Goal: Task Accomplishment & Management: Manage account settings

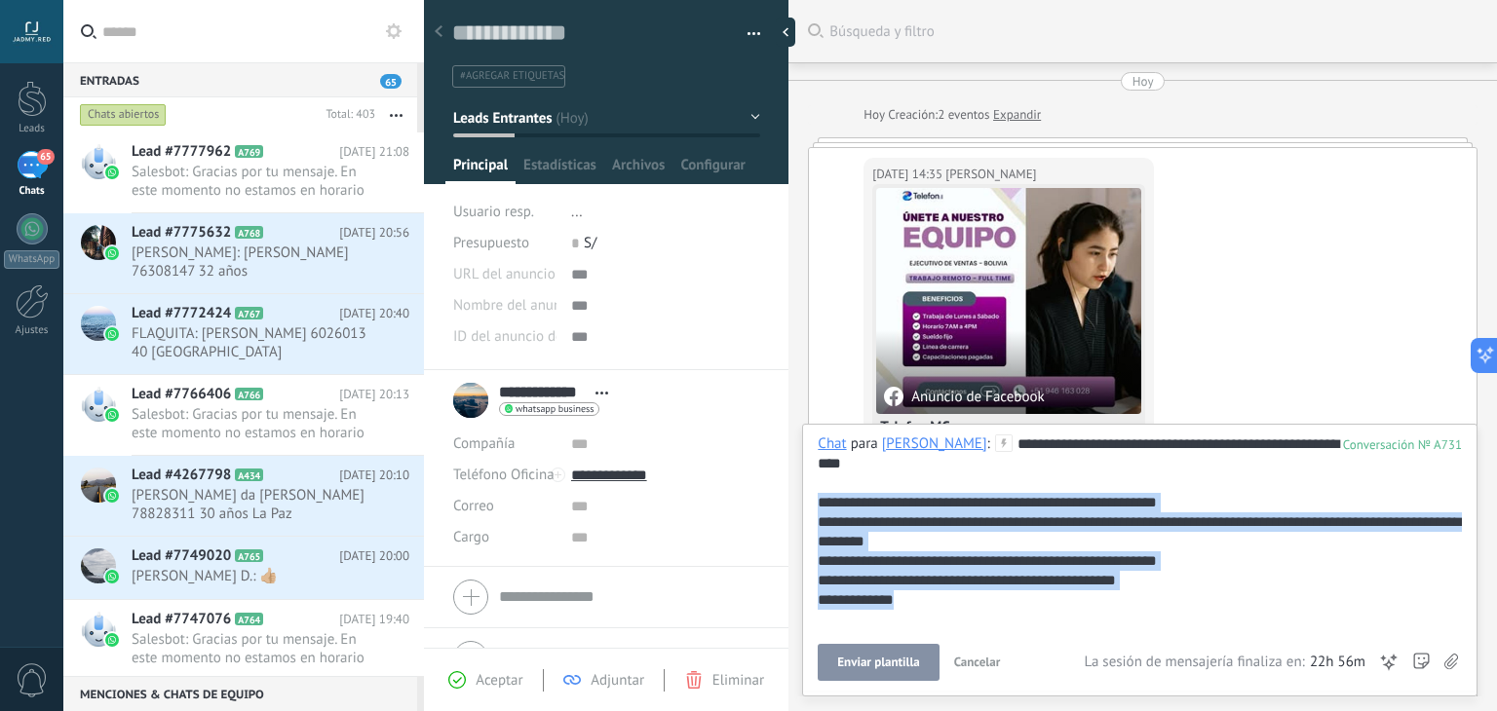
scroll to position [28, 0]
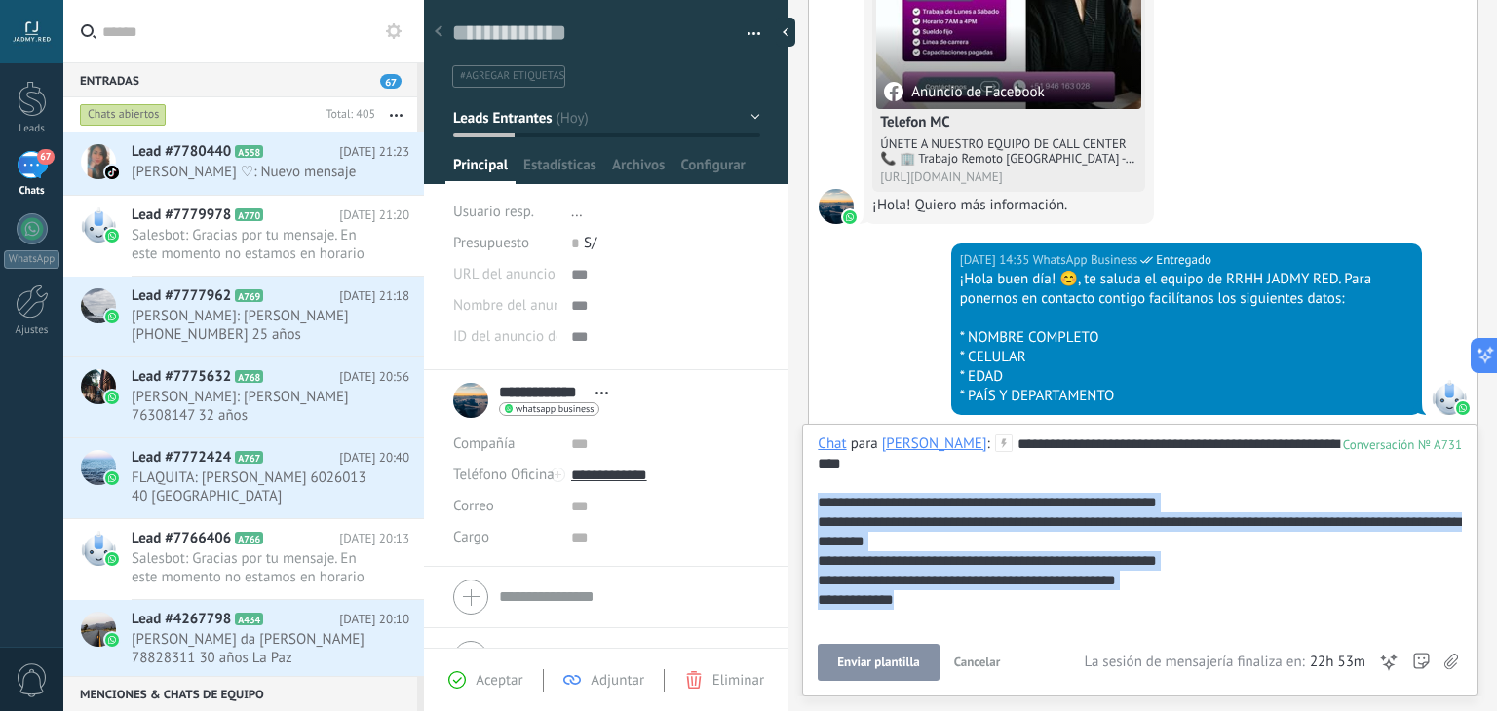
click at [981, 667] on span "Cancelar" at bounding box center [977, 662] width 47 height 17
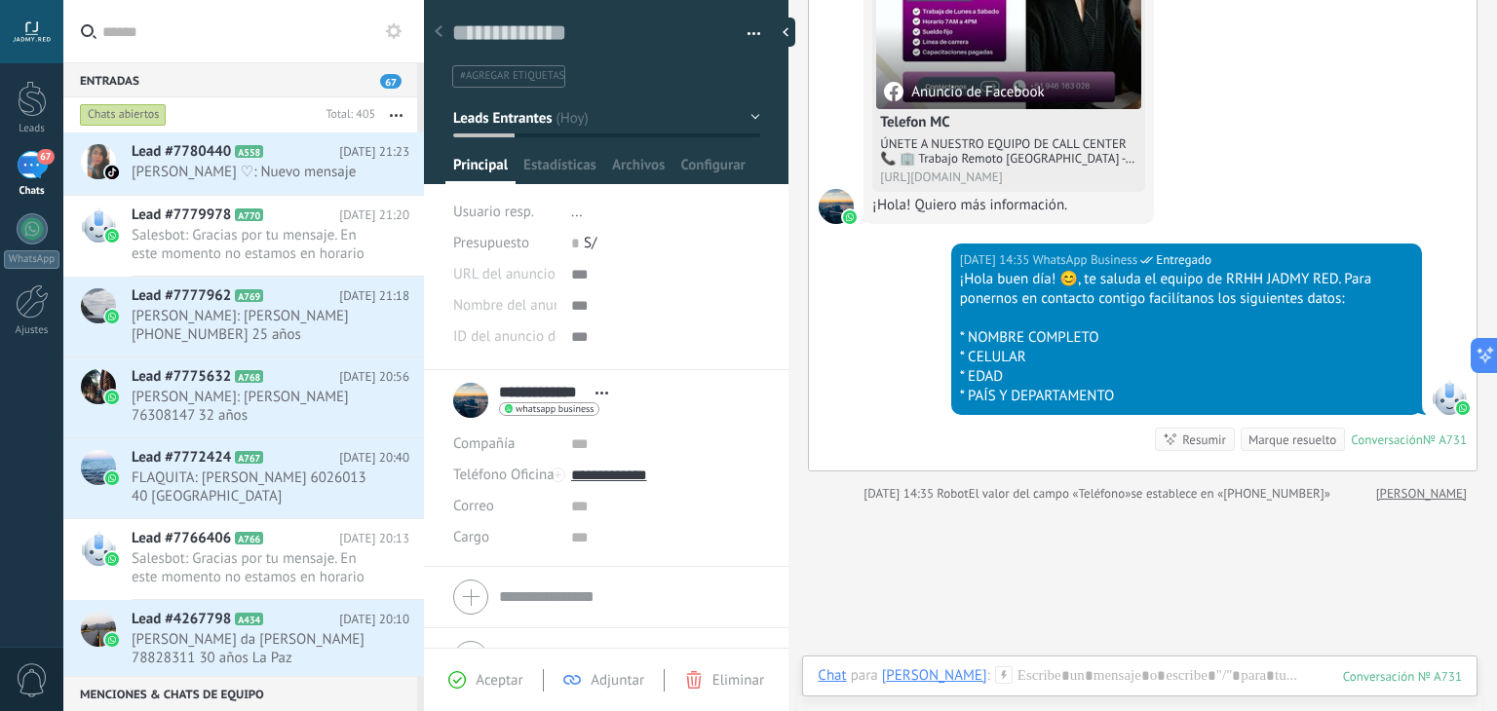
click at [943, 398] on div "[DATE] 14:35 WhatsApp Business Entregado ¡Hola buen día! 😊, te saluda el equipo…" at bounding box center [1143, 357] width 668 height 227
click at [306, 192] on div "Lead #7780440 A558 [DATE] 21:23 [PERSON_NAME] ♡: Nuevo mensaje" at bounding box center [278, 163] width 292 height 61
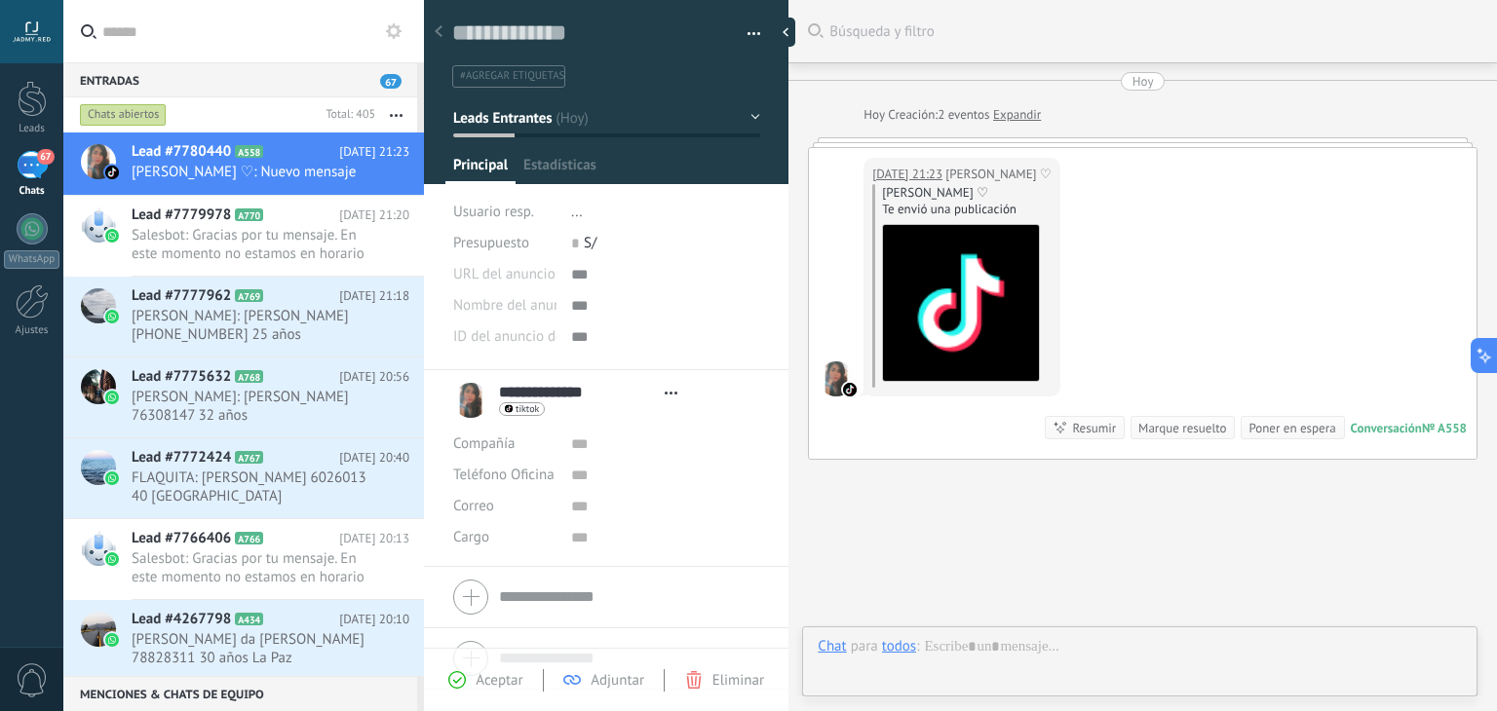
scroll to position [28, 0]
click at [1166, 431] on div "Marque resuelto" at bounding box center [1182, 428] width 88 height 19
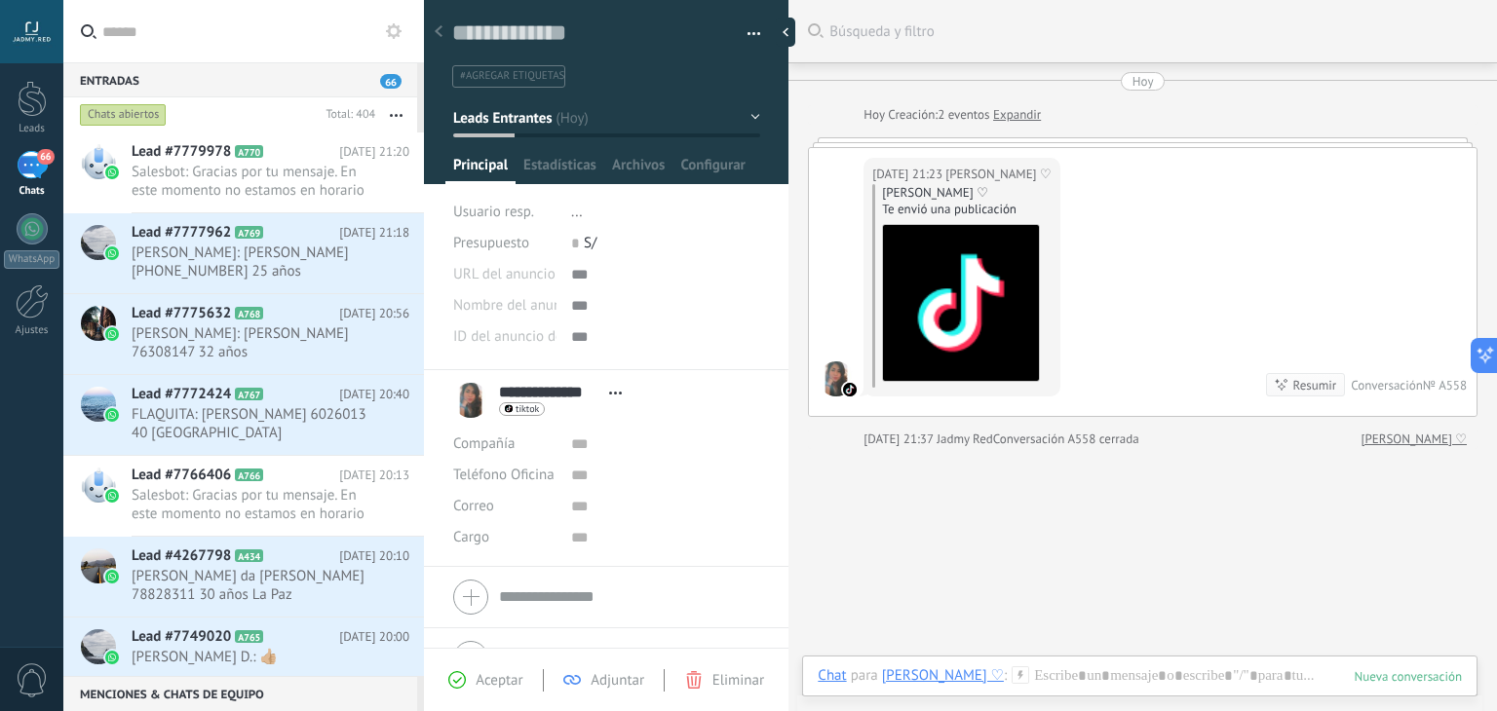
scroll to position [31, 0]
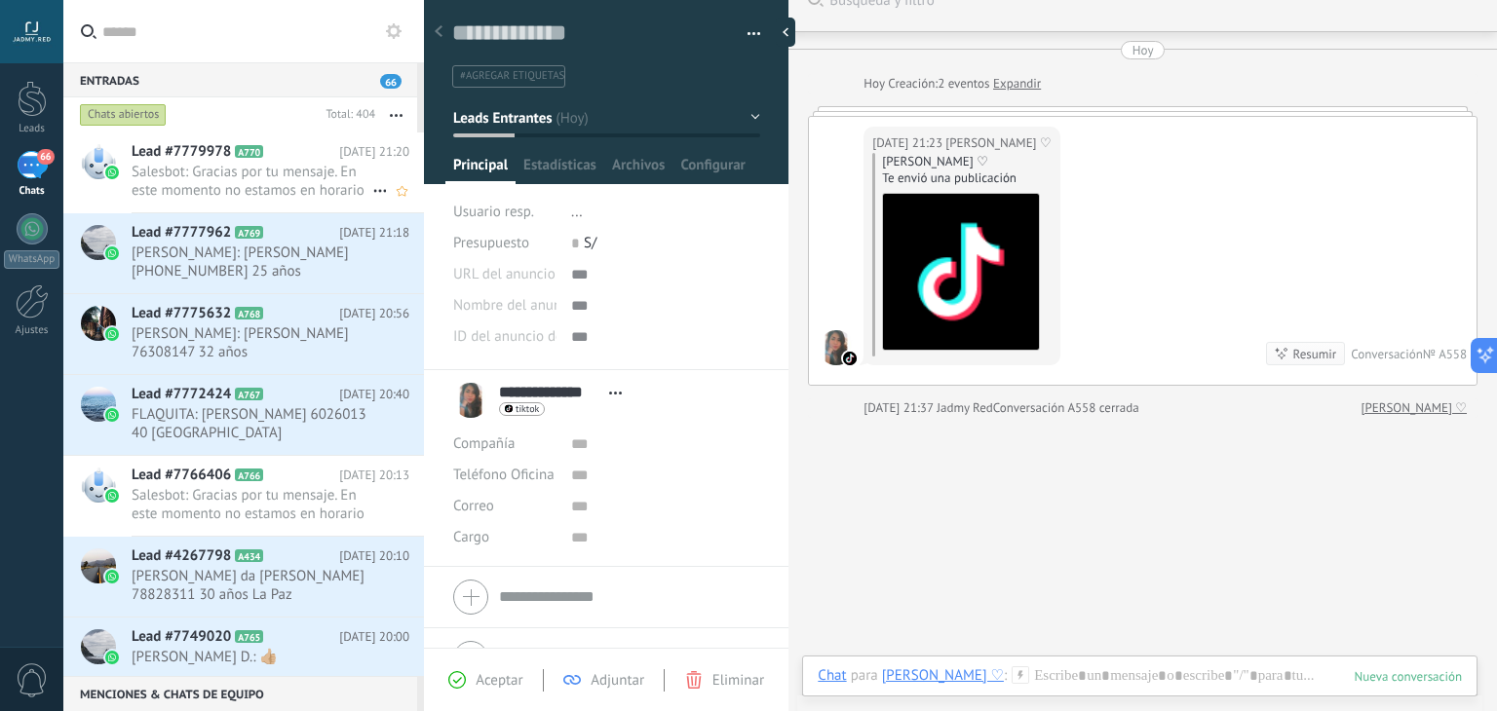
click at [202, 160] on span "Lead #7779978" at bounding box center [181, 151] width 99 height 19
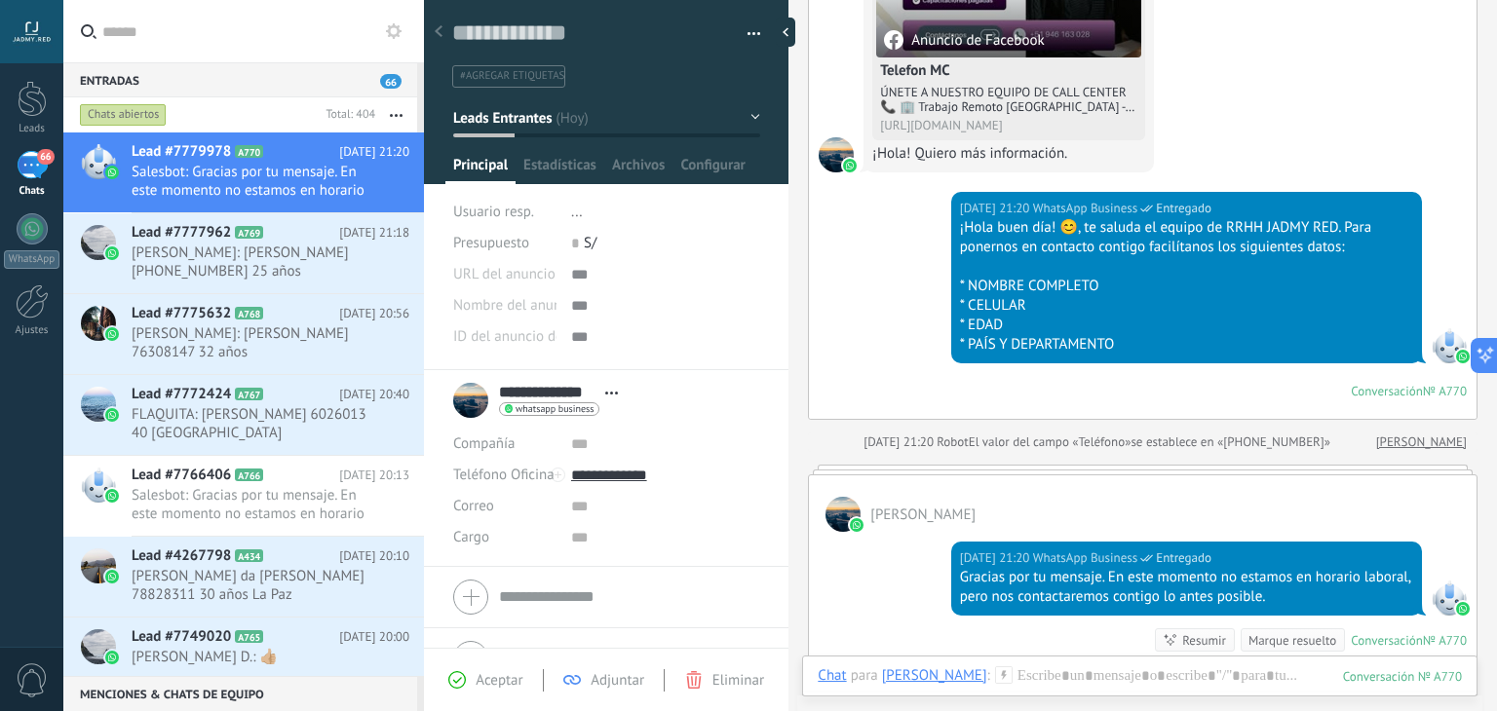
scroll to position [656, 0]
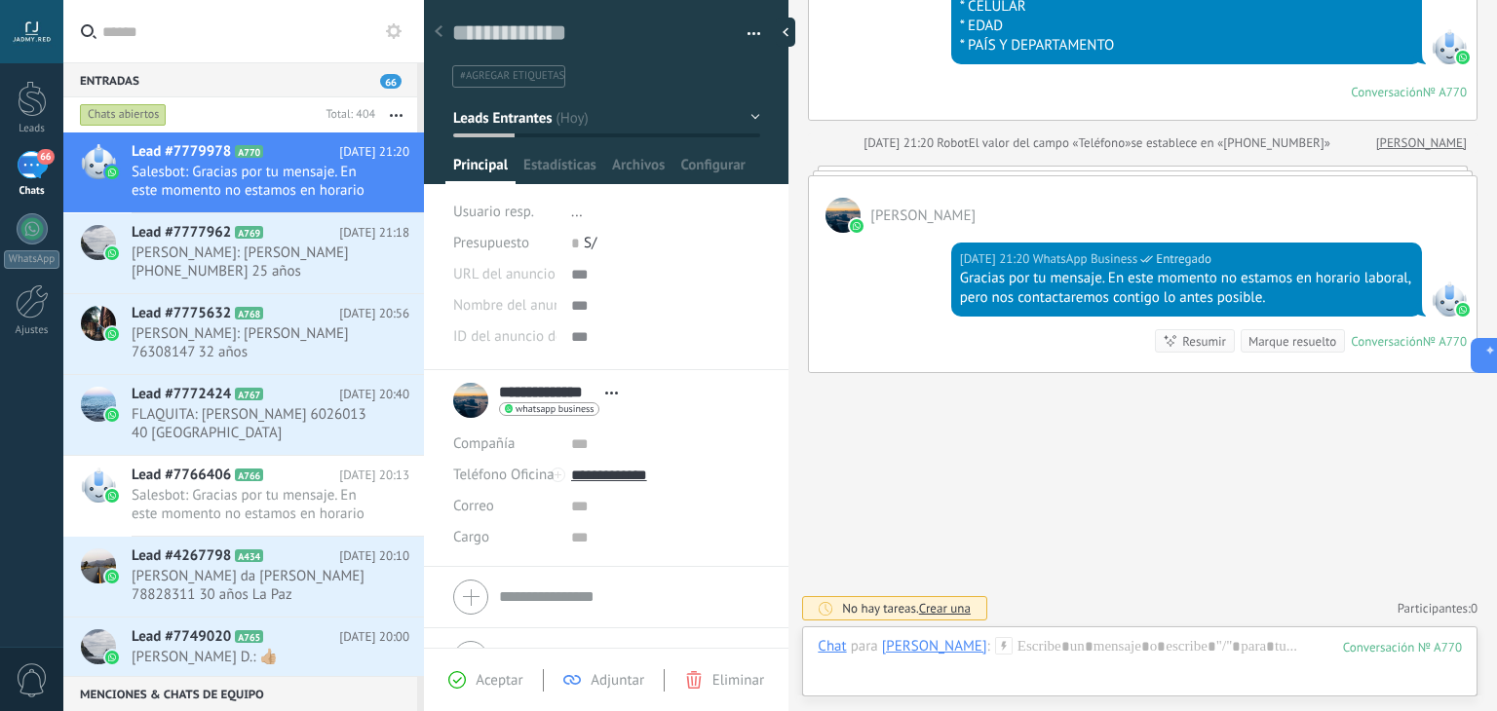
click at [995, 647] on icon at bounding box center [1004, 646] width 18 height 18
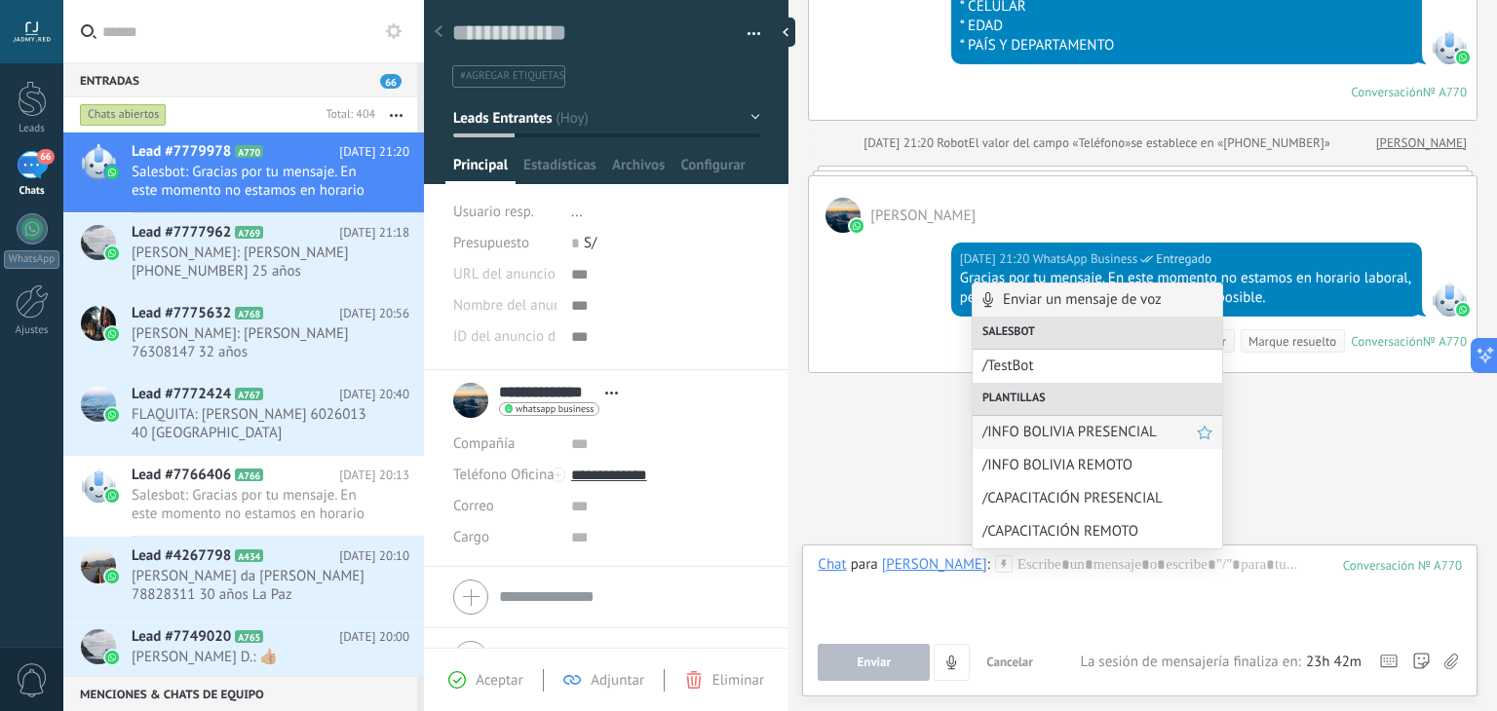
click at [1064, 439] on span "/INFO BOLIVIA PRESENCIAL" at bounding box center [1089, 432] width 214 height 19
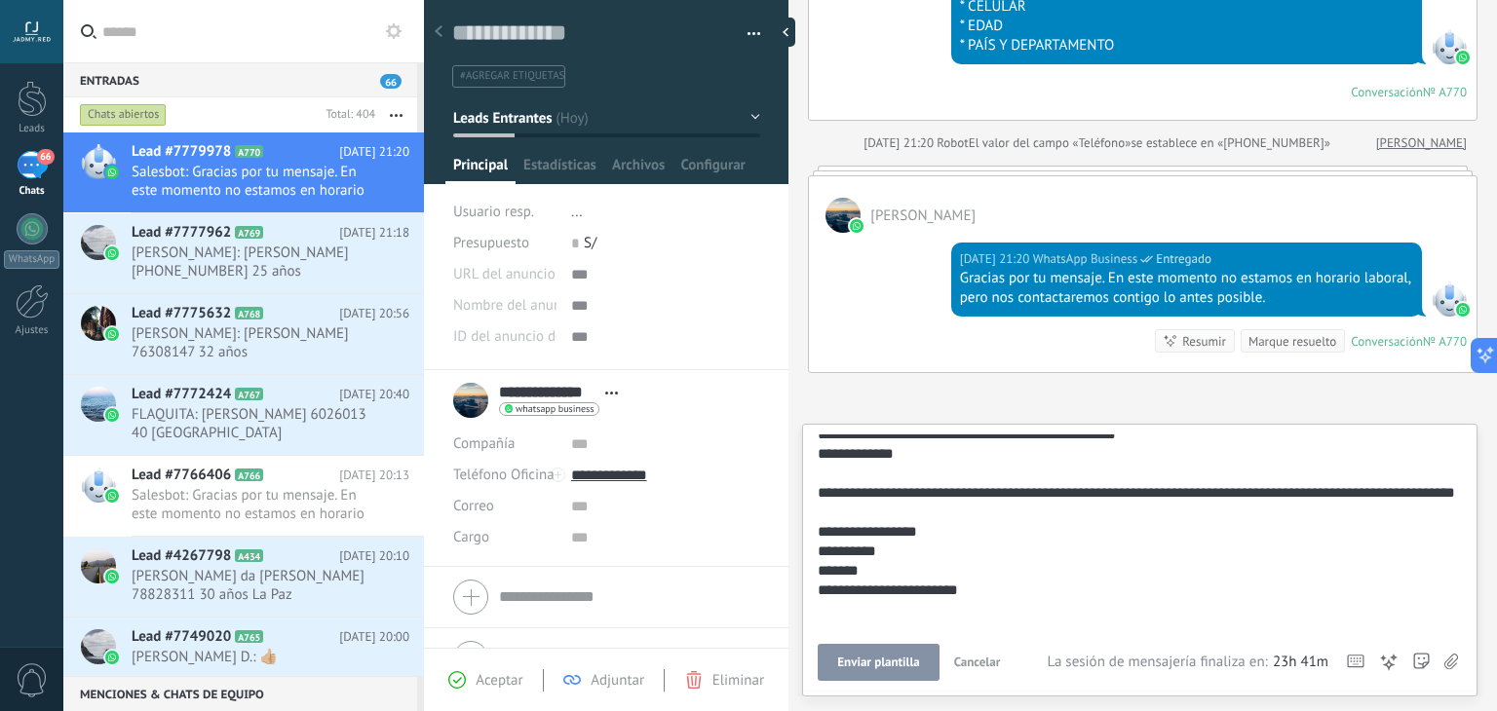
scroll to position [0, 0]
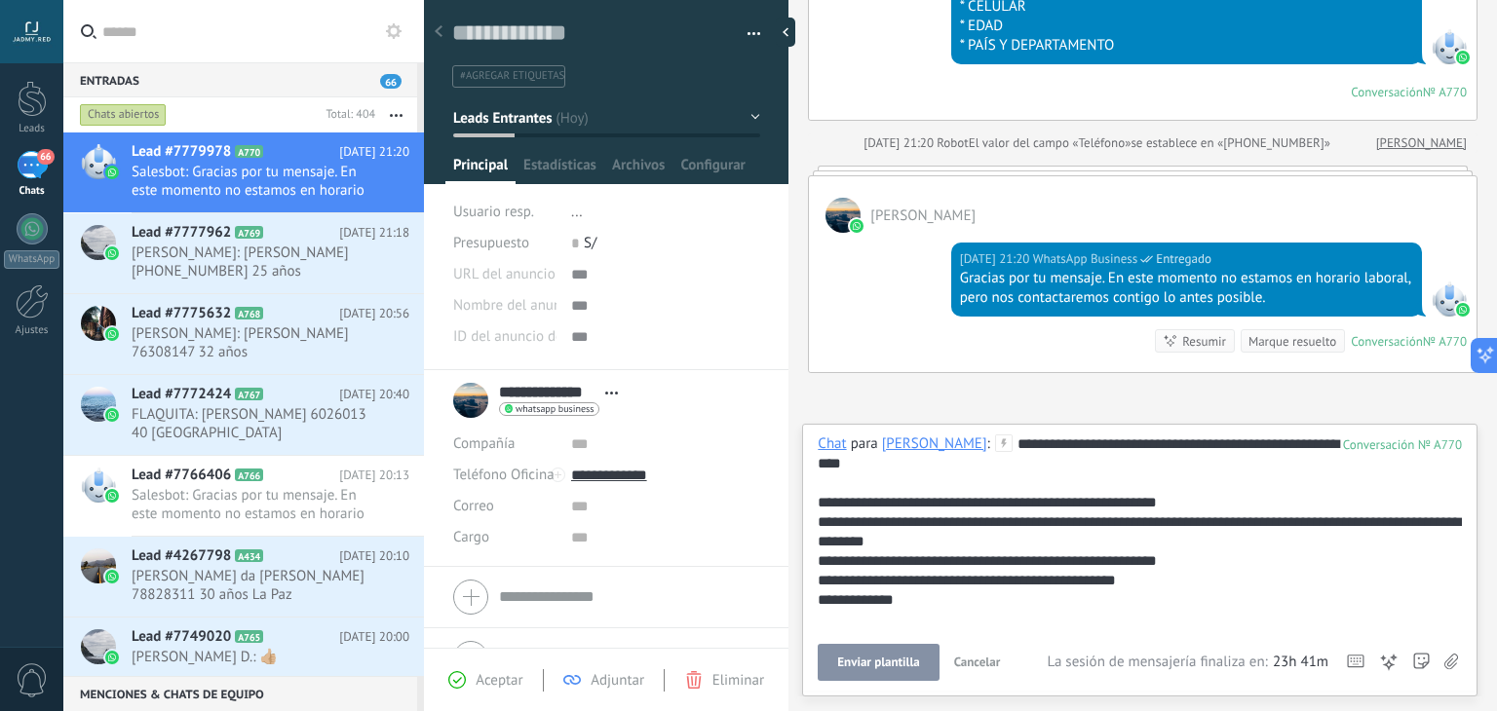
click at [894, 657] on span "Enviar plantilla" at bounding box center [878, 663] width 82 height 14
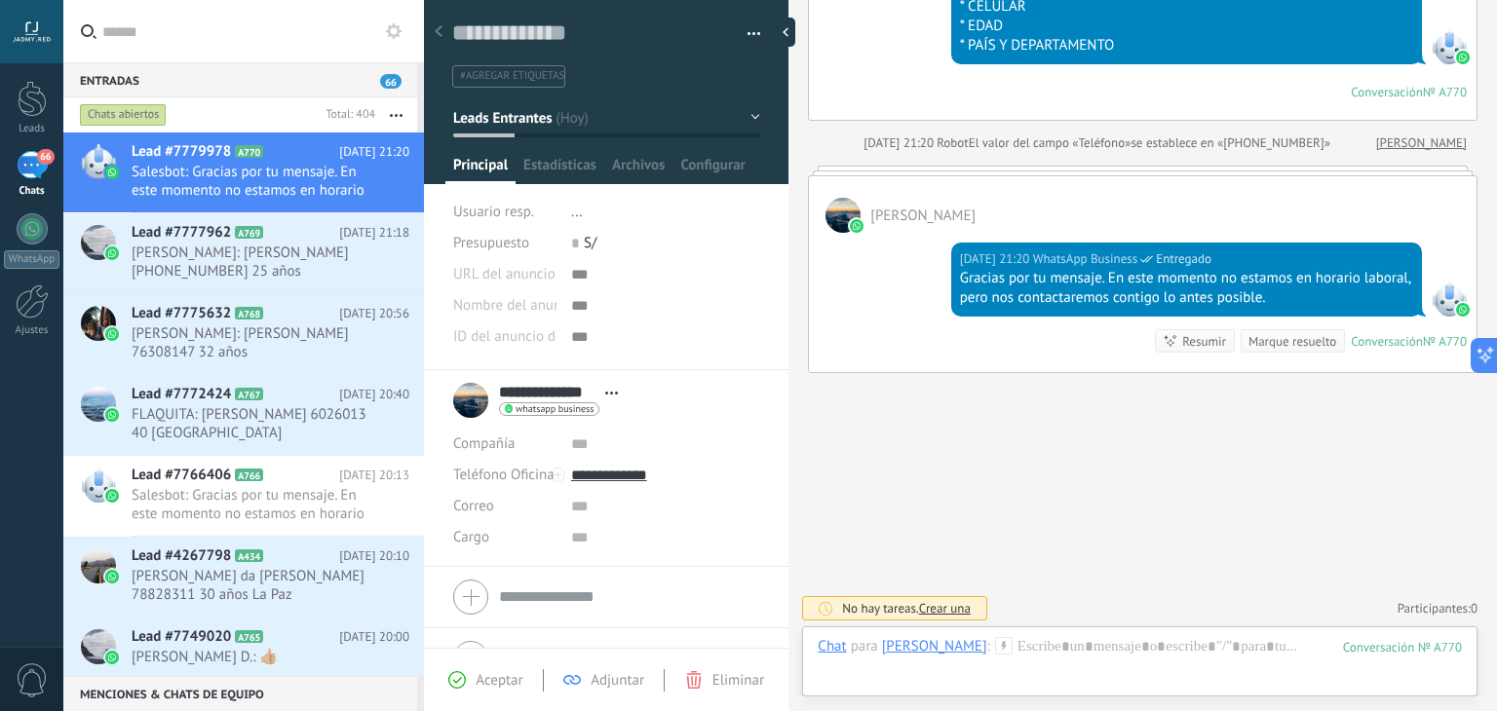
scroll to position [1022, 0]
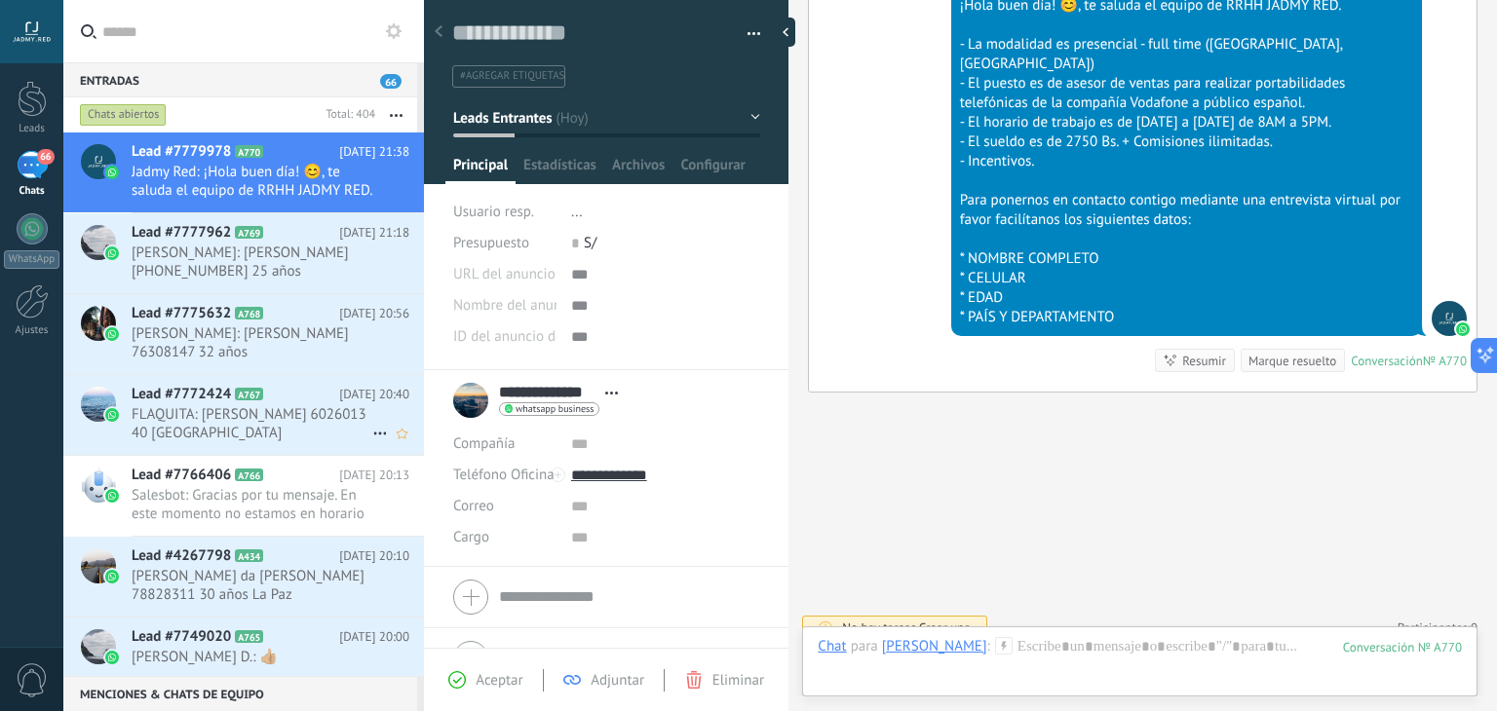
click at [269, 430] on span "FLAQUITA: [PERSON_NAME] 6026013 40 [GEOGRAPHIC_DATA] [GEOGRAPHIC_DATA]" at bounding box center [252, 423] width 241 height 37
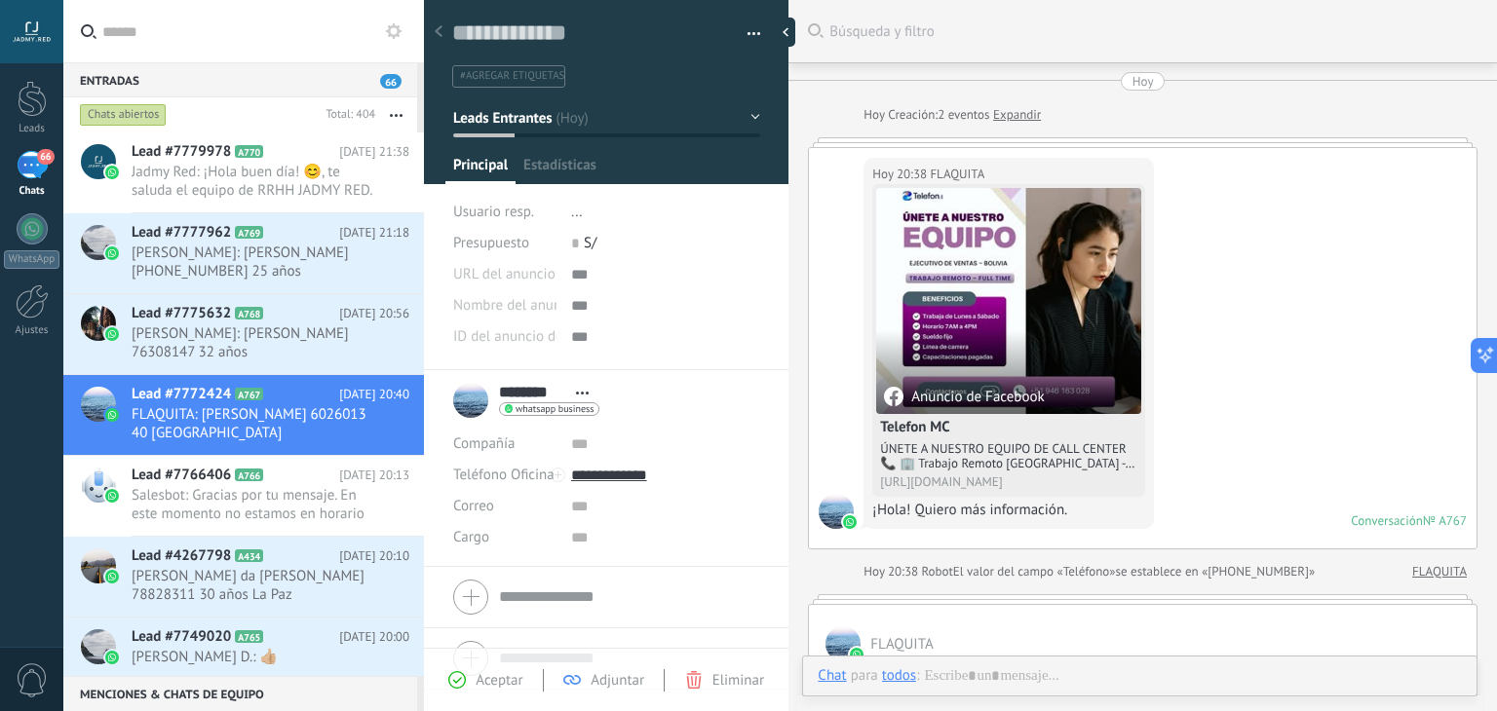
scroll to position [650, 0]
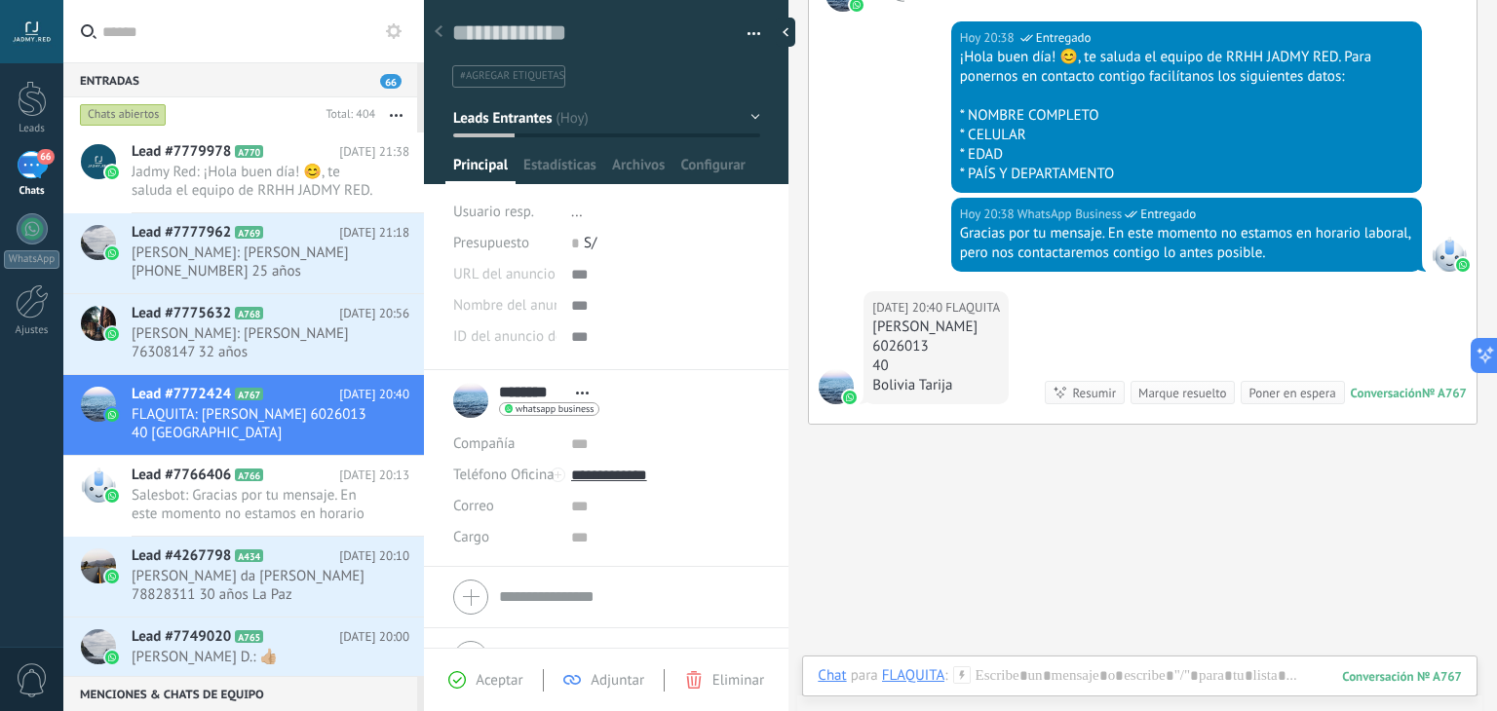
click at [1191, 387] on div "Marque resuelto" at bounding box center [1182, 393] width 88 height 19
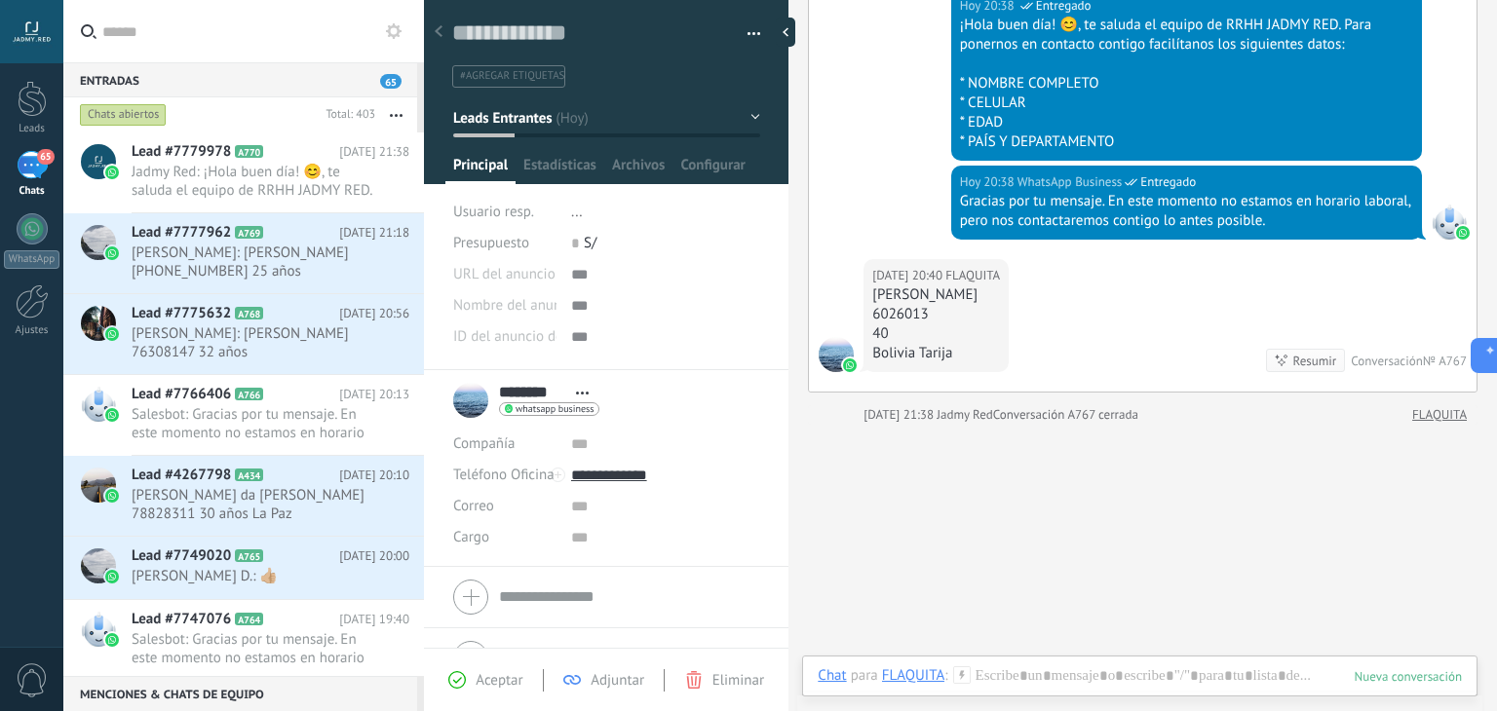
click at [505, 115] on span "Leads Entrantes" at bounding box center [502, 117] width 98 height 19
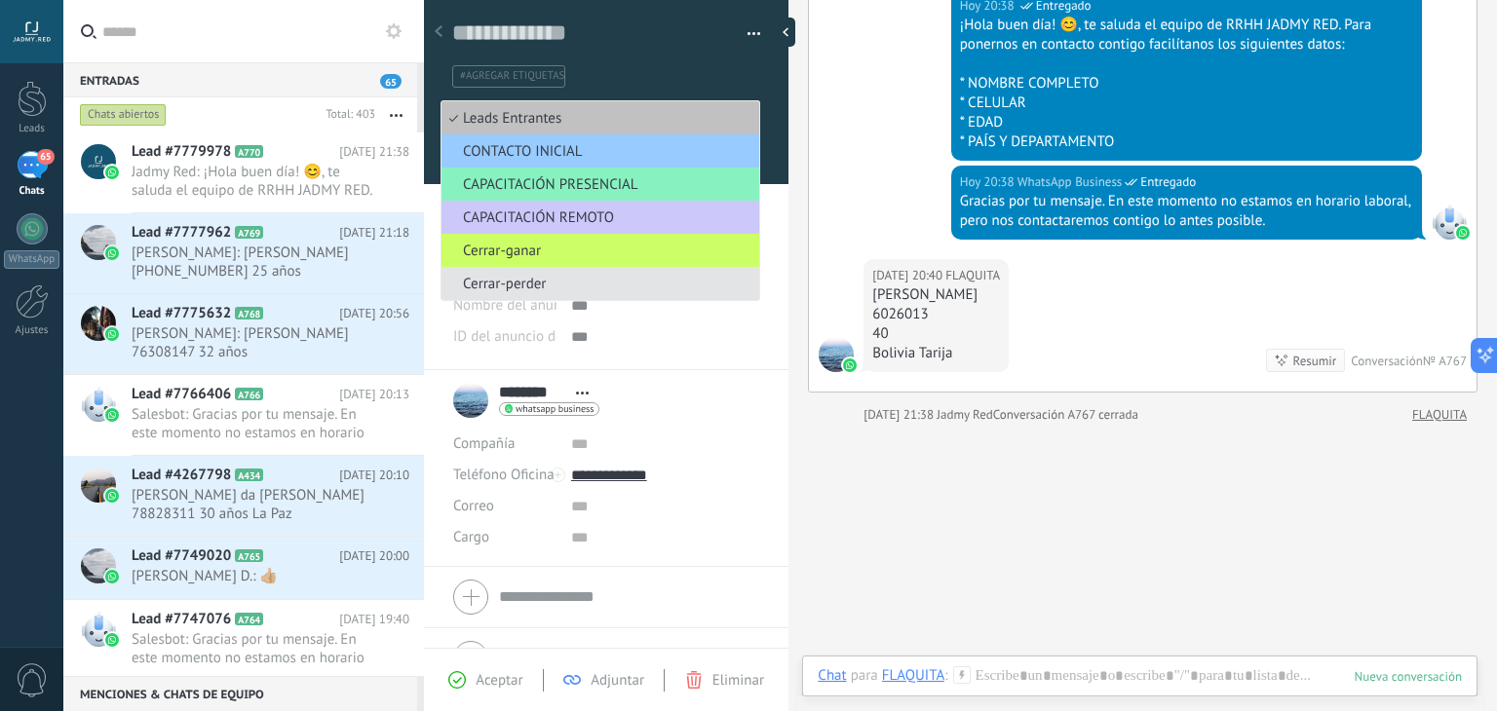
click at [540, 288] on span "Cerrar-perder" at bounding box center [598, 284] width 312 height 19
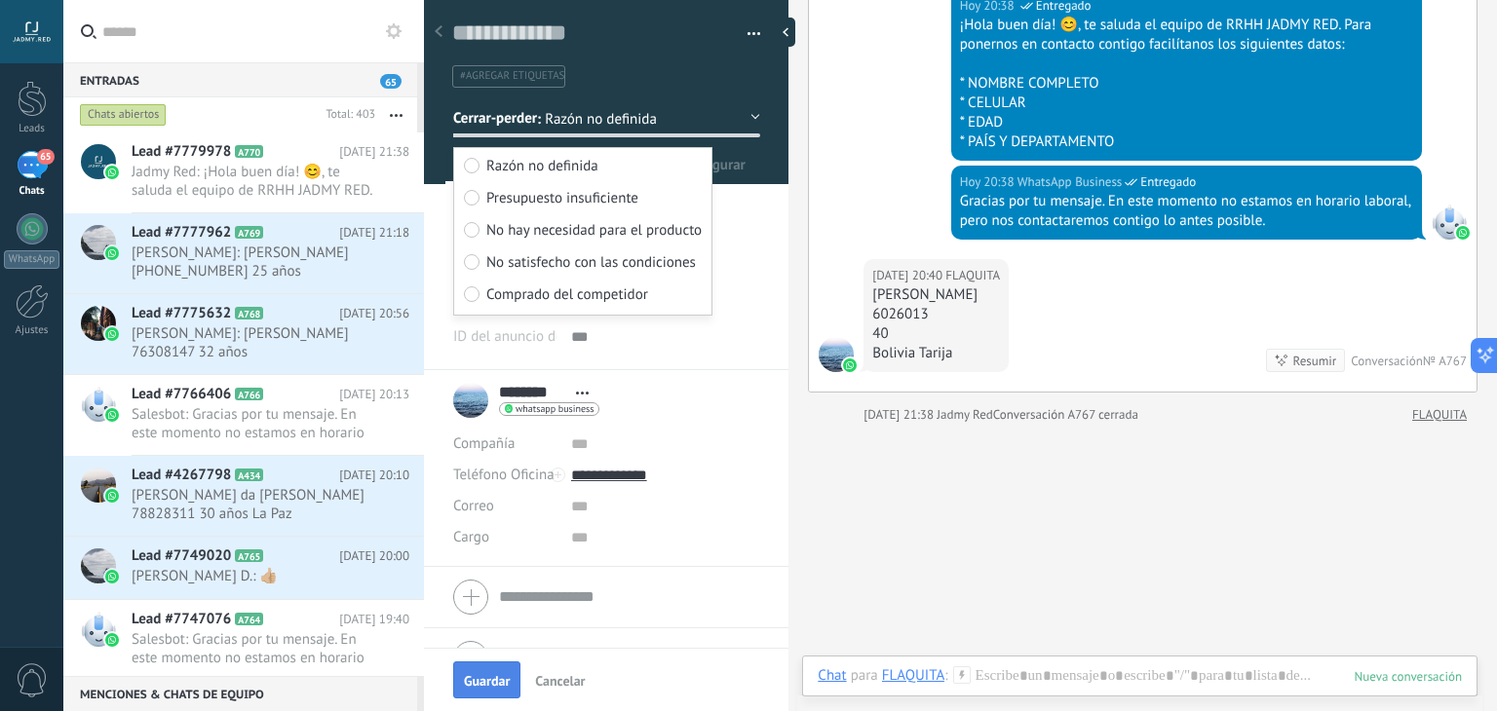
click at [505, 668] on button "Guardar" at bounding box center [486, 680] width 67 height 37
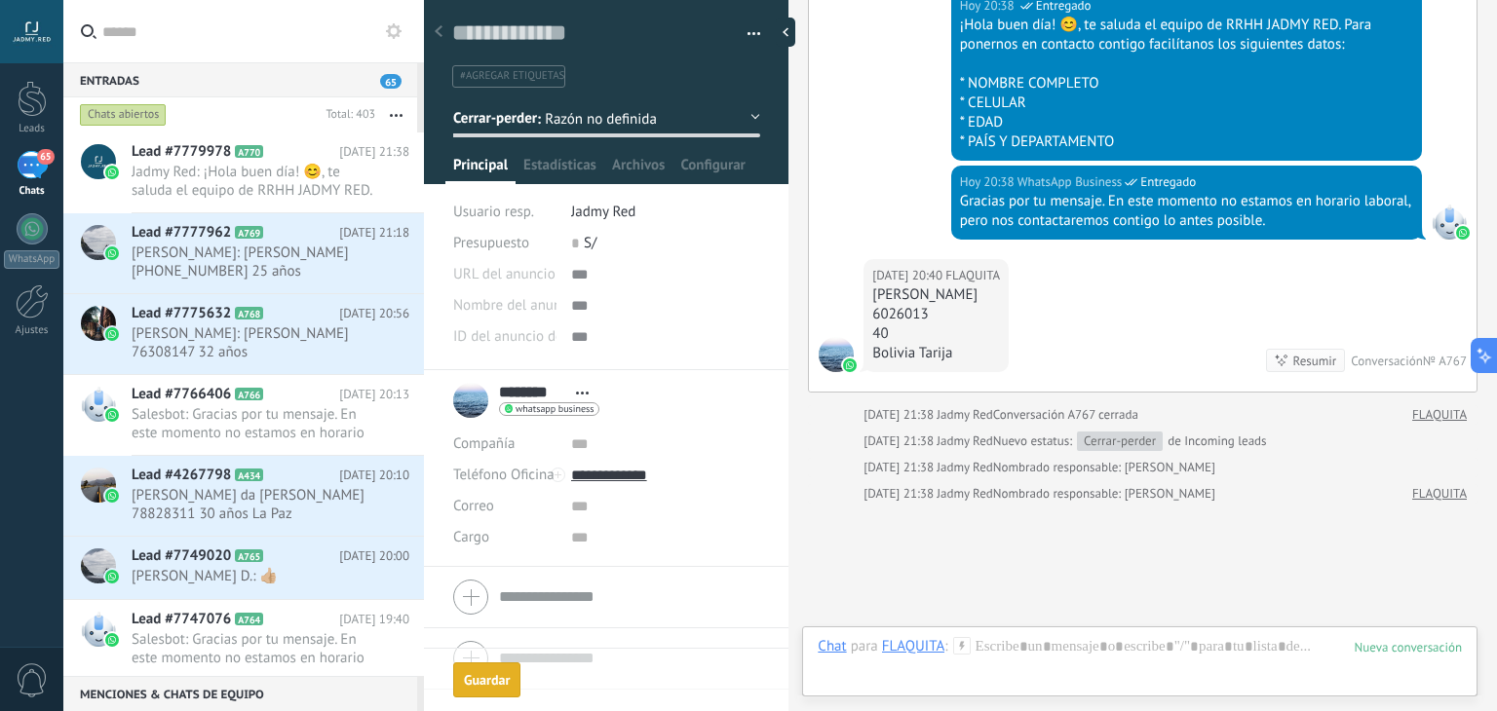
scroll to position [763, 0]
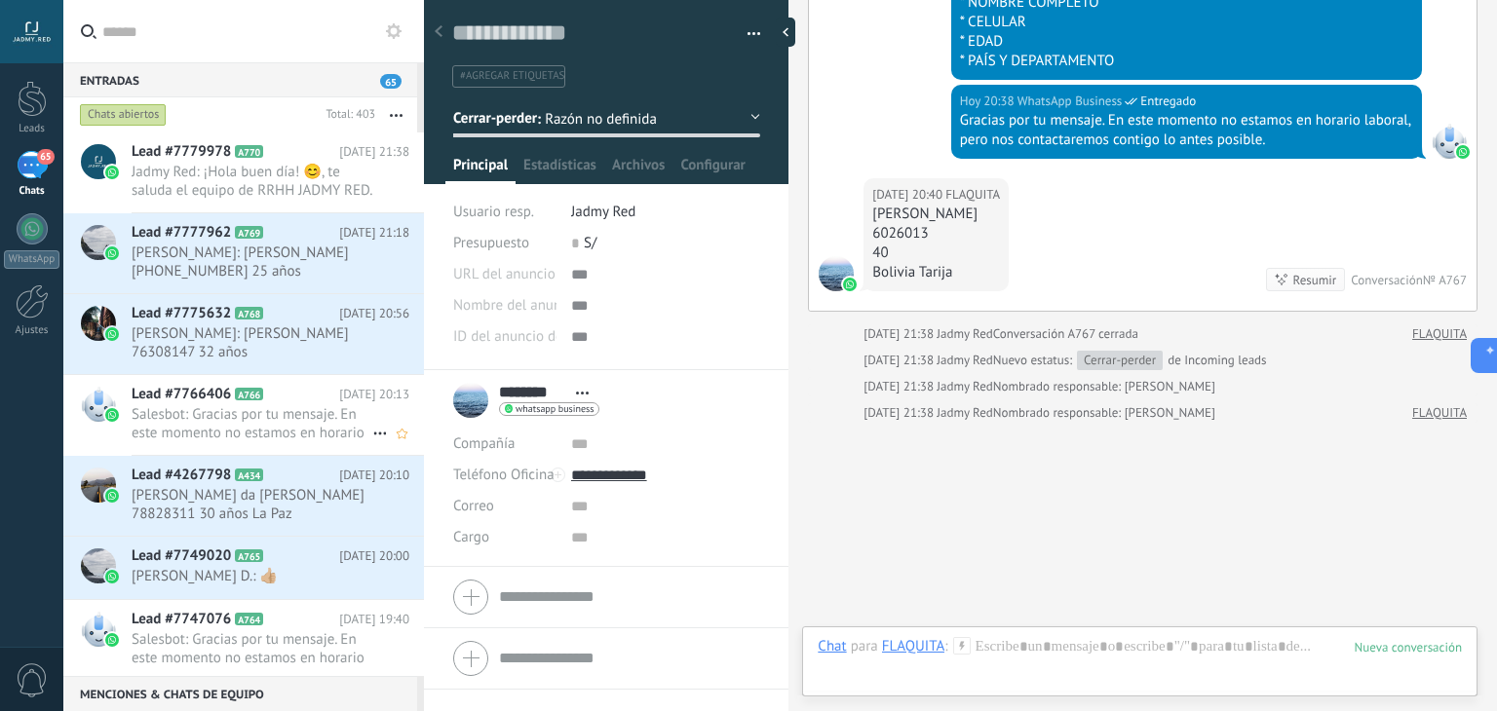
click at [252, 426] on span "Salesbot: Gracias por tu mensaje. En este momento no estamos en horario laboral…" at bounding box center [252, 423] width 241 height 37
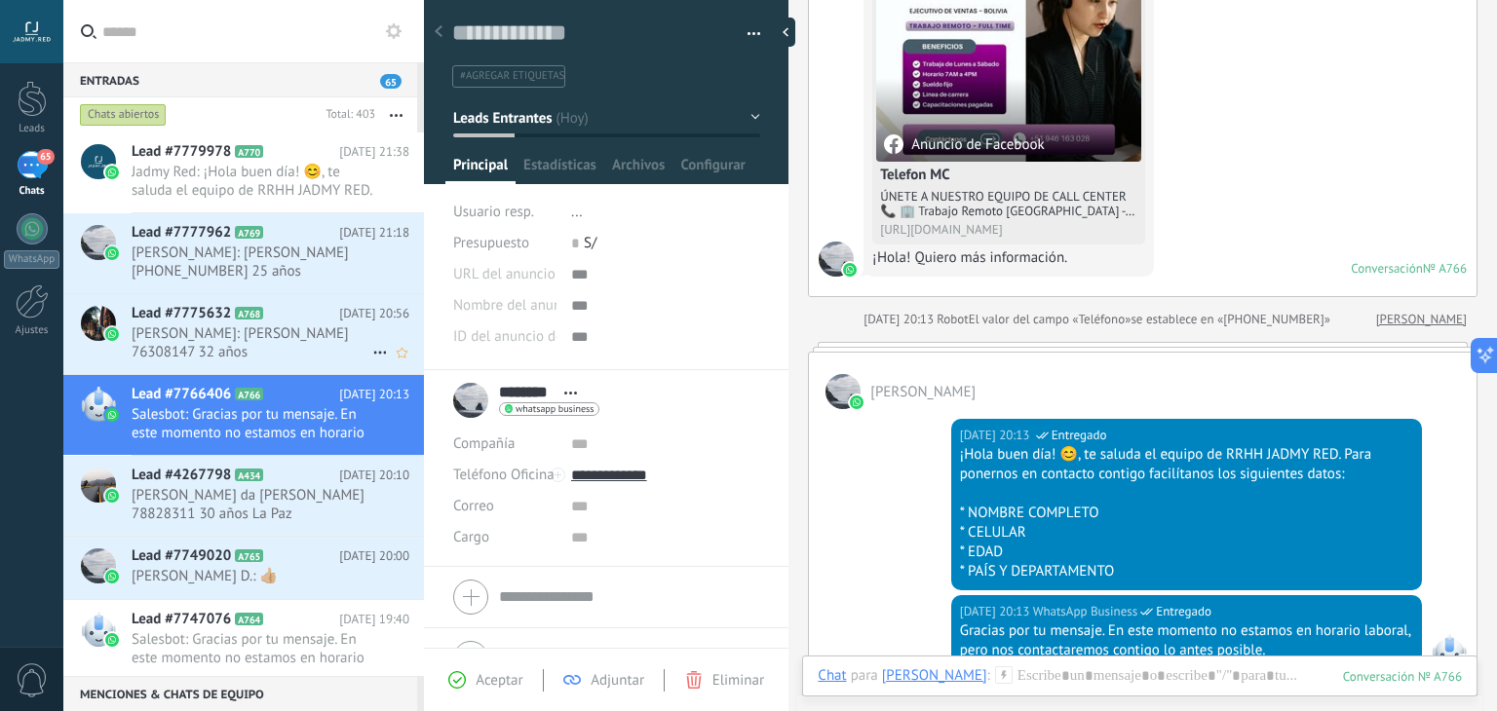
scroll to position [605, 0]
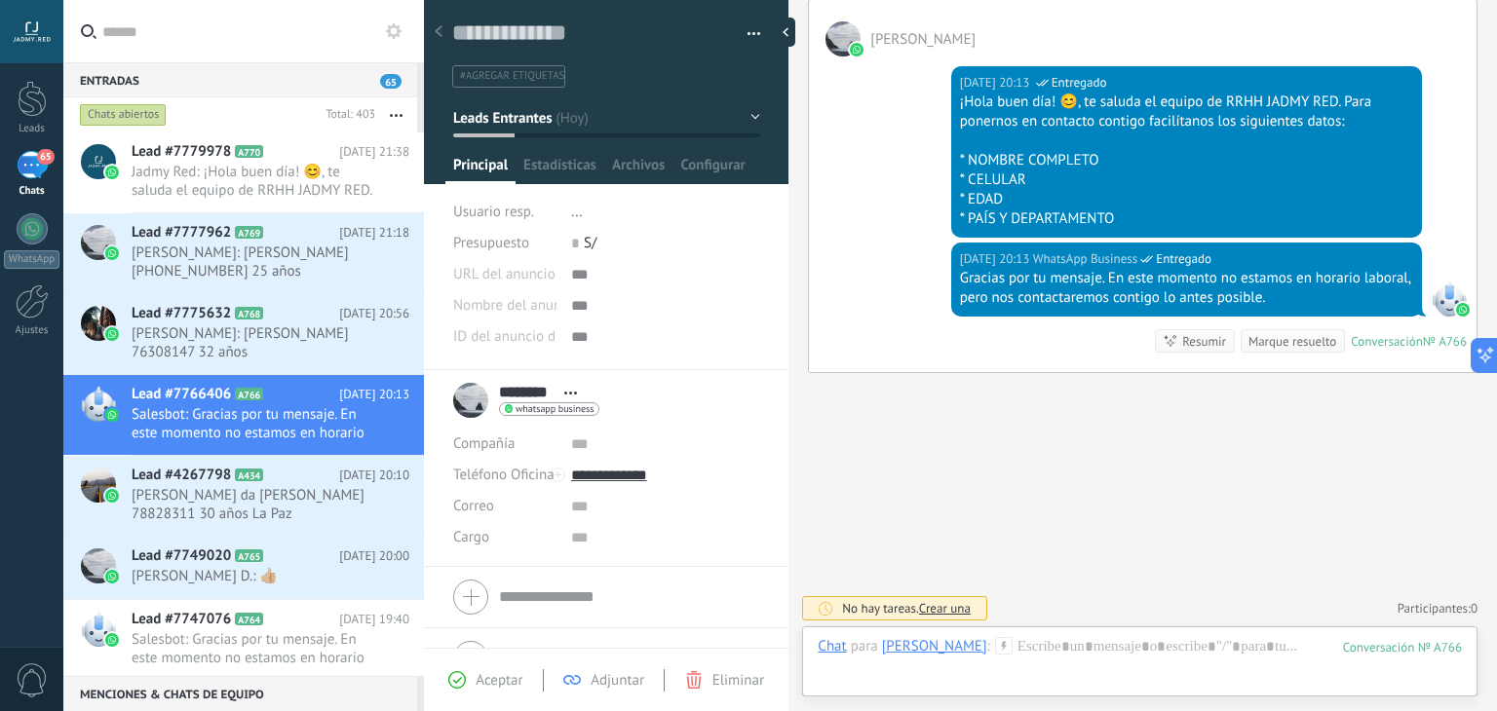
click at [995, 640] on use at bounding box center [1003, 645] width 17 height 17
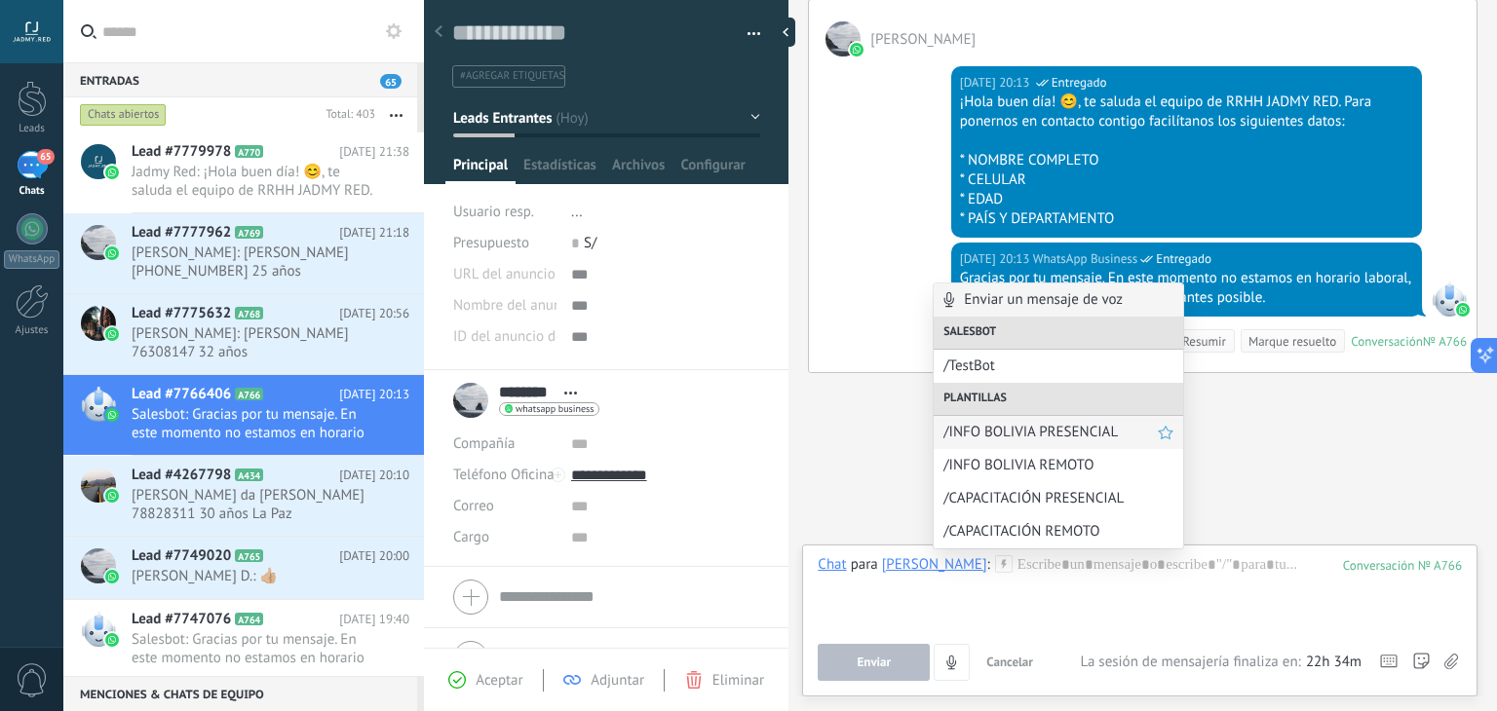
click at [1044, 430] on span "/INFO BOLIVIA PRESENCIAL" at bounding box center [1050, 432] width 214 height 19
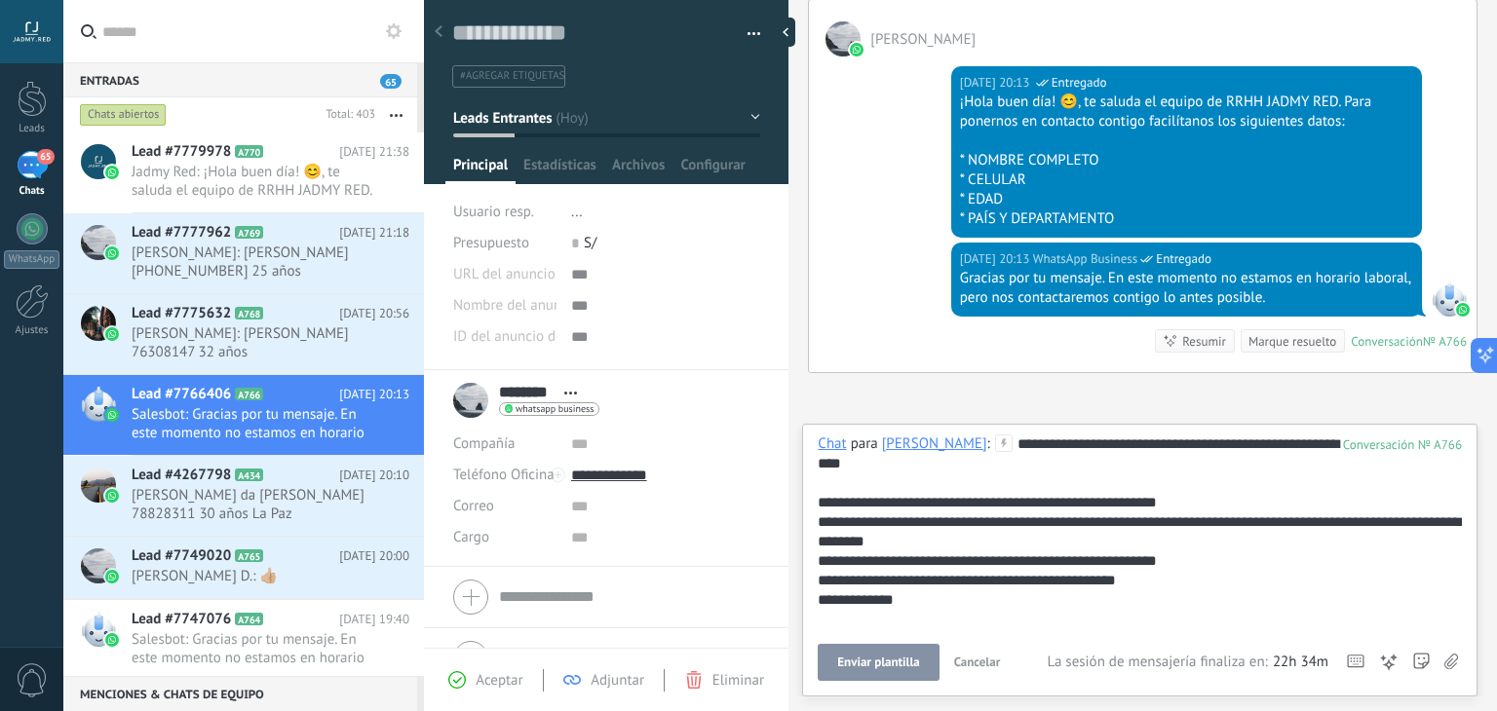
click at [893, 653] on button "Enviar plantilla" at bounding box center [878, 662] width 121 height 37
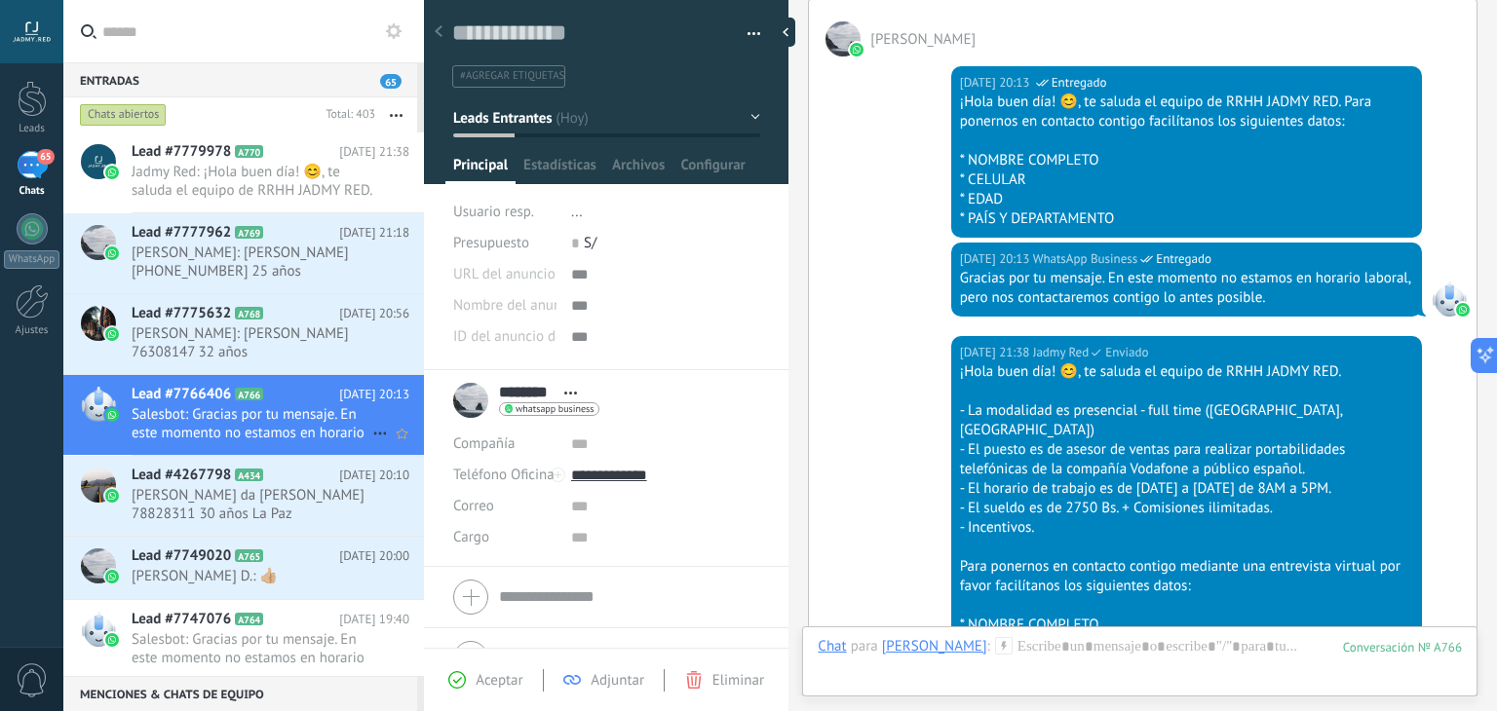
scroll to position [972, 0]
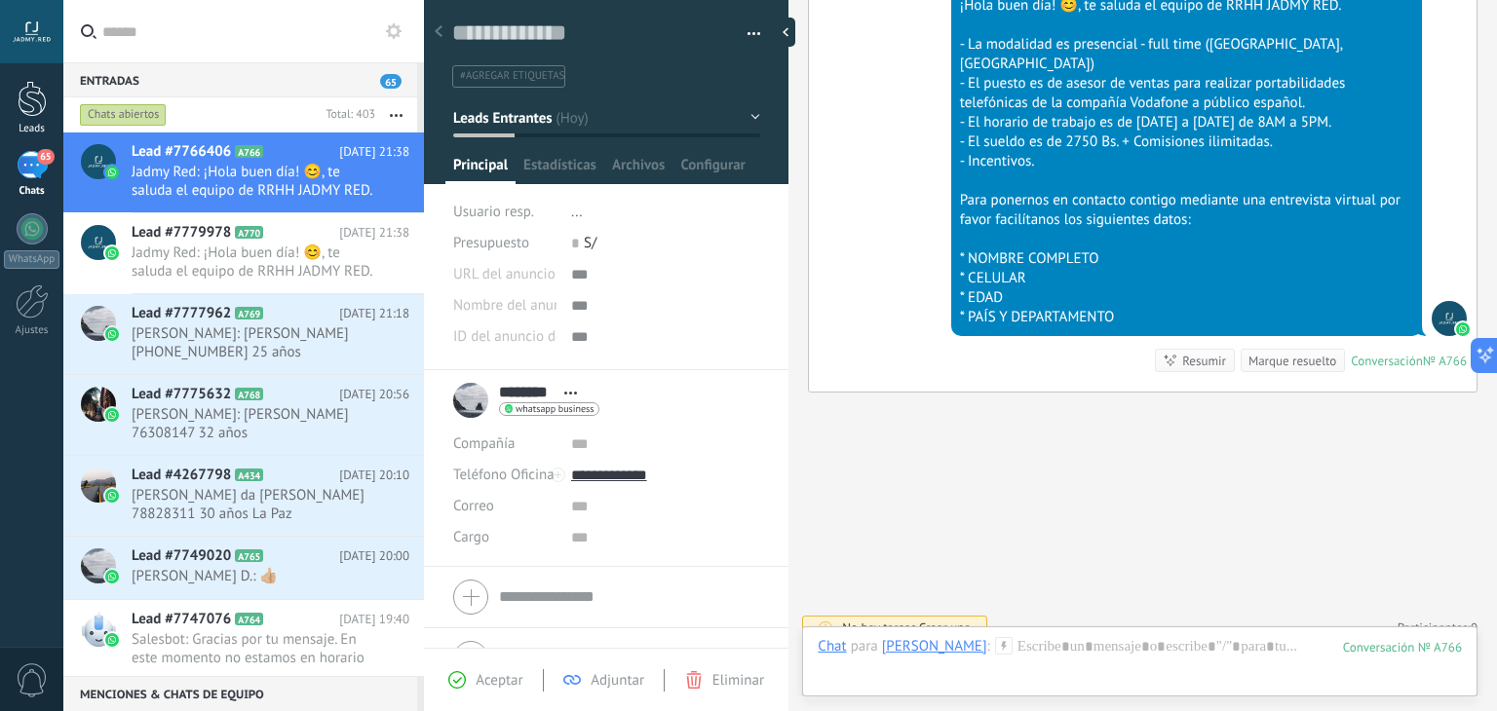
click at [29, 98] on div at bounding box center [32, 99] width 29 height 36
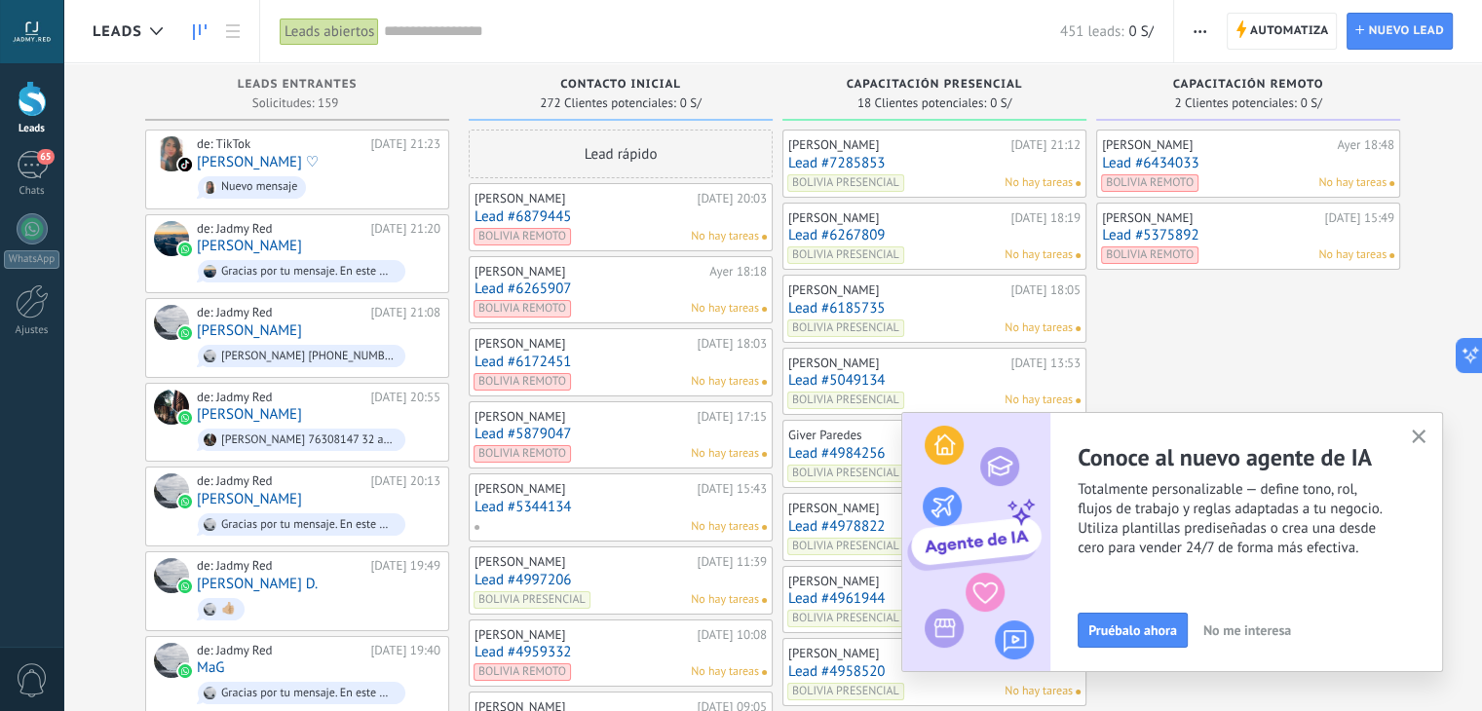
click at [1421, 434] on use "button" at bounding box center [1419, 437] width 15 height 15
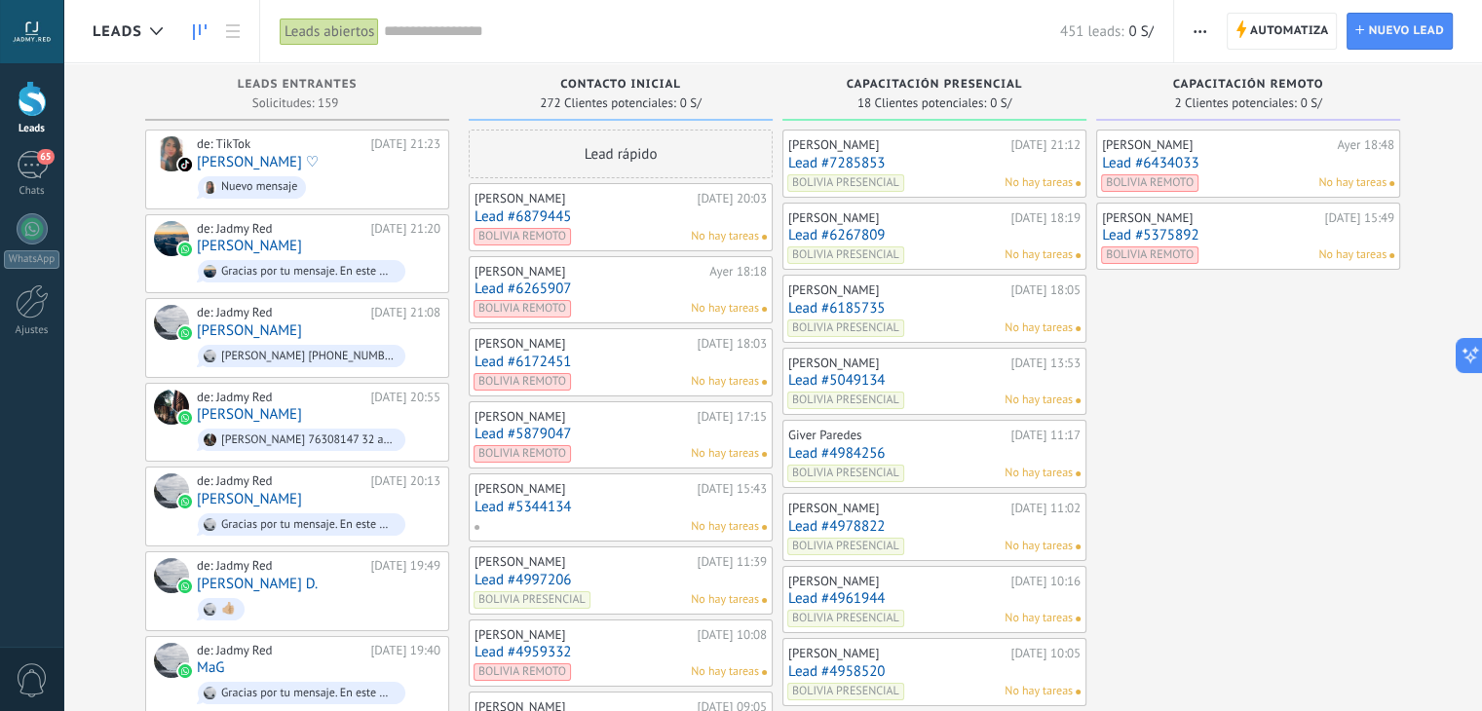
click at [905, 156] on link "Lead #7285853" at bounding box center [934, 163] width 292 height 17
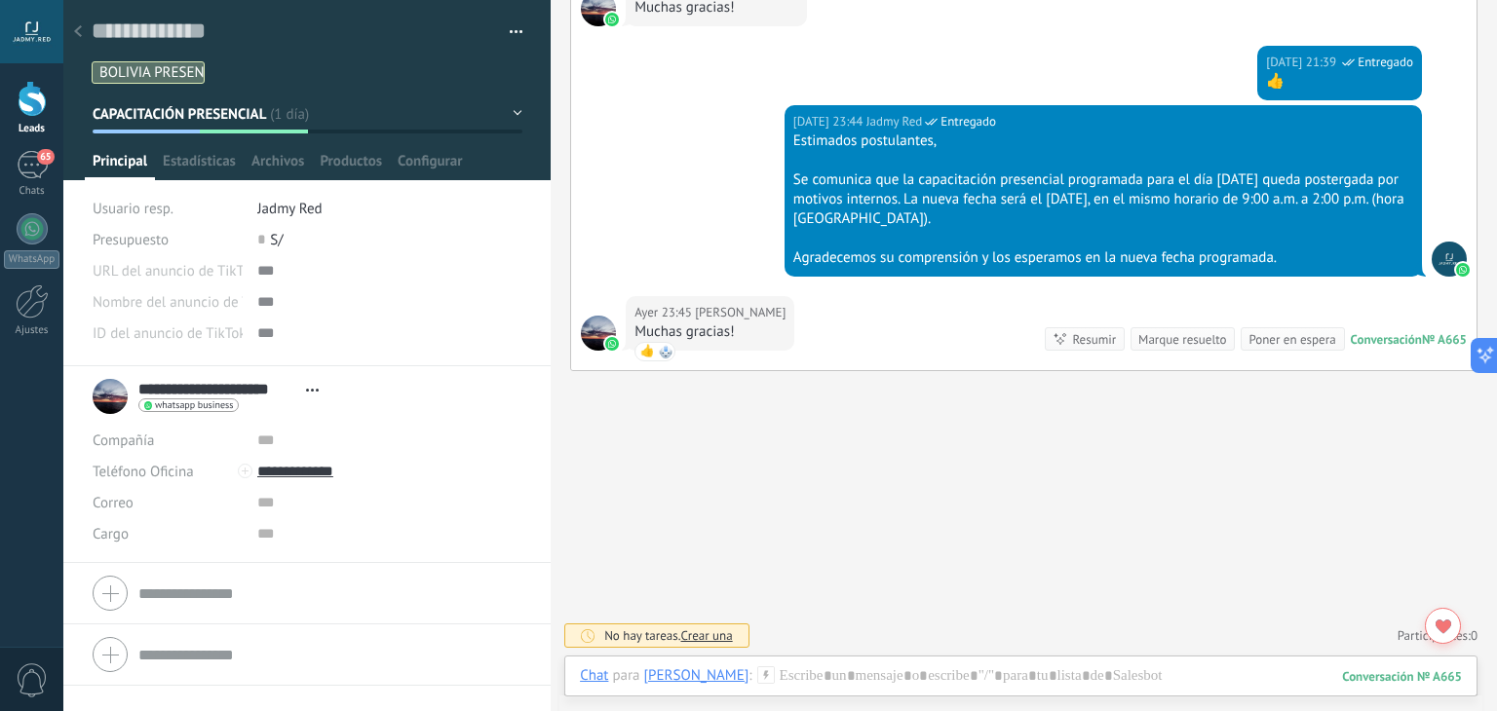
scroll to position [2016, 0]
click at [82, 32] on div at bounding box center [77, 33] width 27 height 38
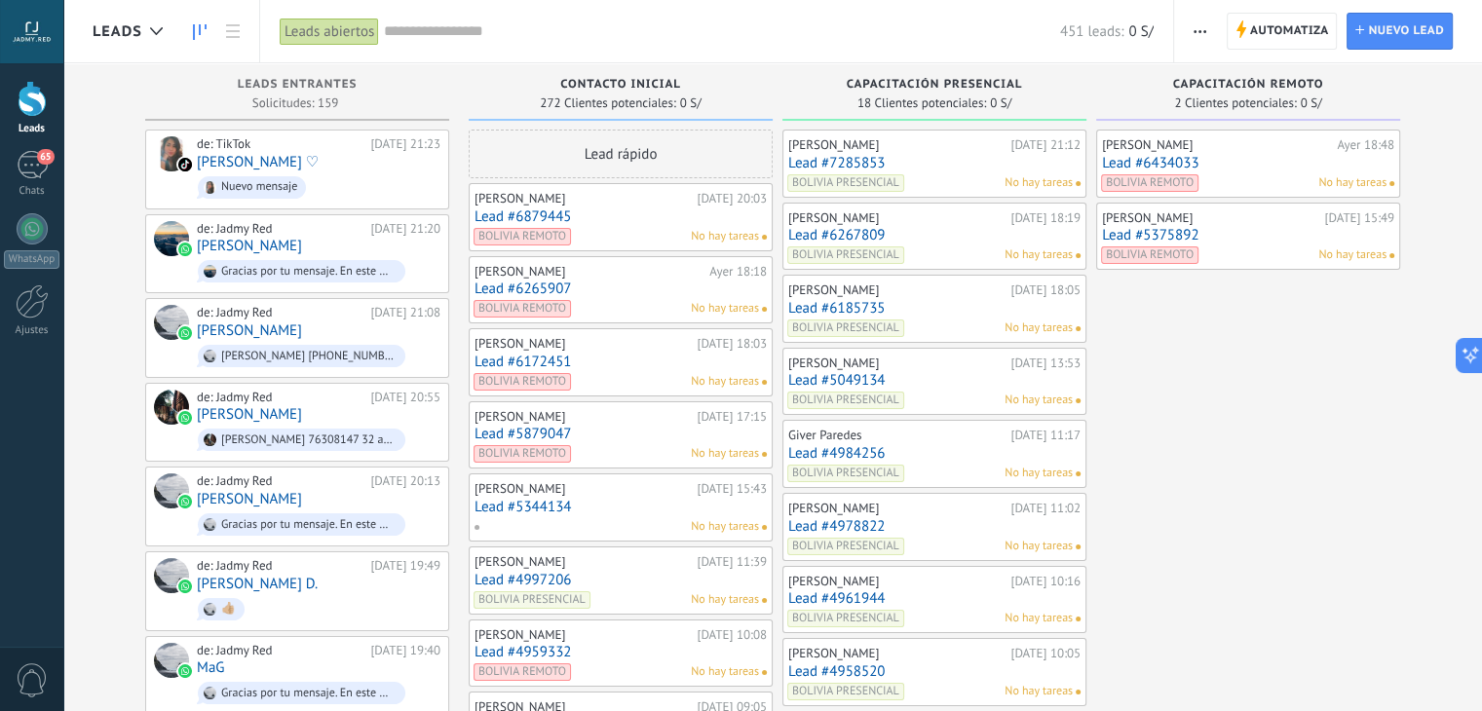
click at [1257, 164] on link "Lead #6434033" at bounding box center [1248, 163] width 292 height 17
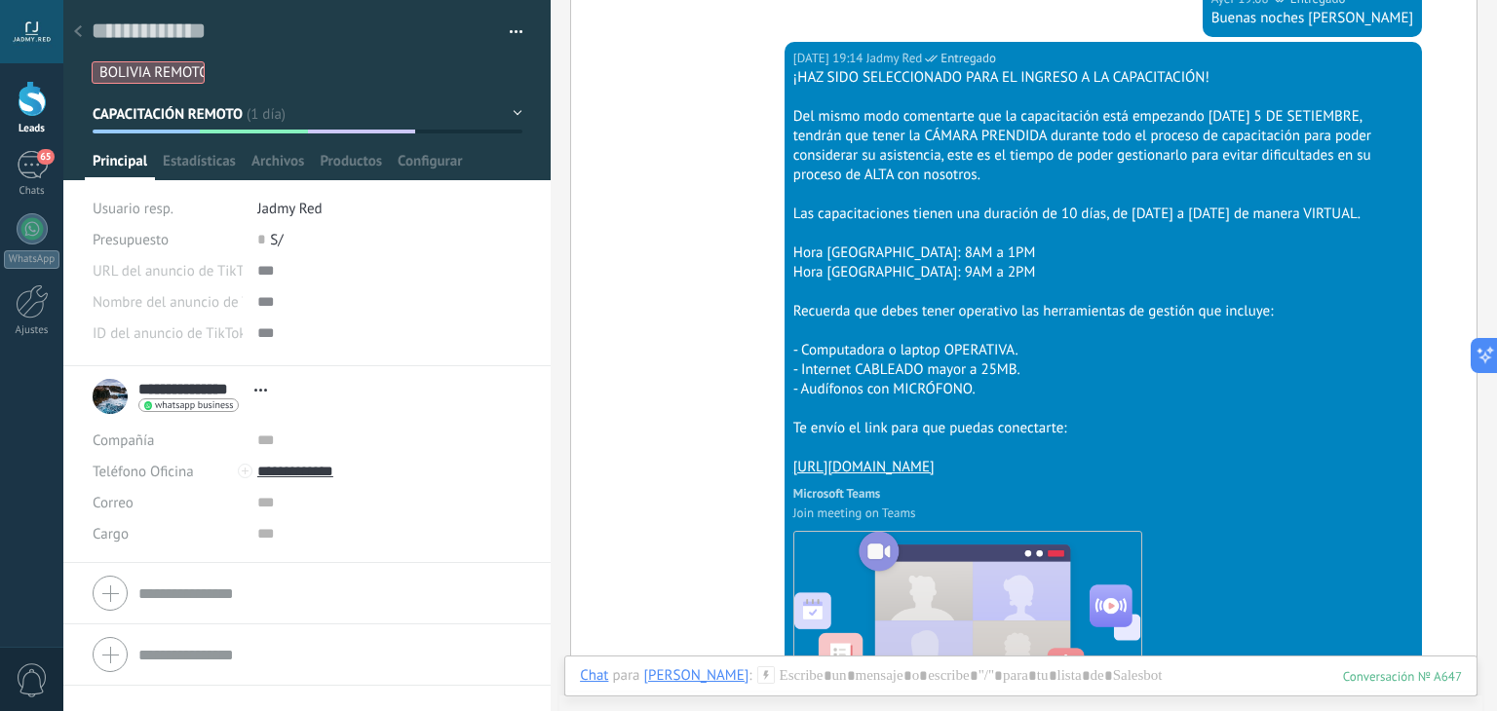
scroll to position [1492, 0]
click at [78, 37] on icon at bounding box center [78, 31] width 8 height 12
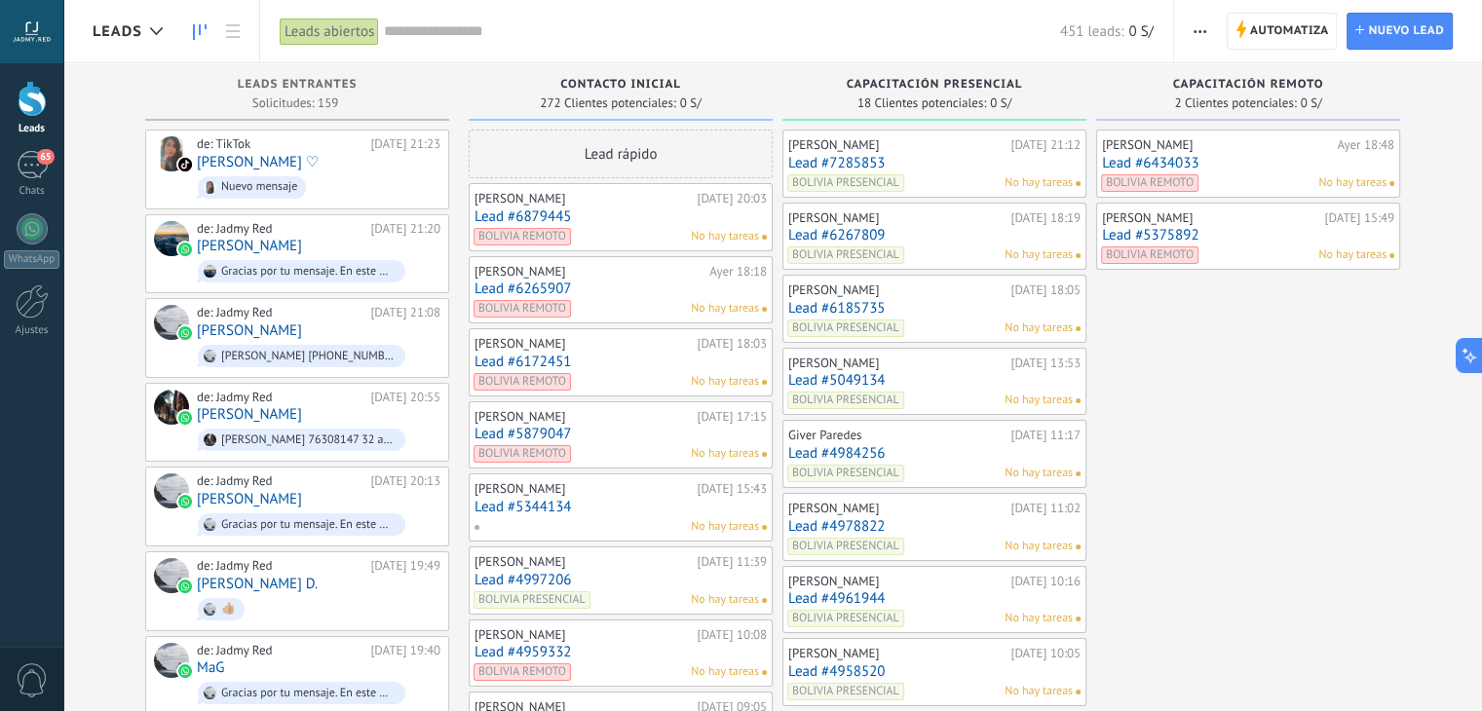
click at [1193, 233] on link "Lead #5375892" at bounding box center [1248, 235] width 292 height 17
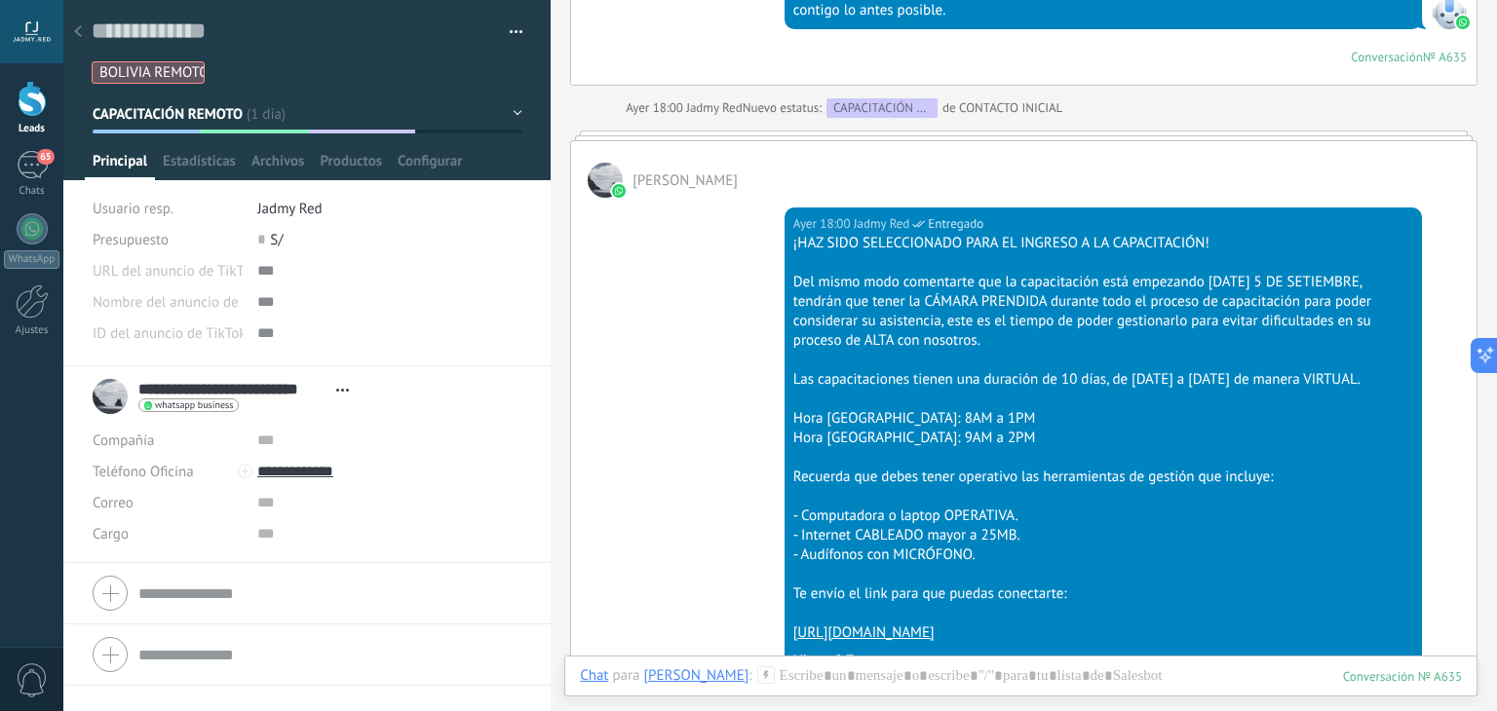
scroll to position [1817, 0]
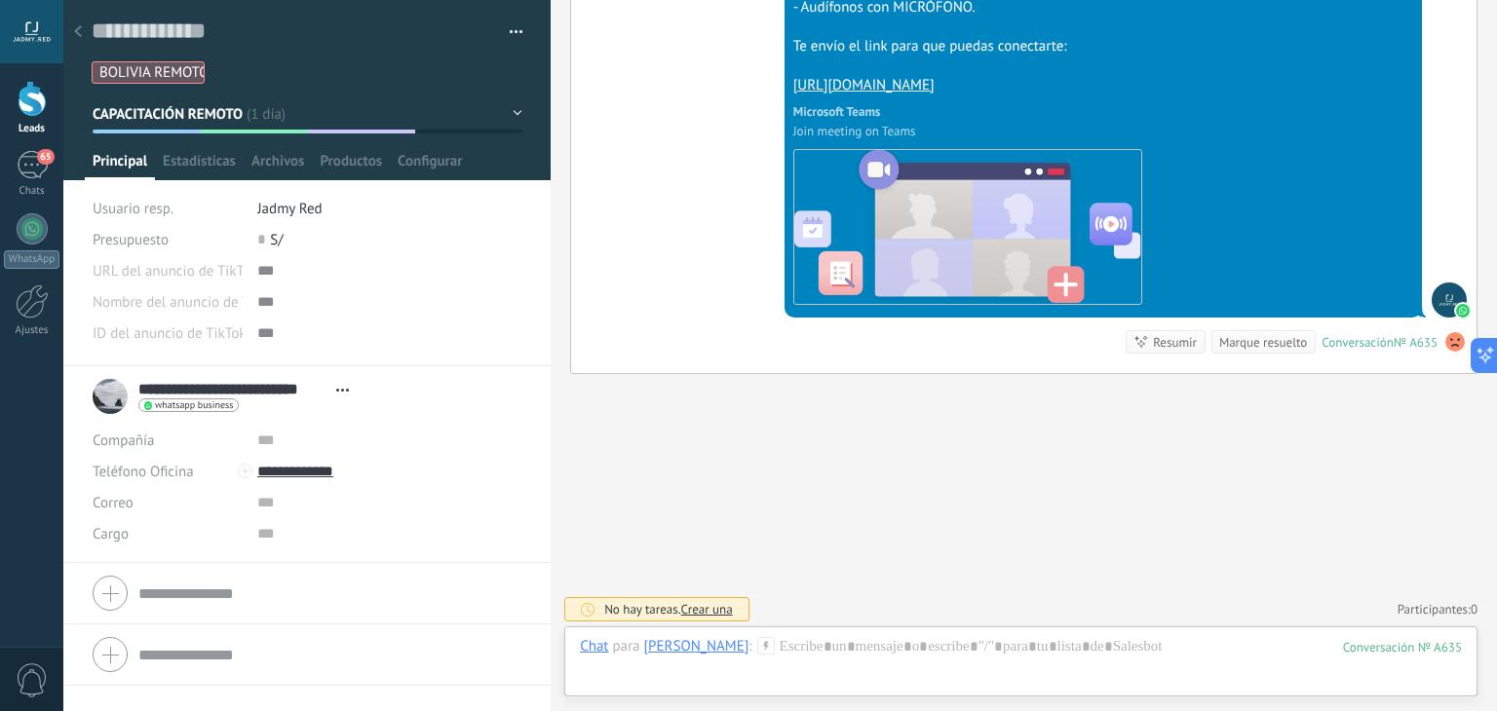
click at [73, 32] on div at bounding box center [77, 33] width 27 height 38
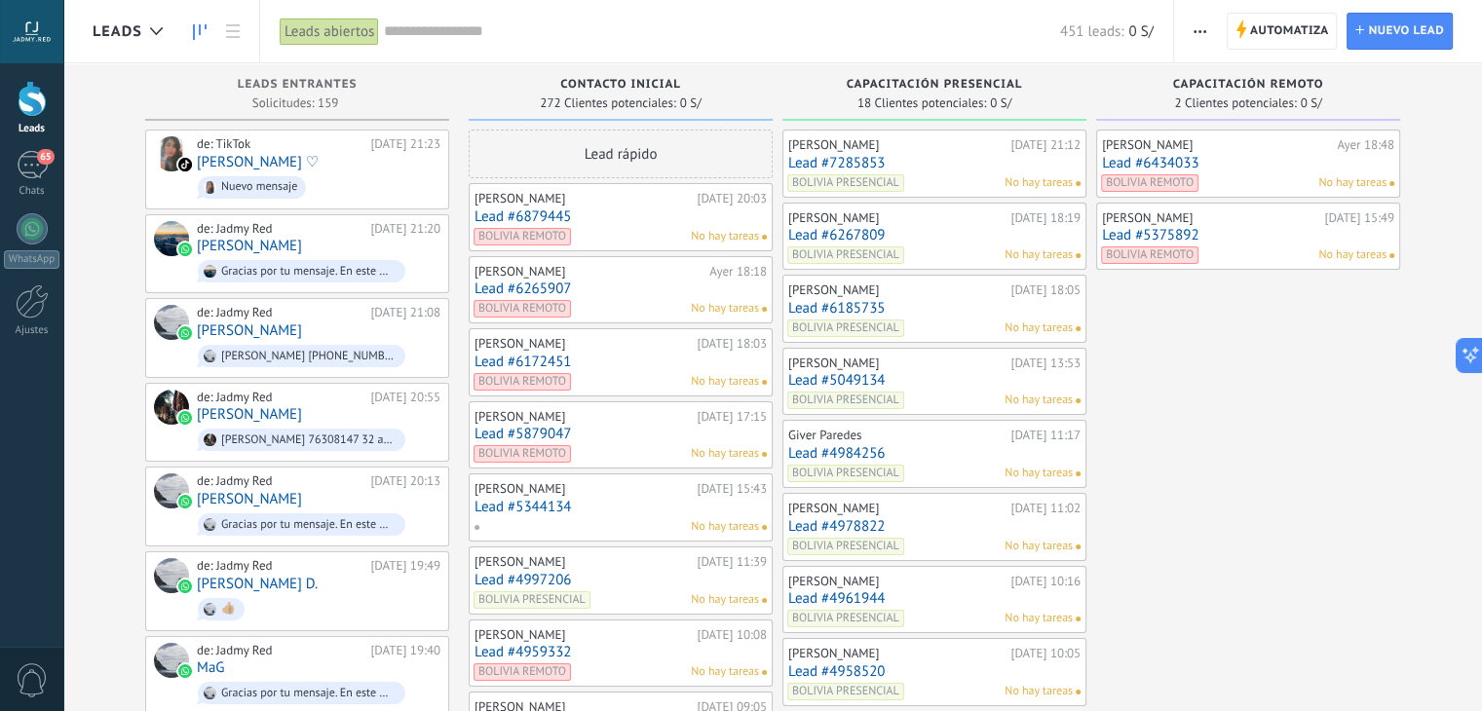
click at [1205, 156] on link "Lead #6434033" at bounding box center [1248, 163] width 292 height 17
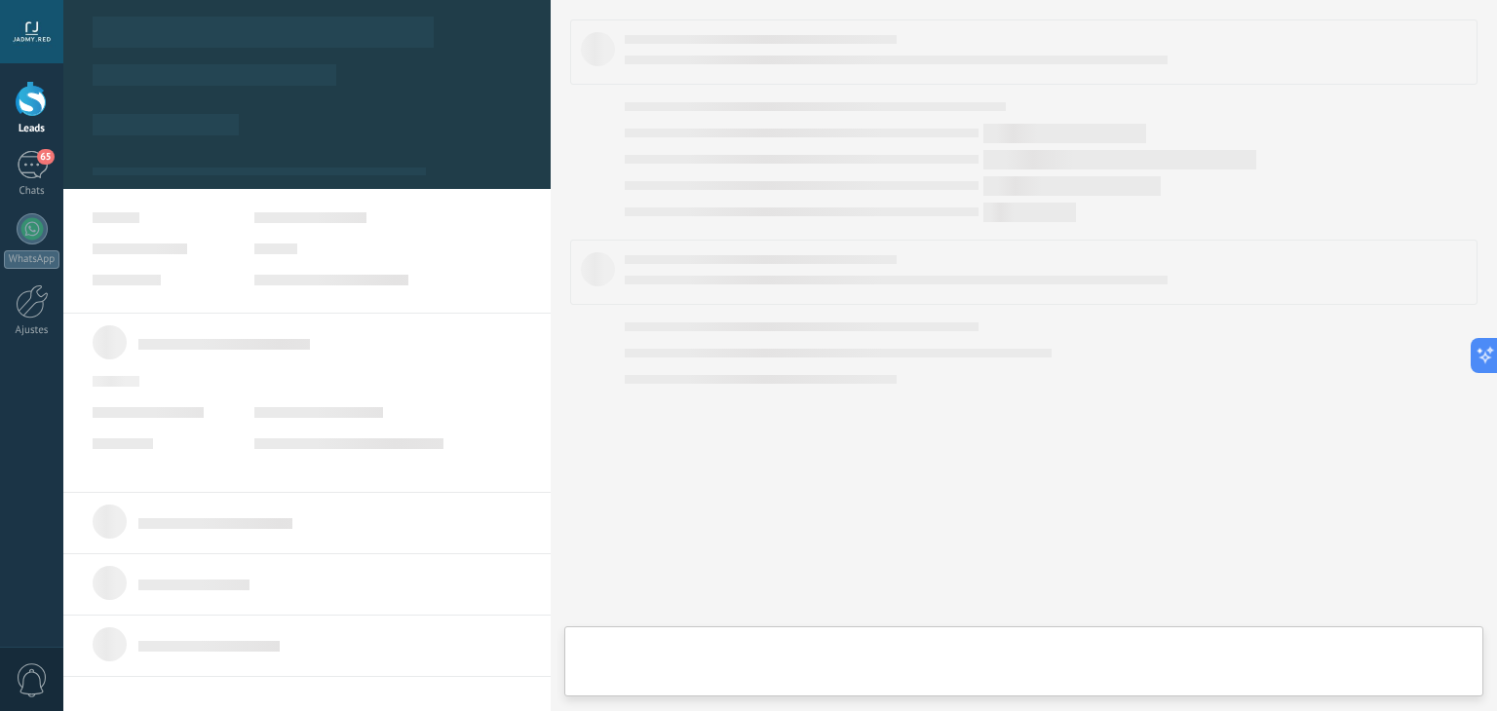
type textarea "**********"
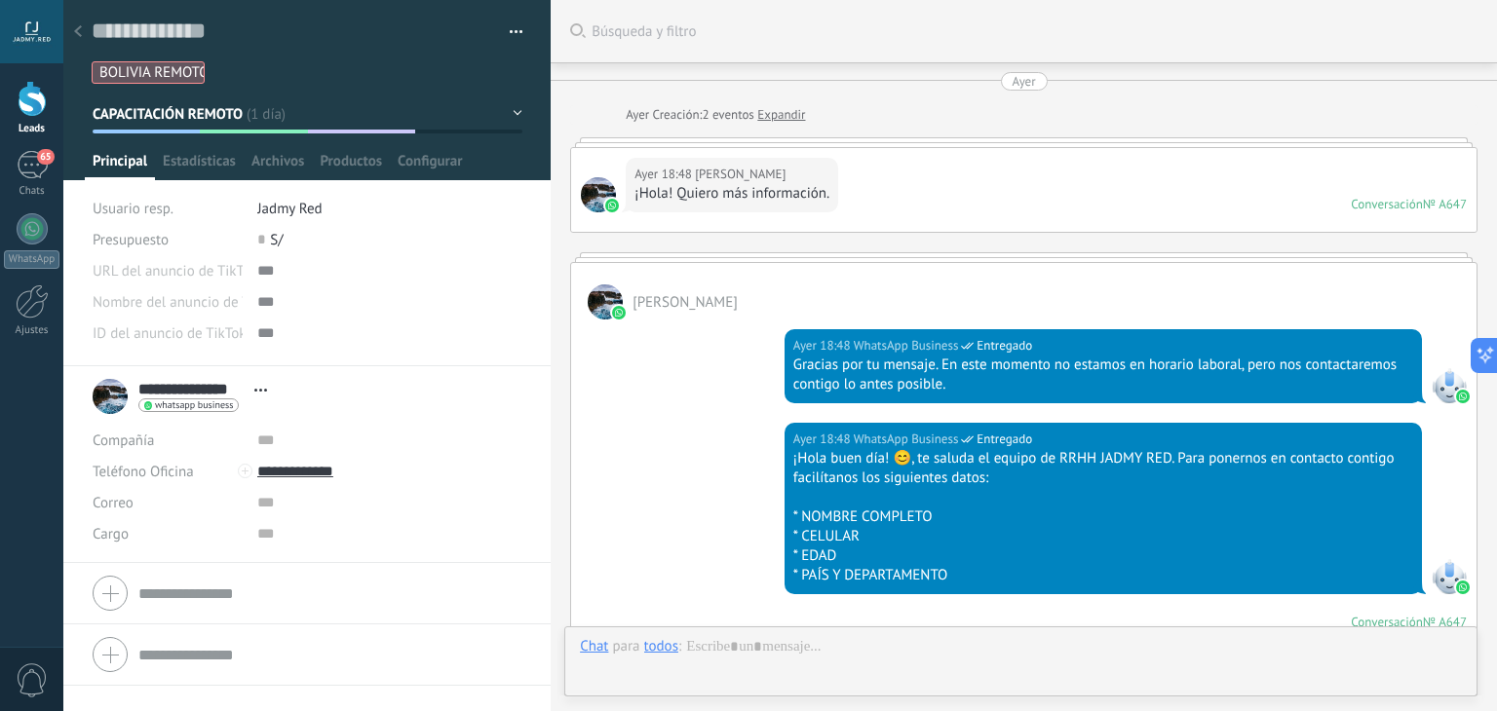
scroll to position [1904, 0]
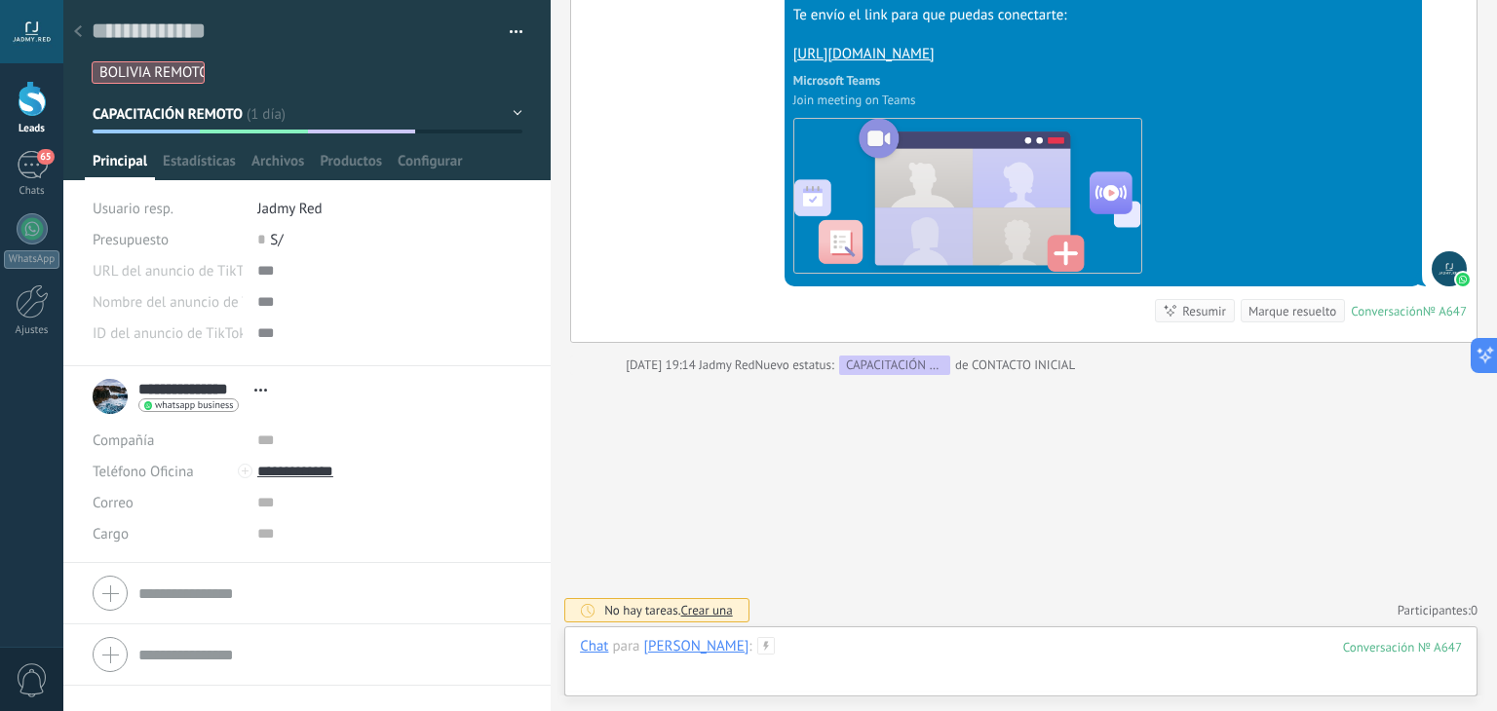
click at [863, 659] on div at bounding box center [1021, 666] width 882 height 58
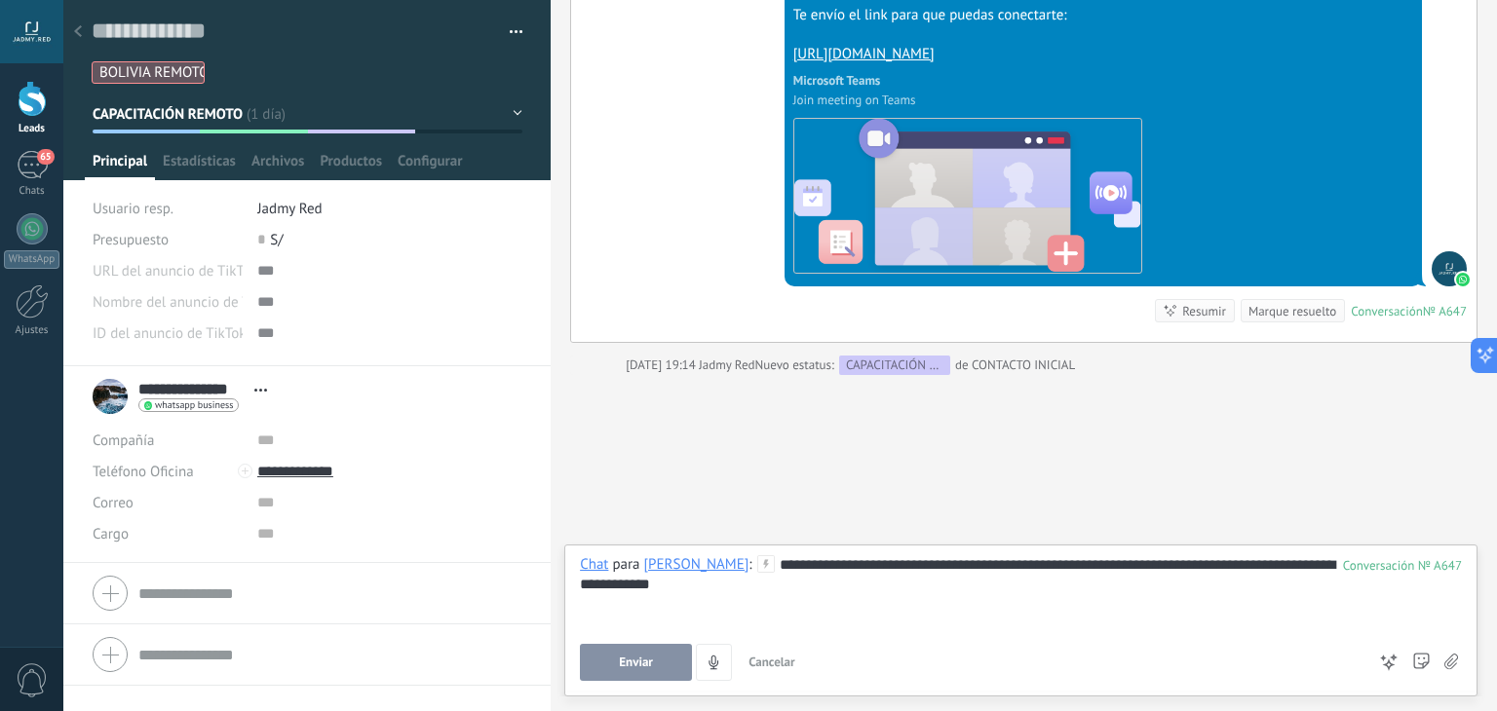
click at [626, 655] on button "Enviar" at bounding box center [636, 662] width 112 height 37
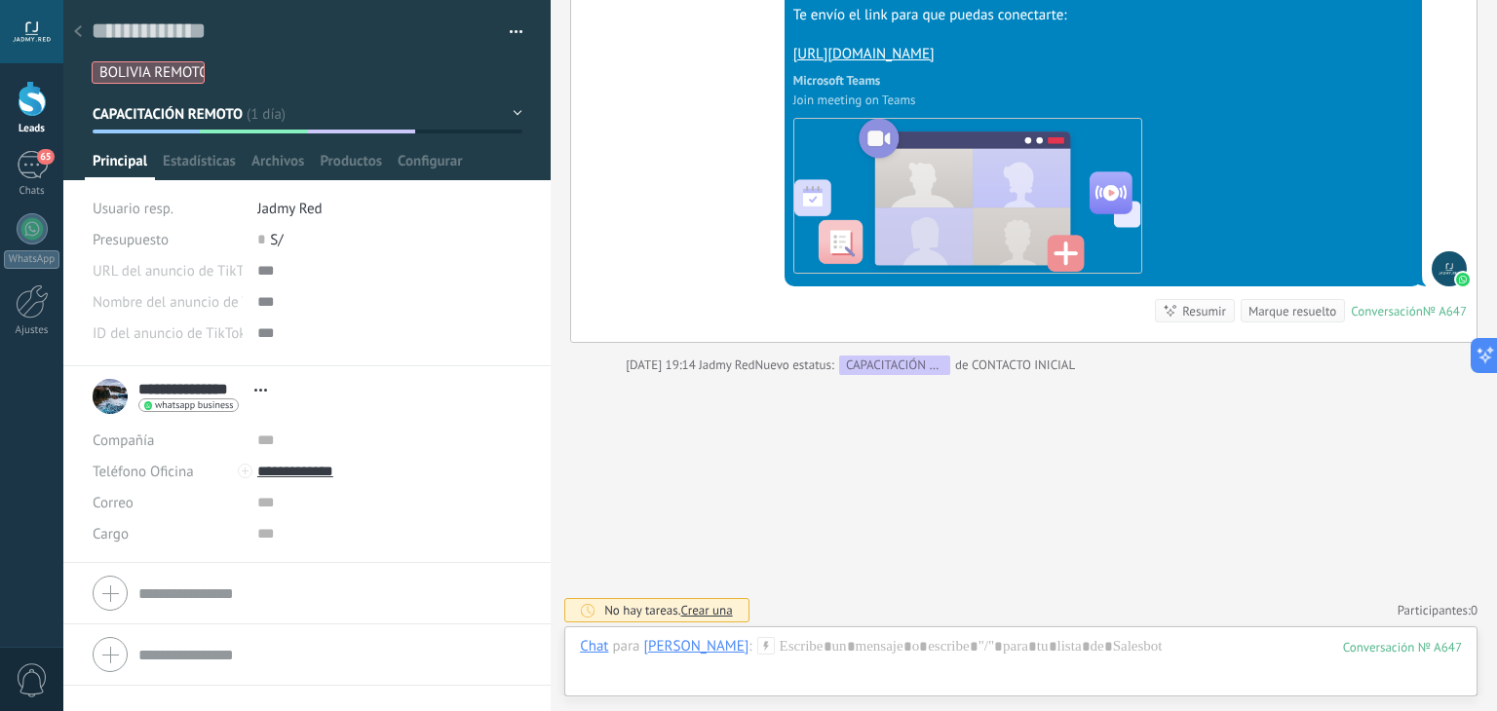
scroll to position [1892, 0]
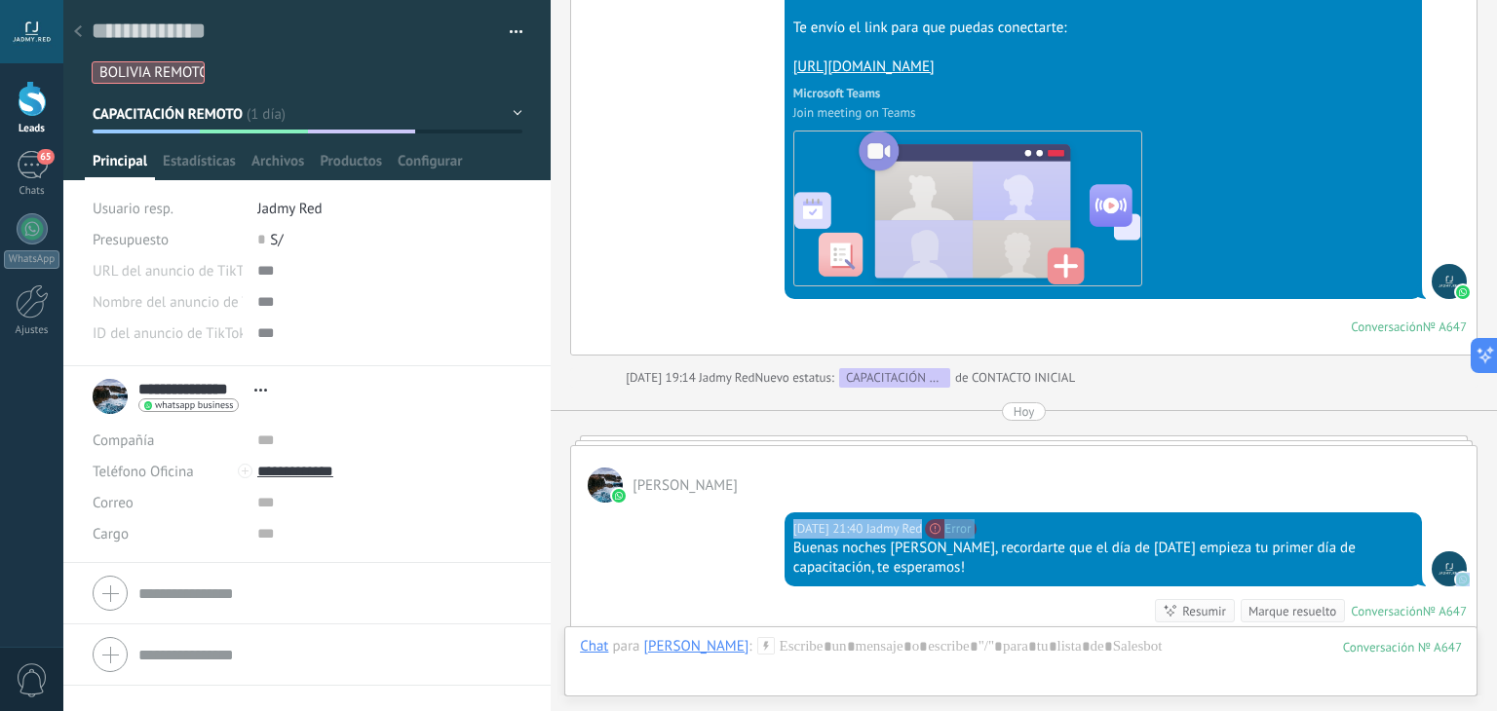
drag, startPoint x: 871, startPoint y: 574, endPoint x: 788, endPoint y: 539, distance: 90.9
click at [877, 566] on div "Buenas noches [PERSON_NAME], recordarte que el día de [DATE] empieza tu primer …" at bounding box center [1103, 558] width 620 height 39
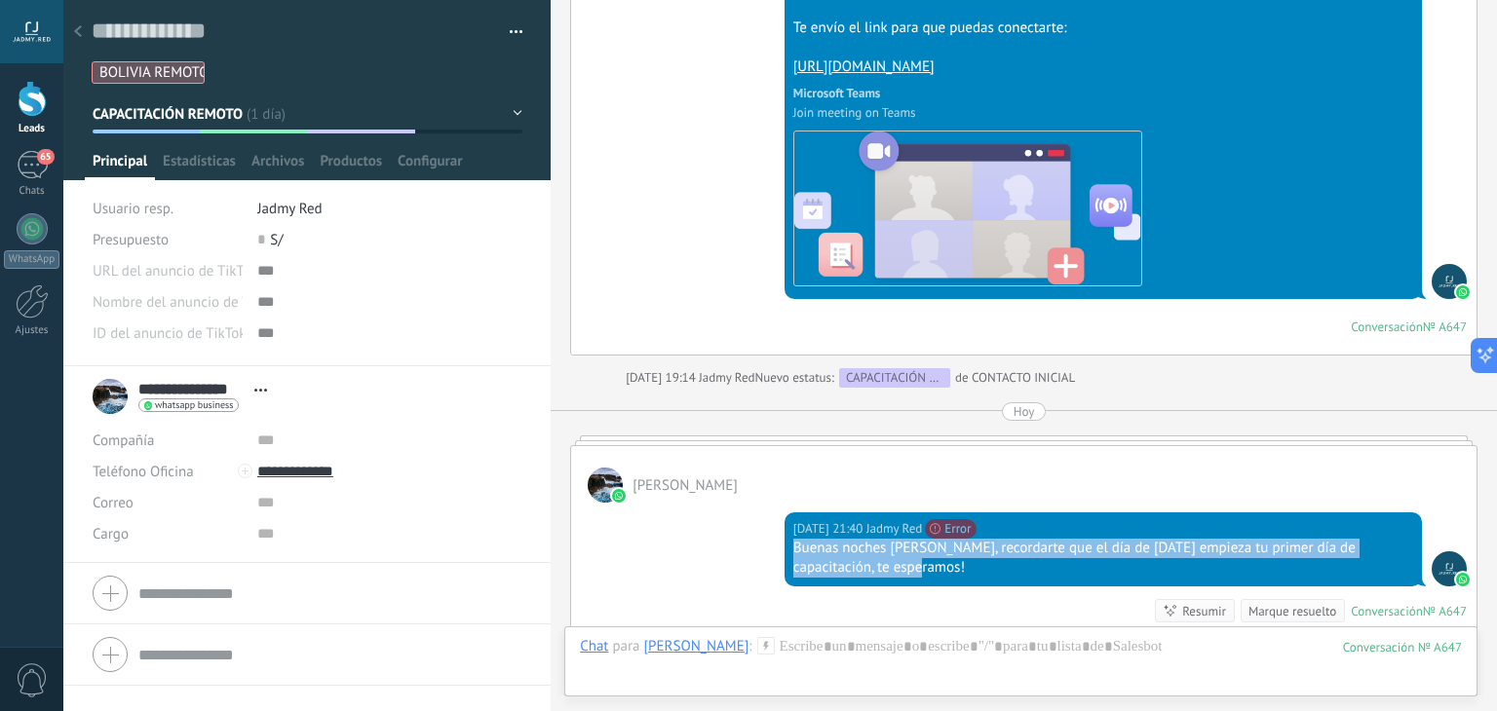
drag, startPoint x: 877, startPoint y: 566, endPoint x: 787, endPoint y: 545, distance: 93.1
click at [787, 545] on div "[DATE] 21:40 Jadmy Red No se puede enviar tu mensaje. El destinatario ha estado…" at bounding box center [1103, 550] width 637 height 74
copy div "Buenas noches [PERSON_NAME], recordarte que el día de [DATE] empieza tu primer …"
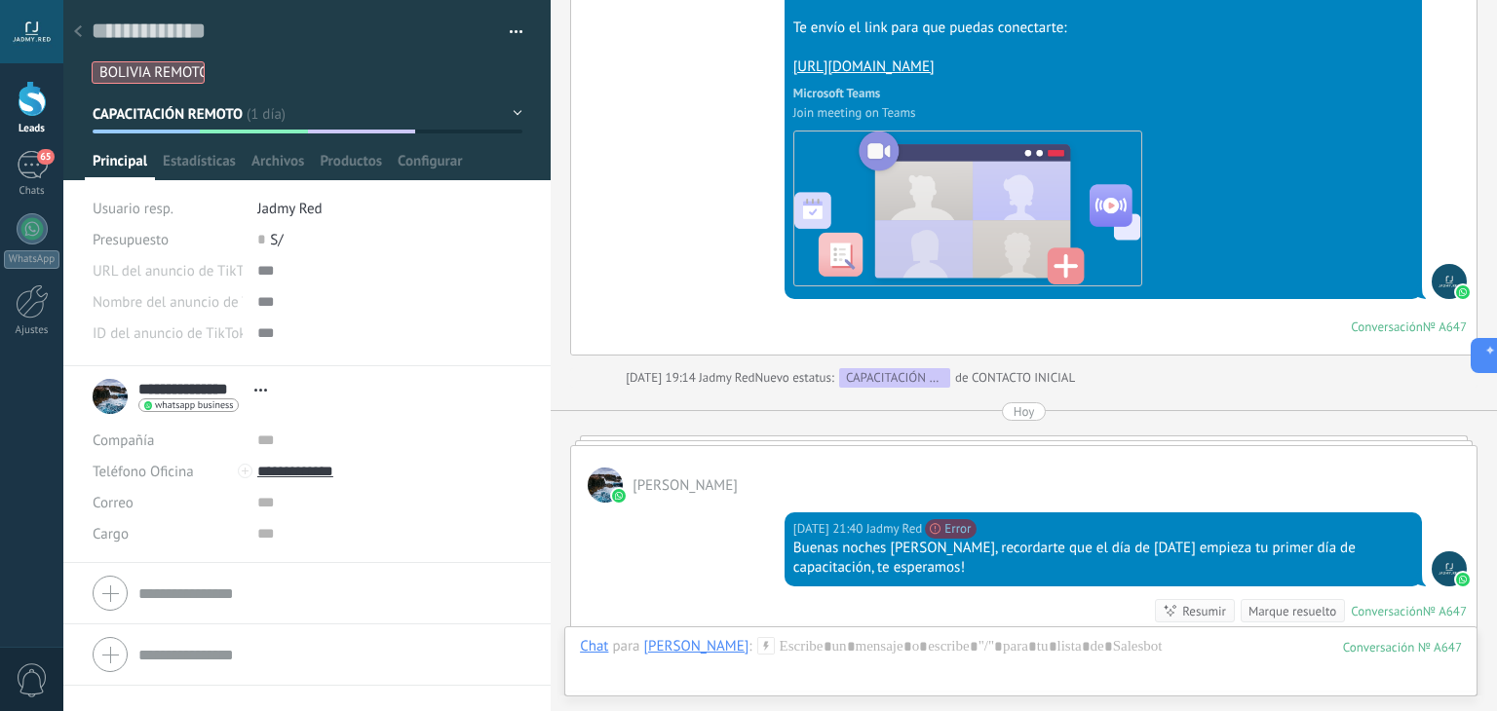
click at [82, 37] on div at bounding box center [77, 33] width 27 height 38
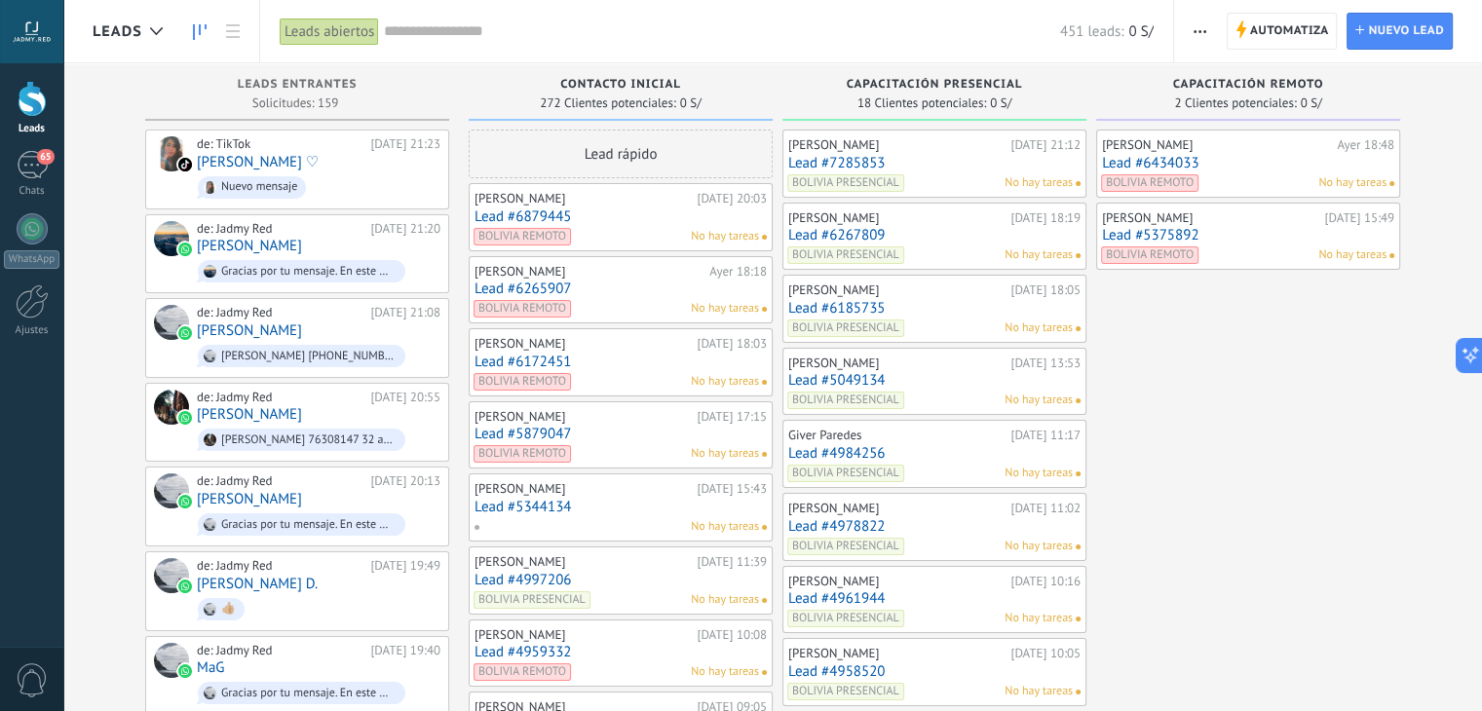
click at [1188, 236] on link "Lead #5375892" at bounding box center [1248, 235] width 292 height 17
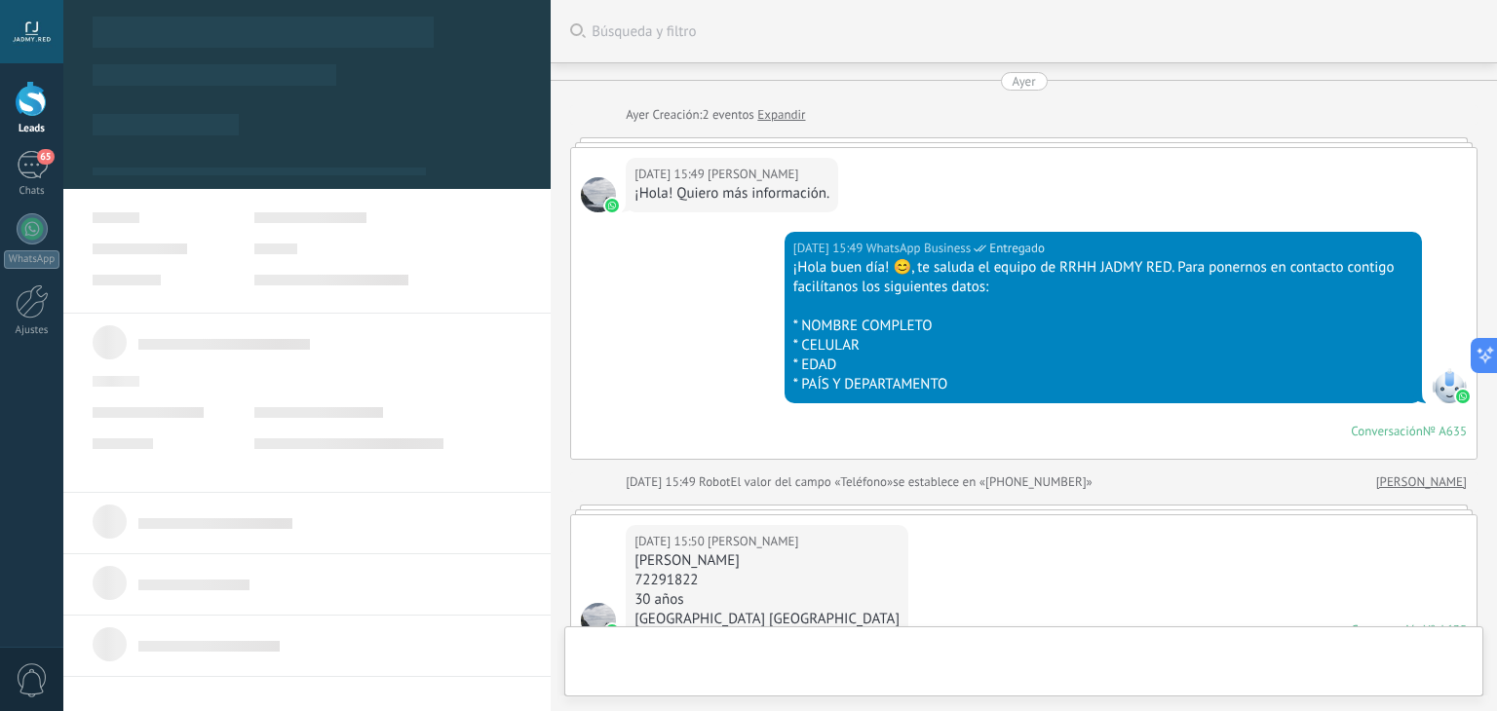
type textarea "**********"
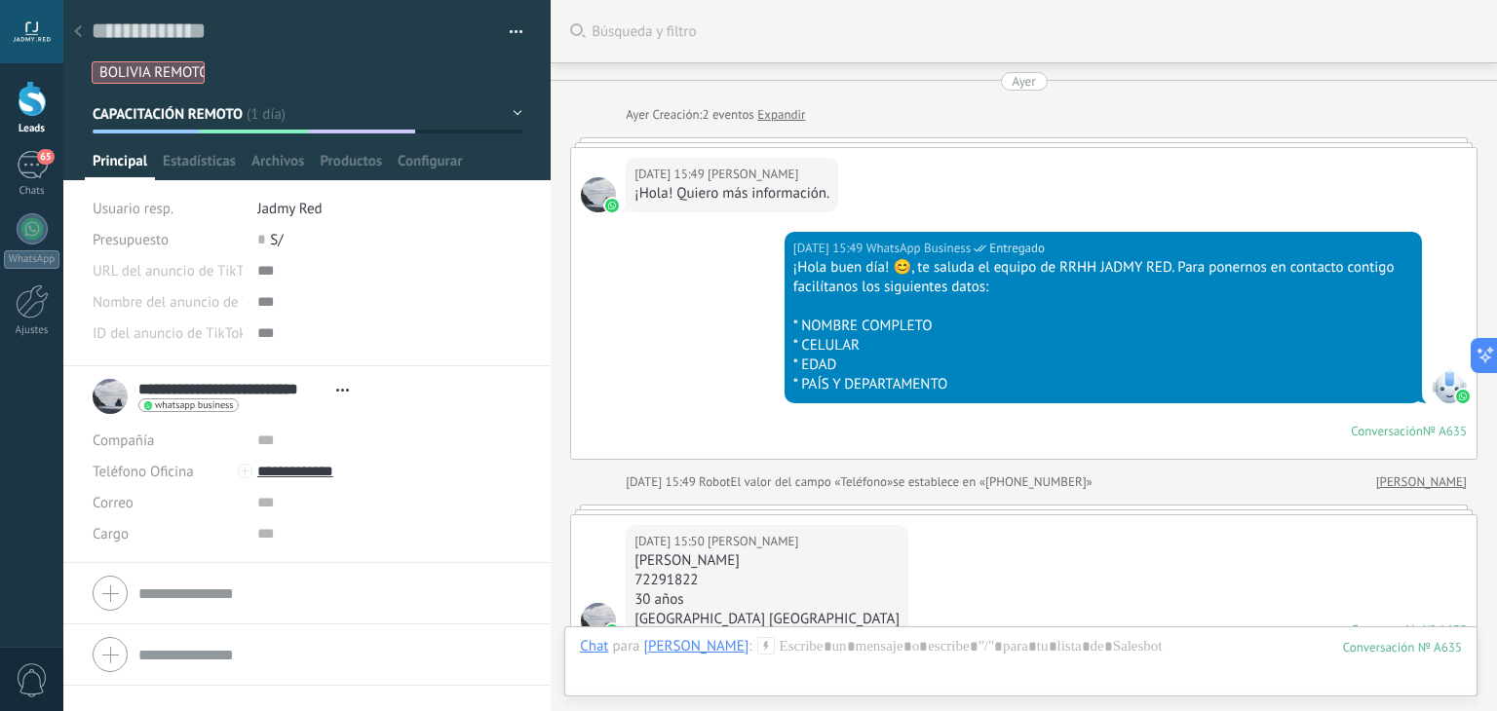
scroll to position [1816, 0]
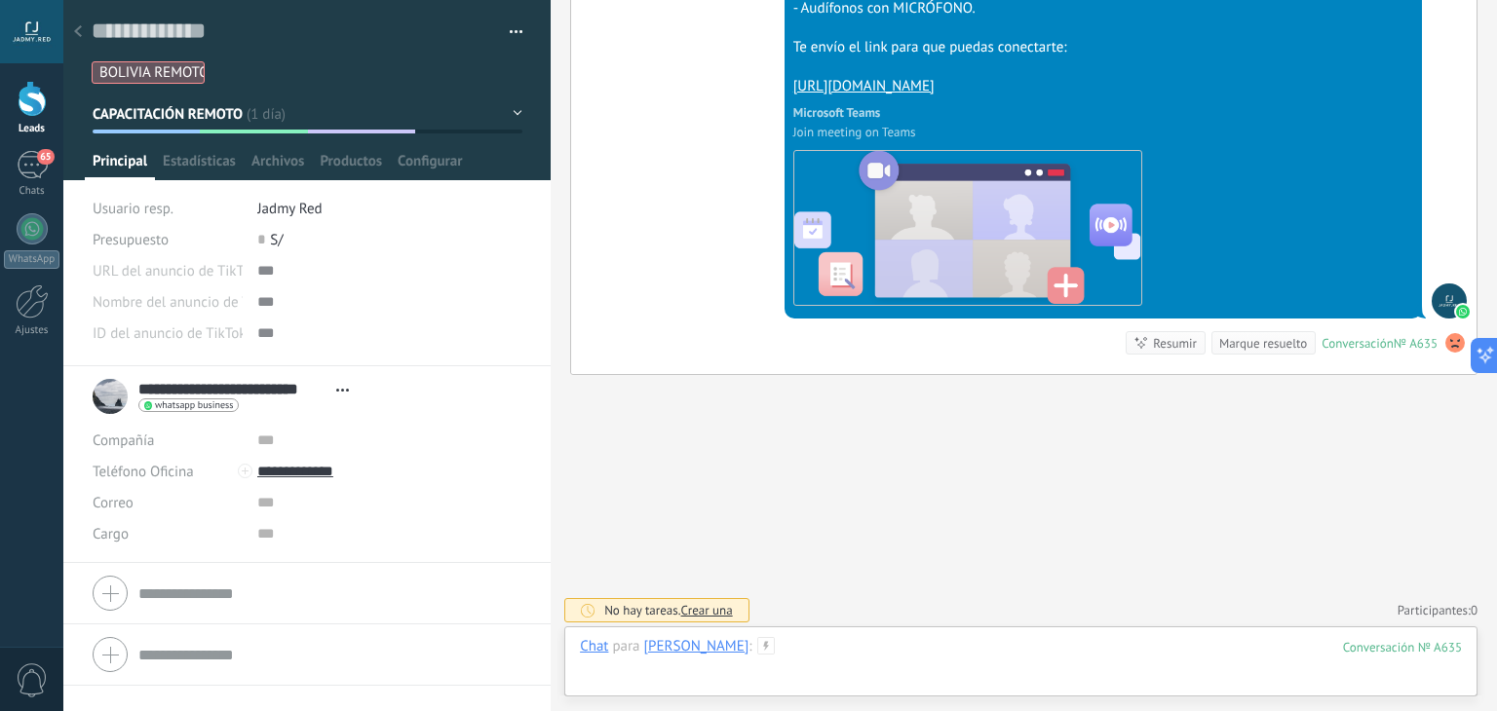
click at [917, 659] on div at bounding box center [1021, 666] width 882 height 58
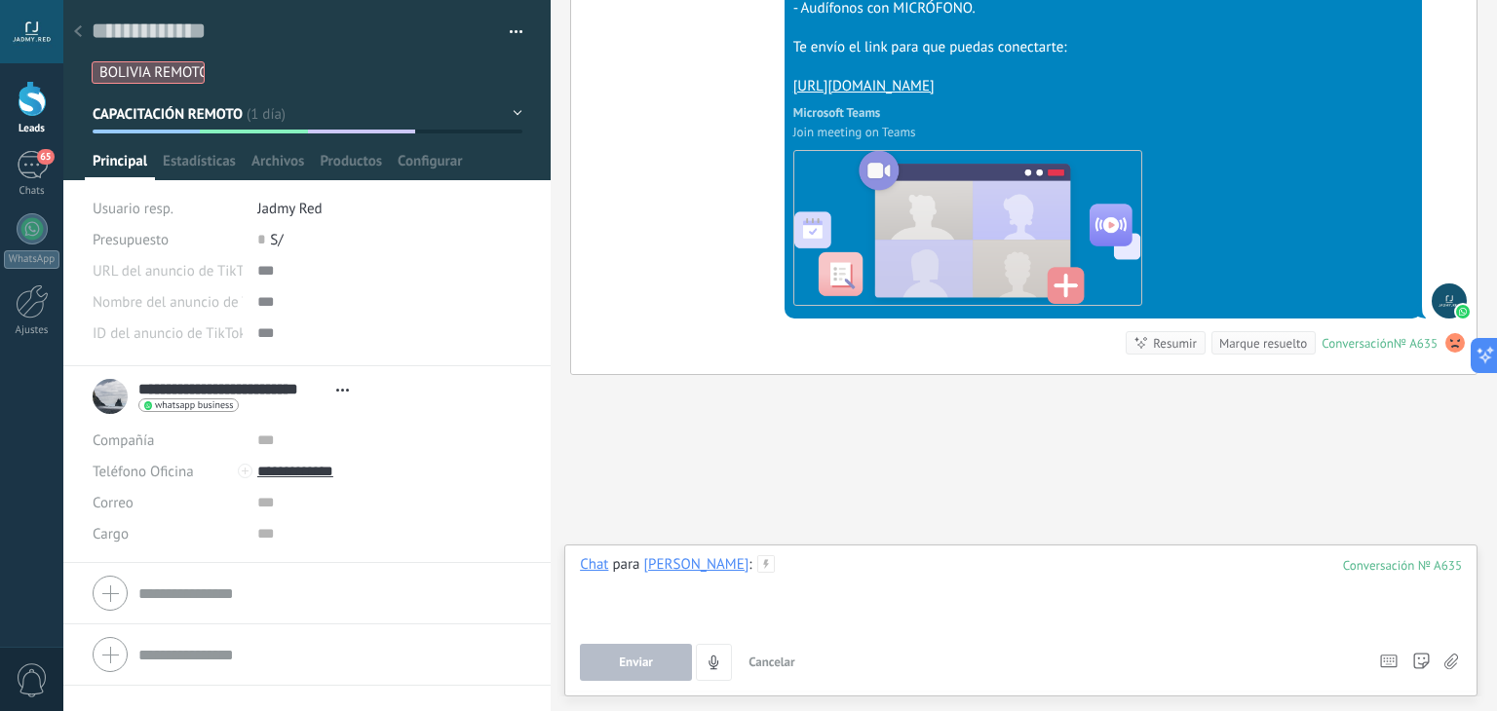
paste div
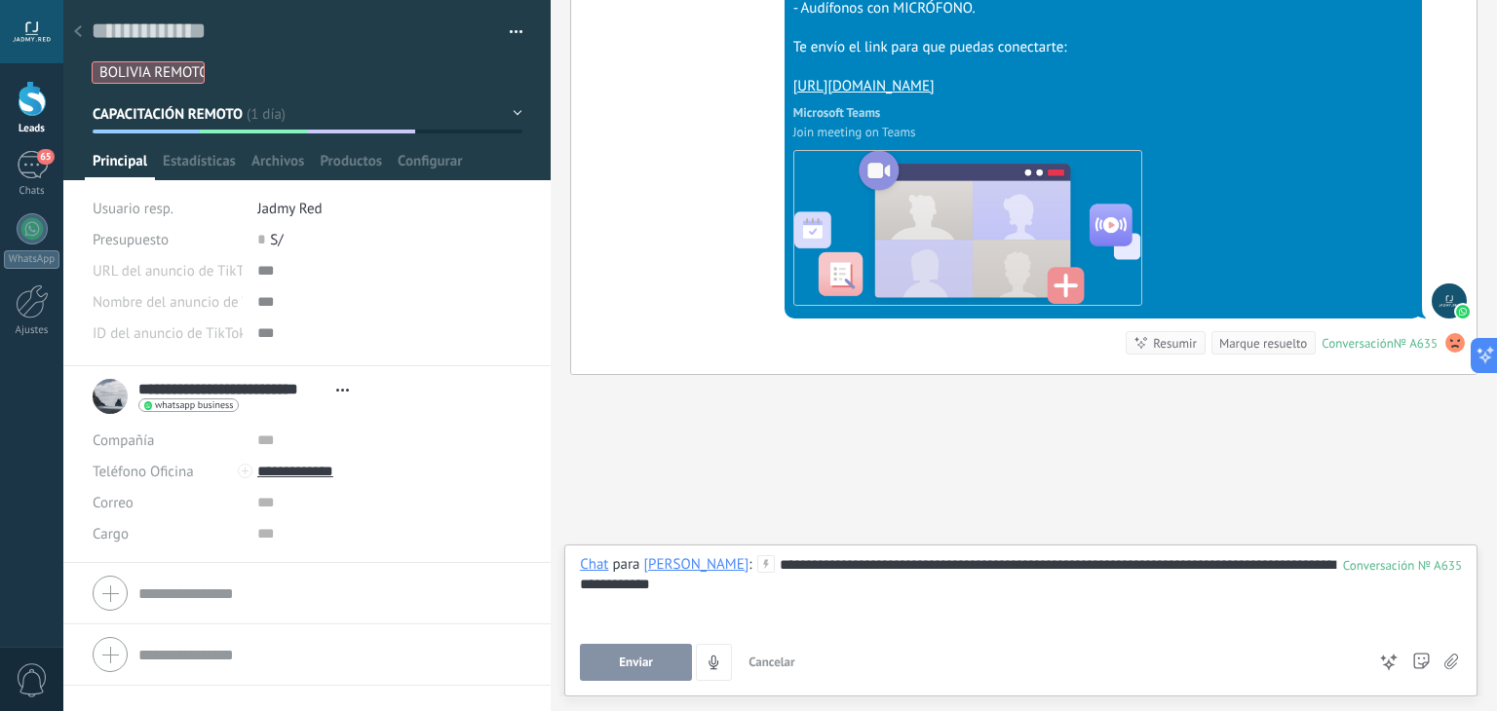
click at [963, 561] on div "**********" at bounding box center [1021, 593] width 882 height 74
click at [657, 664] on button "Enviar" at bounding box center [636, 662] width 112 height 37
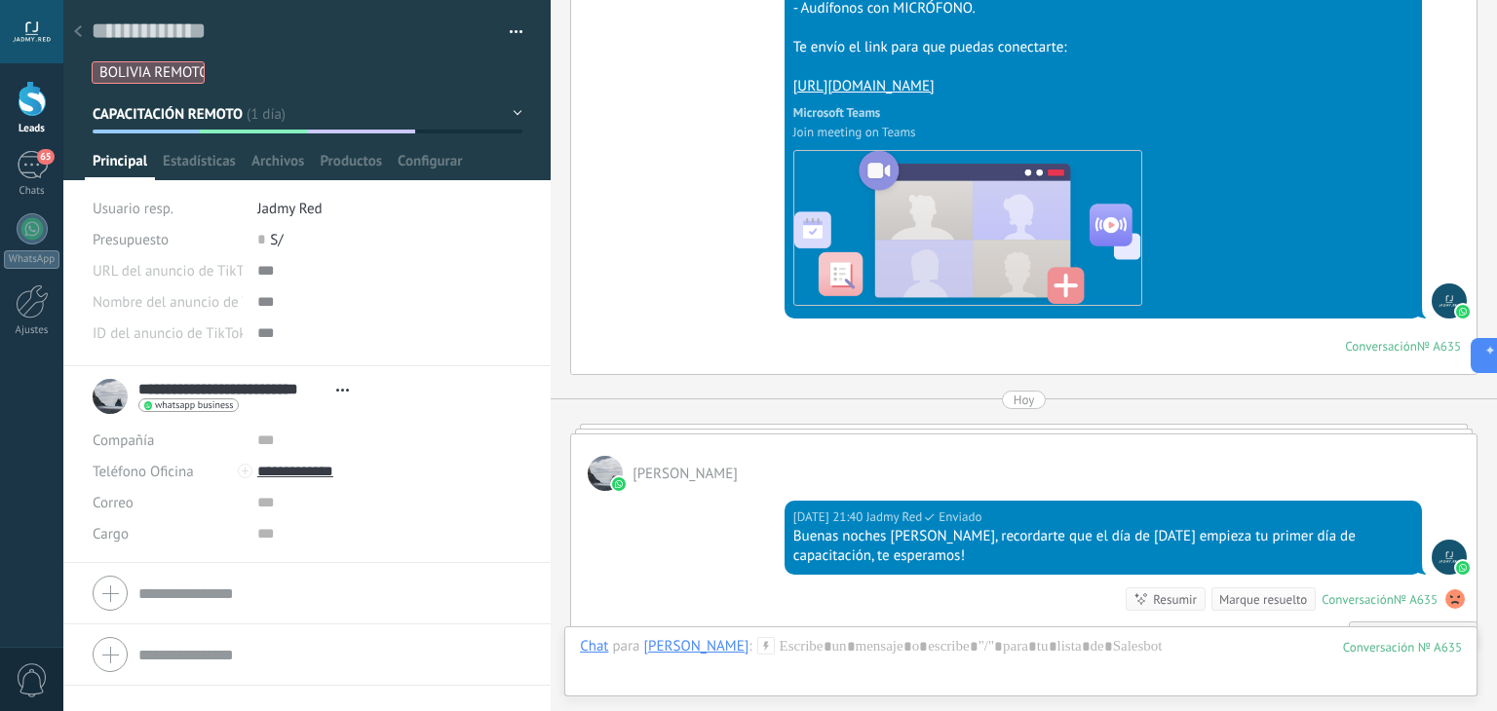
scroll to position [1817, 0]
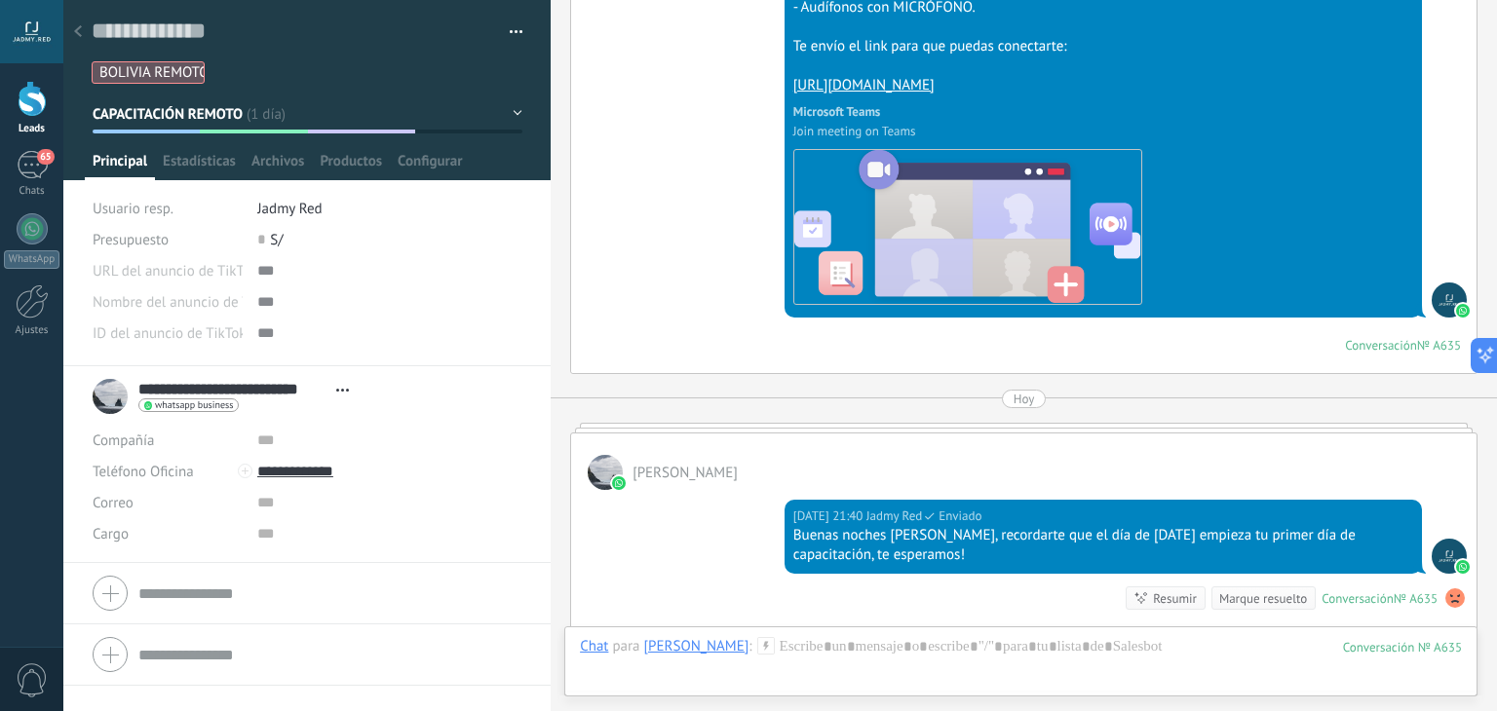
click at [77, 28] on icon at bounding box center [78, 31] width 8 height 12
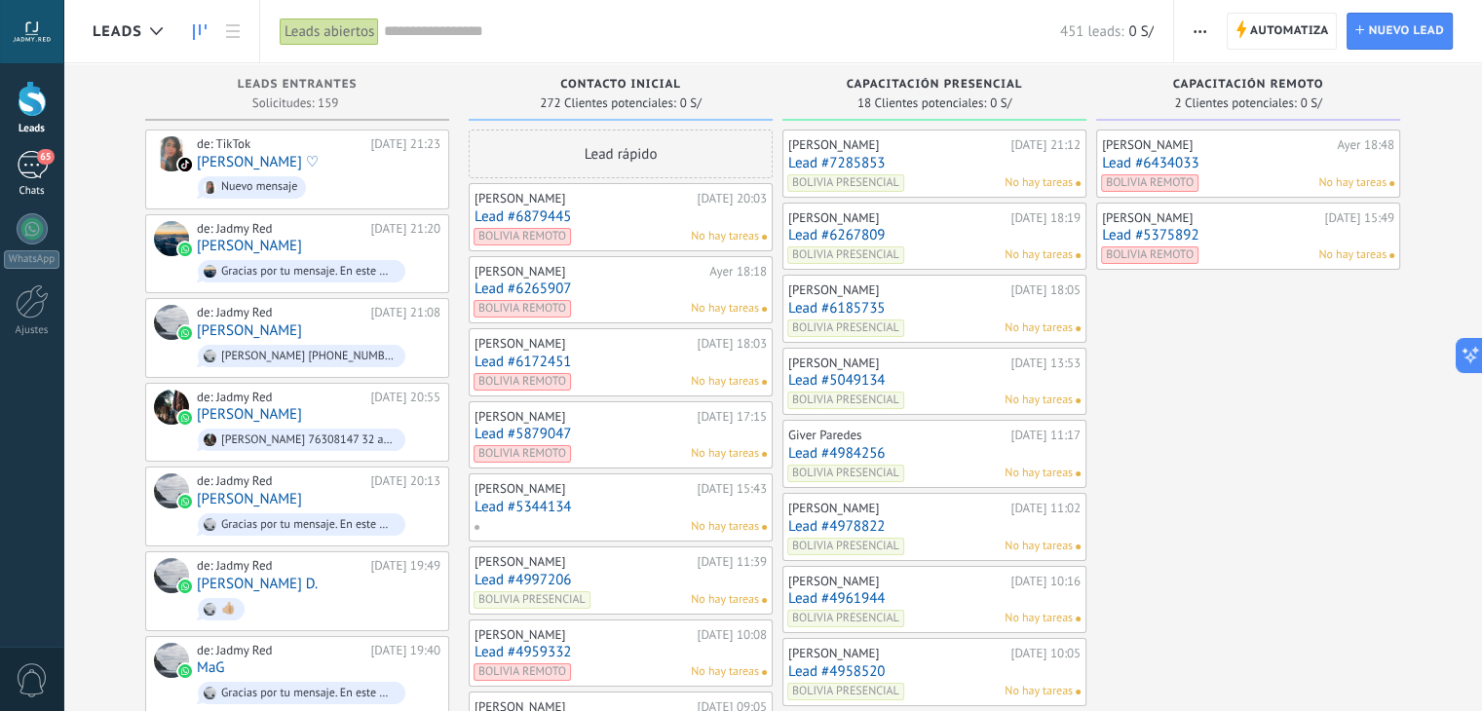
click at [28, 169] on div "65" at bounding box center [32, 165] width 31 height 28
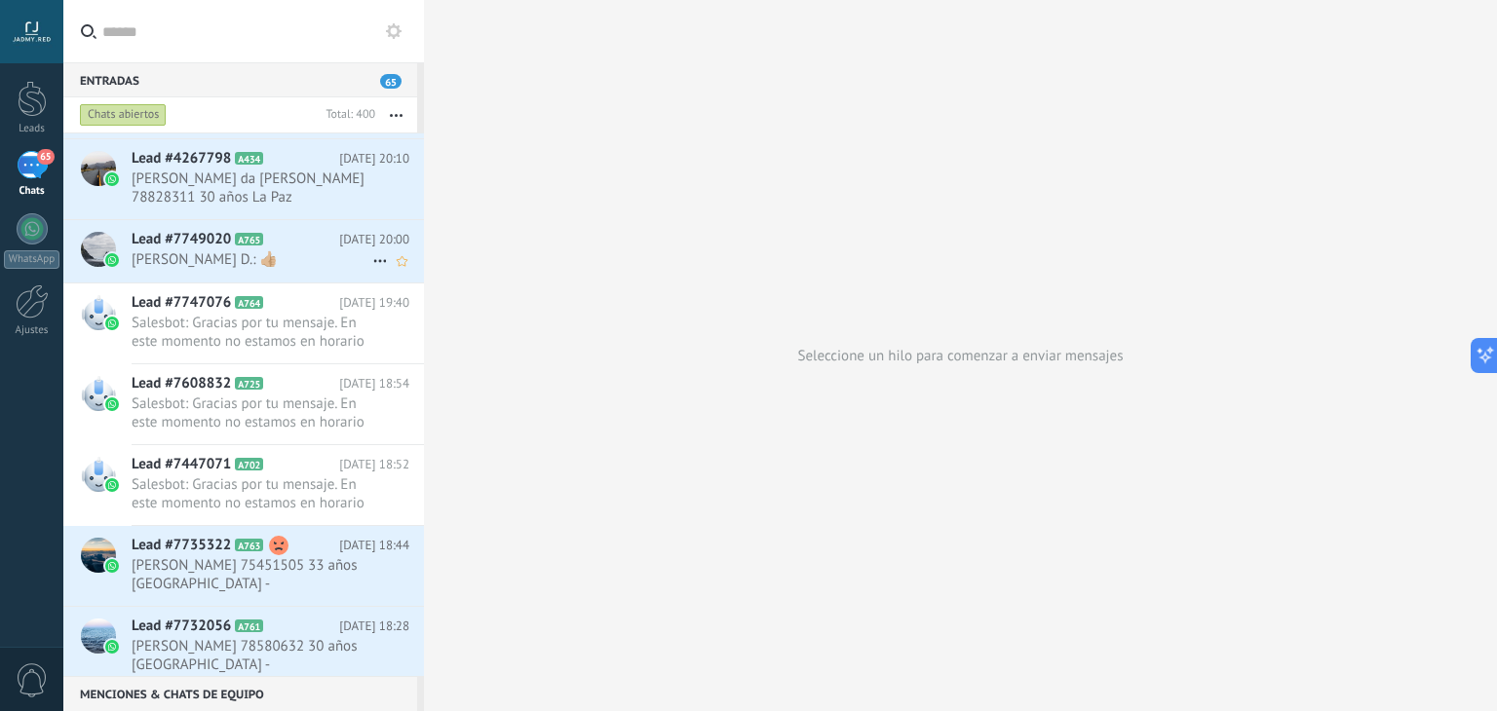
scroll to position [484, 0]
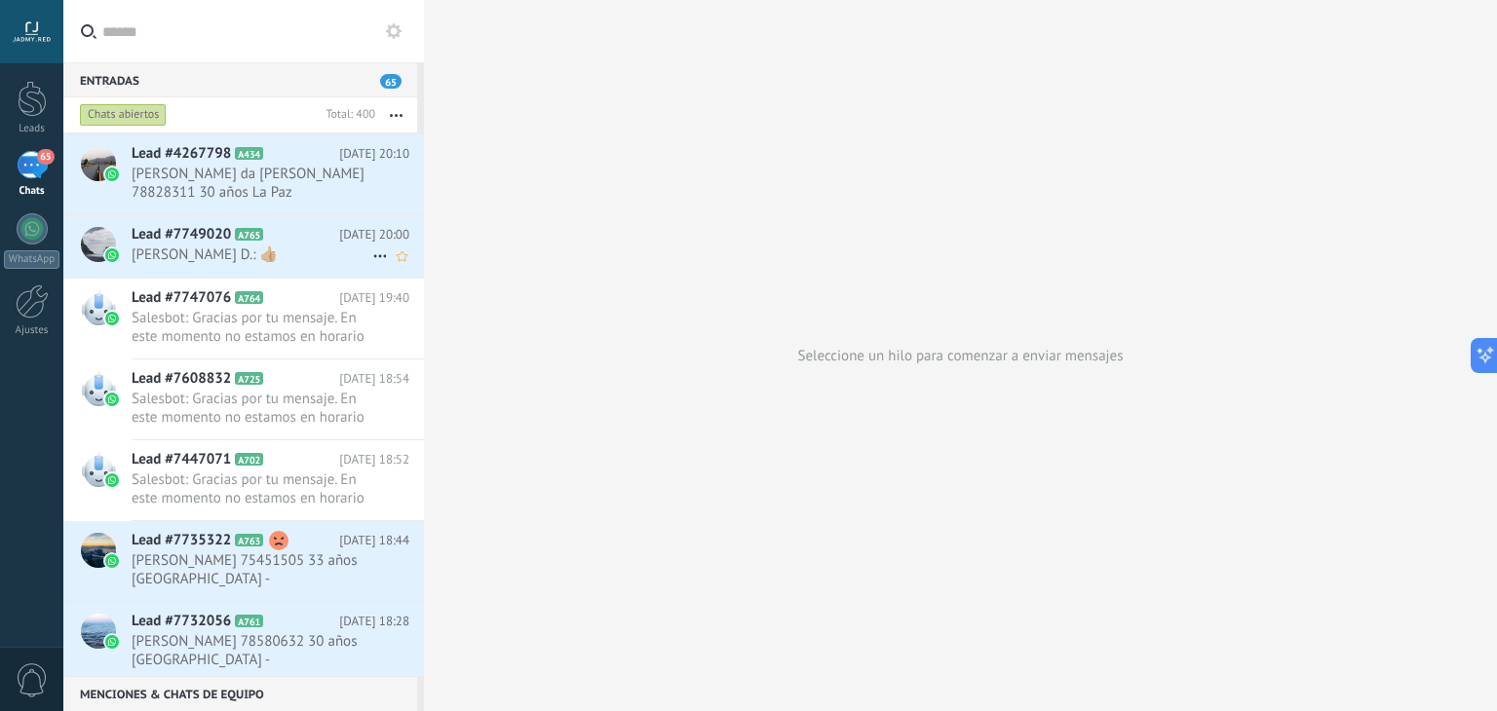
click at [252, 253] on span "[PERSON_NAME] D.: 👍🏼" at bounding box center [252, 255] width 241 height 19
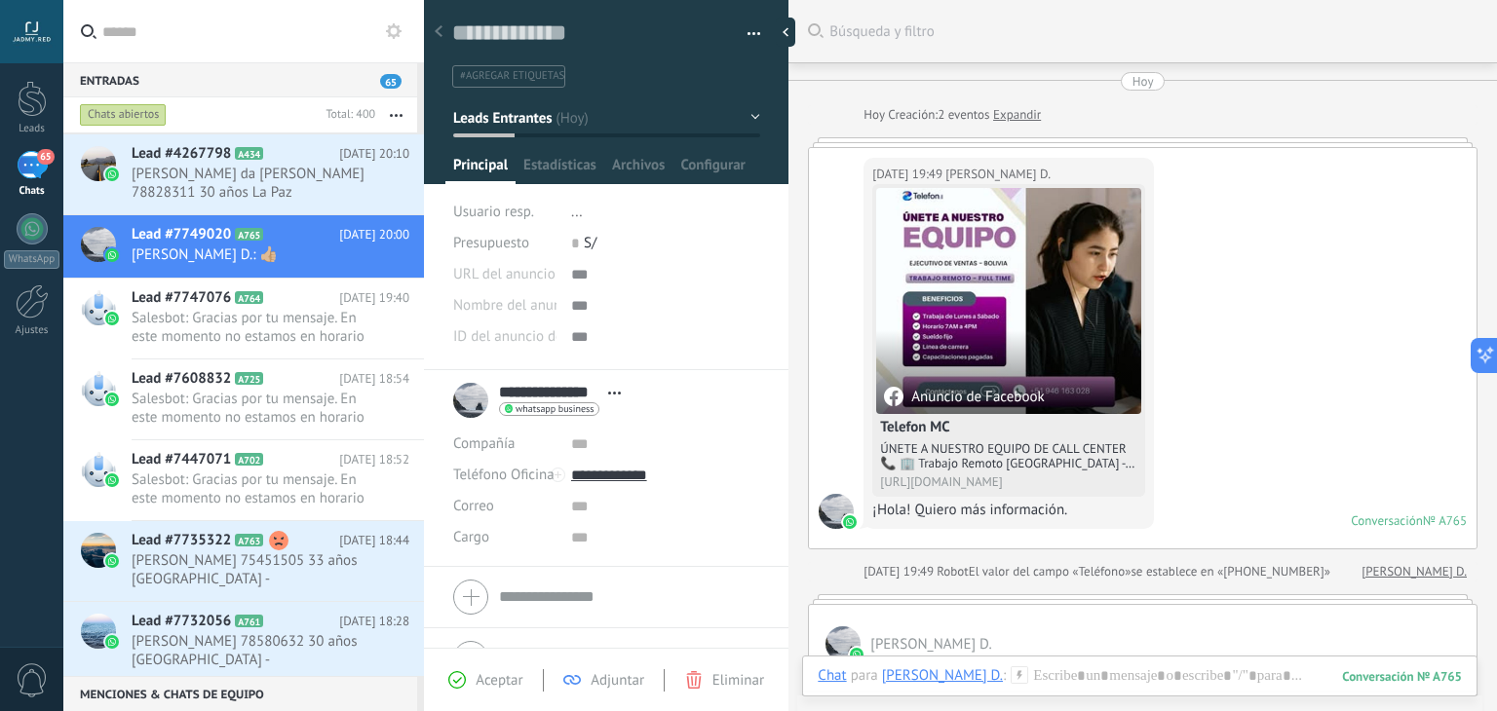
scroll to position [643, 0]
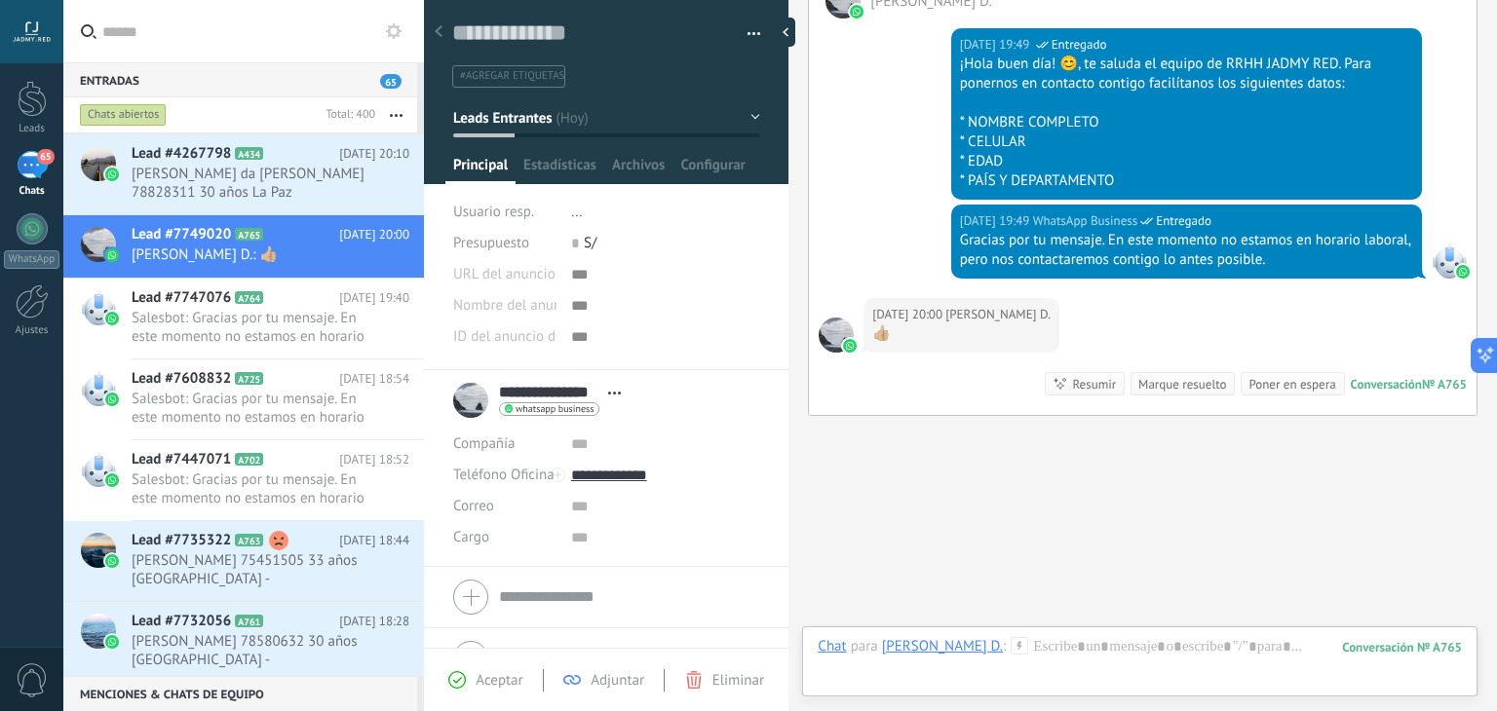
click at [1011, 644] on icon at bounding box center [1020, 646] width 18 height 18
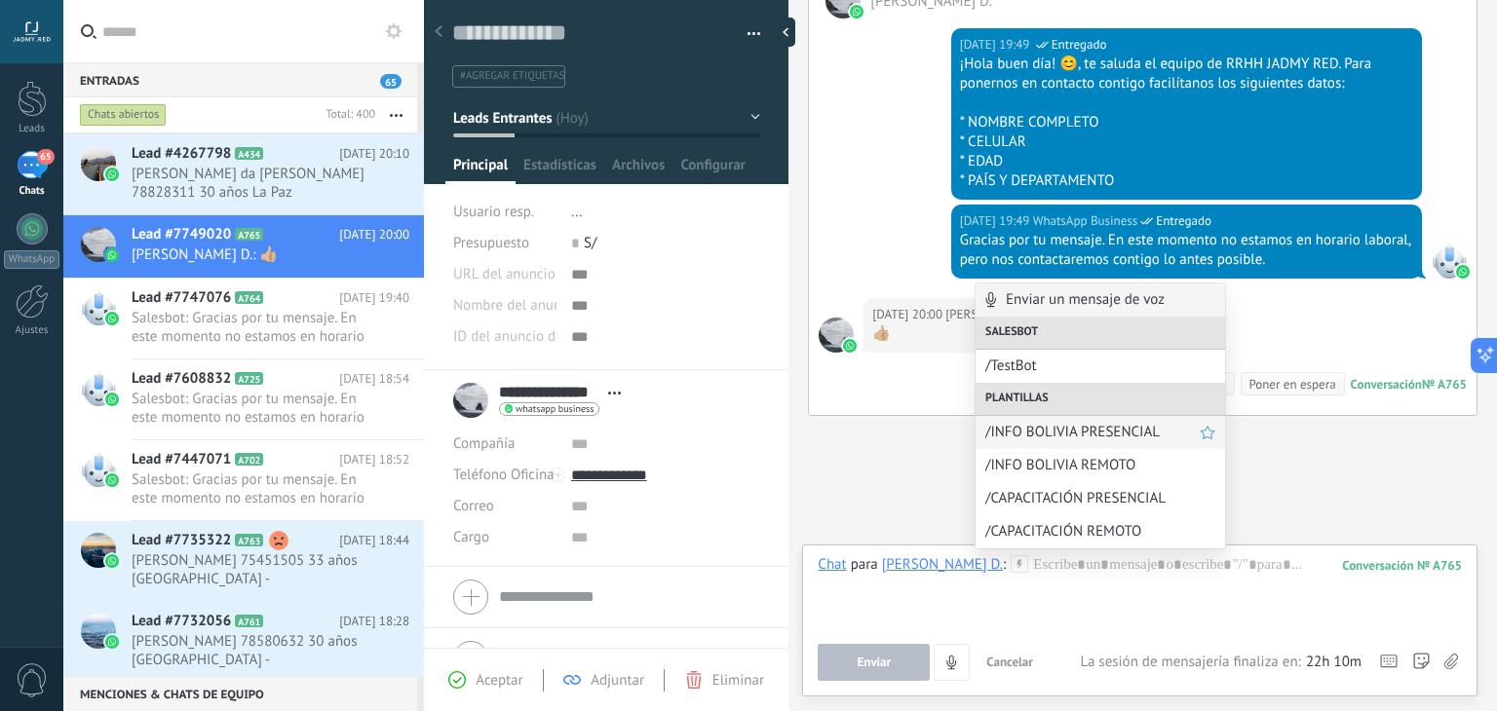
click at [1046, 434] on span "/INFO BOLIVIA PRESENCIAL" at bounding box center [1092, 432] width 214 height 19
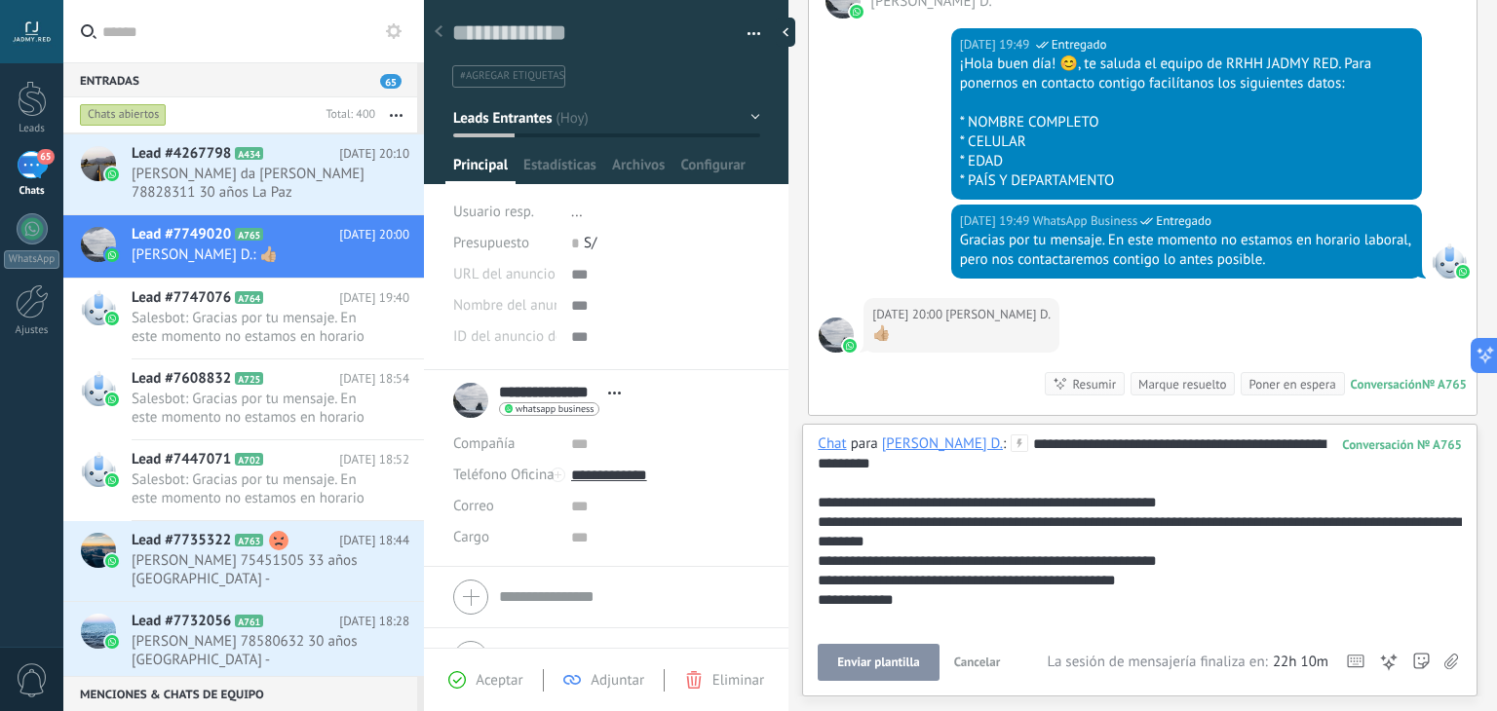
click at [887, 657] on span "Enviar plantilla" at bounding box center [878, 663] width 82 height 14
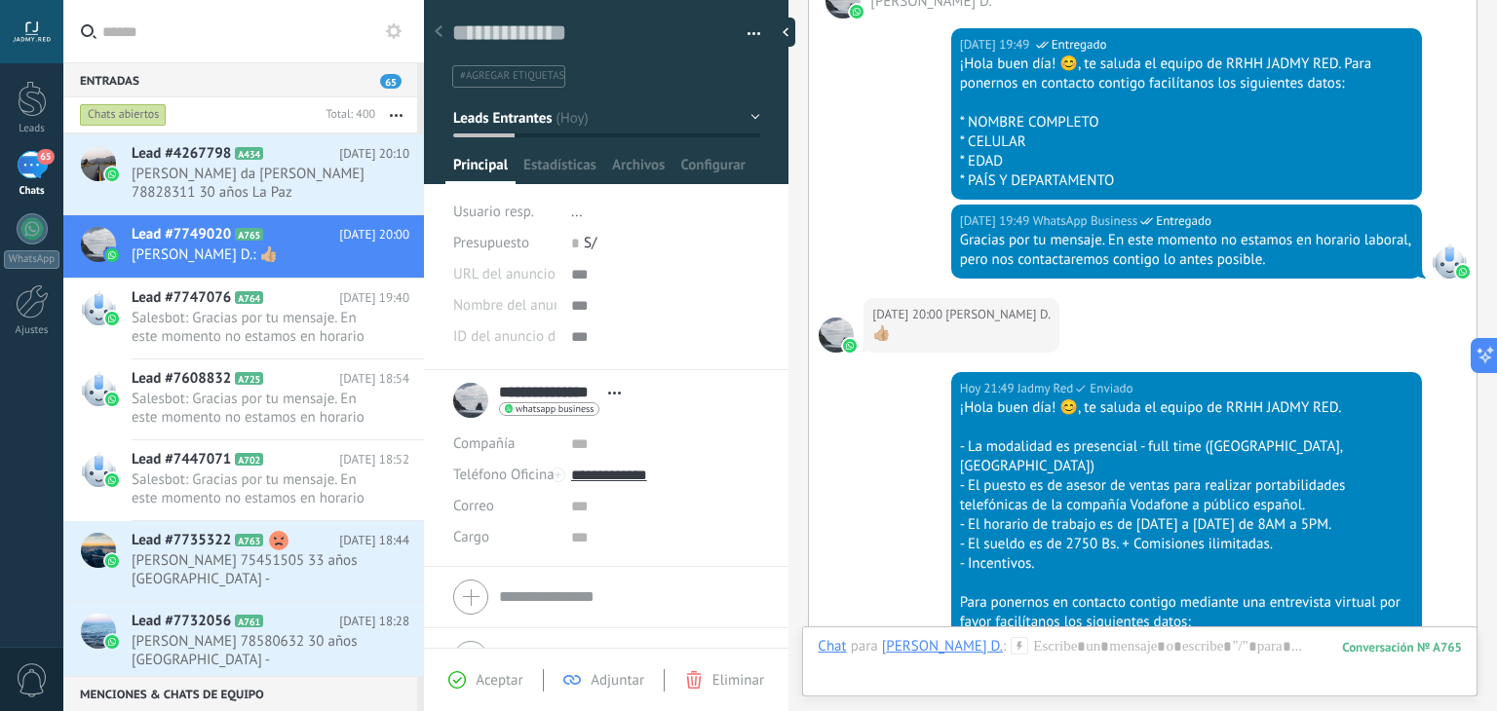
scroll to position [1046, 0]
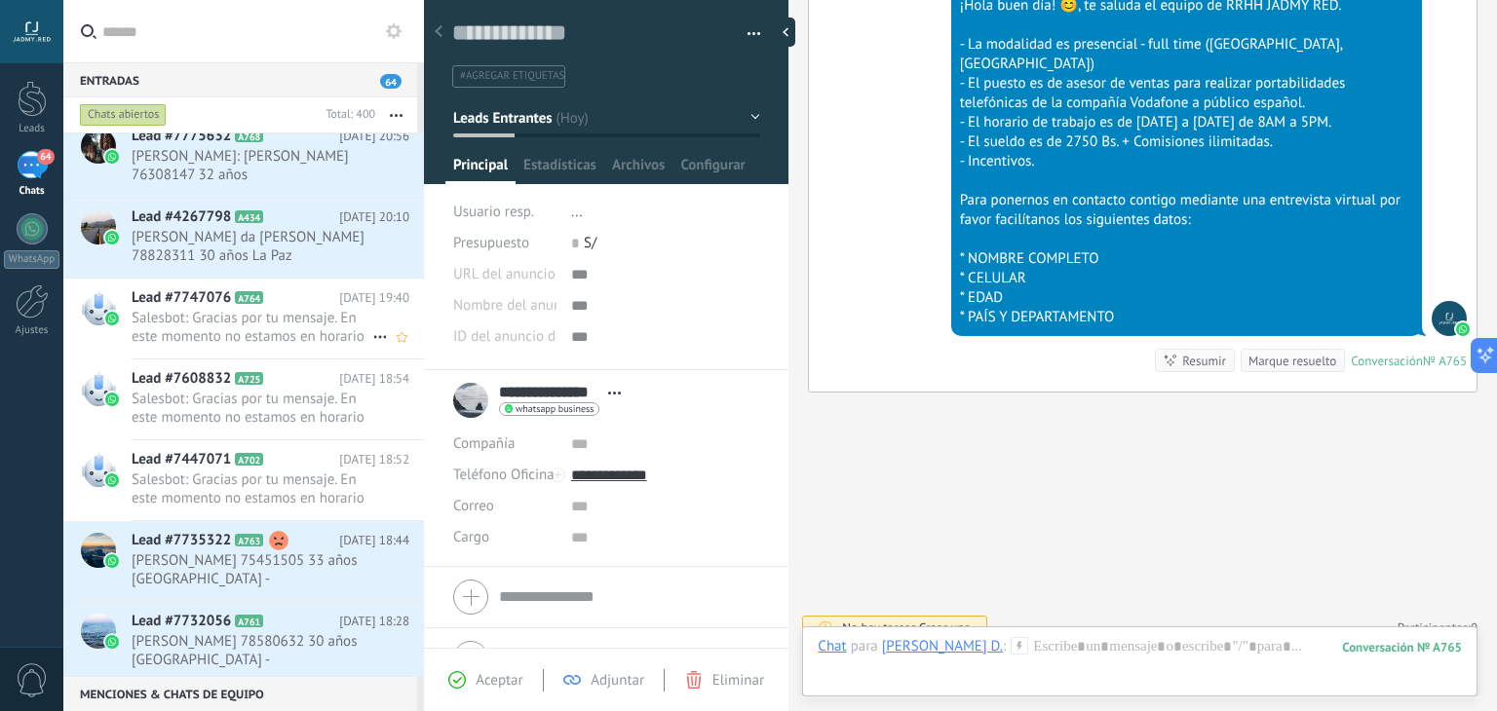
click at [249, 332] on span "Salesbot: Gracias por tu mensaje. En este momento no estamos en horario laboral…" at bounding box center [252, 327] width 241 height 37
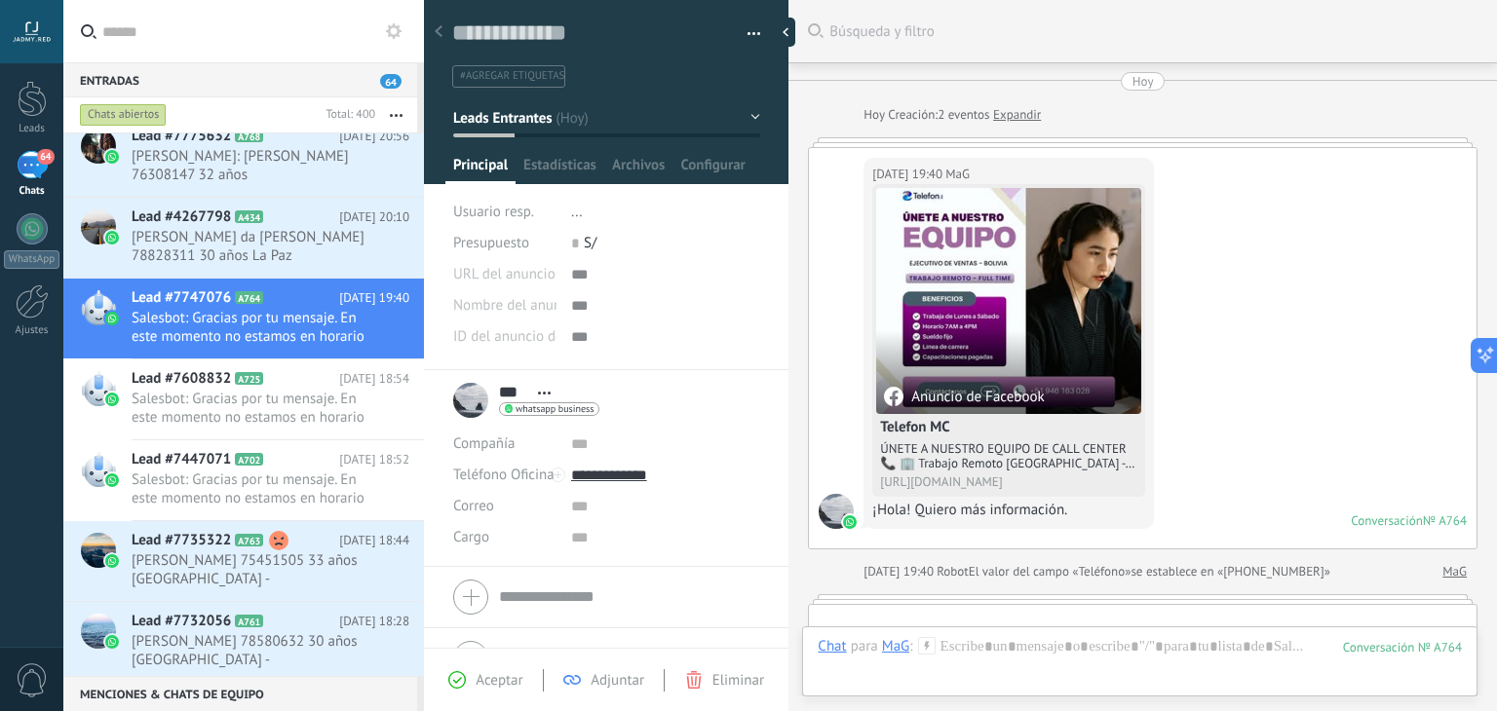
scroll to position [605, 0]
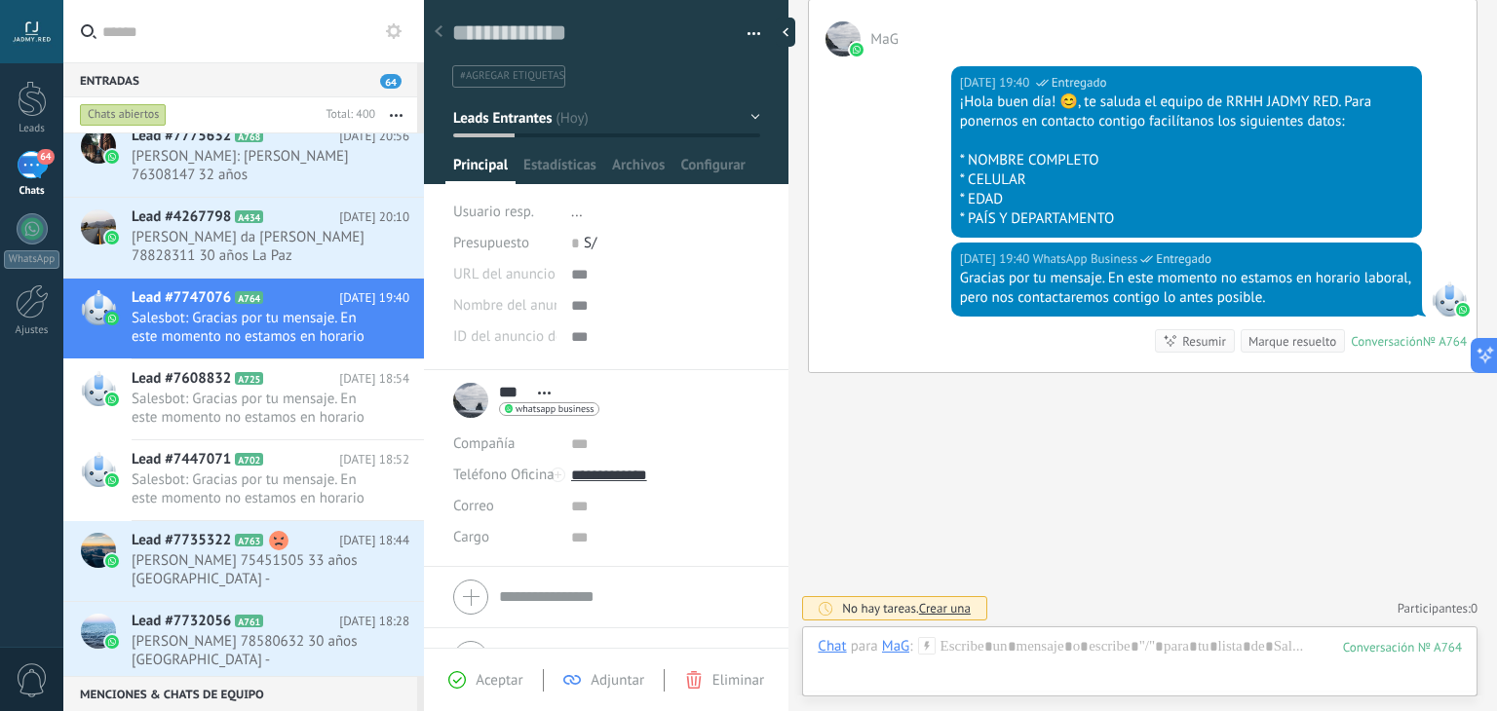
click at [923, 644] on icon at bounding box center [927, 646] width 18 height 18
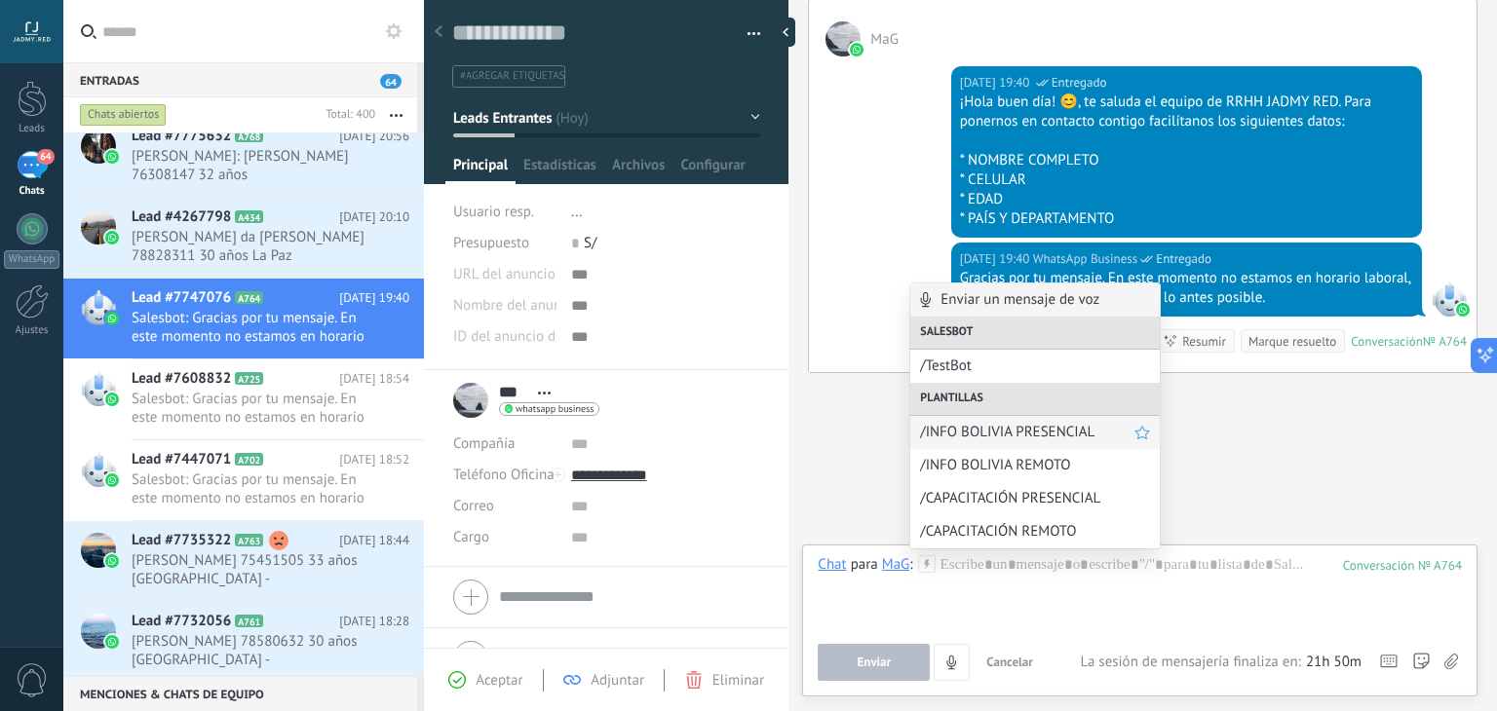
click at [975, 438] on span "/INFO BOLIVIA PRESENCIAL" at bounding box center [1027, 432] width 214 height 19
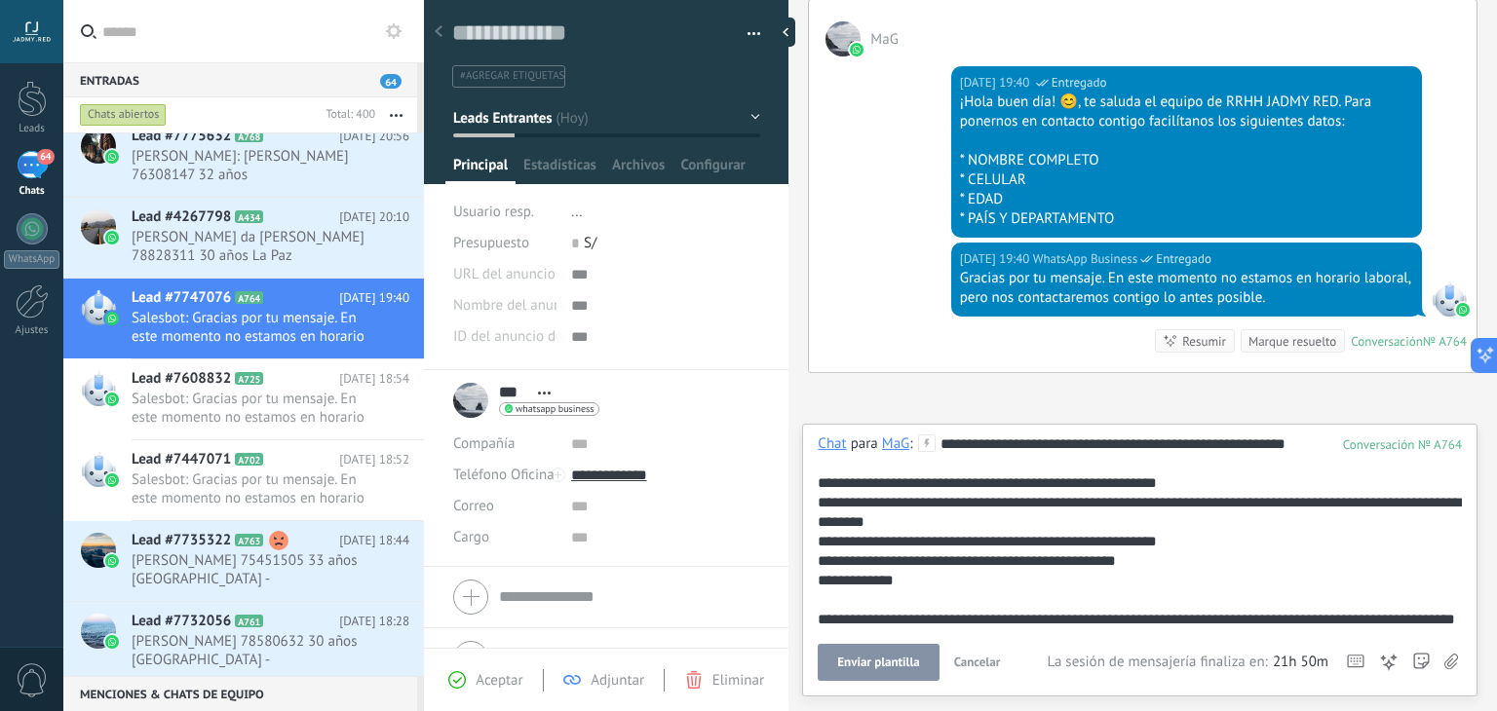
click at [856, 668] on span "Enviar plantilla" at bounding box center [878, 663] width 82 height 14
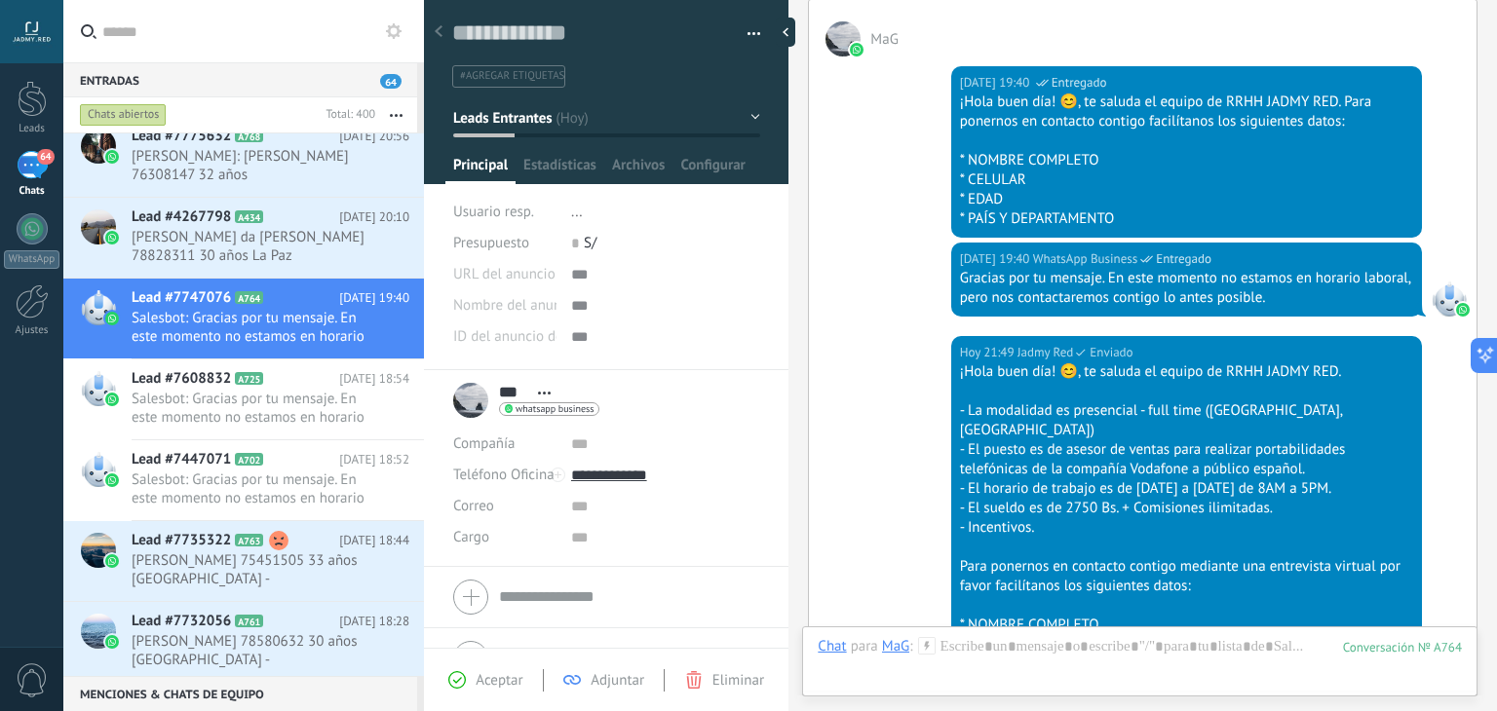
scroll to position [972, 0]
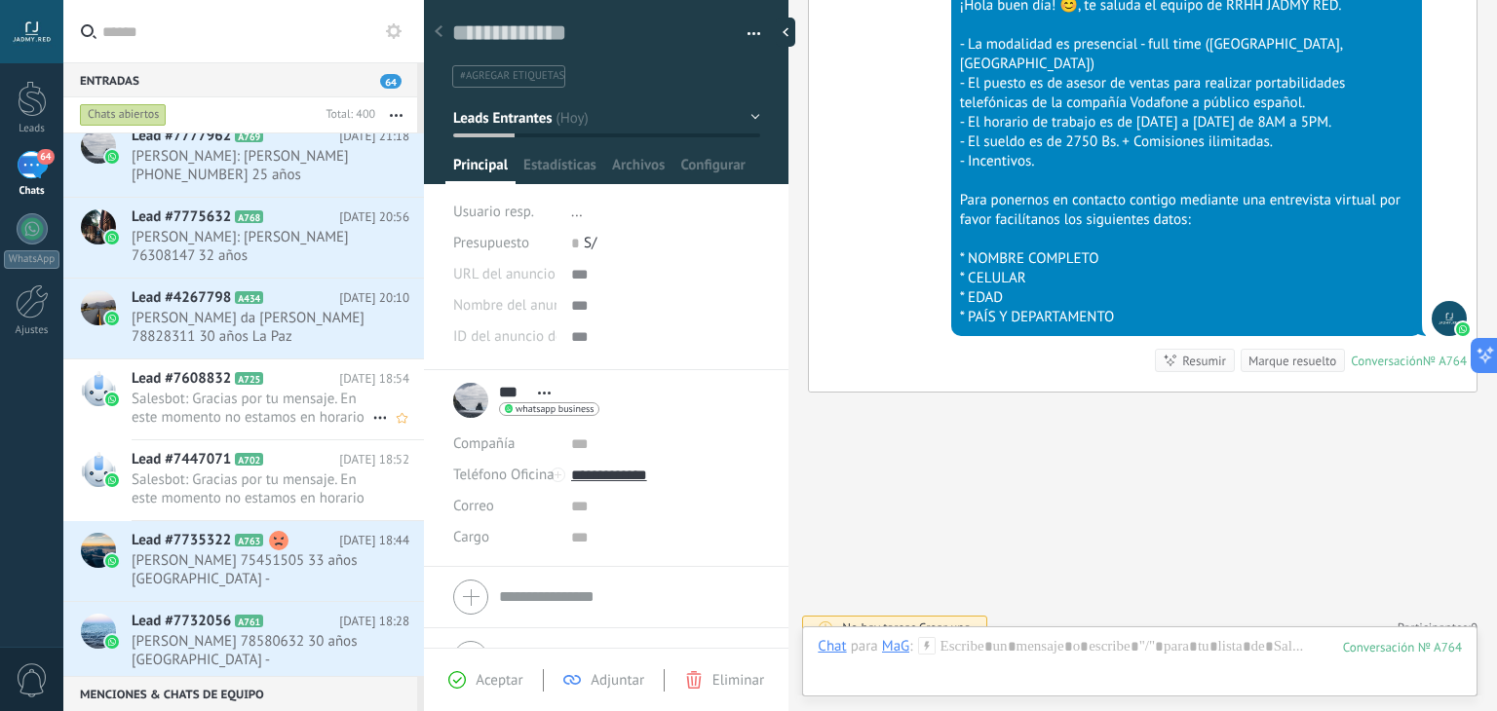
click at [252, 393] on span "Salesbot: Gracias por tu mensaje. En este momento no estamos en horario laboral…" at bounding box center [252, 408] width 241 height 37
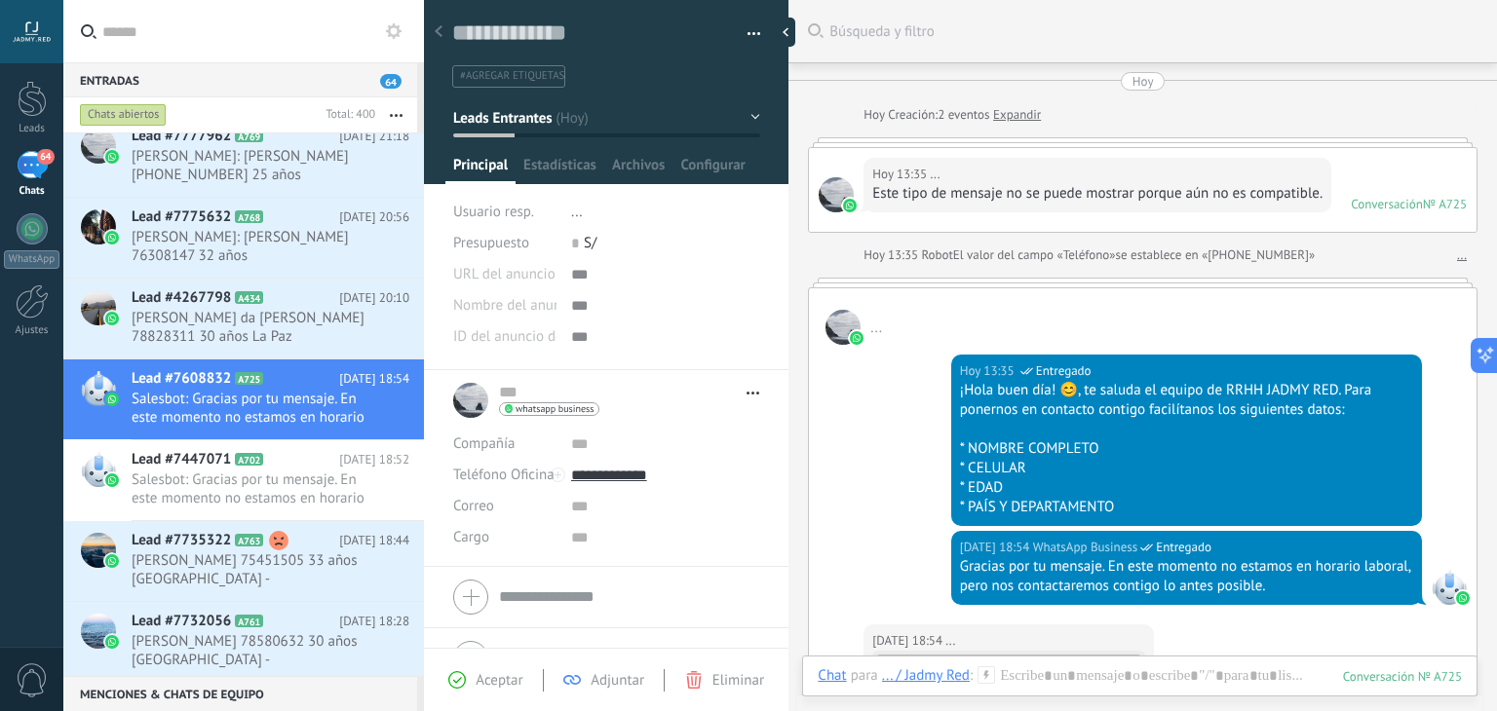
scroll to position [657, 0]
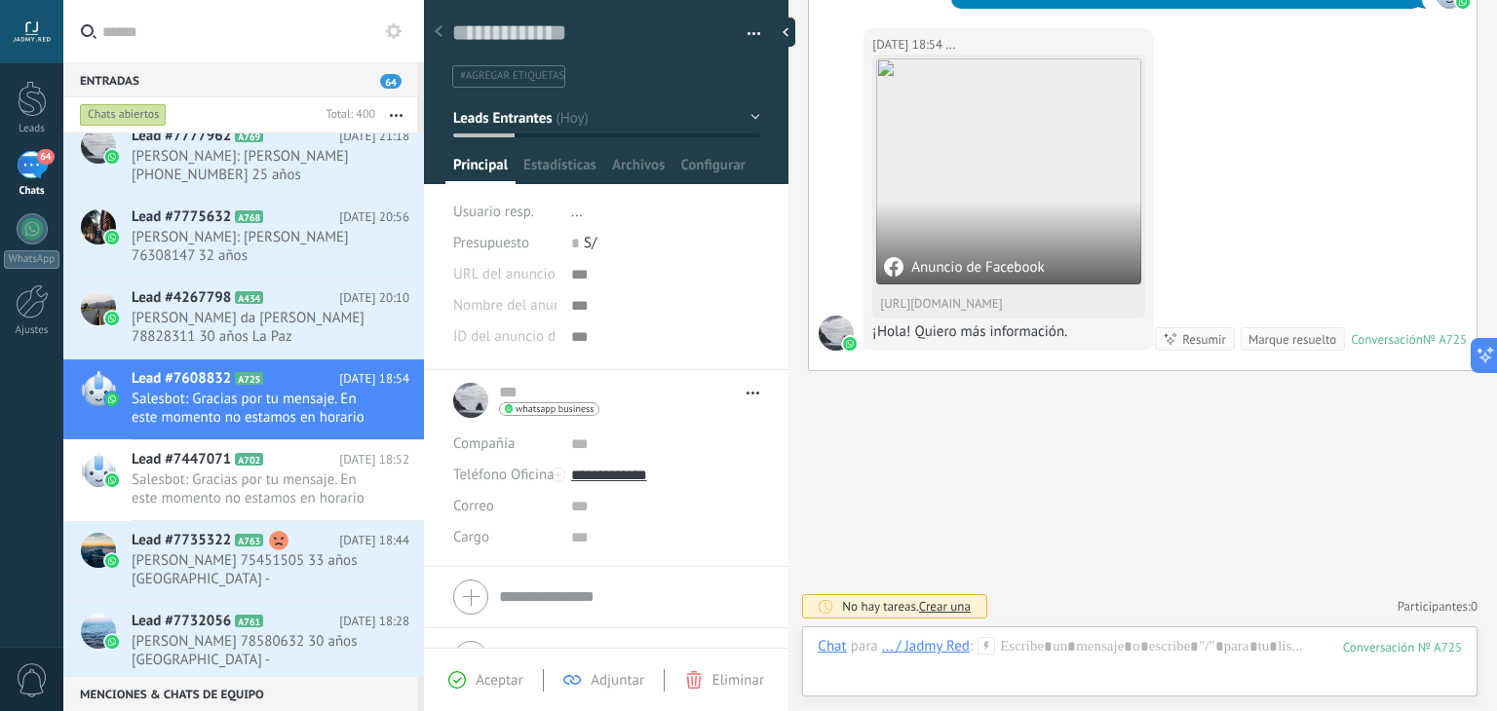
click at [990, 652] on icon at bounding box center [987, 646] width 18 height 18
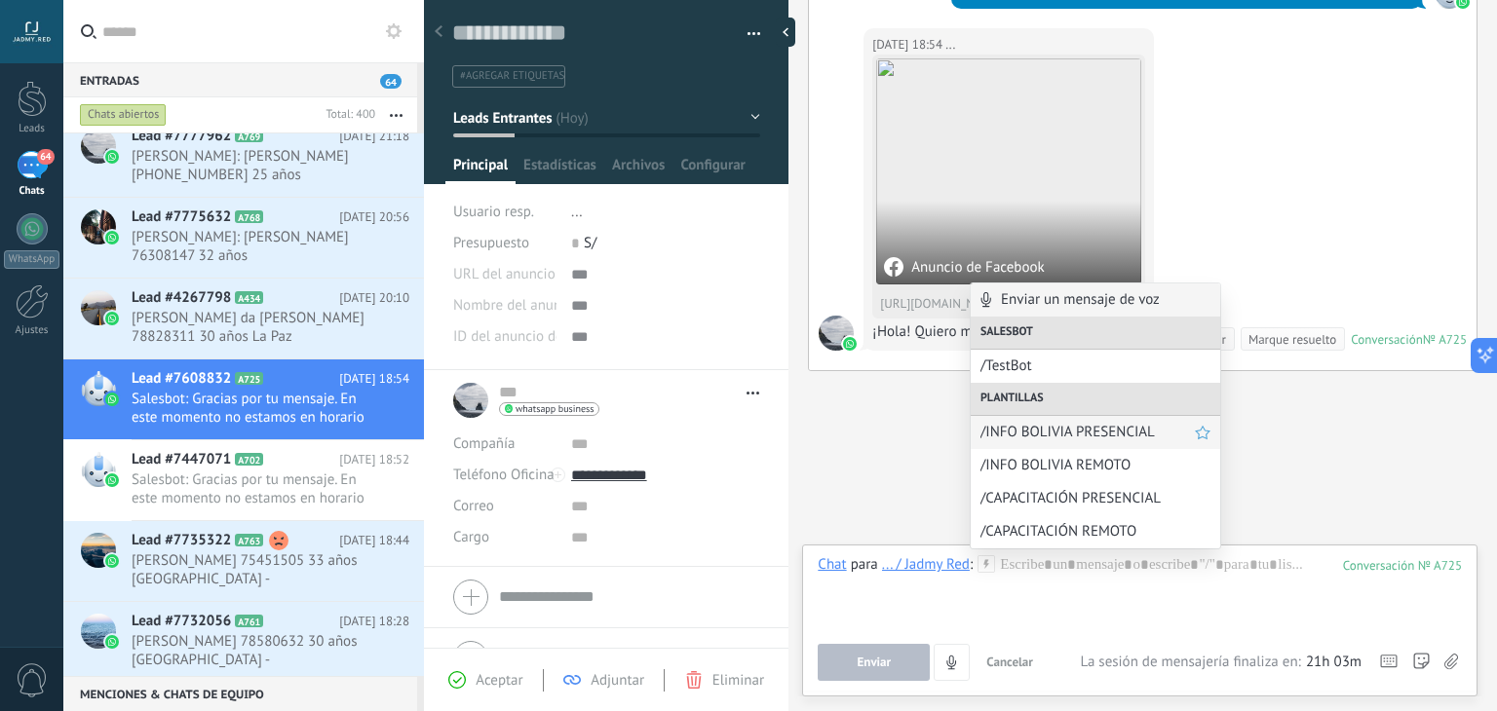
click at [1062, 431] on span "/INFO BOLIVIA PRESENCIAL" at bounding box center [1088, 432] width 214 height 19
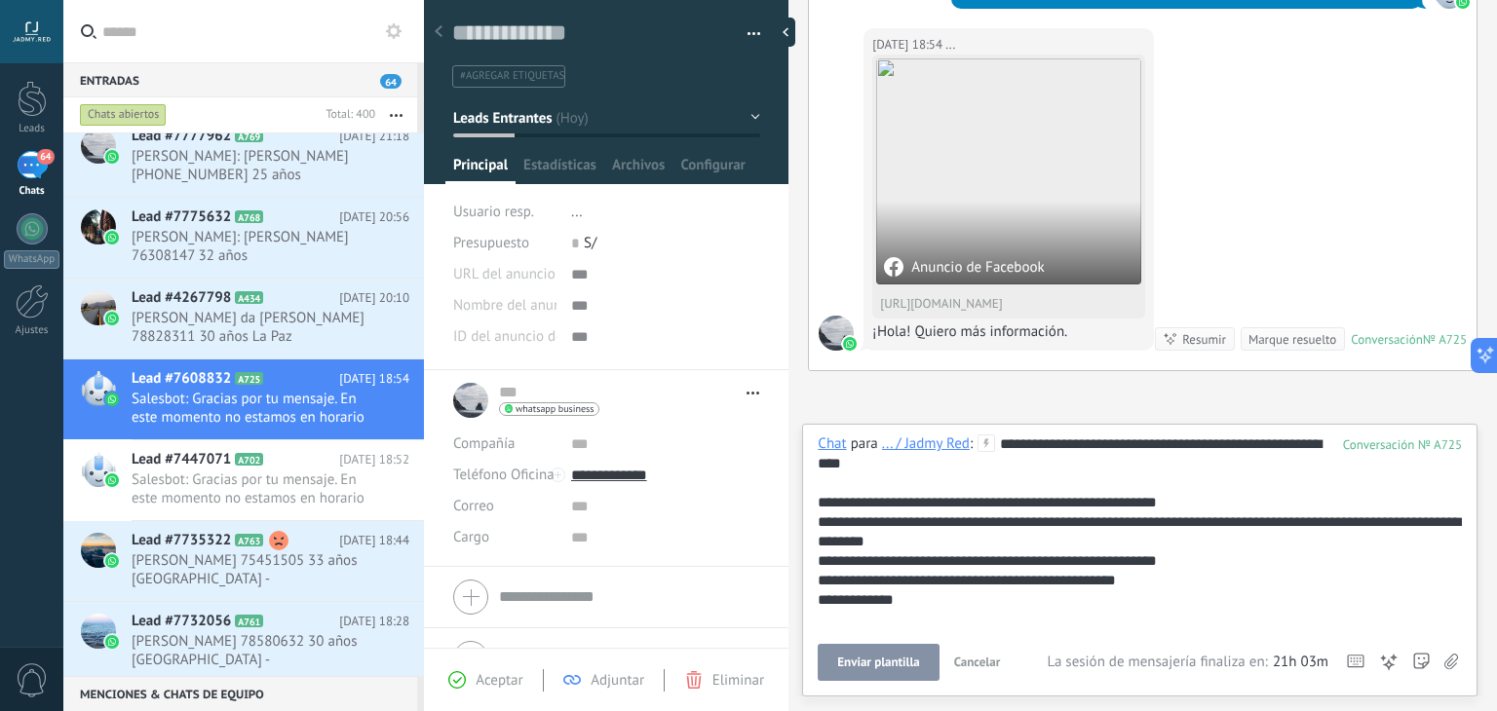
click at [908, 657] on span "Enviar plantilla" at bounding box center [878, 663] width 82 height 14
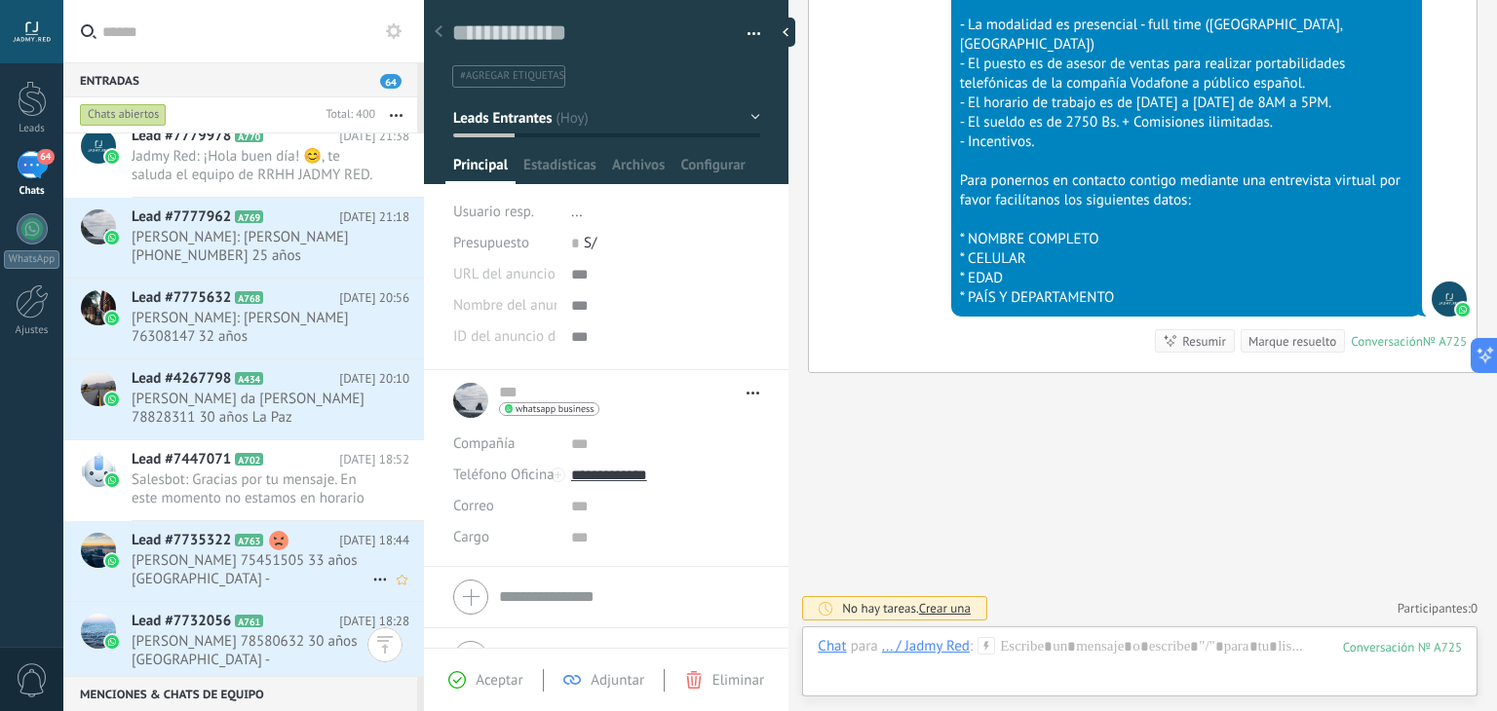
scroll to position [629, 0]
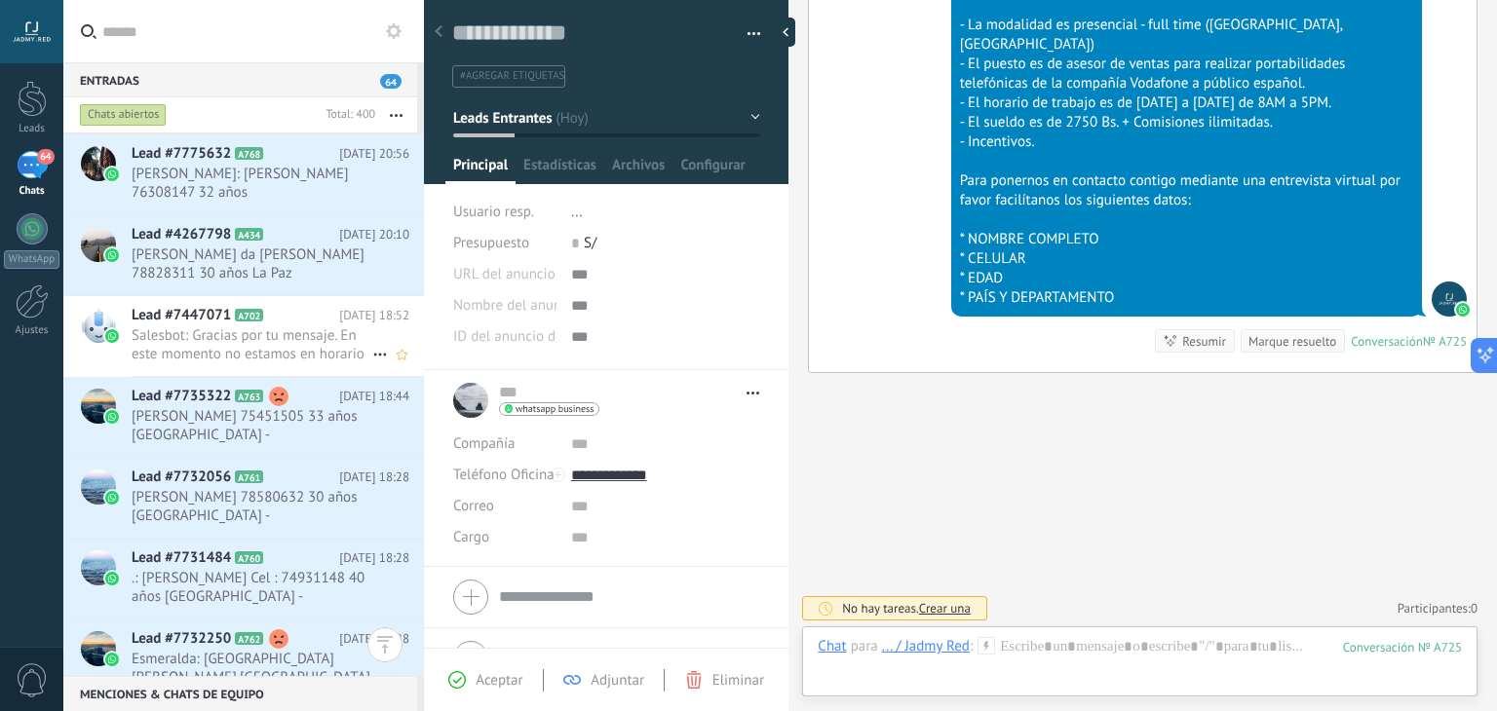
click at [304, 346] on span "Salesbot: Gracias por tu mensaje. En este momento no estamos en horario laboral…" at bounding box center [252, 345] width 241 height 37
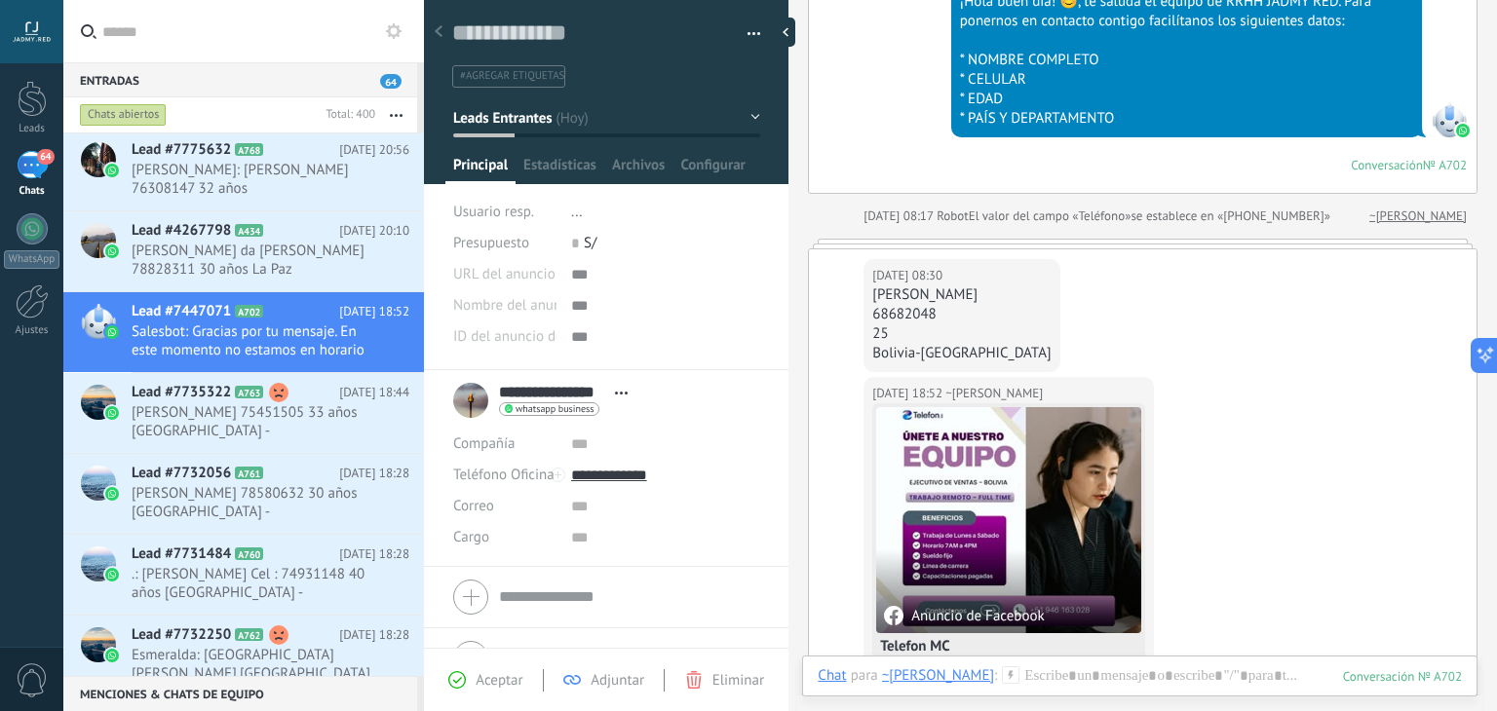
scroll to position [581, 0]
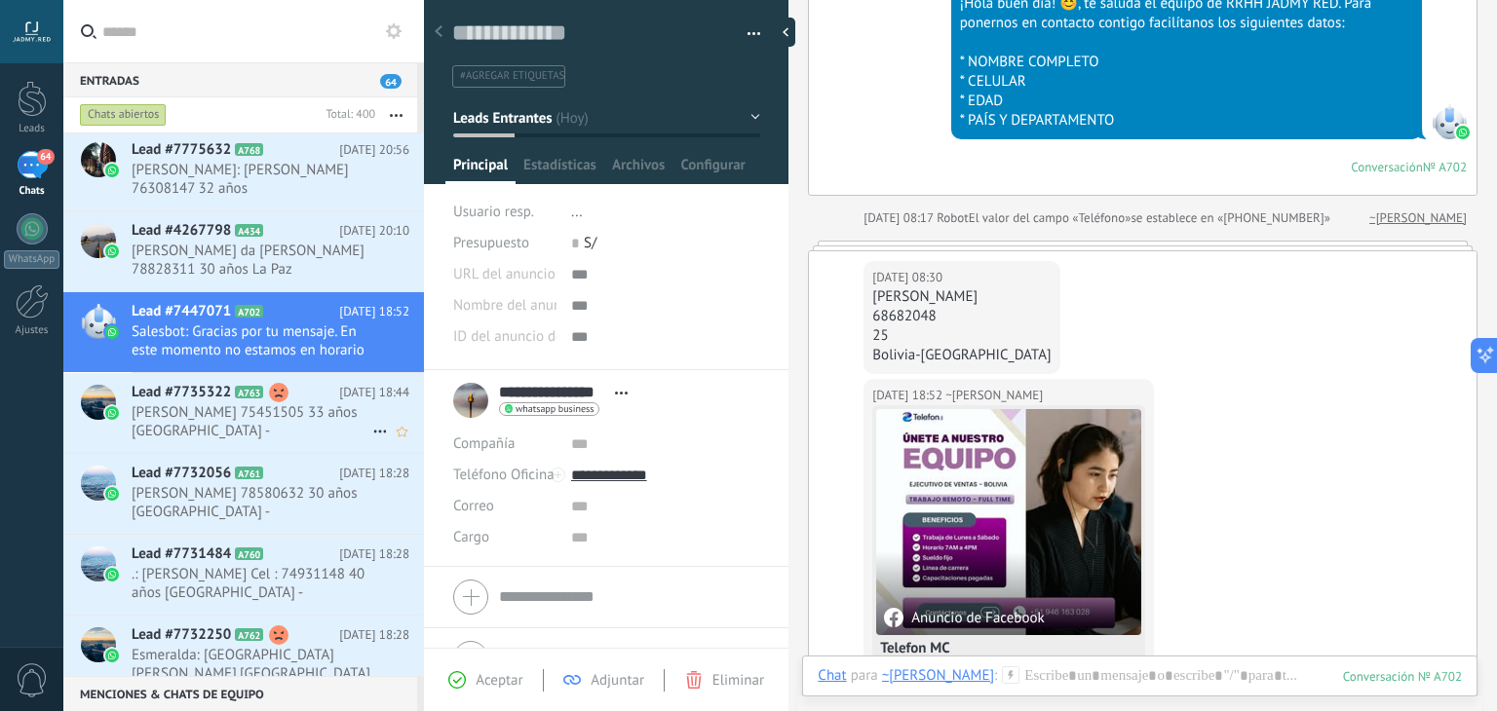
click at [192, 422] on span "[PERSON_NAME] 75451505 33 años [GEOGRAPHIC_DATA] - [GEOGRAPHIC_DATA]" at bounding box center [252, 422] width 241 height 37
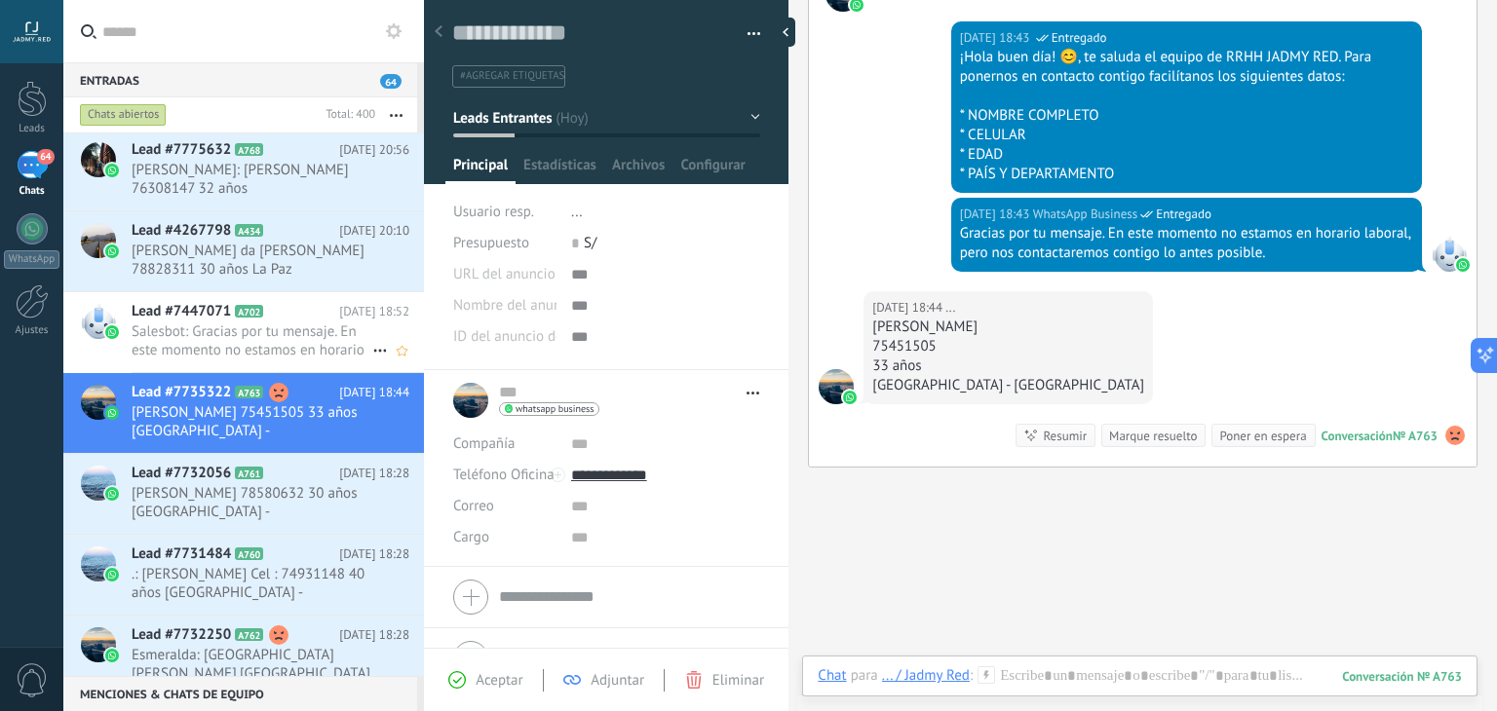
click at [276, 323] on span "Salesbot: Gracias por tu mensaje. En este momento no estamos en horario laboral…" at bounding box center [252, 341] width 241 height 37
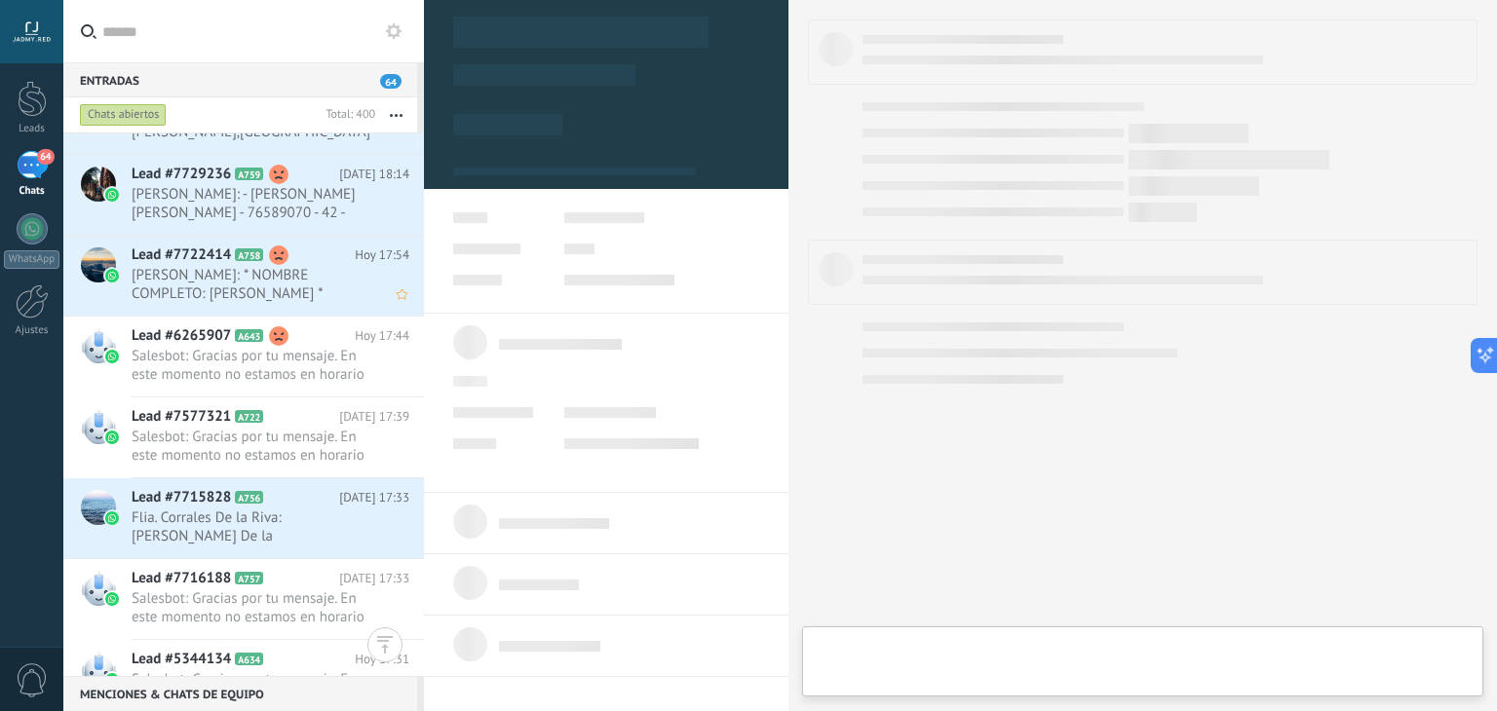
click at [276, 327] on use at bounding box center [278, 336] width 19 height 19
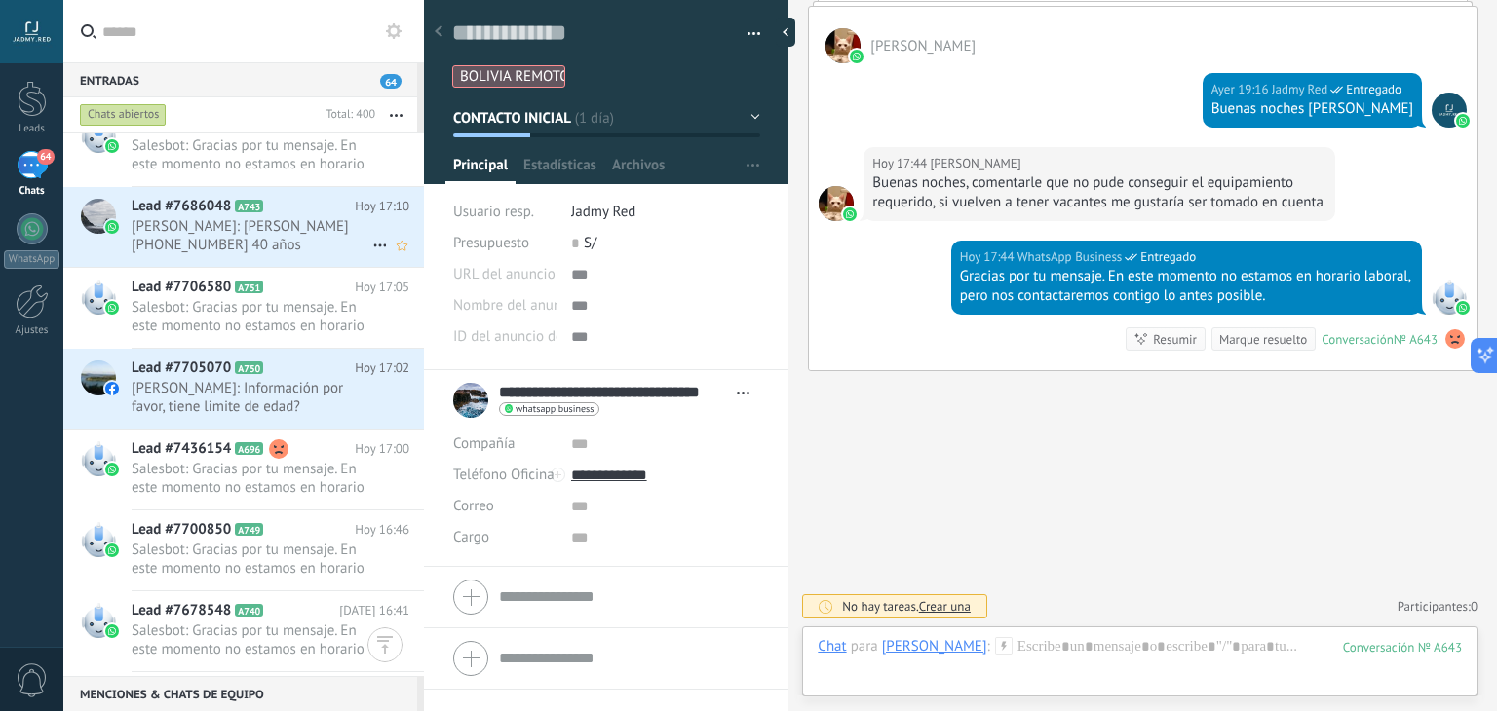
click at [213, 217] on span "[PERSON_NAME]: [PERSON_NAME] [PHONE_NUMBER] 40 años [GEOGRAPHIC_DATA] - [GEOGRA…" at bounding box center [252, 235] width 241 height 37
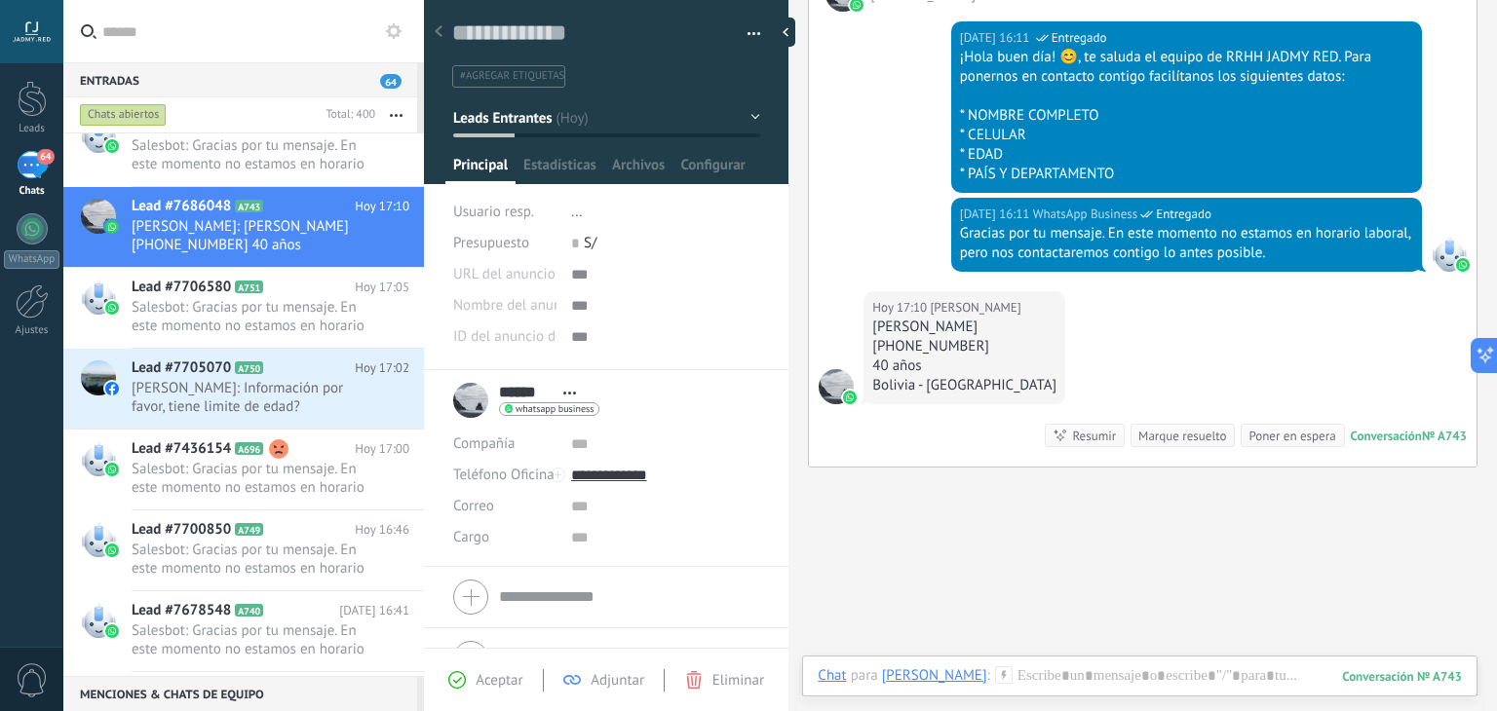
click at [1165, 427] on div "Marque resuelto" at bounding box center [1182, 436] width 88 height 19
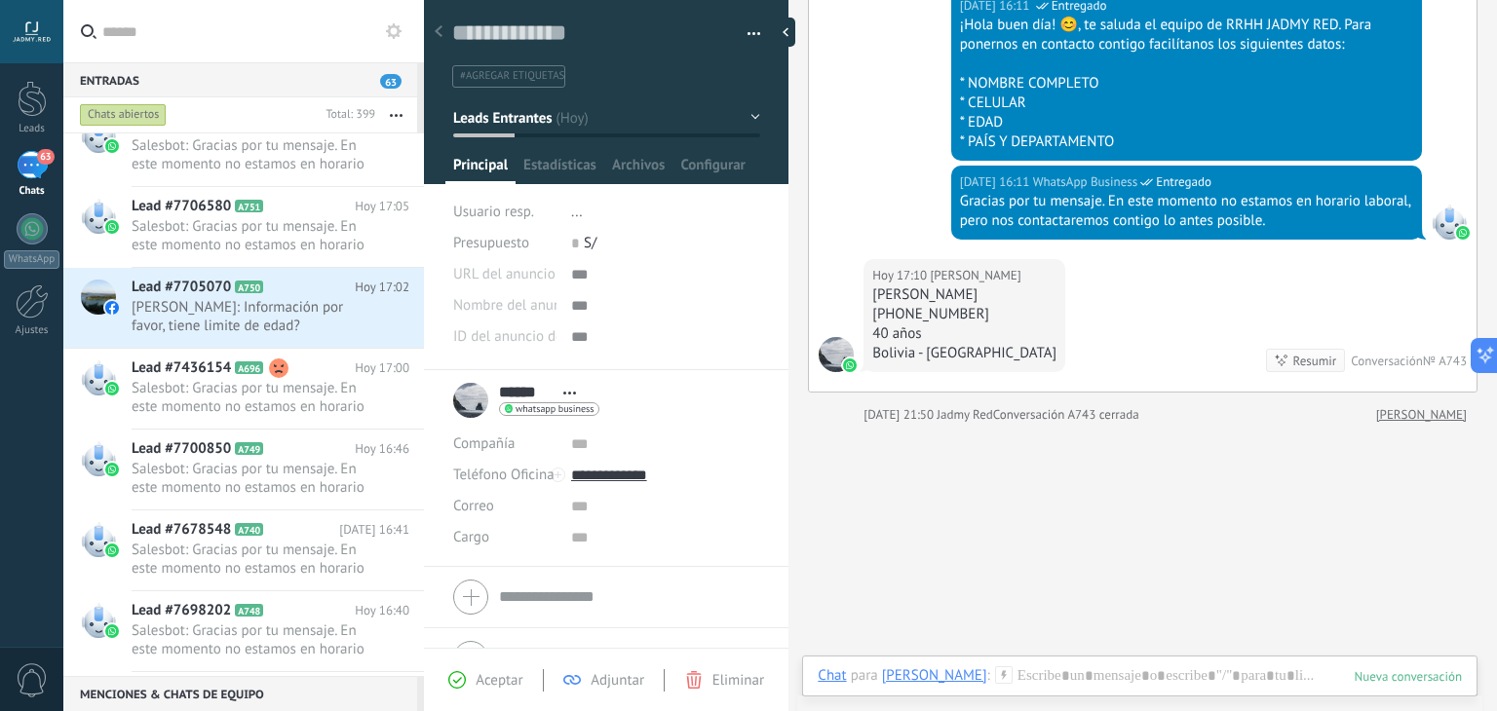
click at [550, 119] on span "Leads Entrantes" at bounding box center [502, 117] width 98 height 19
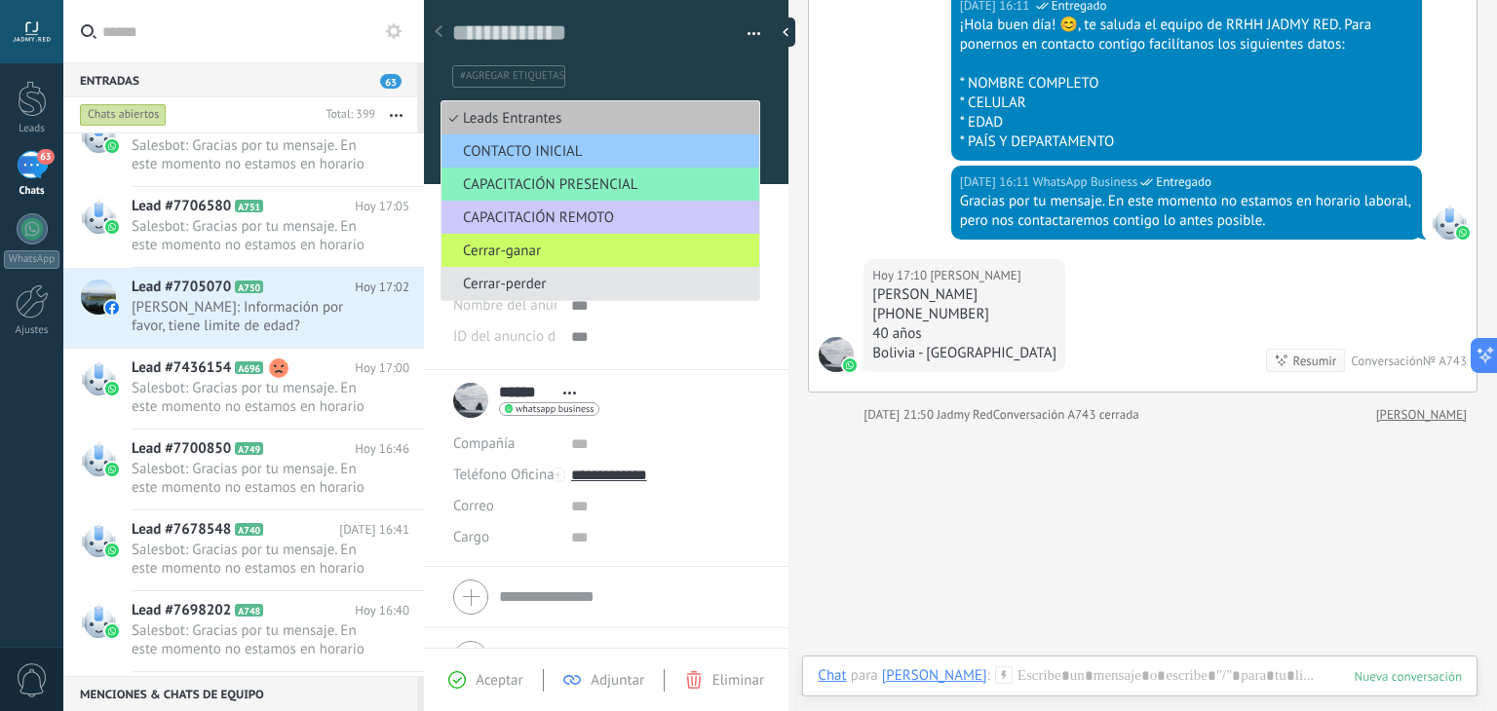
click at [547, 293] on span "Cerrar-perder" at bounding box center [598, 284] width 312 height 19
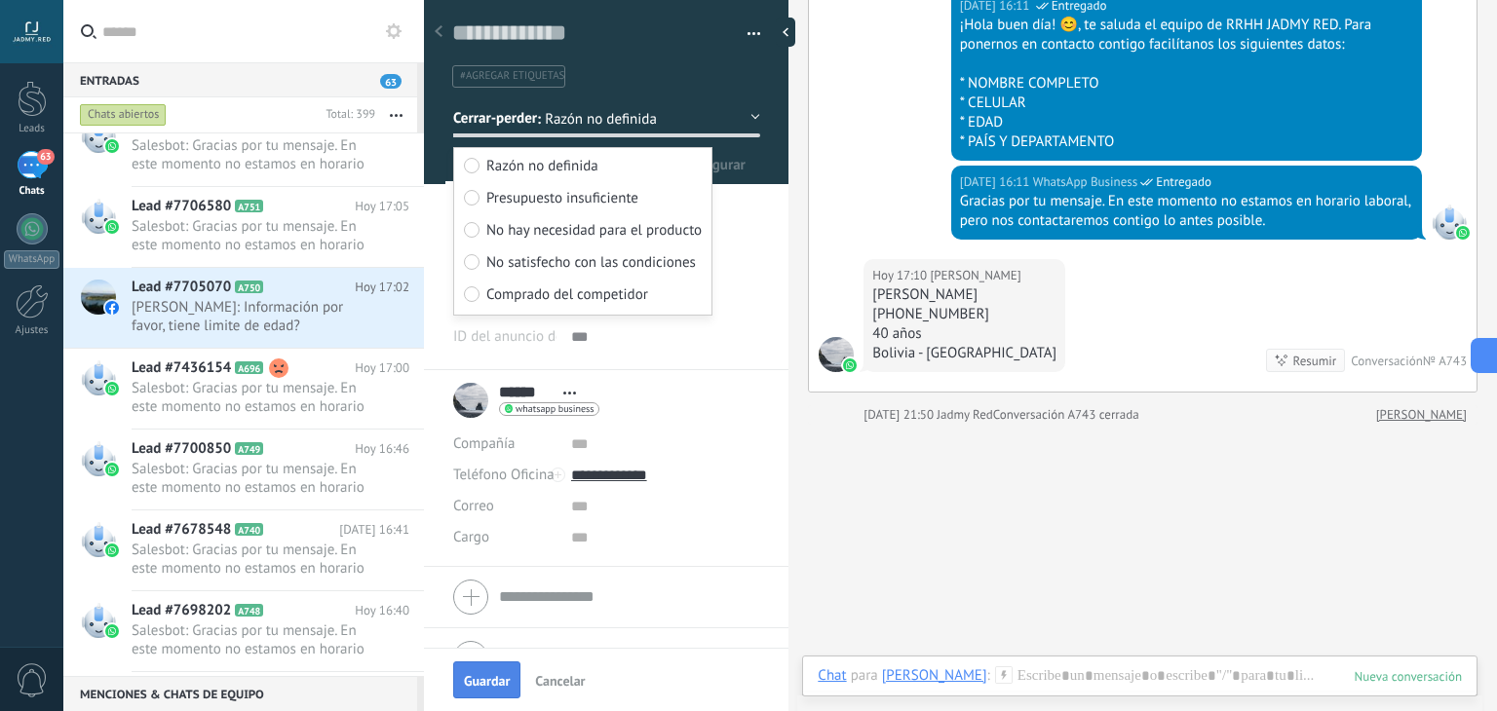
click at [502, 687] on span "Guardar" at bounding box center [487, 681] width 46 height 14
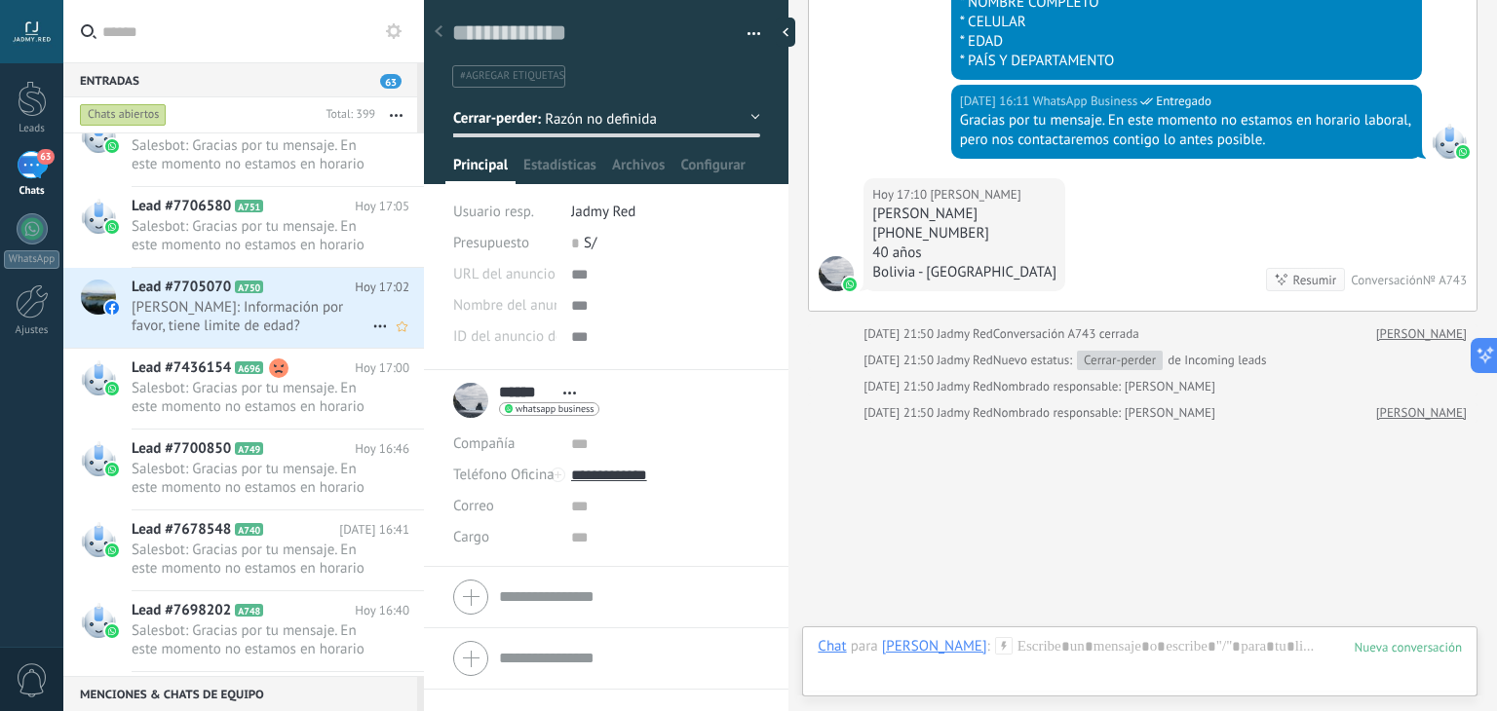
click at [257, 313] on span "[PERSON_NAME]: Información por favor, tiene limite de edad?" at bounding box center [252, 316] width 241 height 37
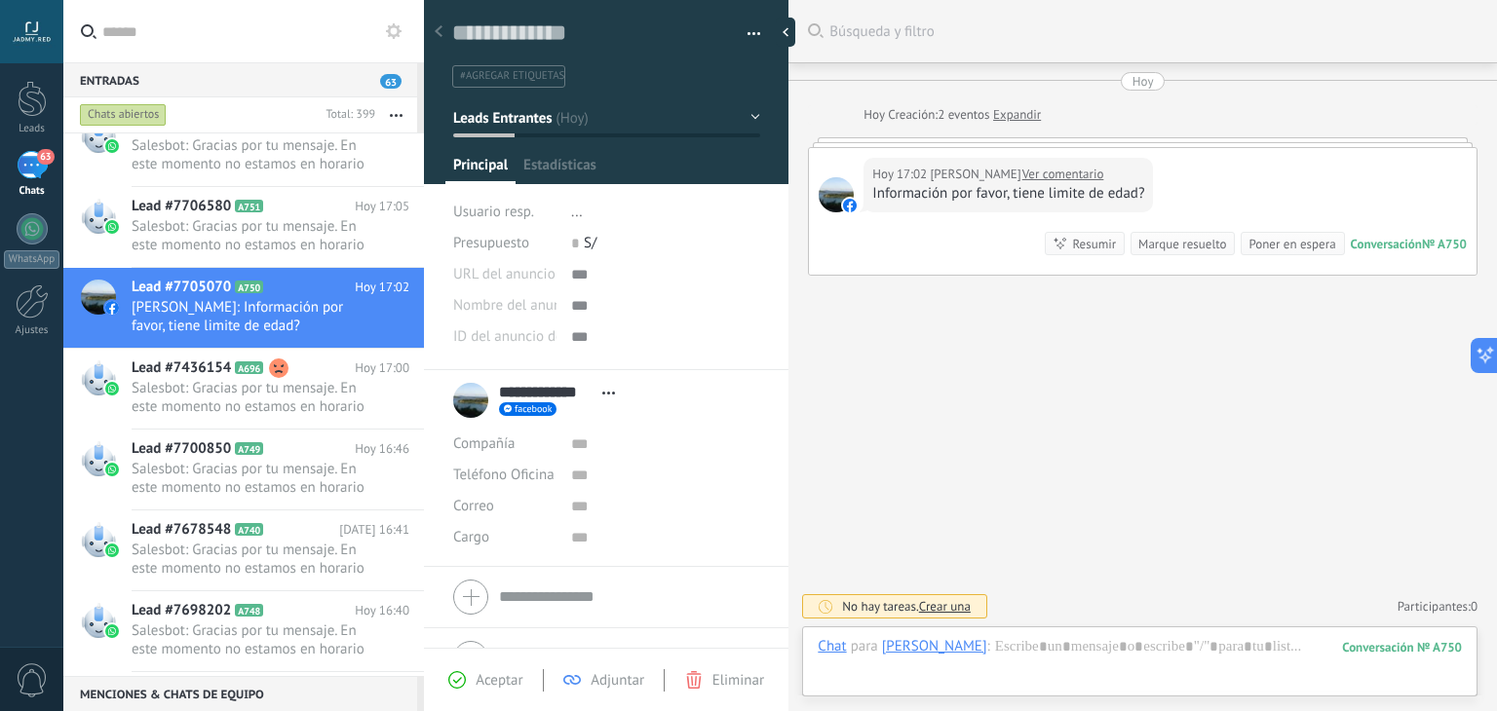
click at [1194, 247] on div "Marque resuelto" at bounding box center [1182, 244] width 88 height 19
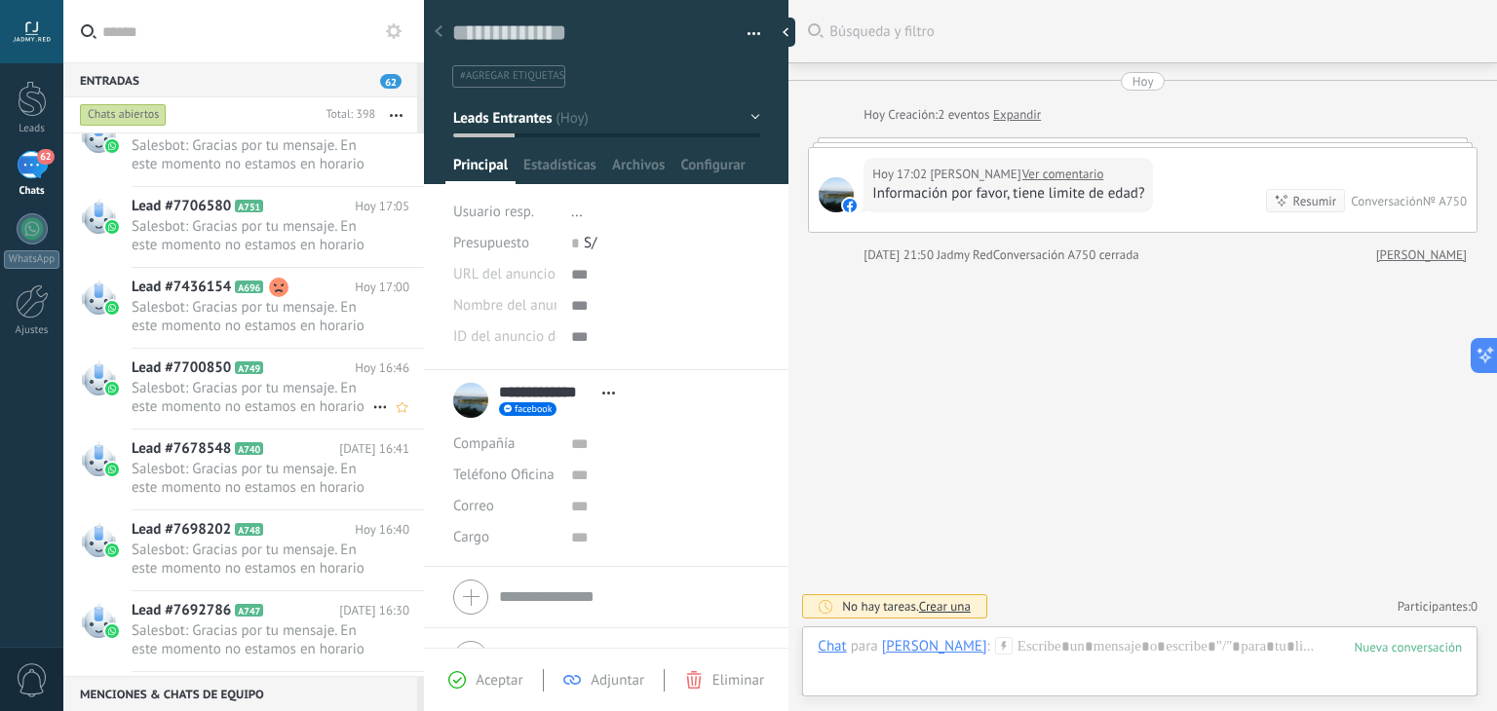
click at [277, 379] on span "Salesbot: Gracias por tu mensaje. En este momento no estamos en horario laboral…" at bounding box center [252, 397] width 241 height 37
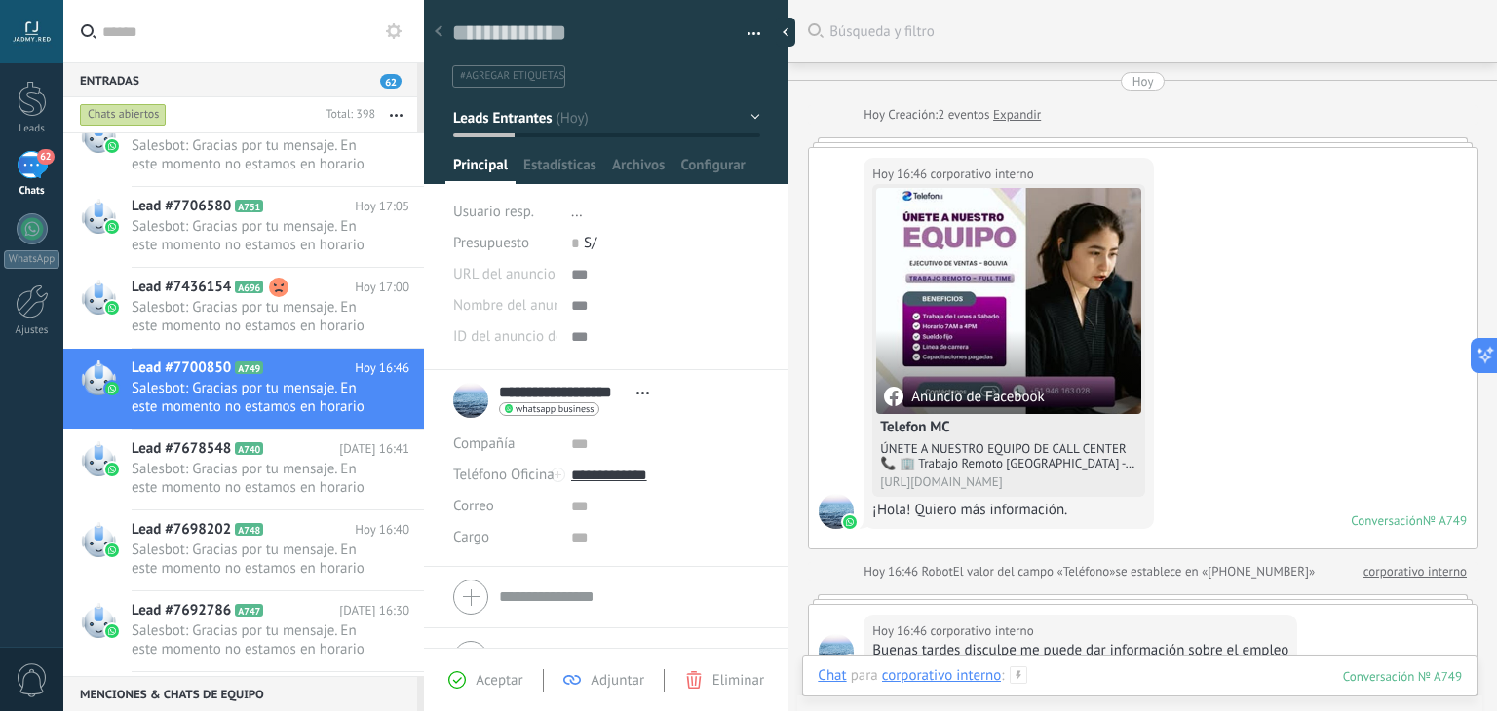
click at [1067, 680] on div at bounding box center [1140, 696] width 644 height 58
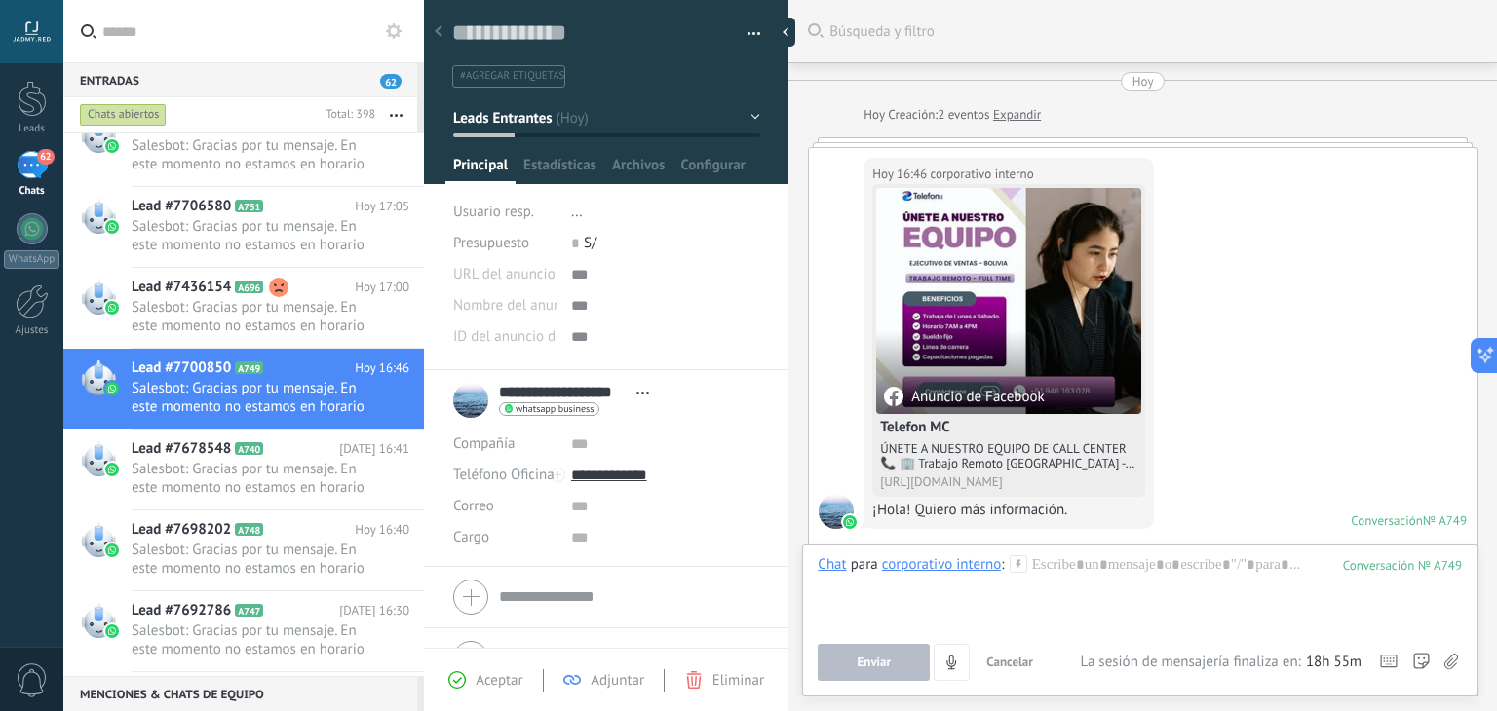
click at [1016, 566] on icon at bounding box center [1019, 565] width 18 height 18
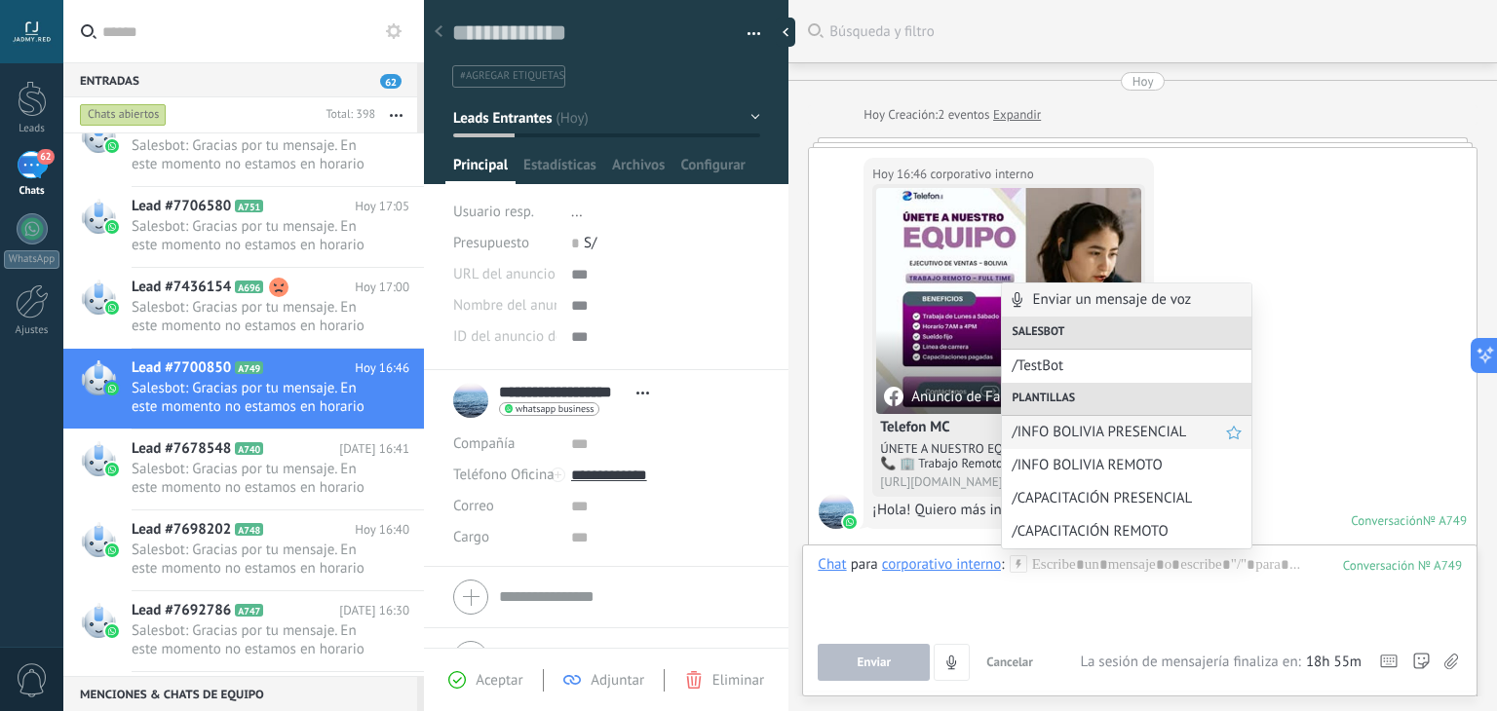
click at [1047, 422] on div "/INFO BOLIVIA PRESENCIAL" at bounding box center [1127, 432] width 250 height 33
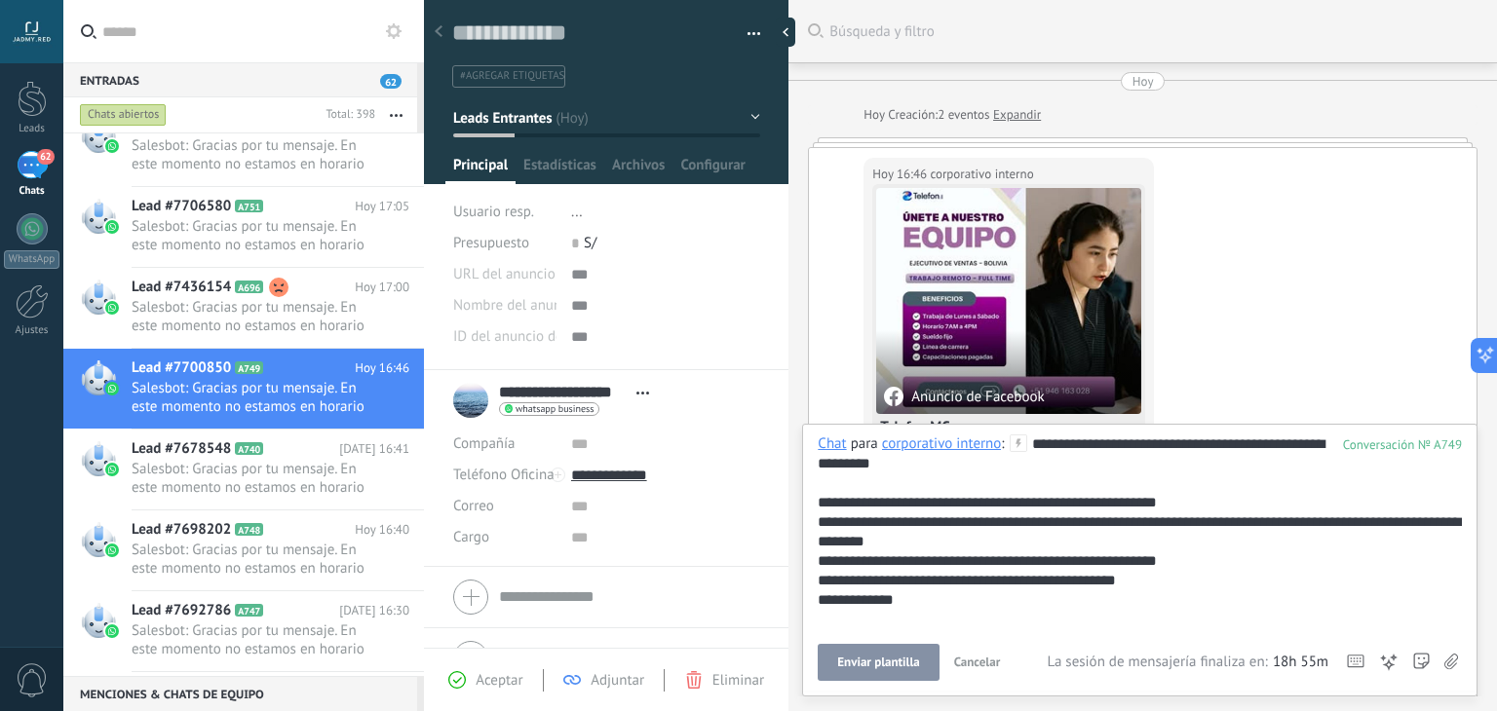
click at [857, 677] on button "Enviar plantilla" at bounding box center [878, 662] width 121 height 37
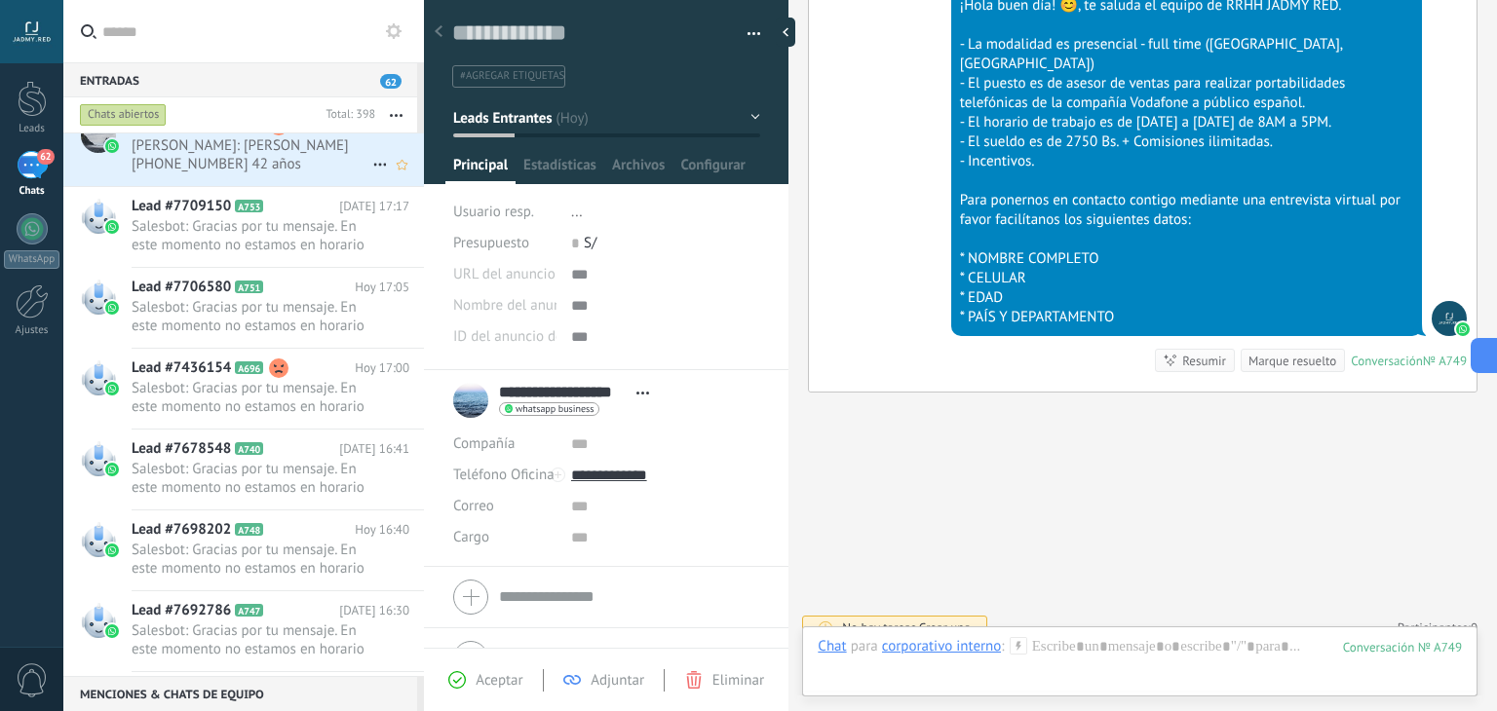
click at [275, 174] on div "Lead #7708700 A752 [DATE] 17:18 [PERSON_NAME]: [PERSON_NAME] [PHONE_NUMBER] 42 …" at bounding box center [278, 146] width 292 height 80
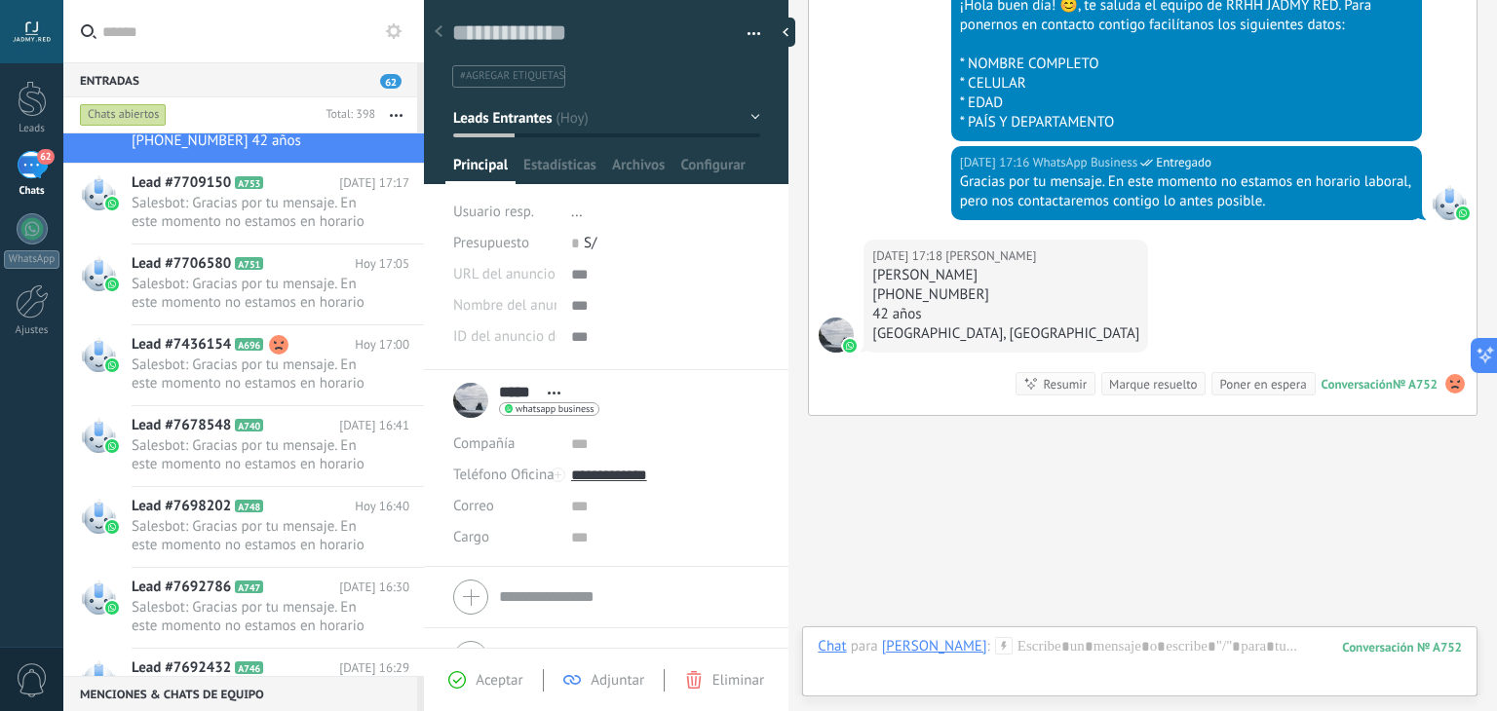
click at [1134, 387] on div "Marque resuelto" at bounding box center [1153, 384] width 88 height 19
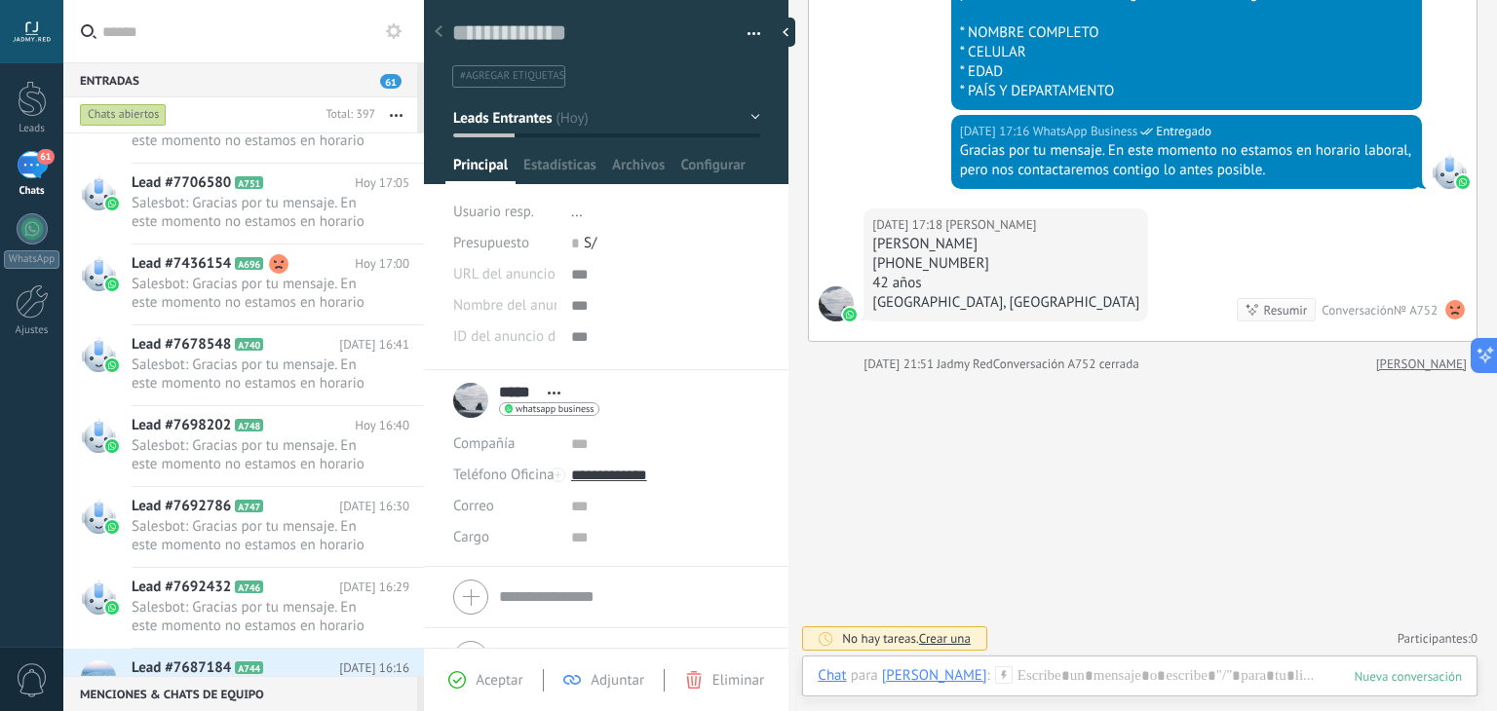
click at [535, 125] on span "Leads Entrantes" at bounding box center [502, 117] width 98 height 19
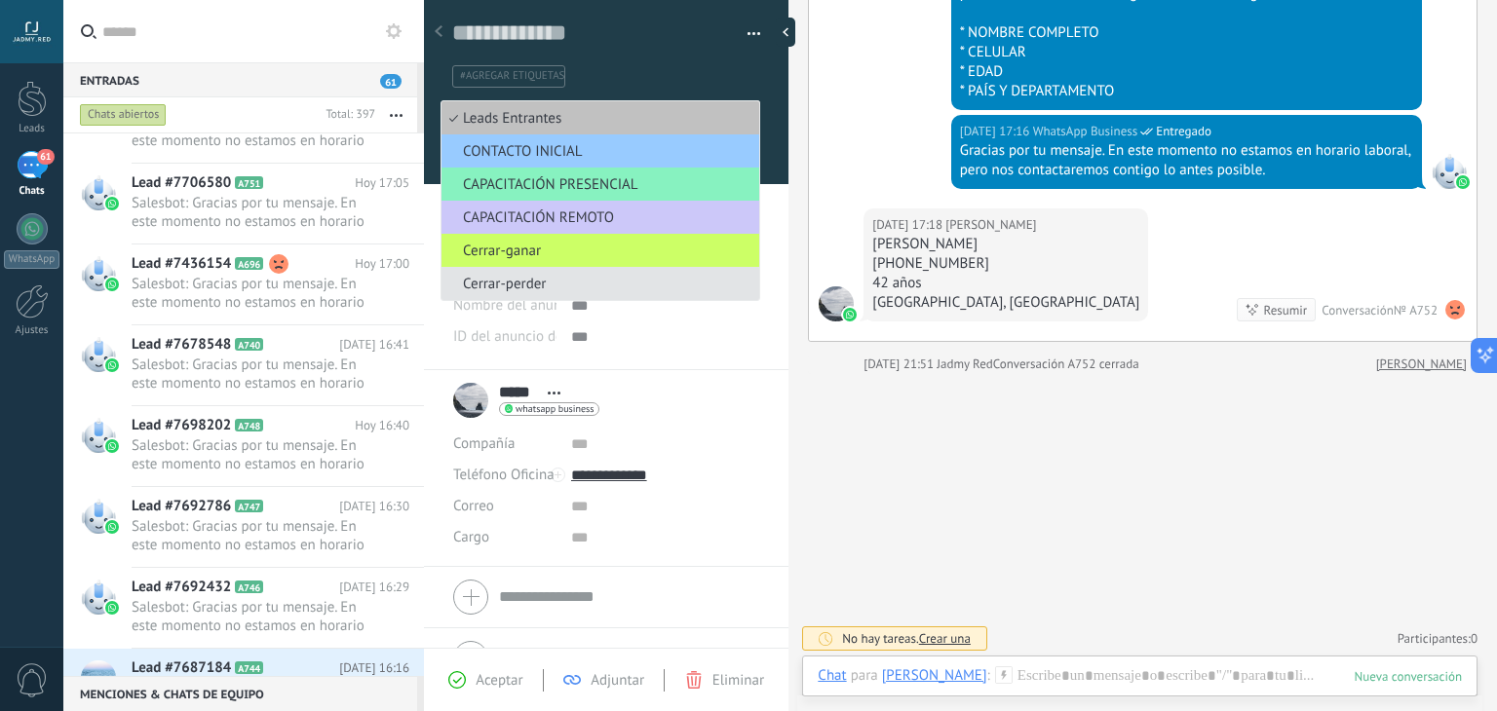
click at [554, 286] on span "Cerrar-perder" at bounding box center [598, 284] width 312 height 19
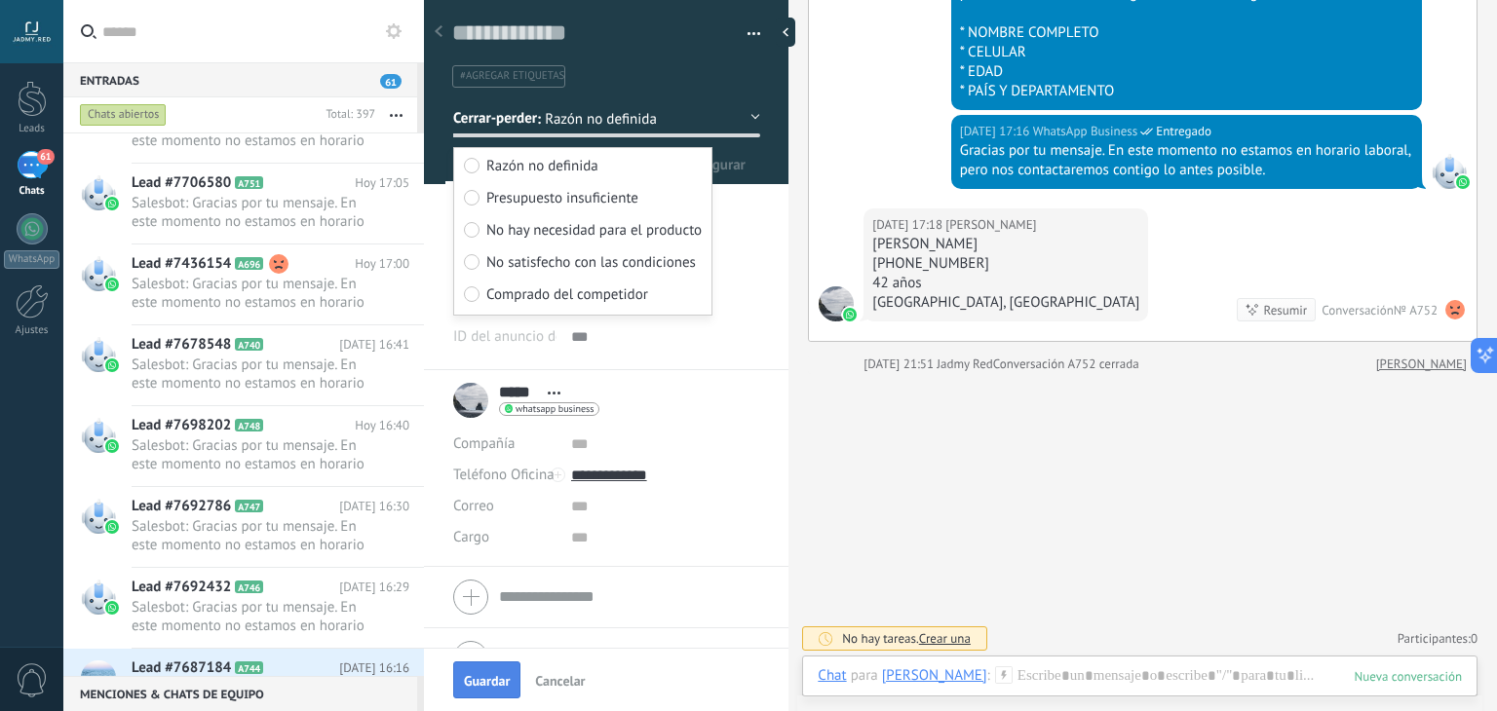
click at [474, 681] on span "Guardar" at bounding box center [487, 681] width 46 height 14
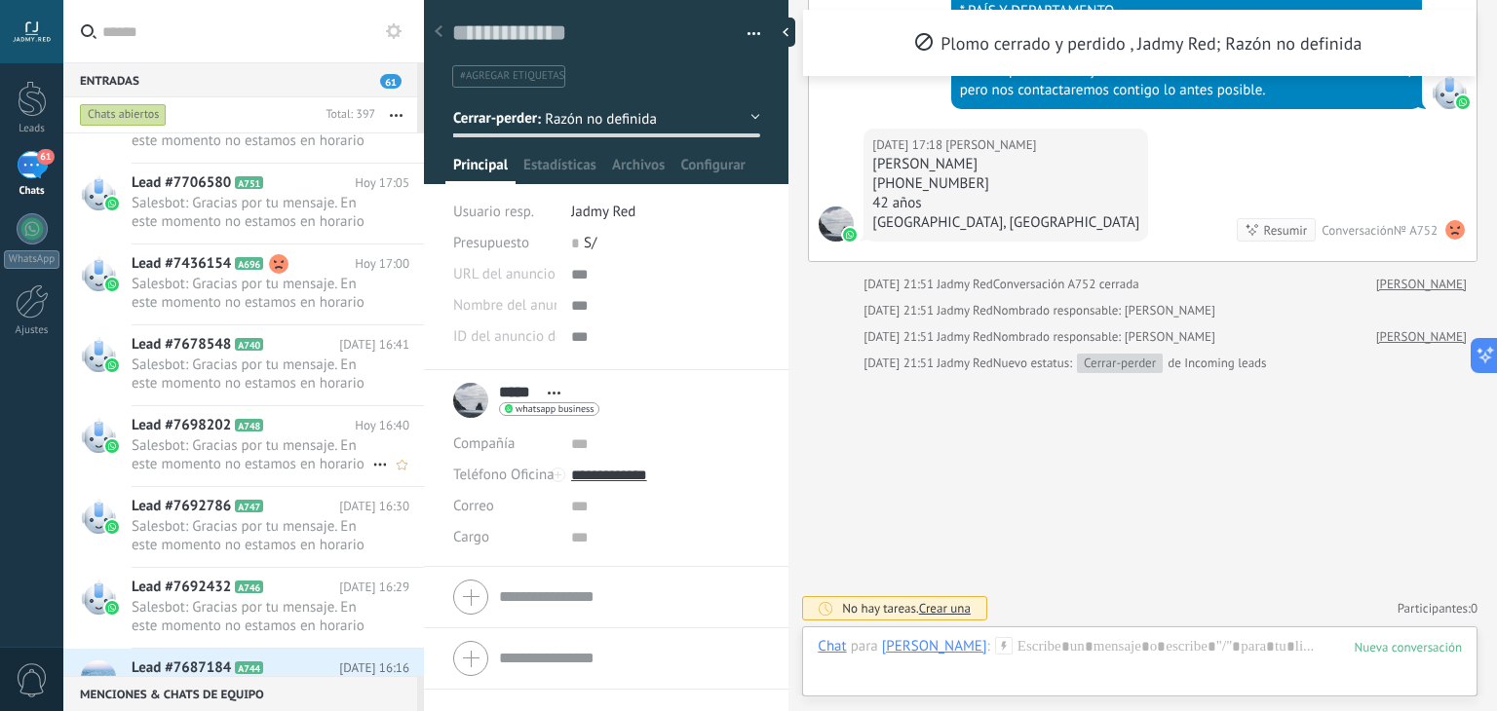
click at [242, 474] on div "Lead #7698202 A748 [DATE] 16:40 Salesbot: Gracias por tu mensaje. En este momen…" at bounding box center [278, 446] width 292 height 80
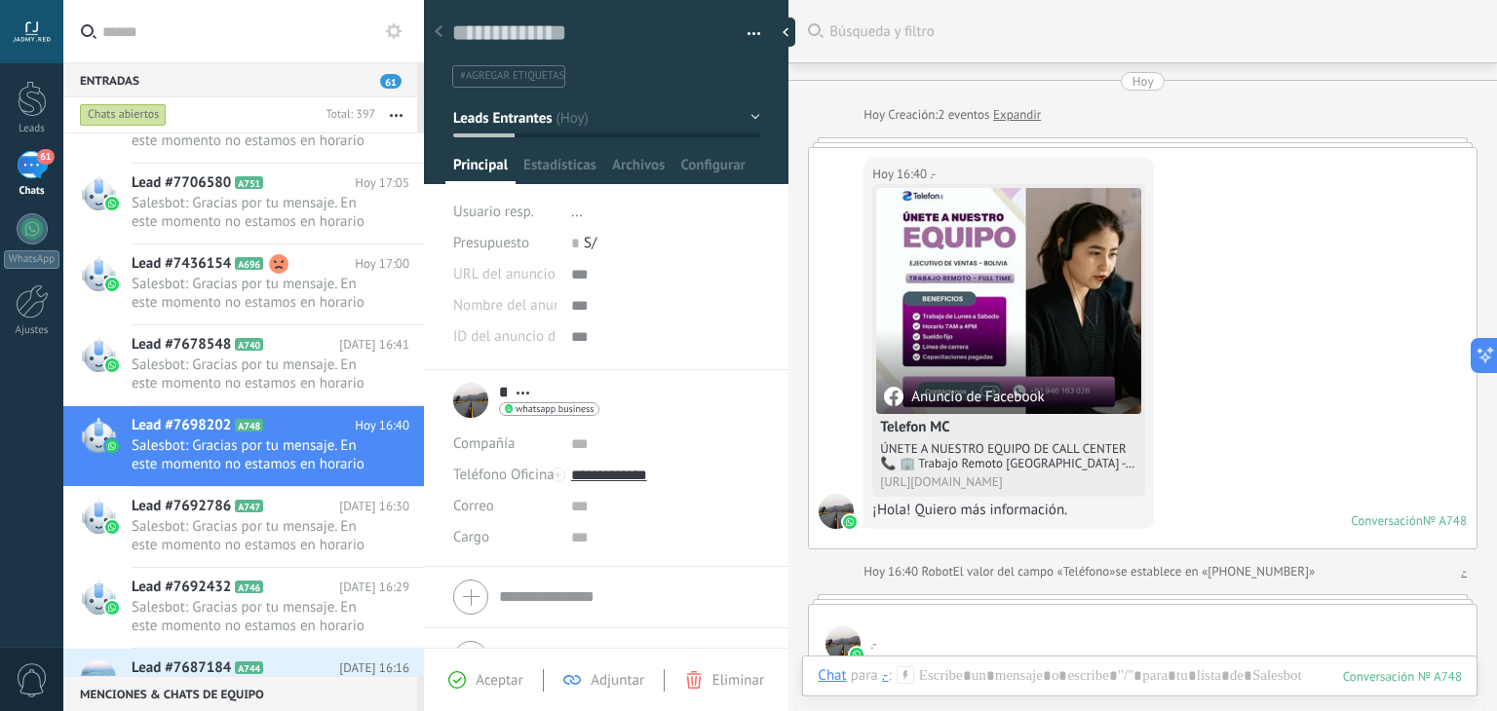
click at [904, 670] on icon at bounding box center [906, 676] width 18 height 18
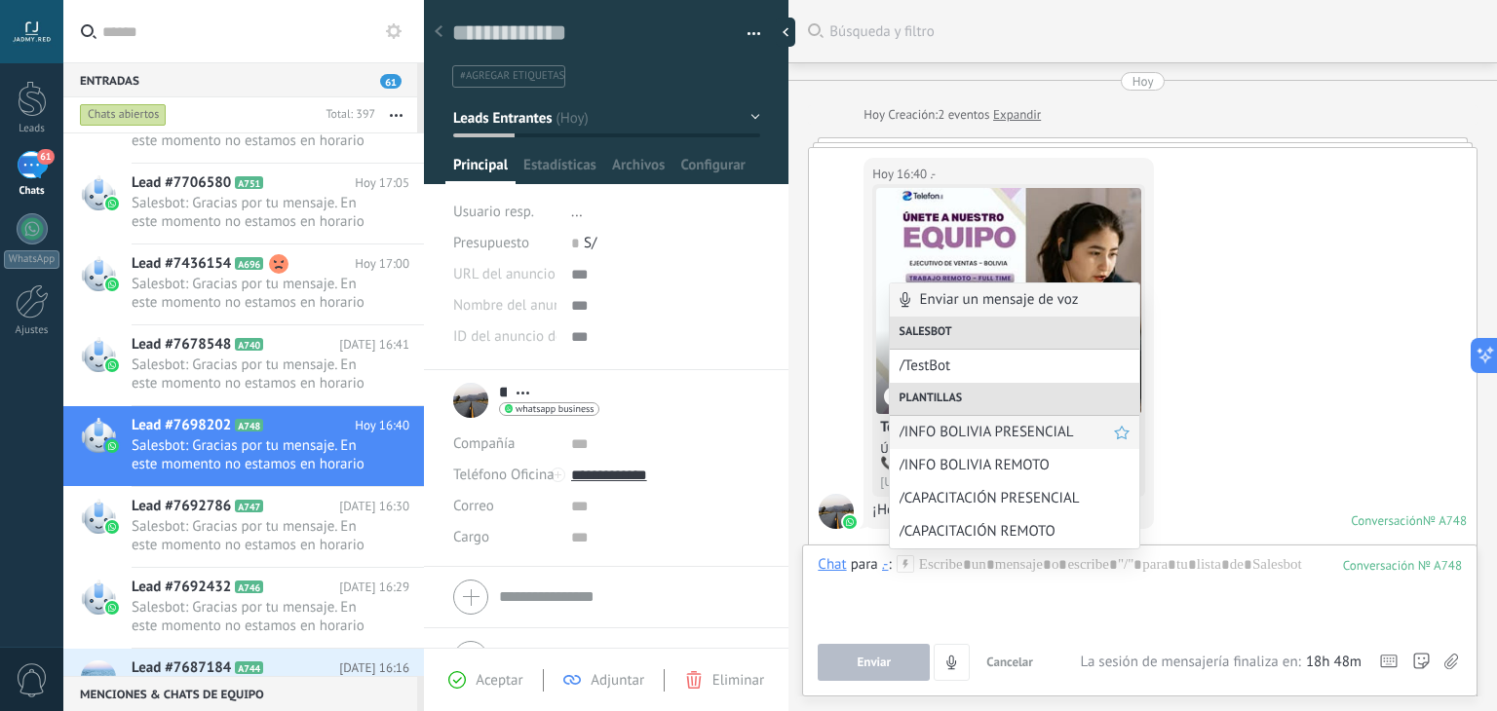
click at [999, 431] on span "/INFO BOLIVIA PRESENCIAL" at bounding box center [1007, 432] width 214 height 19
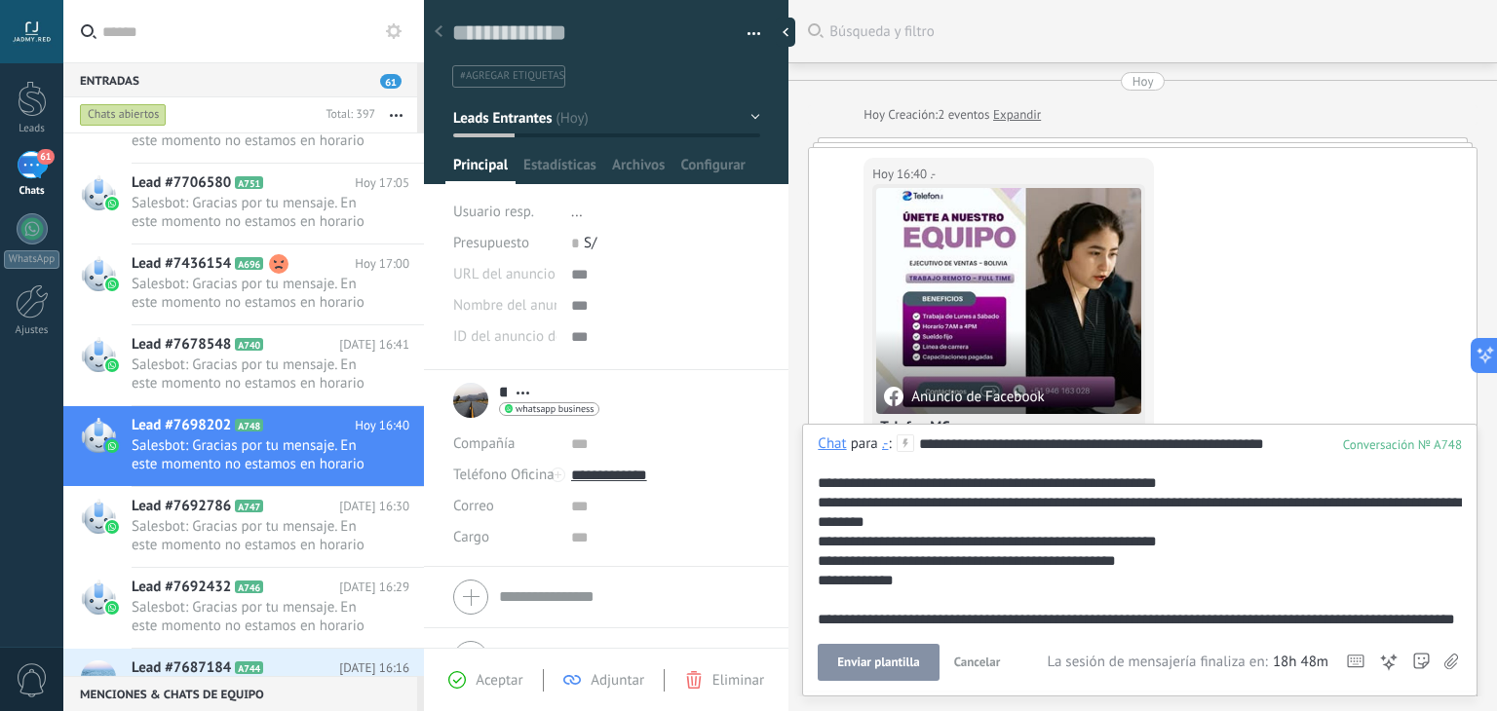
click at [869, 673] on button "Enviar plantilla" at bounding box center [878, 662] width 121 height 37
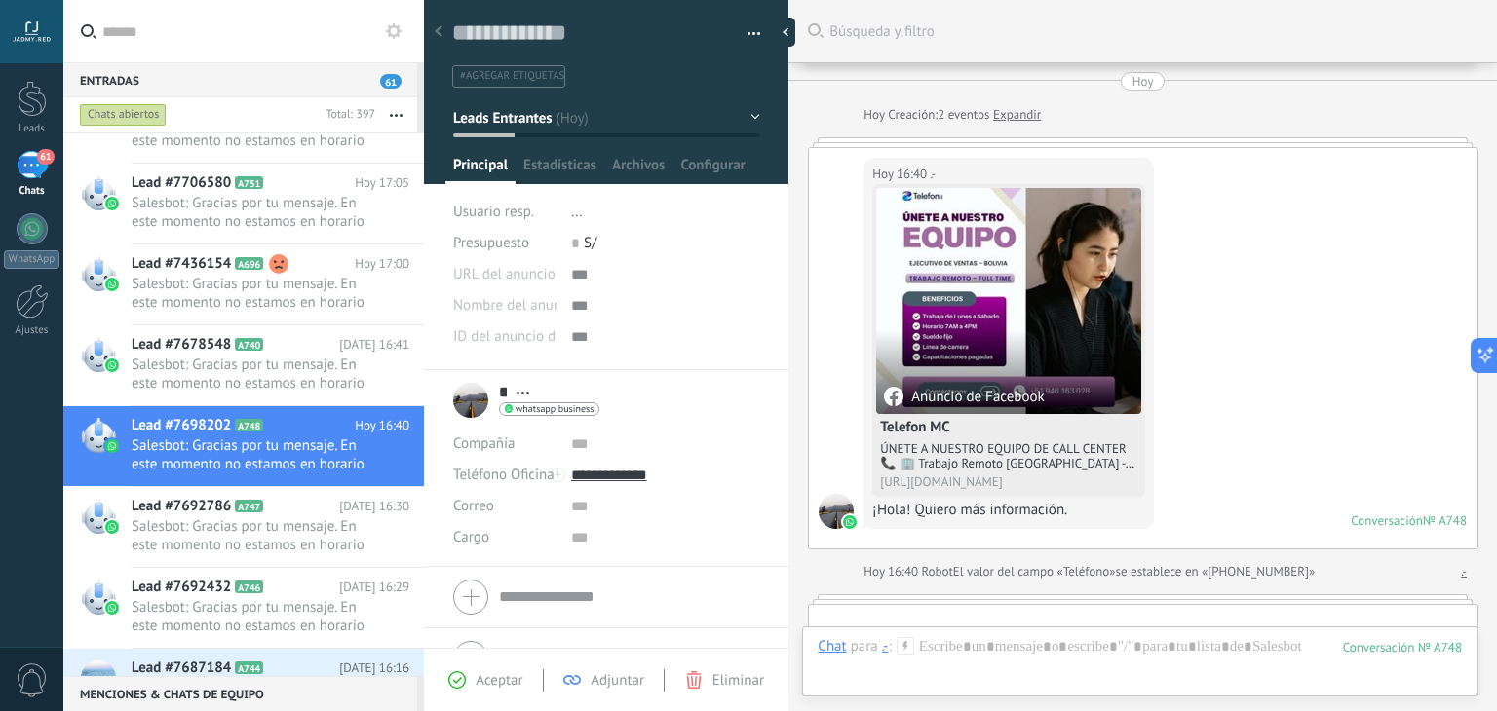
scroll to position [1104, 0]
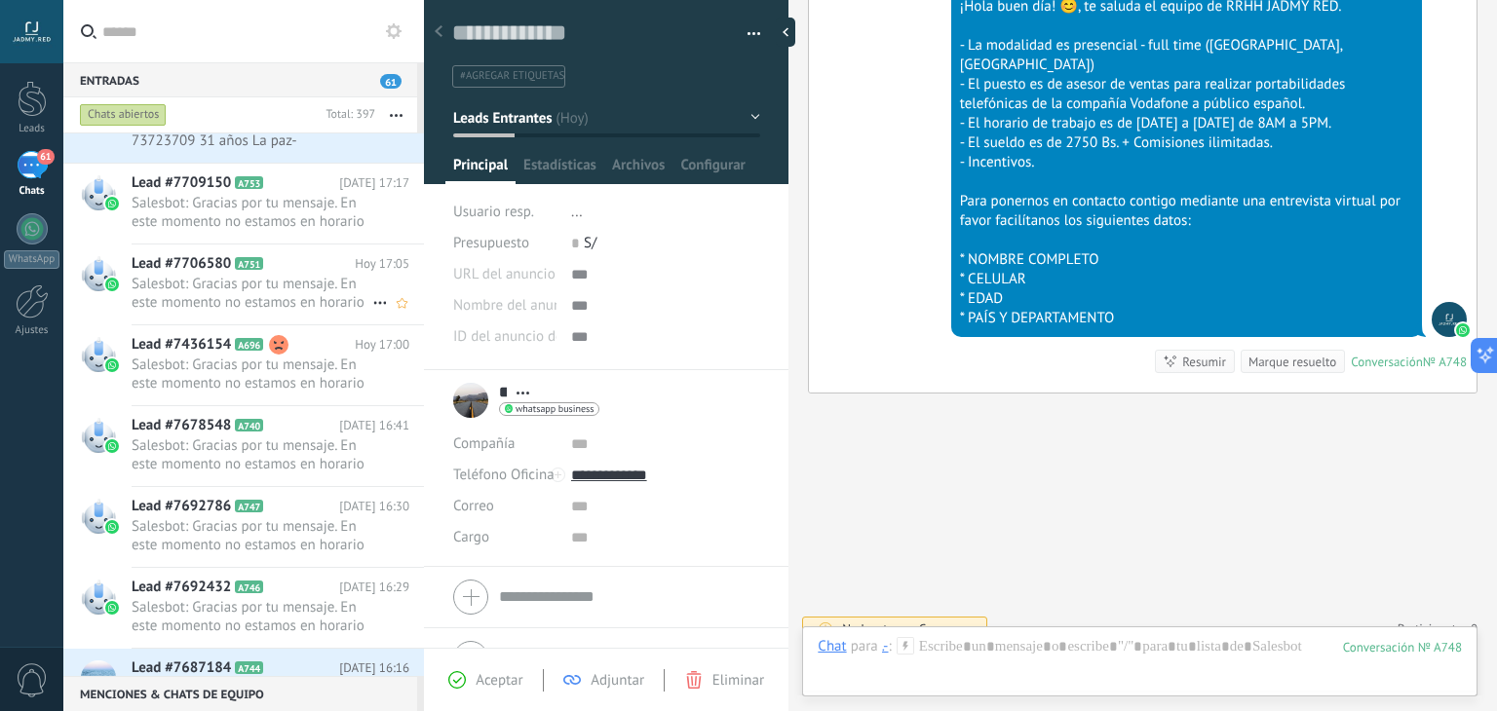
click at [296, 305] on span "Salesbot: Gracias por tu mensaje. En este momento no estamos en horario laboral…" at bounding box center [252, 293] width 241 height 37
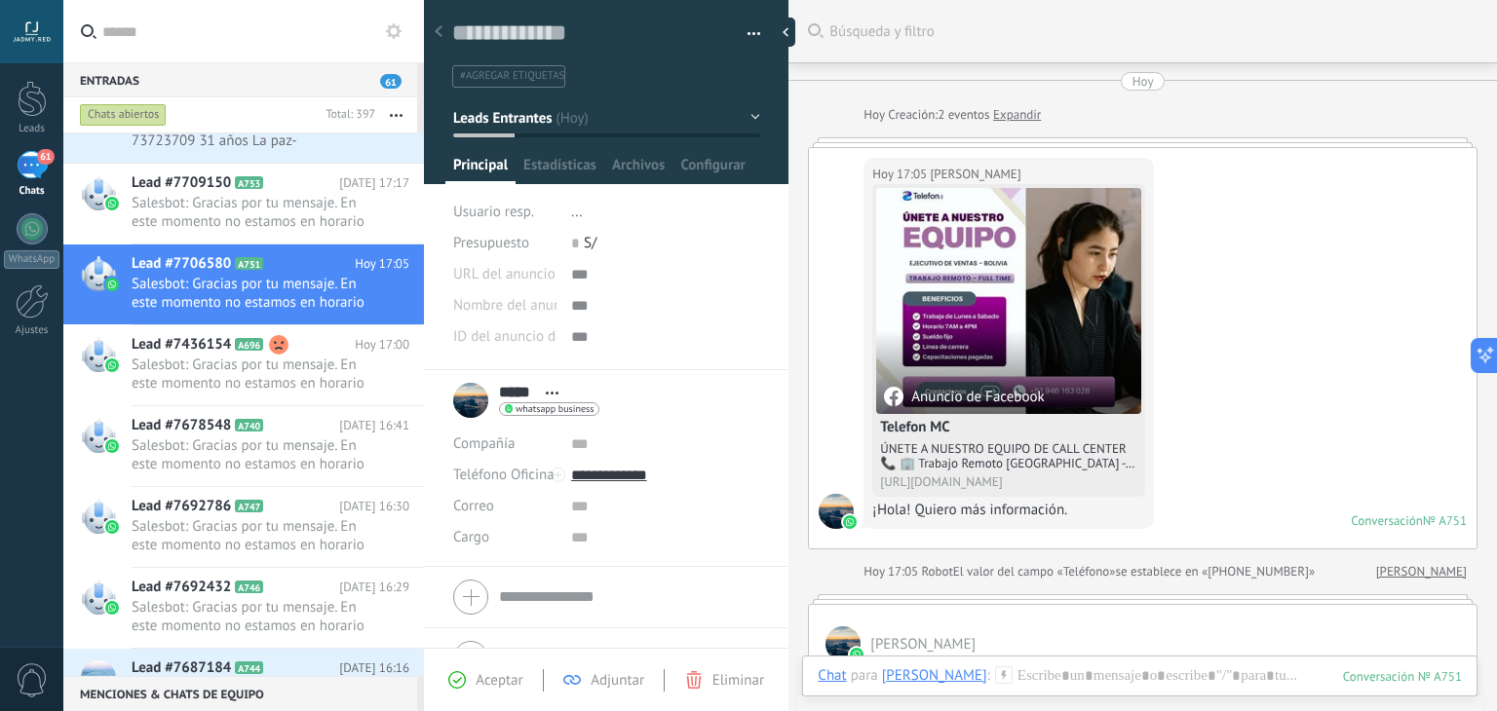
click at [995, 668] on icon at bounding box center [1004, 676] width 18 height 18
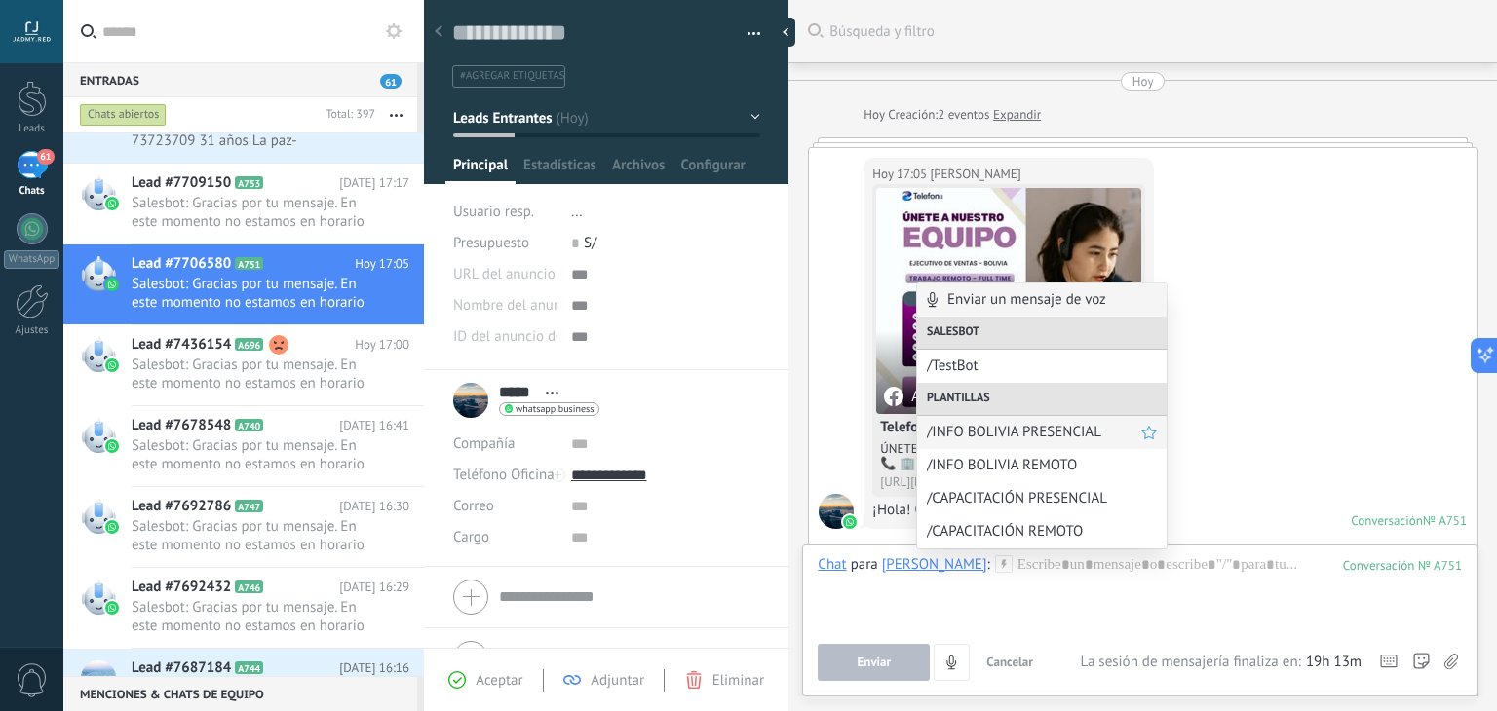
click at [1019, 419] on div "/INFO BOLIVIA PRESENCIAL" at bounding box center [1042, 432] width 250 height 33
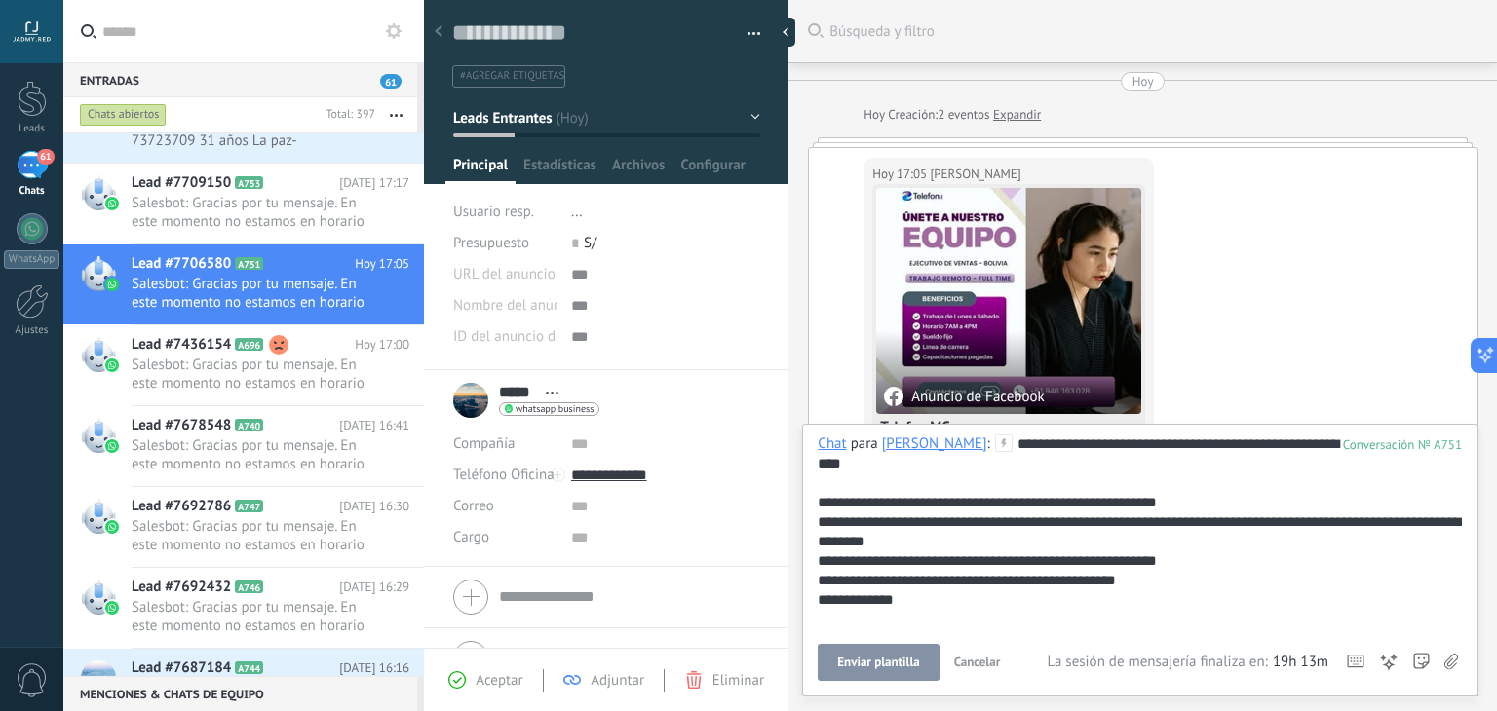
click at [874, 656] on span "Enviar plantilla" at bounding box center [878, 663] width 82 height 14
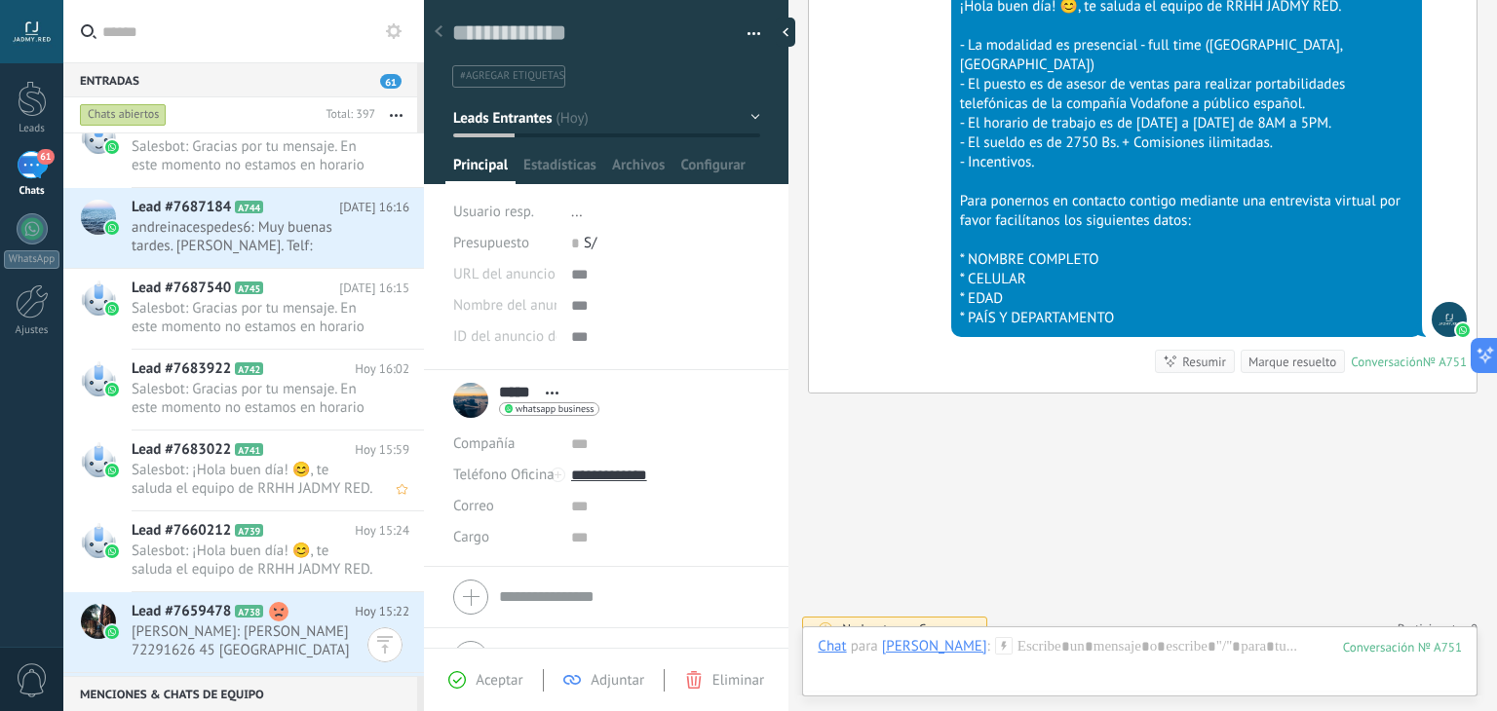
scroll to position [2498, 0]
click at [285, 320] on span "Salesbot: Gracias por tu mensaje. En este momento no estamos en horario laboral…" at bounding box center [252, 318] width 241 height 37
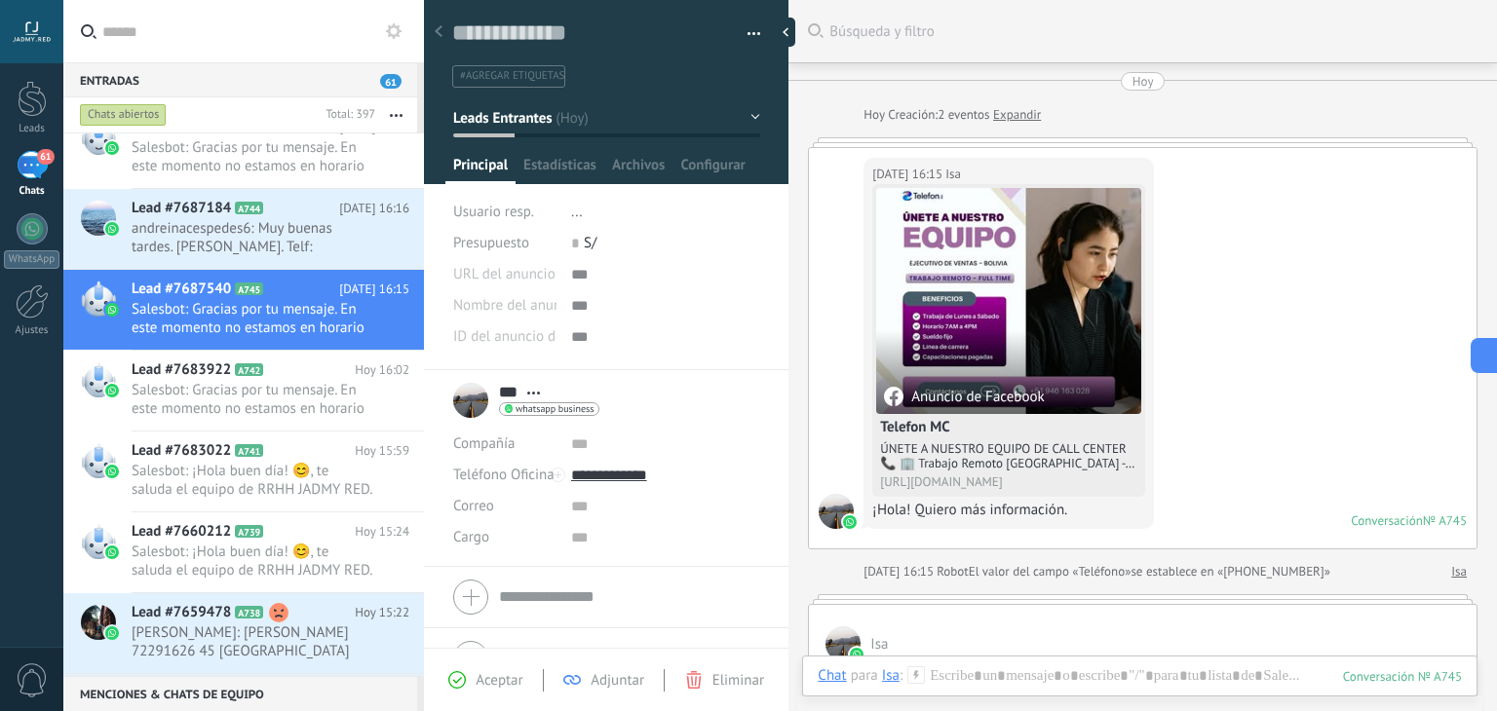
click at [916, 673] on use at bounding box center [916, 675] width 17 height 17
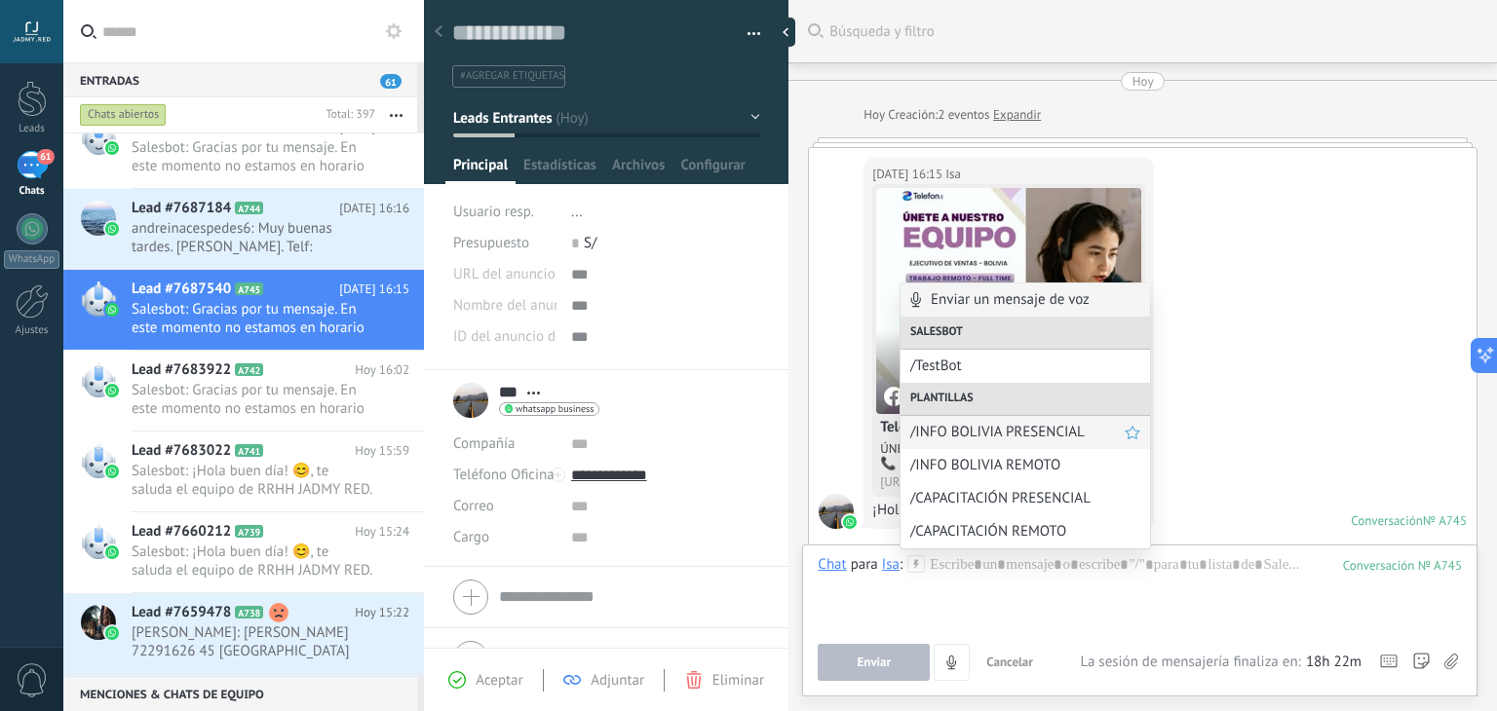
click at [993, 423] on span "/INFO BOLIVIA PRESENCIAL" at bounding box center [1017, 432] width 214 height 19
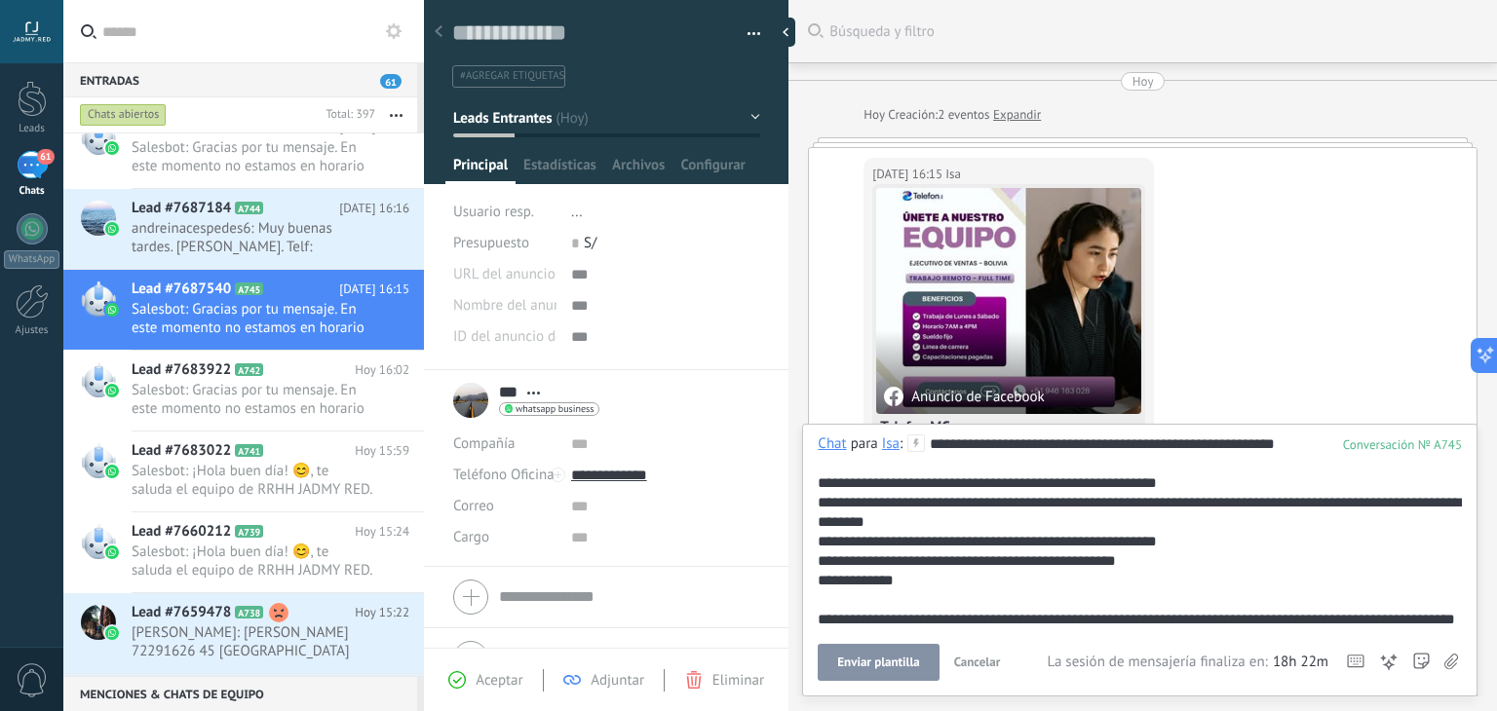
click at [871, 665] on span "Enviar plantilla" at bounding box center [878, 663] width 82 height 14
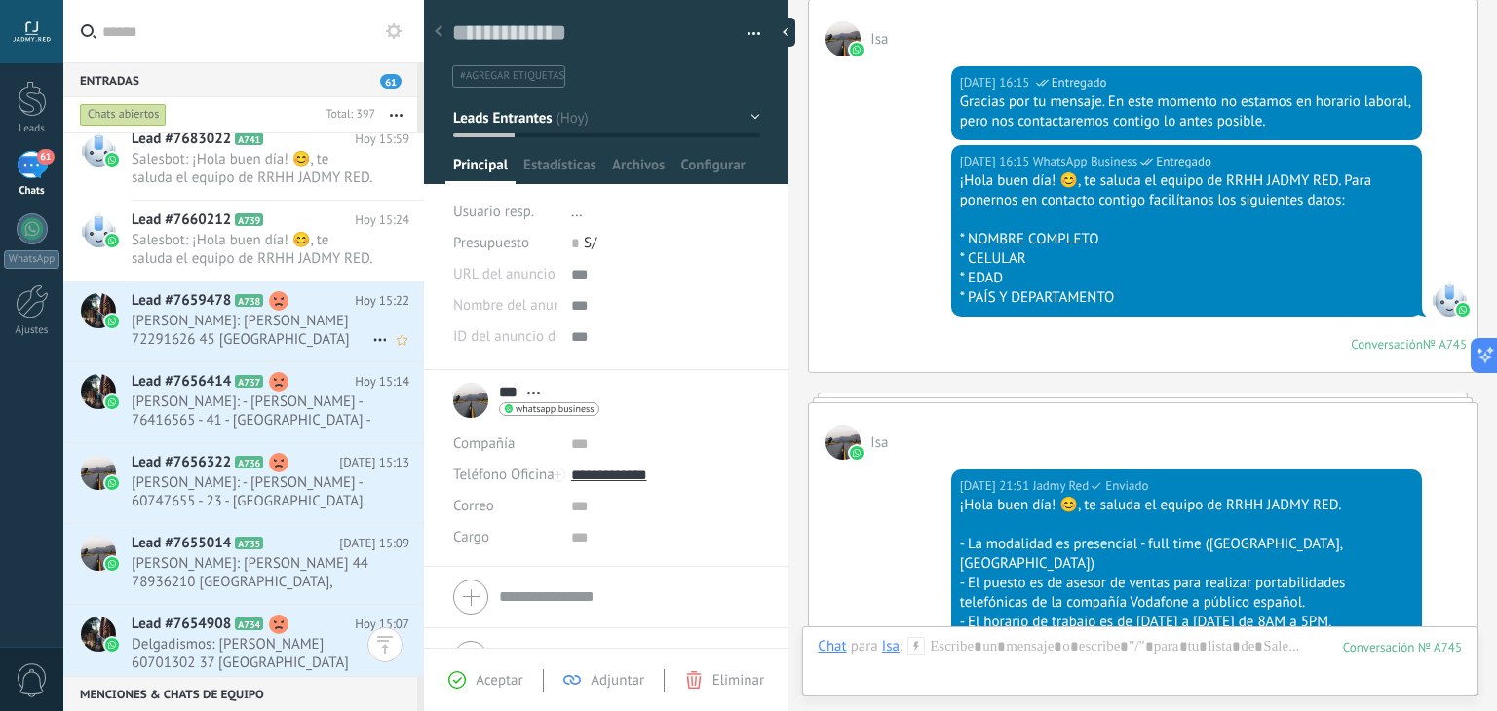
click at [226, 323] on span "[PERSON_NAME]: [PERSON_NAME] 72291626 45 [GEOGRAPHIC_DATA] [GEOGRAPHIC_DATA]" at bounding box center [252, 330] width 241 height 37
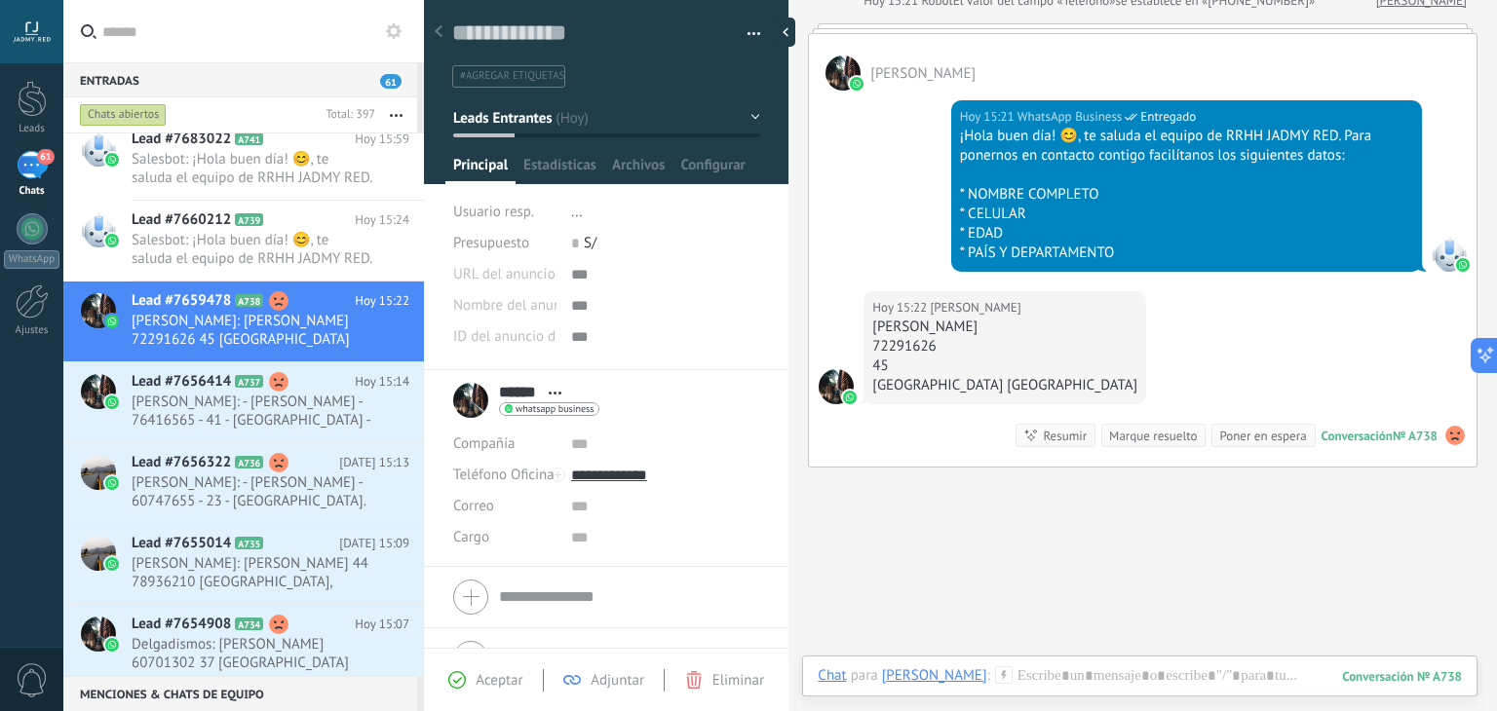
click at [1111, 427] on div "Marque resuelto" at bounding box center [1153, 436] width 88 height 19
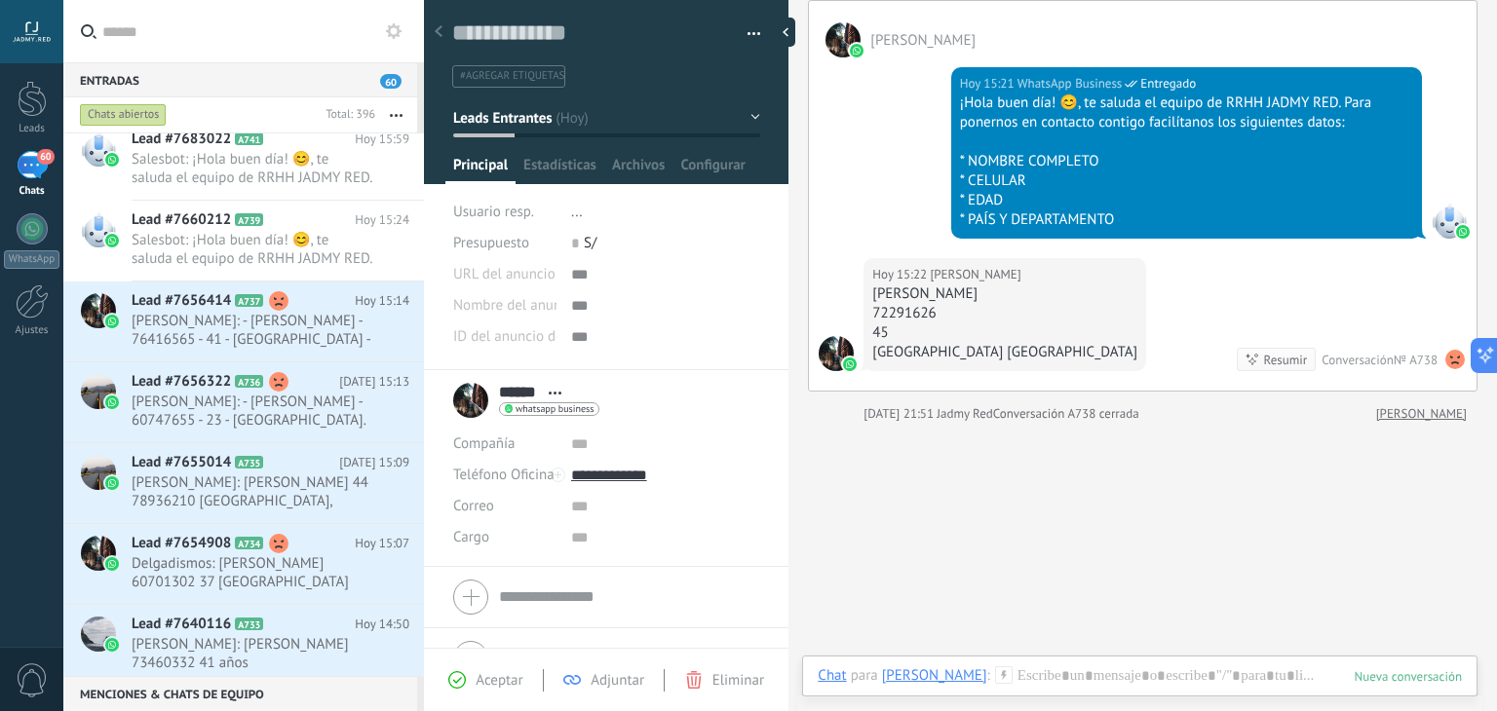
click at [486, 129] on button "Leads Entrantes" at bounding box center [606, 117] width 307 height 35
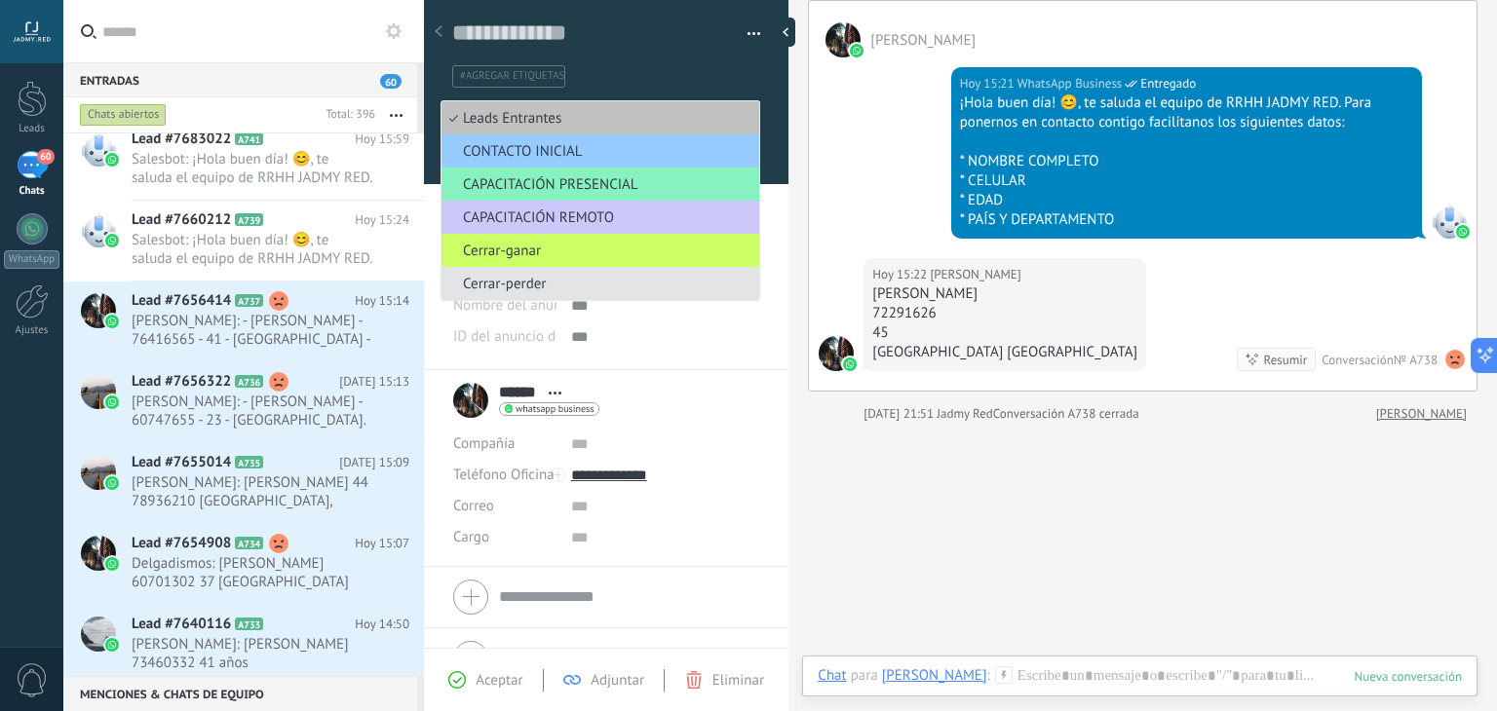
click at [538, 289] on span "Cerrar-perder" at bounding box center [598, 284] width 312 height 19
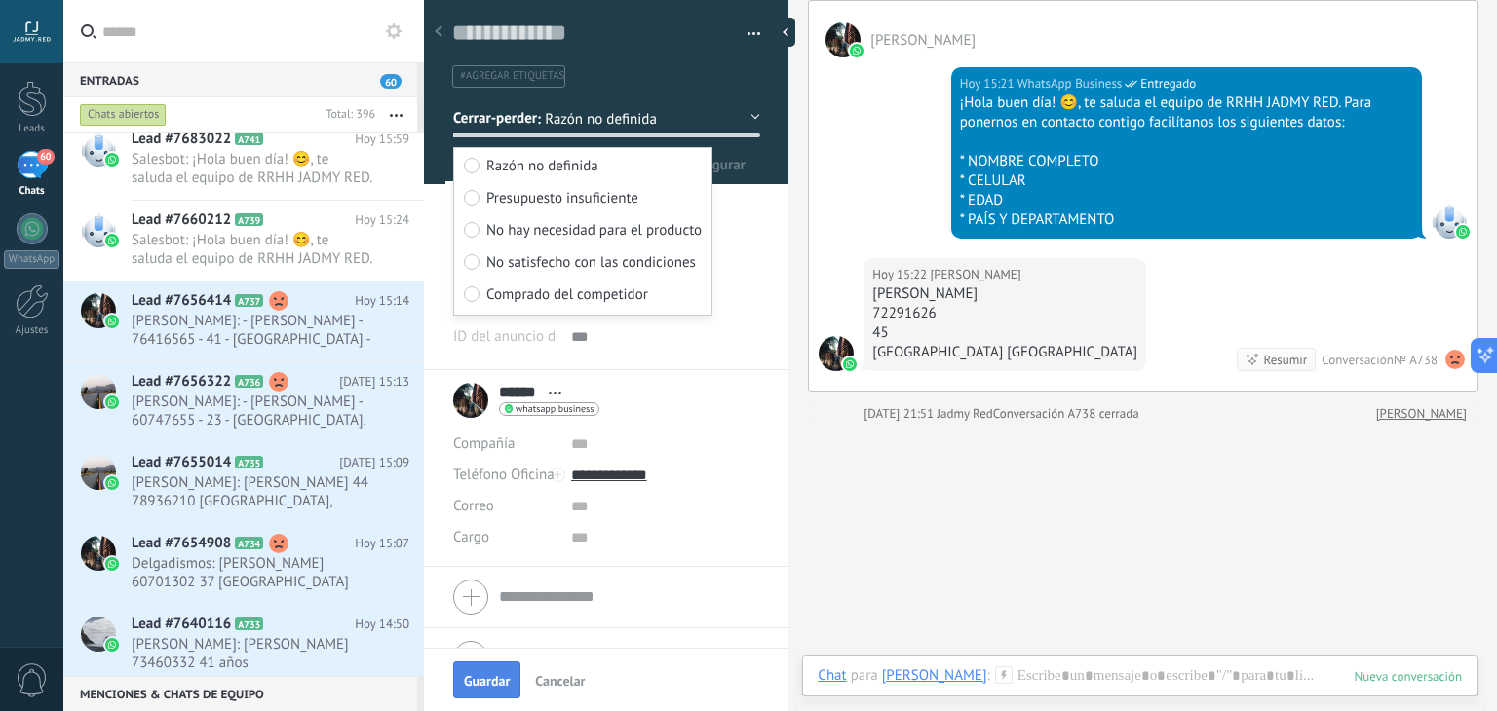
click at [491, 677] on span "Guardar" at bounding box center [487, 681] width 46 height 14
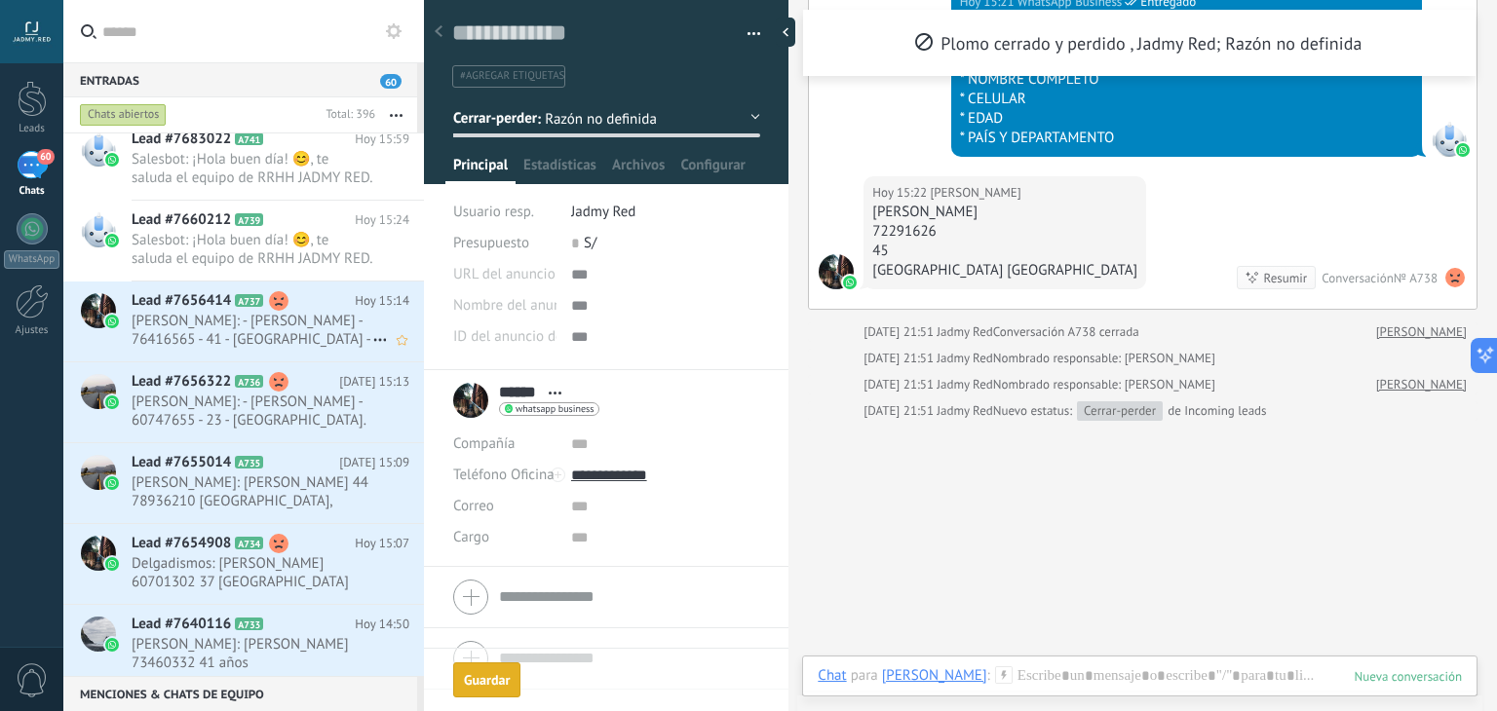
click at [222, 314] on span "[PERSON_NAME]: - [PERSON_NAME] - 76416565 - 41 - [GEOGRAPHIC_DATA] - [GEOGRAPHI…" at bounding box center [252, 330] width 241 height 37
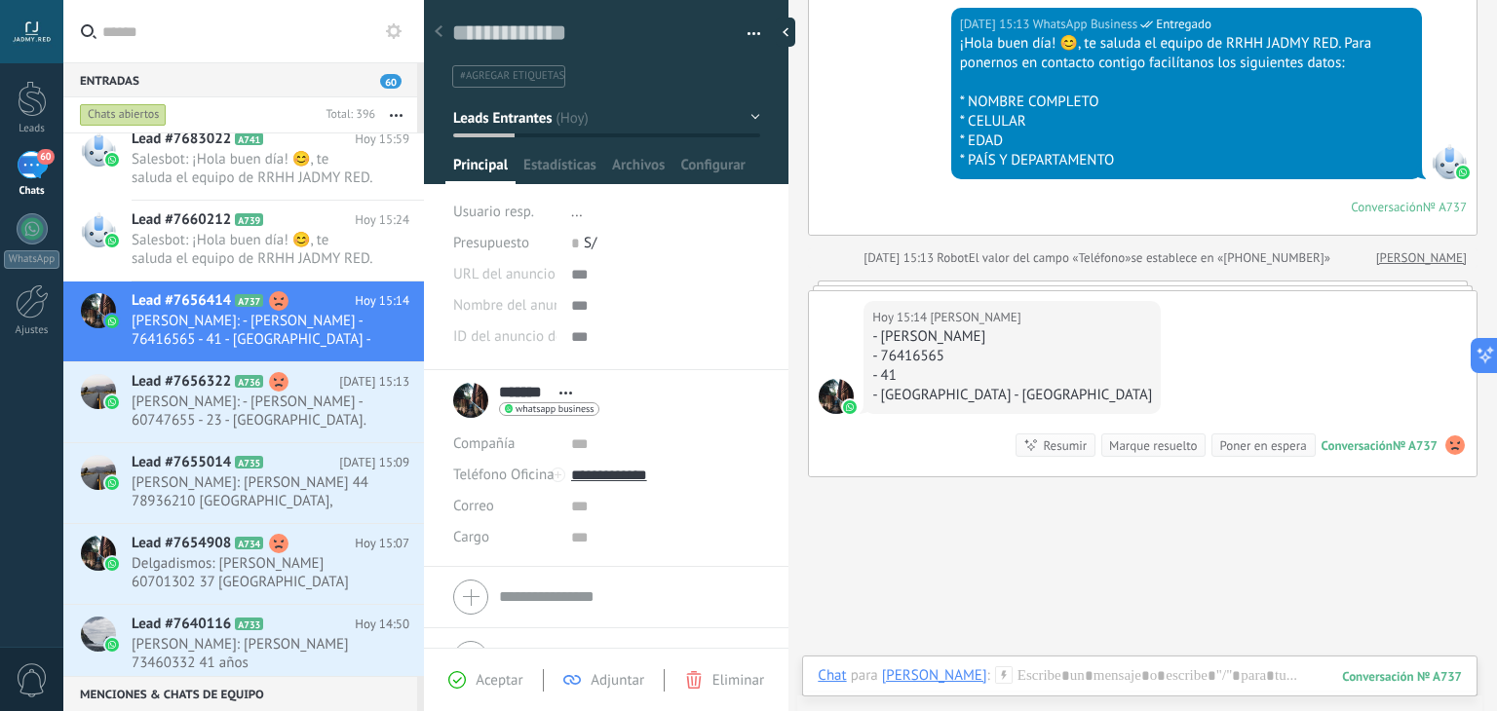
click at [1117, 441] on div "Marque resuelto" at bounding box center [1153, 446] width 88 height 19
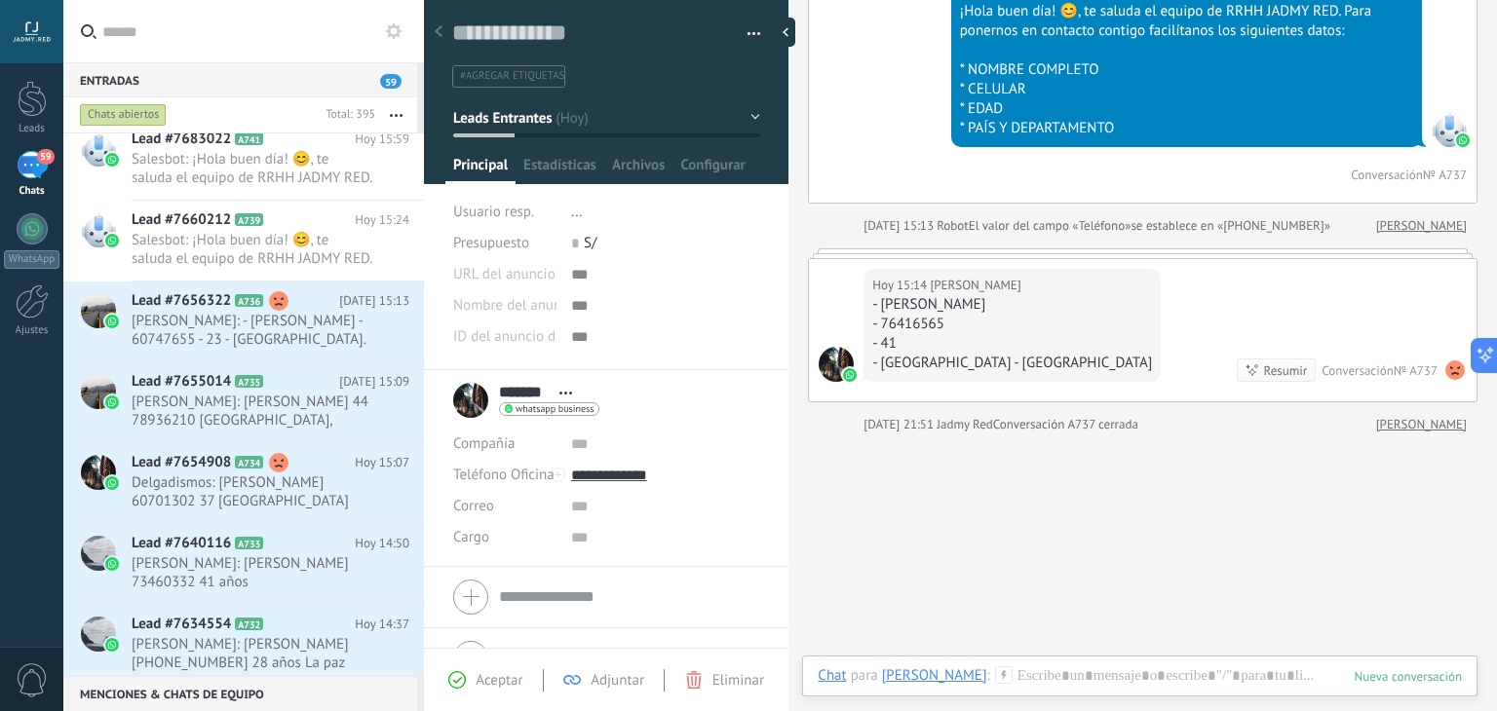
click at [539, 120] on span "Leads Entrantes" at bounding box center [502, 117] width 98 height 19
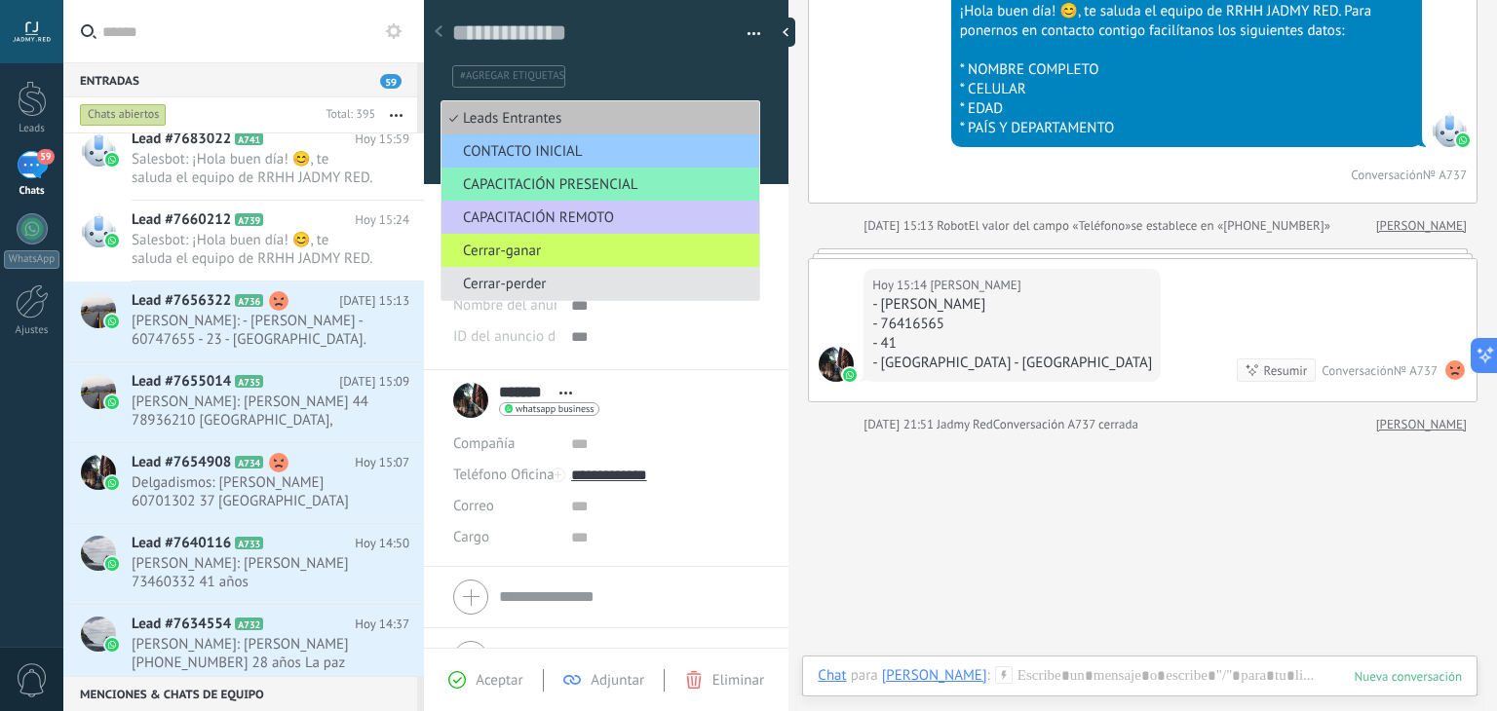
click at [535, 283] on span "Cerrar-perder" at bounding box center [598, 284] width 312 height 19
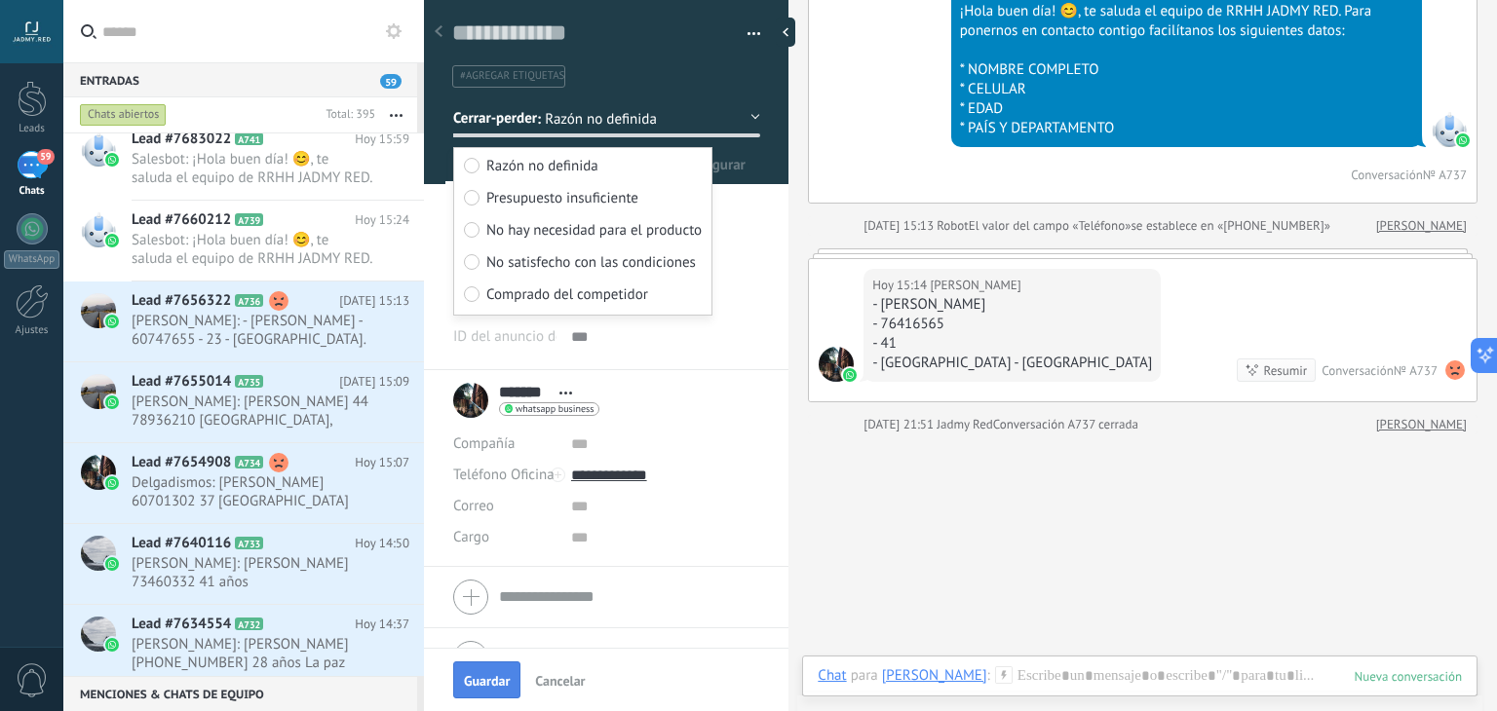
click at [487, 676] on span "Guardar" at bounding box center [487, 681] width 46 height 14
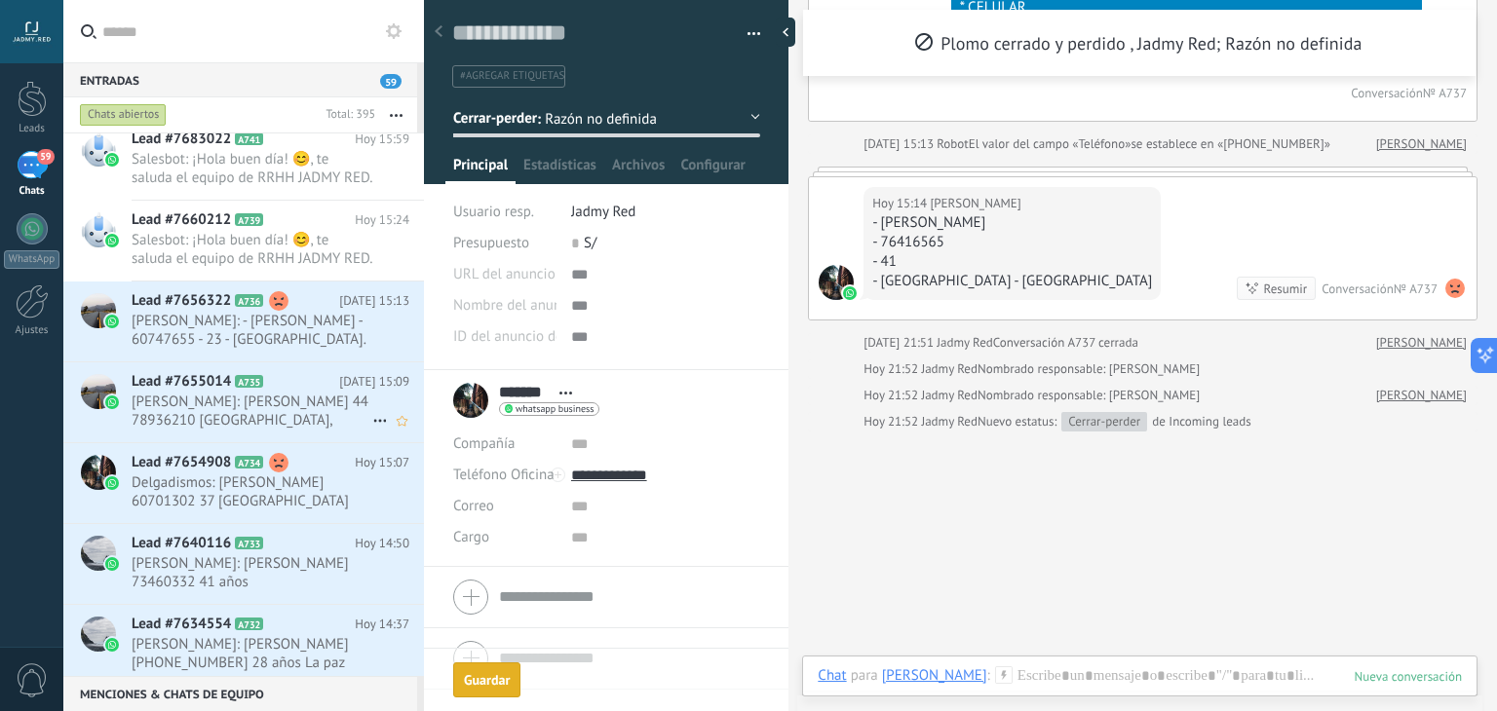
click at [250, 409] on span "[PERSON_NAME]: [PERSON_NAME] 44 78936210 [GEOGRAPHIC_DATA], [GEOGRAPHIC_DATA][P…" at bounding box center [252, 411] width 241 height 37
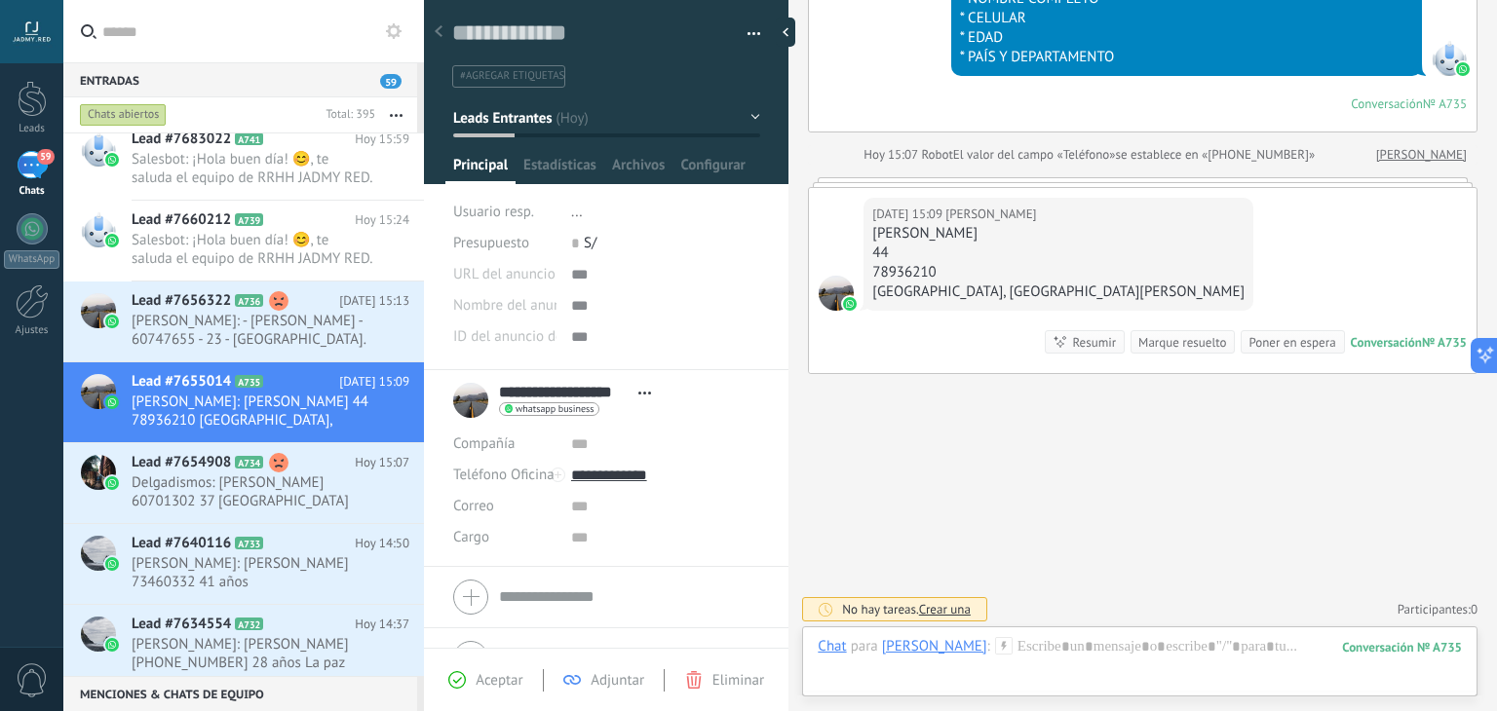
click at [1162, 346] on div "Marque resuelto" at bounding box center [1182, 342] width 88 height 19
click at [554, 126] on button "Leads Entrantes" at bounding box center [606, 117] width 307 height 35
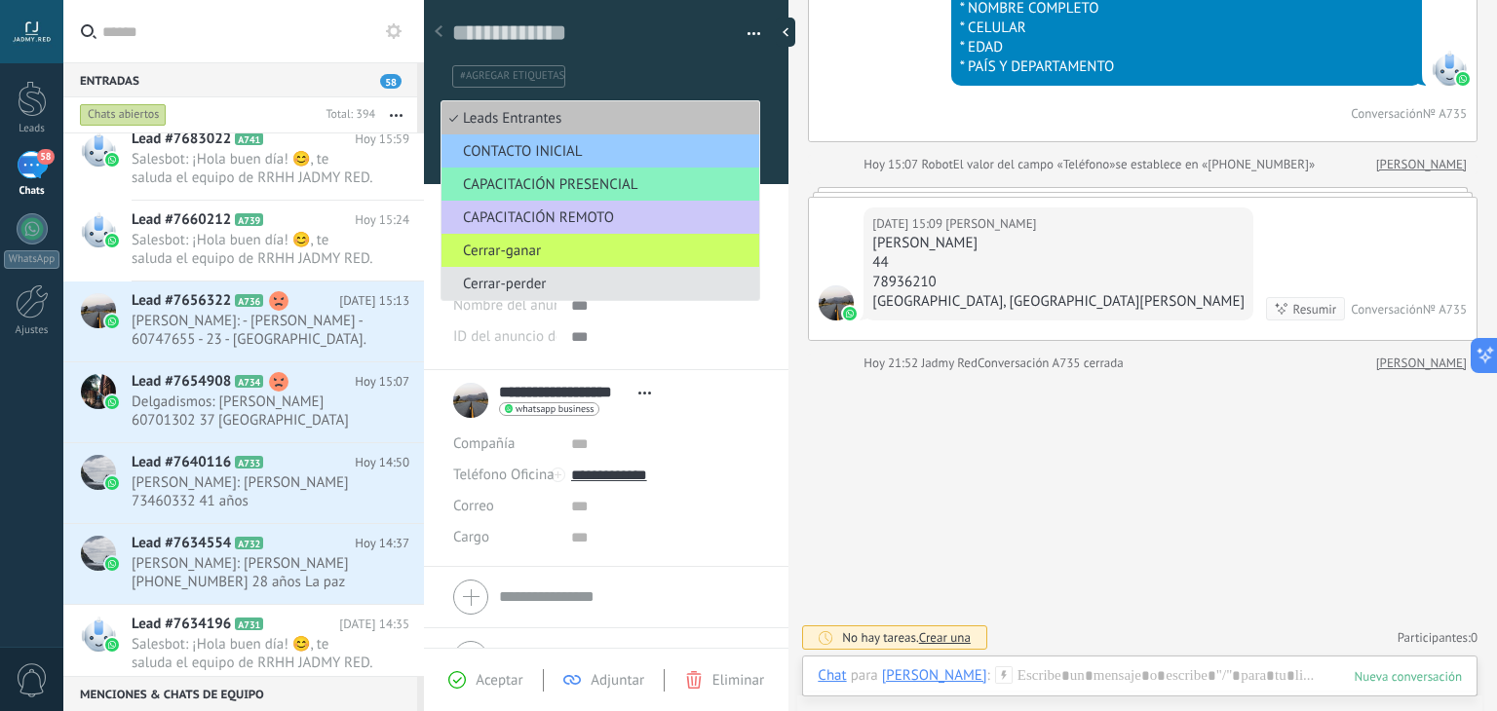
click at [553, 295] on li "Cerrar-perder" at bounding box center [601, 283] width 318 height 33
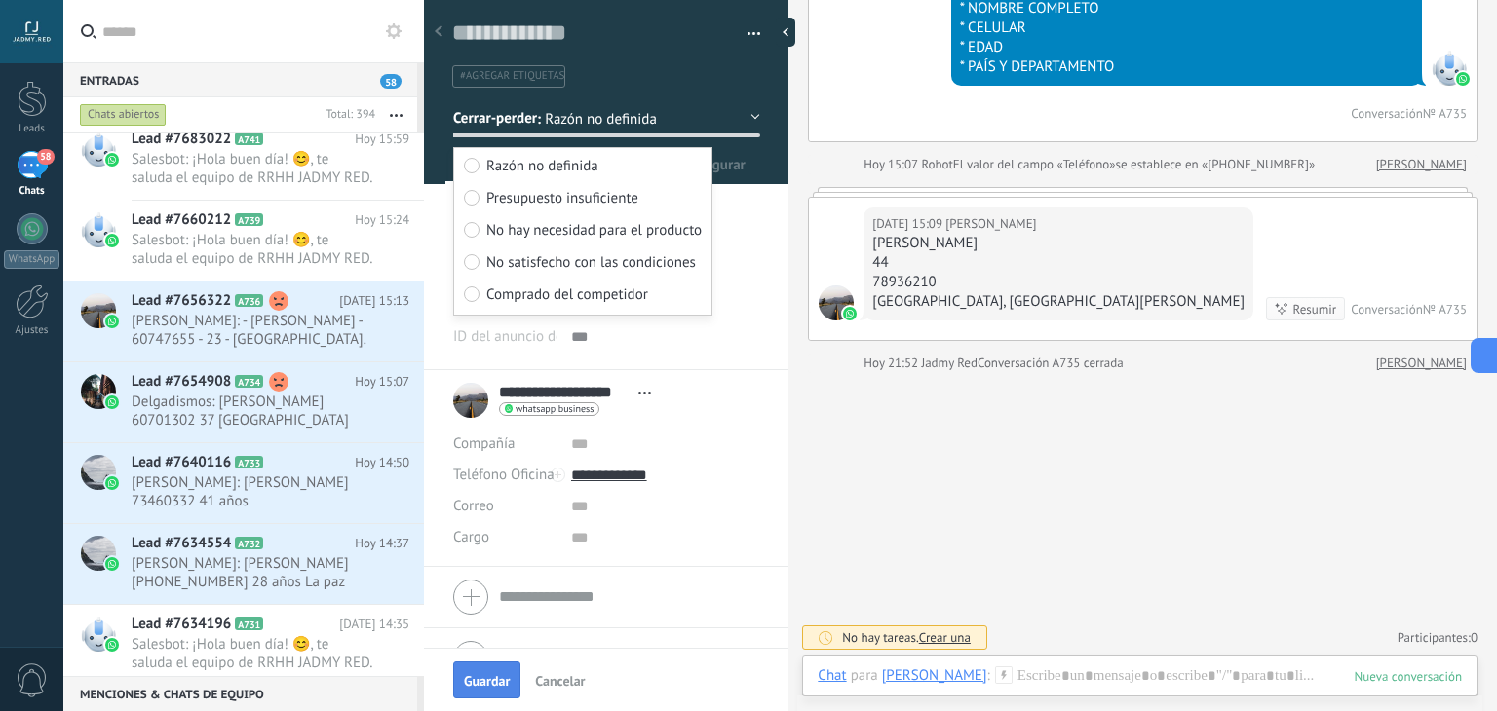
click at [491, 671] on button "Guardar" at bounding box center [486, 680] width 67 height 37
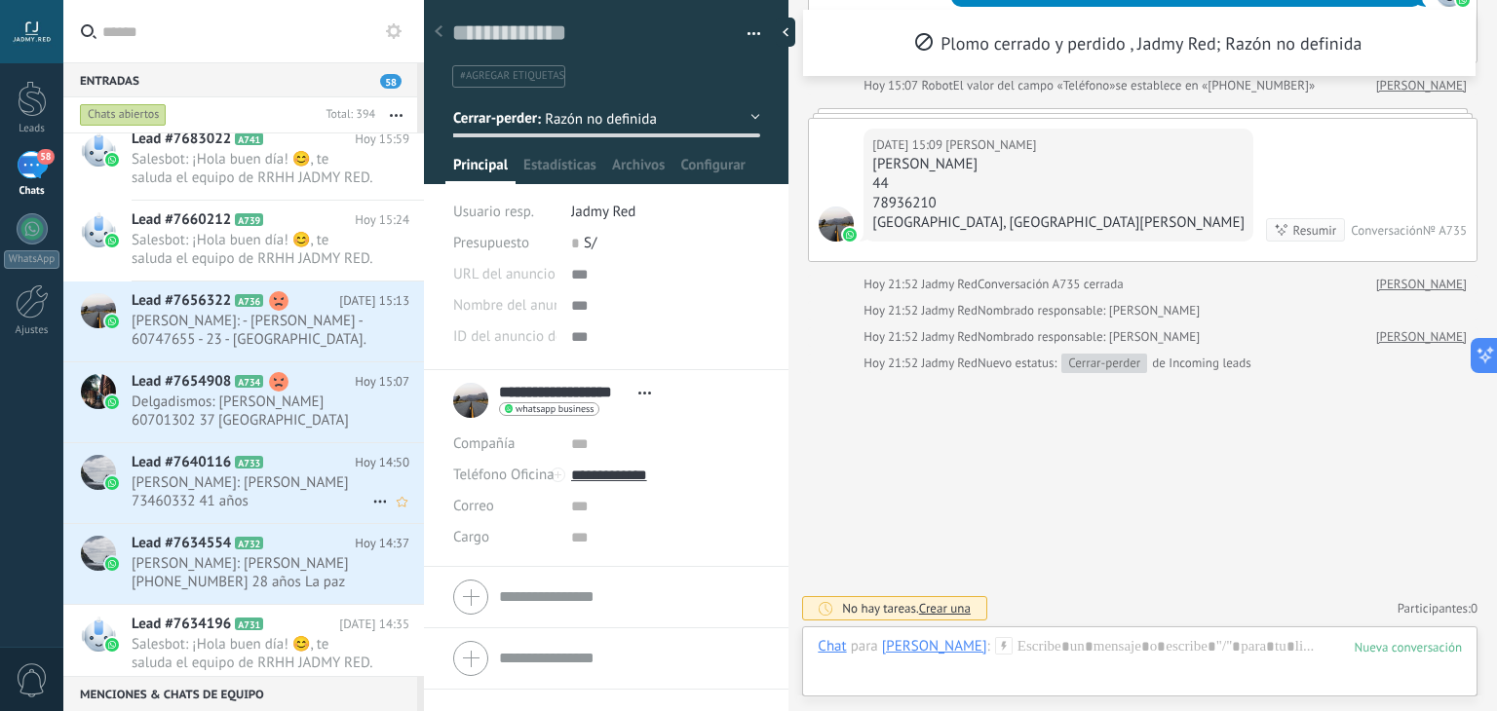
click at [264, 502] on span "[PERSON_NAME]: [PERSON_NAME] 73460332 41 años [GEOGRAPHIC_DATA] [GEOGRAPHIC_DAT…" at bounding box center [252, 492] width 241 height 37
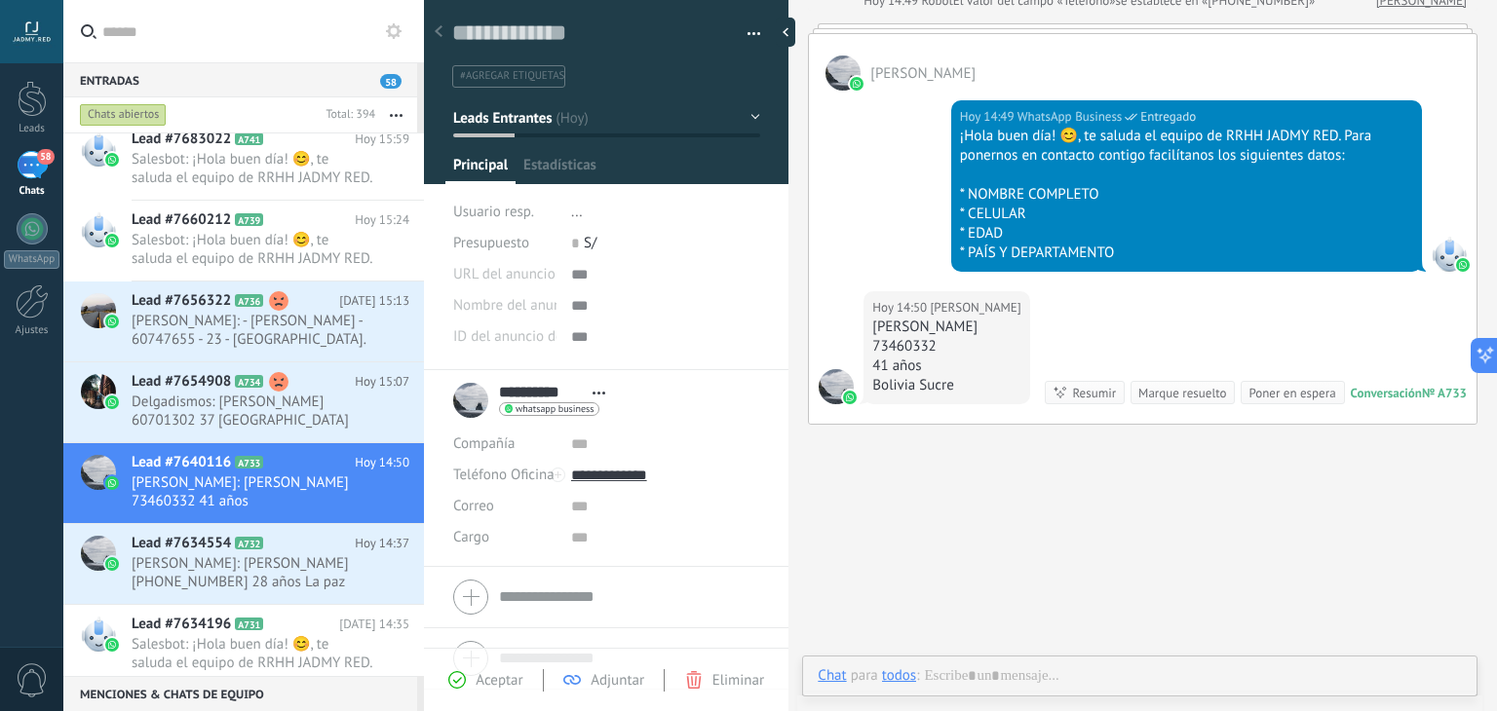
click at [1138, 392] on div "Marque resuelto" at bounding box center [1182, 393] width 88 height 19
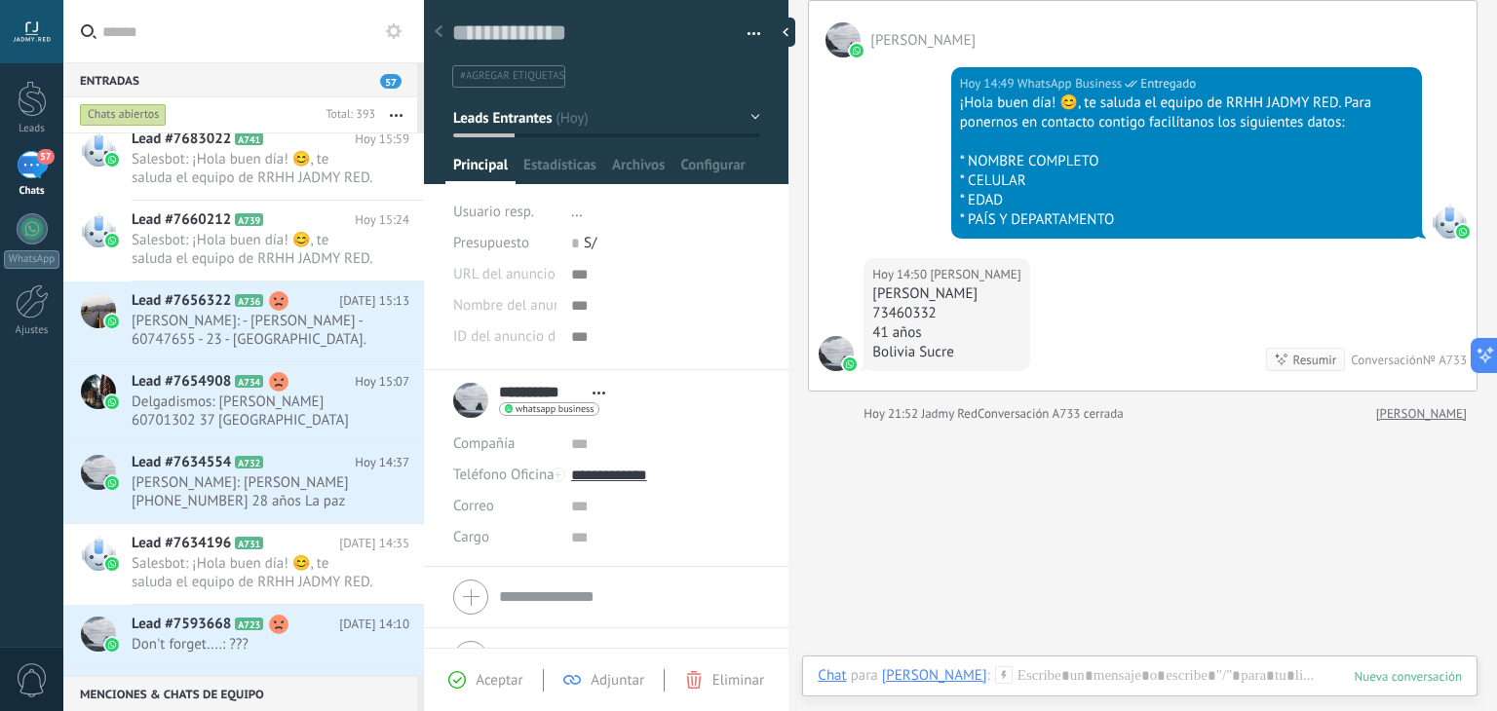
click at [522, 104] on button "Leads Entrantes" at bounding box center [606, 117] width 307 height 35
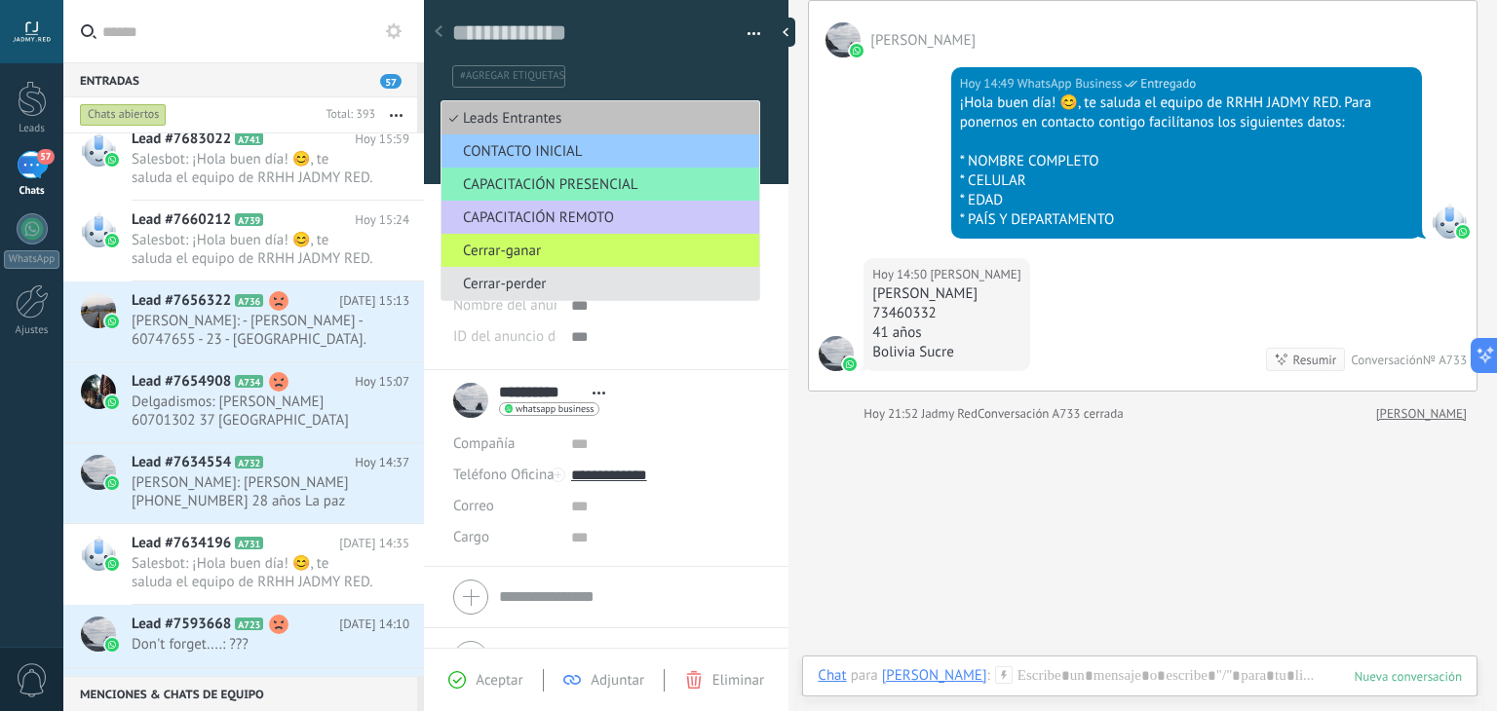
click at [554, 288] on span "Cerrar-perder" at bounding box center [598, 284] width 312 height 19
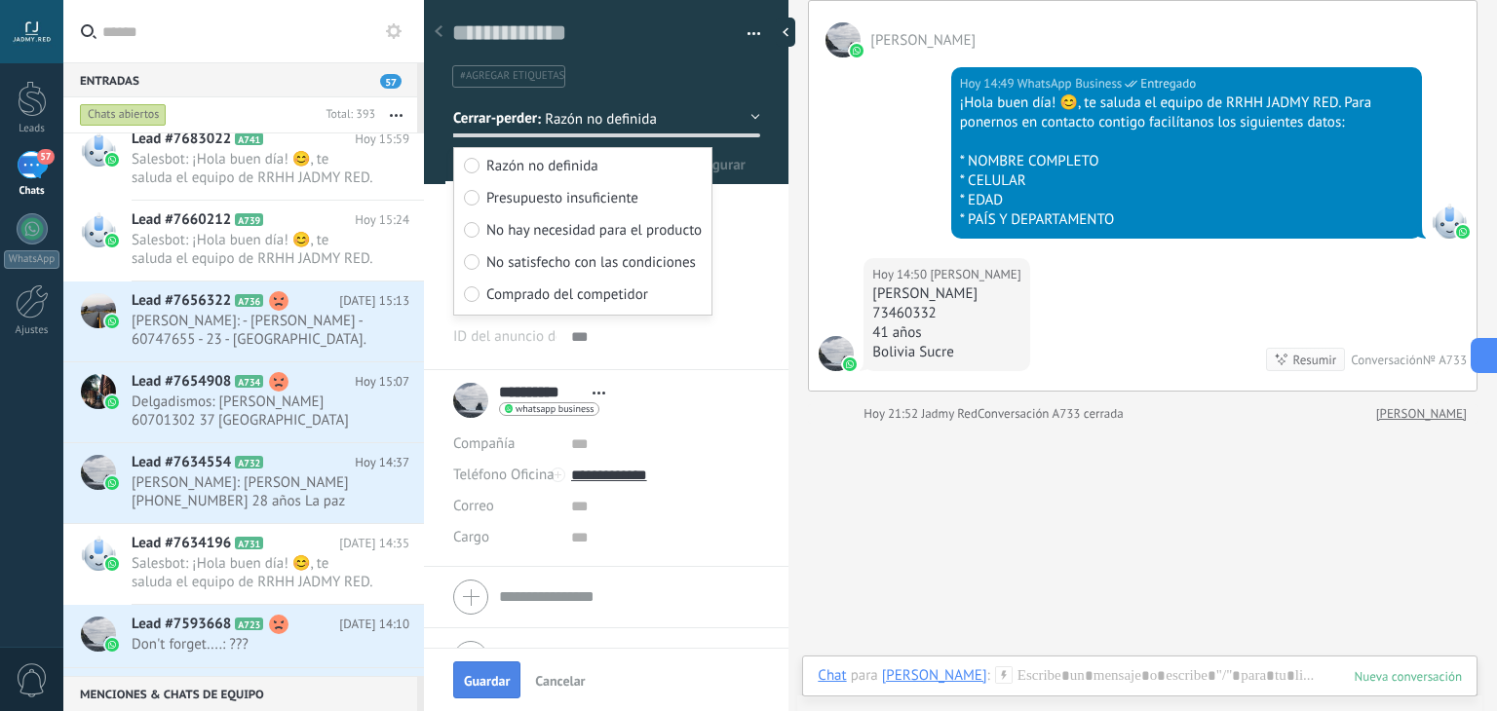
click at [485, 685] on span "Guardar" at bounding box center [487, 681] width 46 height 14
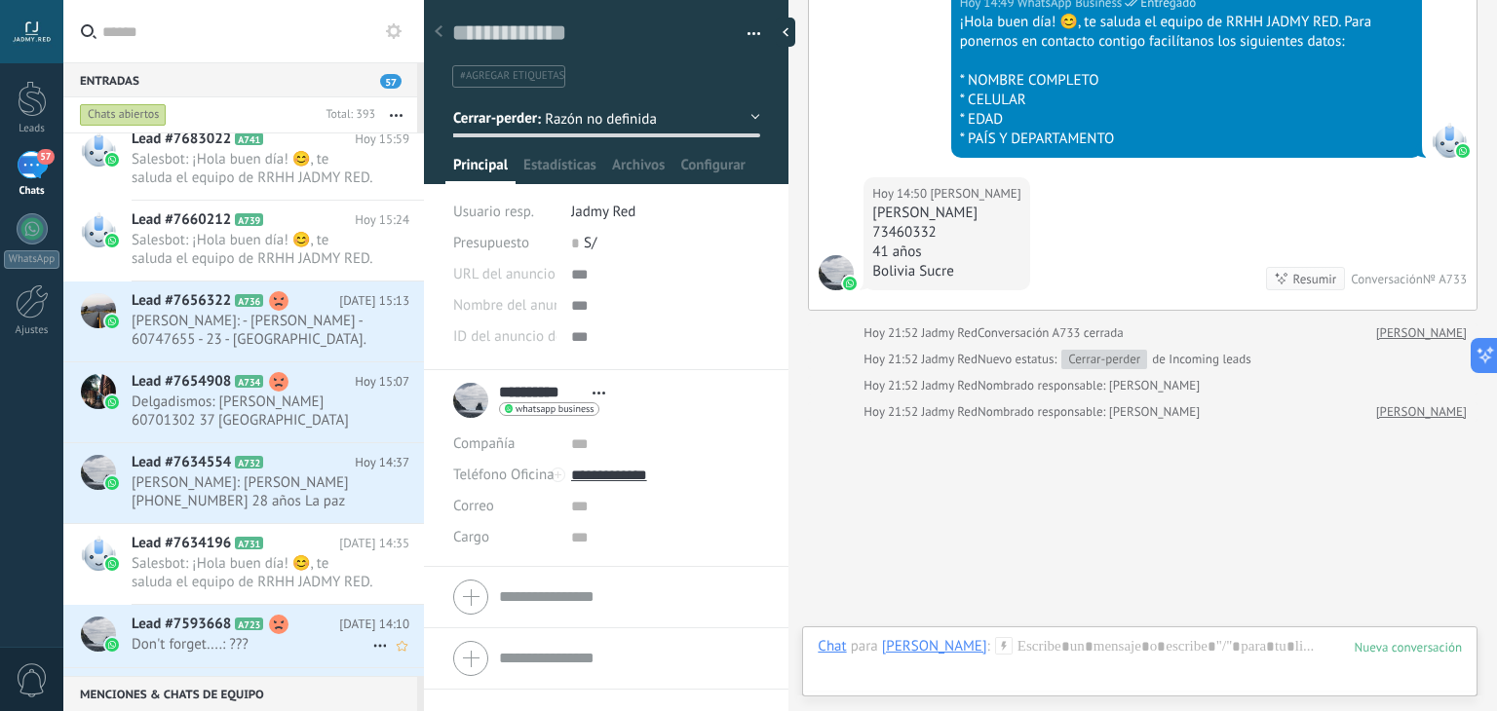
click at [286, 648] on span "Don't forget....: ???" at bounding box center [252, 644] width 241 height 19
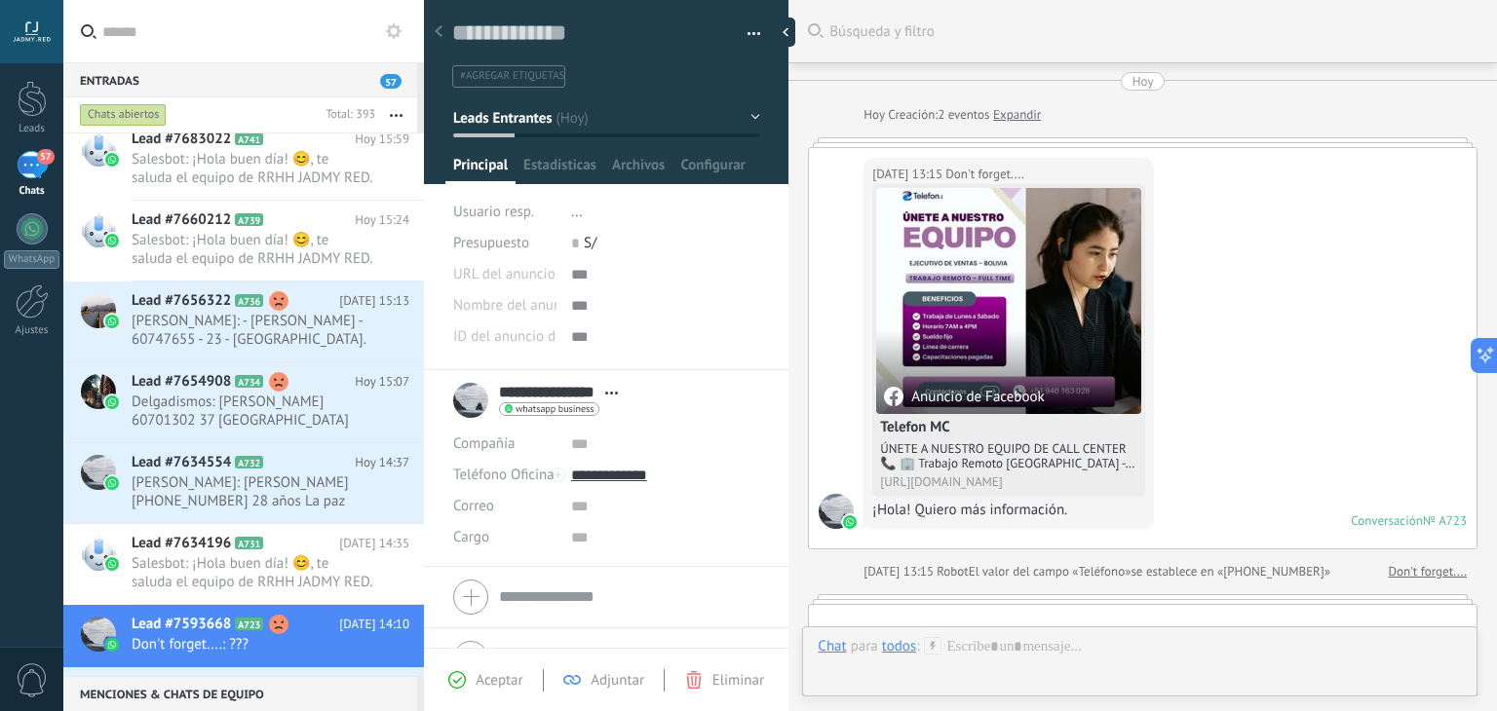
scroll to position [624, 0]
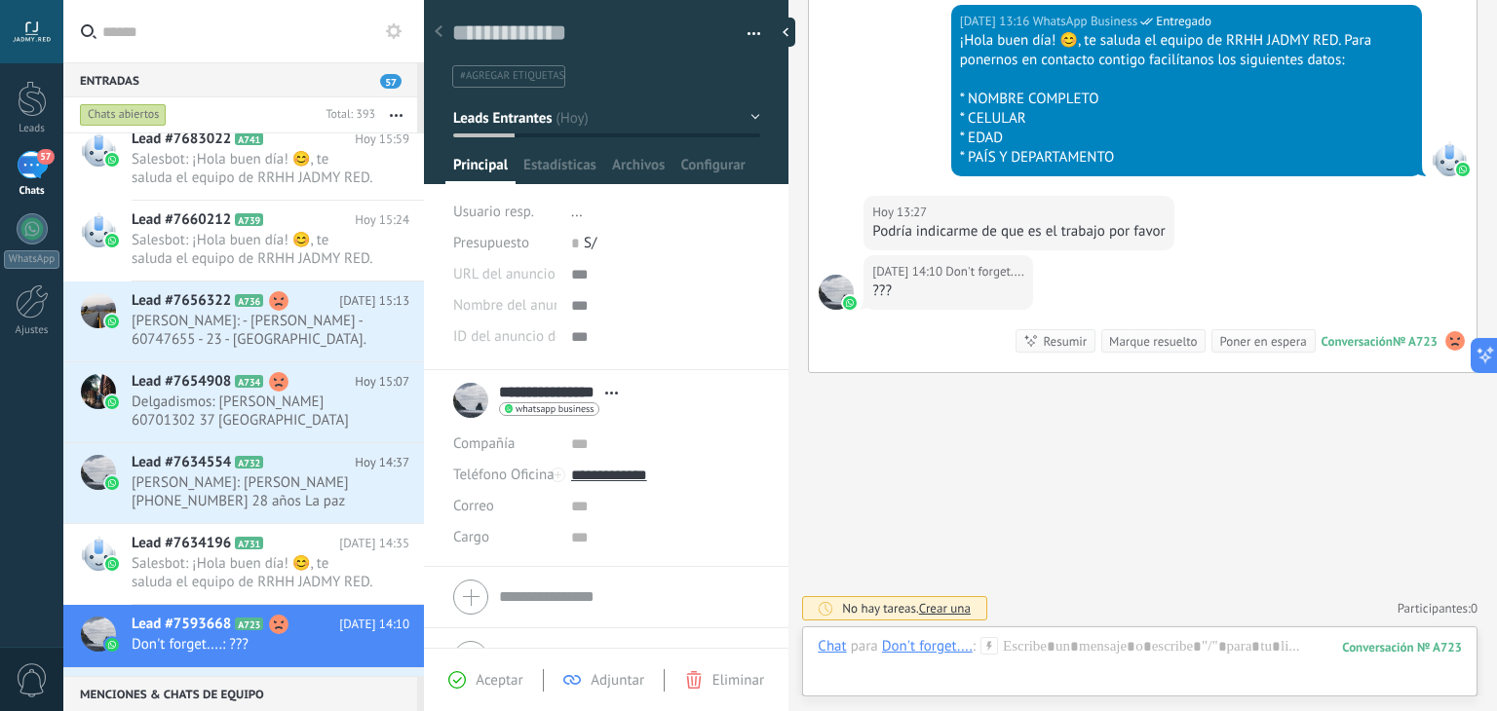
click at [985, 655] on div "Chat para Don't forget.... :" at bounding box center [908, 646] width 180 height 19
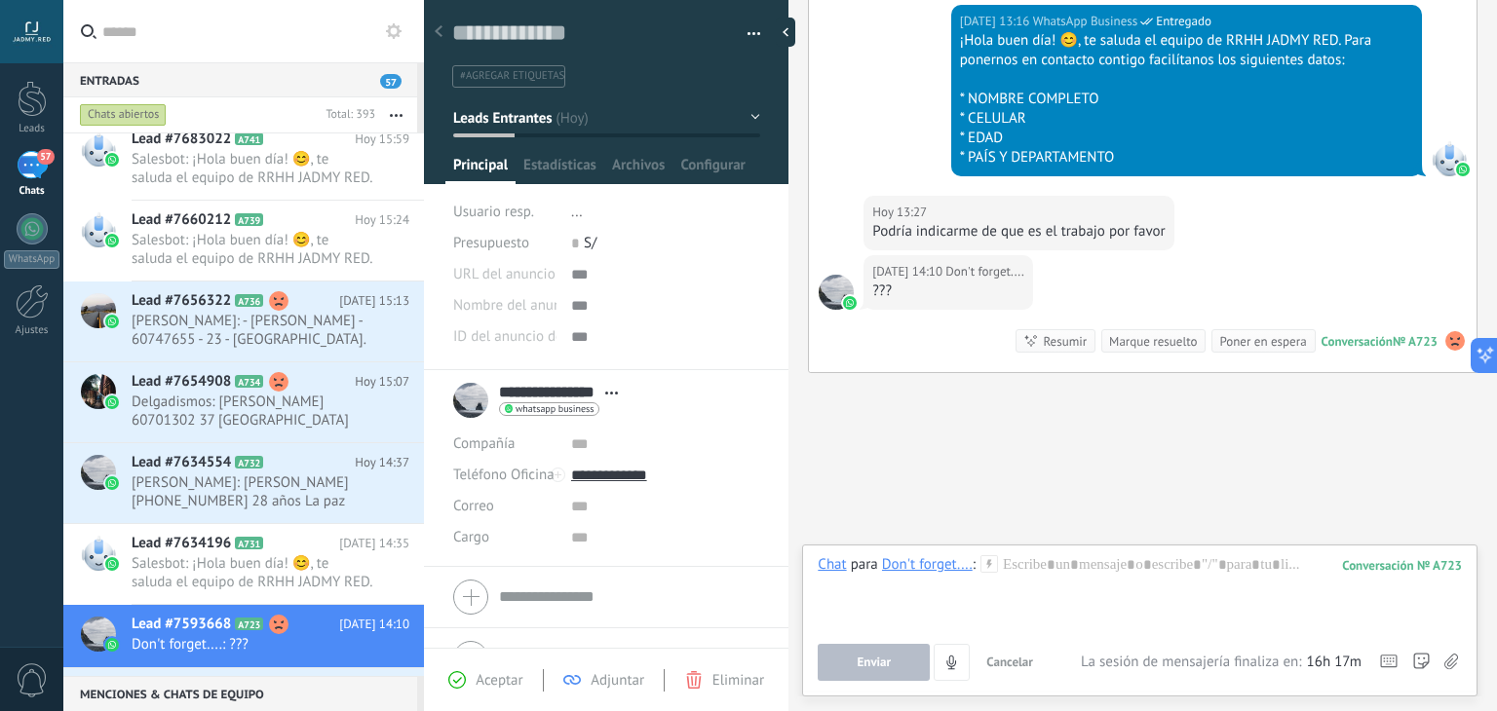
click at [984, 565] on icon at bounding box center [990, 565] width 18 height 18
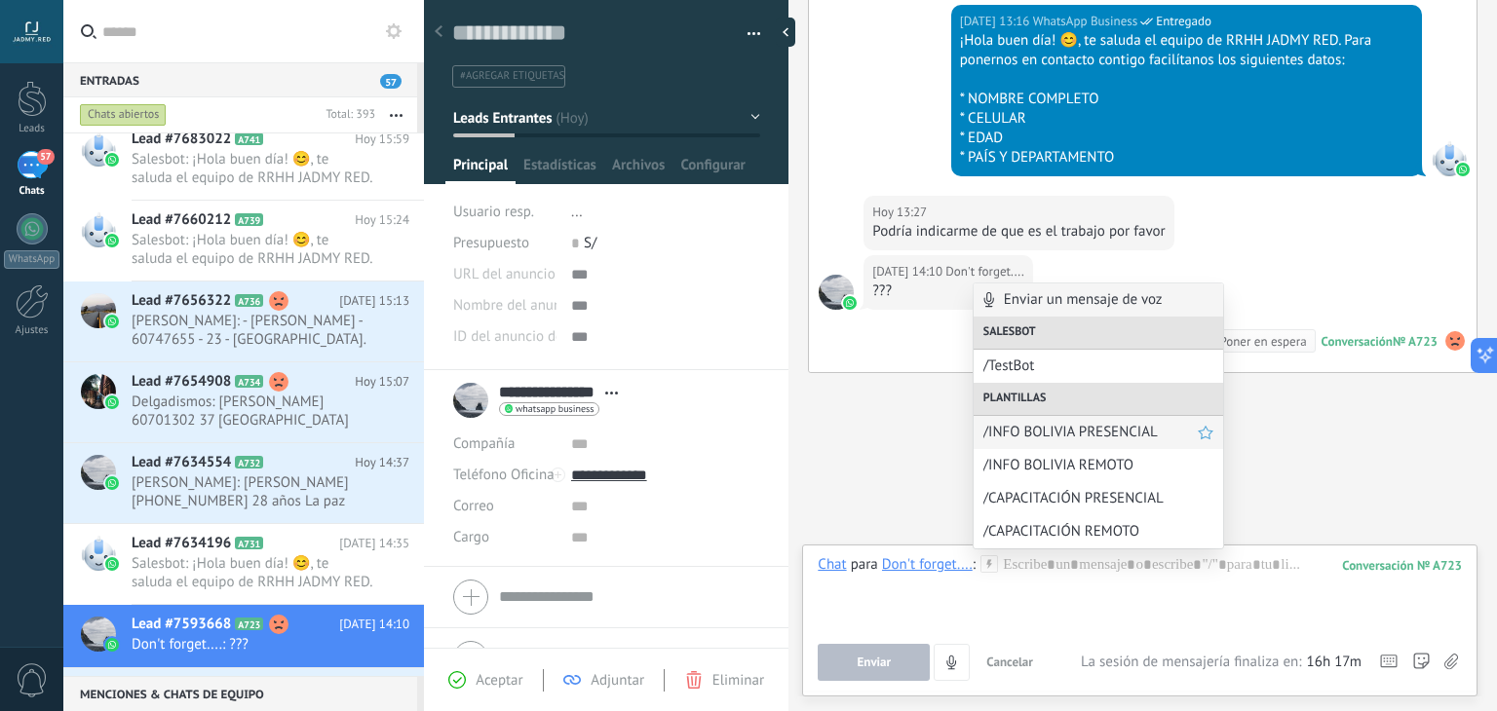
click at [1021, 440] on span "/INFO BOLIVIA PRESENCIAL" at bounding box center [1090, 432] width 214 height 19
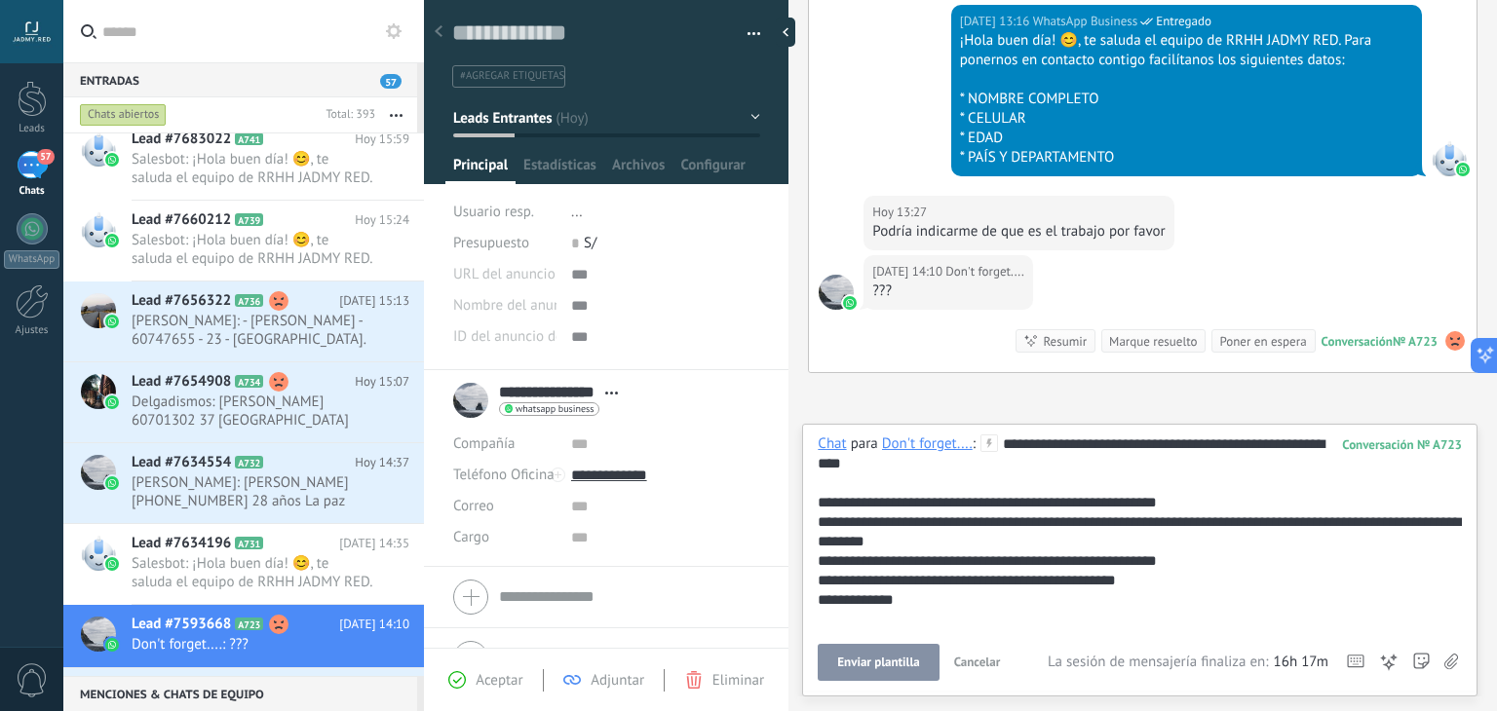
click at [858, 673] on button "Enviar plantilla" at bounding box center [878, 662] width 121 height 37
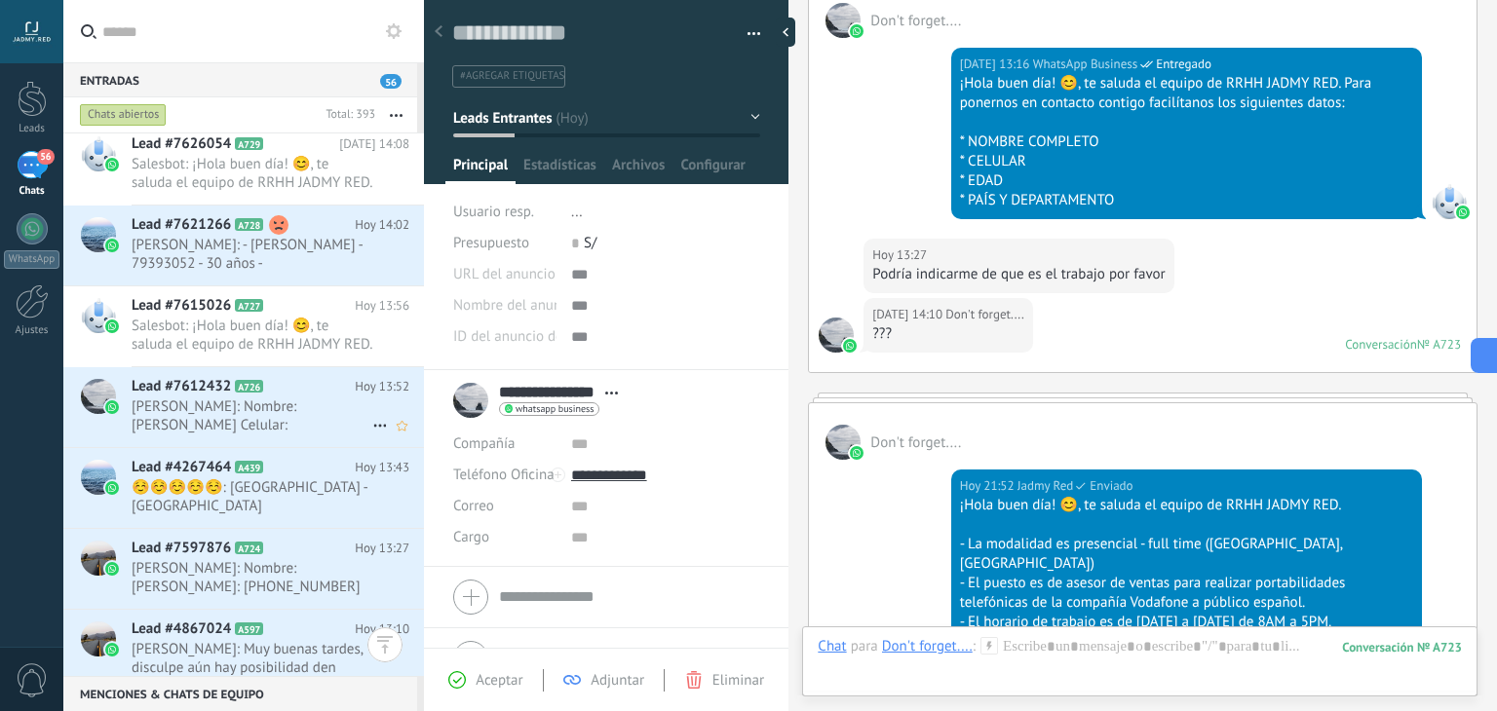
scroll to position [3435, 0]
click at [300, 566] on span "[PERSON_NAME]: Nombre: [PERSON_NAME]: [PHONE_NUMBER] Edad: 41 País y dpto.: Bol…" at bounding box center [252, 577] width 241 height 37
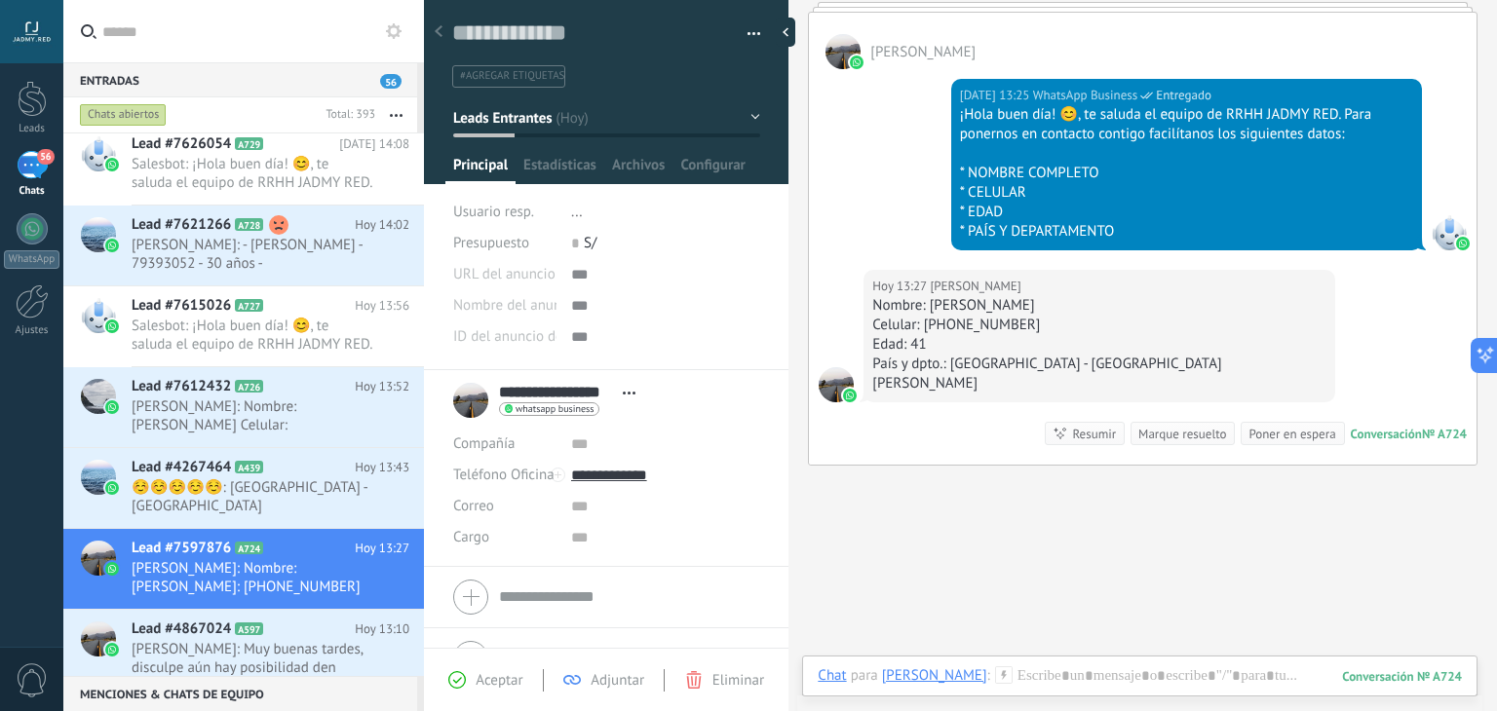
click at [1160, 425] on div "Marque resuelto" at bounding box center [1182, 434] width 88 height 19
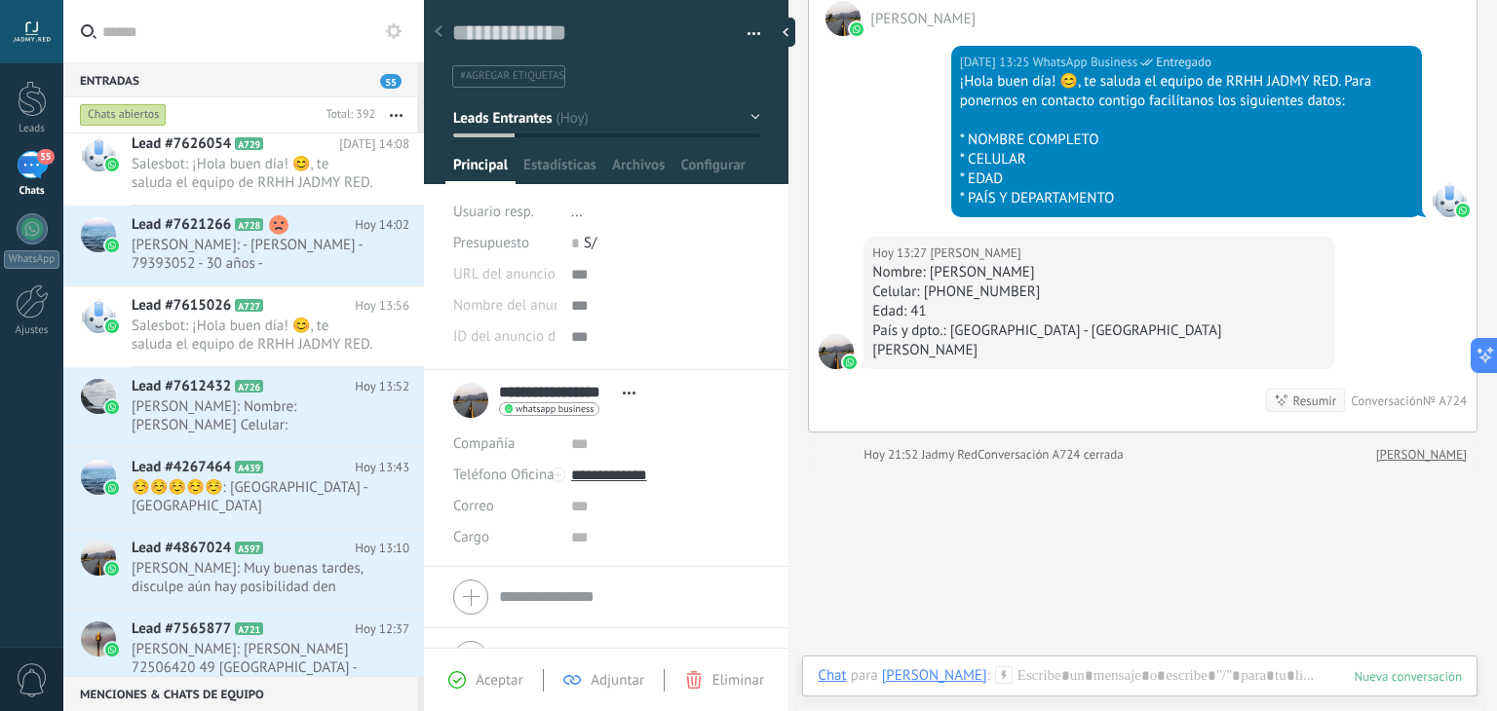
click at [552, 110] on button "Leads Entrantes" at bounding box center [606, 117] width 307 height 35
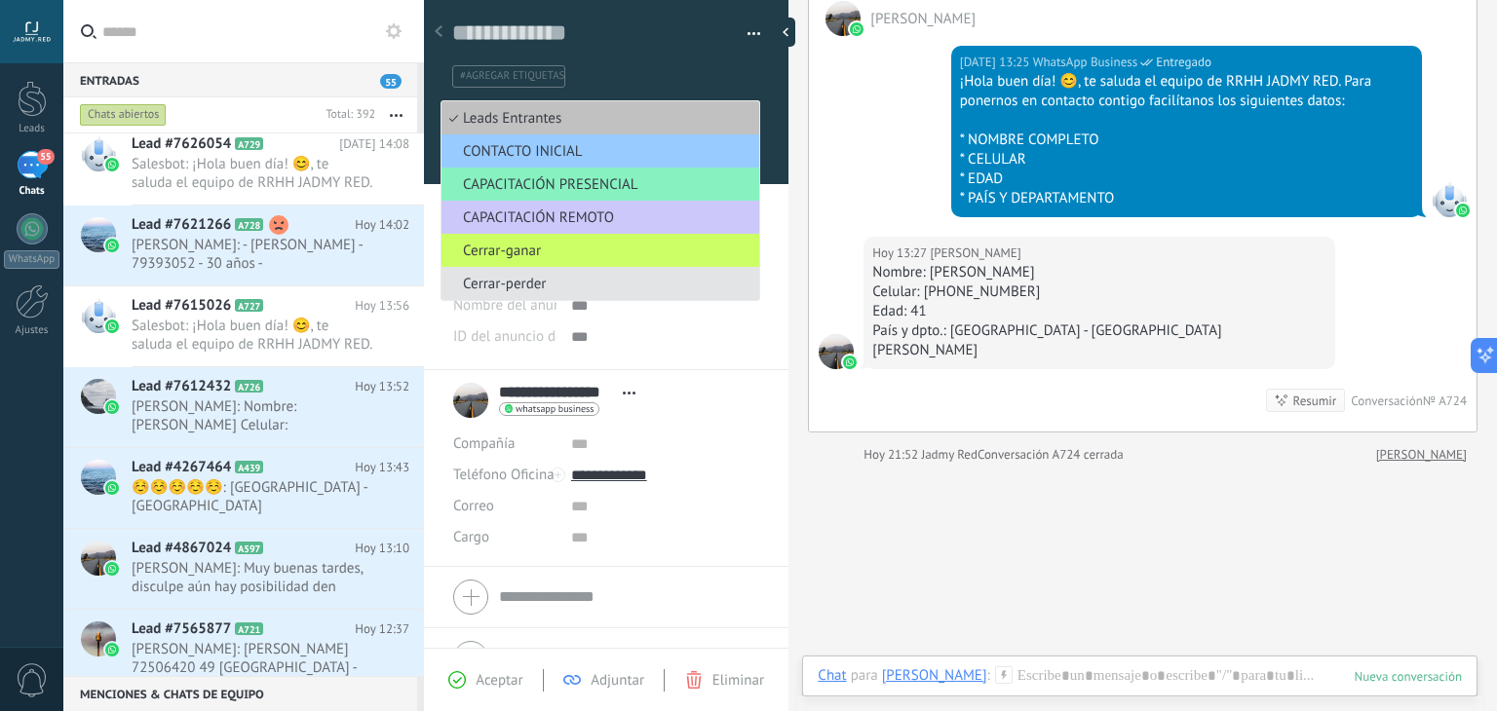
click at [558, 283] on span "Cerrar-perder" at bounding box center [598, 284] width 312 height 19
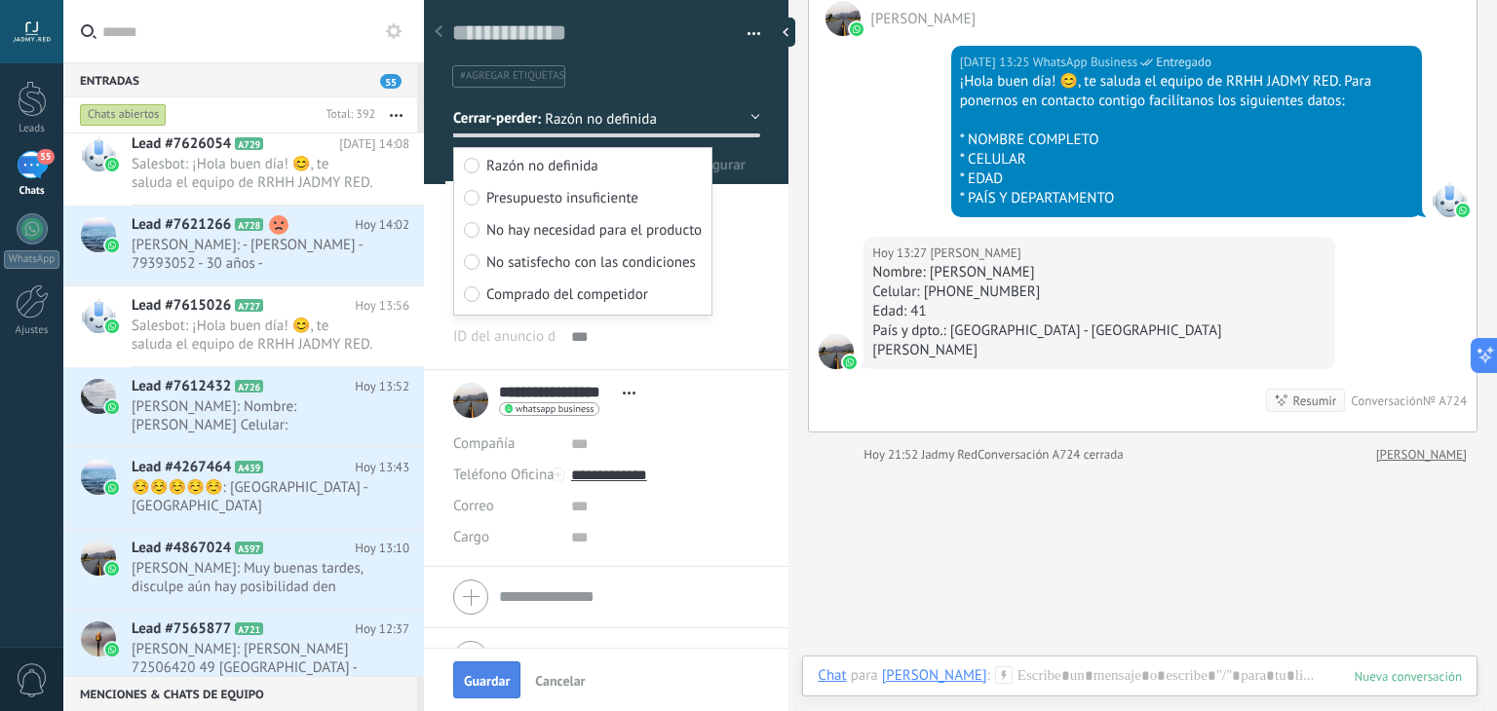
click at [502, 682] on span "Guardar" at bounding box center [487, 681] width 46 height 14
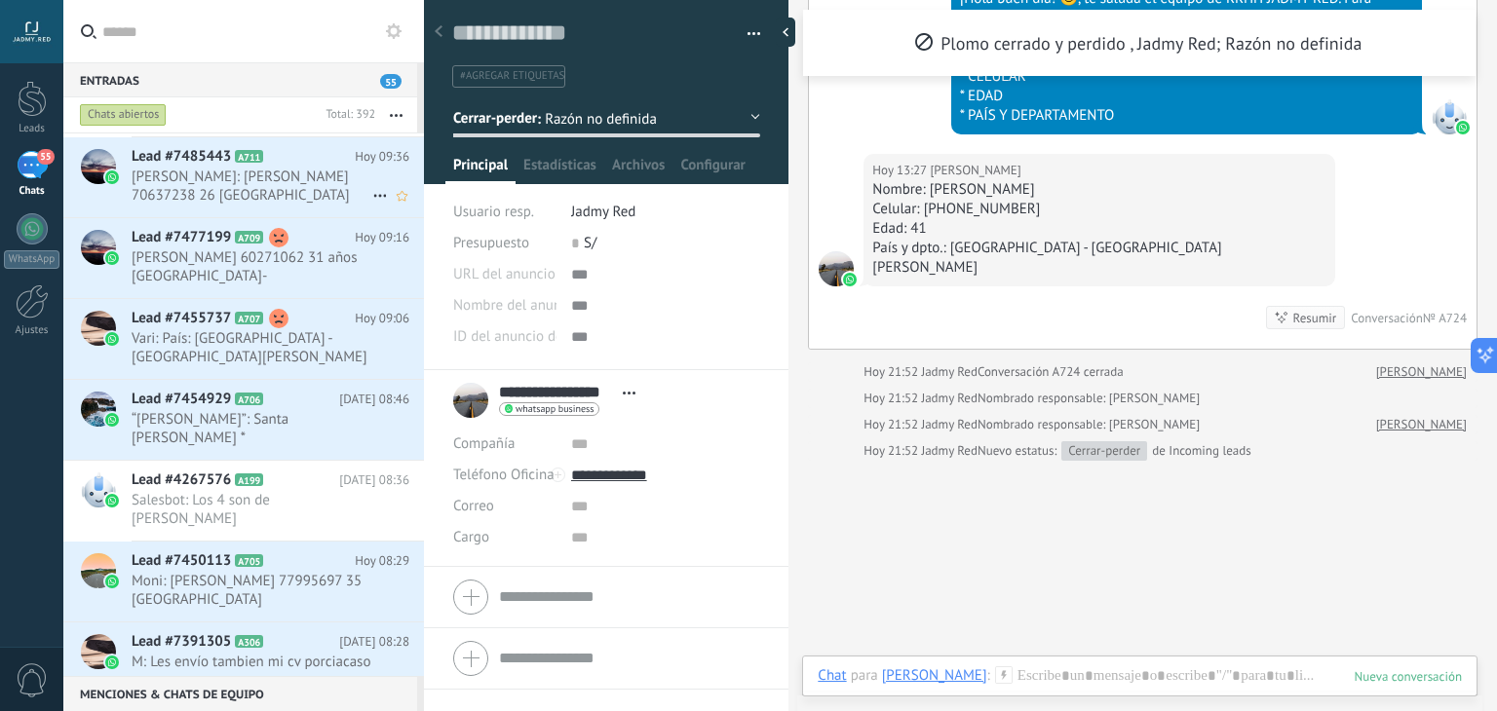
scroll to position [4810, 0]
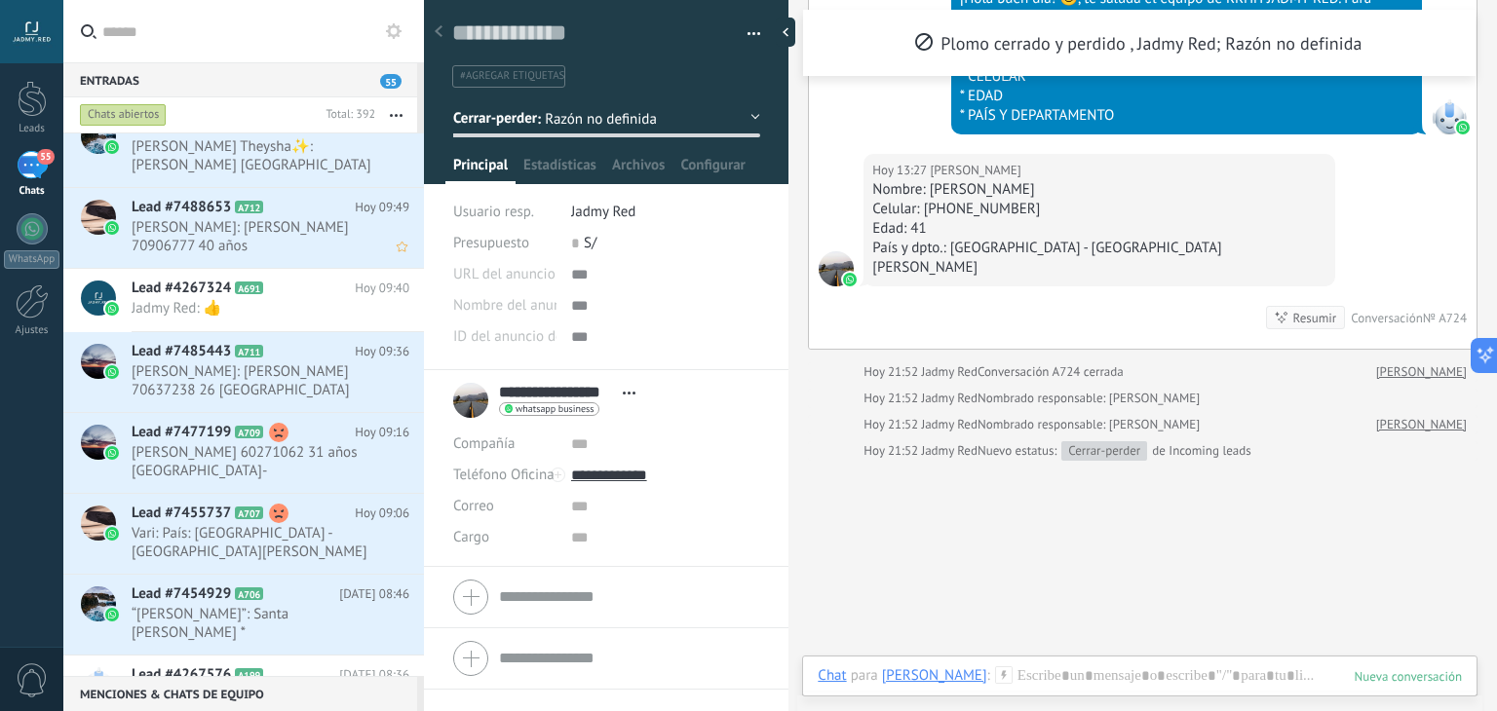
click at [273, 239] on span "[PERSON_NAME]: [PERSON_NAME] 70906777 40 años [GEOGRAPHIC_DATA][PERSON_NAME] -[…" at bounding box center [252, 236] width 241 height 37
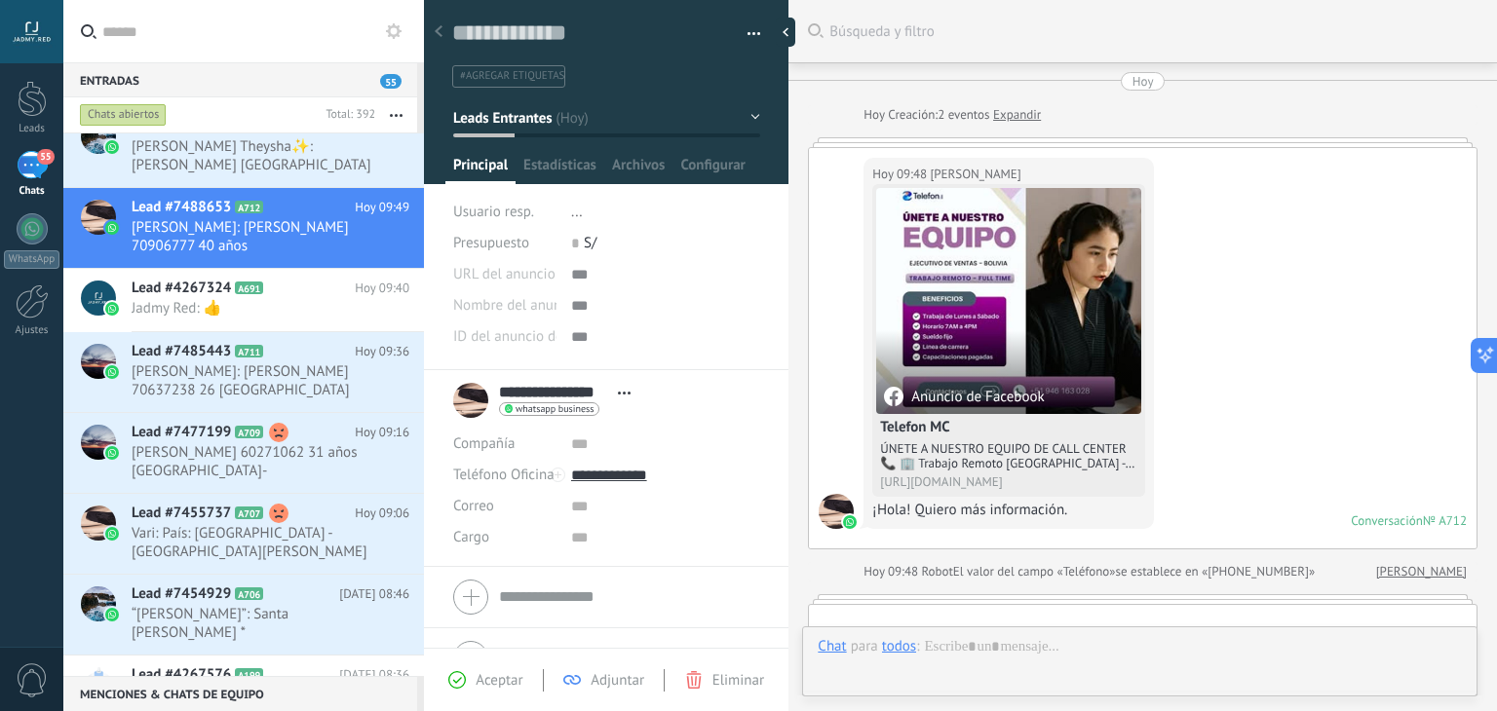
scroll to position [28, 0]
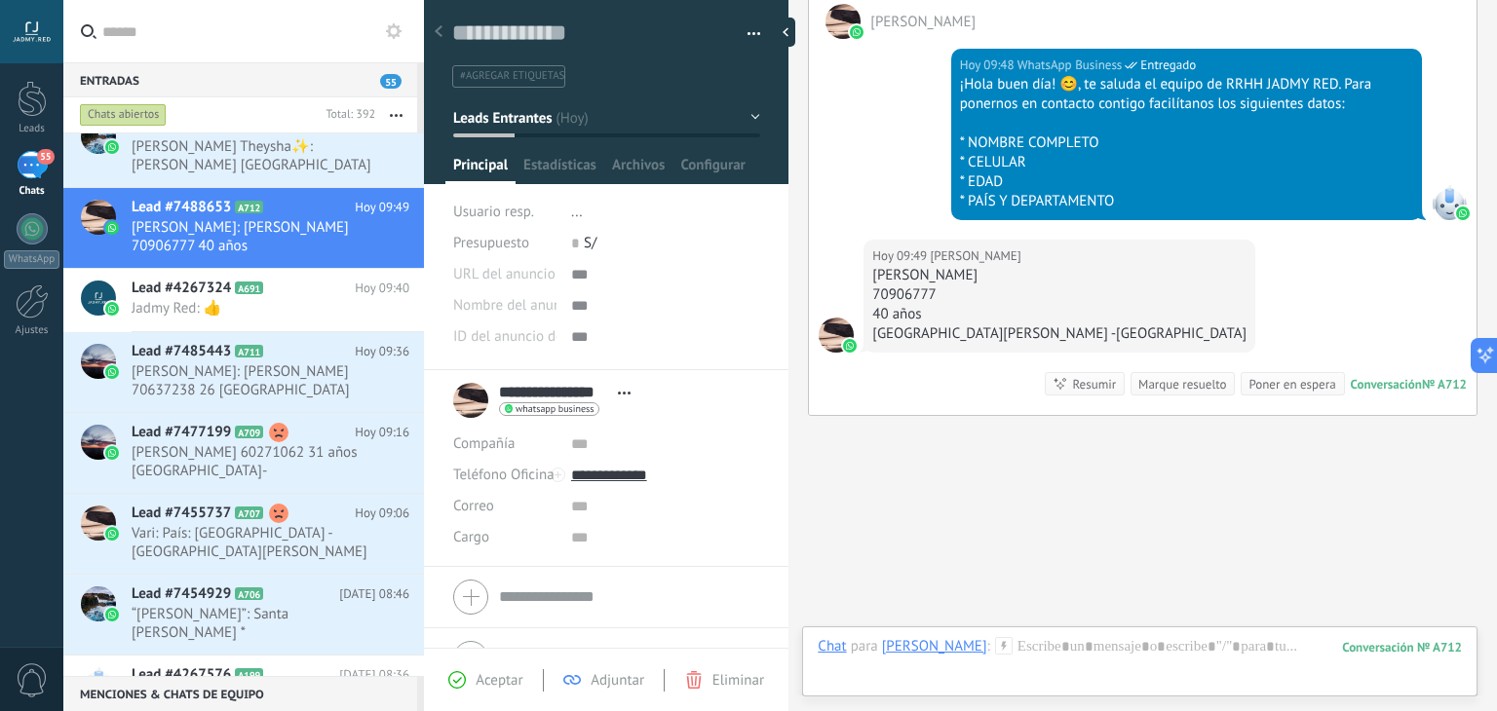
click at [1146, 375] on div "Marque resuelto" at bounding box center [1182, 384] width 88 height 19
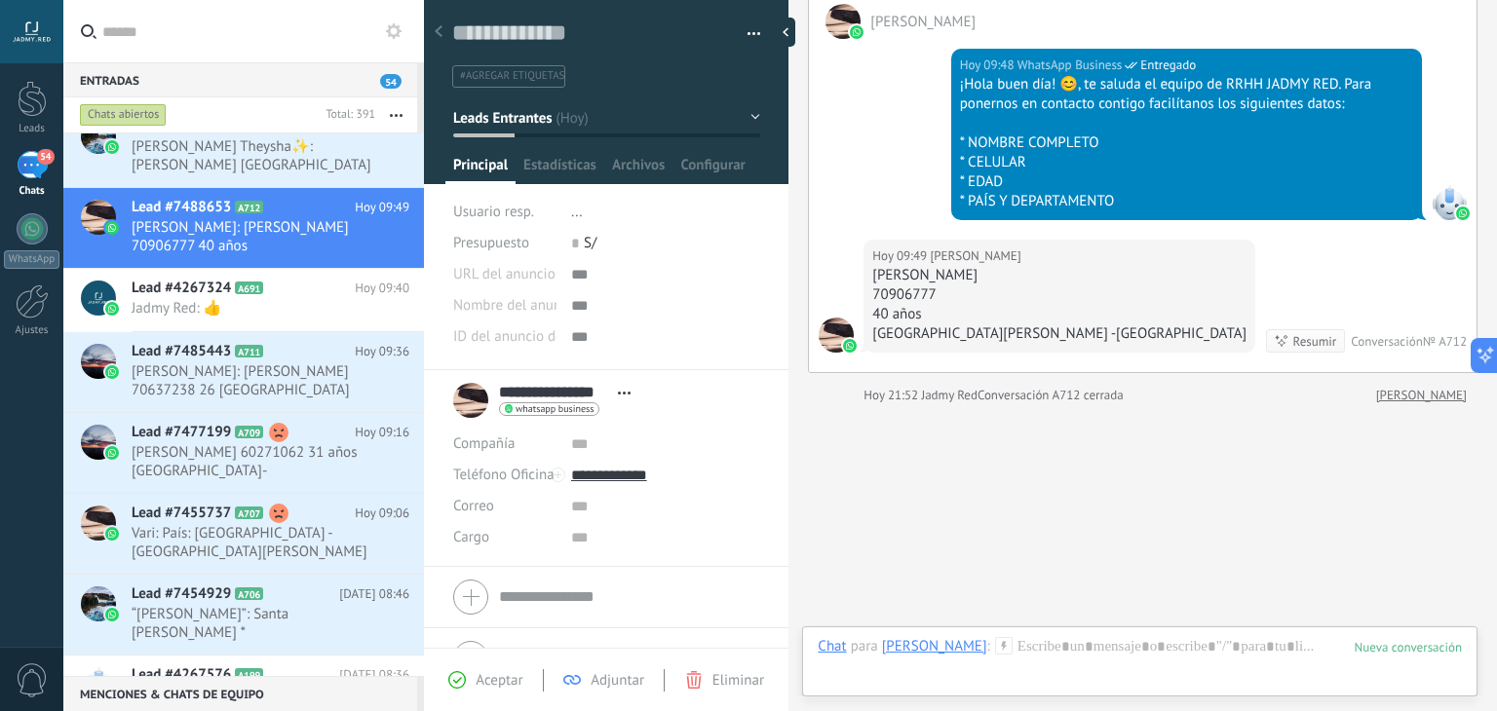
scroll to position [655, 0]
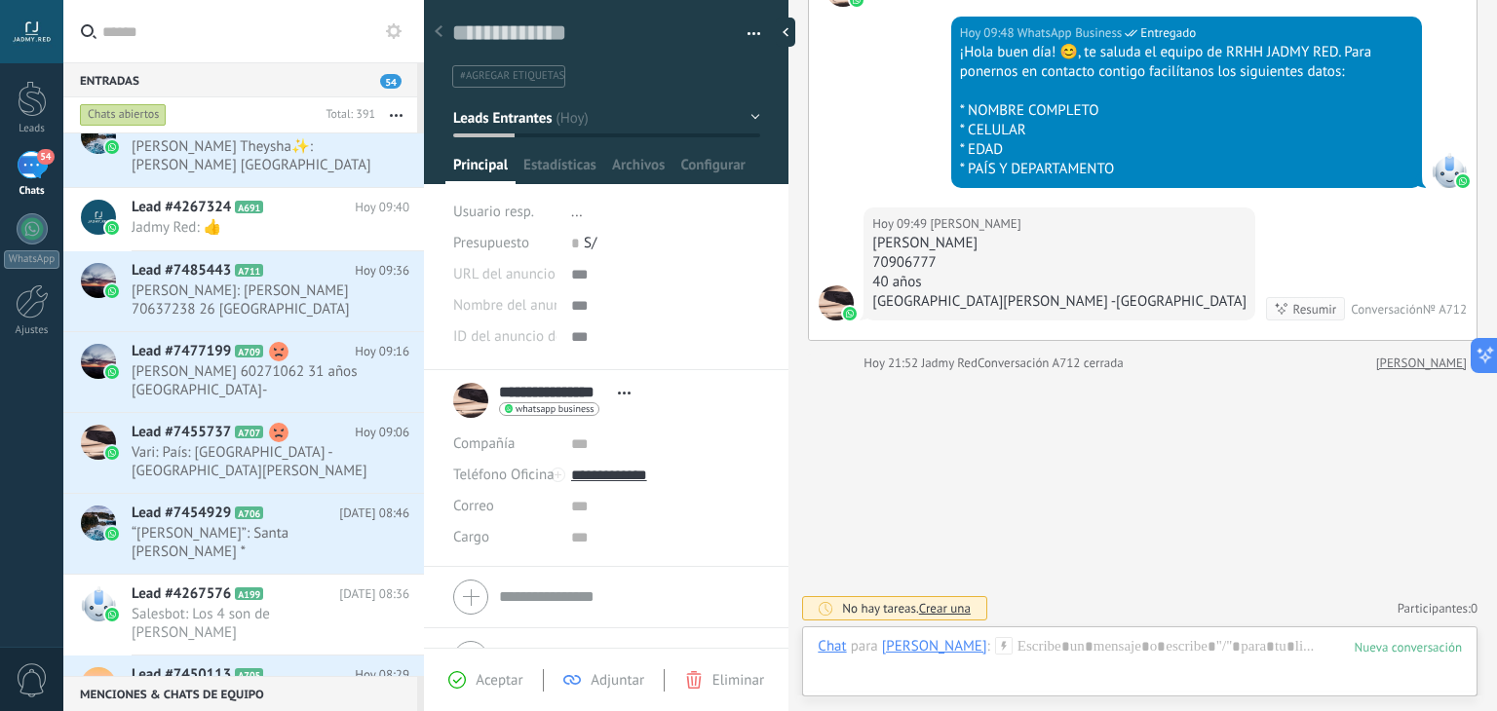
click at [507, 113] on span "Leads Entrantes" at bounding box center [502, 117] width 98 height 19
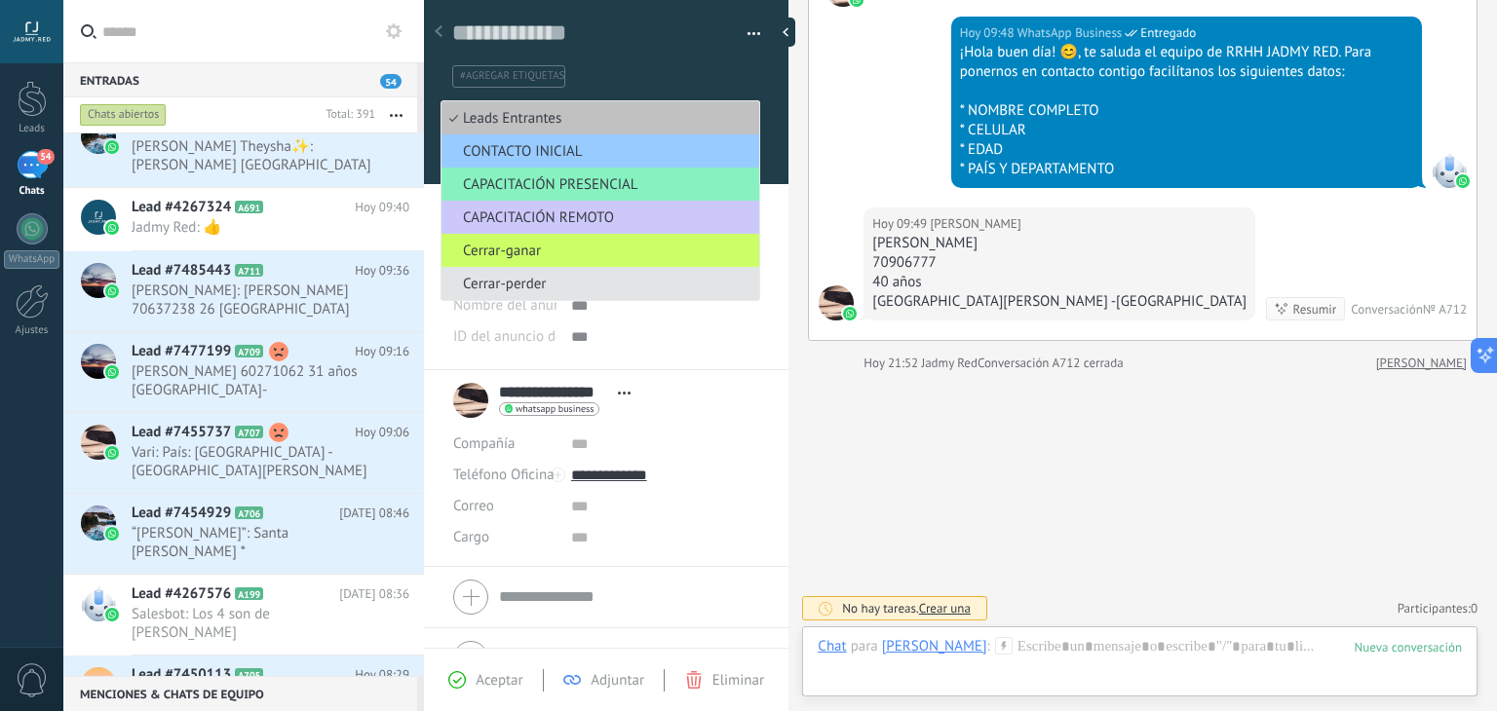
click at [530, 288] on span "Cerrar-perder" at bounding box center [598, 284] width 312 height 19
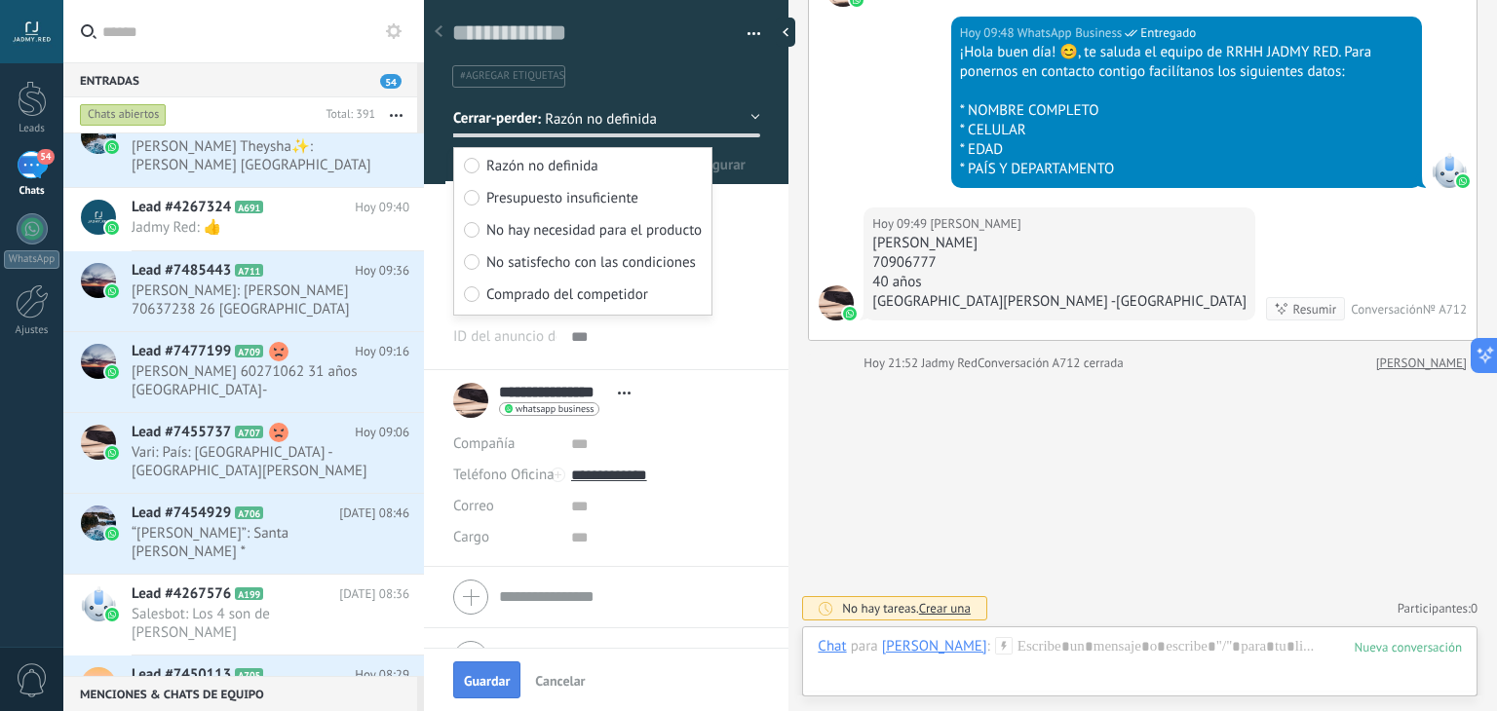
click at [499, 678] on span "Guardar" at bounding box center [487, 681] width 46 height 14
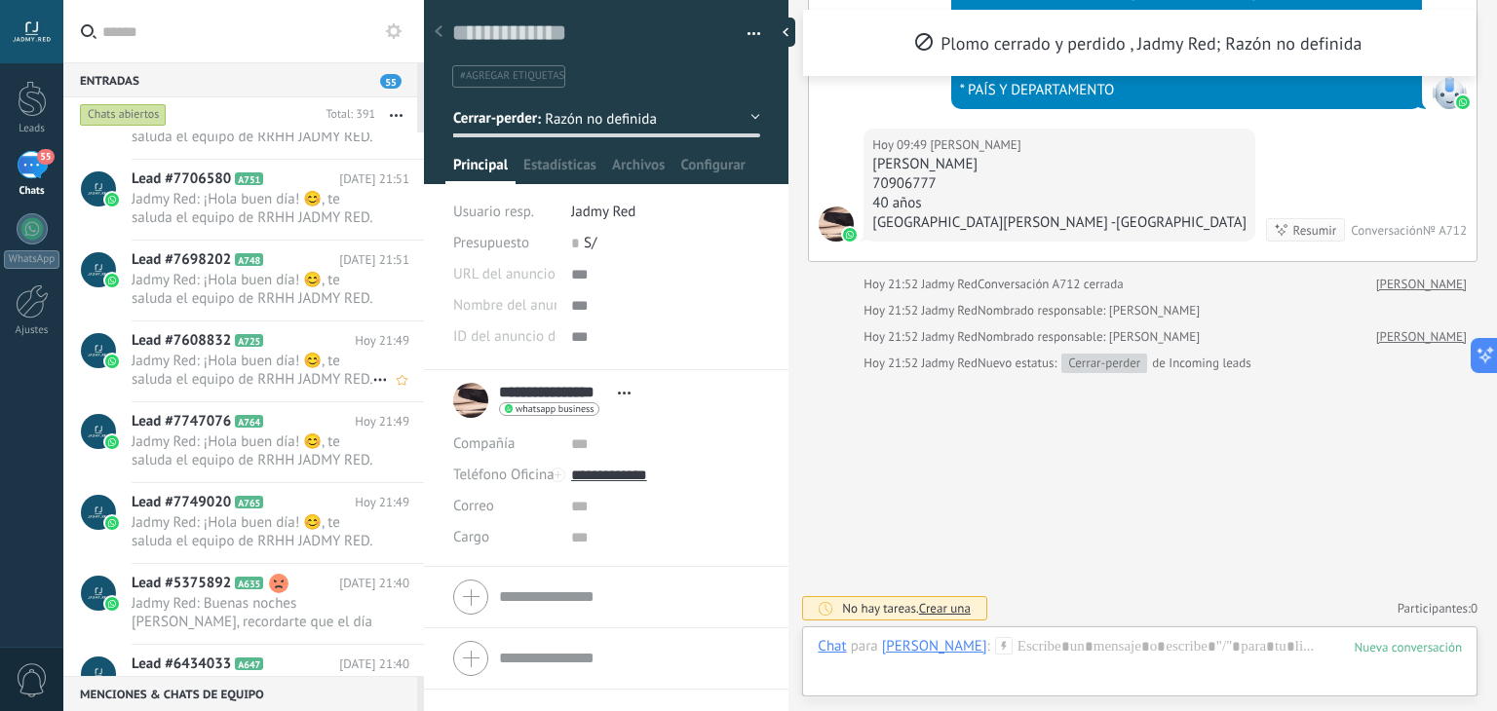
scroll to position [0, 0]
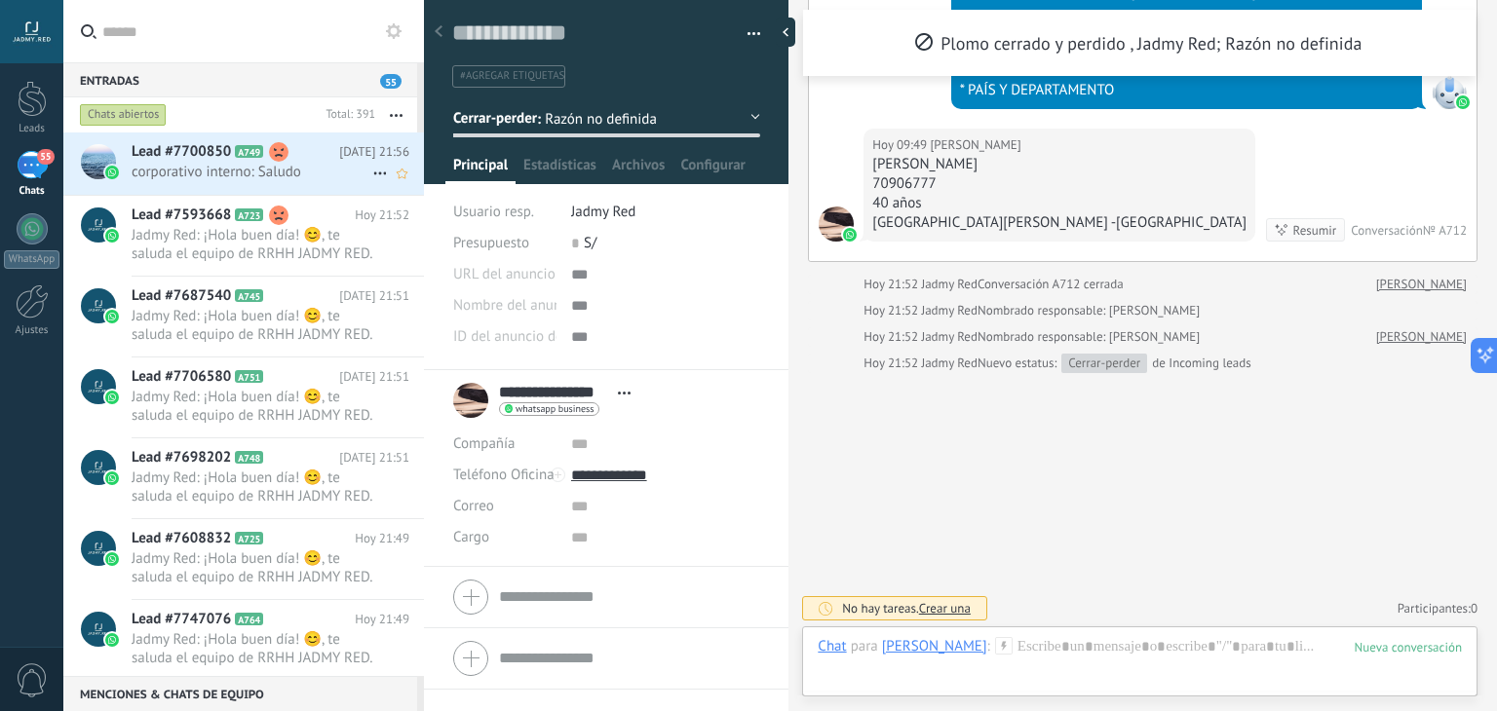
click at [222, 156] on span "Lead #7700850" at bounding box center [181, 151] width 99 height 19
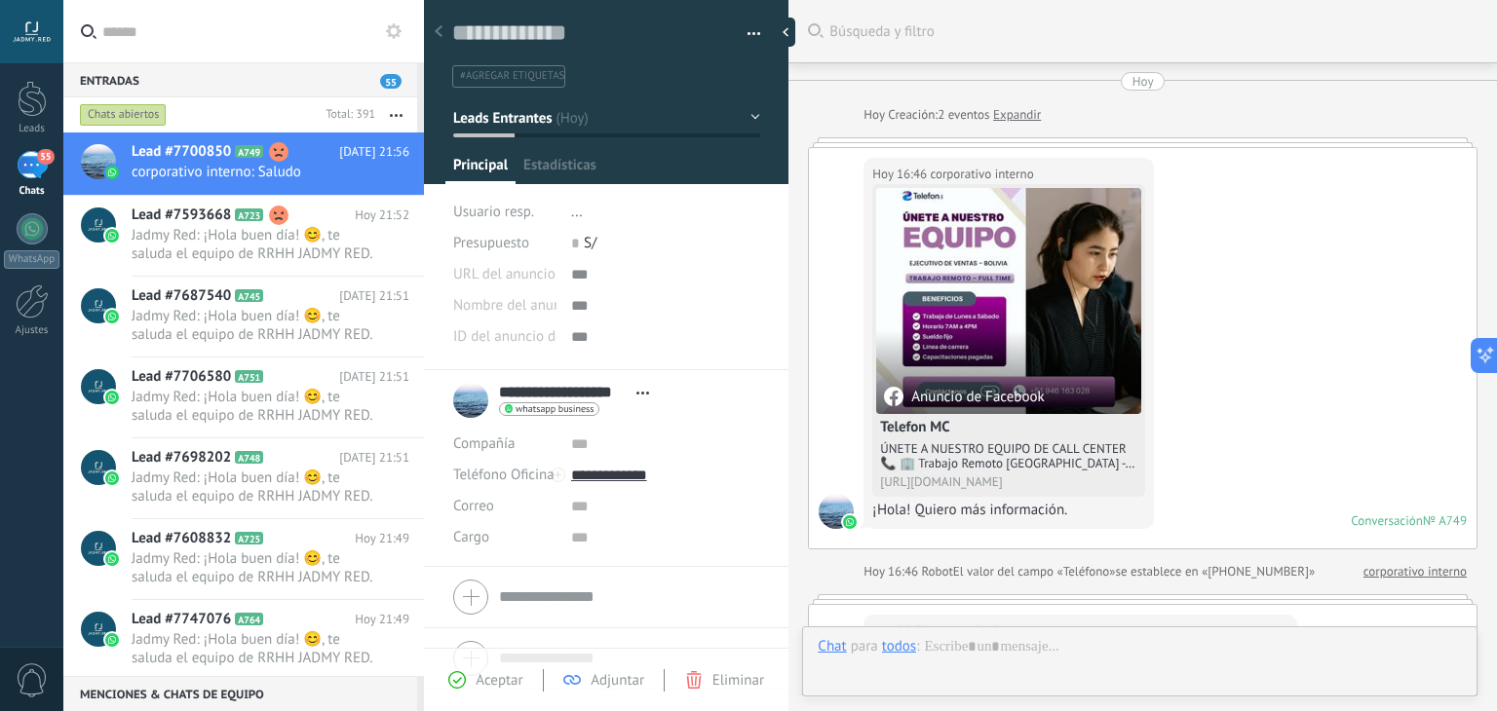
scroll to position [28, 0]
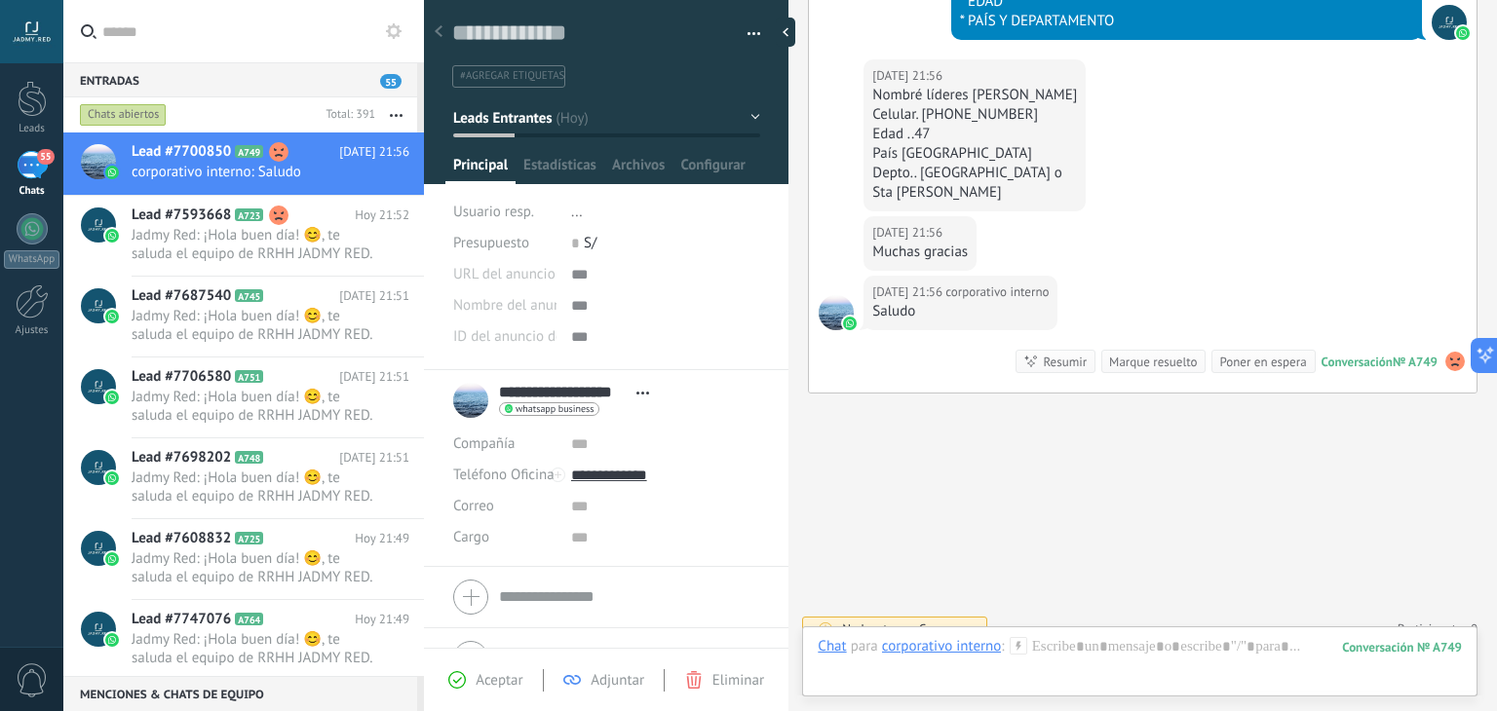
click at [1134, 353] on div "Marque resuelto" at bounding box center [1153, 362] width 88 height 19
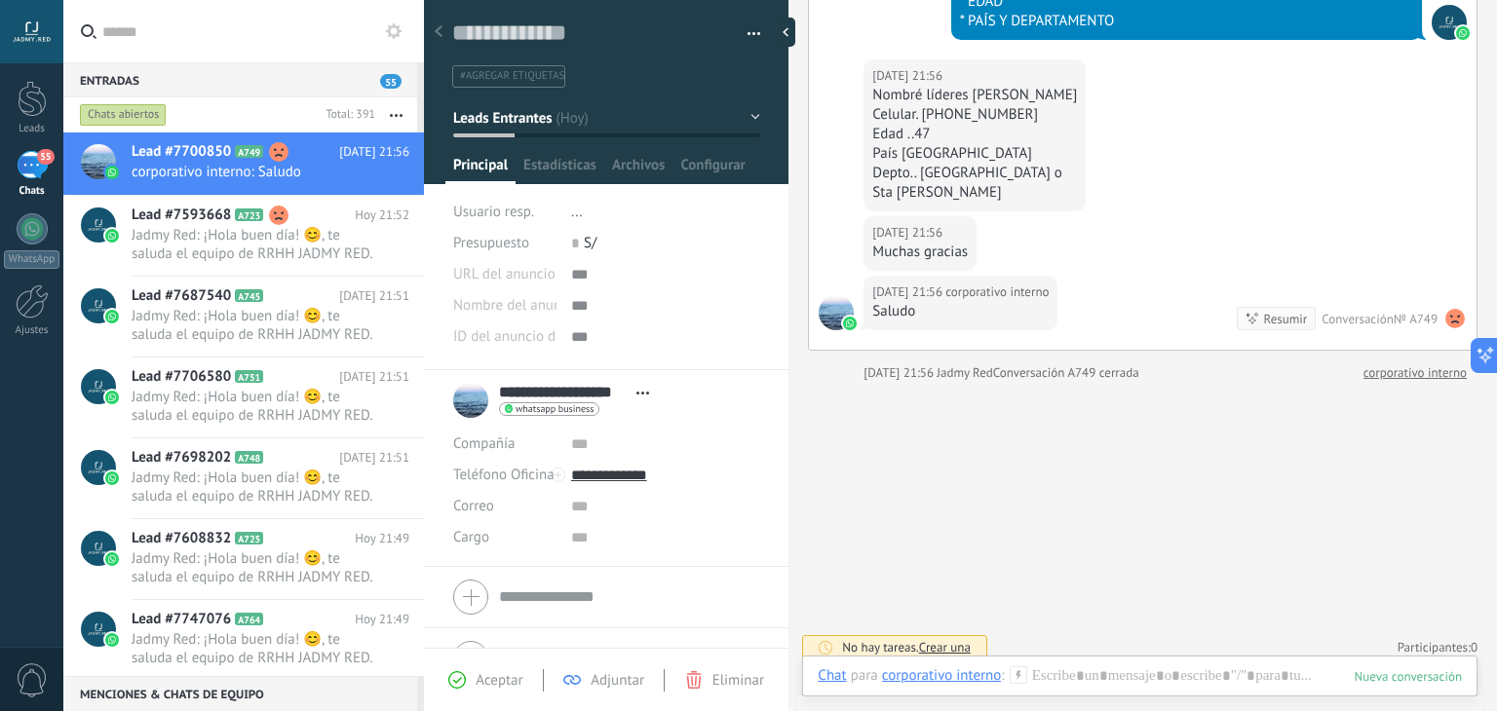
scroll to position [1232, 0]
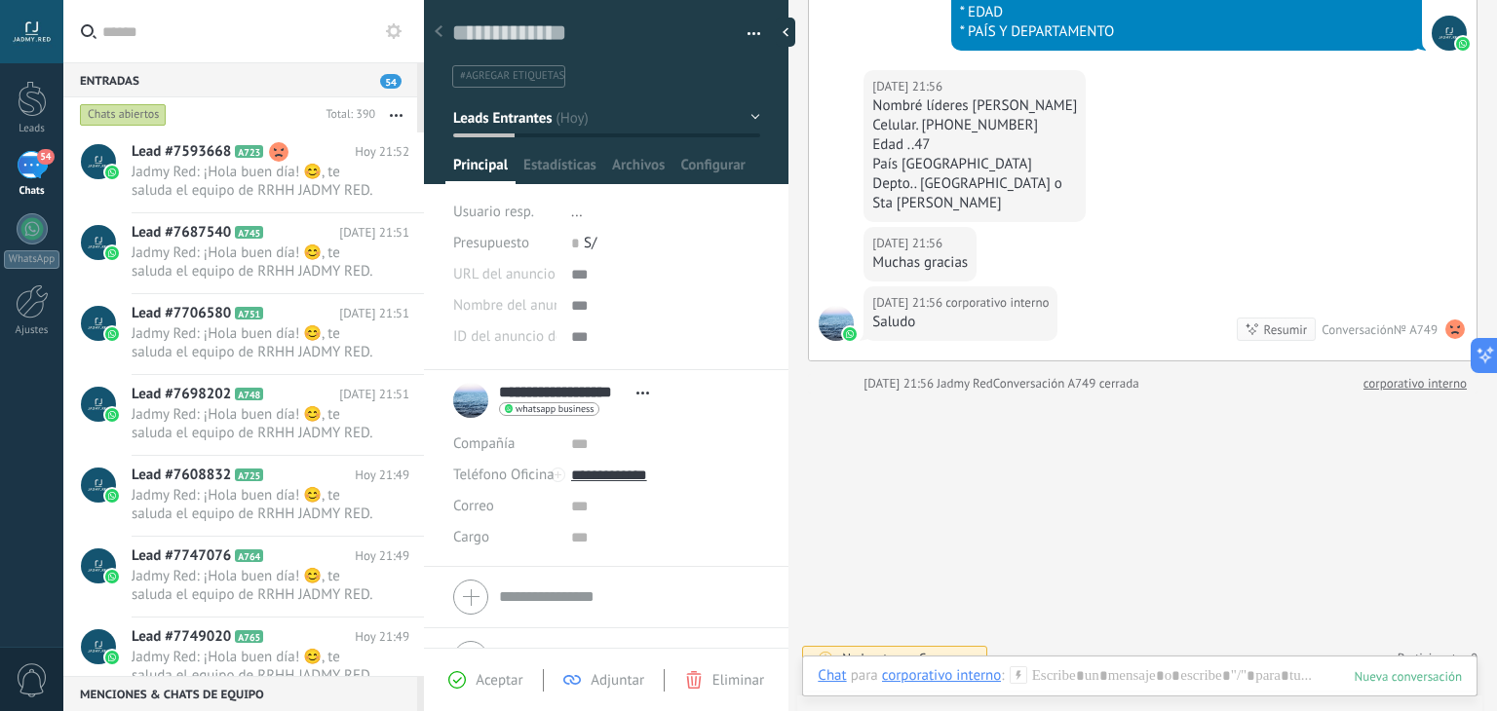
click at [524, 106] on button "Leads Entrantes" at bounding box center [606, 117] width 307 height 35
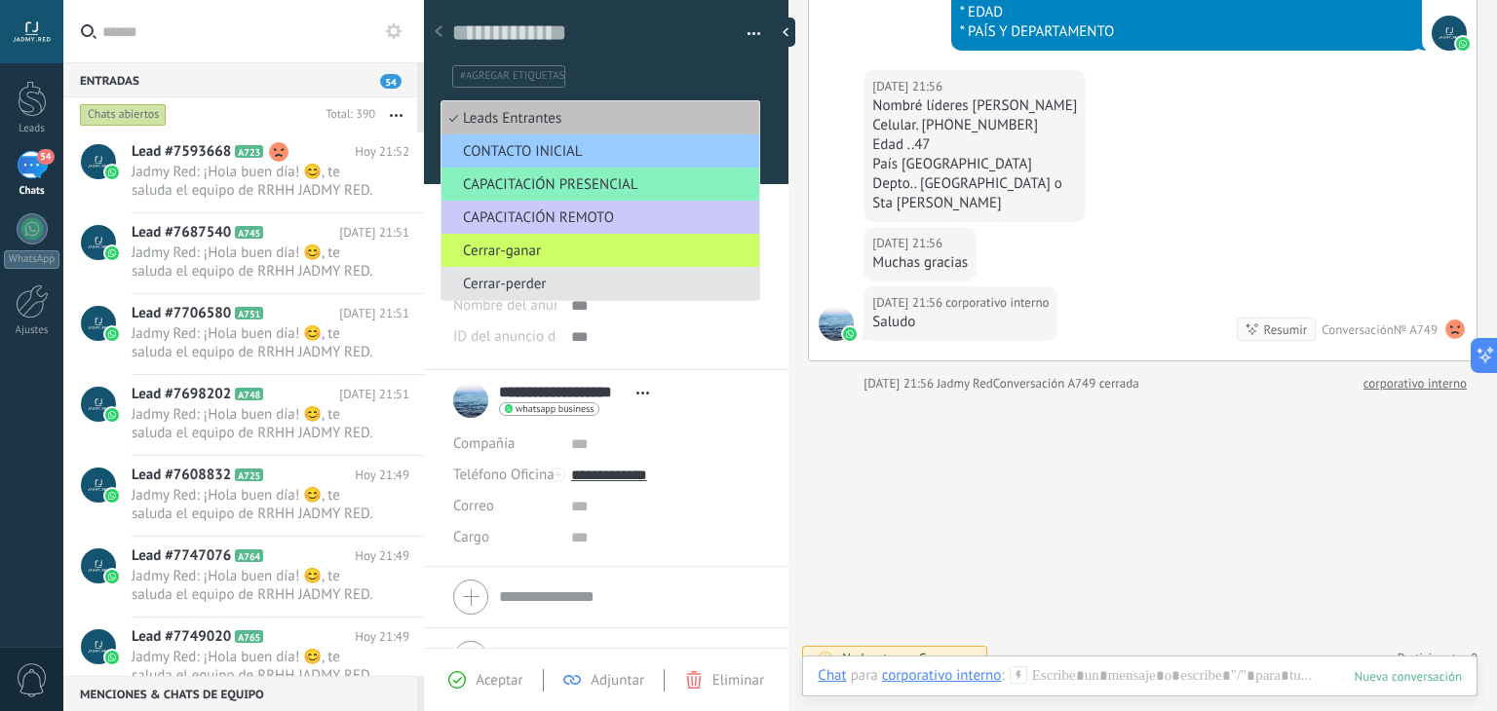
click at [548, 280] on span "Cerrar-perder" at bounding box center [598, 284] width 312 height 19
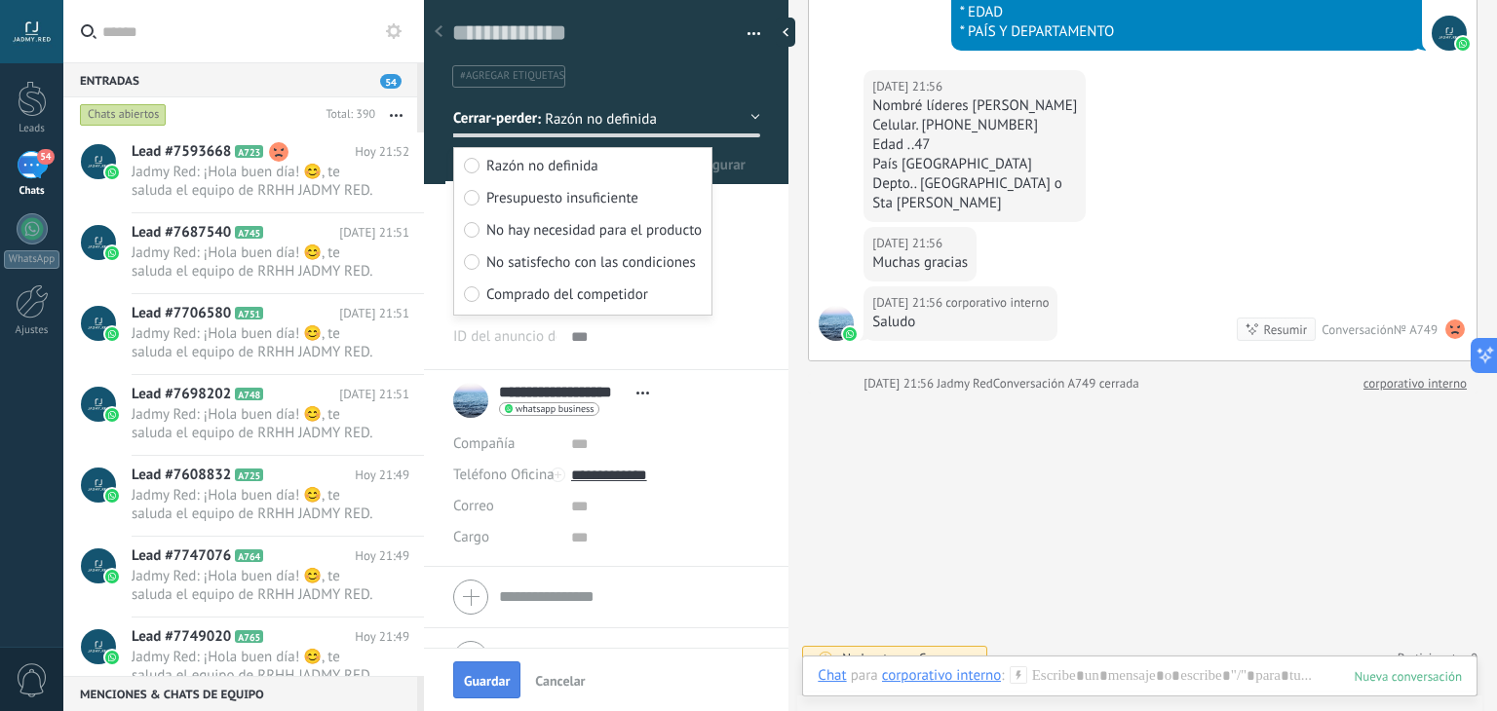
click at [471, 674] on span "Guardar" at bounding box center [487, 681] width 46 height 14
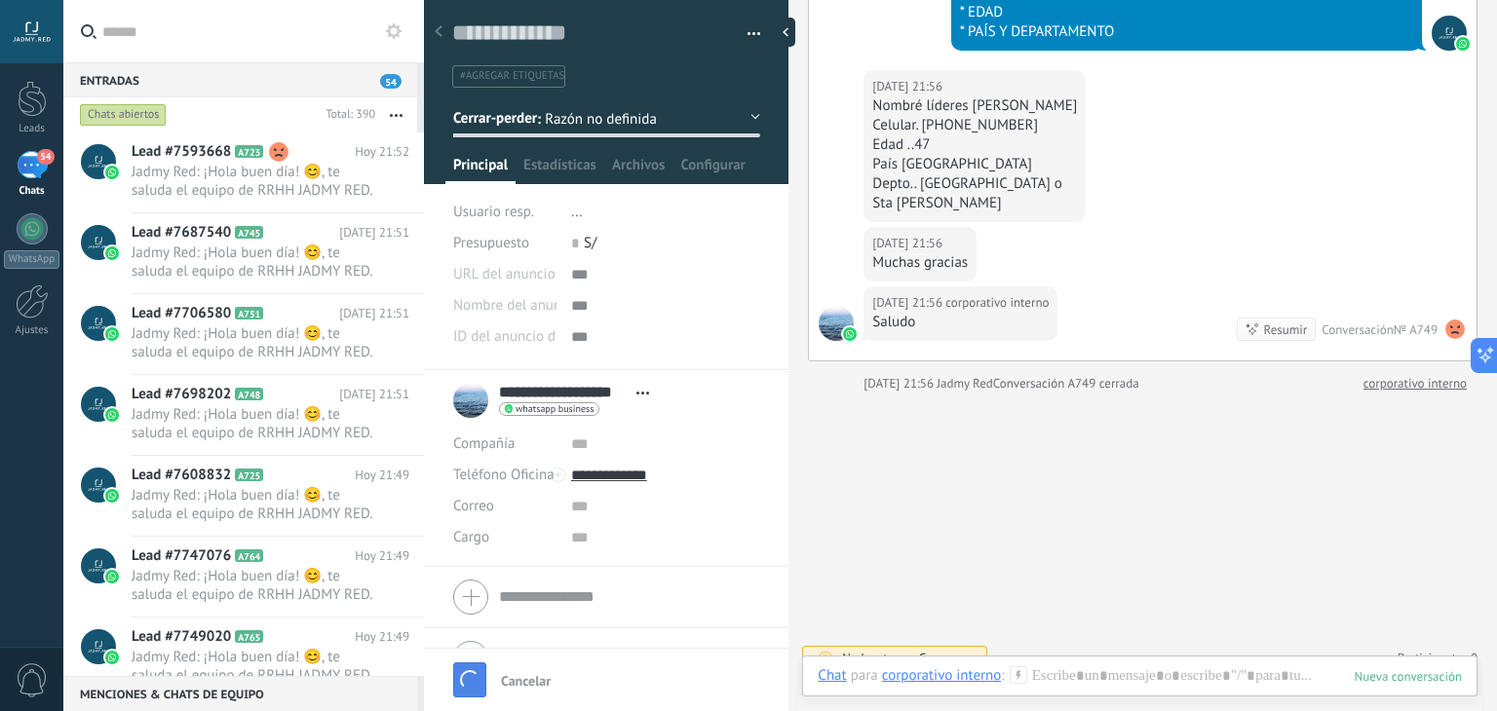
scroll to position [1392, 0]
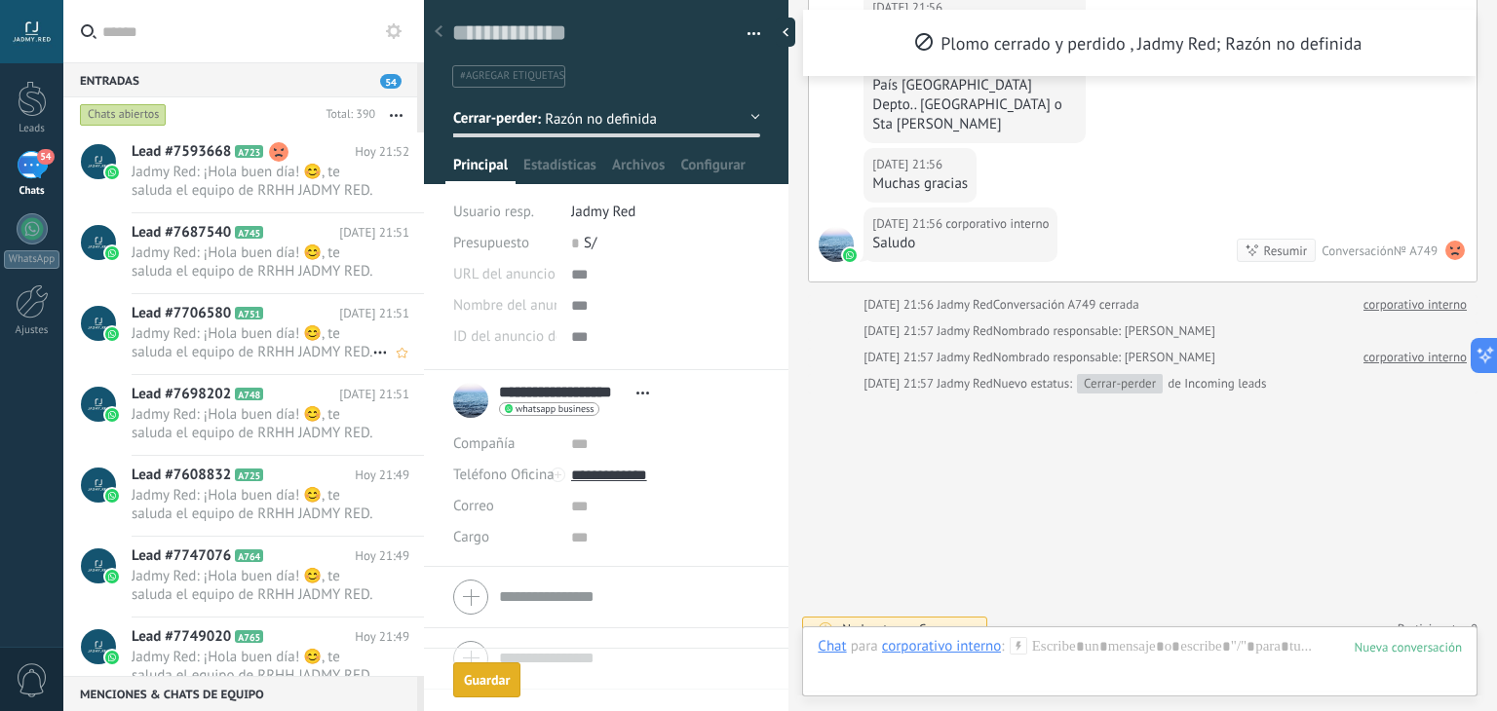
click at [308, 368] on div "Lead #7706580 A751 [DATE] 21:51 Jadmy Red: ¡Hola buen día! 😊, te saluda el equi…" at bounding box center [278, 334] width 292 height 80
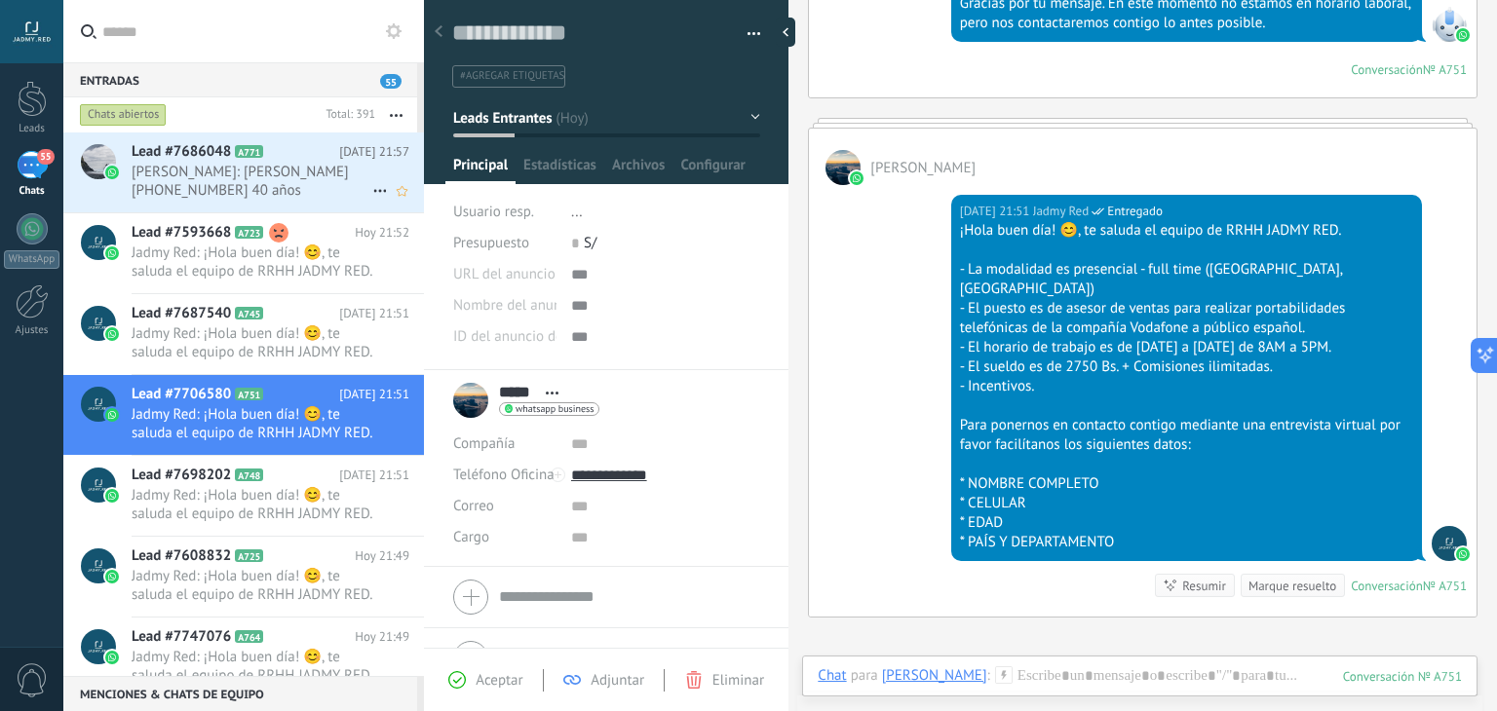
click at [266, 145] on h2 "Lead #7686048 A771" at bounding box center [236, 151] width 208 height 19
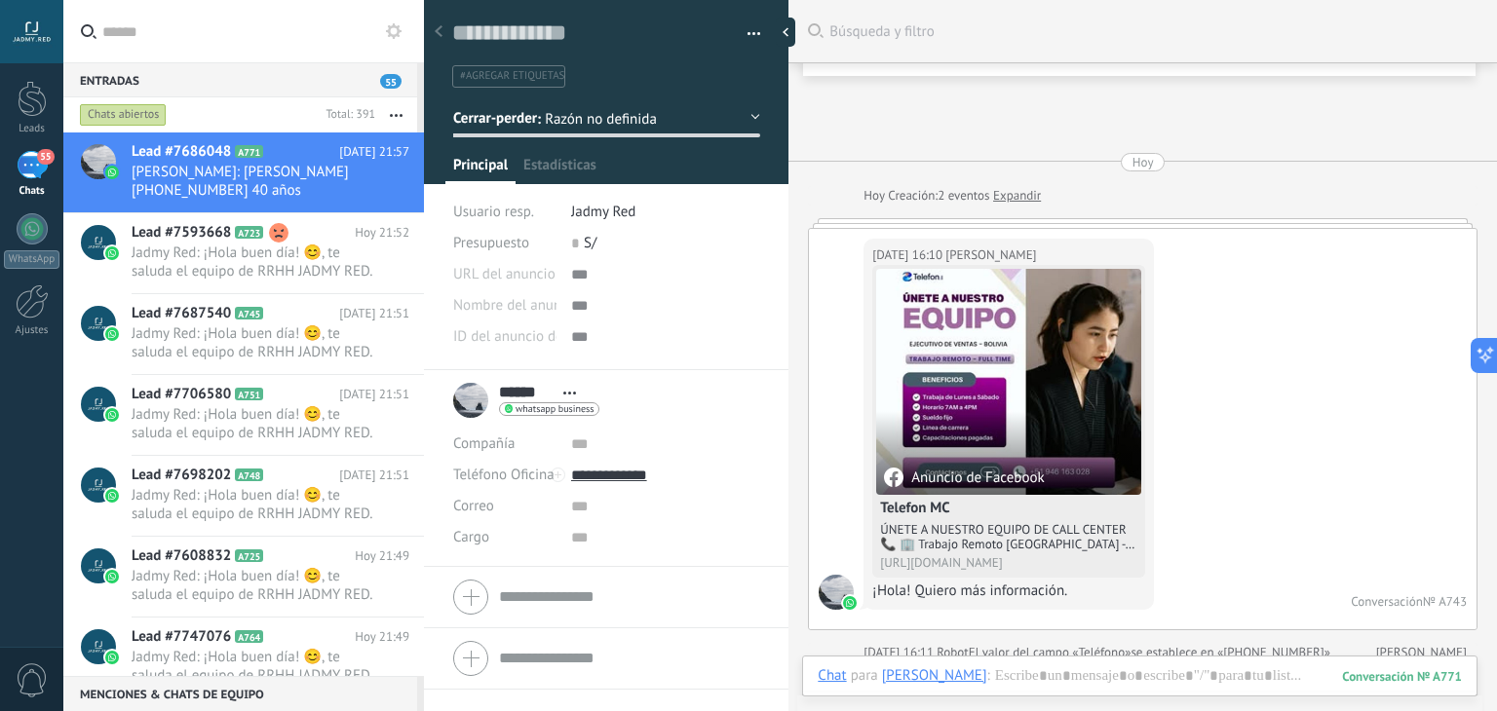
scroll to position [28, 0]
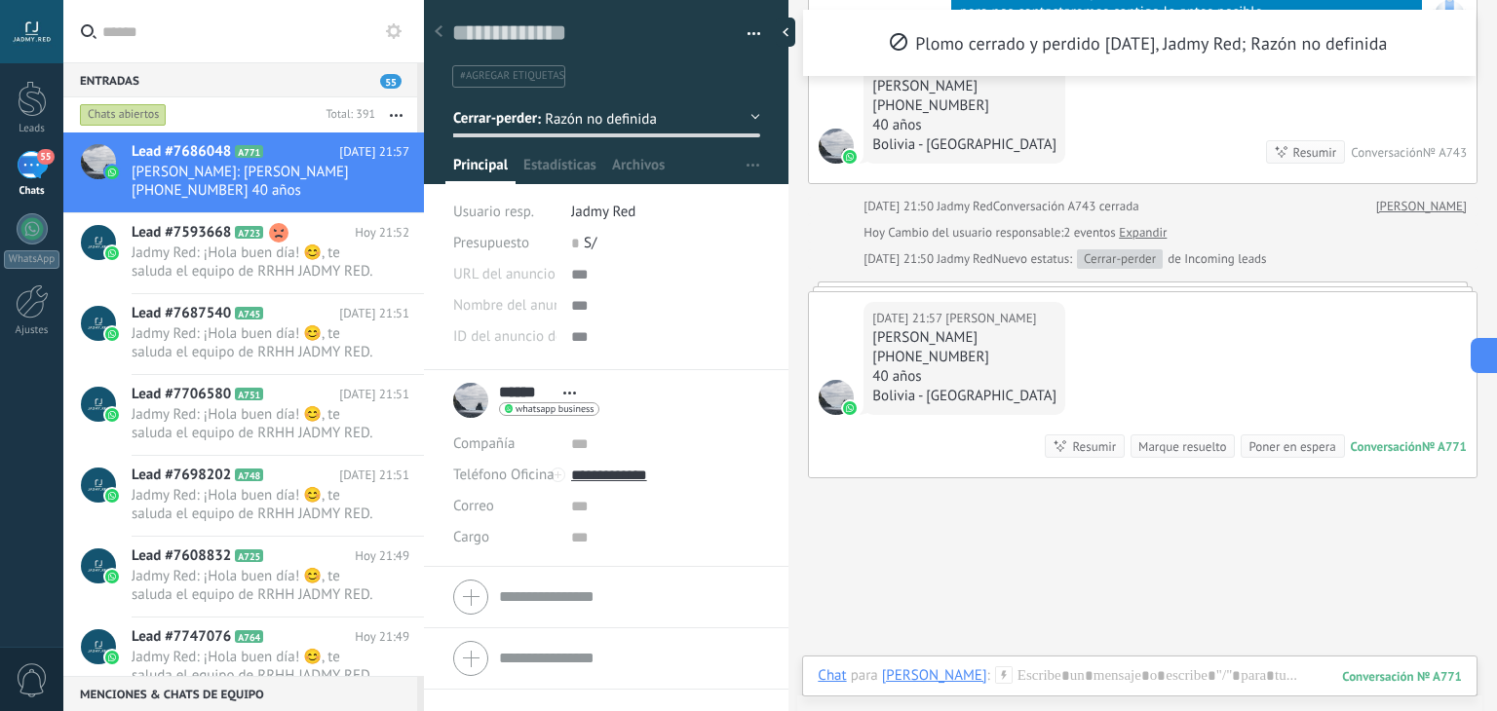
click at [1160, 438] on div "Marque resuelto" at bounding box center [1182, 447] width 88 height 19
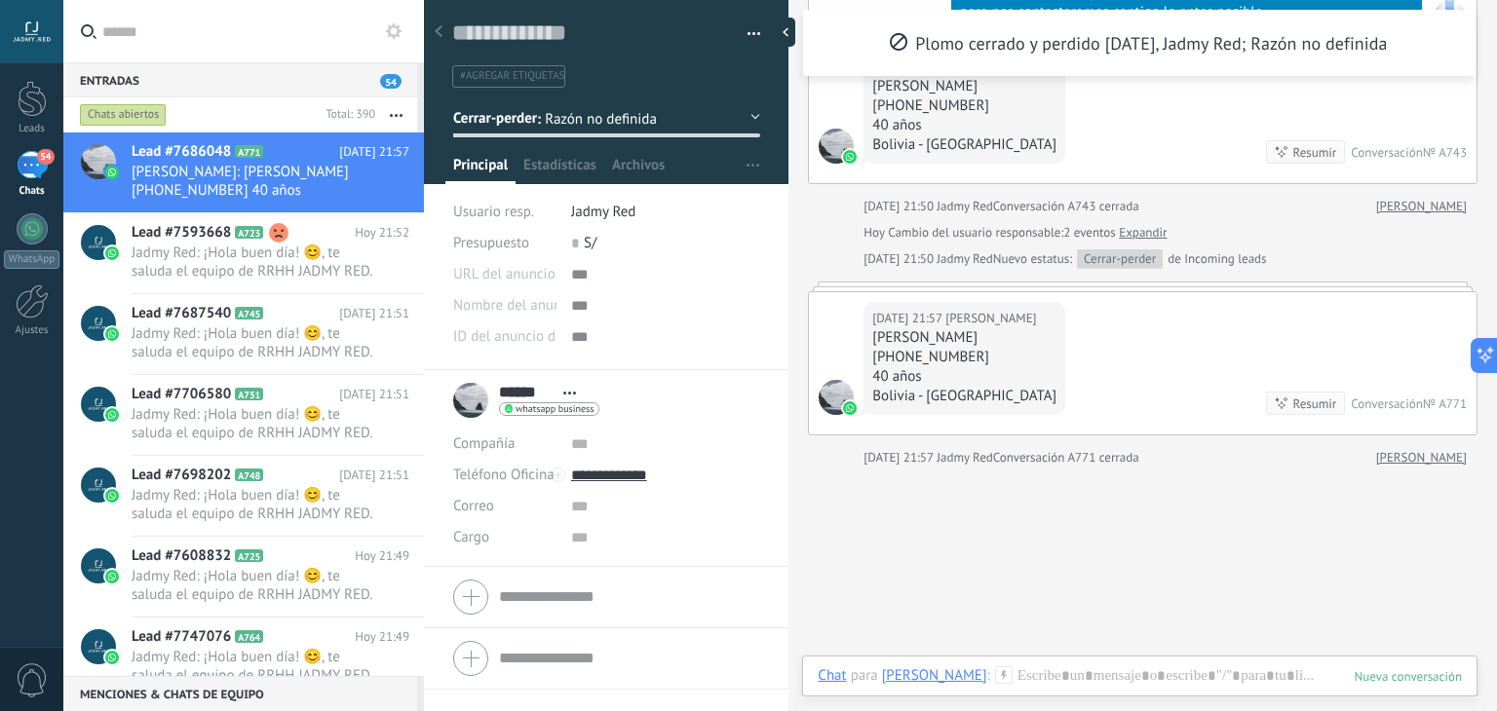
scroll to position [1005, 0]
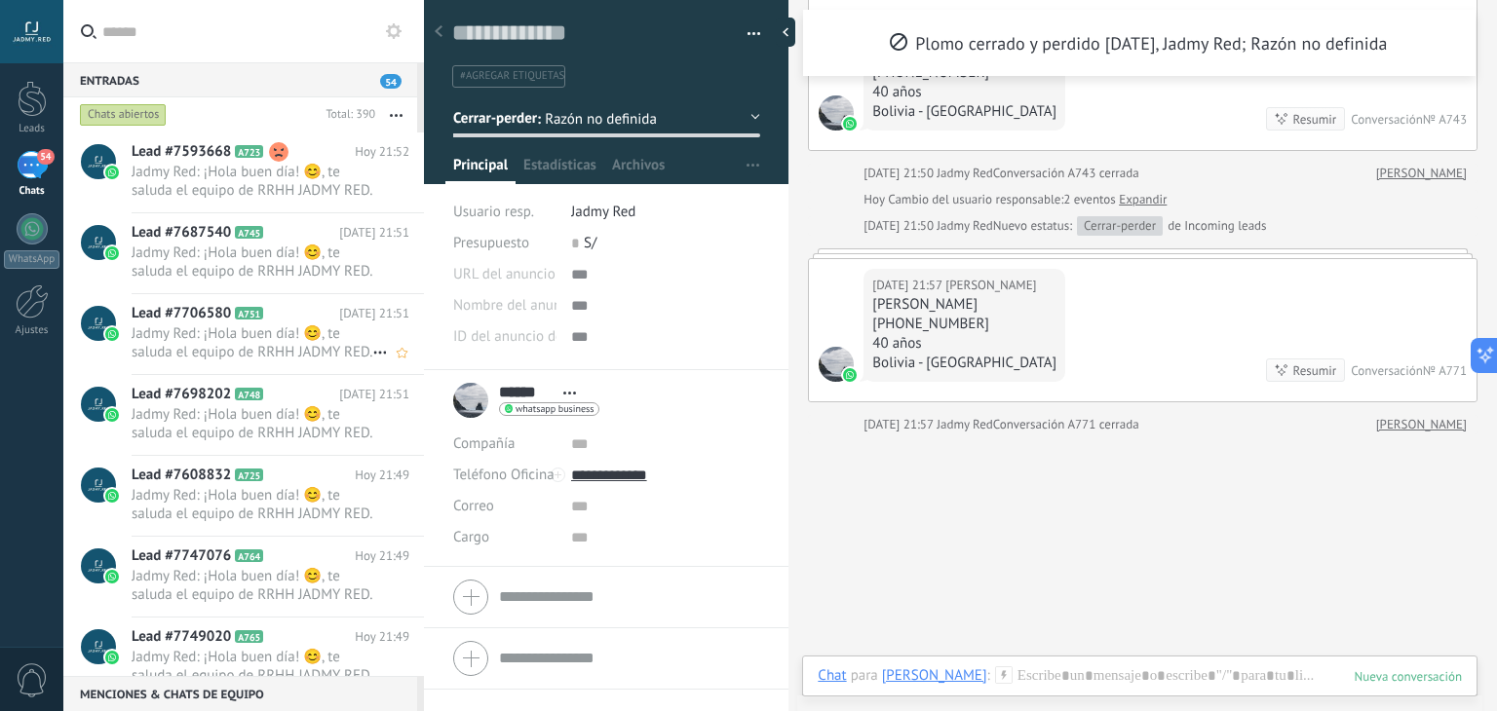
click at [288, 353] on span "Jadmy Red: ¡Hola buen día! 😊, te saluda el equipo de RRHH JADMY RED. - La modal…" at bounding box center [252, 343] width 241 height 37
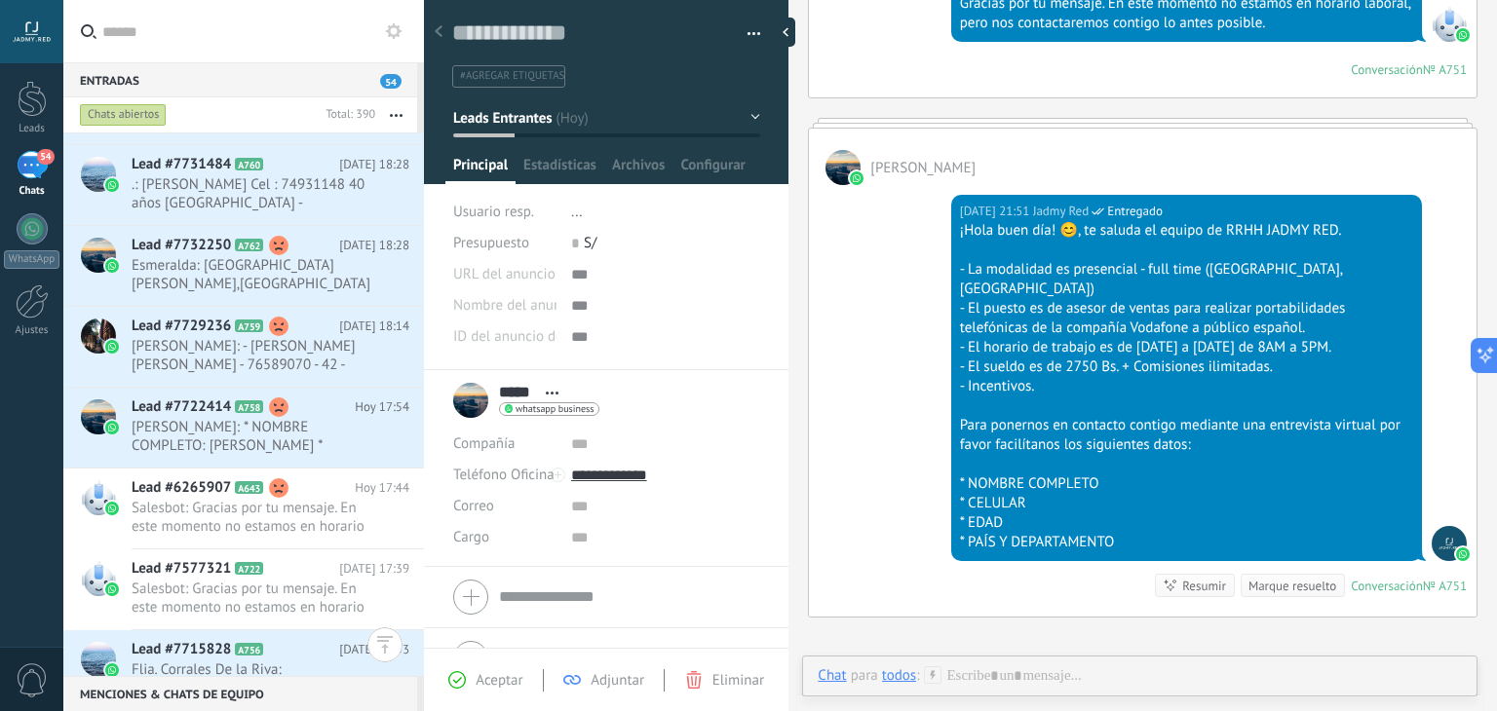
scroll to position [1329, 0]
click at [396, 107] on button "button" at bounding box center [396, 114] width 42 height 35
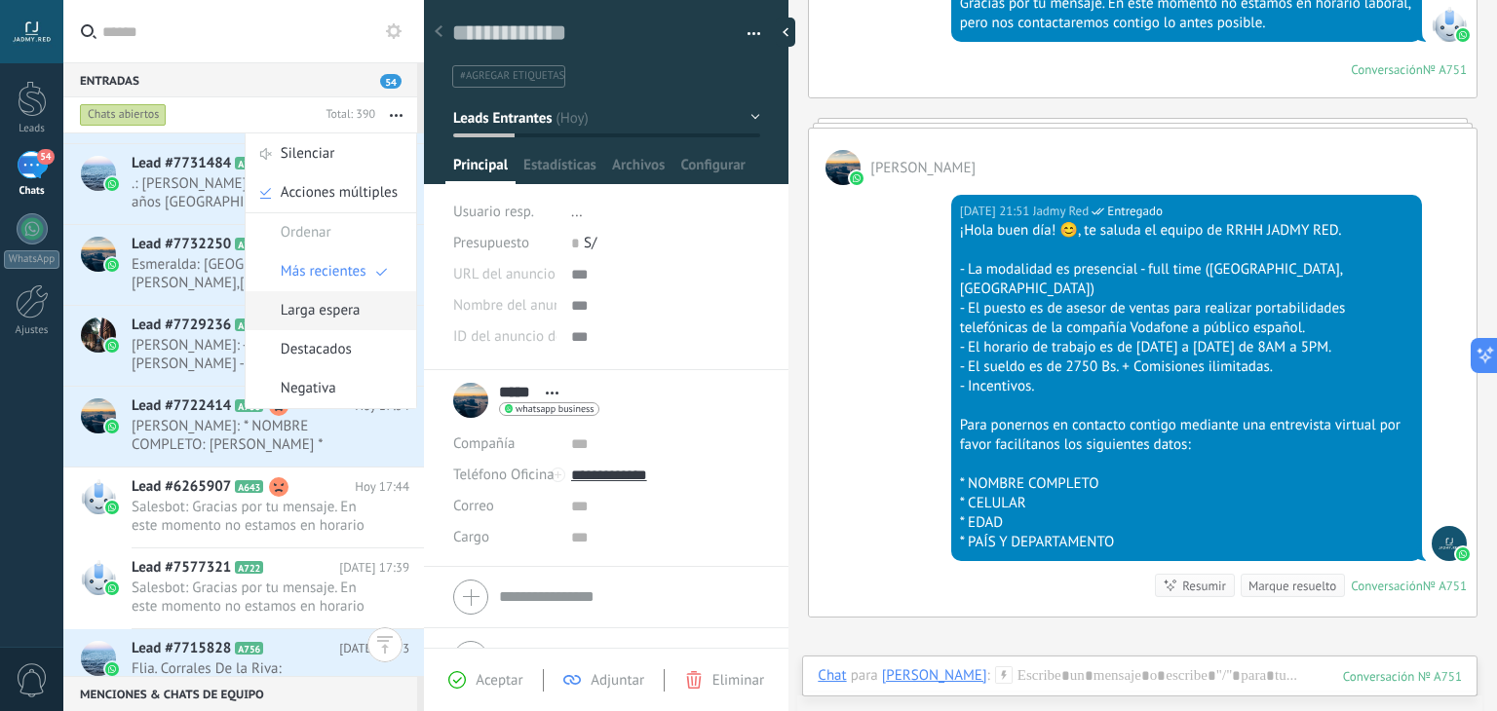
click at [317, 318] on span "Larga espera" at bounding box center [321, 310] width 80 height 39
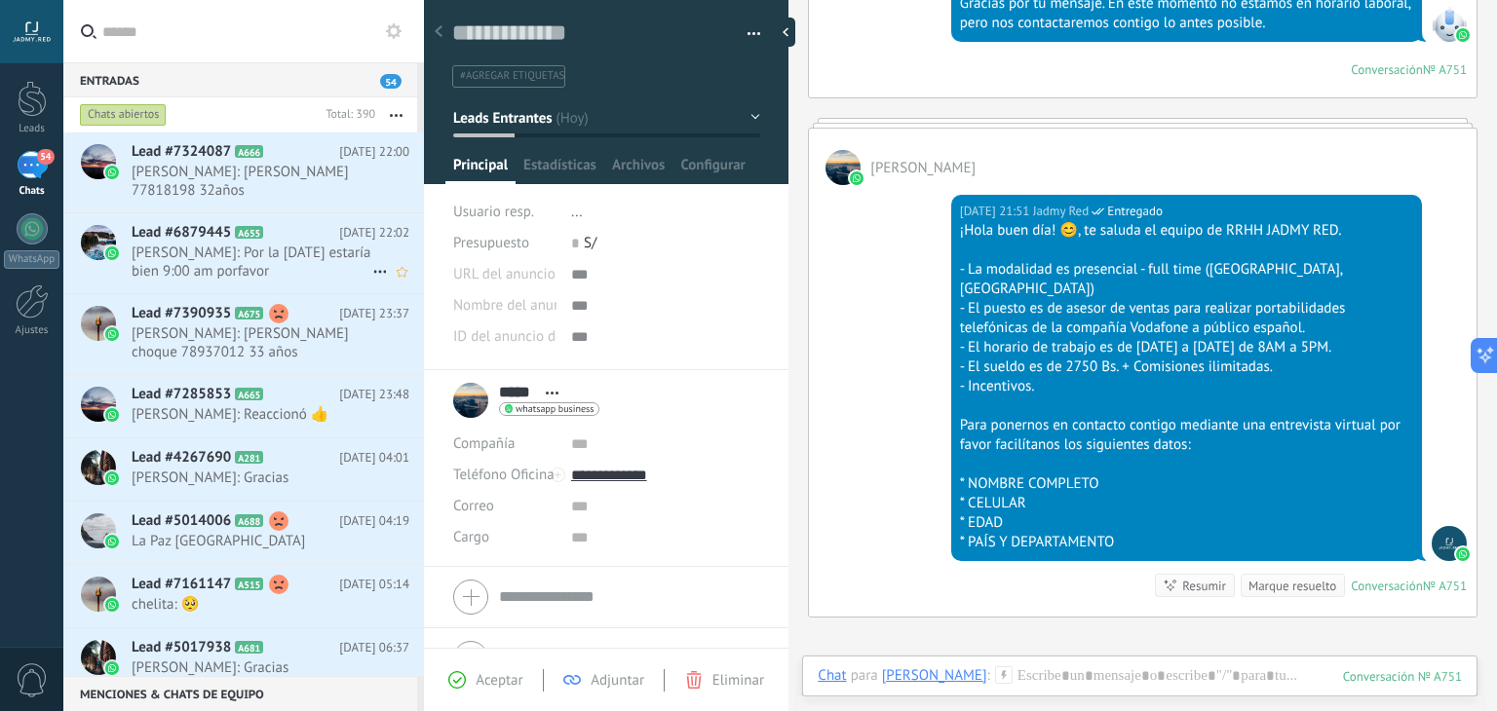
click at [240, 258] on span "[PERSON_NAME]: Por la [DATE] estaría bien 9:00 am porfavor" at bounding box center [252, 262] width 241 height 37
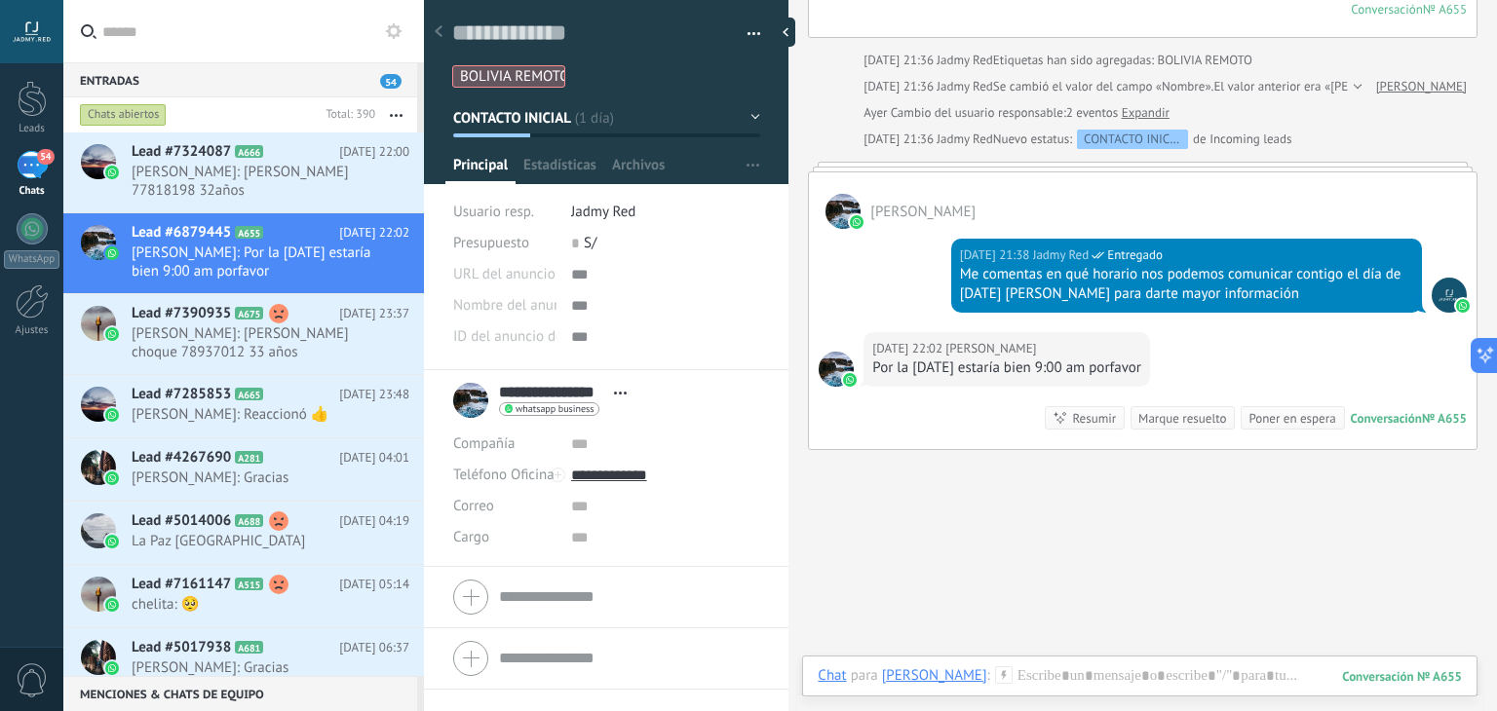
scroll to position [1076, 0]
click at [254, 414] on span "[PERSON_NAME]: Reaccionó 👍" at bounding box center [252, 414] width 241 height 19
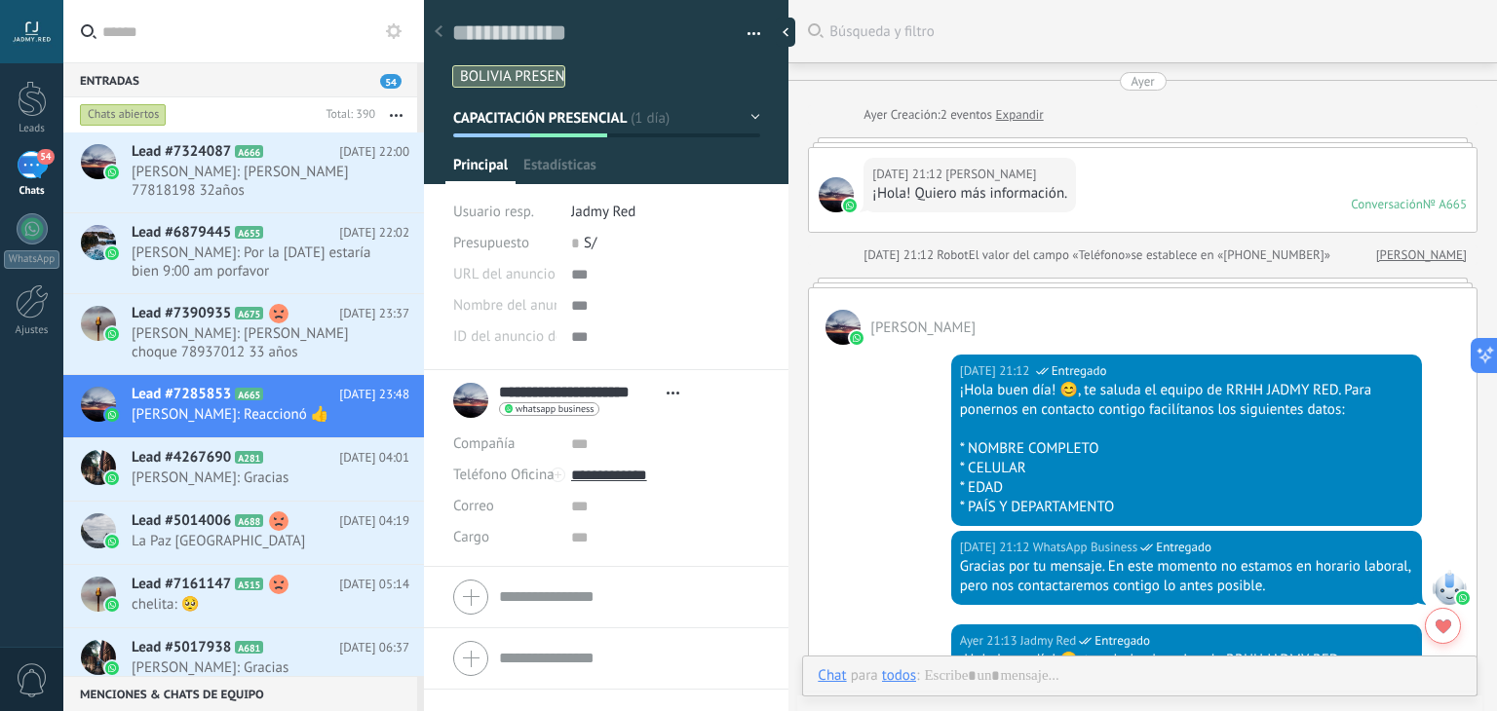
scroll to position [2125, 0]
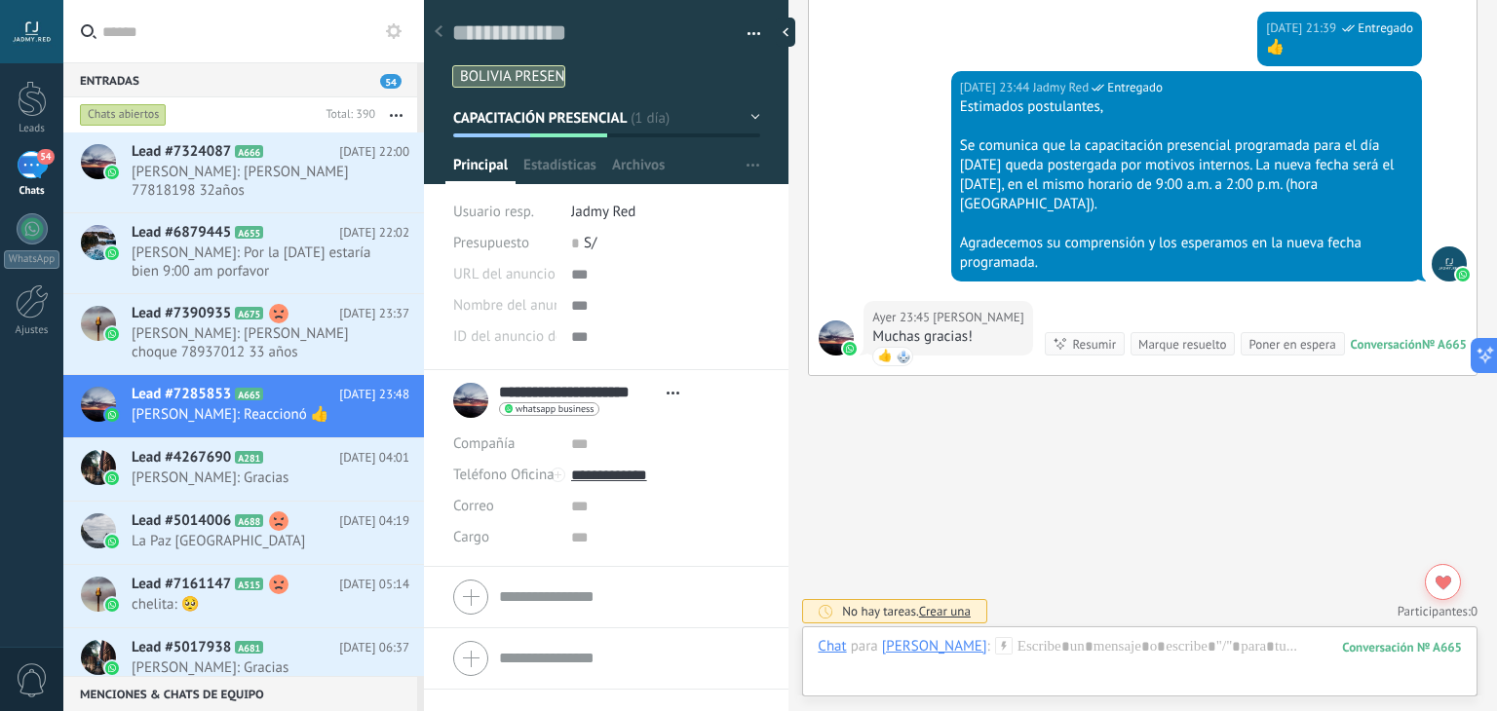
click at [1168, 354] on div "Marque resuelto" at bounding box center [1182, 344] width 88 height 19
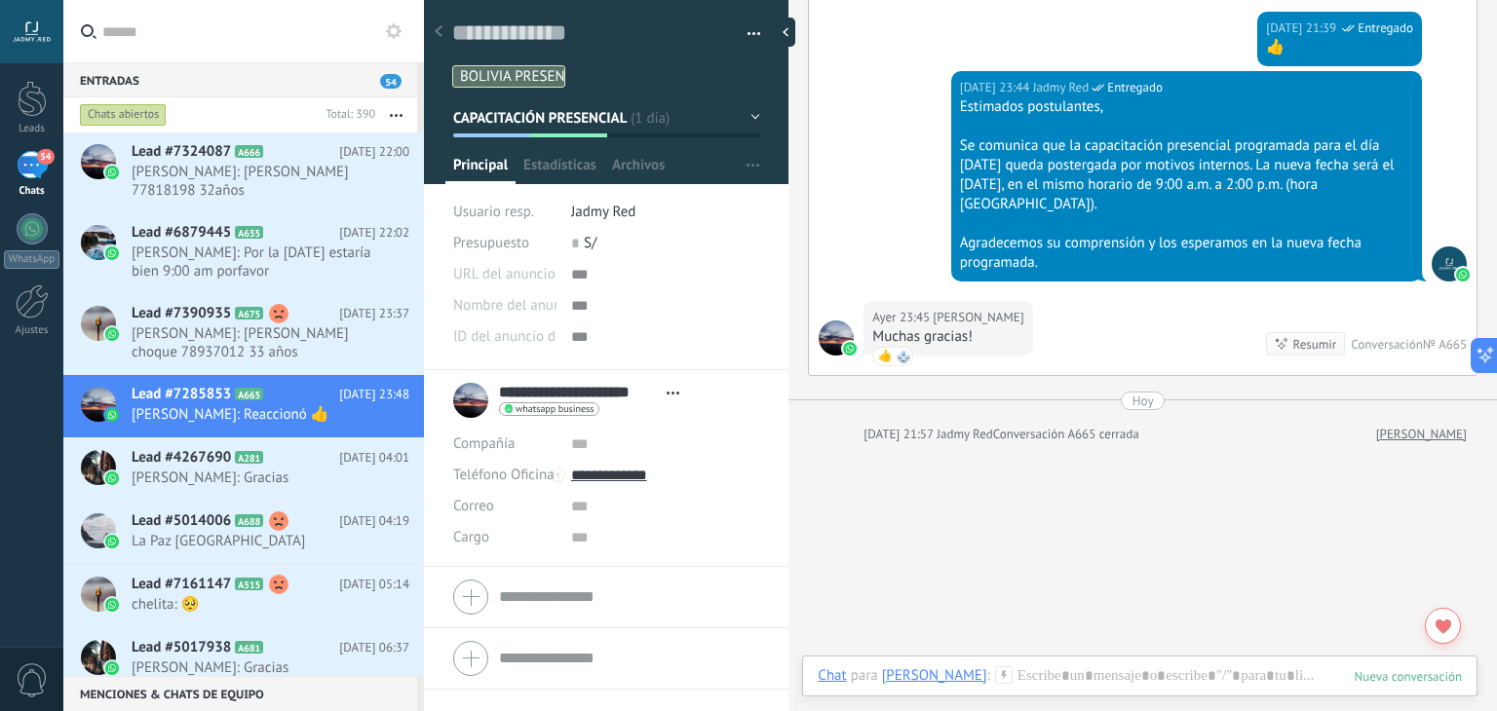
scroll to position [2193, 0]
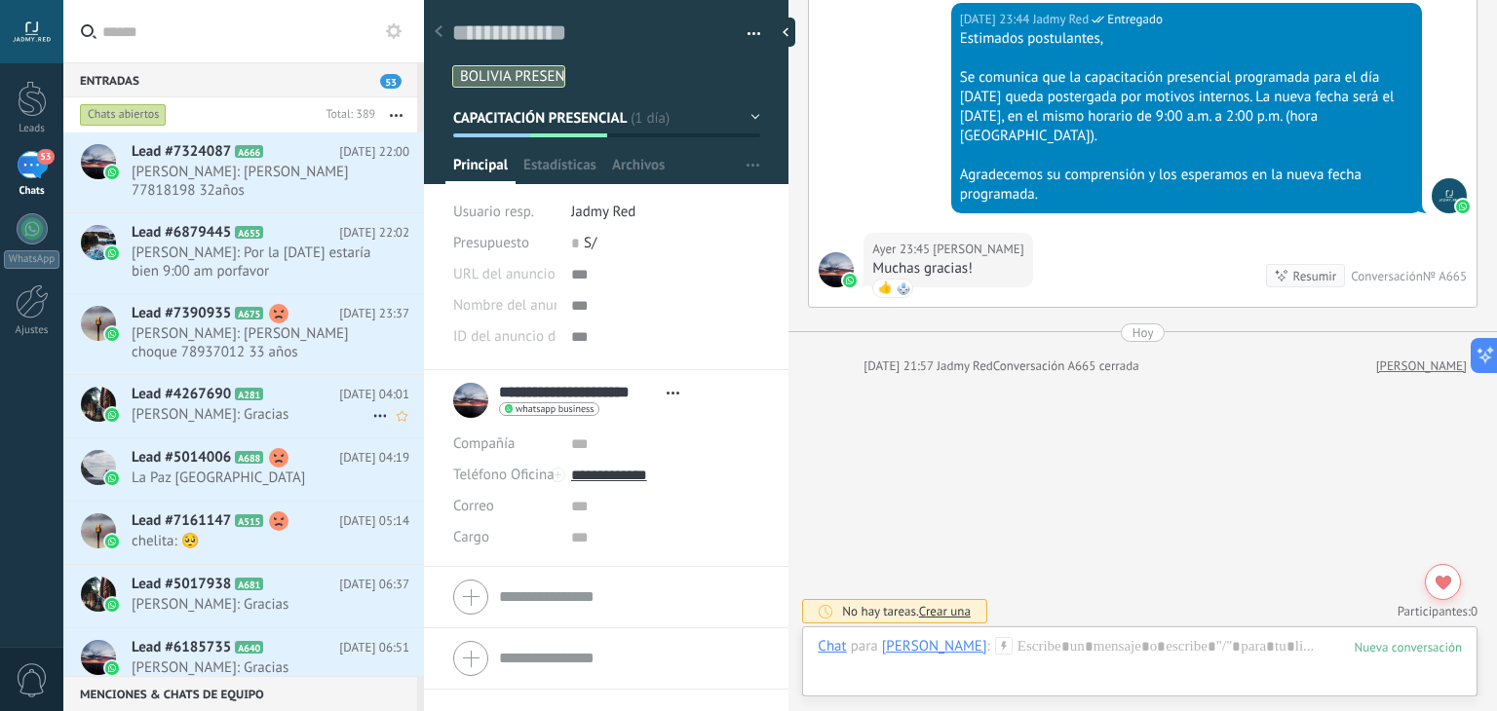
click at [243, 416] on span "[PERSON_NAME]: Gracias" at bounding box center [252, 414] width 241 height 19
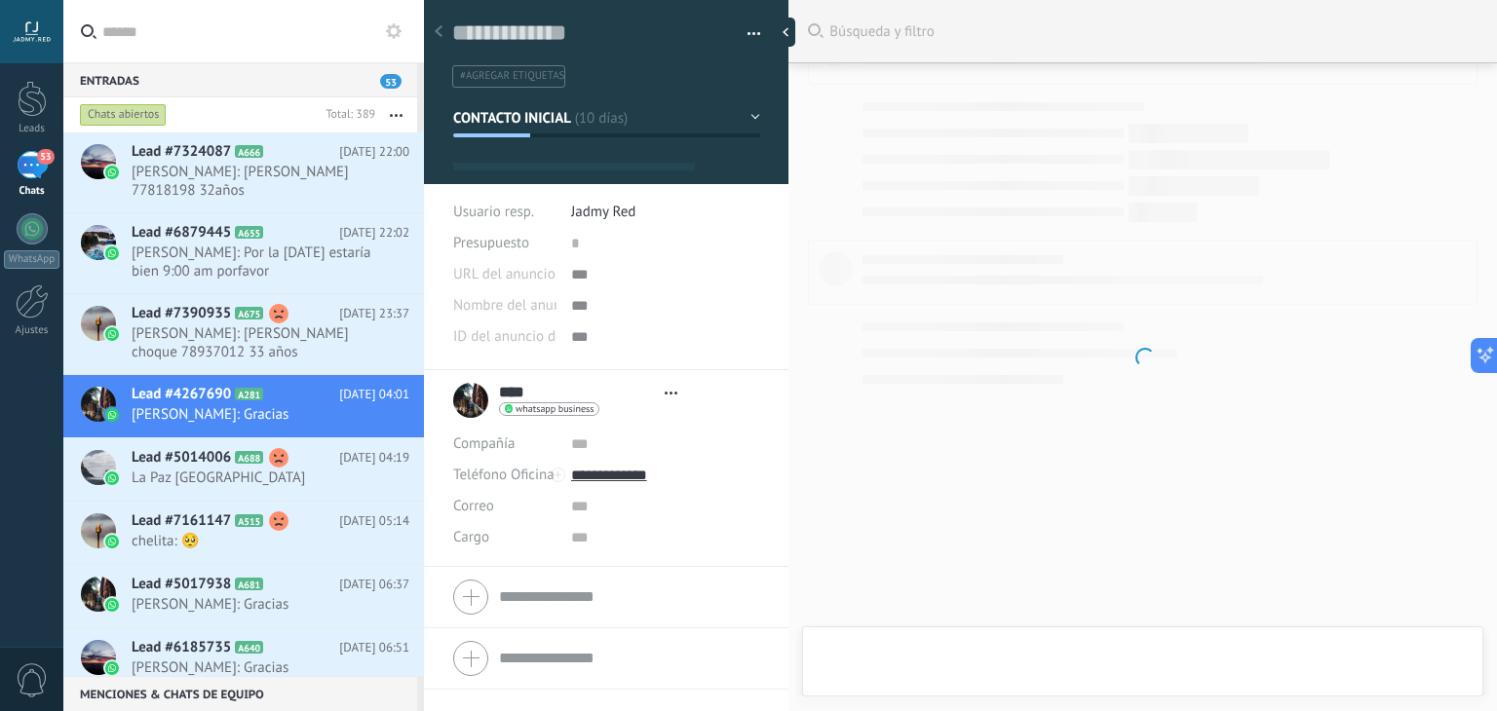
type textarea "**********"
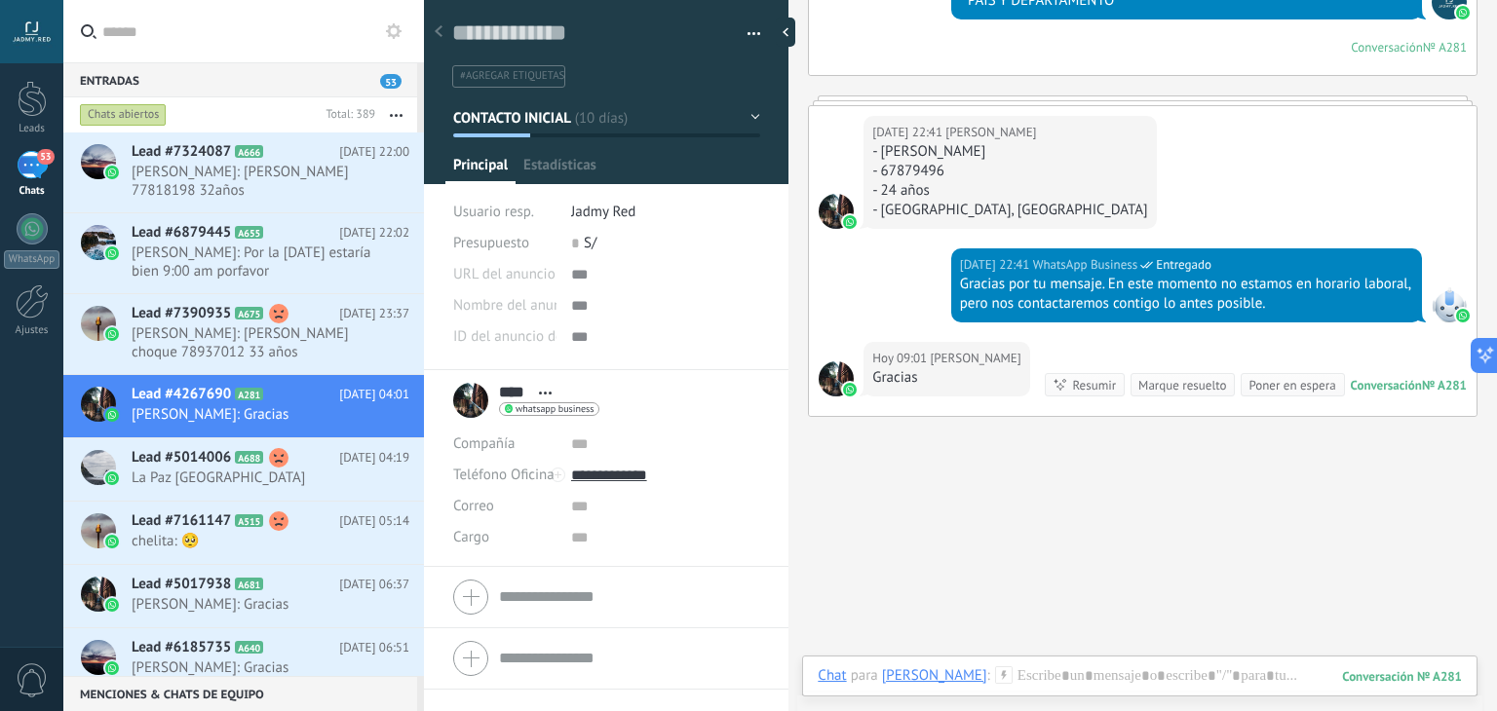
scroll to position [1374, 0]
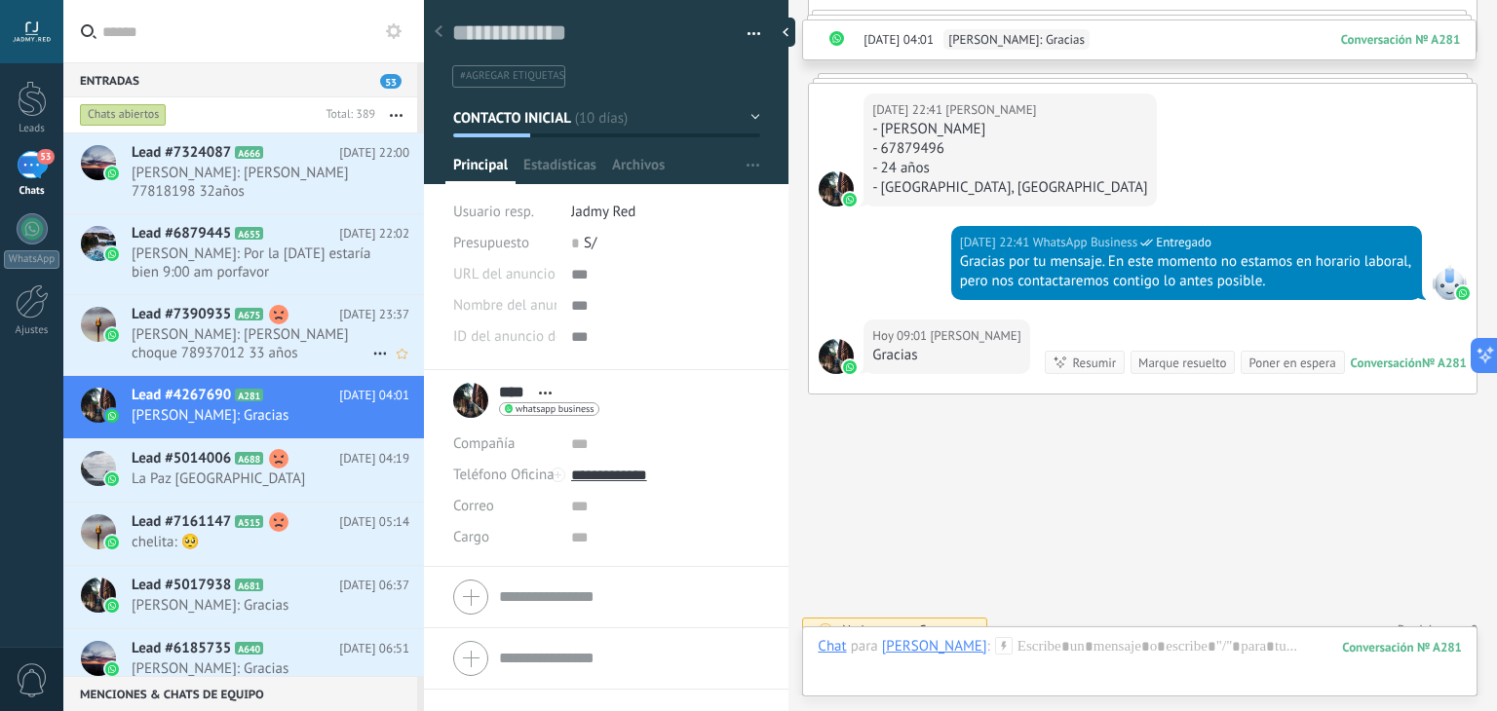
scroll to position [157, 0]
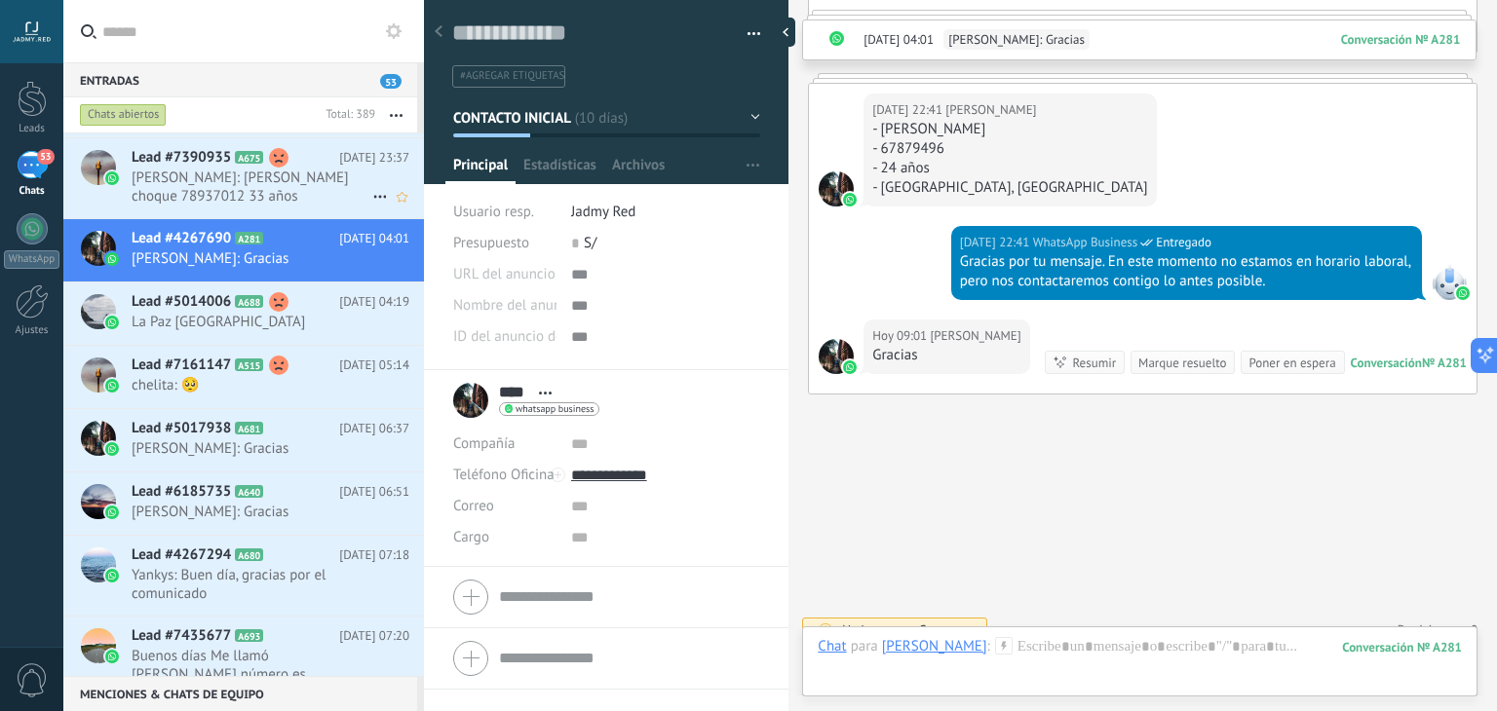
click at [253, 319] on span "La Paz [GEOGRAPHIC_DATA]" at bounding box center [252, 322] width 241 height 19
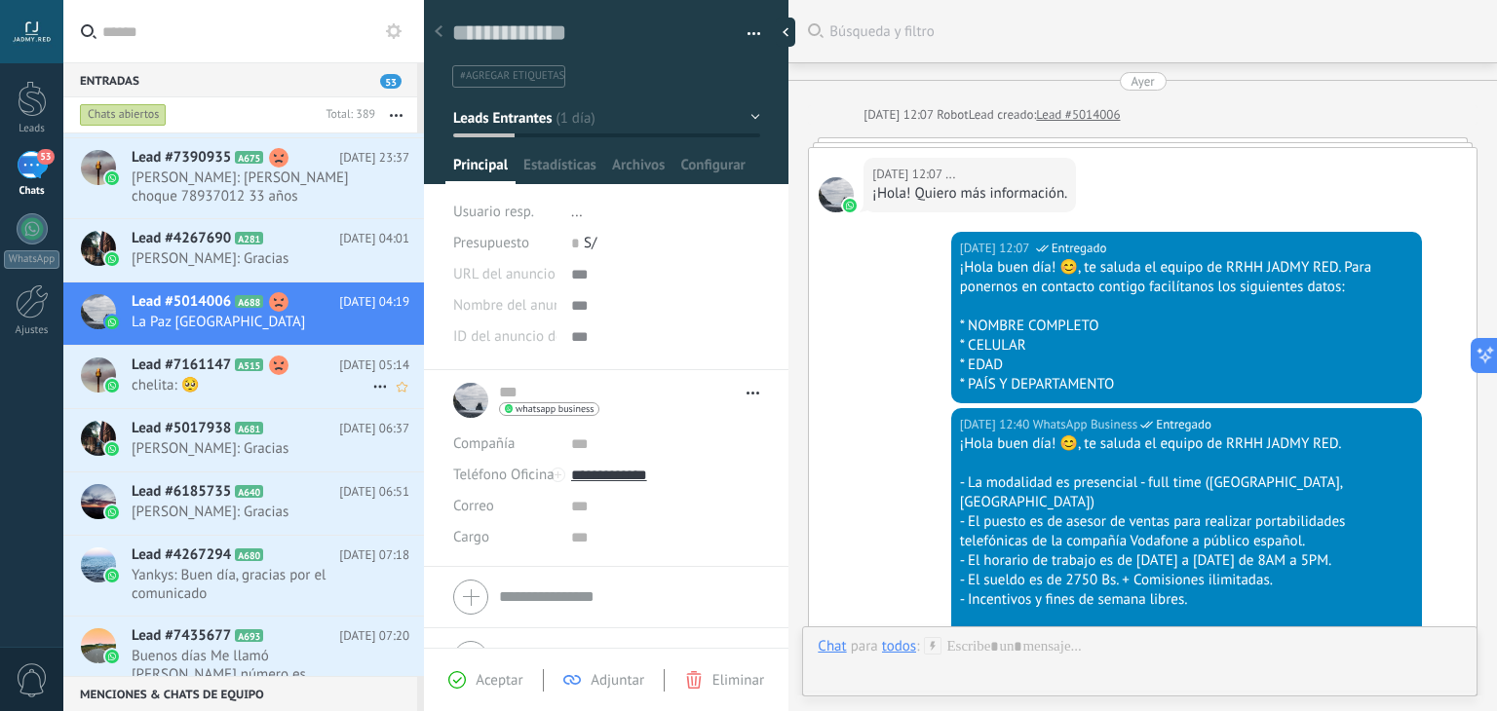
scroll to position [953, 0]
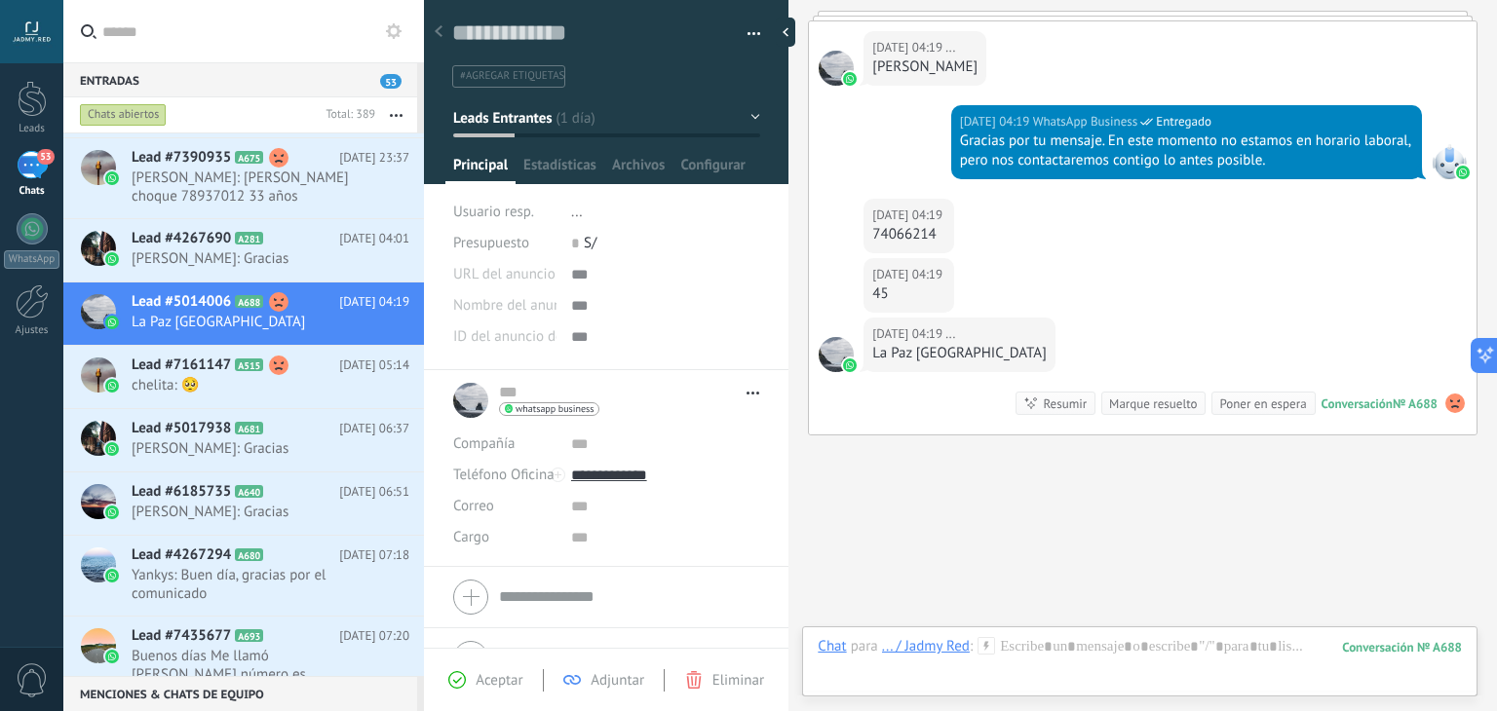
click at [1161, 395] on div "Marque resuelto" at bounding box center [1153, 404] width 88 height 19
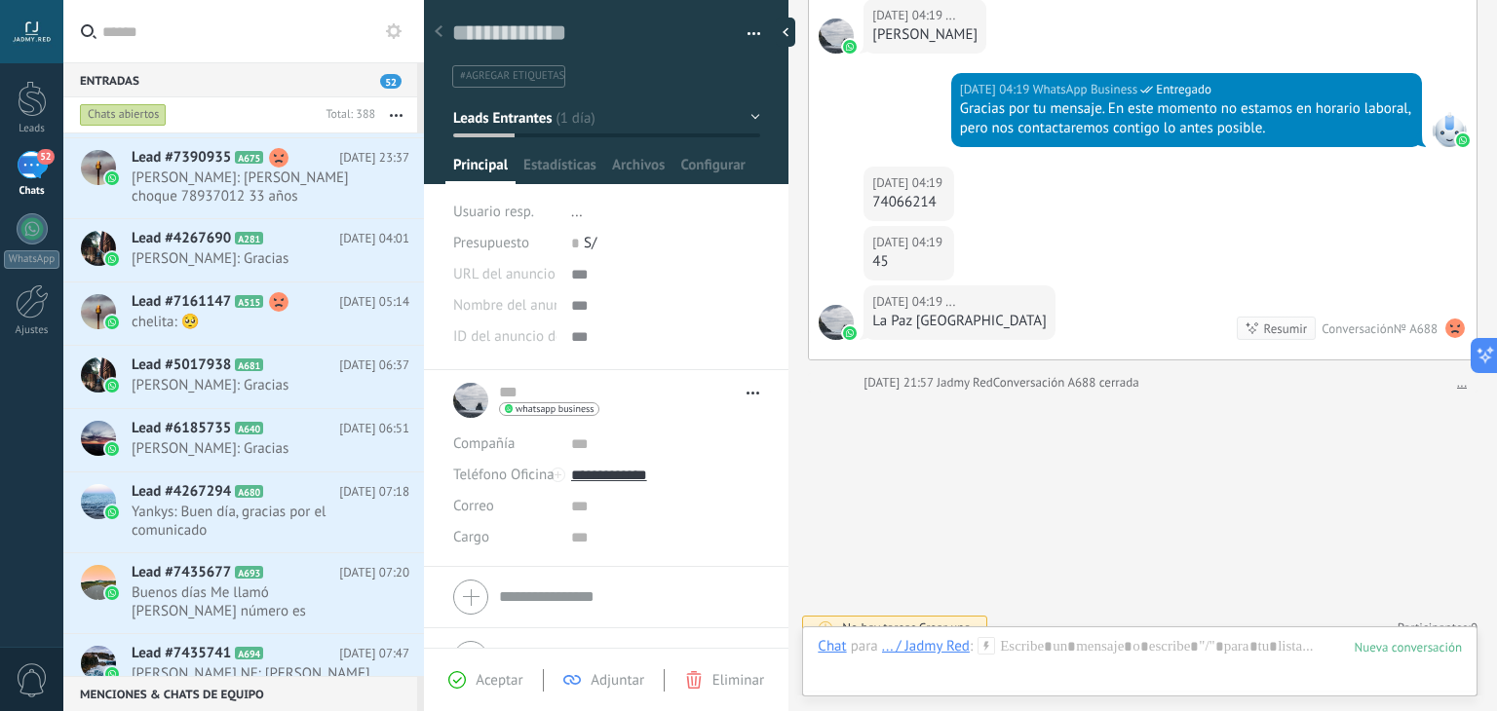
click at [543, 127] on button "Leads Entrantes" at bounding box center [606, 117] width 307 height 35
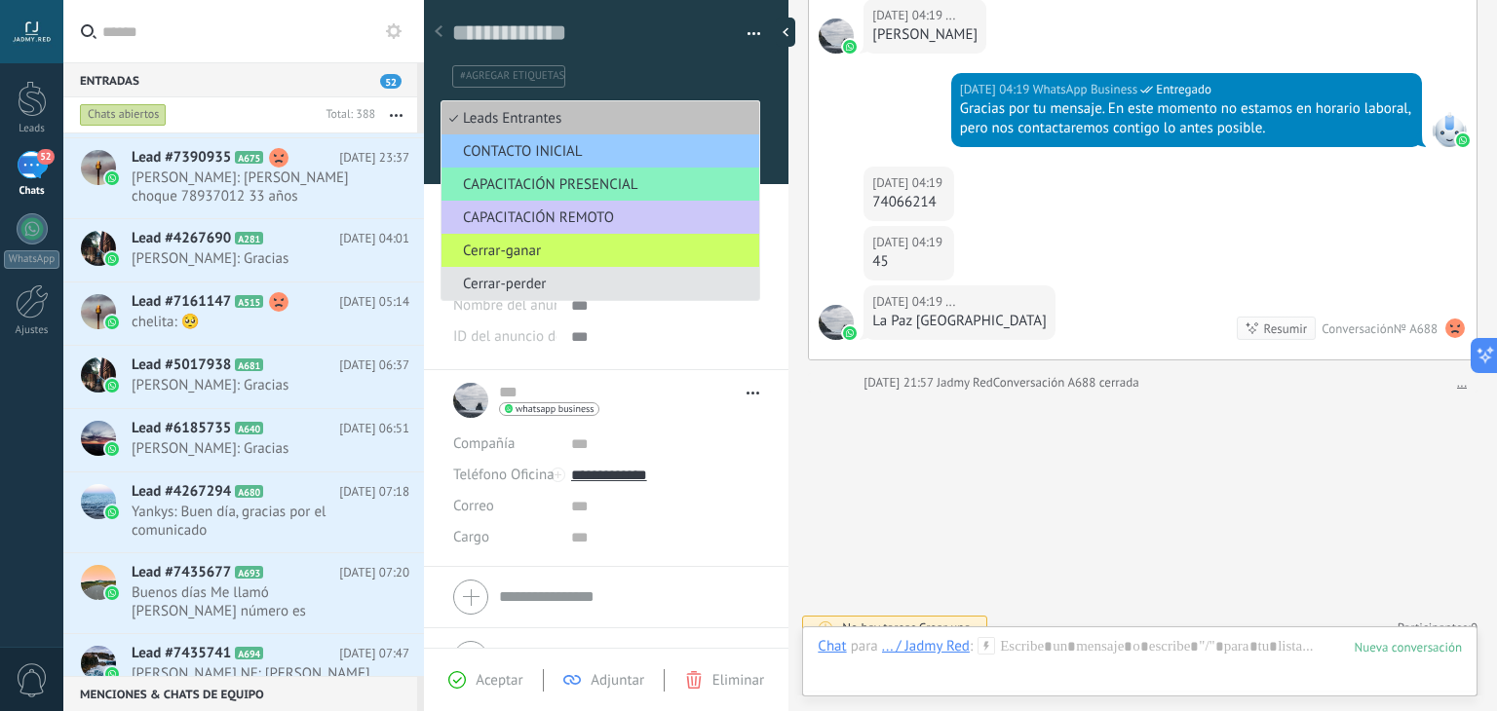
click at [537, 288] on span "Cerrar-perder" at bounding box center [598, 284] width 312 height 19
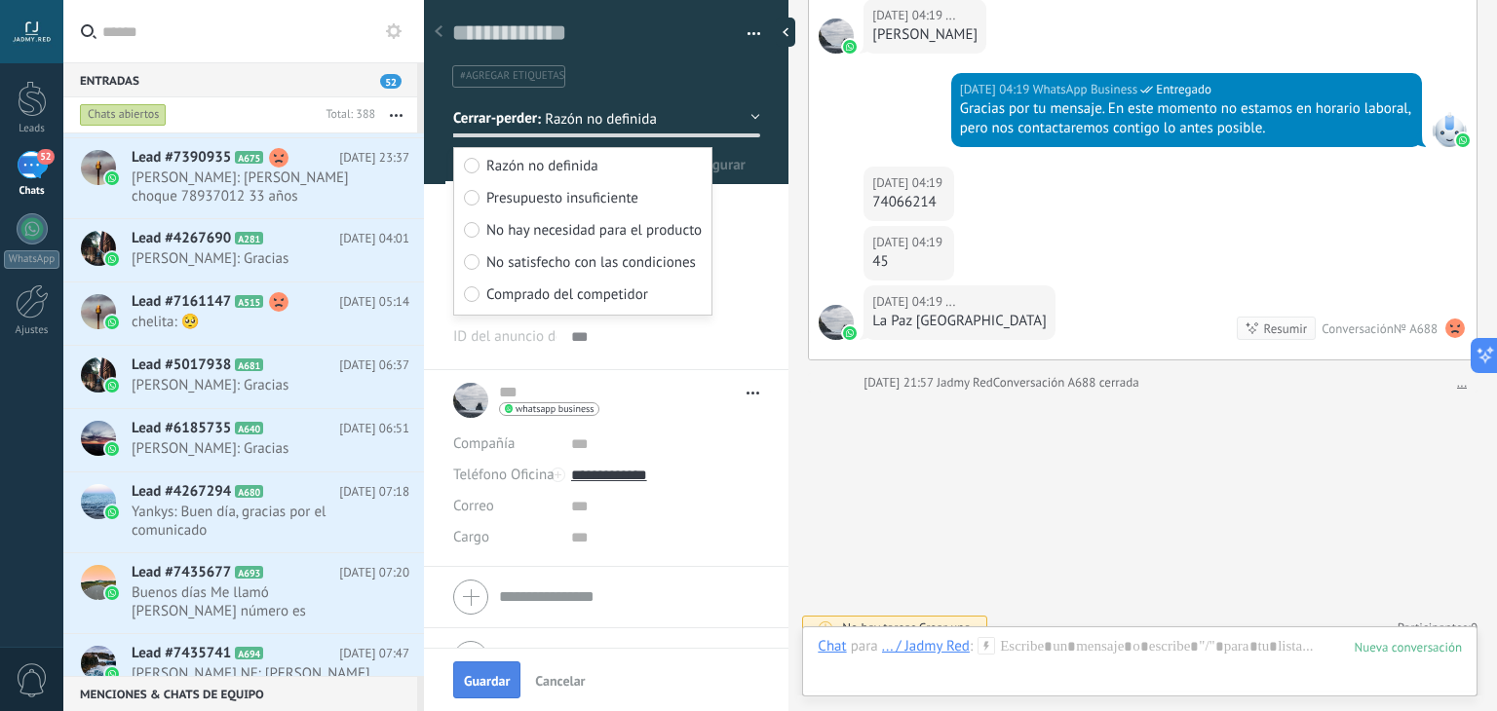
click at [486, 682] on span "Guardar" at bounding box center [487, 681] width 46 height 14
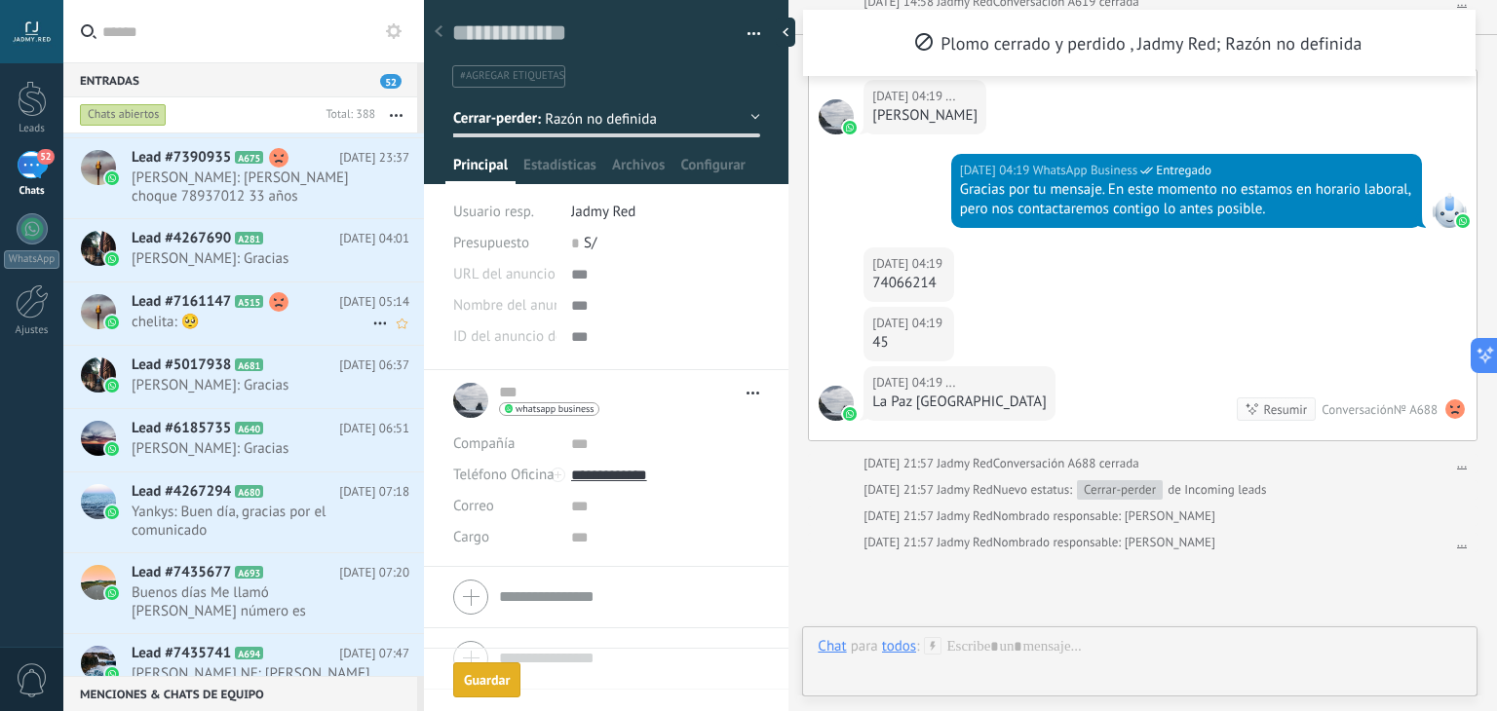
scroll to position [1145, 0]
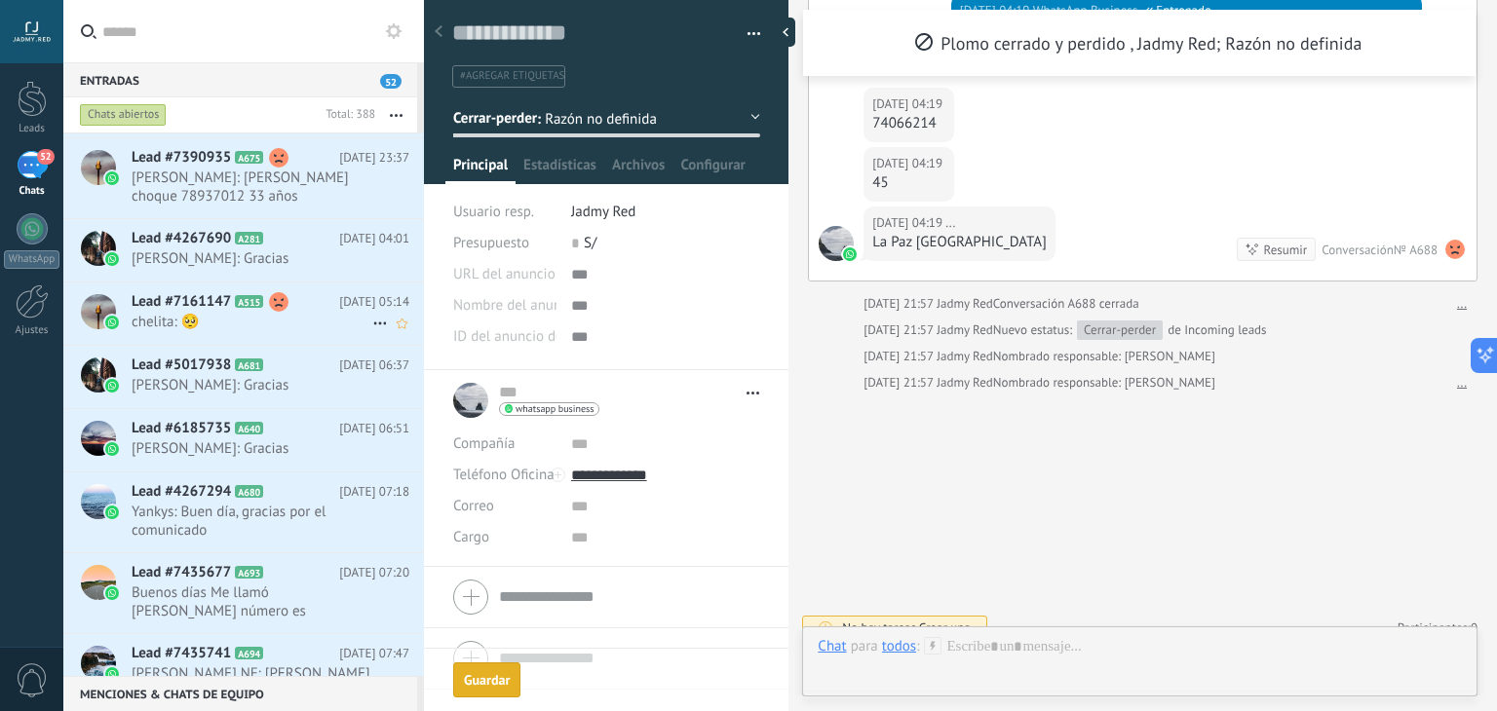
click at [227, 321] on span "chelita: 🥺" at bounding box center [252, 322] width 241 height 19
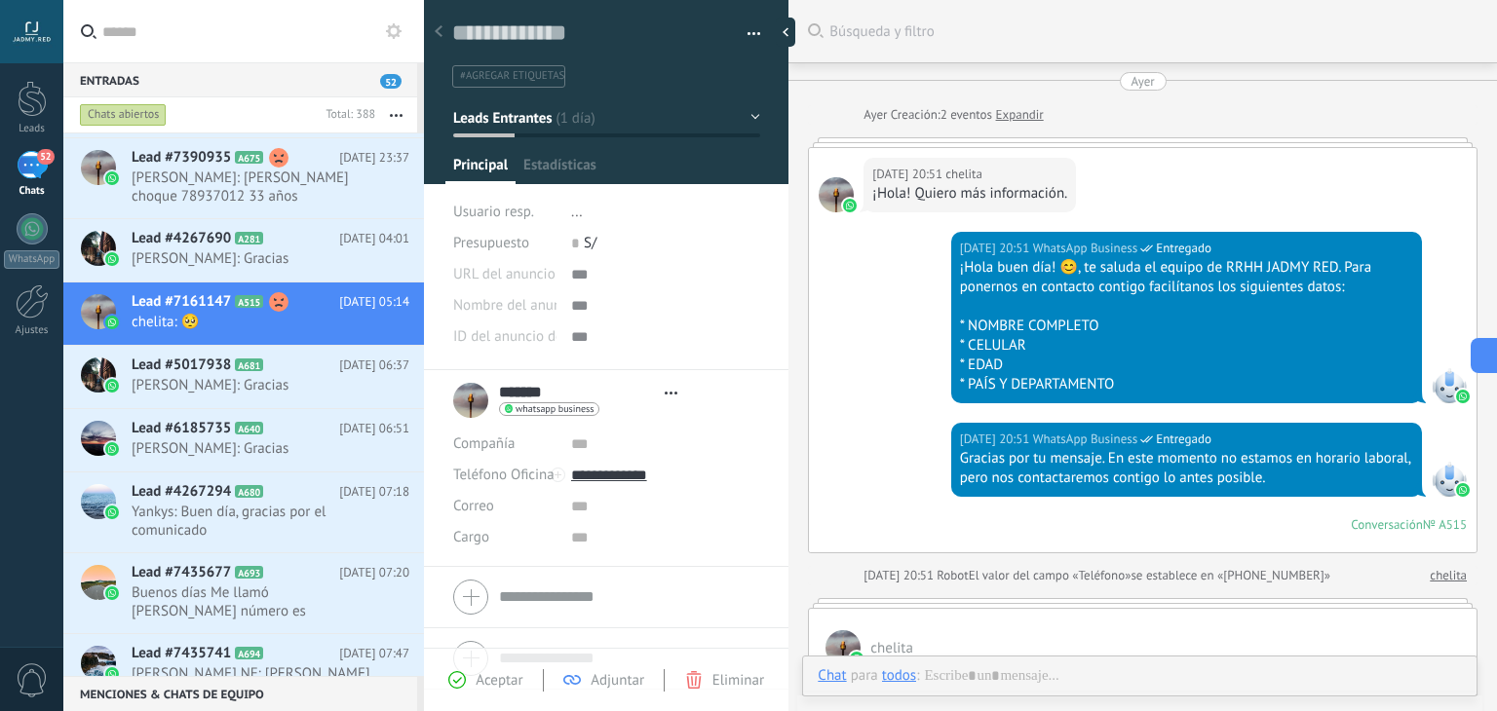
type textarea "**********"
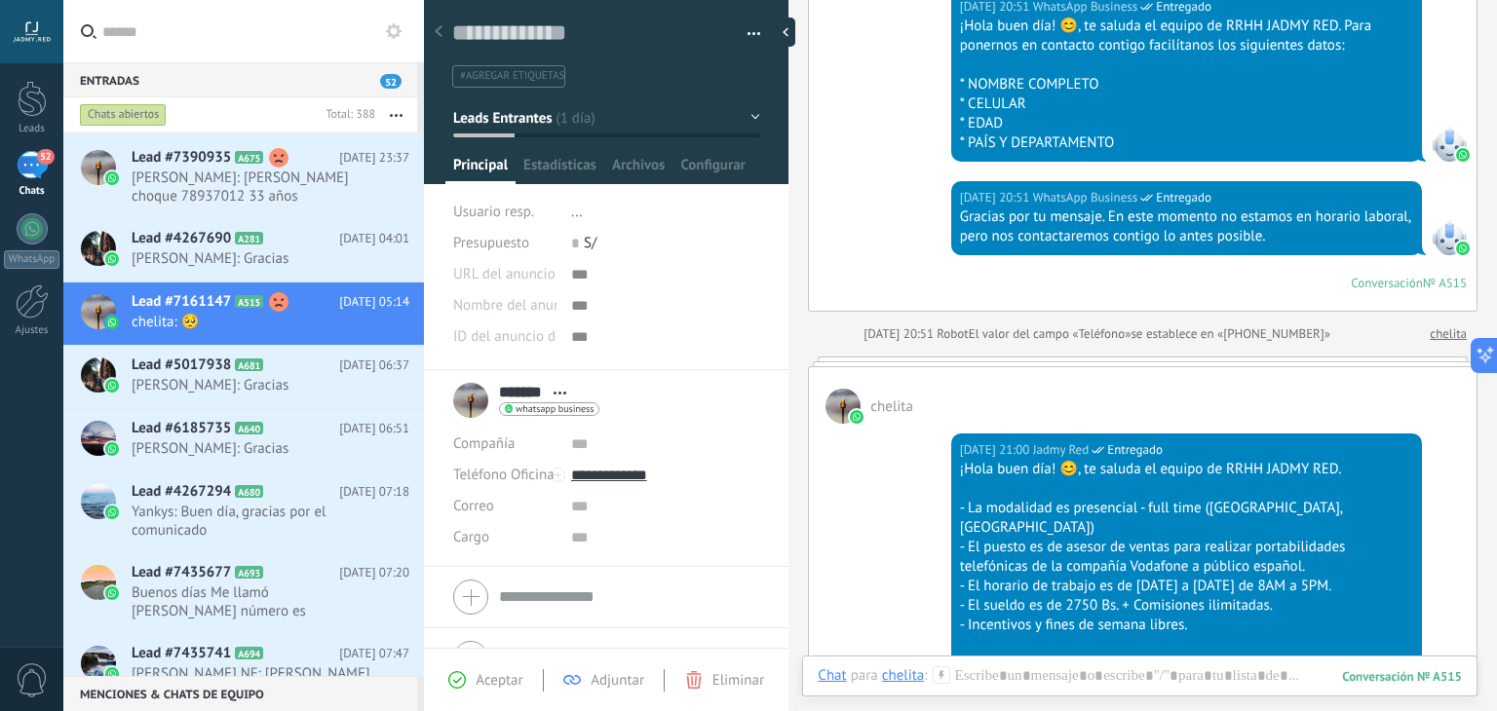
scroll to position [171, 0]
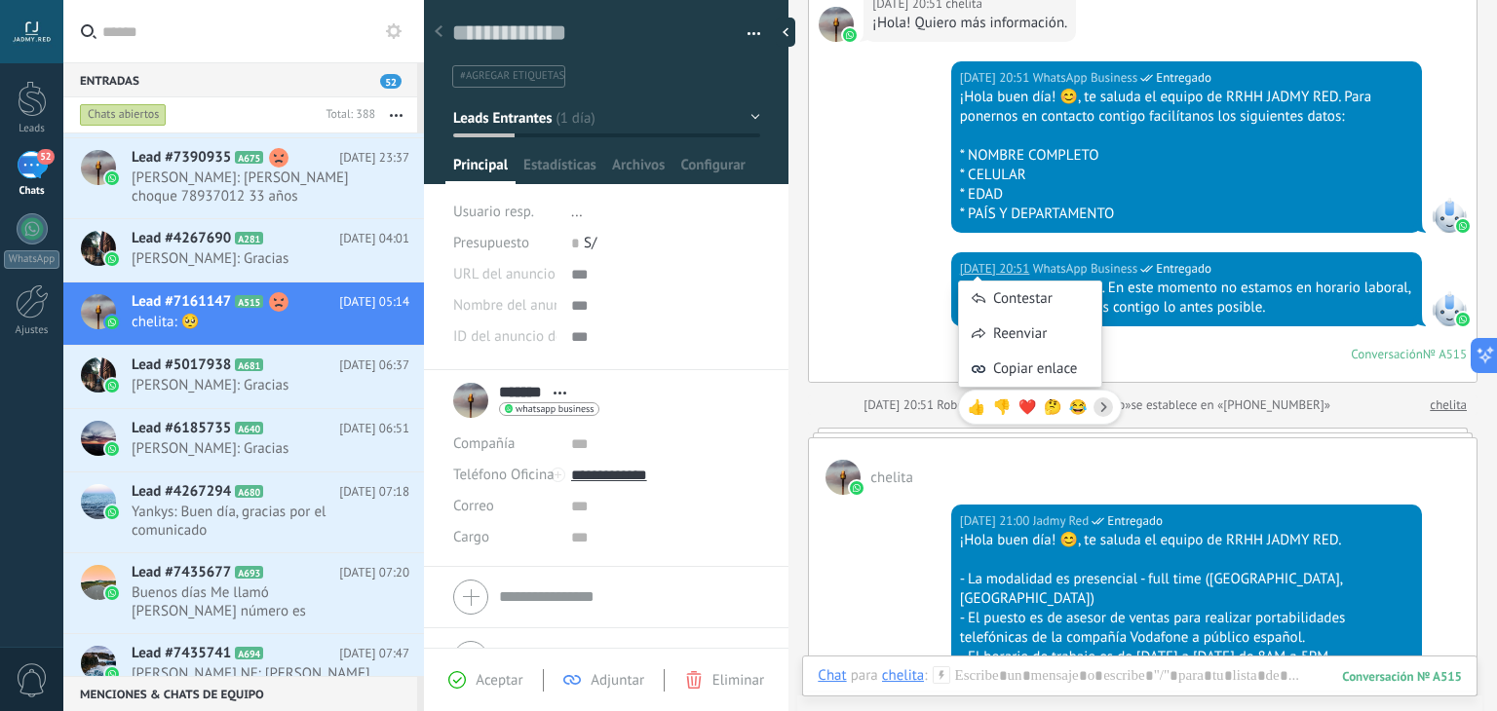
click at [903, 263] on div "Ayer 20:51 WhatsApp Business Entregado Gracias por tu mensaje. En este momento …" at bounding box center [1143, 317] width 668 height 130
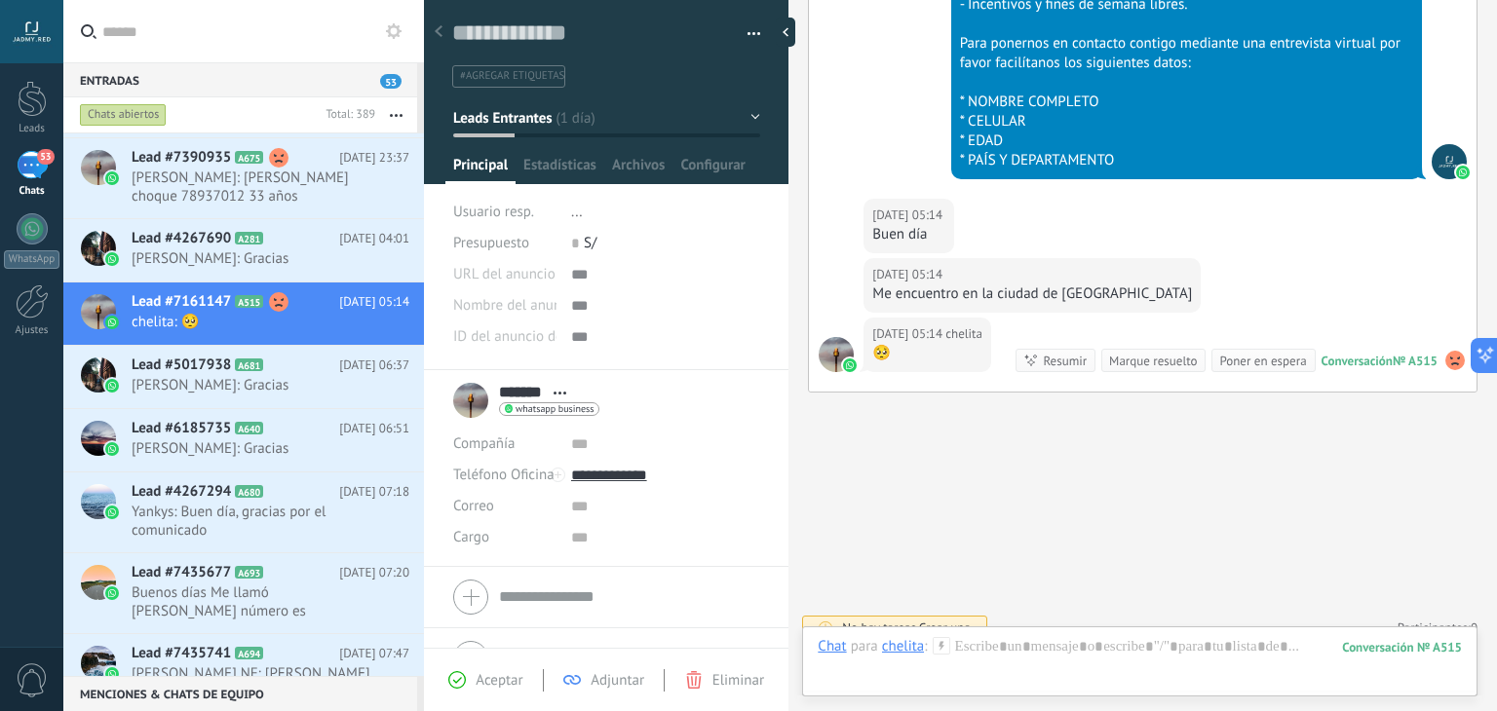
scroll to position [862, 0]
click at [940, 650] on icon at bounding box center [942, 646] width 18 height 18
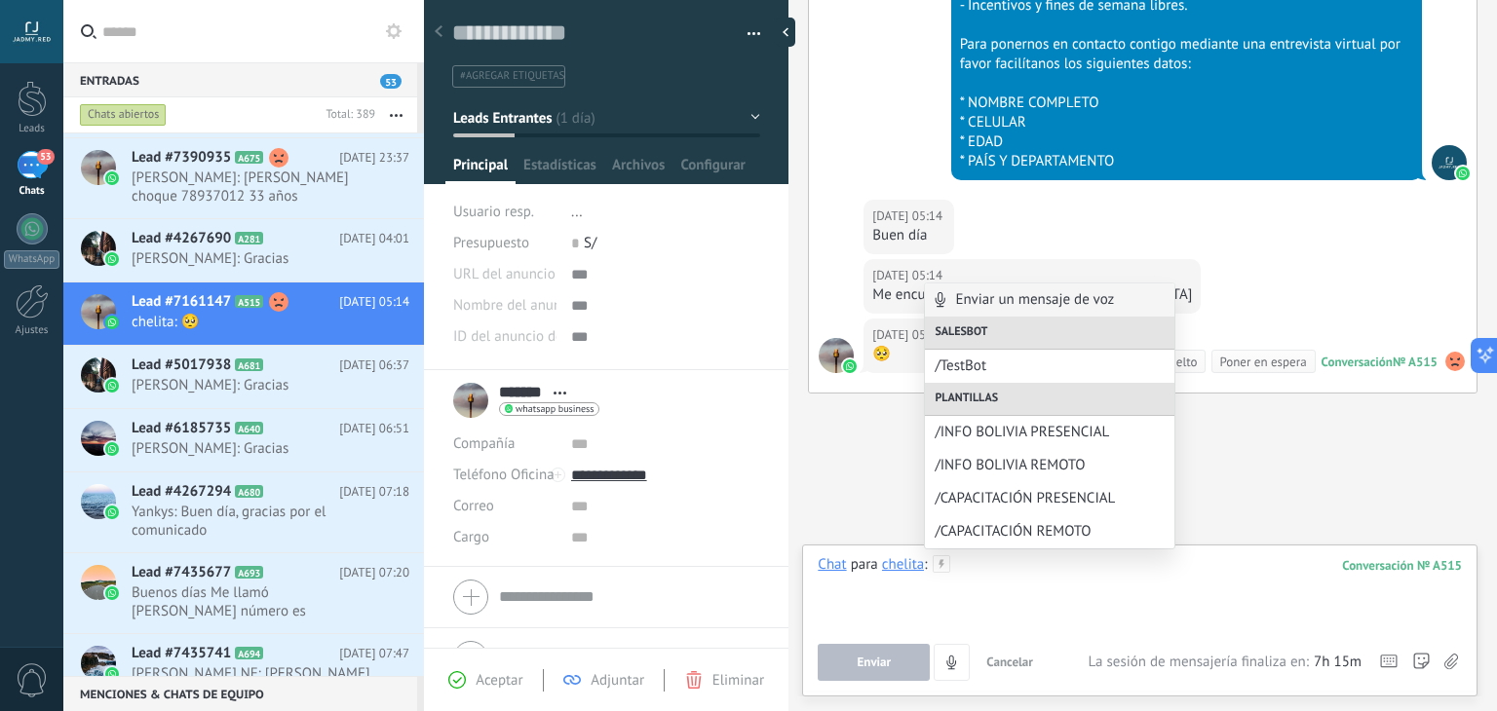
click at [1025, 592] on div at bounding box center [1140, 593] width 644 height 74
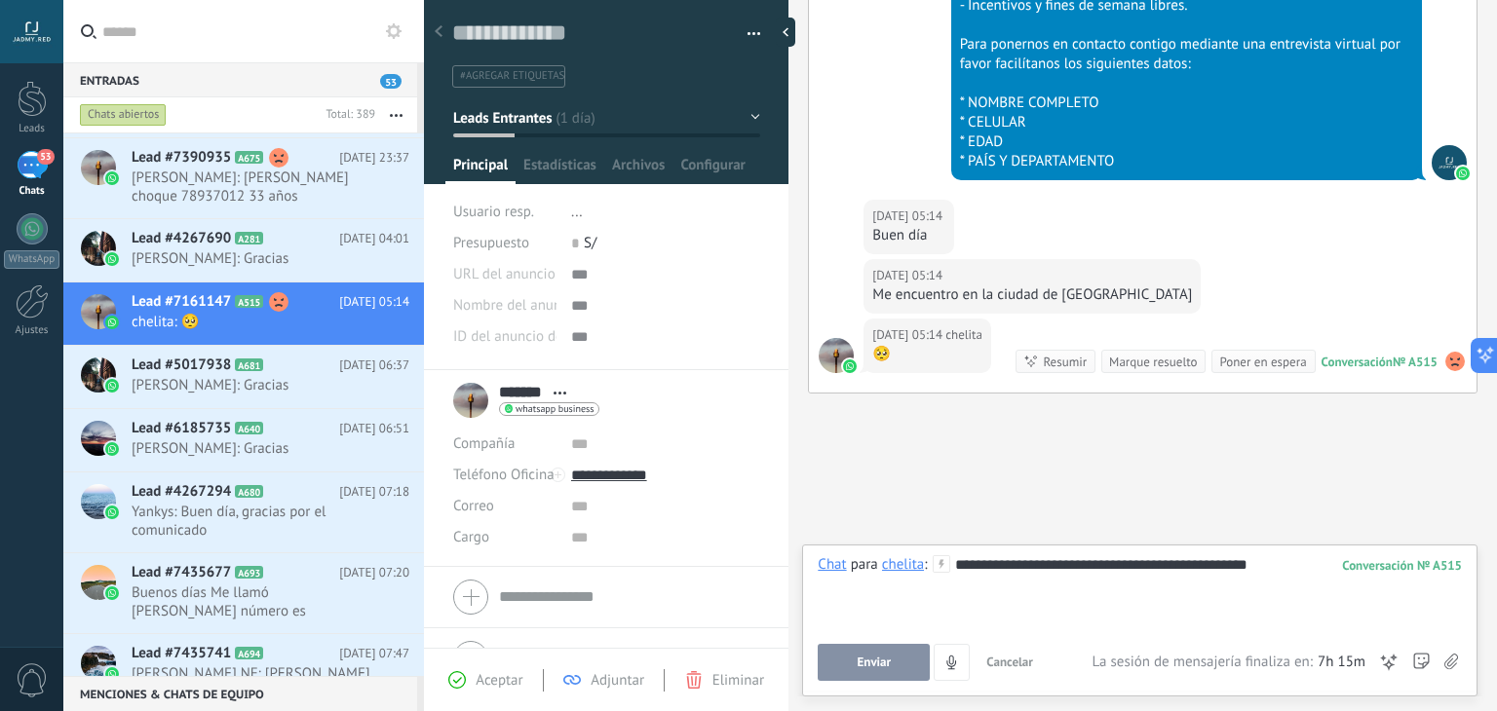
click at [897, 650] on button "Enviar" at bounding box center [874, 662] width 112 height 37
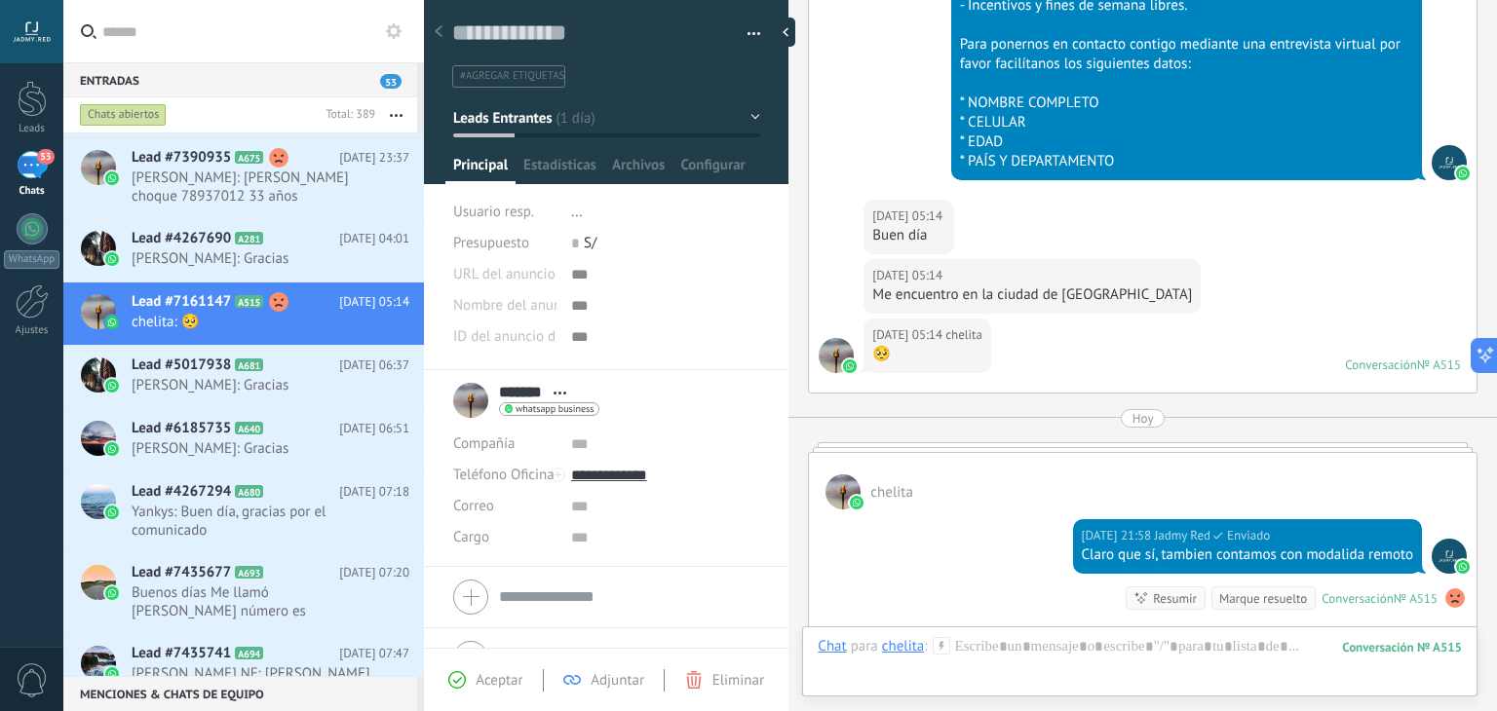
scroll to position [863, 0]
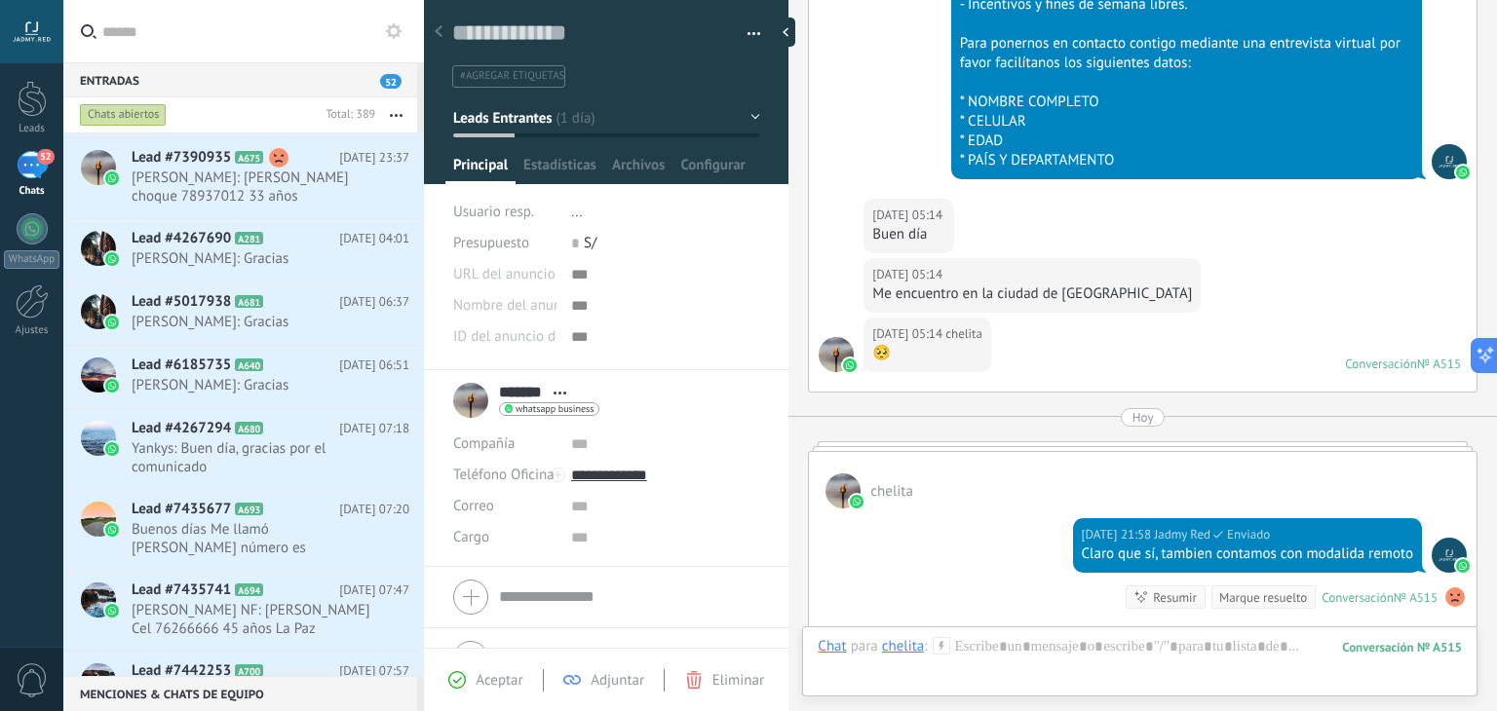
click at [943, 645] on icon at bounding box center [942, 646] width 18 height 18
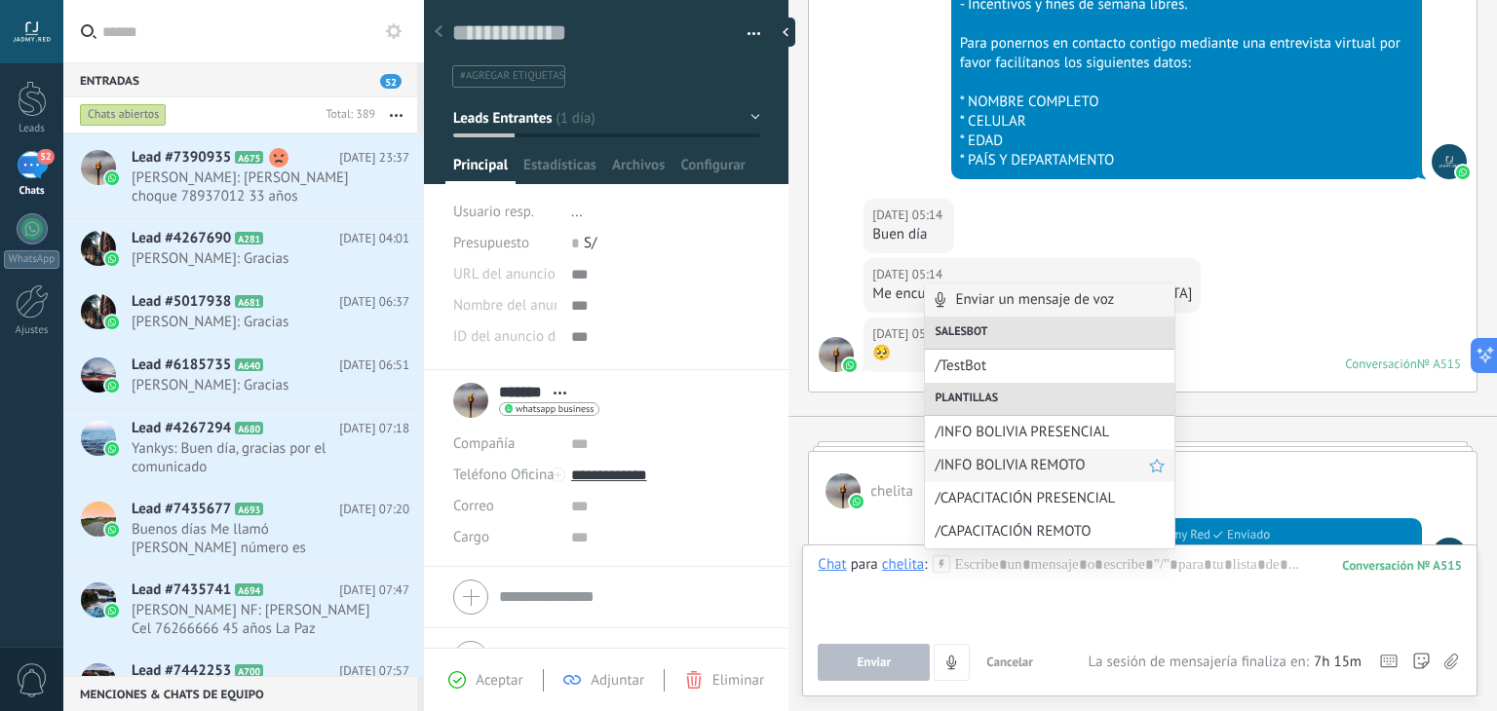
click at [1017, 455] on div "/INFO BOLIVIA REMOTO" at bounding box center [1050, 465] width 250 height 33
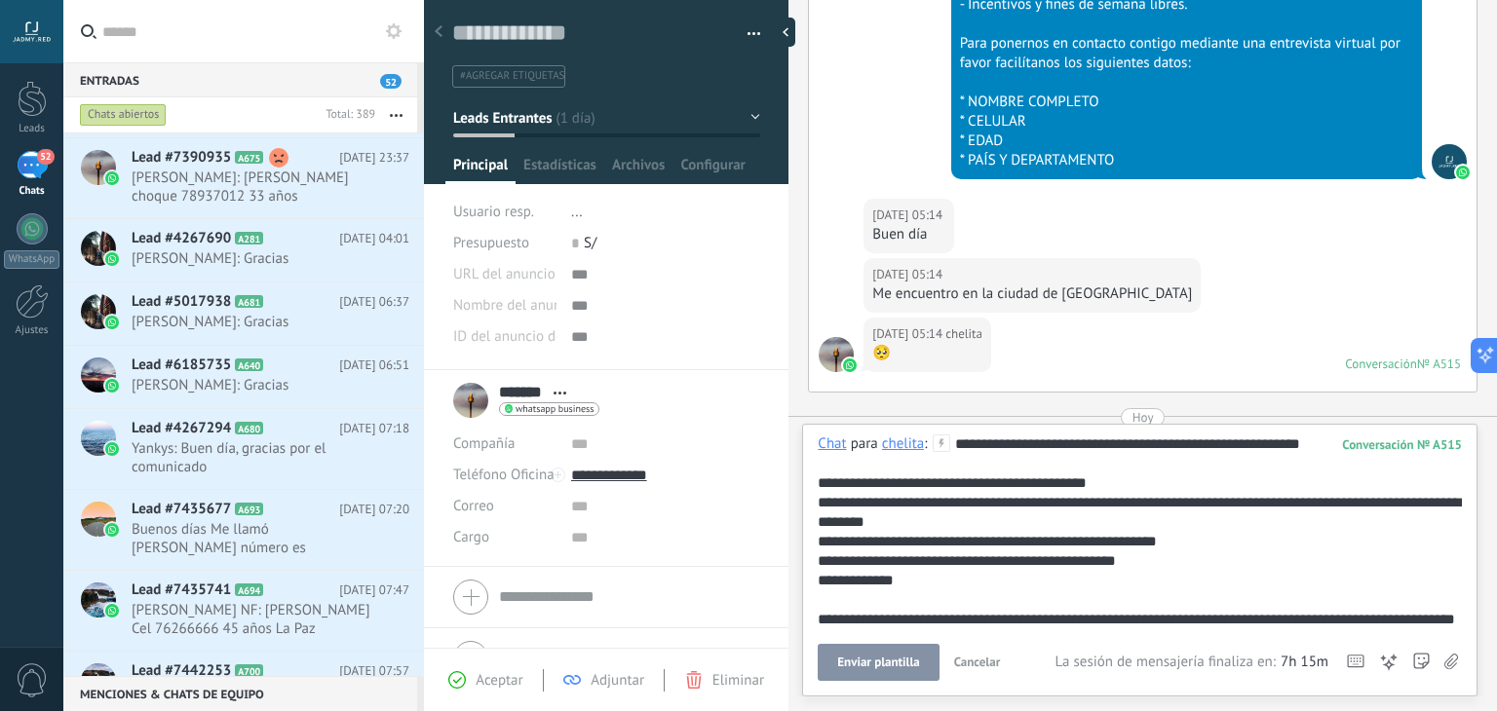
click at [894, 659] on span "Enviar plantilla" at bounding box center [878, 663] width 82 height 14
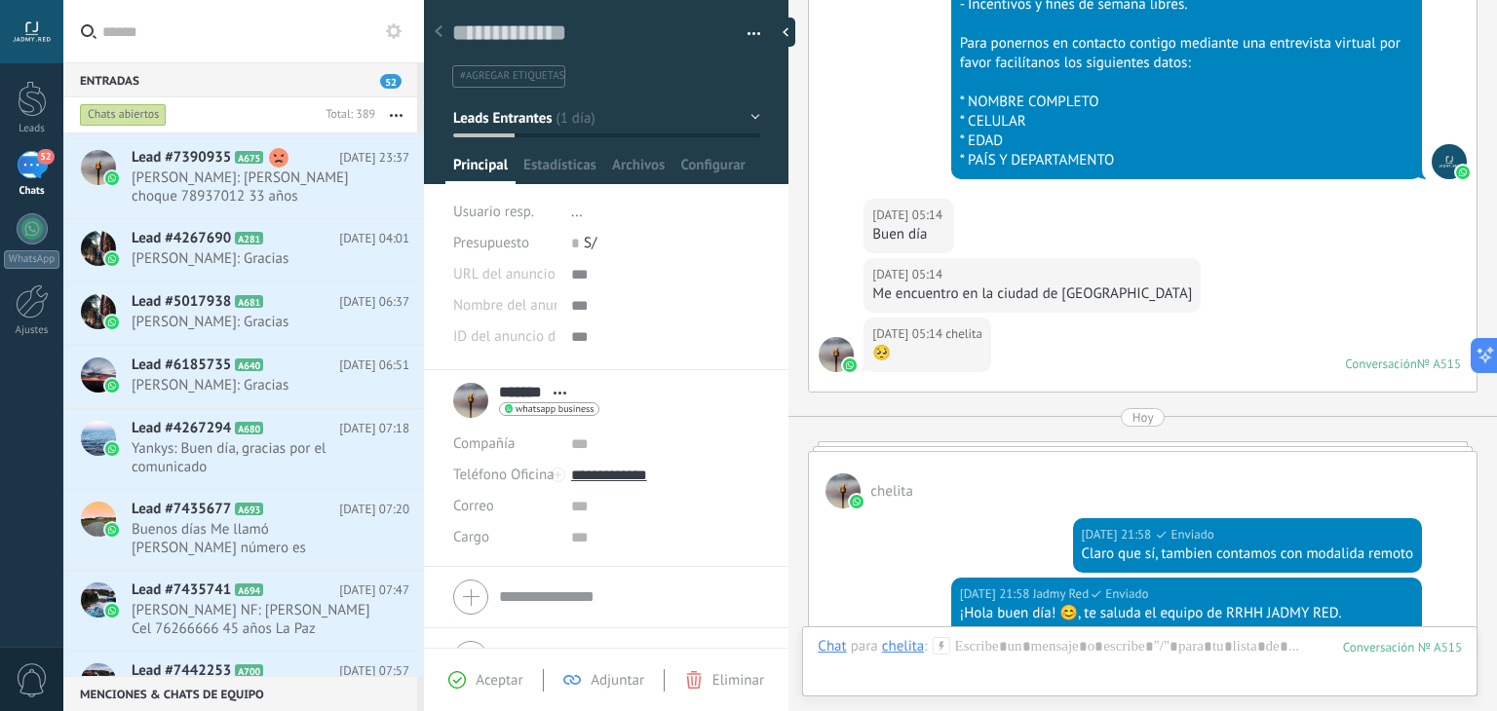
scroll to position [1450, 0]
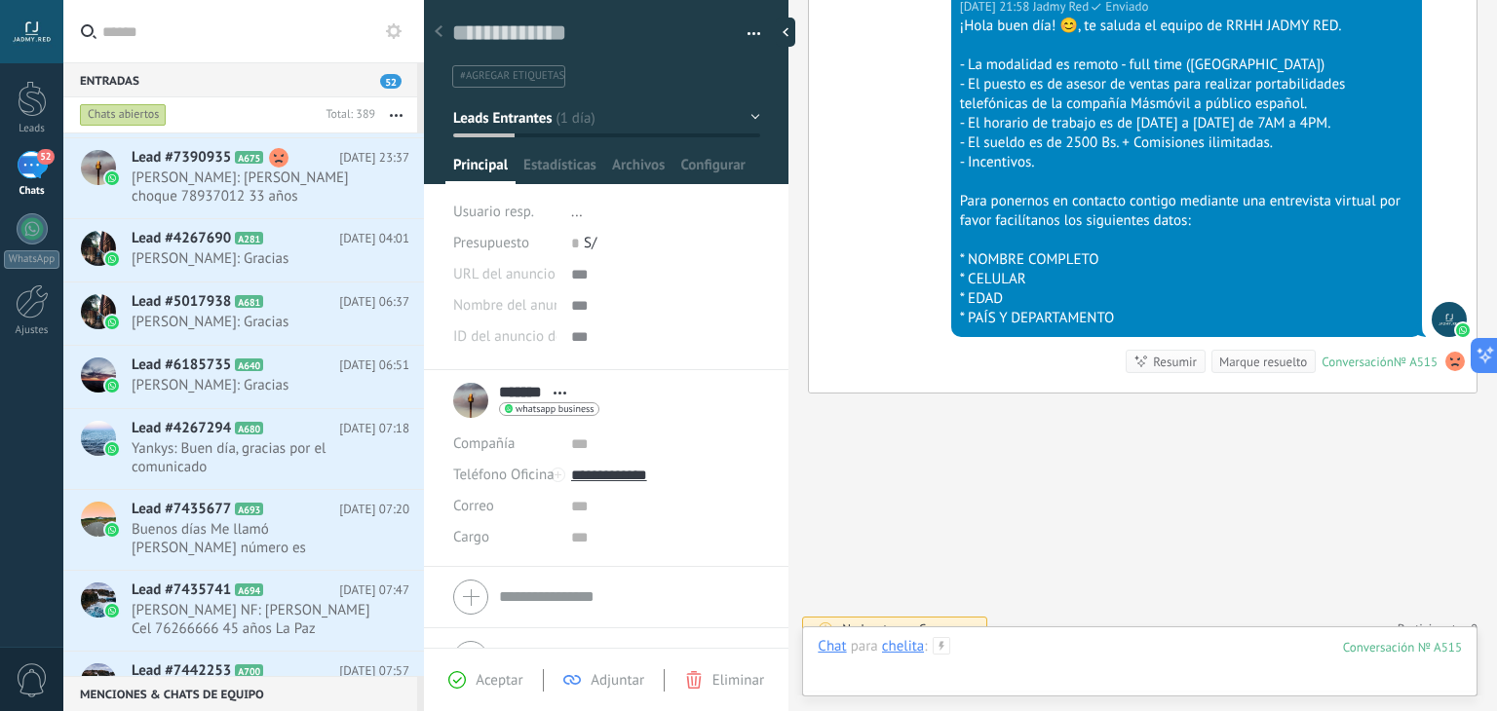
click at [1018, 647] on div at bounding box center [1140, 666] width 644 height 58
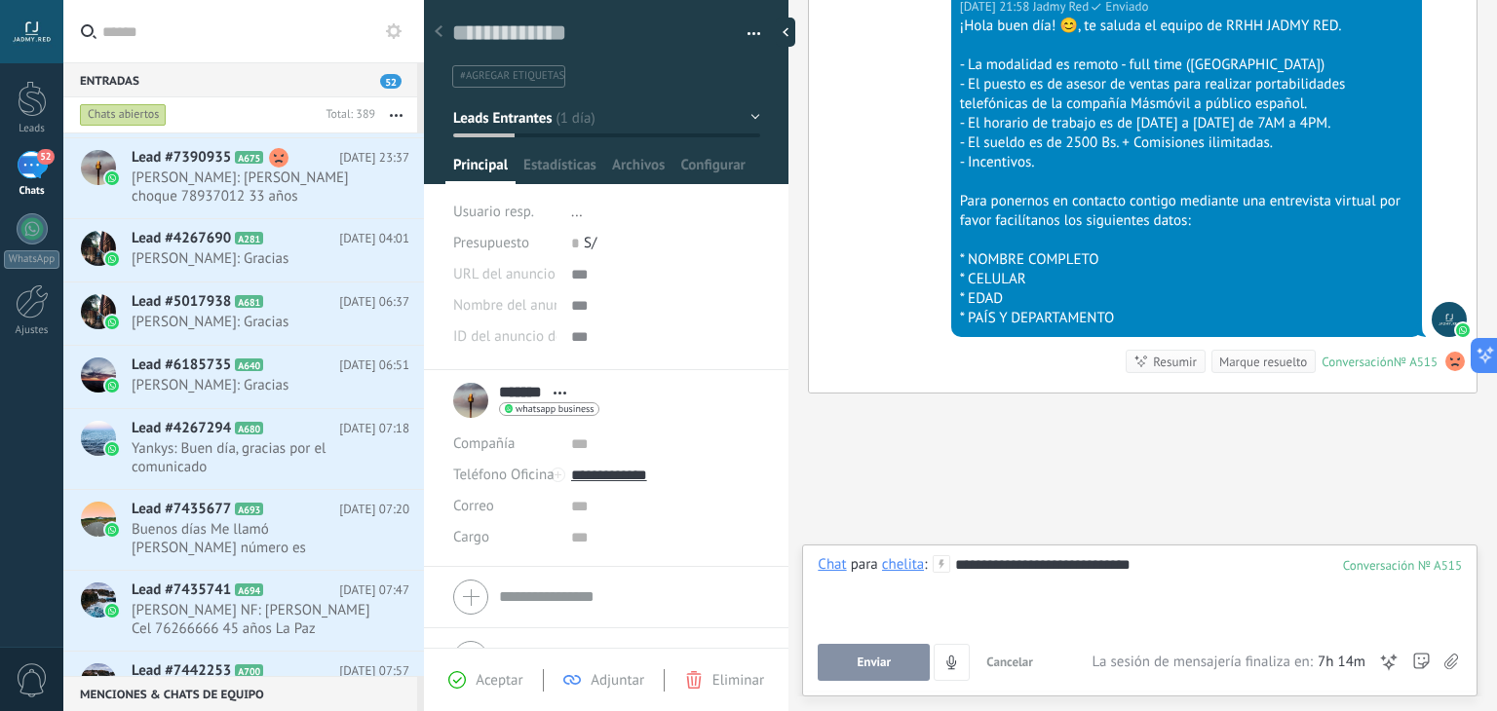
click at [871, 662] on span "Enviar" at bounding box center [875, 663] width 34 height 14
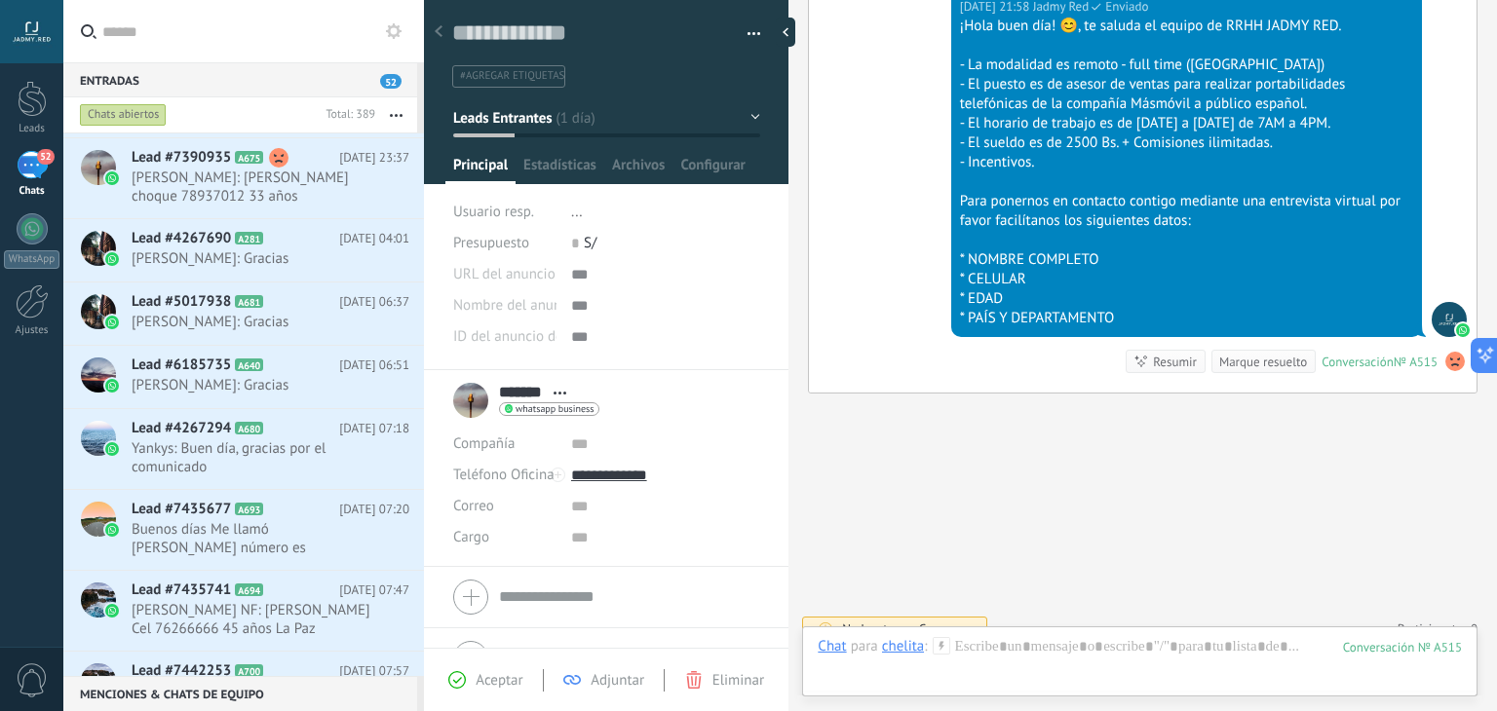
scroll to position [1510, 0]
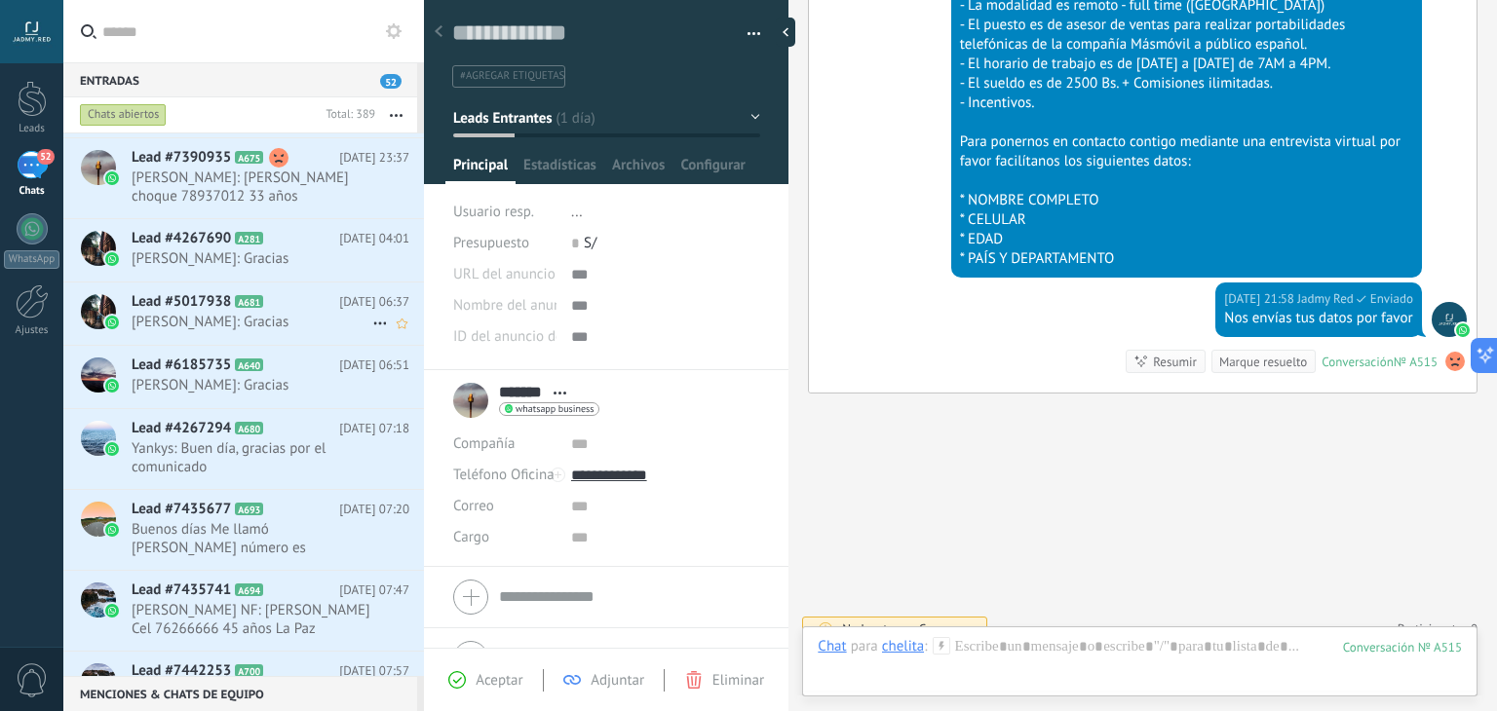
click at [237, 332] on div "Lead #5017938 A681 Hoy 06:37 Lin: Gracias" at bounding box center [278, 313] width 292 height 61
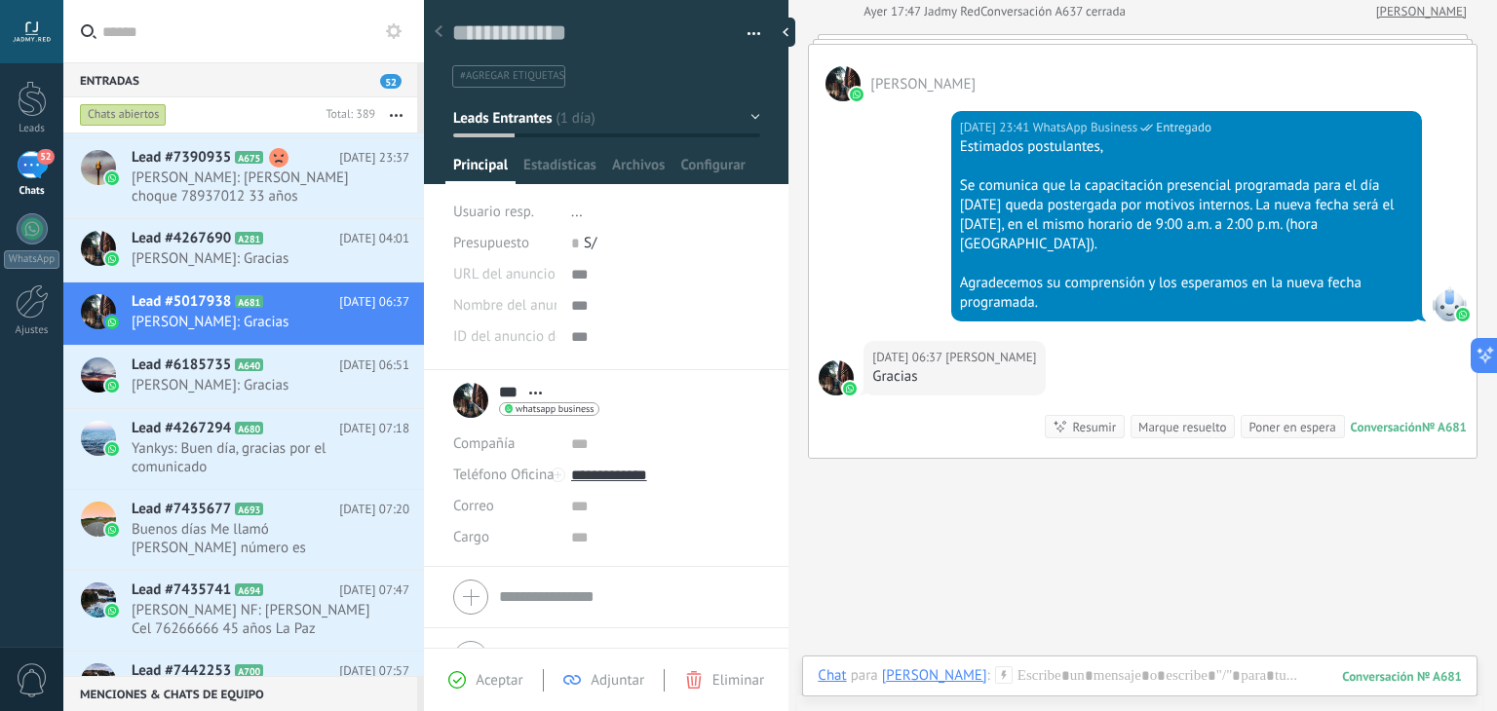
scroll to position [1374, 0]
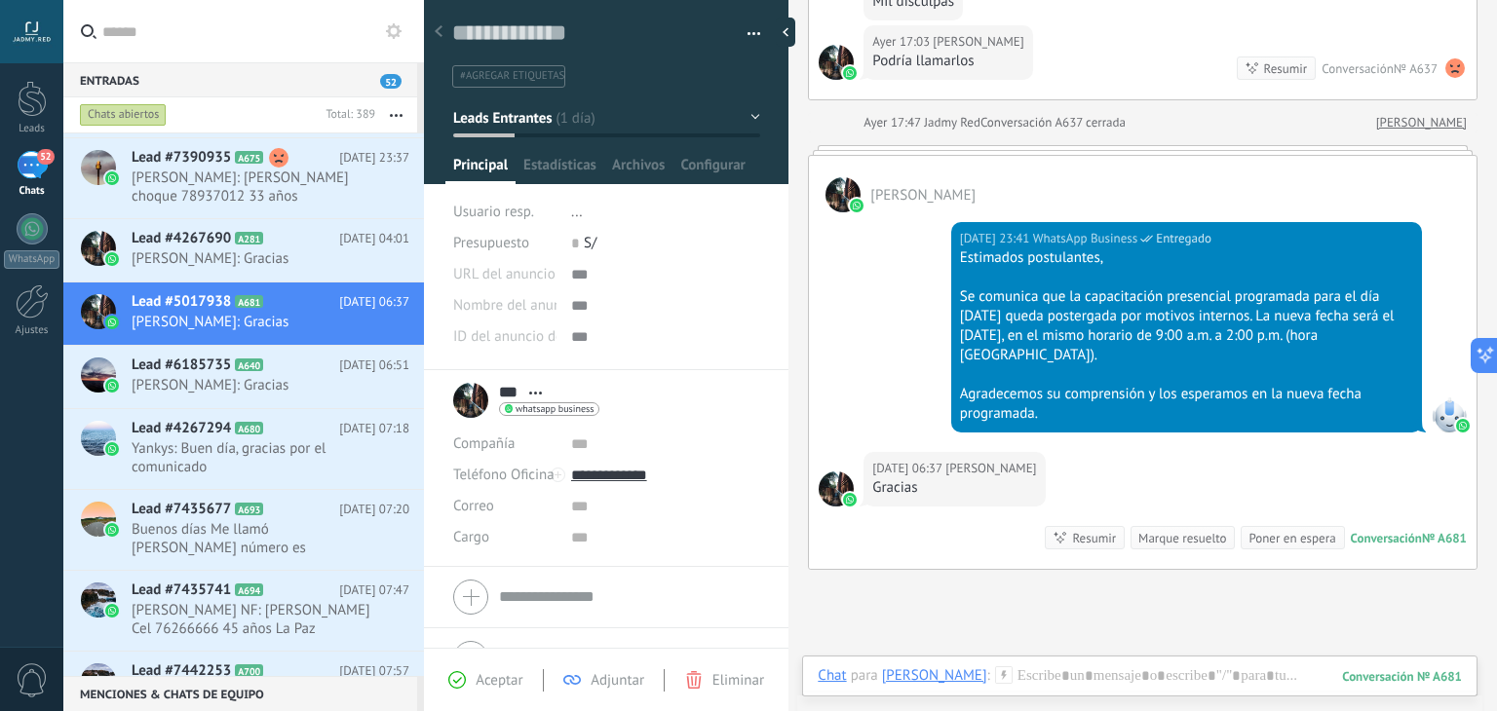
click at [1170, 529] on div "Marque resuelto" at bounding box center [1182, 538] width 88 height 19
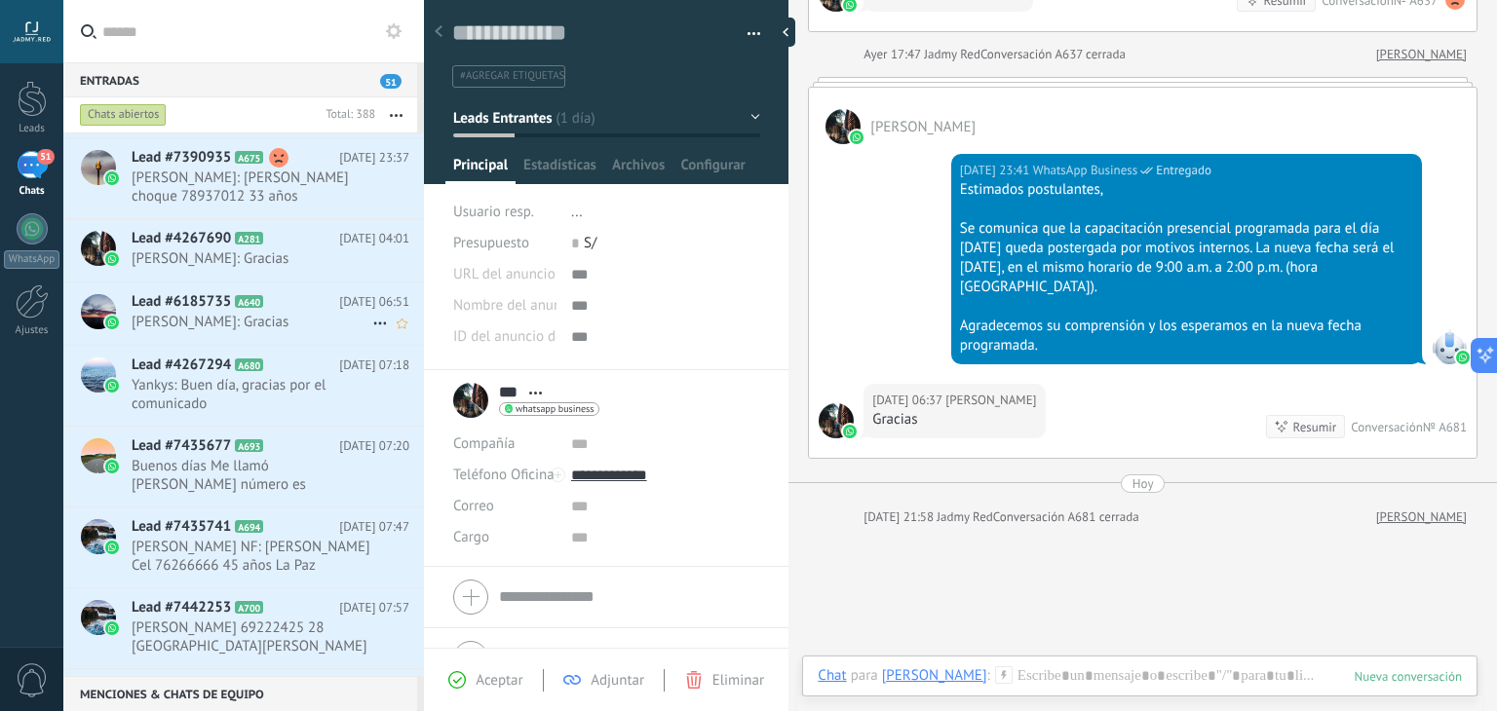
click at [262, 340] on div "Lead #6185735 A640 Hoy 06:51 Carolina Huanca Poma: Gracias" at bounding box center [278, 313] width 292 height 61
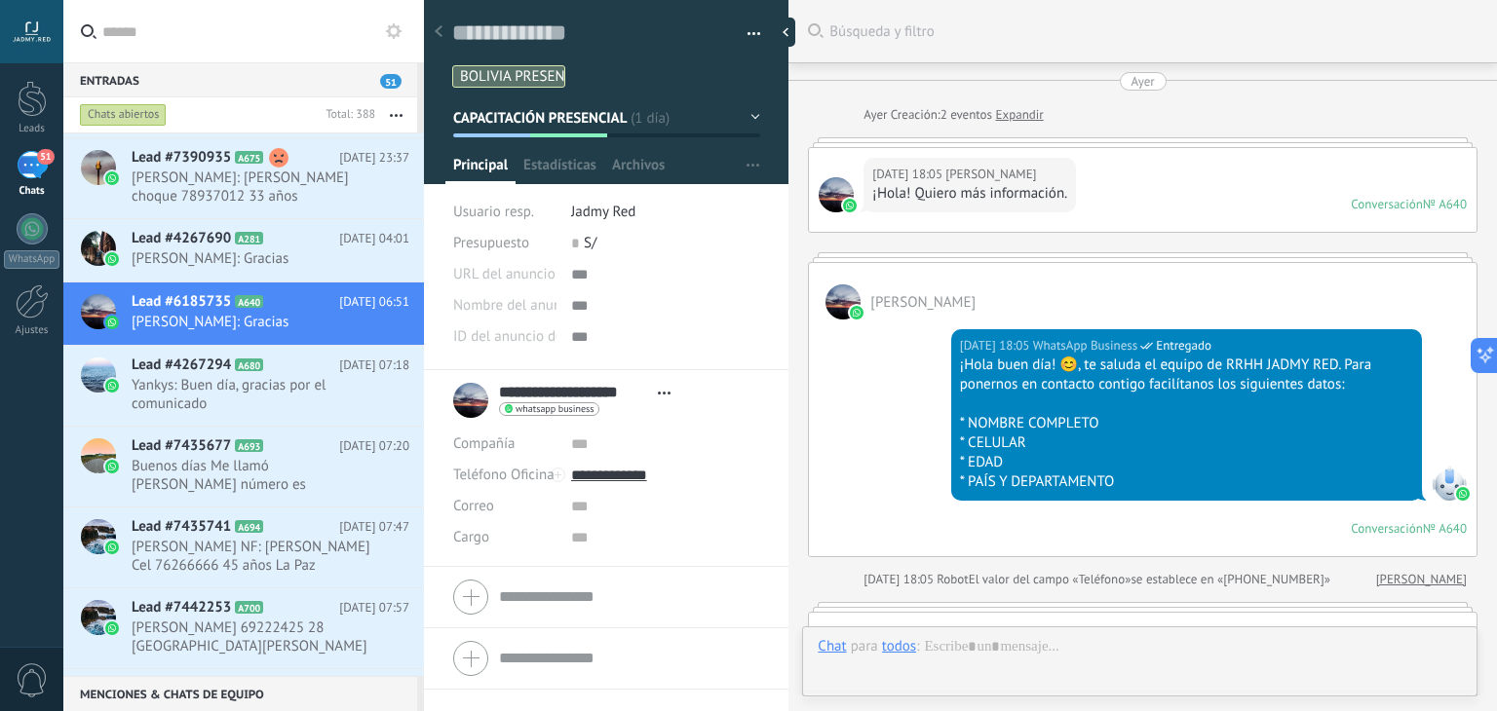
scroll to position [1971, 0]
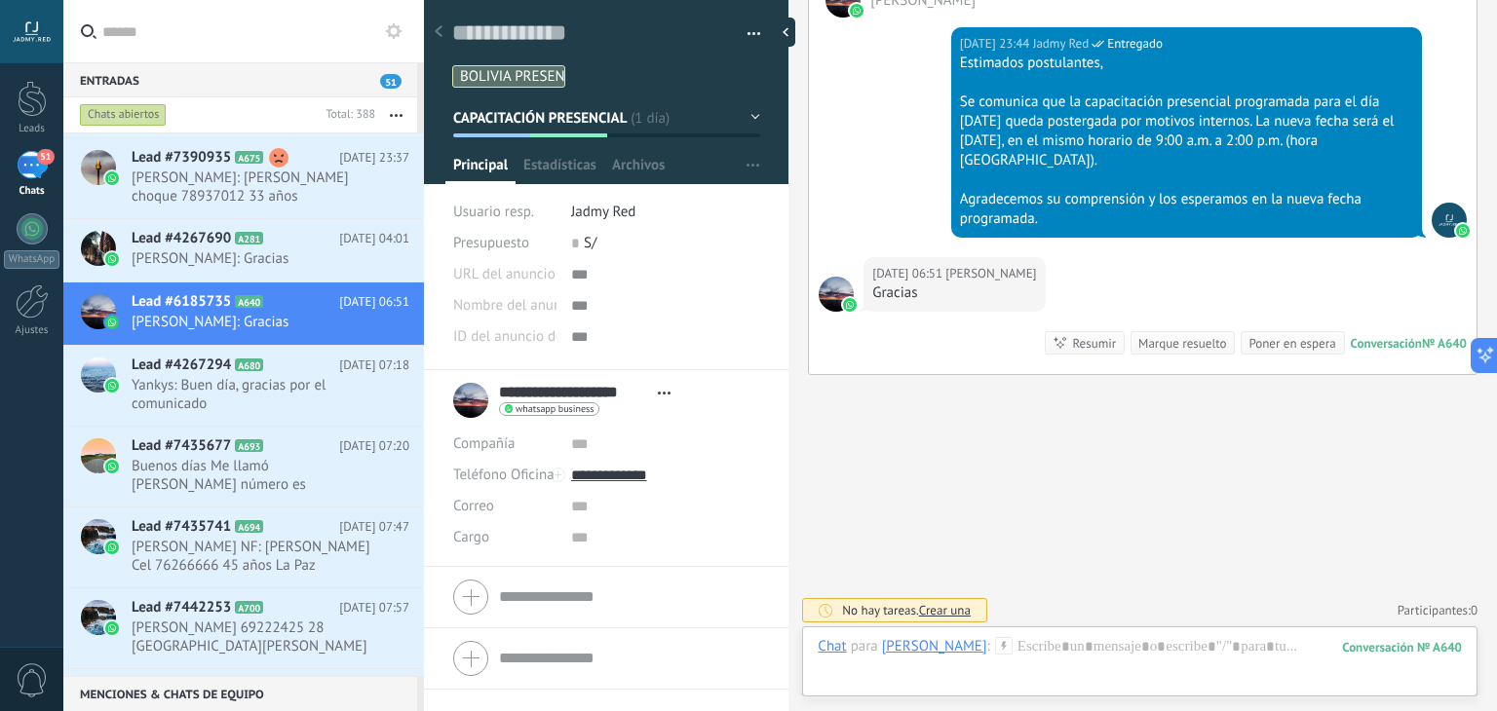
click at [1173, 346] on div "Marque resuelto" at bounding box center [1182, 343] width 88 height 19
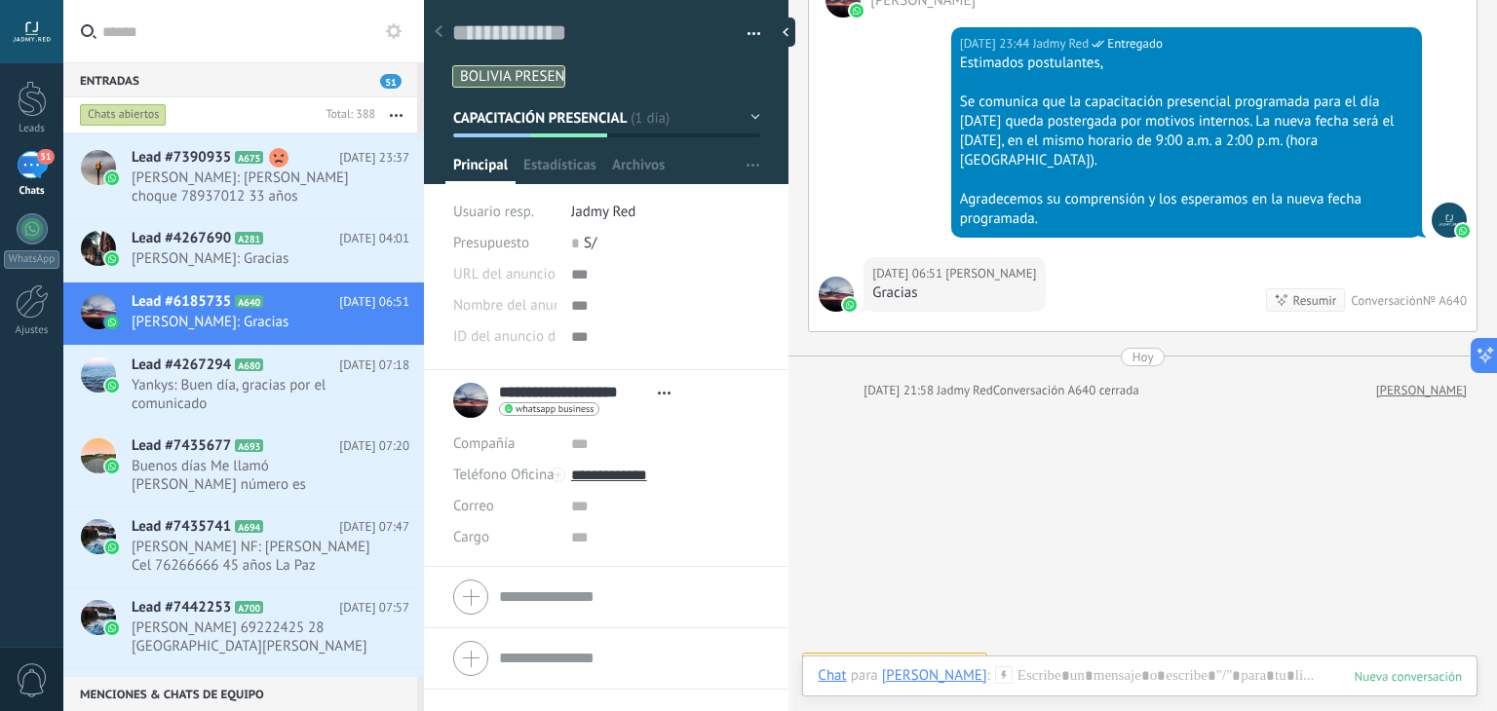
scroll to position [1996, 0]
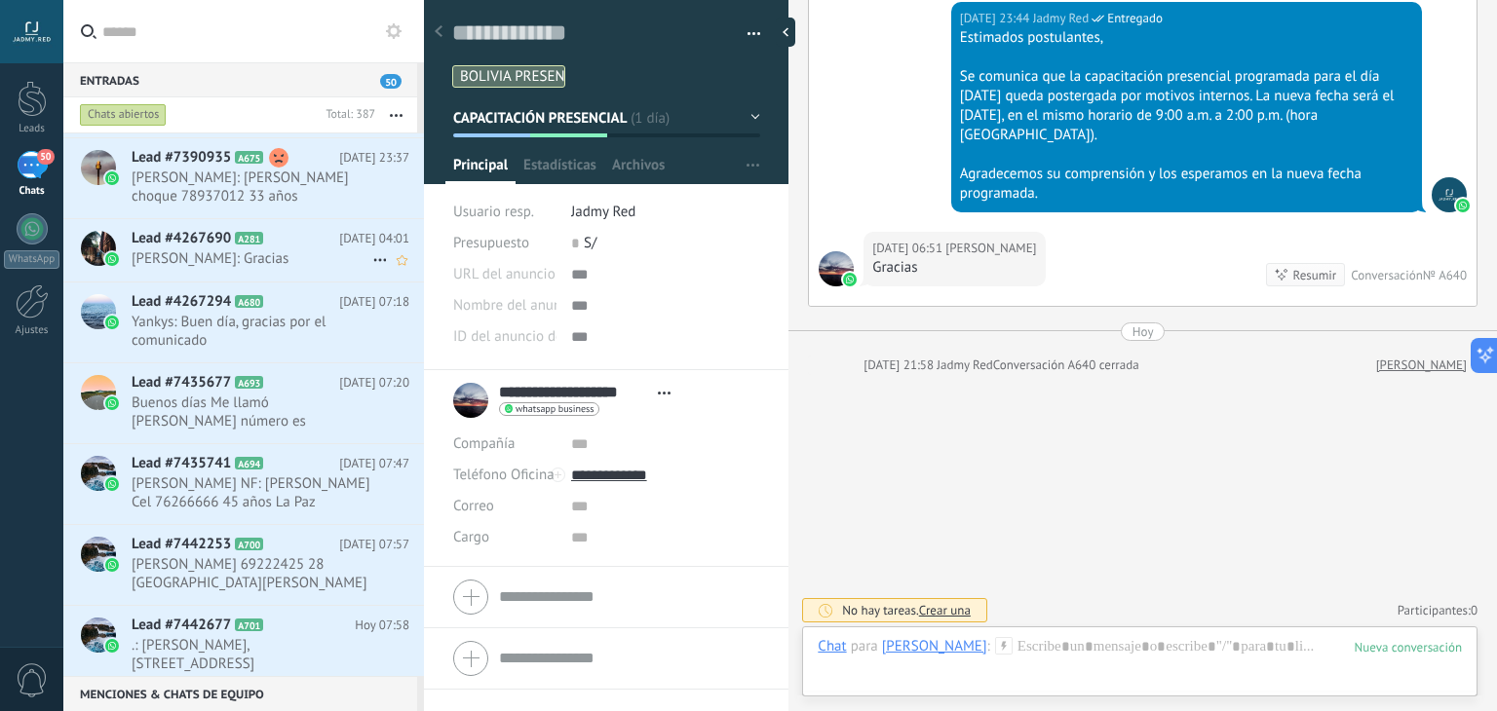
click at [225, 255] on span "[PERSON_NAME]: Gracias" at bounding box center [252, 259] width 241 height 19
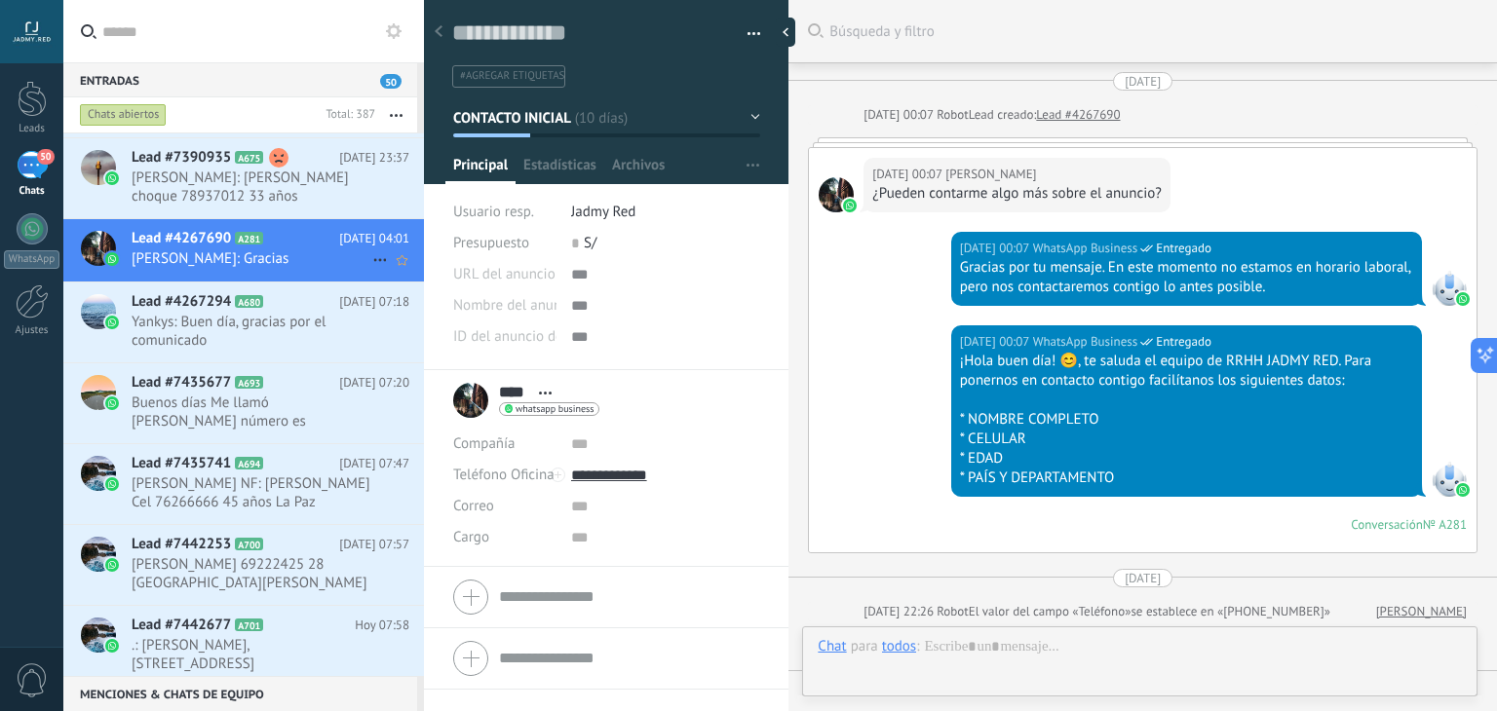
scroll to position [1411, 0]
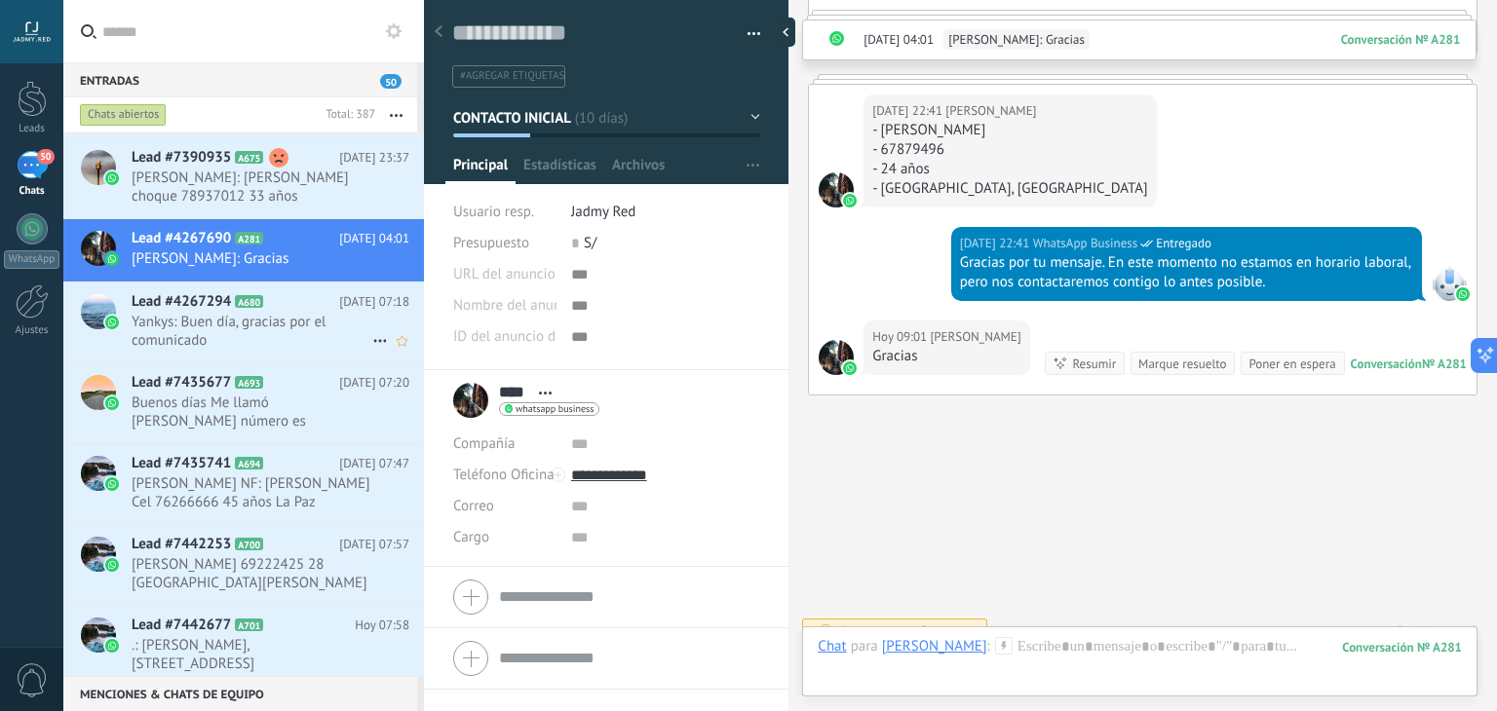
click at [226, 320] on span "Yankys: Buen día, gracias por el comunicado" at bounding box center [252, 331] width 241 height 37
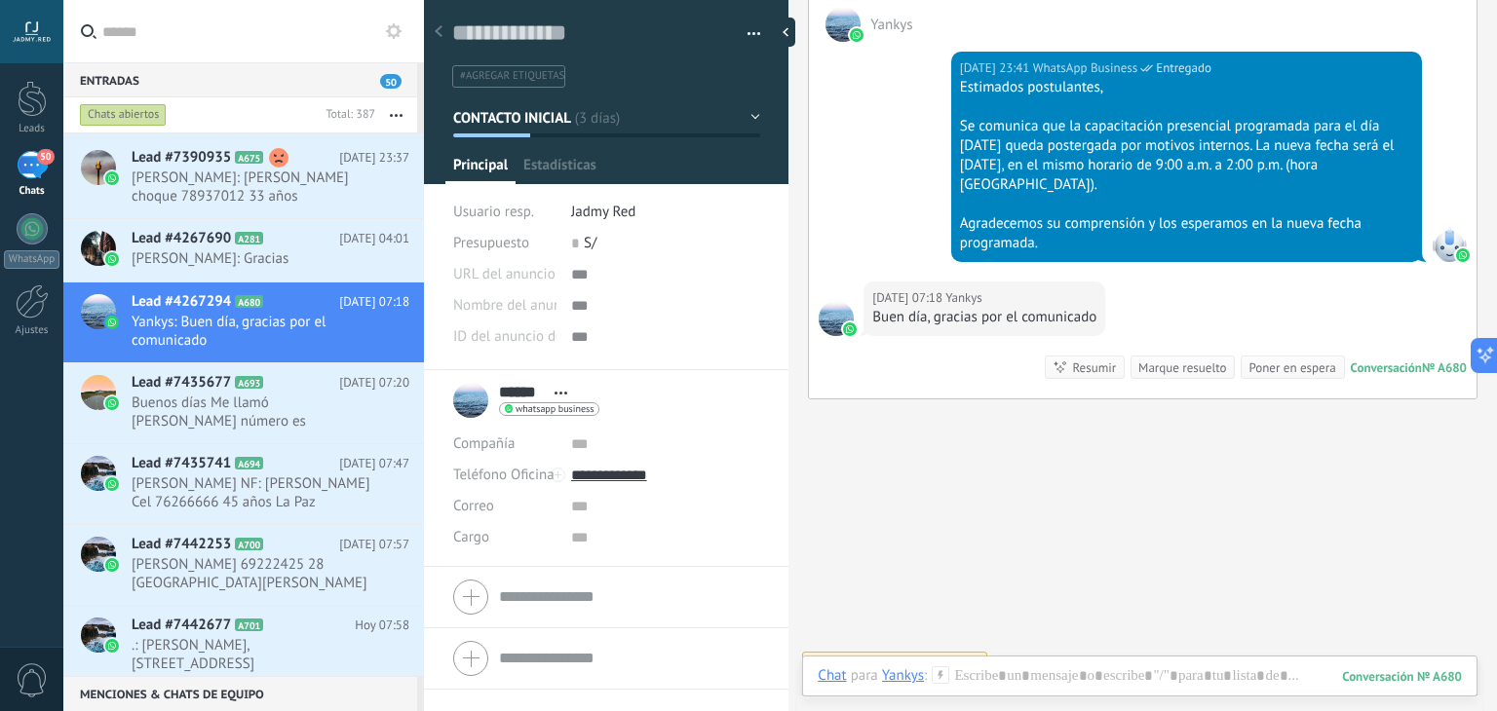
scroll to position [28, 0]
click at [1162, 377] on div "Marque resuelto" at bounding box center [1182, 368] width 88 height 19
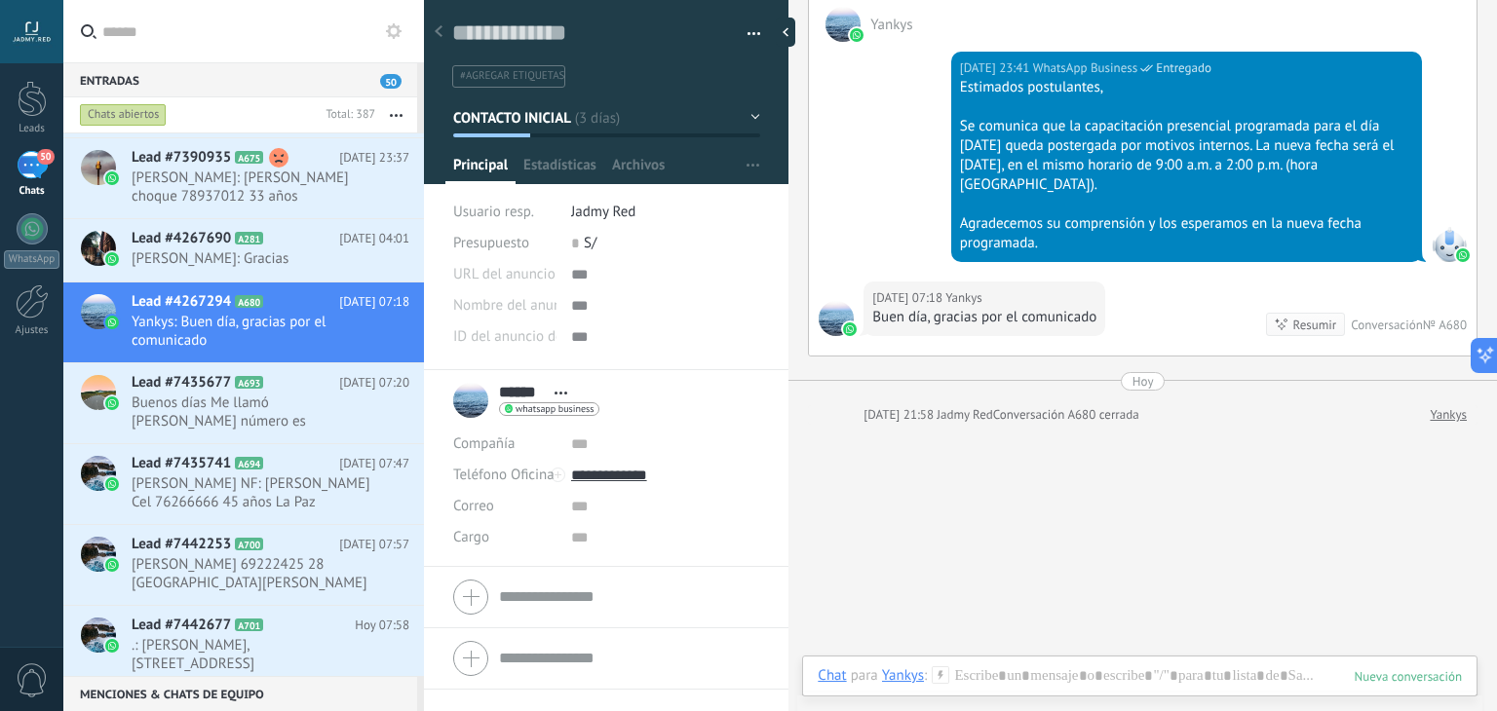
scroll to position [2170, 0]
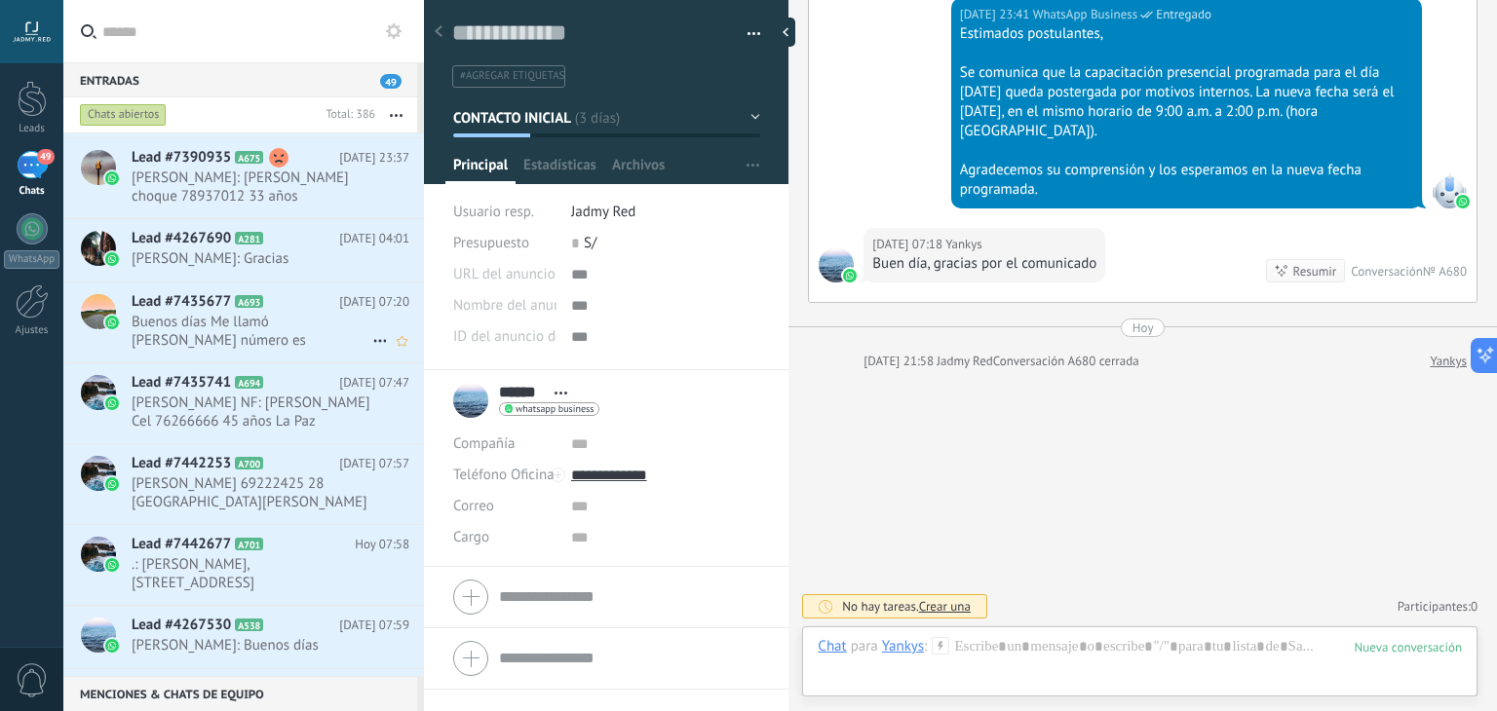
click at [273, 349] on div "Lead #7435677 A693 Hoy 07:20 Buenos días Me llamó Germán Mi número es 61611777 …" at bounding box center [278, 323] width 292 height 80
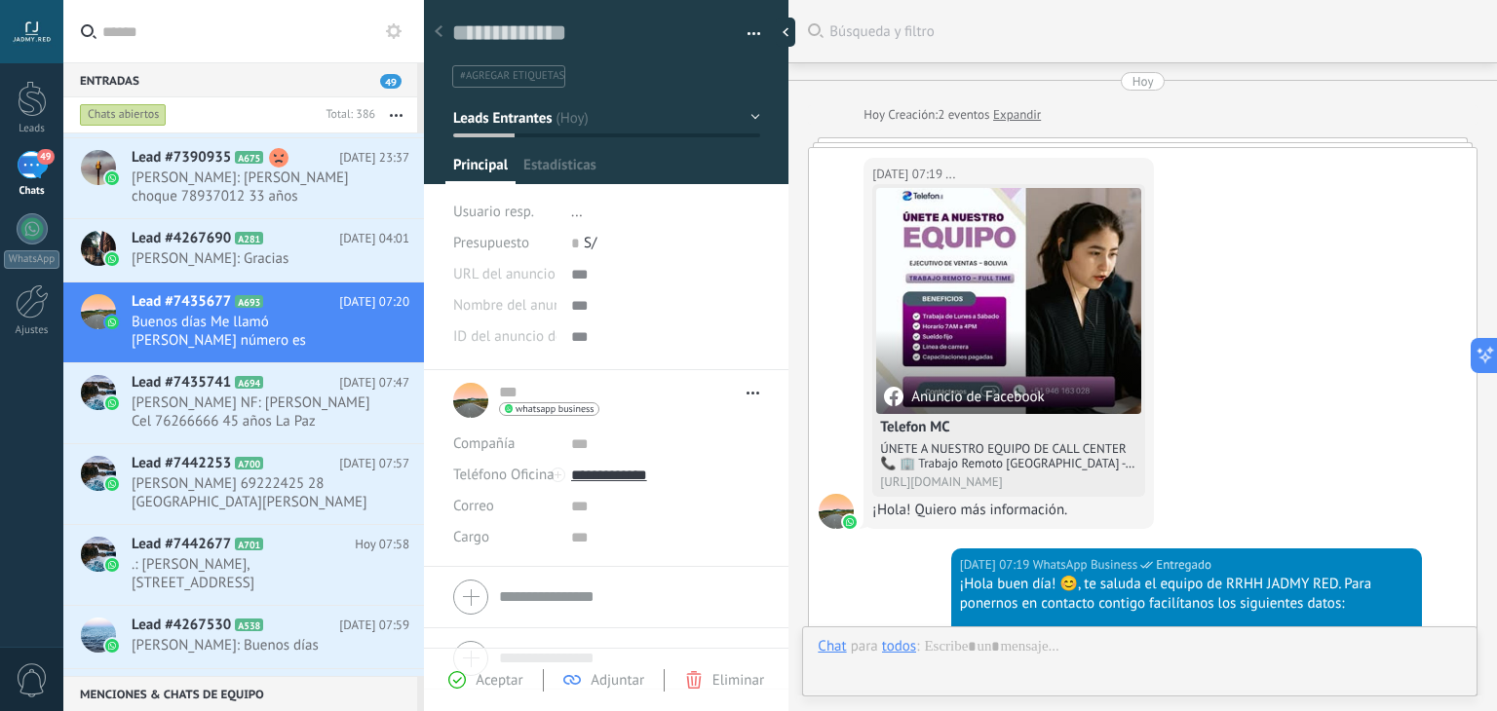
scroll to position [622, 0]
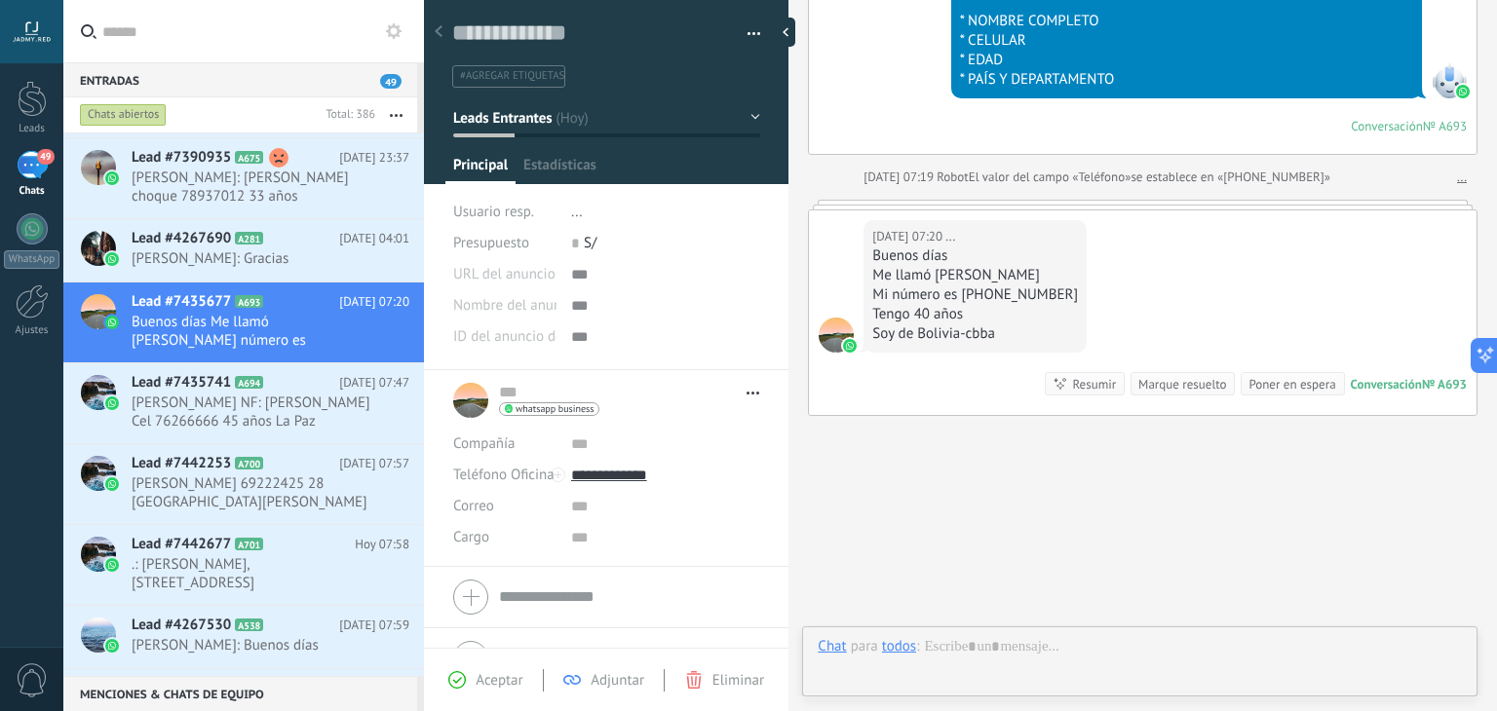
click at [1179, 375] on div "Marque resuelto" at bounding box center [1182, 384] width 88 height 19
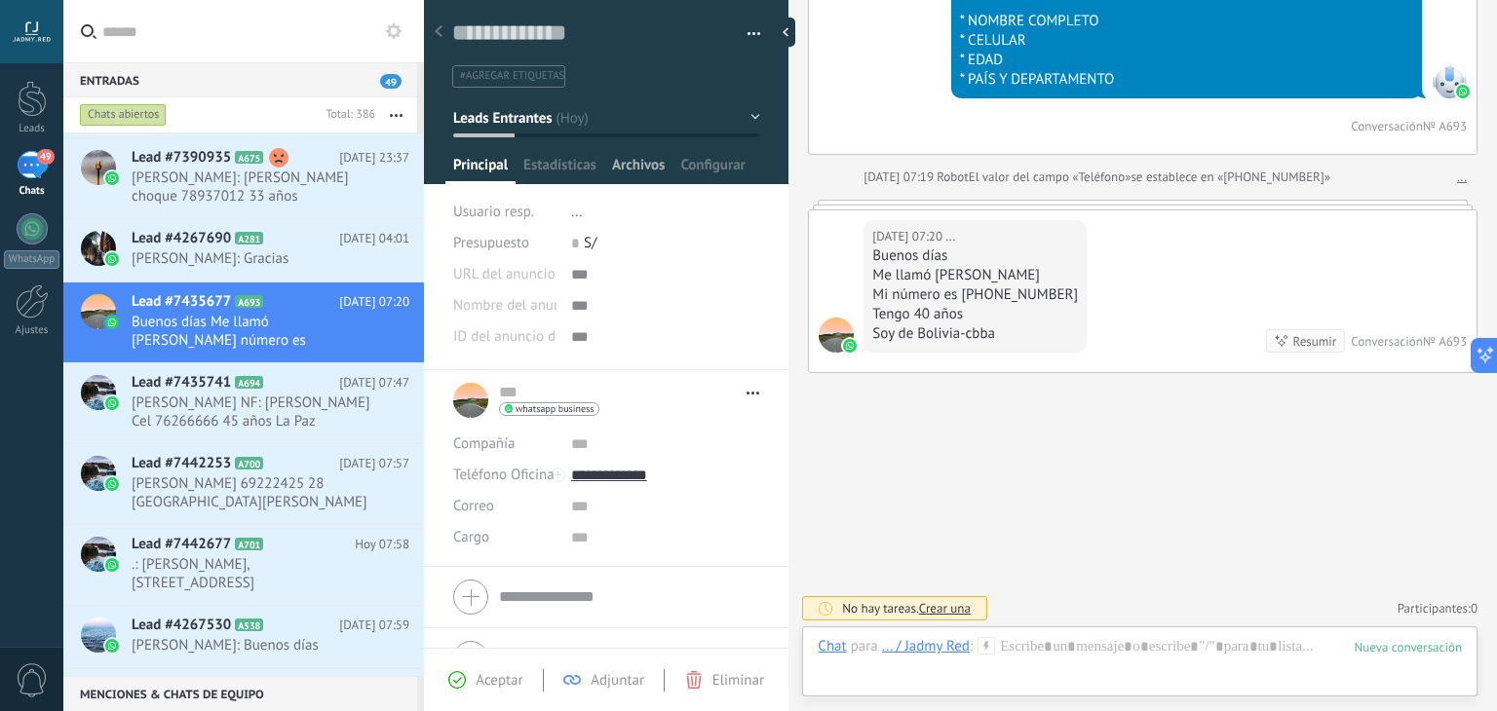
scroll to position [655, 0]
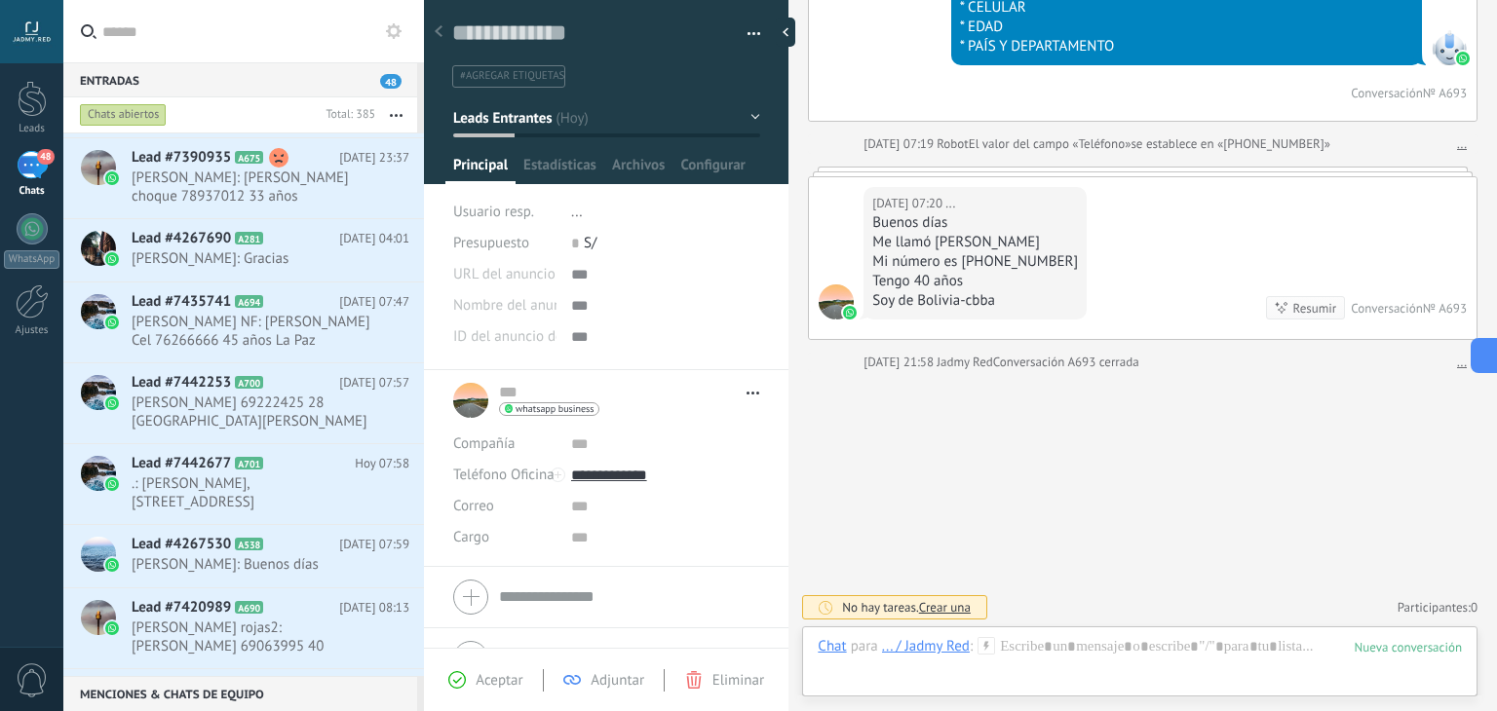
click at [544, 128] on button "Leads Entrantes" at bounding box center [606, 117] width 307 height 35
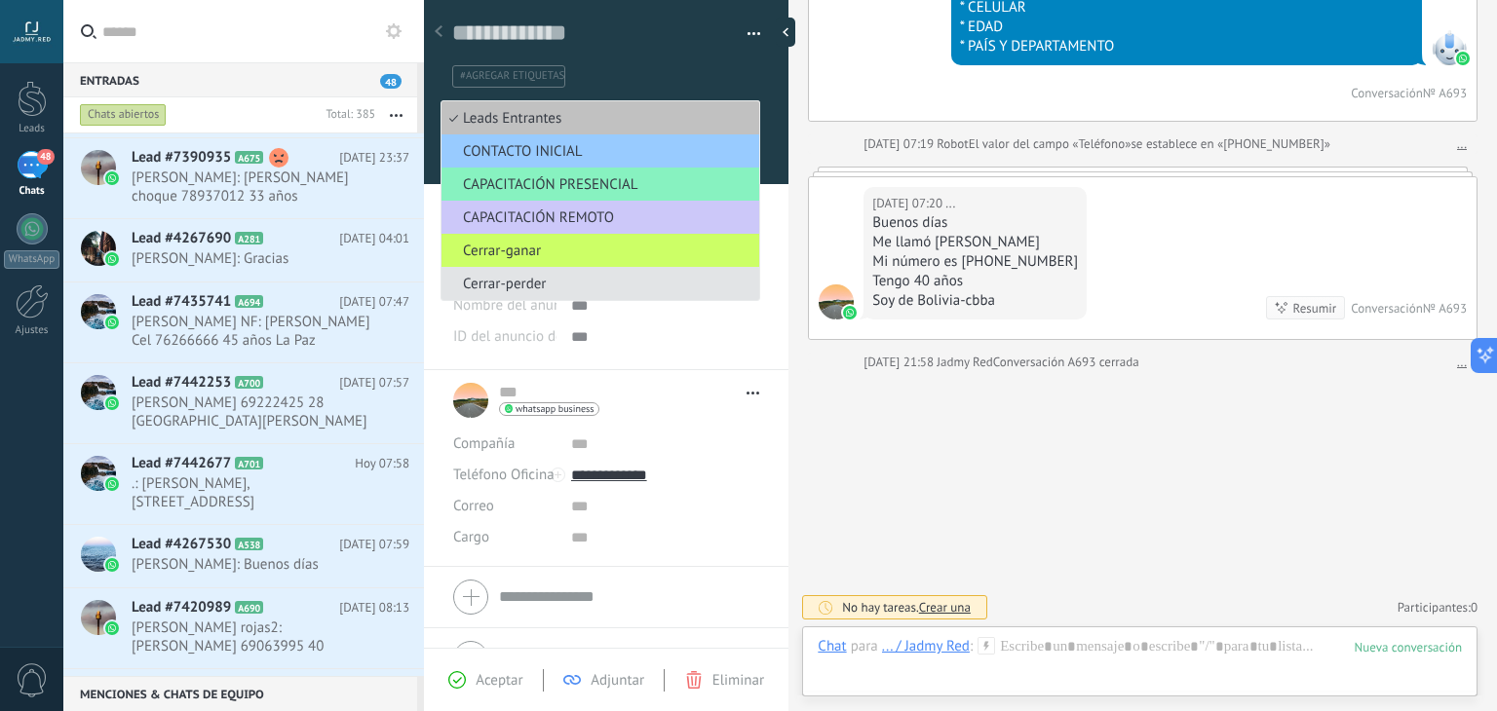
click at [536, 287] on span "Cerrar-perder" at bounding box center [598, 284] width 312 height 19
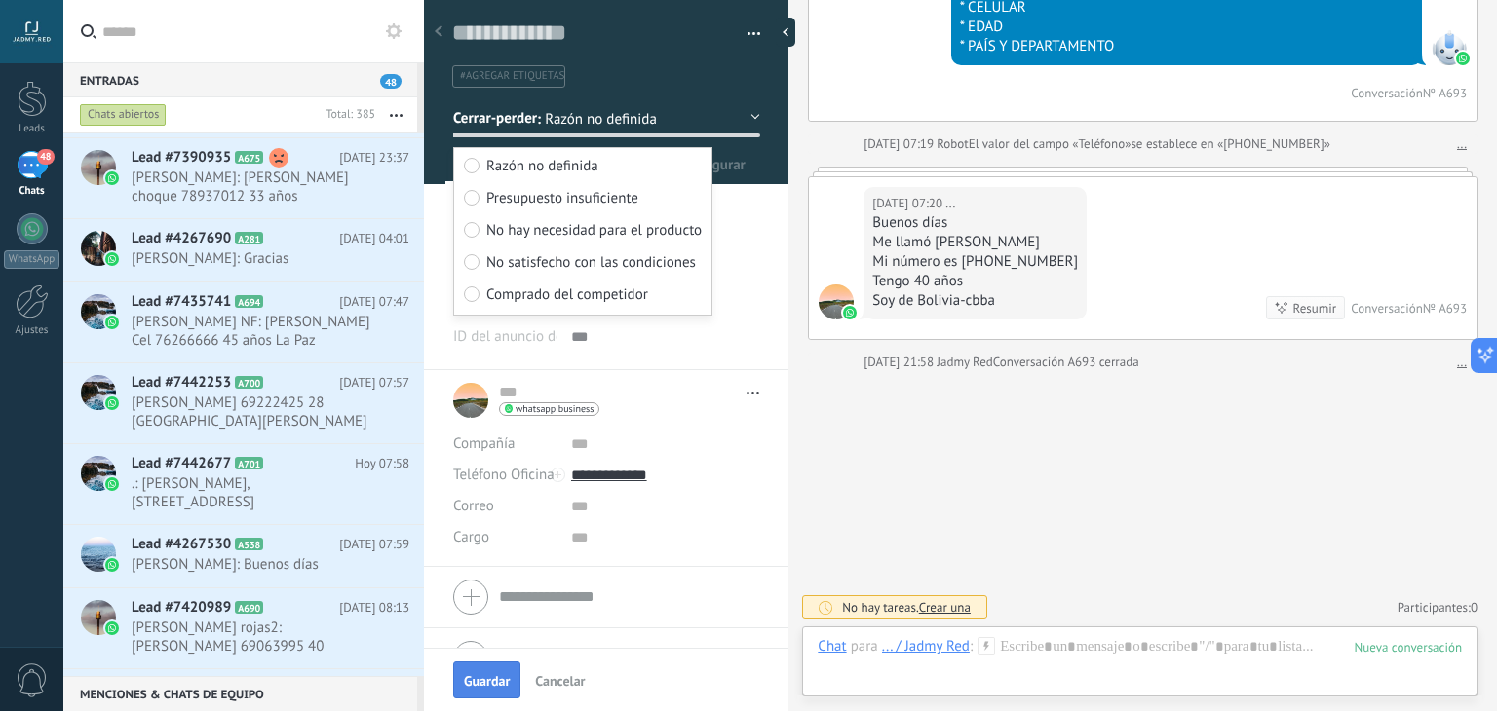
click at [505, 674] on span "Guardar" at bounding box center [487, 681] width 46 height 14
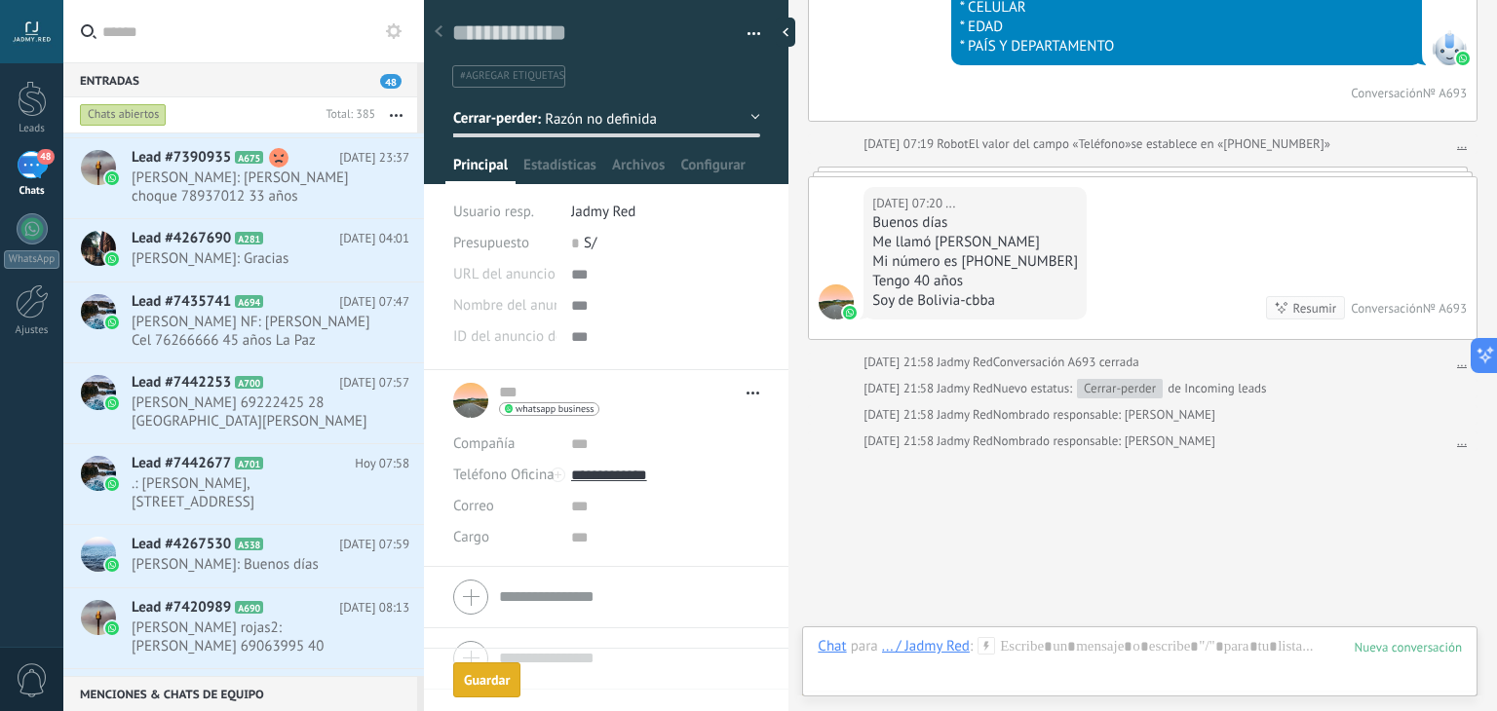
scroll to position [733, 0]
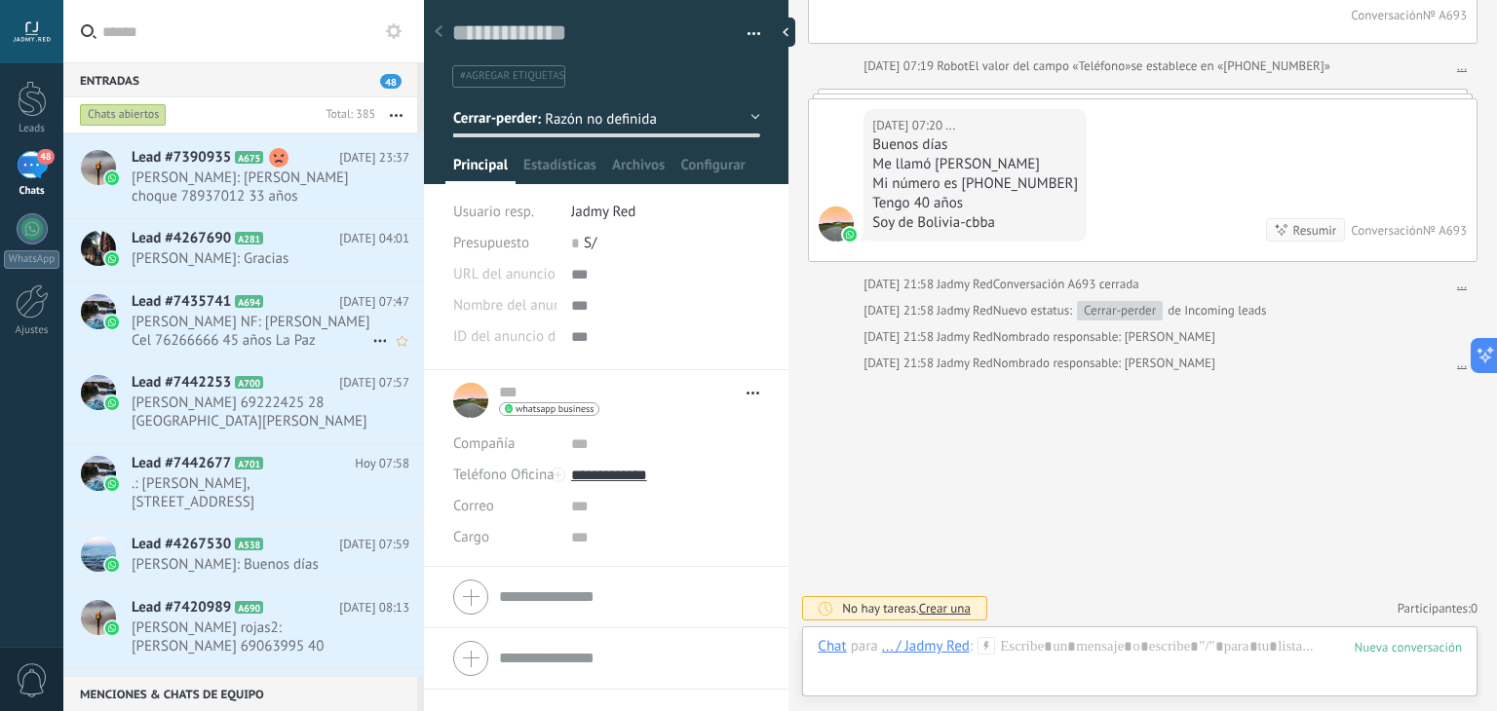
click at [222, 333] on span "[PERSON_NAME] NF: [PERSON_NAME] Cel 76266666 45 años La Paz [GEOGRAPHIC_DATA]" at bounding box center [252, 331] width 241 height 37
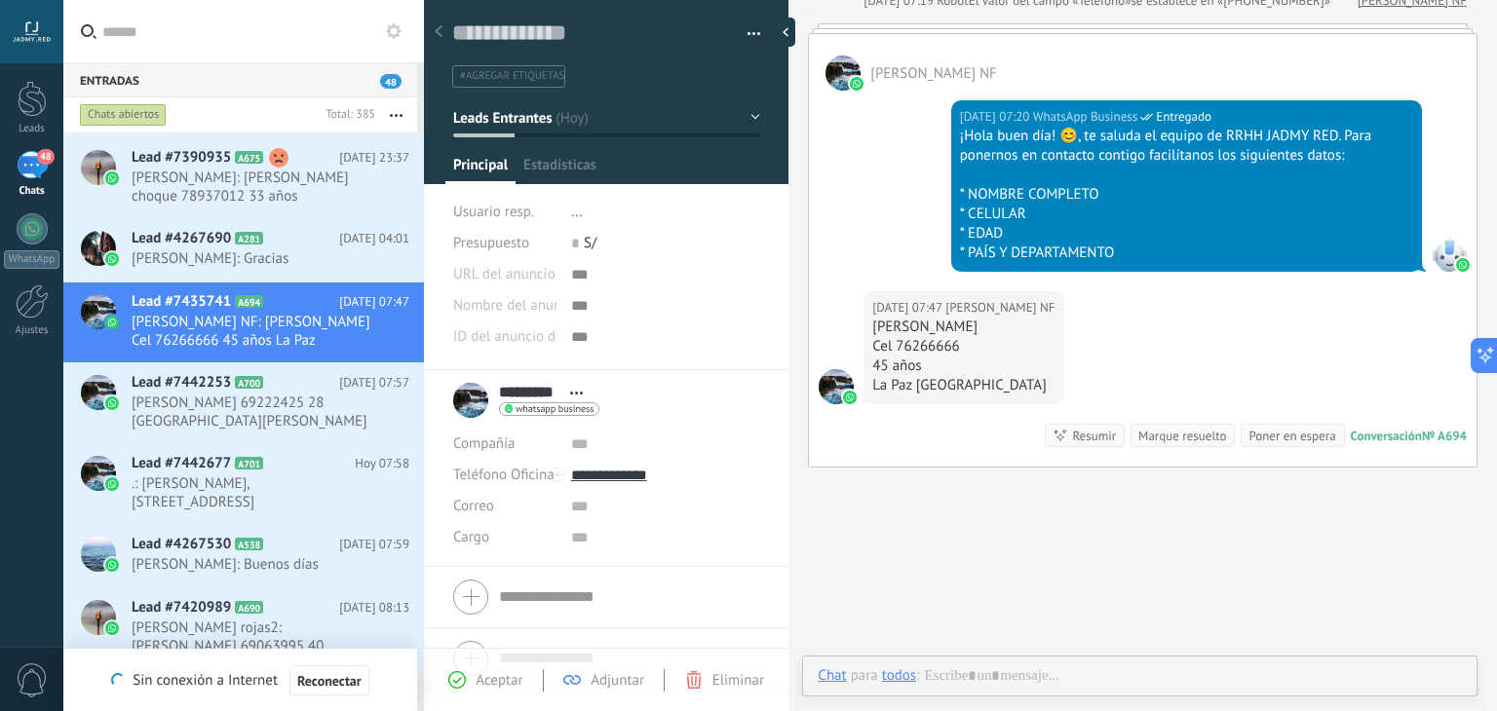
scroll to position [28, 0]
click at [1152, 427] on div "Marque resuelto" at bounding box center [1182, 436] width 88 height 19
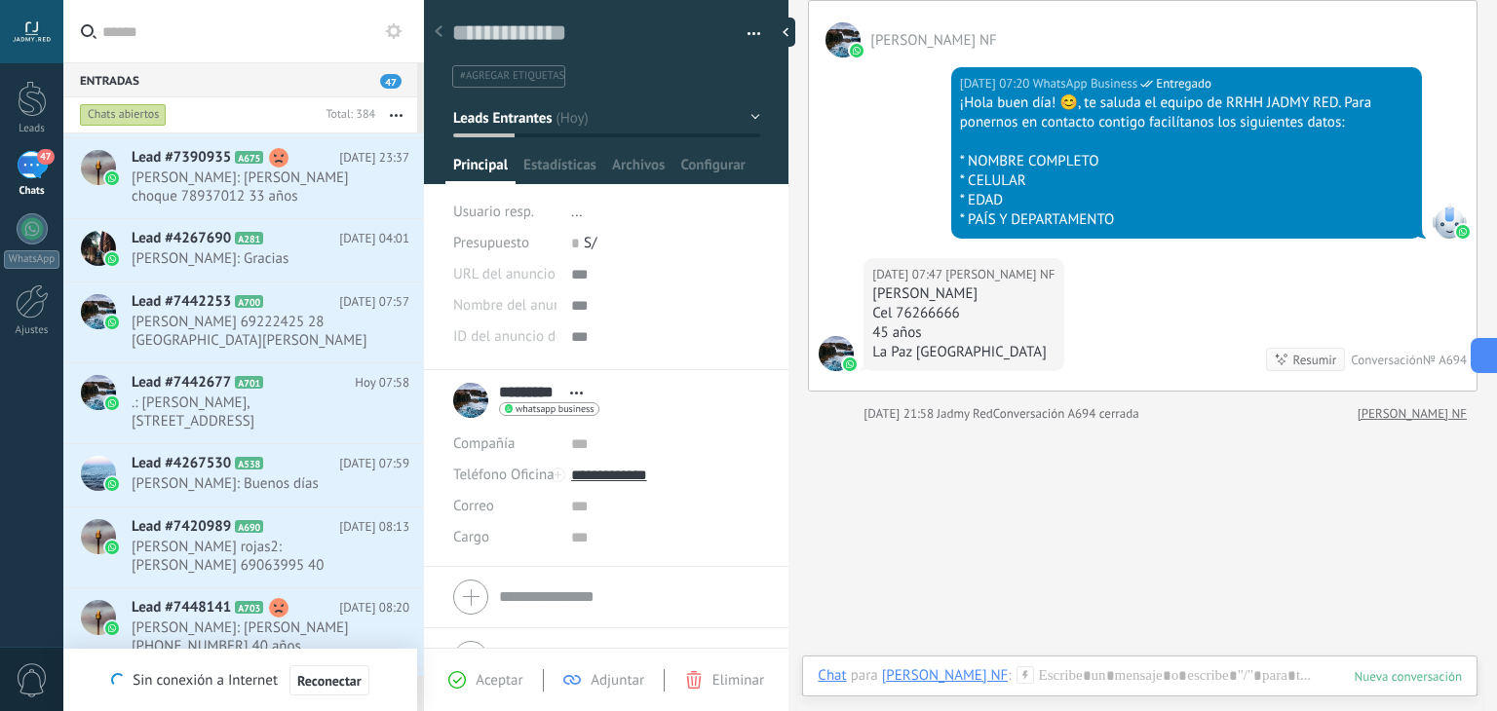
click at [564, 110] on button "Leads Entrantes" at bounding box center [606, 117] width 307 height 35
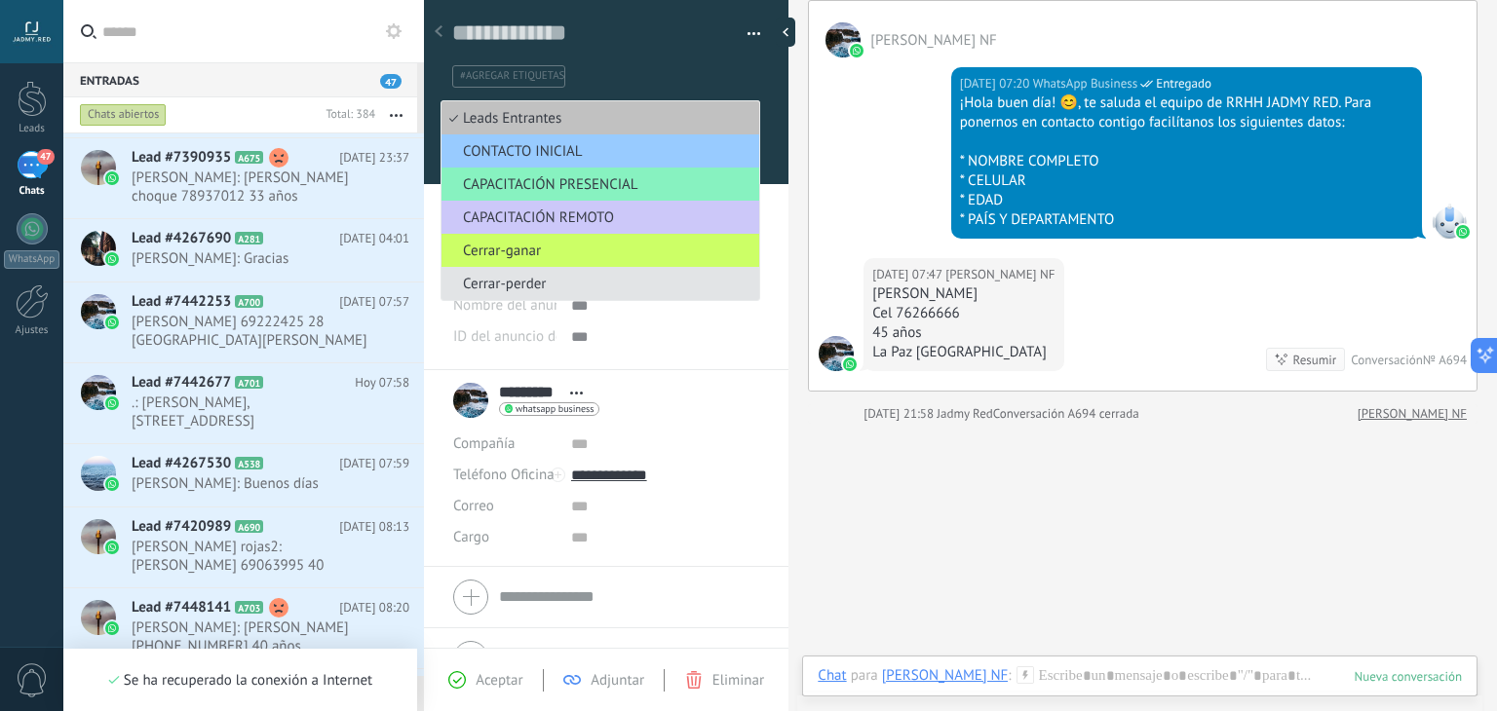
click at [540, 290] on span "Cerrar-perder" at bounding box center [598, 284] width 312 height 19
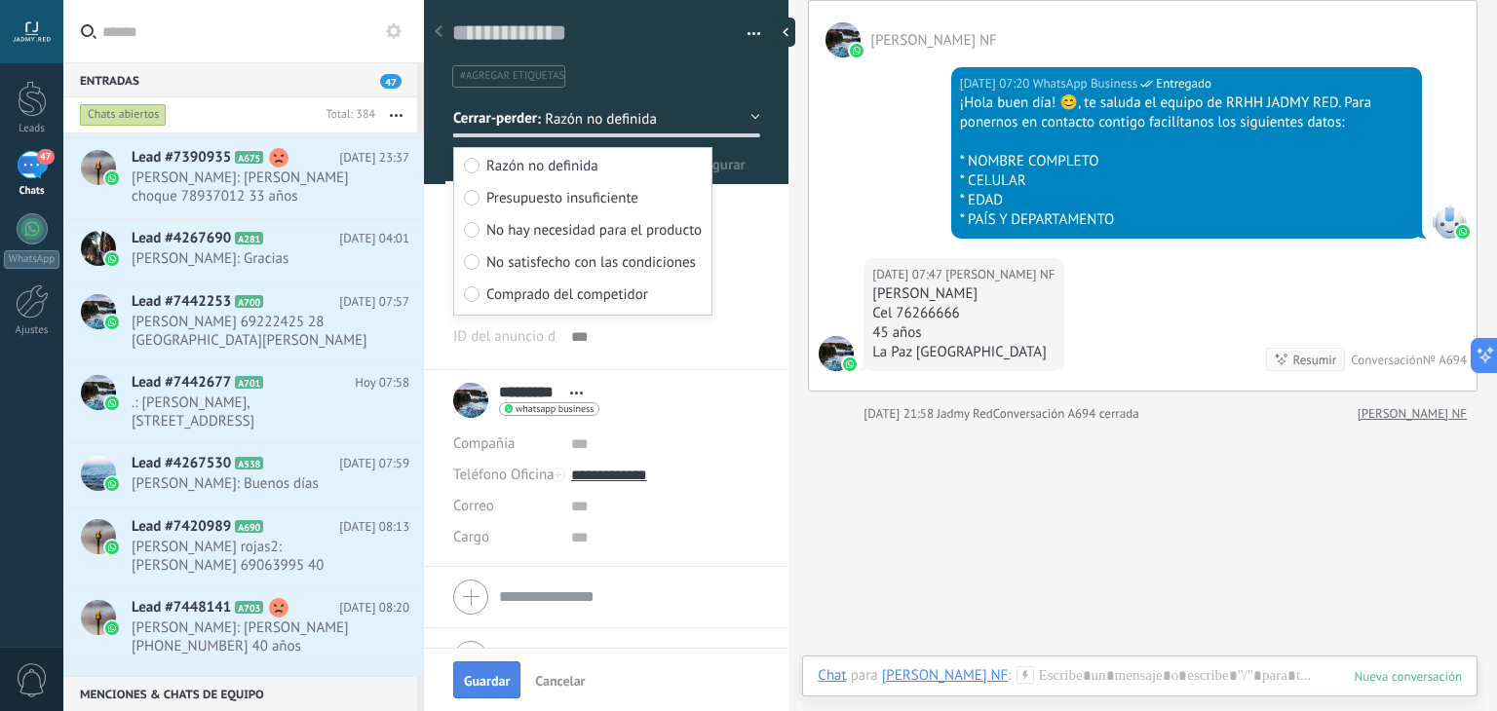
click at [478, 696] on button "Guardar" at bounding box center [486, 680] width 67 height 37
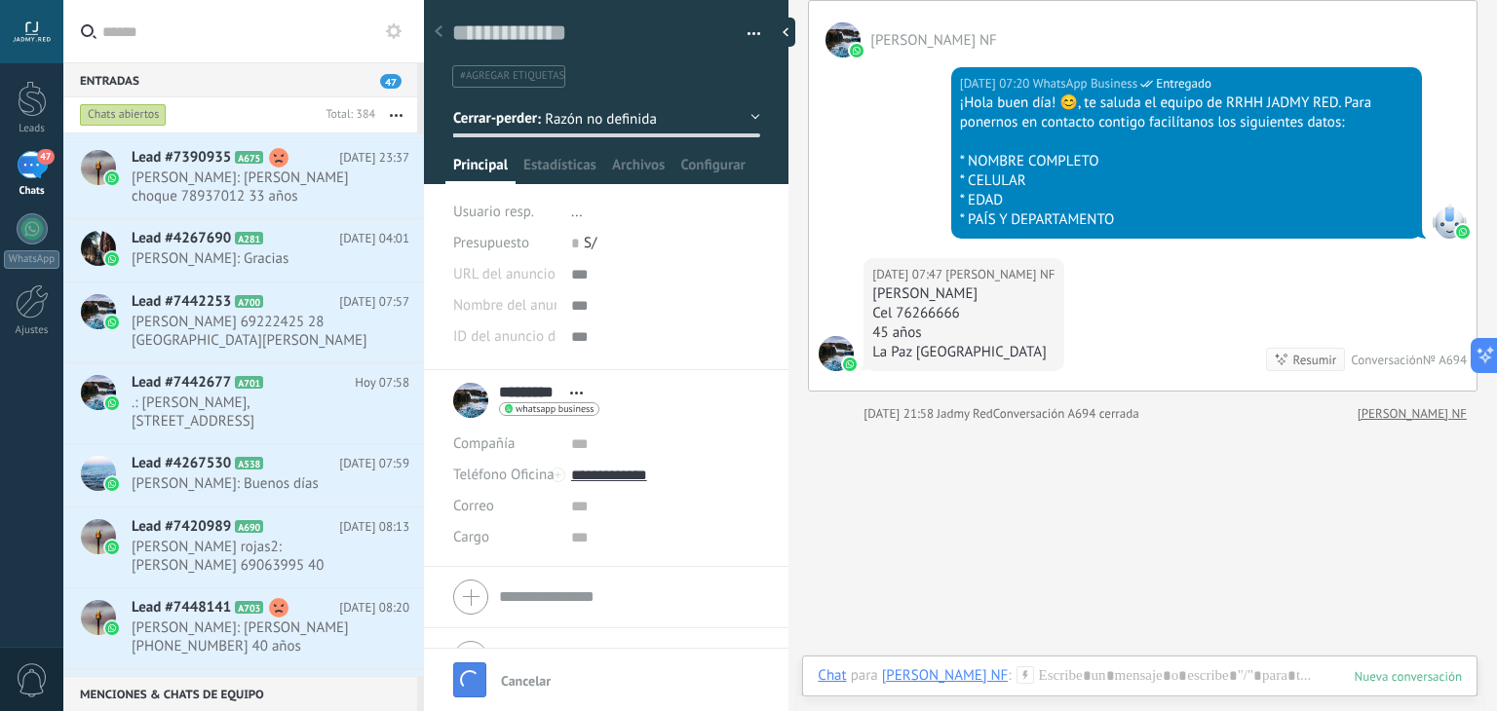
scroll to position [685, 0]
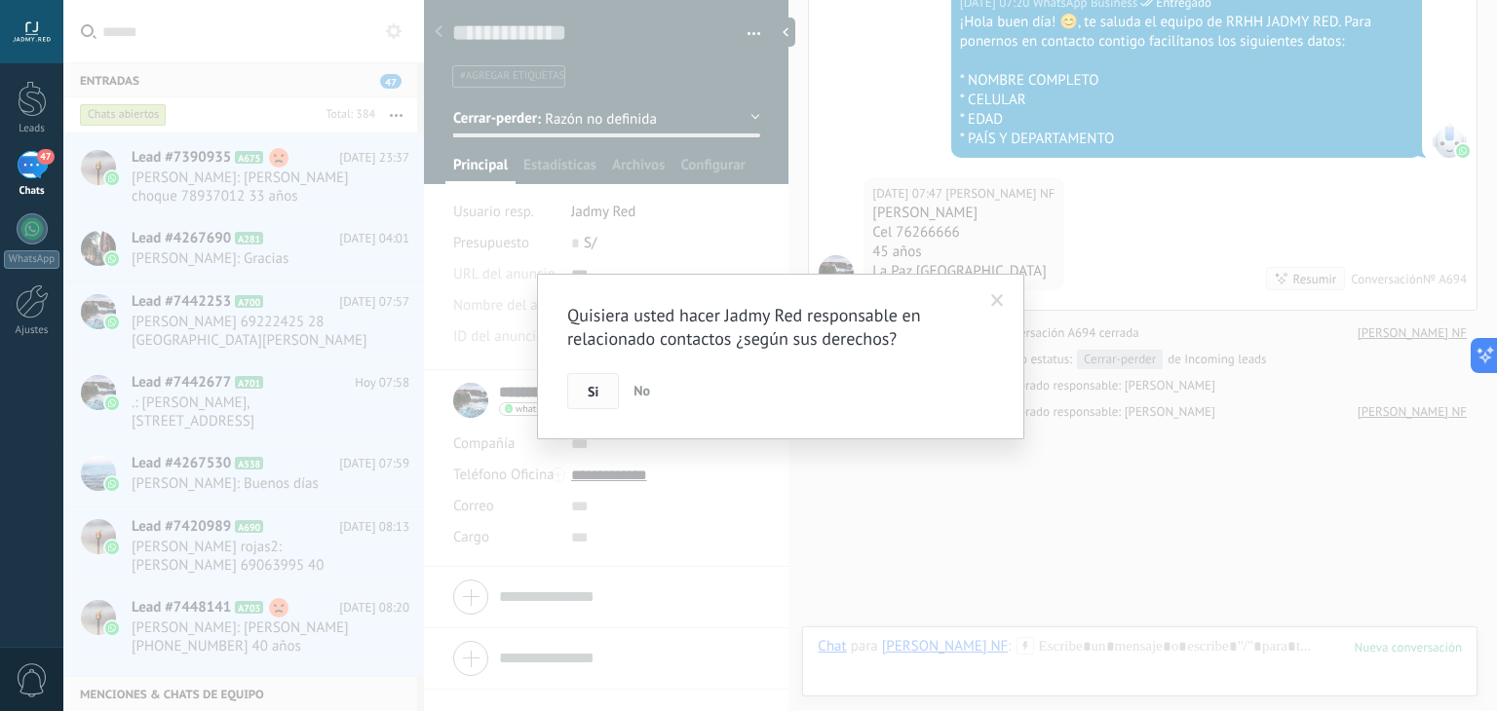
click at [602, 397] on button "Si" at bounding box center [593, 391] width 52 height 37
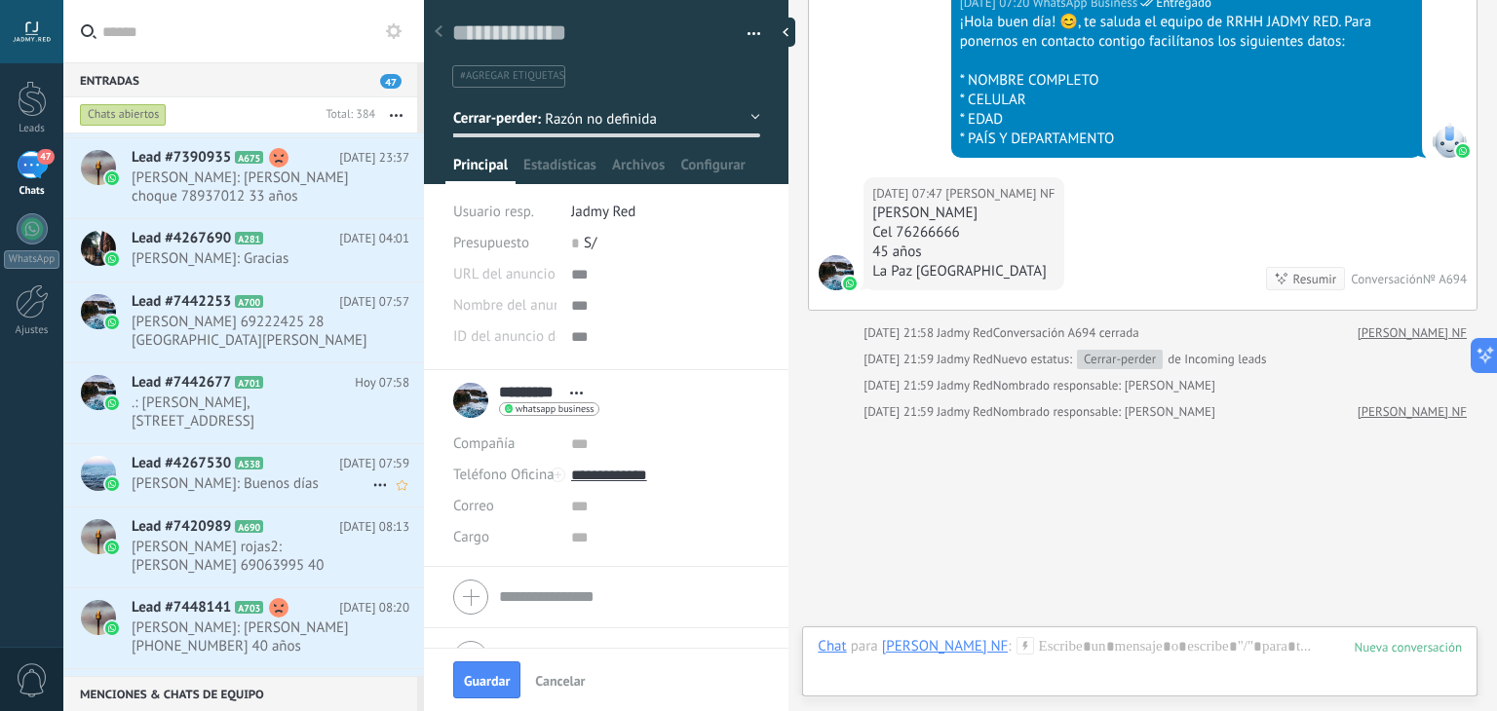
click at [297, 472] on div "Lead #4267530 A538 Hoy 07:59 shery: Buenos días" at bounding box center [278, 474] width 292 height 61
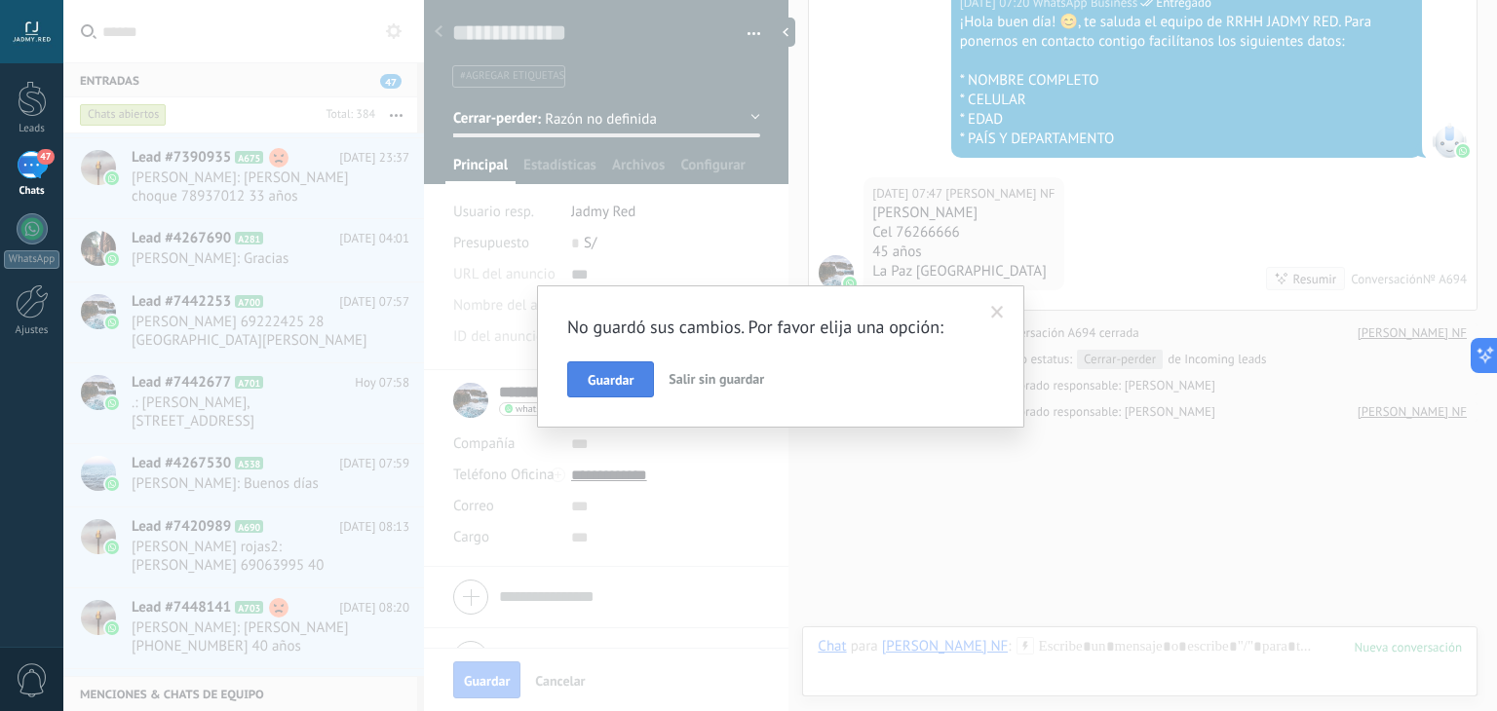
click at [594, 391] on button "Guardar" at bounding box center [610, 380] width 87 height 37
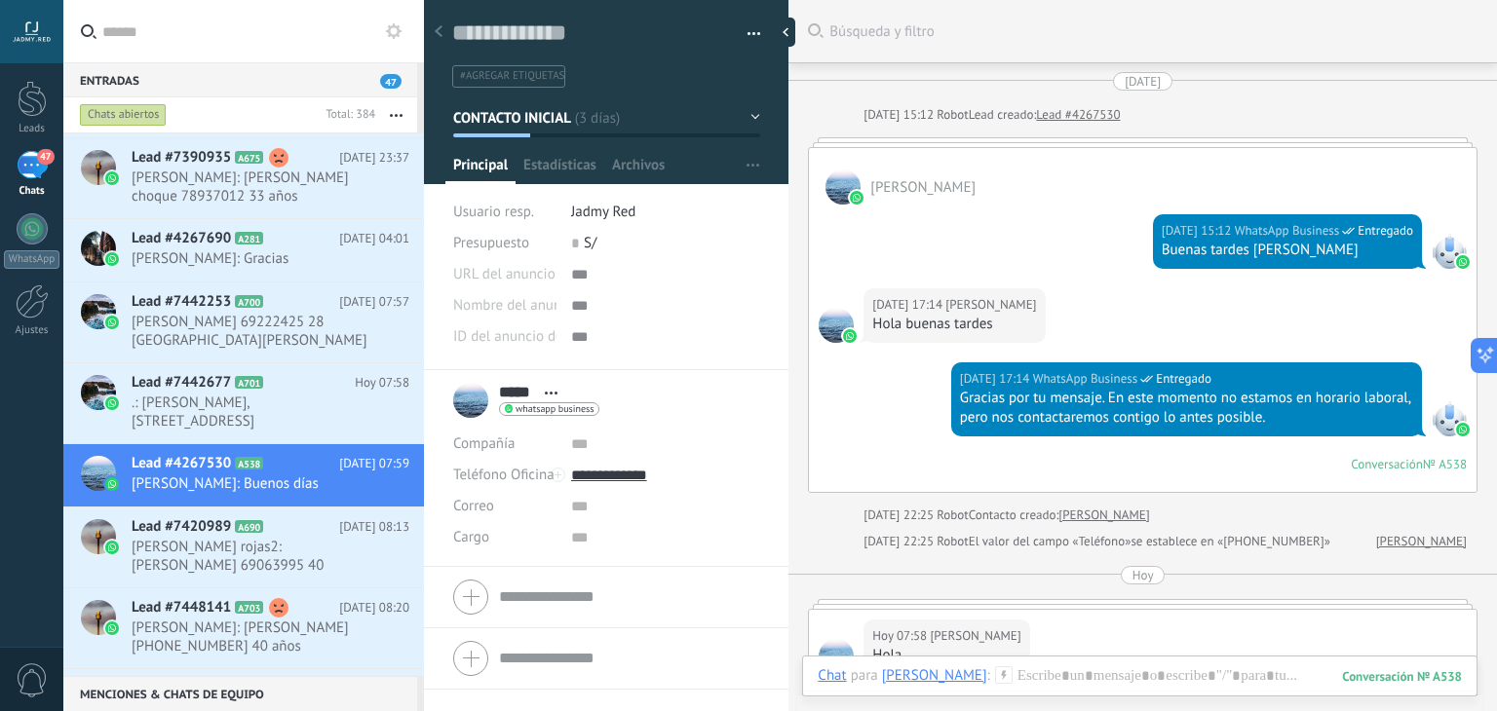
scroll to position [461, 0]
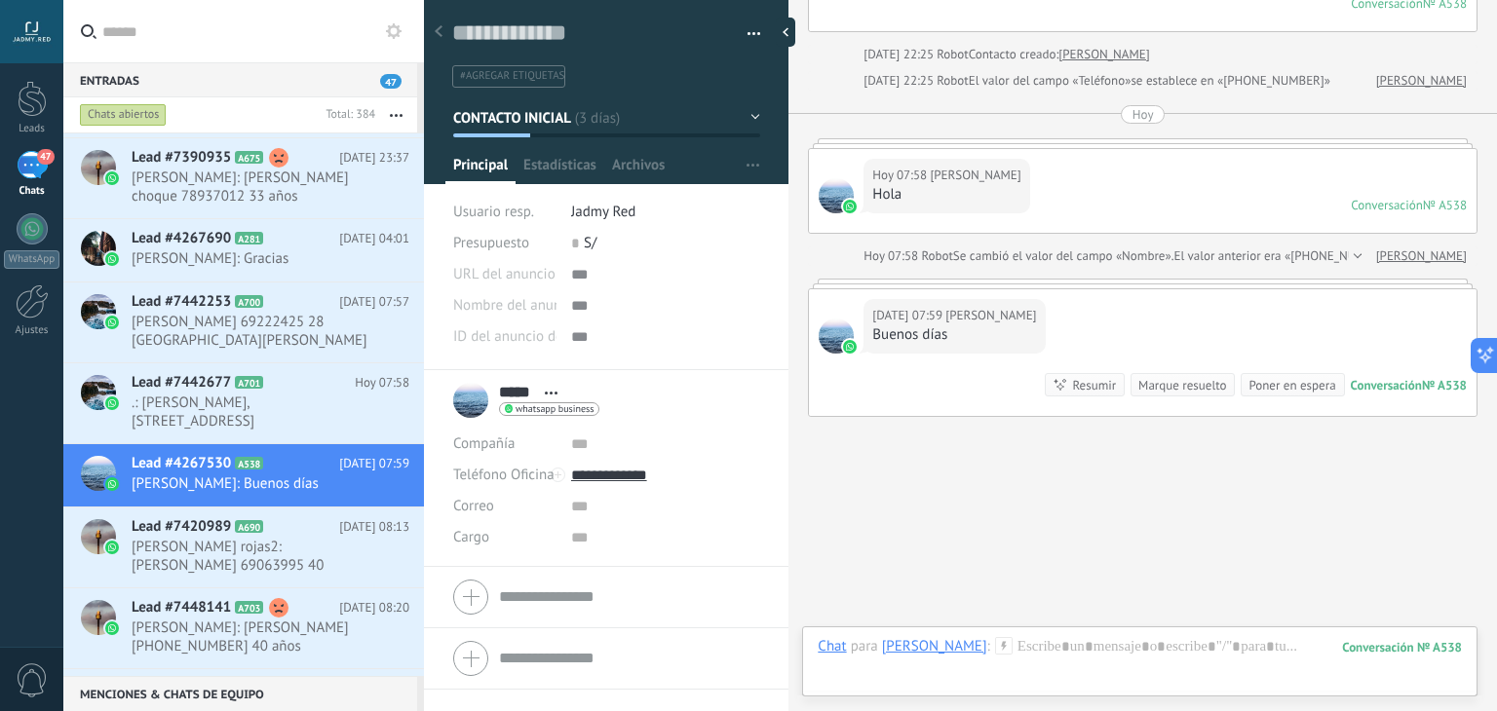
click at [995, 644] on icon at bounding box center [1004, 646] width 18 height 18
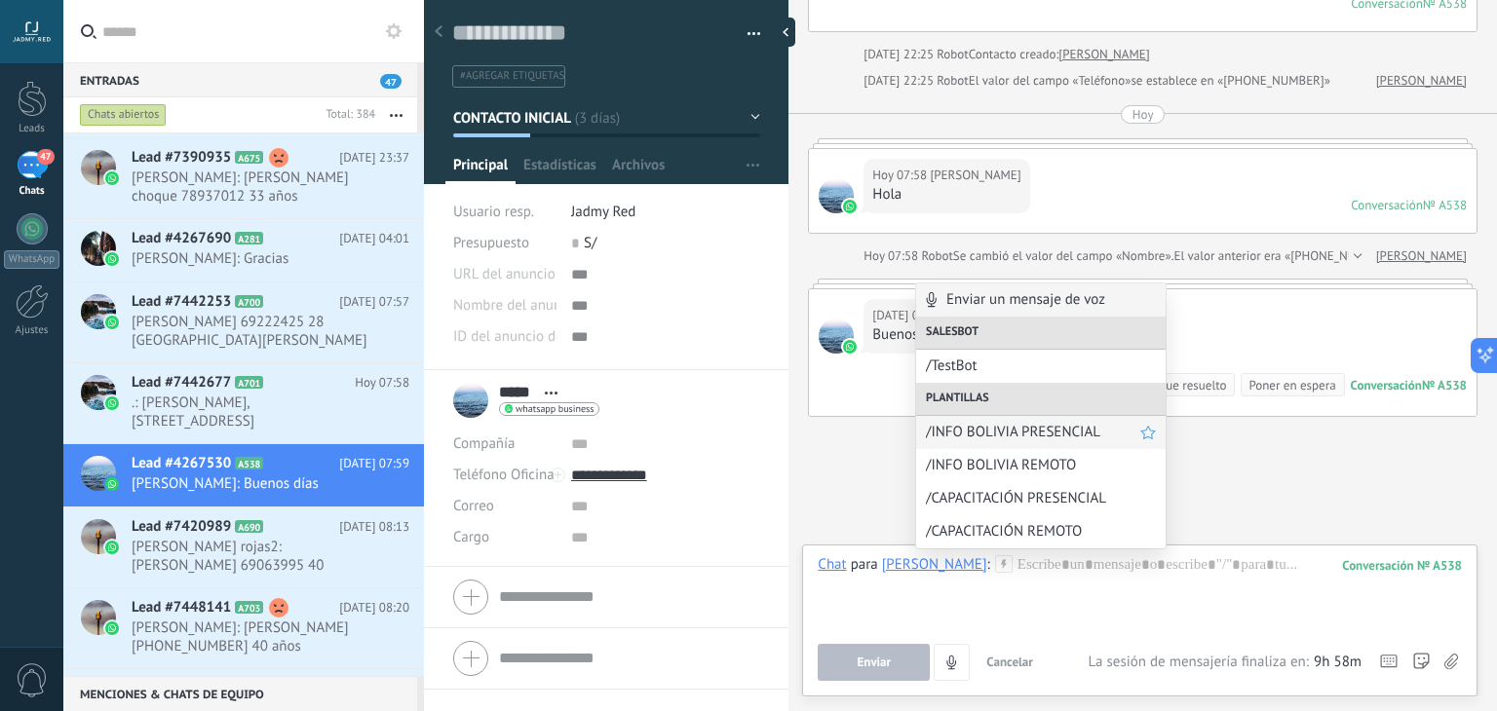
click at [971, 442] on span "/INFO BOLIVIA PRESENCIAL" at bounding box center [1033, 432] width 214 height 19
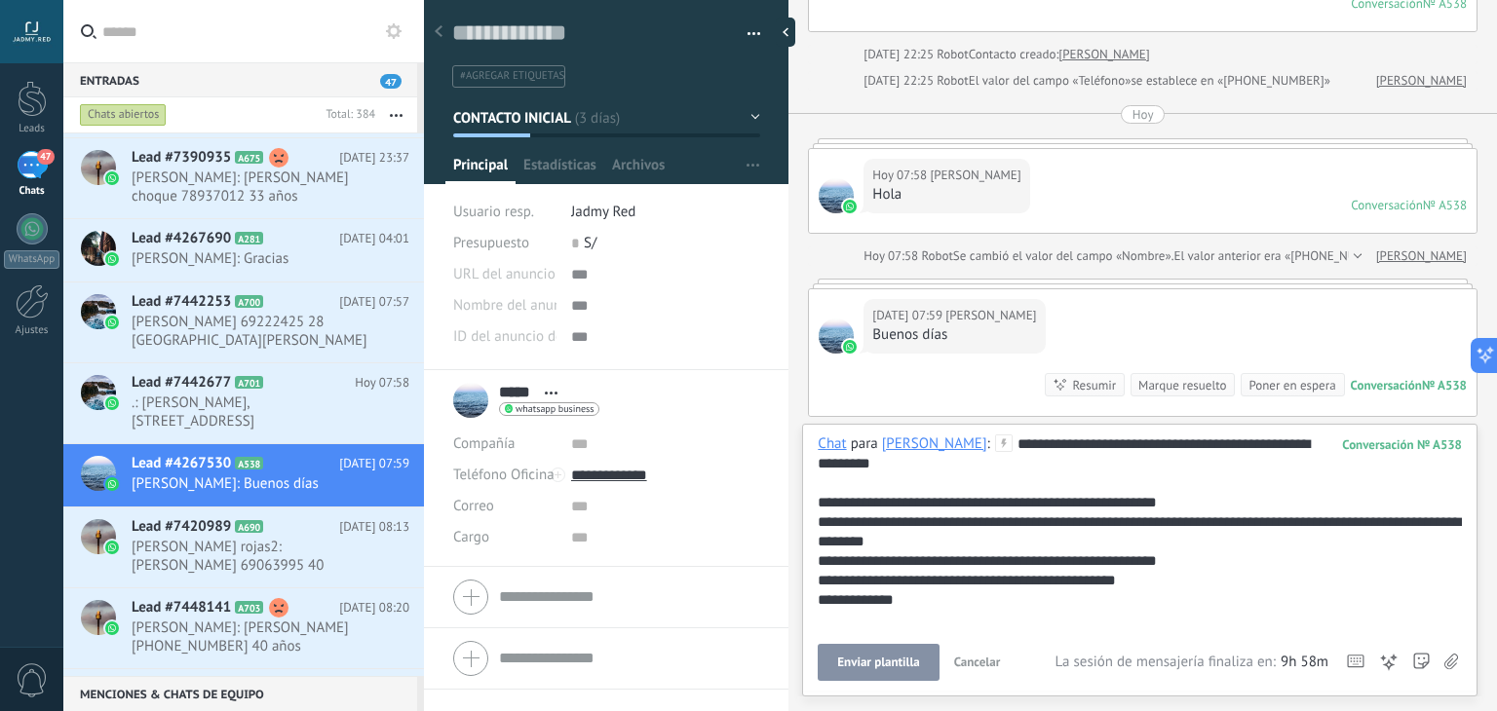
click at [885, 656] on span "Enviar plantilla" at bounding box center [878, 663] width 82 height 14
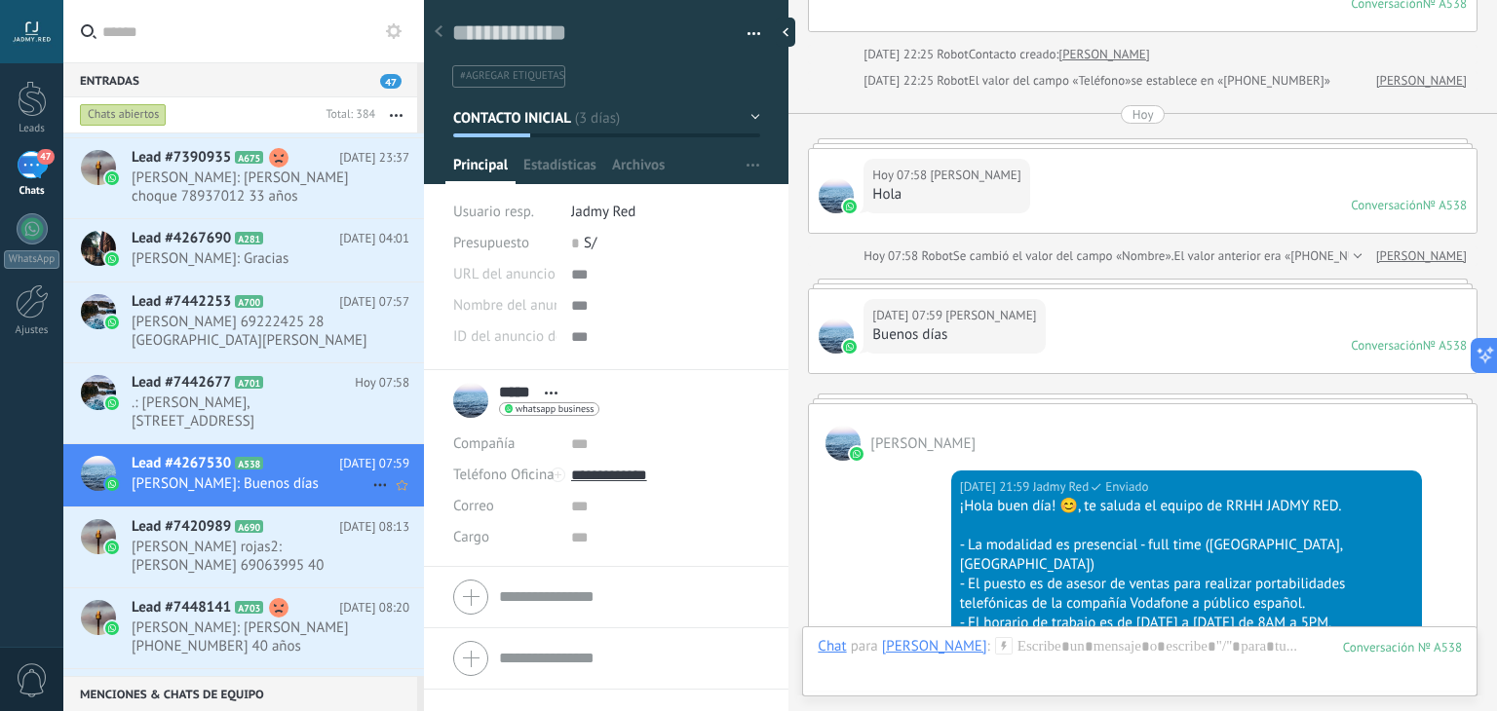
scroll to position [960, 0]
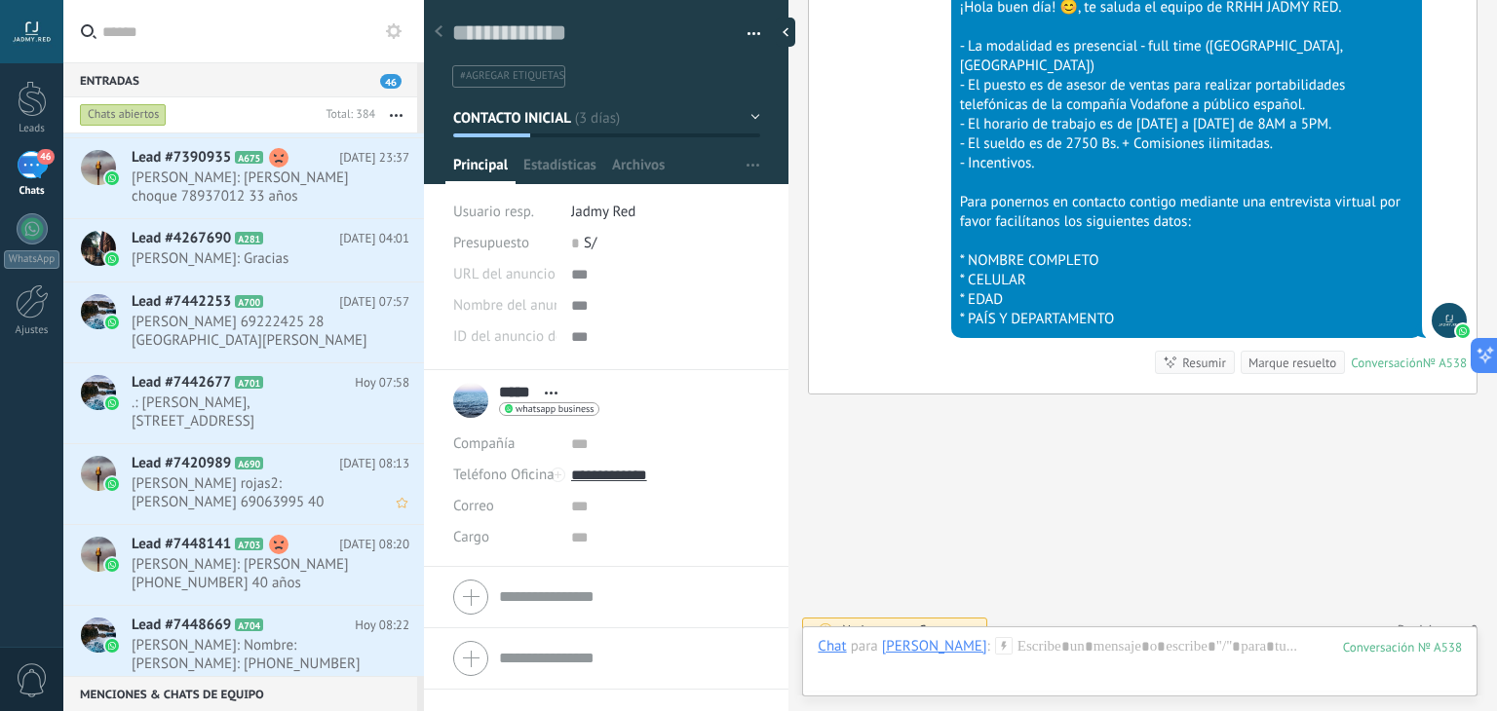
click at [253, 481] on span "[PERSON_NAME] rojas2: [PERSON_NAME] 69063995 40 [GEOGRAPHIC_DATA]" at bounding box center [252, 493] width 241 height 37
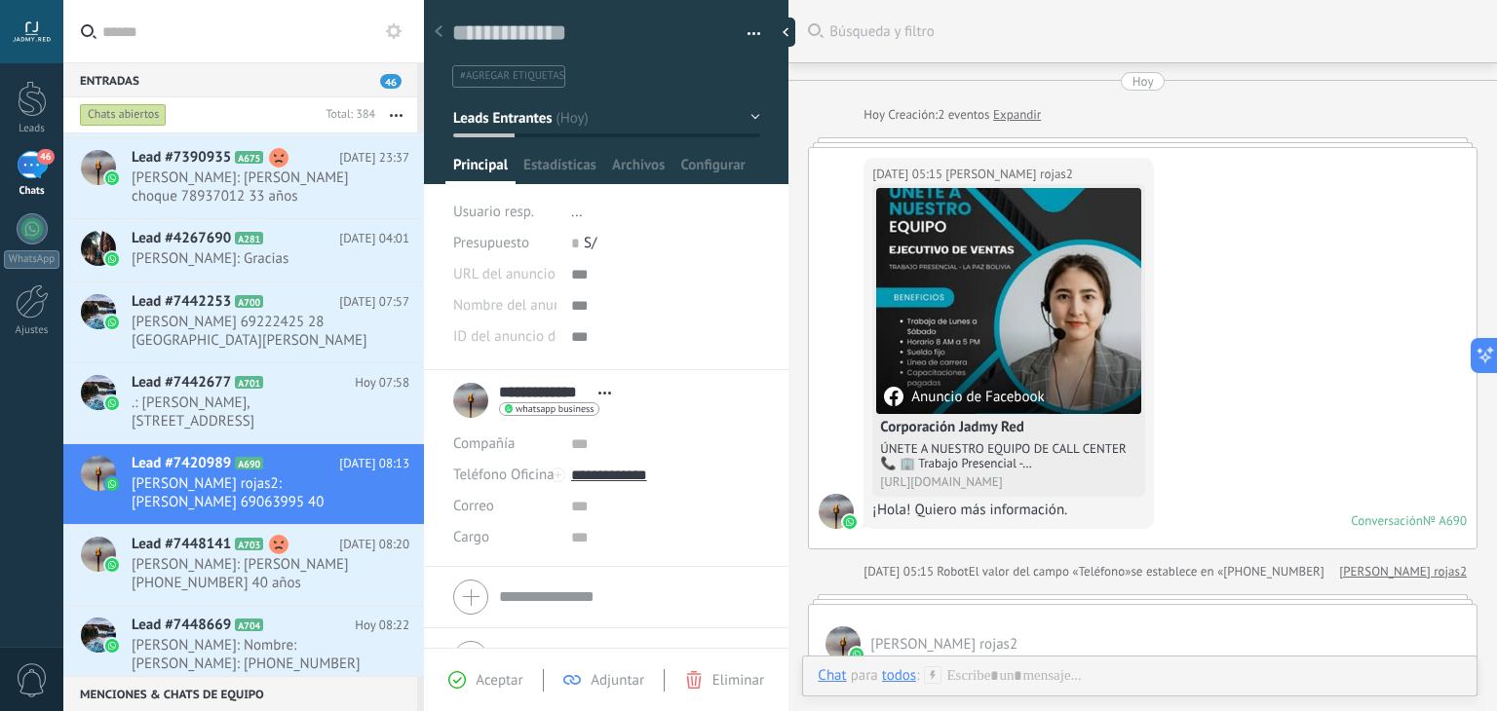
scroll to position [650, 0]
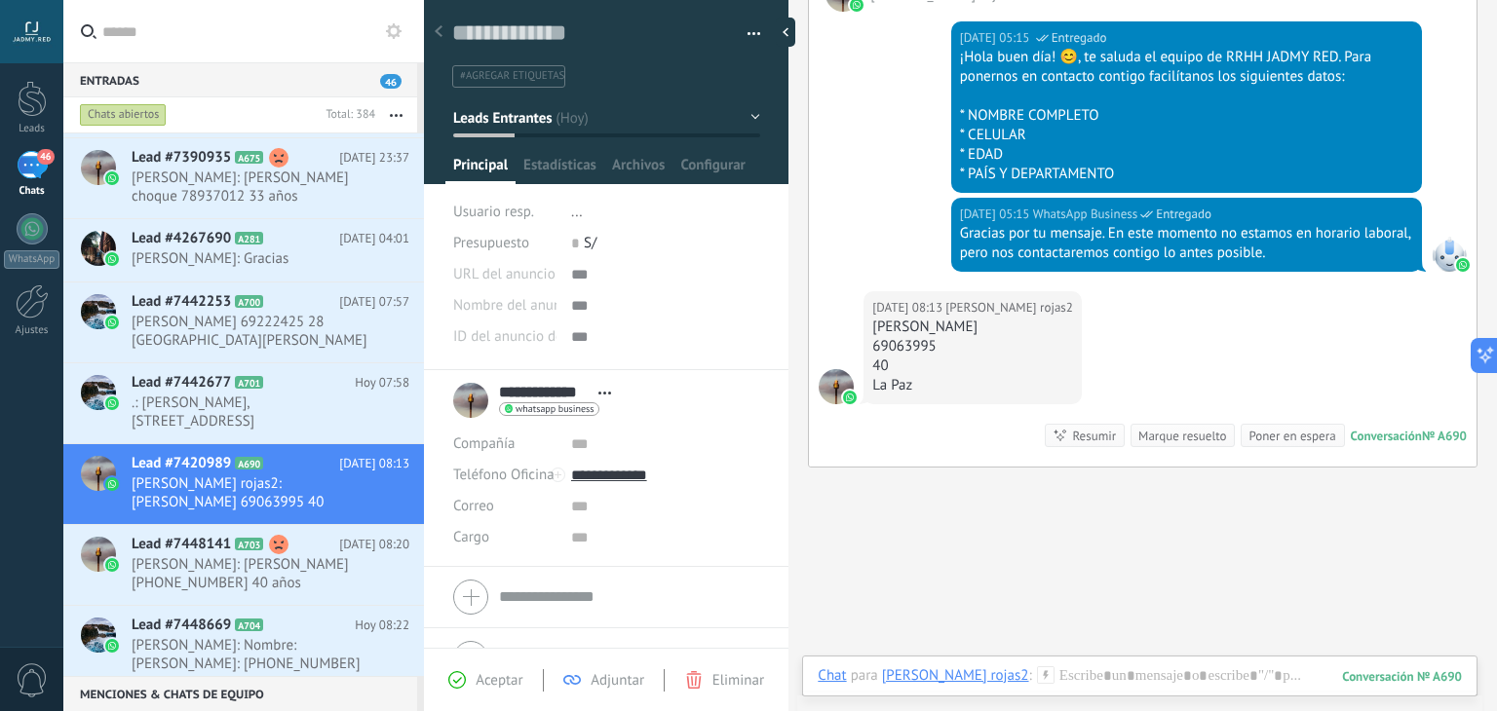
click at [1157, 424] on div "Marque resuelto" at bounding box center [1183, 435] width 104 height 23
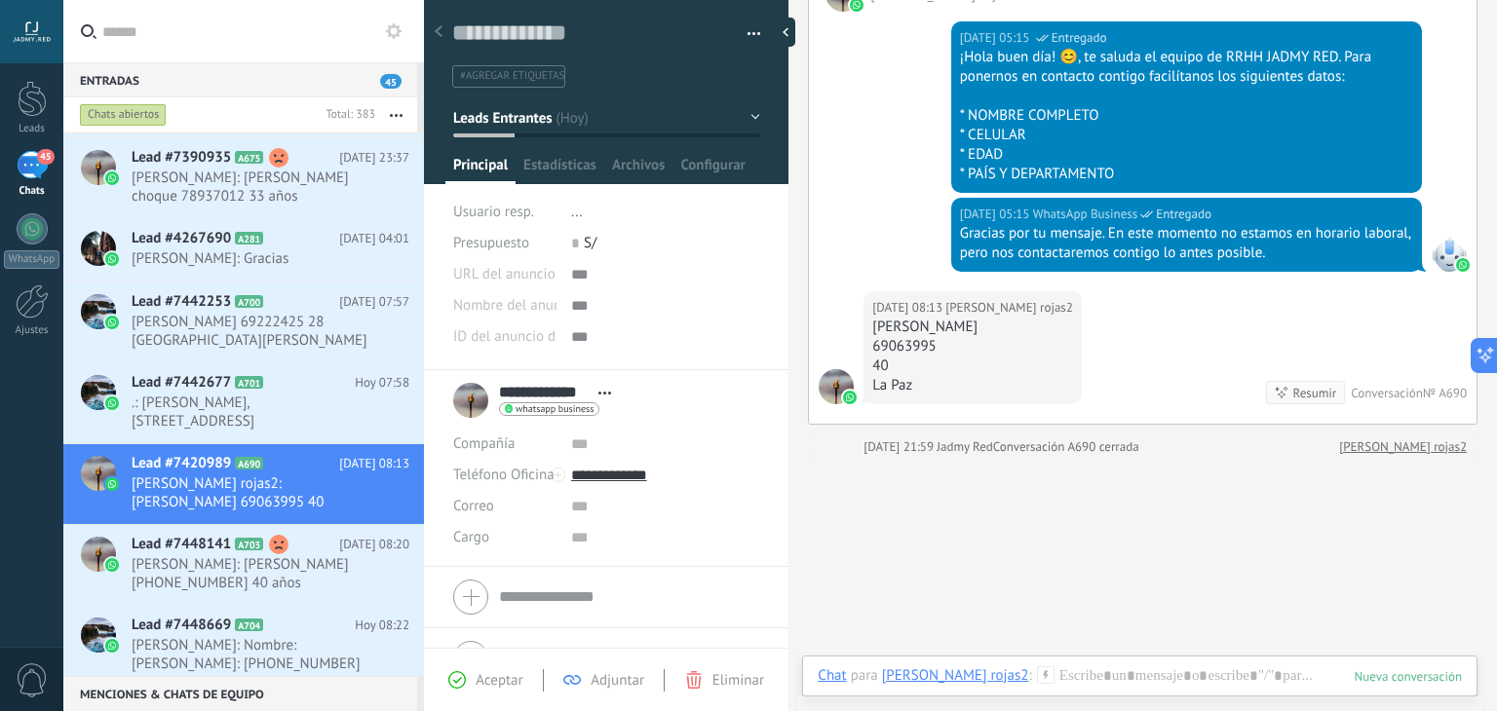
scroll to position [682, 0]
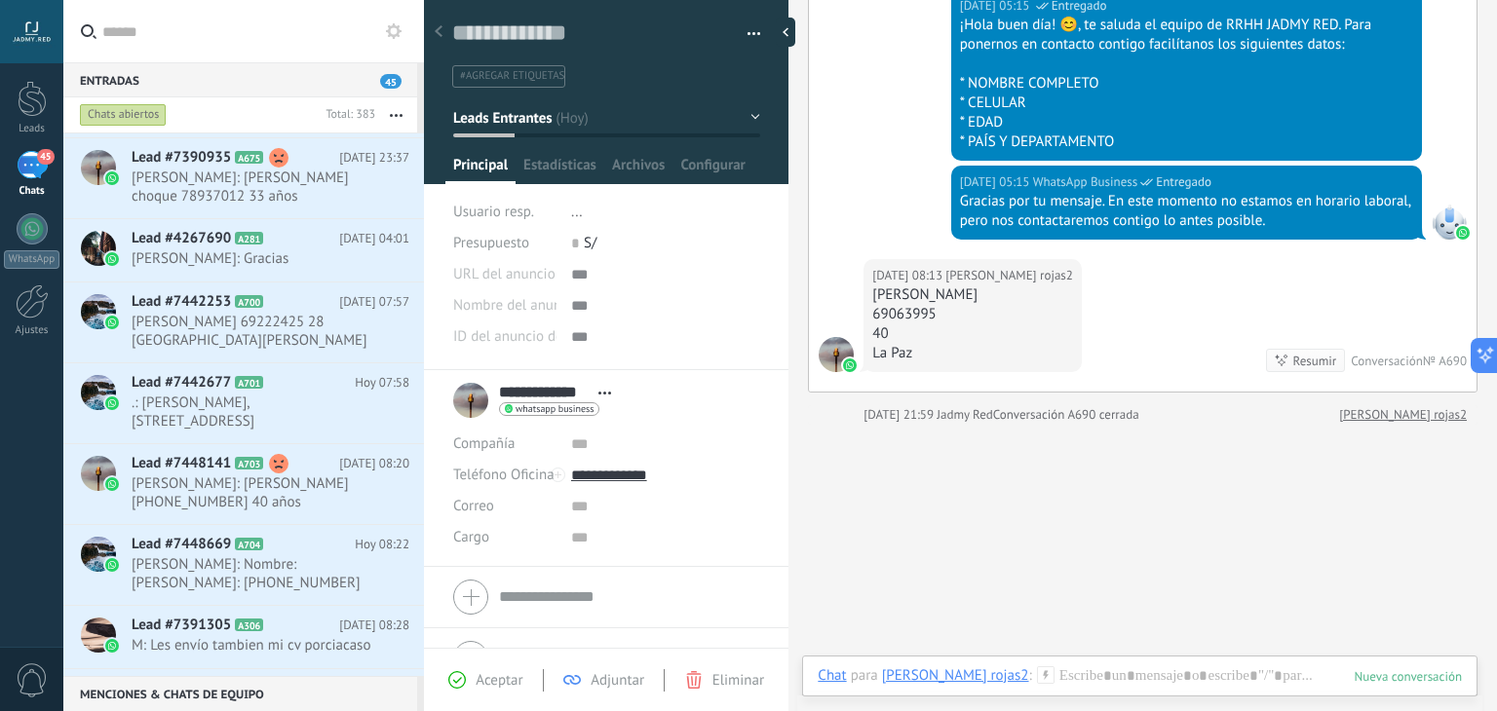
click at [569, 131] on button "Leads Entrantes" at bounding box center [606, 117] width 307 height 35
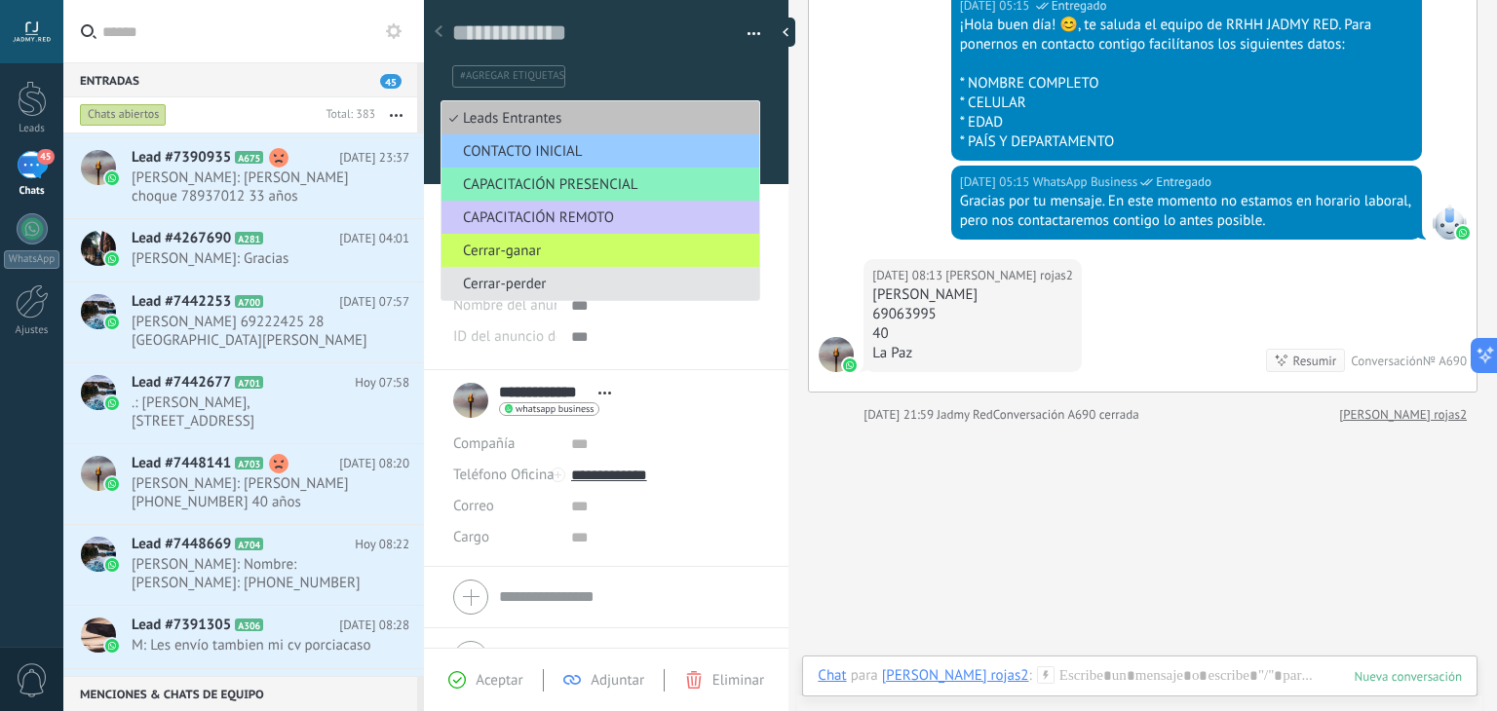
click at [544, 282] on span "Cerrar-perder" at bounding box center [598, 284] width 312 height 19
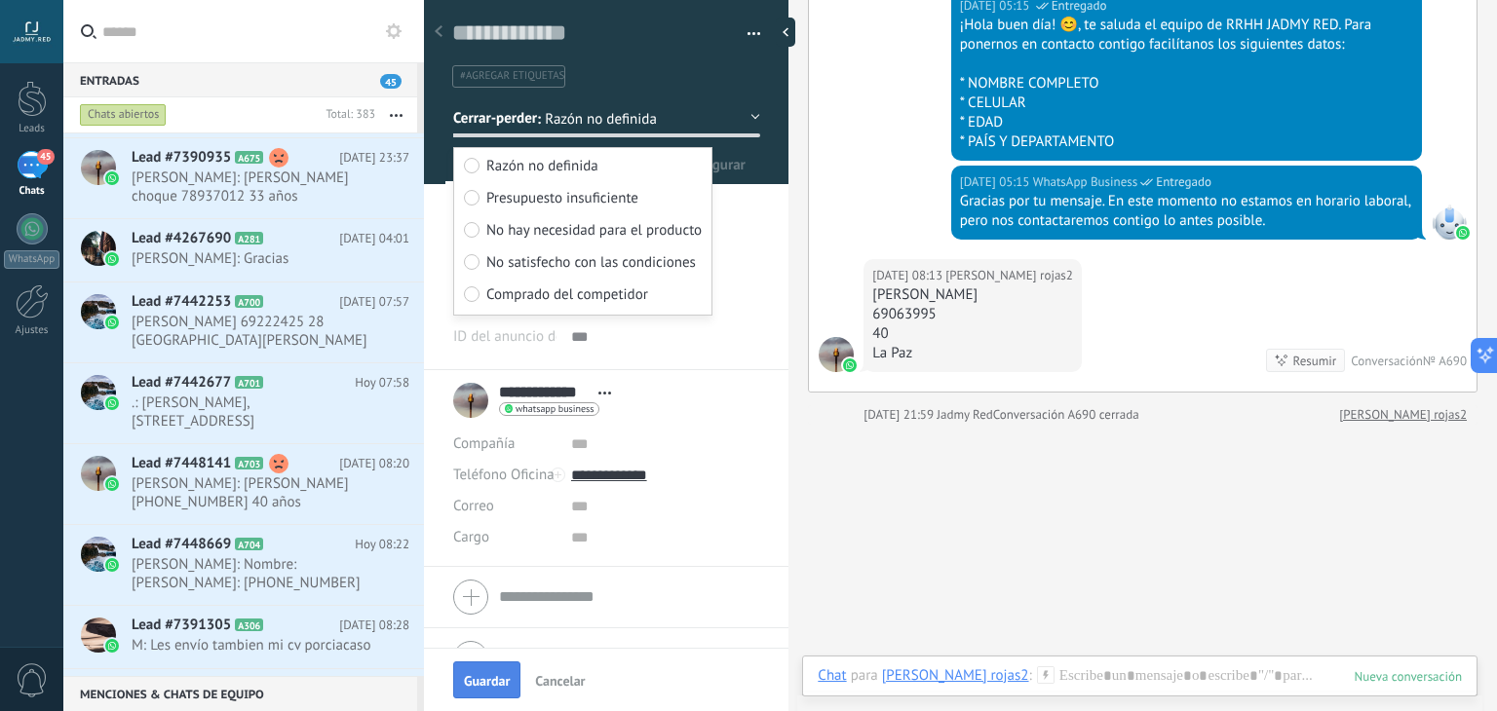
click at [506, 674] on span "Guardar" at bounding box center [487, 681] width 46 height 14
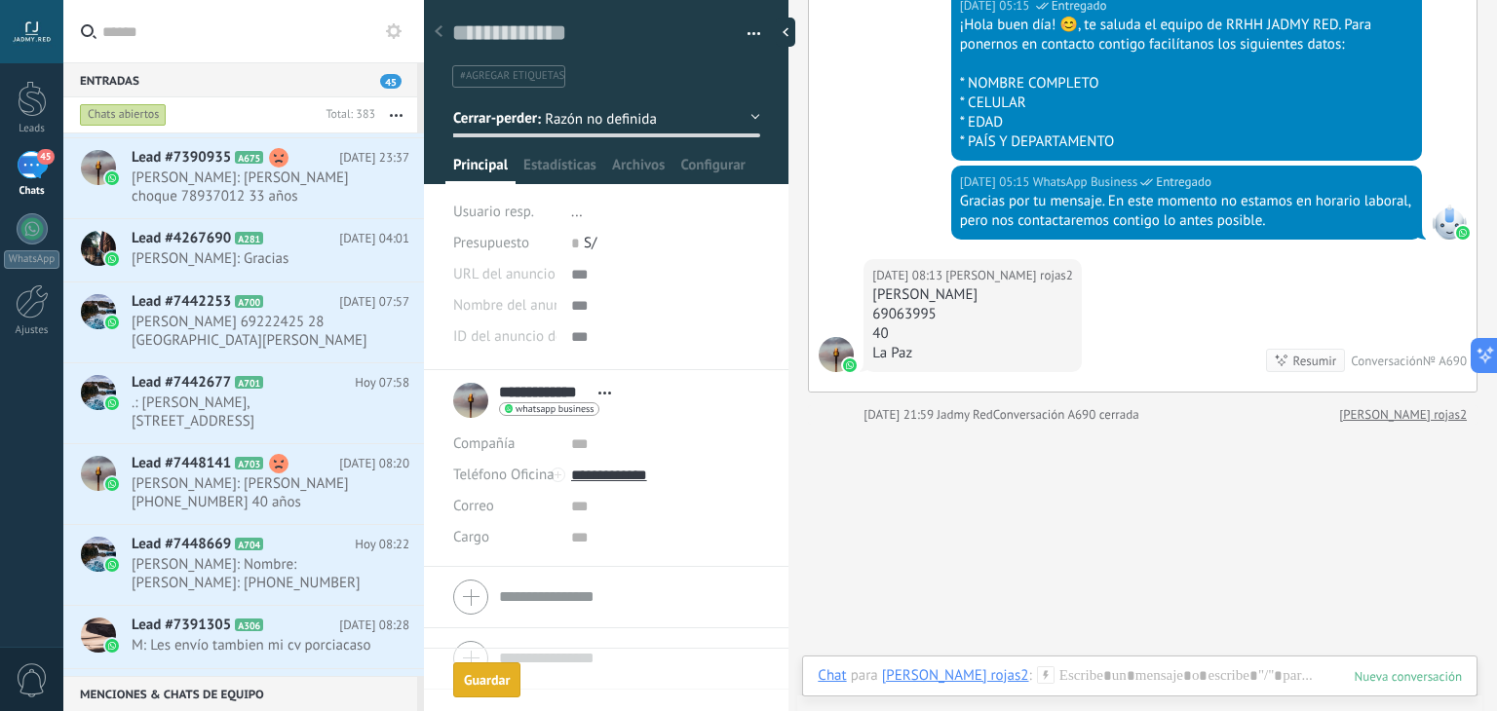
scroll to position [845, 0]
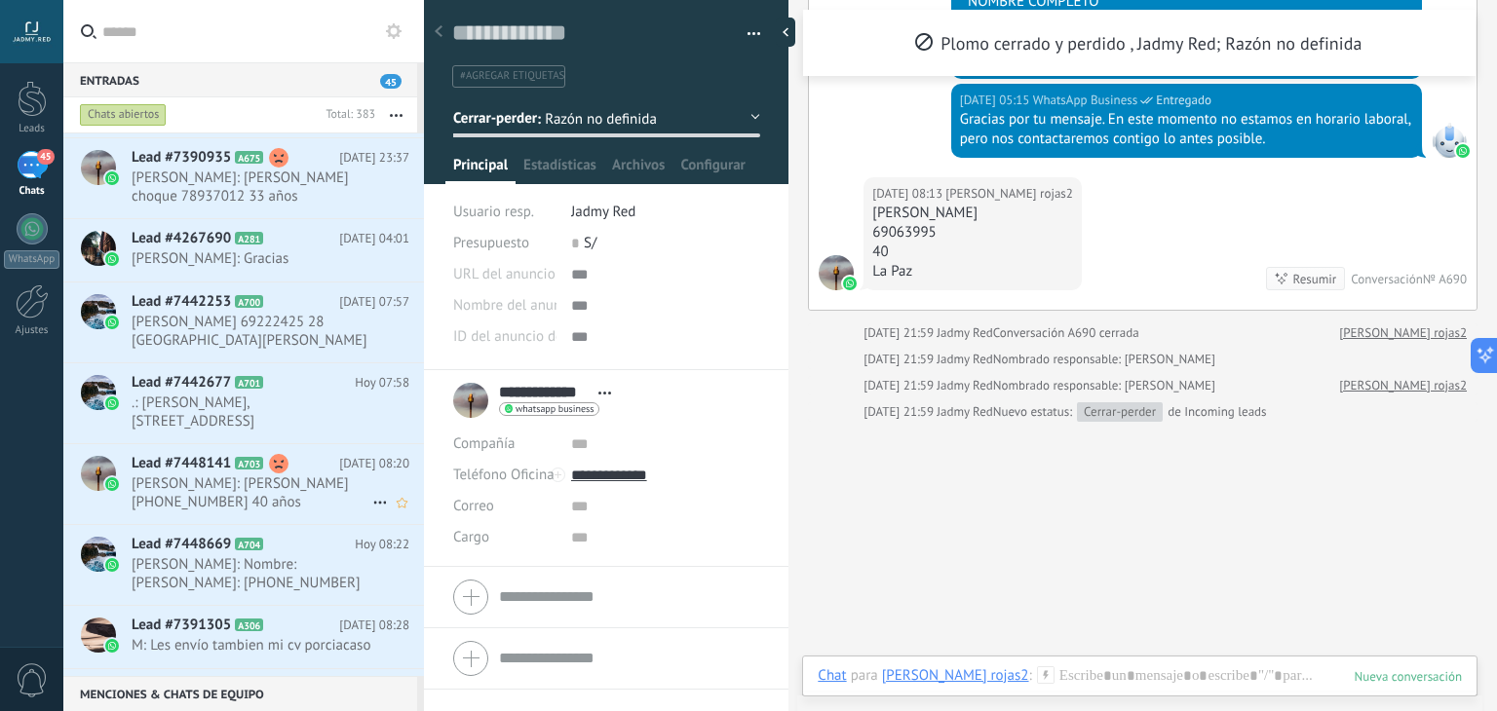
click at [253, 517] on div "Lead #7448141 A703 Hoy 08:20 Chris: Christian Daniel Martinez Rivas +591 685788…" at bounding box center [278, 484] width 292 height 80
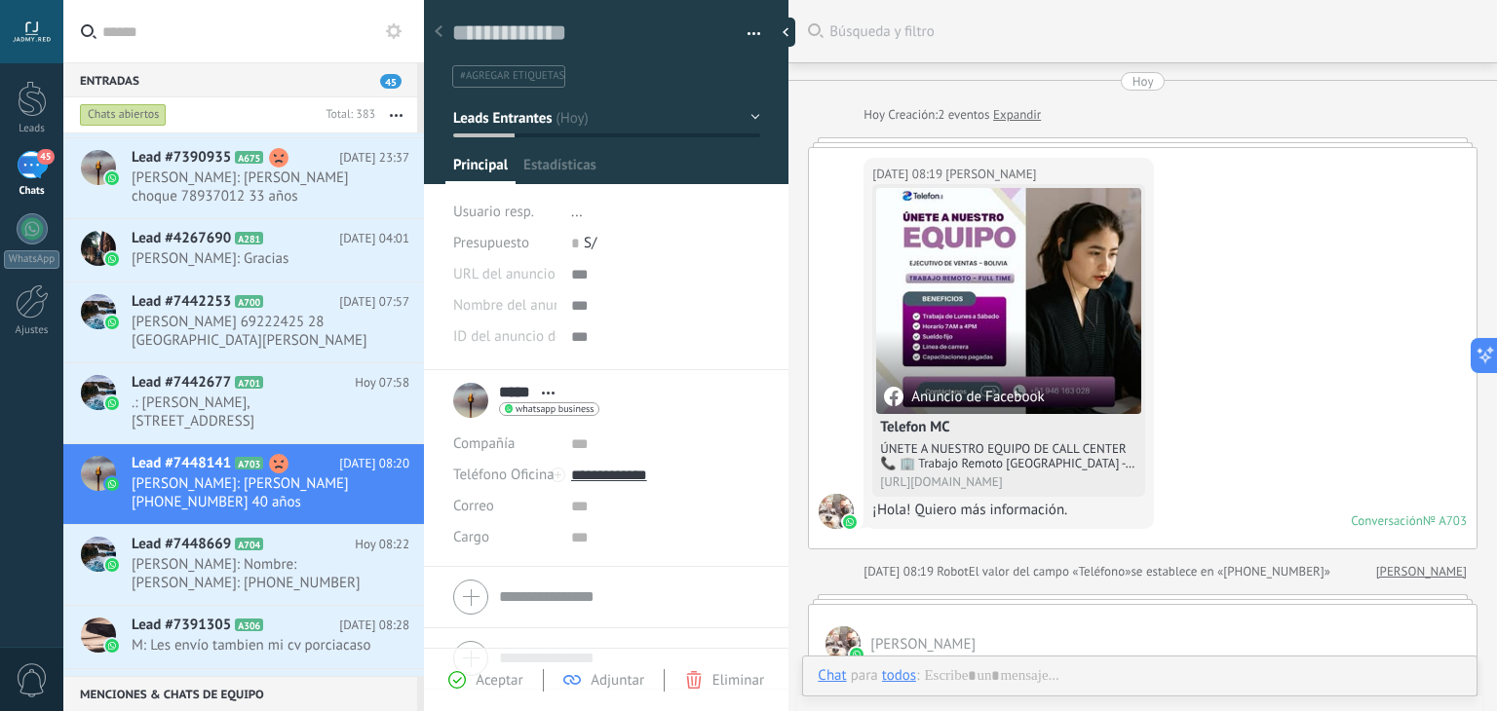
scroll to position [593, 0]
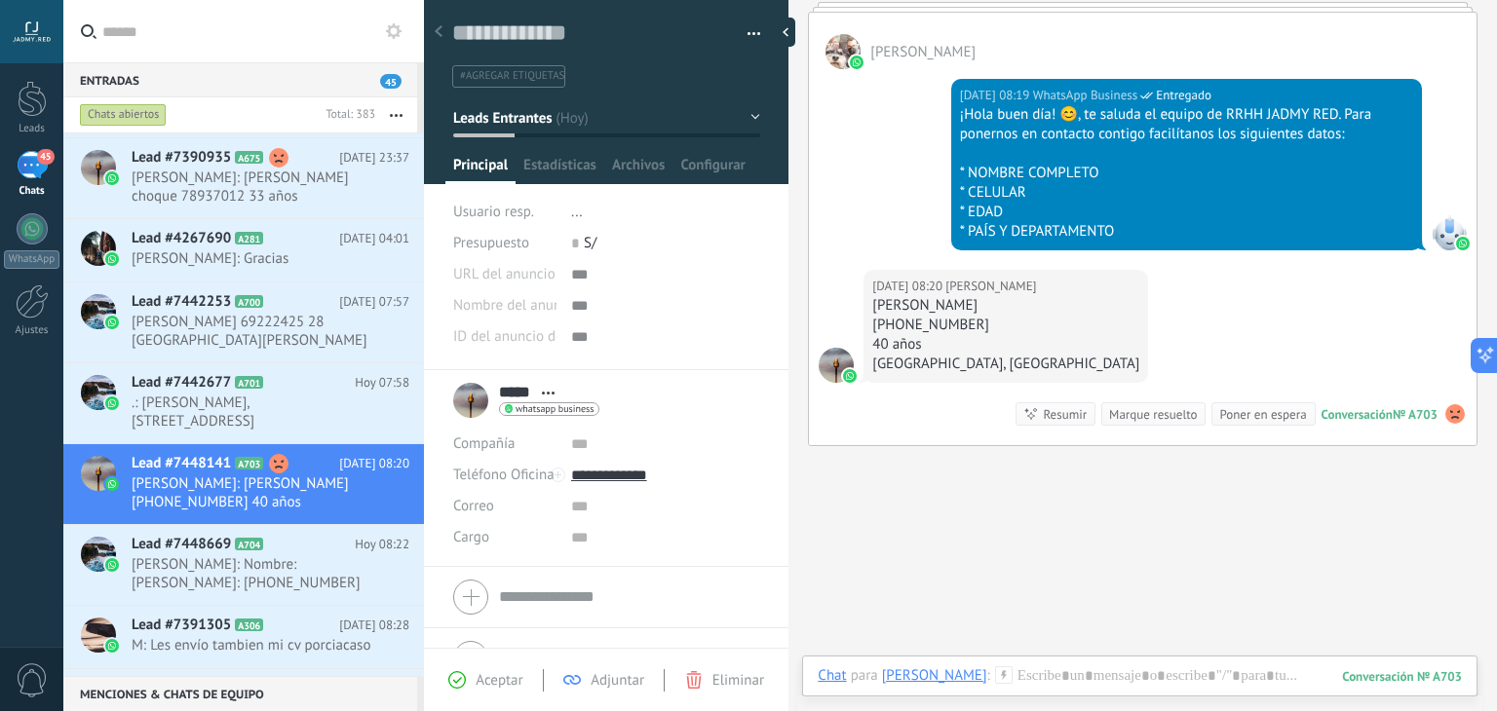
click at [1147, 406] on div "Marque resuelto" at bounding box center [1153, 414] width 88 height 19
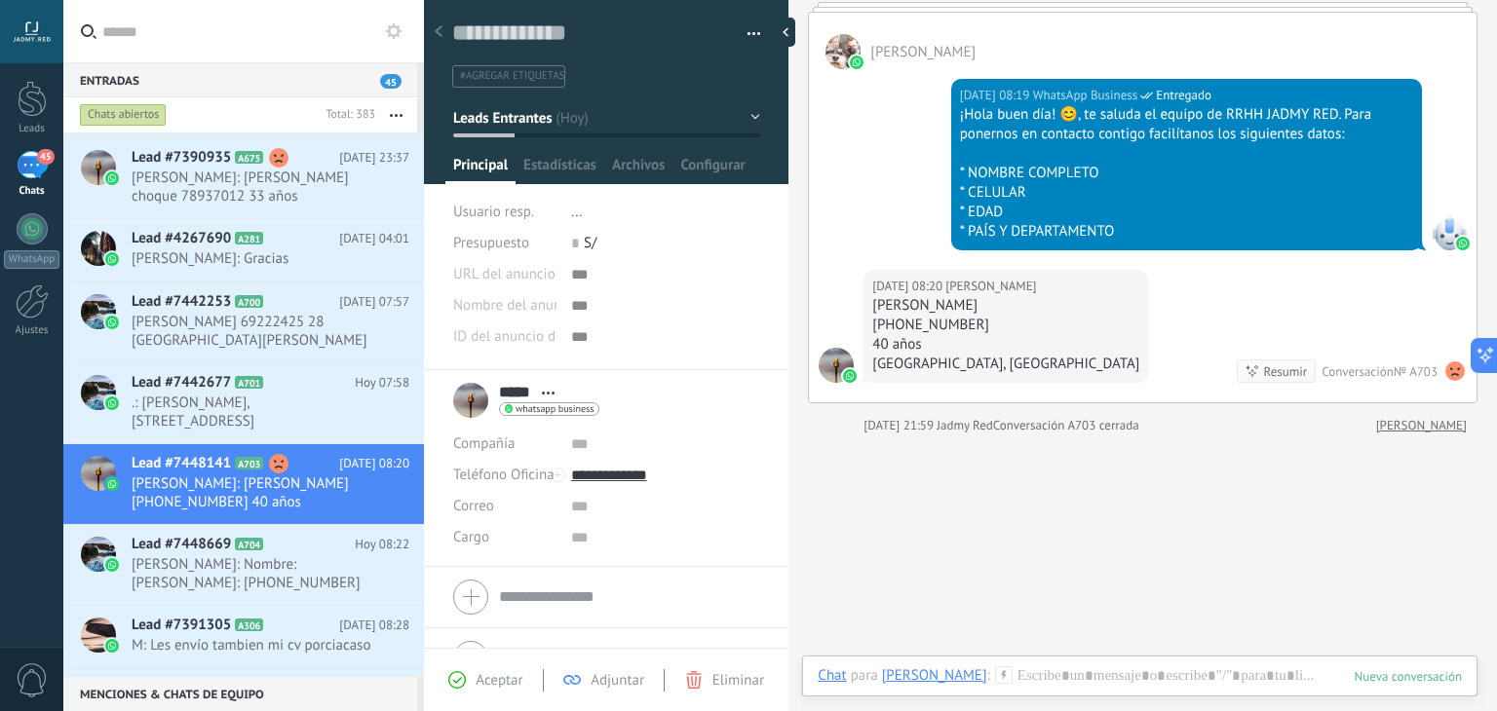
scroll to position [626, 0]
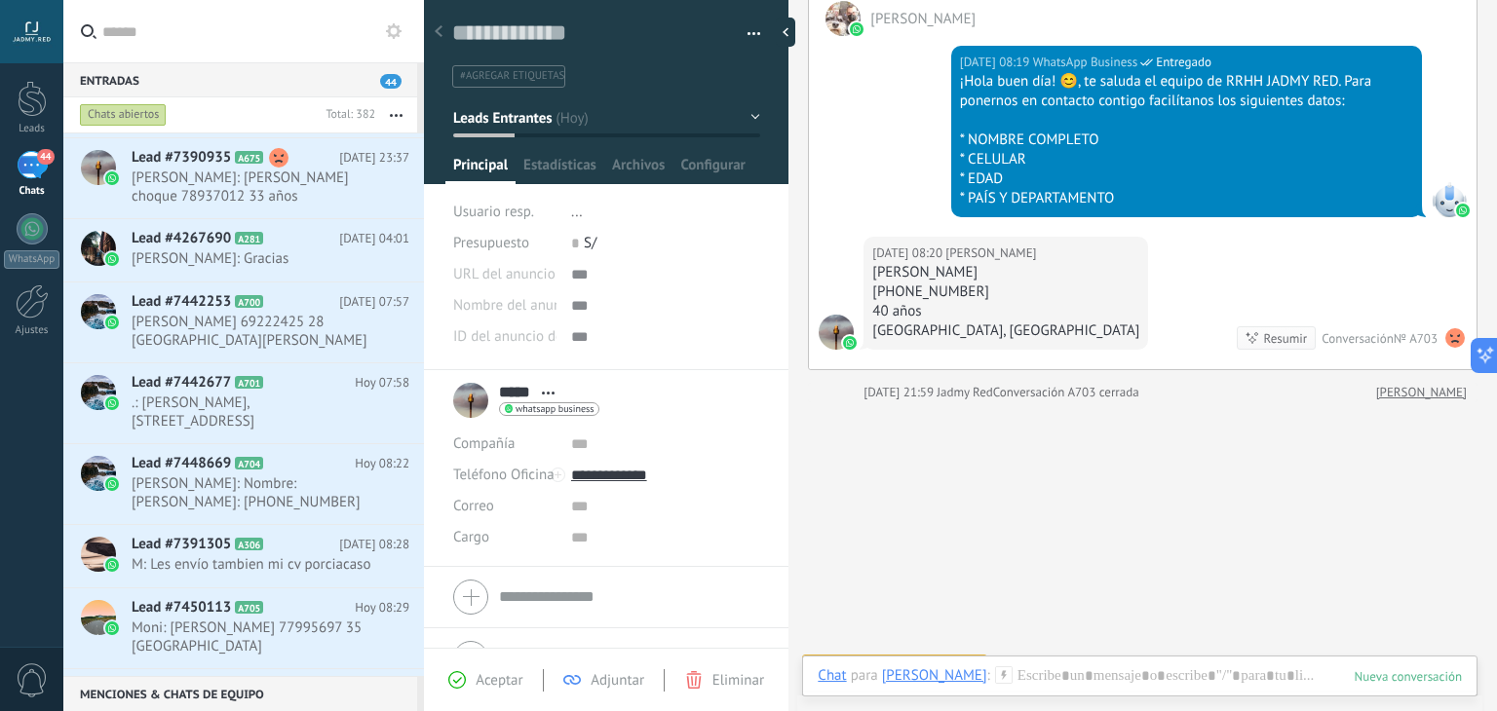
click at [594, 120] on button "Leads Entrantes" at bounding box center [606, 117] width 307 height 35
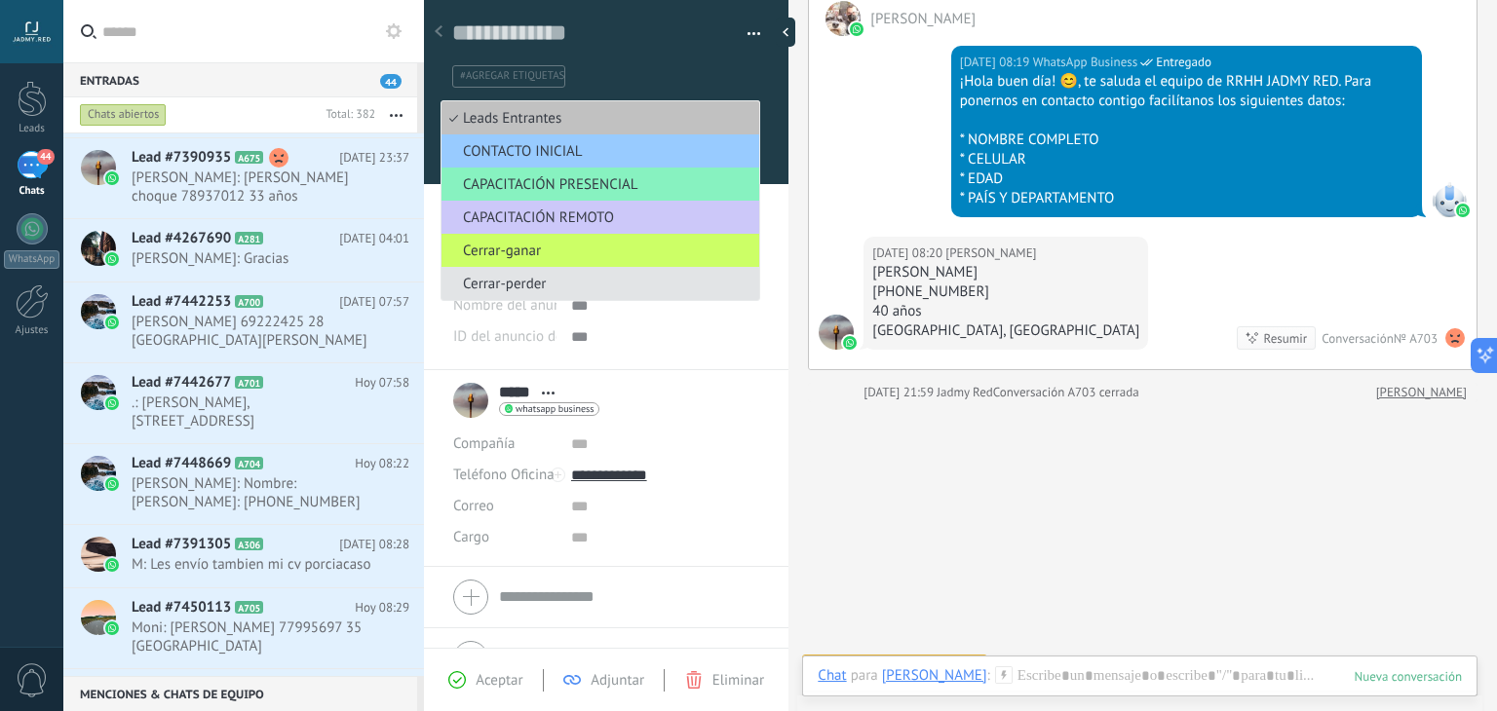
click at [551, 284] on span "Cerrar-perder" at bounding box center [598, 284] width 312 height 19
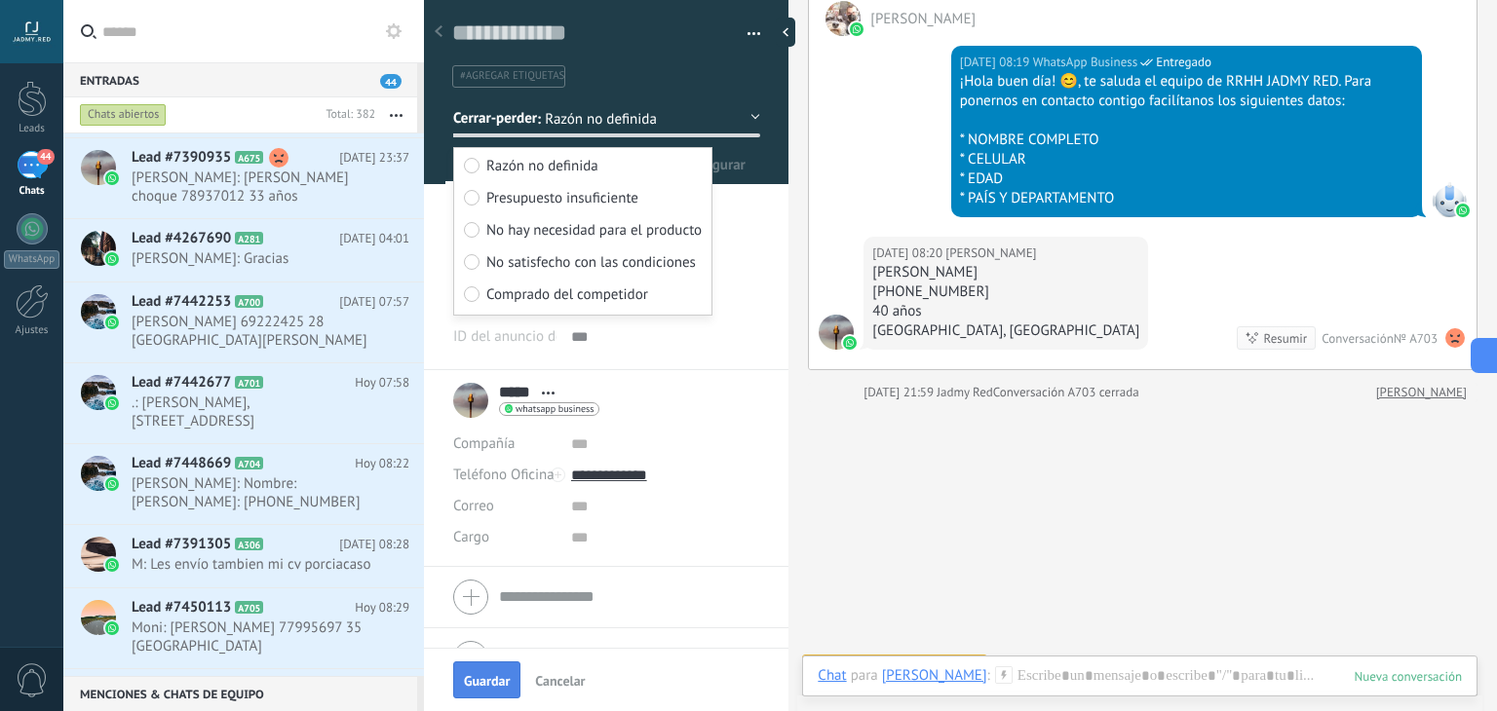
click at [496, 672] on button "Guardar" at bounding box center [486, 680] width 67 height 37
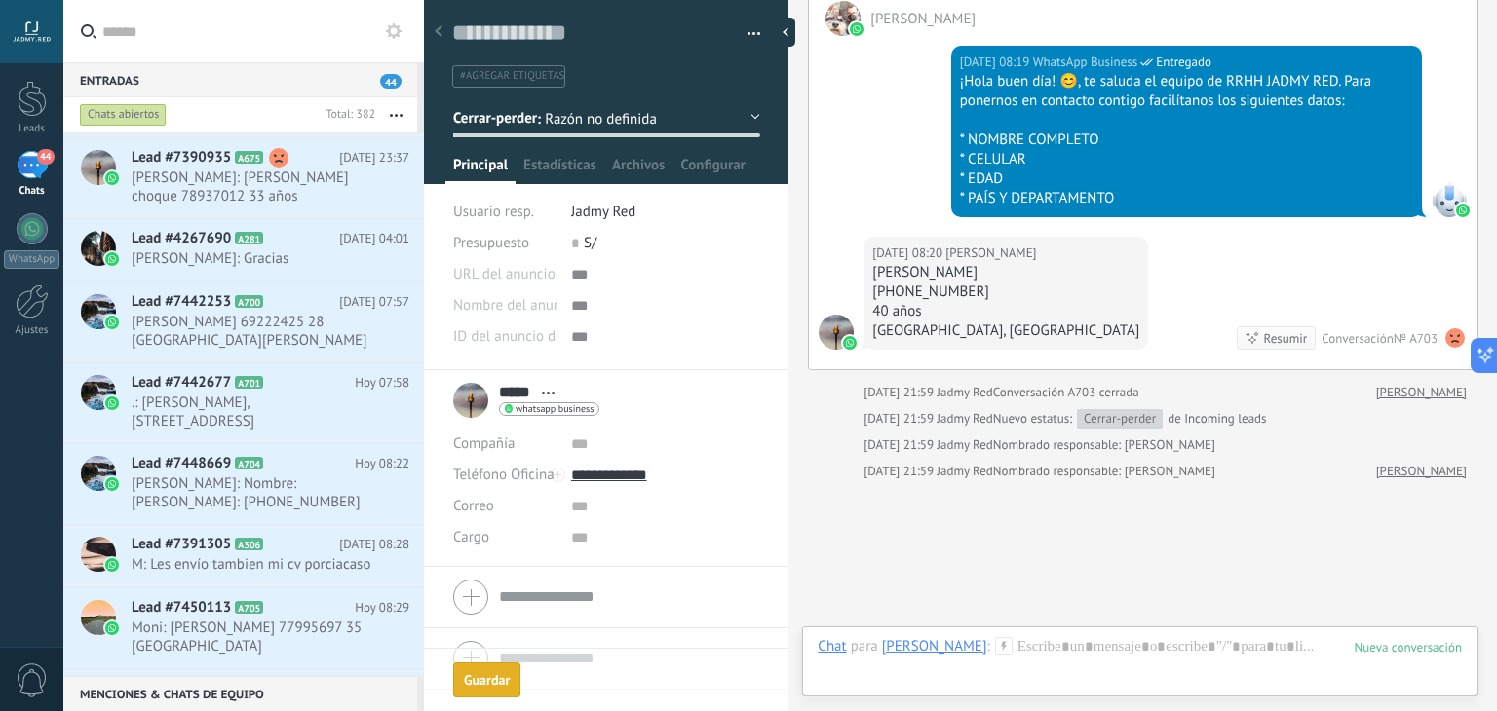
scroll to position [708, 0]
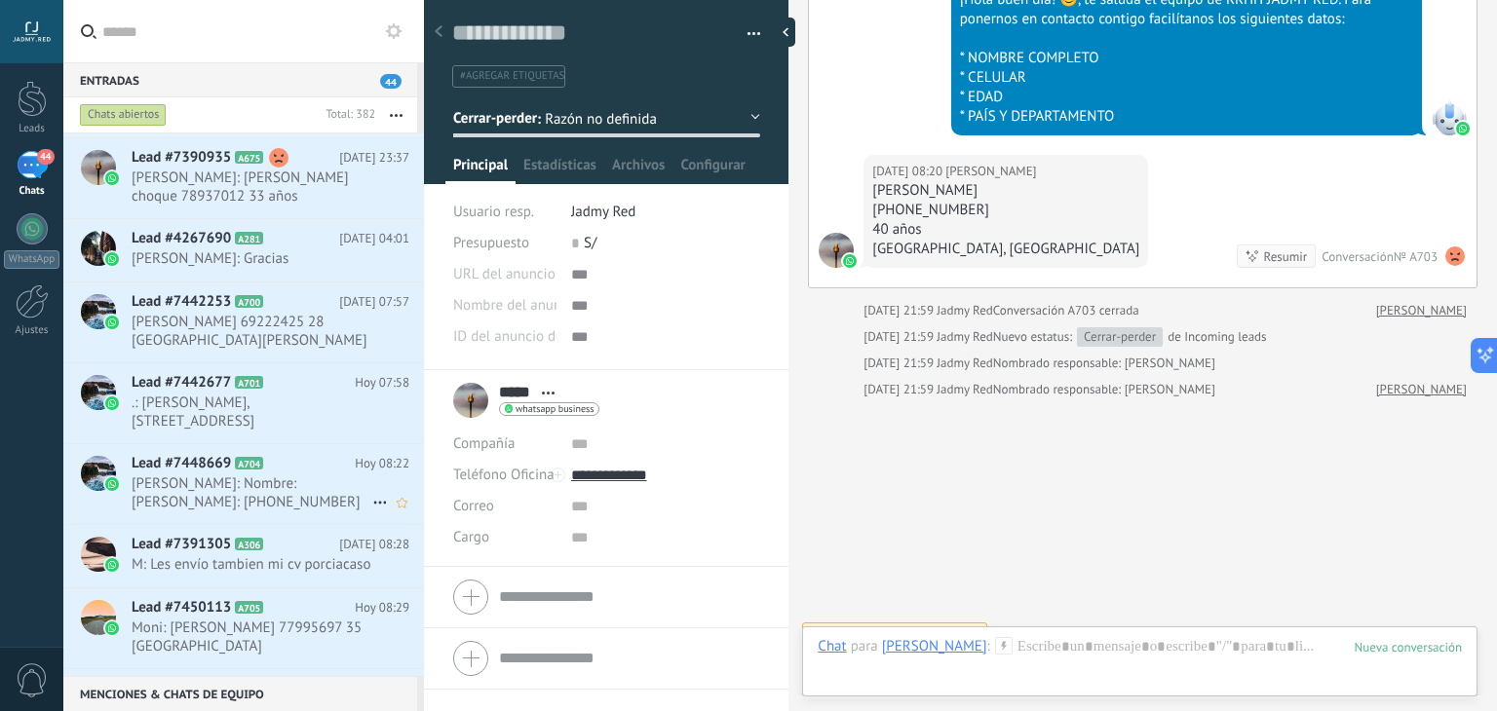
click at [270, 492] on span "[PERSON_NAME]: Nombre: [PERSON_NAME]: [PHONE_NUMBER] Edad: 25 años Pais: [GEOGR…" at bounding box center [252, 493] width 241 height 37
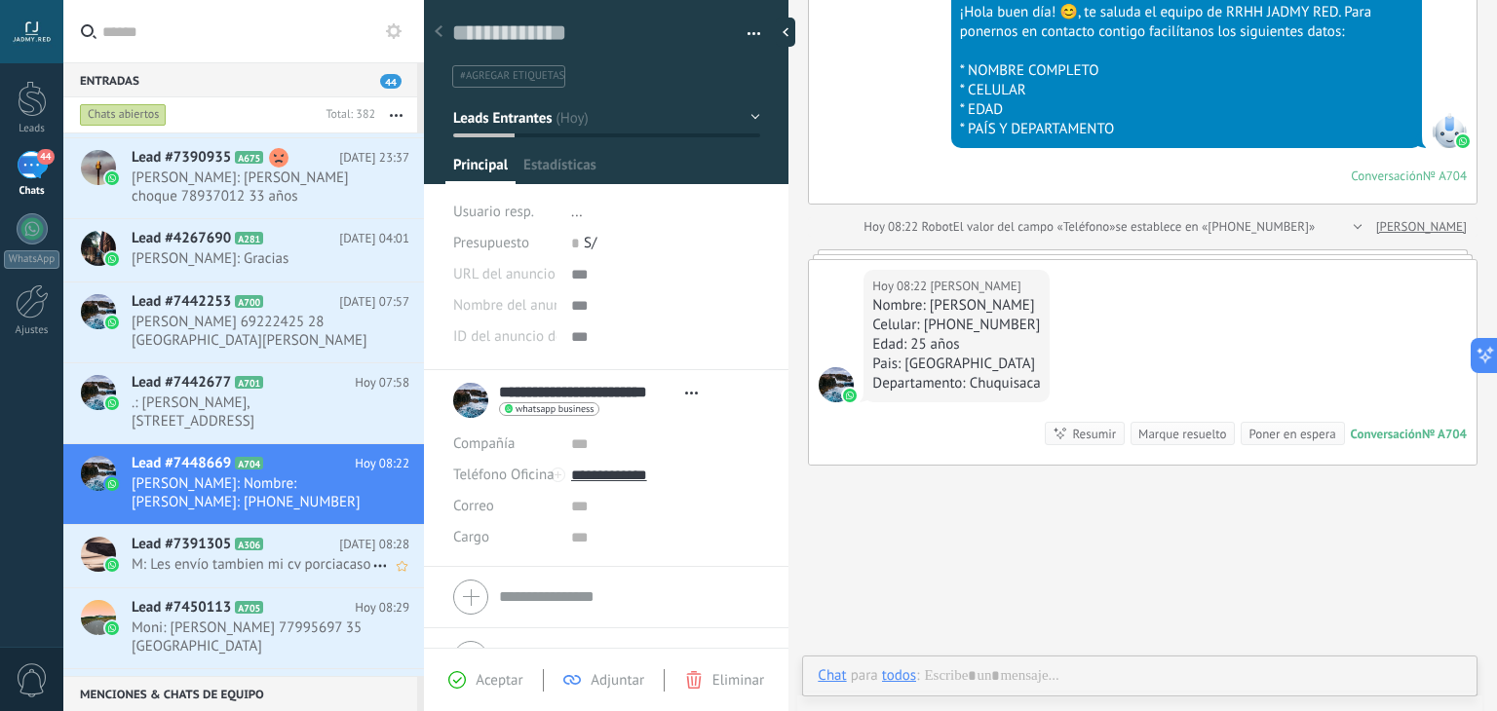
scroll to position [28, 0]
click at [267, 540] on h2 "Lead #7391305 A306" at bounding box center [236, 544] width 208 height 19
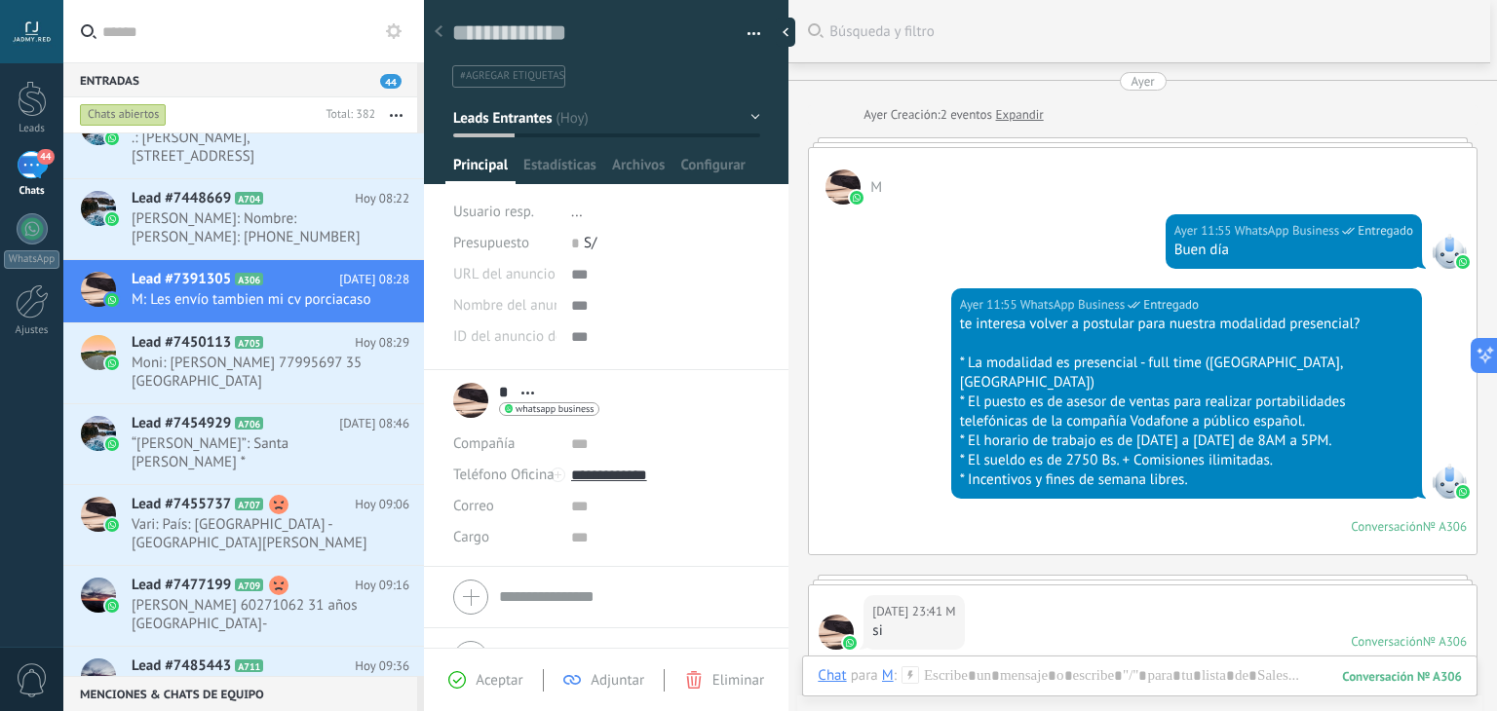
click at [931, 365] on div "Ayer 11:55 WhatsApp Business Entregado te interesa volver a postular para nuest…" at bounding box center [1143, 421] width 668 height 266
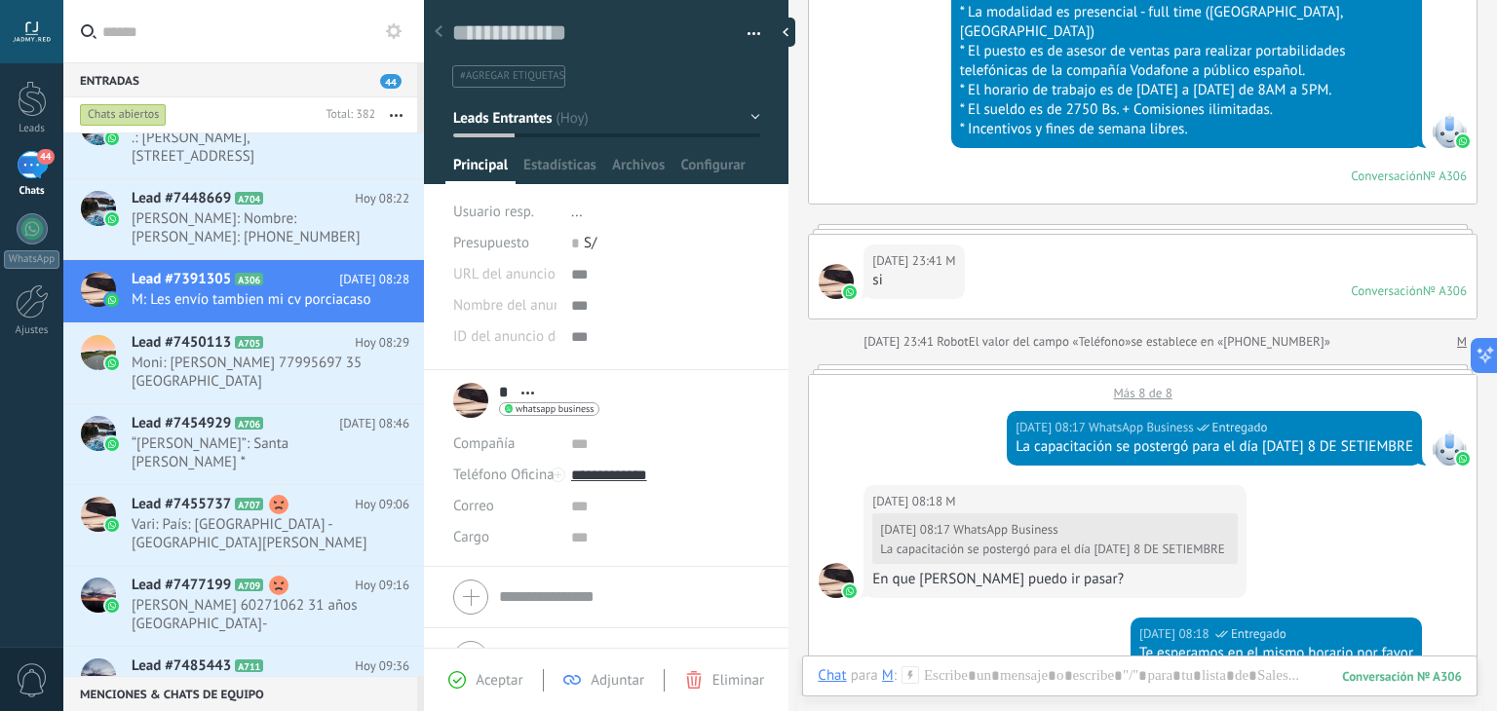
scroll to position [351, 0]
click at [1147, 375] on div "Más 8 de 8" at bounding box center [1143, 388] width 668 height 26
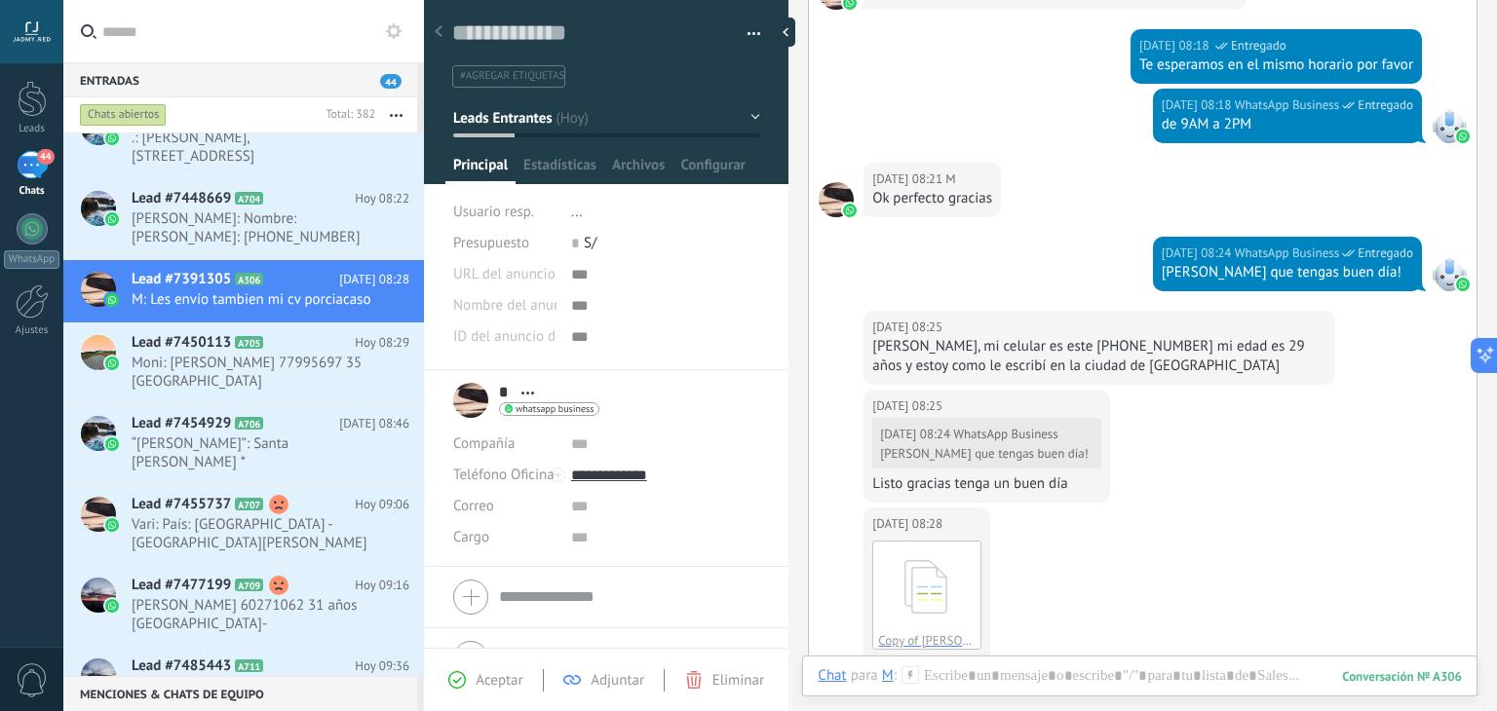
scroll to position [1520, 0]
click at [1206, 508] on div "Hoy 08:28 M Copy of MATEO ORTEGA CV .pdf Descargar" at bounding box center [1143, 589] width 668 height 162
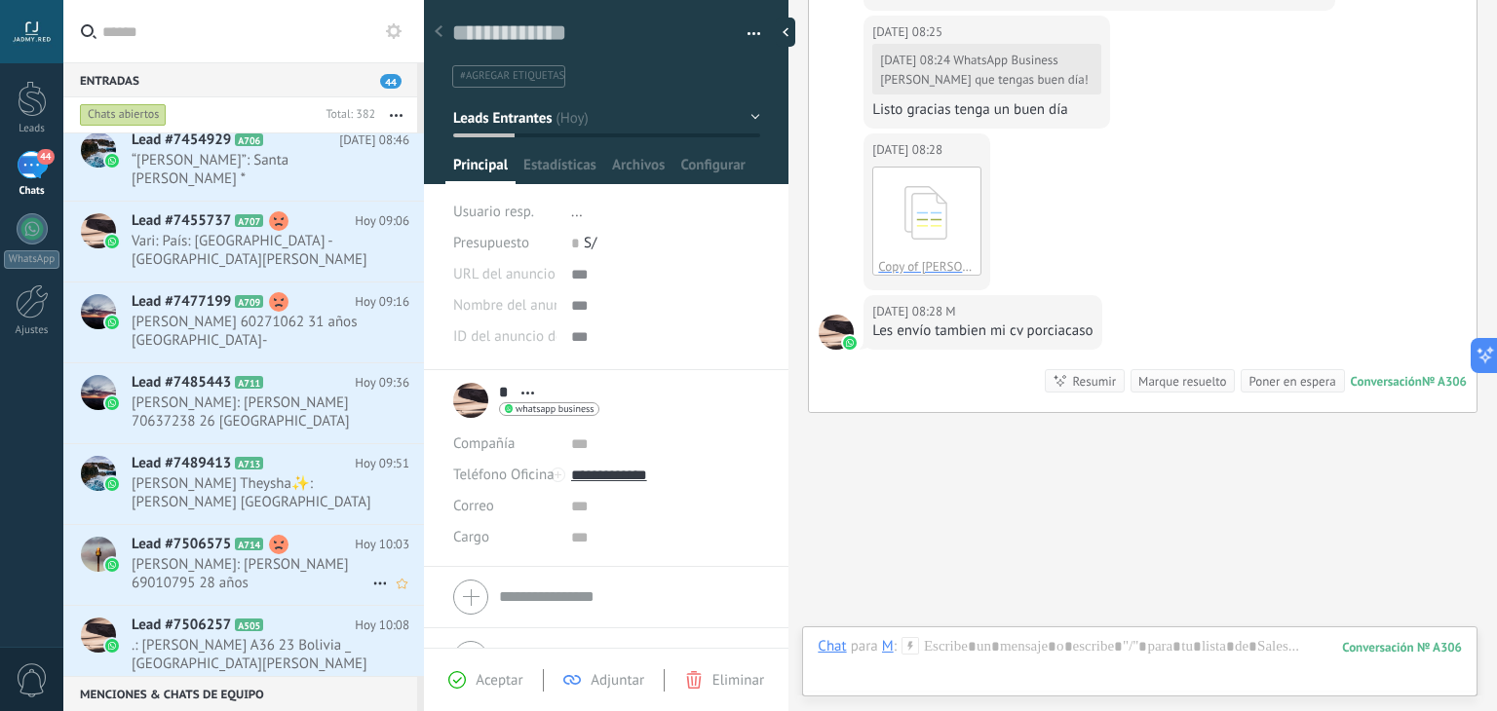
scroll to position [706, 0]
click at [211, 225] on span "Lead #7455737" at bounding box center [181, 220] width 99 height 19
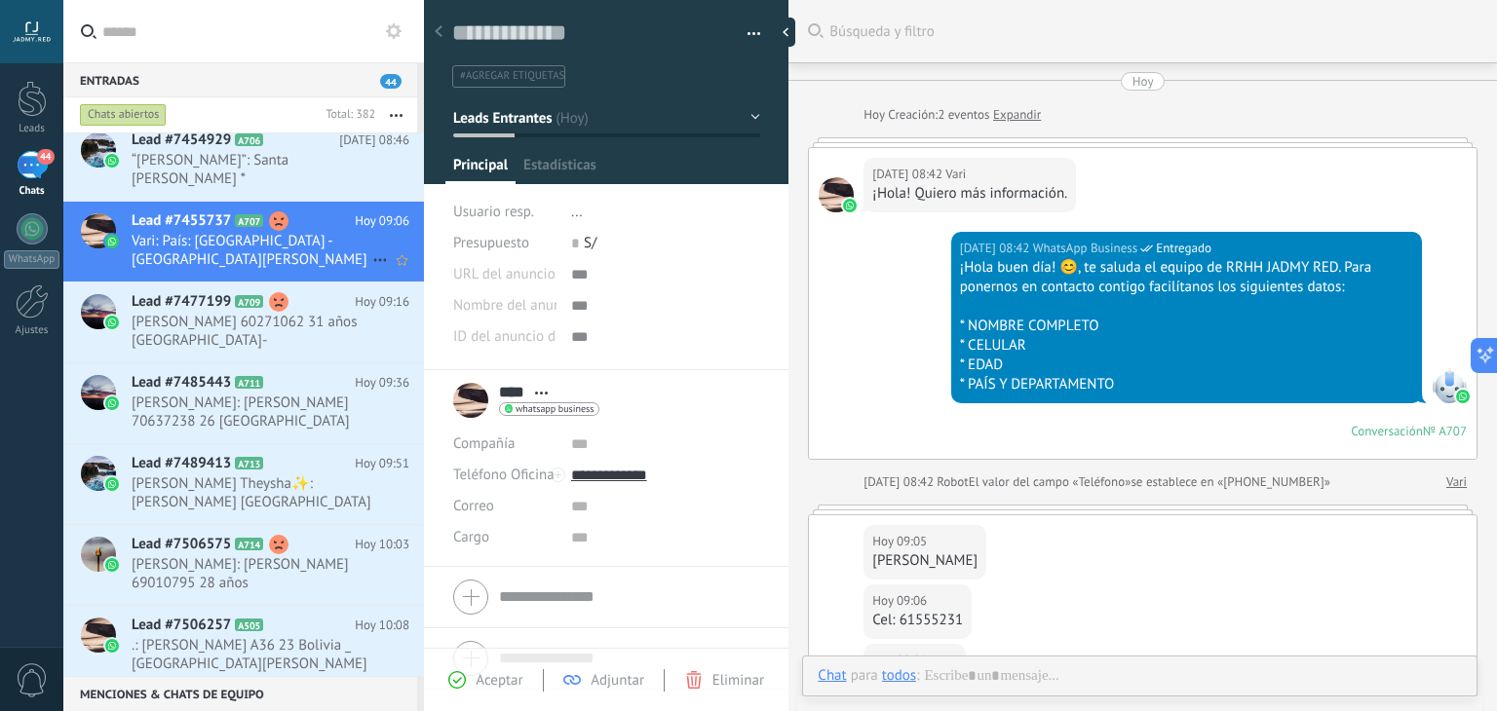
scroll to position [383, 0]
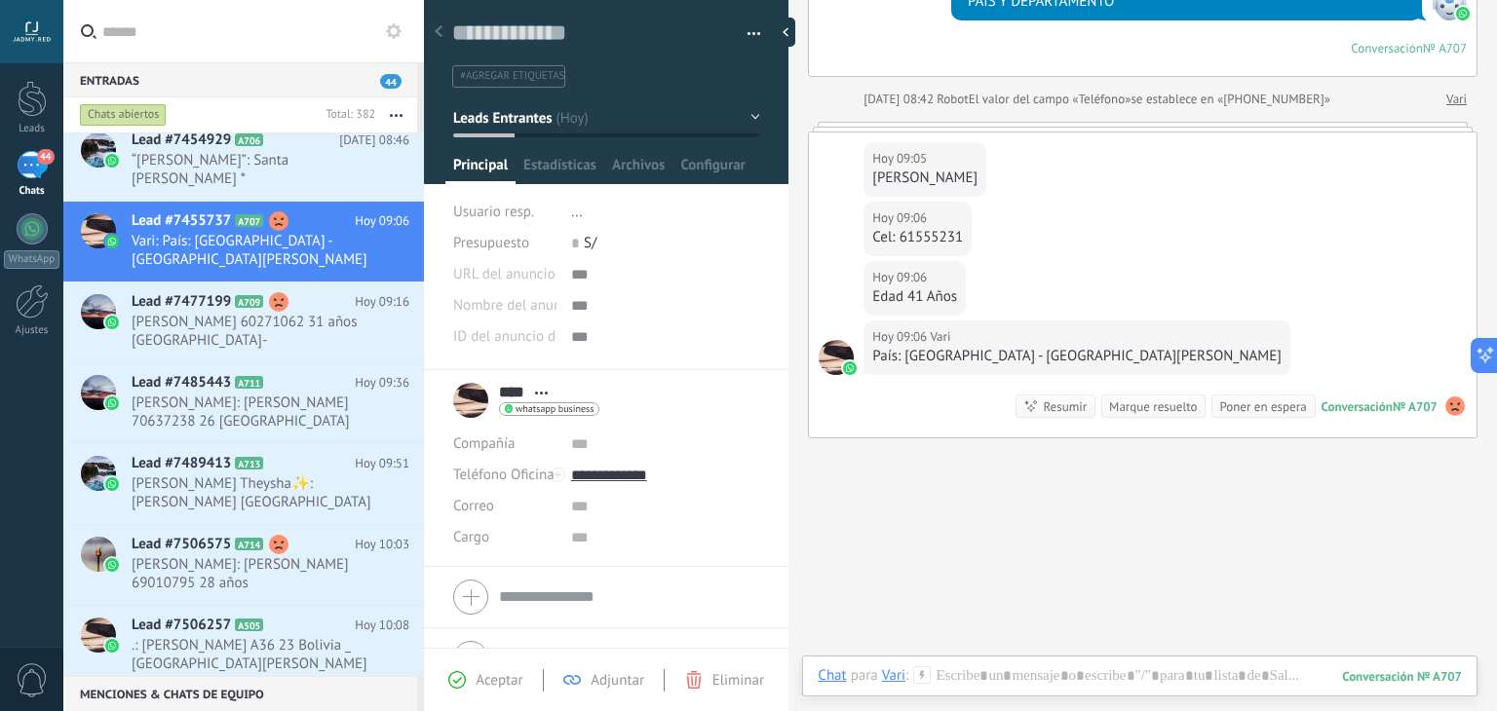
click at [1135, 406] on div "Marque resuelto" at bounding box center [1153, 407] width 88 height 19
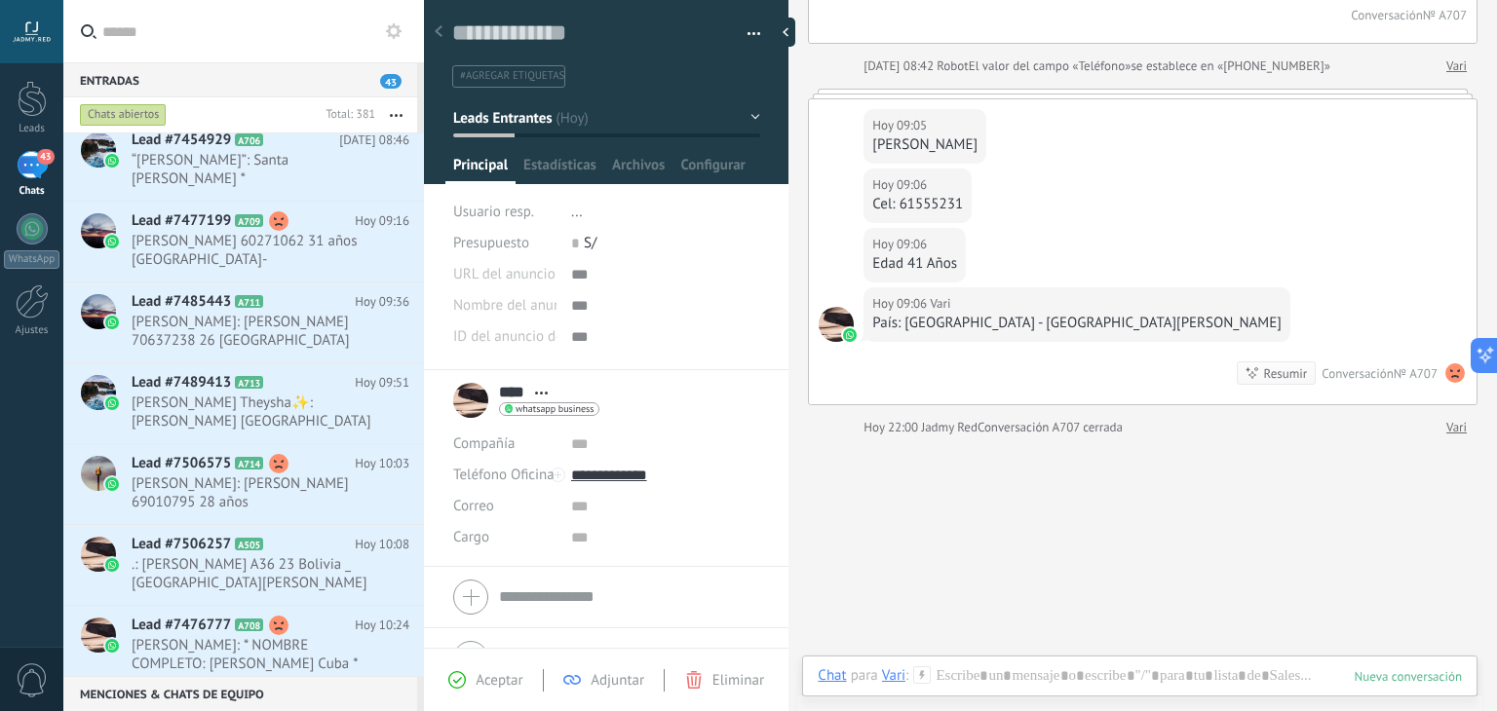
click at [634, 119] on button "Leads Entrantes" at bounding box center [606, 117] width 307 height 35
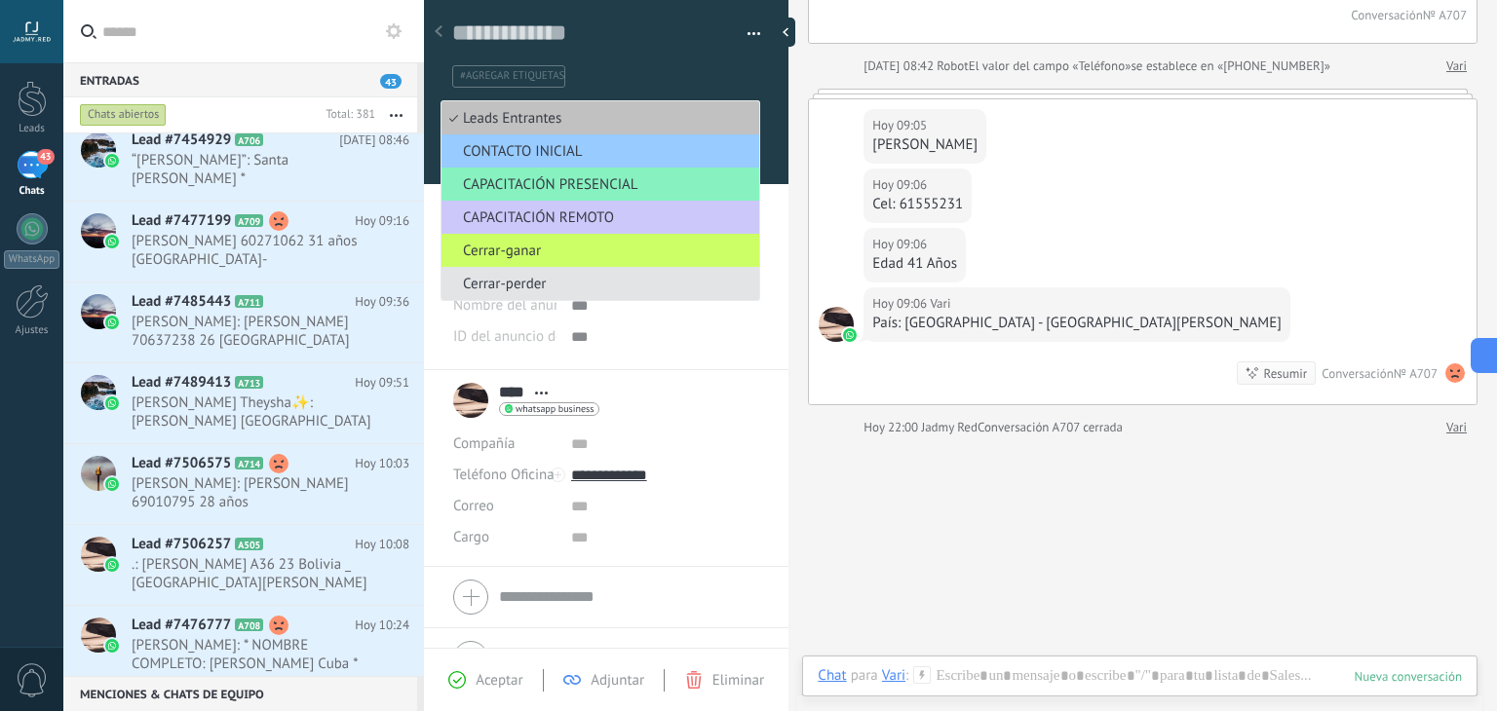
click at [566, 292] on span "Cerrar-perder" at bounding box center [598, 284] width 312 height 19
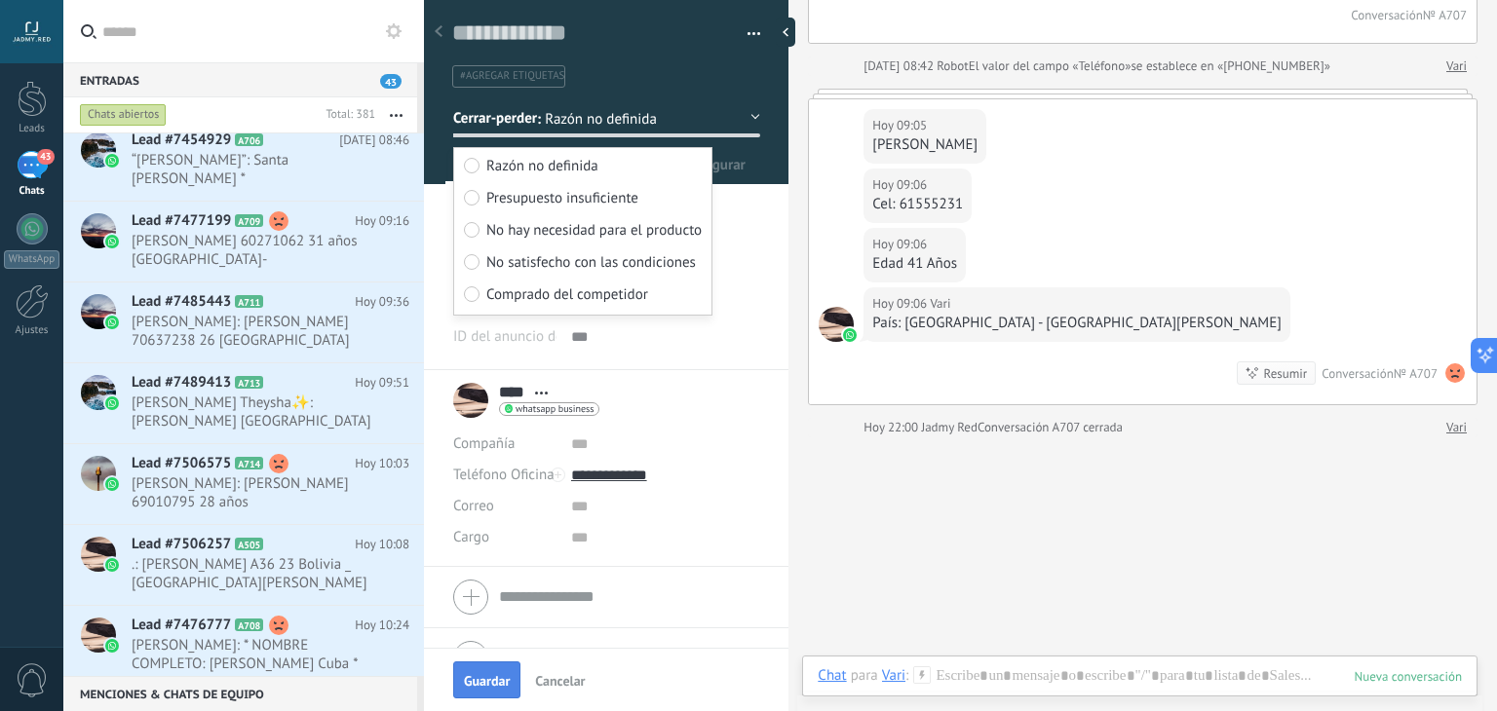
click at [505, 679] on span "Guardar" at bounding box center [487, 681] width 46 height 14
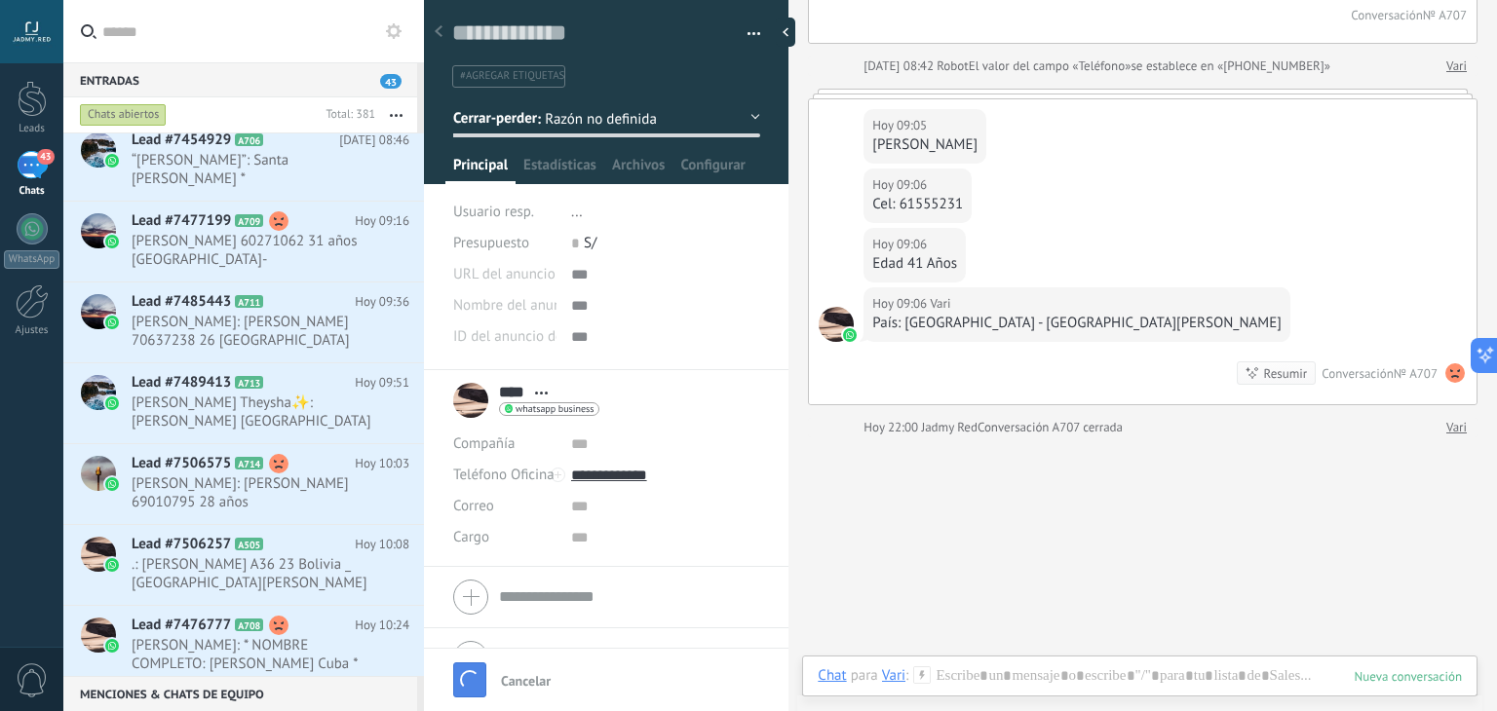
scroll to position [498, 0]
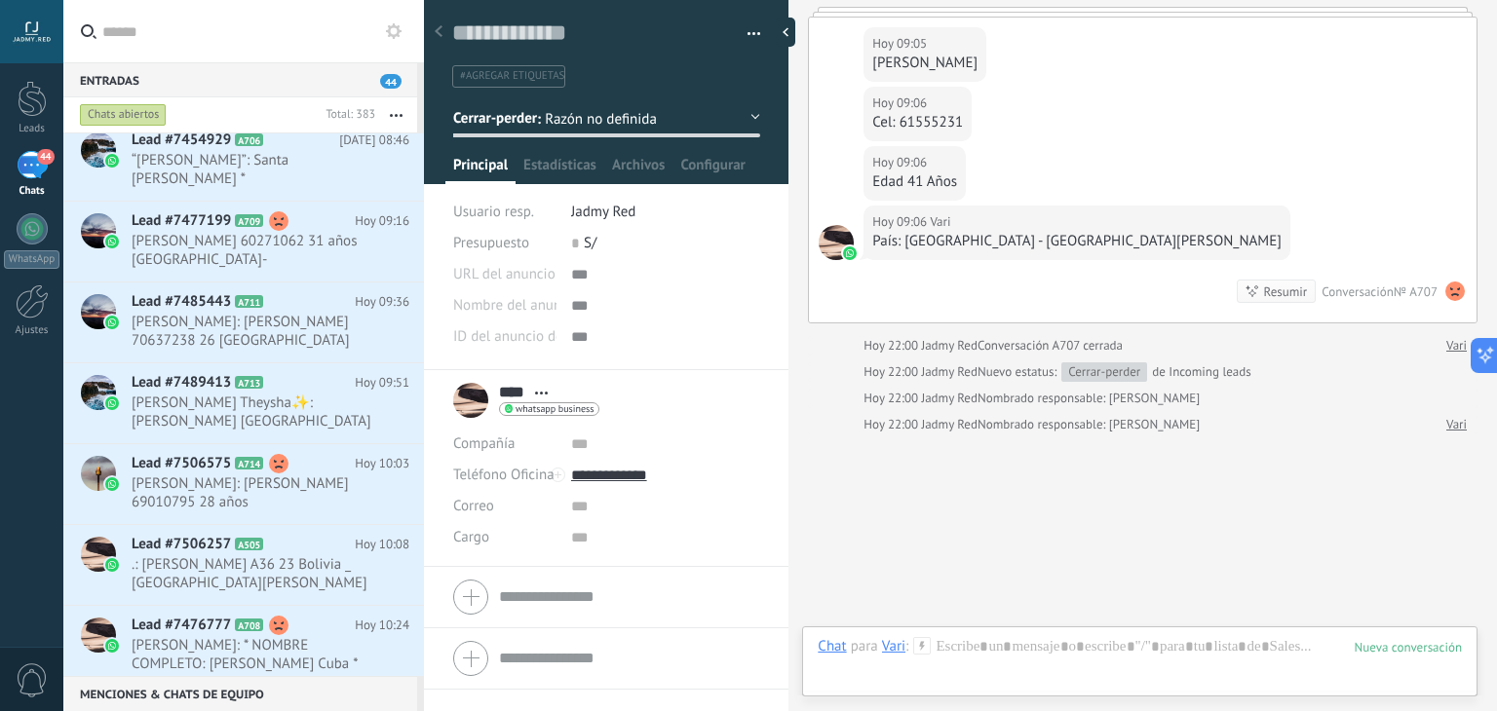
click at [505, 679] on div at bounding box center [606, 658] width 306 height 49
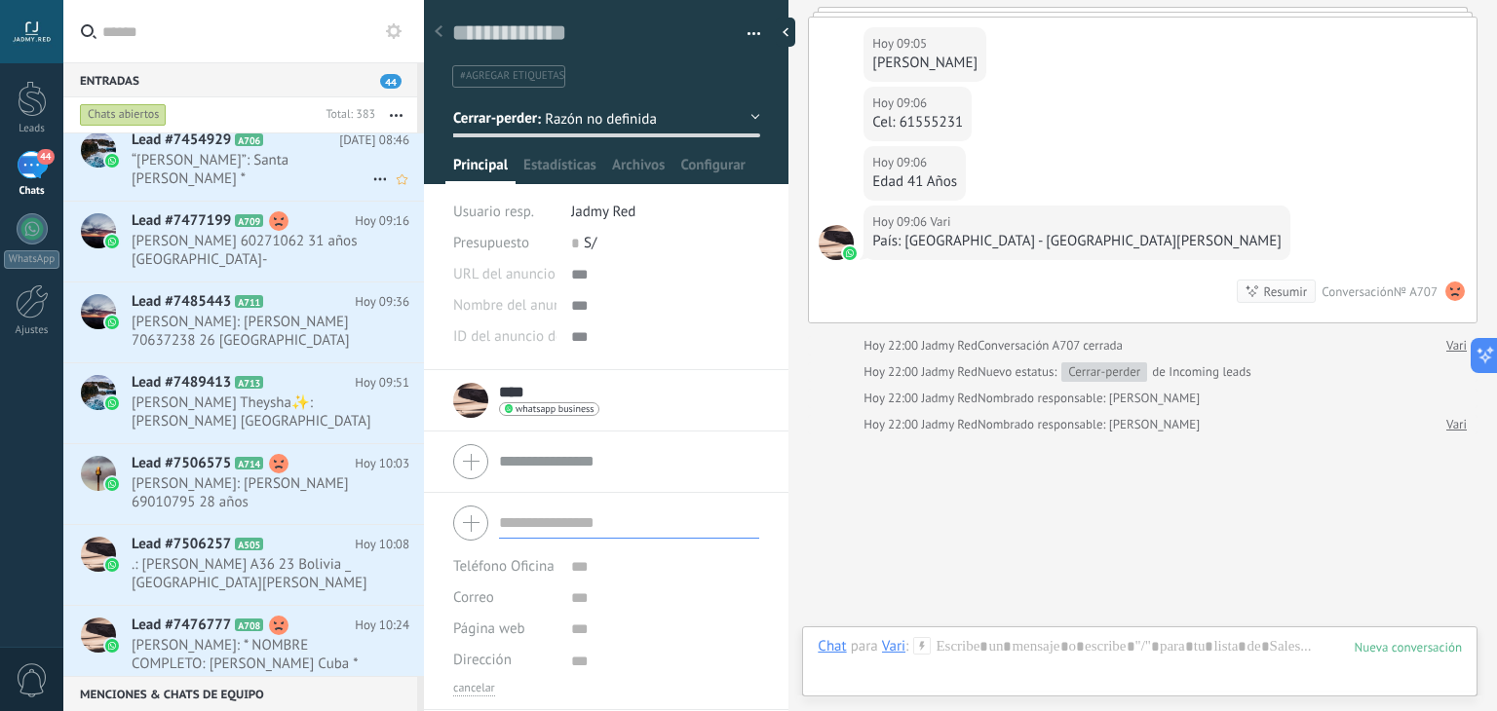
click at [223, 167] on span "“[PERSON_NAME]”: Santa [PERSON_NAME] *" at bounding box center [252, 169] width 241 height 37
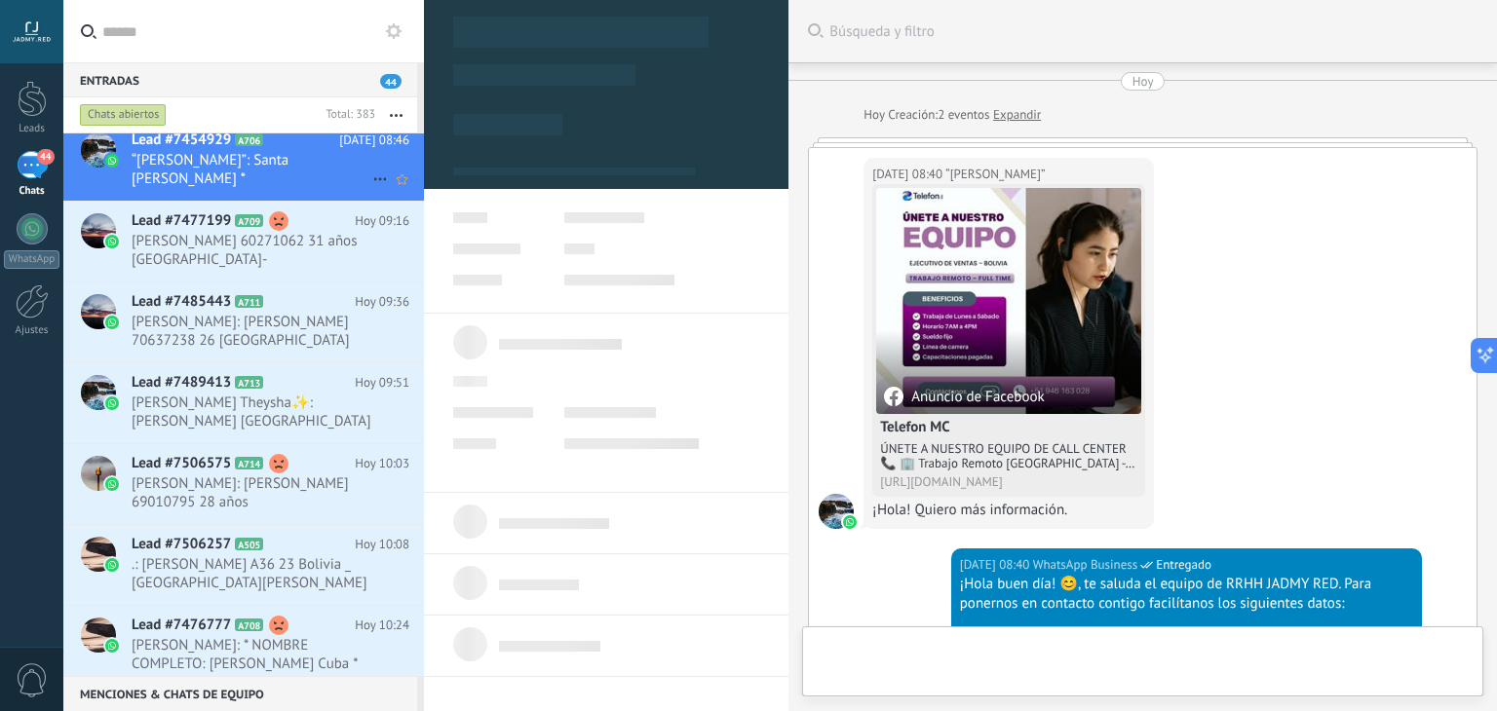
scroll to position [662, 0]
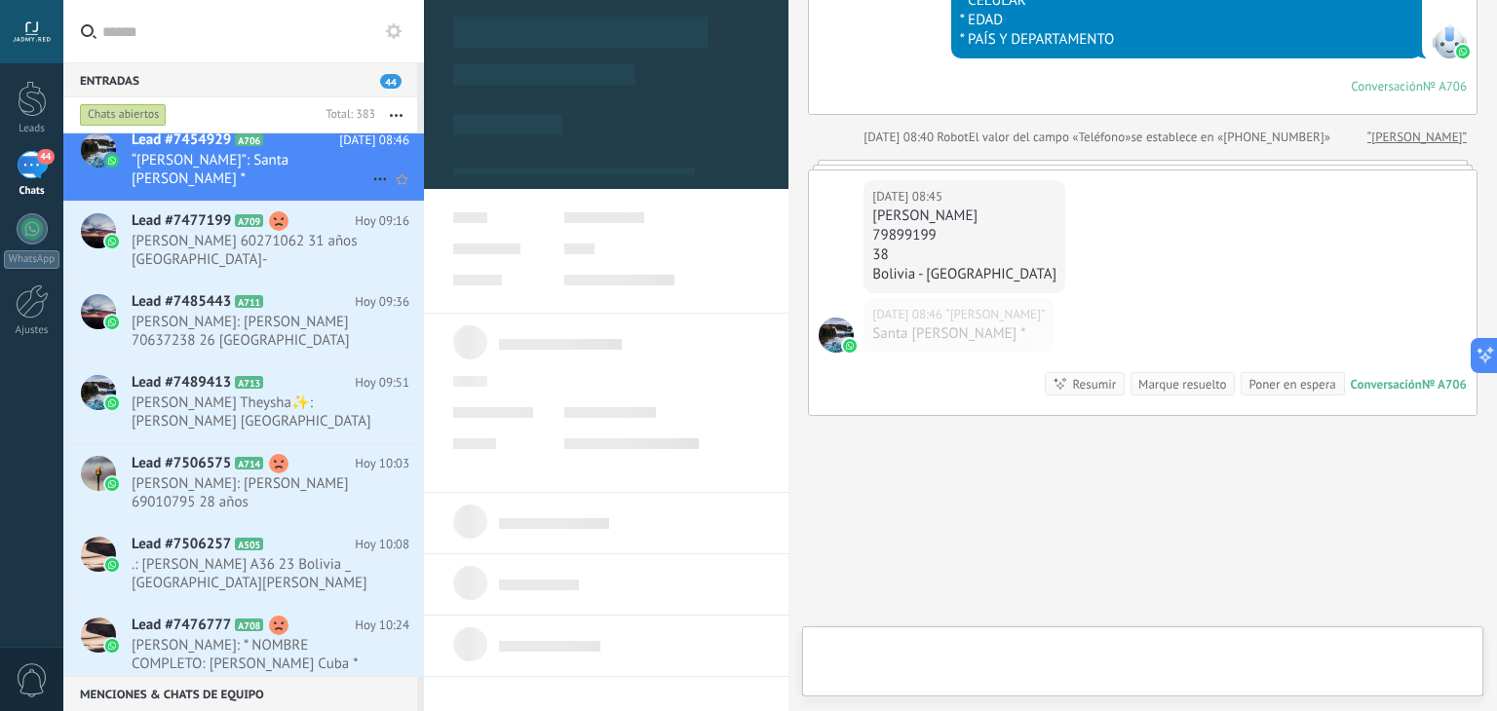
type textarea "**********"
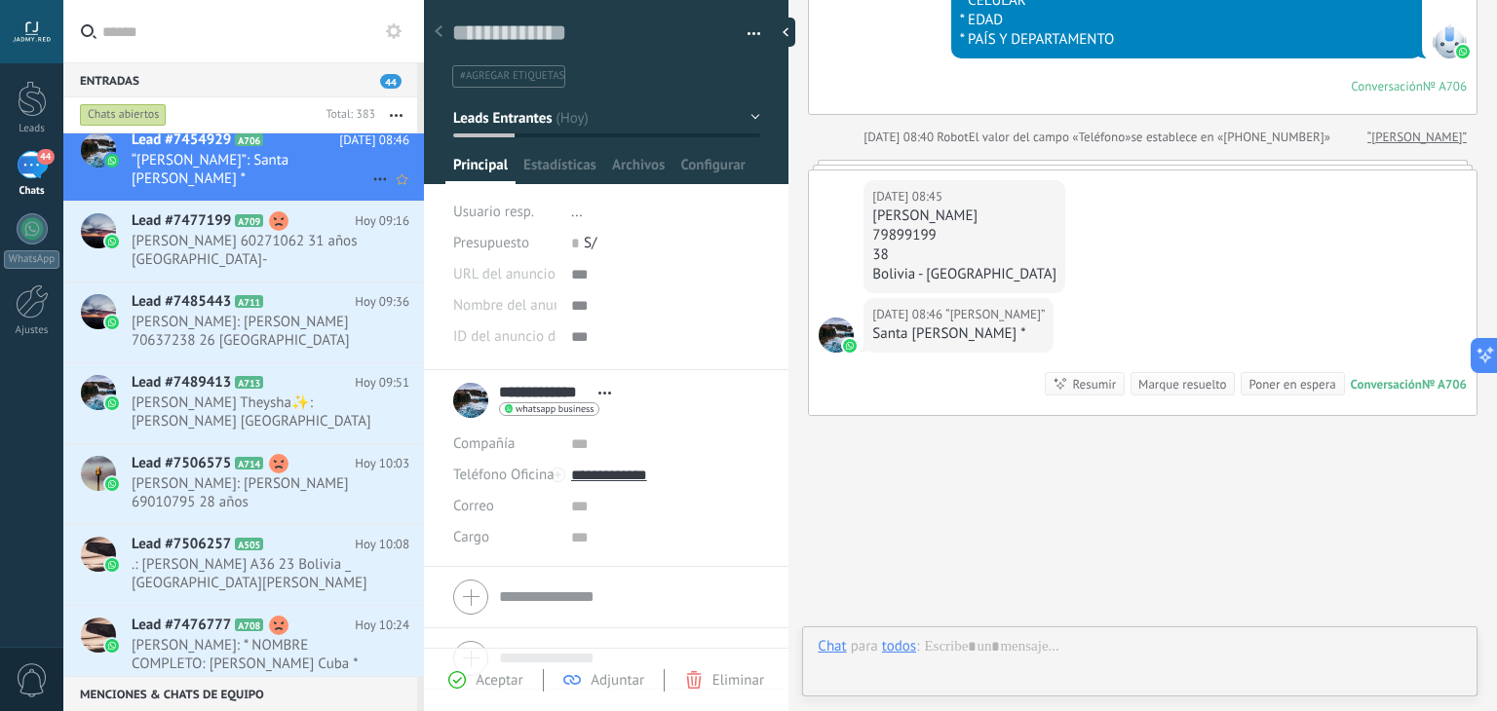
scroll to position [28, 0]
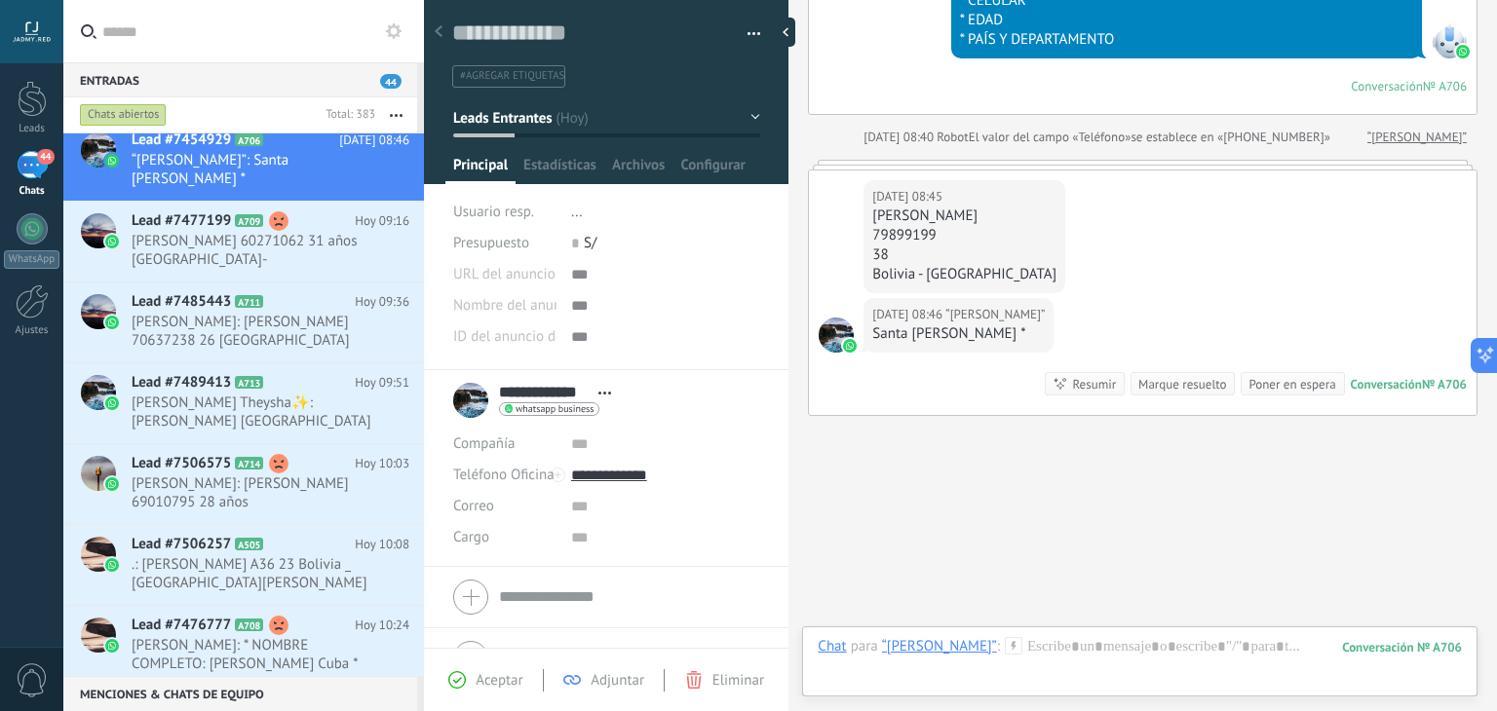
drag, startPoint x: 967, startPoint y: 215, endPoint x: 870, endPoint y: 216, distance: 96.5
click at [870, 216] on div "Hoy 08:45 “Eve Cabrera” Evelin Cabrera 79899199 38 Bolivia - Santa Vruz" at bounding box center [965, 236] width 202 height 113
copy div "Evelin Cabrera"
click at [897, 227] on div "79899199" at bounding box center [964, 235] width 184 height 19
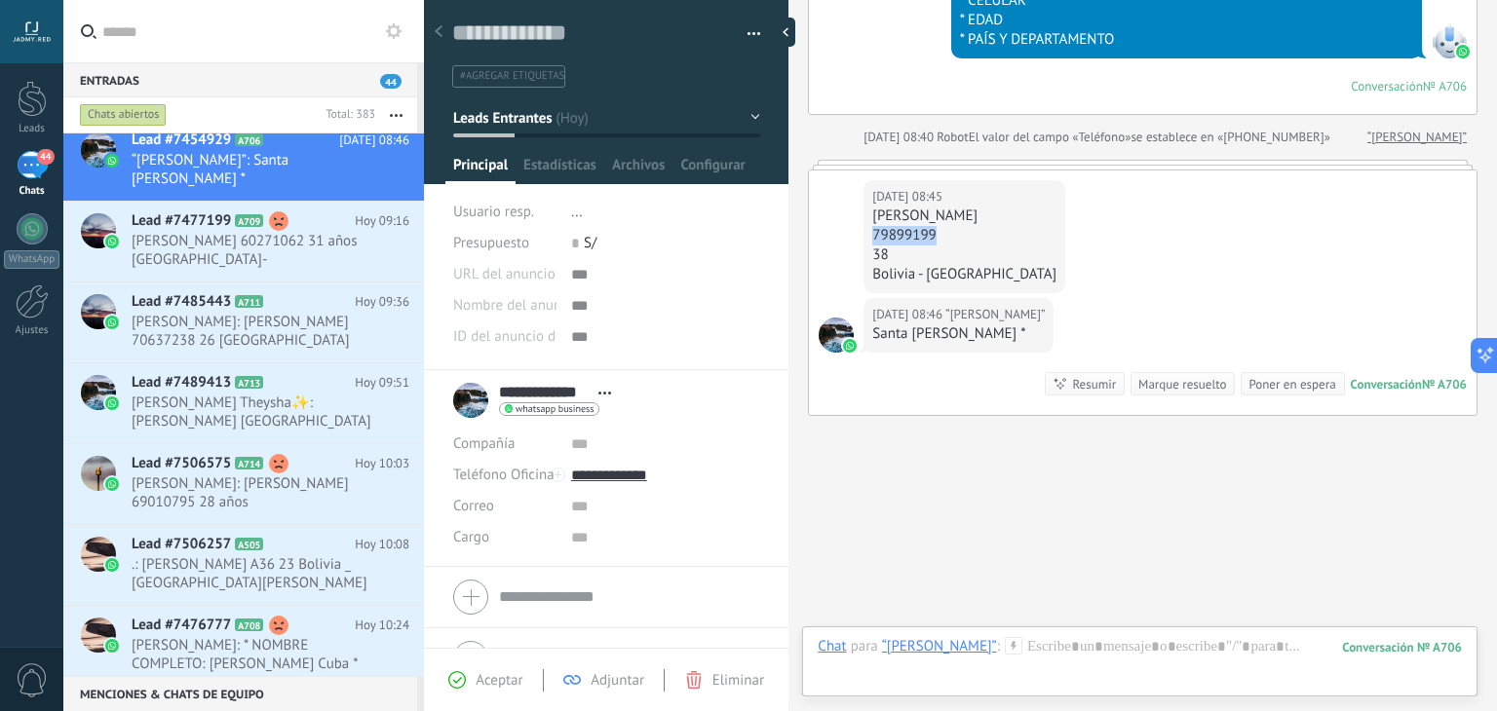
copy div "79899199"
click at [986, 496] on div "Buscar Búsqueda y filtro Carga más Hoy Hoy Creación: 2 eventos Expandir Hoy 08:…" at bounding box center [1142, 47] width 709 height 1418
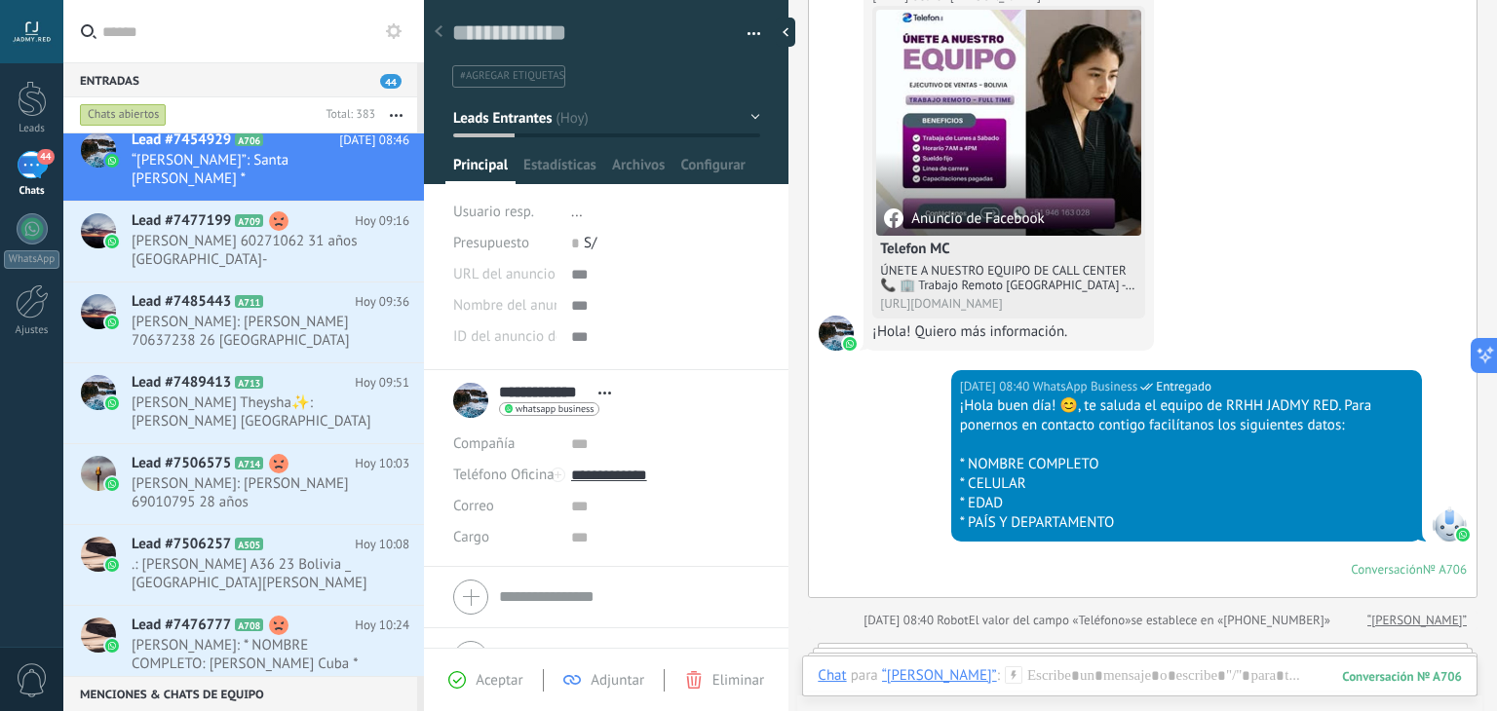
scroll to position [663, 0]
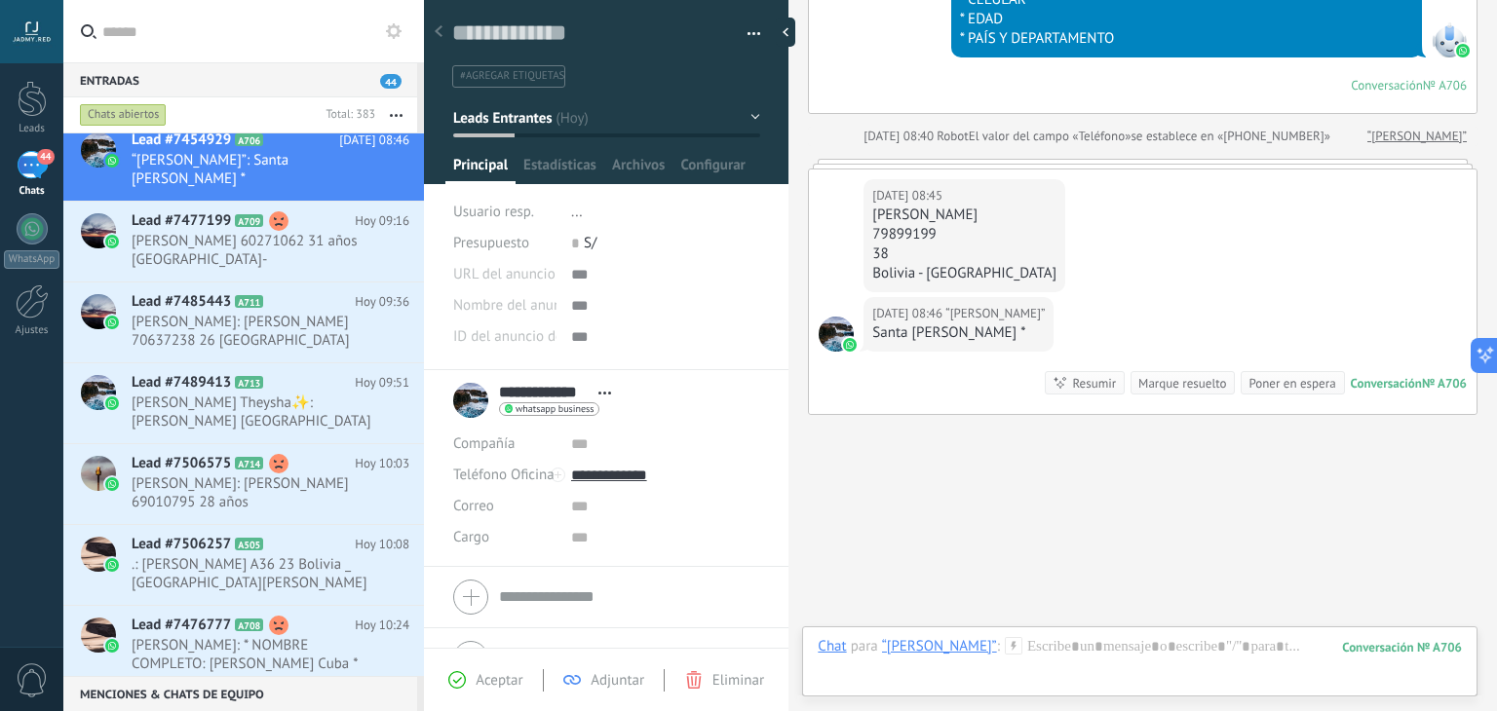
click at [1005, 637] on icon at bounding box center [1014, 646] width 18 height 18
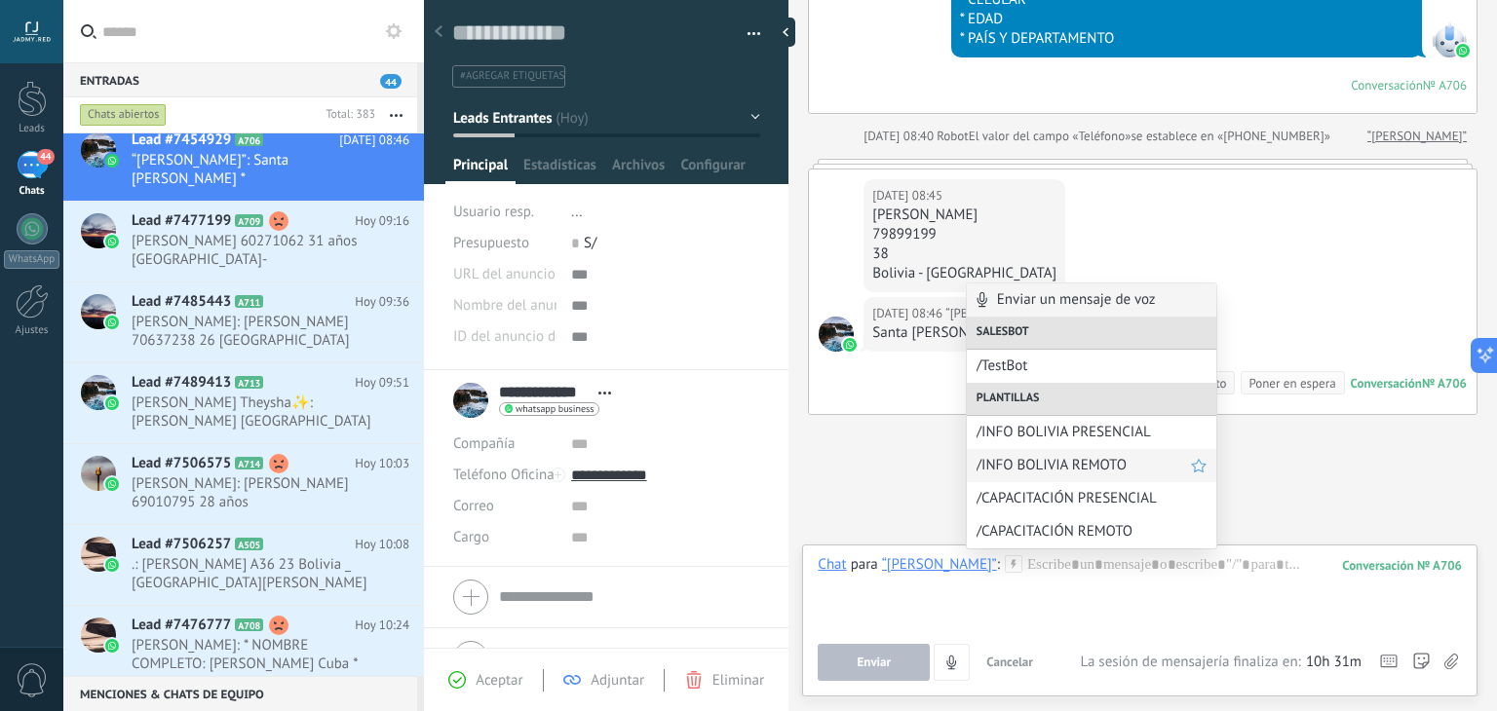
click at [1103, 464] on span "/INFO BOLIVIA REMOTO" at bounding box center [1084, 465] width 214 height 19
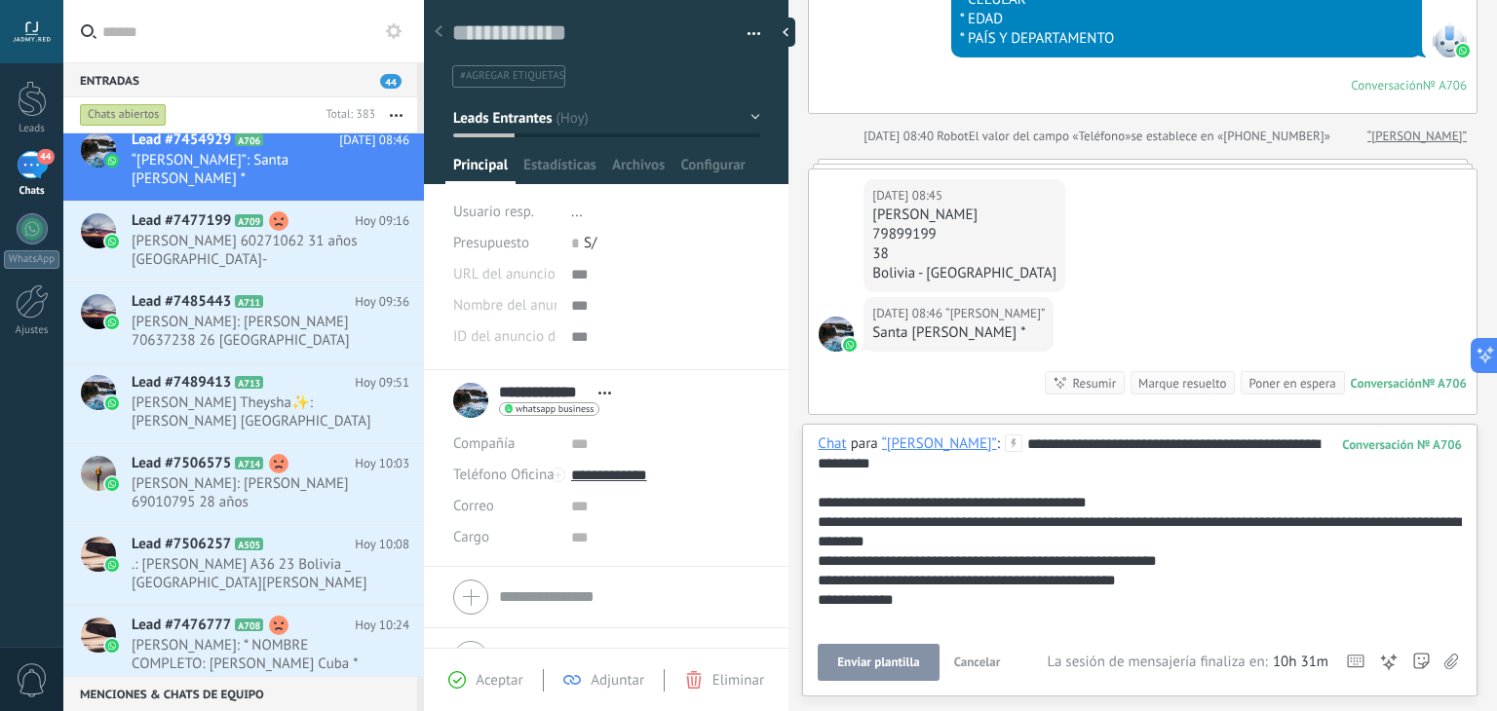
click at [900, 663] on span "Enviar plantilla" at bounding box center [878, 663] width 82 height 14
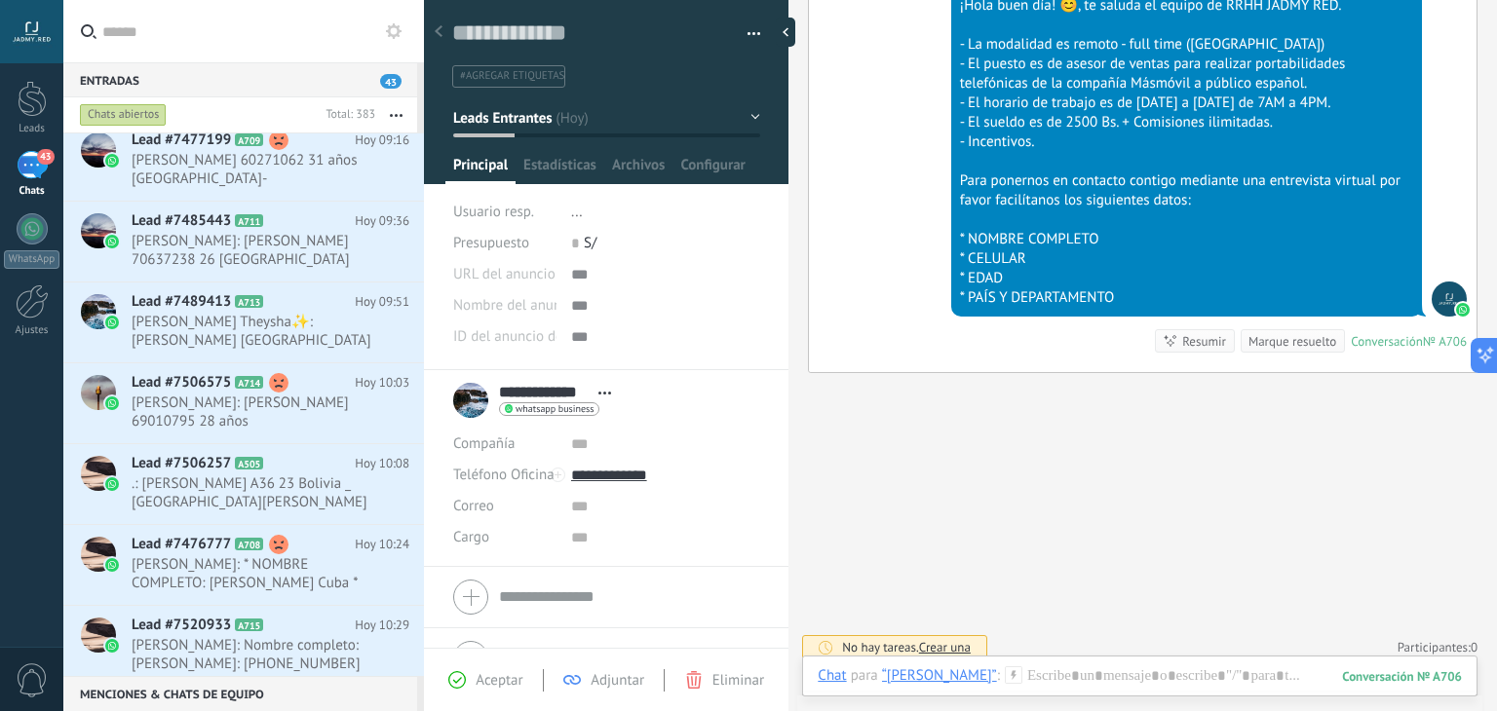
scroll to position [632, 0]
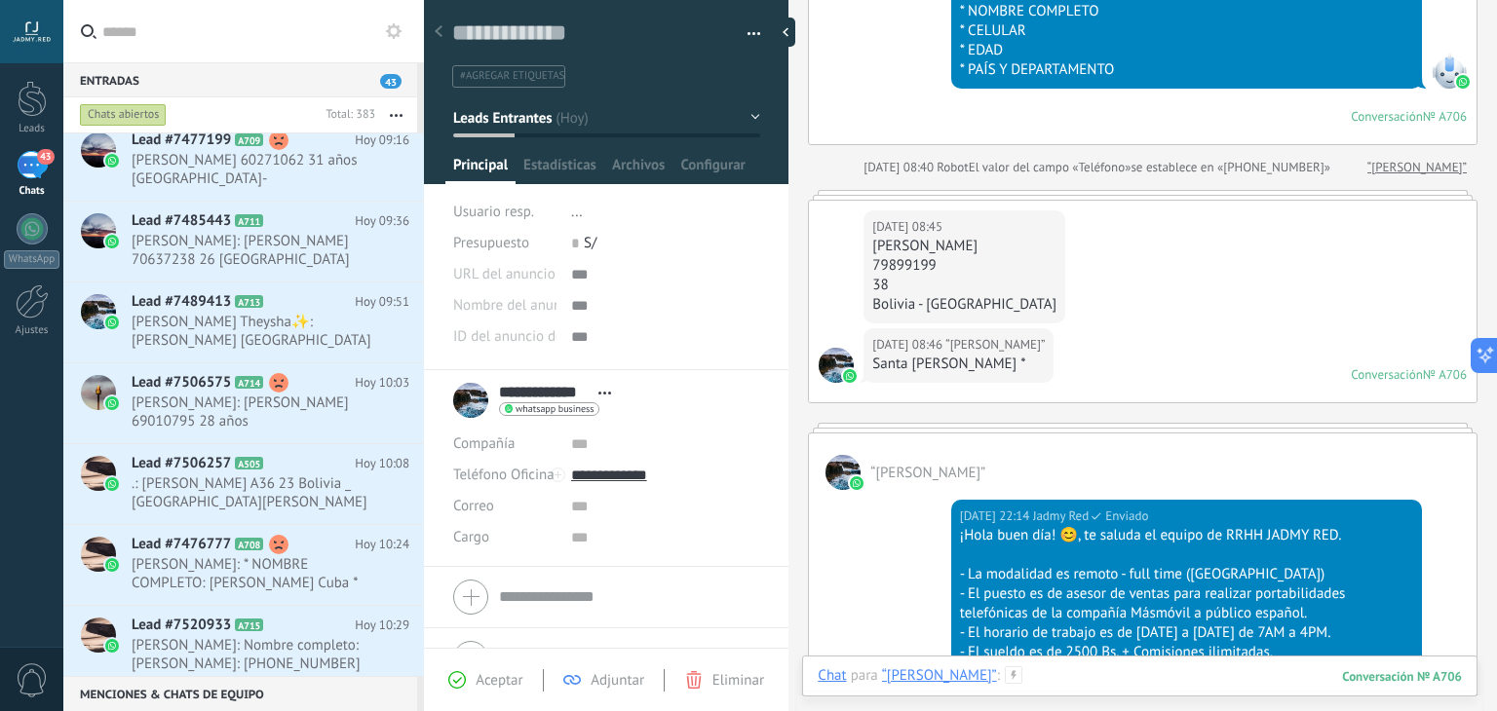
click at [1045, 672] on div at bounding box center [1140, 696] width 644 height 58
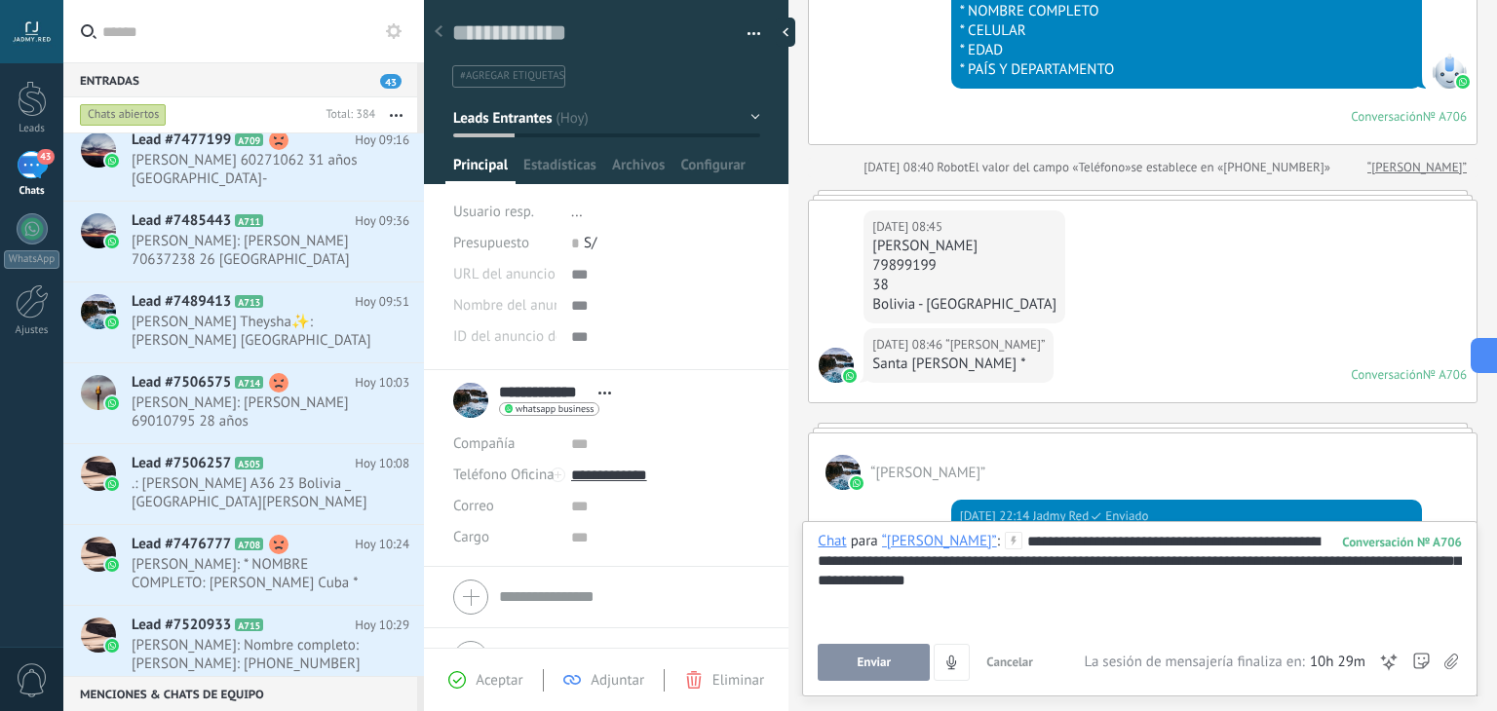
scroll to position [1162, 0]
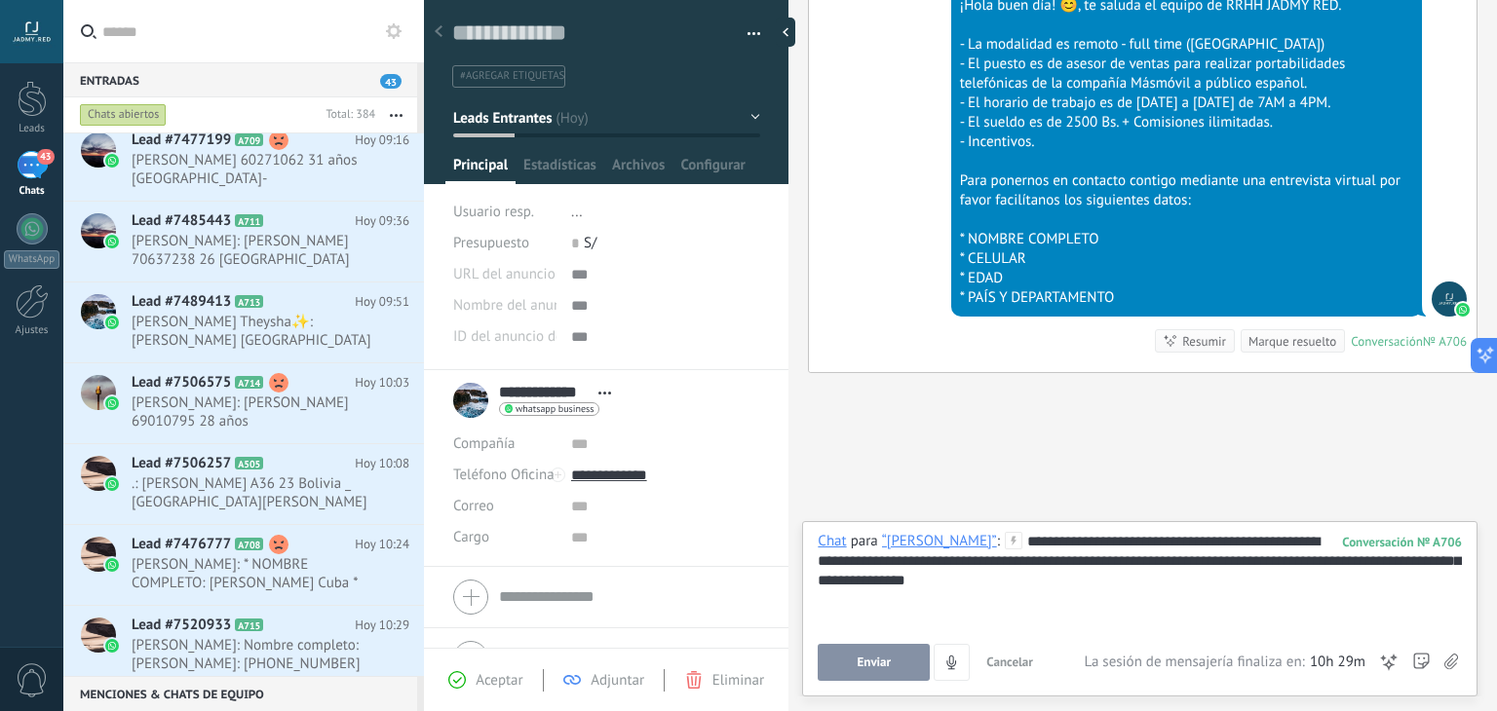
click at [897, 570] on div "**********" at bounding box center [1140, 580] width 644 height 97
click at [908, 607] on div "**********" at bounding box center [1140, 580] width 644 height 97
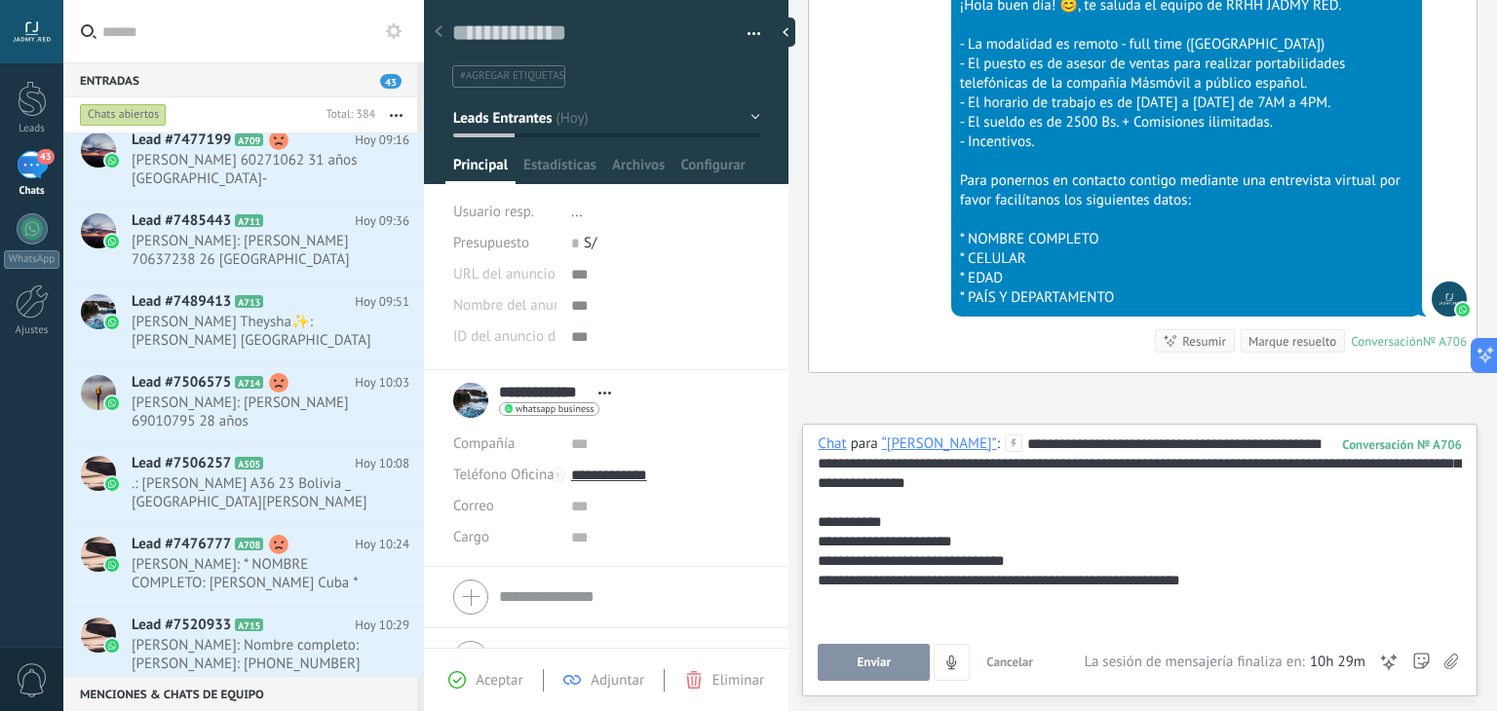
click at [818, 526] on div "**********" at bounding box center [1140, 532] width 644 height 195
click at [824, 538] on div "**********" at bounding box center [1140, 541] width 644 height 19
click at [815, 558] on div "**********" at bounding box center [1139, 560] width 675 height 273
click at [819, 559] on div "**********" at bounding box center [1140, 561] width 644 height 19
click at [818, 574] on div "**********" at bounding box center [1140, 580] width 644 height 19
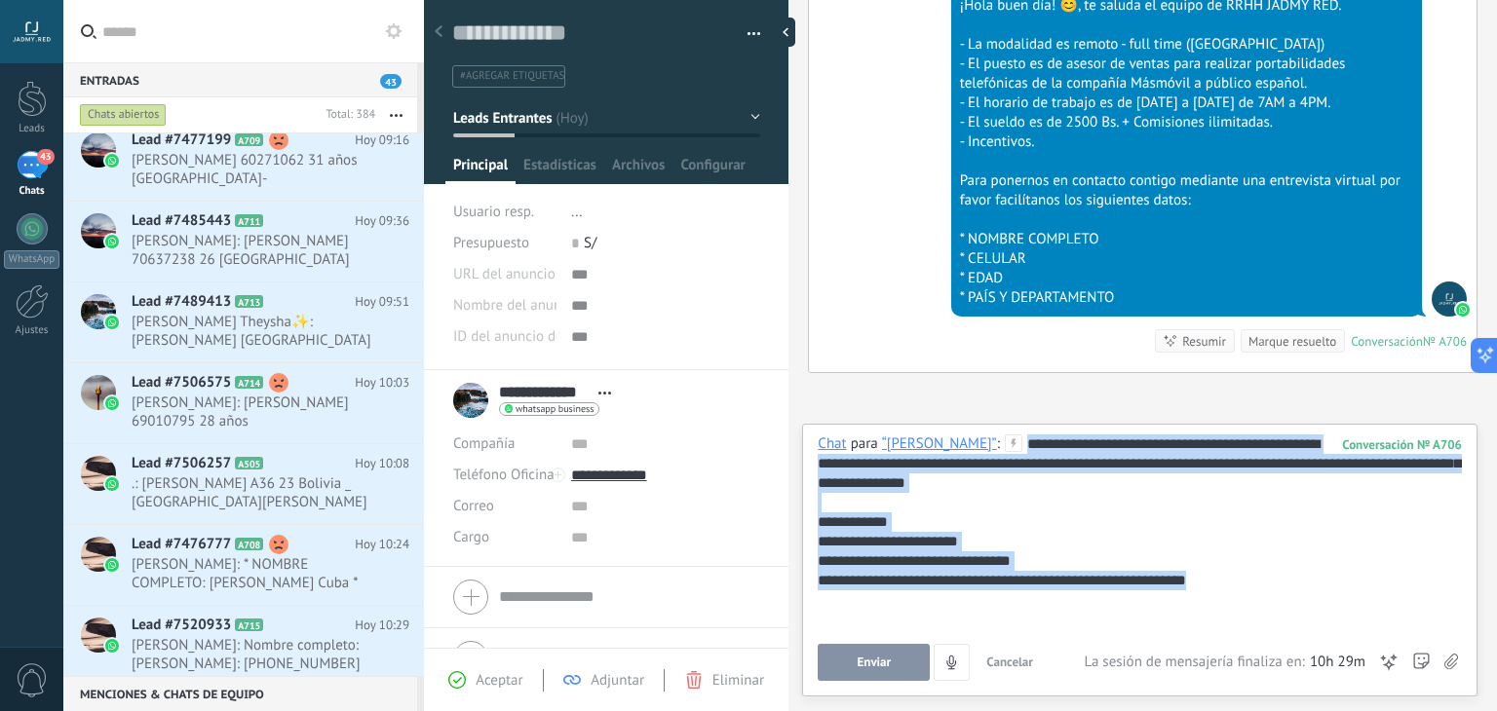
drag, startPoint x: 1252, startPoint y: 577, endPoint x: 988, endPoint y: 442, distance: 296.4
click at [988, 442] on div "**********" at bounding box center [1140, 532] width 644 height 195
copy div "**********"
click at [1248, 581] on div "**********" at bounding box center [1140, 580] width 644 height 19
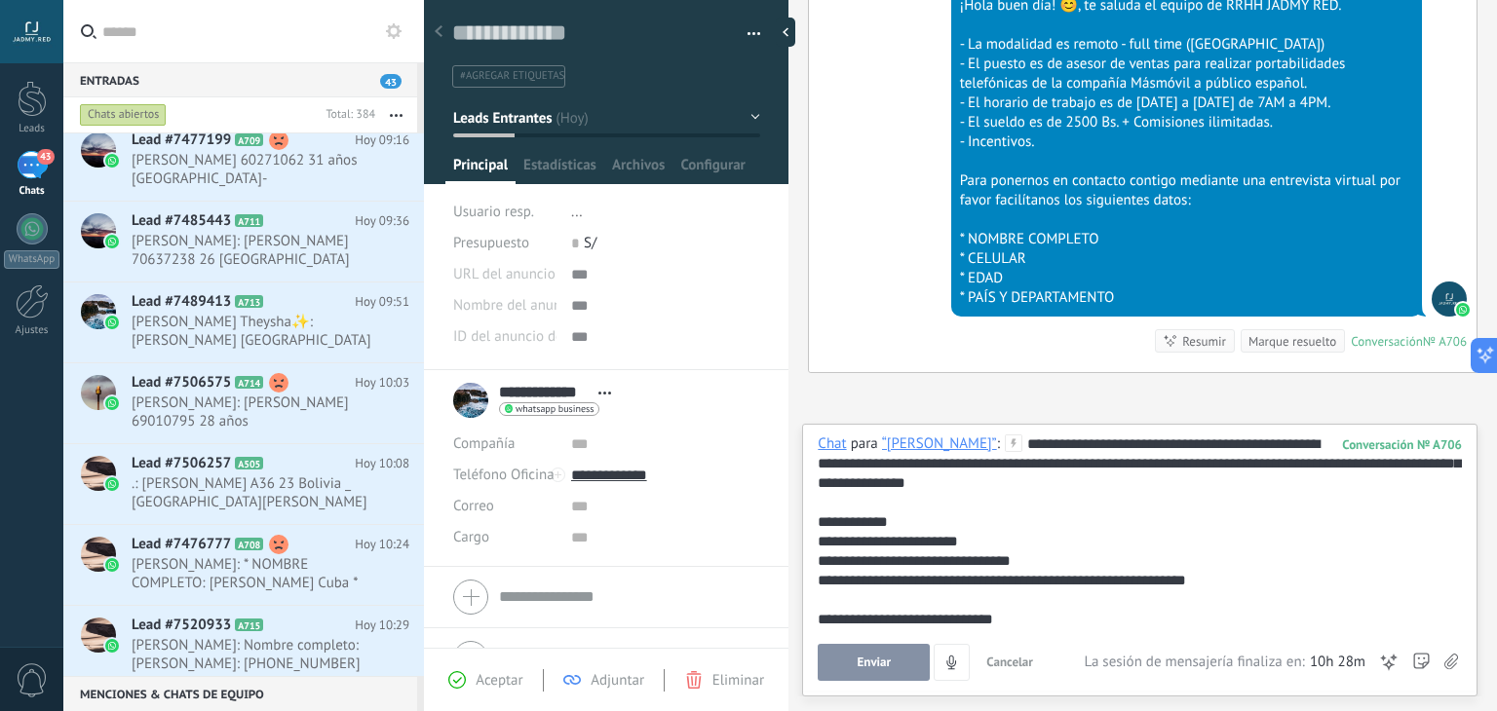
click at [1073, 558] on div "**********" at bounding box center [1137, 561] width 638 height 19
click at [1027, 622] on div "**********" at bounding box center [1137, 600] width 638 height 58
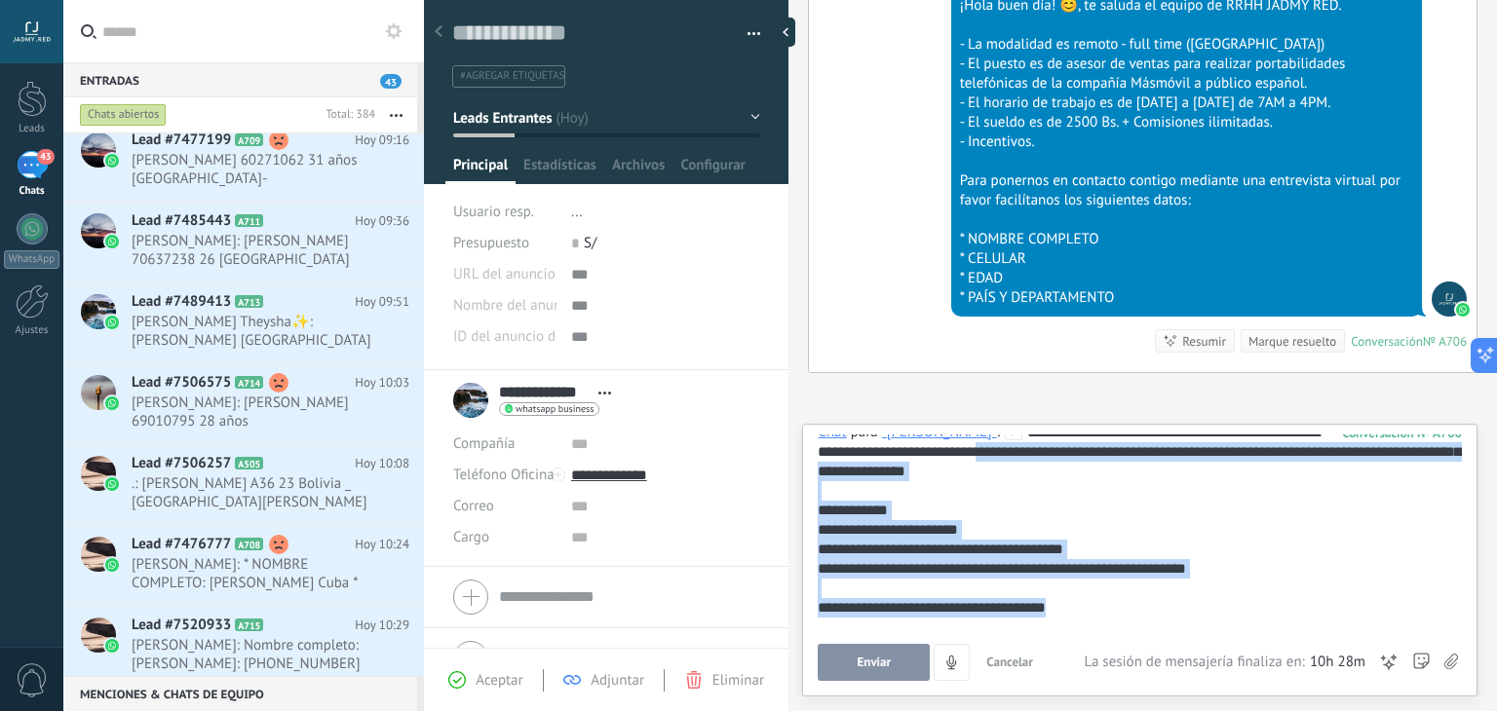
scroll to position [0, 0]
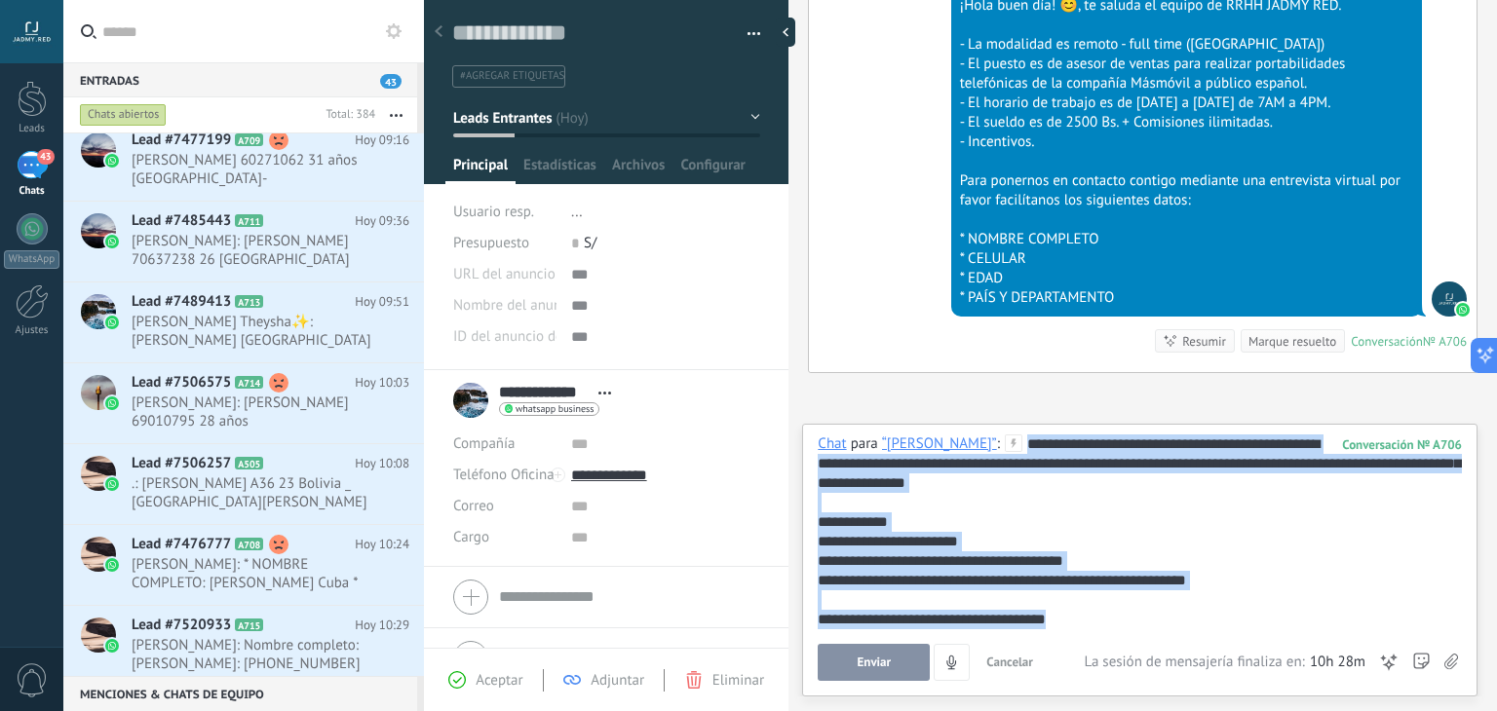
drag, startPoint x: 1090, startPoint y: 614, endPoint x: 993, endPoint y: 449, distance: 190.9
click at [993, 449] on div "**********" at bounding box center [1137, 552] width 638 height 234
copy div "**********"
click at [993, 449] on div "**********" at bounding box center [1137, 552] width 638 height 234
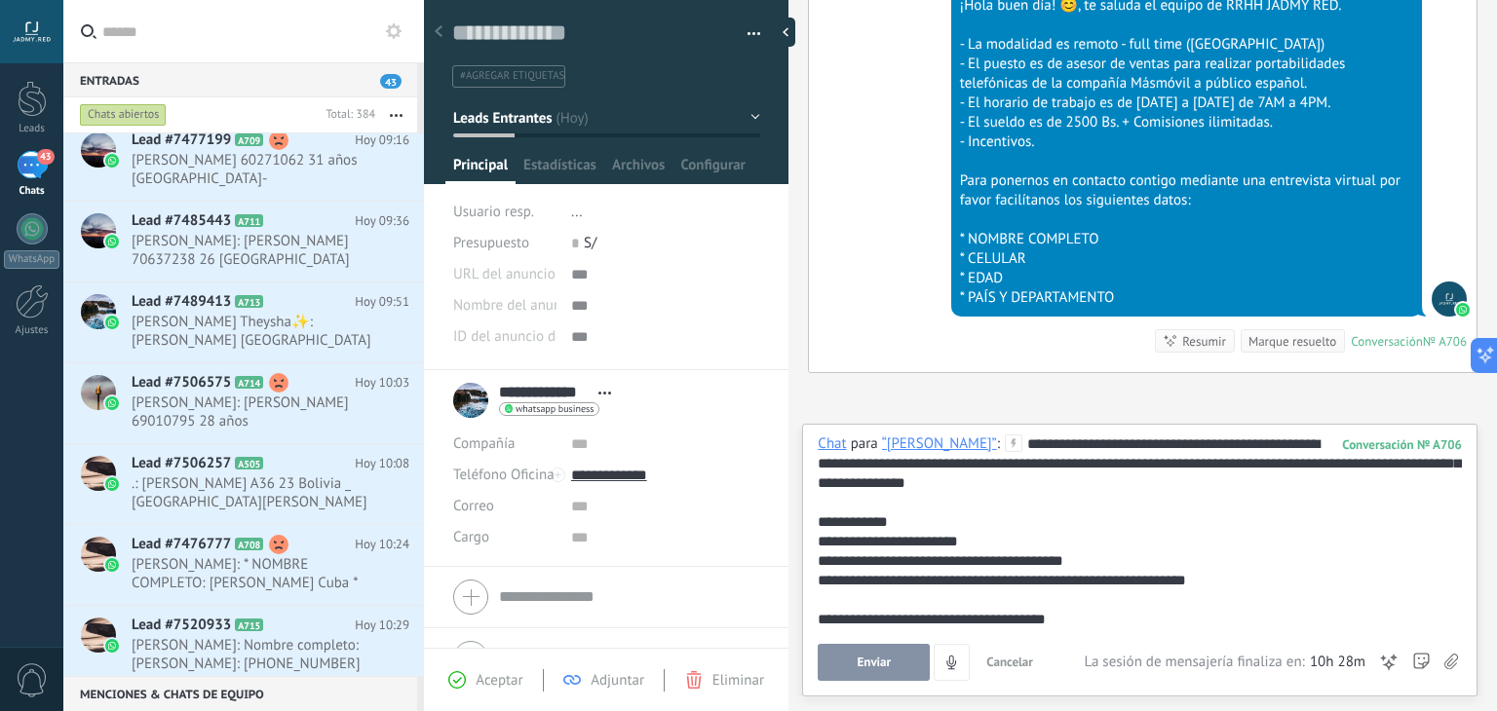
click at [874, 655] on button "Enviar" at bounding box center [874, 662] width 112 height 37
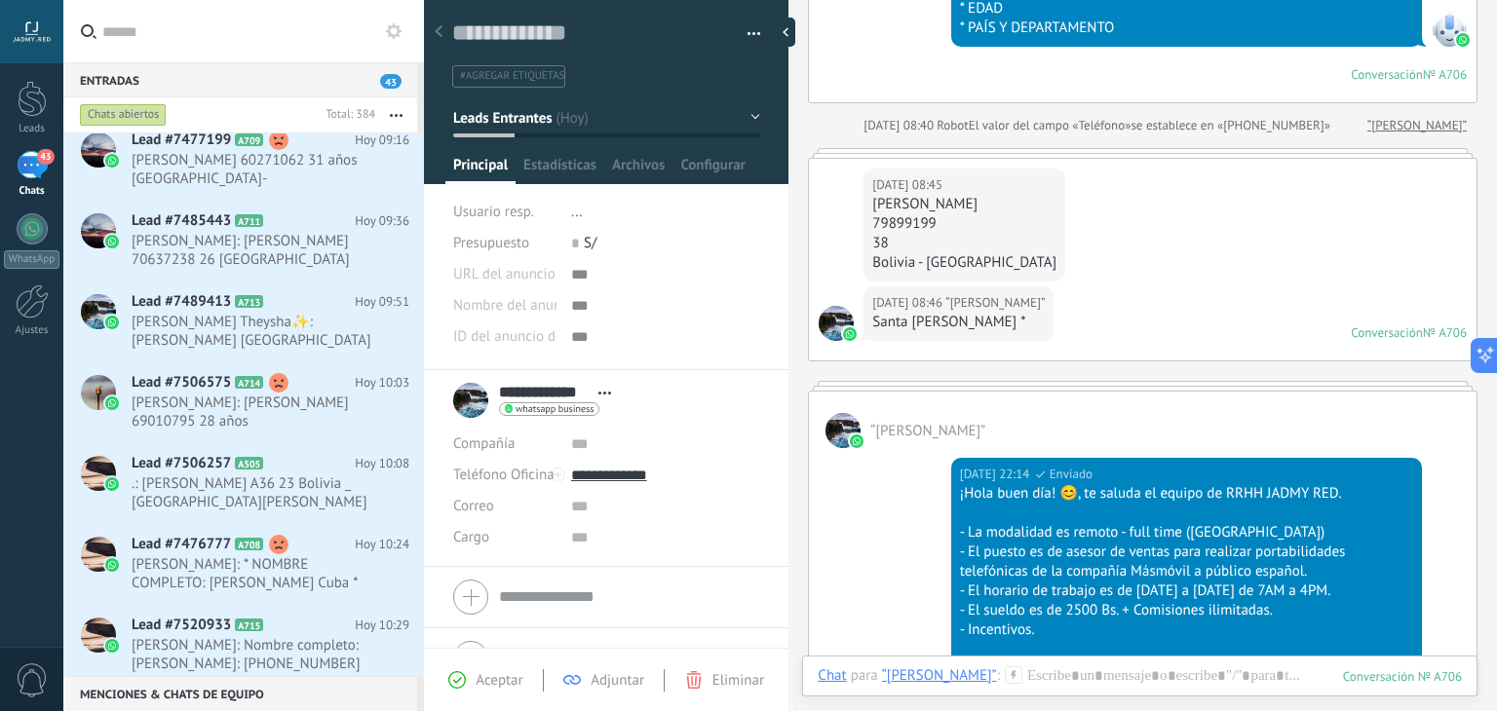
scroll to position [663, 0]
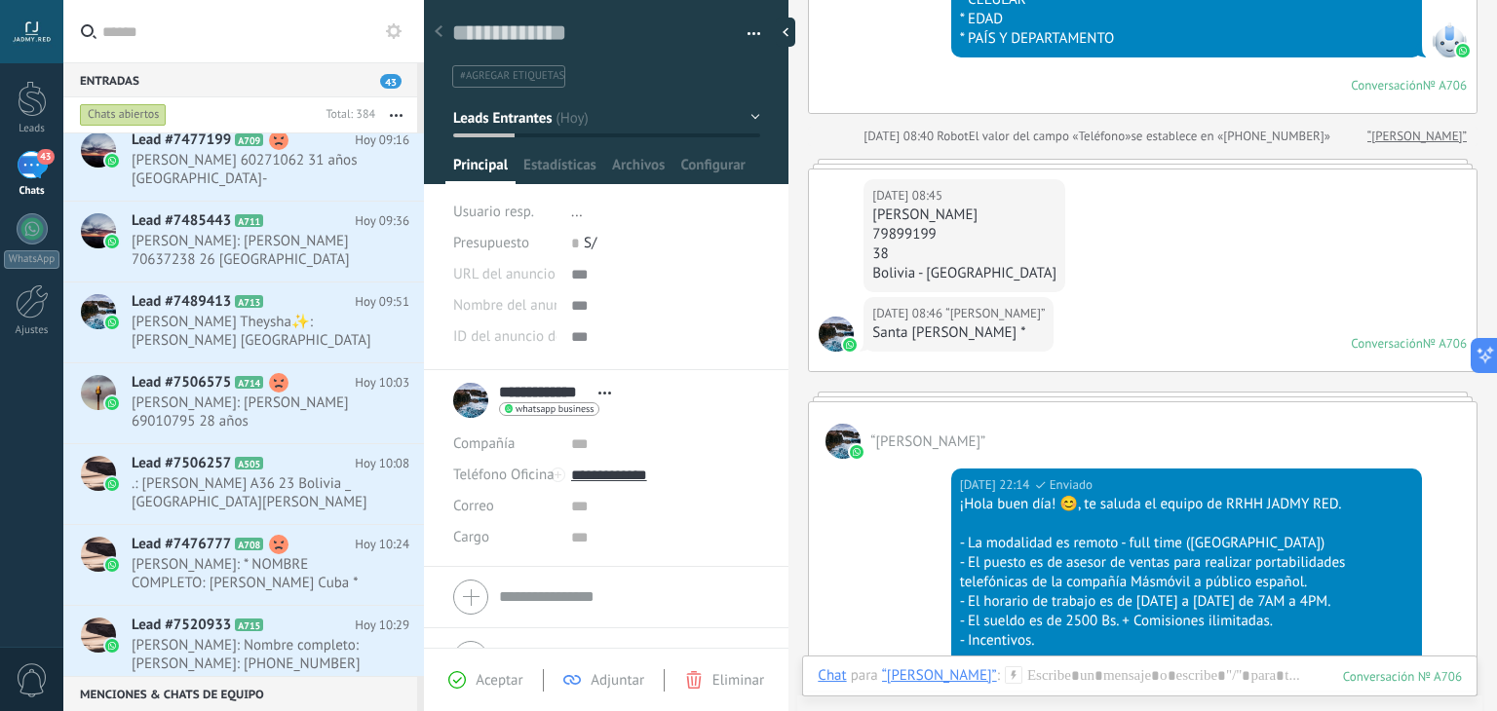
click at [869, 546] on div "Hoy 22:14 Jadmy Red Enviado ¡Hola buen día! 😊, te saluda el equipo de RRHH JADM…" at bounding box center [1143, 640] width 668 height 362
drag, startPoint x: 968, startPoint y: 220, endPoint x: 871, endPoint y: 211, distance: 96.9
click at [872, 211] on div "Evelin Cabrera" at bounding box center [964, 215] width 184 height 19
copy div "Evelin Cabrera"
click at [554, 399] on input "**********" at bounding box center [544, 392] width 90 height 19
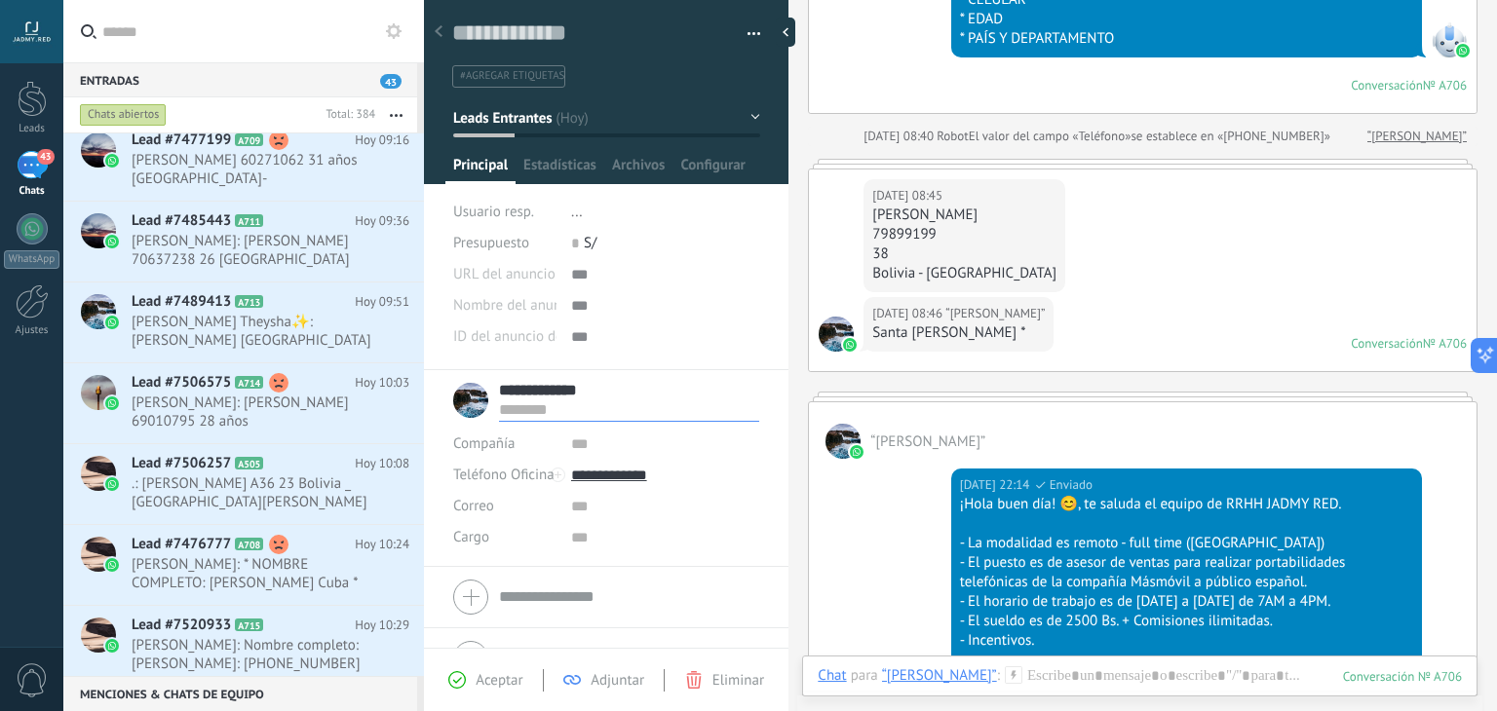
click at [596, 387] on input "**********" at bounding box center [629, 390] width 260 height 19
type input "*"
type input "**********"
click at [500, 670] on button "Guardar" at bounding box center [486, 680] width 67 height 37
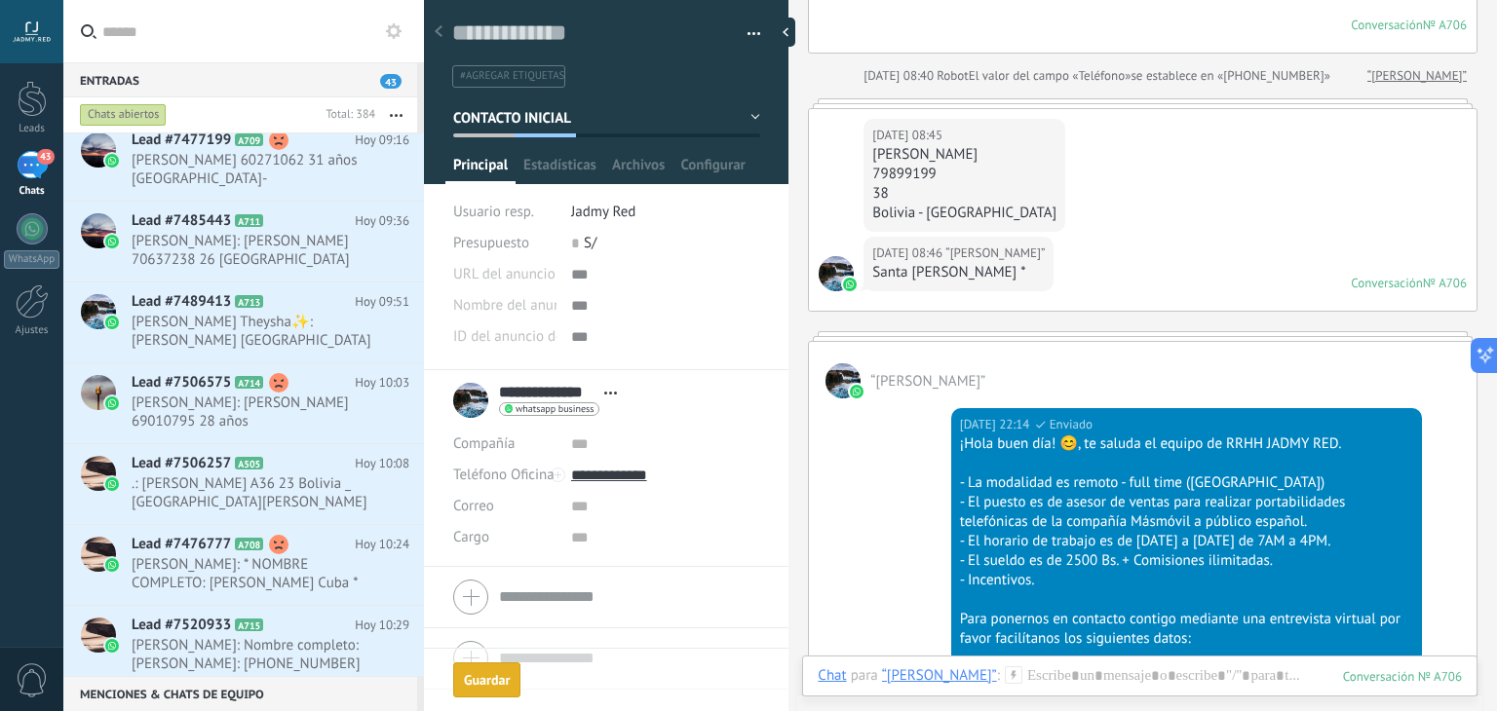
scroll to position [778, 0]
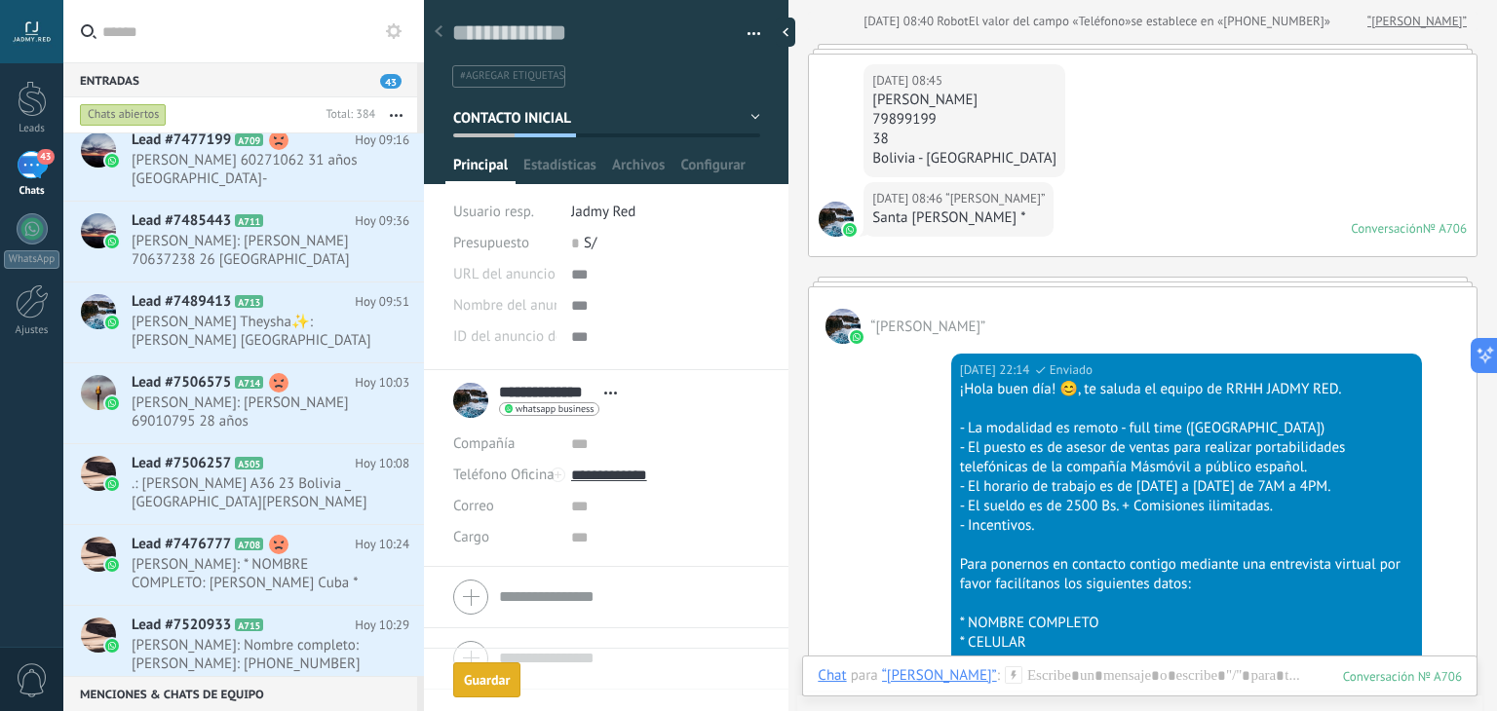
click at [530, 81] on span "#agregar etiquetas" at bounding box center [512, 76] width 104 height 14
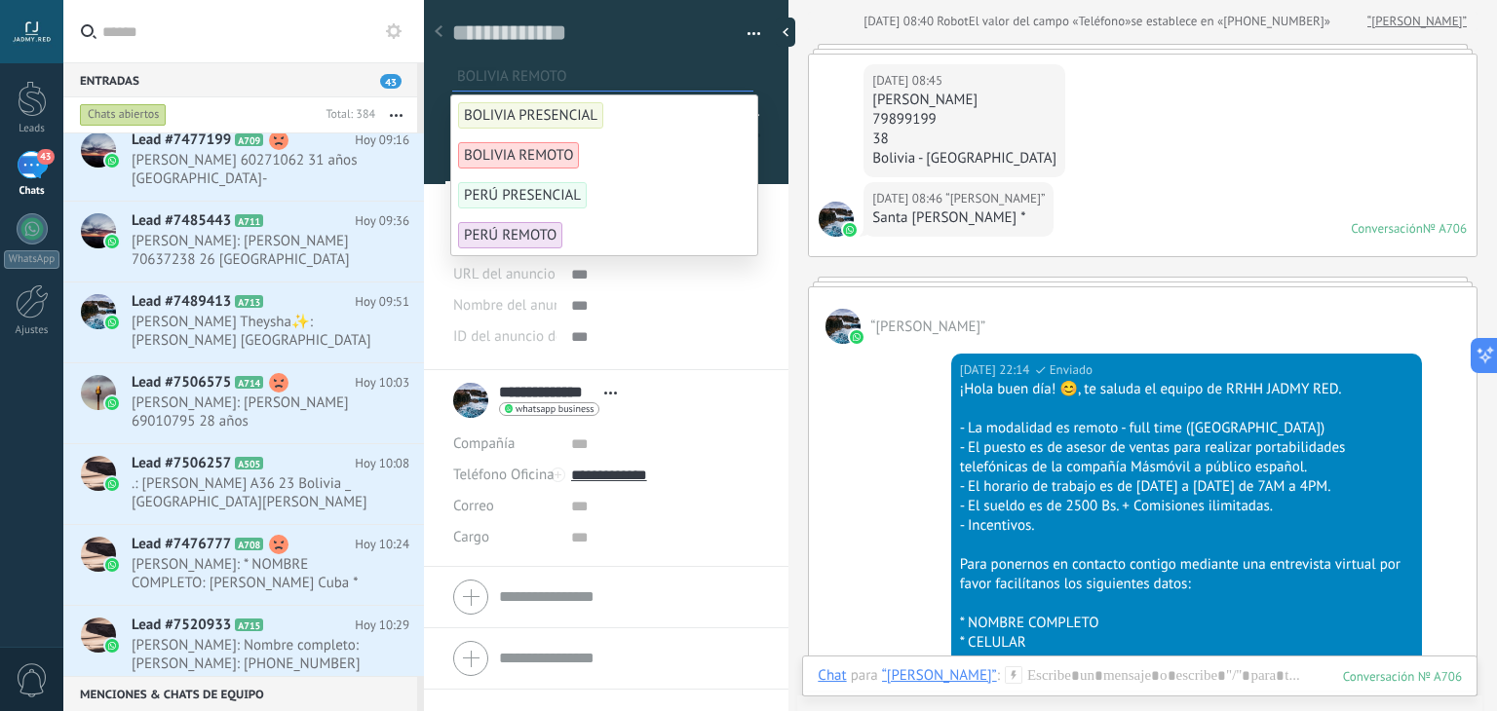
click at [550, 152] on span "BOLIVIA REMOTO" at bounding box center [518, 155] width 121 height 26
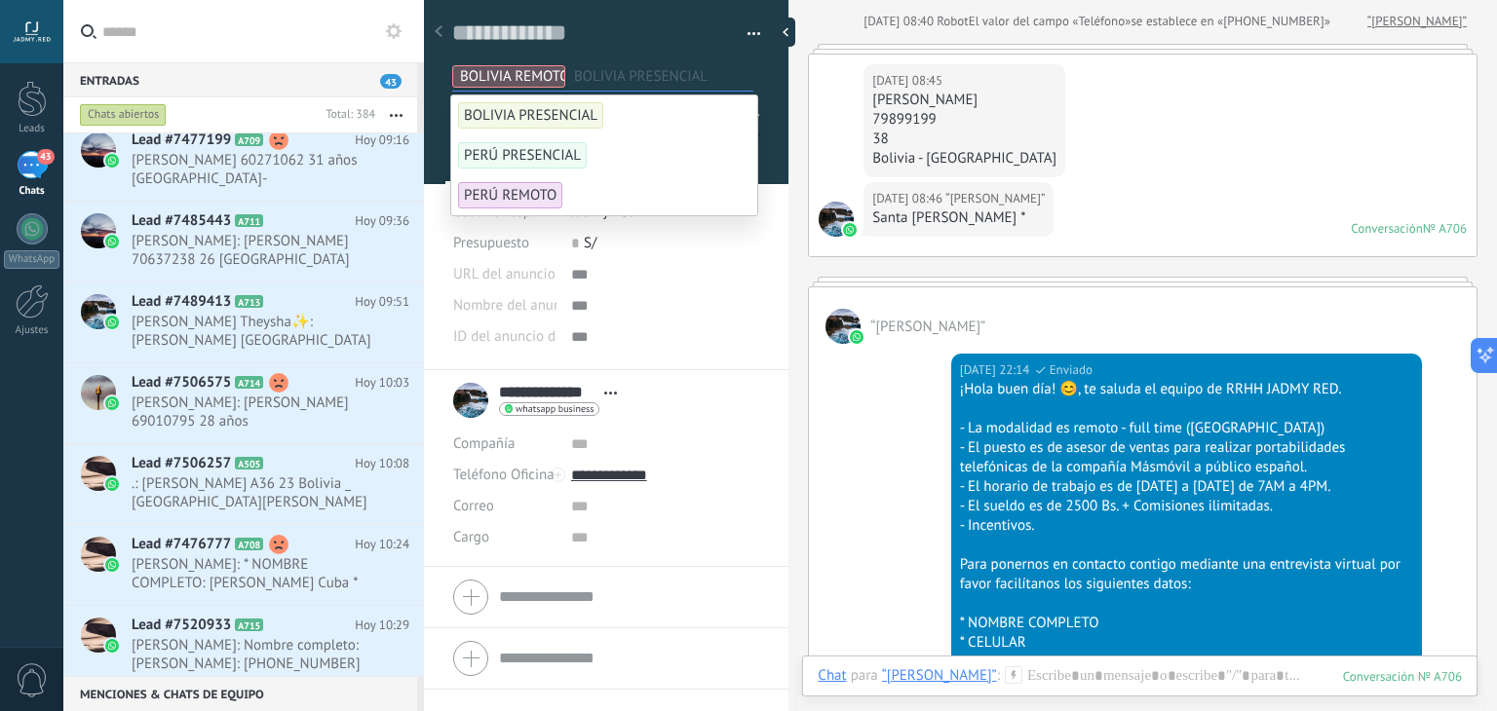
click at [1067, 108] on div "Hoy 08:45 “Eve Cabrera” Evelin Cabrera 79899199 38 Bolivia - Santa Vruz" at bounding box center [1143, 119] width 668 height 128
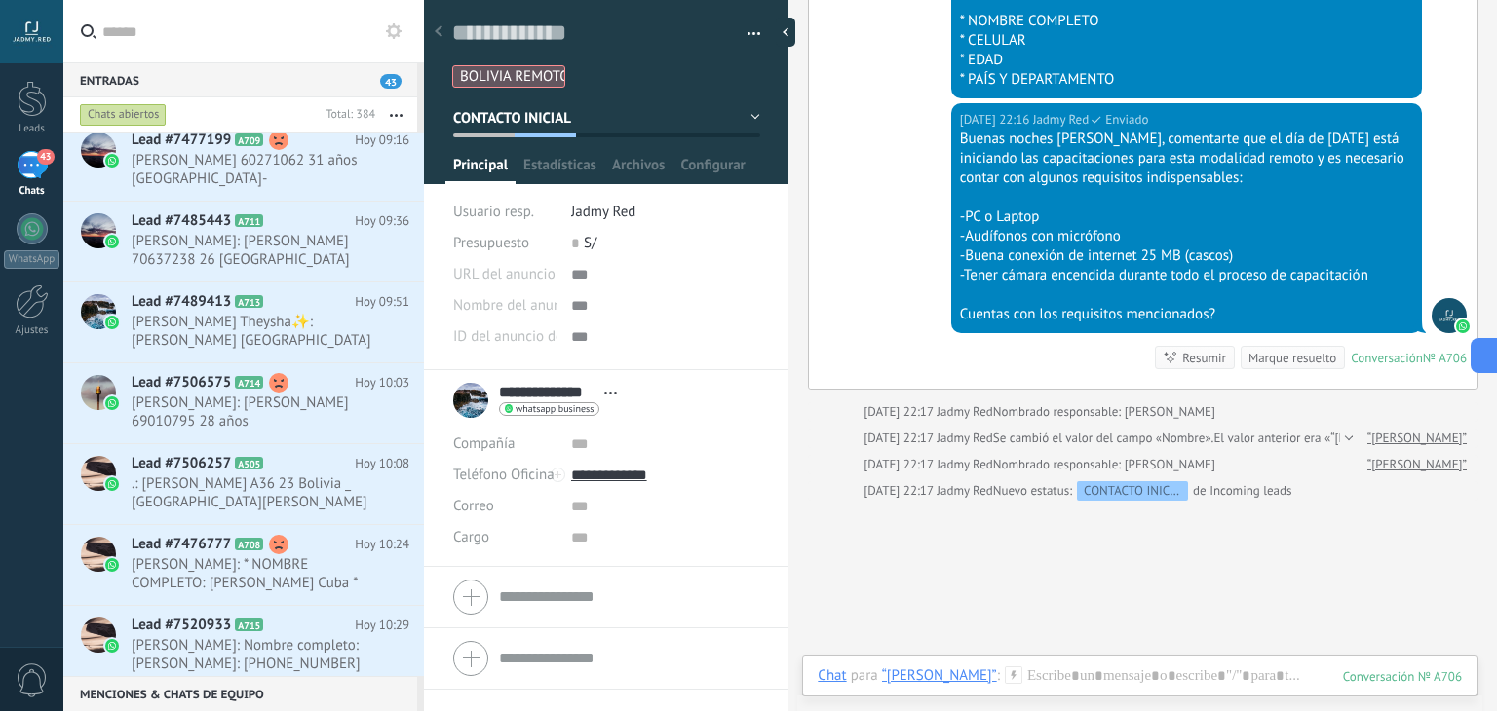
scroll to position [1379, 0]
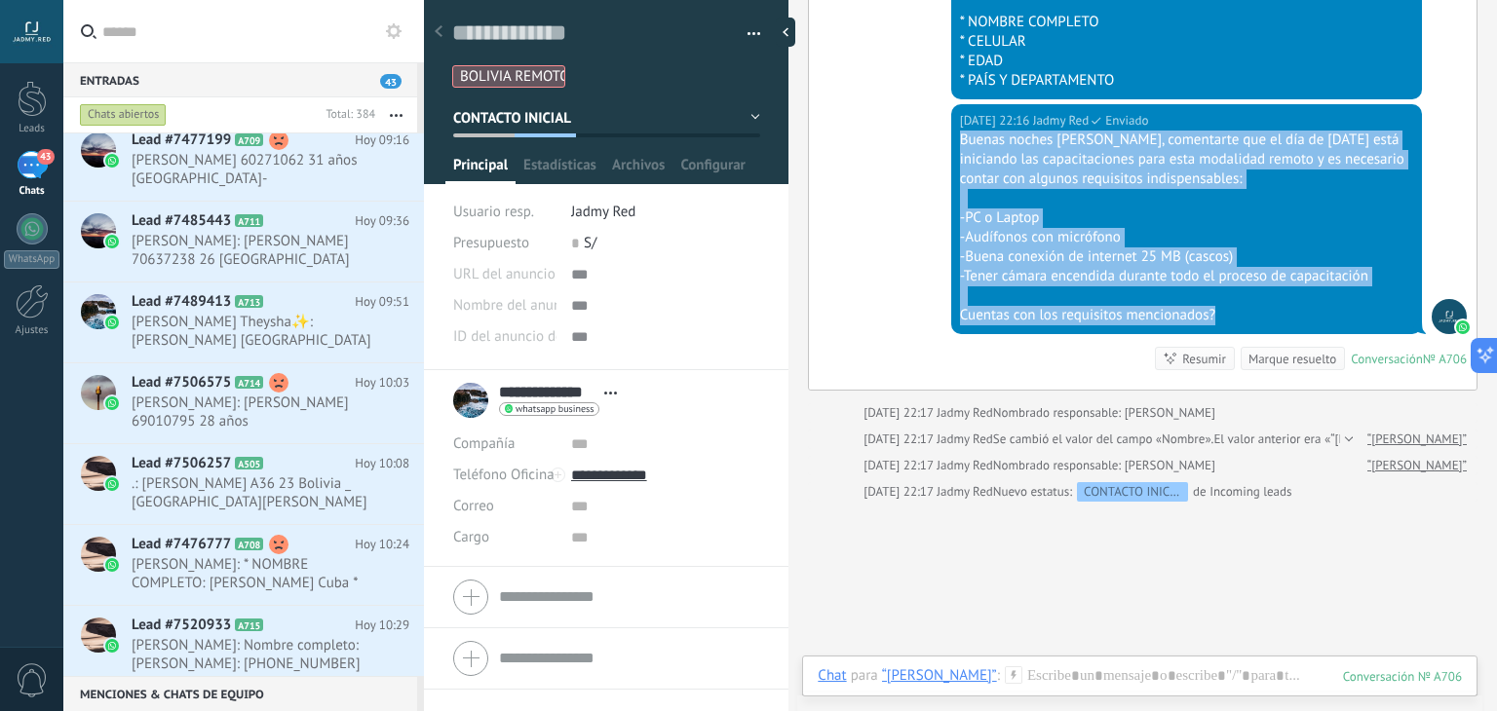
drag, startPoint x: 1241, startPoint y: 318, endPoint x: 949, endPoint y: 137, distance: 342.7
click at [951, 137] on div "Hoy 22:16 Jadmy Red Enviado Buenas noches Evelin, comentarte que el día de maña…" at bounding box center [1186, 219] width 471 height 230
copy div "Buenas noches Evelin, comentarte que el día de mañana está iniciando las capaci…"
click at [303, 150] on h2 "Lead #7477199 A709" at bounding box center [243, 140] width 223 height 19
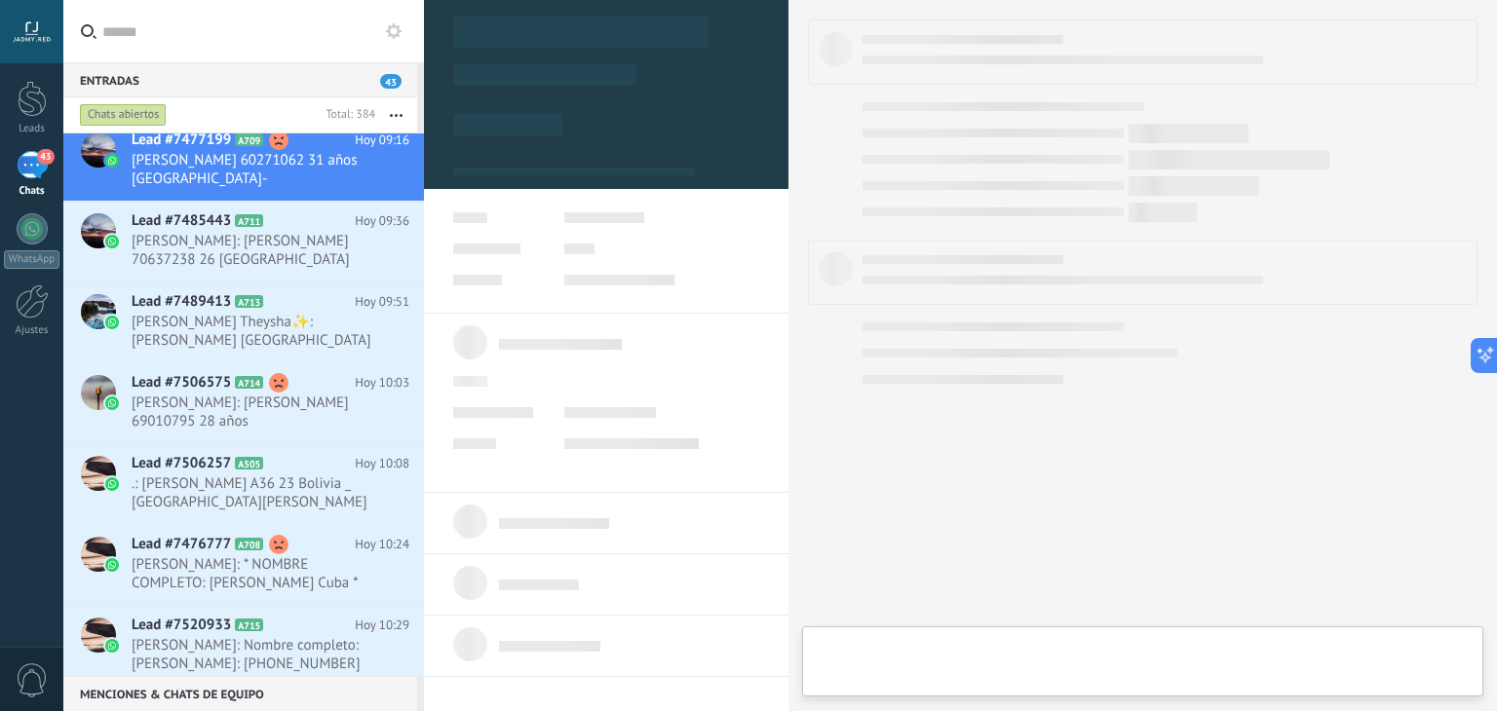
type textarea "**********"
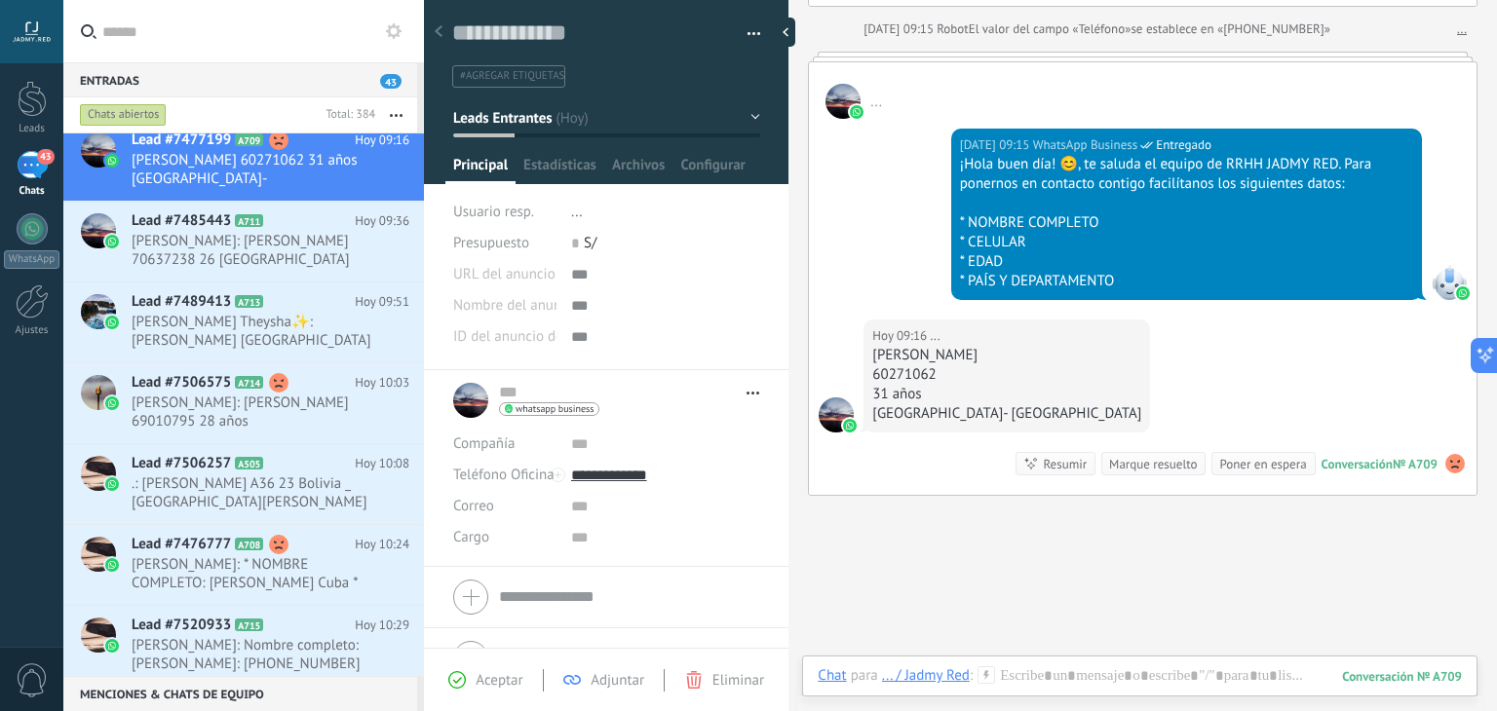
scroll to position [667, 0]
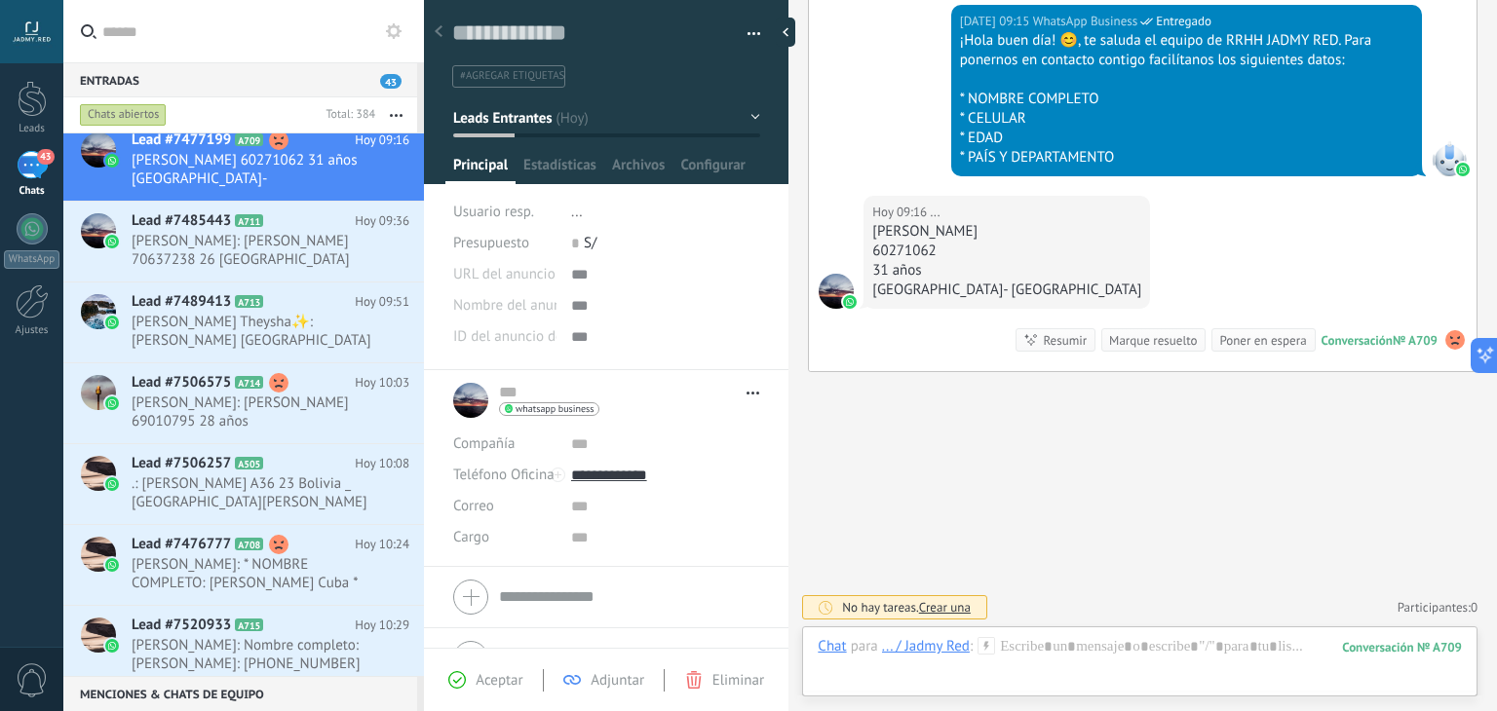
click at [985, 642] on use at bounding box center [987, 645] width 17 height 17
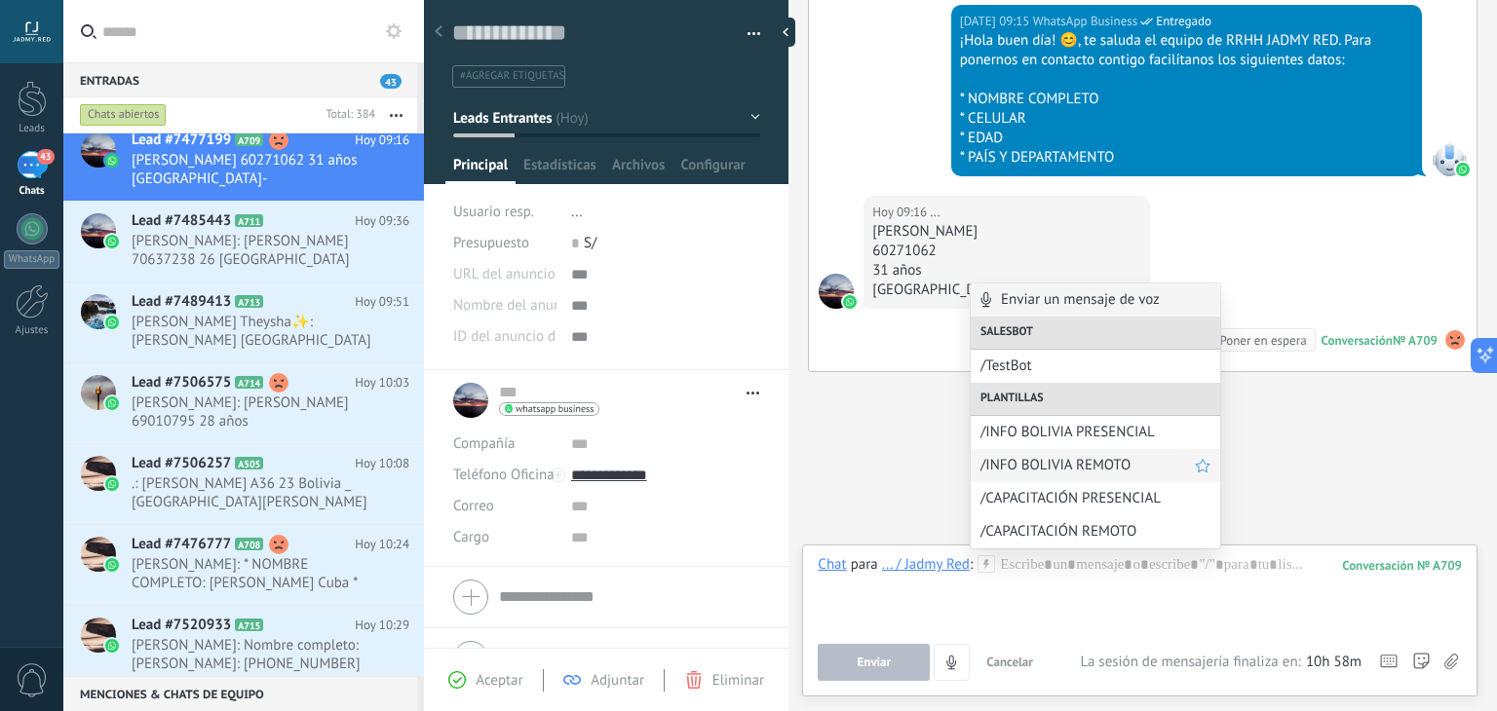
click at [1078, 469] on span "/INFO BOLIVIA REMOTO" at bounding box center [1088, 465] width 214 height 19
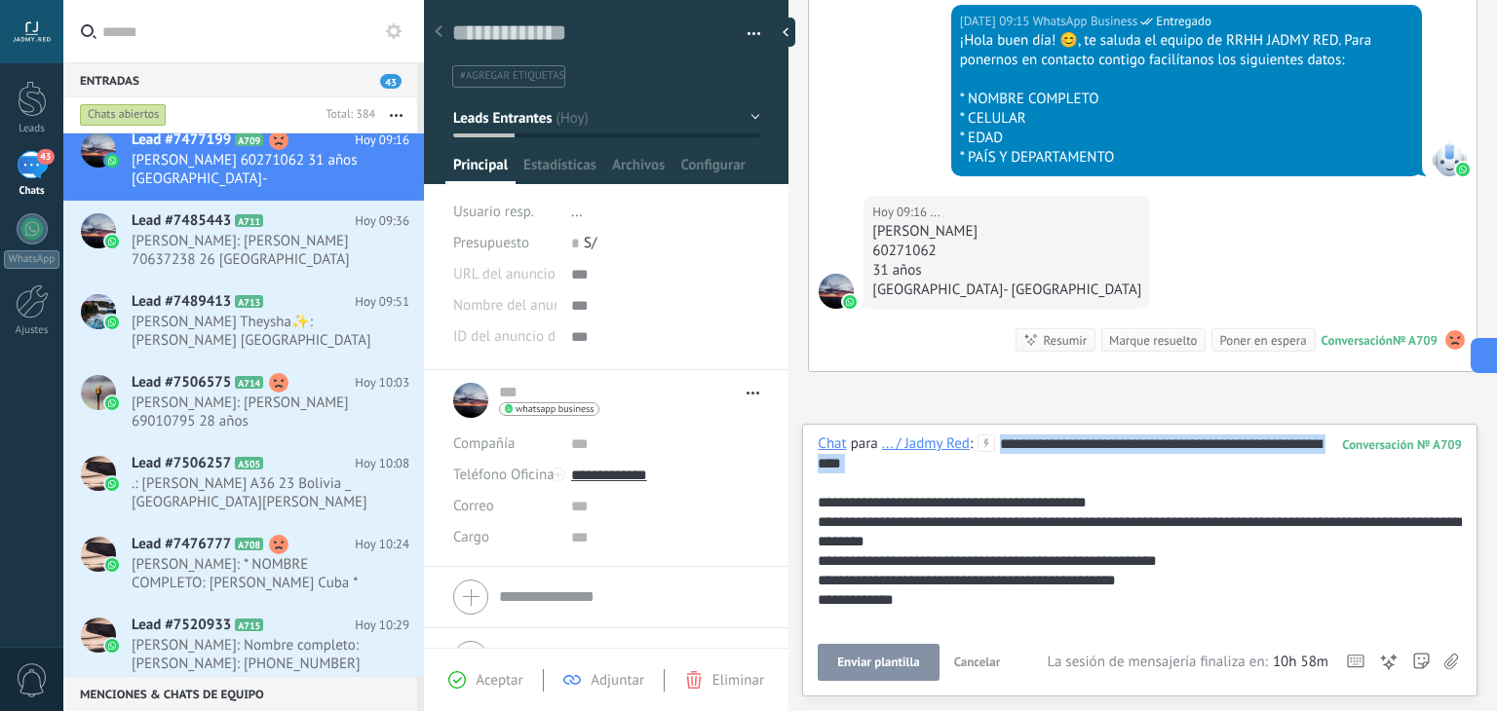
drag, startPoint x: 1057, startPoint y: 481, endPoint x: 994, endPoint y: 442, distance: 73.0
click at [994, 442] on div "**********" at bounding box center [1140, 532] width 644 height 195
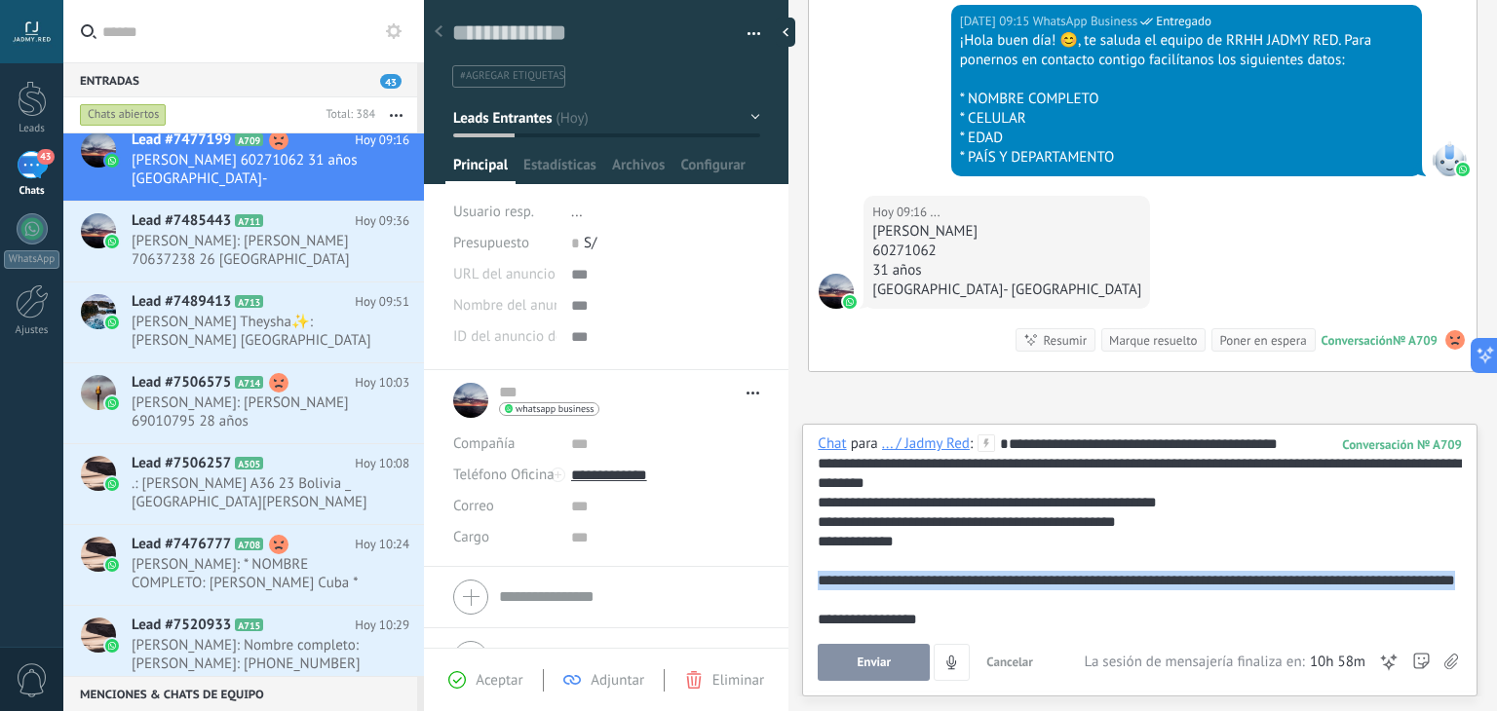
scroll to position [97, 0]
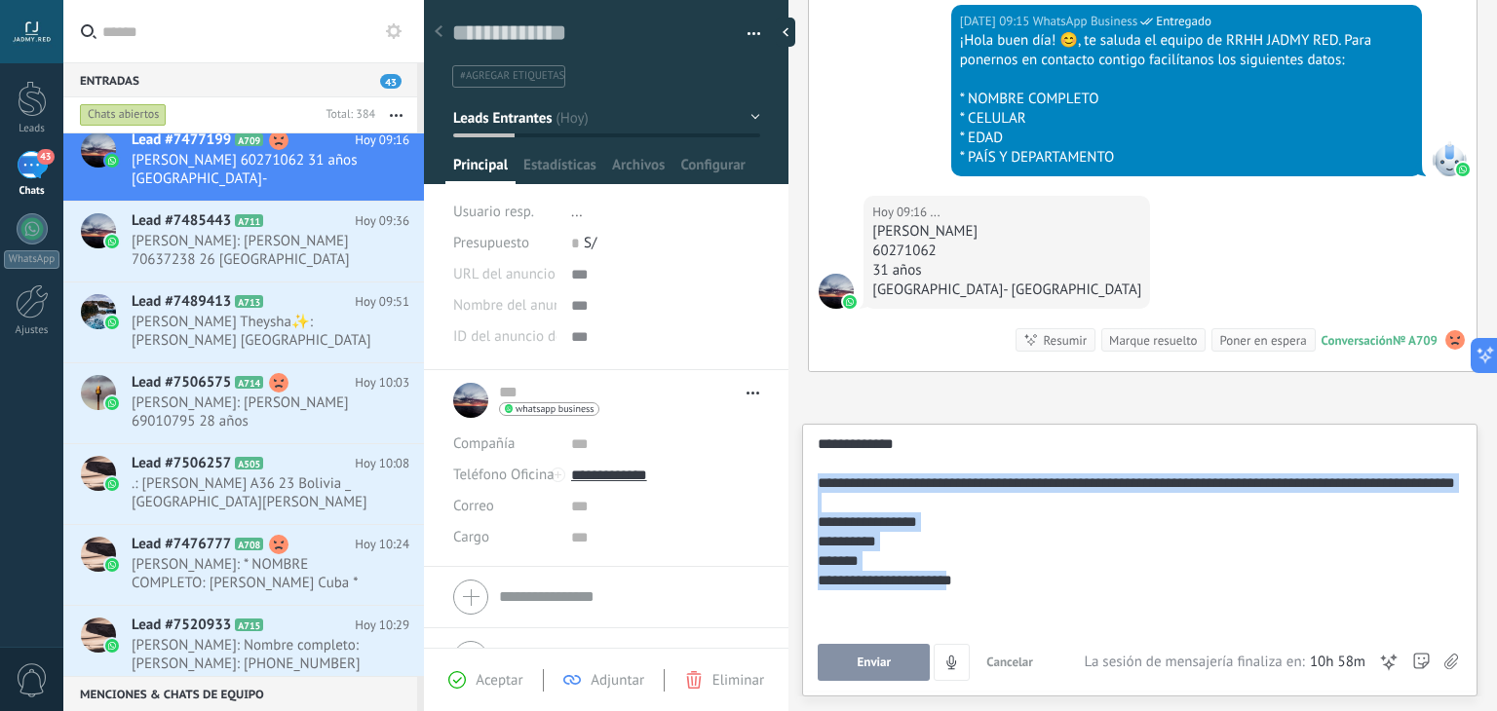
drag, startPoint x: 819, startPoint y: 597, endPoint x: 1027, endPoint y: 709, distance: 236.3
click at [1027, 709] on div "Buscar Búsqueda y filtro Carga más Hoy Hoy Creación: 2 eventos Expandir Hoy 09:…" at bounding box center [1142, 355] width 709 height 711
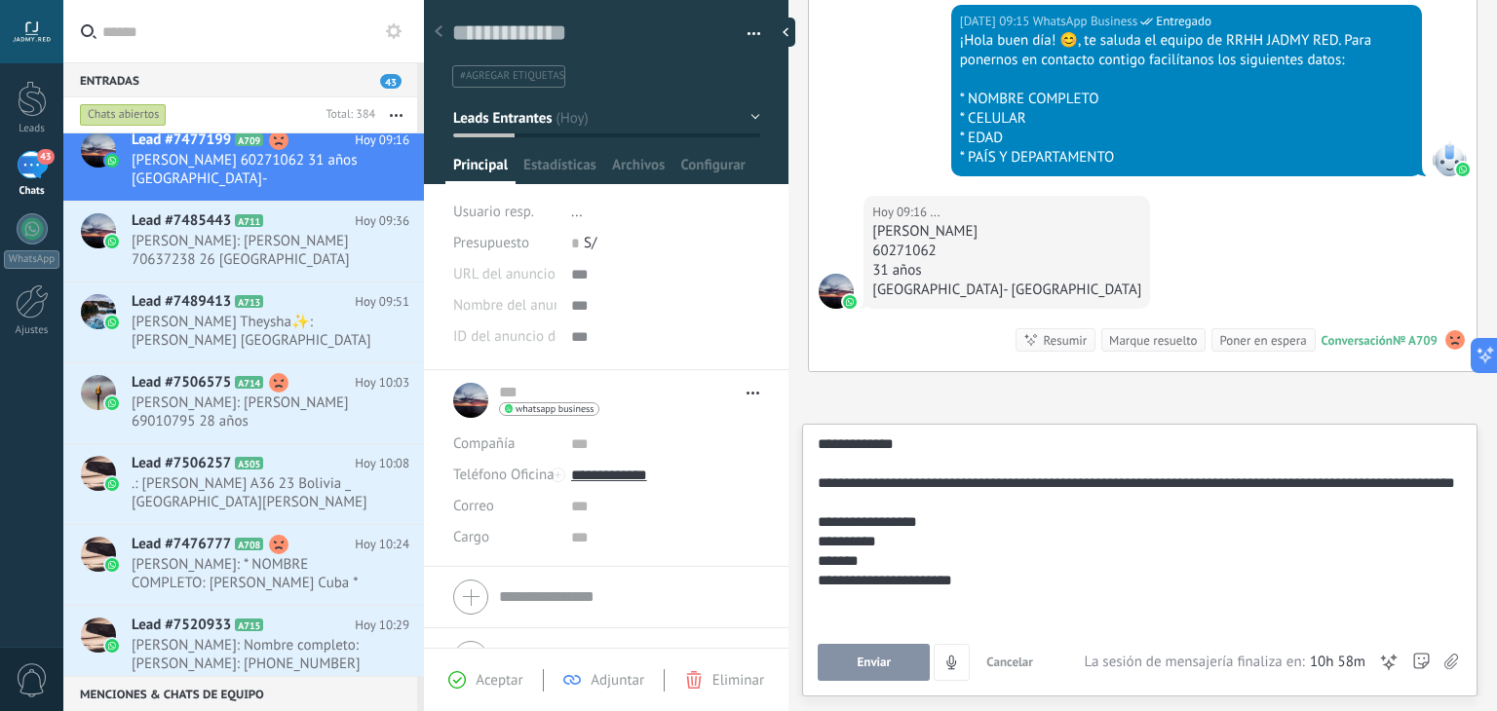
scroll to position [0, 0]
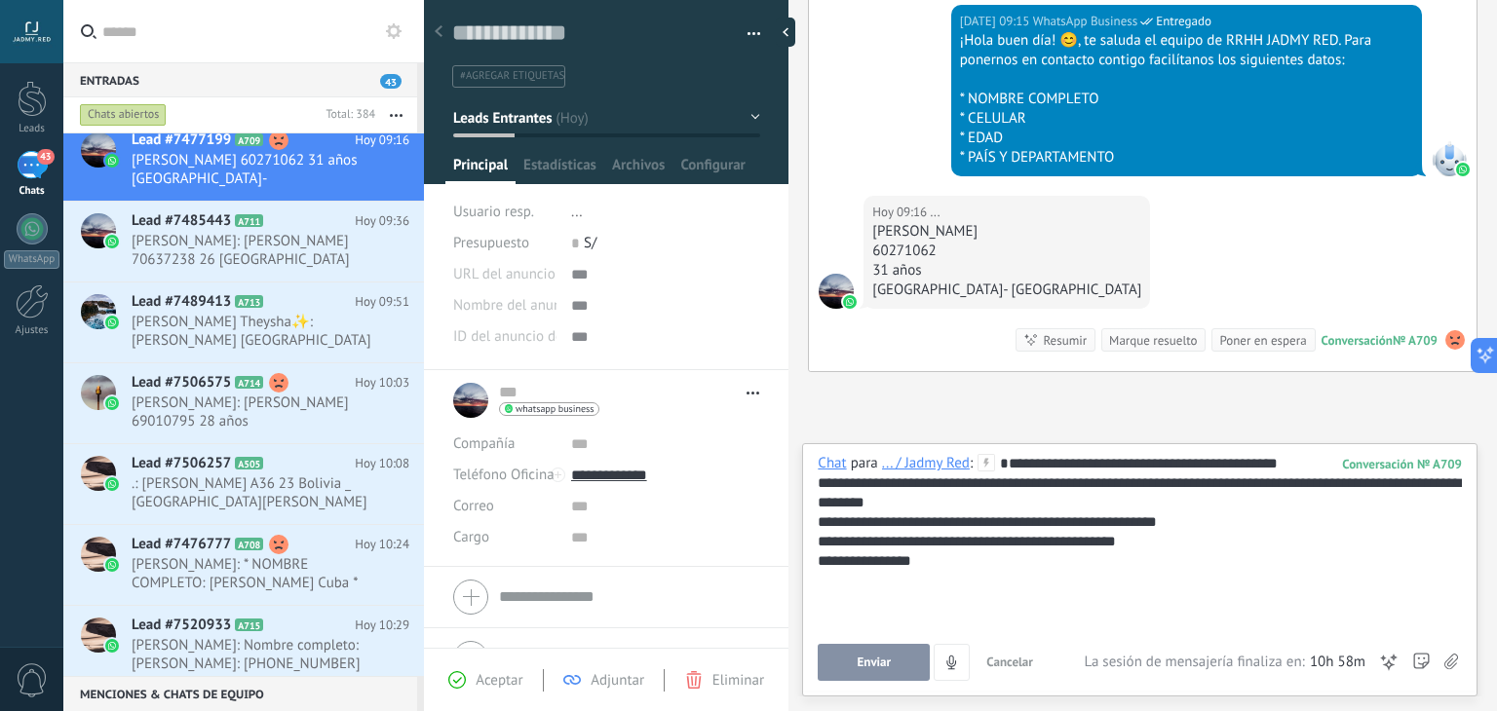
click at [895, 664] on button "Enviar" at bounding box center [874, 662] width 112 height 37
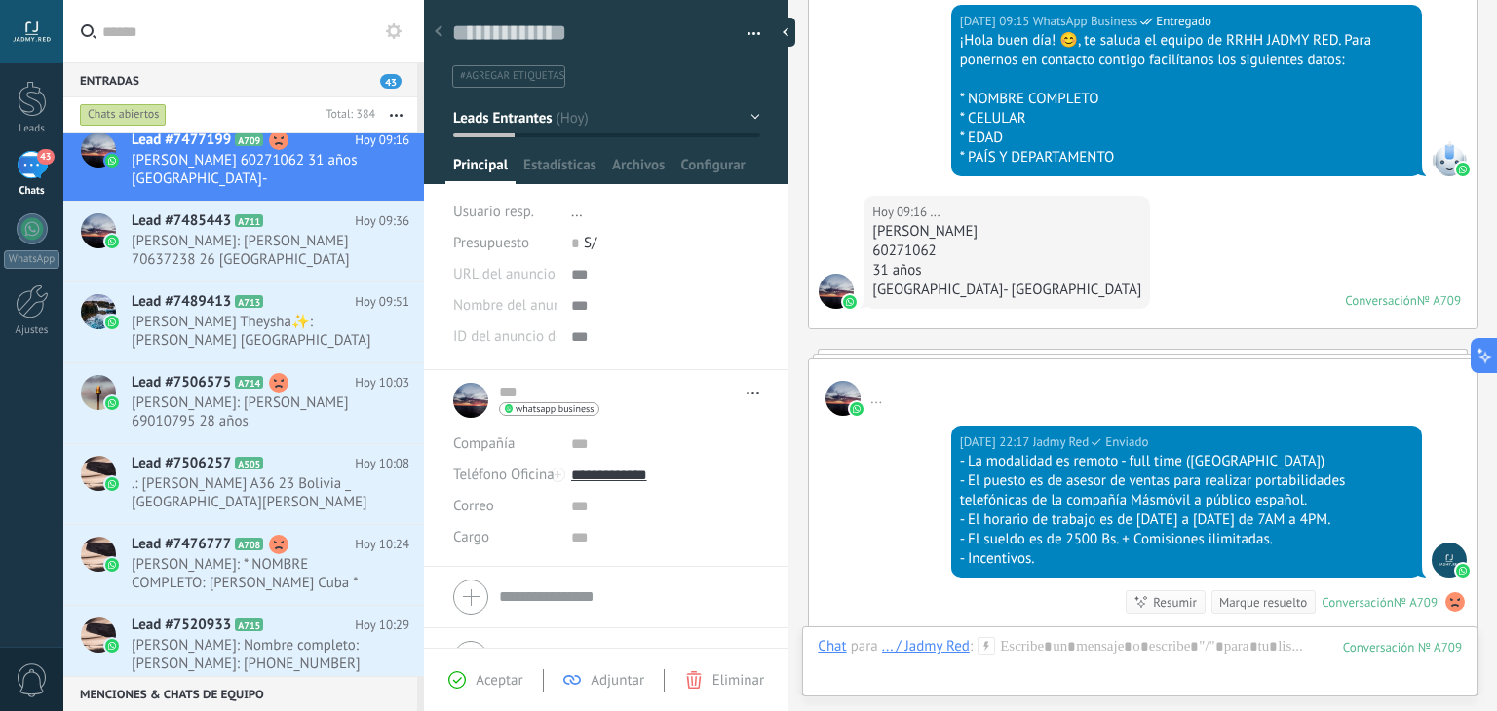
scroll to position [928, 0]
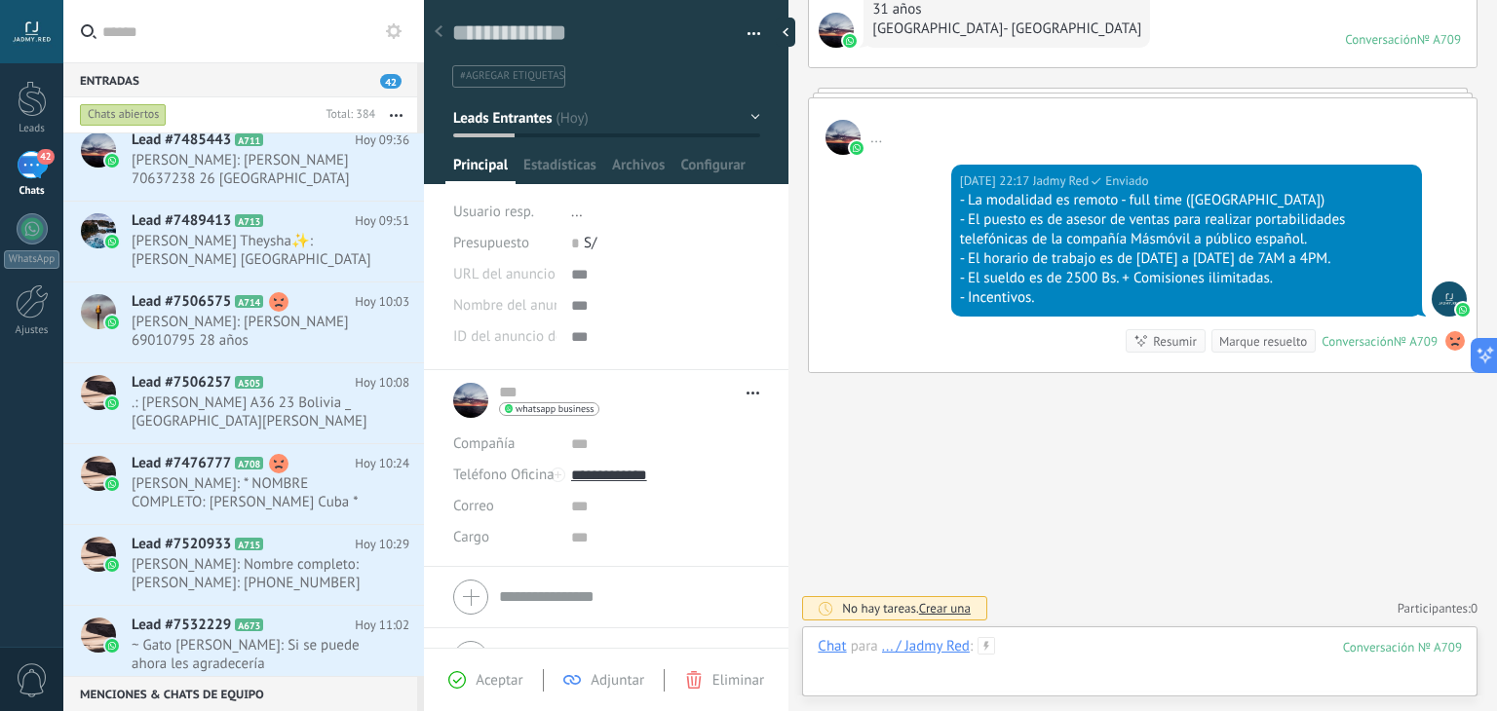
click at [1080, 637] on div at bounding box center [1140, 666] width 644 height 58
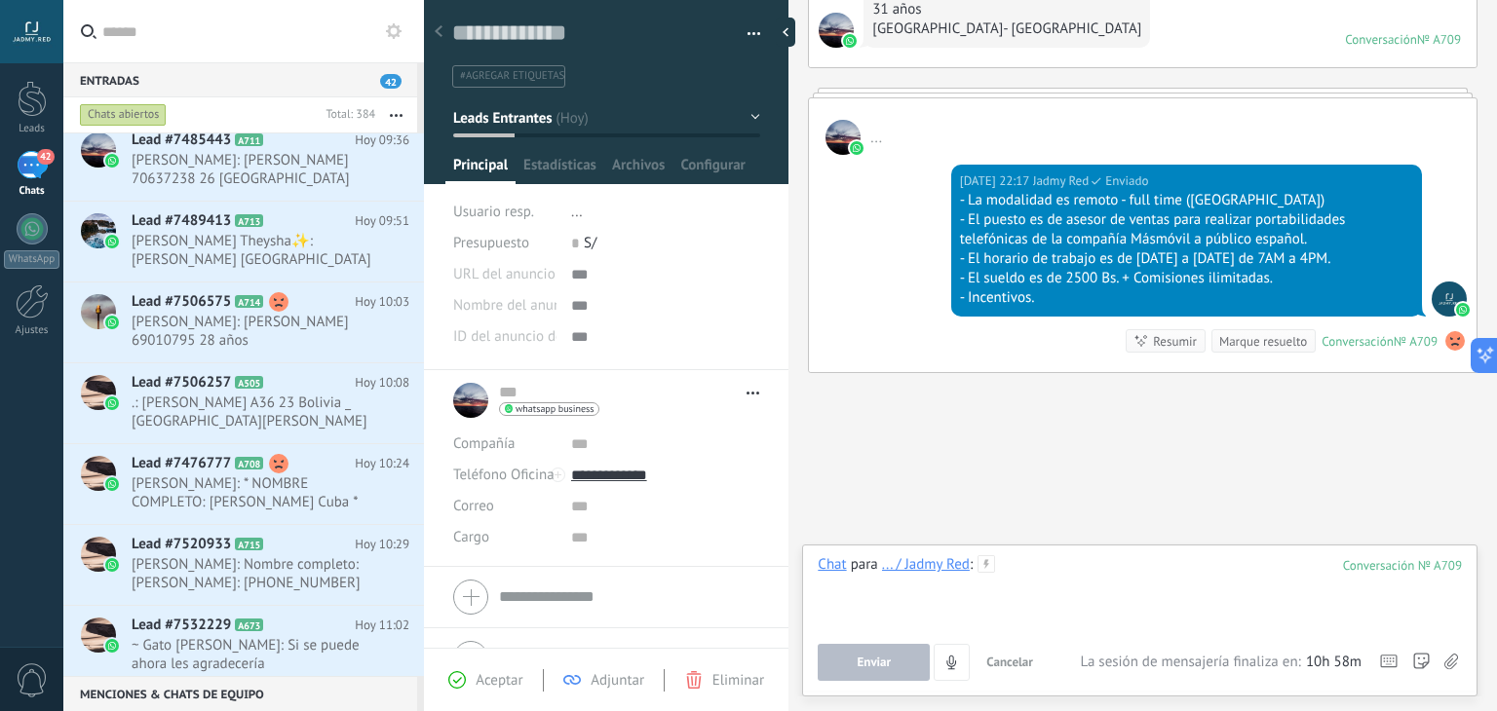
paste div
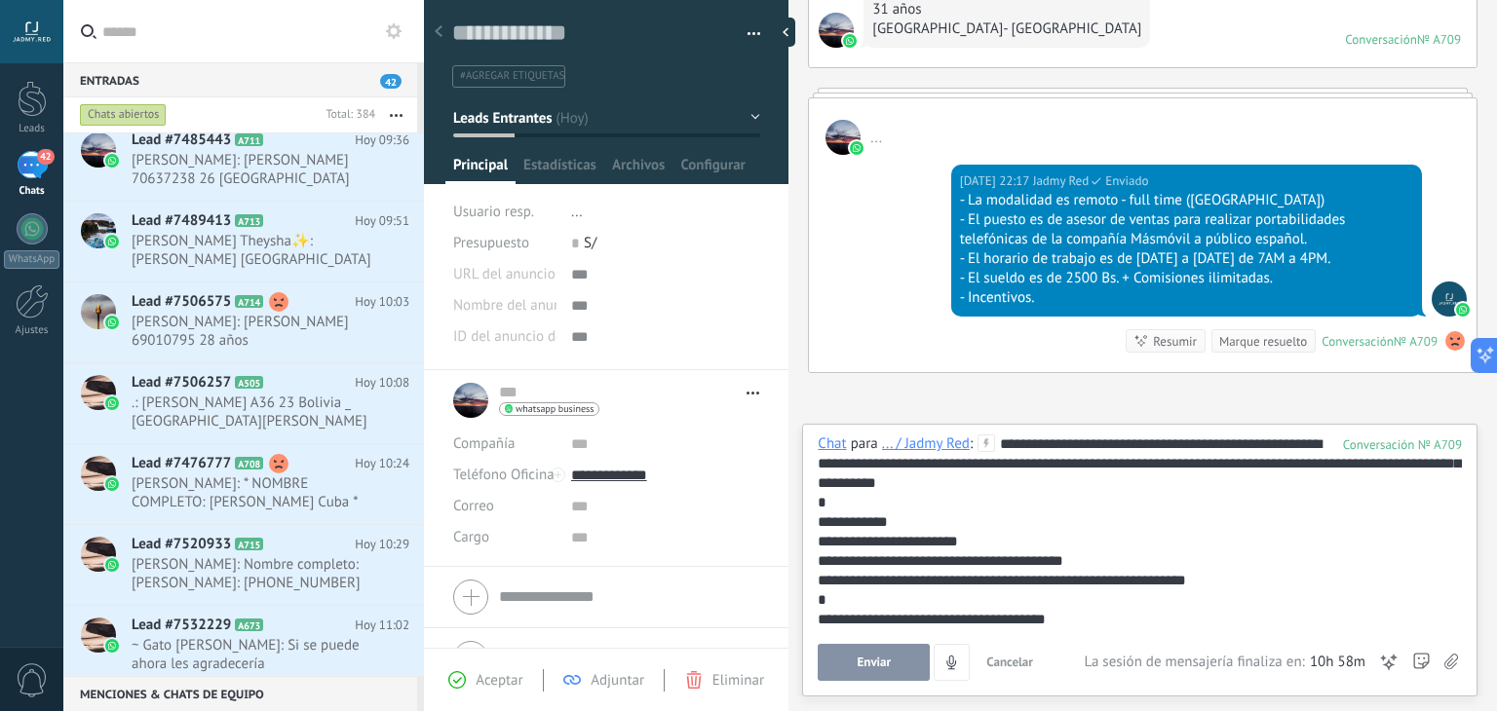
click at [1119, 444] on div "**********" at bounding box center [1140, 532] width 644 height 195
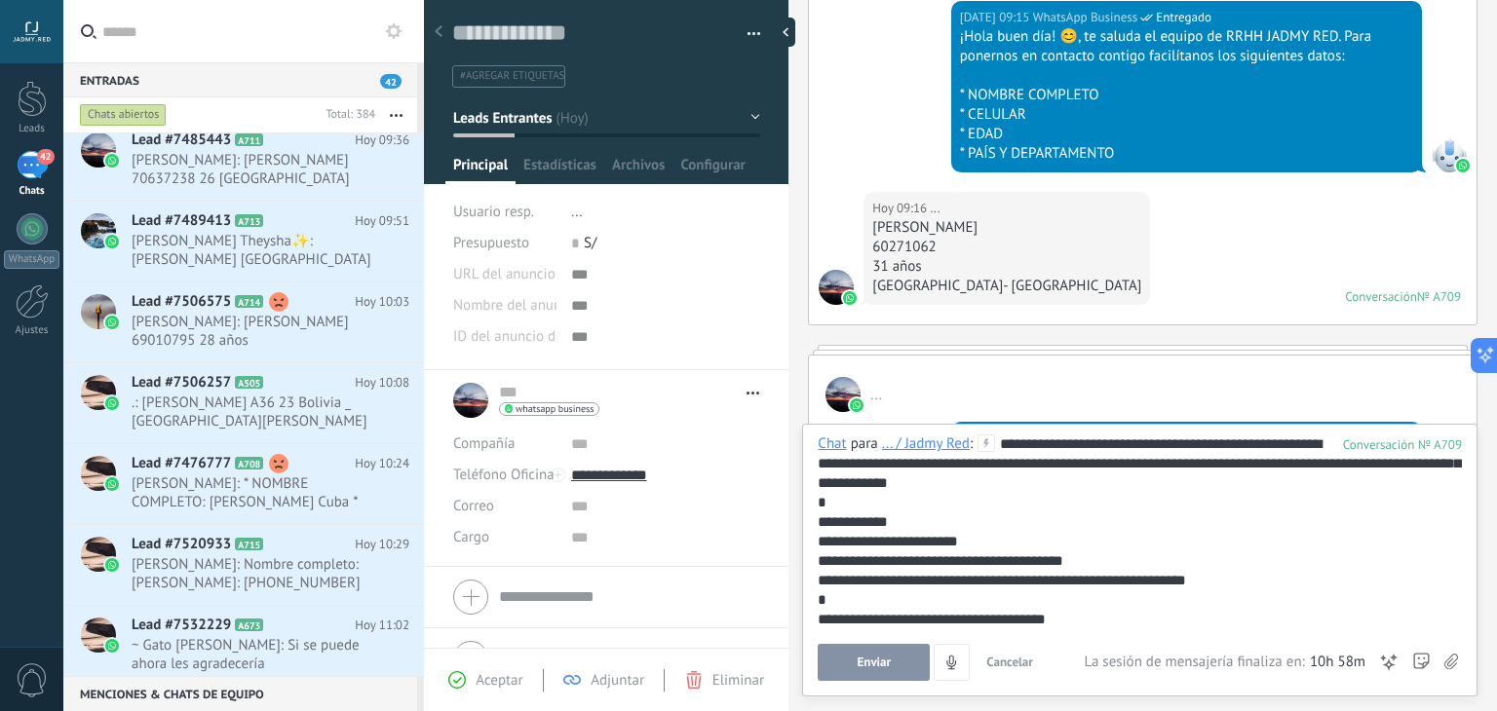
click at [893, 660] on button "Enviar" at bounding box center [874, 662] width 112 height 37
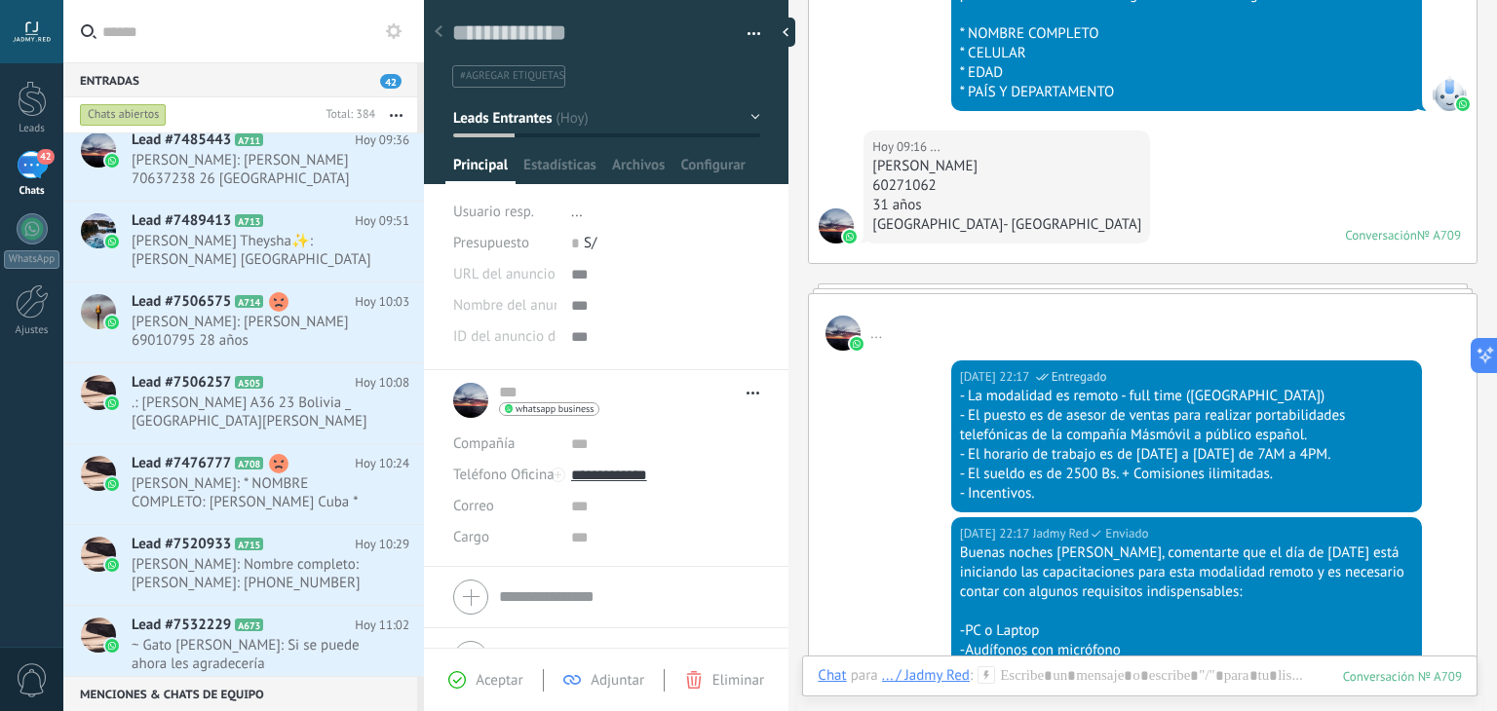
scroll to position [729, 0]
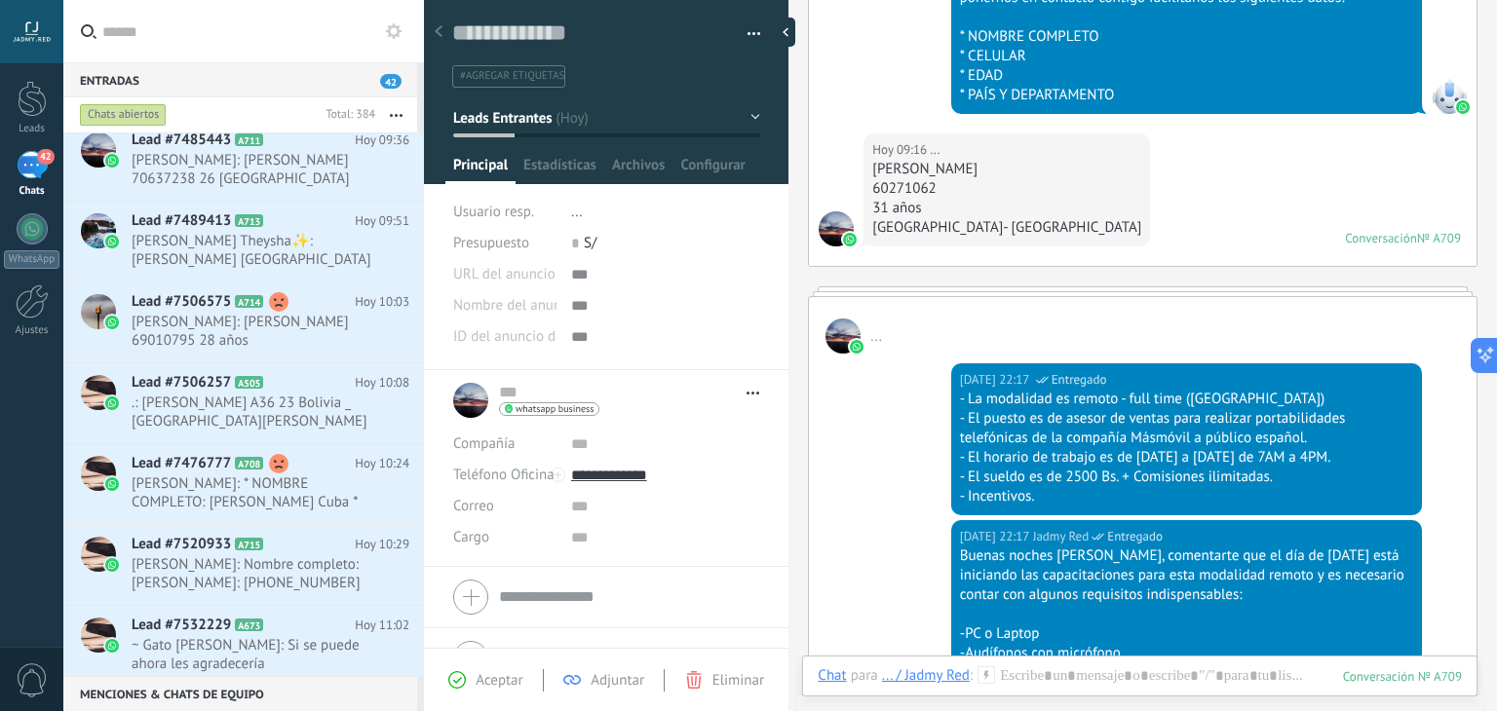
drag, startPoint x: 995, startPoint y: 168, endPoint x: 871, endPoint y: 165, distance: 123.8
click at [872, 165] on div "Graciela López Pary" at bounding box center [1006, 169] width 269 height 19
copy div "Graciela López Pary"
click at [509, 399] on input "text" at bounding box center [618, 392] width 238 height 19
paste input "**********"
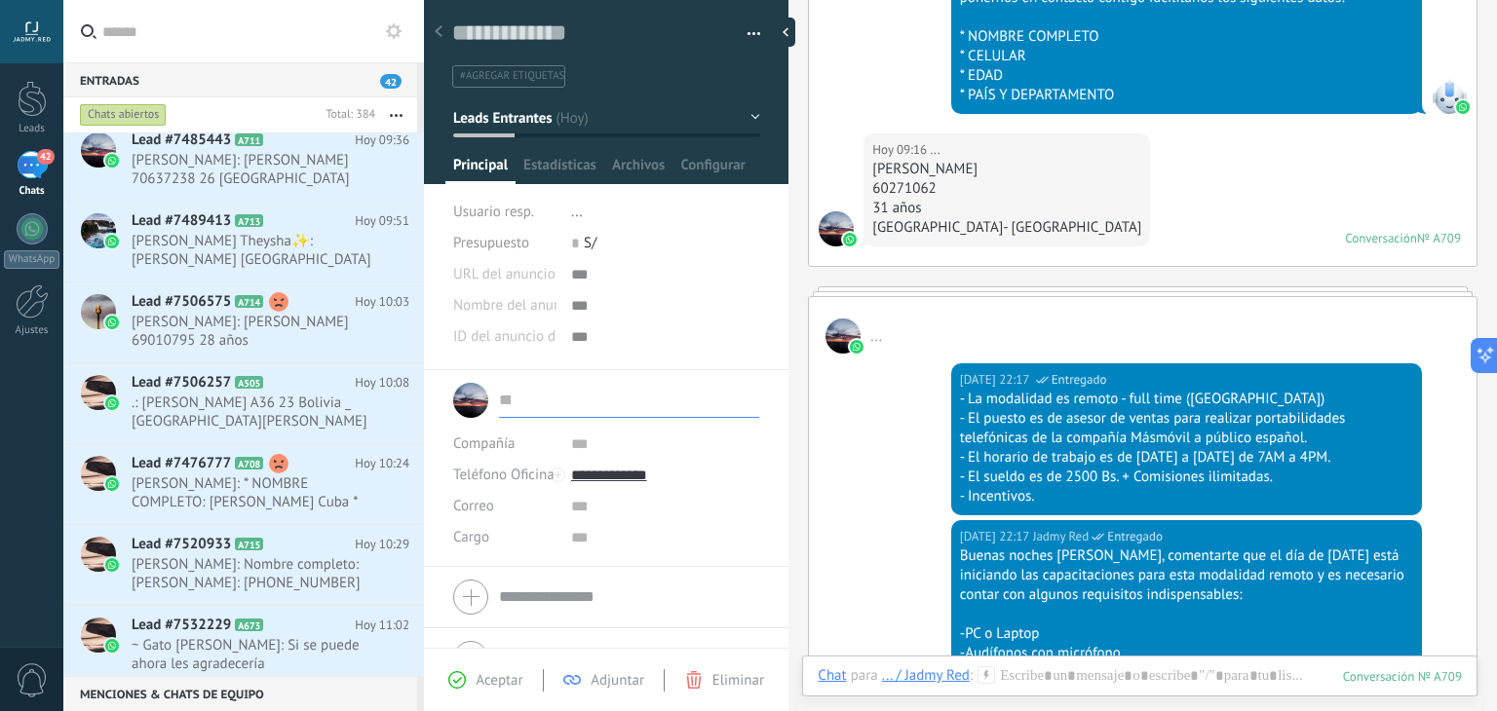
type input "**********"
click at [485, 705] on div "Guardar Cancelar" at bounding box center [606, 679] width 365 height 63
click at [485, 690] on button "Guardar" at bounding box center [486, 680] width 67 height 37
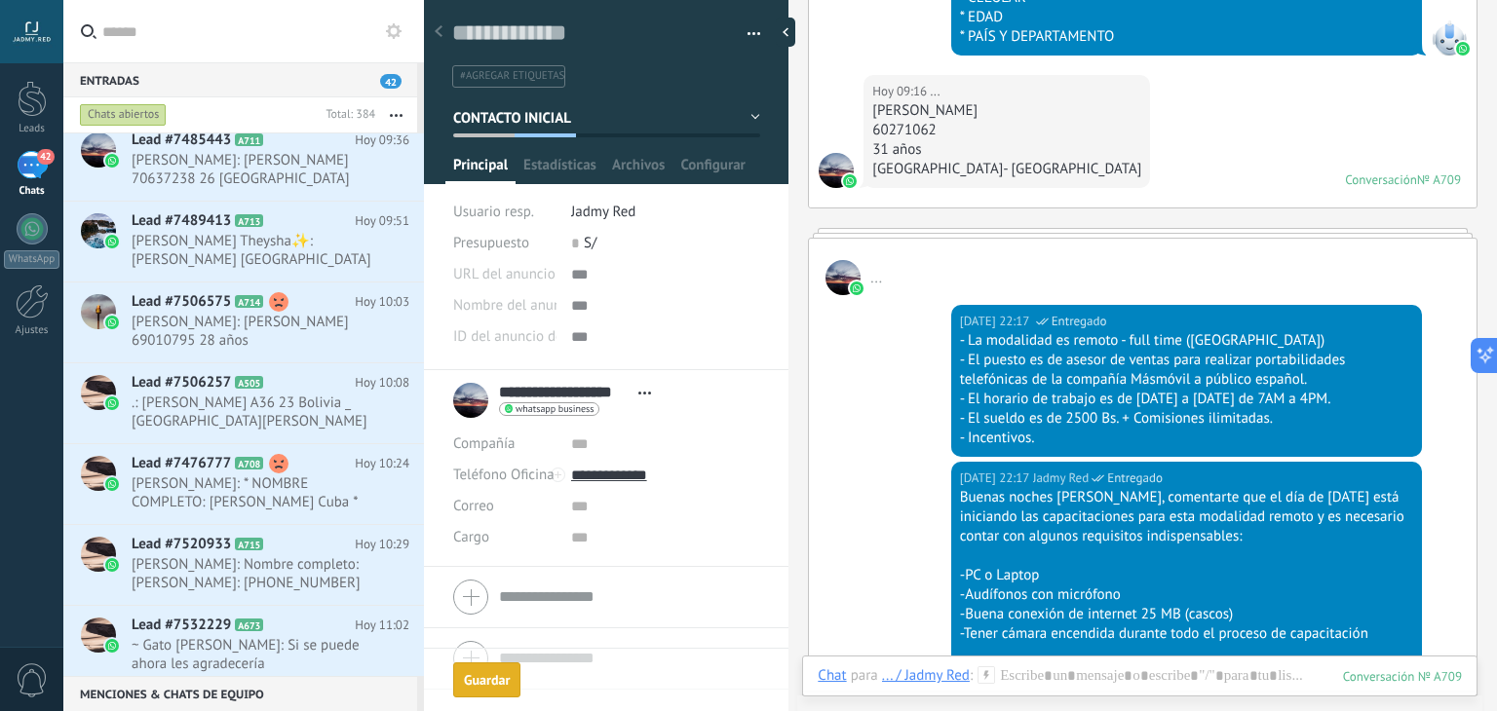
scroll to position [841, 0]
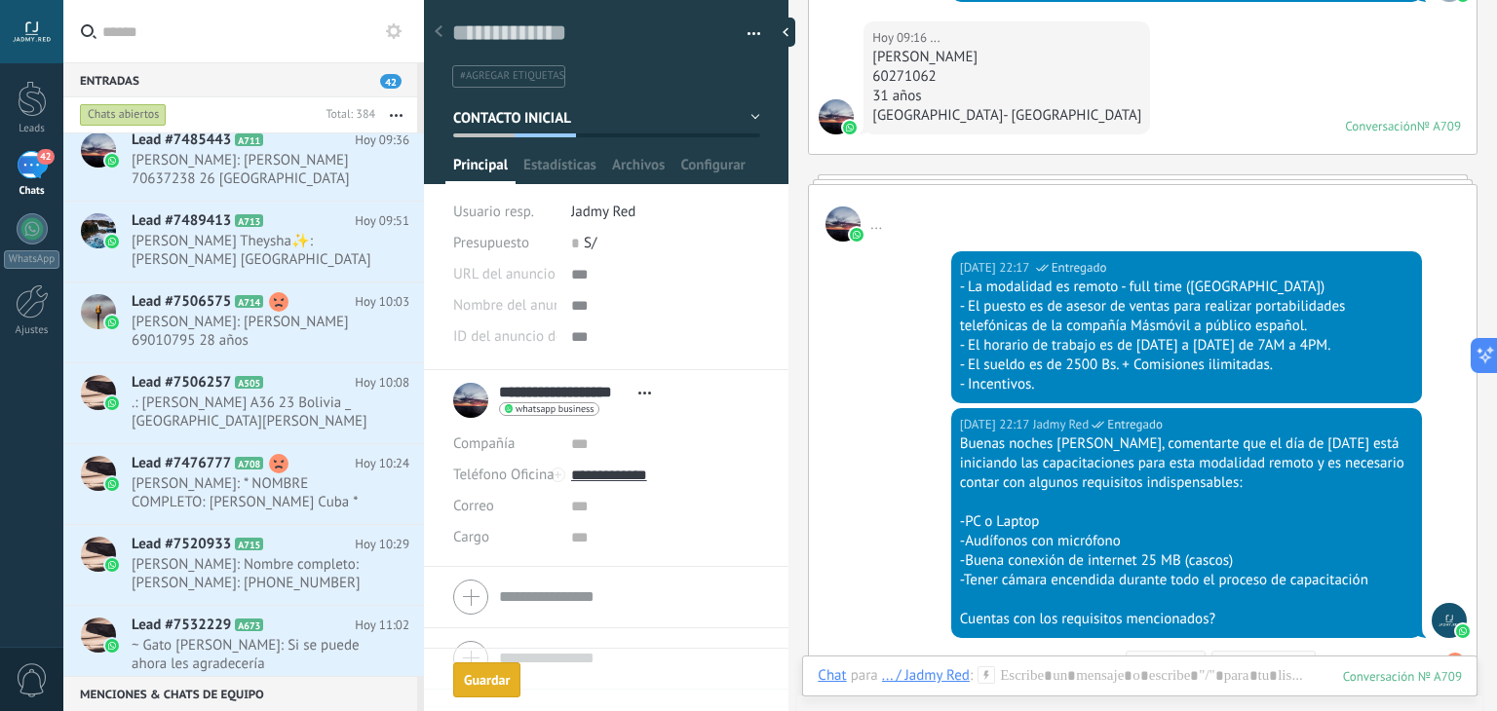
click at [498, 80] on span "#agregar etiquetas" at bounding box center [512, 76] width 104 height 14
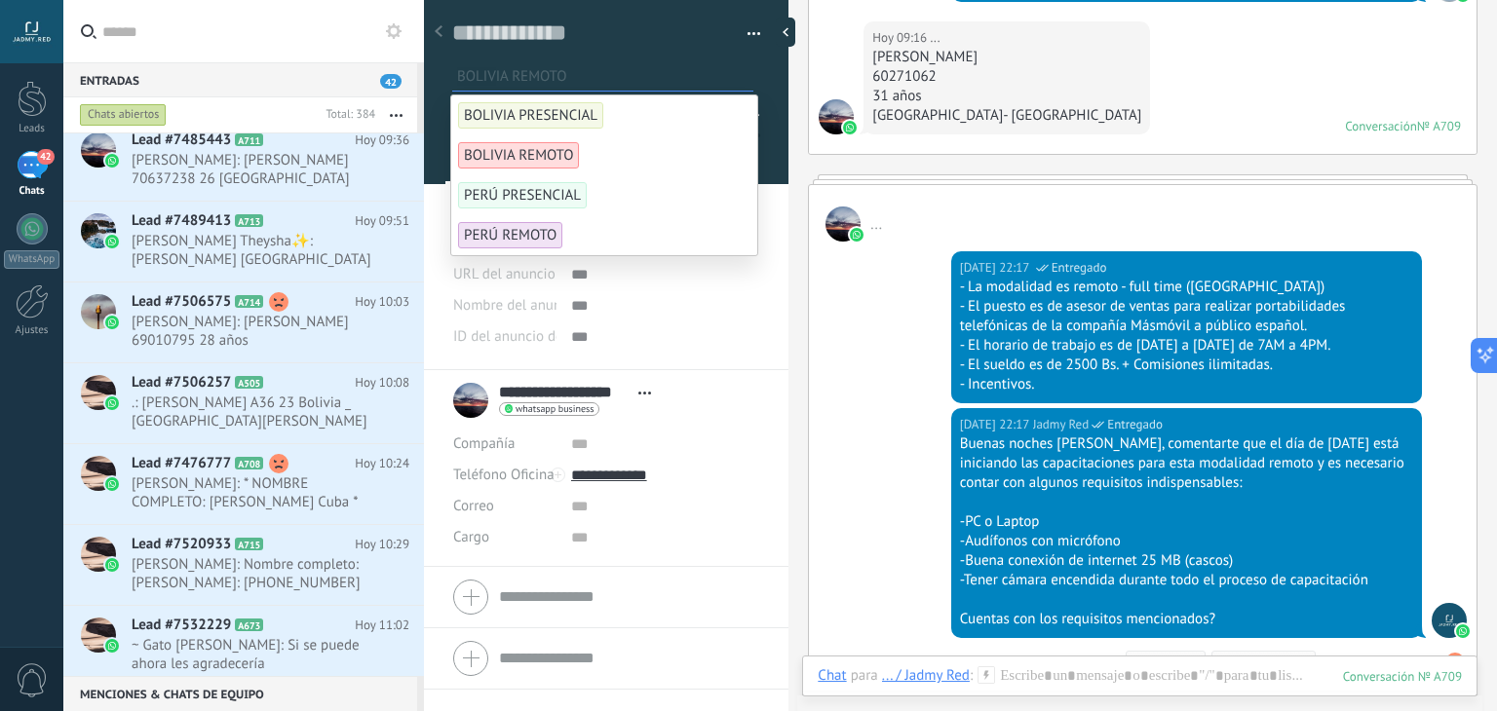
click at [527, 155] on span "BOLIVIA REMOTO" at bounding box center [518, 155] width 121 height 26
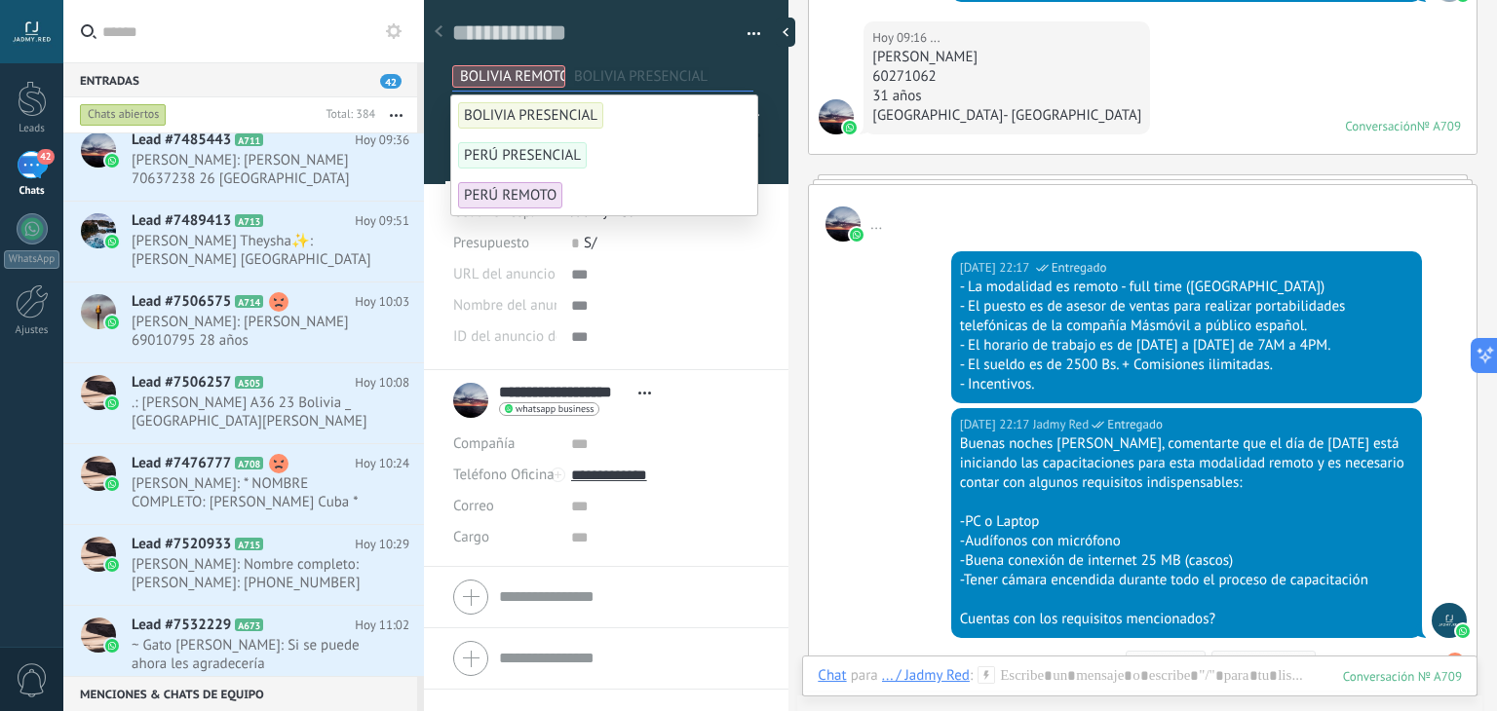
click at [894, 193] on div "..." at bounding box center [1143, 213] width 668 height 57
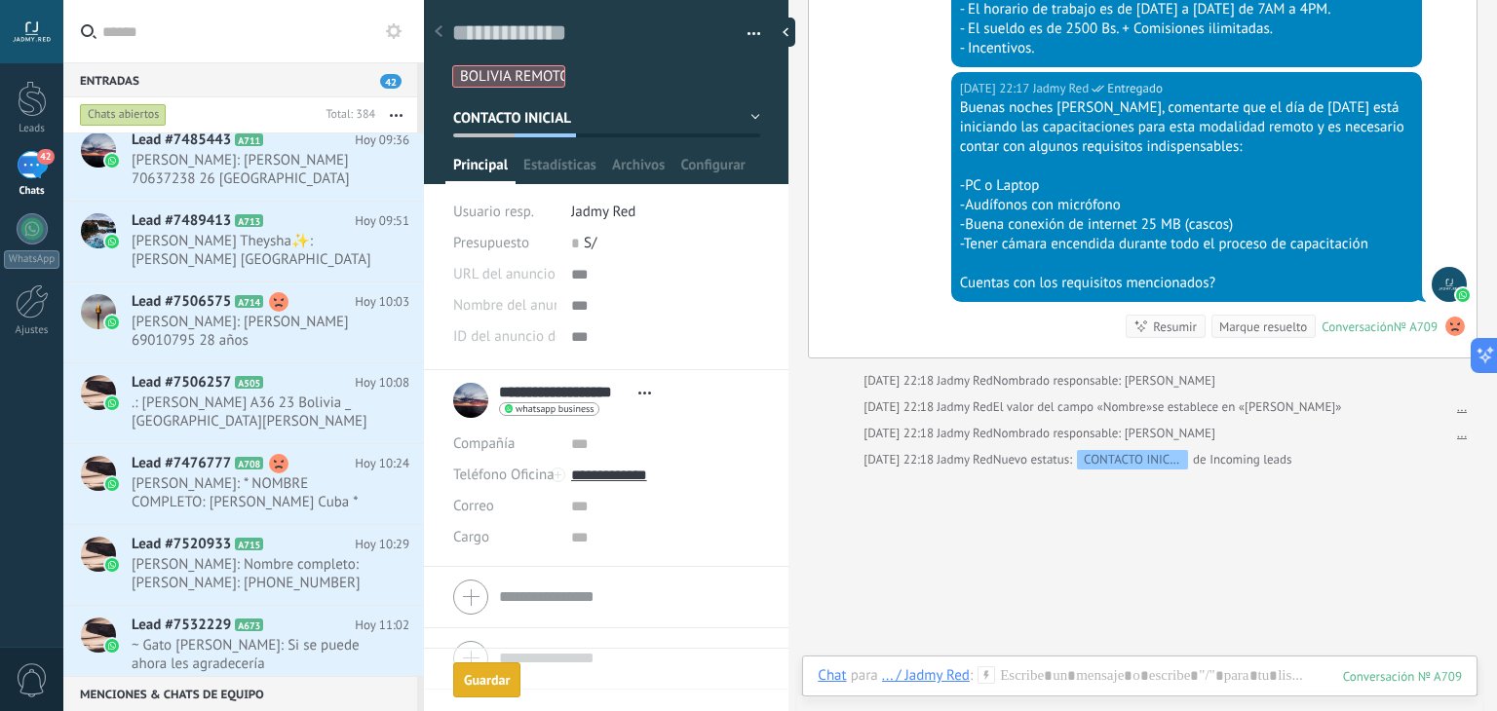
scroll to position [1179, 0]
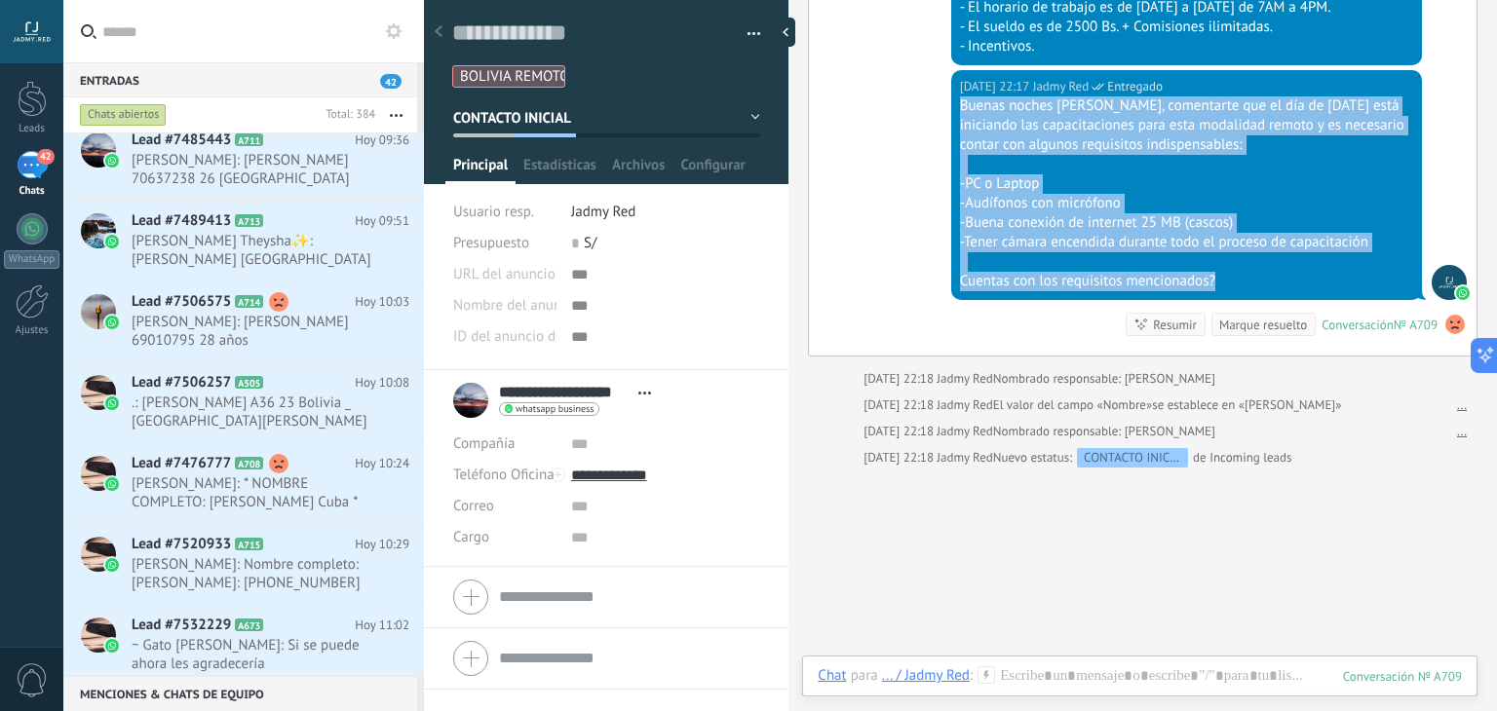
drag, startPoint x: 1243, startPoint y: 278, endPoint x: 950, endPoint y: 98, distance: 343.0
click at [951, 98] on div "Hoy 22:17 Jadmy Red Entregado Buenas noches Graciela, comentarte que el día de …" at bounding box center [1186, 185] width 471 height 230
copy div "Buenas noches Graciela, comentarte que el día de mañana está iniciando las capa…"
click at [285, 175] on span "[PERSON_NAME]: [PERSON_NAME] 70637238 26 [GEOGRAPHIC_DATA] [GEOGRAPHIC_DATA]" at bounding box center [252, 169] width 241 height 37
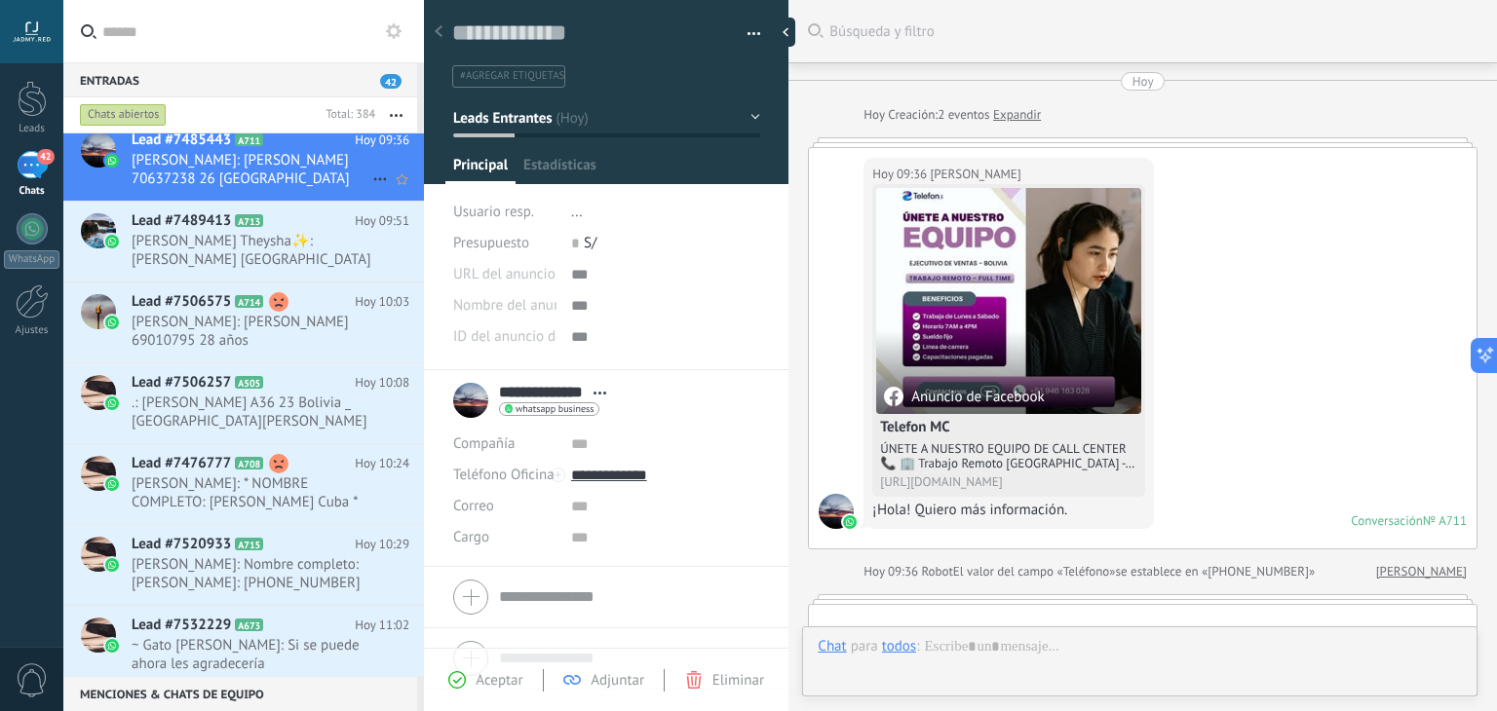
scroll to position [28, 0]
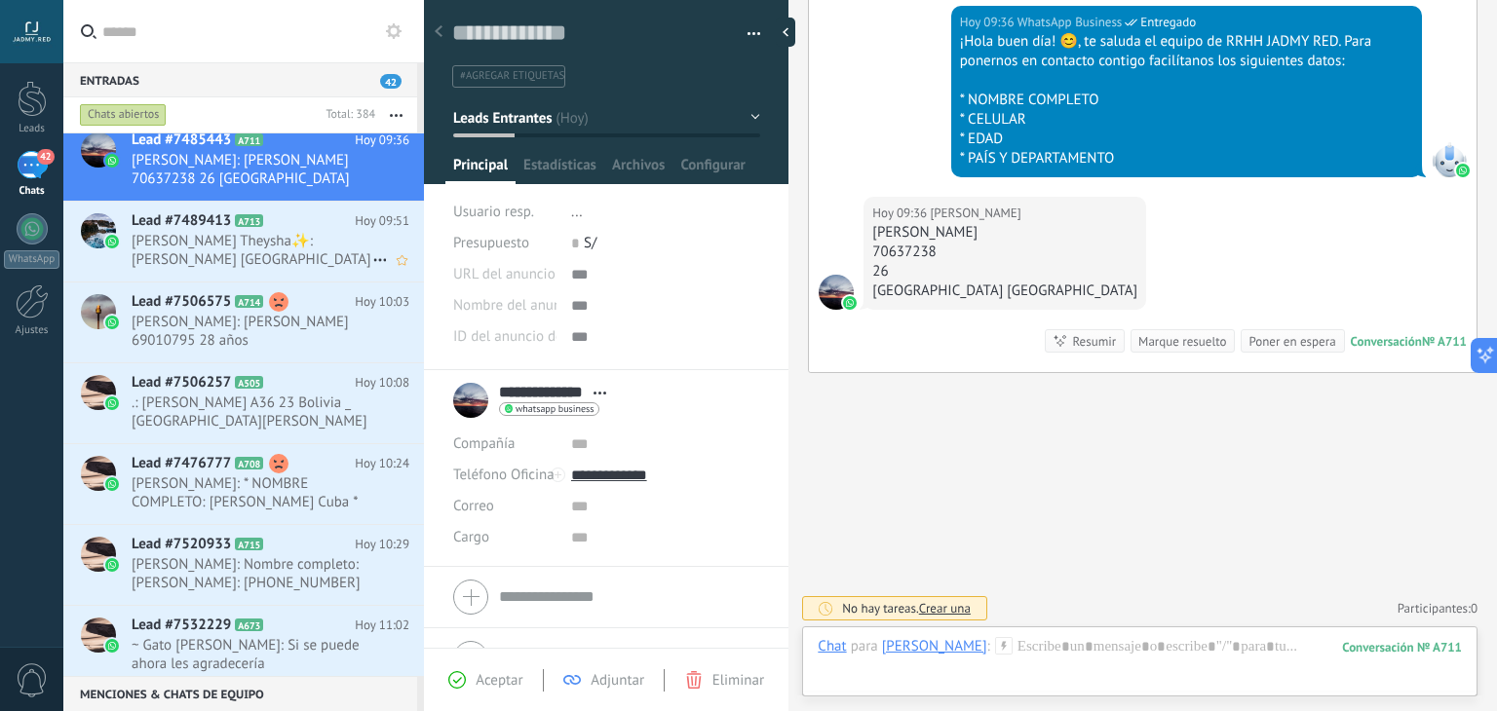
click at [291, 266] on span "[PERSON_NAME] Theysha✨: [PERSON_NAME] [GEOGRAPHIC_DATA][PERSON_NAME] 61383842 […" at bounding box center [252, 250] width 241 height 37
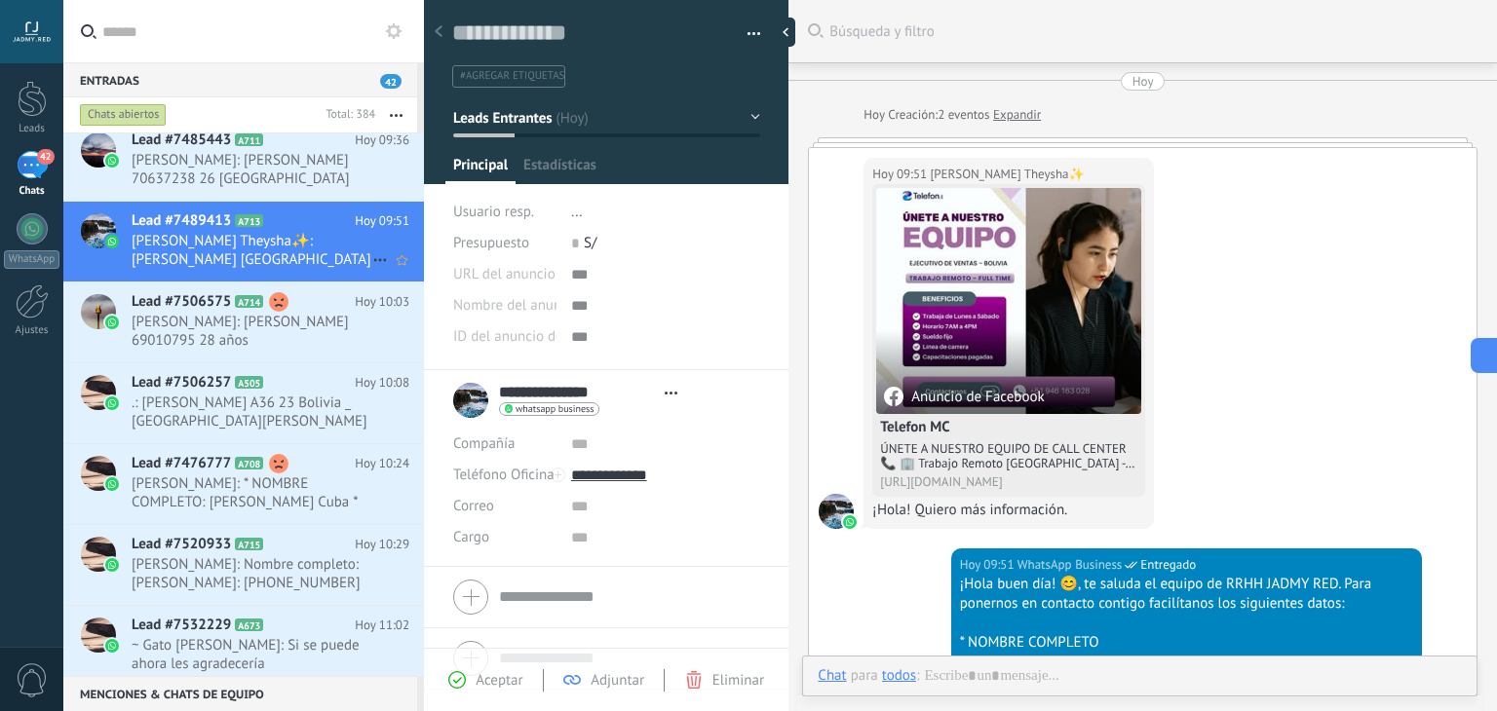
type textarea "**********"
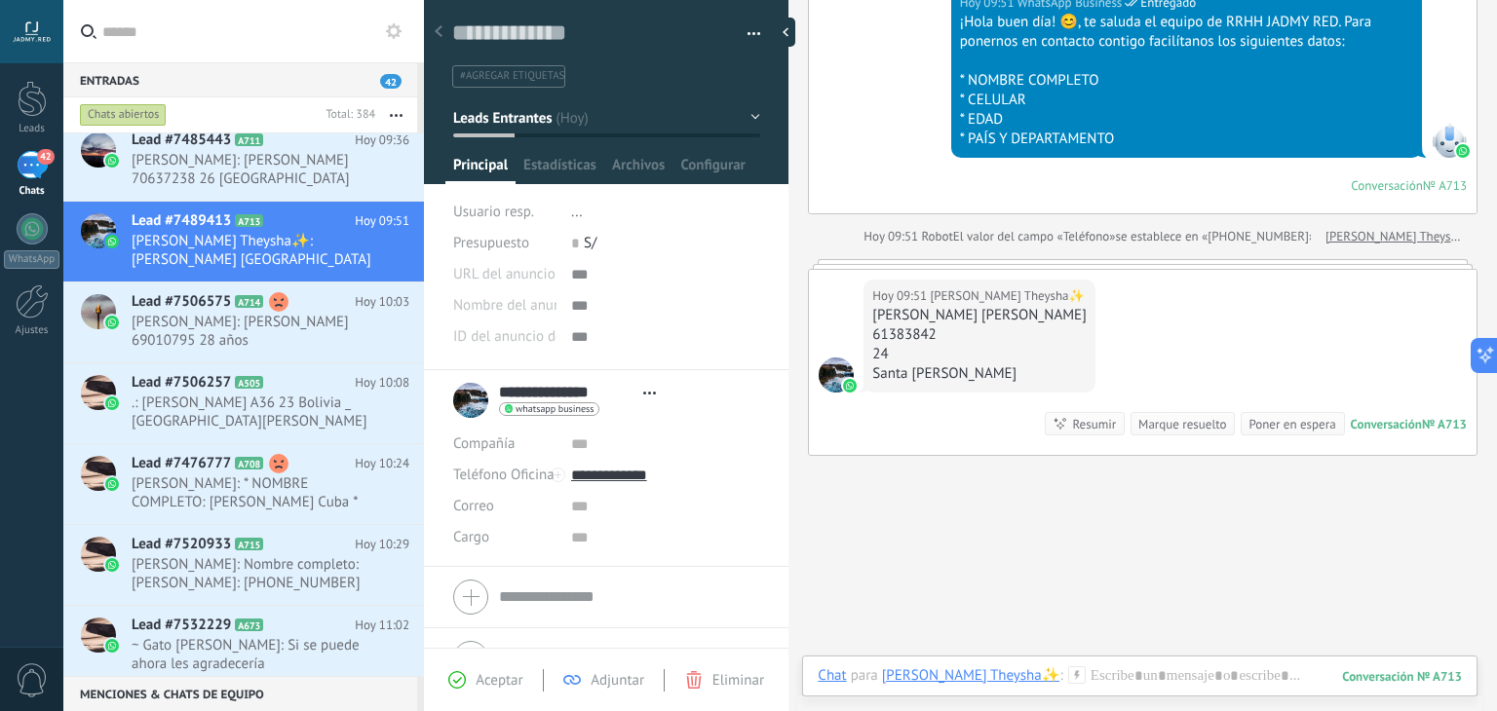
click at [1068, 675] on icon at bounding box center [1077, 676] width 18 height 18
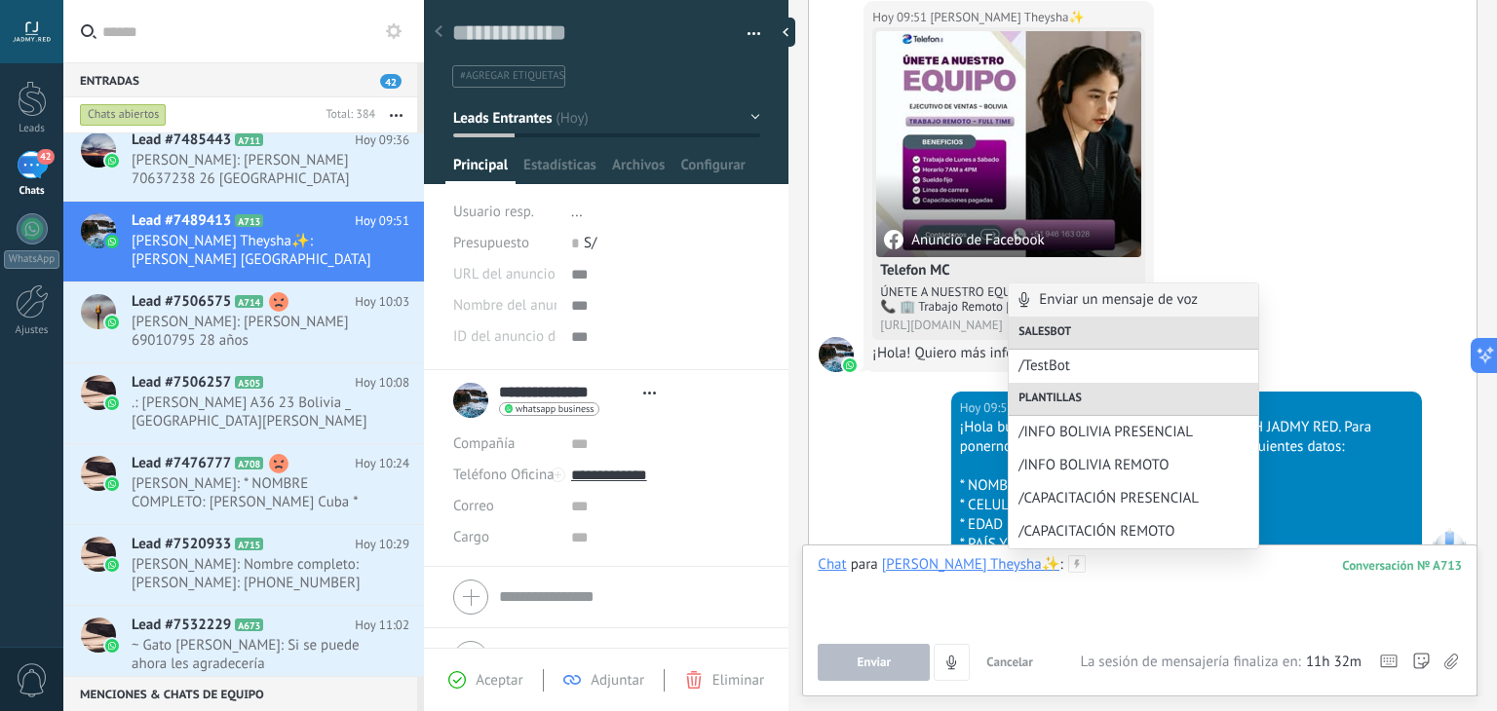
scroll to position [645, 0]
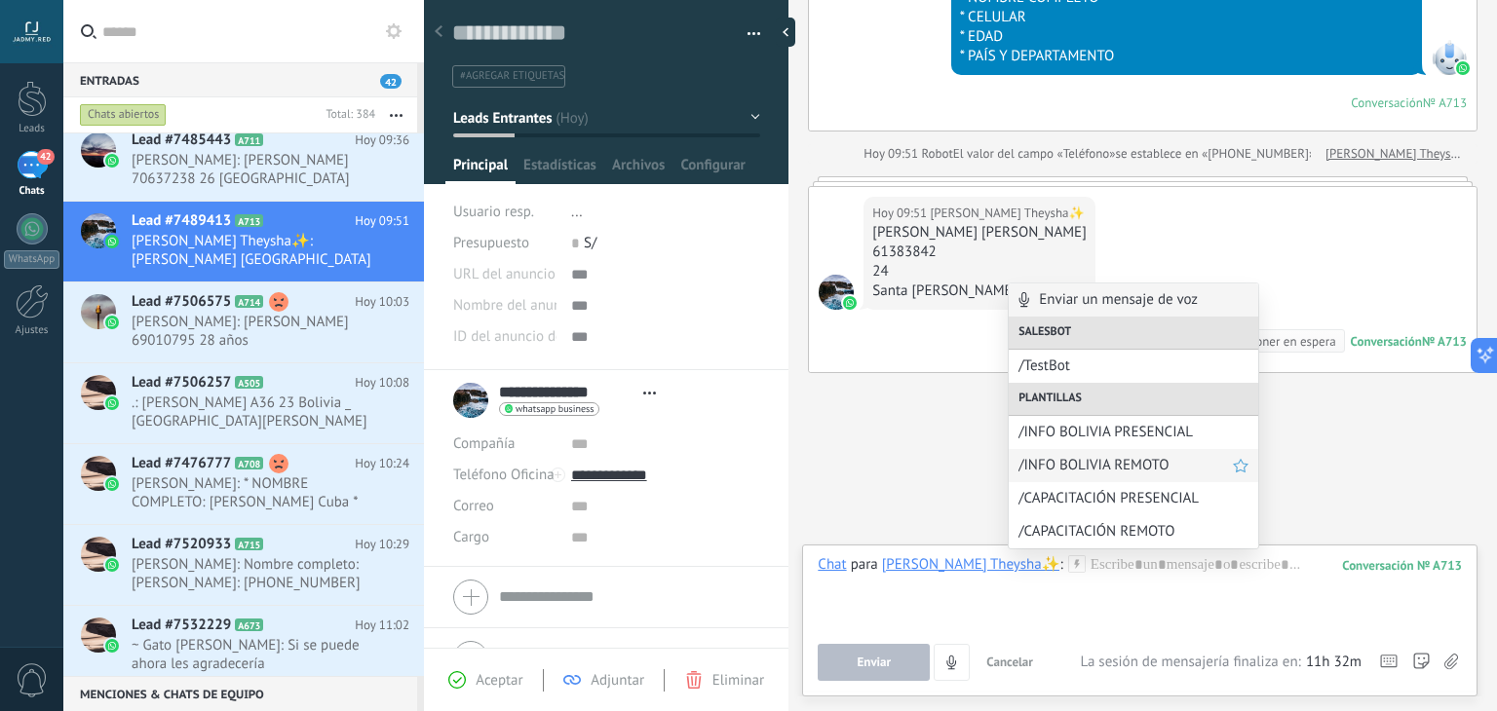
click at [1118, 457] on span "/INFO BOLIVIA REMOTO" at bounding box center [1126, 465] width 214 height 19
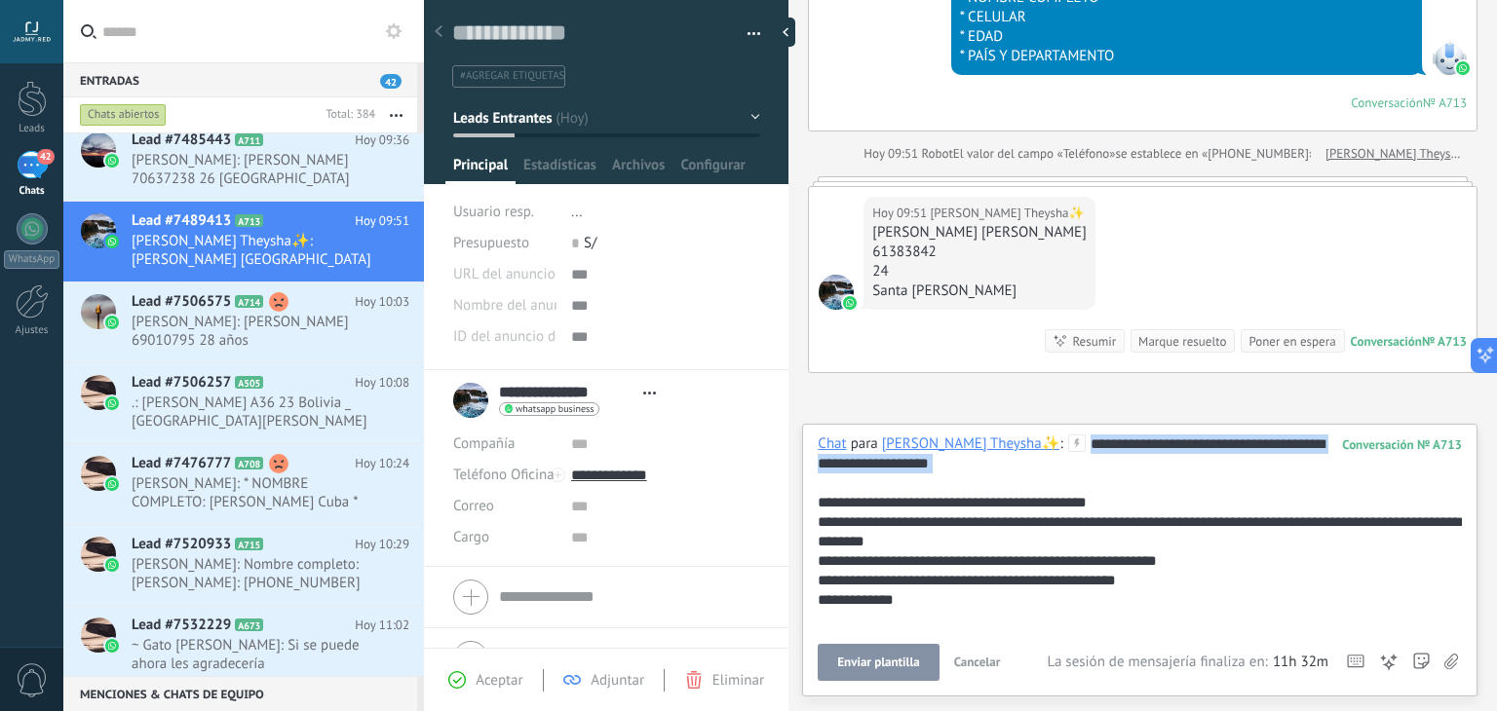
drag, startPoint x: 1031, startPoint y: 475, endPoint x: 1016, endPoint y: 413, distance: 63.4
click at [1016, 413] on div "Buscar Búsqueda y filtro Carga más Hoy Hoy Creación: 2 eventos Expandir Hoy 09:…" at bounding box center [1142, 355] width 709 height 711
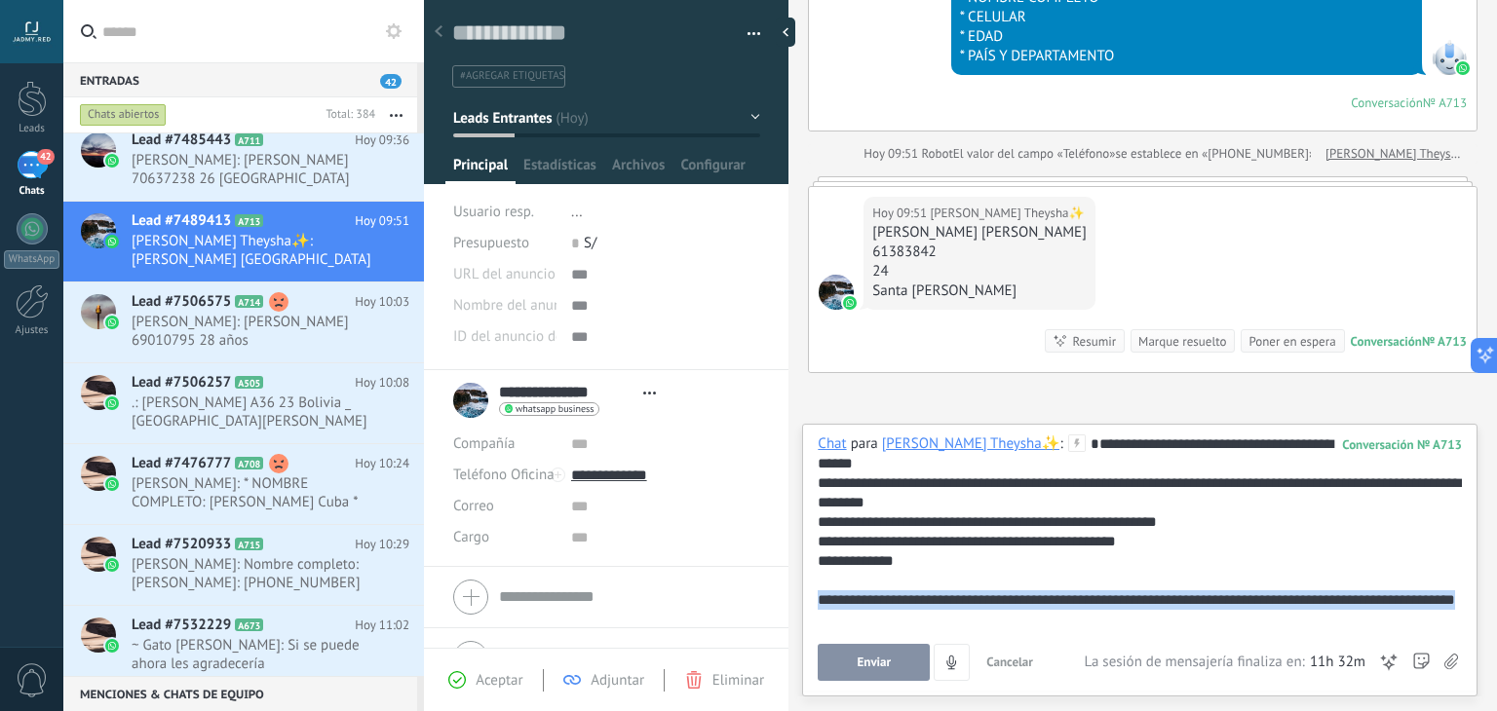
scroll to position [97, 0]
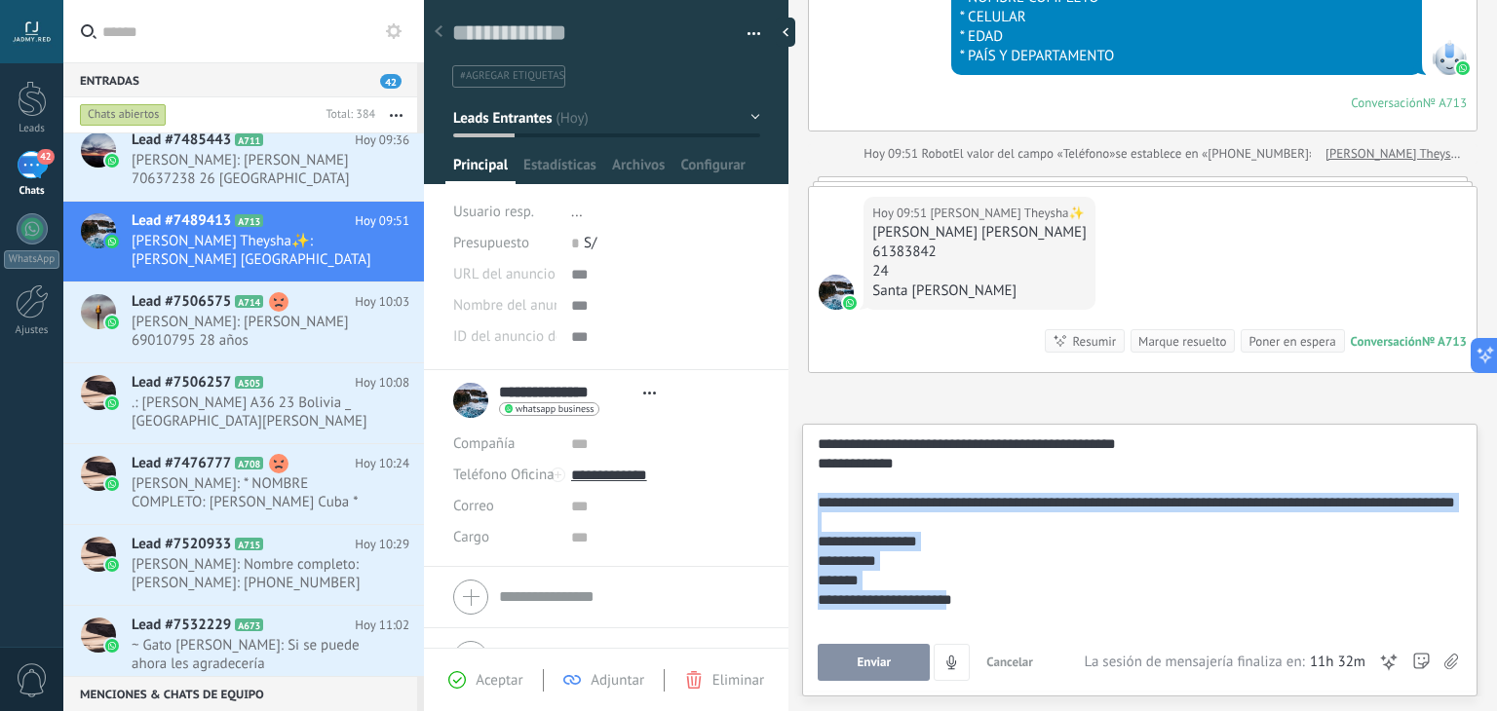
drag, startPoint x: 819, startPoint y: 596, endPoint x: 993, endPoint y: 692, distance: 199.4
click at [993, 692] on div "Buscar Búsqueda y filtro Carga más Hoy Hoy Creación: 2 eventos Expandir Hoy 09:…" at bounding box center [1142, 355] width 709 height 711
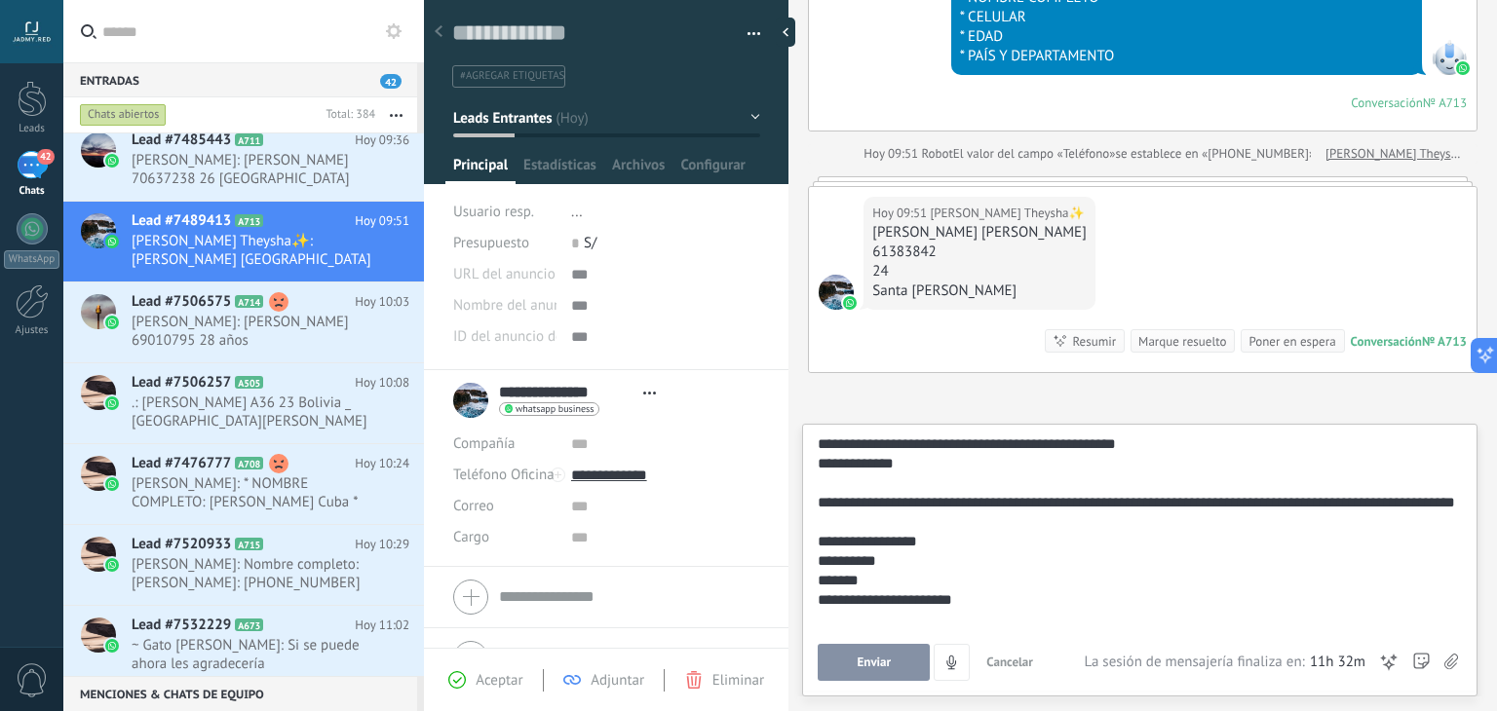
scroll to position [0, 0]
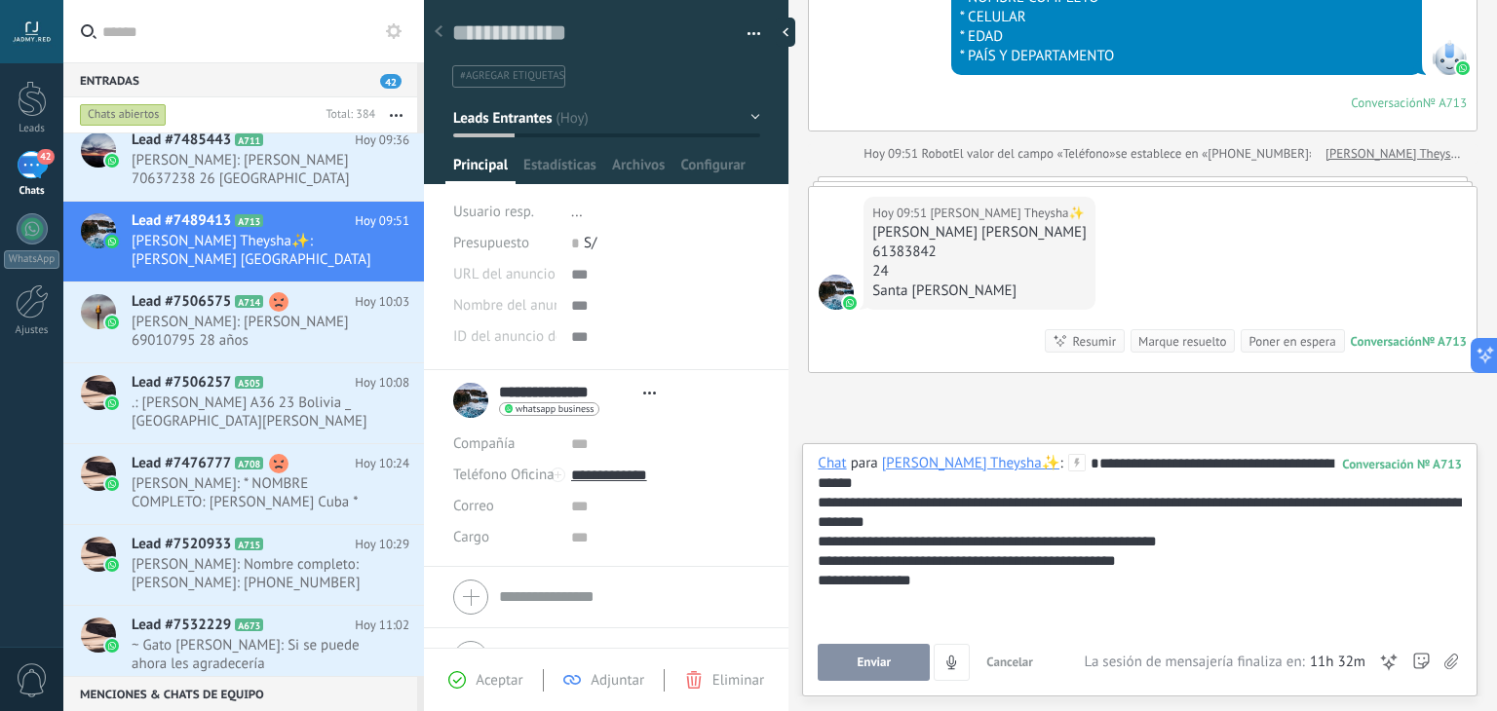
click at [871, 664] on span "Enviar" at bounding box center [875, 663] width 34 height 14
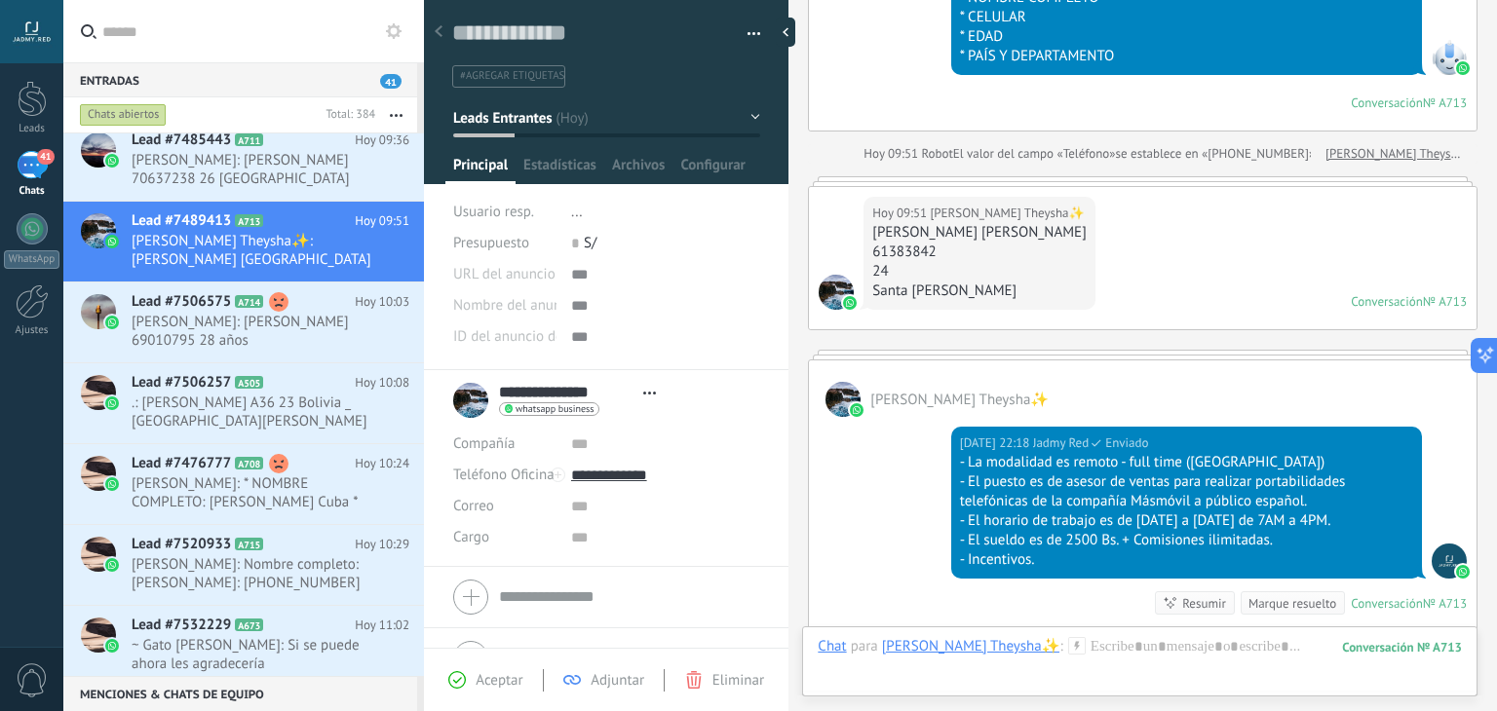
scroll to position [602, 0]
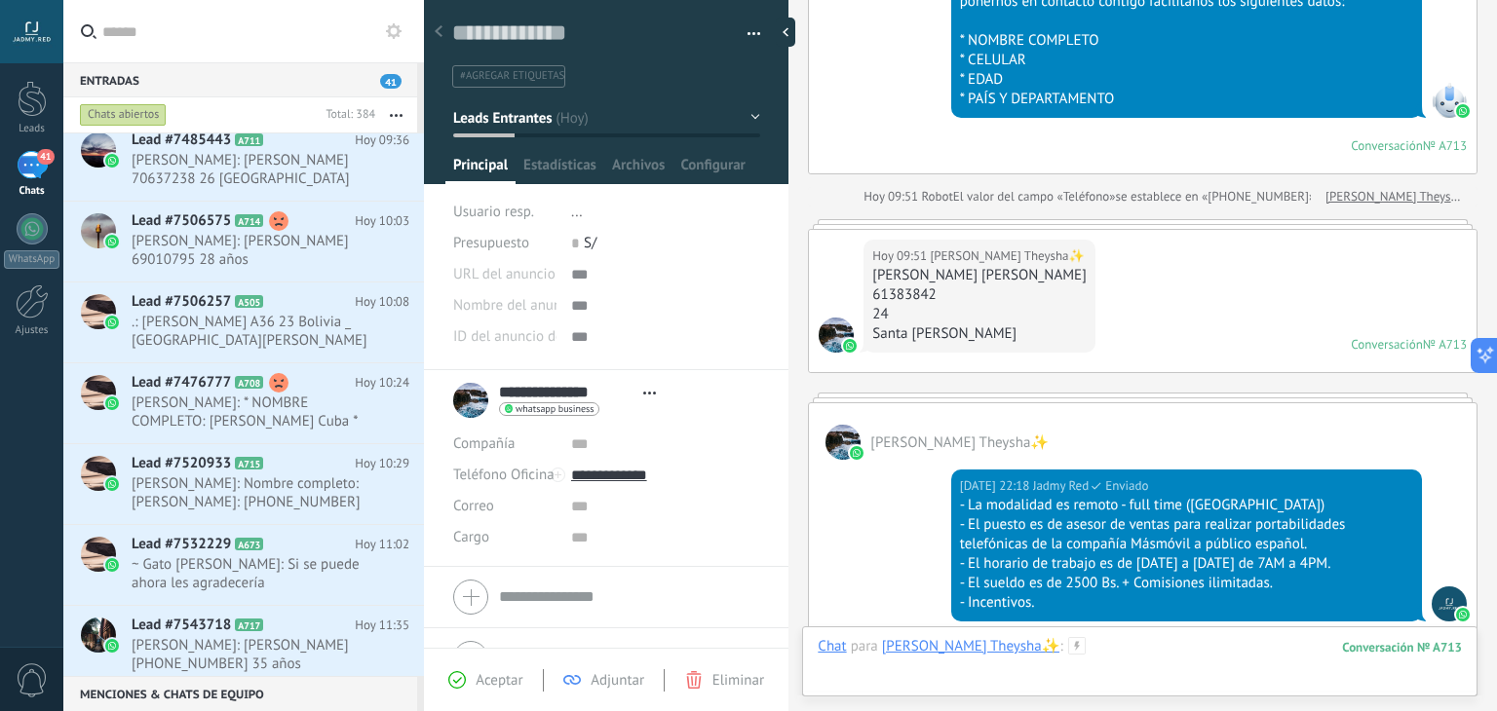
click at [1077, 651] on div at bounding box center [1140, 666] width 644 height 58
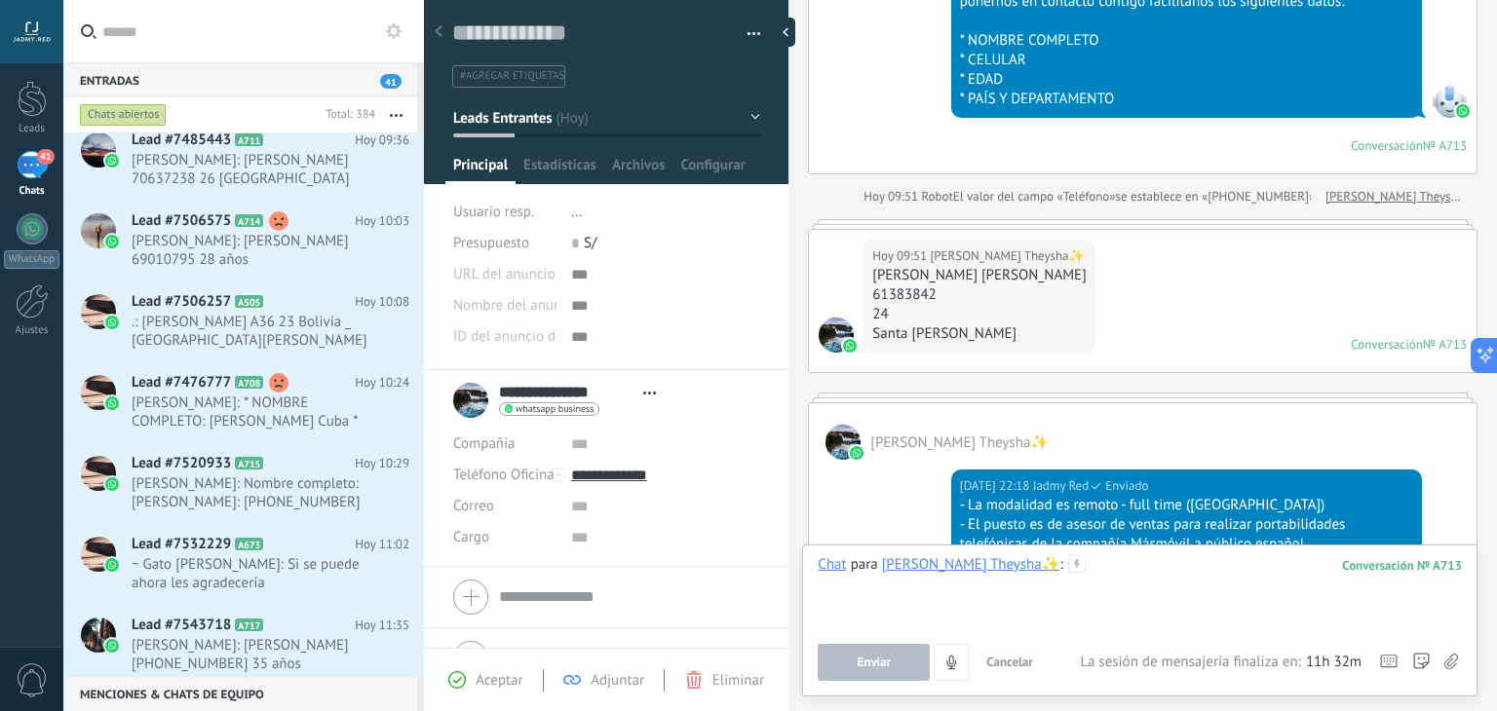
paste div
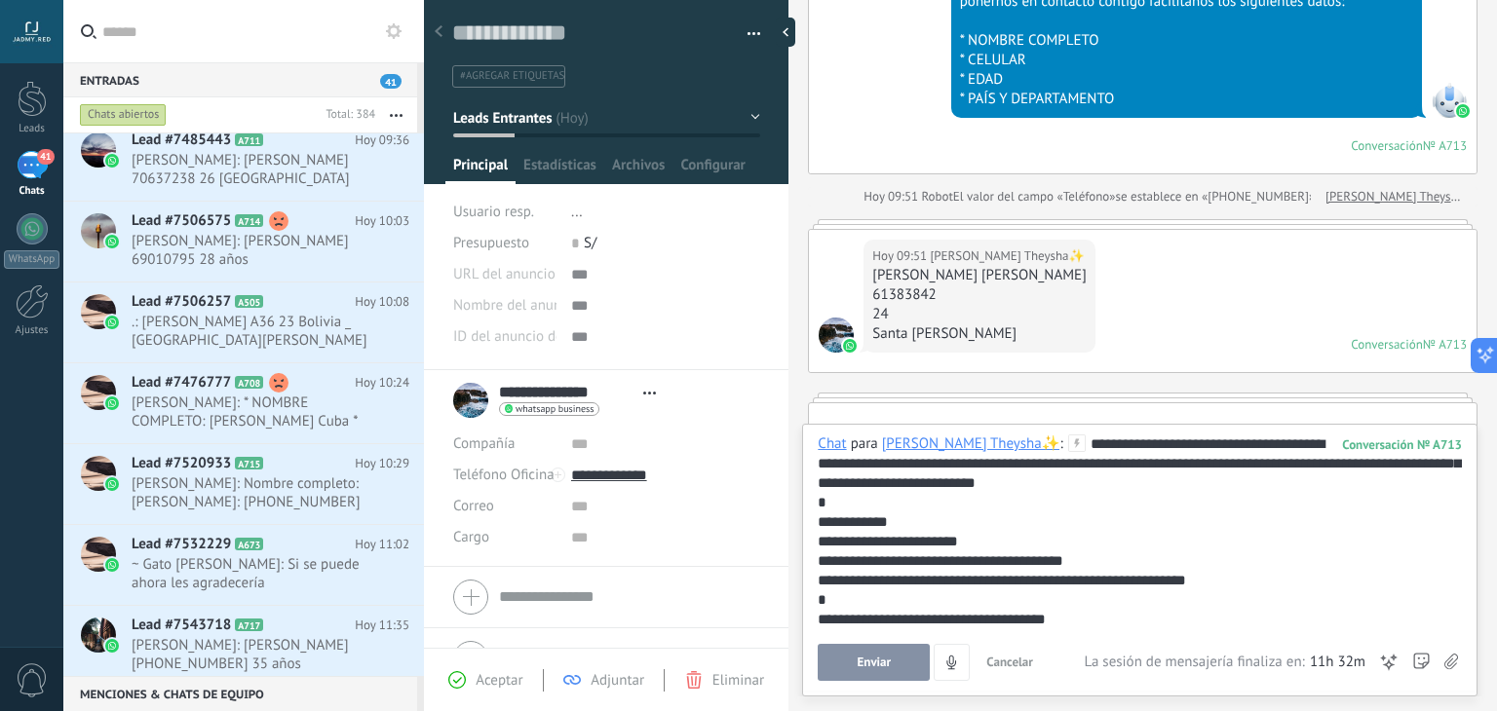
click at [1149, 443] on div "**********" at bounding box center [1140, 532] width 644 height 195
click at [909, 658] on button "Enviar" at bounding box center [874, 662] width 112 height 37
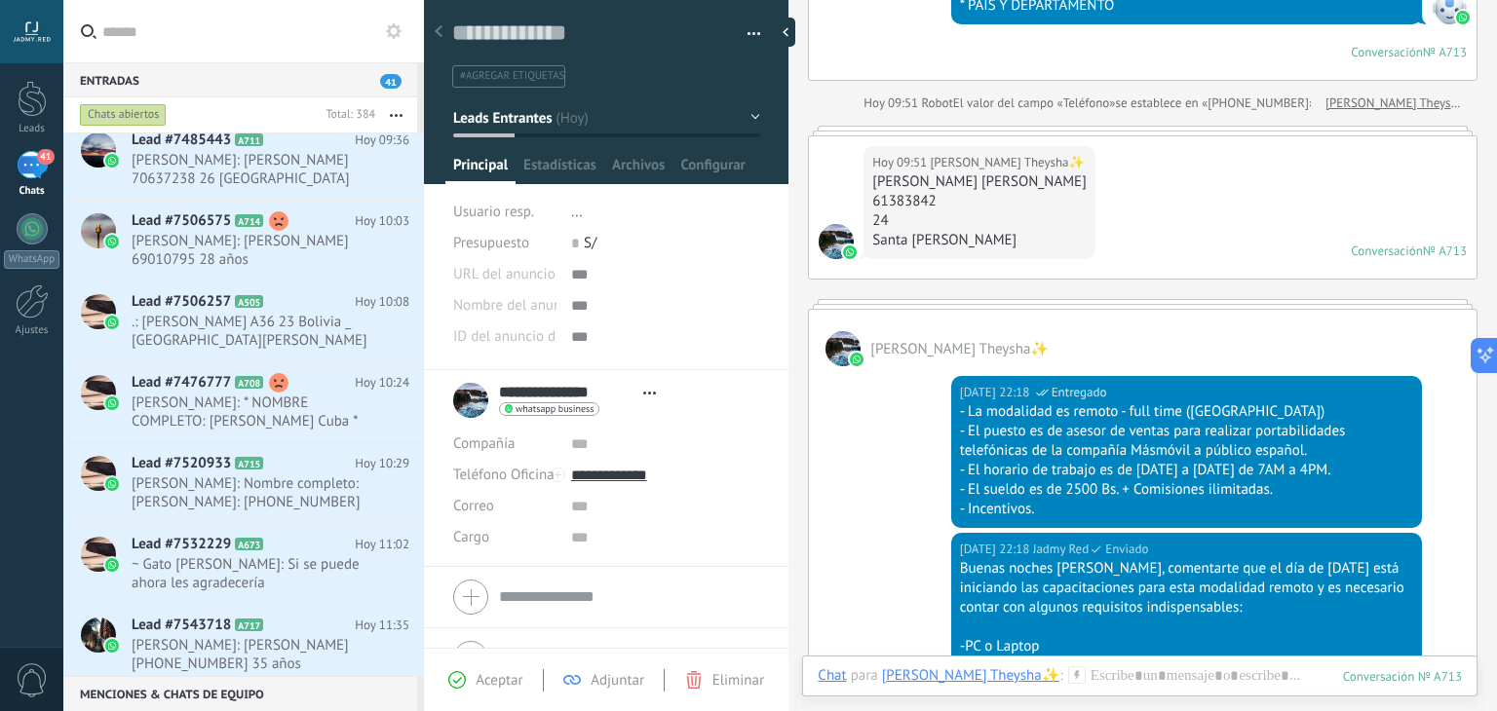
scroll to position [685, 0]
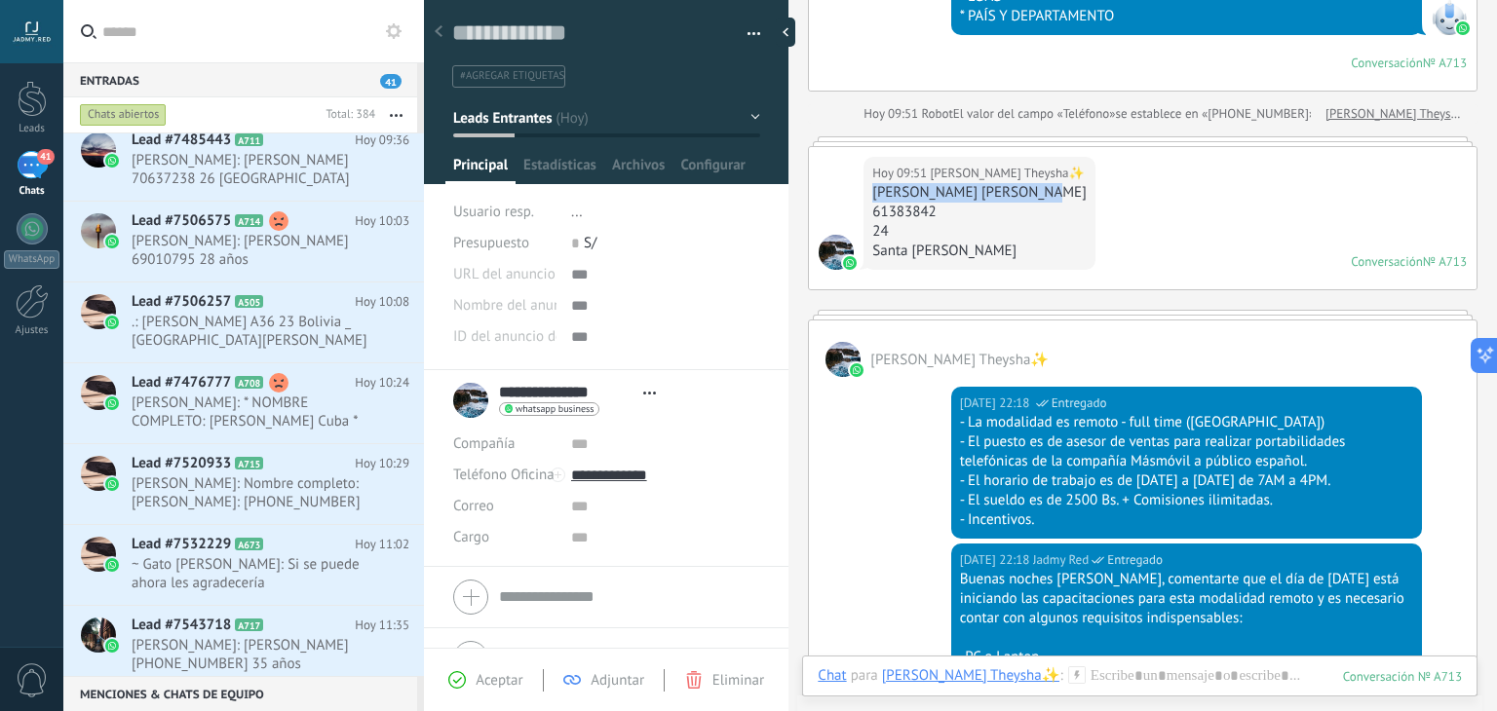
drag, startPoint x: 872, startPoint y: 188, endPoint x: 1049, endPoint y: 195, distance: 176.5
click at [1049, 195] on div "Nahomy Theysha Nuñez Rua" at bounding box center [978, 192] width 213 height 19
copy div "Nahomy Theysha Nuñez Rua"
click at [580, 396] on input "**********" at bounding box center [566, 392] width 135 height 19
drag, startPoint x: 634, startPoint y: 393, endPoint x: 519, endPoint y: 391, distance: 115.0
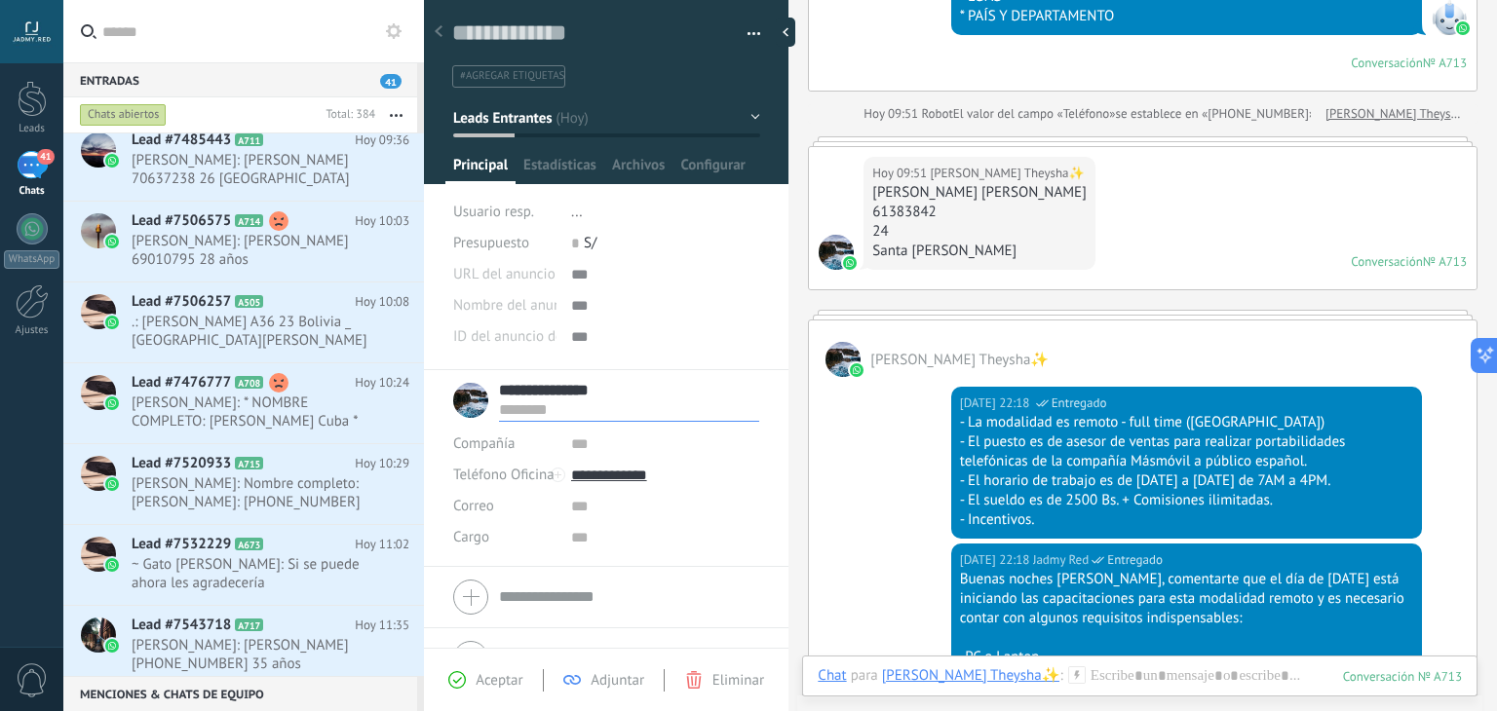
click at [519, 391] on input "**********" at bounding box center [629, 390] width 260 height 19
type input "*"
type input "**********"
click at [494, 688] on span "Guardar" at bounding box center [487, 681] width 46 height 14
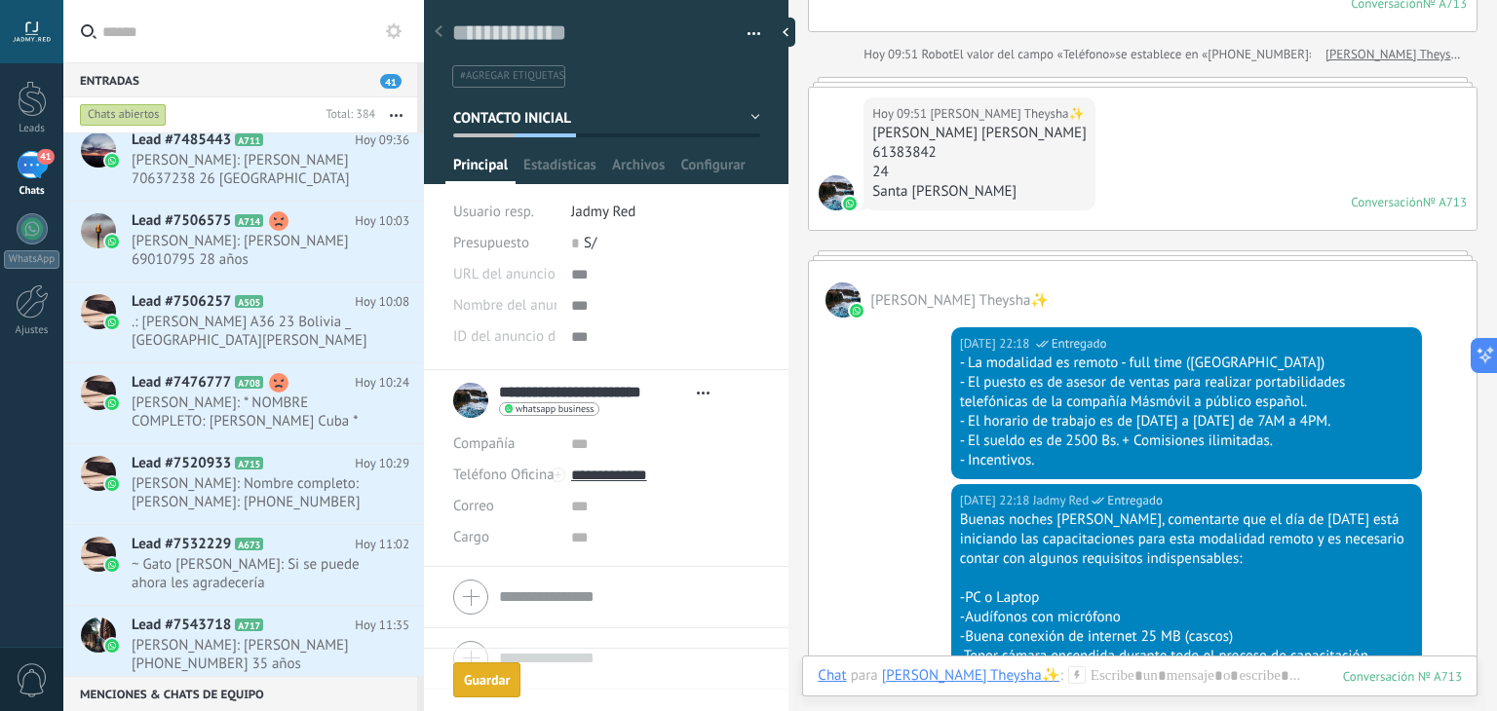
scroll to position [798, 0]
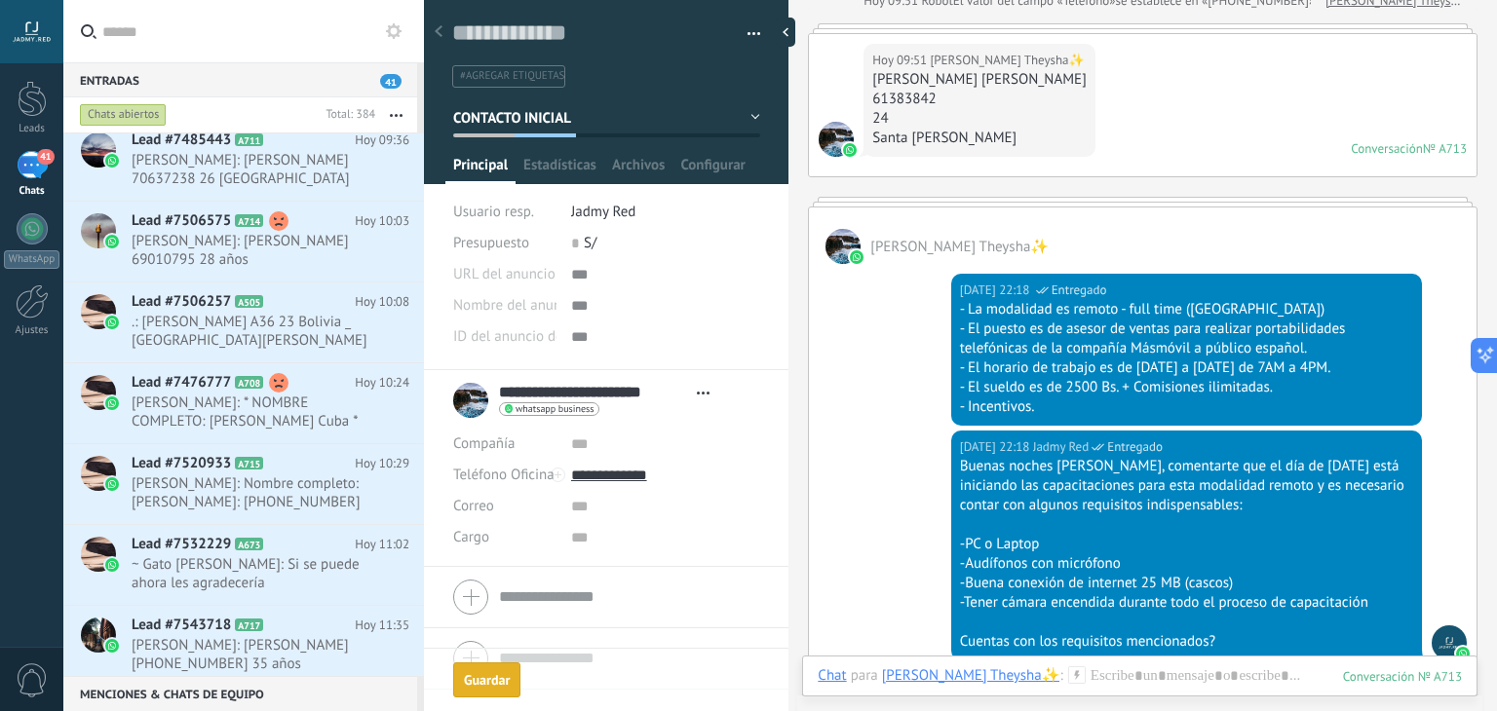
click at [534, 79] on span "#agregar etiquetas" at bounding box center [512, 76] width 104 height 14
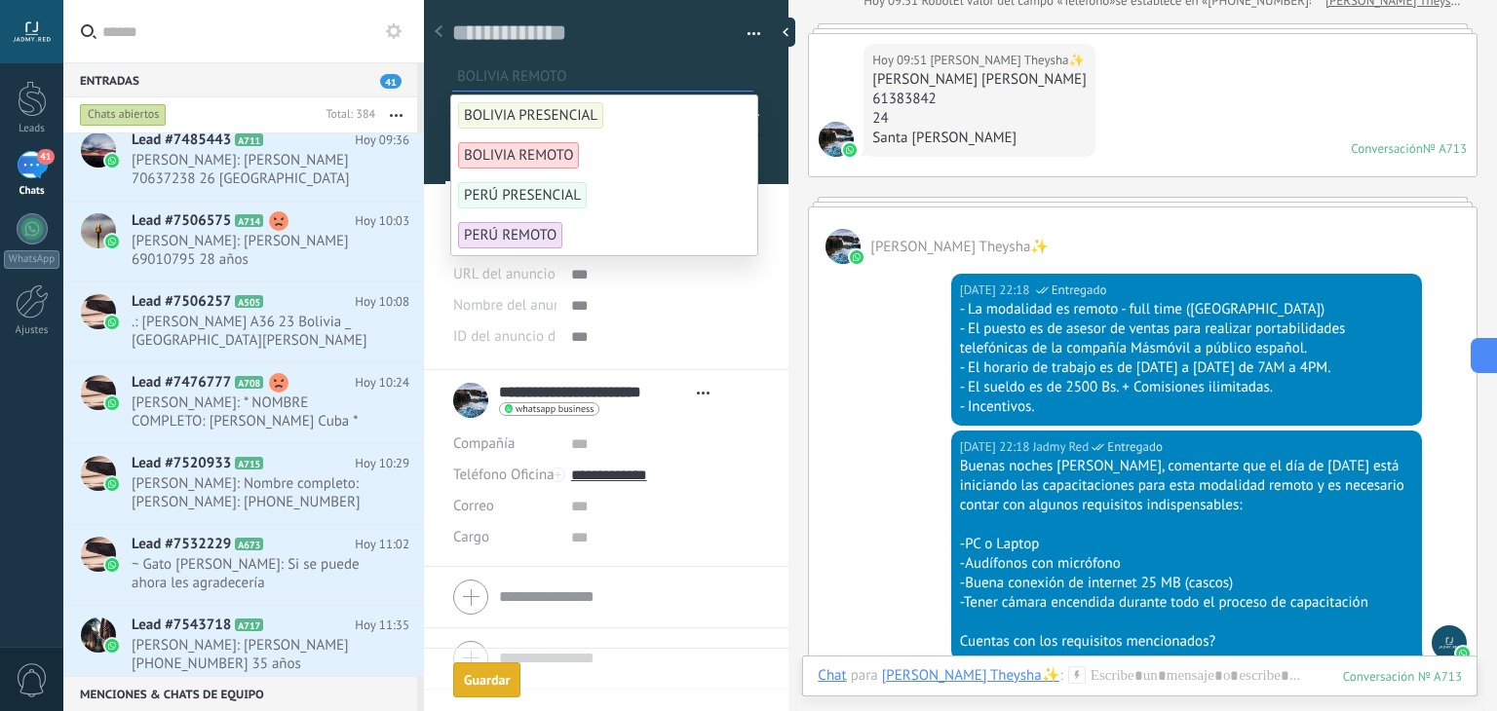
click at [533, 148] on span "BOLIVIA REMOTO" at bounding box center [518, 155] width 121 height 26
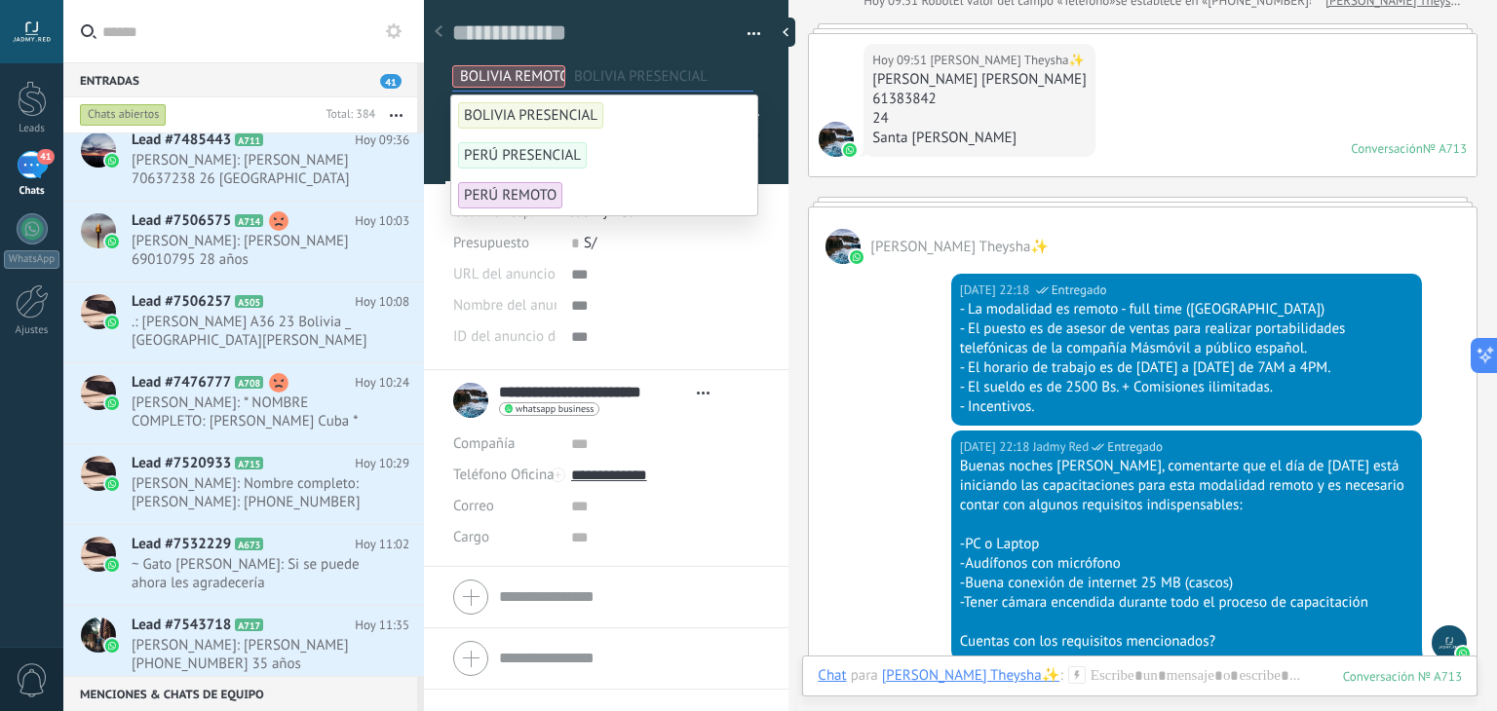
click at [1116, 127] on div "Hoy 09:51 Nahomy Theysha✨ Nahomy Theysha Nuñez Rua 61383842 24 Santa Cruz Conve…" at bounding box center [1143, 105] width 668 height 142
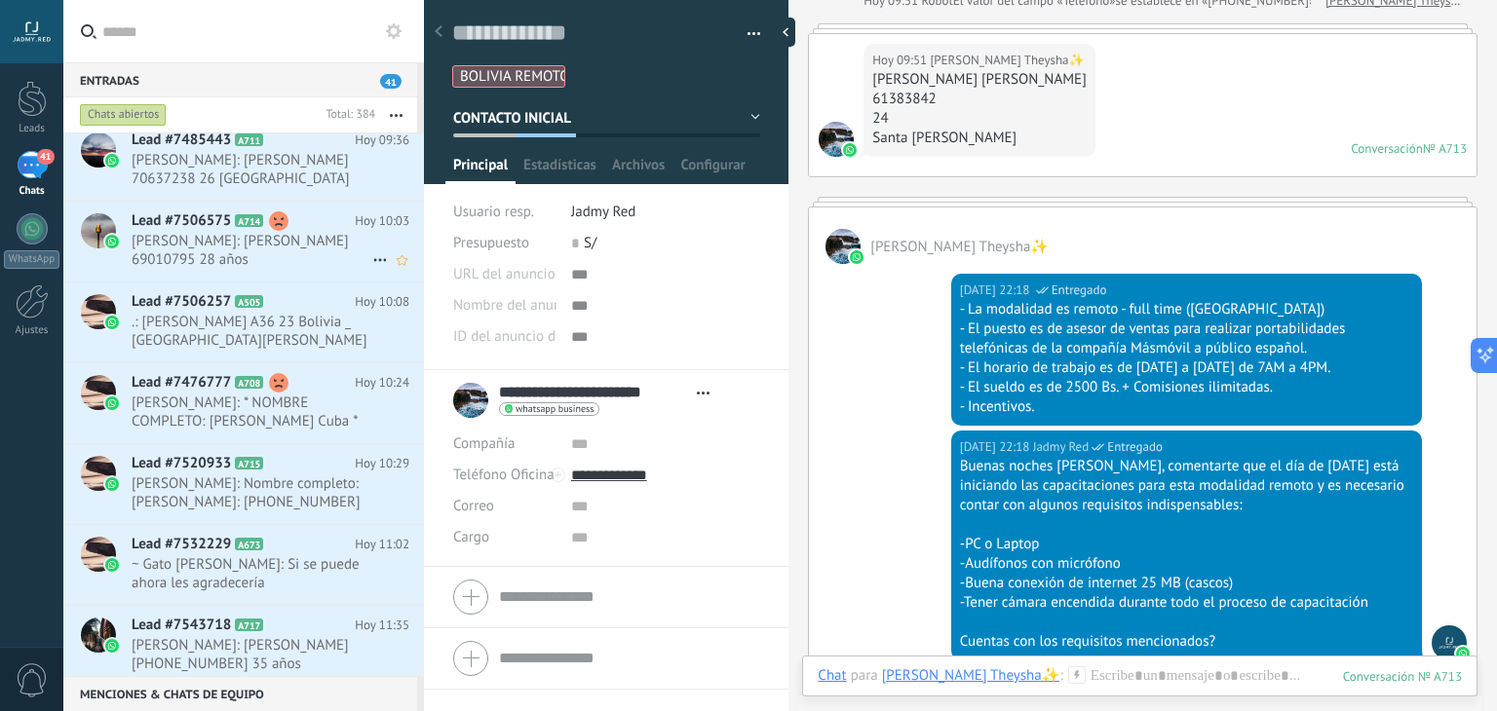
click at [288, 269] on span "[PERSON_NAME]: [PERSON_NAME] 69010795 28 años [GEOGRAPHIC_DATA] - [GEOGRAPHIC_D…" at bounding box center [252, 250] width 241 height 37
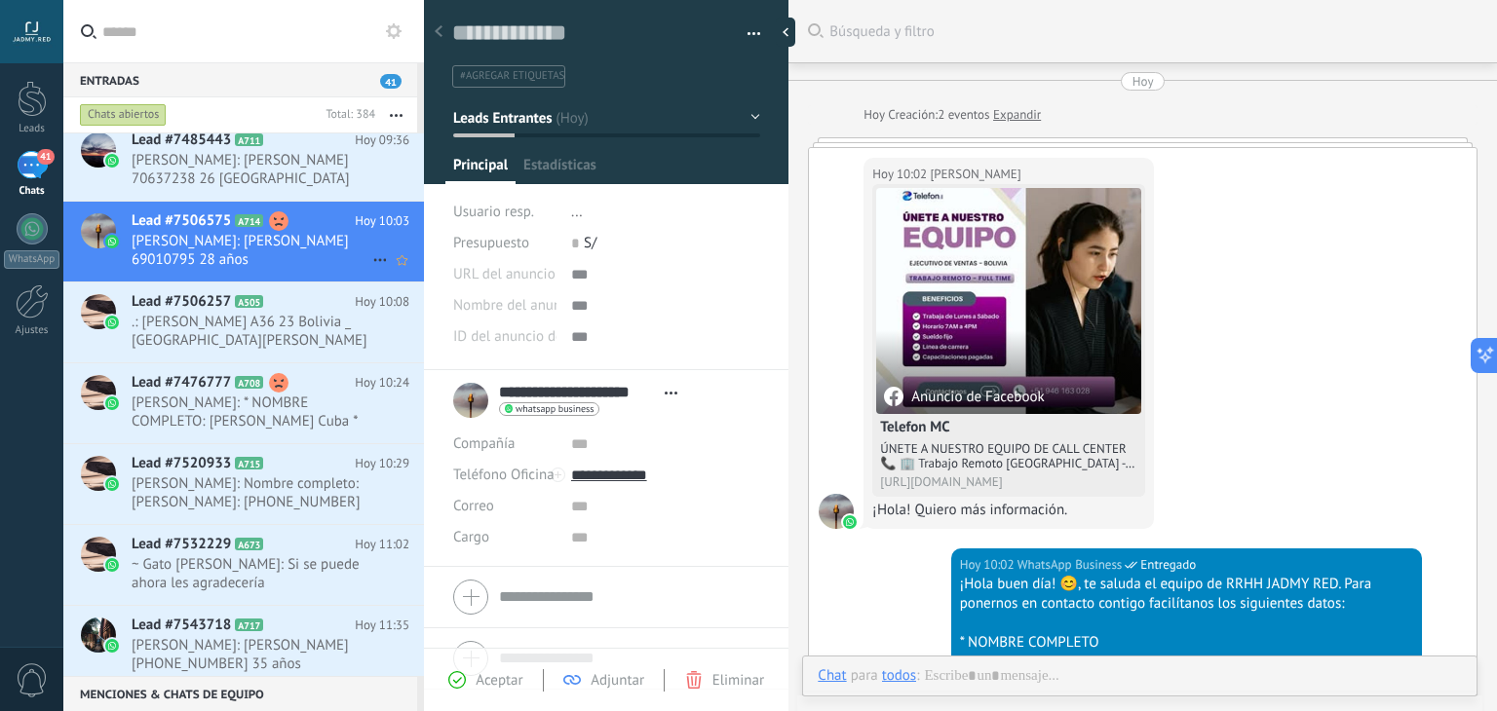
type textarea "**********"
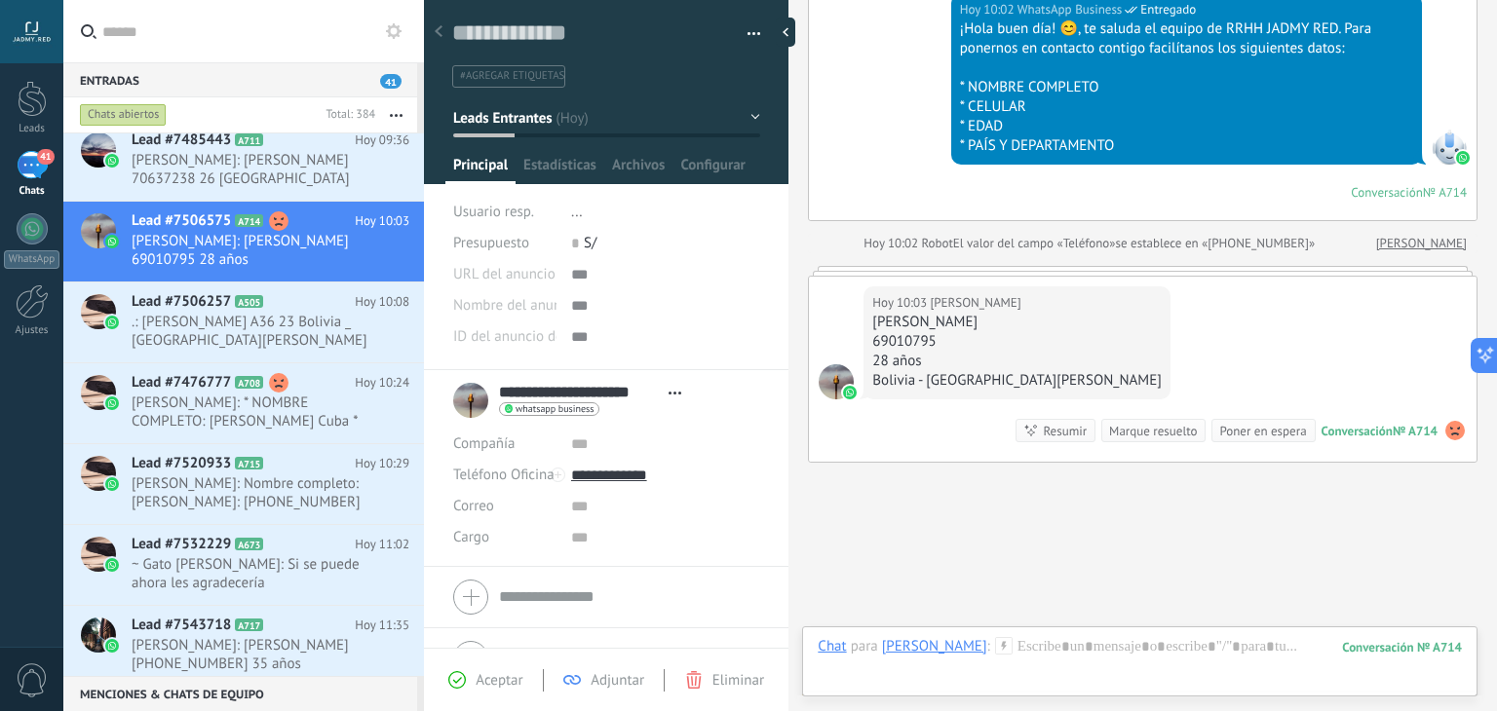
scroll to position [645, 0]
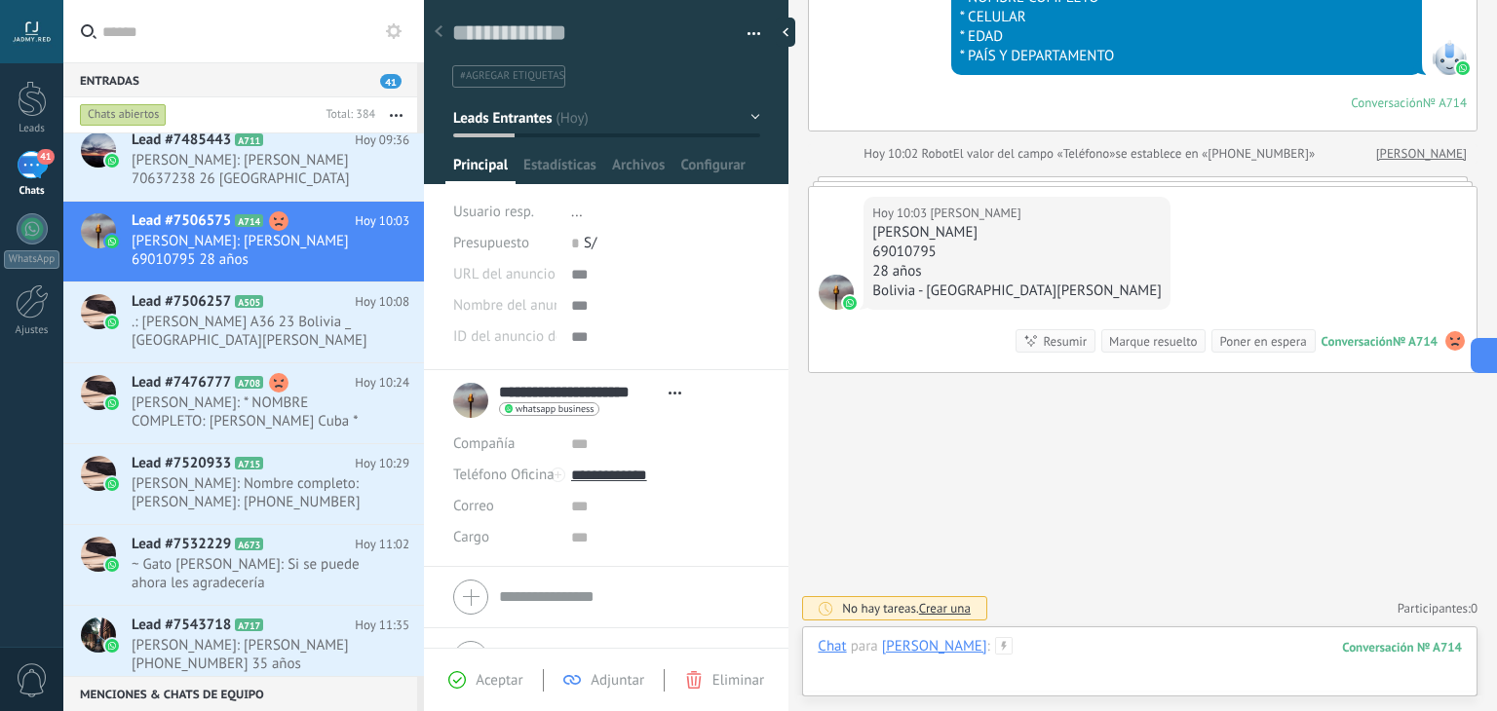
click at [1121, 652] on div at bounding box center [1140, 666] width 644 height 58
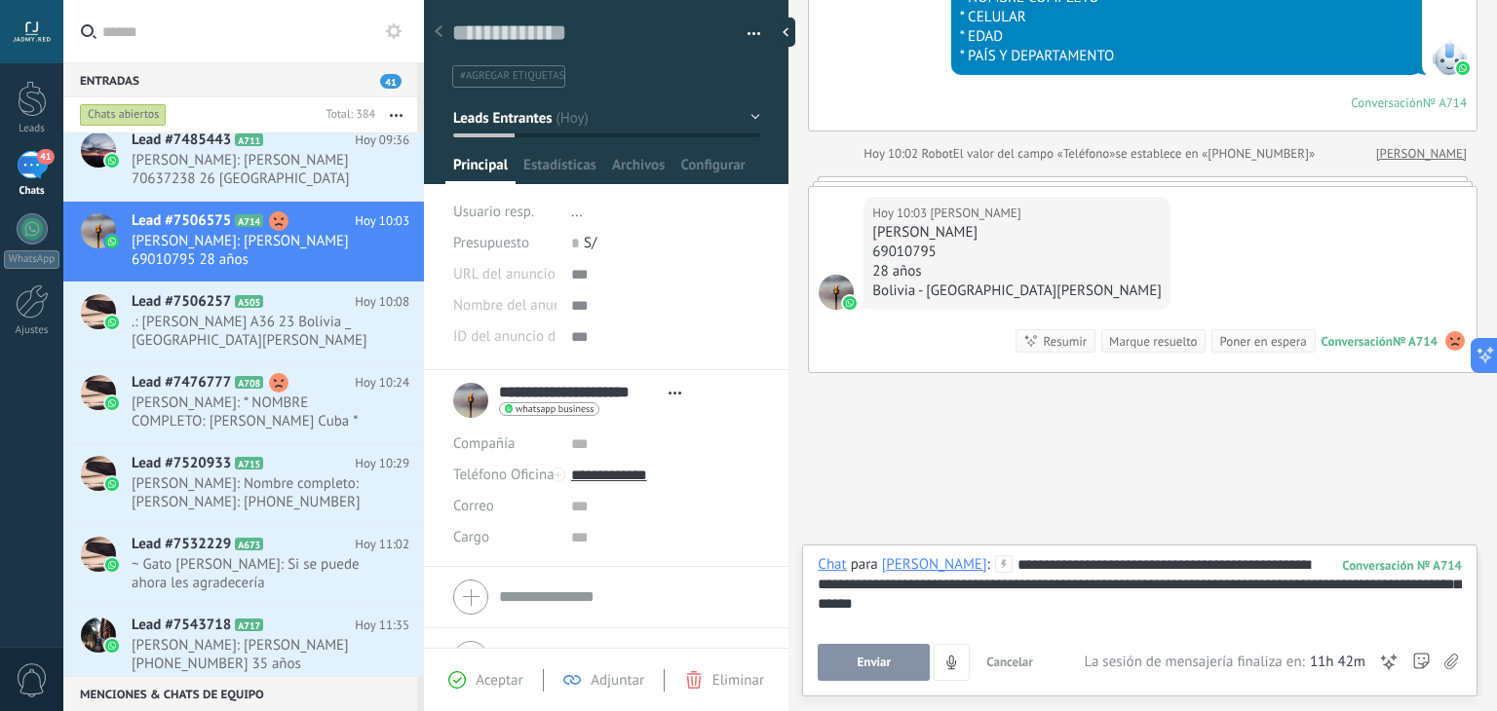
click at [908, 650] on button "Enviar" at bounding box center [874, 662] width 112 height 37
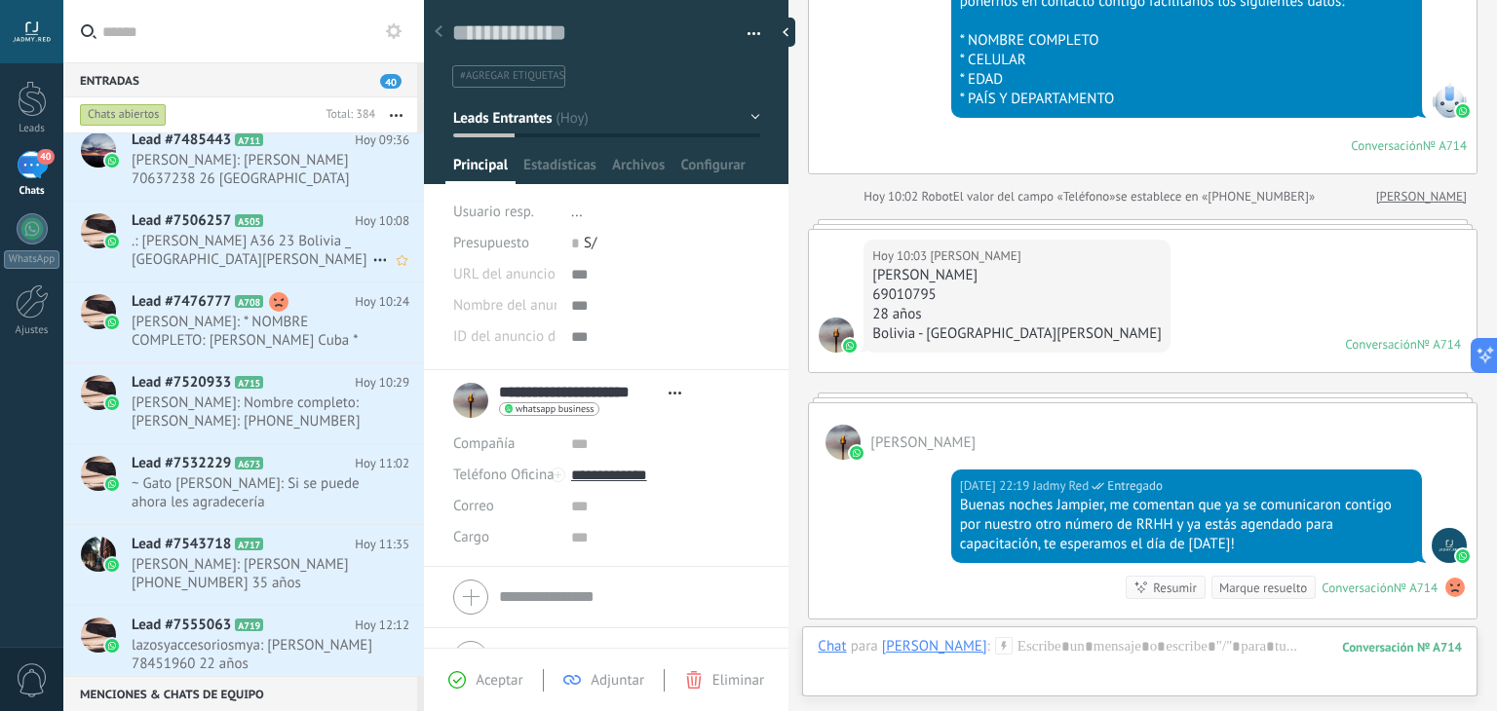
scroll to position [709, 0]
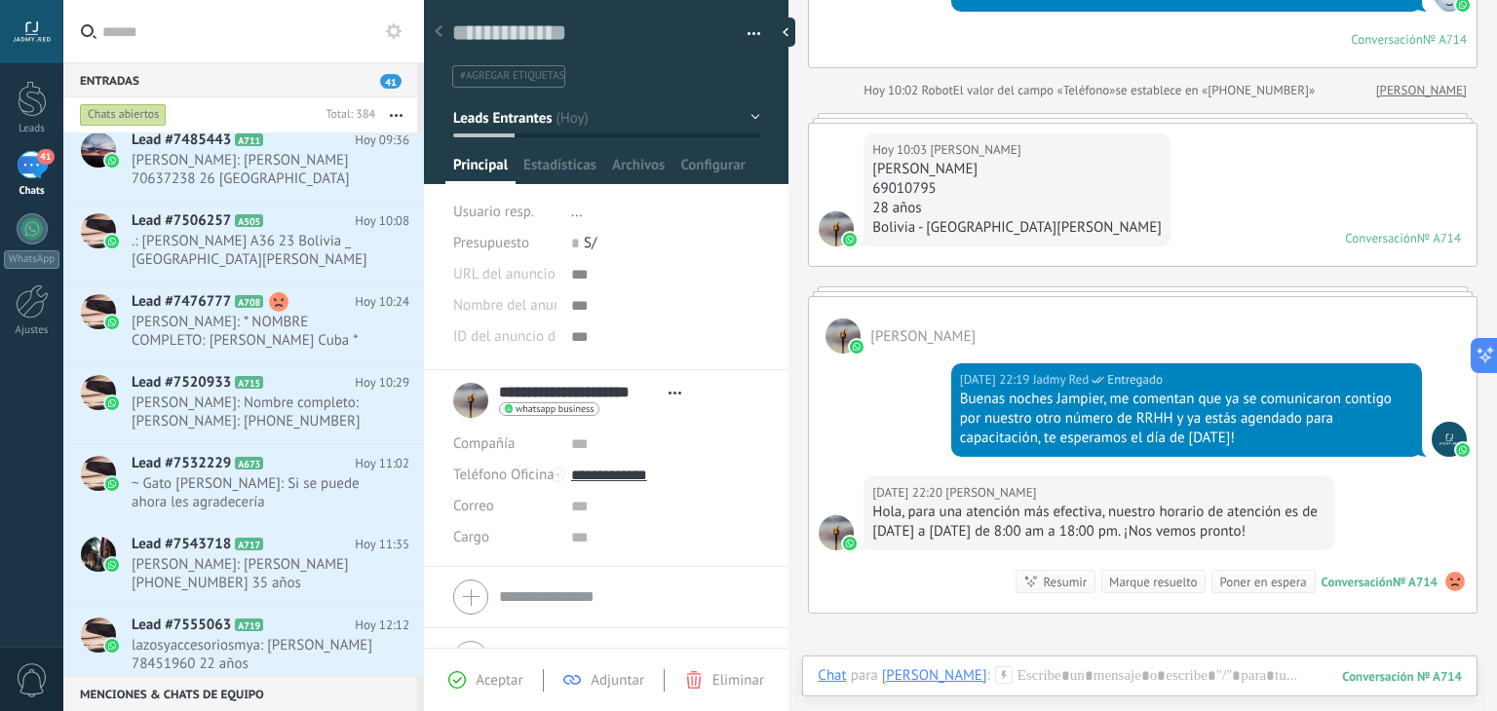
click at [869, 422] on div "Hoy 22:19 Jadmy Red Entregado Buenas noches Jampier, me comentan que ya se comu…" at bounding box center [1143, 415] width 668 height 123
click at [1154, 587] on div "Marque resuelto" at bounding box center [1153, 582] width 88 height 19
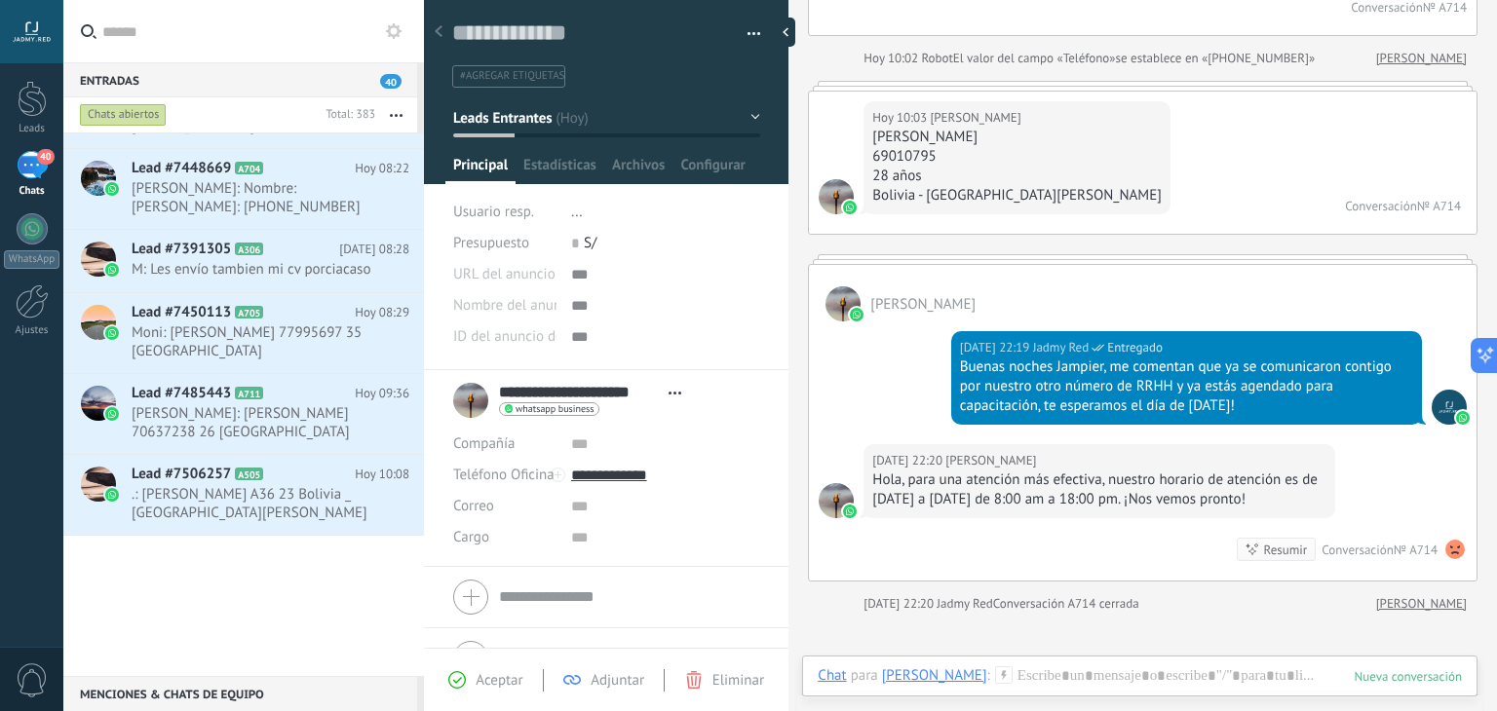
scroll to position [0, 0]
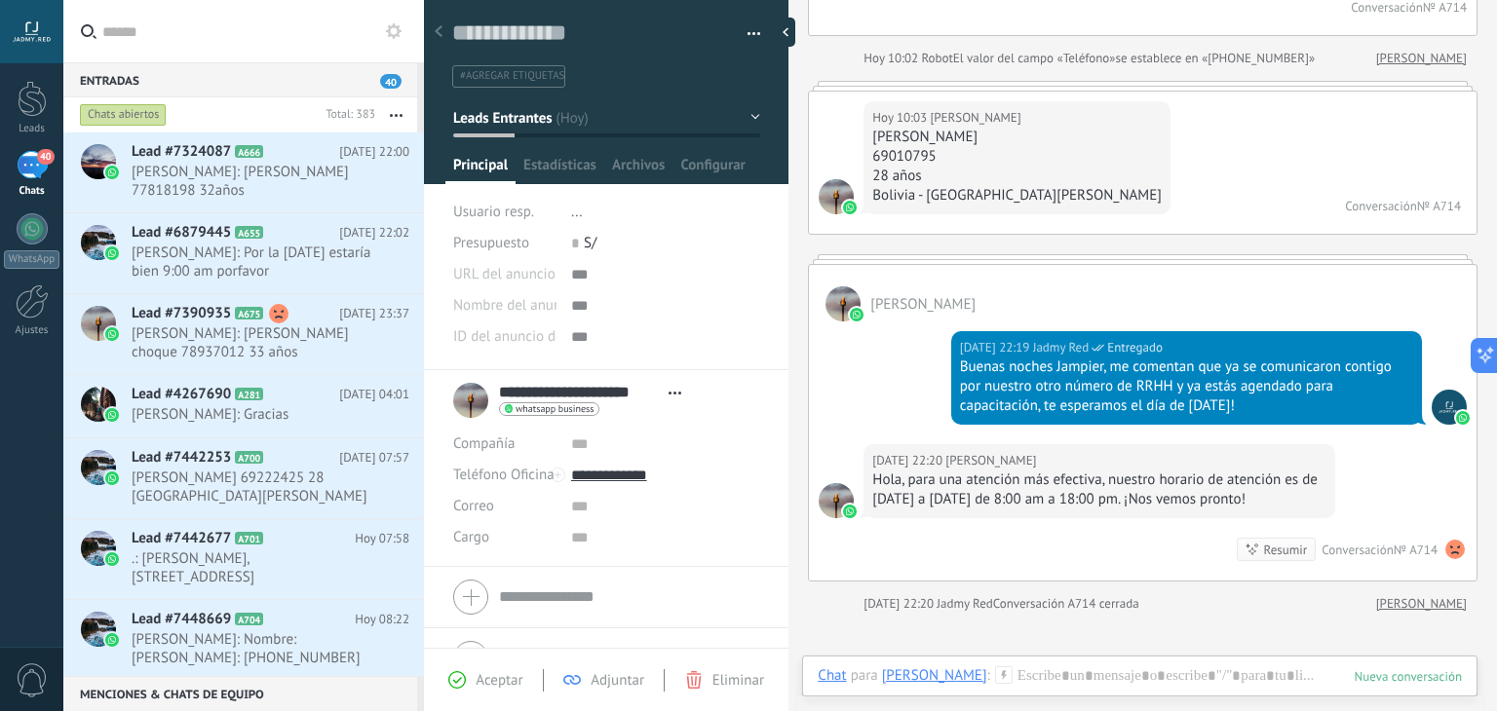
click at [394, 111] on button "button" at bounding box center [396, 114] width 42 height 35
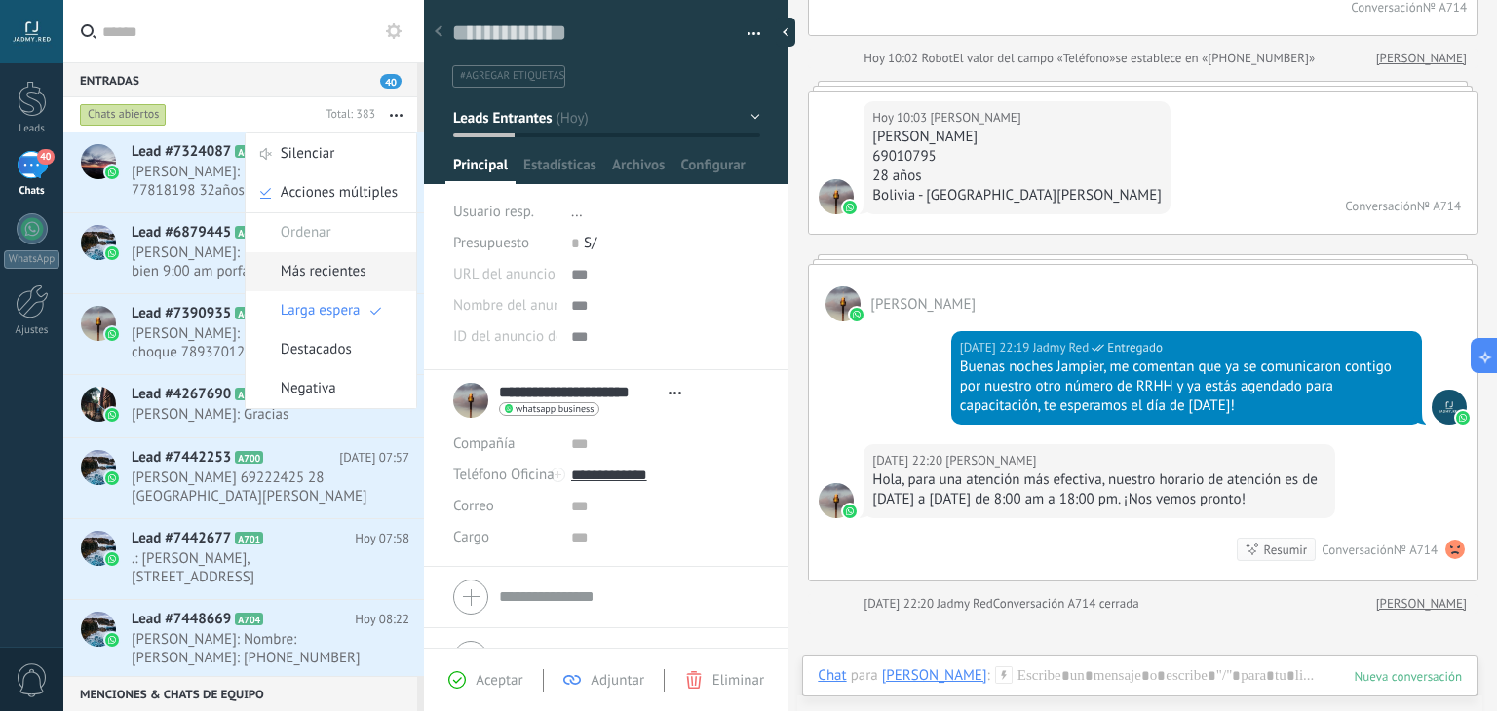
click at [335, 264] on span "Más recientes" at bounding box center [324, 271] width 86 height 39
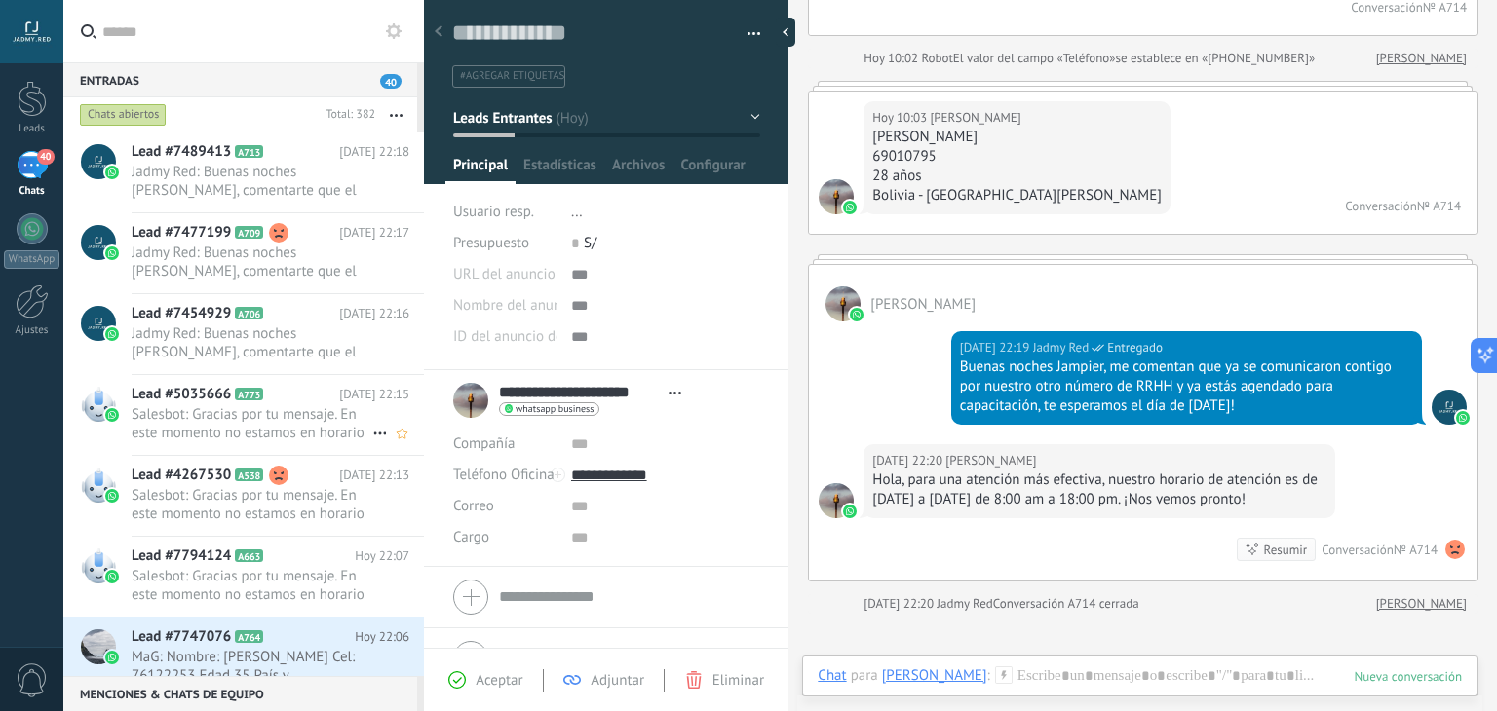
click at [296, 399] on h2 "Lead #5035666 A773" at bounding box center [236, 394] width 208 height 19
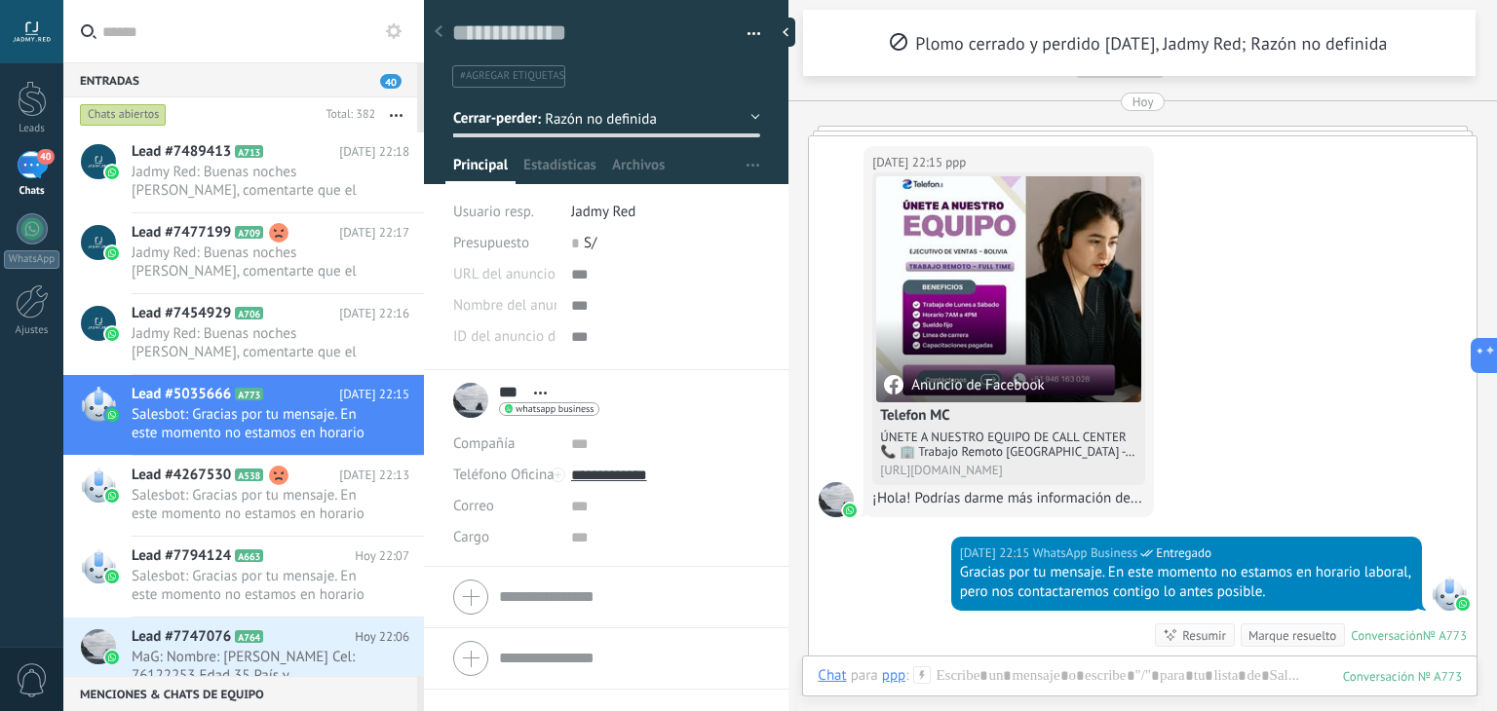
scroll to position [1060, 0]
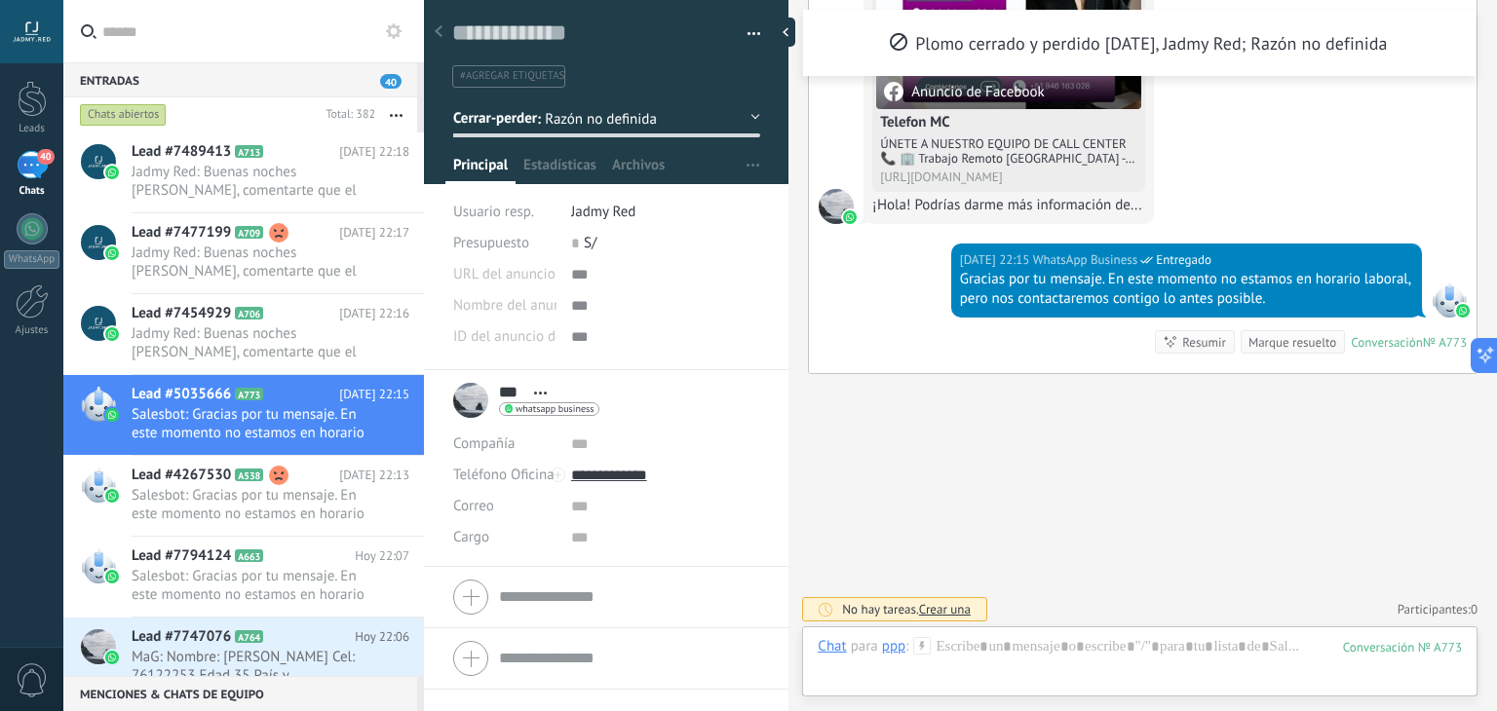
click at [1280, 336] on div "Marque resuelto" at bounding box center [1293, 342] width 88 height 19
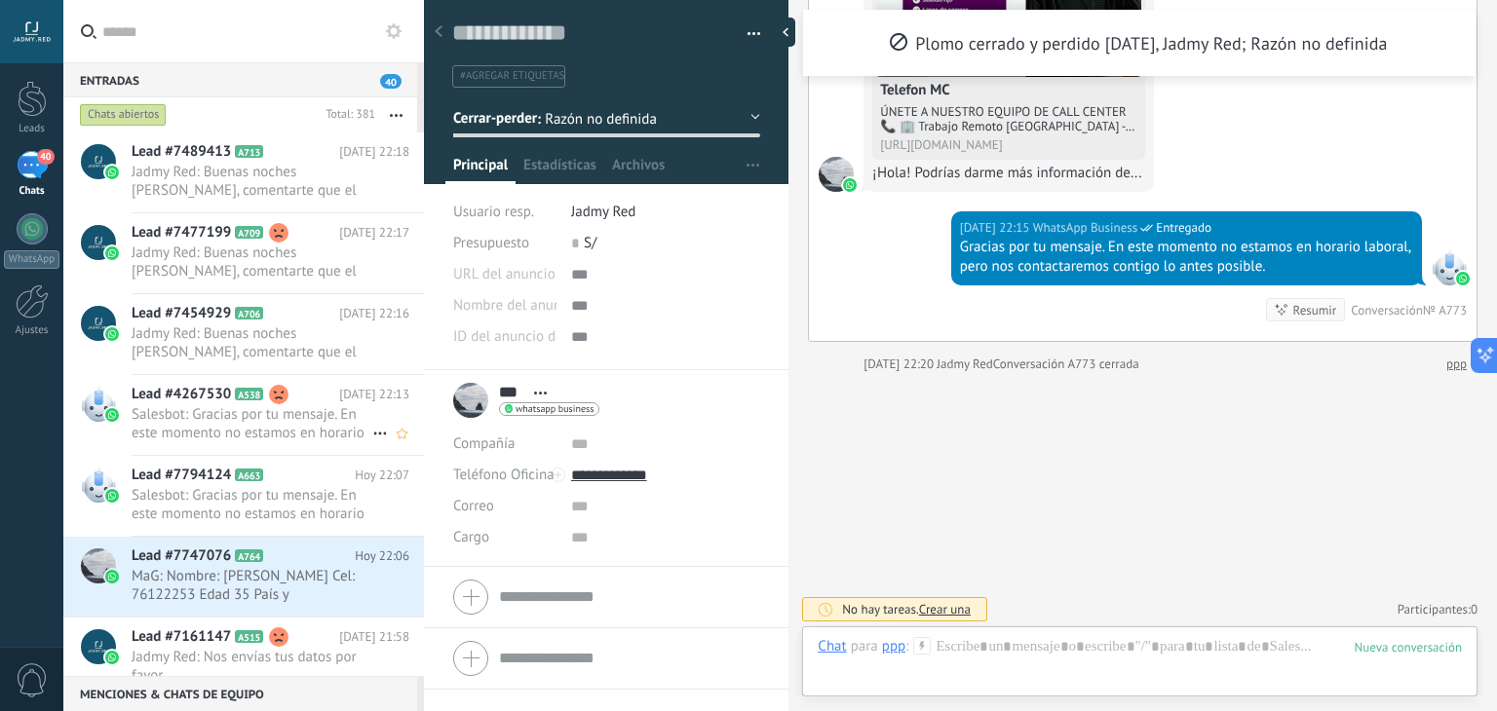
click at [283, 432] on span "Salesbot: Gracias por tu mensaje. En este momento no estamos en horario laboral…" at bounding box center [252, 423] width 241 height 37
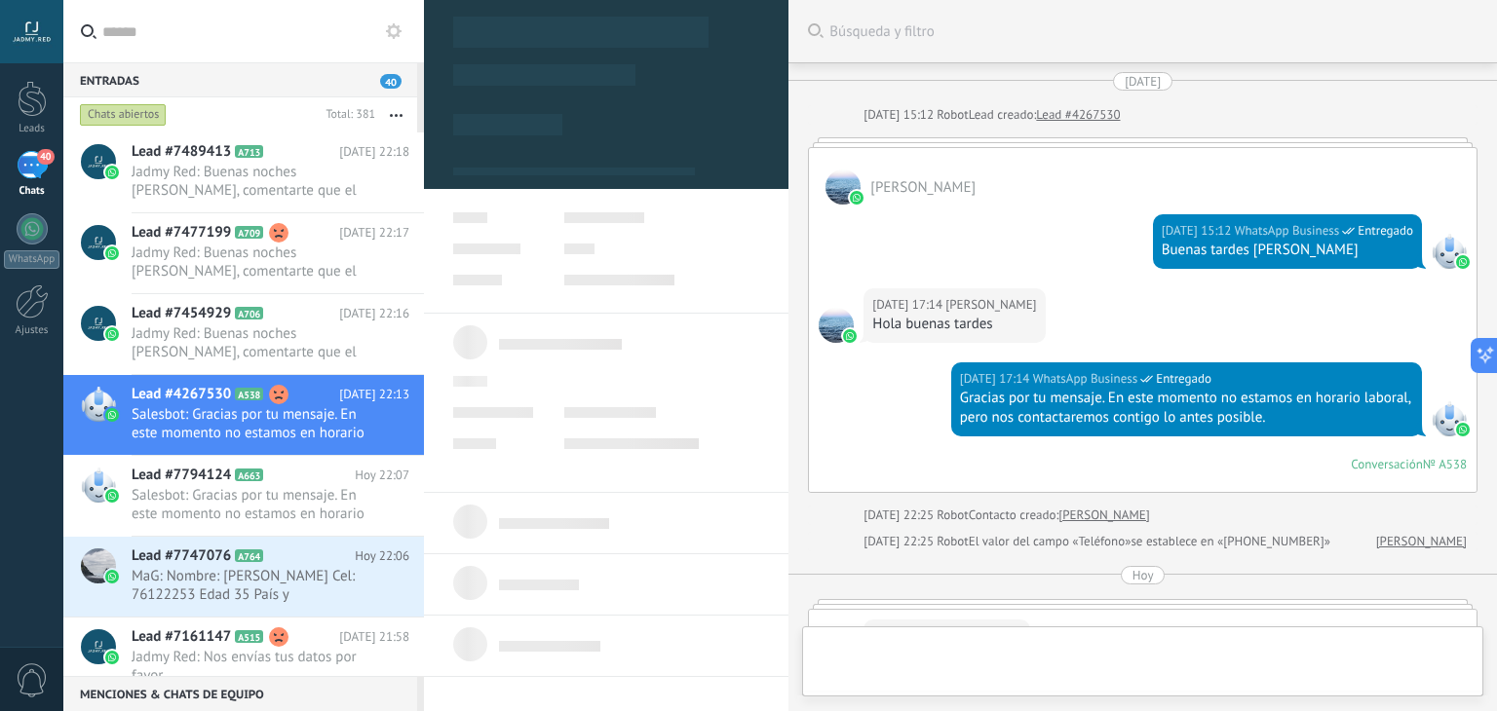
type textarea "**********"
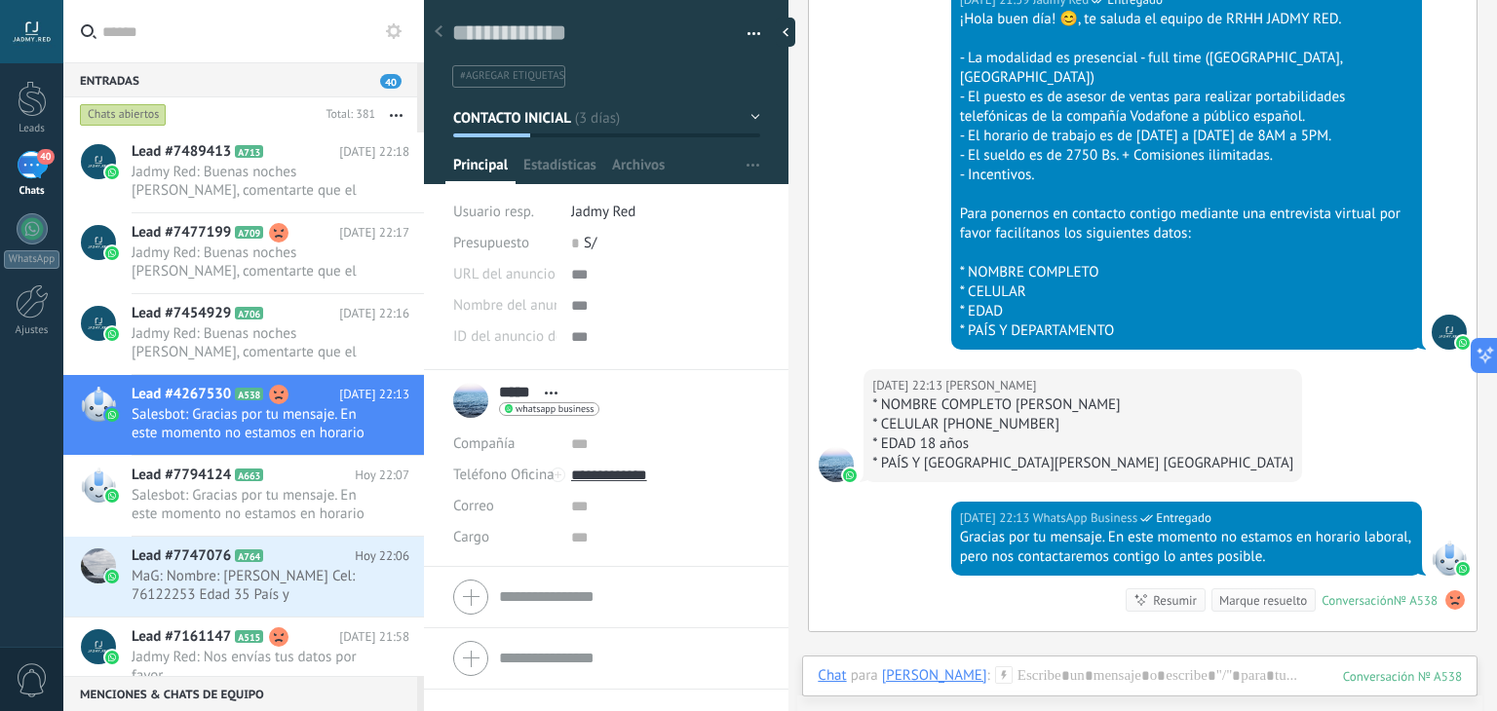
scroll to position [1186, 0]
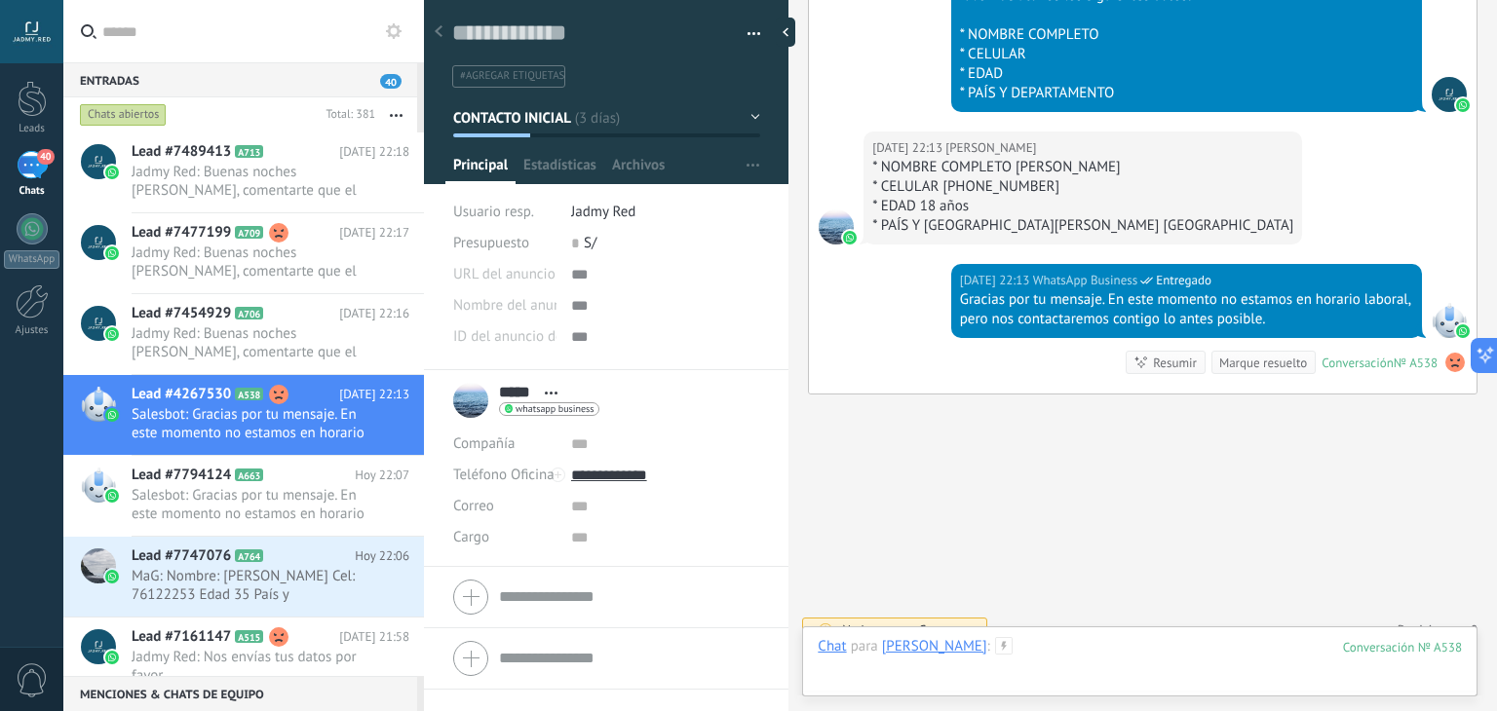
click at [1064, 643] on div at bounding box center [1140, 666] width 644 height 58
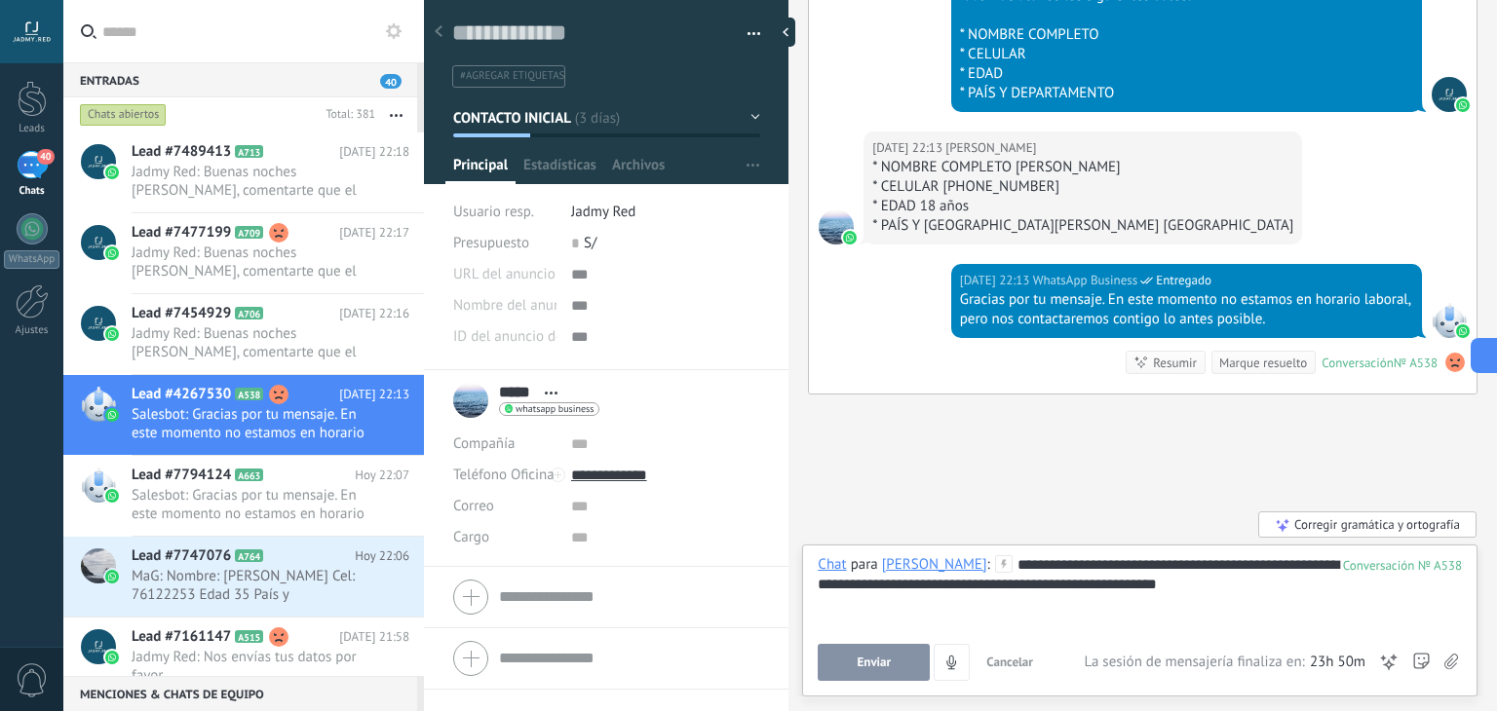
click at [888, 656] on span "Enviar" at bounding box center [875, 663] width 34 height 14
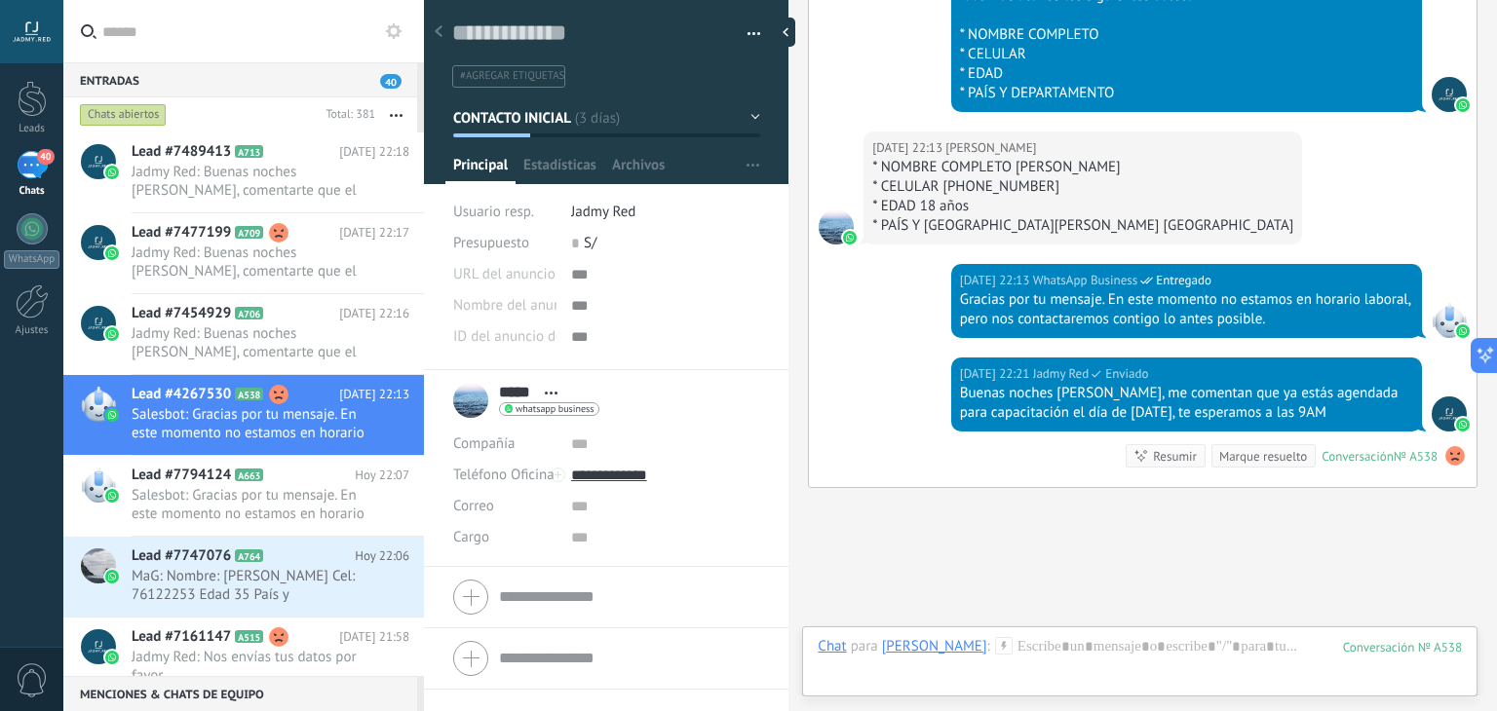
scroll to position [1280, 0]
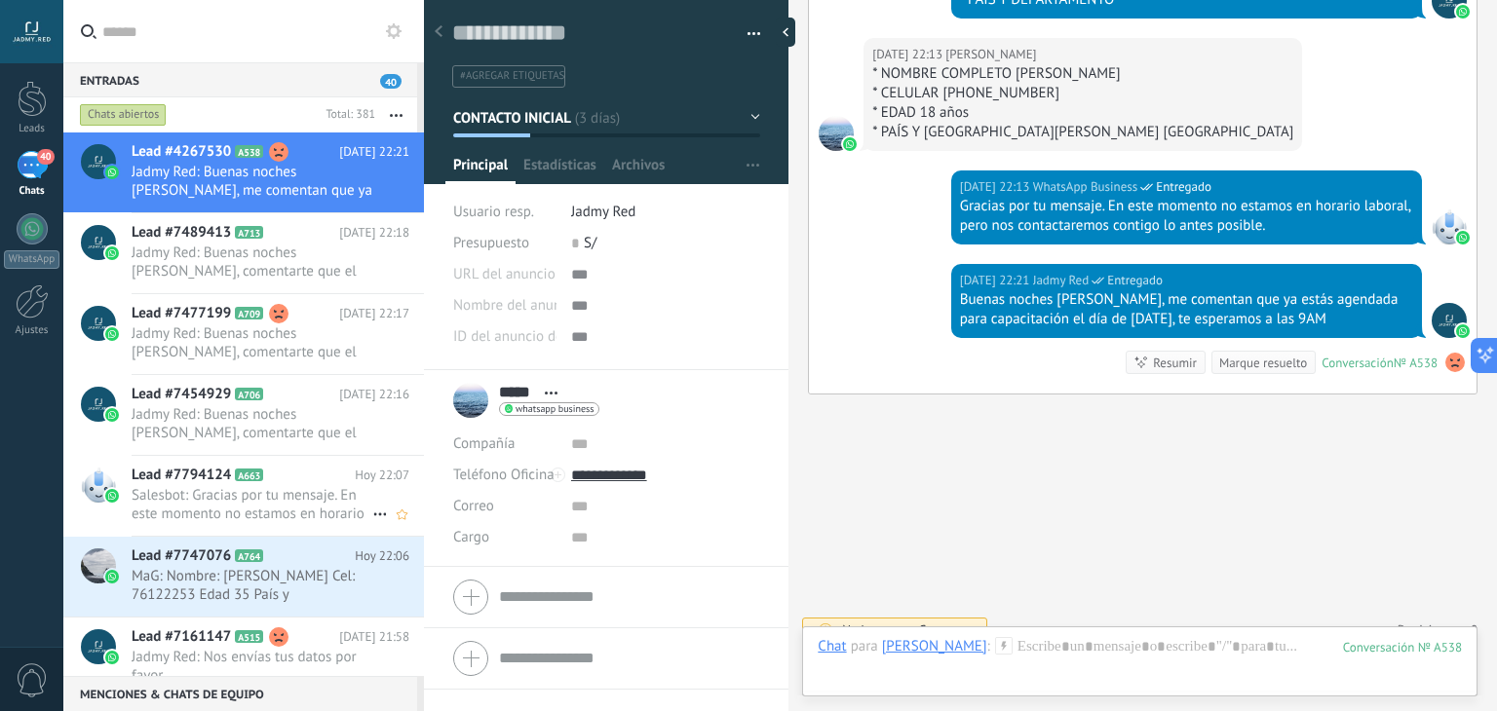
click at [300, 477] on h2 "Lead #7794124 A663" at bounding box center [243, 475] width 223 height 19
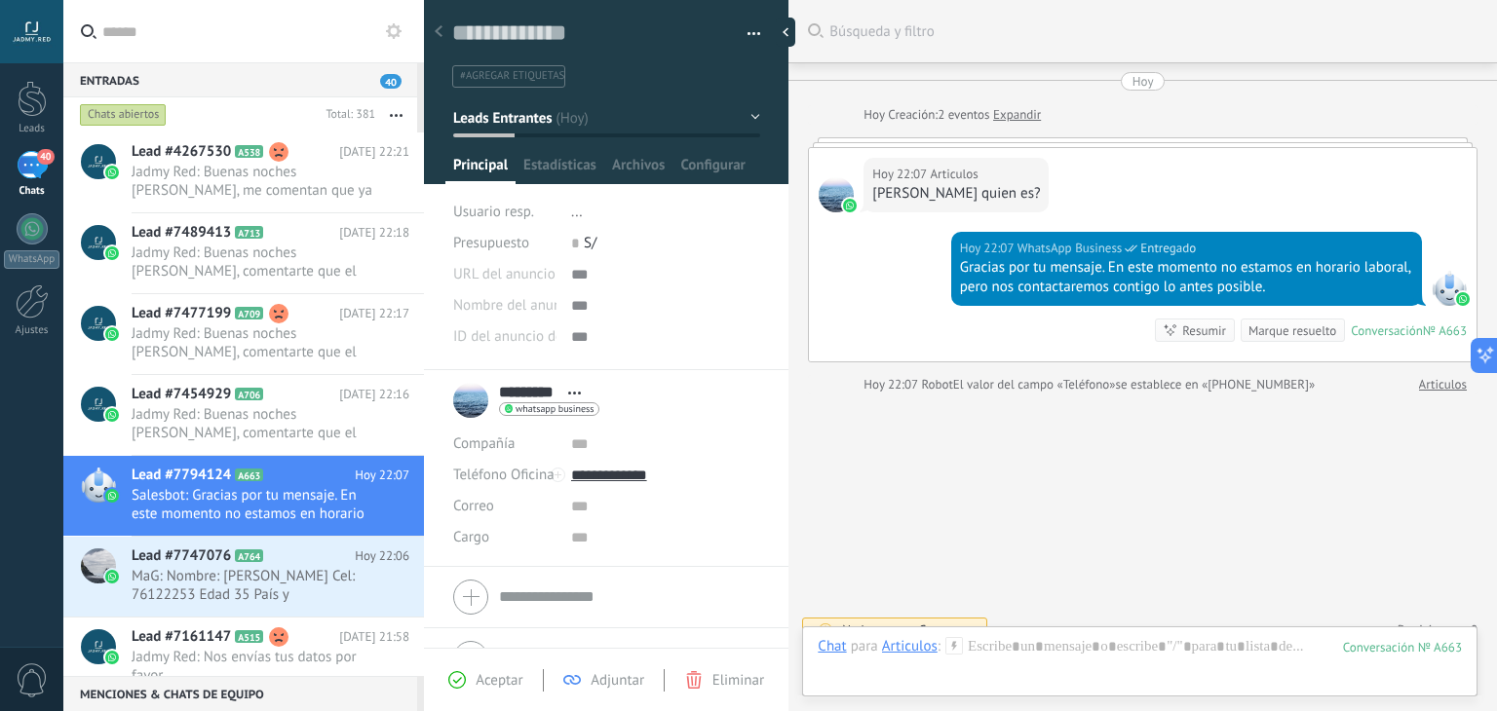
click at [952, 639] on icon at bounding box center [954, 646] width 18 height 18
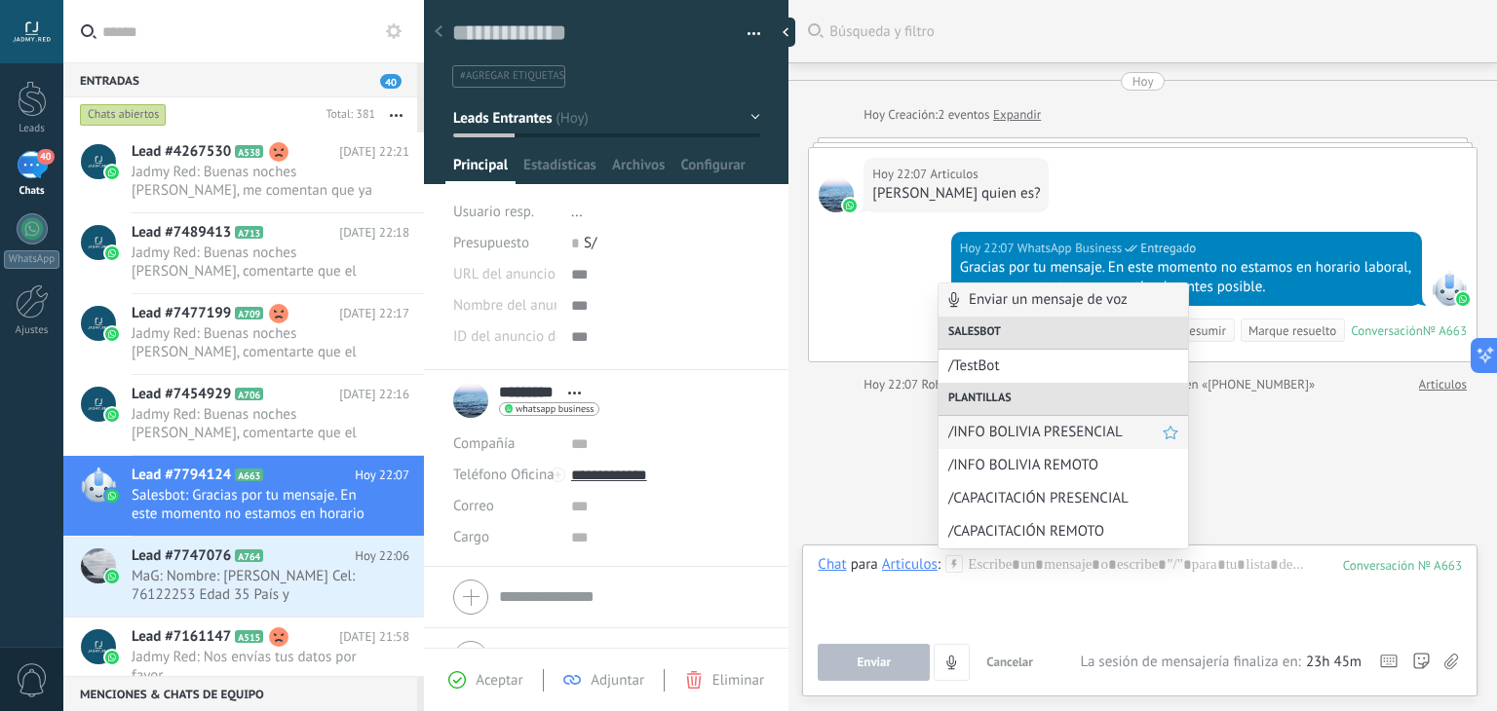
click at [1055, 431] on span "/INFO BOLIVIA PRESENCIAL" at bounding box center [1055, 432] width 214 height 19
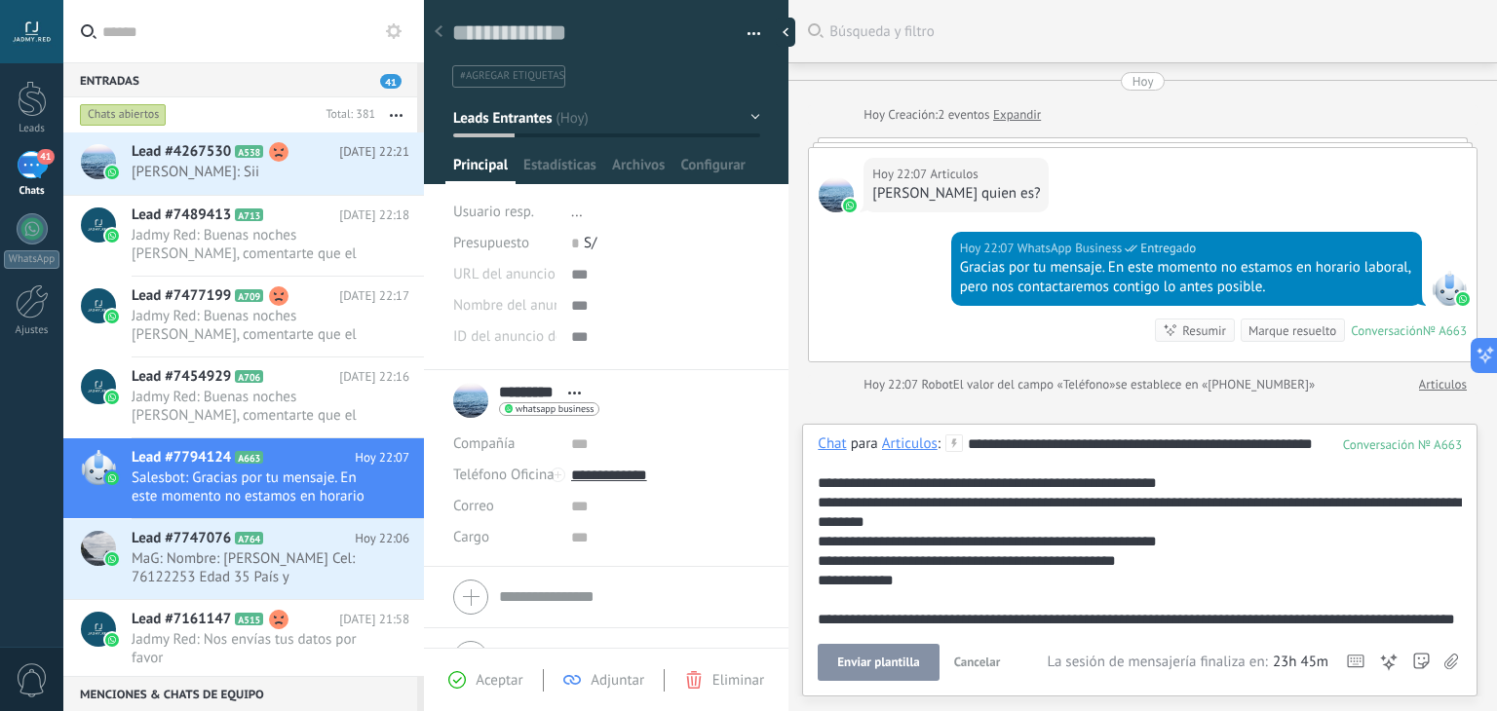
click at [887, 658] on span "Enviar plantilla" at bounding box center [878, 663] width 82 height 14
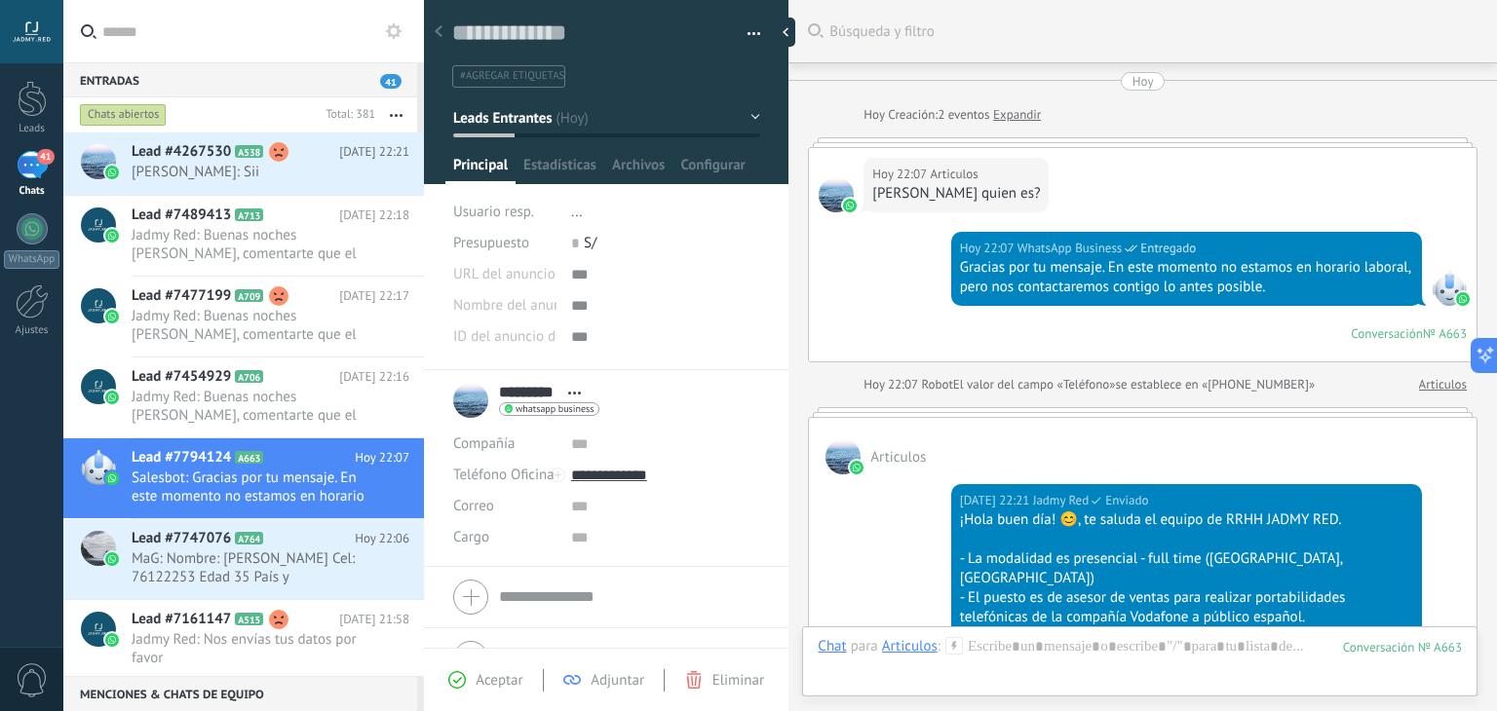
scroll to position [10, 0]
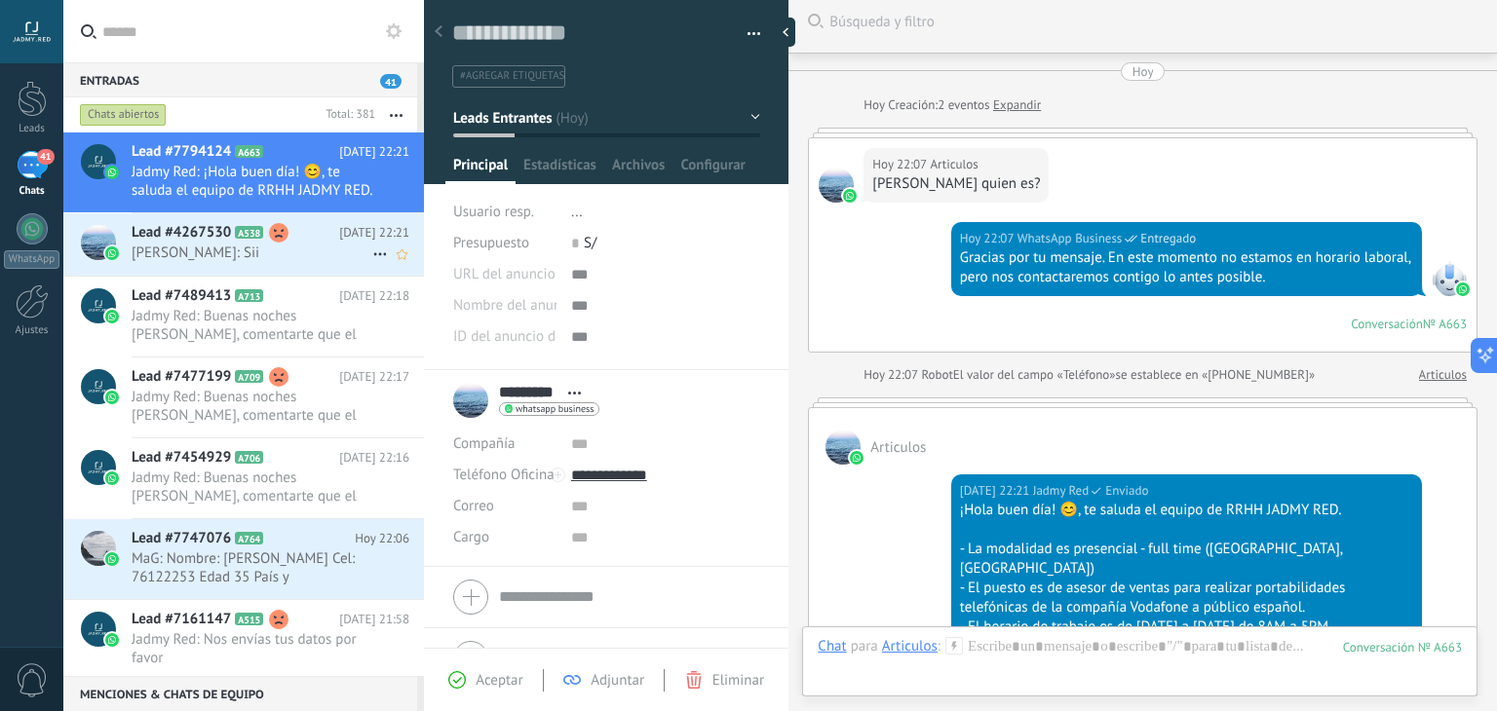
click at [275, 234] on use at bounding box center [278, 232] width 19 height 19
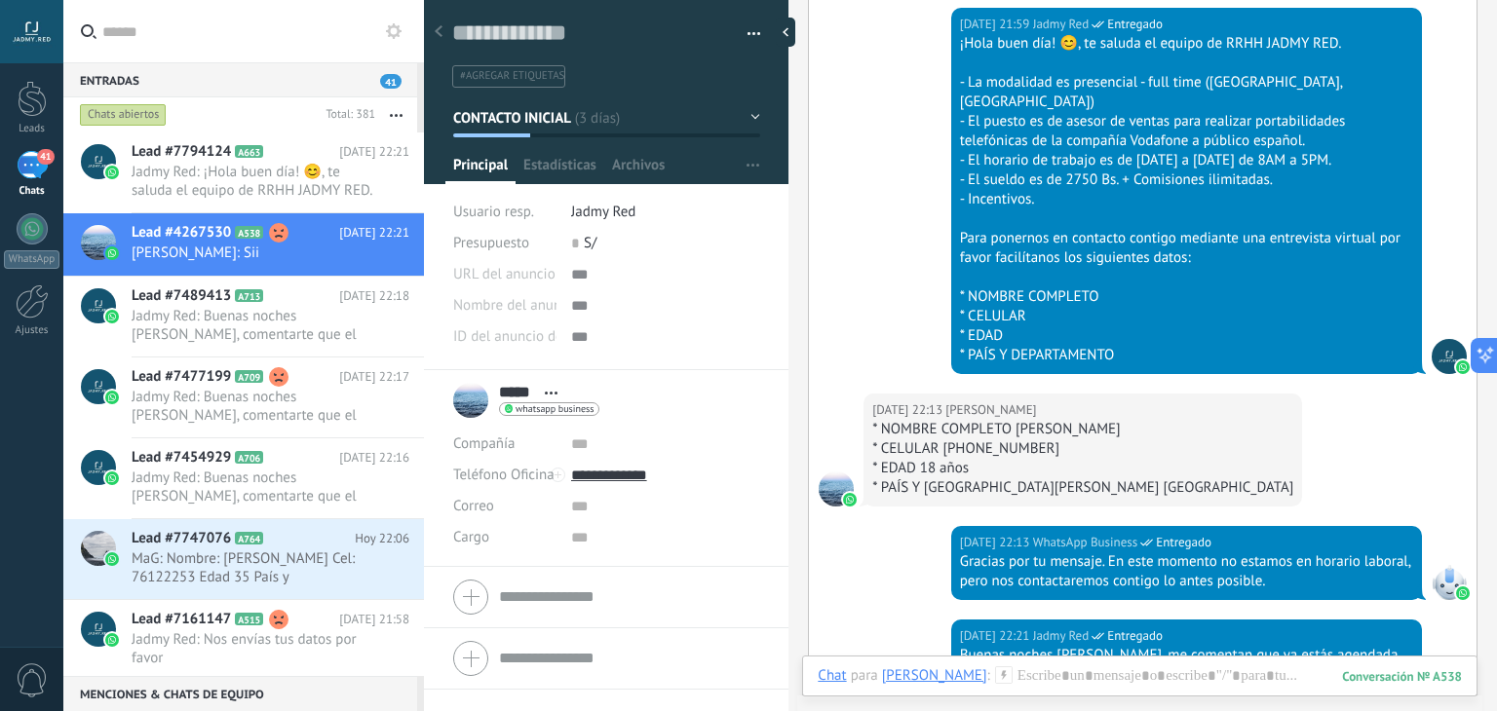
scroll to position [1419, 0]
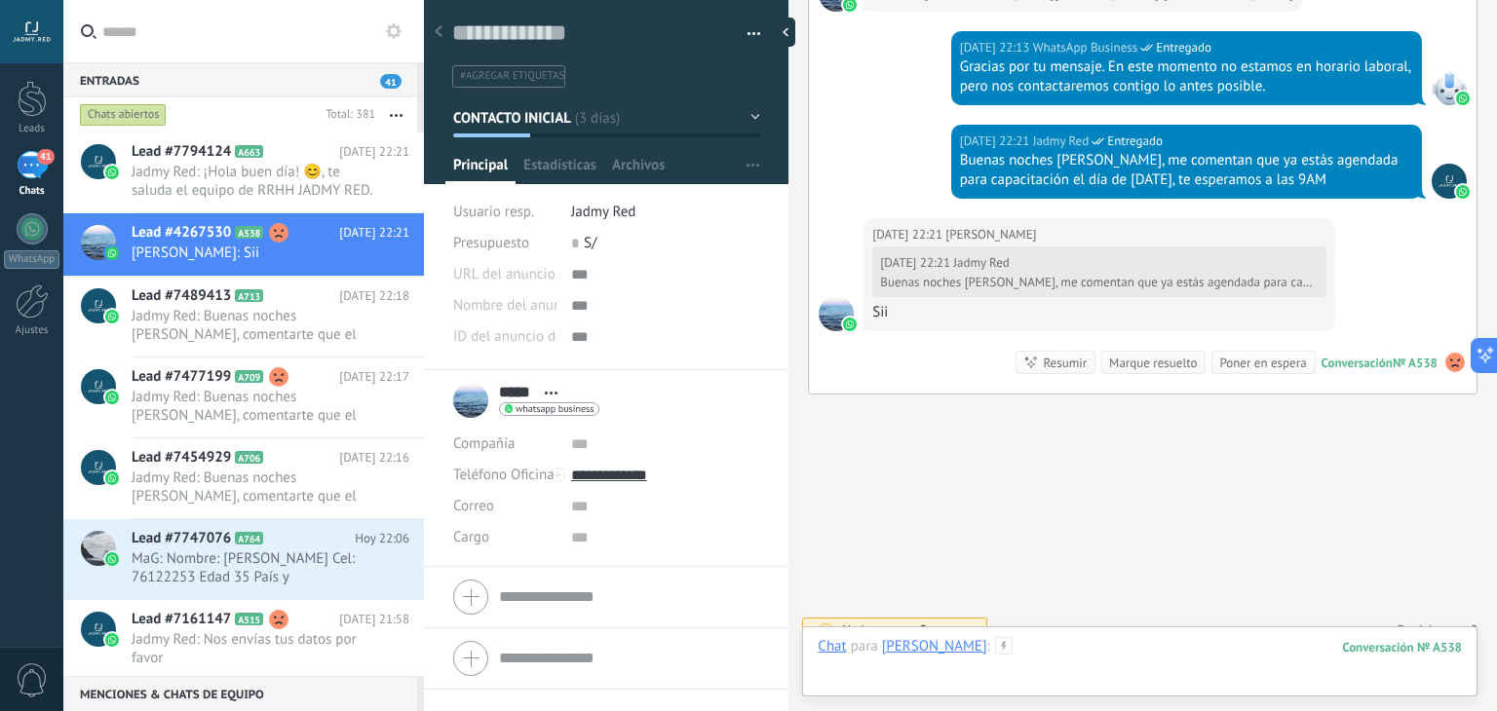
click at [1179, 642] on div at bounding box center [1140, 666] width 644 height 58
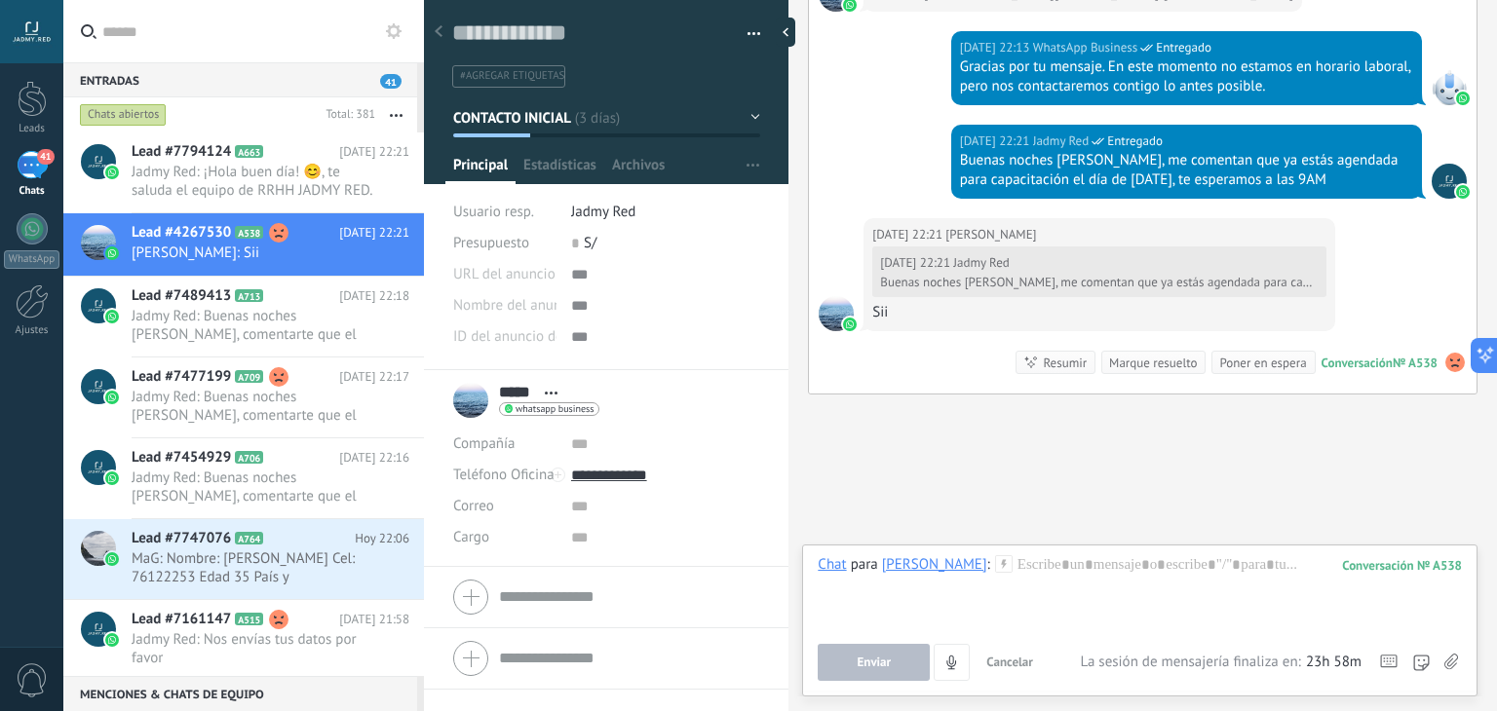
click at [1433, 670] on div "Enviar Cancelar Rastrear clics en links ? Reducir links largos y rastrear clics…" at bounding box center [1140, 662] width 644 height 37
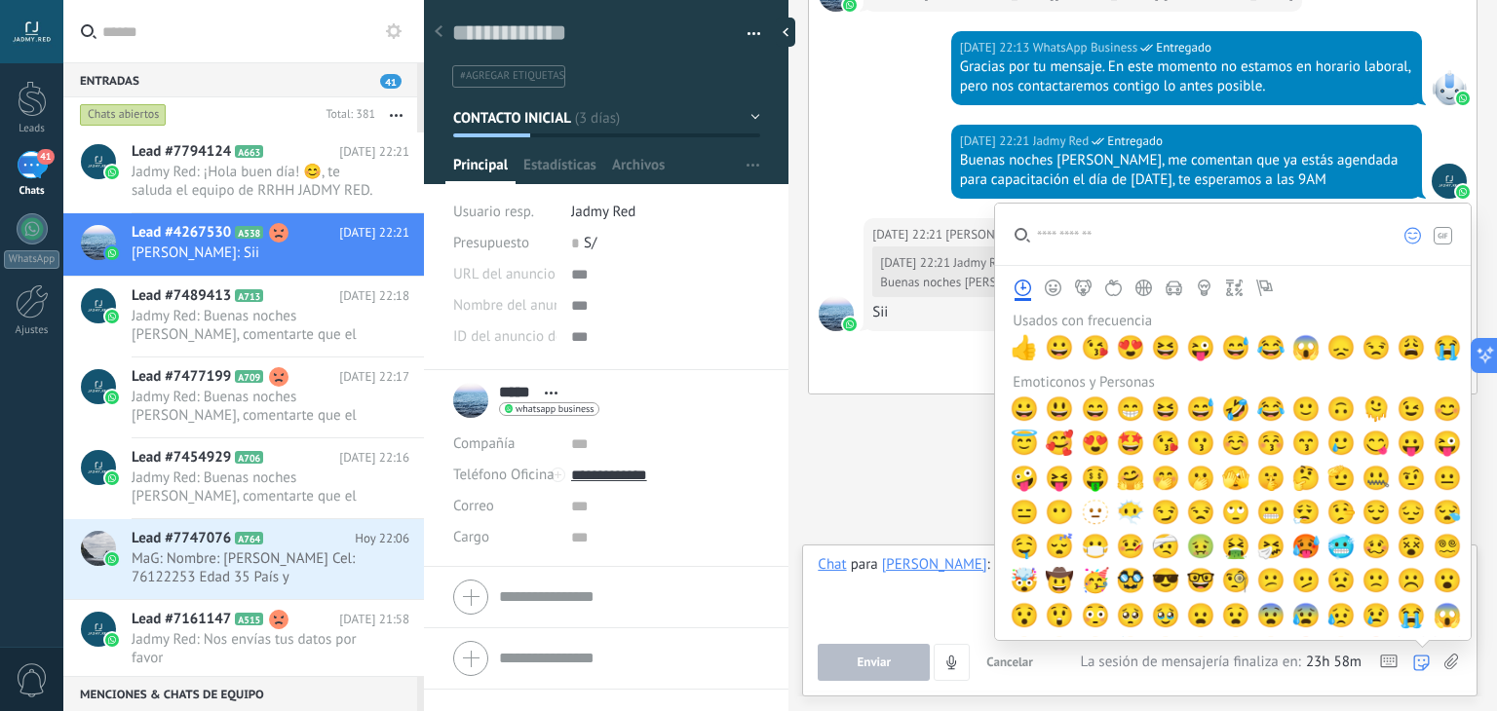
click at [1427, 663] on icon at bounding box center [1421, 663] width 17 height 17
click at [1022, 360] on span "👍" at bounding box center [1024, 347] width 29 height 27
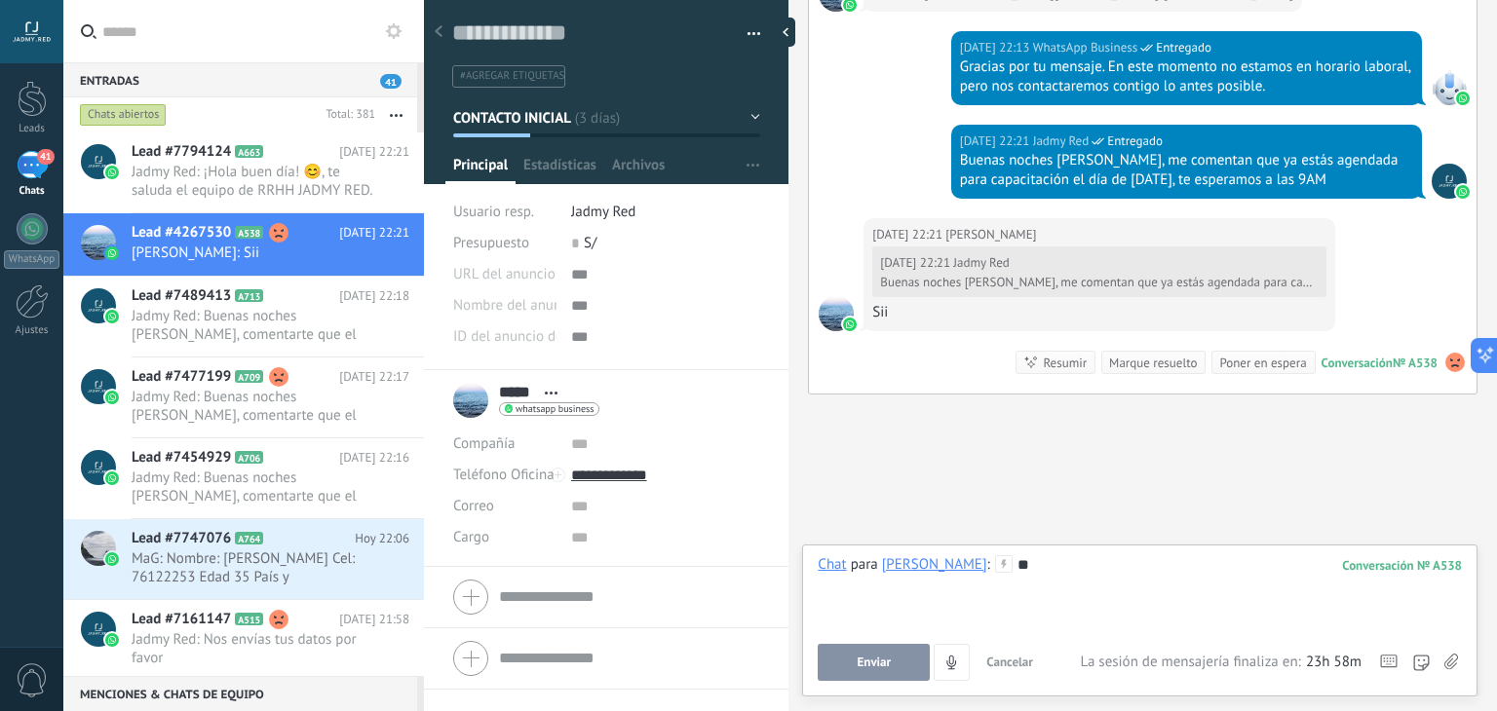
click at [901, 656] on button "Enviar" at bounding box center [874, 662] width 112 height 37
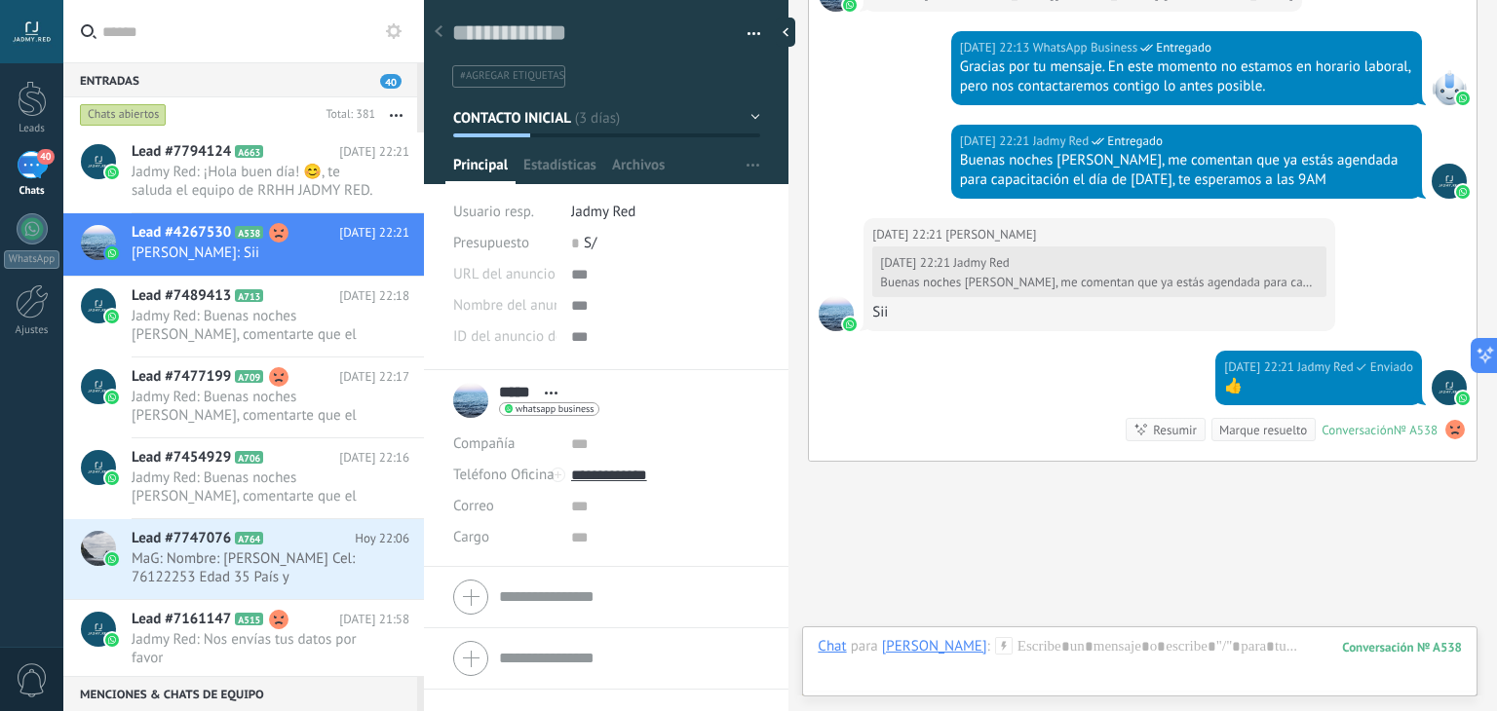
scroll to position [1486, 0]
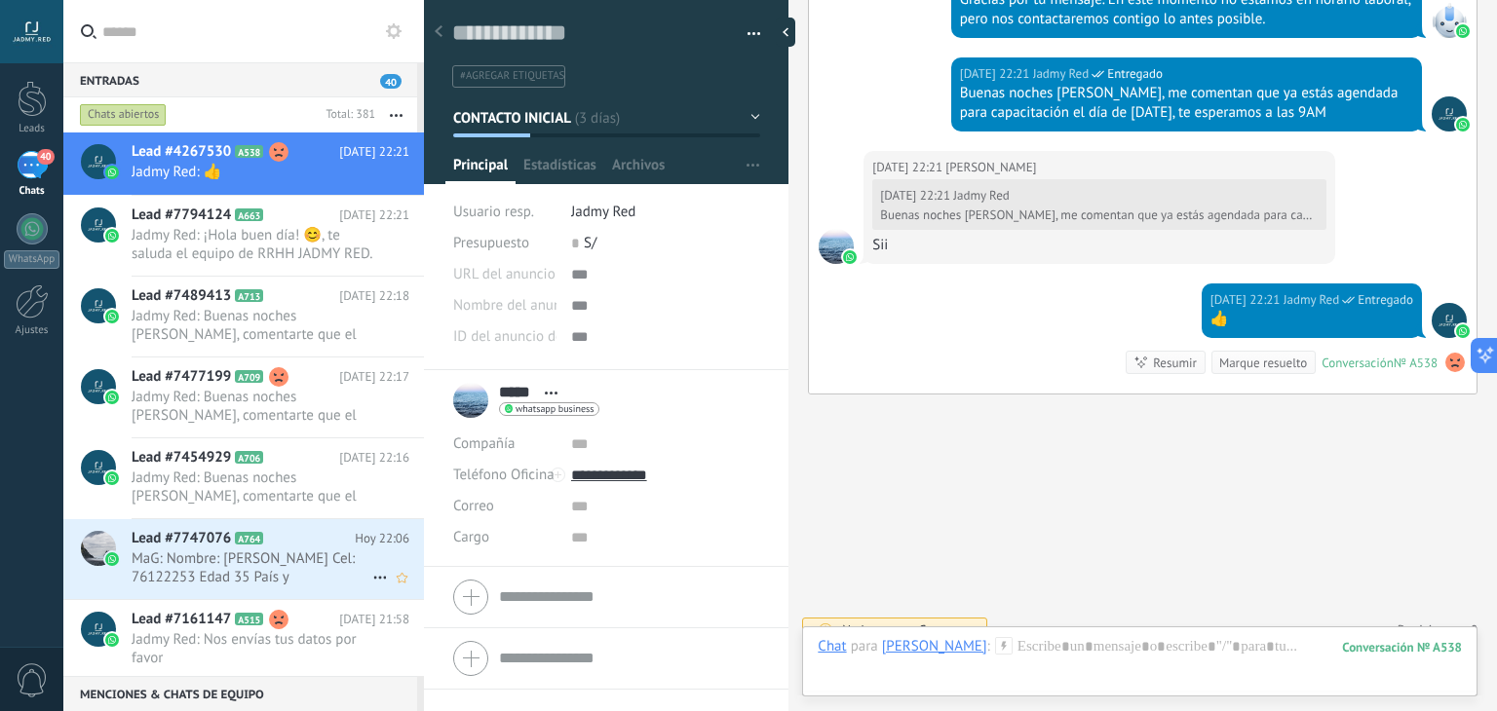
click at [253, 539] on span "A764" at bounding box center [249, 538] width 28 height 13
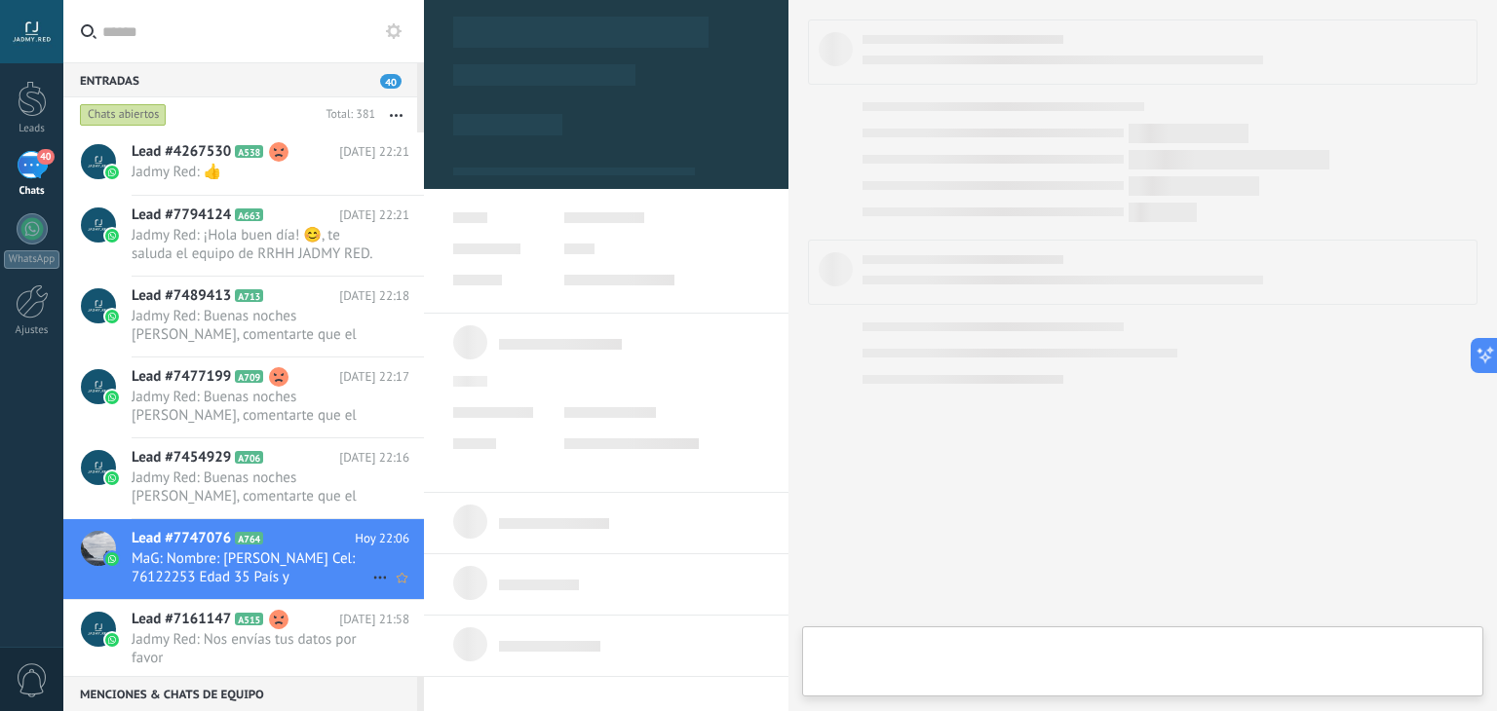
type textarea "**********"
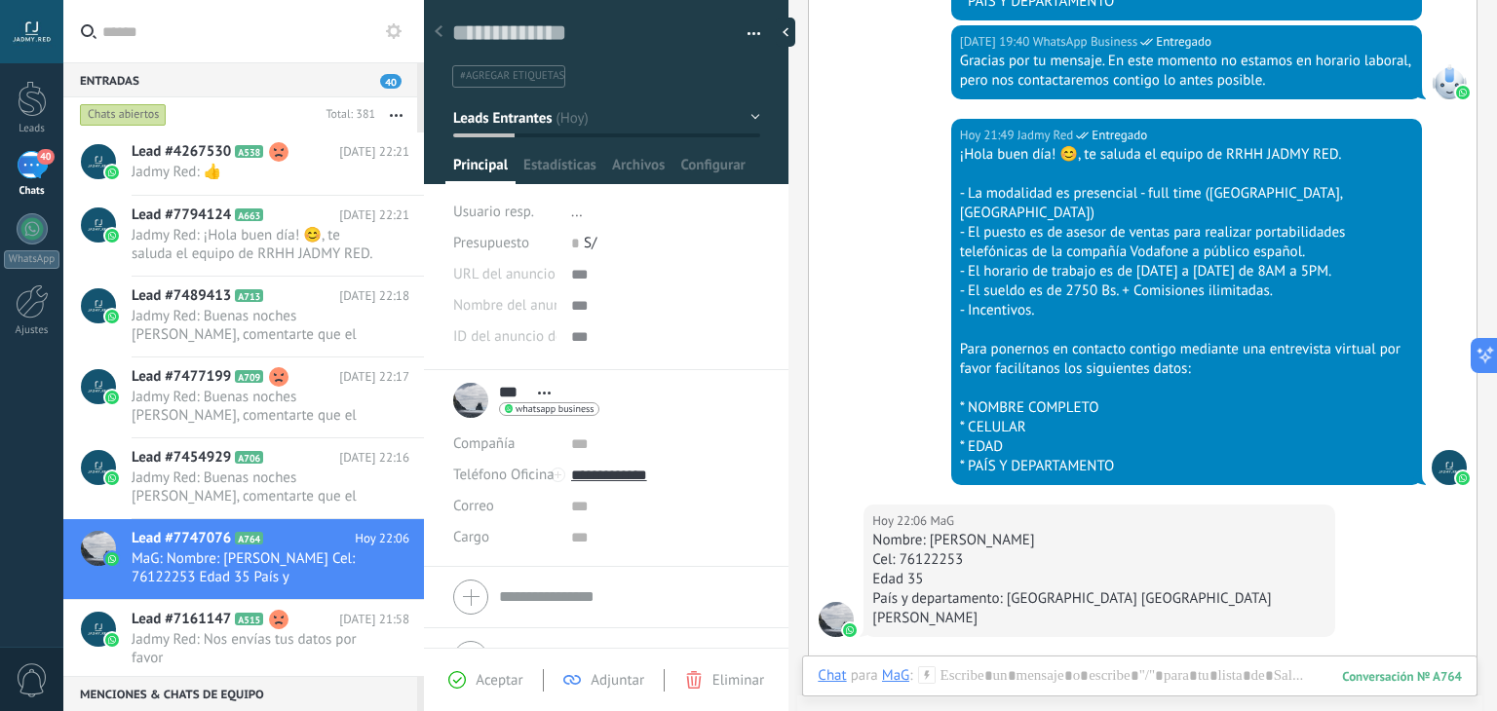
scroll to position [1111, 0]
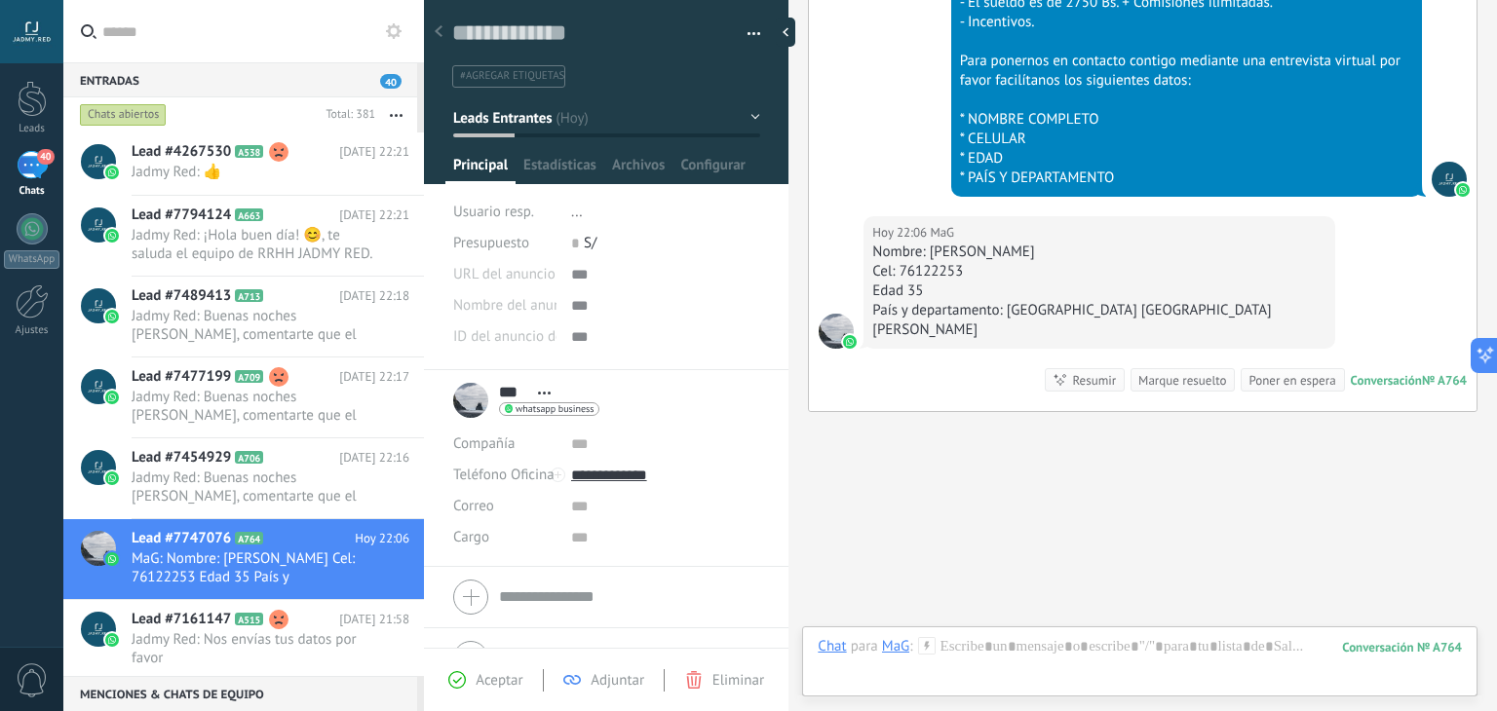
click at [930, 642] on icon at bounding box center [927, 646] width 18 height 18
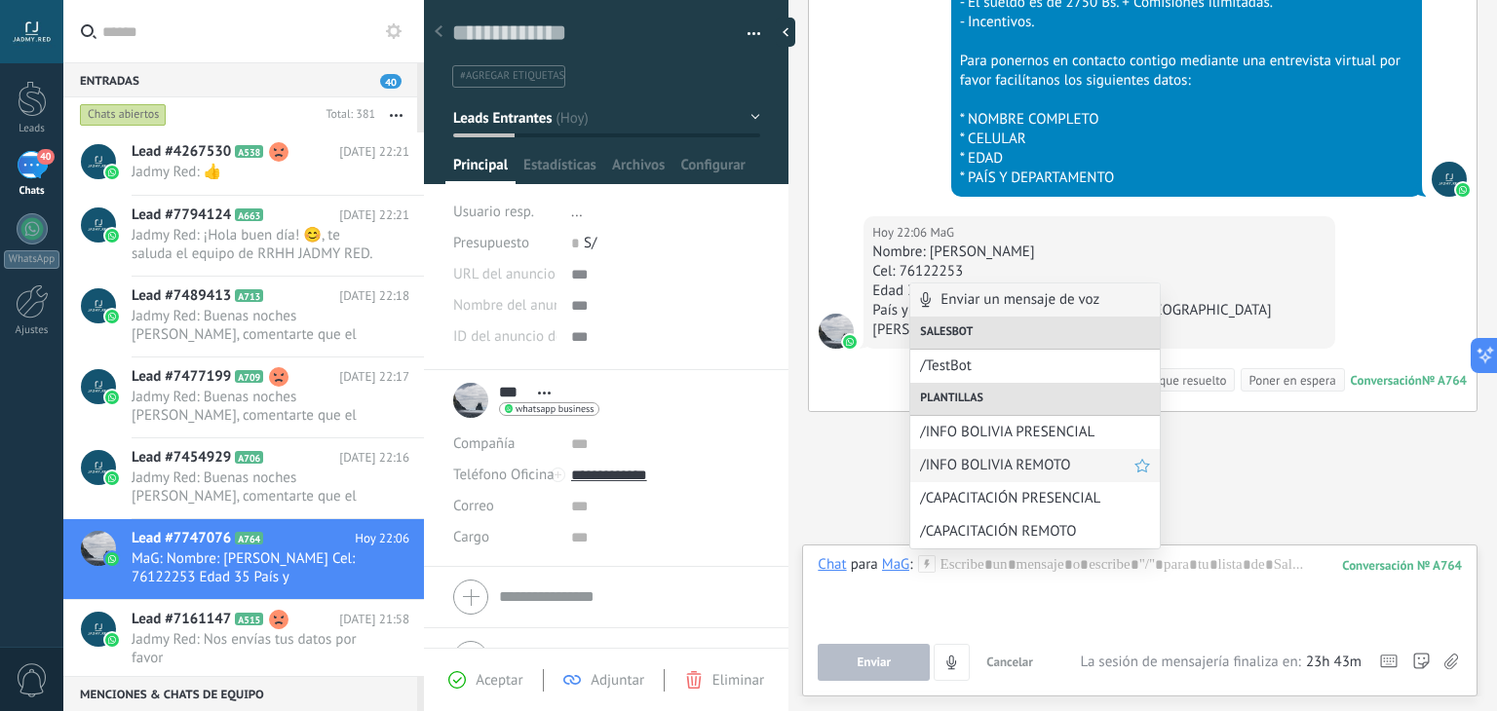
click at [1044, 460] on span "/INFO BOLIVIA REMOTO" at bounding box center [1027, 465] width 214 height 19
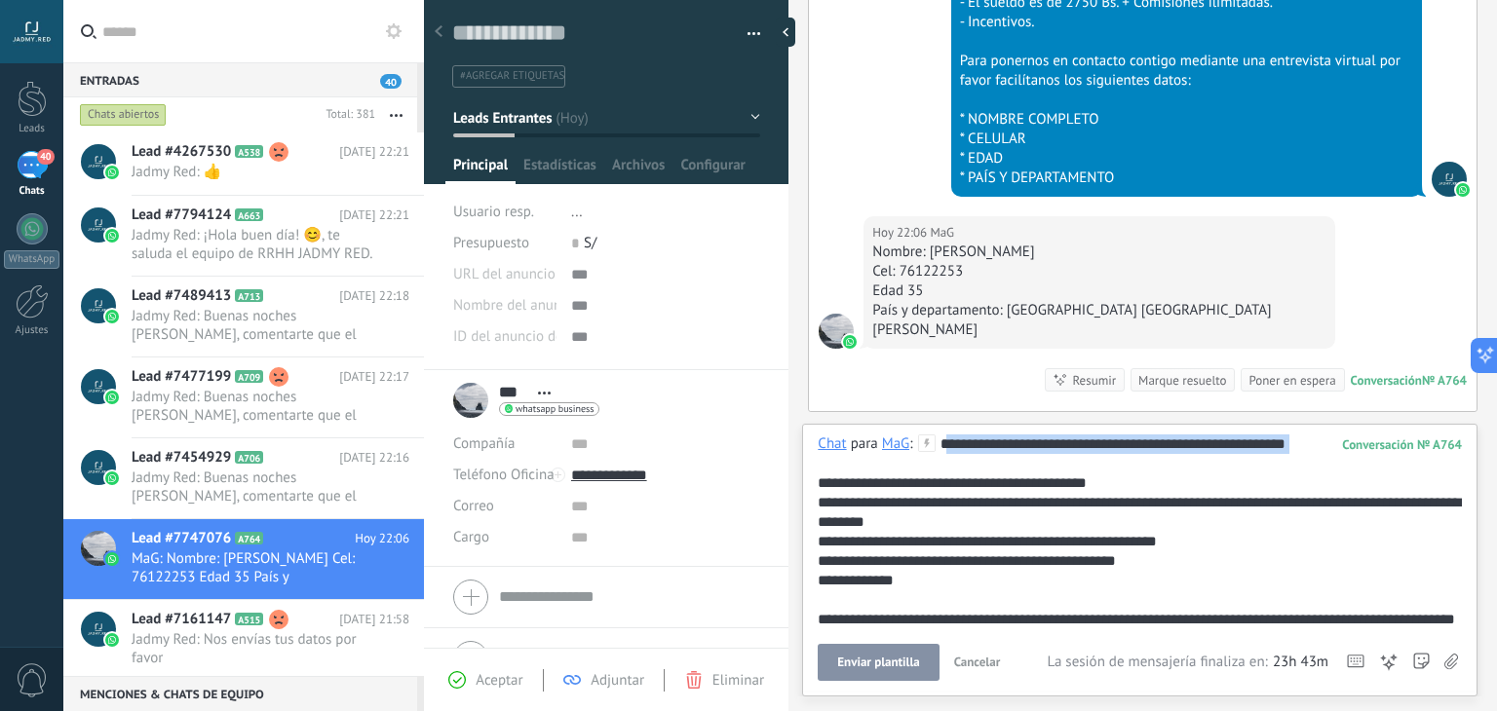
drag, startPoint x: 1003, startPoint y: 464, endPoint x: 947, endPoint y: 434, distance: 63.2
click at [947, 435] on div "**********" at bounding box center [1137, 591] width 638 height 312
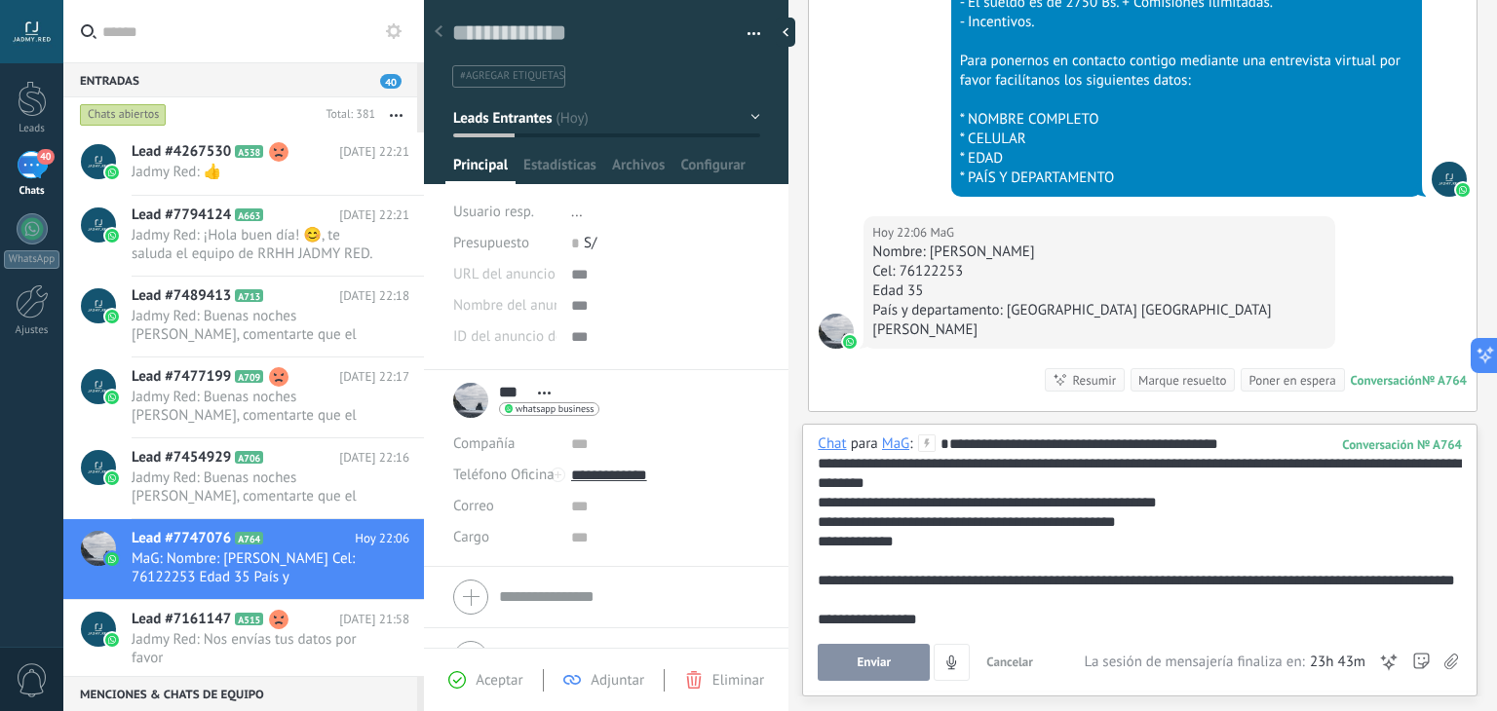
drag, startPoint x: 901, startPoint y: 638, endPoint x: 838, endPoint y: 607, distance: 69.7
click at [930, 652] on div "**********" at bounding box center [1139, 560] width 675 height 273
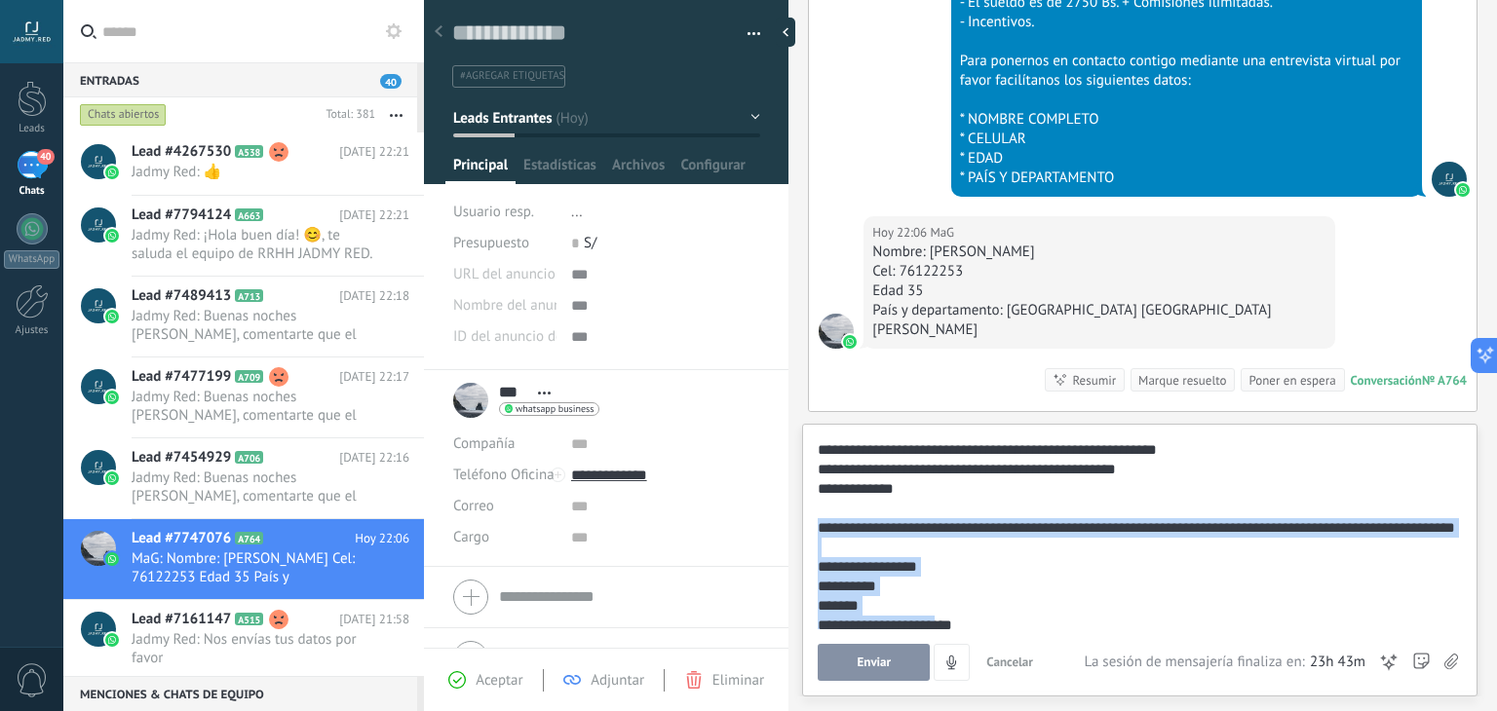
scroll to position [97, 0]
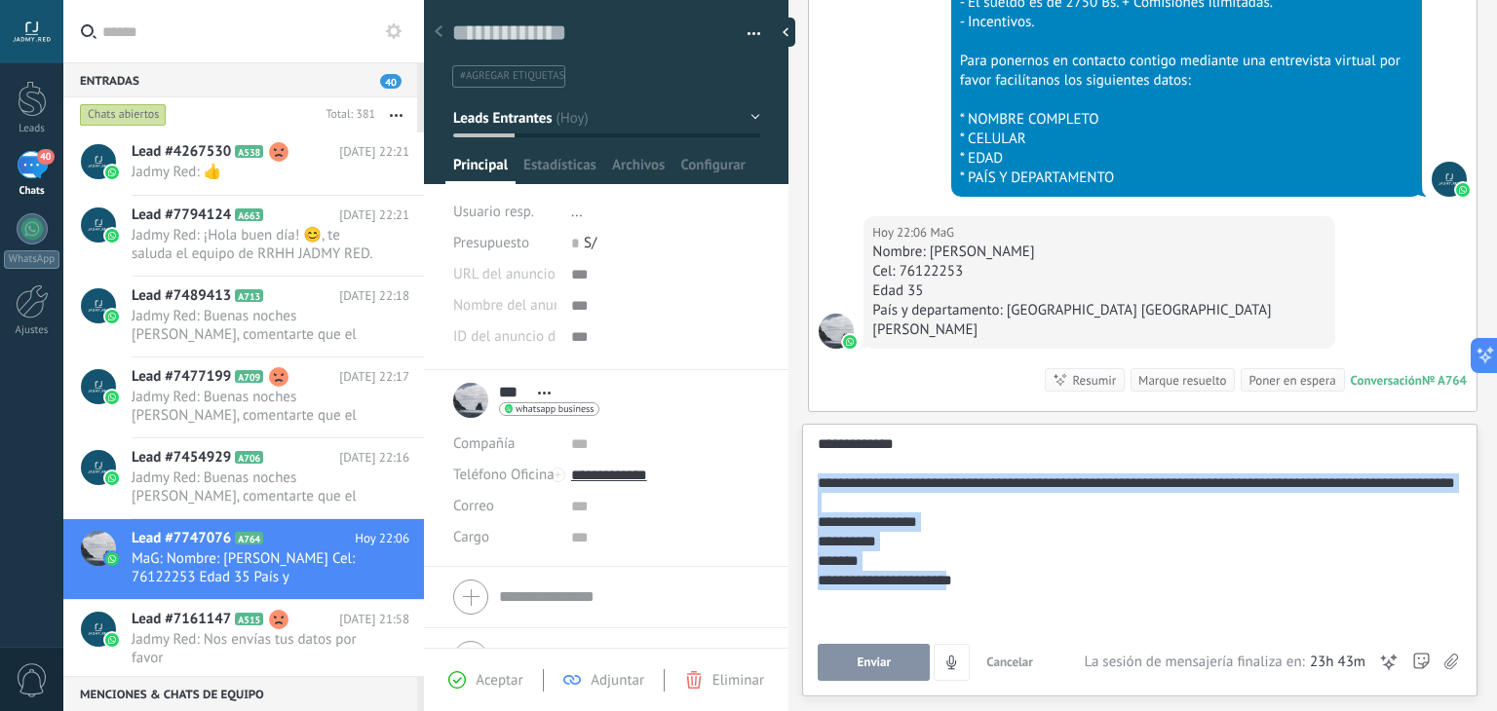
drag, startPoint x: 817, startPoint y: 597, endPoint x: 991, endPoint y: 673, distance: 190.3
click at [991, 673] on div "**********" at bounding box center [1140, 558] width 644 height 247
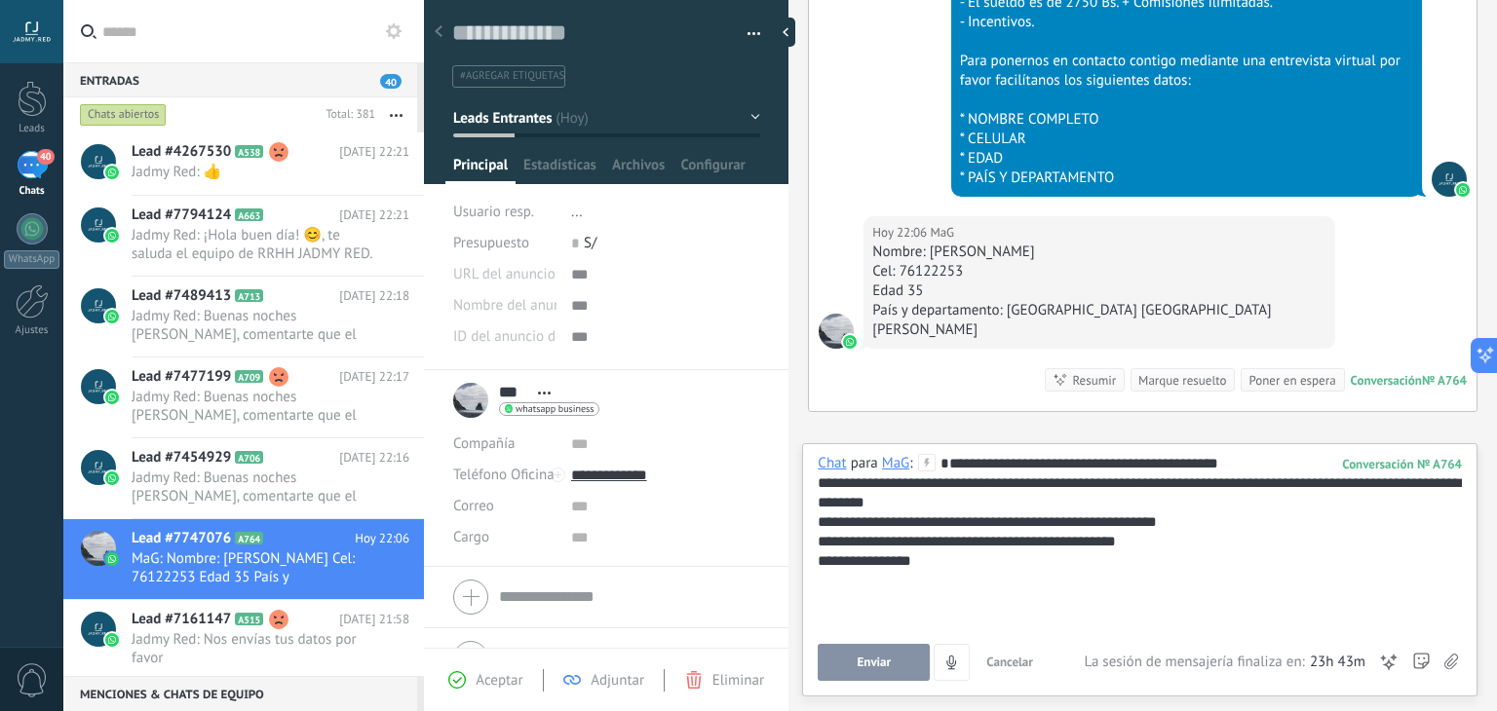
scroll to position [0, 0]
click at [885, 658] on span "Enviar" at bounding box center [875, 663] width 34 height 14
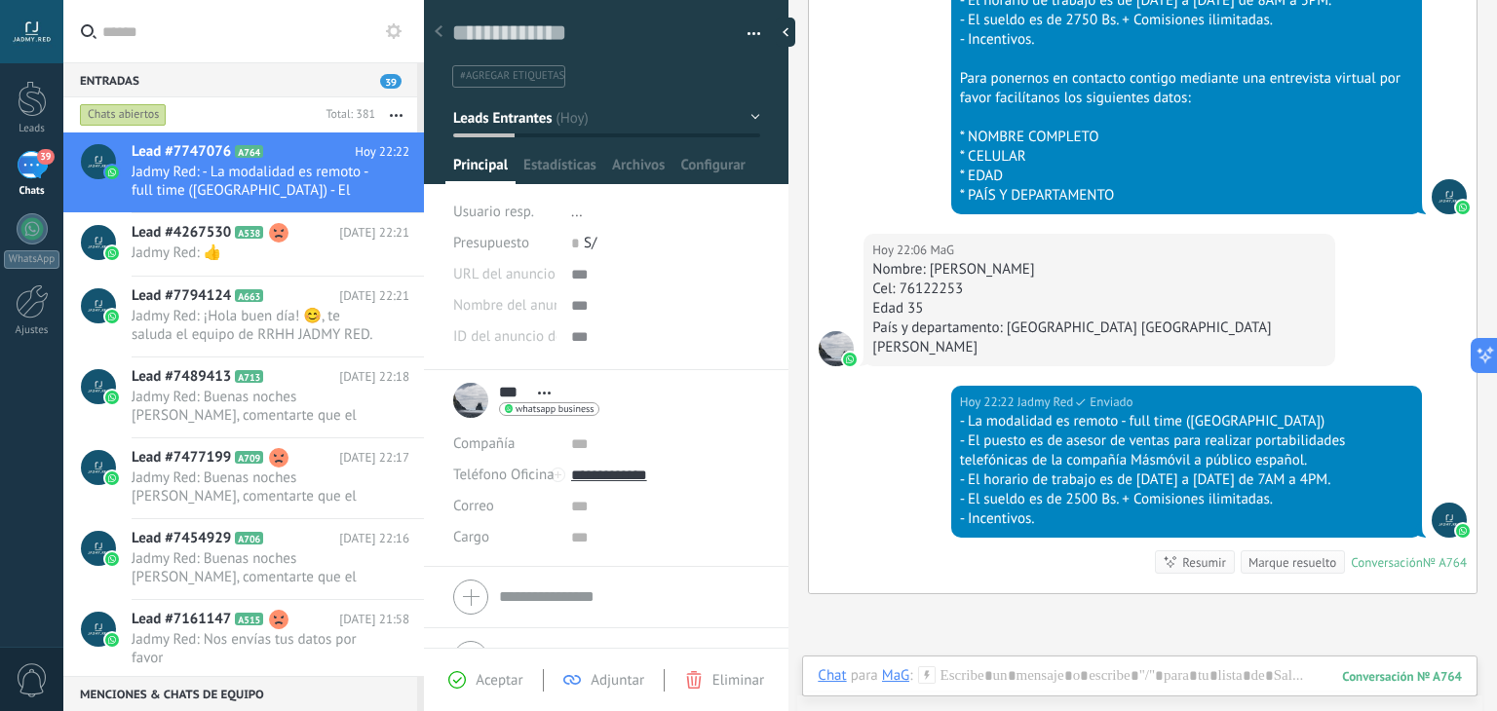
scroll to position [1090, 0]
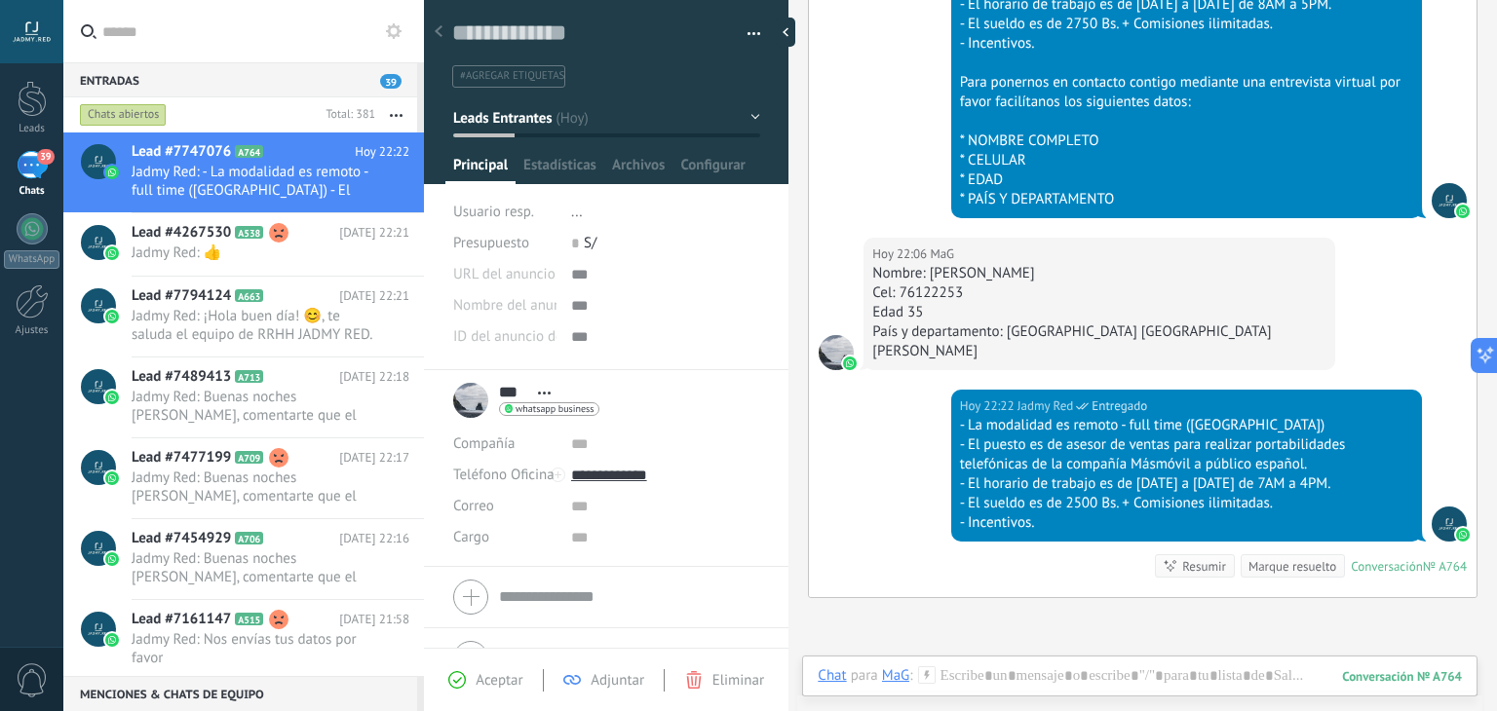
drag, startPoint x: 1107, startPoint y: 254, endPoint x: 931, endPoint y: 254, distance: 176.4
click at [931, 264] on div "Nombre: Luis Marcelo Amaya Grageda" at bounding box center [1098, 273] width 453 height 19
copy div "Luis Marcelo Amaya Grageda"
click at [519, 383] on input "***" at bounding box center [513, 392] width 29 height 19
click at [0, 0] on input "***" at bounding box center [0, 0] width 0 height 0
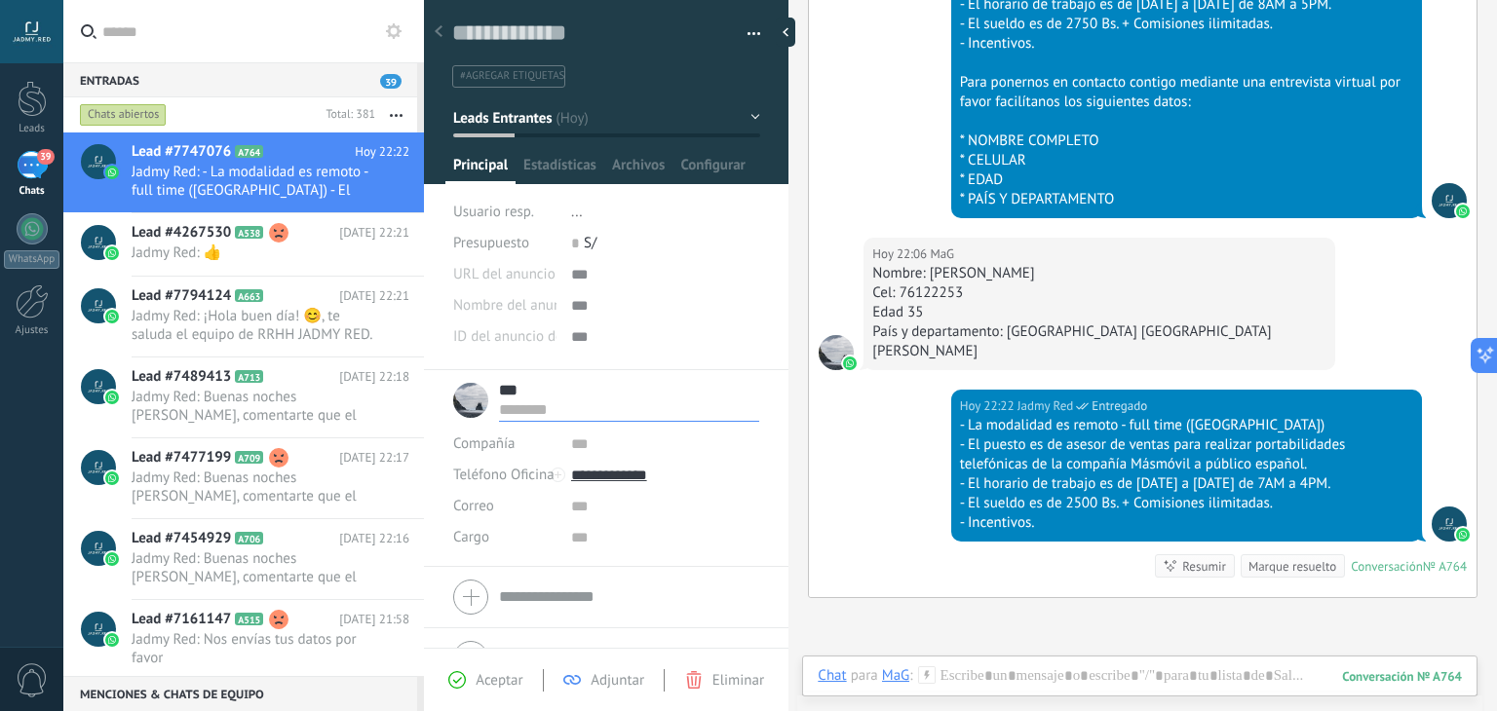
paste input "**********"
type input "**********"
click at [547, 118] on span "Leads Entrantes" at bounding box center [502, 117] width 98 height 19
type input "**********"
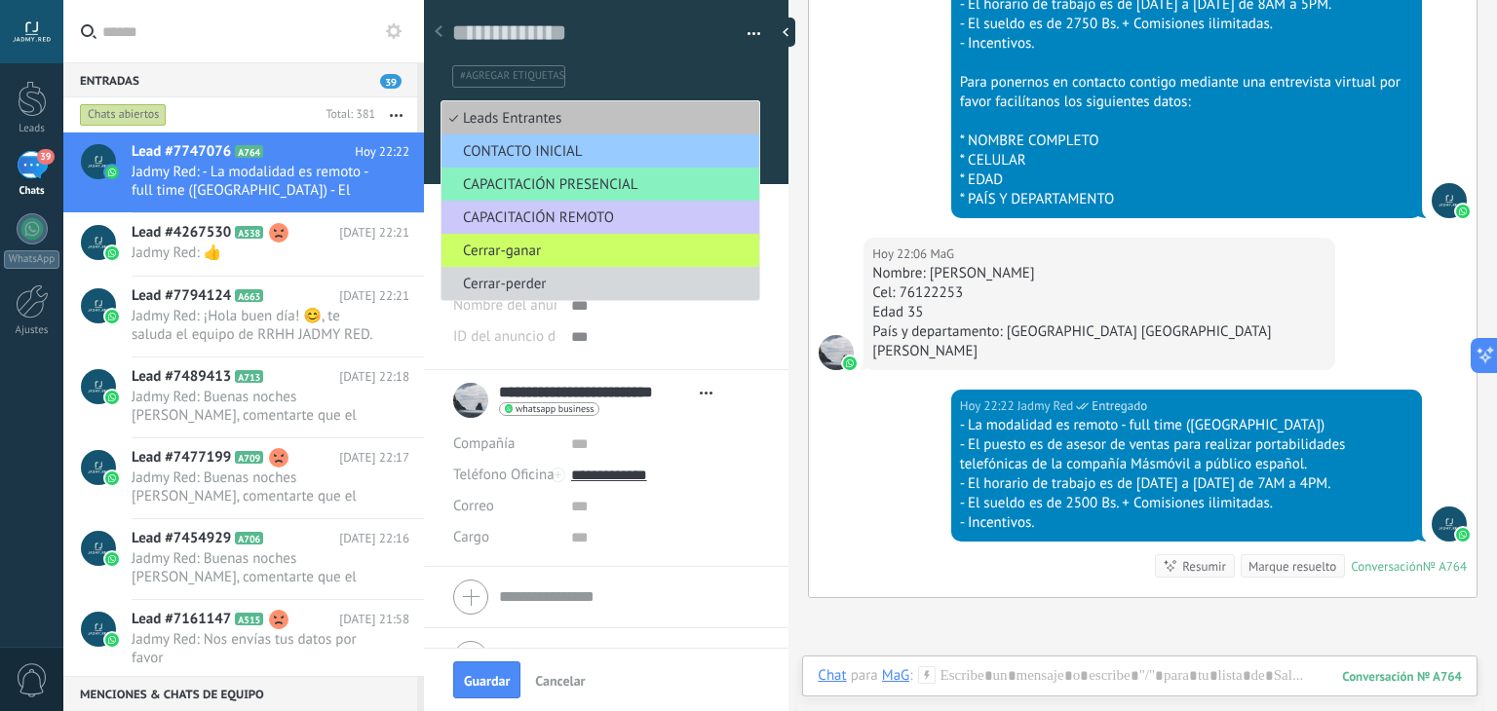
click at [535, 72] on span "#agregar etiquetas" at bounding box center [512, 76] width 104 height 14
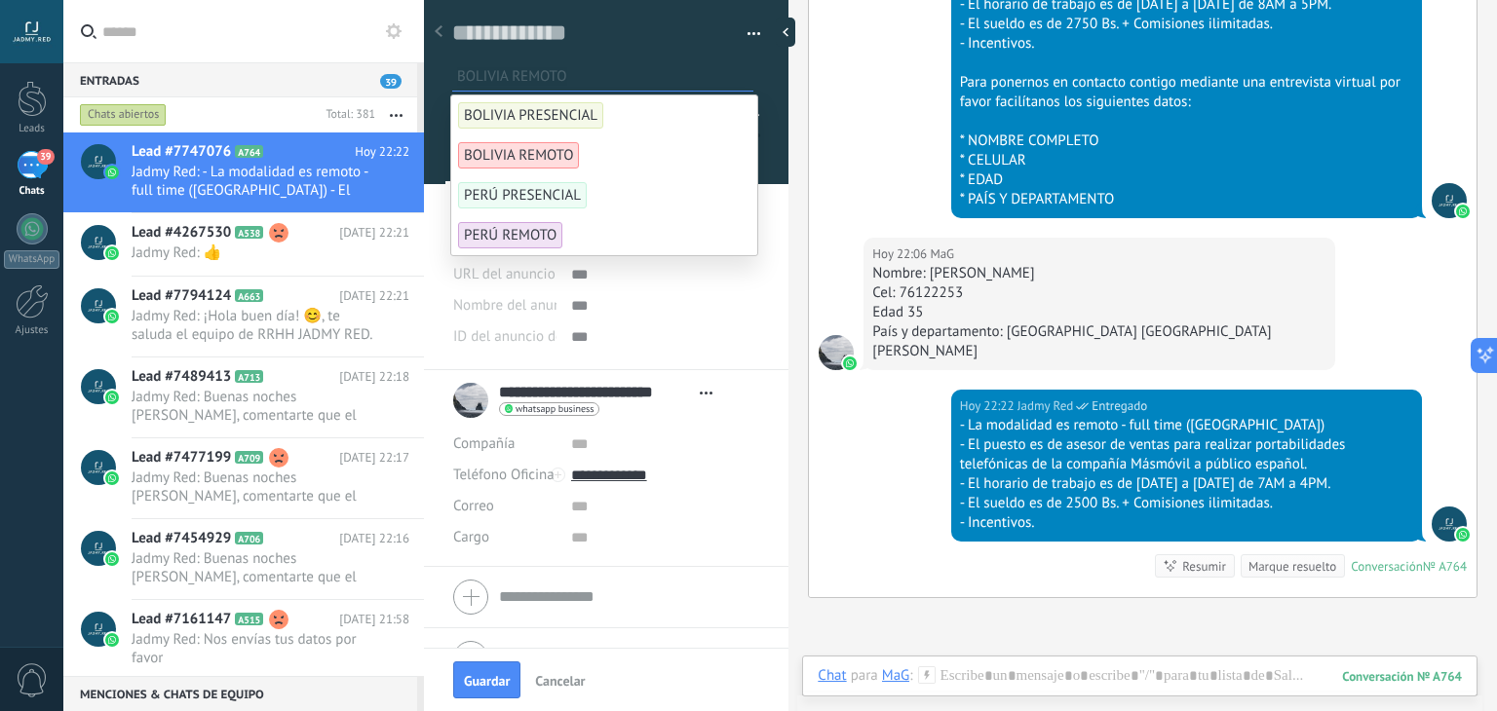
click at [569, 146] on span "BOLIVIA REMOTO" at bounding box center [518, 155] width 121 height 26
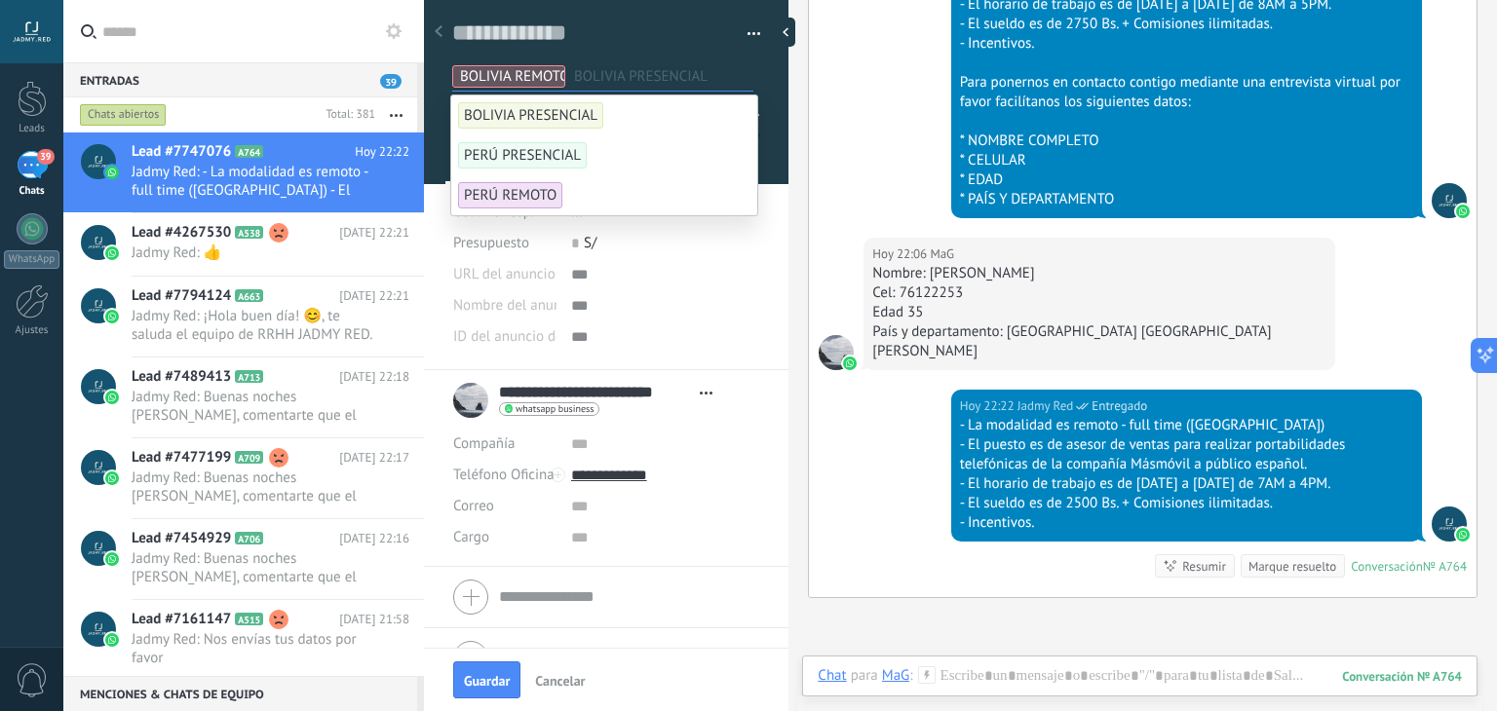
click at [928, 111] on div "Hoy 21:49 Jadmy Red Entregado ¡Hola buen día! 😊, te saluda el equipo de RRHH JA…" at bounding box center [1143, 45] width 668 height 386
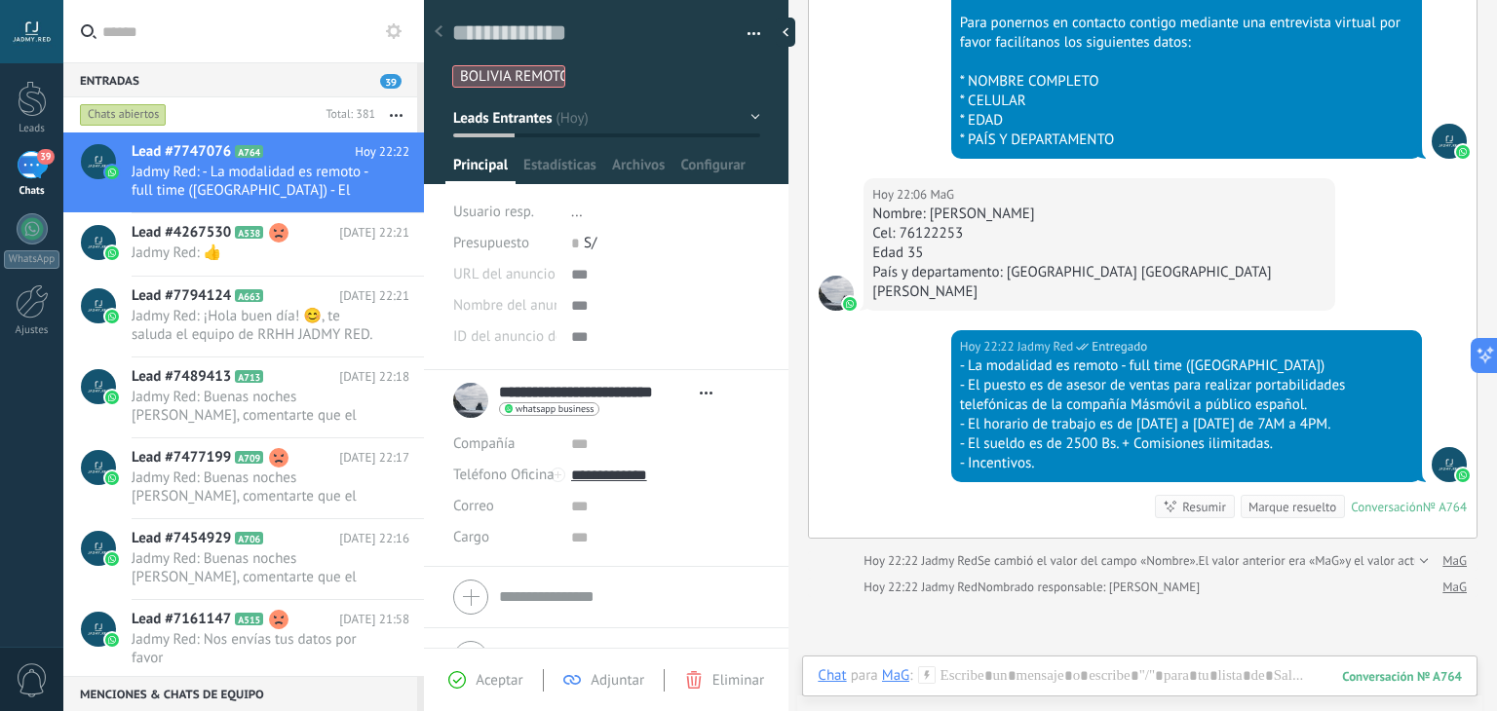
scroll to position [1204, 0]
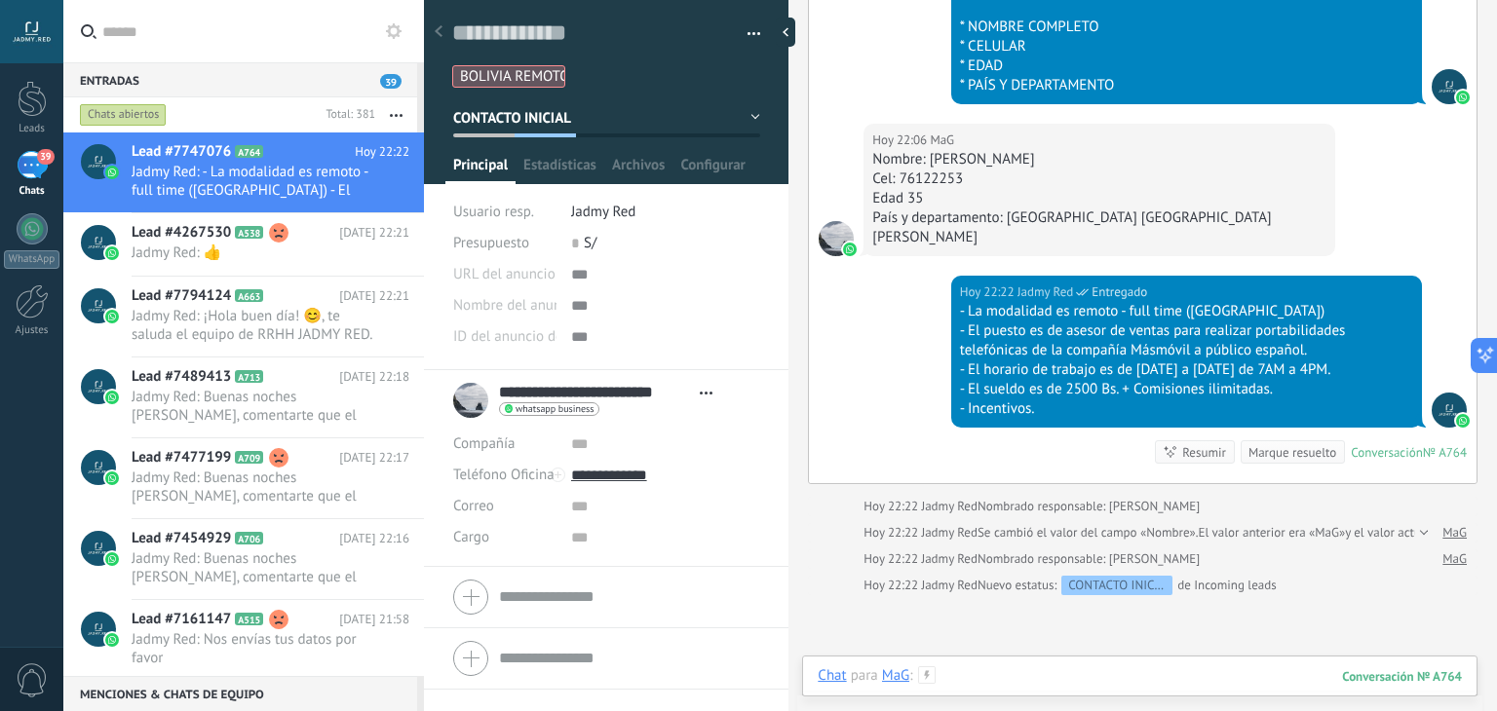
click at [1025, 674] on div at bounding box center [1140, 696] width 644 height 58
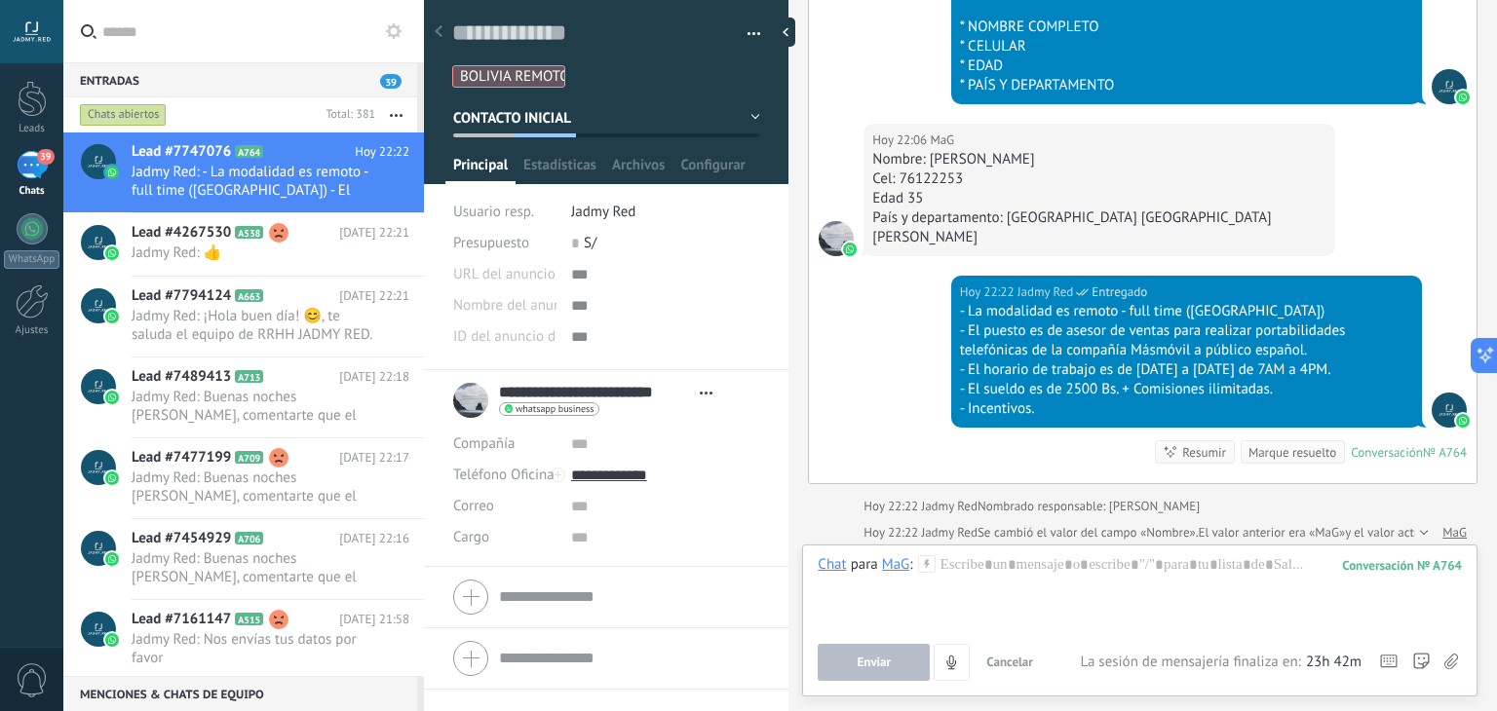
click at [923, 340] on div "Hoy 22:22 Jadmy Red Entregado - La modalidad es remoto - full time (BOLIVIA) - …" at bounding box center [1143, 380] width 668 height 208
click at [1019, 572] on div at bounding box center [1140, 593] width 644 height 74
paste div
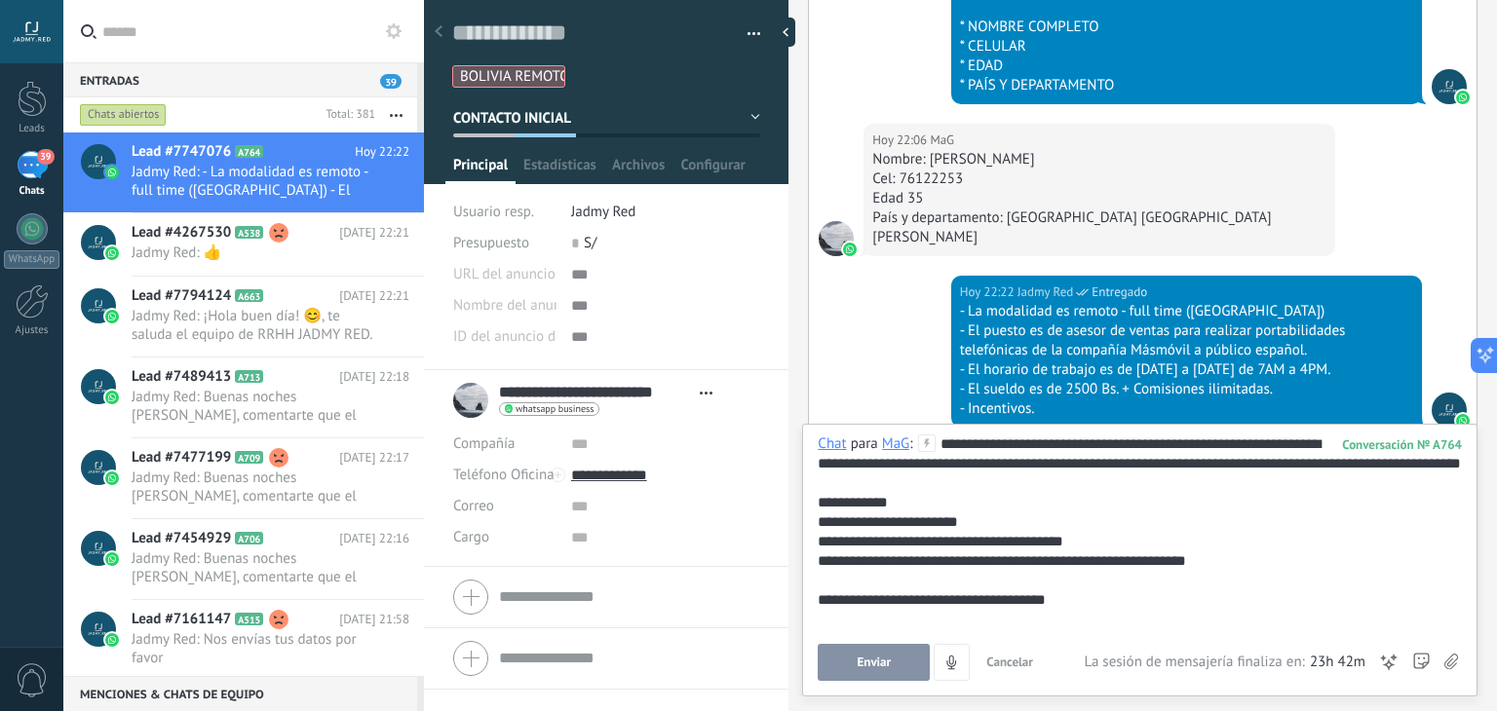
click at [1049, 442] on div "**********" at bounding box center [1140, 532] width 644 height 195
click at [858, 670] on span "Enviar" at bounding box center [875, 663] width 34 height 14
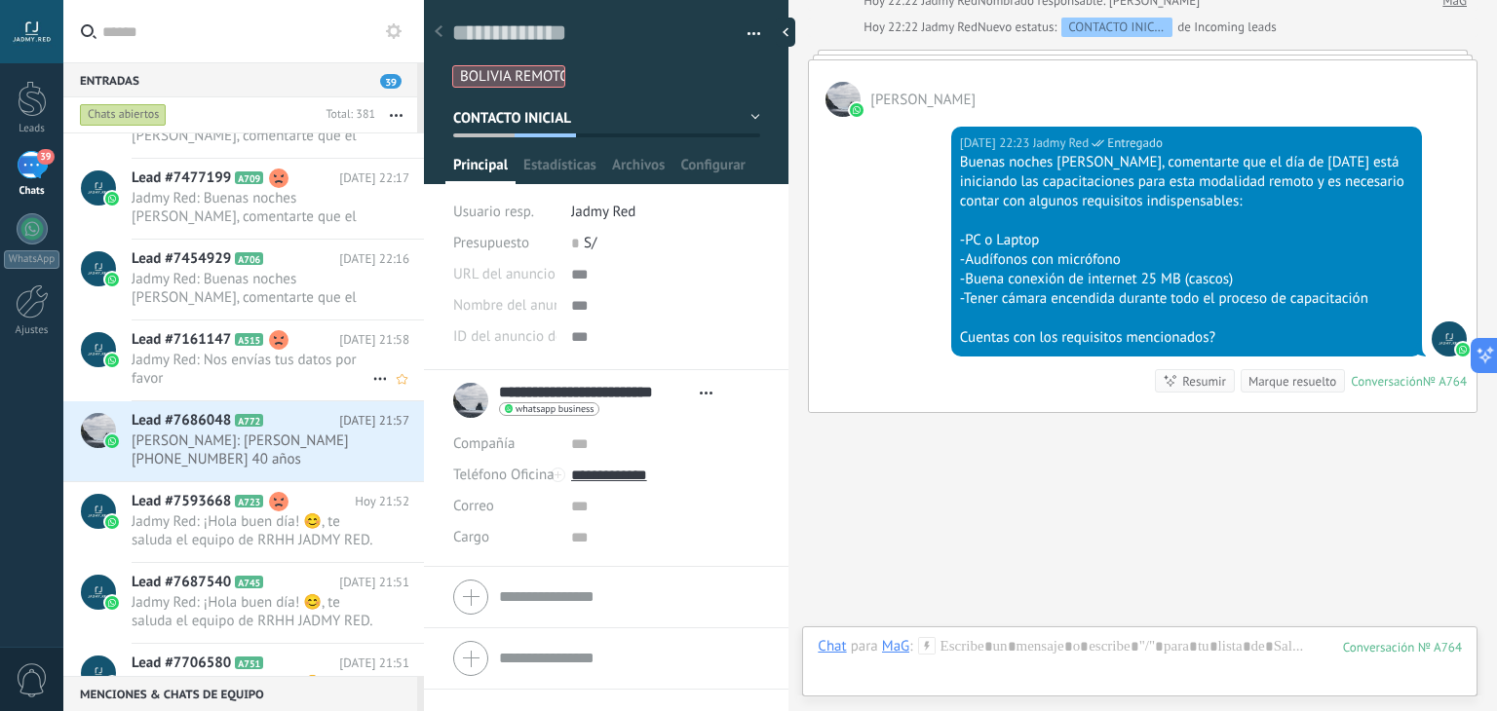
scroll to position [281, 0]
click at [277, 422] on icon at bounding box center [278, 420] width 19 height 19
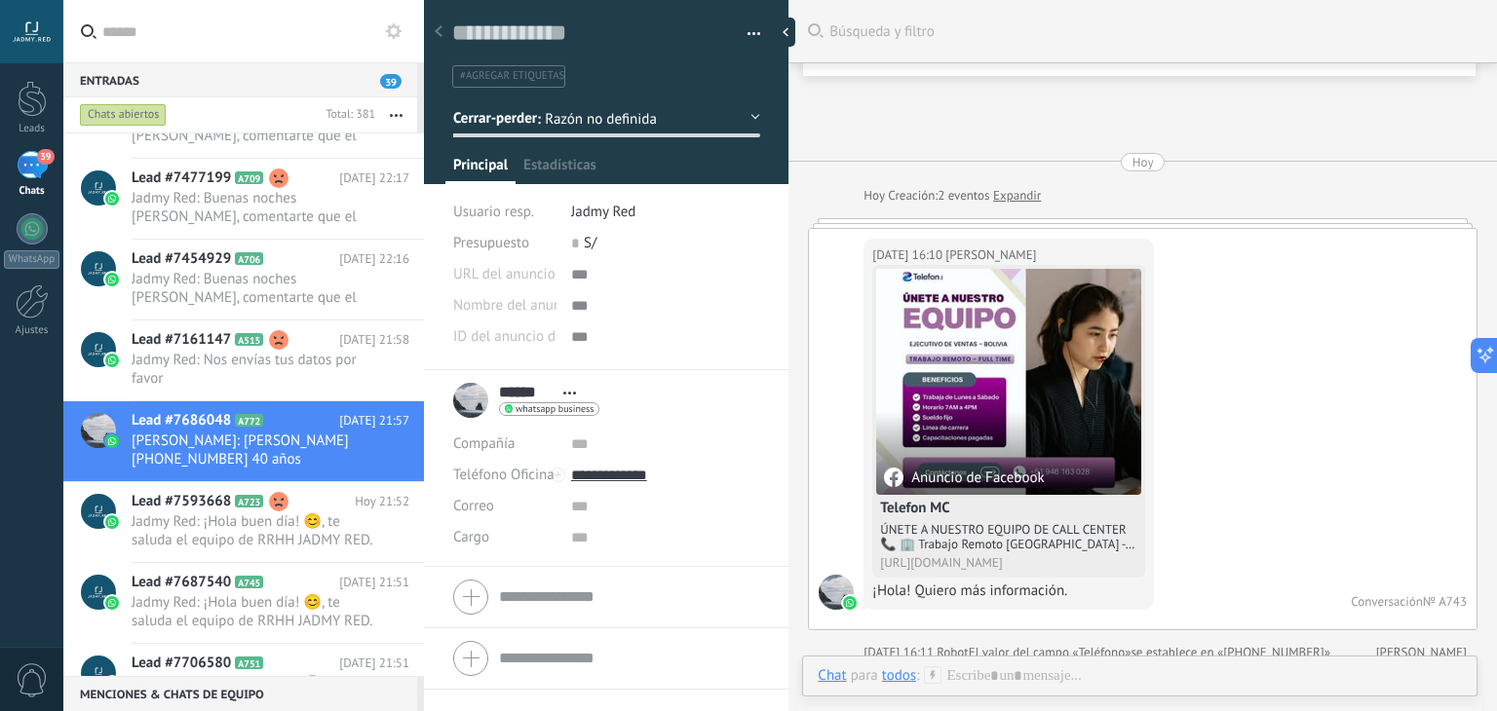
scroll to position [1170, 0]
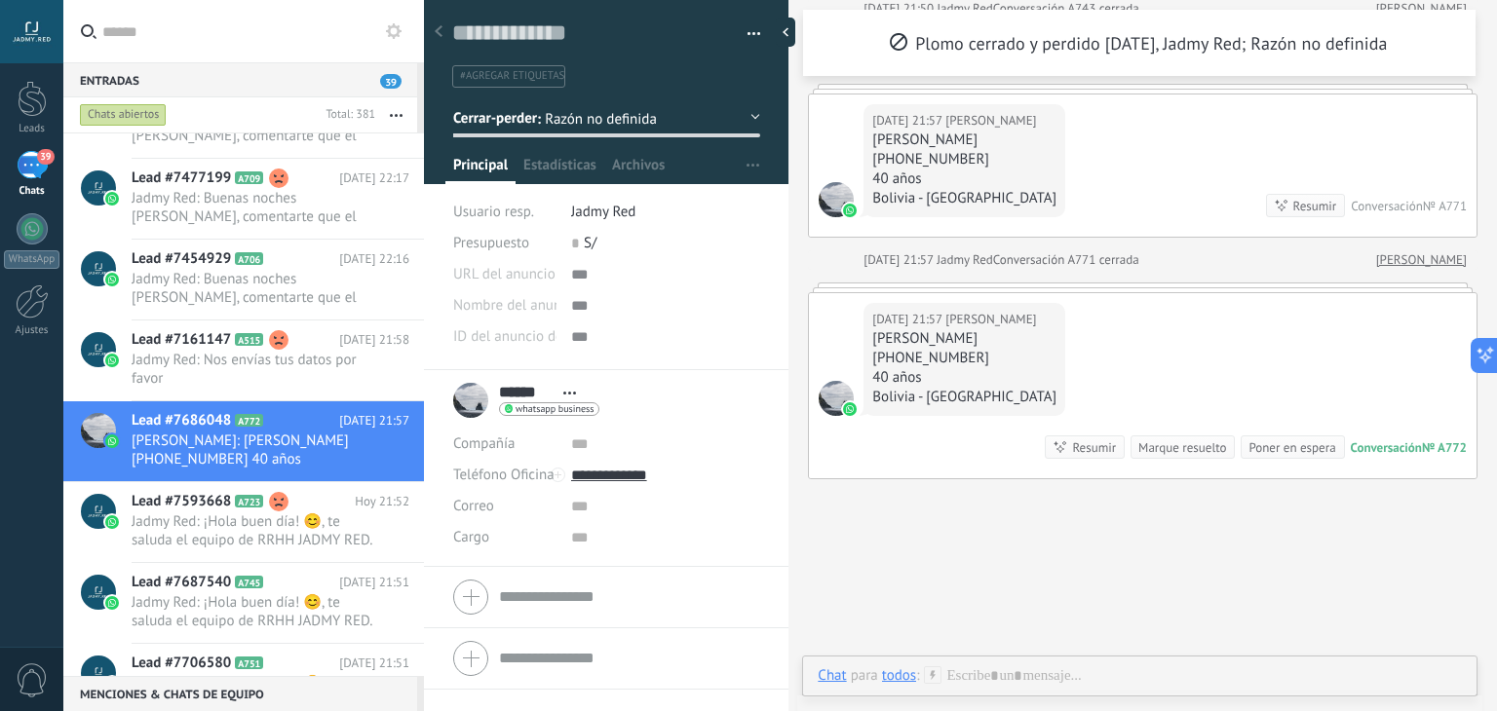
click at [1181, 439] on div "Marque resuelto" at bounding box center [1182, 448] width 88 height 19
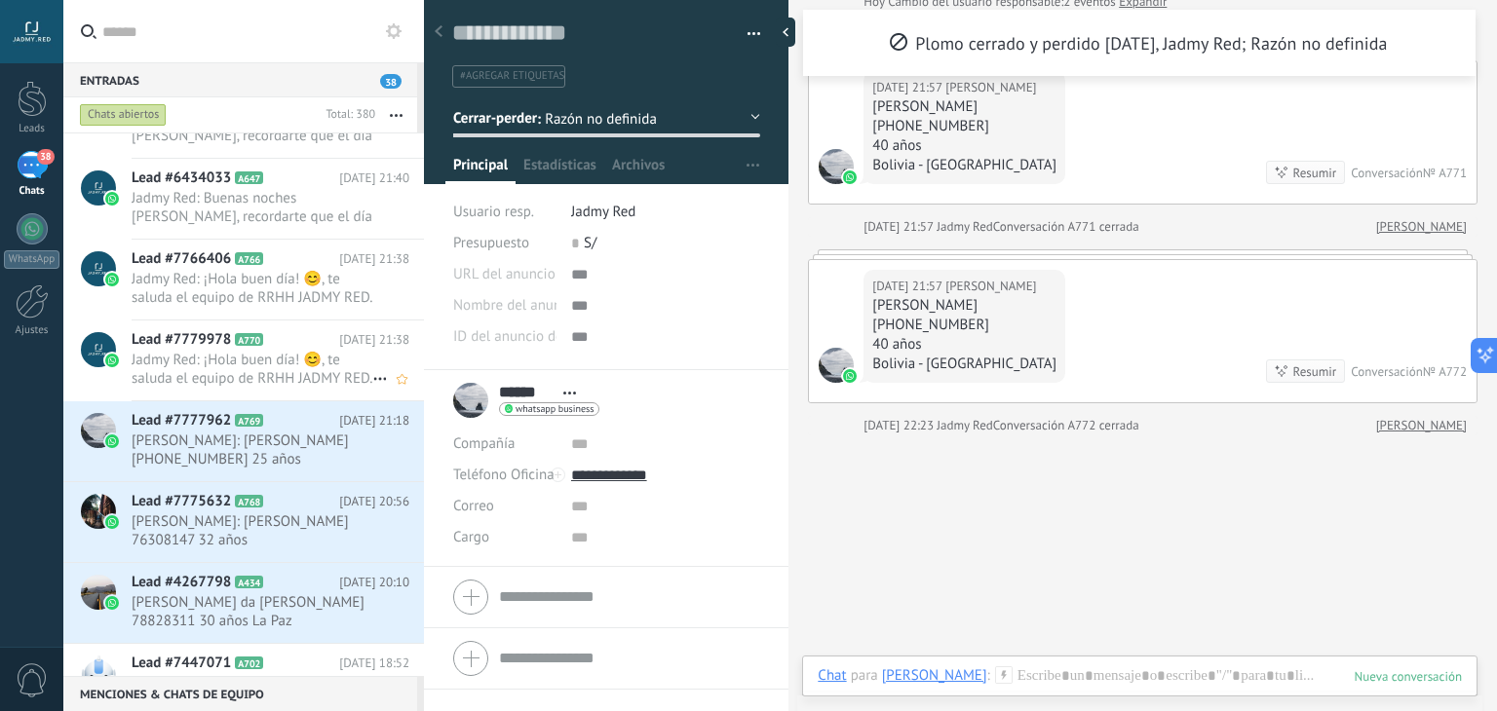
scroll to position [1036, 0]
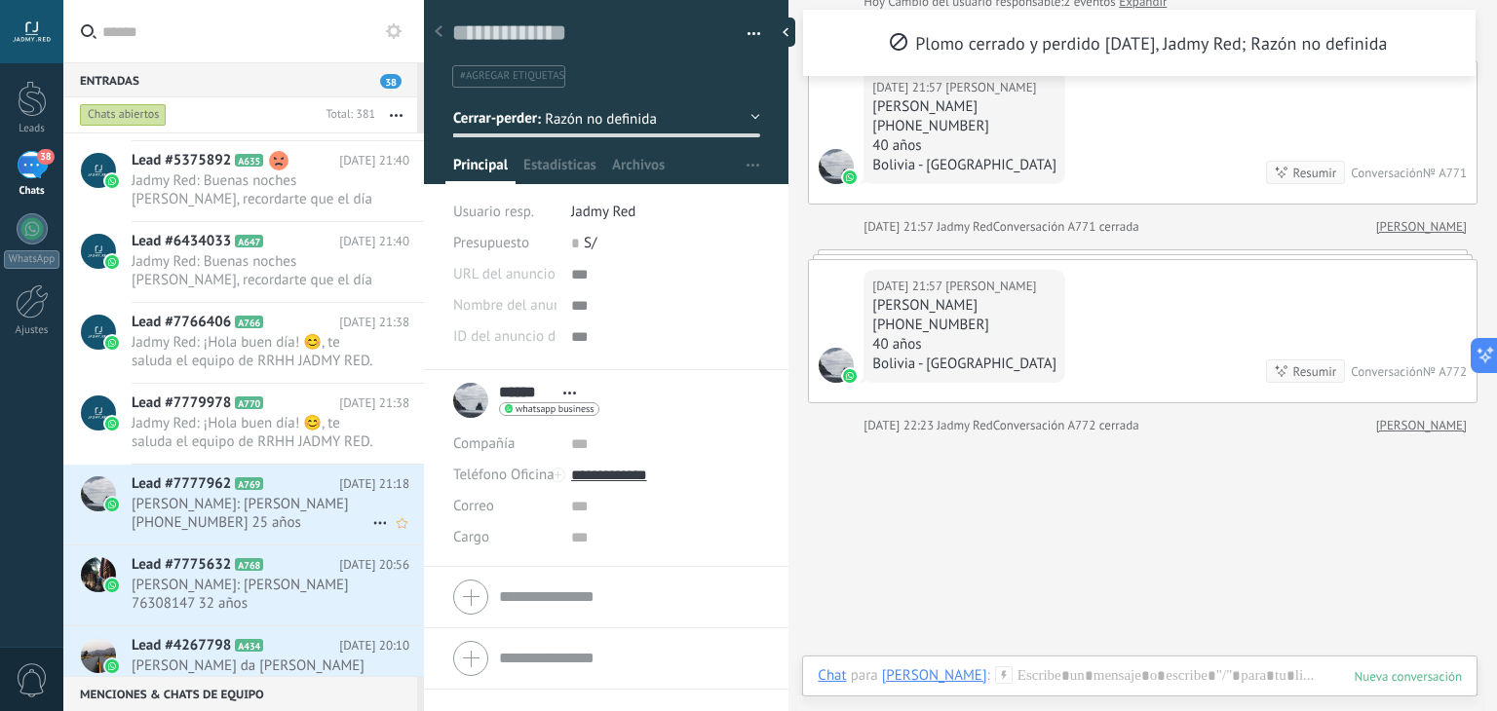
click at [296, 529] on span "[PERSON_NAME]: [PERSON_NAME] [PHONE_NUMBER] 25 años [GEOGRAPHIC_DATA][PERSON_NA…" at bounding box center [252, 513] width 241 height 37
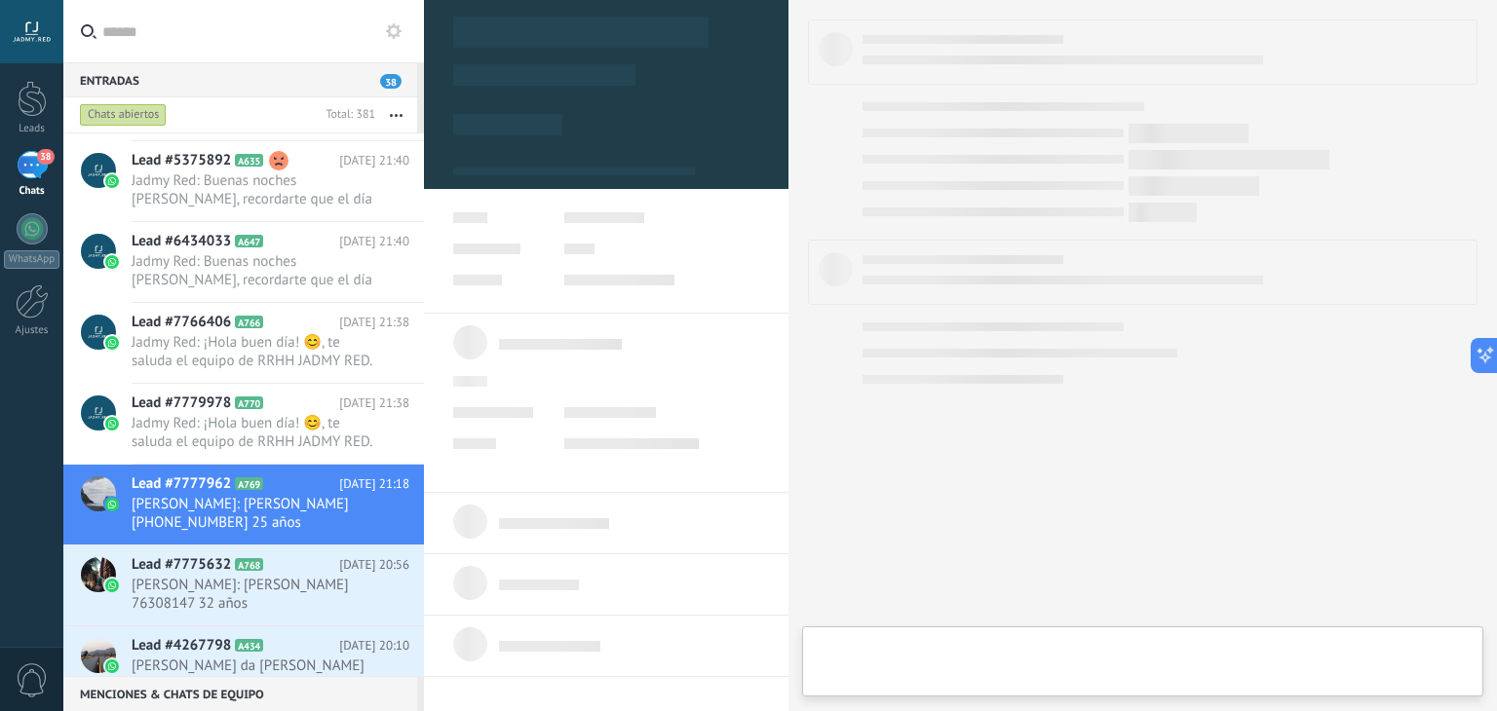
type textarea "**********"
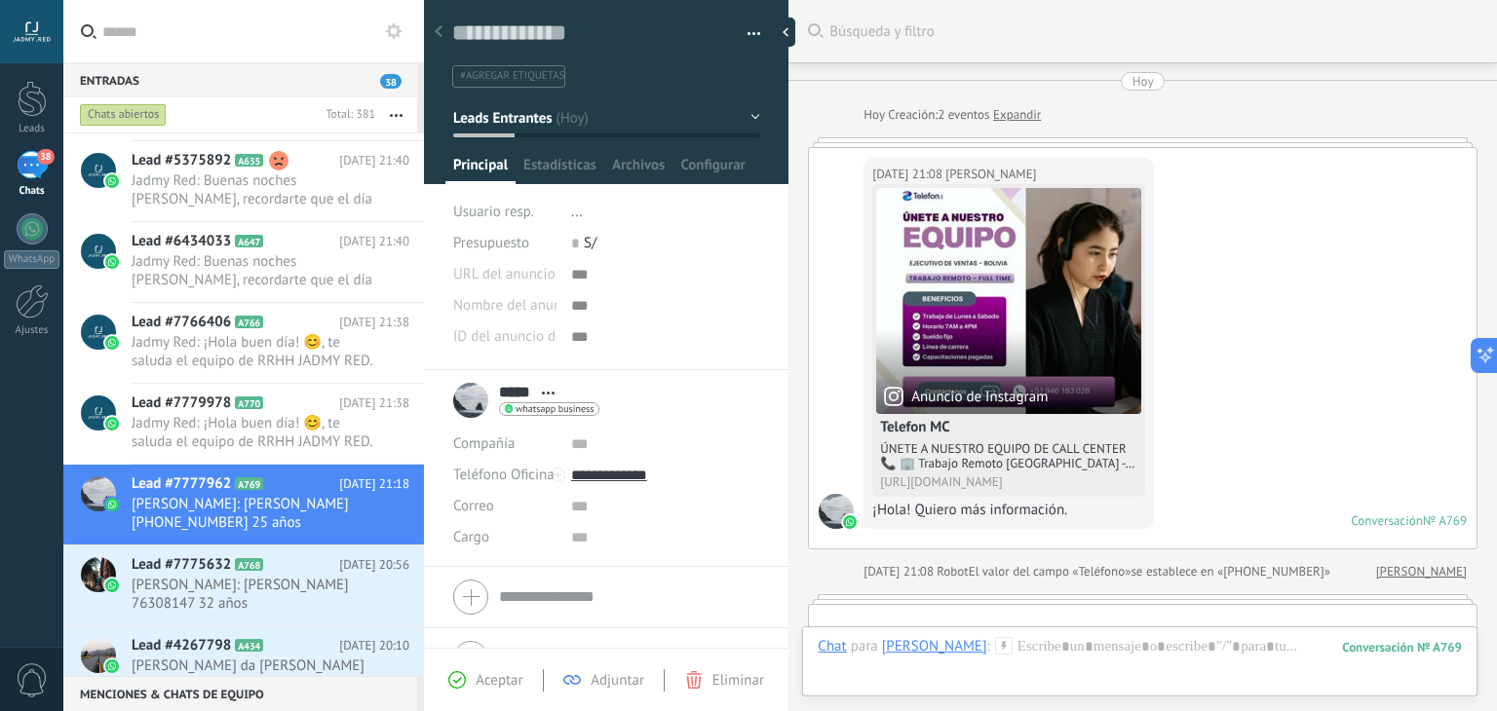
scroll to position [745, 0]
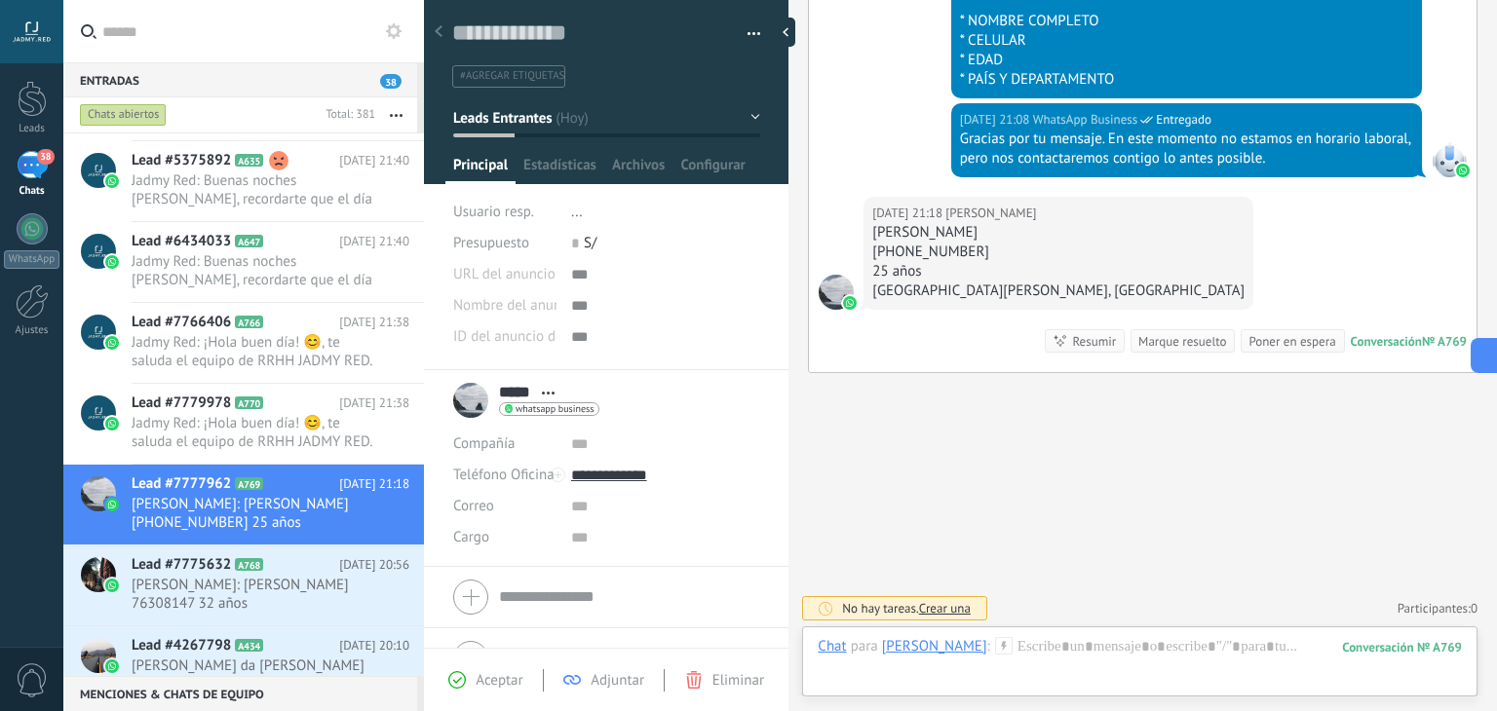
click at [995, 643] on icon at bounding box center [1004, 646] width 18 height 18
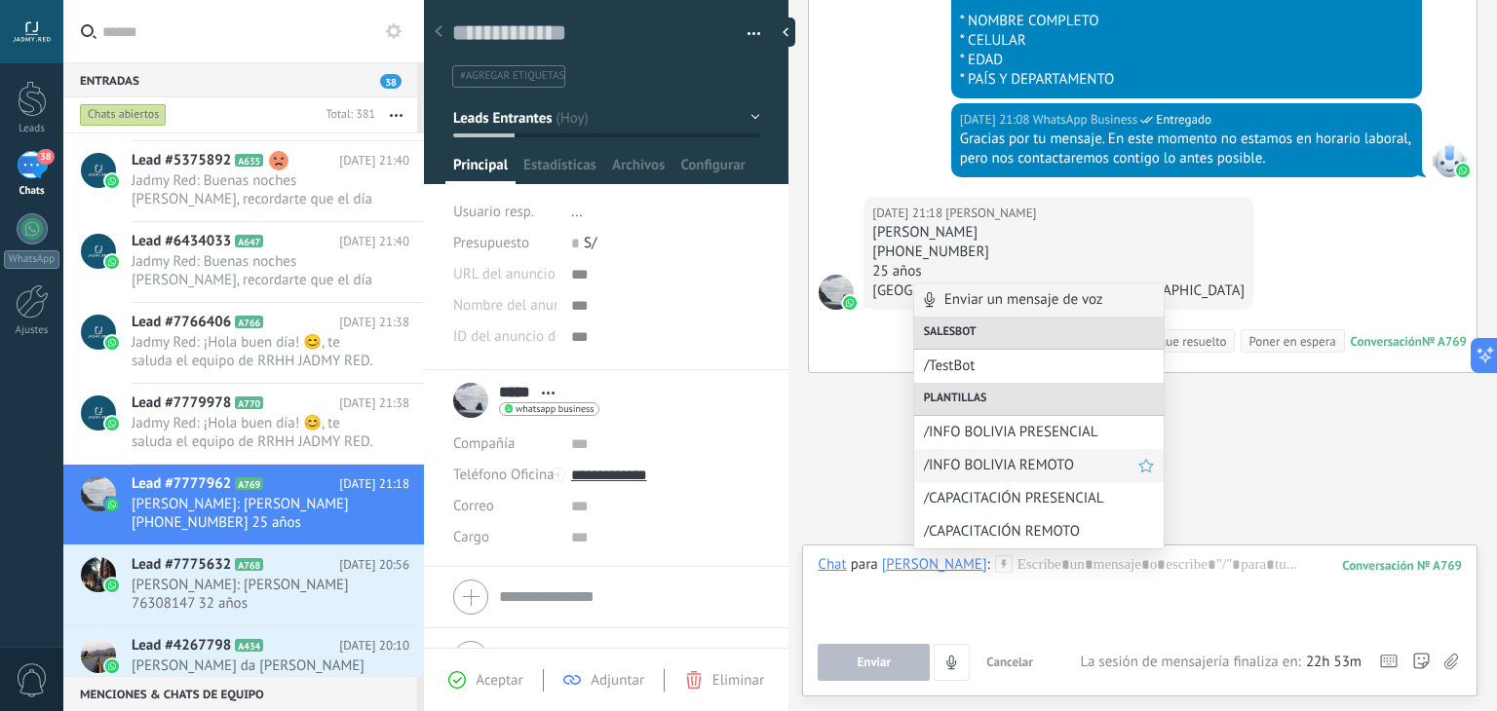
click at [1055, 465] on span "/INFO BOLIVIA REMOTO" at bounding box center [1031, 465] width 214 height 19
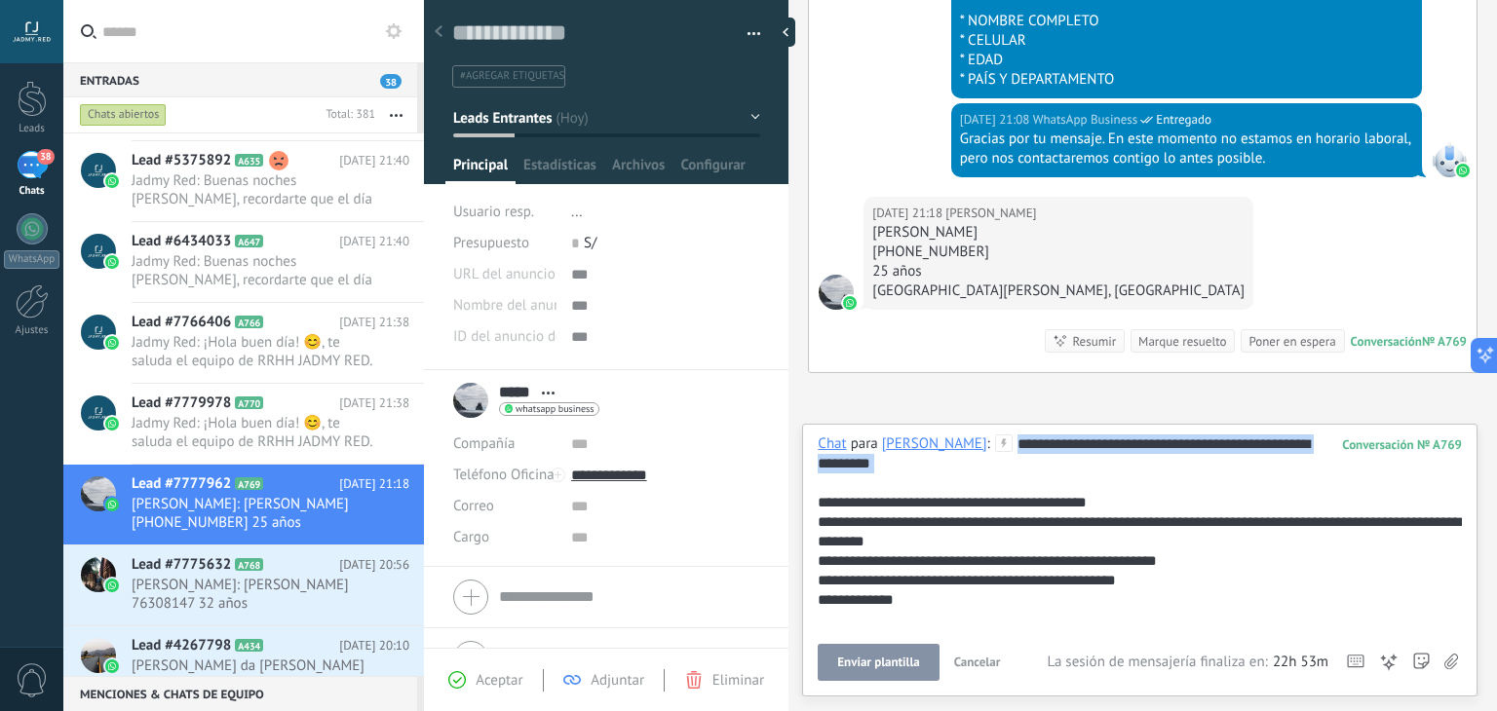
drag, startPoint x: 1021, startPoint y: 468, endPoint x: 930, endPoint y: 434, distance: 97.8
click at [930, 434] on div "**********" at bounding box center [1139, 560] width 675 height 273
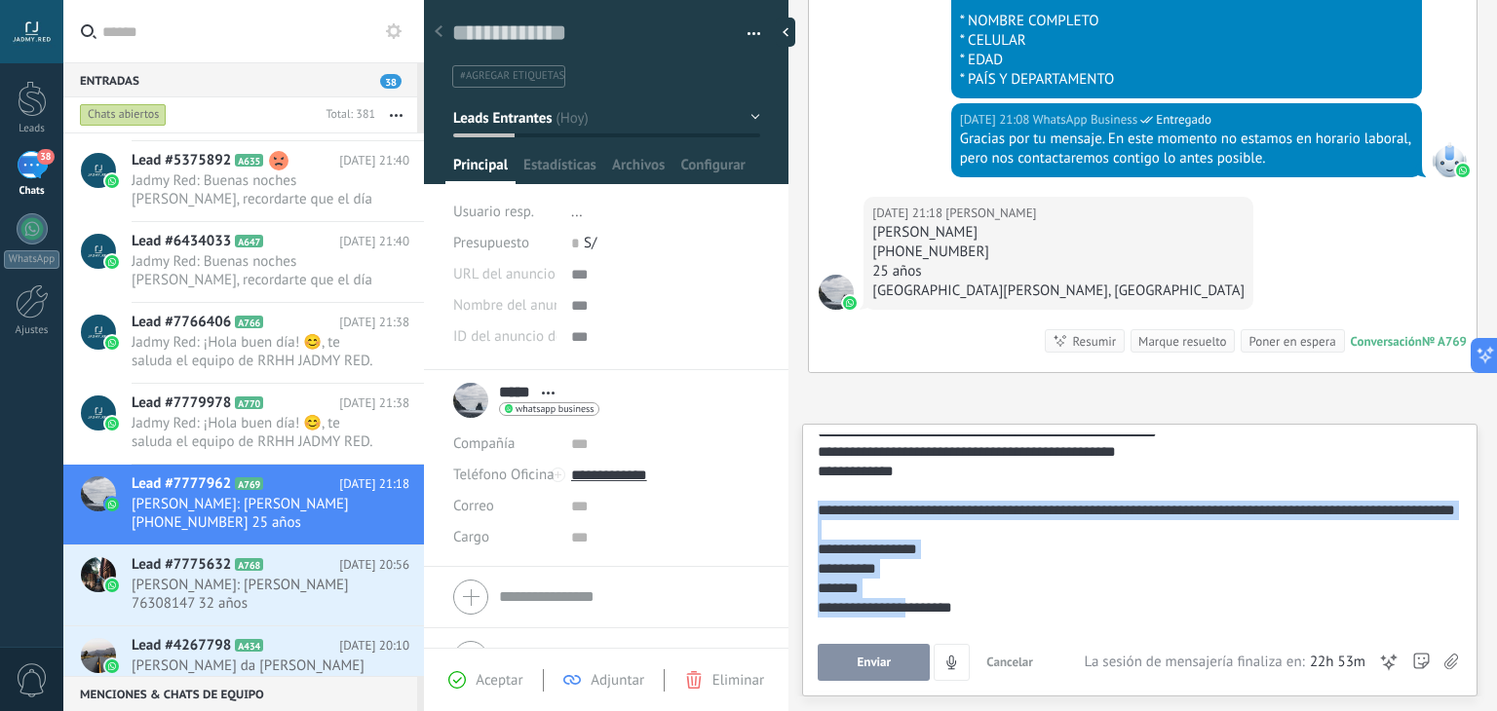
scroll to position [97, 0]
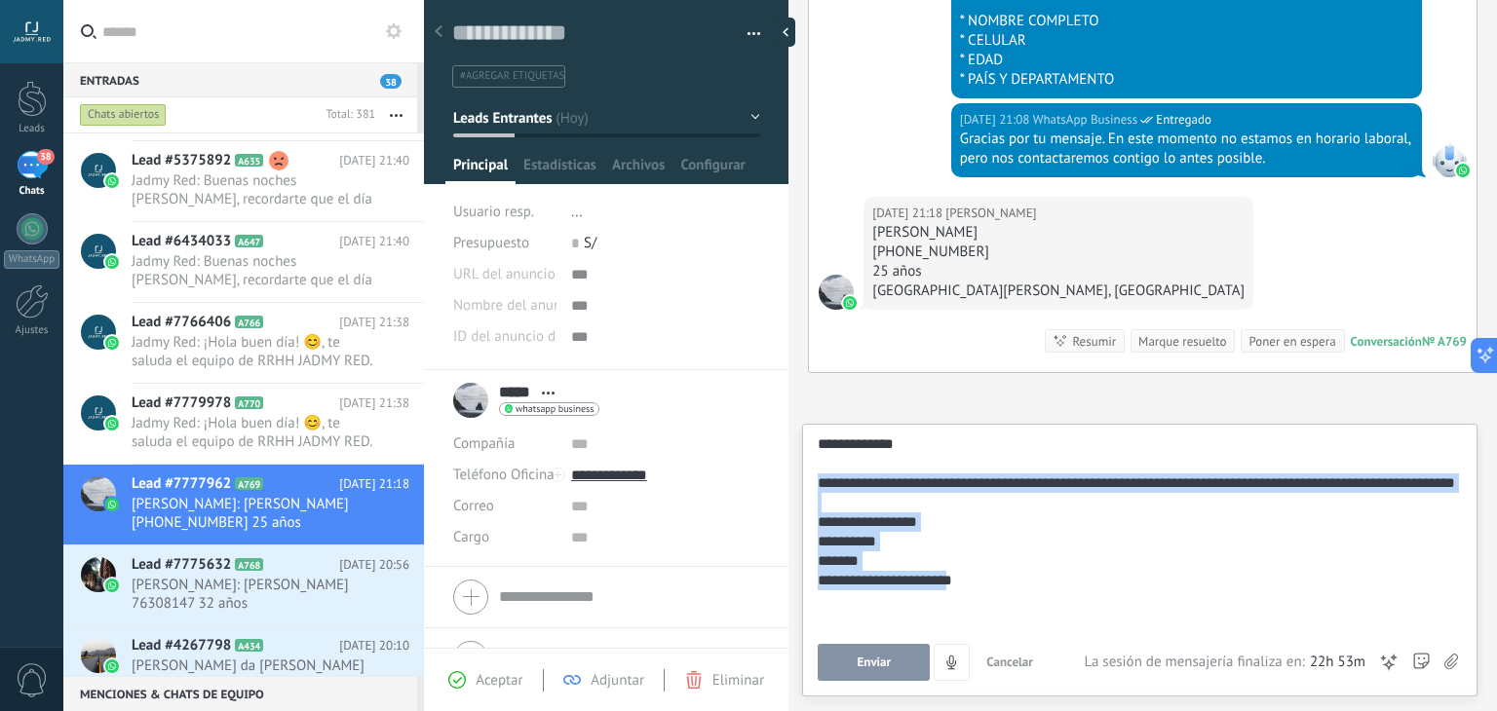
drag, startPoint x: 819, startPoint y: 599, endPoint x: 1002, endPoint y: 644, distance: 188.6
click at [1002, 644] on div "**********" at bounding box center [1140, 558] width 644 height 247
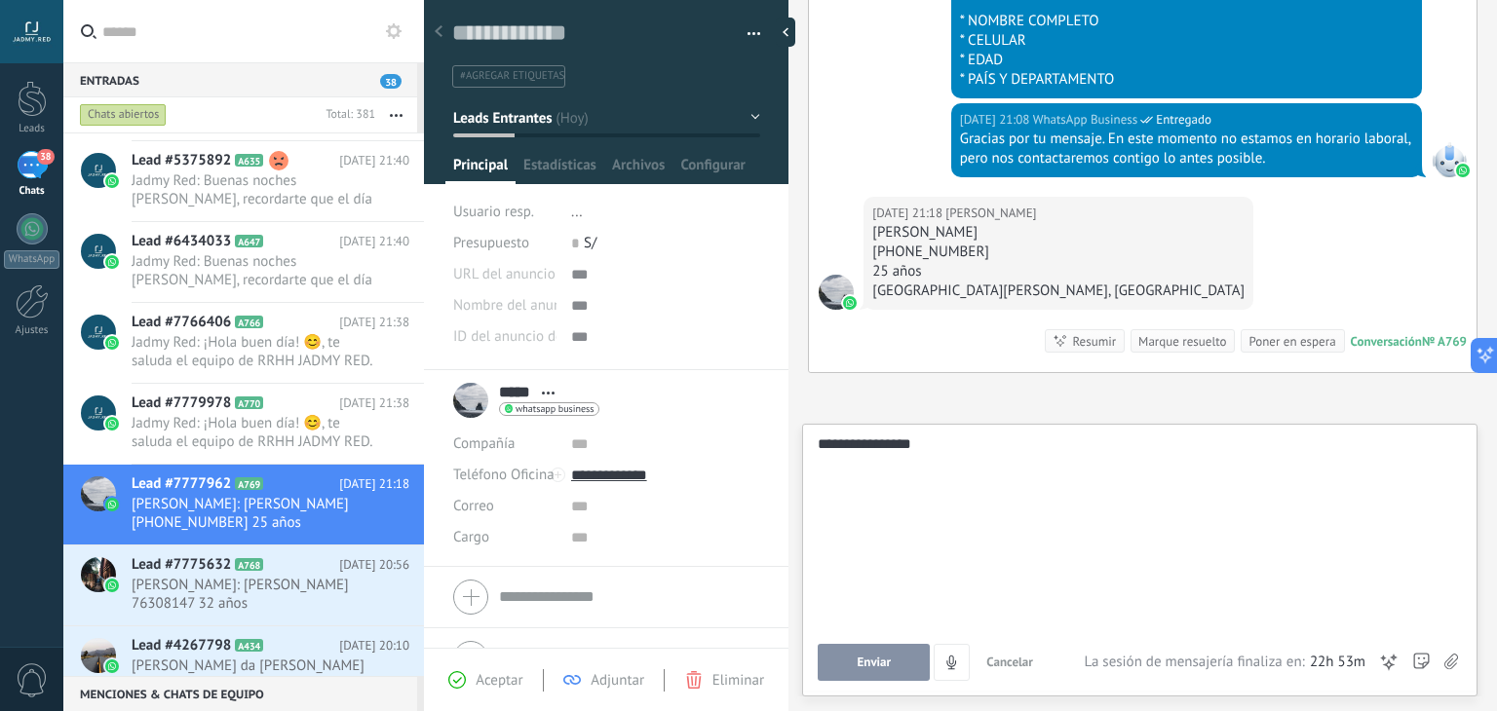
scroll to position [0, 0]
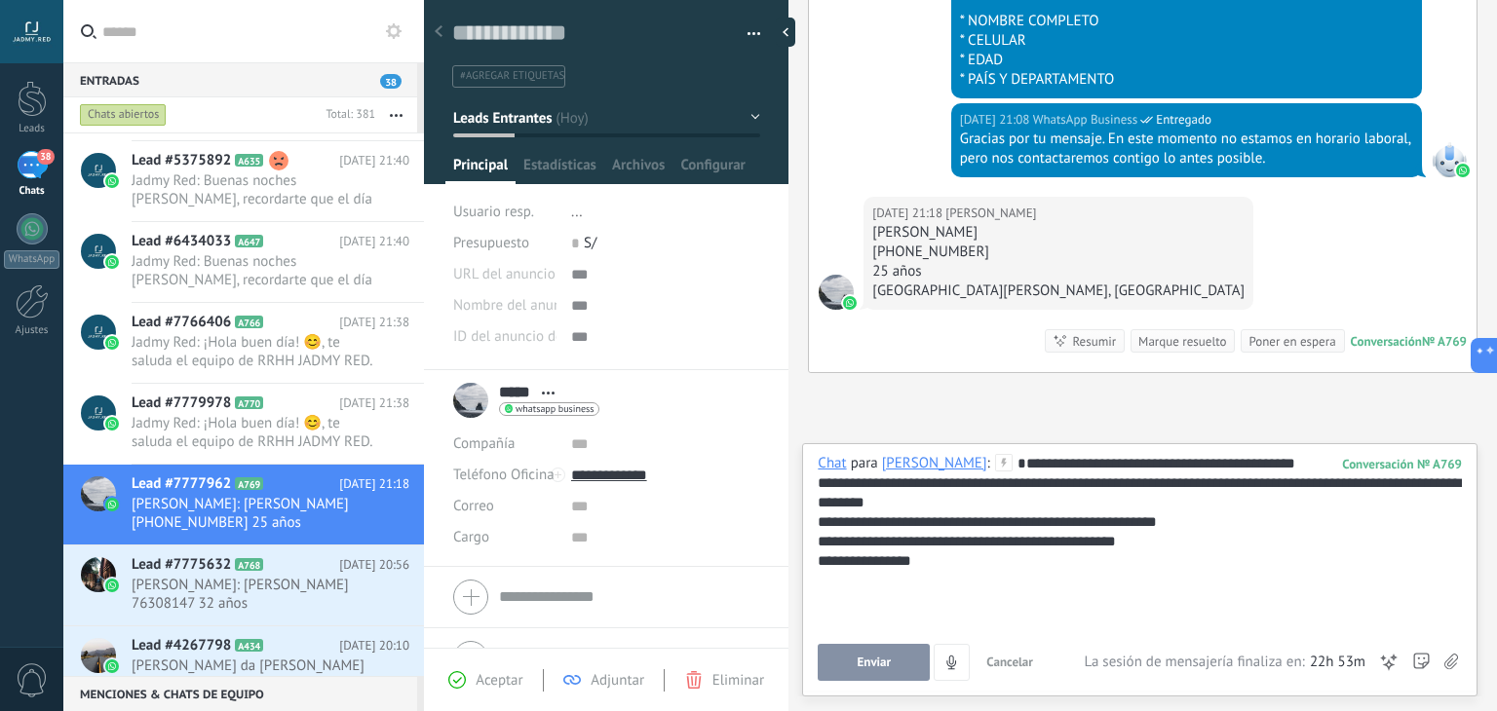
click at [904, 664] on button "Enviar" at bounding box center [874, 662] width 112 height 37
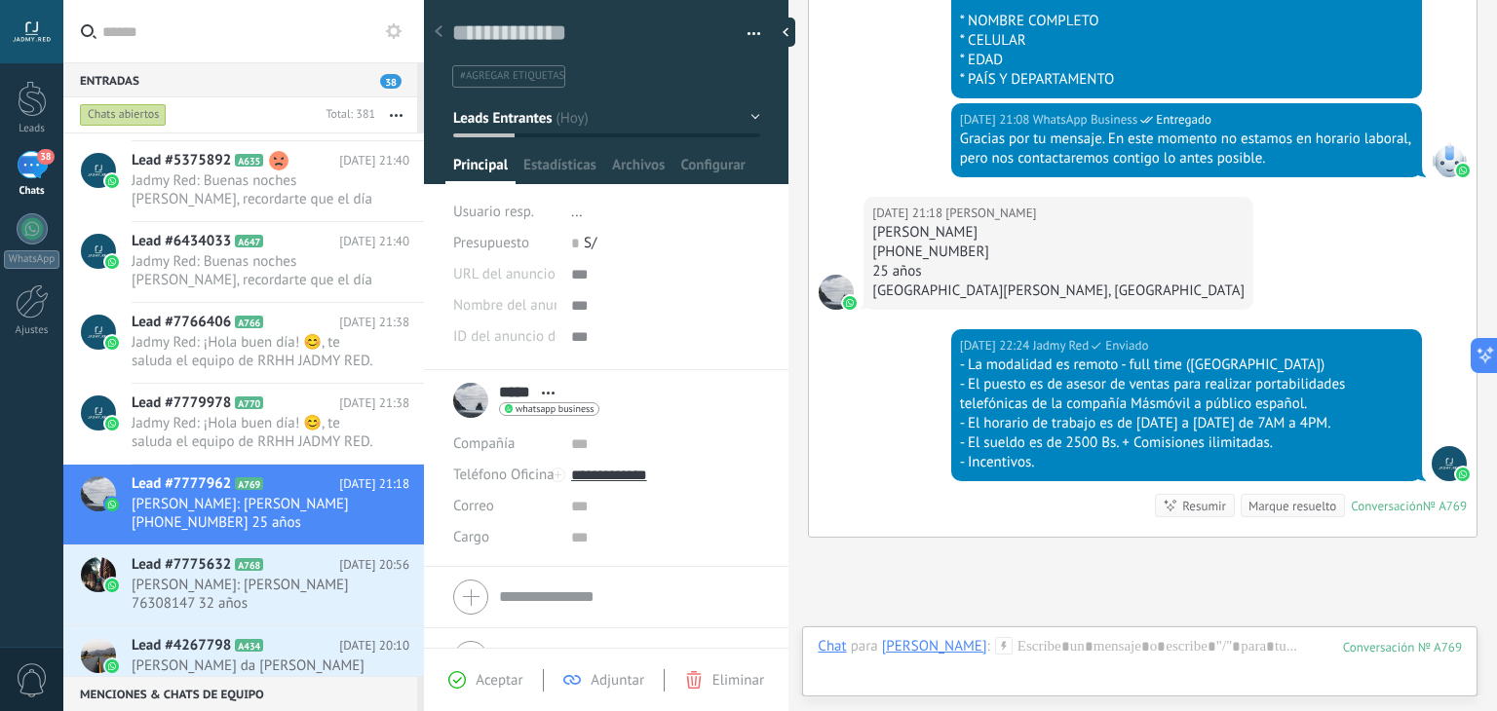
scroll to position [909, 0]
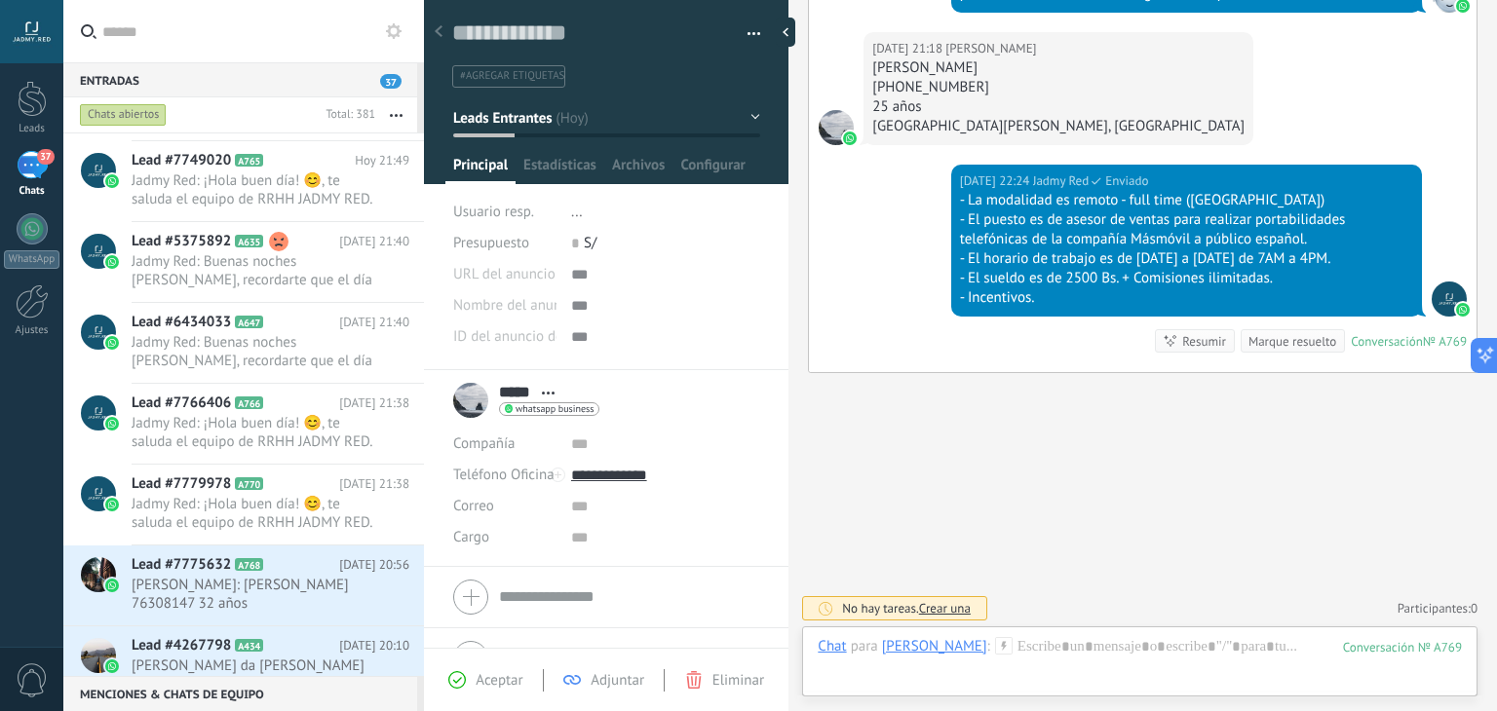
click at [1046, 68] on div "Hoy 21:18 Aylin Aylin Melissa Cuevas Ribera +591 76067622 25 años Santa Cruz, B…" at bounding box center [1059, 88] width 390 height 113
drag, startPoint x: 1042, startPoint y: 63, endPoint x: 871, endPoint y: 72, distance: 170.8
click at [872, 72] on div "Aylin Melissa Cuevas Ribera" at bounding box center [1058, 67] width 372 height 19
click at [522, 391] on input "*****" at bounding box center [515, 392] width 33 height 19
click at [522, 391] on input "*****" at bounding box center [629, 390] width 260 height 19
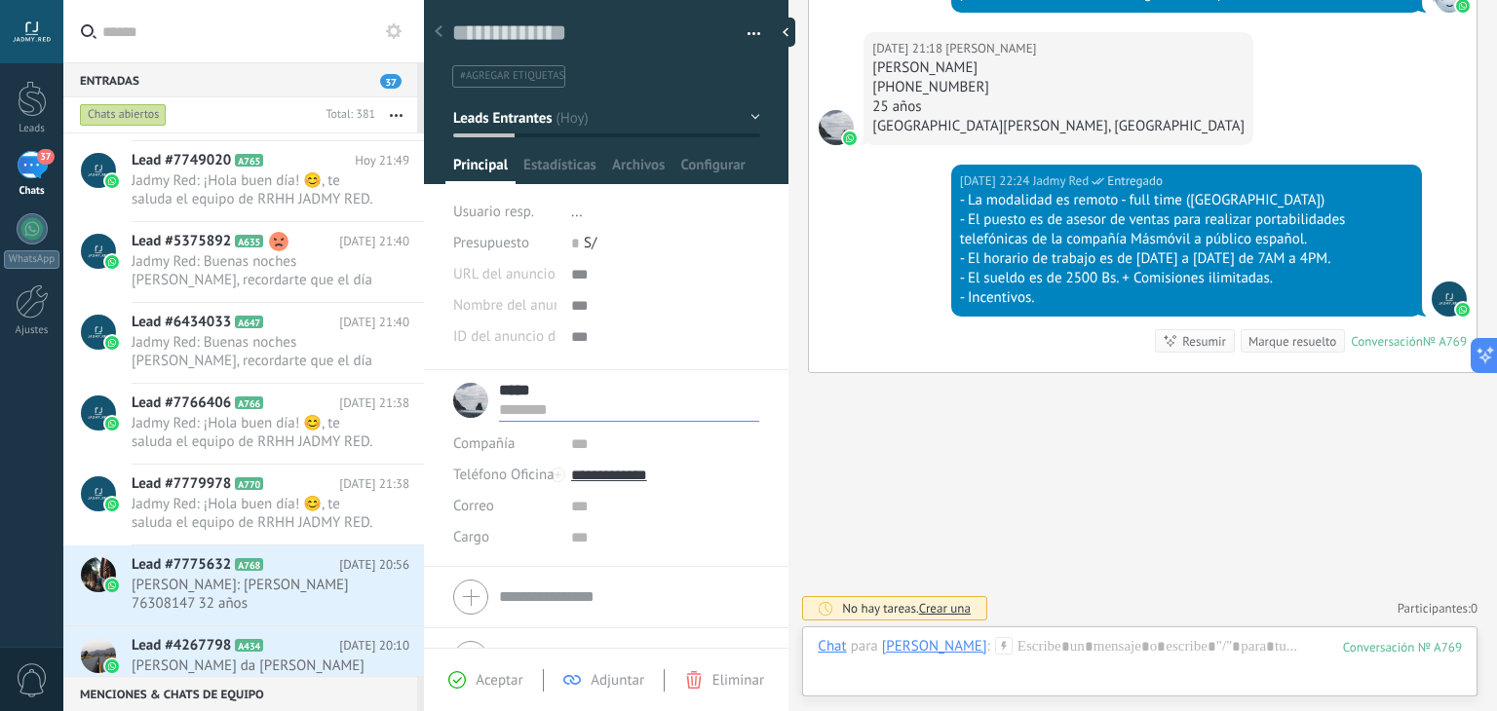
paste input "**********"
type input "**********"
click at [513, 75] on span "#agregar etiquetas" at bounding box center [512, 76] width 104 height 14
type input "**********"
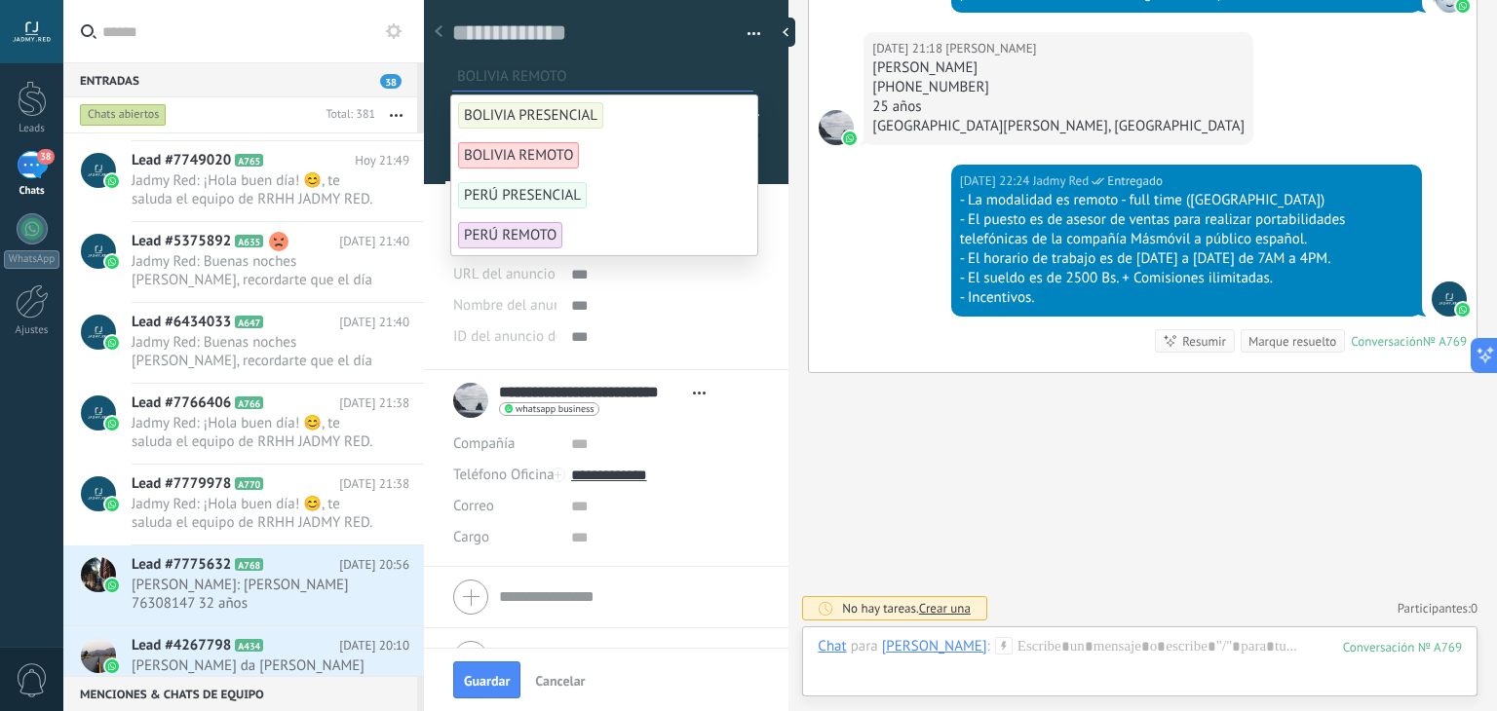
click at [522, 149] on span "BOLIVIA REMOTO" at bounding box center [518, 155] width 121 height 26
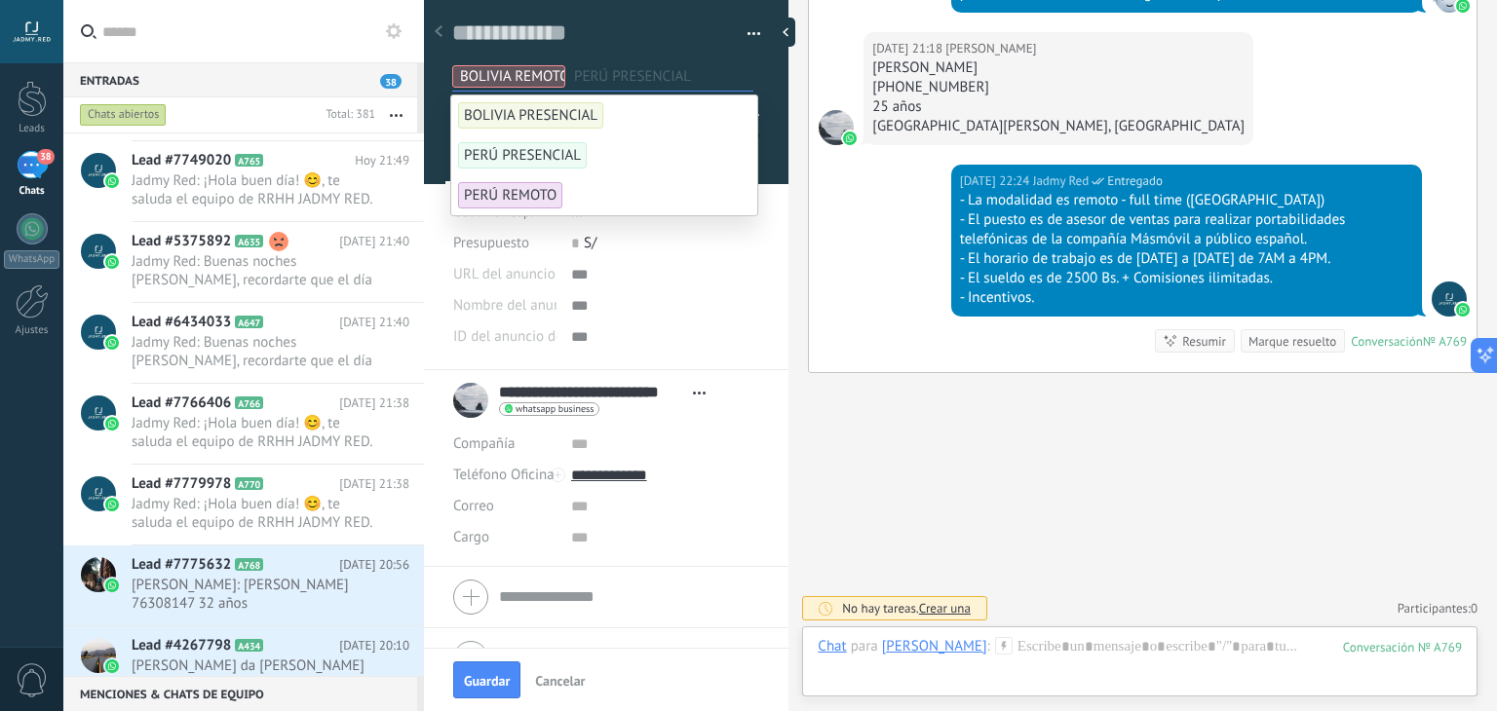
click at [876, 207] on div "Hoy 22:24 Jadmy Red Entregado - La modalidad es remoto - full time (BOLIVIA) - …" at bounding box center [1143, 269] width 668 height 208
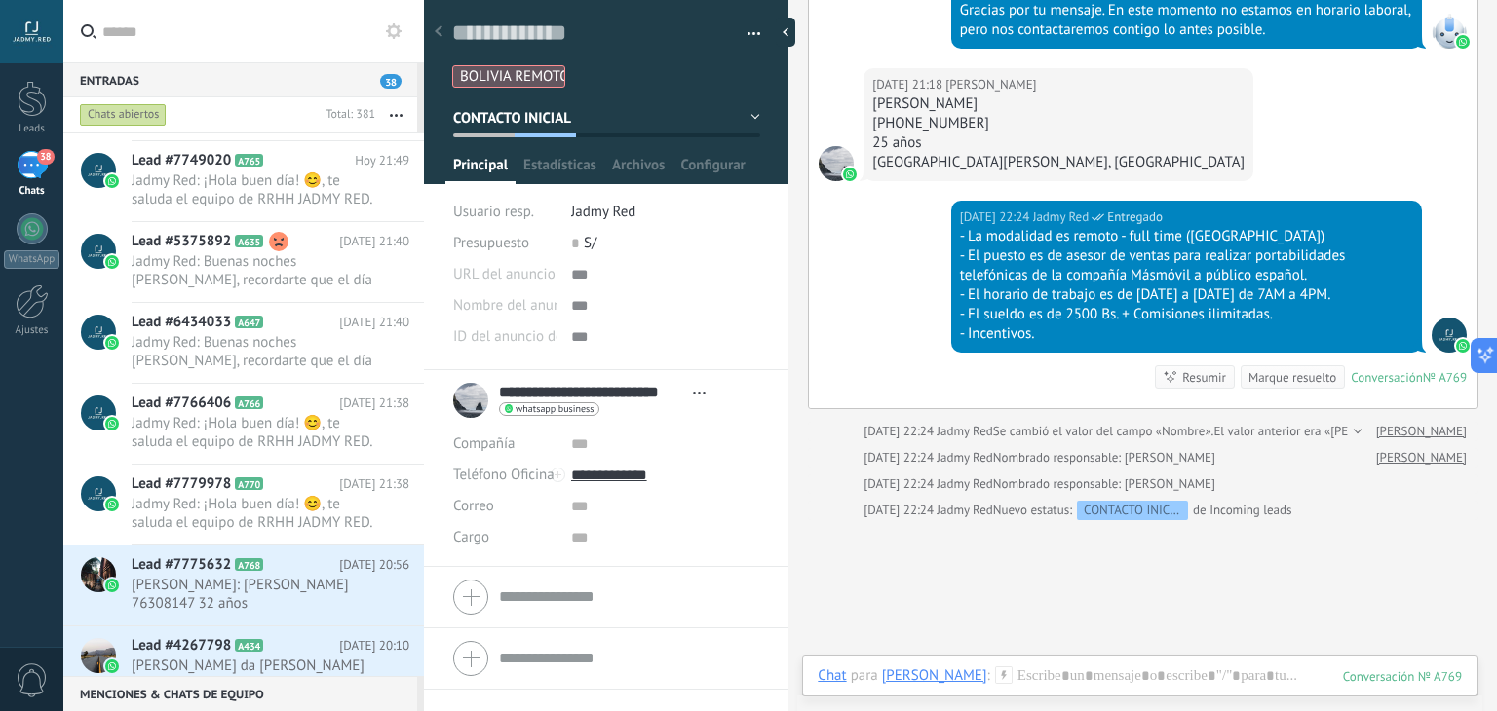
scroll to position [873, 0]
click at [1016, 676] on div at bounding box center [1140, 696] width 644 height 58
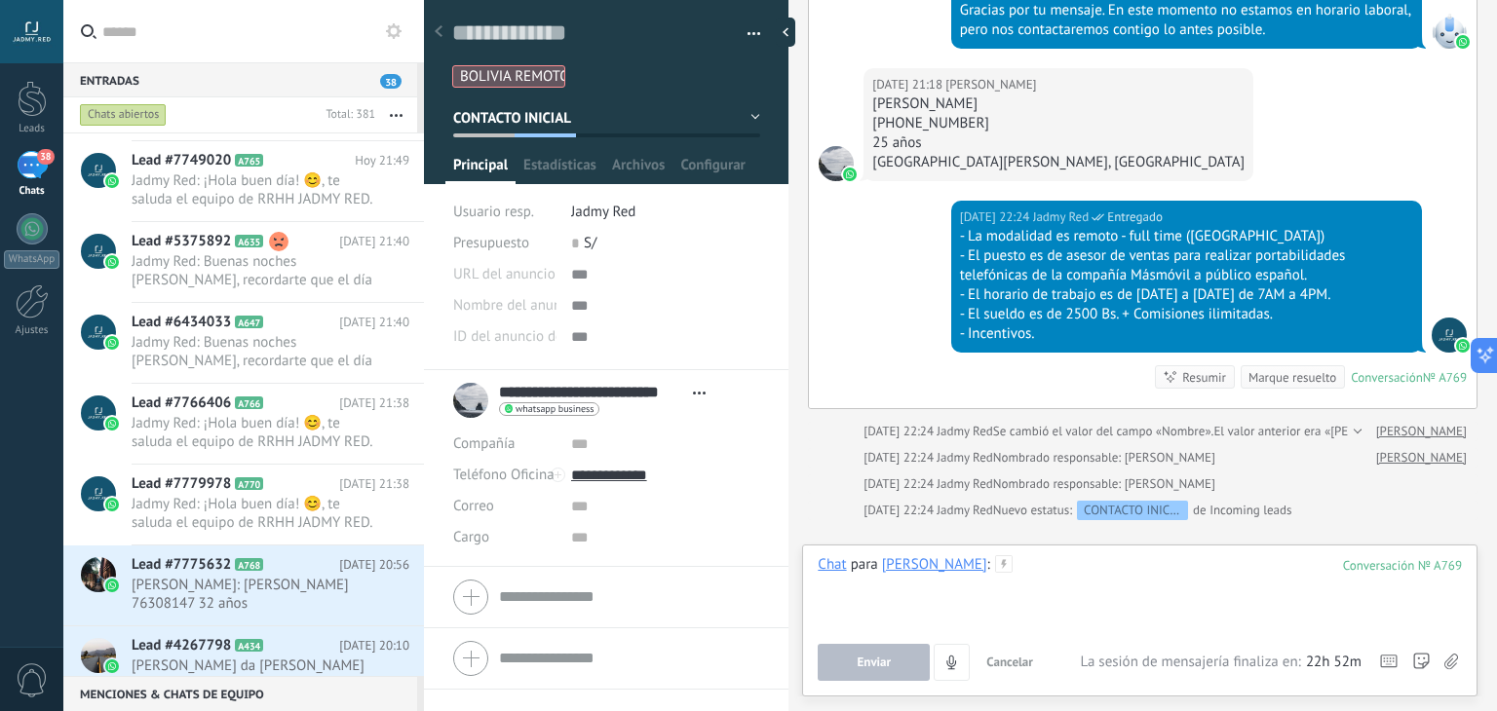
paste div
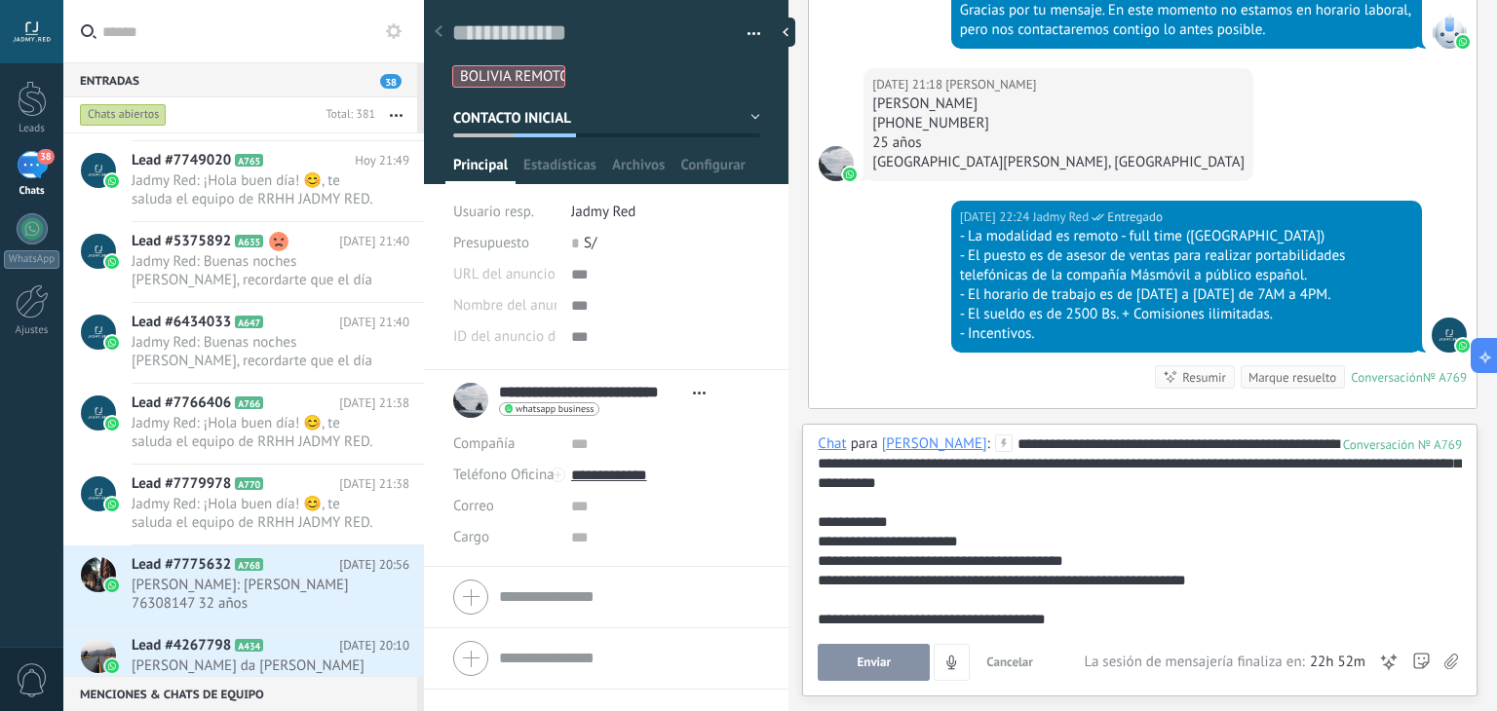
click at [1055, 438] on div "**********" at bounding box center [1140, 532] width 644 height 195
click at [909, 672] on button "Enviar" at bounding box center [874, 662] width 112 height 37
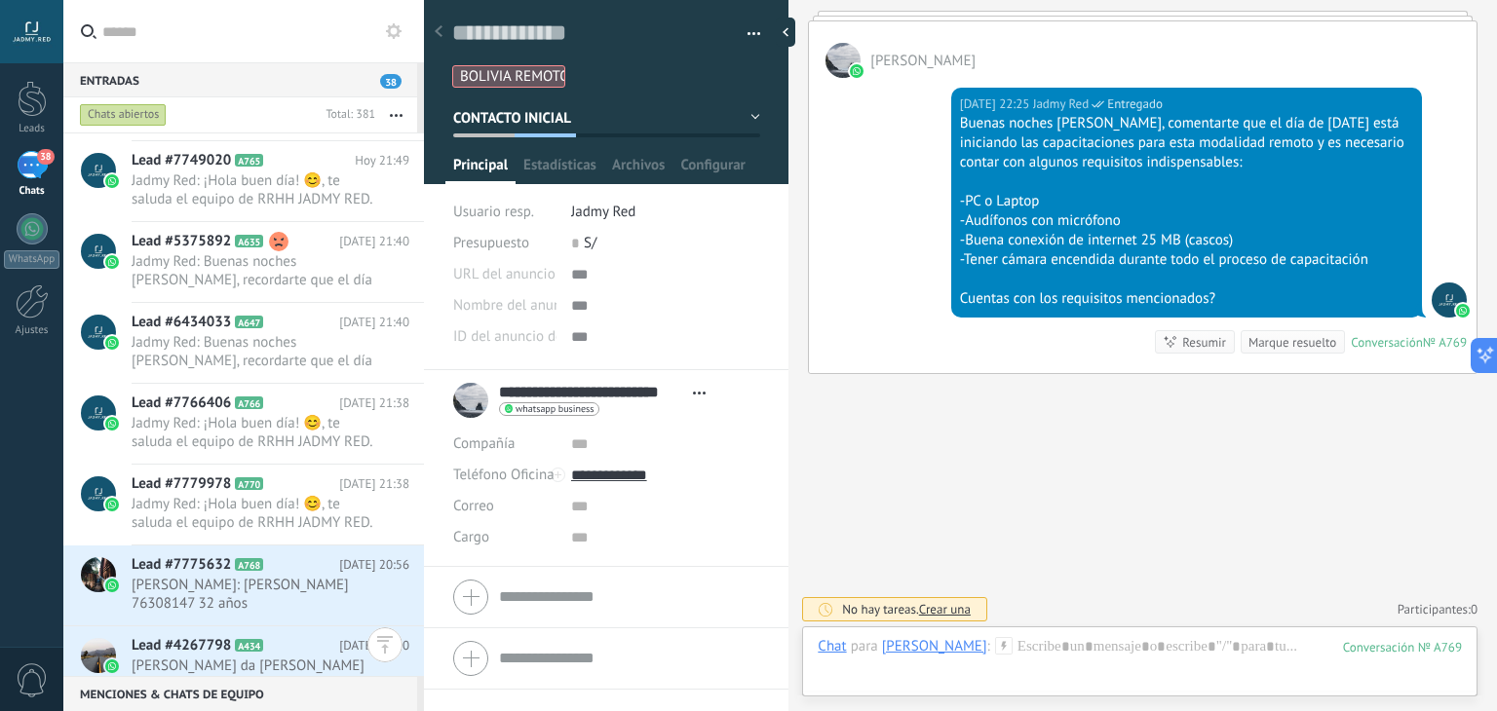
scroll to position [1266, 0]
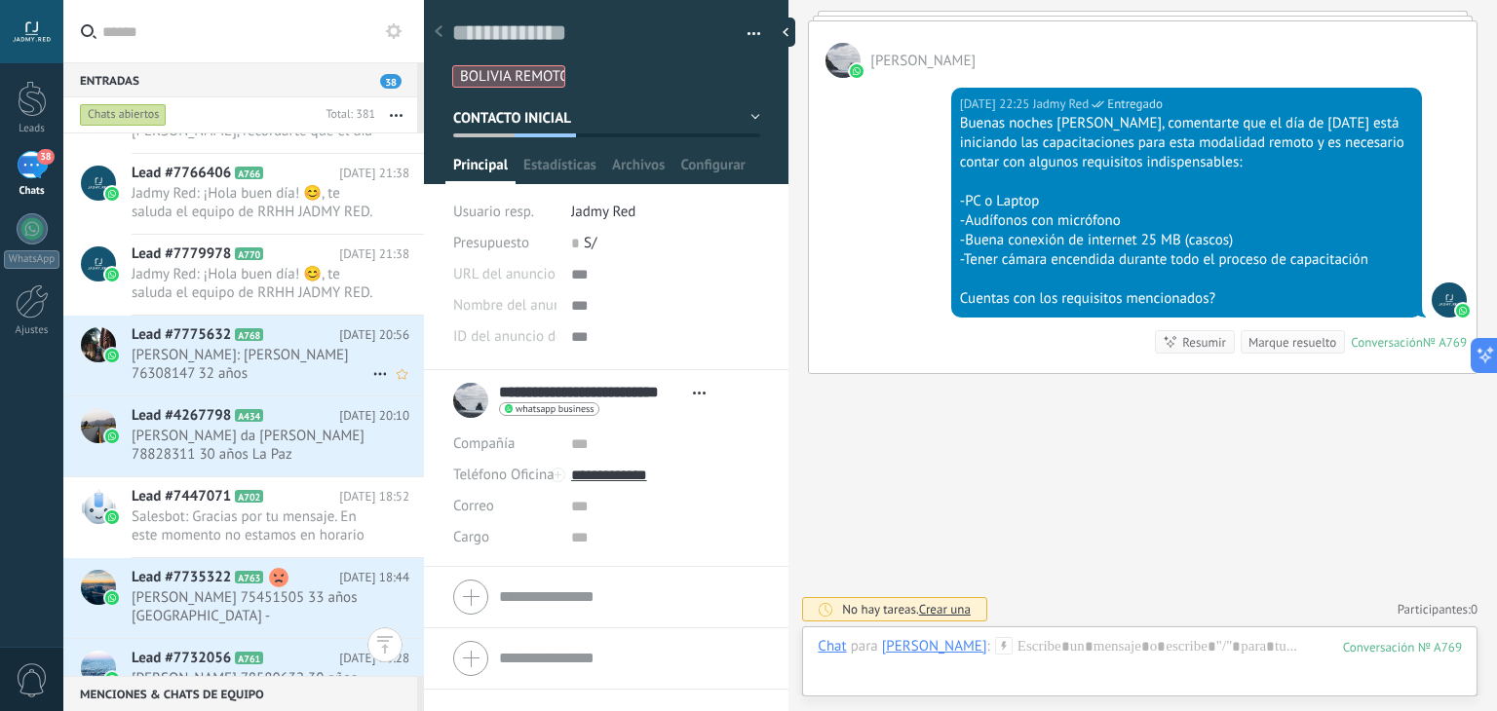
click at [257, 350] on span "[PERSON_NAME]: [PERSON_NAME] 76308147 32 años [GEOGRAPHIC_DATA] - [GEOGRAPHIC_D…" at bounding box center [252, 364] width 241 height 37
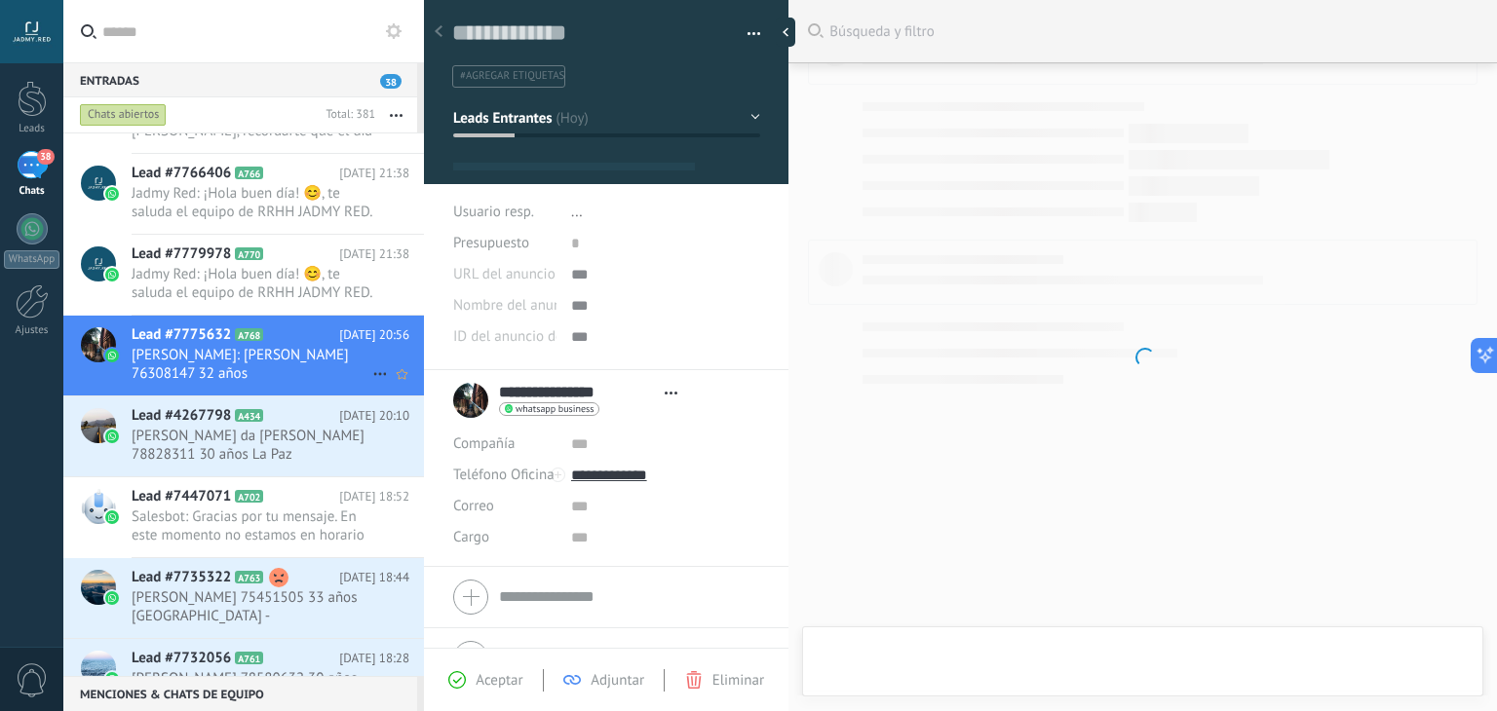
type textarea "**********"
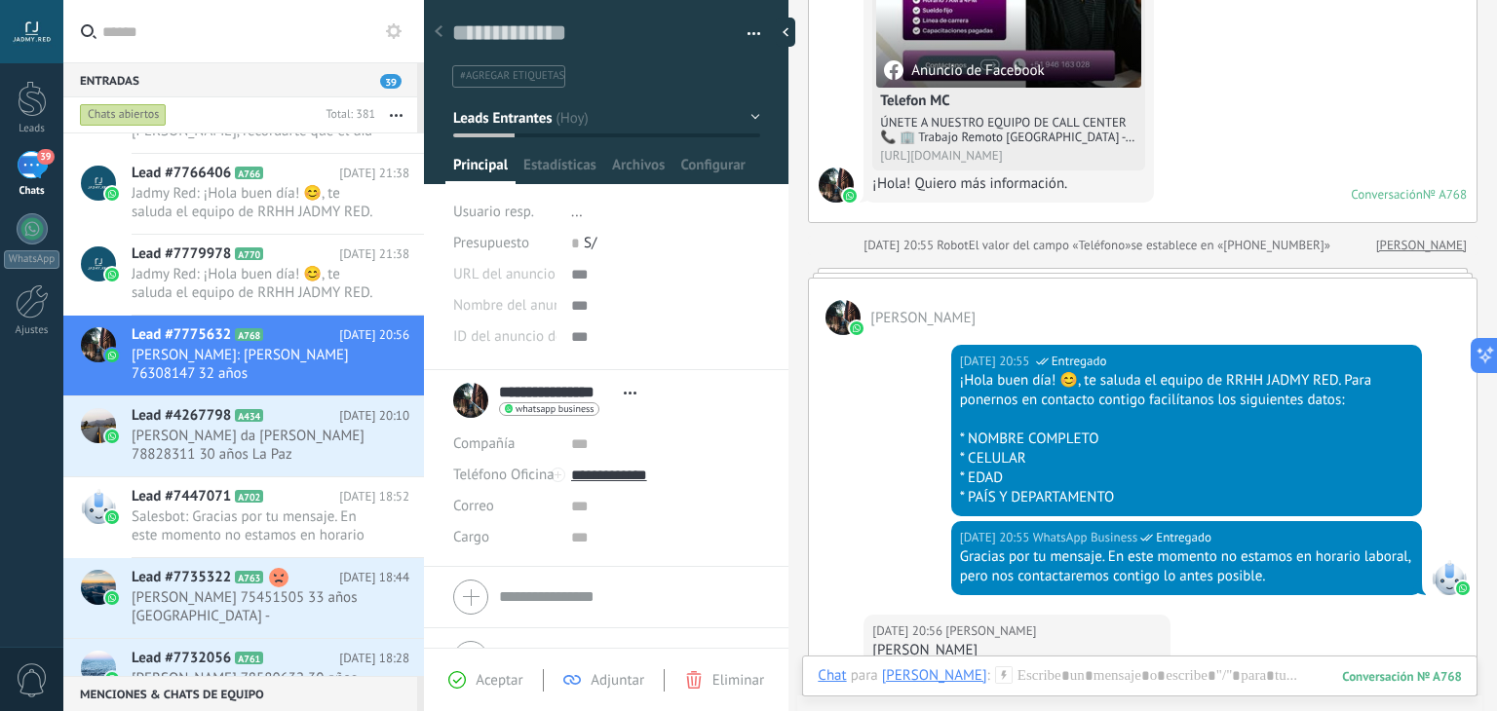
scroll to position [702, 0]
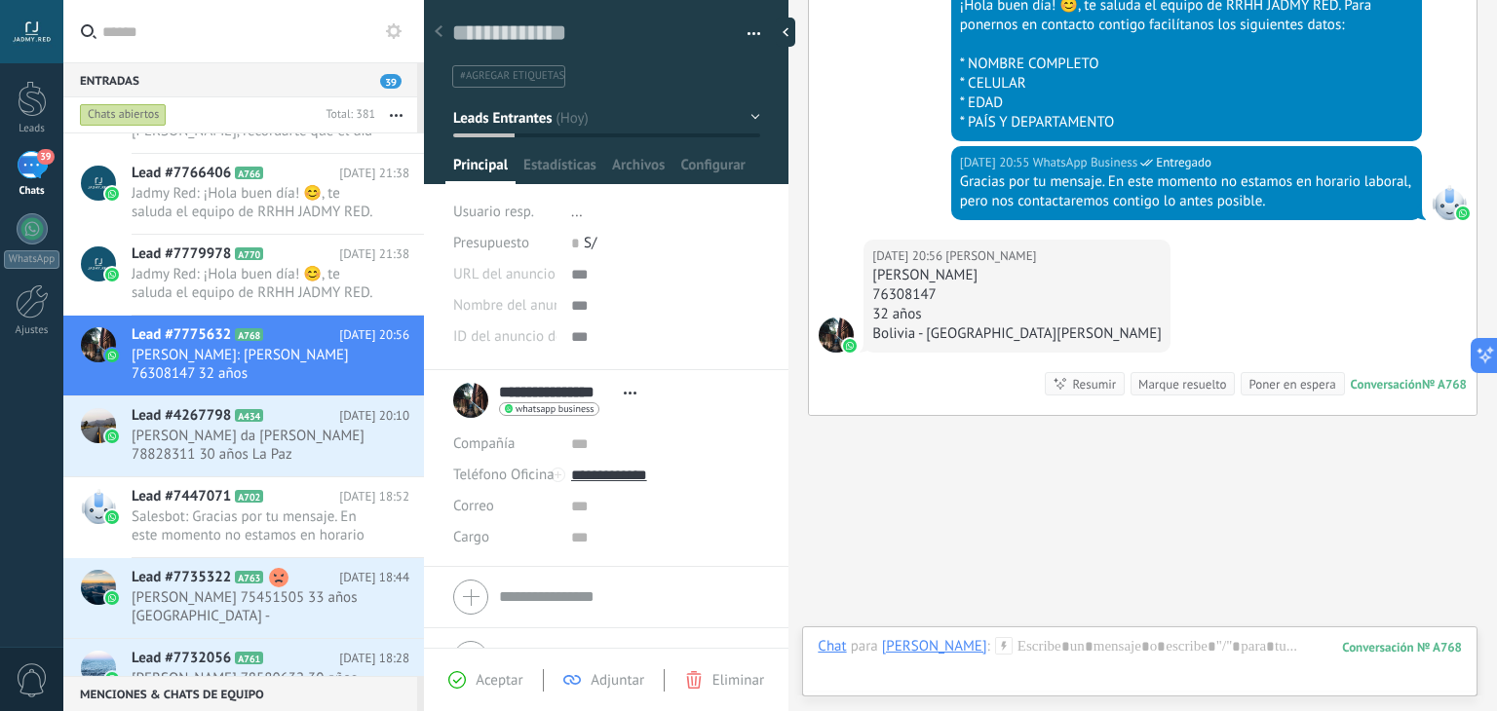
click at [1009, 648] on icon at bounding box center [1004, 646] width 18 height 18
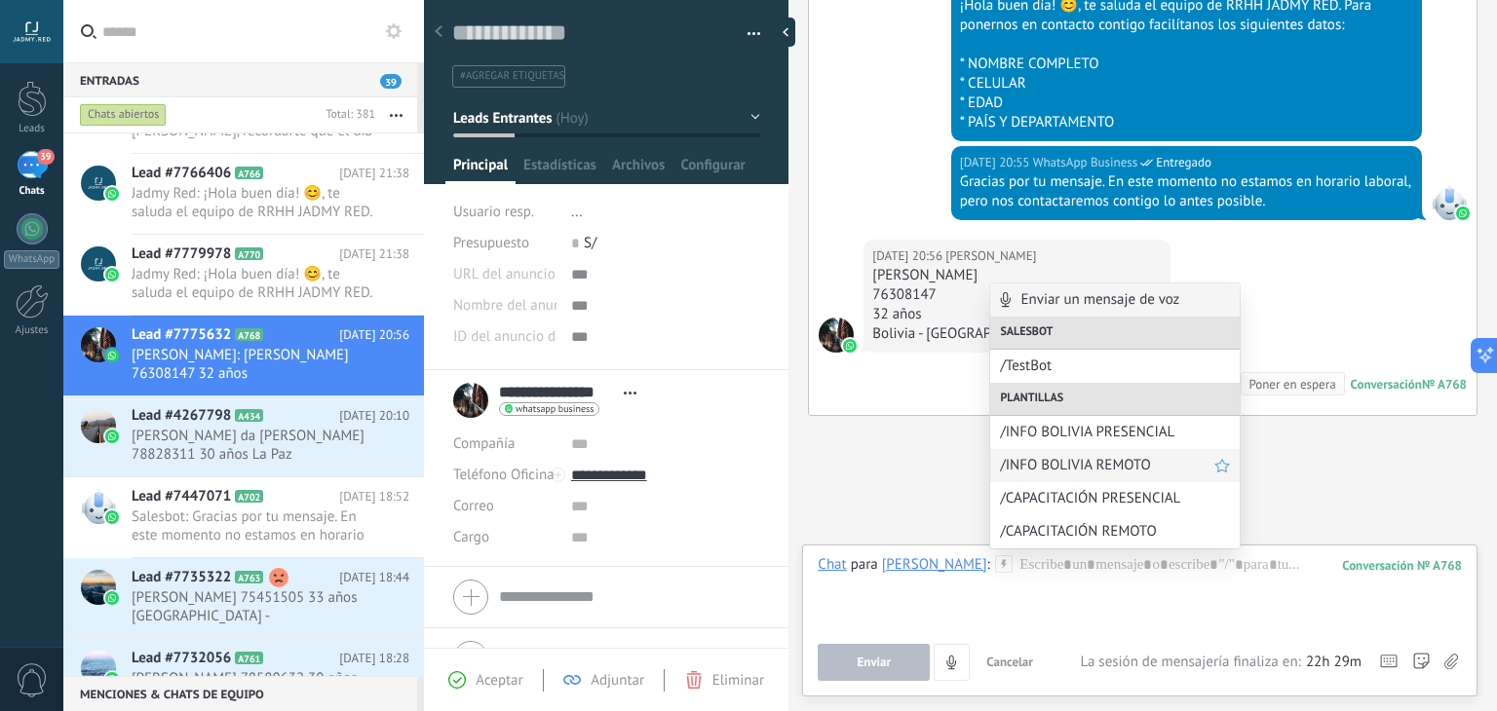
click at [1135, 466] on span "/INFO BOLIVIA REMOTO" at bounding box center [1107, 465] width 214 height 19
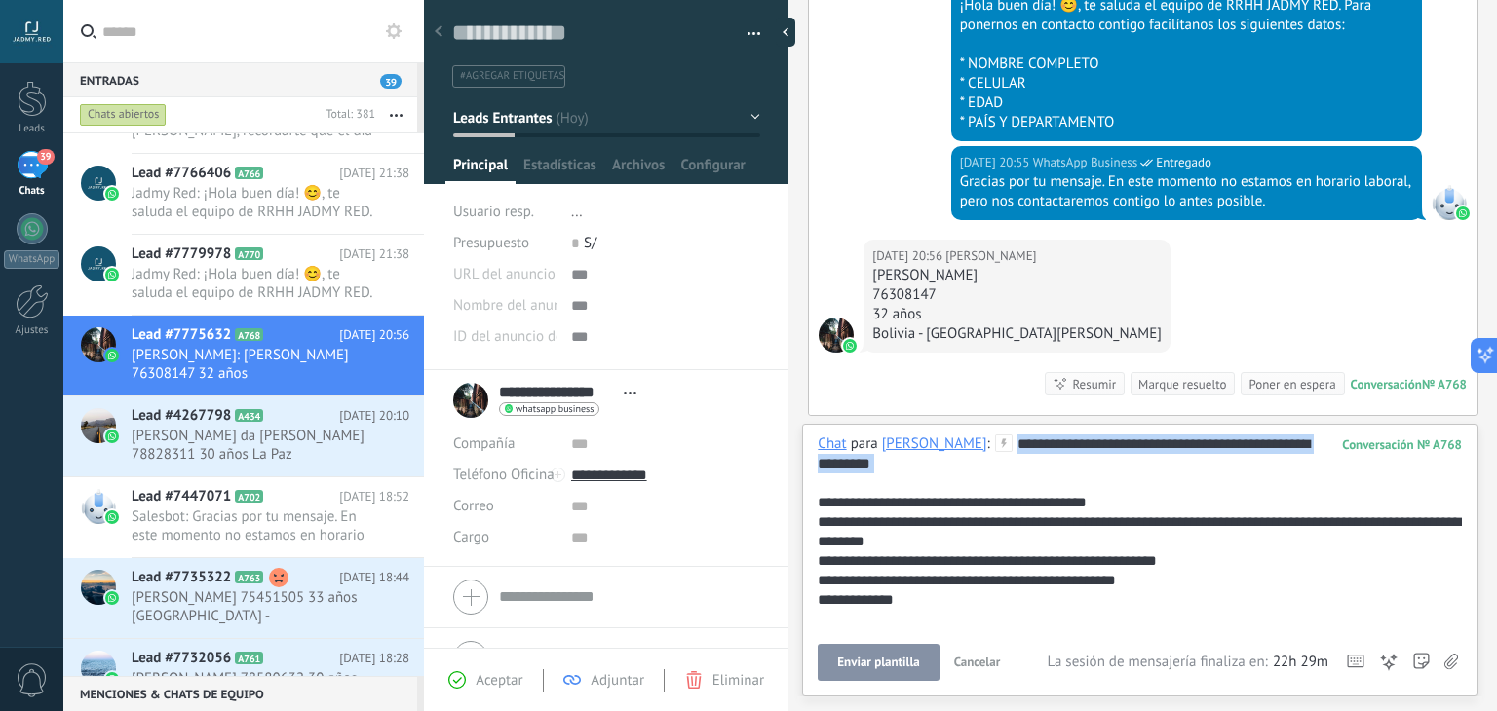
drag, startPoint x: 1034, startPoint y: 481, endPoint x: 1007, endPoint y: 424, distance: 63.7
click at [1007, 424] on div "**********" at bounding box center [1139, 560] width 675 height 273
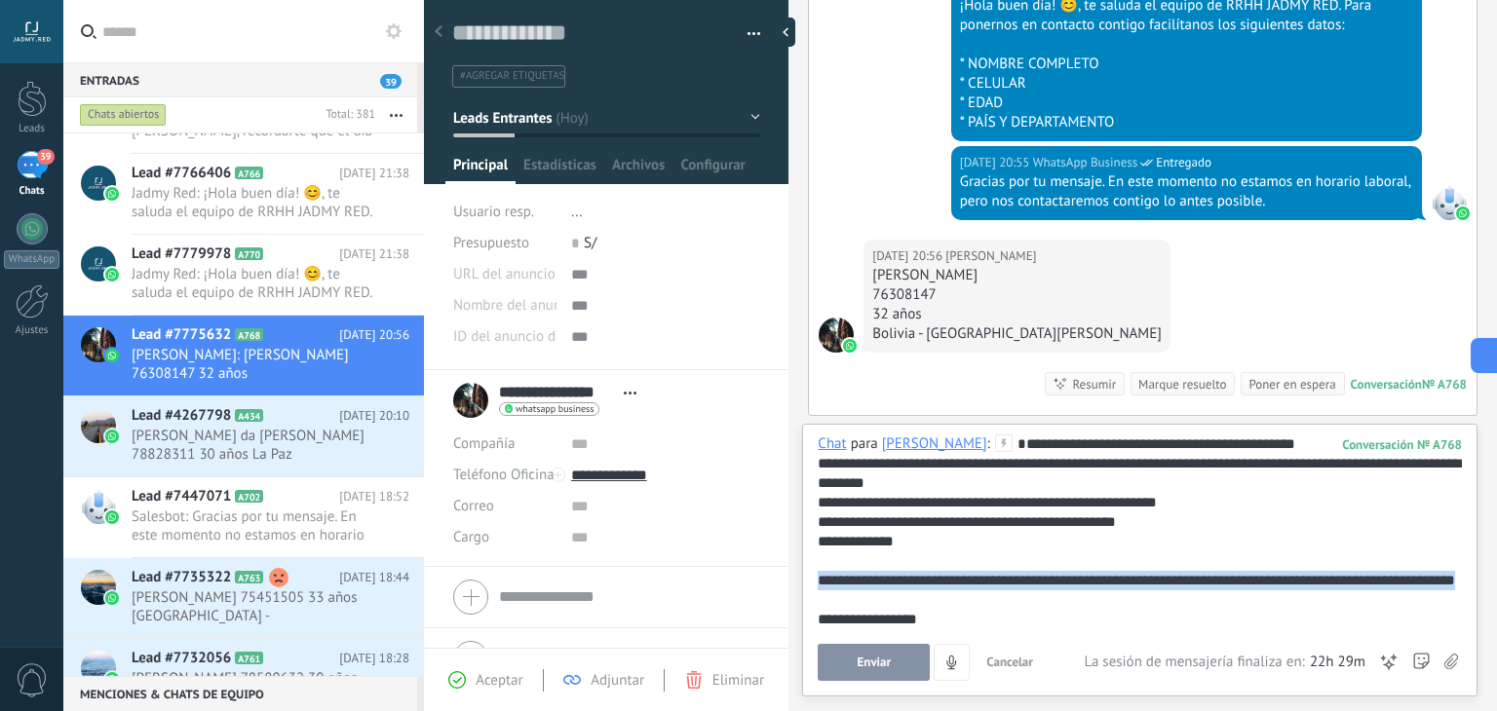
scroll to position [97, 0]
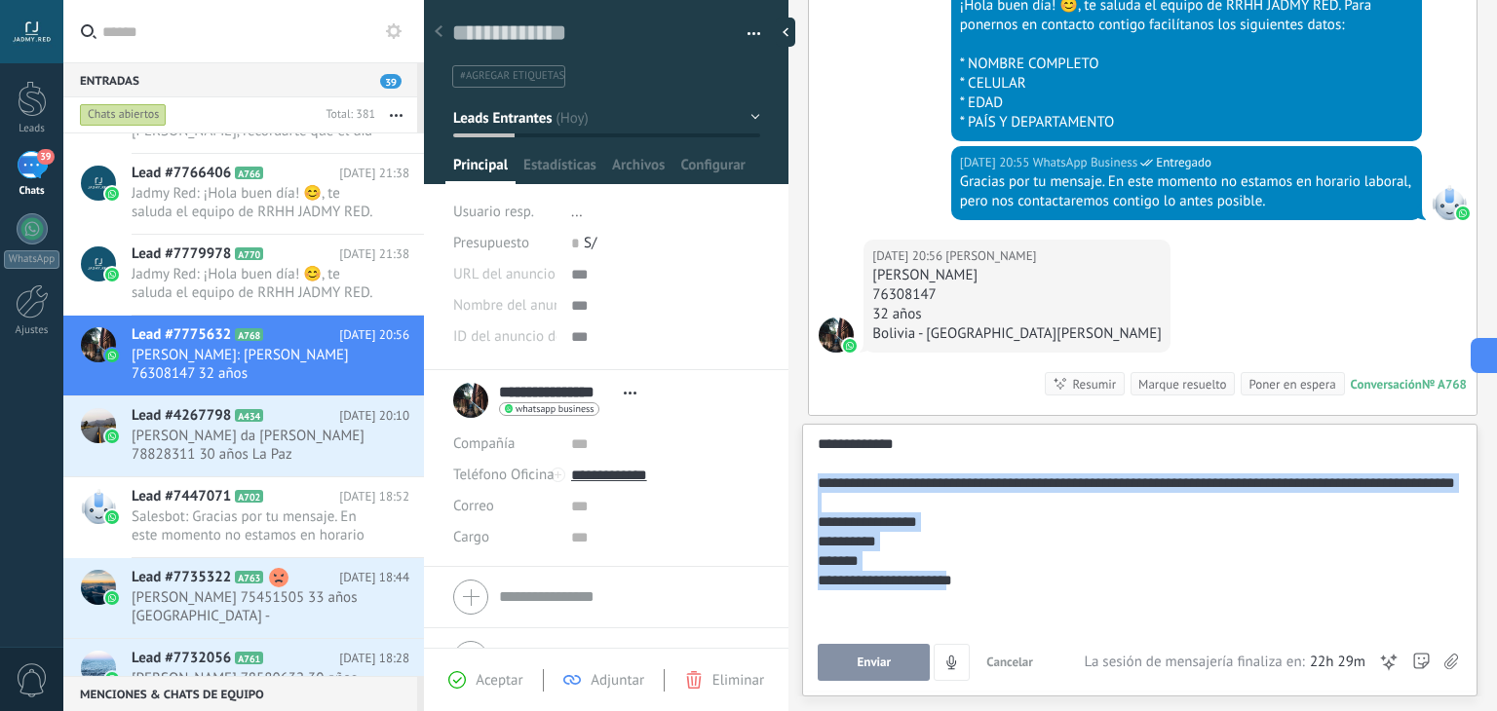
drag, startPoint x: 819, startPoint y: 601, endPoint x: 1165, endPoint y: 673, distance: 353.2
click at [1165, 673] on div "**********" at bounding box center [1140, 558] width 644 height 247
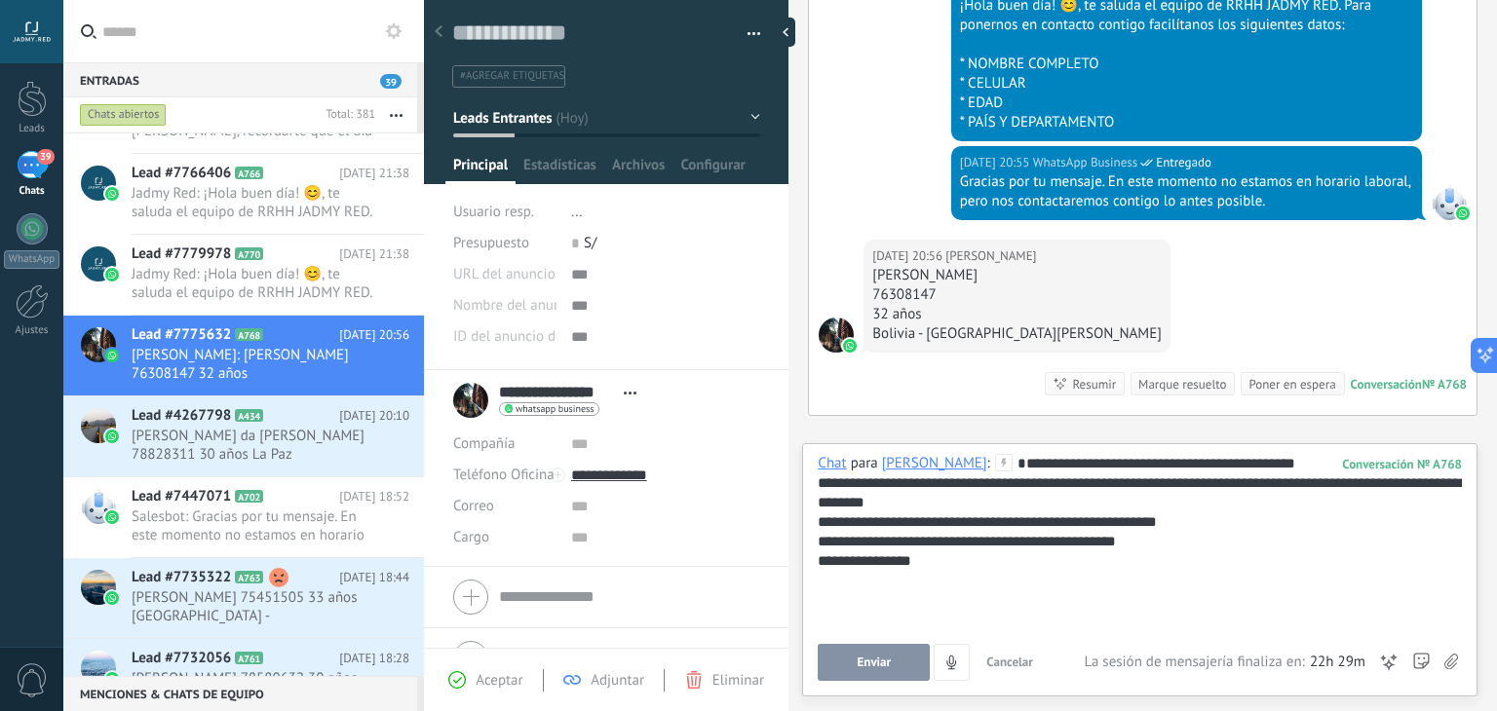
scroll to position [0, 0]
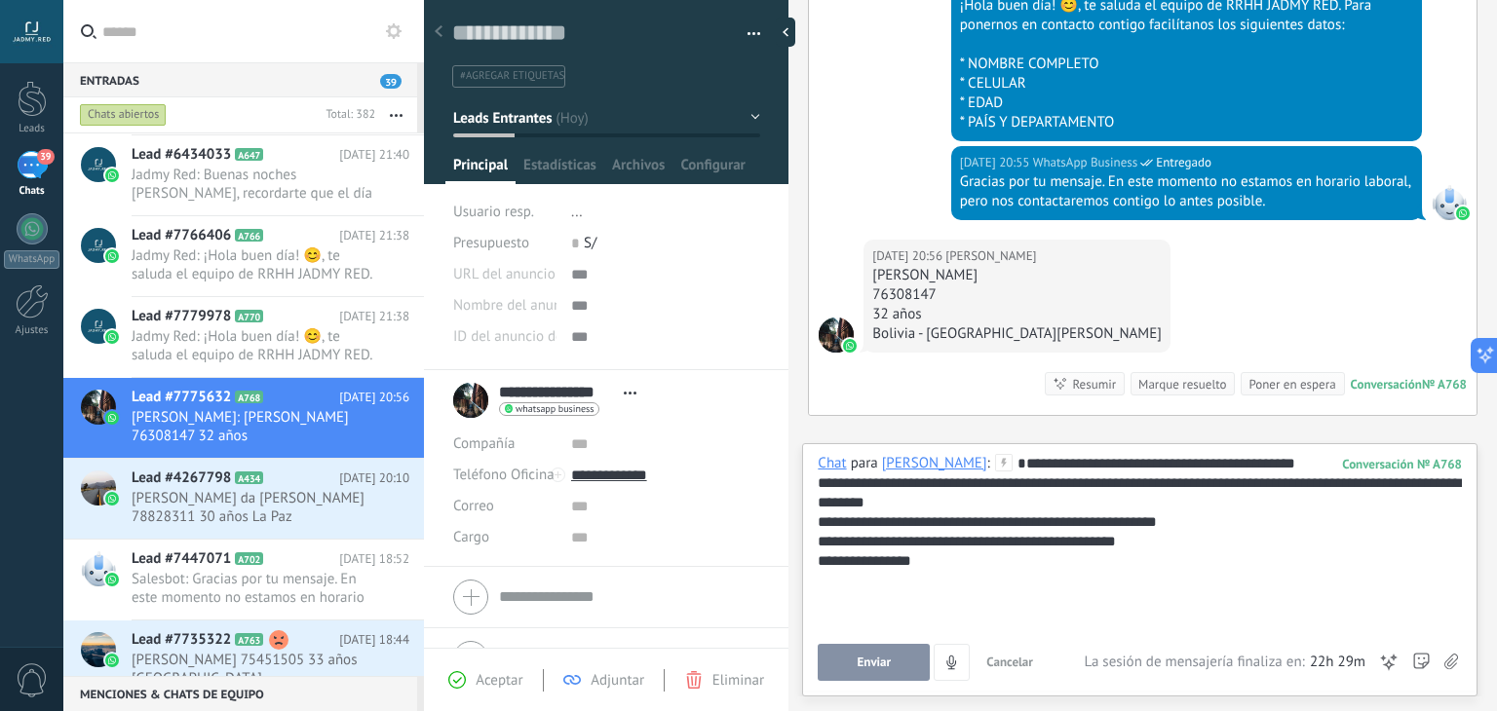
click at [902, 661] on button "Enviar" at bounding box center [874, 662] width 112 height 37
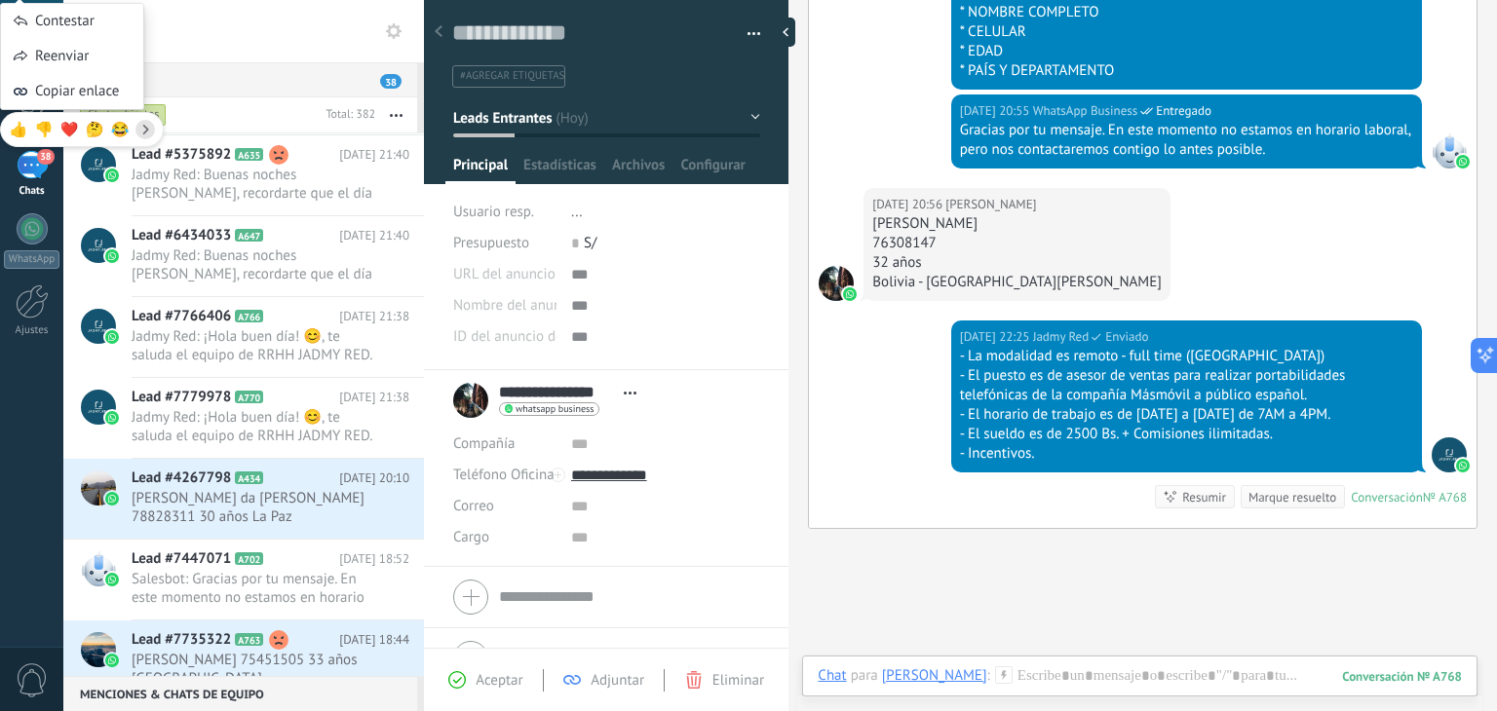
scroll to position [730, 0]
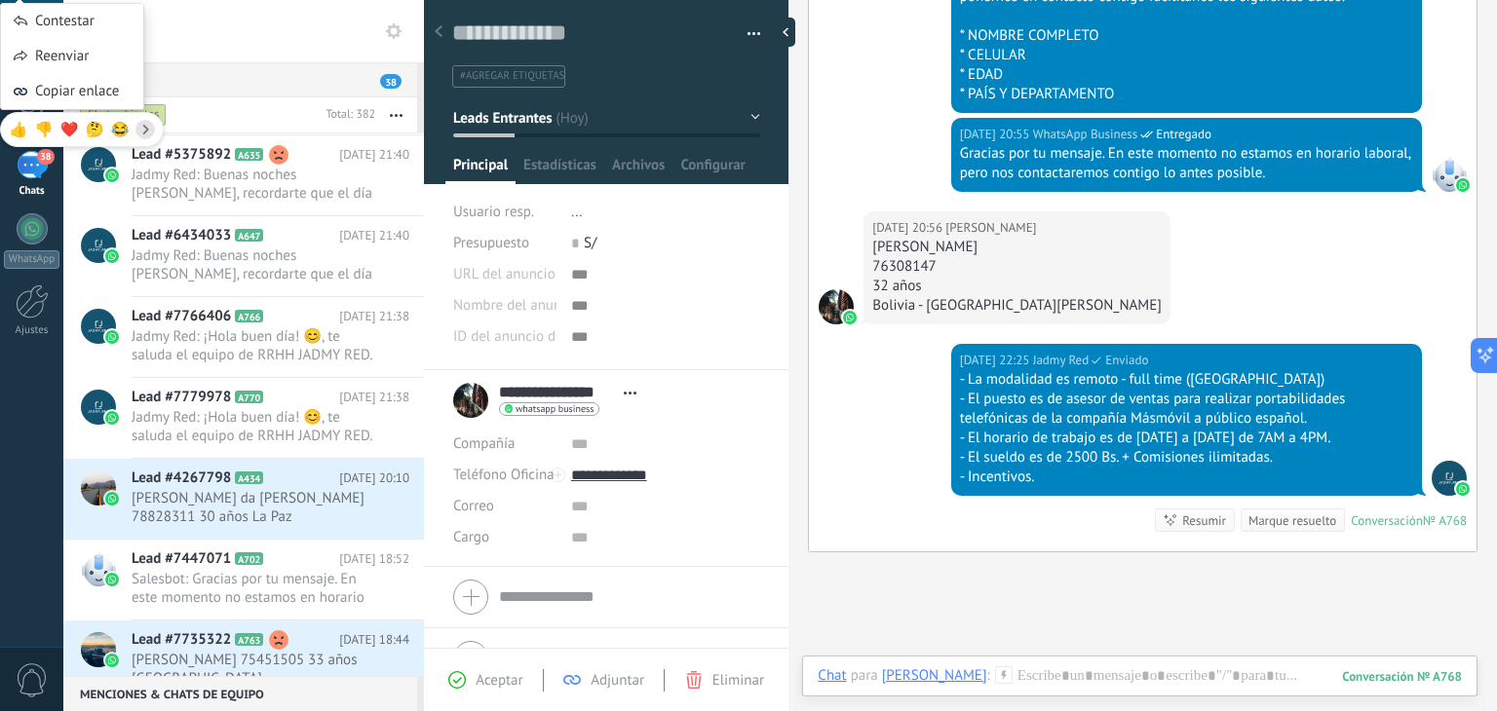
drag, startPoint x: 1028, startPoint y: 250, endPoint x: 870, endPoint y: 247, distance: 157.9
click at [870, 247] on div "Hoy 20:56 Enrrique Hurtado Enrrique Hurtado Ortega 76308147 32 años Bolivia - S…" at bounding box center [1017, 267] width 307 height 113
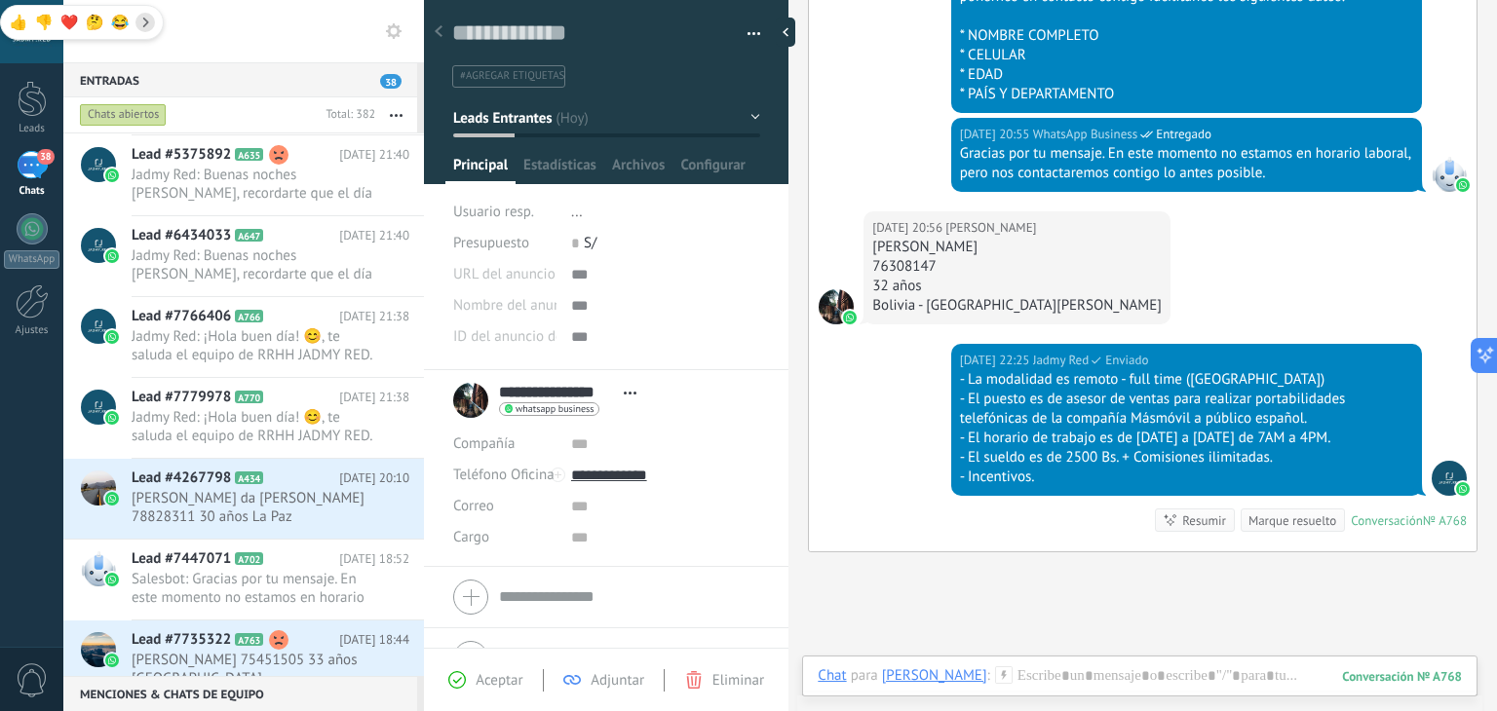
copy div "Enrrique Hurtado Ortega"
click at [594, 384] on input "**********" at bounding box center [556, 392] width 115 height 19
click at [0, 0] on input "**********" at bounding box center [0, 0] width 0 height 0
type input "**"
type input "**********"
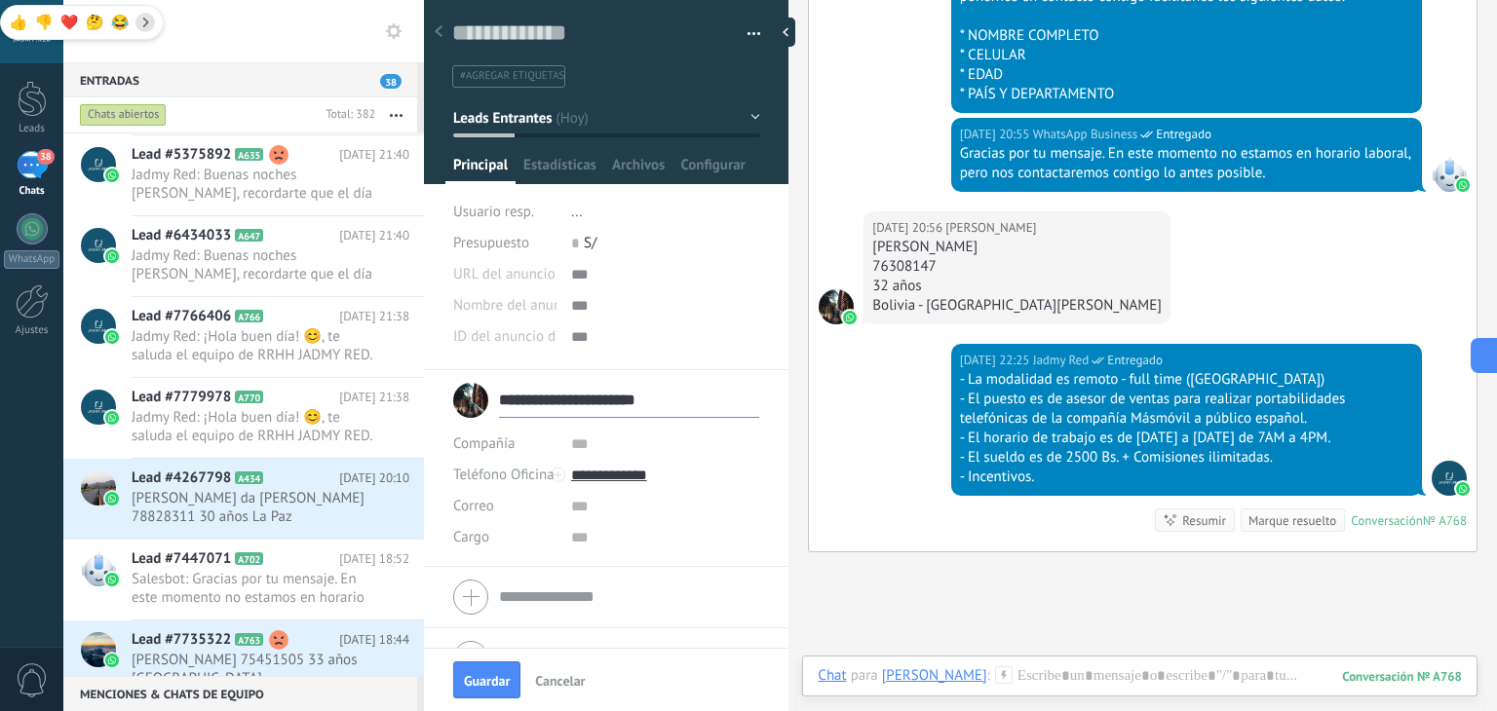
type input "**********"
click at [496, 69] on span "#agregar etiquetas" at bounding box center [512, 76] width 104 height 14
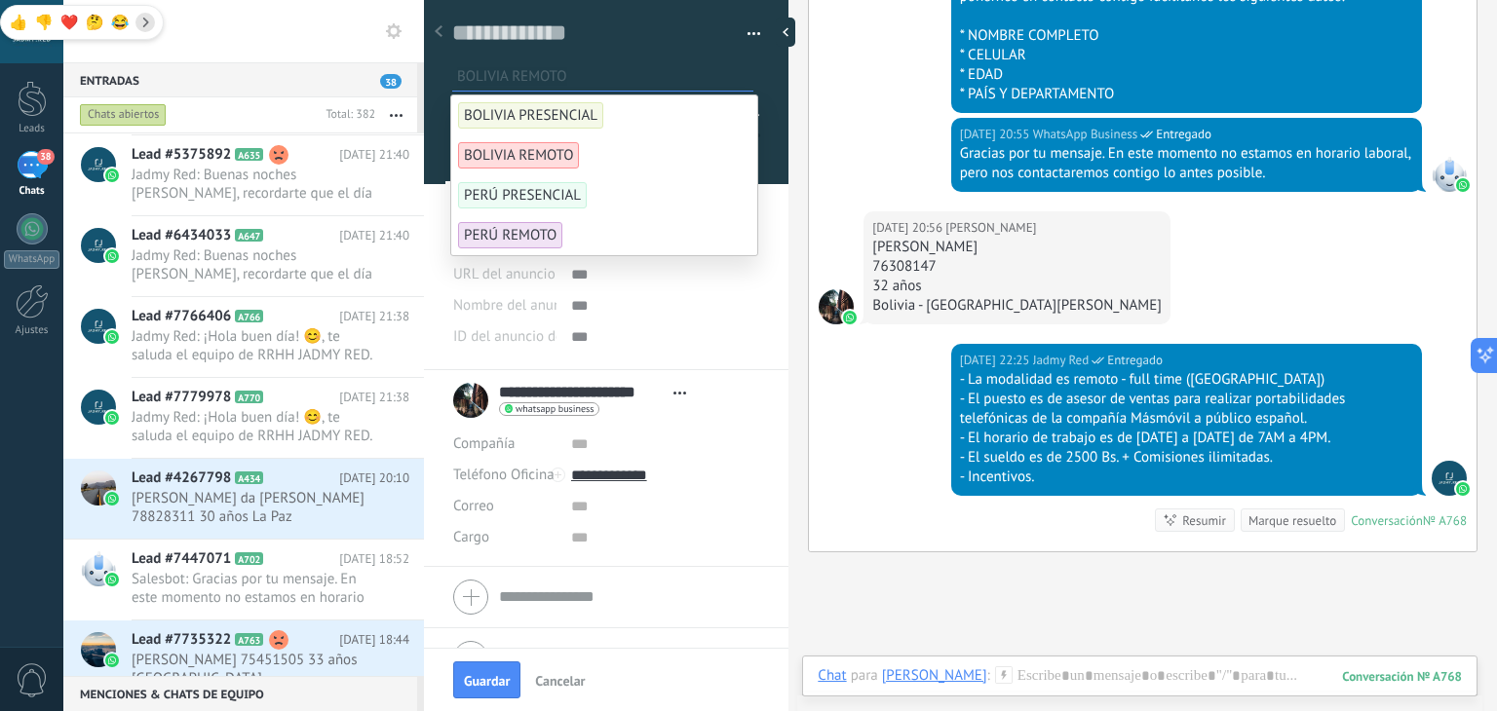
click at [526, 145] on span "BOLIVIA REMOTO" at bounding box center [518, 155] width 121 height 26
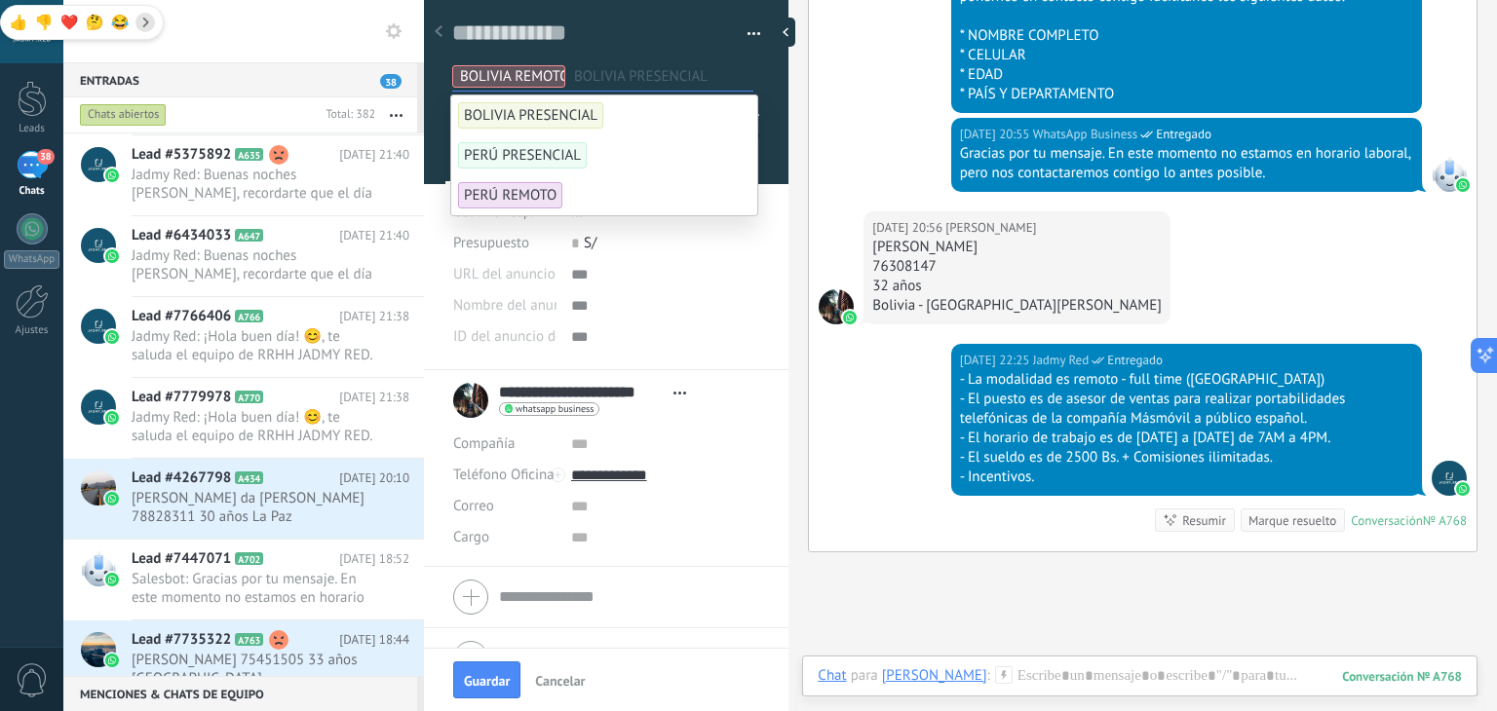
click at [852, 109] on div "Hoy 20:55 WhatsApp Business Entregado ¡Hola buen día! 😊, te saluda el equipo de…" at bounding box center [1143, 25] width 668 height 186
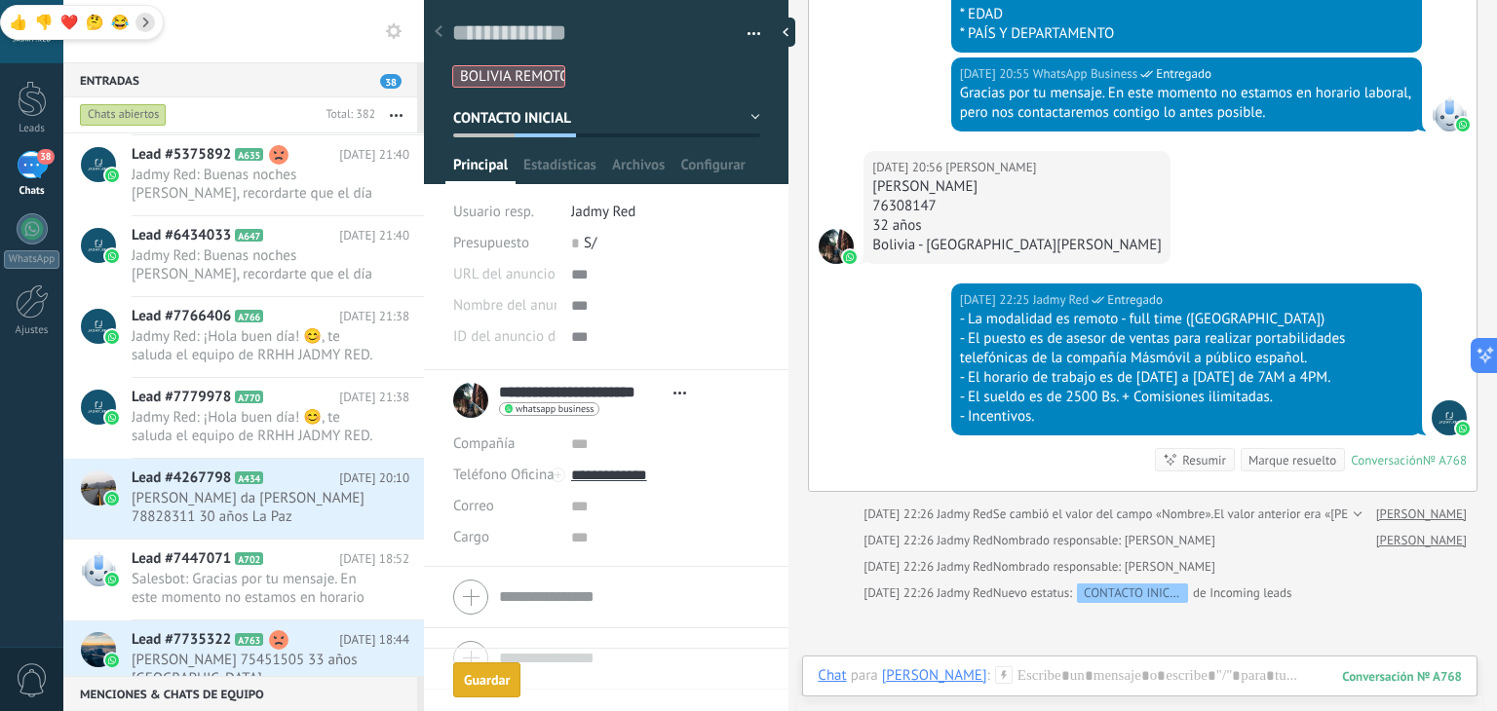
scroll to position [845, 0]
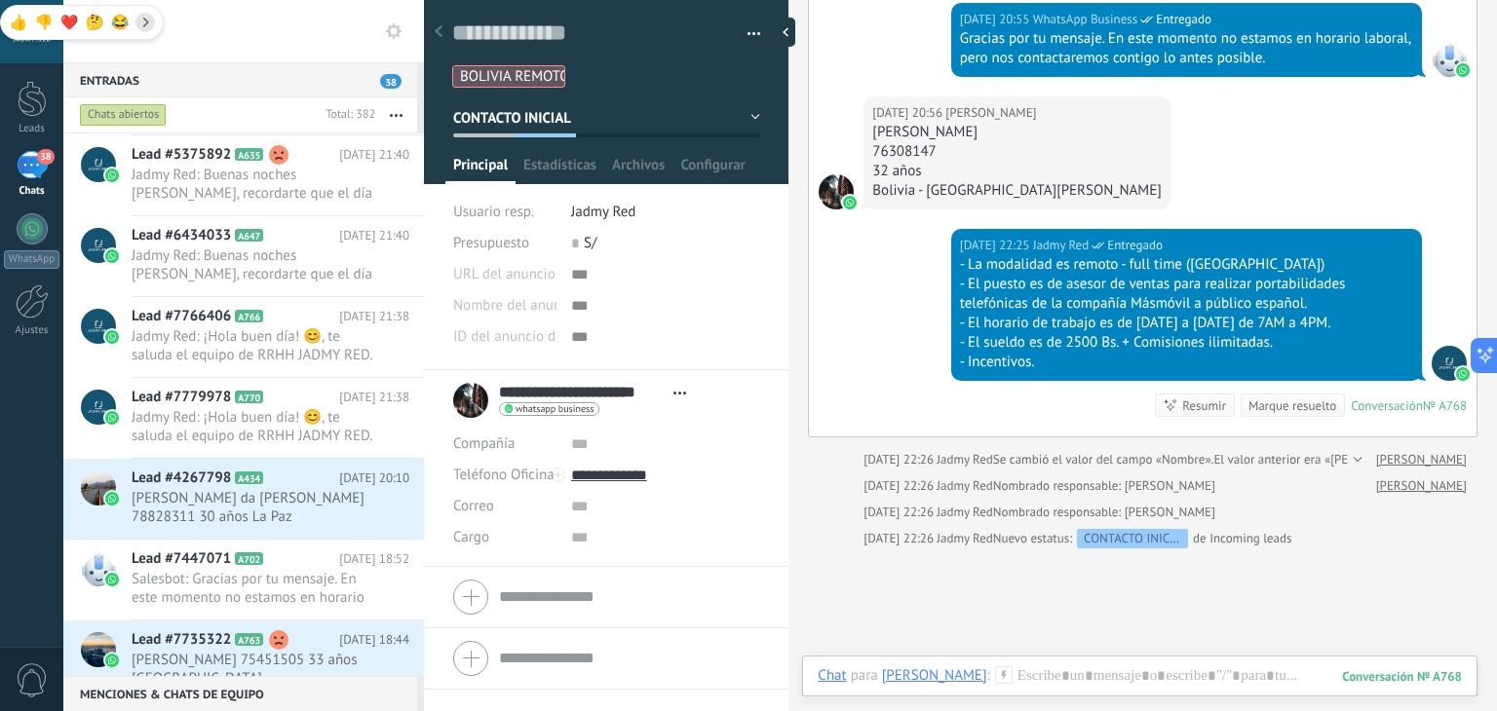
click at [897, 358] on div "Hoy 22:25 Jadmy Red Entregado - La modalidad es remoto - full time (BOLIVIA) - …" at bounding box center [1143, 333] width 668 height 208
click at [1007, 675] on use at bounding box center [1003, 675] width 17 height 17
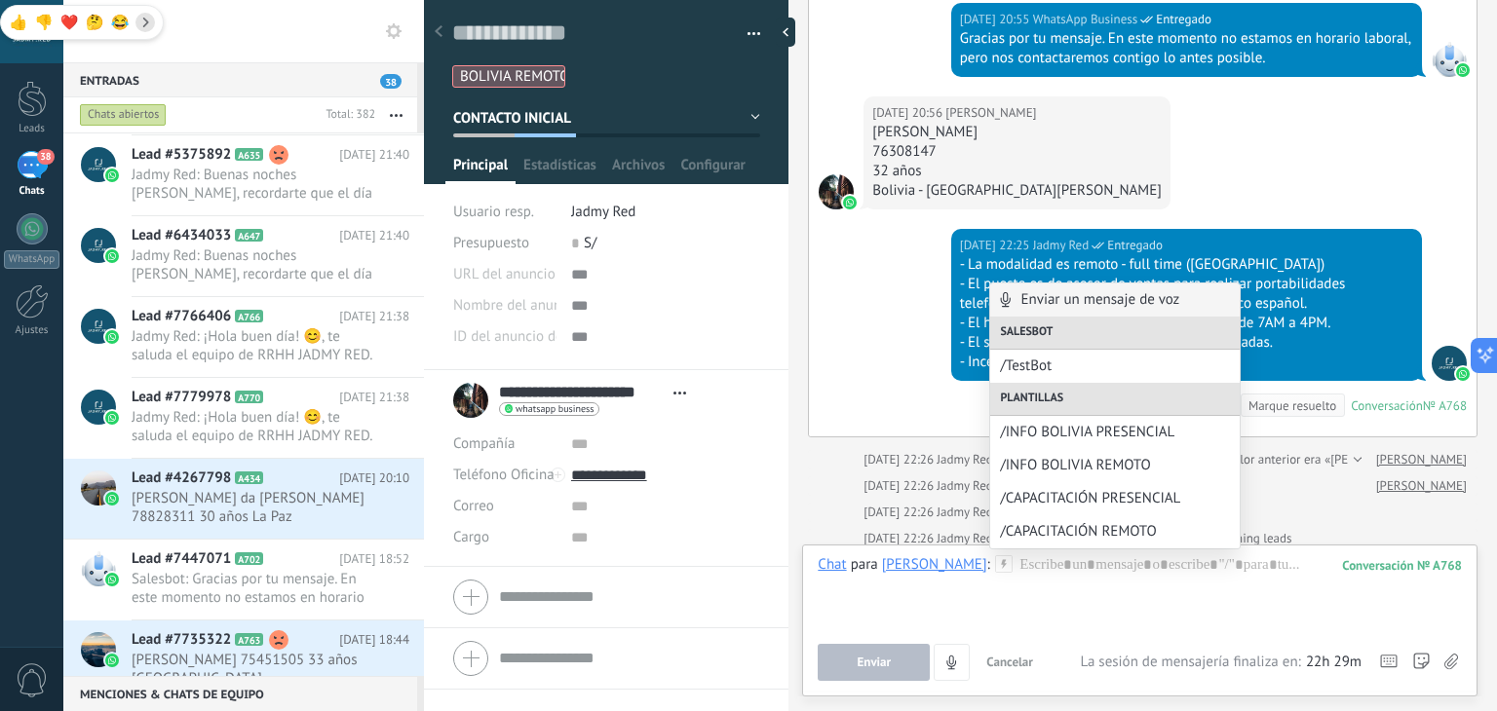
click at [869, 394] on div "Hoy 22:25 Jadmy Red Entregado - La modalidad es remoto - full time (BOLIVIA) - …" at bounding box center [1143, 333] width 668 height 208
click at [1059, 568] on div at bounding box center [1140, 593] width 644 height 74
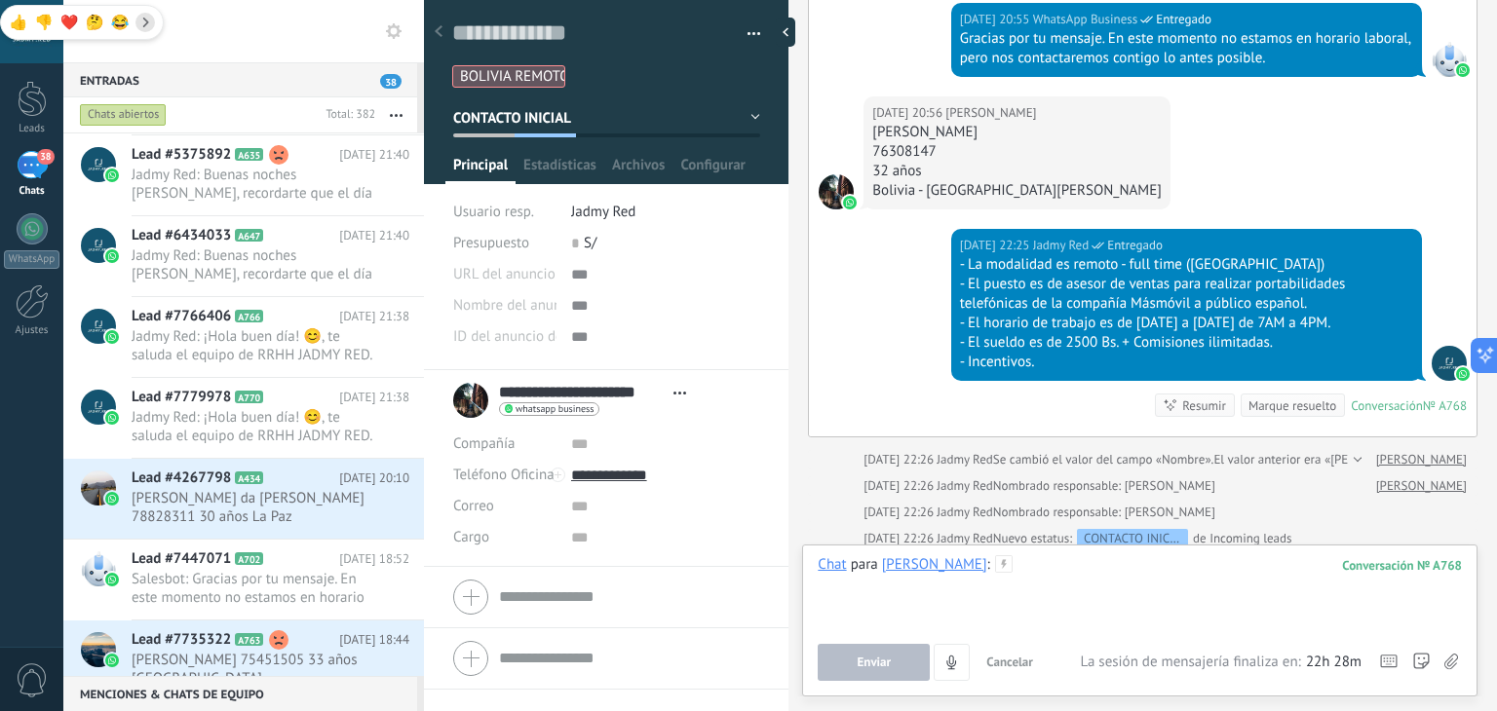
click at [1078, 566] on div at bounding box center [1140, 593] width 644 height 74
paste div
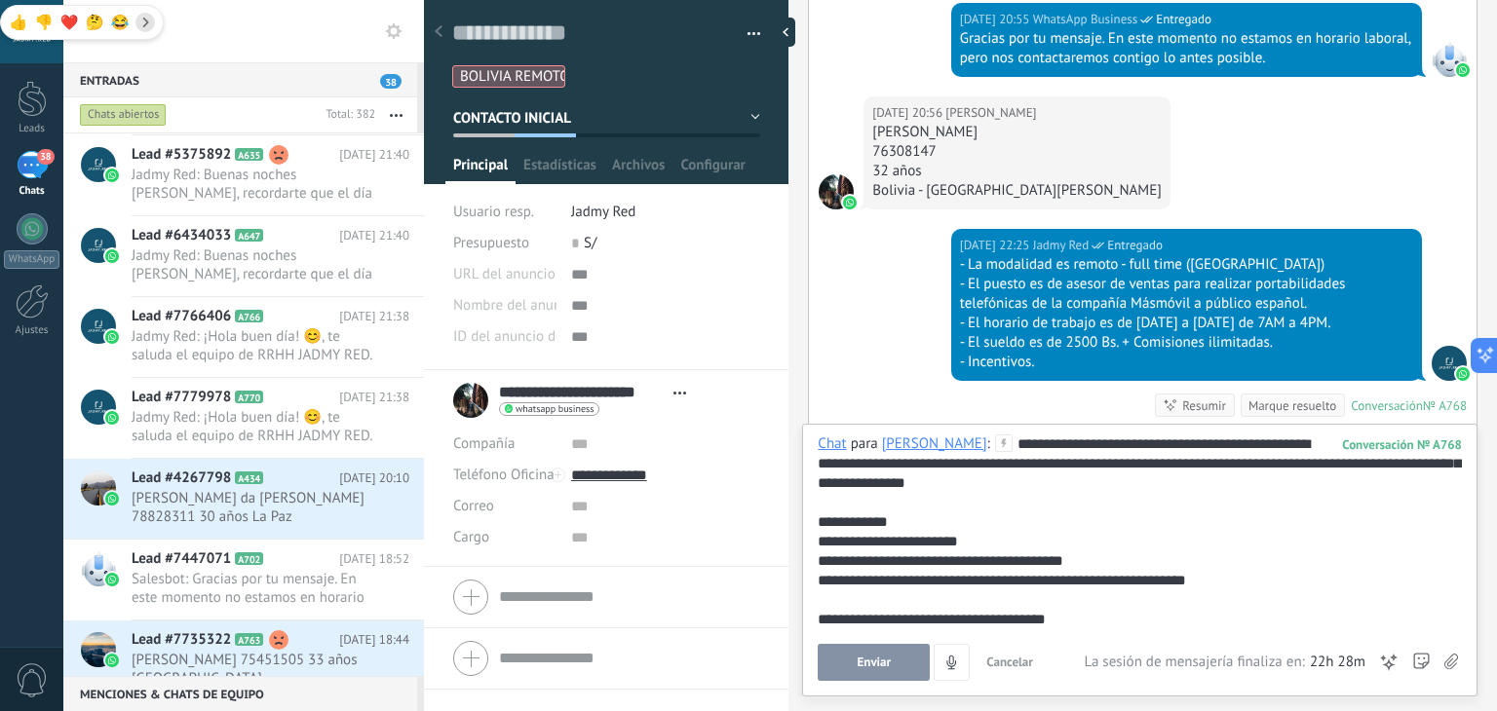
click at [1125, 441] on div "**********" at bounding box center [1140, 532] width 644 height 195
click at [1136, 442] on div "**********" at bounding box center [1140, 532] width 644 height 195
click at [904, 661] on button "Enviar" at bounding box center [874, 662] width 112 height 37
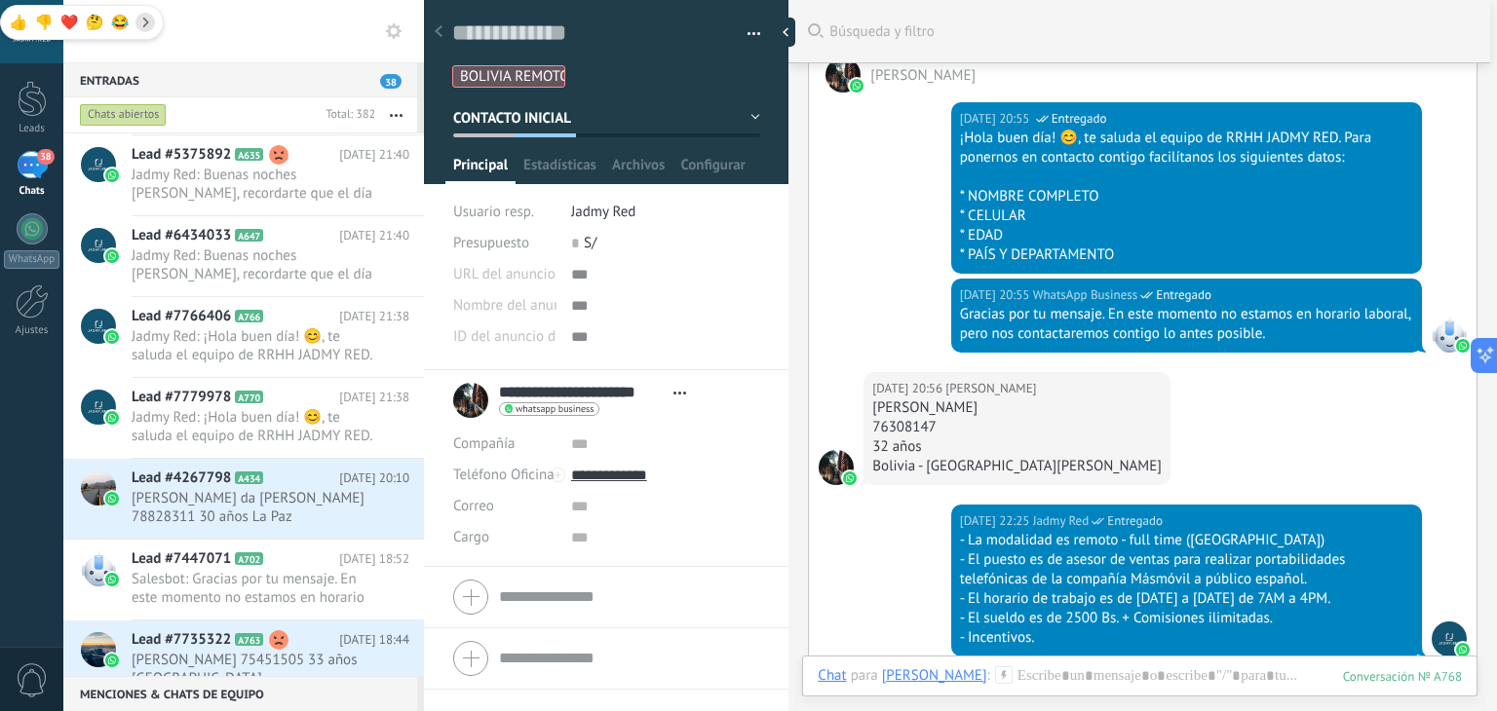
scroll to position [434, 0]
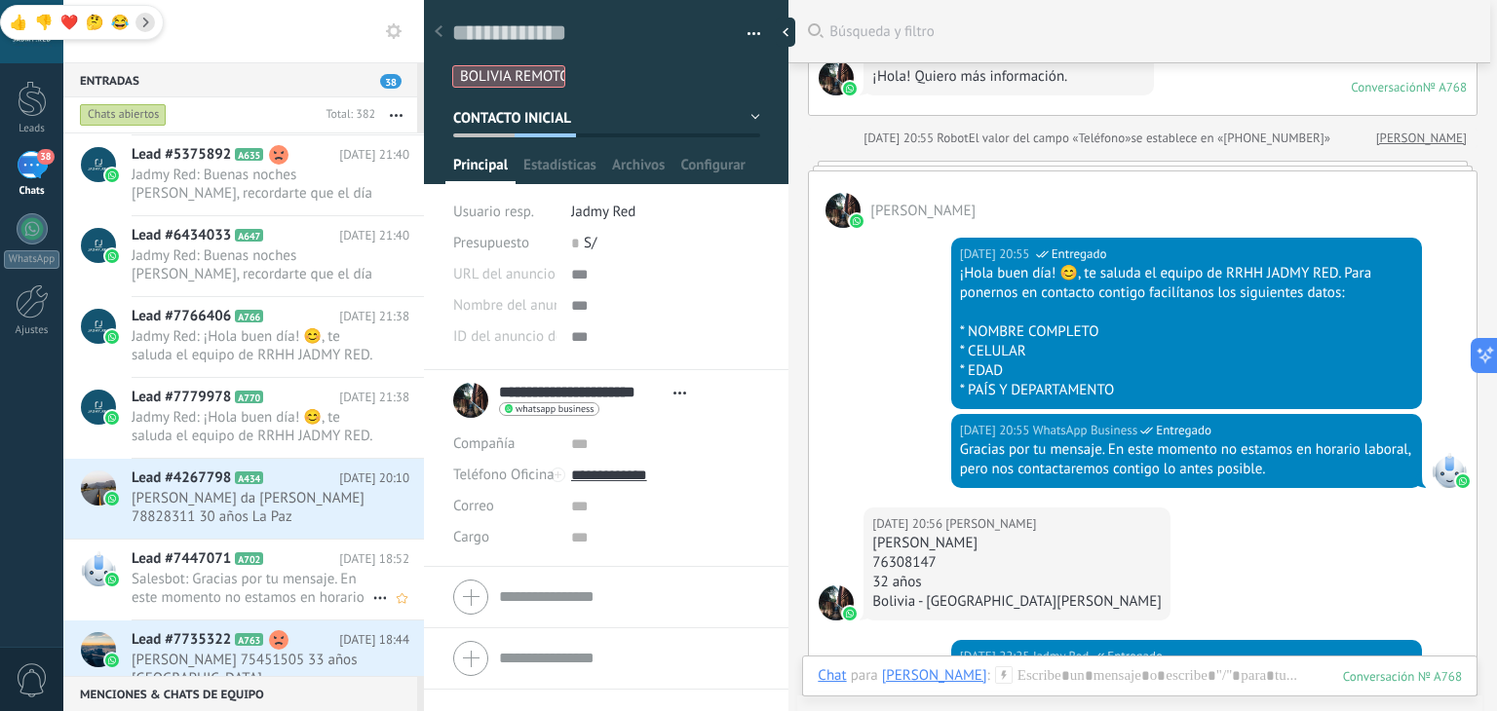
click at [285, 570] on span "Salesbot: Gracias por tu mensaje. En este momento no estamos en horario laboral…" at bounding box center [252, 588] width 241 height 37
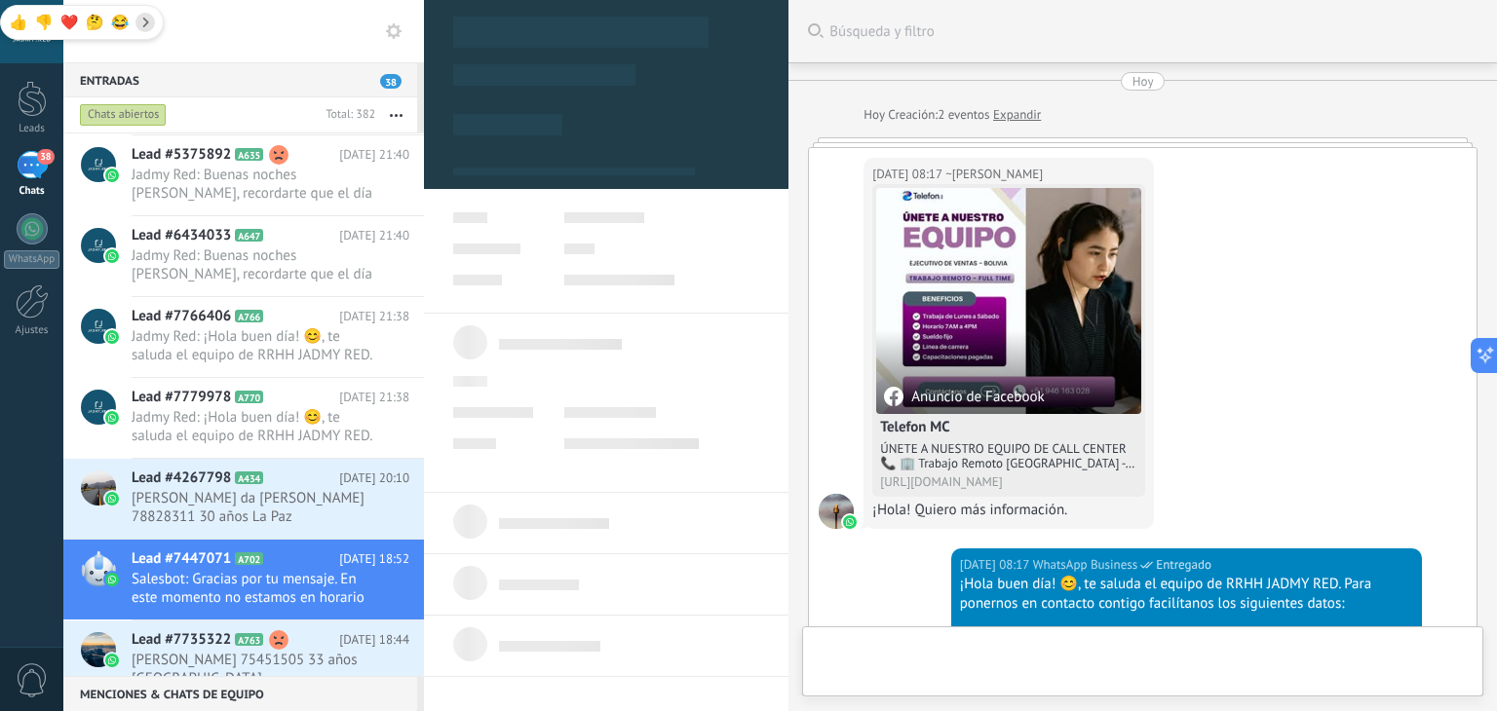
type textarea "**********"
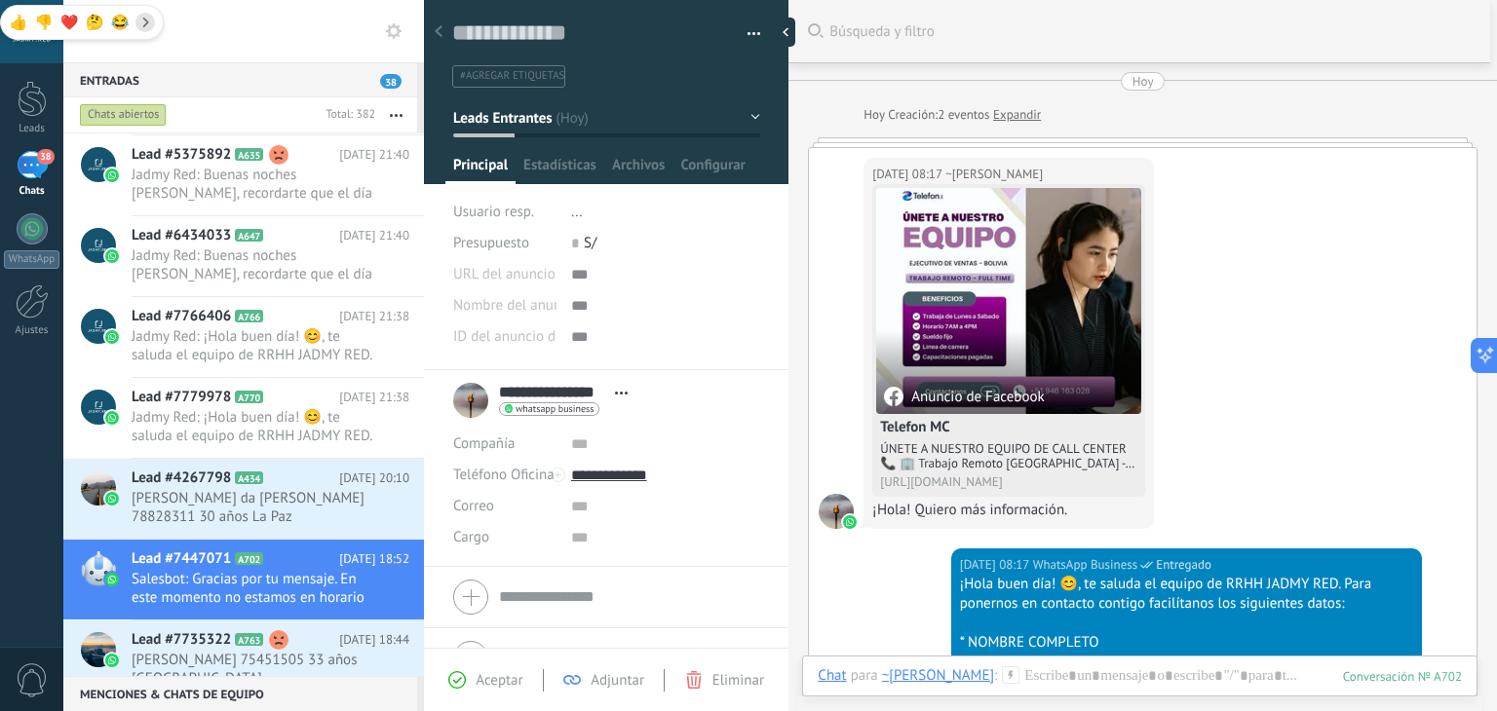
click at [1003, 675] on use at bounding box center [1011, 675] width 17 height 17
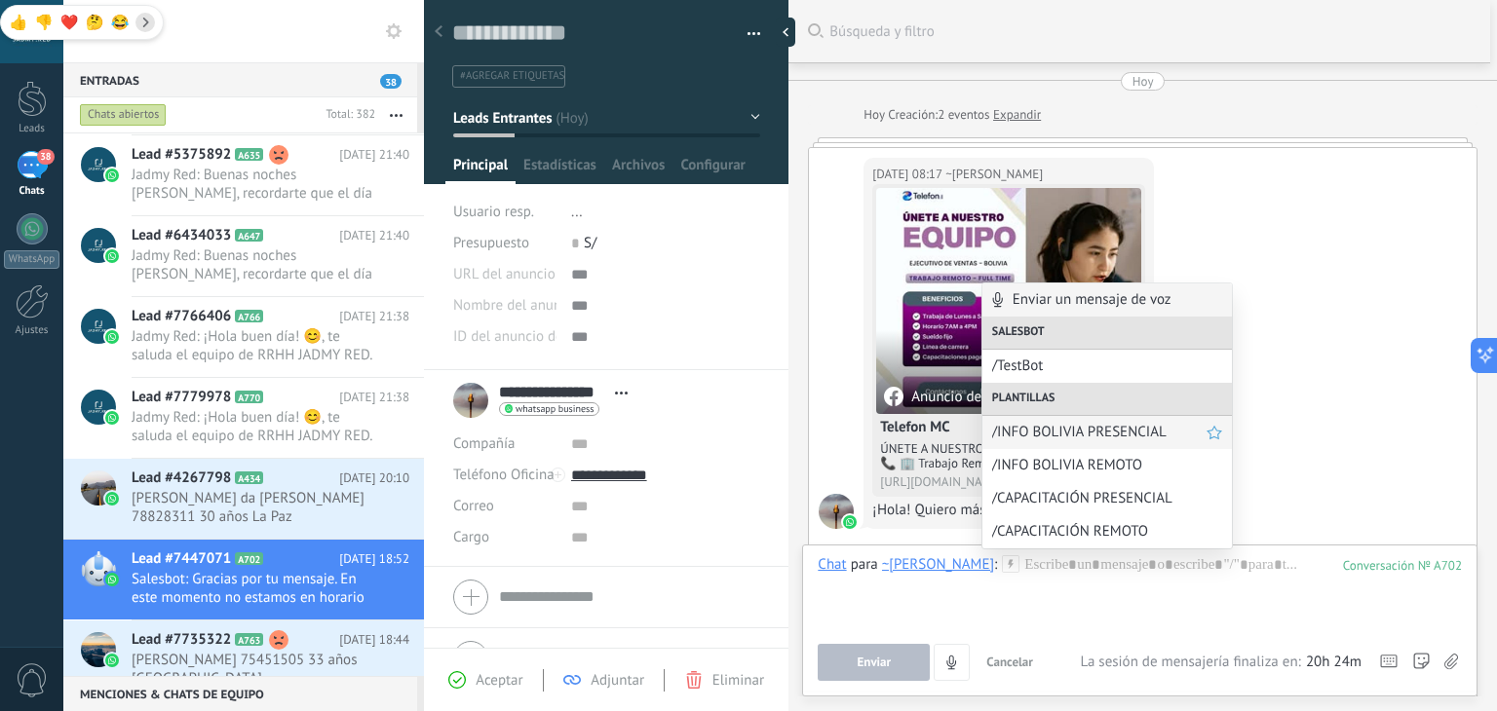
click at [1094, 442] on div "/INFO BOLIVIA PRESENCIAL" at bounding box center [1107, 432] width 250 height 33
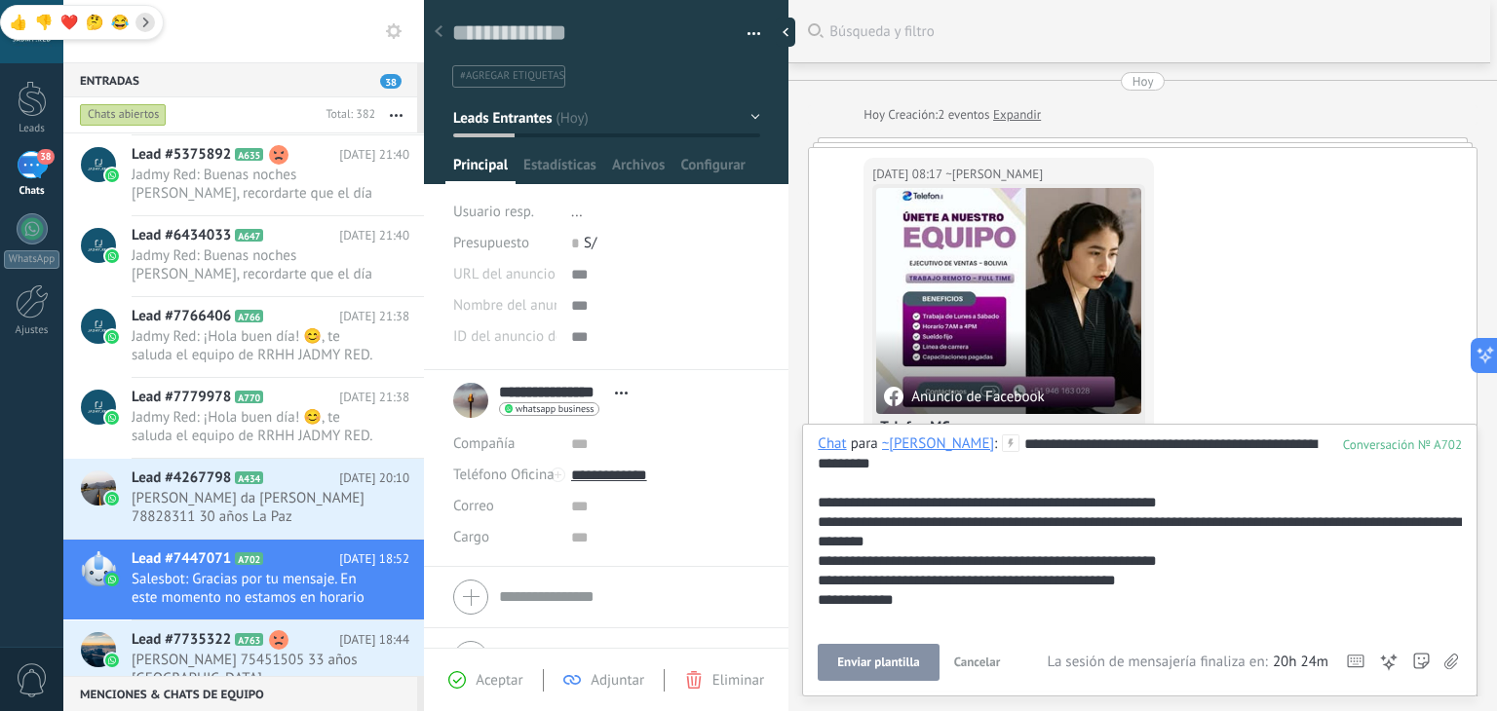
click at [893, 664] on span "Enviar plantilla" at bounding box center [878, 663] width 82 height 14
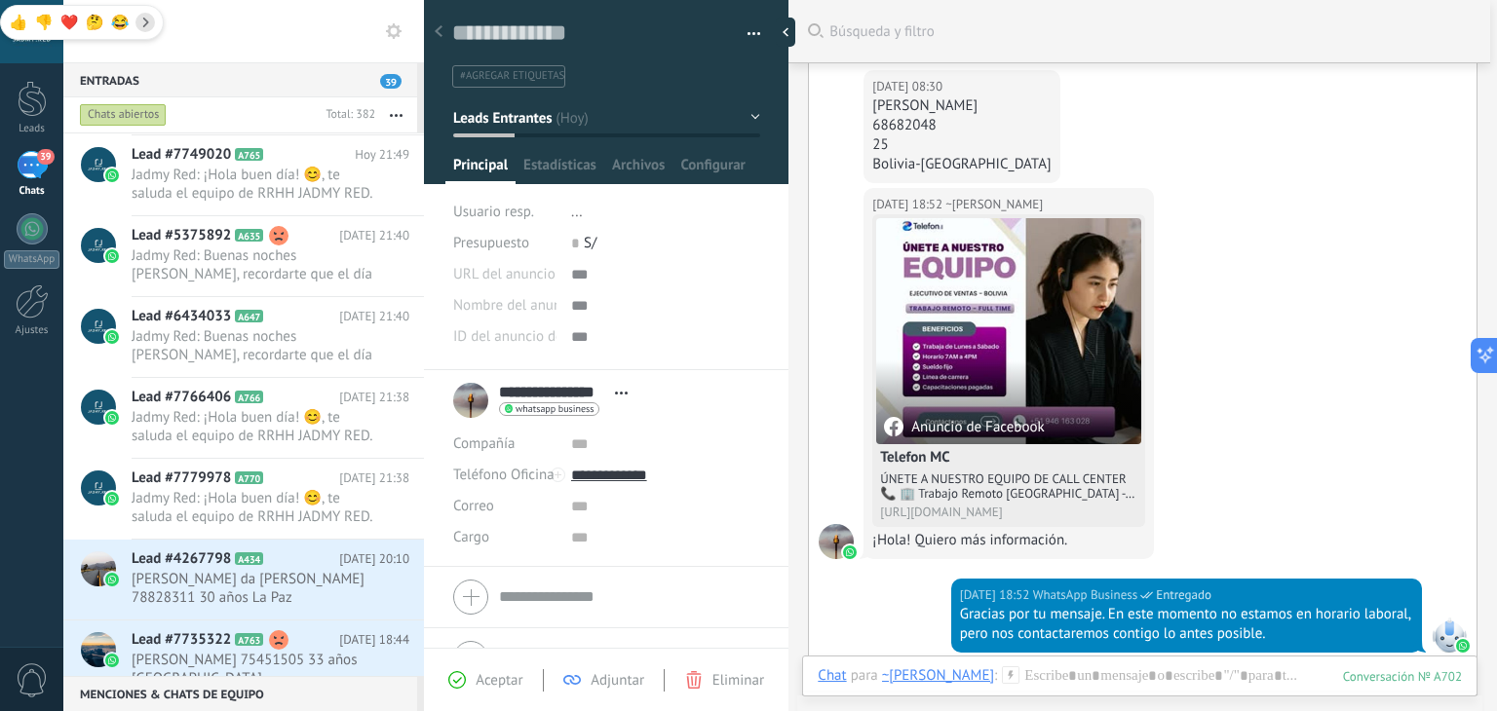
scroll to position [562, 0]
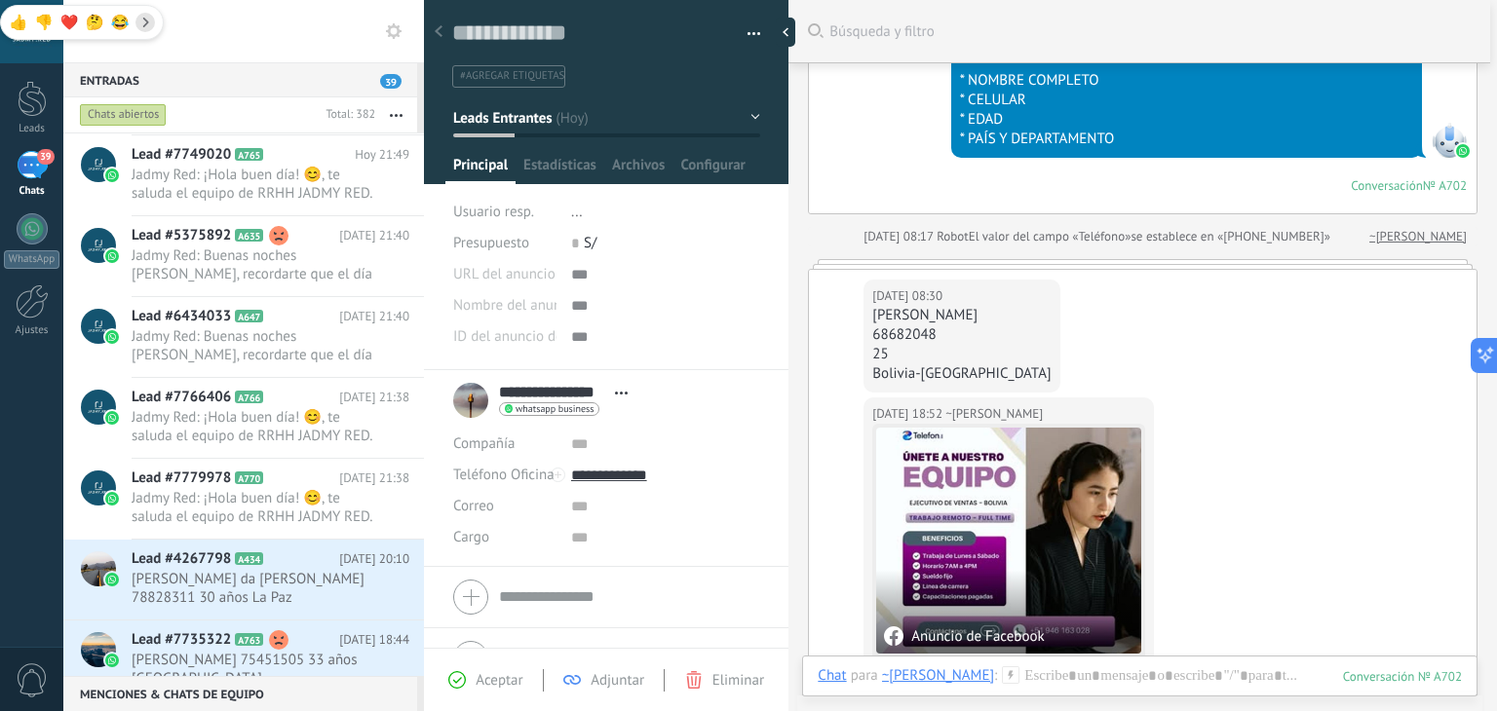
click at [1002, 672] on icon at bounding box center [1011, 676] width 18 height 18
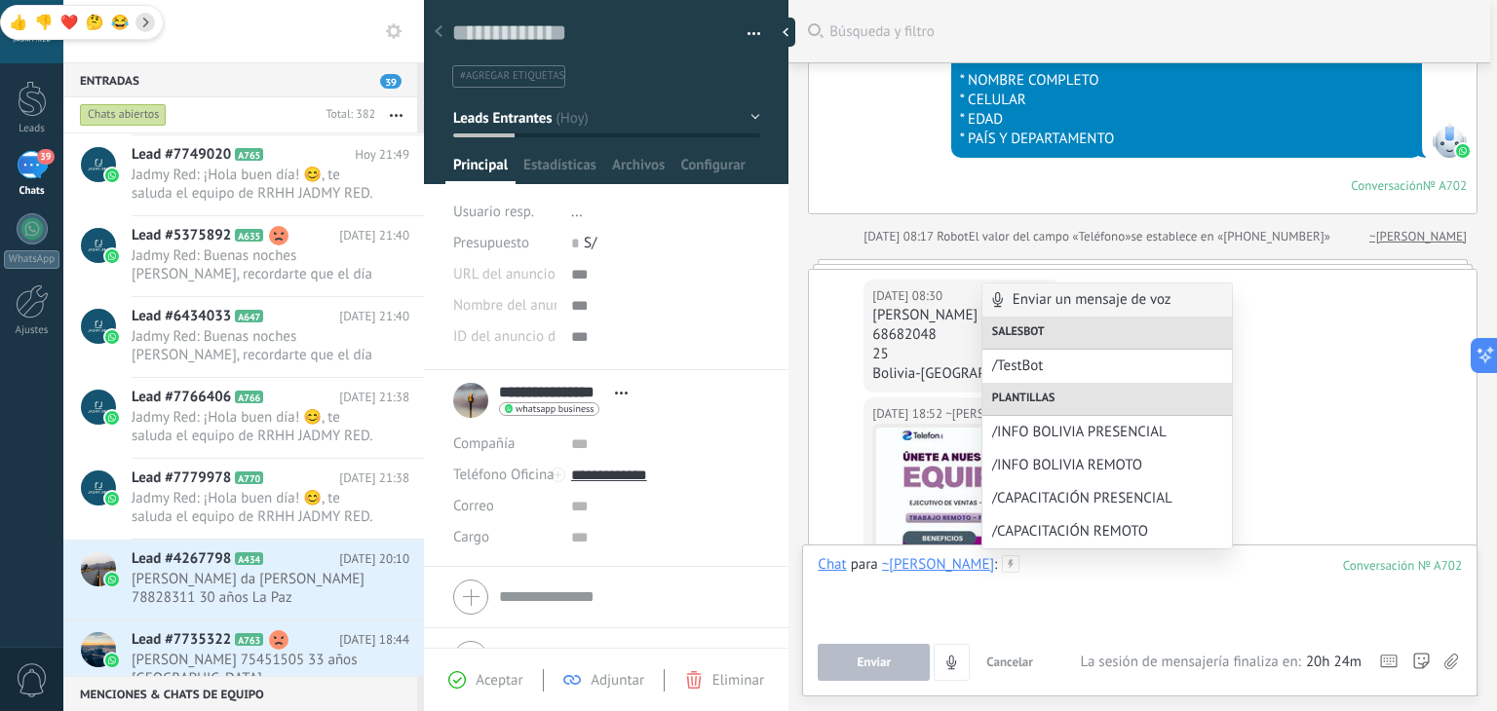
click at [1126, 595] on div at bounding box center [1140, 593] width 644 height 74
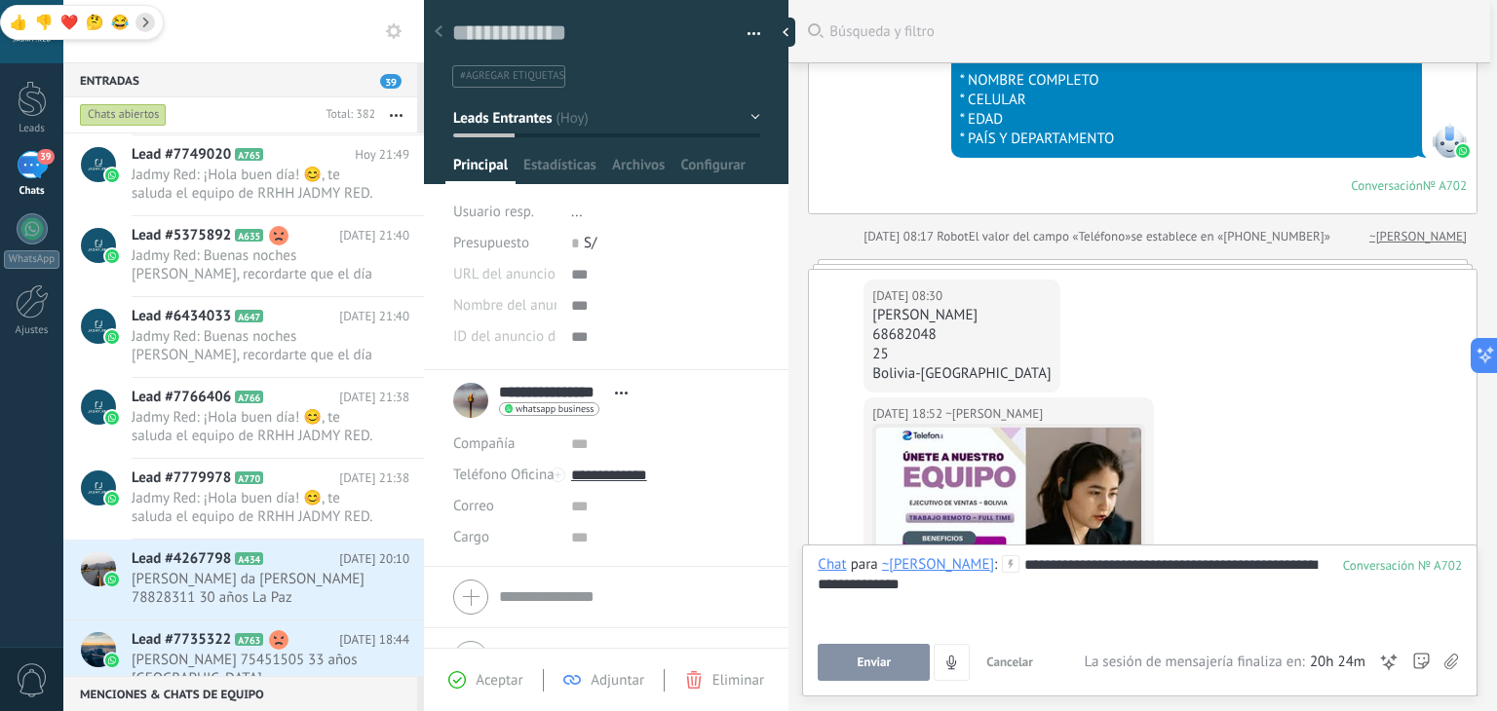
click at [895, 651] on button "Enviar" at bounding box center [874, 662] width 112 height 37
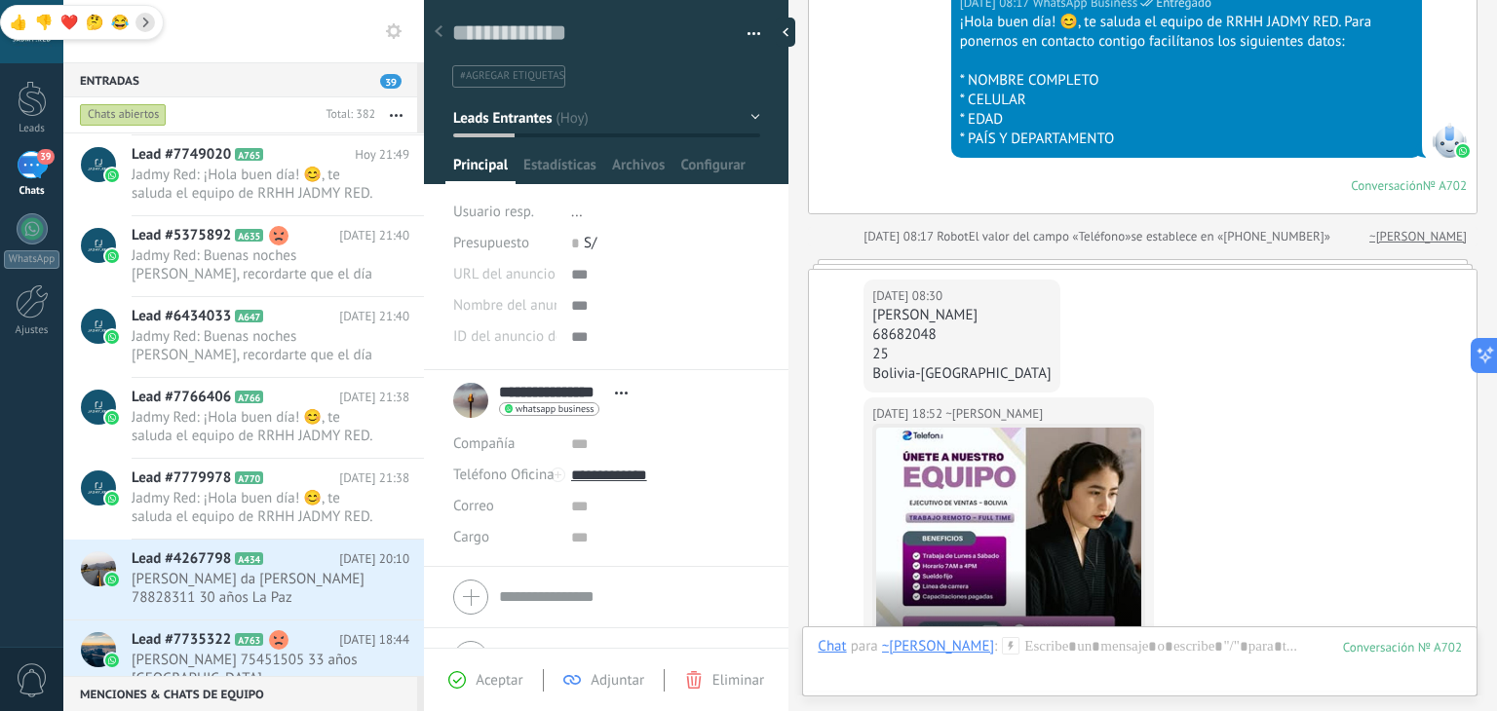
scroll to position [1668, 0]
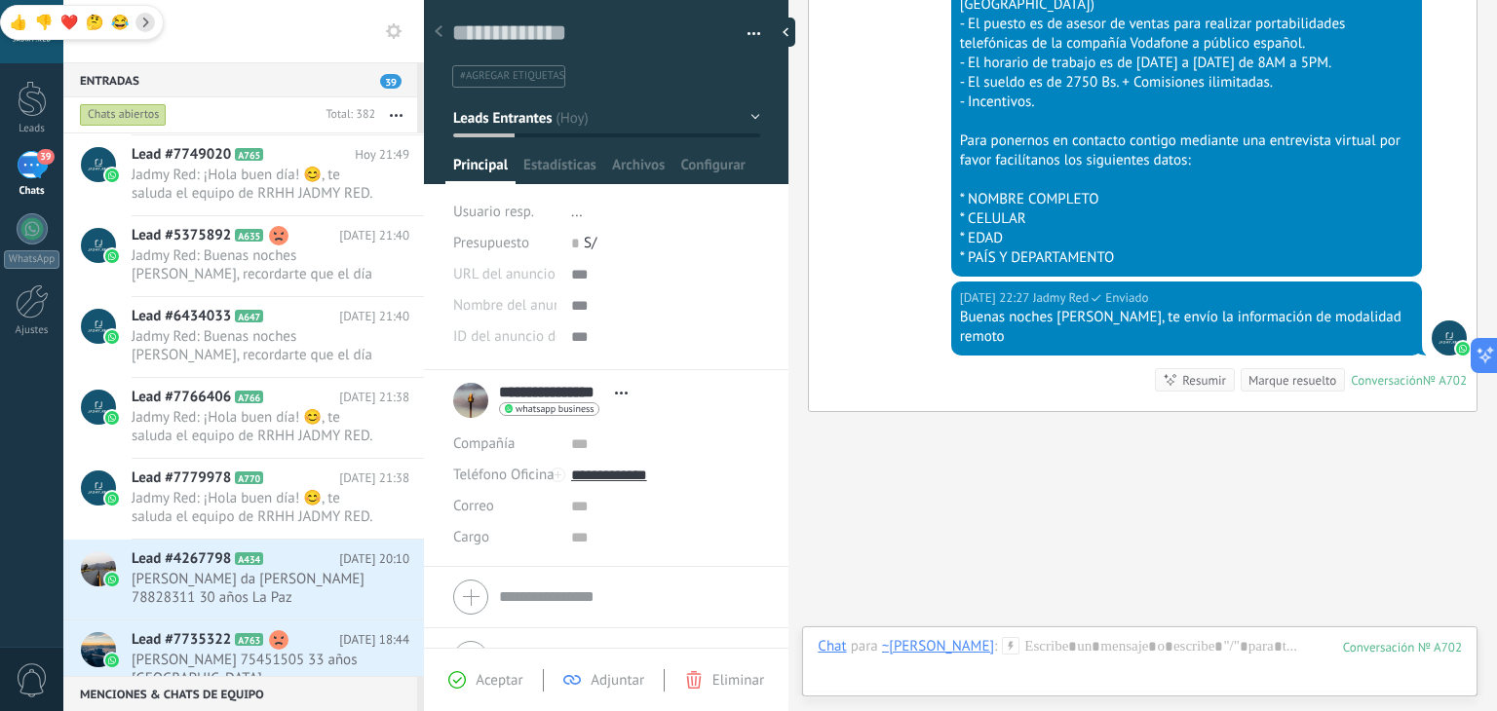
click at [1002, 647] on icon at bounding box center [1011, 646] width 18 height 18
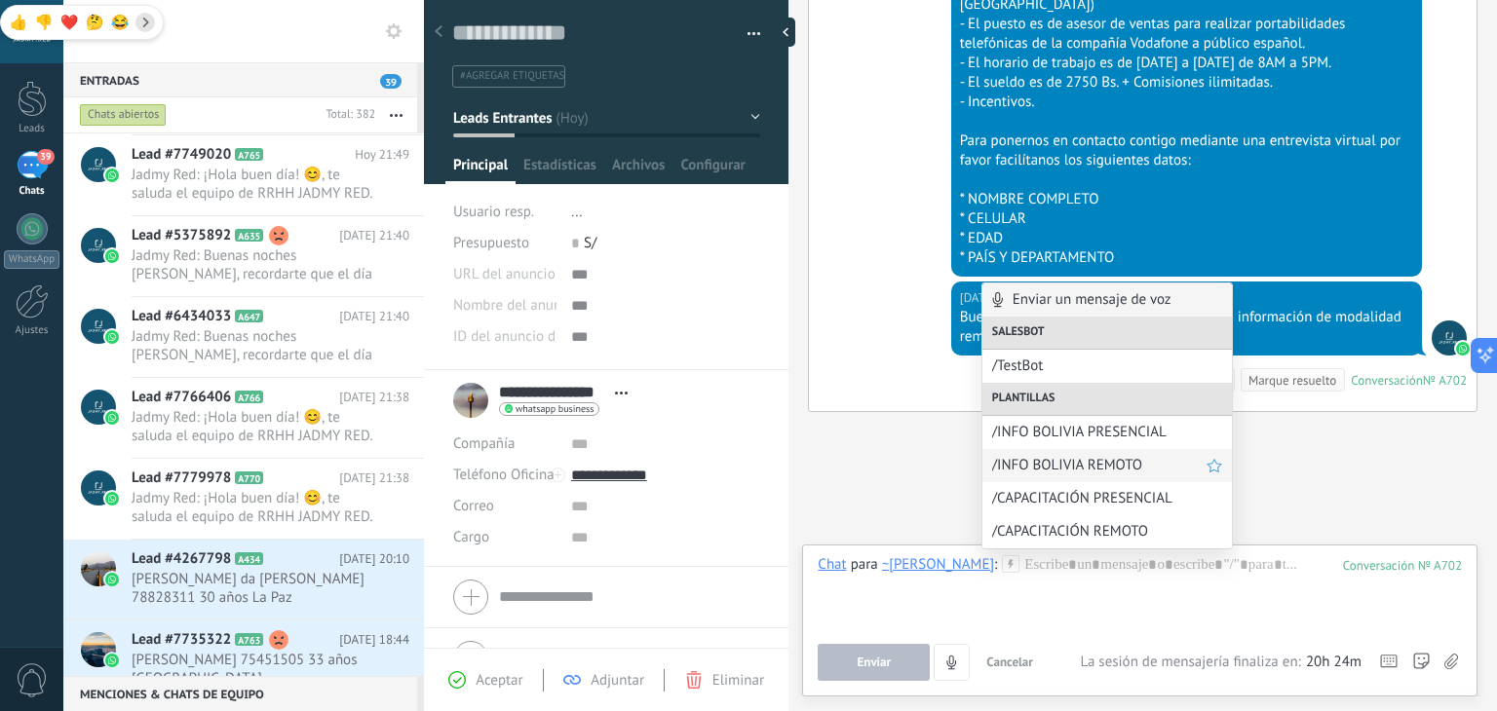
click at [1071, 464] on span "/INFO BOLIVIA REMOTO" at bounding box center [1099, 465] width 214 height 19
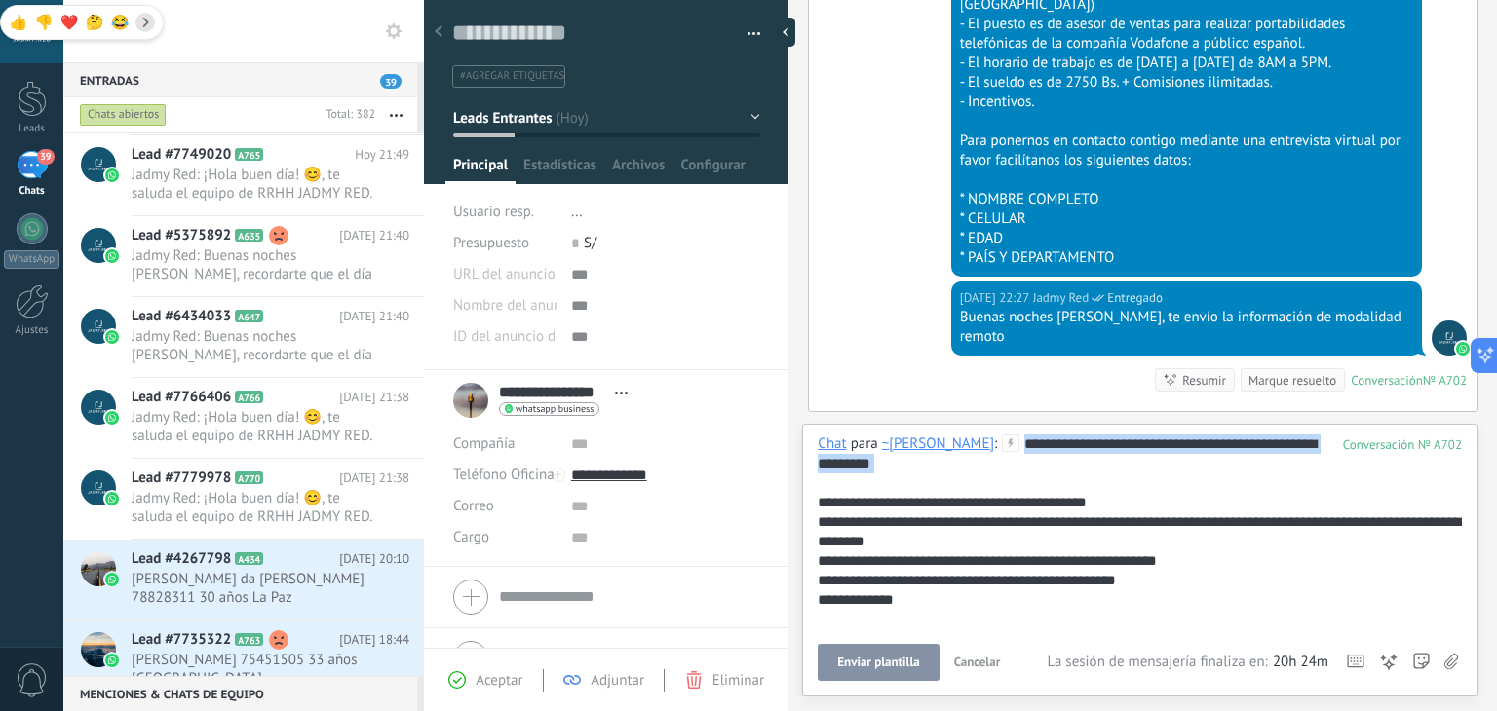
drag, startPoint x: 1045, startPoint y: 484, endPoint x: 1008, endPoint y: 441, distance: 57.4
click at [1008, 441] on div "**********" at bounding box center [1137, 600] width 638 height 331
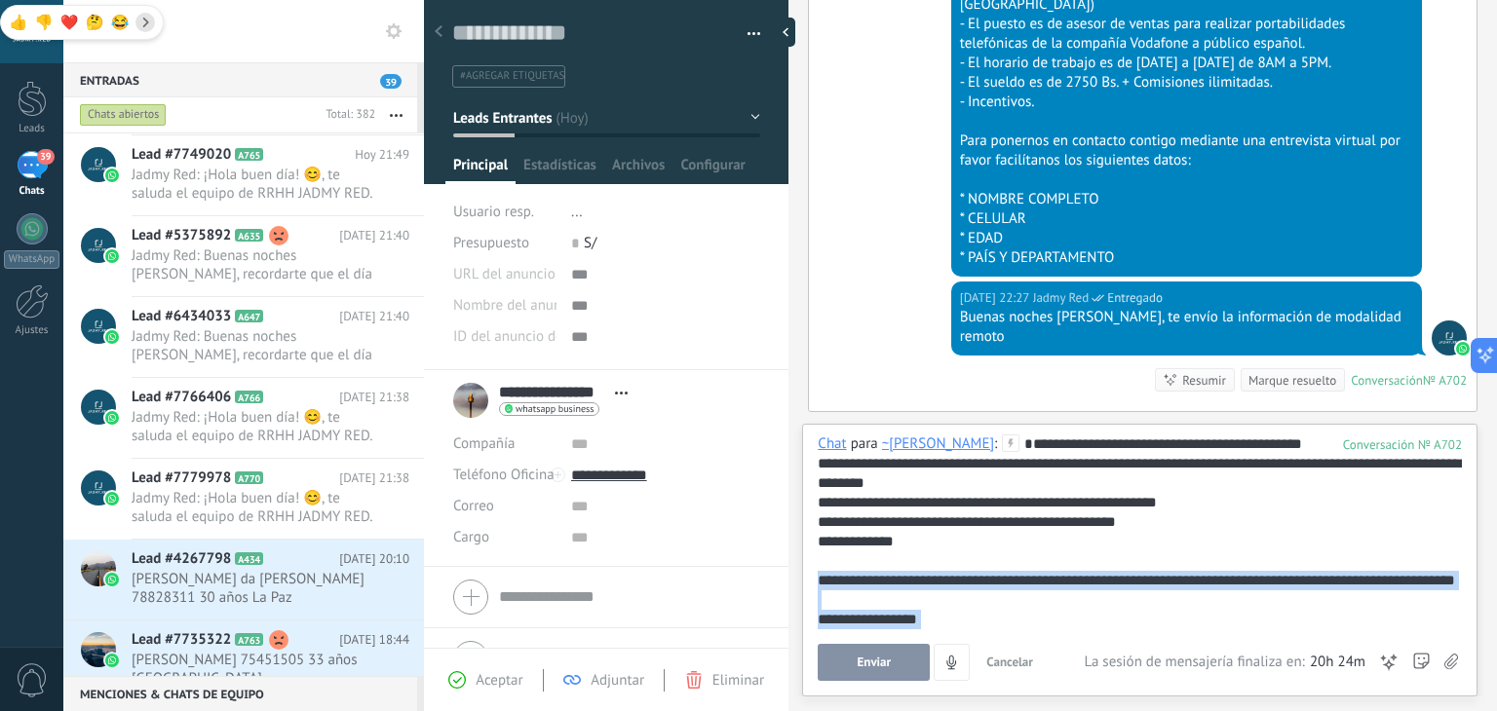
scroll to position [97, 0]
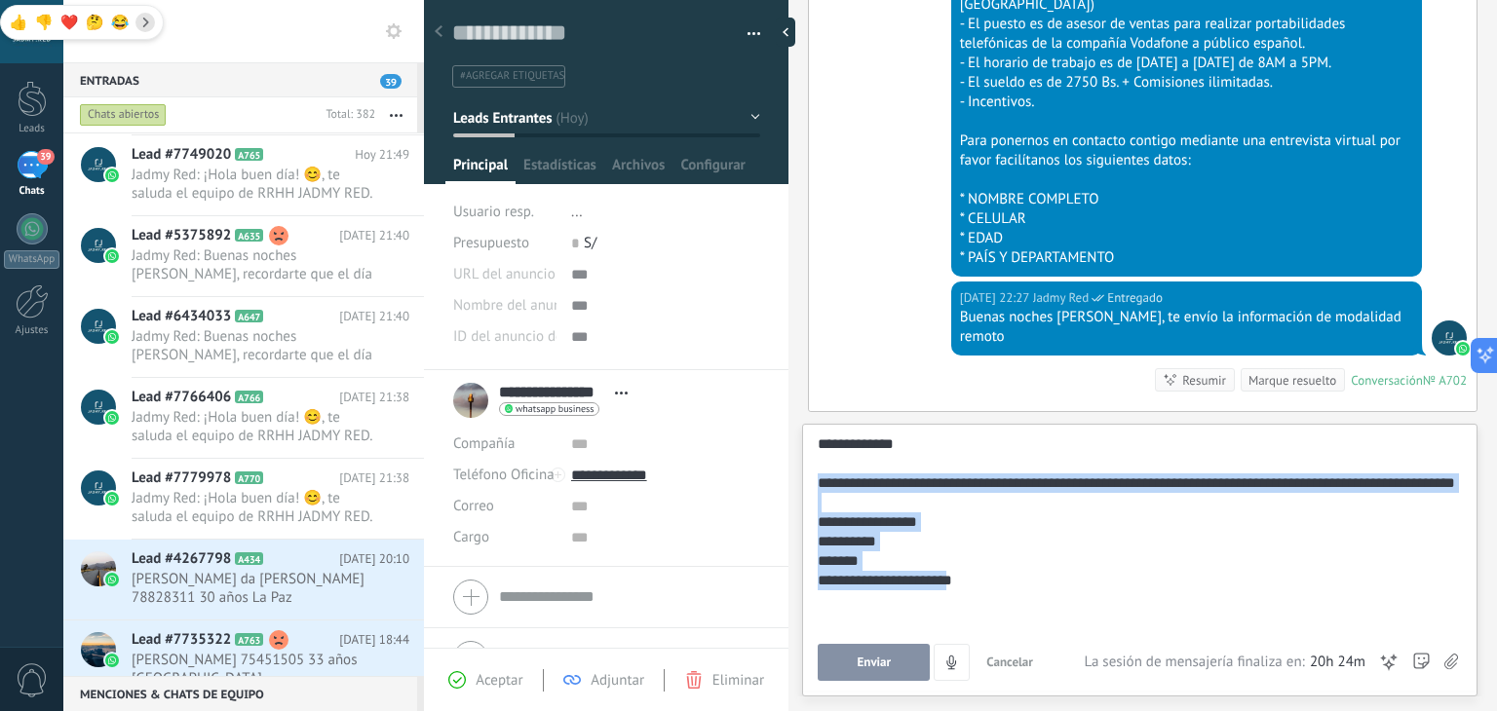
drag, startPoint x: 819, startPoint y: 596, endPoint x: 1058, endPoint y: 694, distance: 258.8
click at [1058, 694] on div "Buscar Búsqueda y filtro Carga más Hoy Hoy Creación: 2 eventos Expandir Hoy 08:…" at bounding box center [1142, 355] width 709 height 711
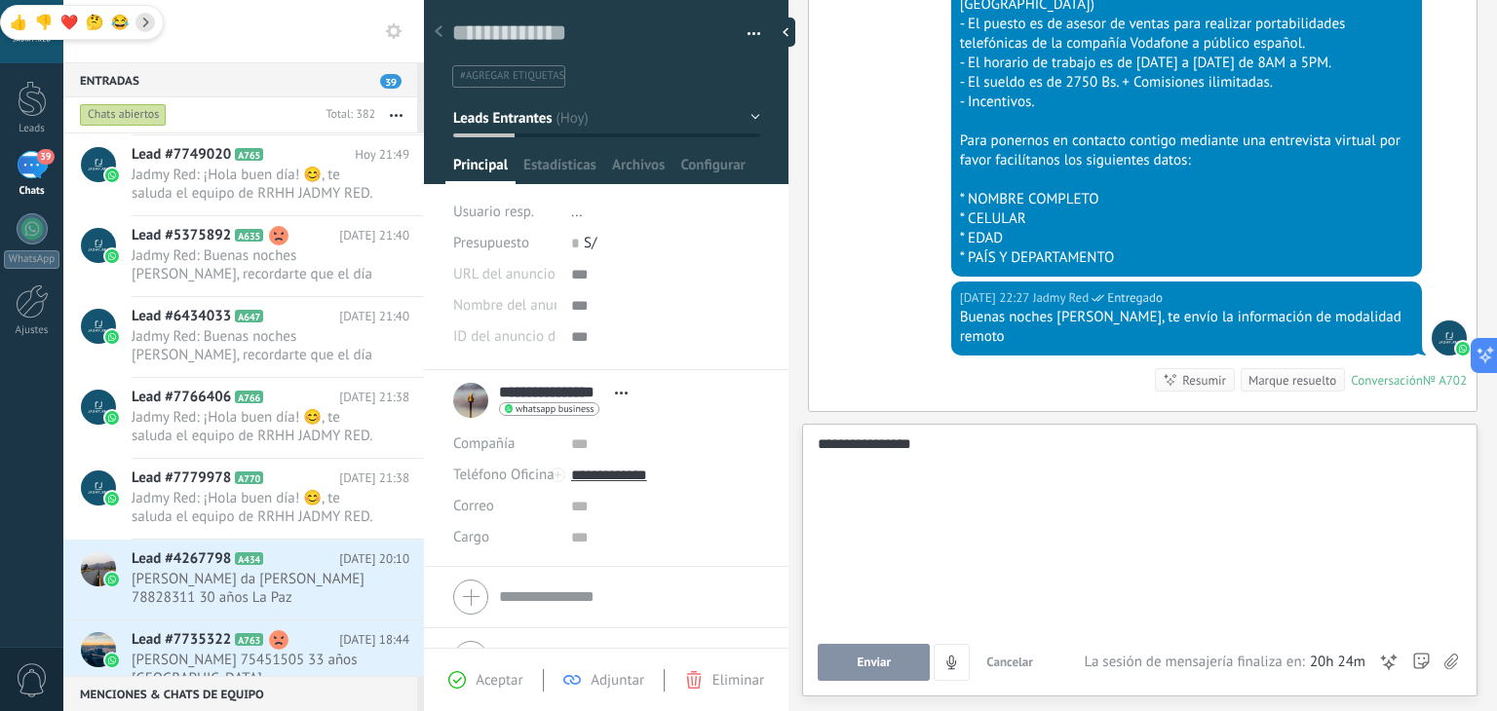
scroll to position [0, 0]
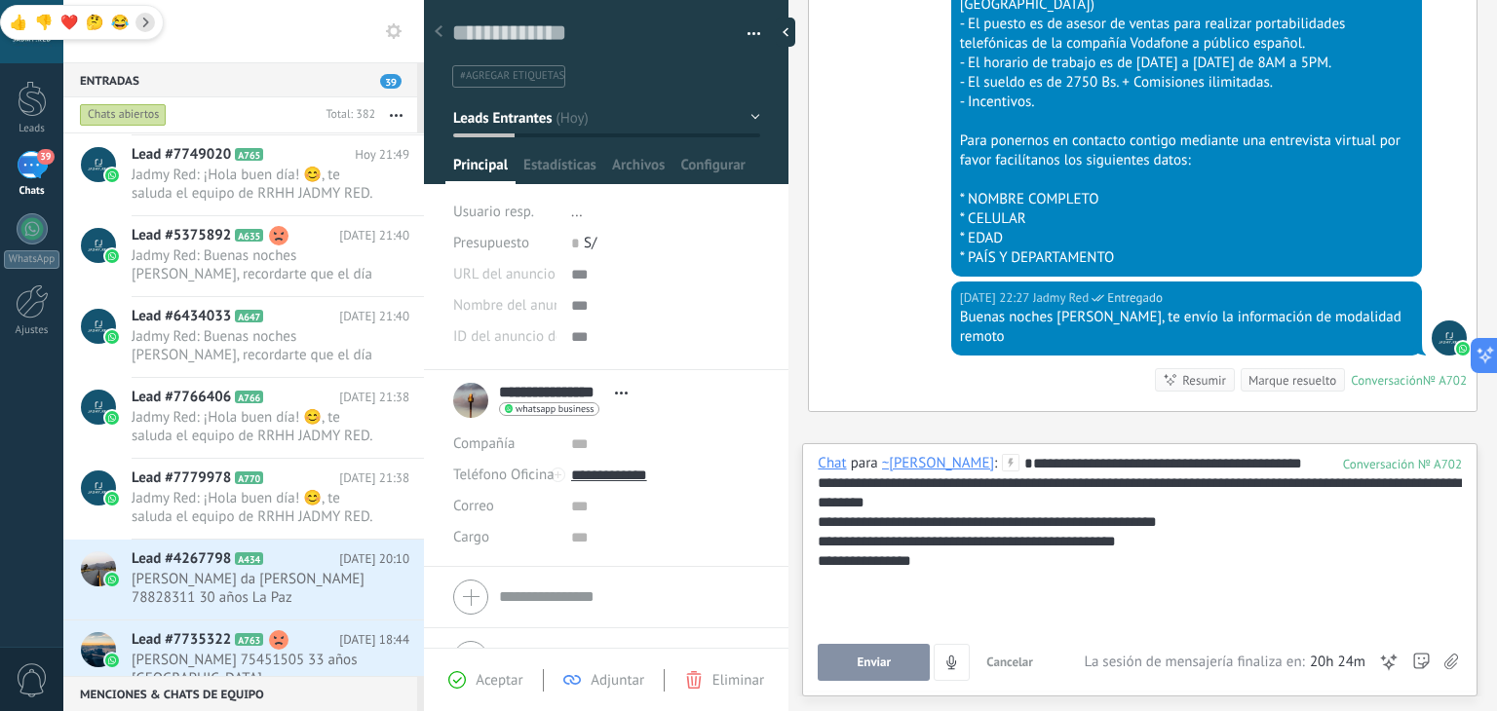
click at [885, 661] on span "Enviar" at bounding box center [875, 663] width 34 height 14
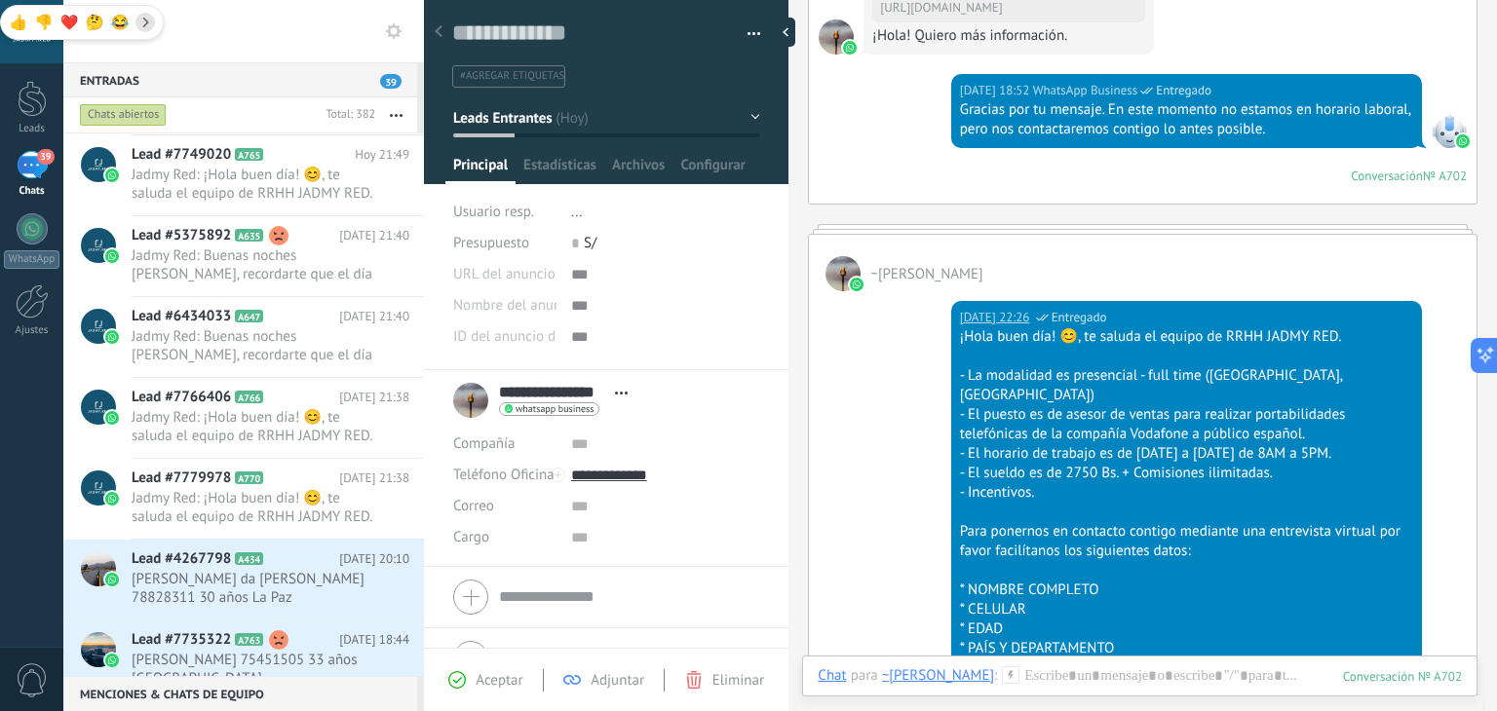
scroll to position [1275, 0]
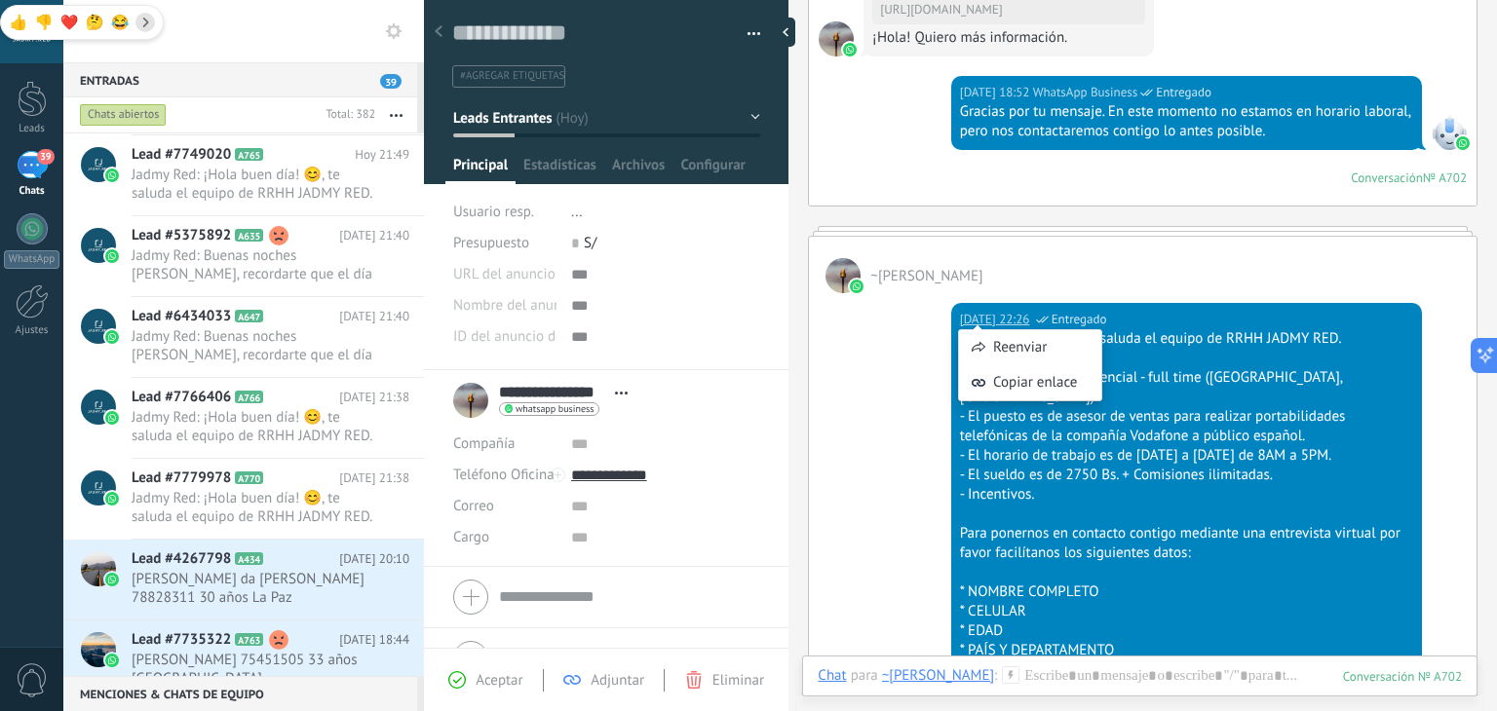
click at [930, 316] on div "Hoy 22:26 Jadmy Red Entregado ¡Hola buen día! 😊, te saluda el equipo de RRHH JA…" at bounding box center [1143, 483] width 668 height 381
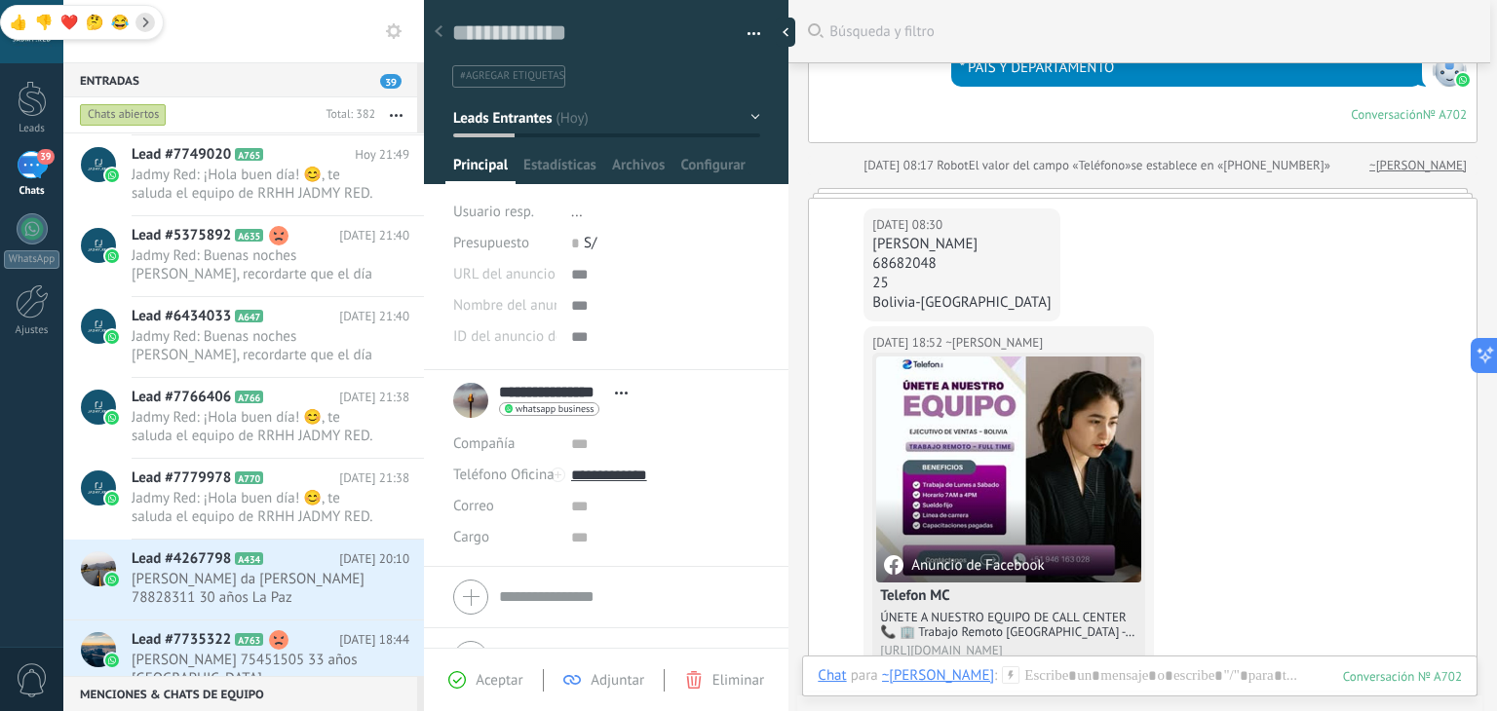
scroll to position [624, 0]
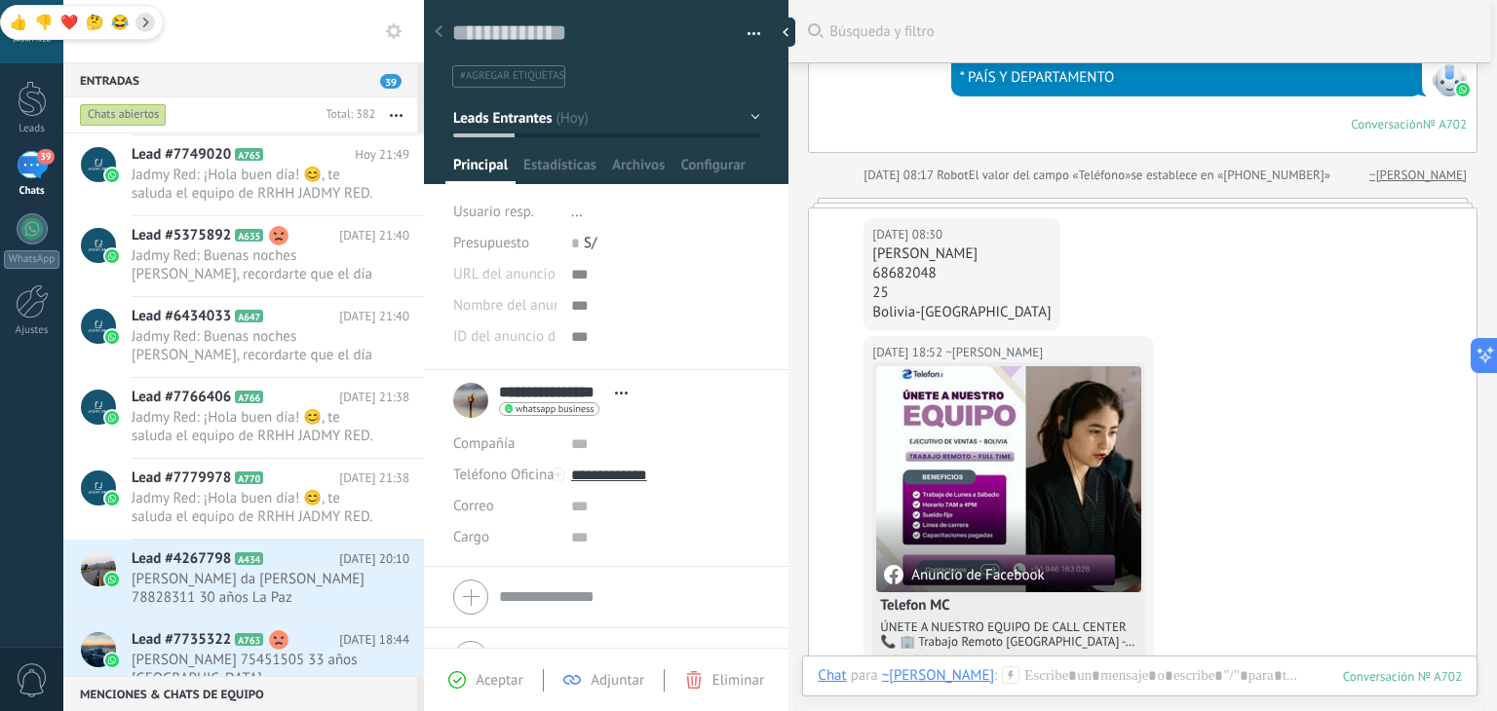
drag, startPoint x: 1049, startPoint y: 254, endPoint x: 862, endPoint y: 251, distance: 187.2
click at [862, 251] on div "Hoy 08:30 ~Tejerina Garcia Mayer Cecilia Tejerina Garcia 68682048 25 Bolivia-Ta…" at bounding box center [1143, 273] width 668 height 128
copy div "[PERSON_NAME]"
click at [595, 387] on input "**********" at bounding box center [552, 392] width 106 height 19
click at [616, 397] on input "**********" at bounding box center [629, 390] width 260 height 19
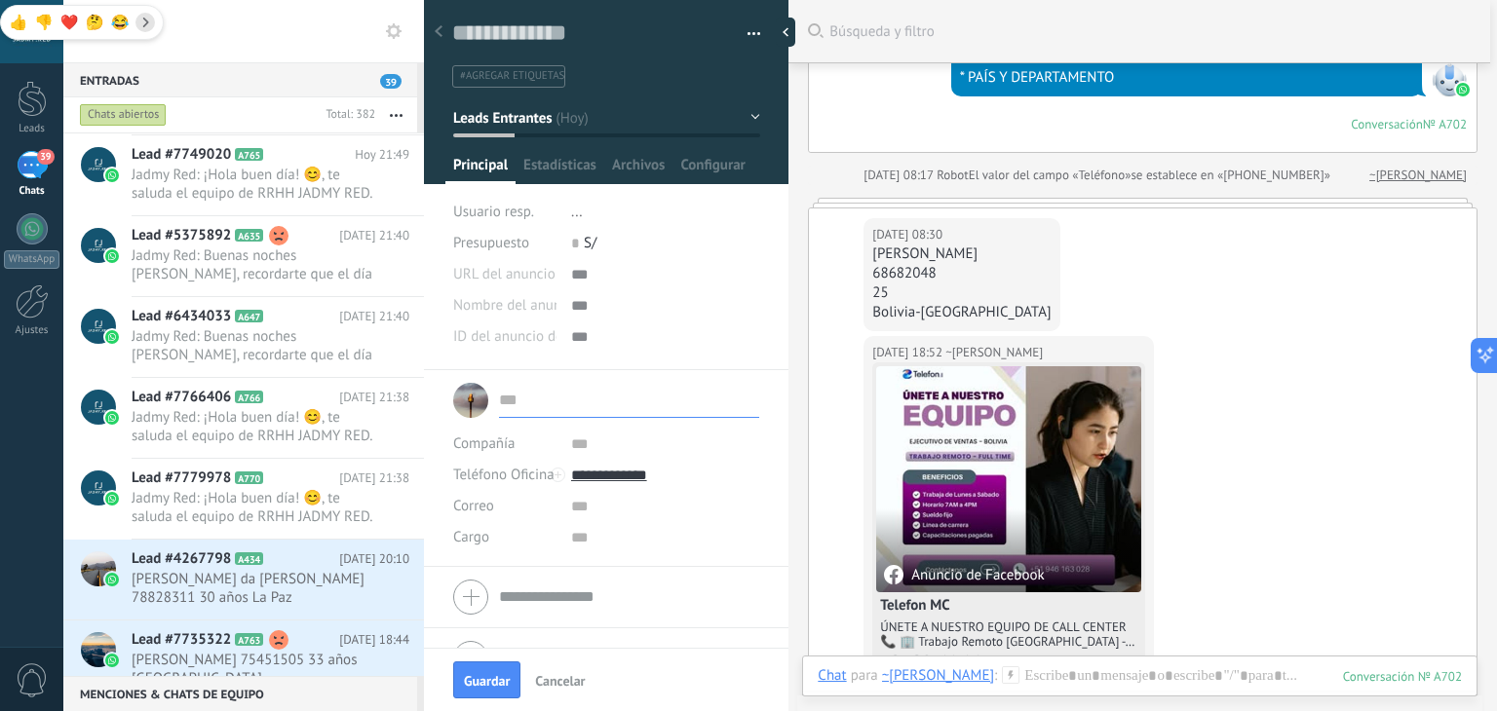
type input "**********"
click at [542, 122] on span "Leads Entrantes" at bounding box center [502, 117] width 98 height 19
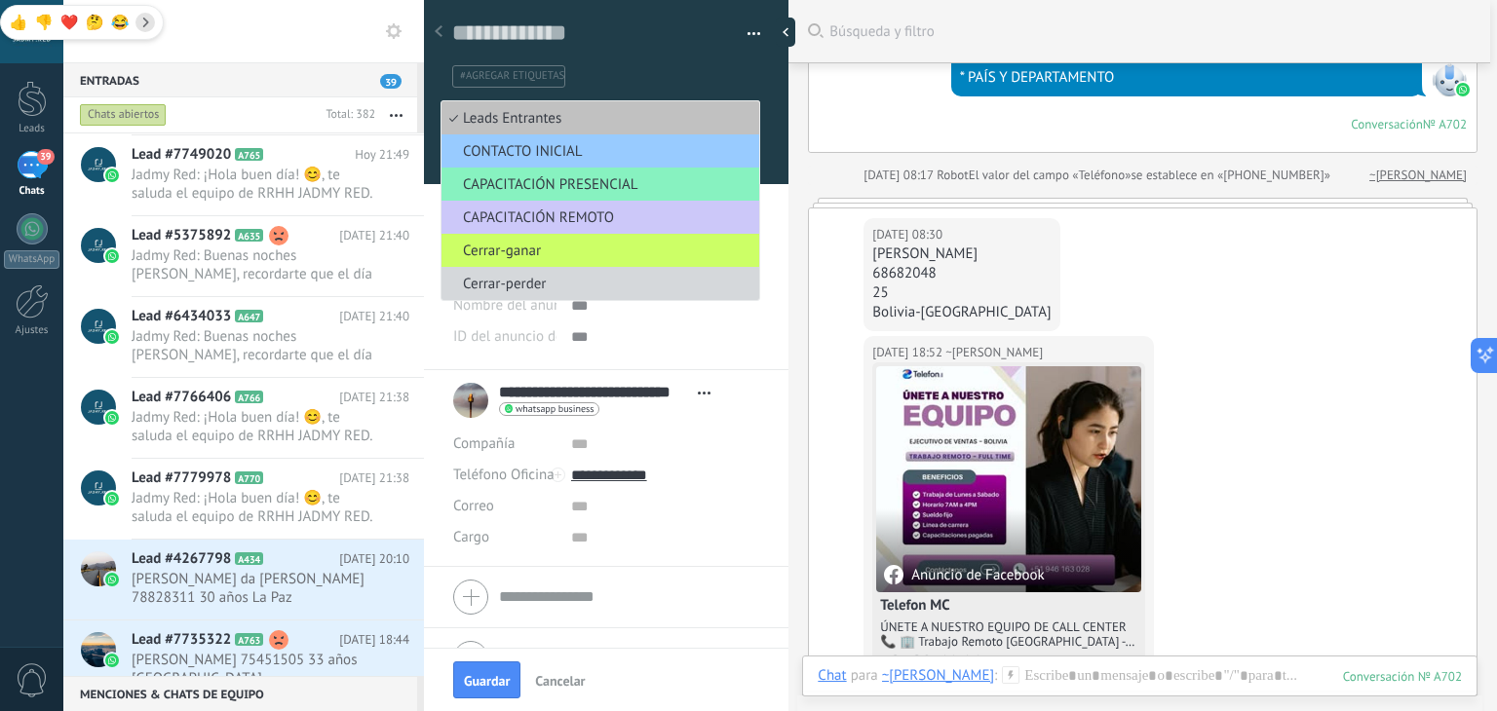
click at [501, 69] on span "#agregar etiquetas" at bounding box center [512, 76] width 104 height 14
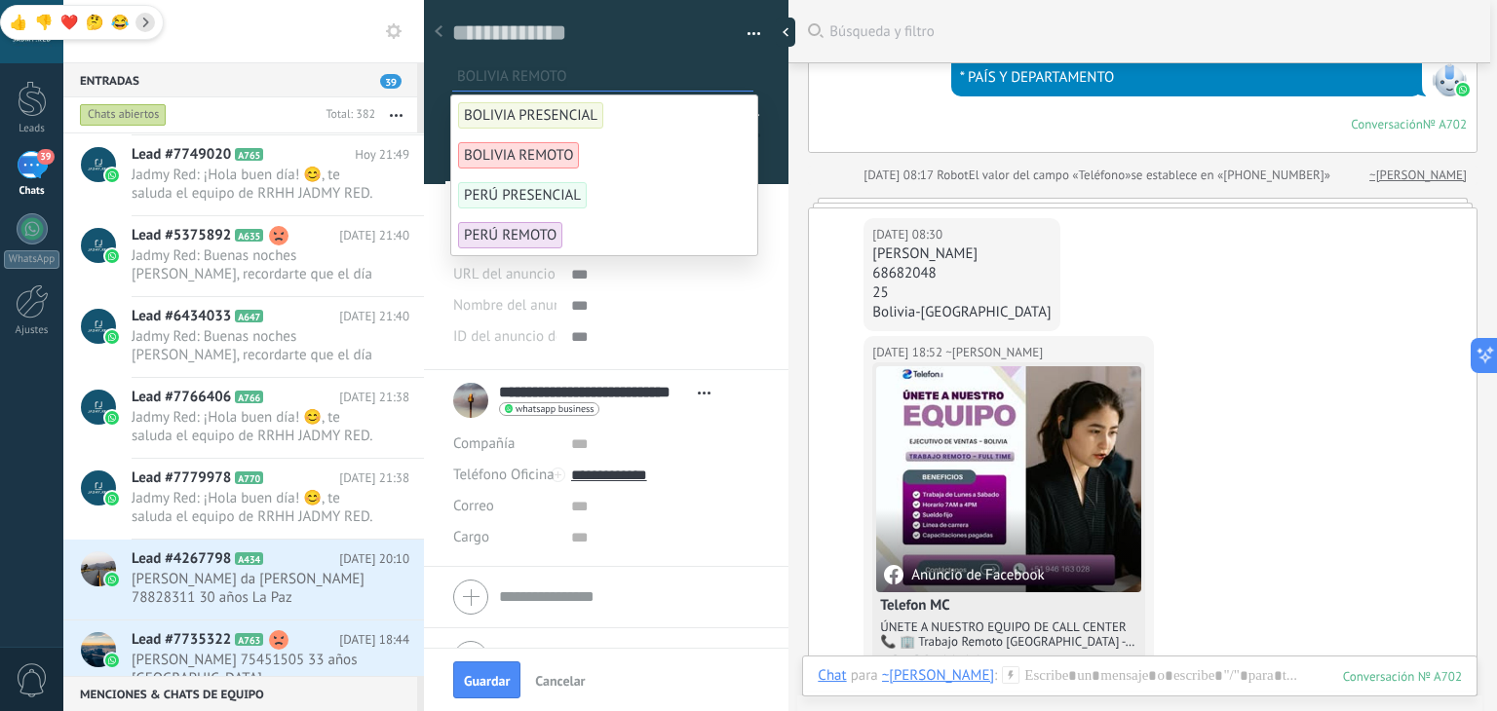
click at [529, 153] on span "BOLIVIA REMOTO" at bounding box center [518, 155] width 121 height 26
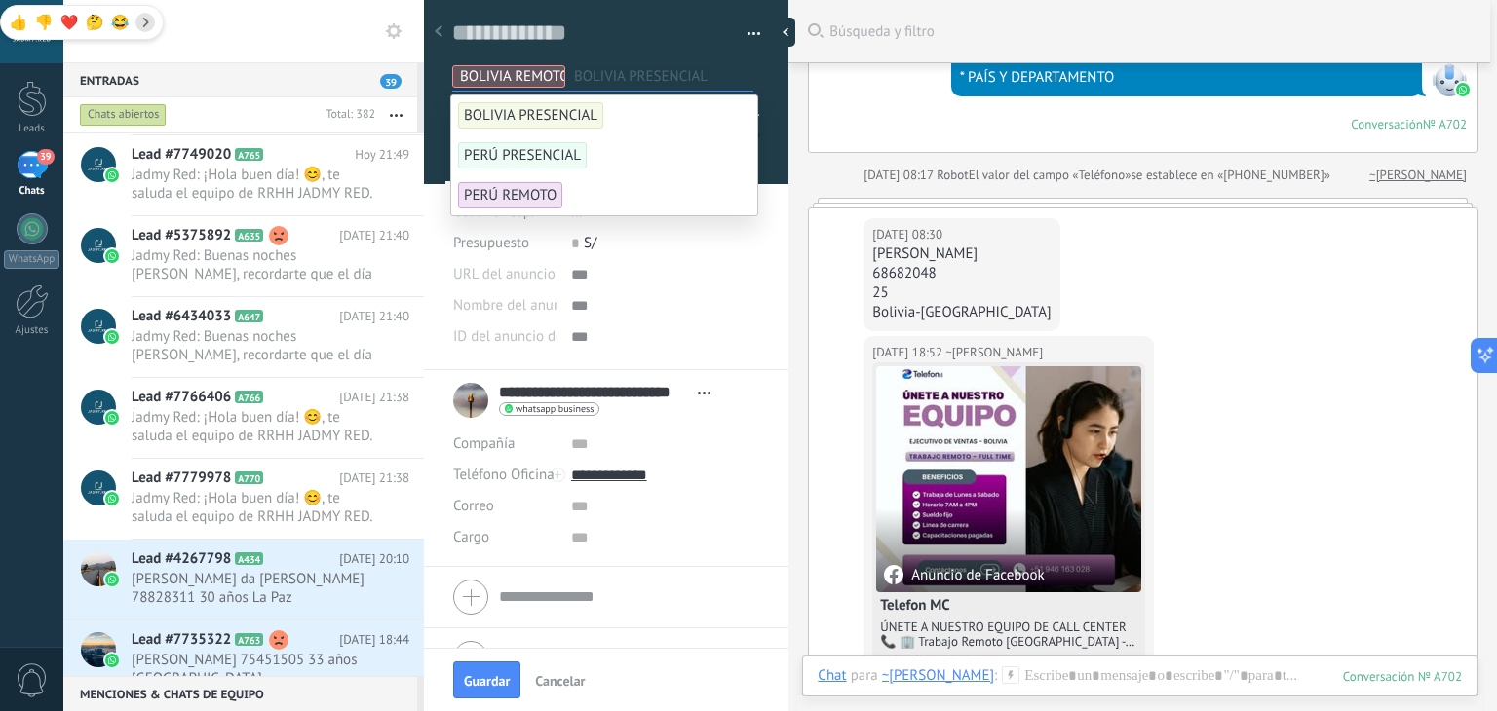
click at [851, 132] on div "Hoy 08:17 WhatsApp Business Entregado ¡Hola buen día! 😊, te saluda el equipo de…" at bounding box center [1143, 38] width 668 height 227
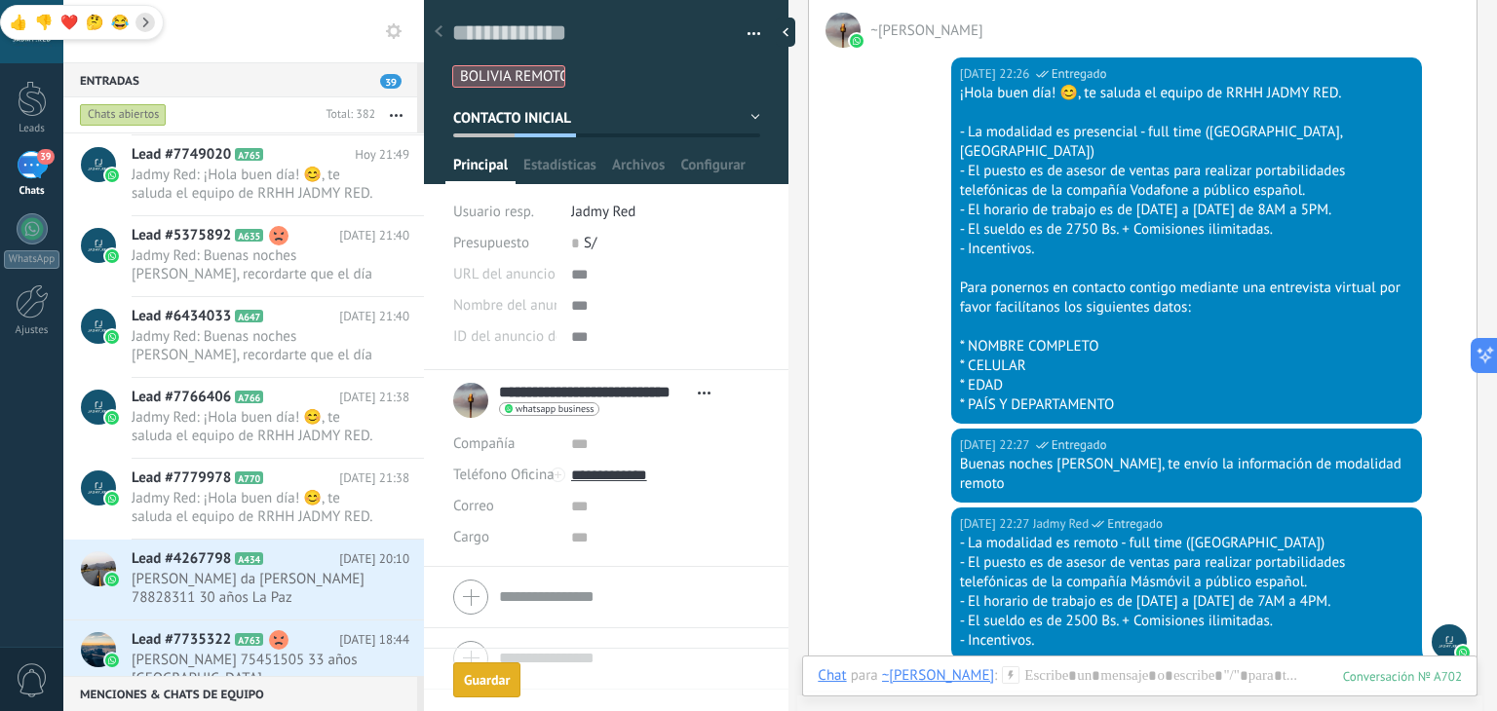
scroll to position [1935, 0]
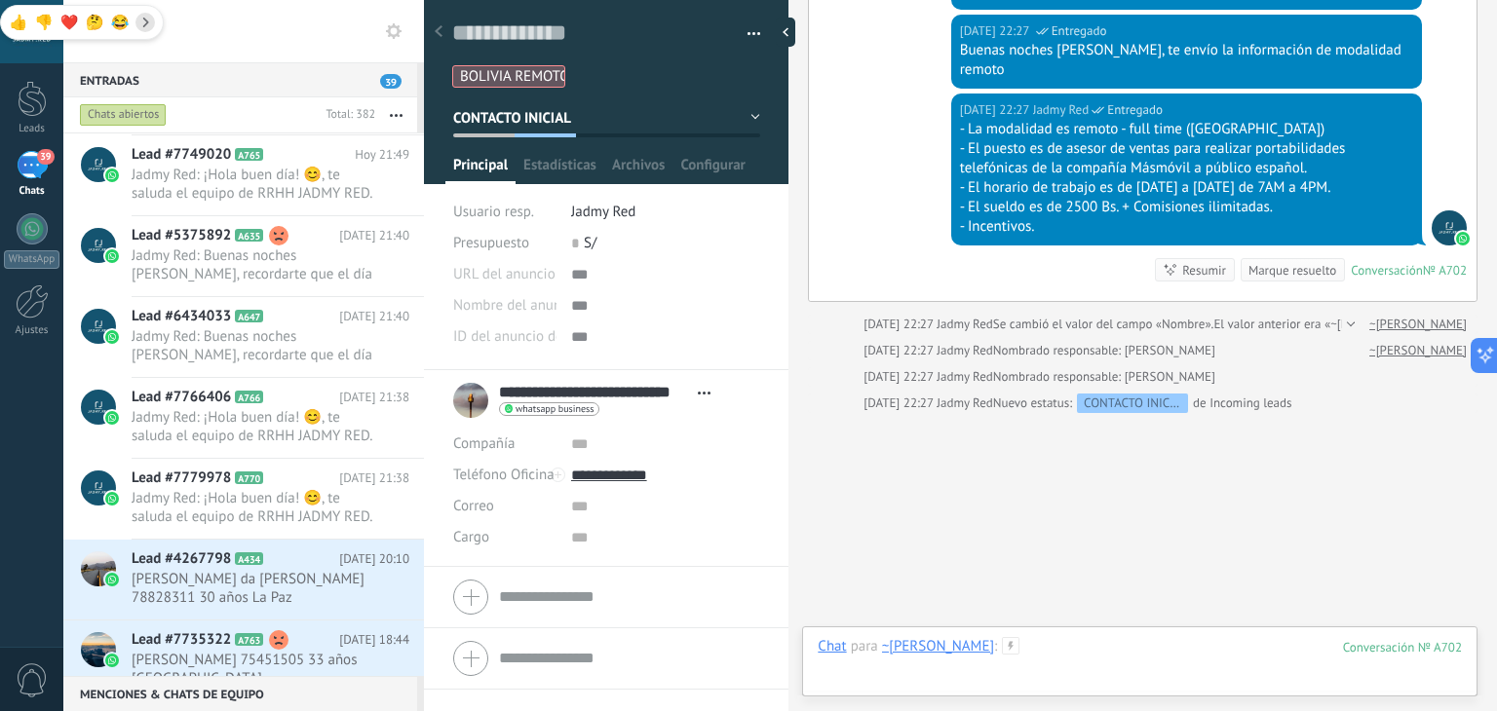
click at [1073, 659] on div at bounding box center [1140, 666] width 644 height 58
paste div
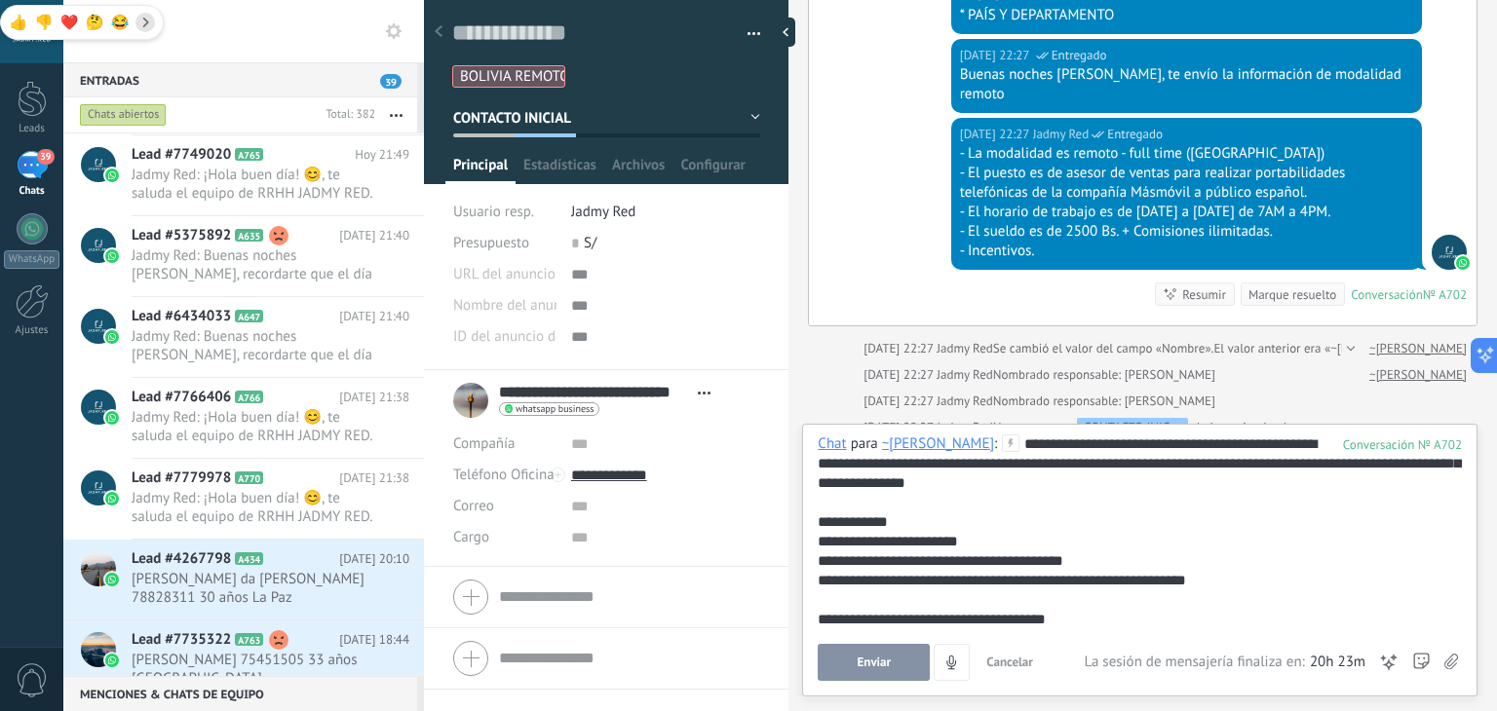
scroll to position [1908, 0]
click at [1129, 441] on div "**********" at bounding box center [1140, 532] width 644 height 195
click at [897, 650] on button "Enviar" at bounding box center [874, 662] width 112 height 37
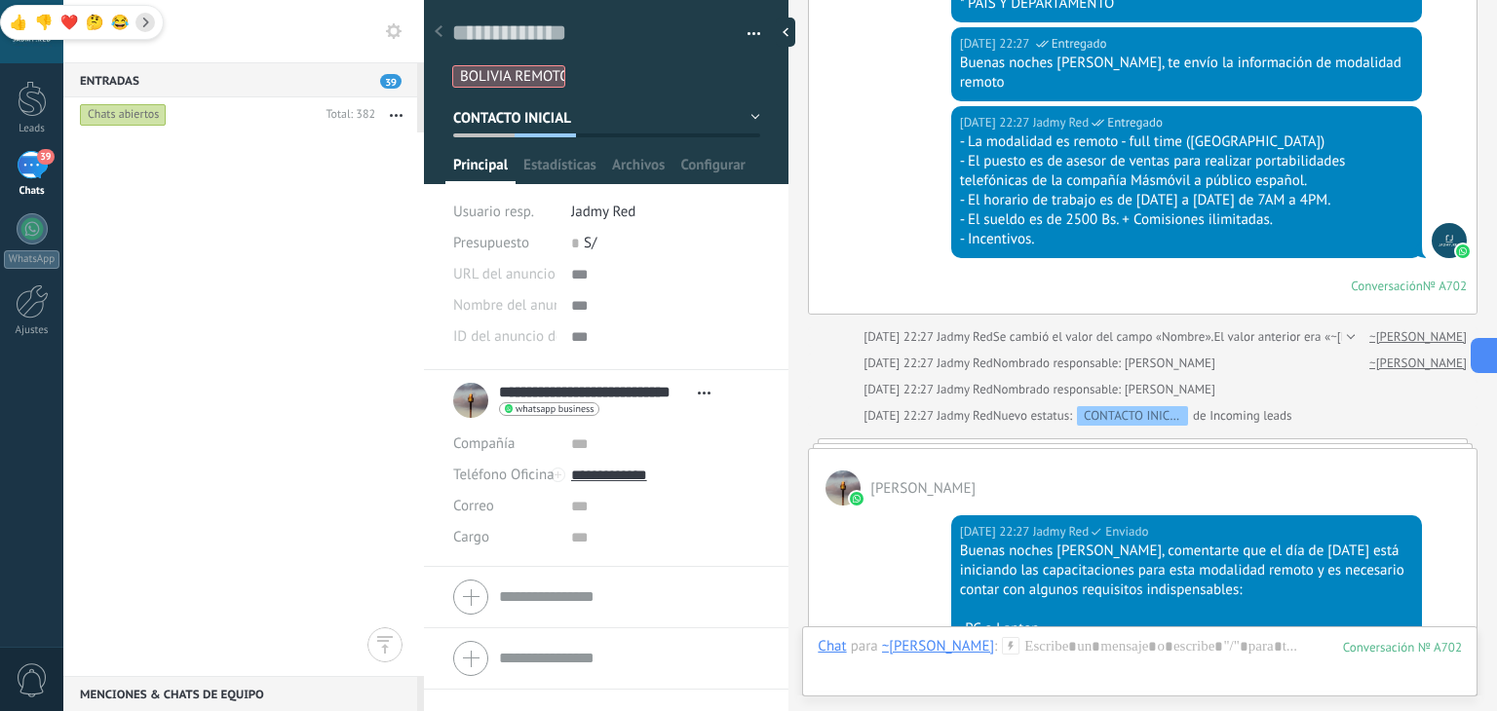
scroll to position [0, 0]
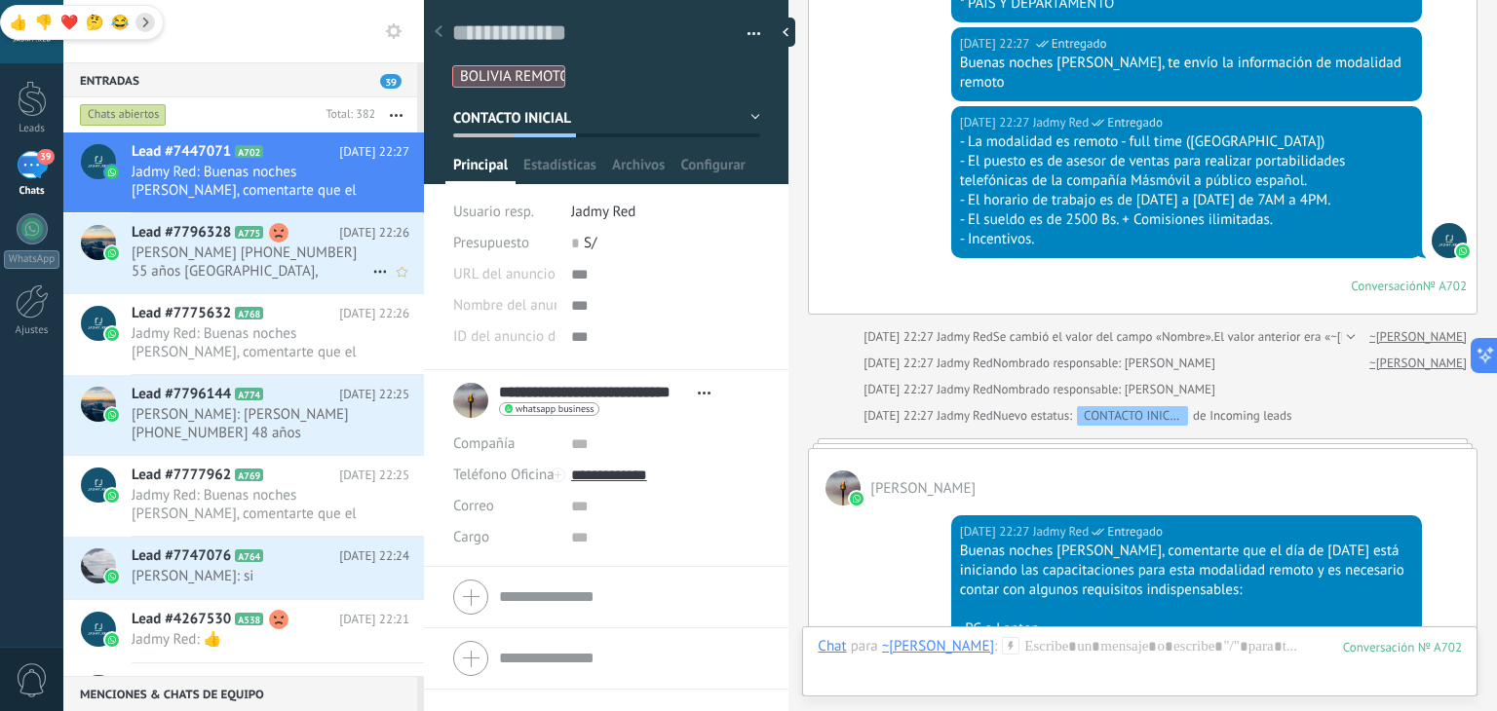
click at [258, 267] on span "Kiquey Concha Mujica +591 62272472 55 años Bolivia, Cochabamba" at bounding box center [252, 262] width 241 height 37
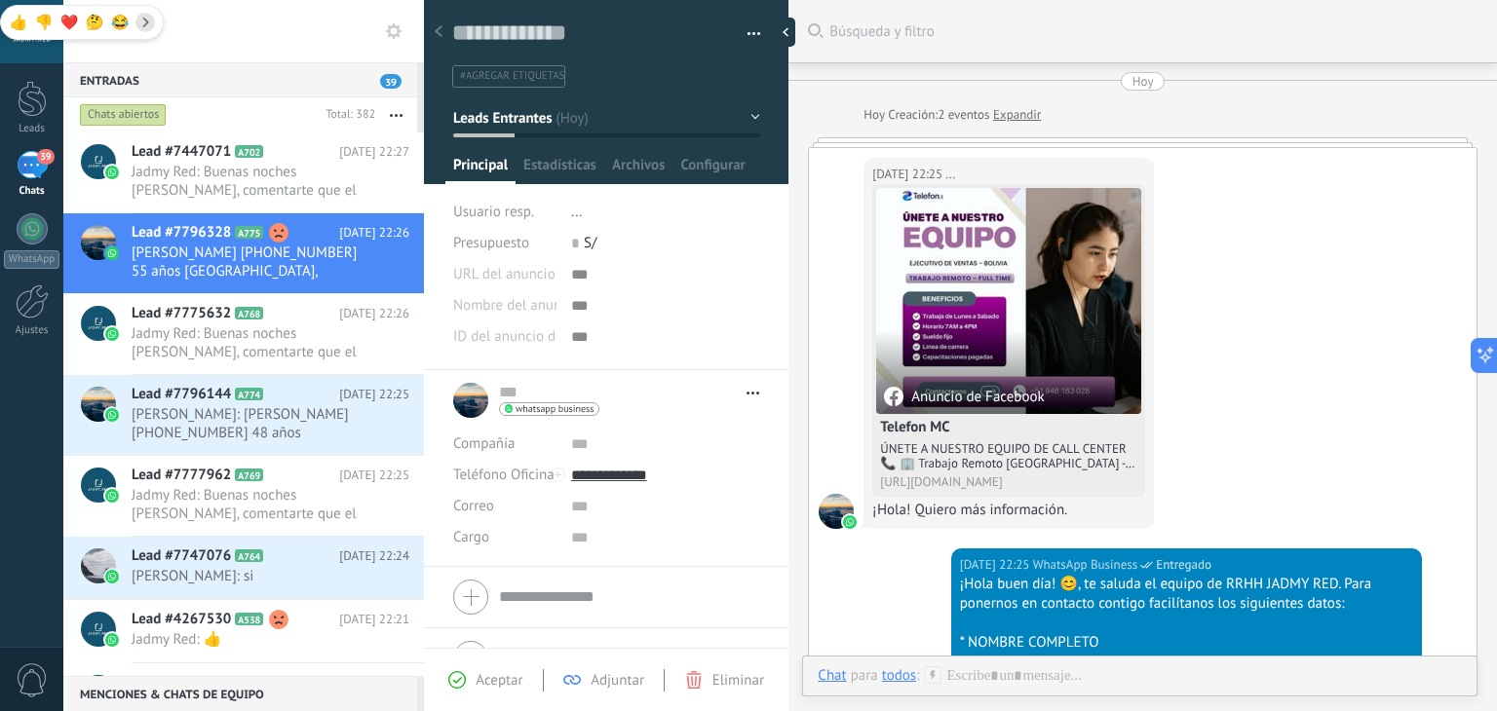
scroll to position [634, 0]
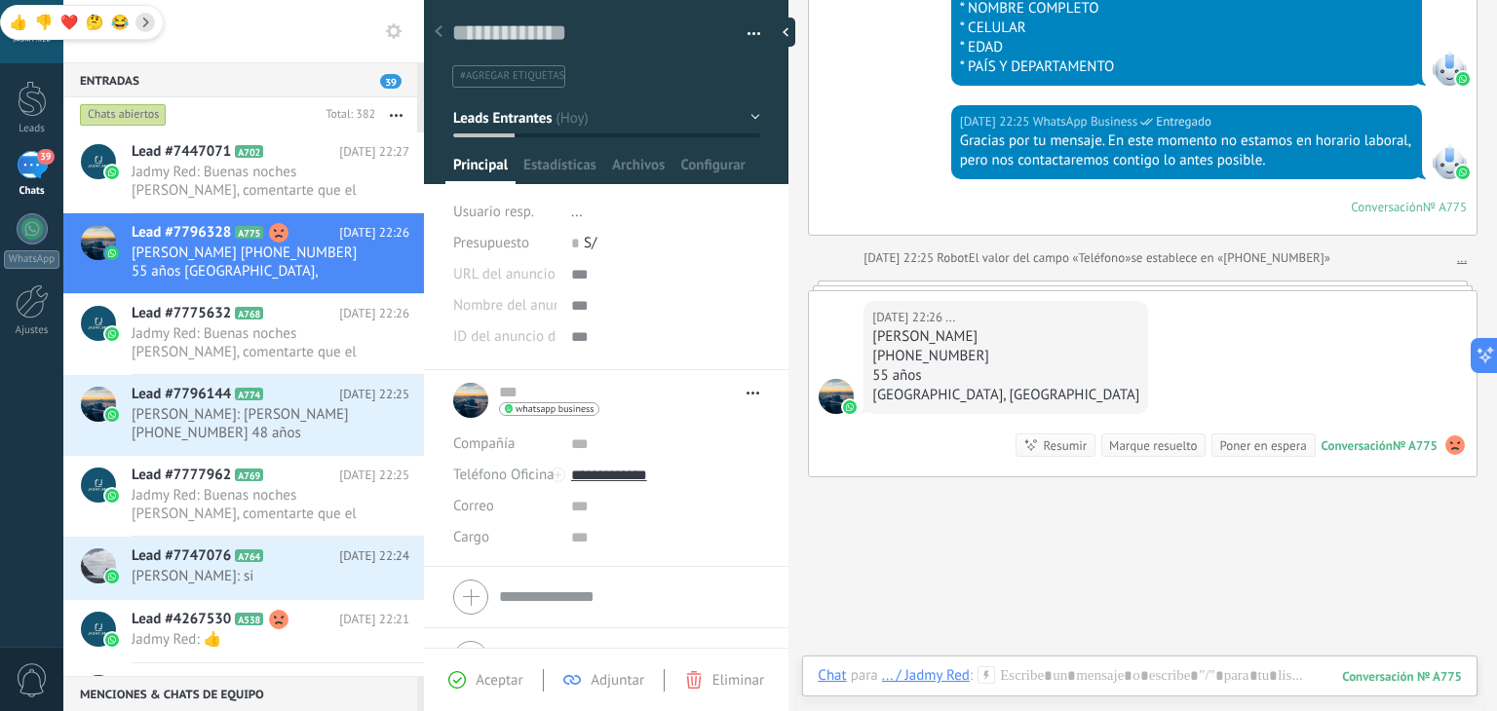
click at [1166, 445] on div "Marque resuelto" at bounding box center [1153, 446] width 88 height 19
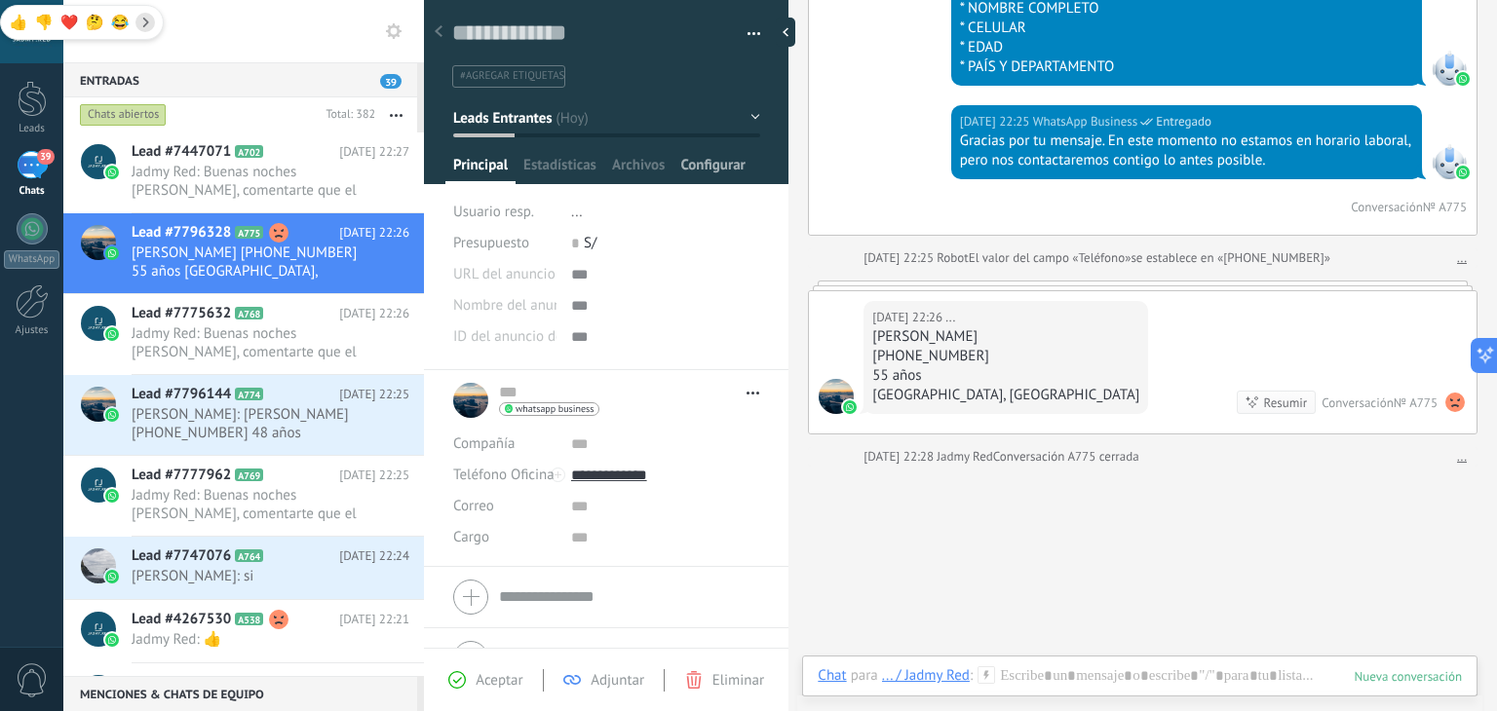
scroll to position [667, 0]
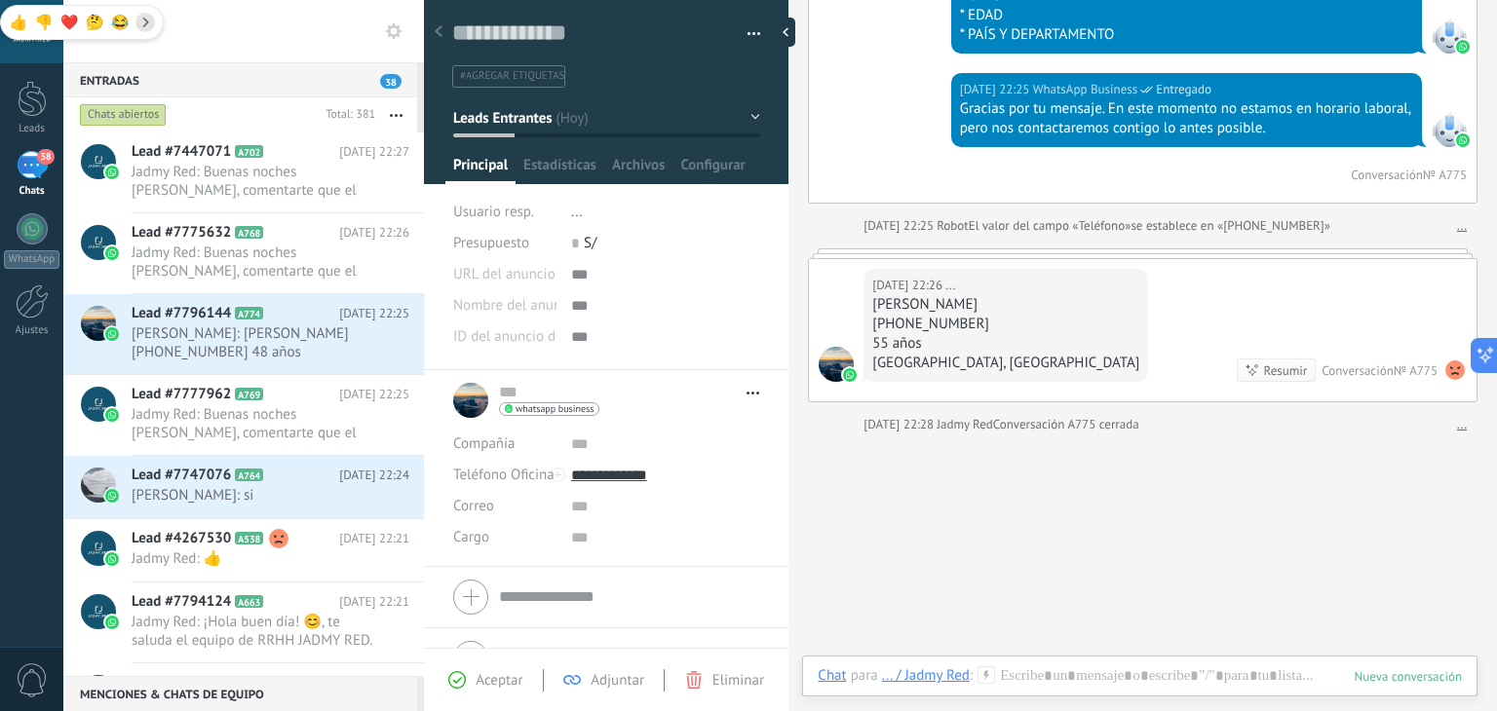
click at [542, 110] on span "Leads Entrantes" at bounding box center [502, 117] width 98 height 19
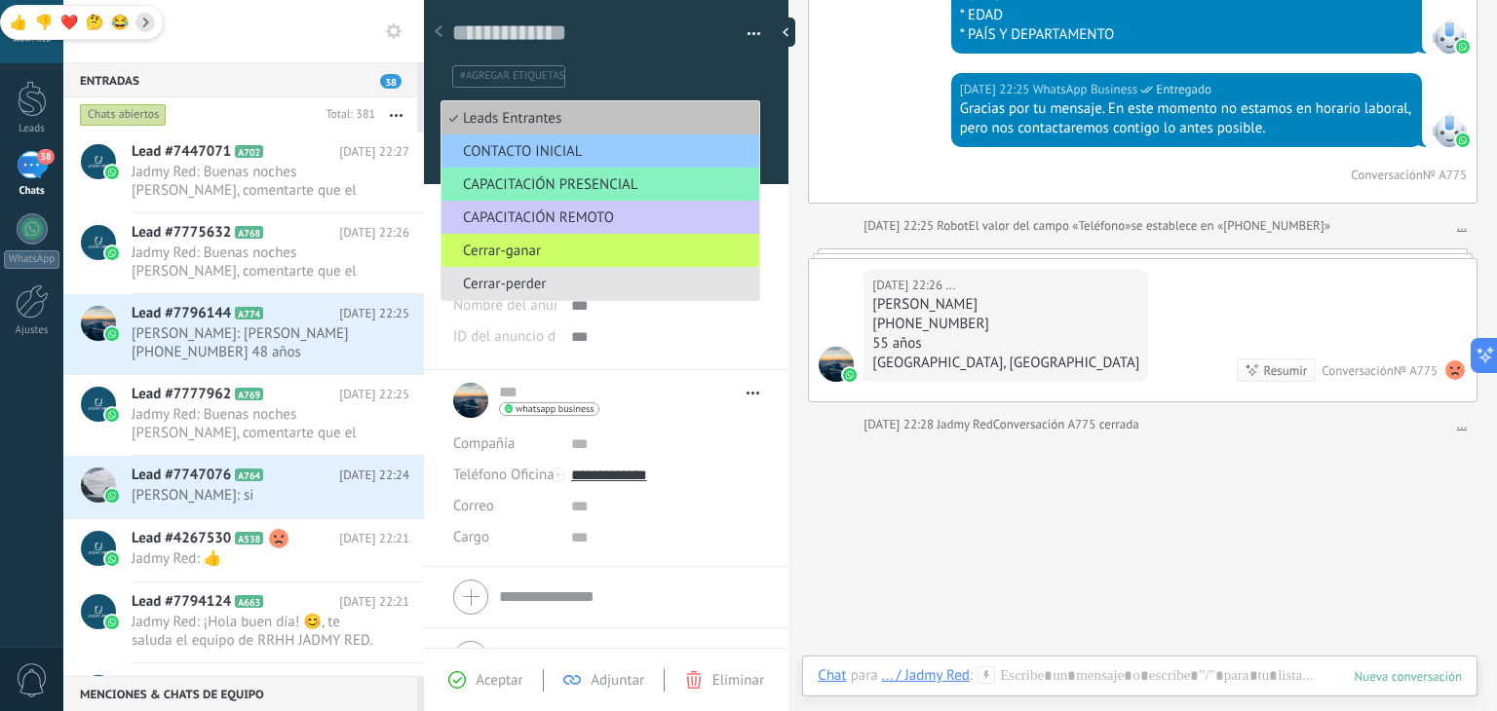
click at [555, 288] on span "Cerrar-perder" at bounding box center [598, 284] width 312 height 19
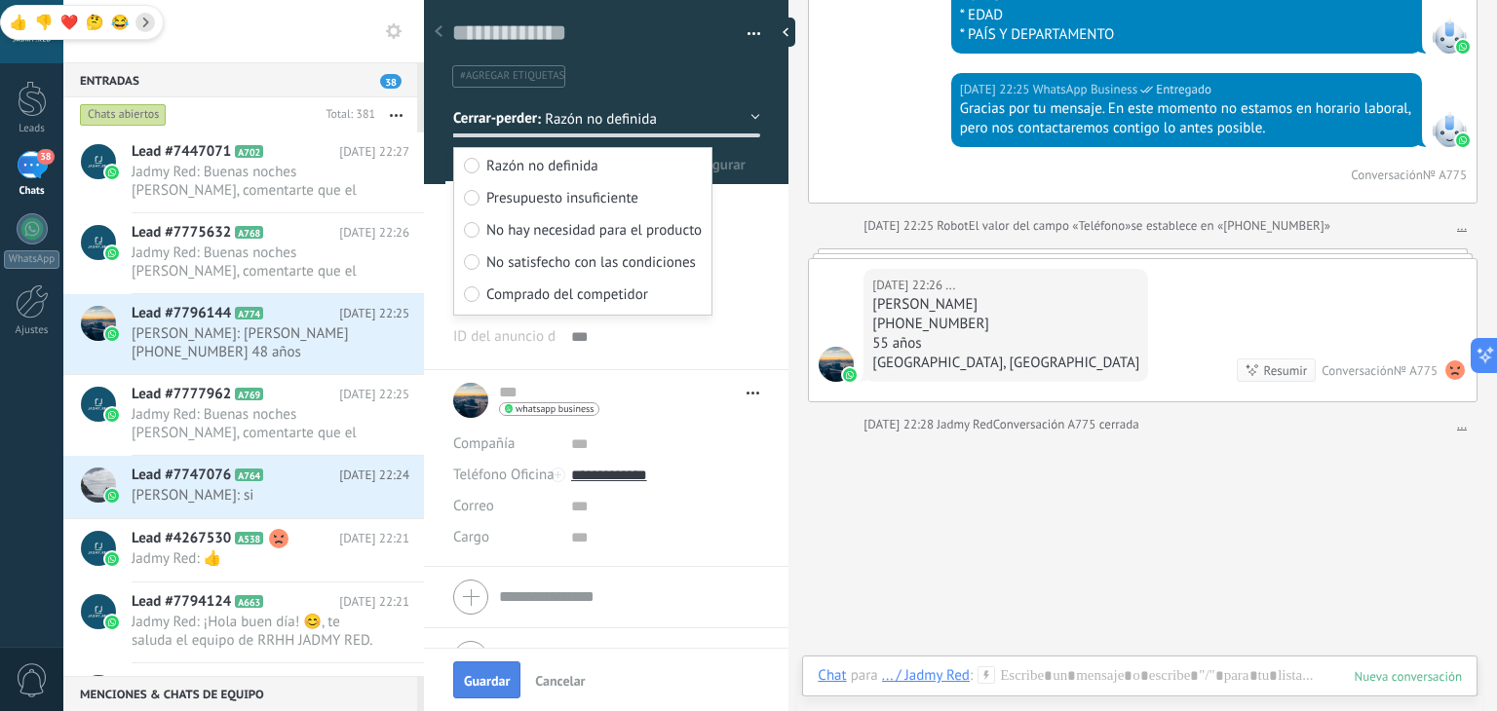
click at [481, 687] on span "Guardar" at bounding box center [487, 681] width 46 height 14
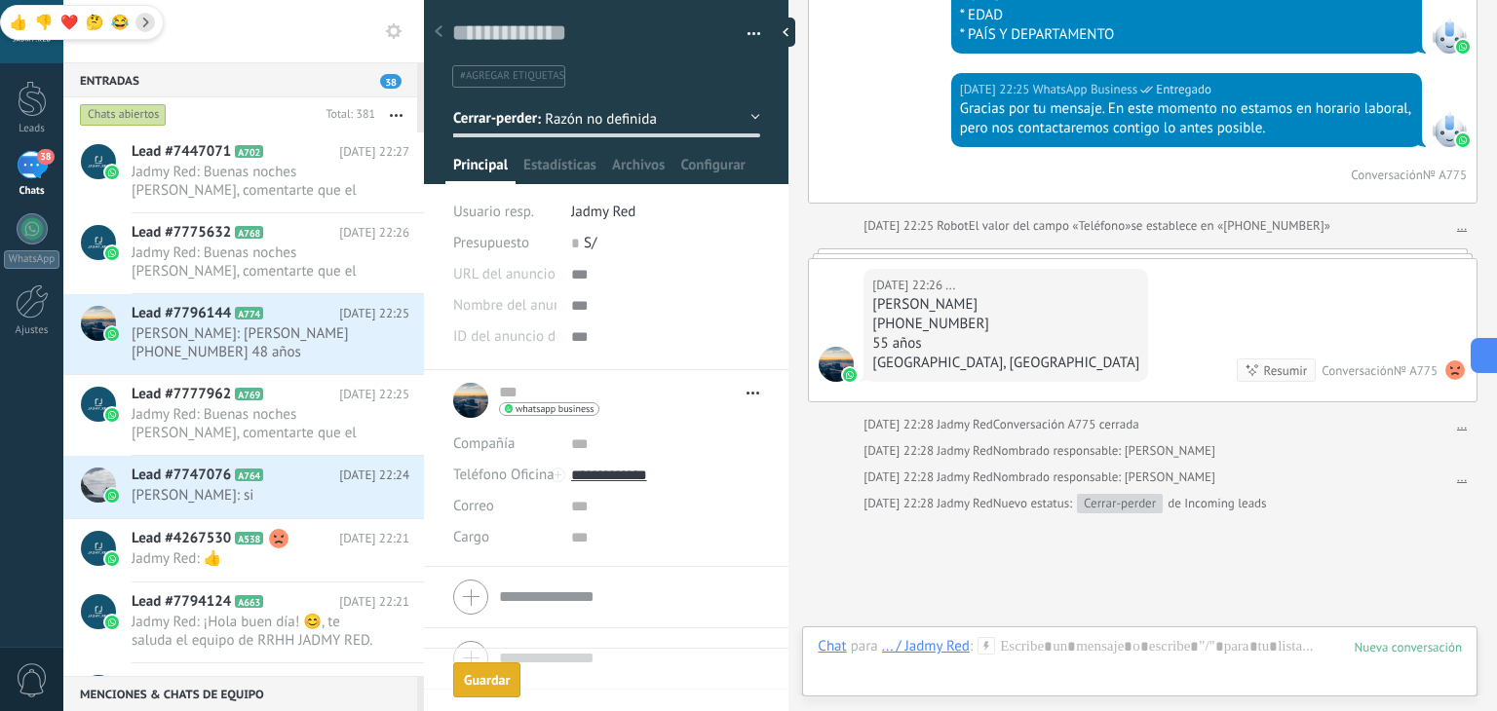
scroll to position [829, 0]
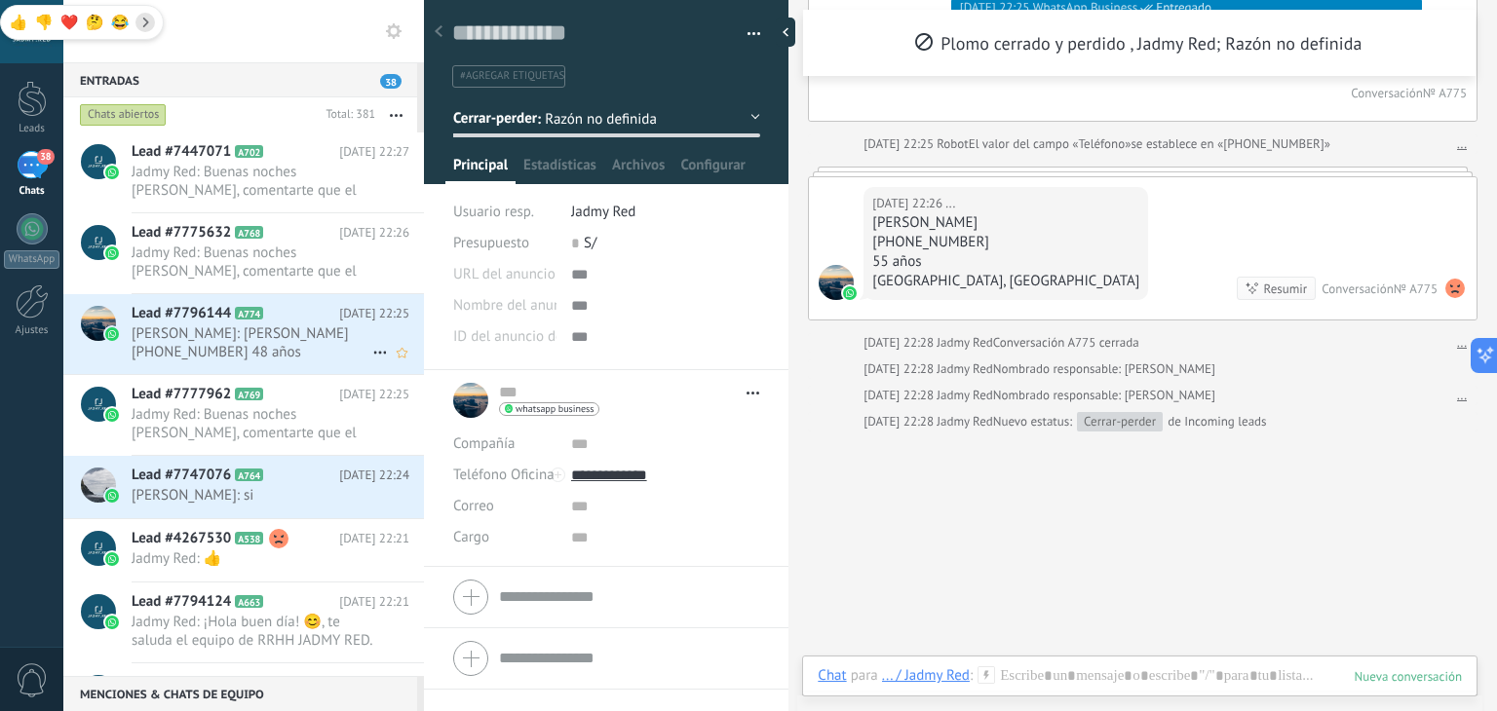
click at [218, 355] on span "Rogers: Rogers Mondaca +59170595481 48 años Bolivia La paz" at bounding box center [252, 343] width 241 height 37
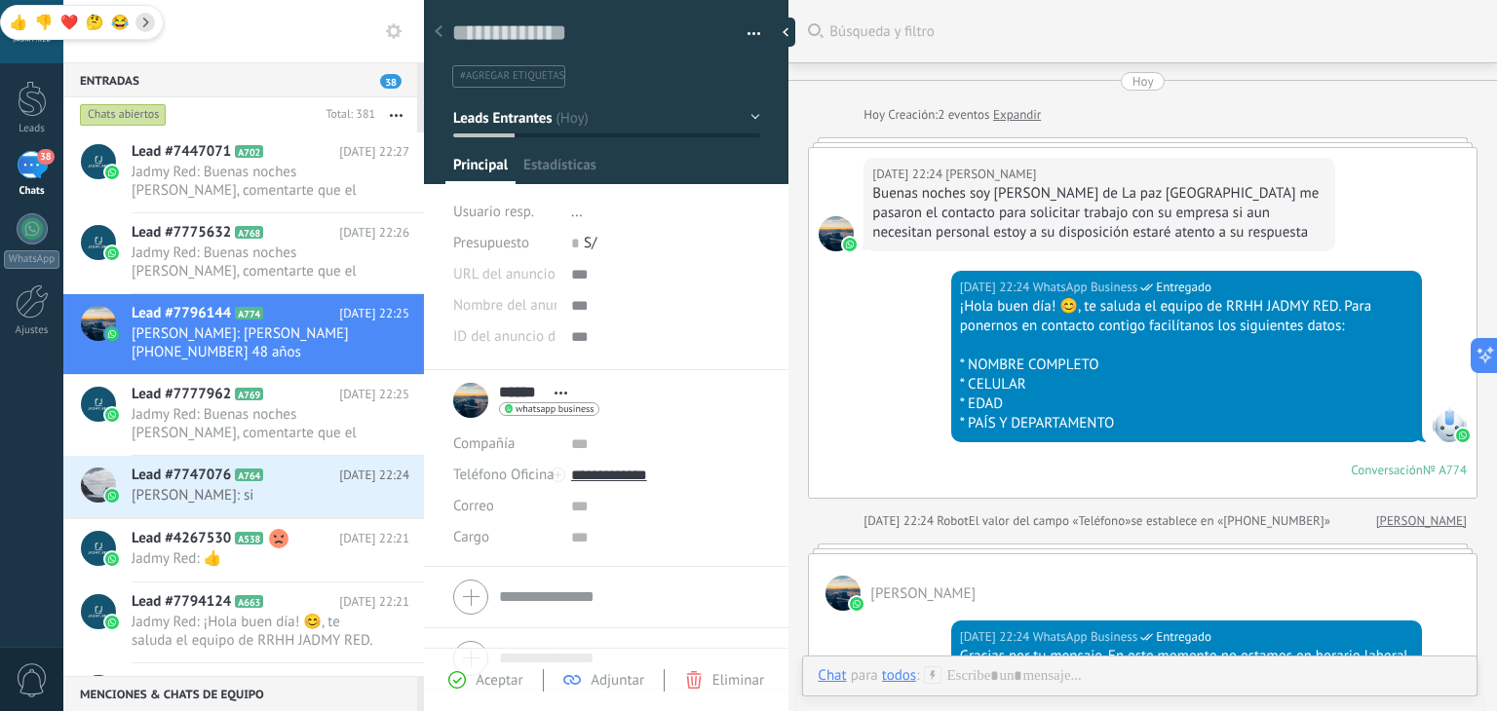
scroll to position [423, 0]
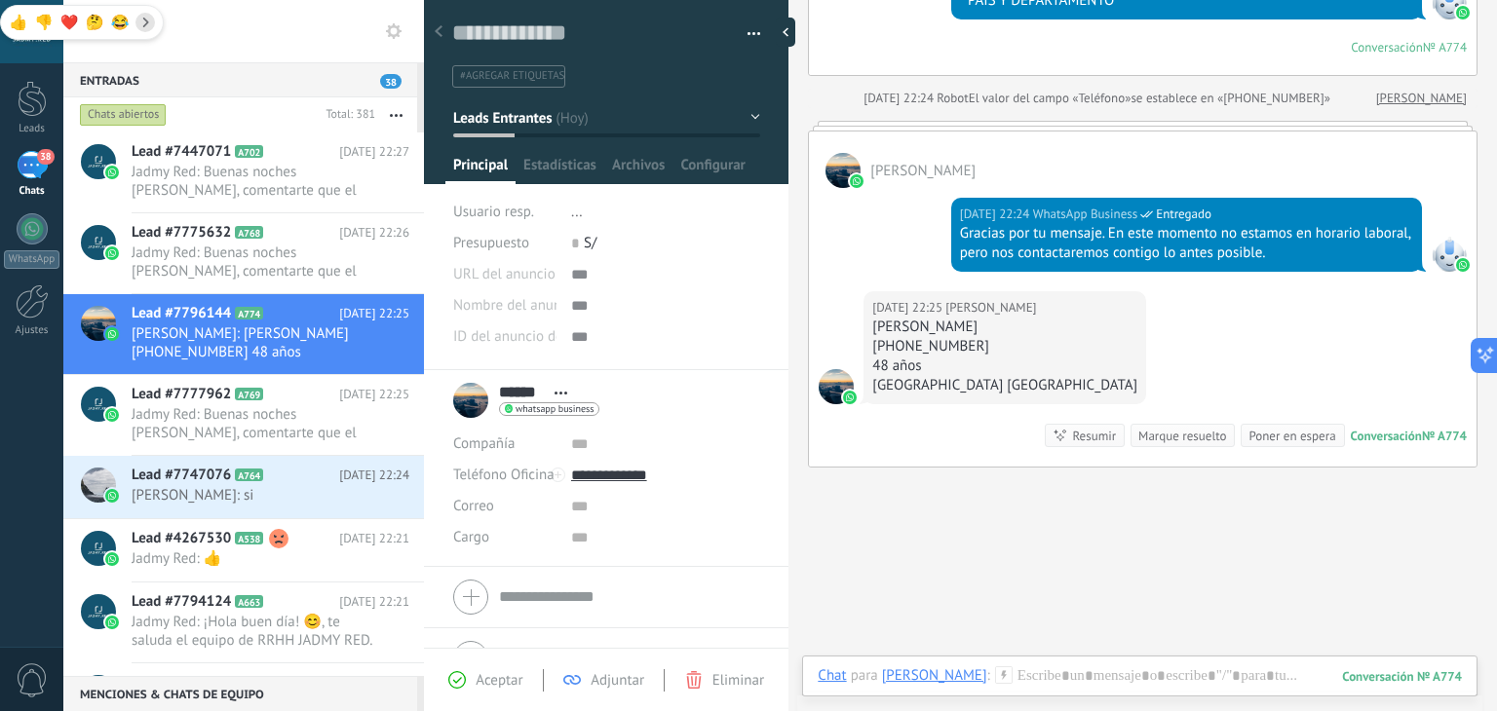
click at [1187, 427] on div "Marque resuelto" at bounding box center [1182, 436] width 88 height 19
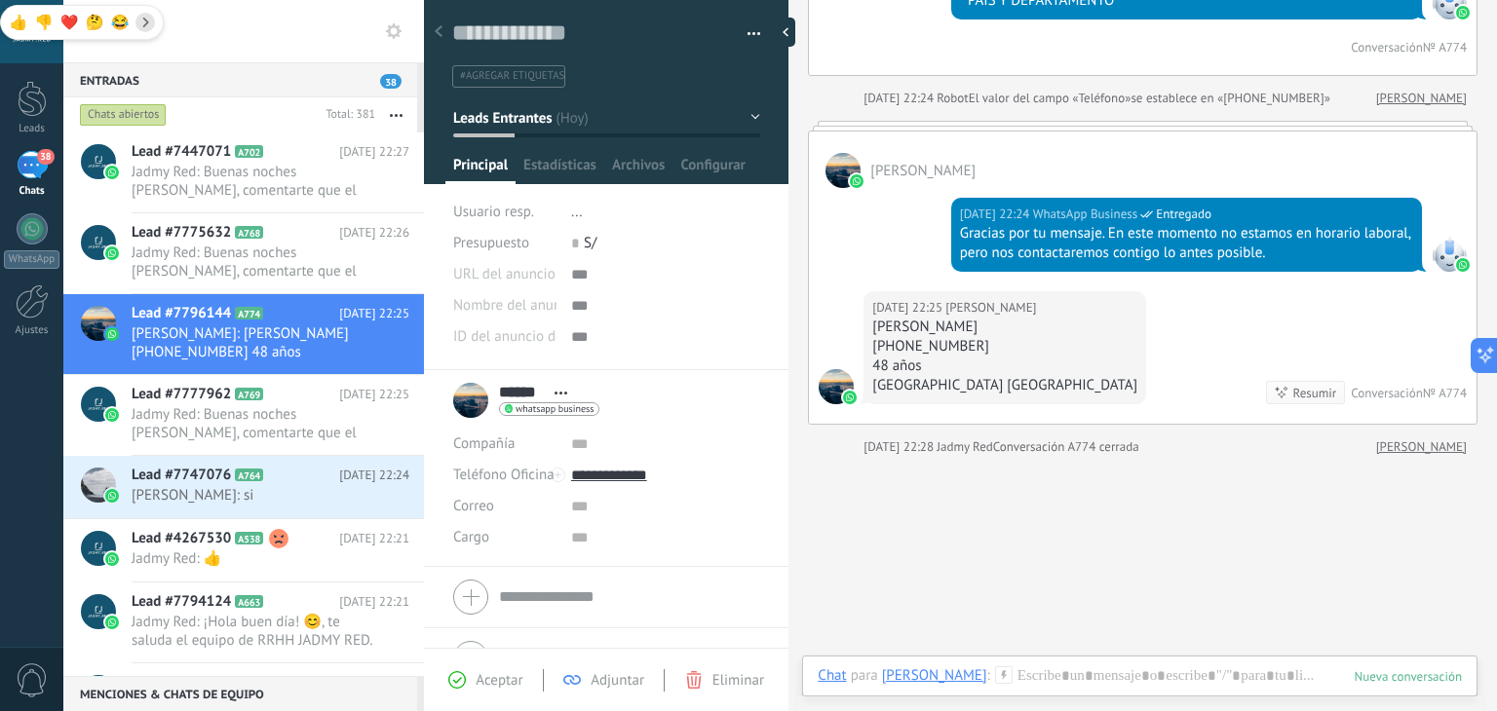
scroll to position [456, 0]
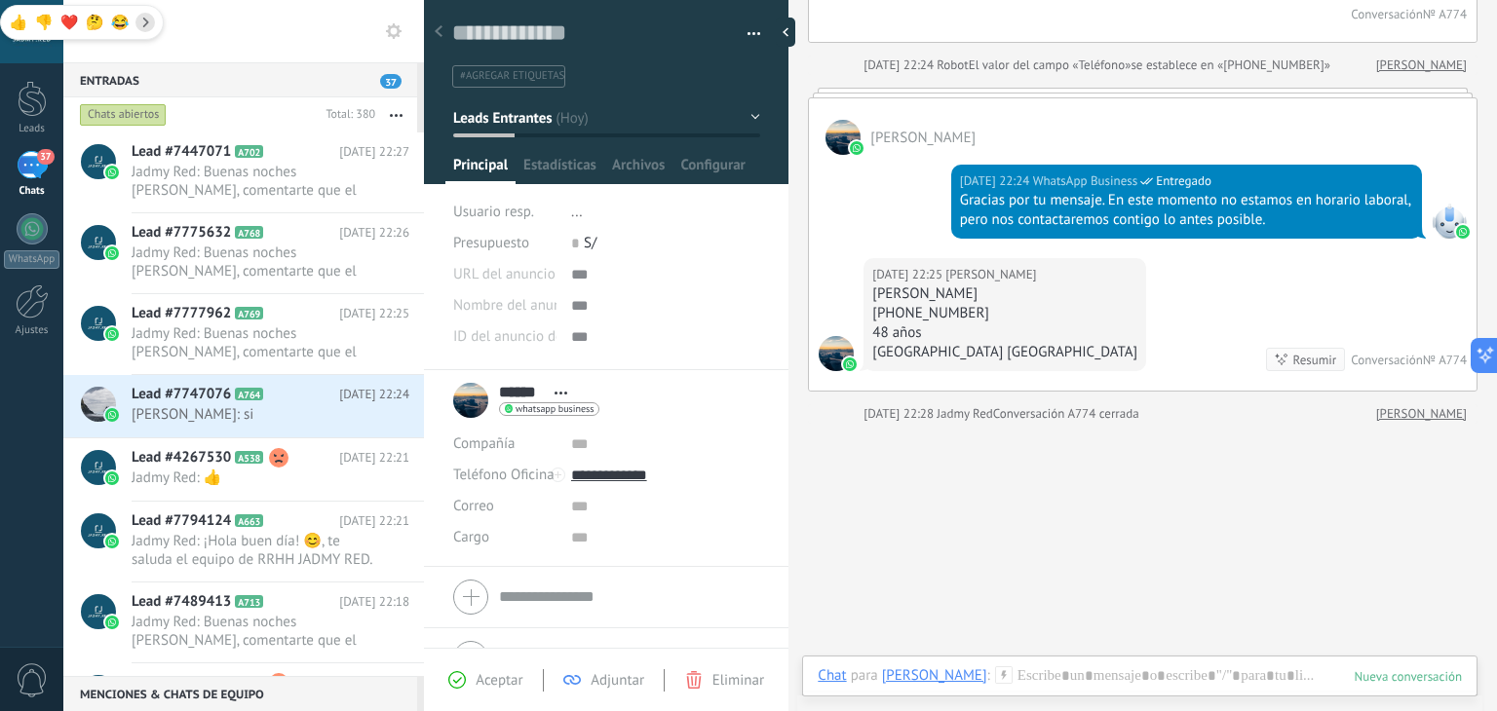
click at [597, 137] on div at bounding box center [606, 85] width 365 height 197
click at [561, 120] on button "Leads Entrantes" at bounding box center [606, 117] width 307 height 35
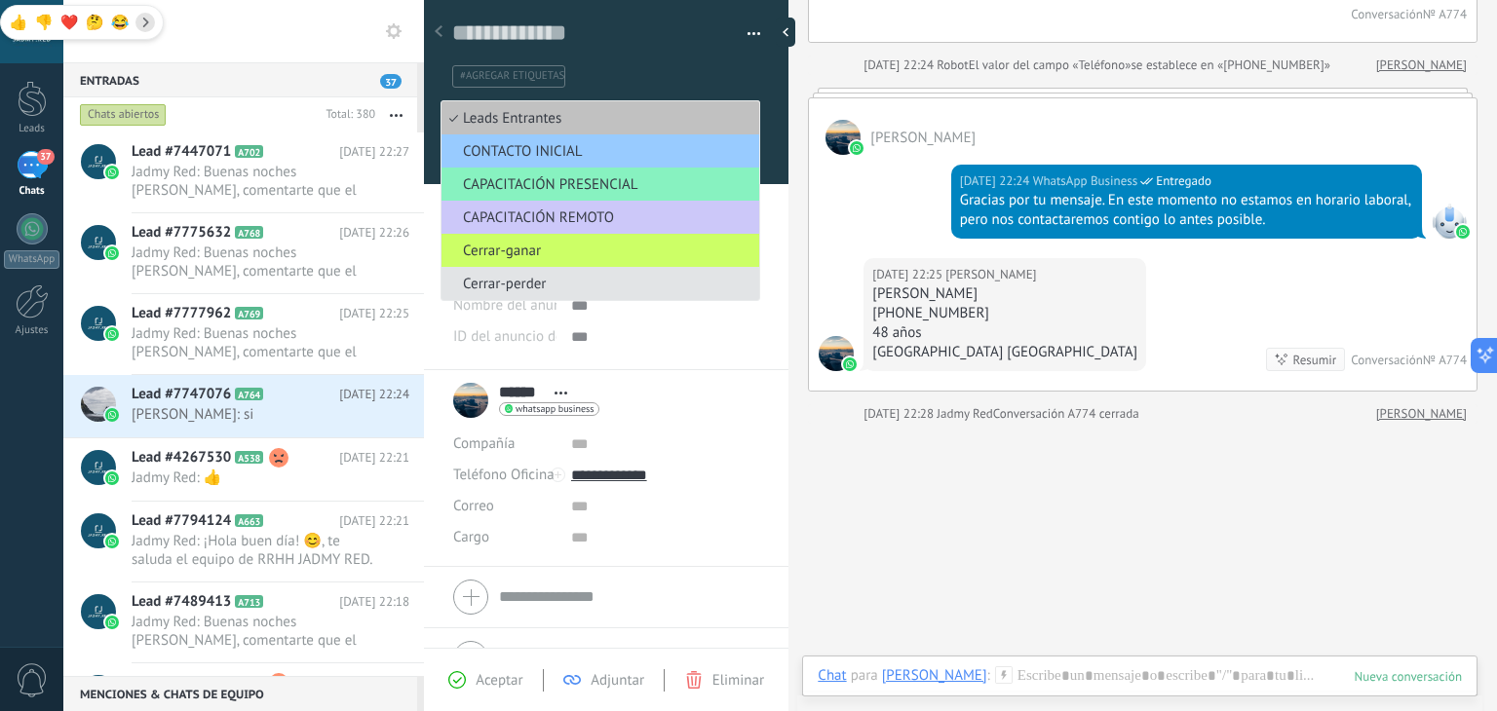
click at [556, 287] on span "Cerrar-perder" at bounding box center [598, 284] width 312 height 19
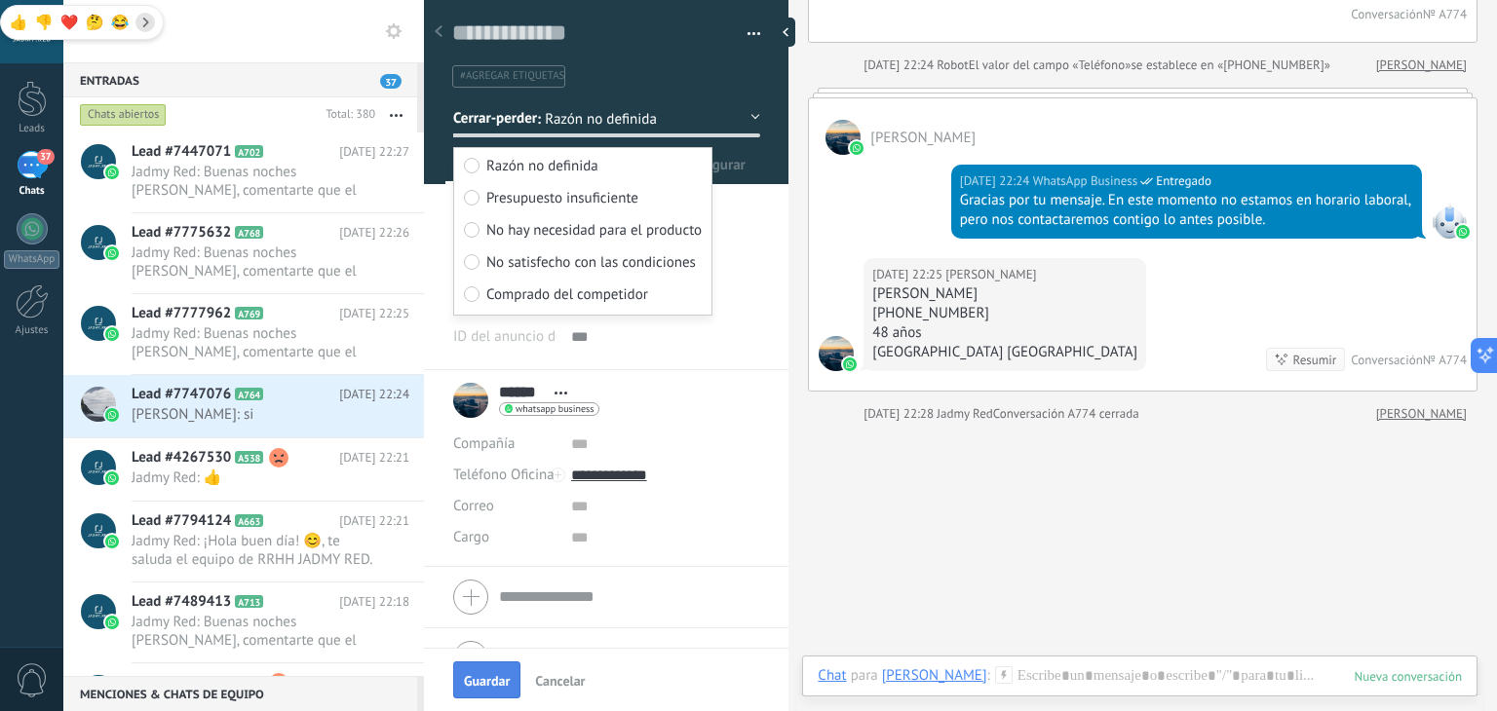
click at [484, 676] on span "Guardar" at bounding box center [487, 681] width 46 height 14
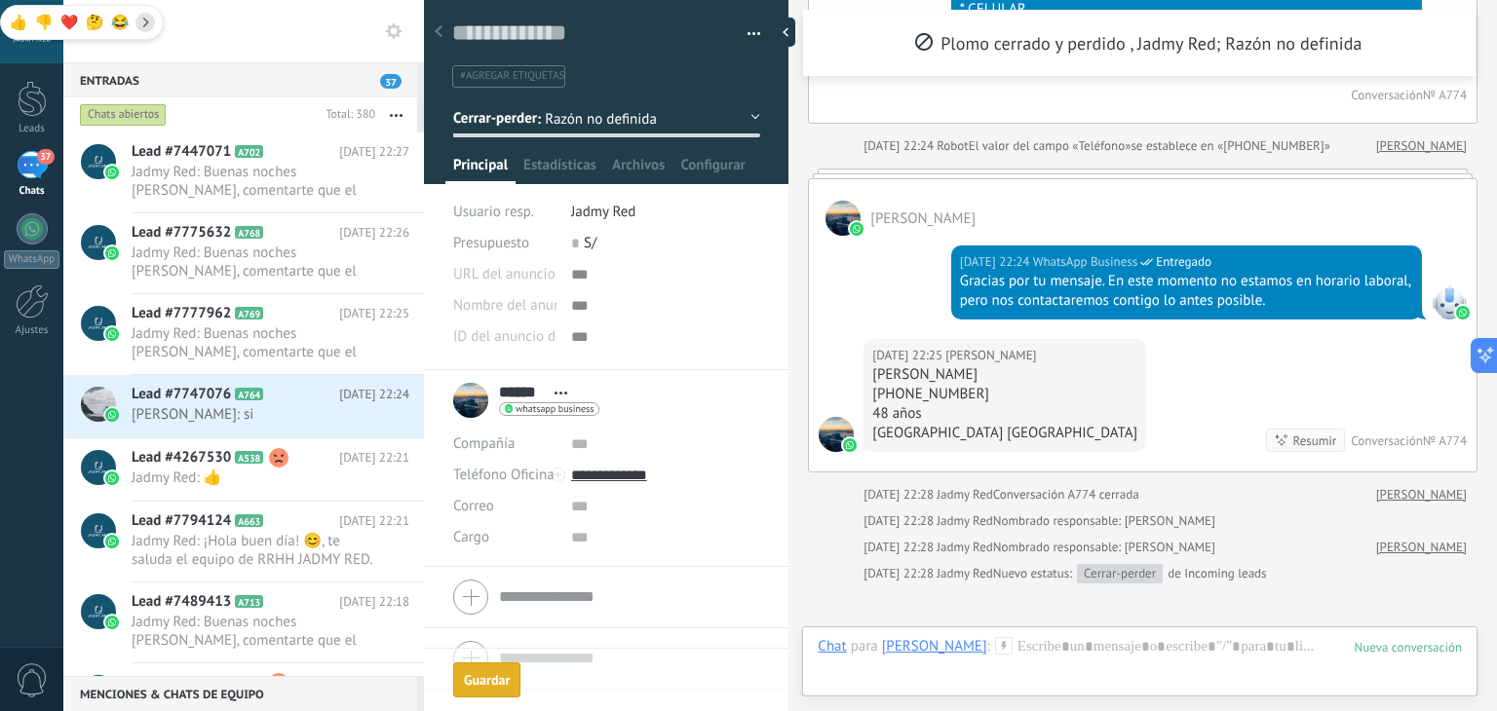
scroll to position [619, 0]
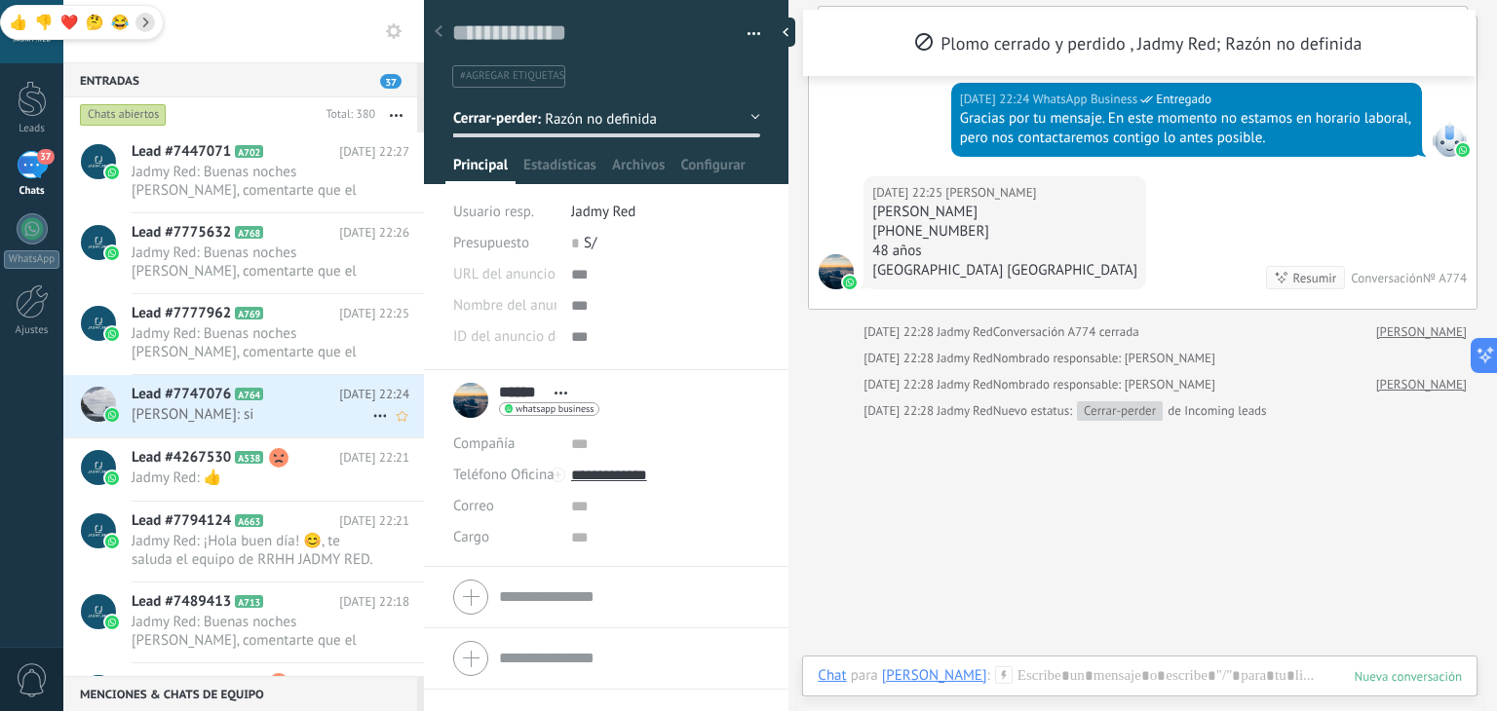
click at [279, 413] on span "Luis Marcelo Amaya Grageda: si" at bounding box center [252, 414] width 241 height 19
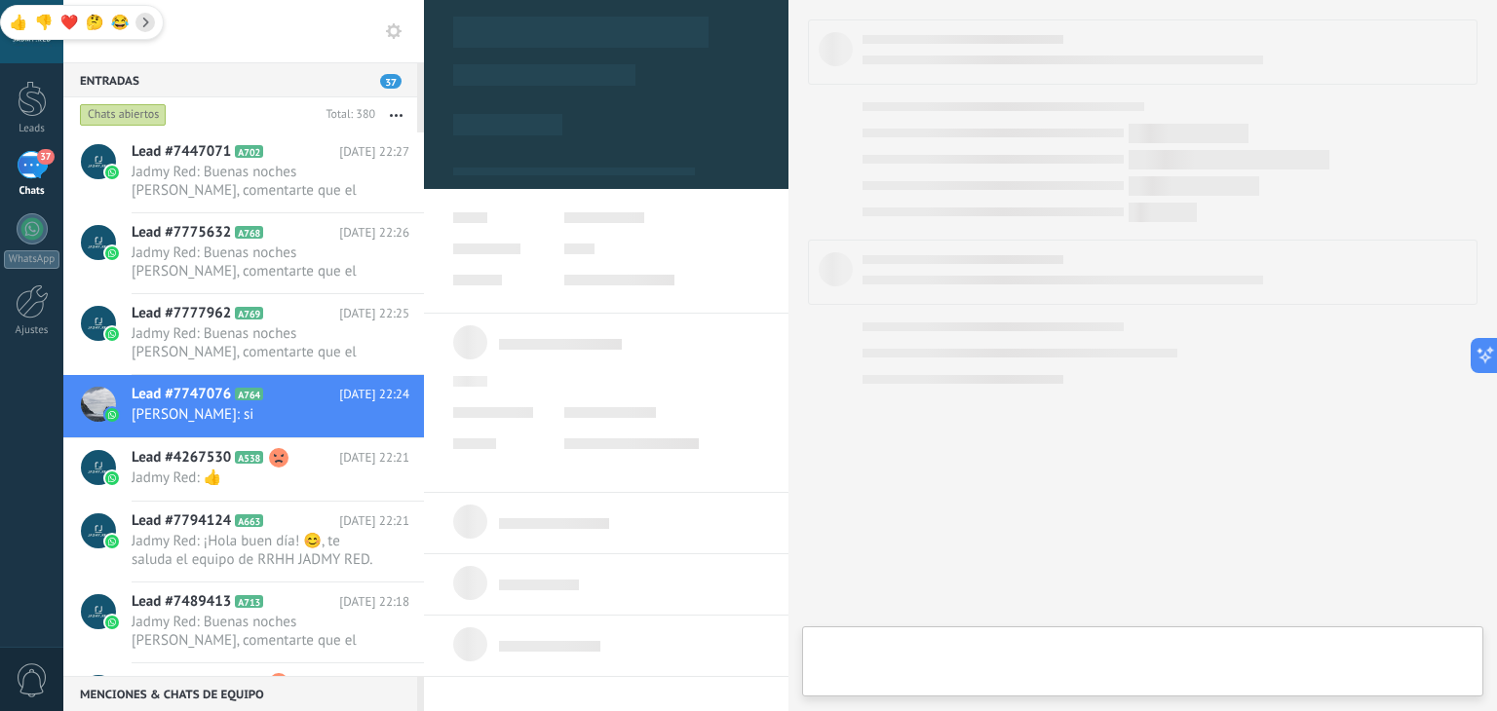
type textarea "**********"
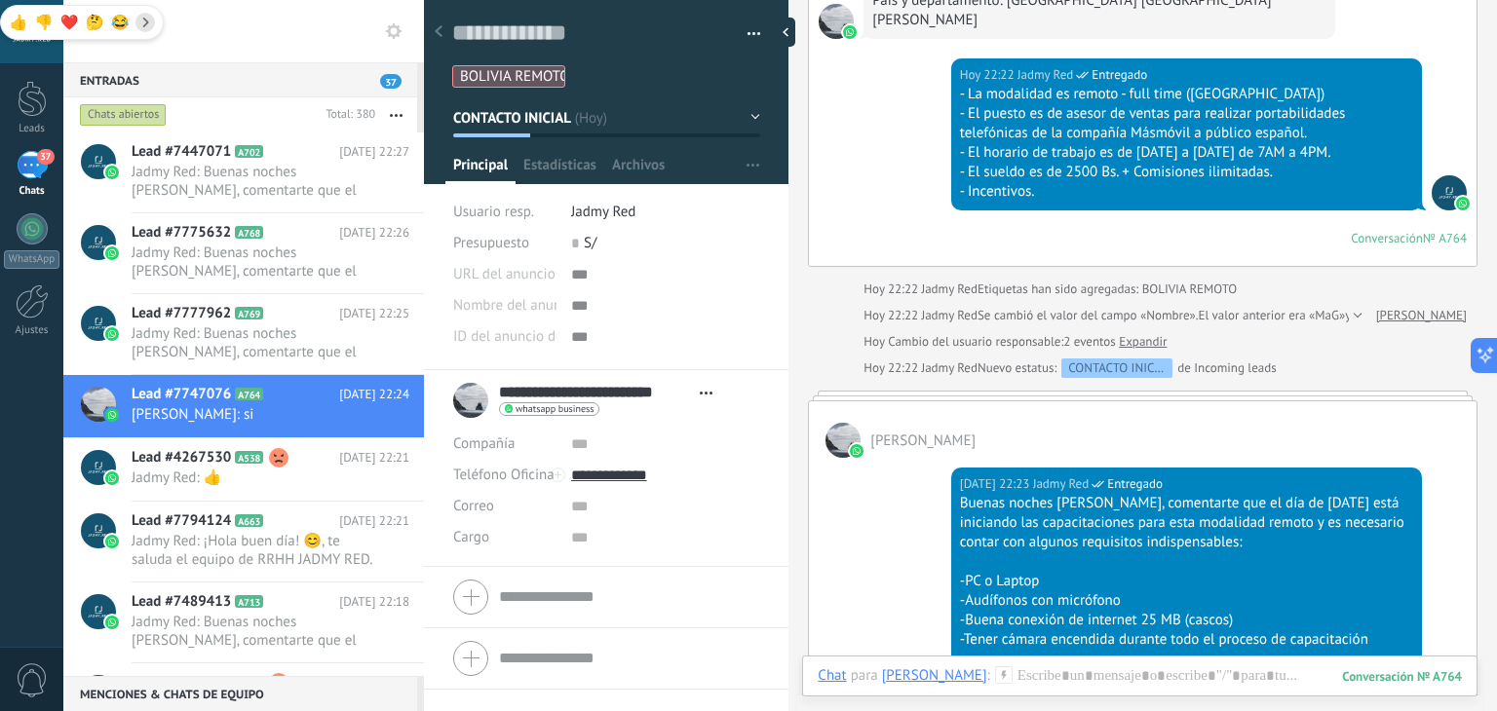
scroll to position [971, 0]
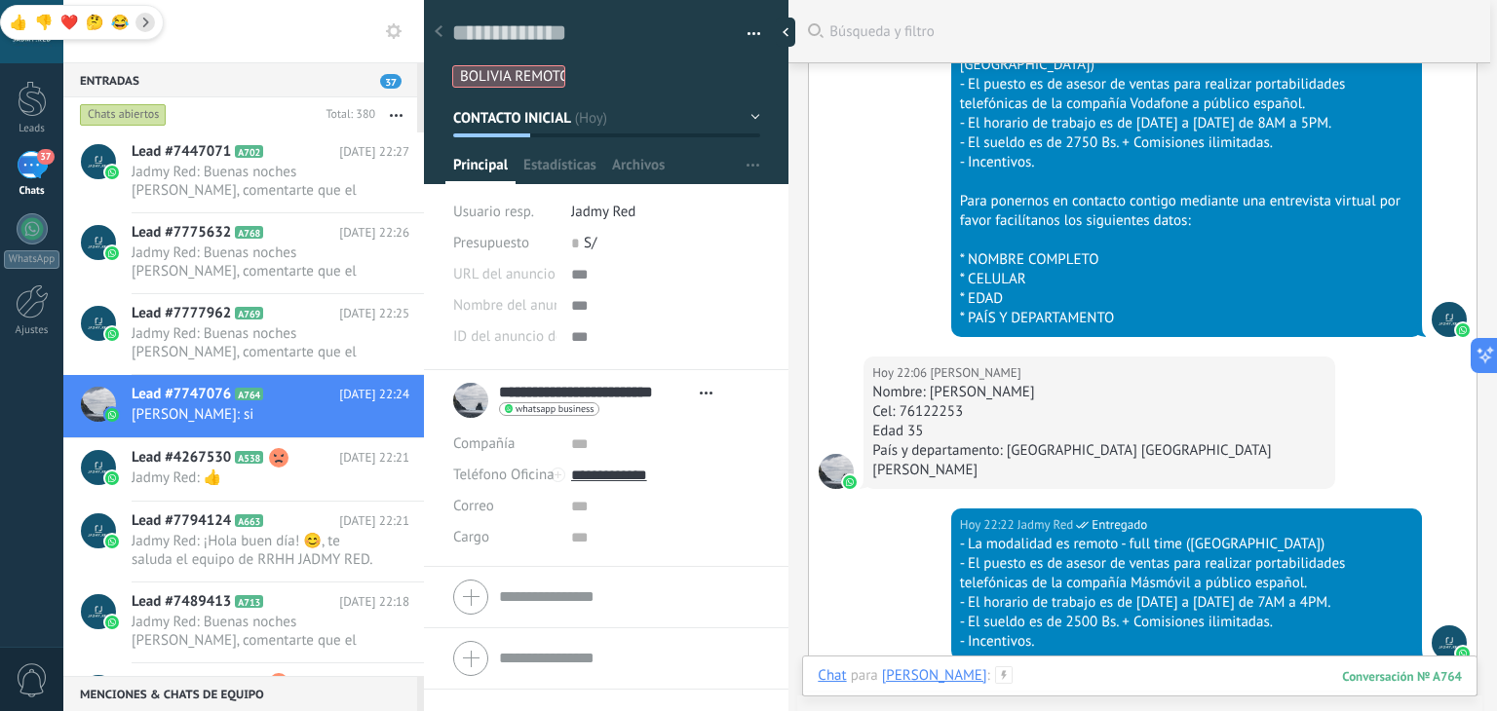
click at [1154, 676] on div at bounding box center [1140, 696] width 644 height 58
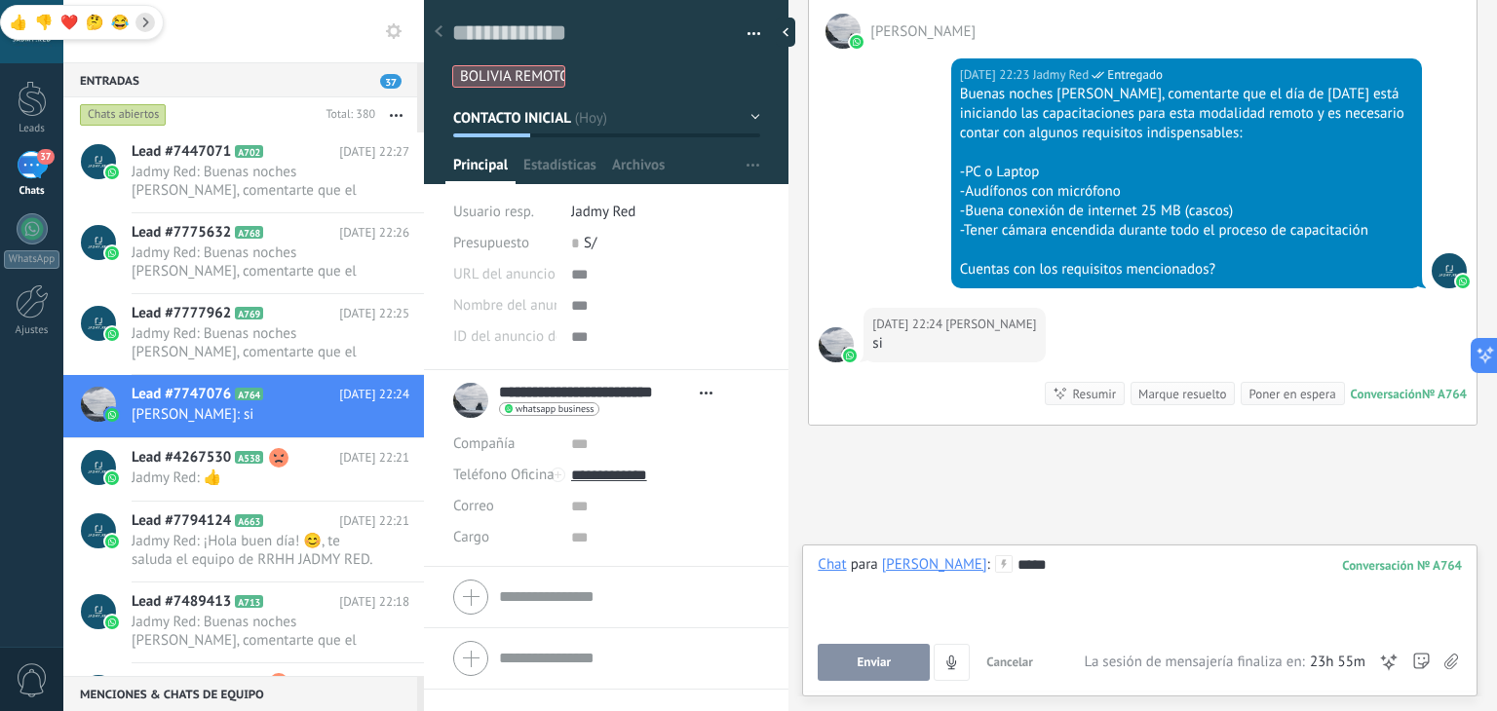
scroll to position [1844, 0]
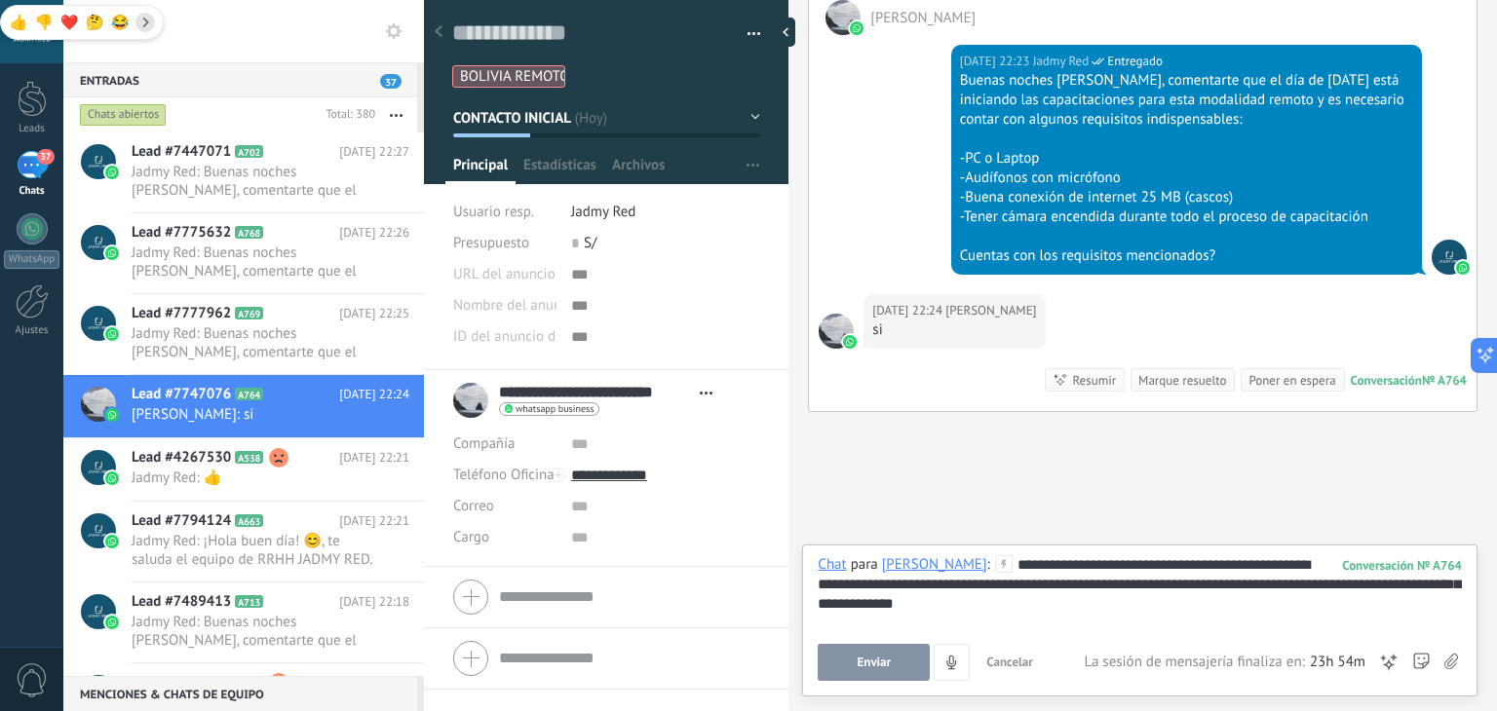
click at [940, 607] on div "**********" at bounding box center [1140, 593] width 644 height 74
click at [1159, 604] on div "**********" at bounding box center [1140, 593] width 644 height 74
click at [992, 587] on div "**********" at bounding box center [1140, 593] width 644 height 74
click at [914, 611] on div "**********" at bounding box center [1140, 593] width 644 height 74
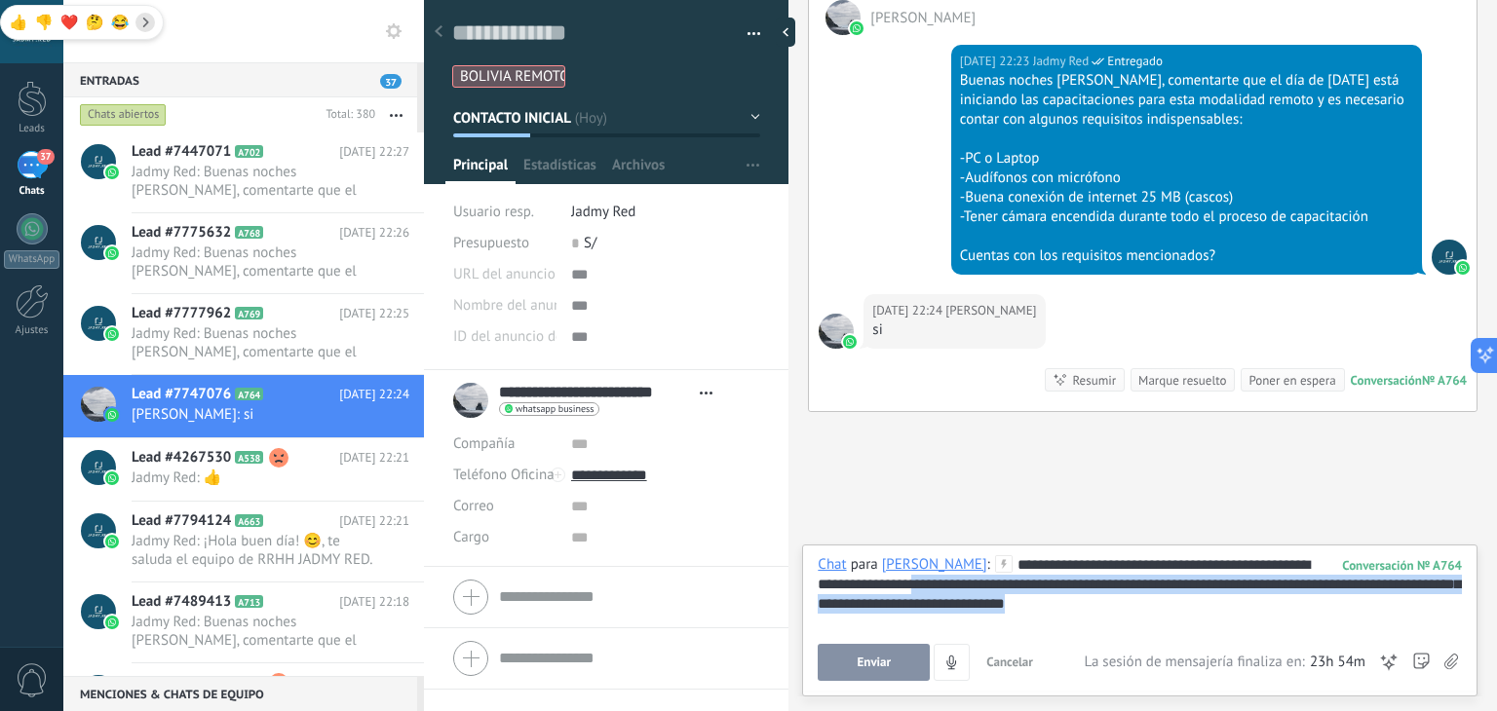
drag, startPoint x: 1271, startPoint y: 609, endPoint x: 1014, endPoint y: 584, distance: 258.6
click at [1014, 584] on div "**********" at bounding box center [1140, 593] width 644 height 74
click at [1228, 590] on div "**********" at bounding box center [1140, 593] width 644 height 74
drag, startPoint x: 1279, startPoint y: 607, endPoint x: 1345, endPoint y: 583, distance: 70.6
click at [1345, 583] on div "**********" at bounding box center [1140, 593] width 644 height 74
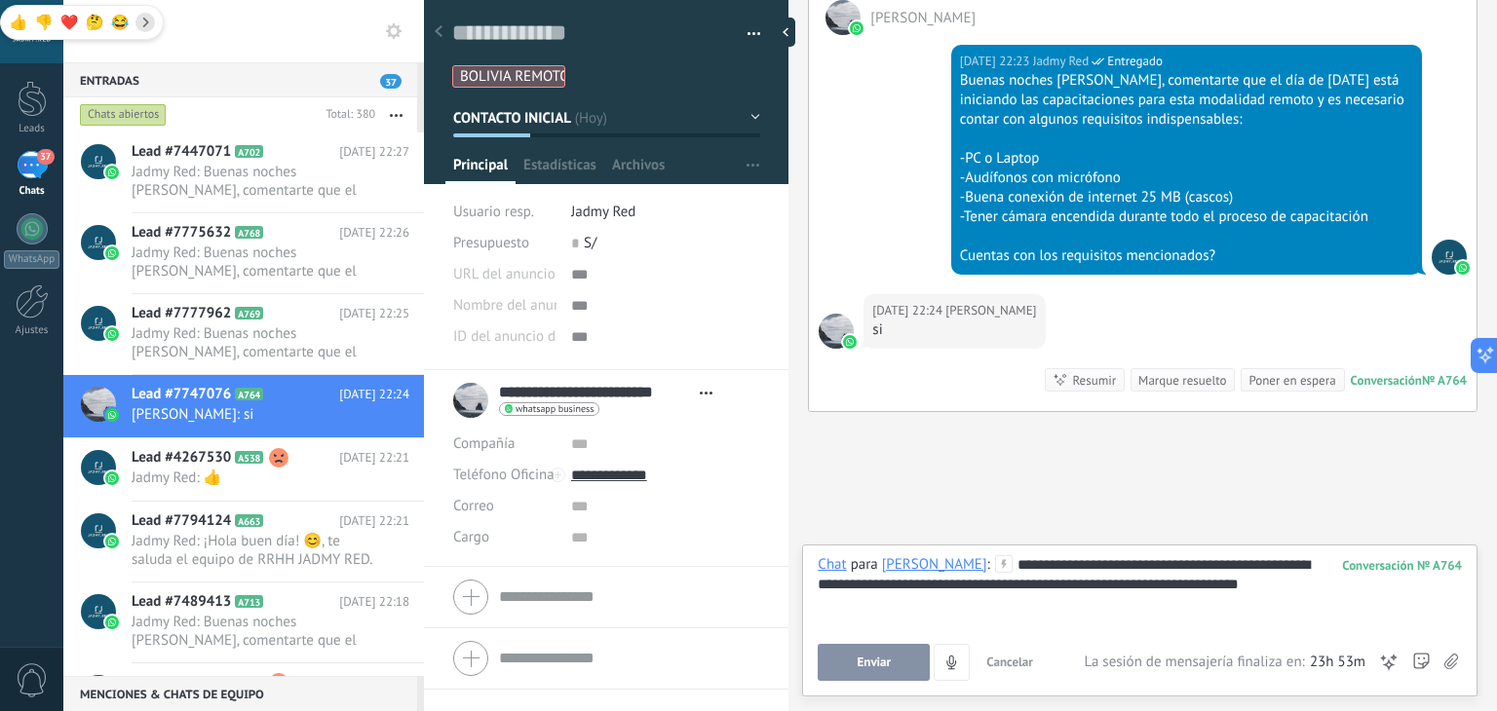
click at [877, 661] on span "Enviar" at bounding box center [875, 663] width 34 height 14
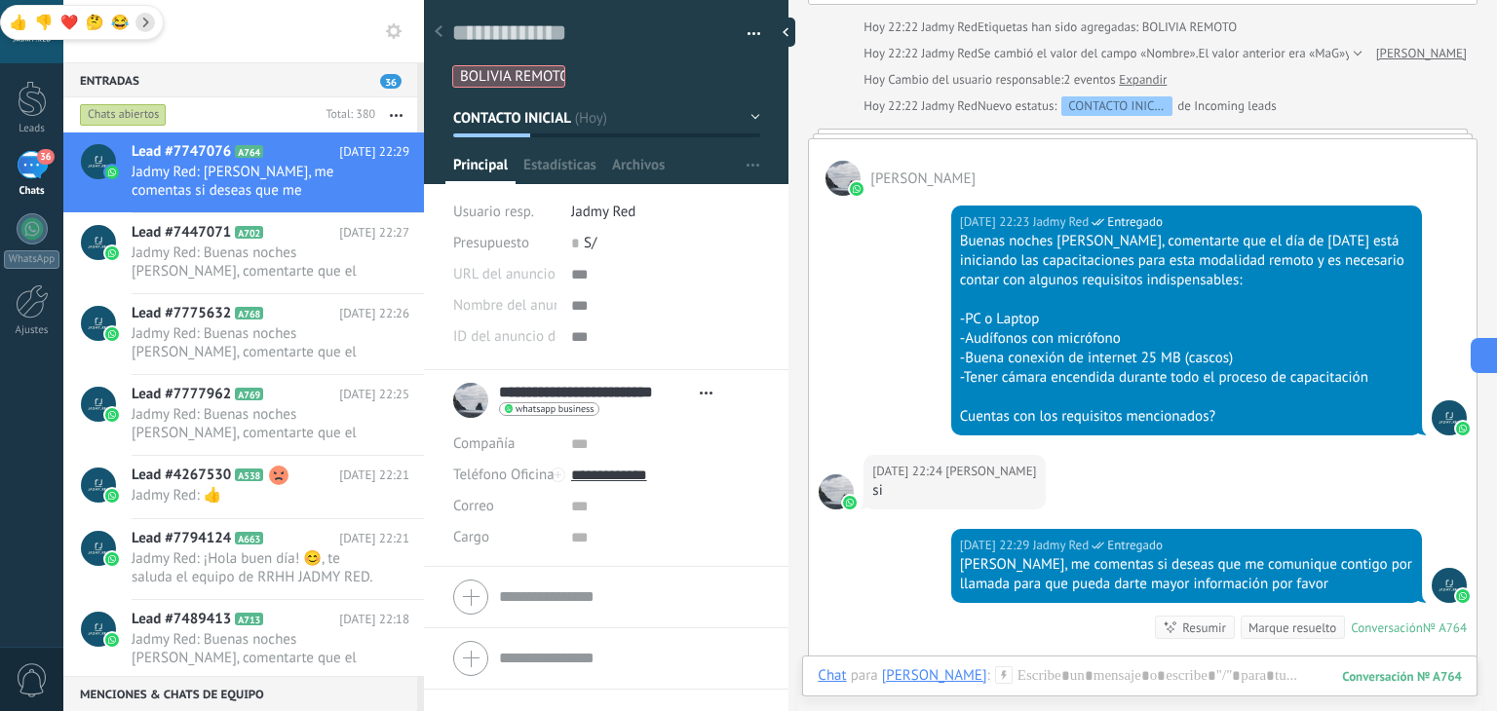
scroll to position [1930, 0]
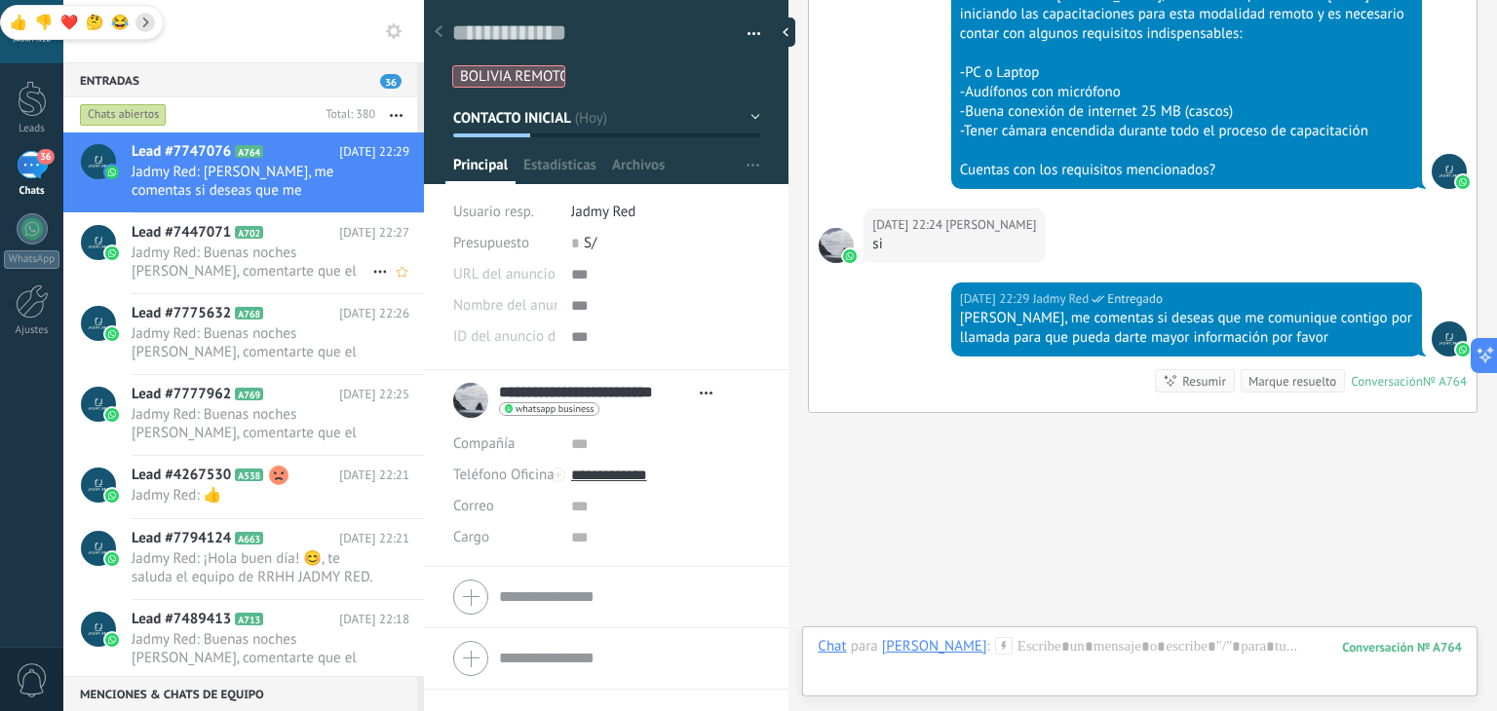
click at [277, 289] on div "Lead #7447071 A702 Hoy 22:27 Jadmy Red: Buenas noches Mayer, comentarte que el …" at bounding box center [278, 253] width 292 height 80
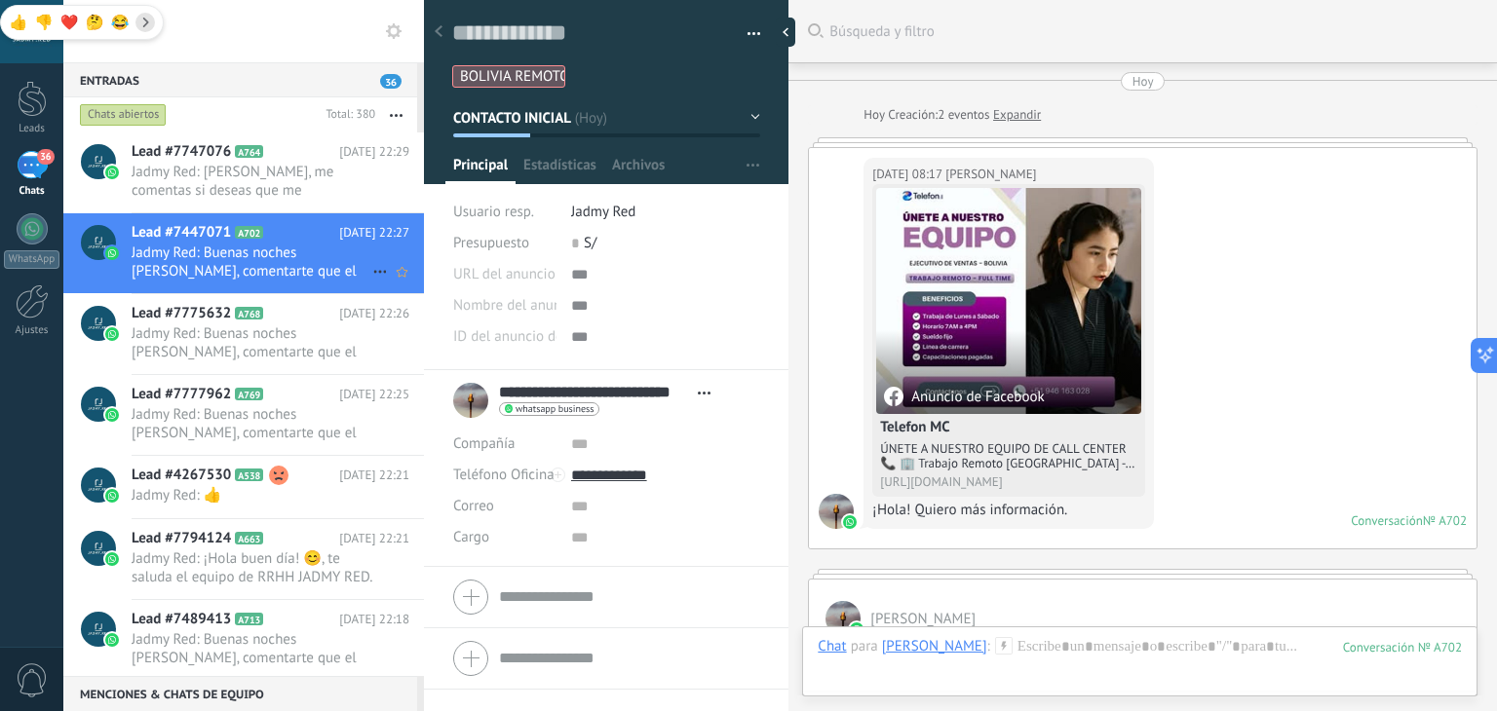
scroll to position [2421, 0]
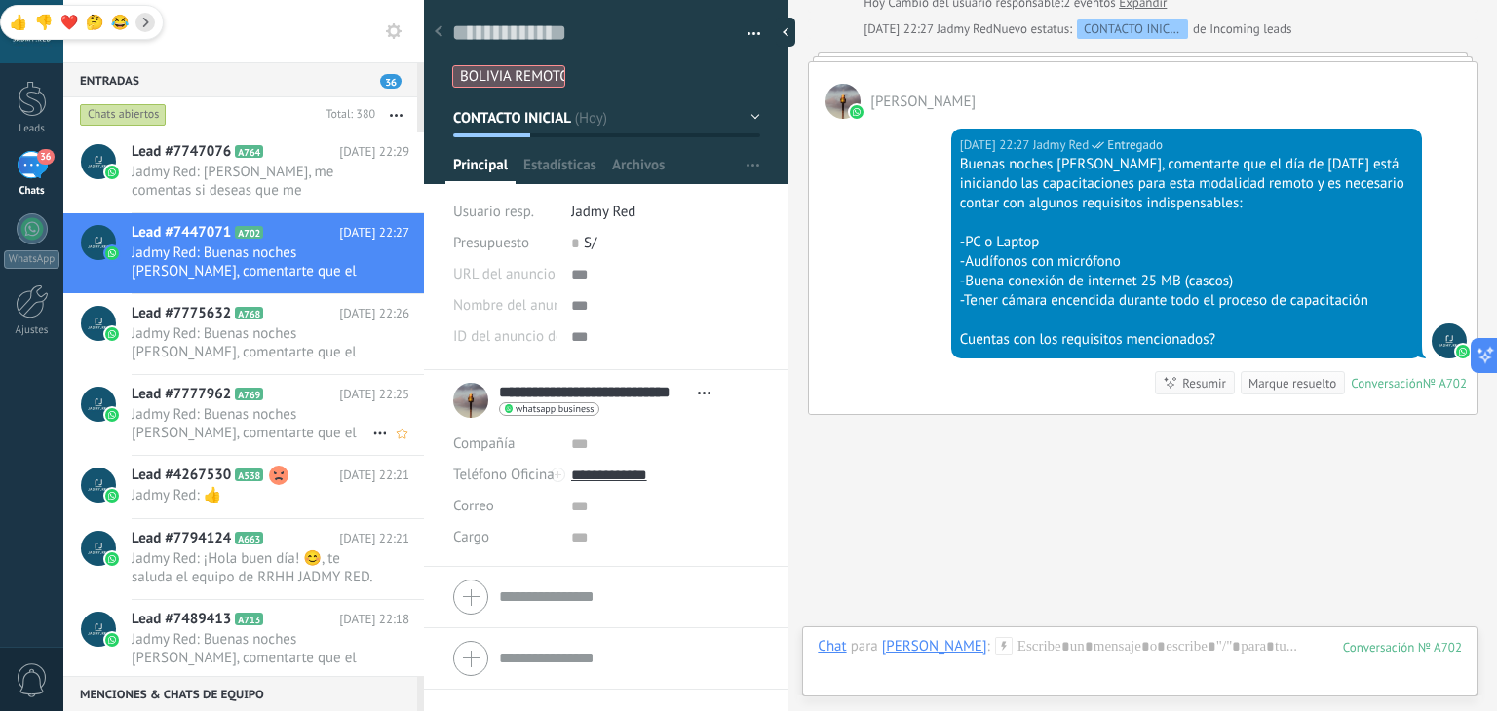
click at [249, 453] on div "Lead #7777962 A769 Hoy 22:25 Jadmy Red: Buenas noches Aylin, comentarte que el …" at bounding box center [243, 415] width 361 height 81
click at [144, 24] on use at bounding box center [146, 23] width 6 height 10
click at [873, 264] on div "Hoy 22:27 Jadmy Red Entregado Buenas noches Mayer, comentarte que el día de mañ…" at bounding box center [1143, 266] width 668 height 295
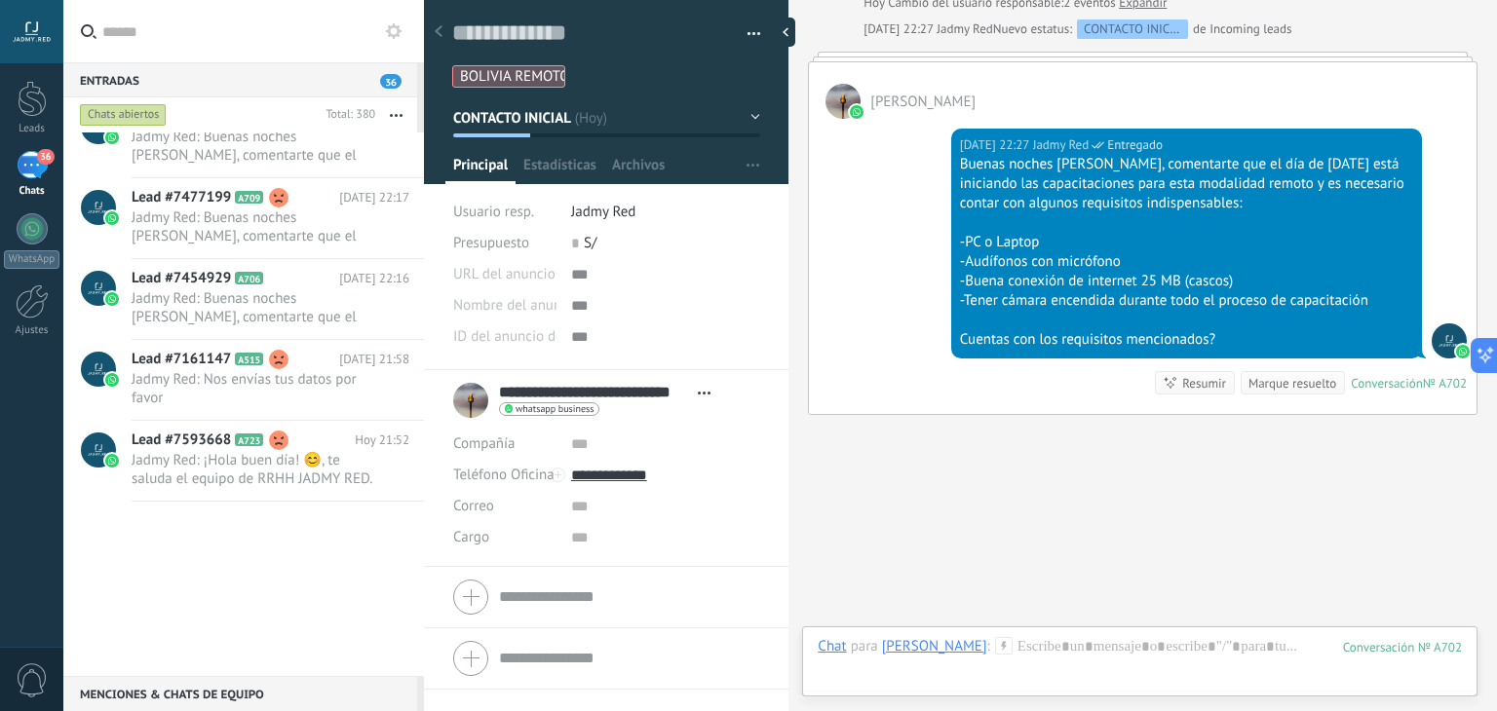
scroll to position [0, 0]
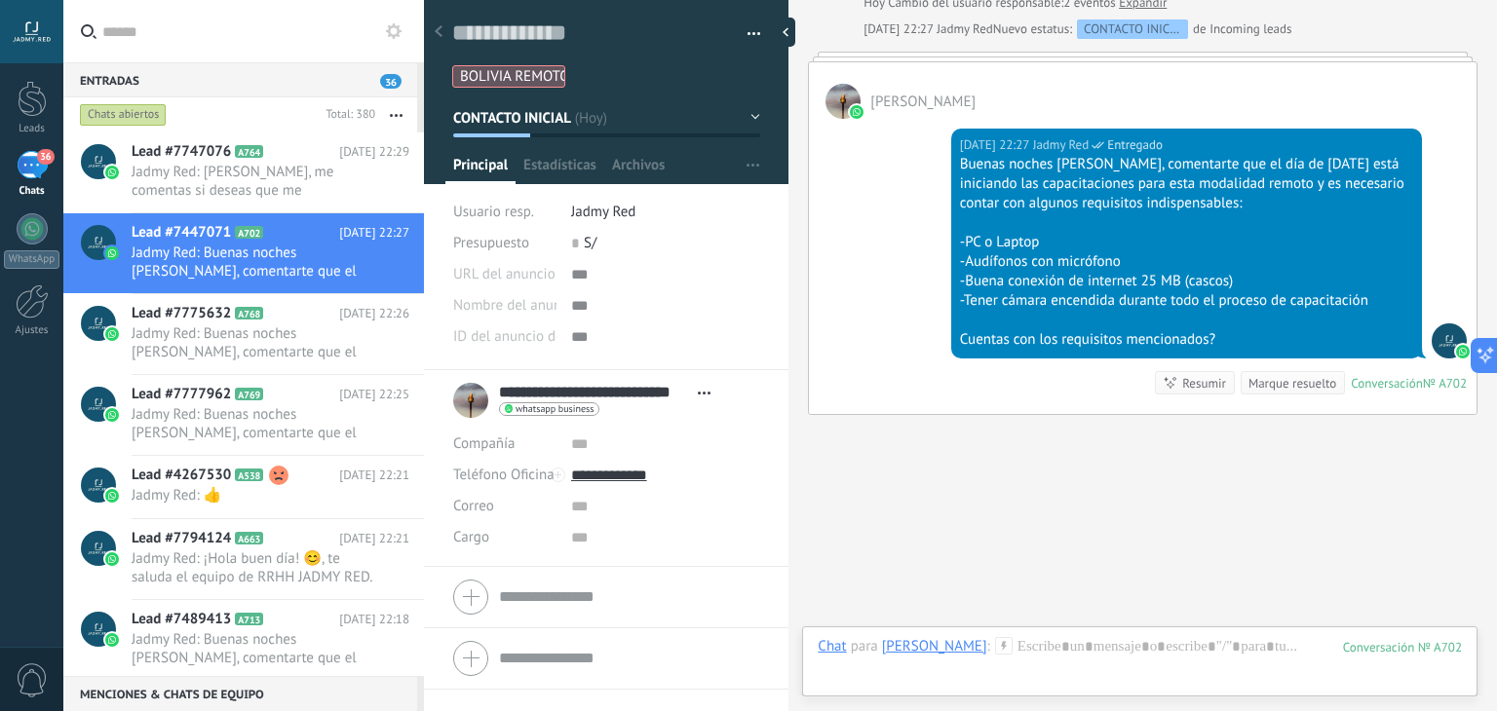
click at [394, 114] on icon "button" at bounding box center [396, 115] width 13 height 3
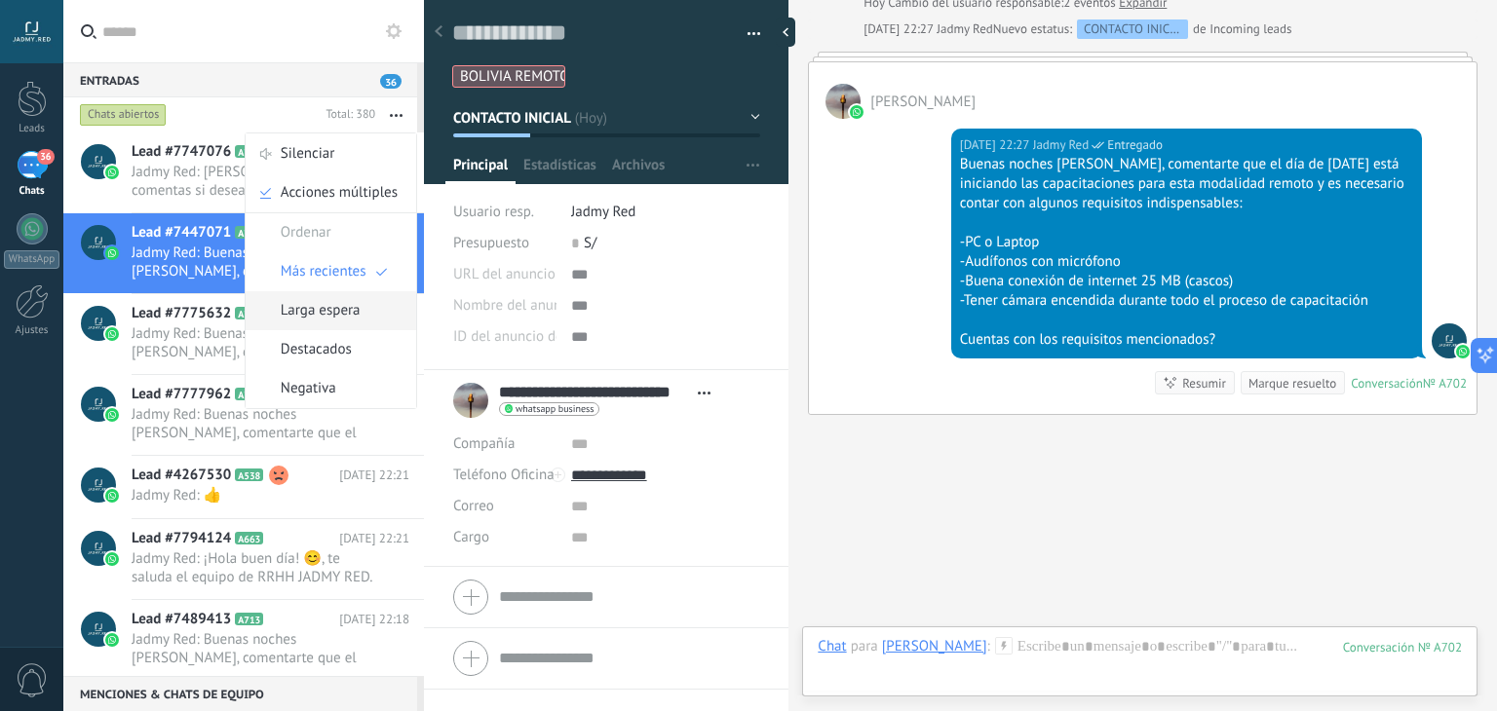
click at [317, 320] on span "Larga espera" at bounding box center [321, 310] width 80 height 39
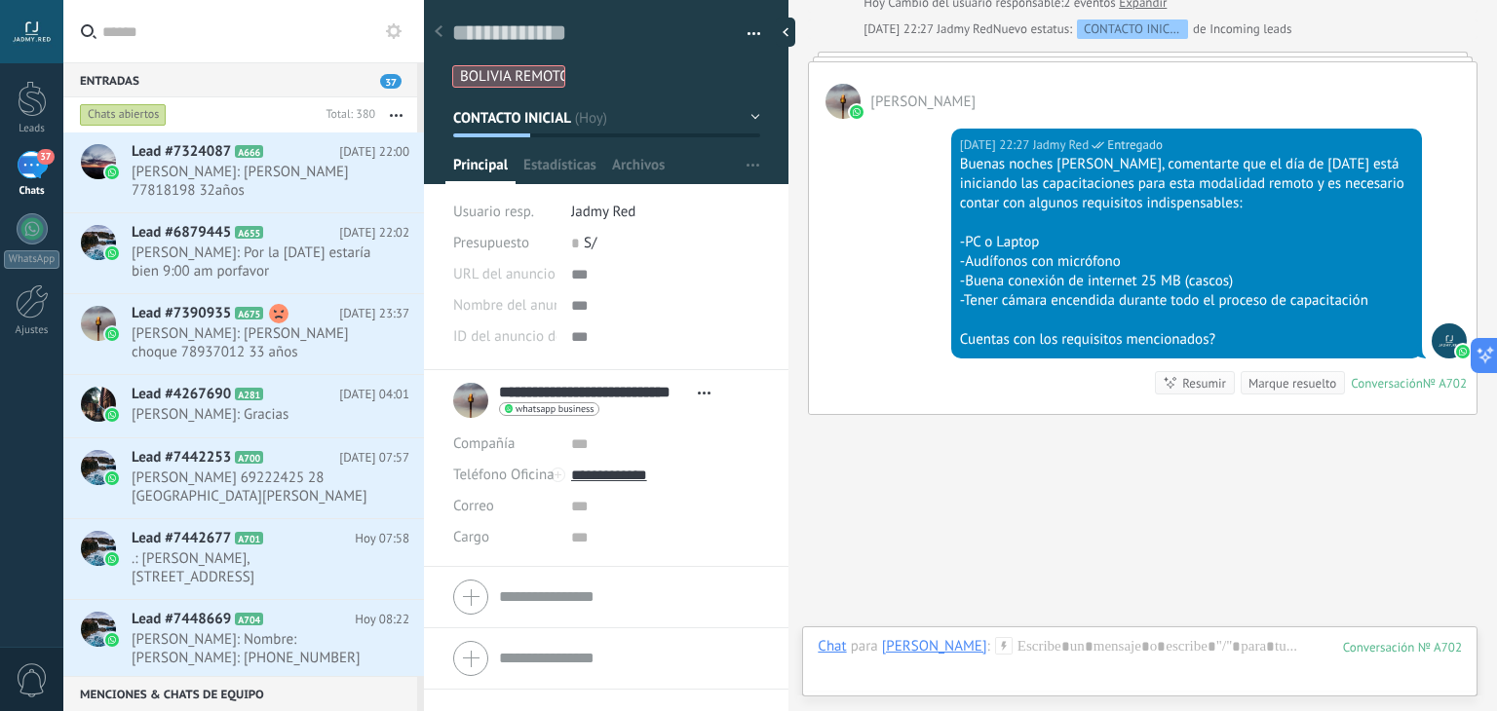
click at [393, 118] on button "button" at bounding box center [396, 114] width 42 height 35
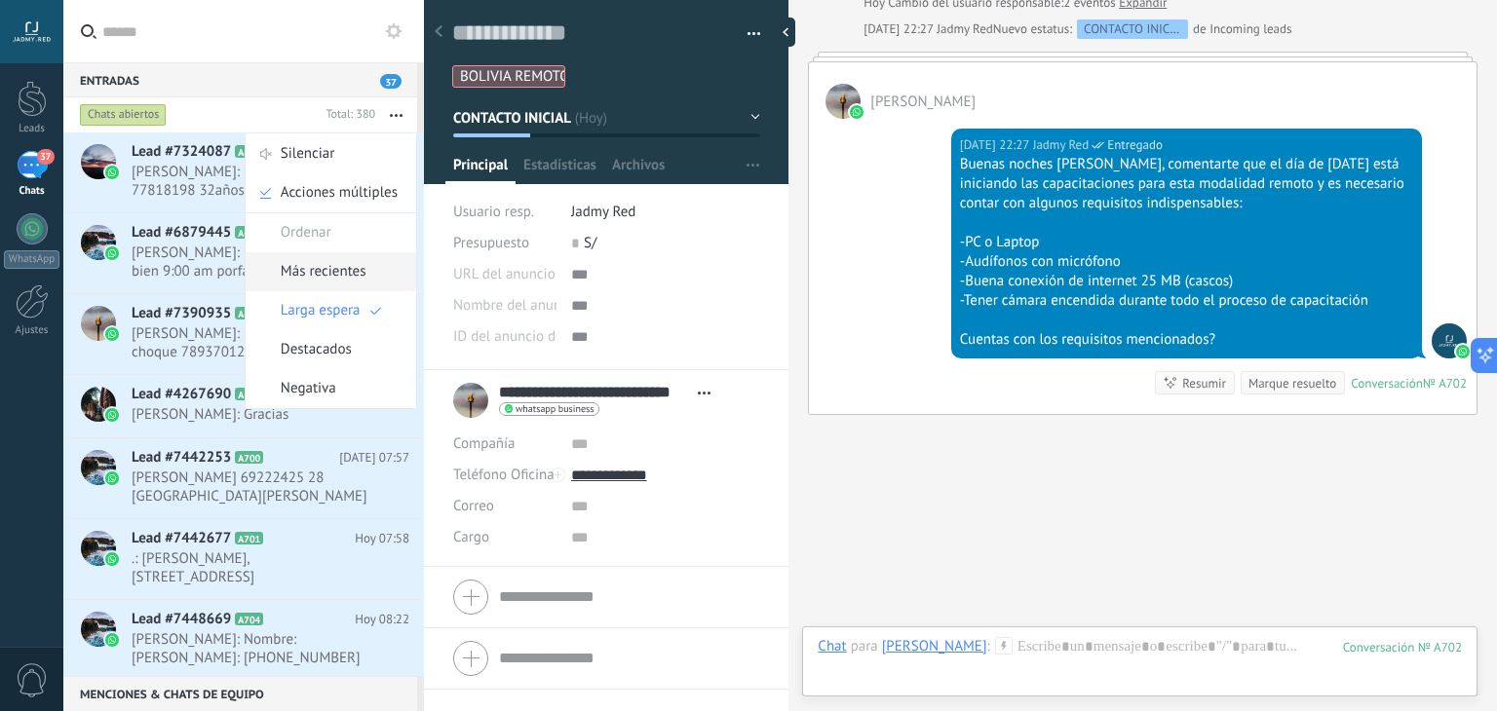
click at [339, 266] on span "Más recientes" at bounding box center [324, 271] width 86 height 39
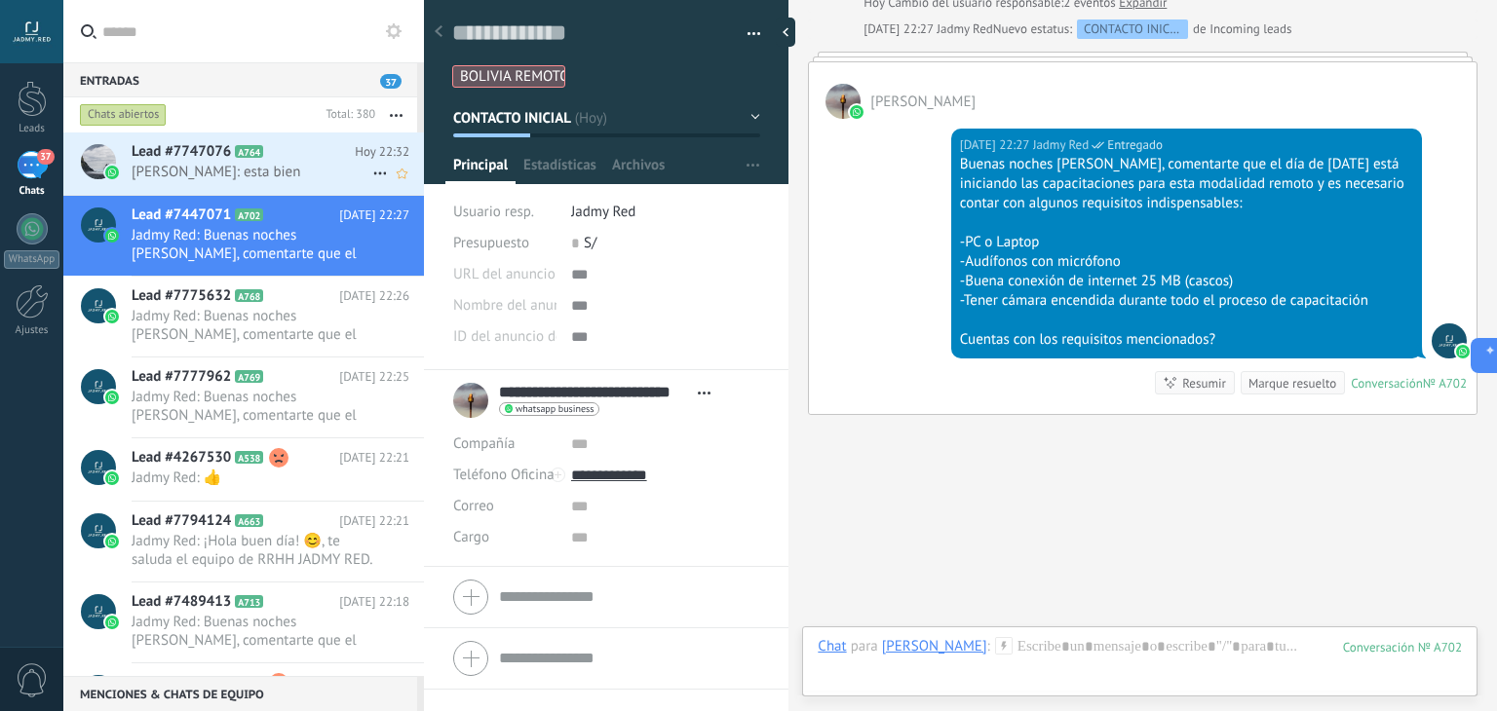
click at [296, 194] on div "Lead #7747076 A764 Hoy 22:32 Luis Marcelo Amaya Grageda: esta bien" at bounding box center [278, 163] width 292 height 61
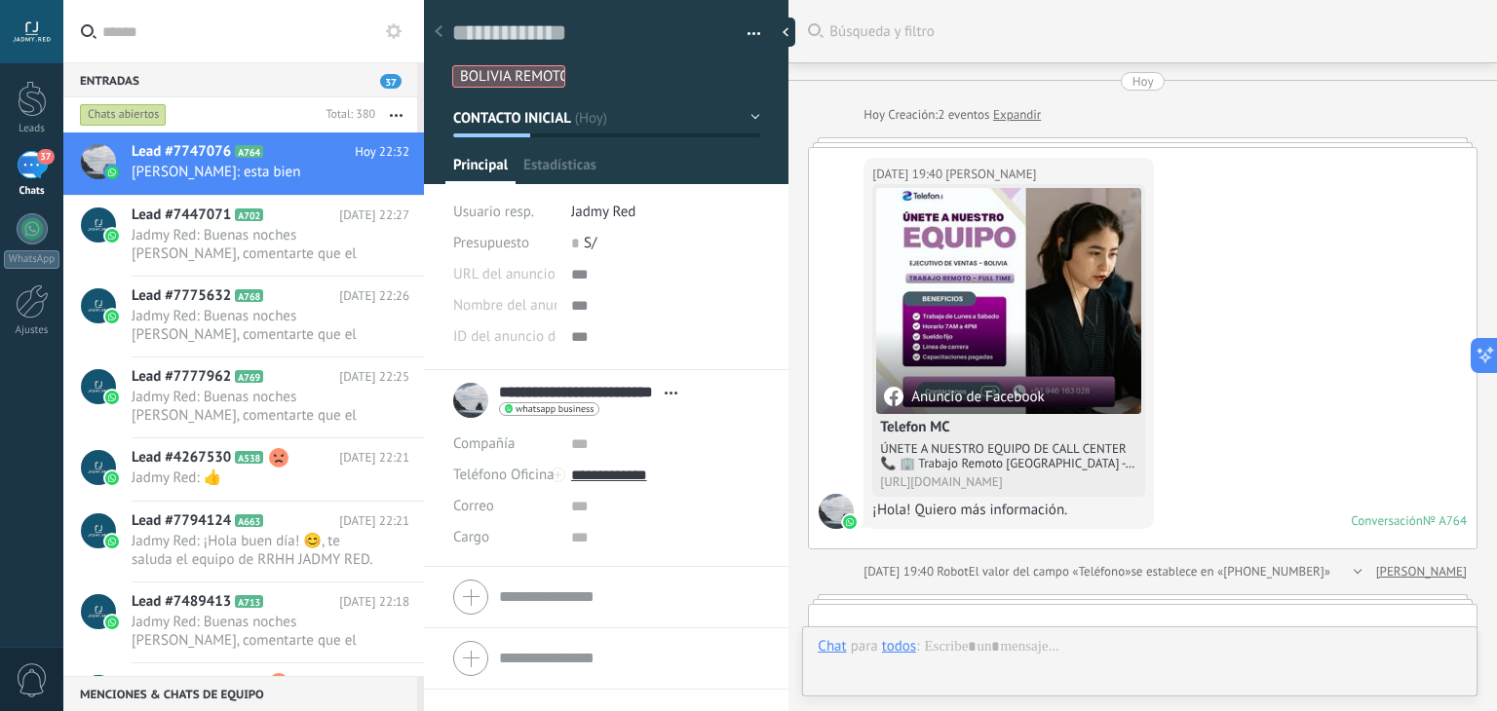
type textarea "**********"
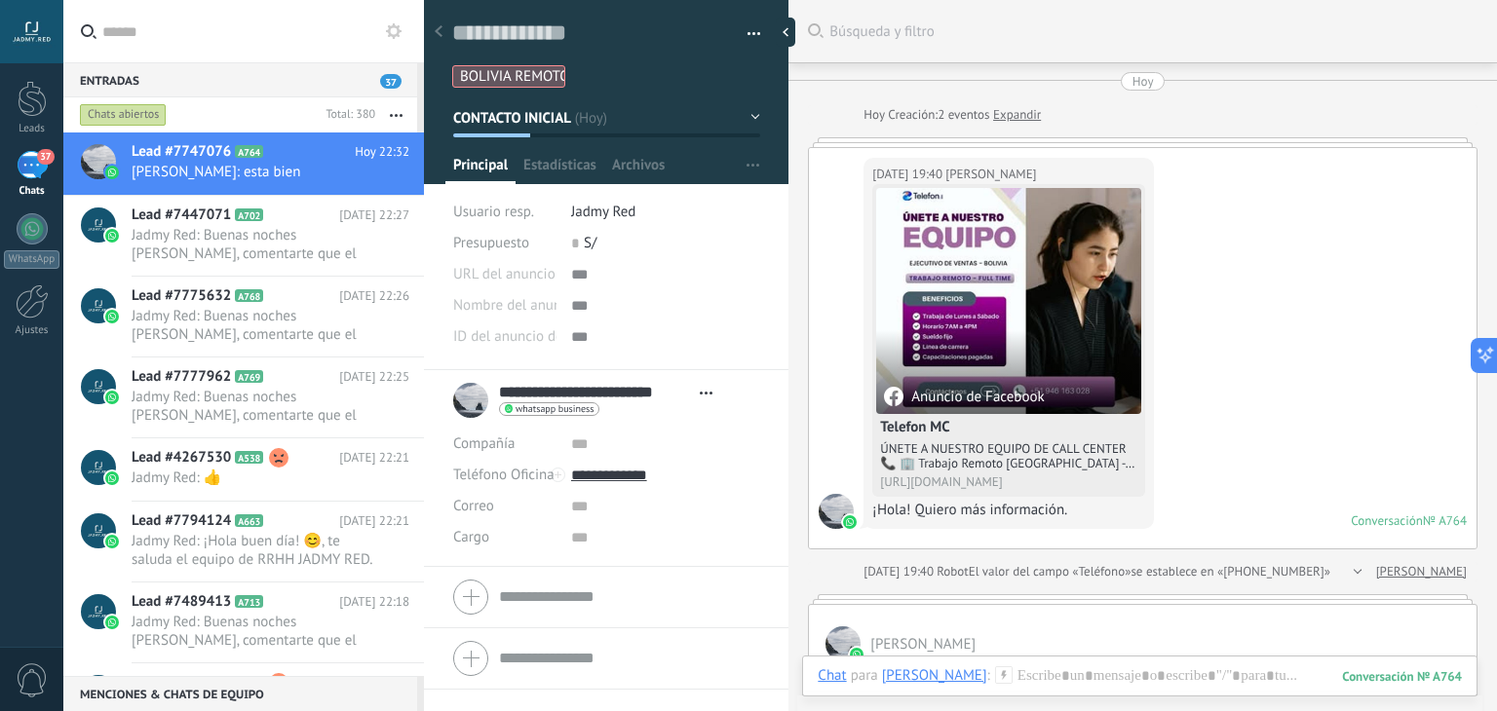
scroll to position [1967, 0]
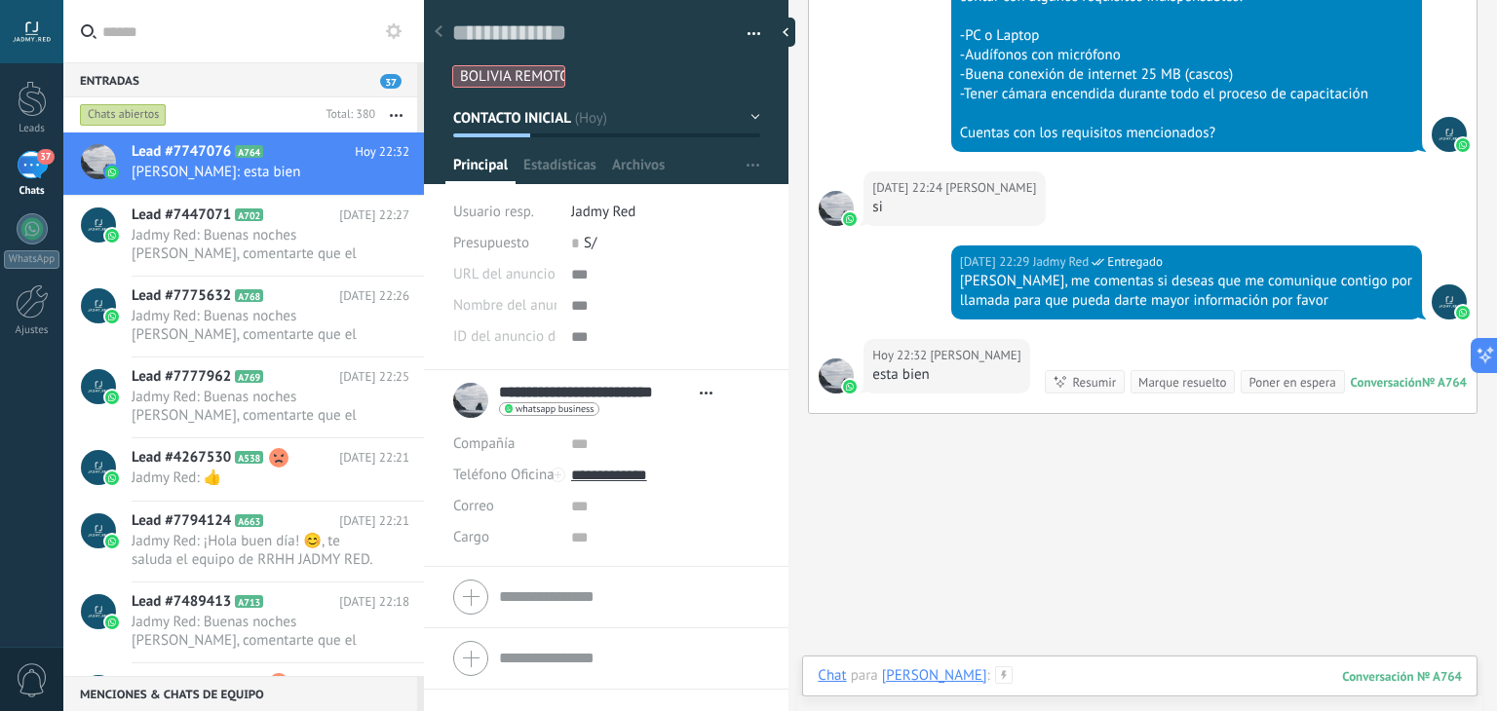
click at [1126, 672] on div at bounding box center [1140, 696] width 644 height 58
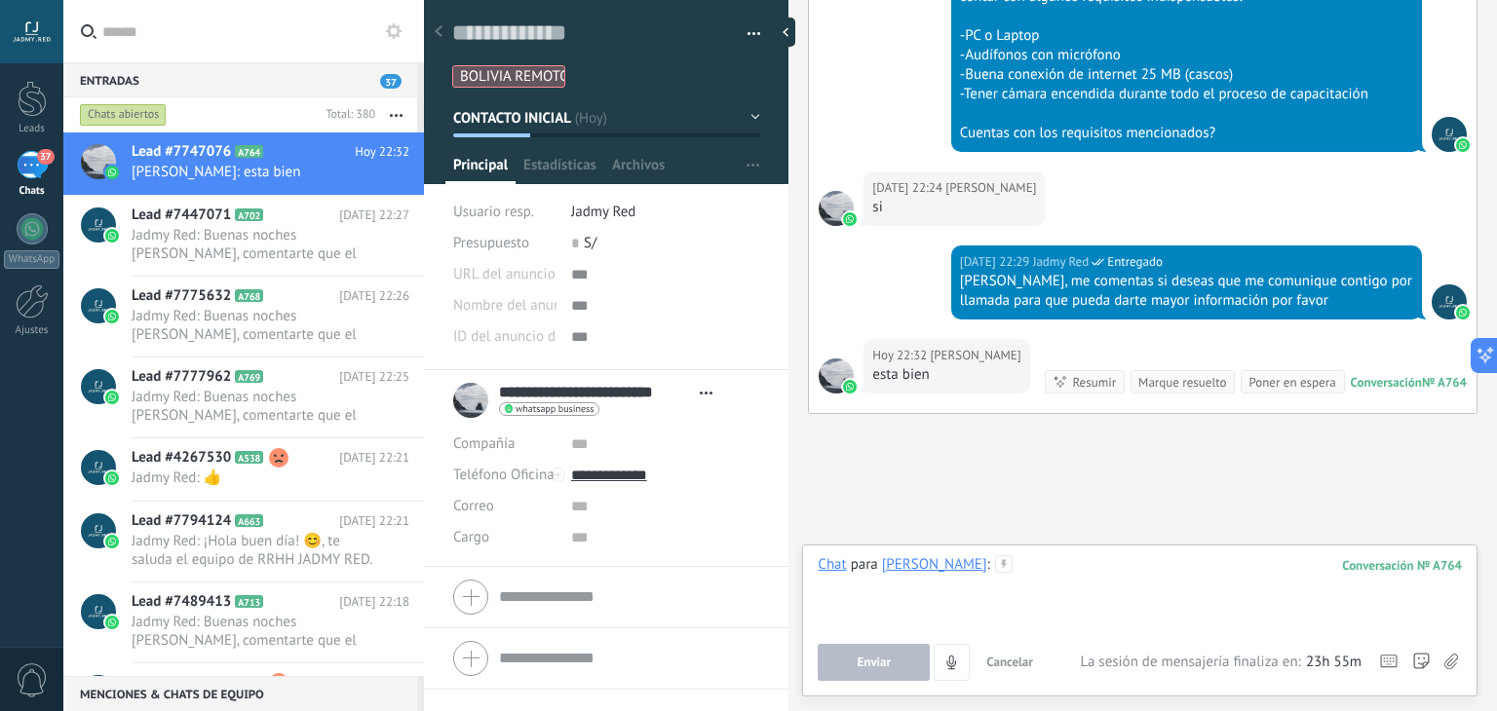
paste div
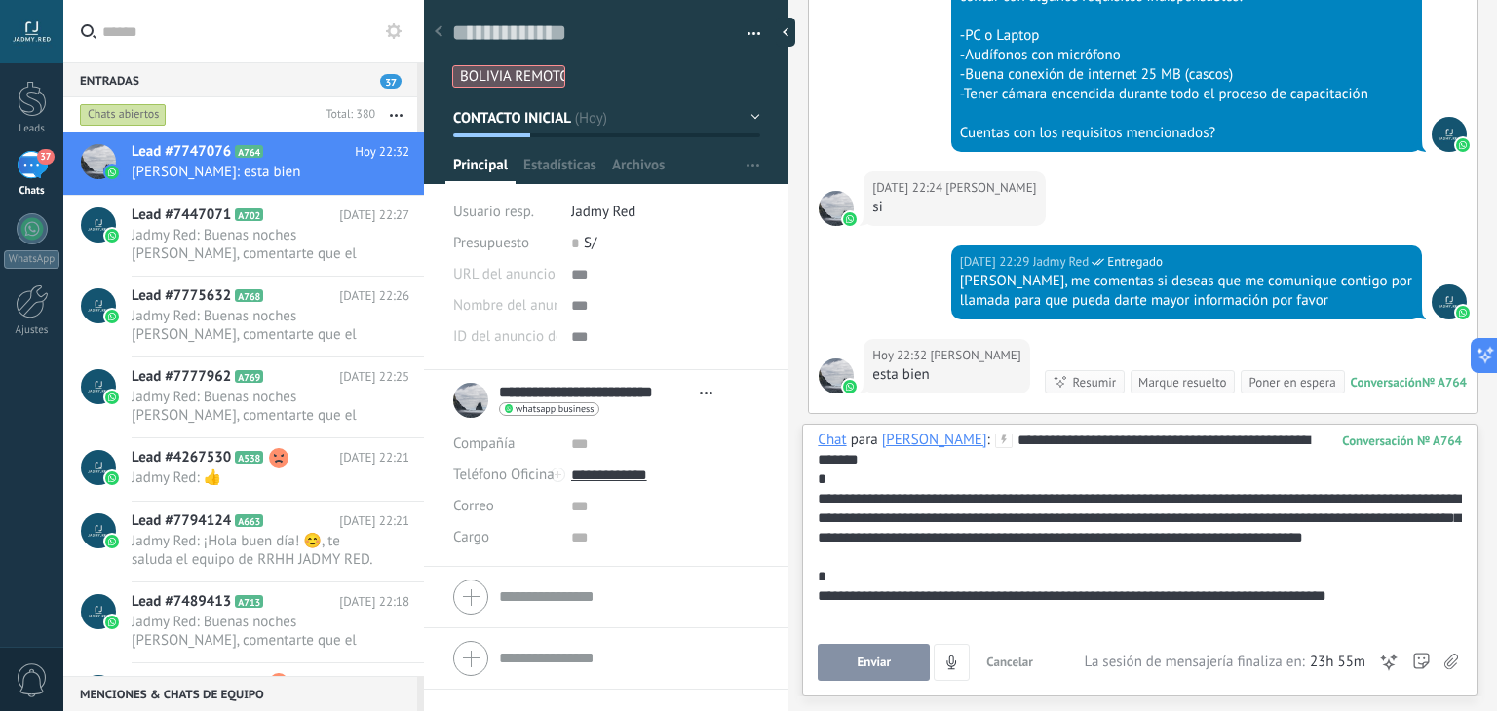
scroll to position [8, 0]
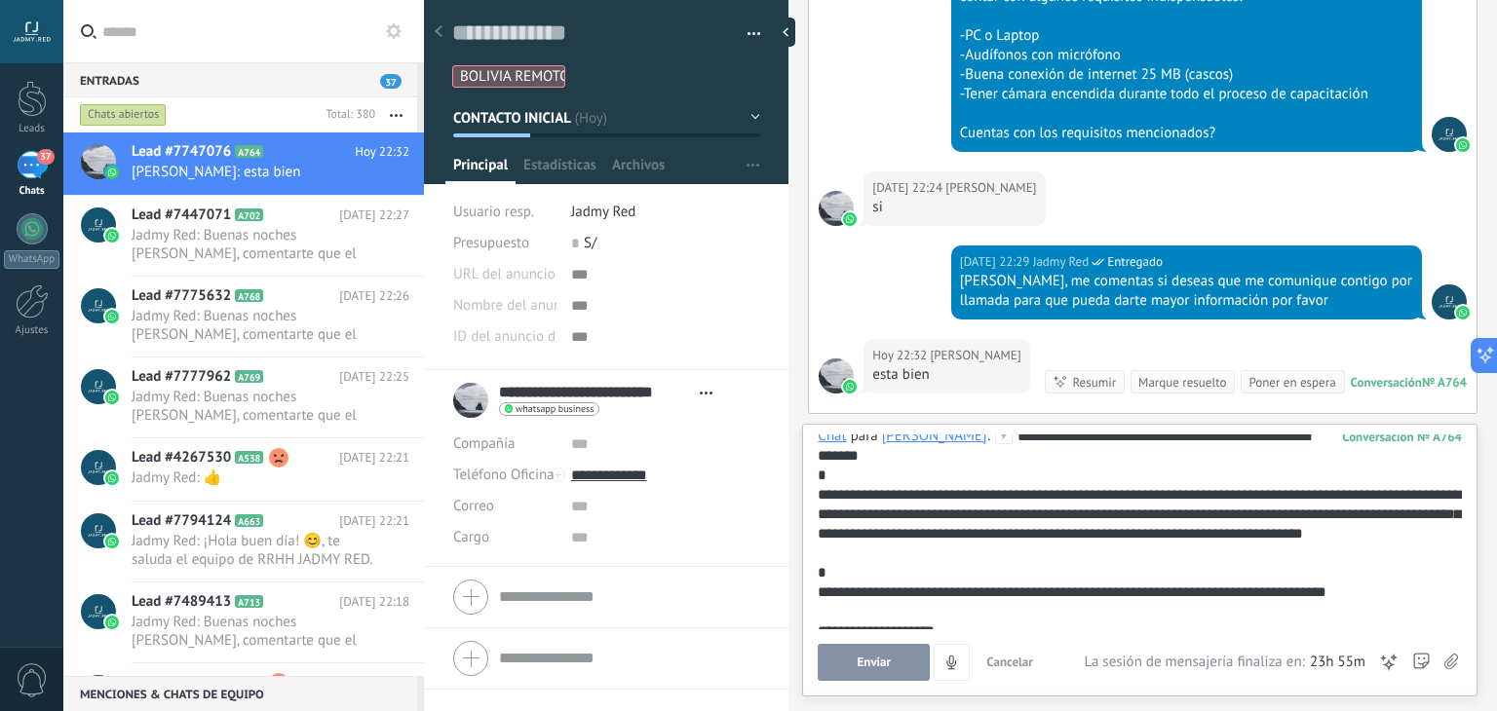
click at [901, 649] on button "Enviar" at bounding box center [874, 662] width 112 height 37
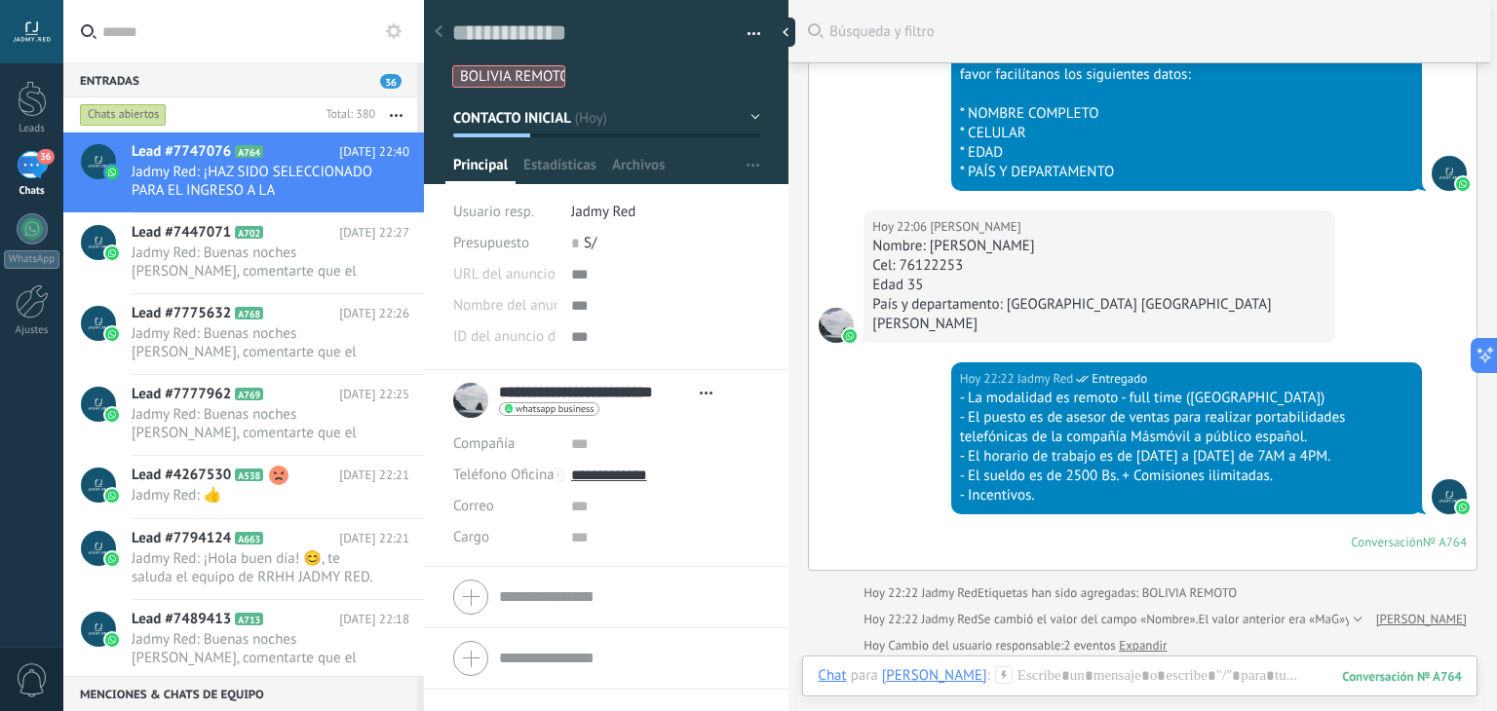
scroll to position [1118, 0]
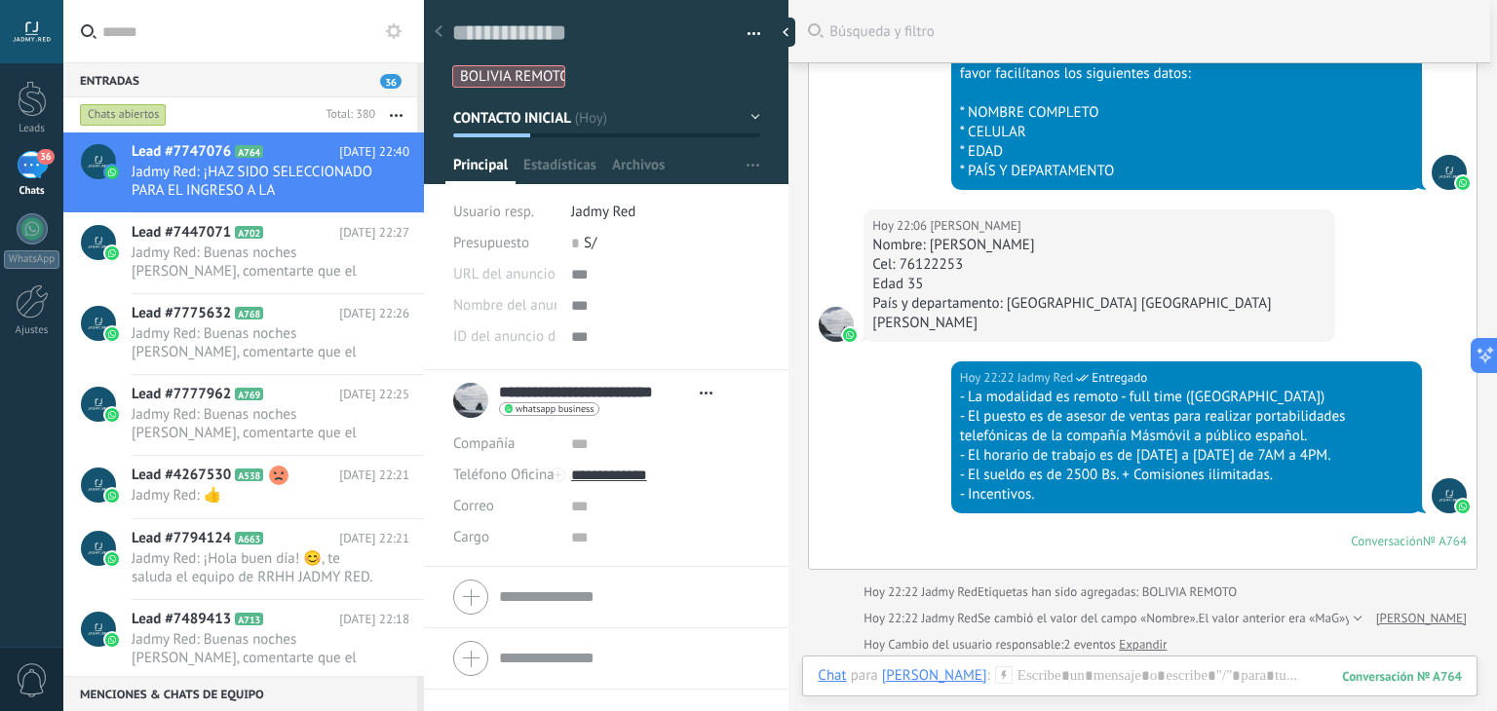
click at [839, 379] on div "Hoy 22:22 Jadmy Red Entregado - La modalidad es remoto - full time (BOLIVIA) - …" at bounding box center [1143, 466] width 668 height 208
click at [526, 114] on span "CONTACTO INICIAL" at bounding box center [513, 117] width 120 height 19
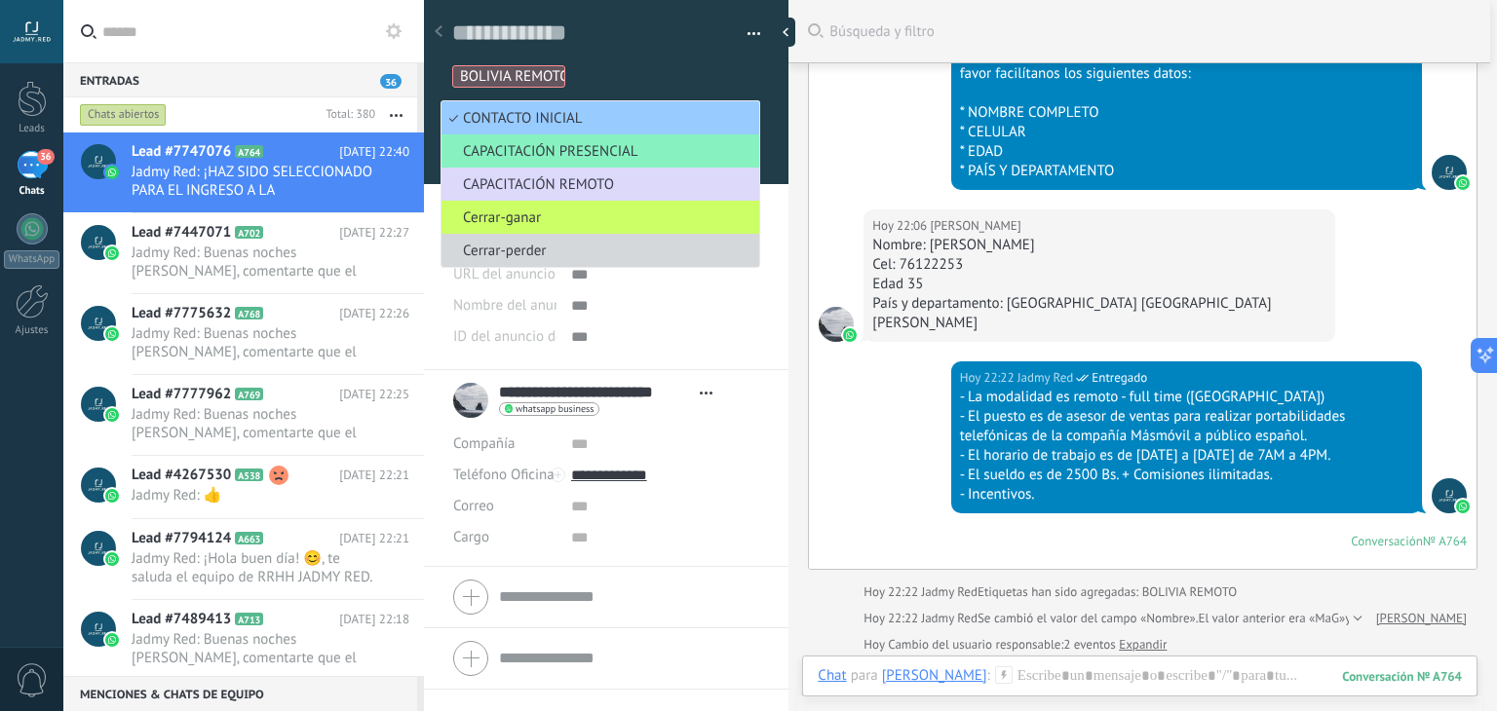
click at [536, 185] on span "CAPACITACIÓN REMOTO" at bounding box center [598, 184] width 312 height 19
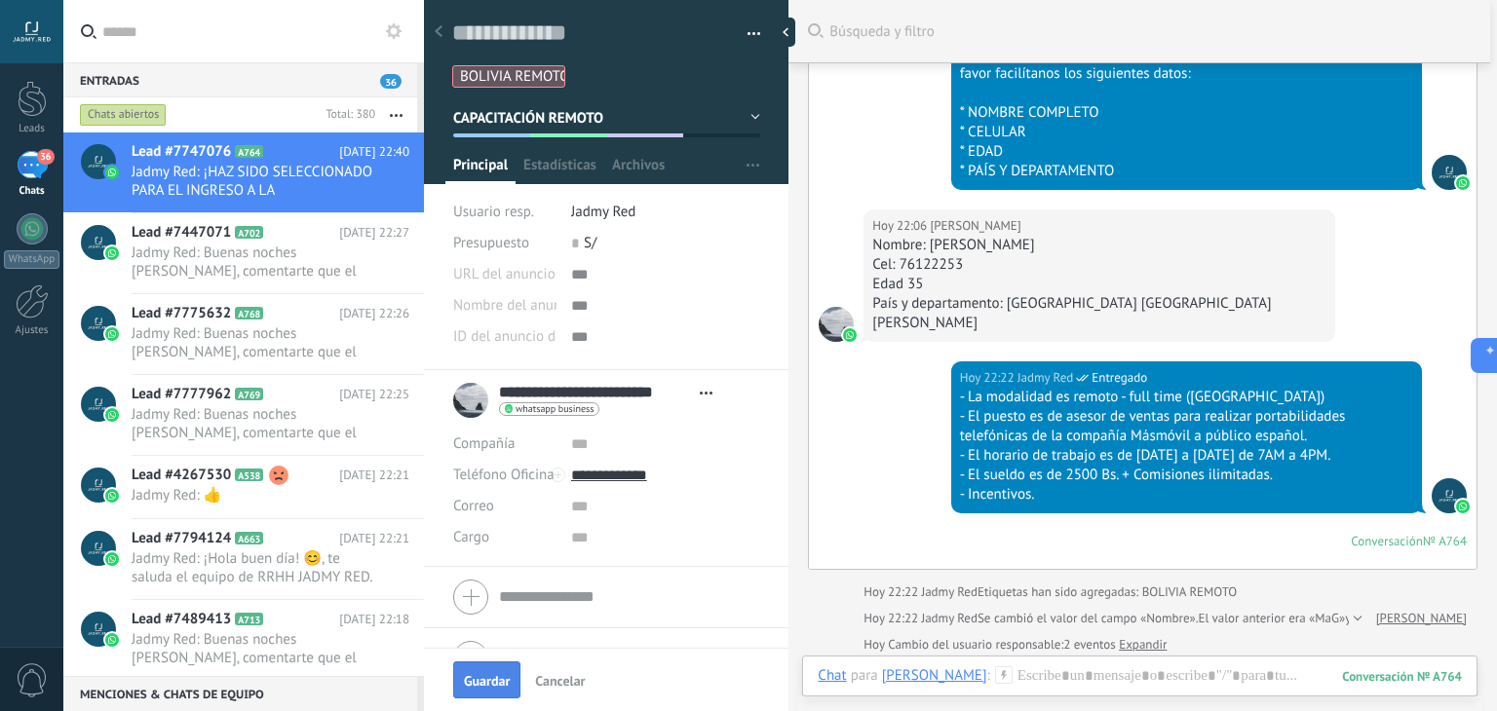
click at [501, 682] on span "Guardar" at bounding box center [487, 681] width 46 height 14
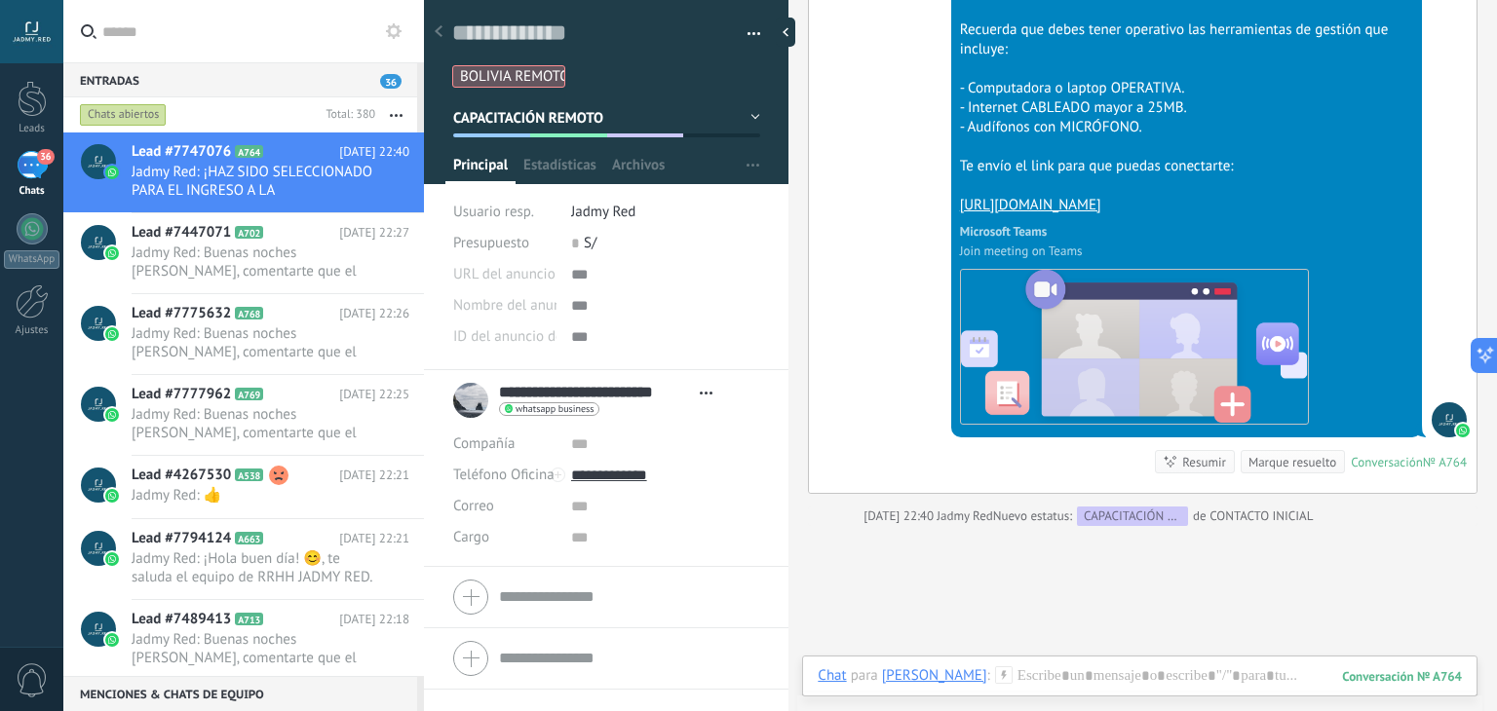
scroll to position [2772, 0]
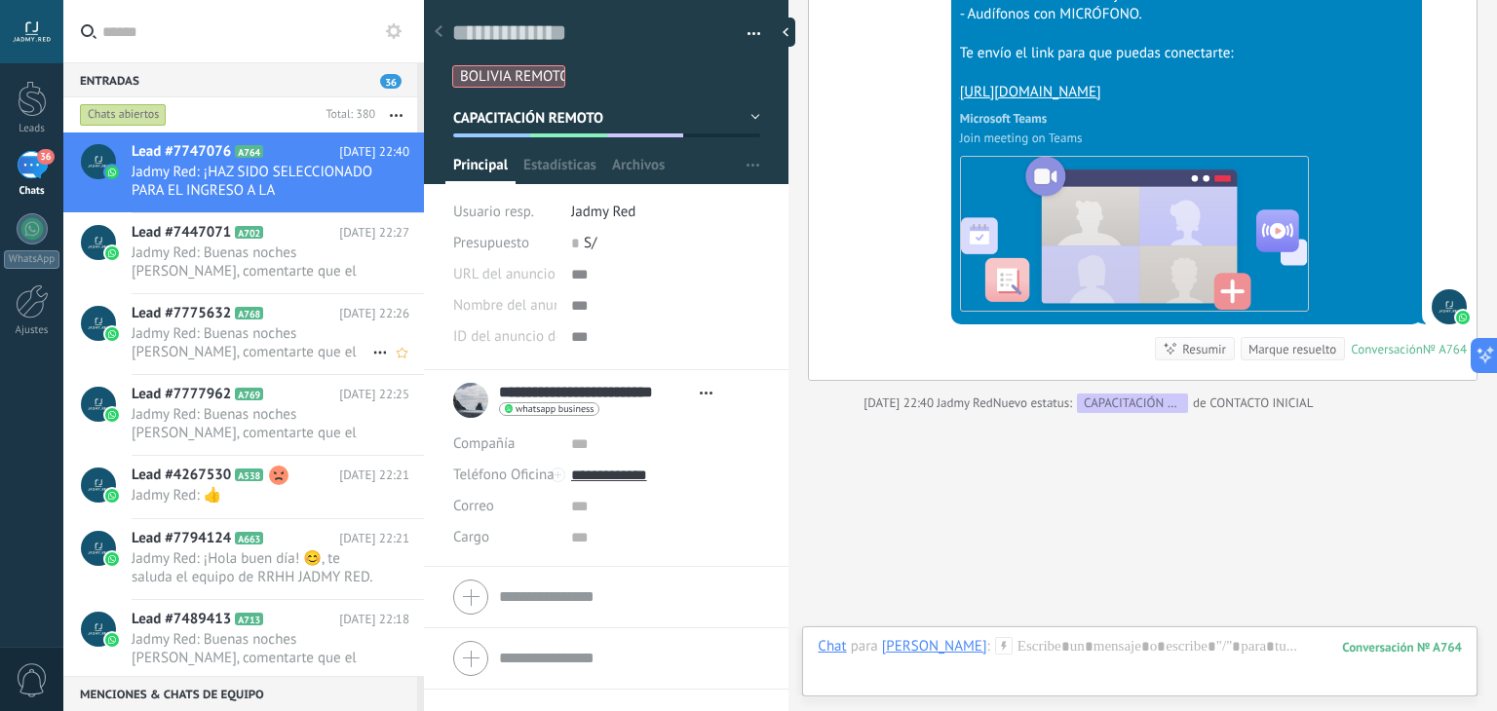
click at [263, 315] on h2 "Lead #7775632 A768" at bounding box center [236, 313] width 208 height 19
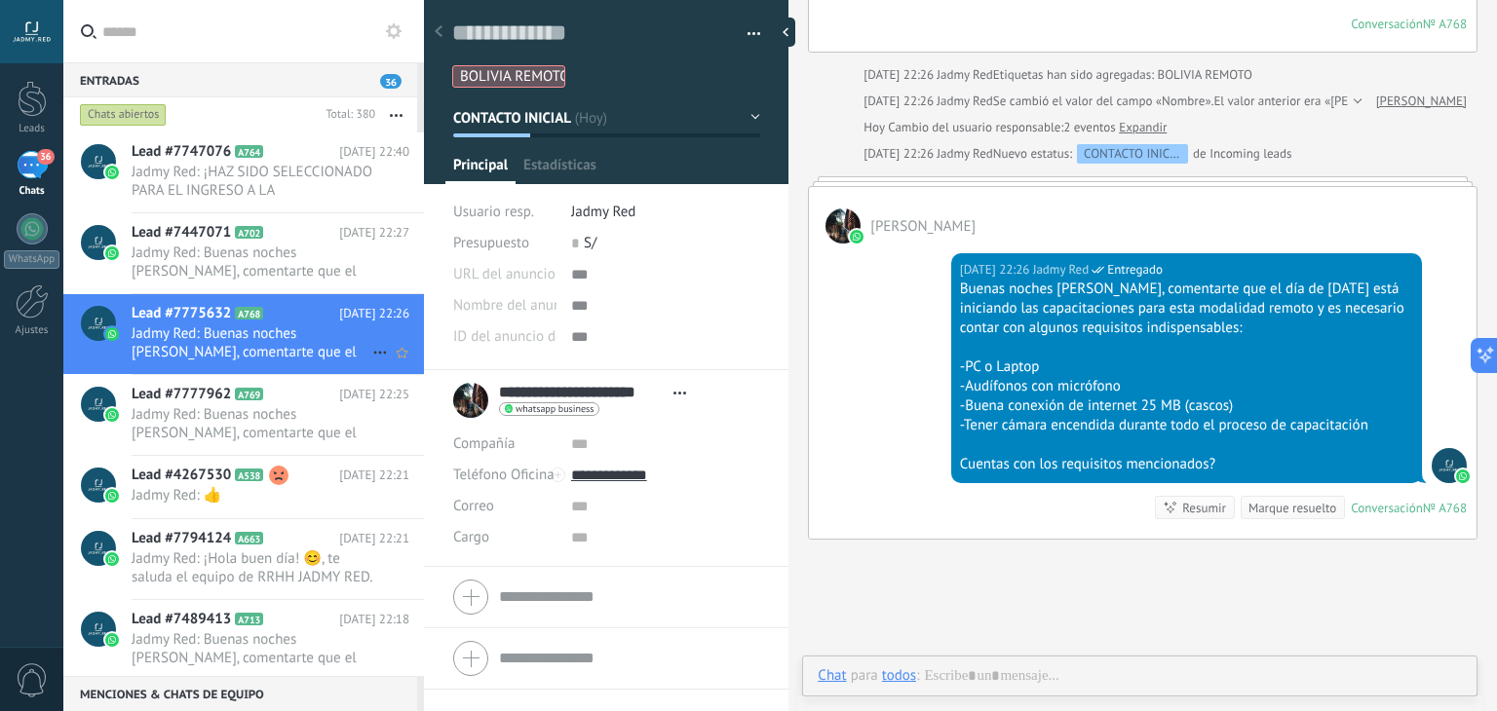
scroll to position [28, 0]
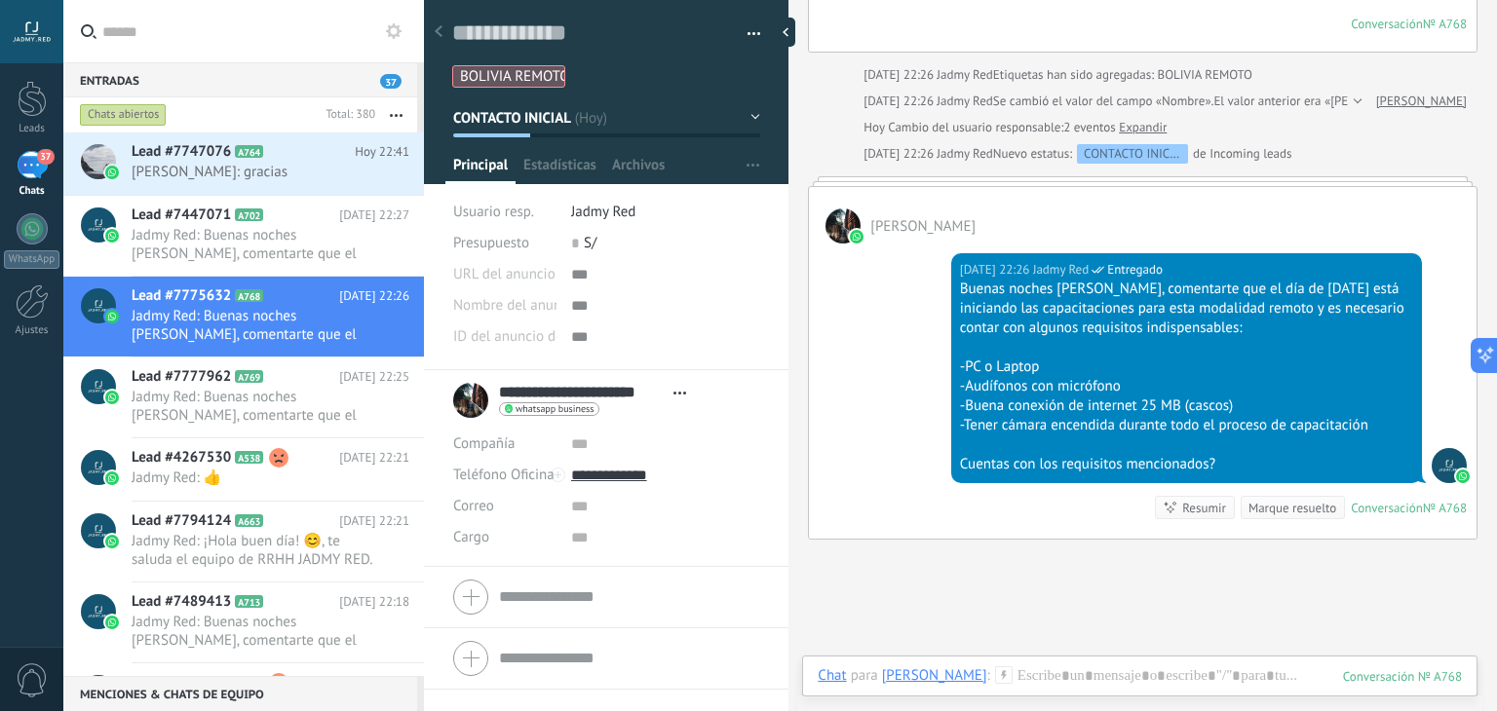
click at [871, 323] on div "Hoy 22:26 Jadmy Red Entregado Buenas noches Enrrique, comentarte que el día de …" at bounding box center [1143, 391] width 668 height 295
click at [285, 149] on icon at bounding box center [278, 151] width 19 height 19
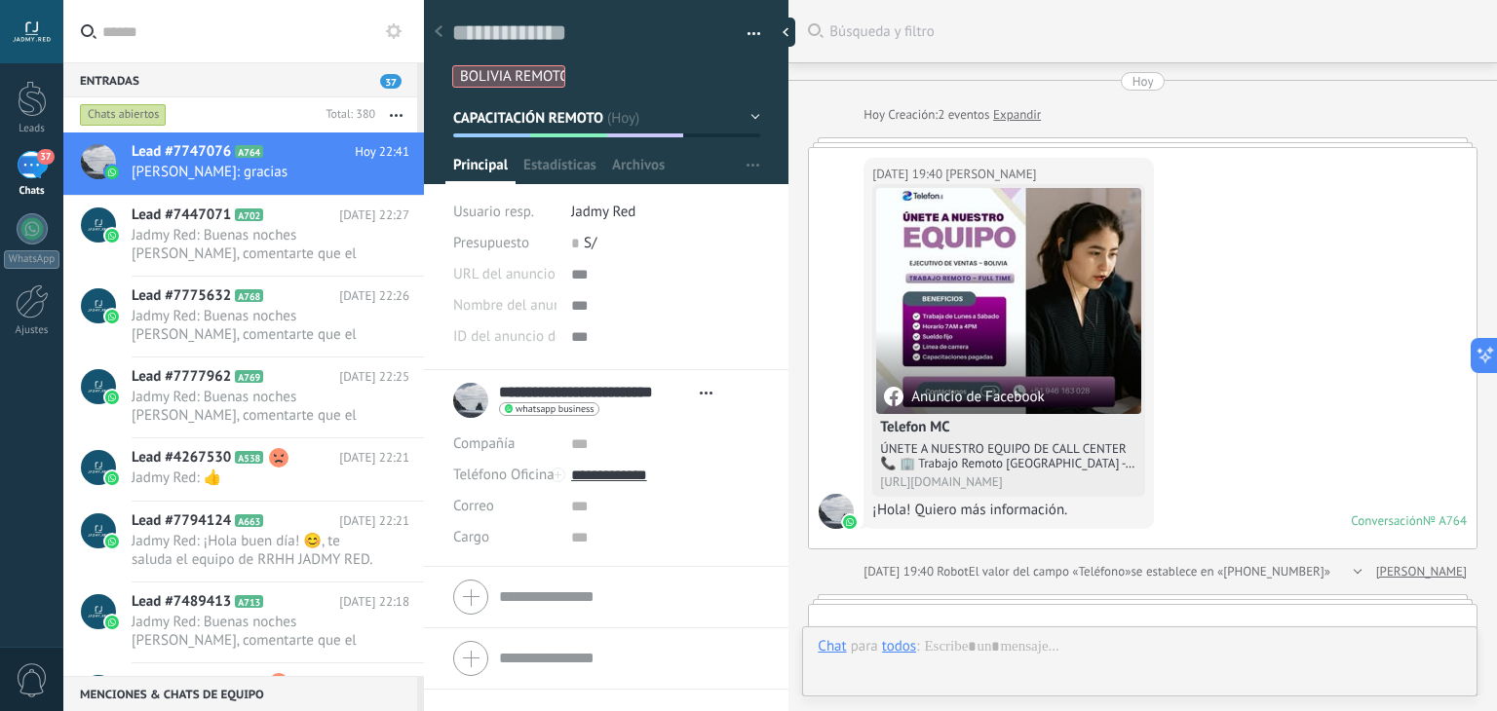
scroll to position [2922, 0]
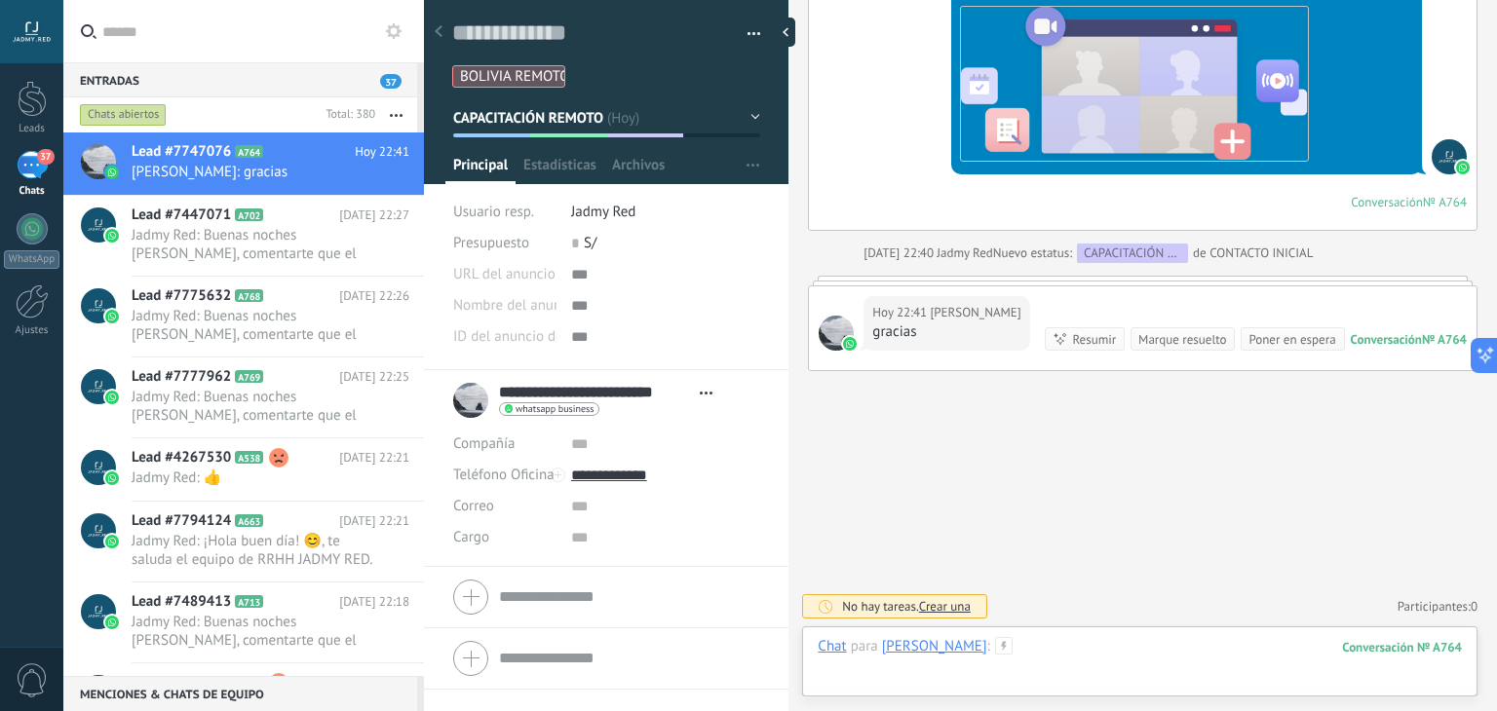
click at [1203, 640] on div at bounding box center [1140, 666] width 644 height 58
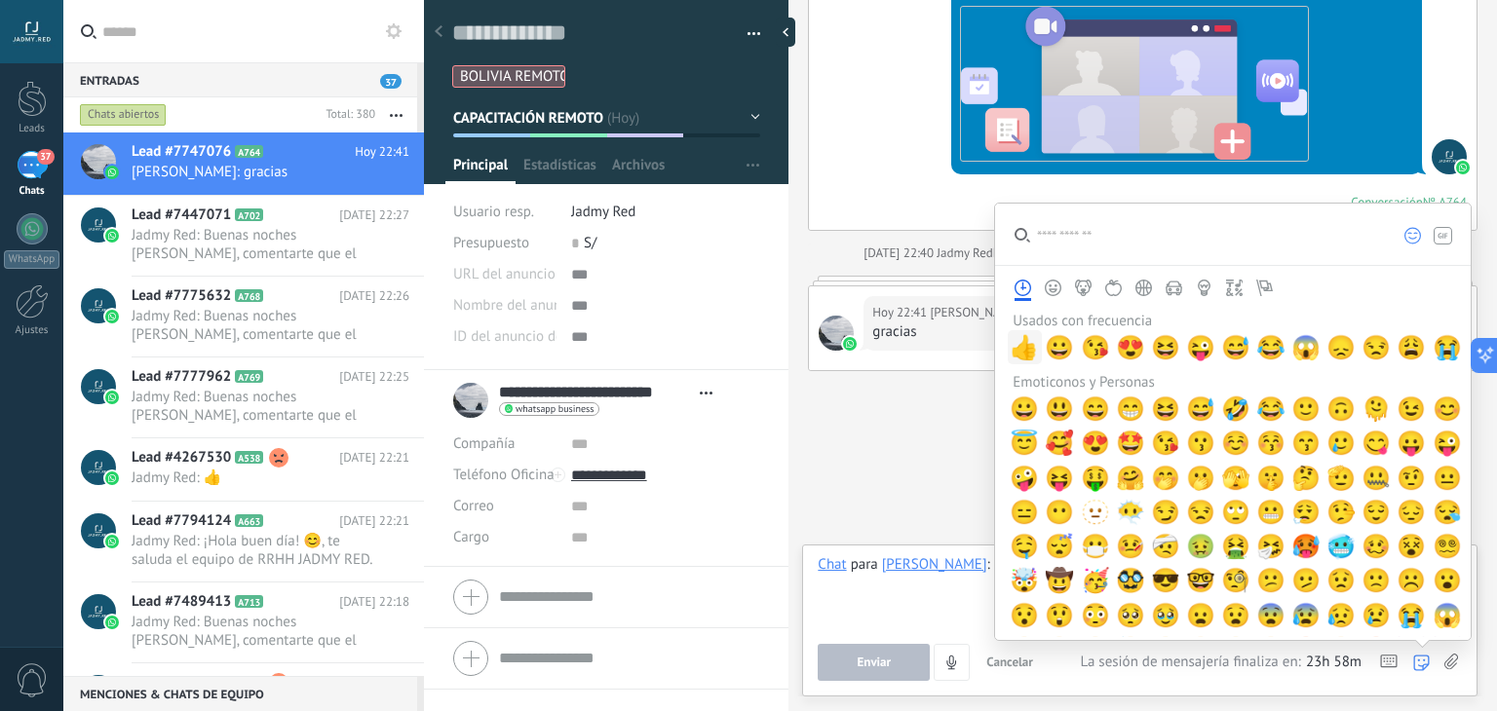
click at [1026, 342] on span "👍" at bounding box center [1024, 347] width 29 height 27
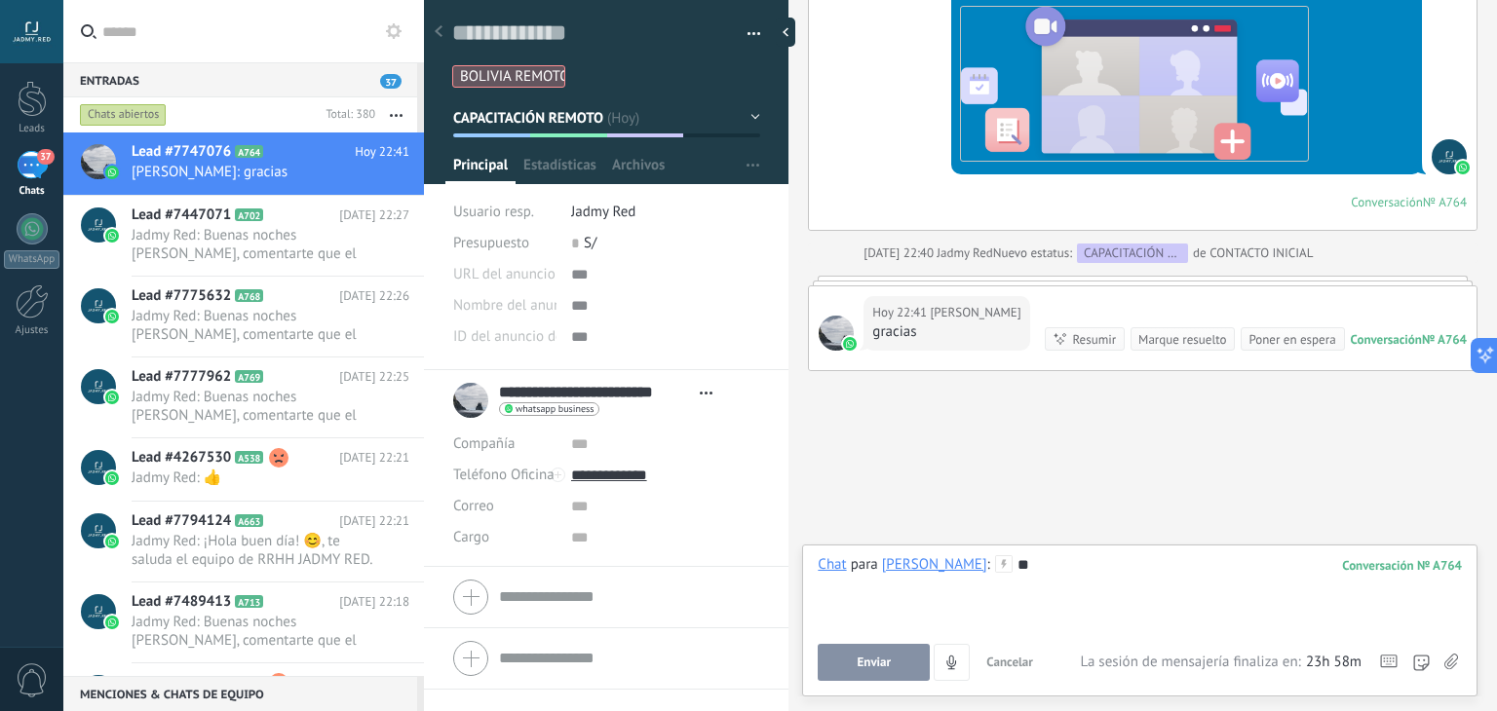
click at [880, 672] on button "Enviar" at bounding box center [874, 662] width 112 height 37
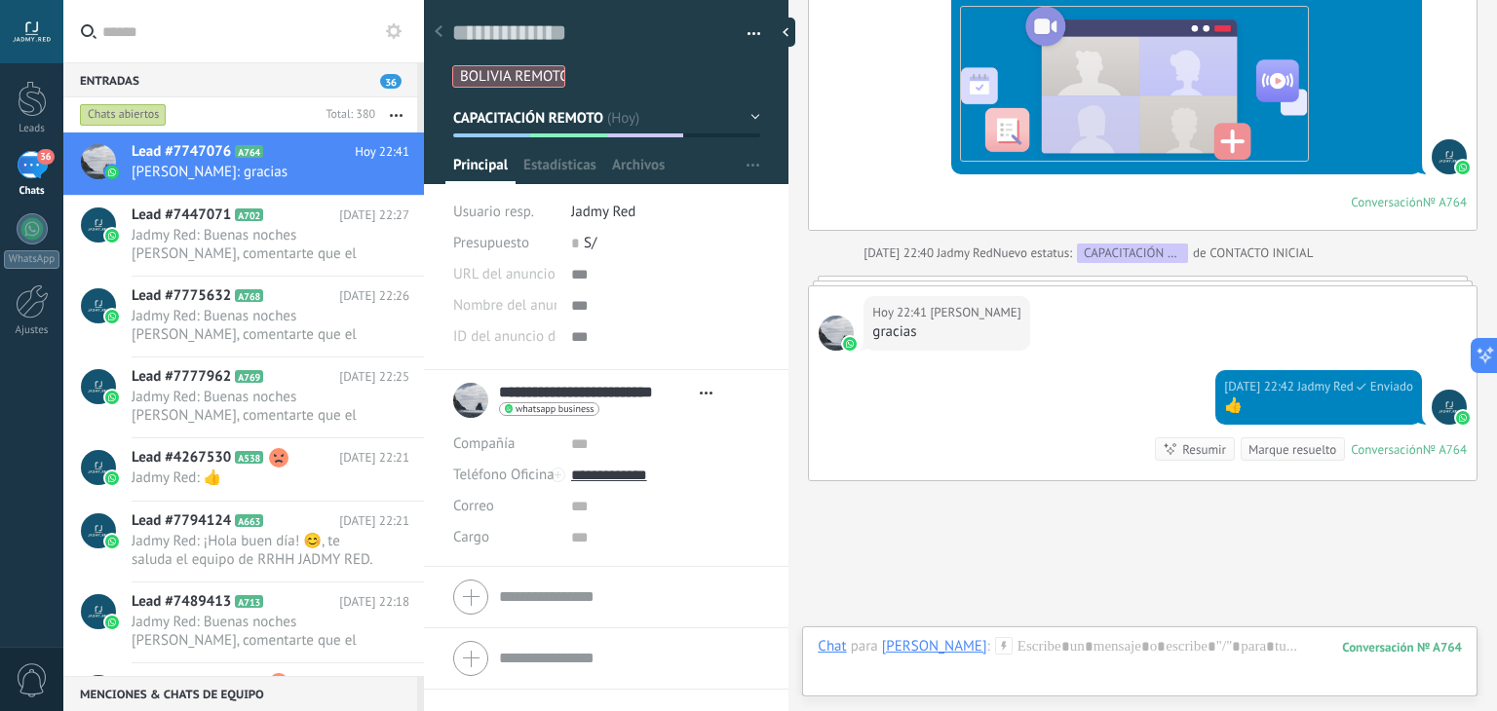
scroll to position [2990, 0]
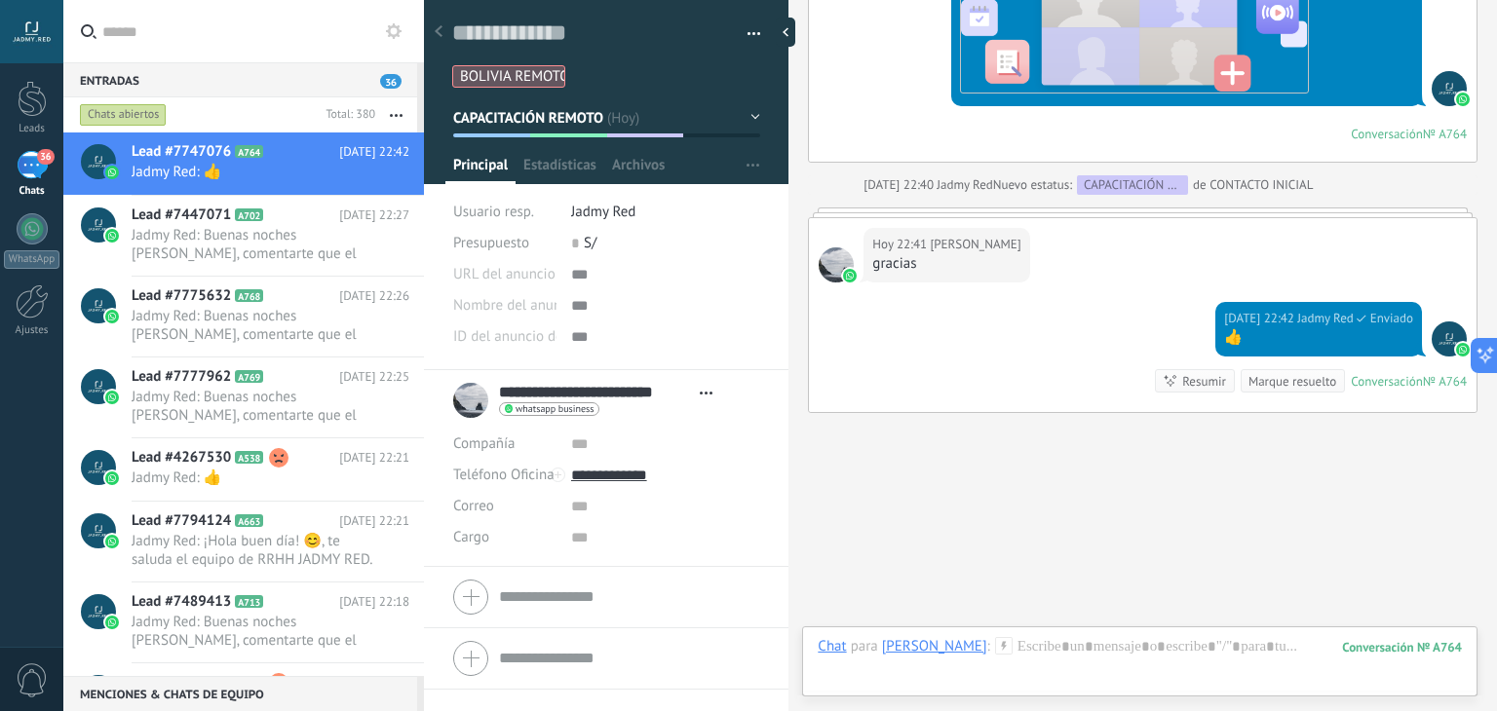
click at [399, 112] on button "button" at bounding box center [396, 114] width 42 height 35
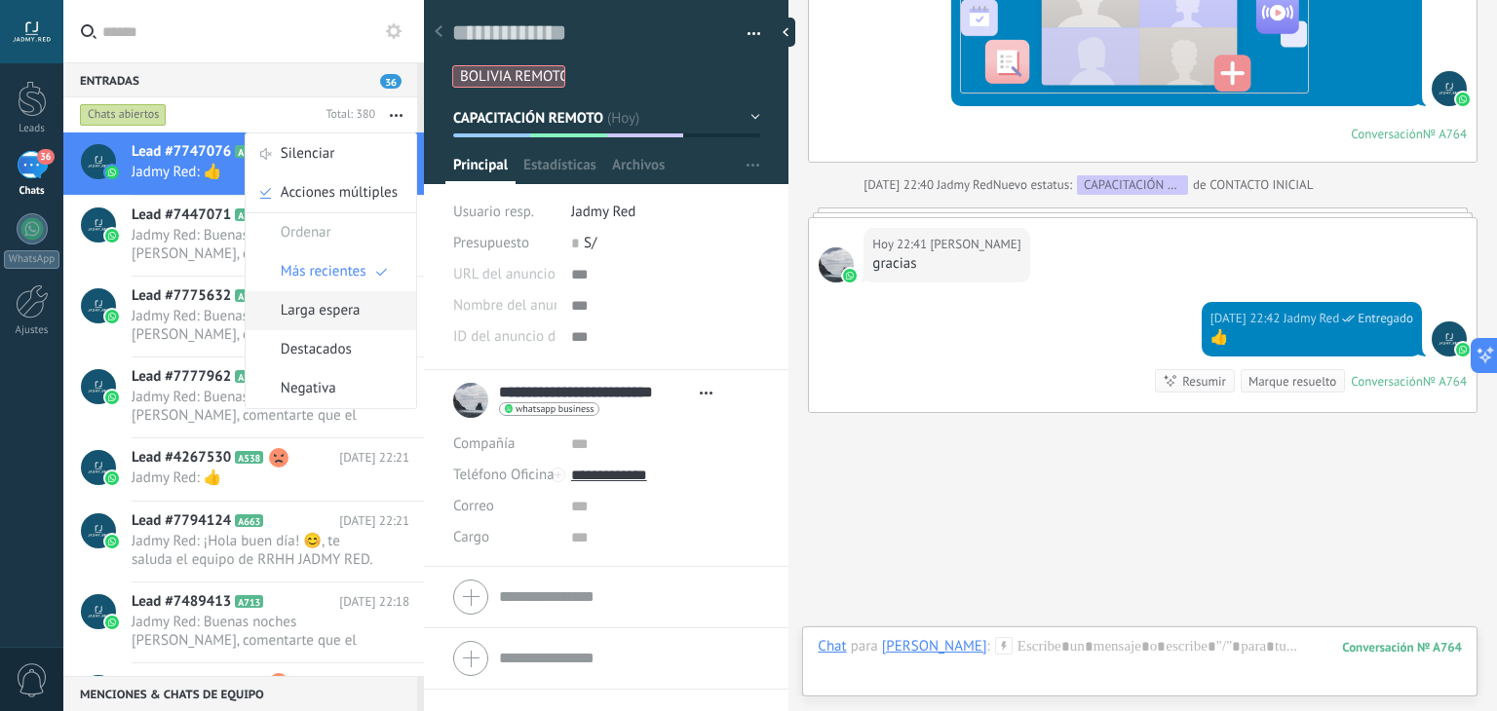
click at [348, 308] on span "Larga espera" at bounding box center [321, 310] width 80 height 39
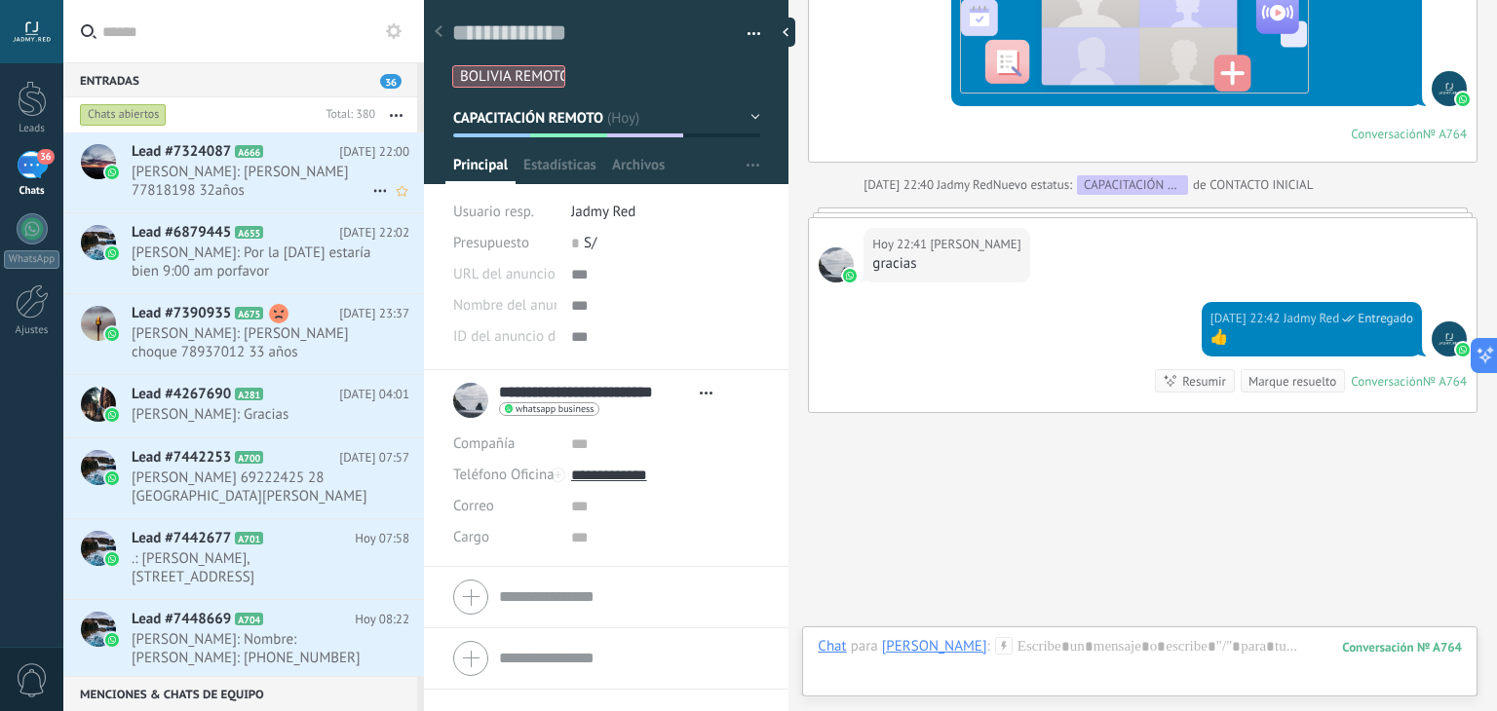
click at [281, 170] on span "[PERSON_NAME]: [PERSON_NAME] 77818198 32años [DEMOGRAPHIC_DATA]-la paz" at bounding box center [252, 181] width 241 height 37
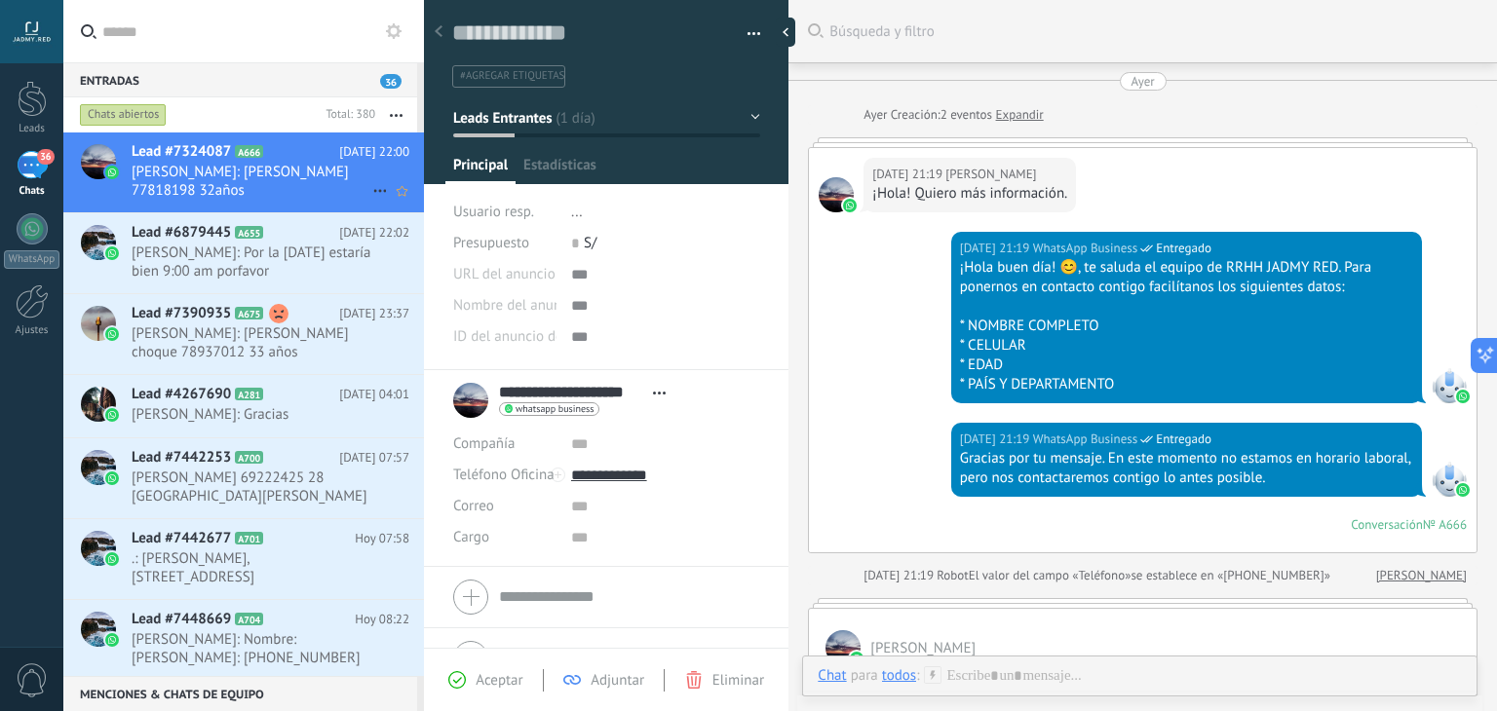
scroll to position [772, 0]
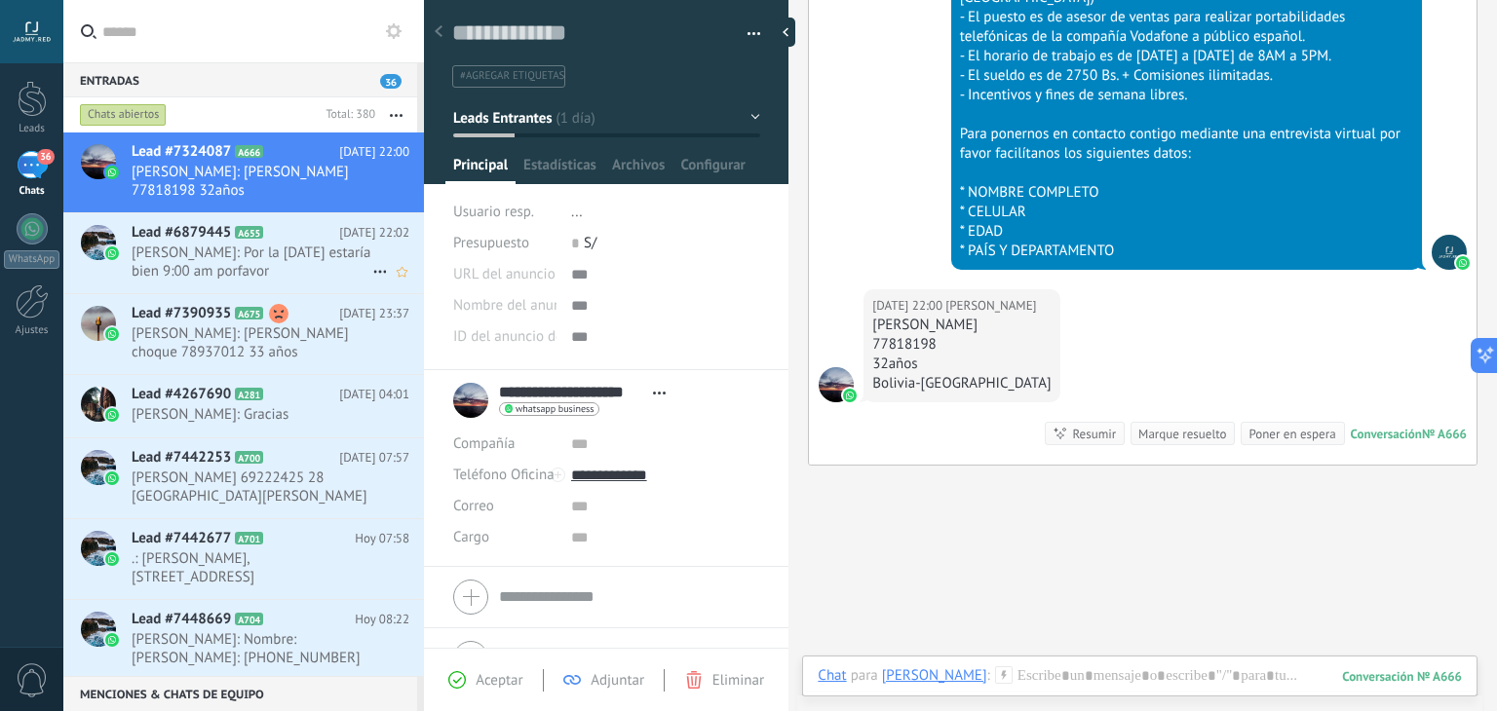
click at [275, 236] on icon at bounding box center [278, 232] width 19 height 19
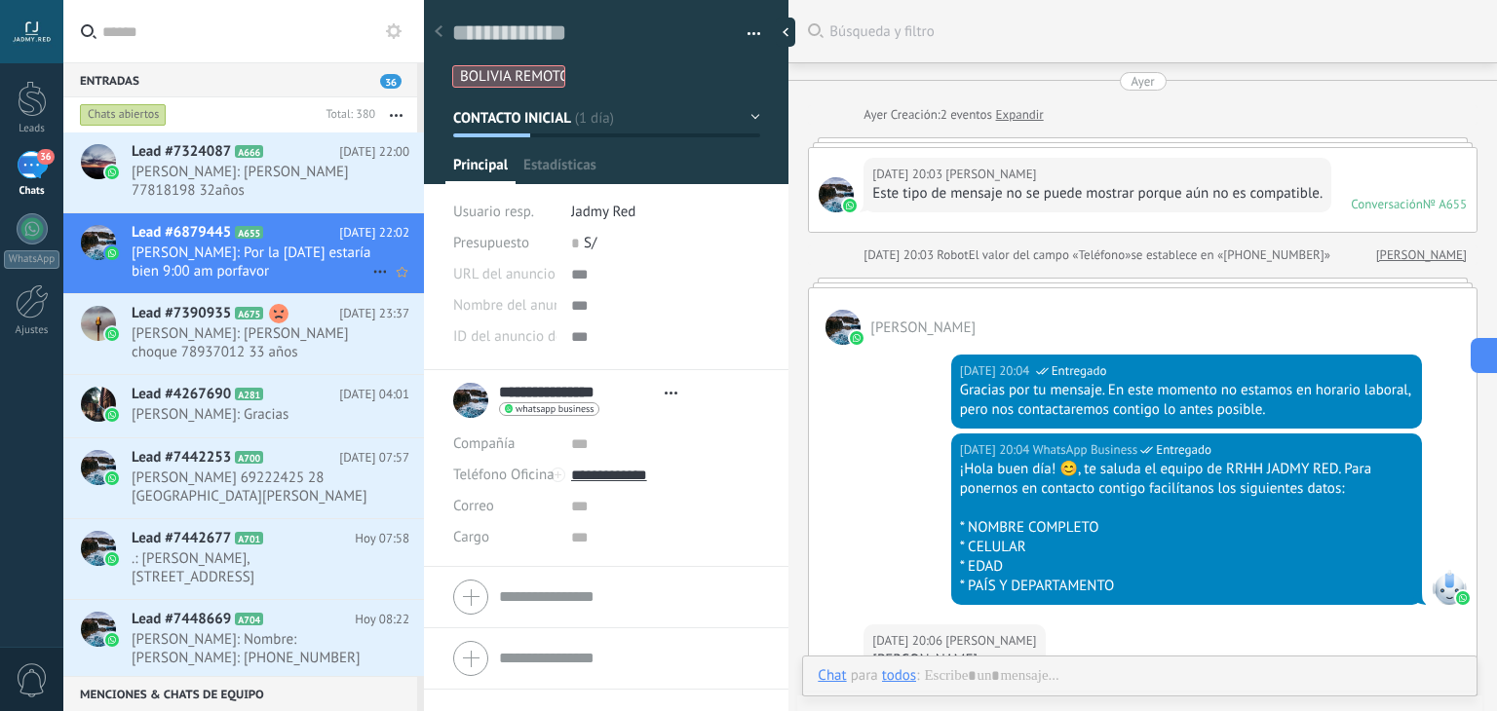
type textarea "**********"
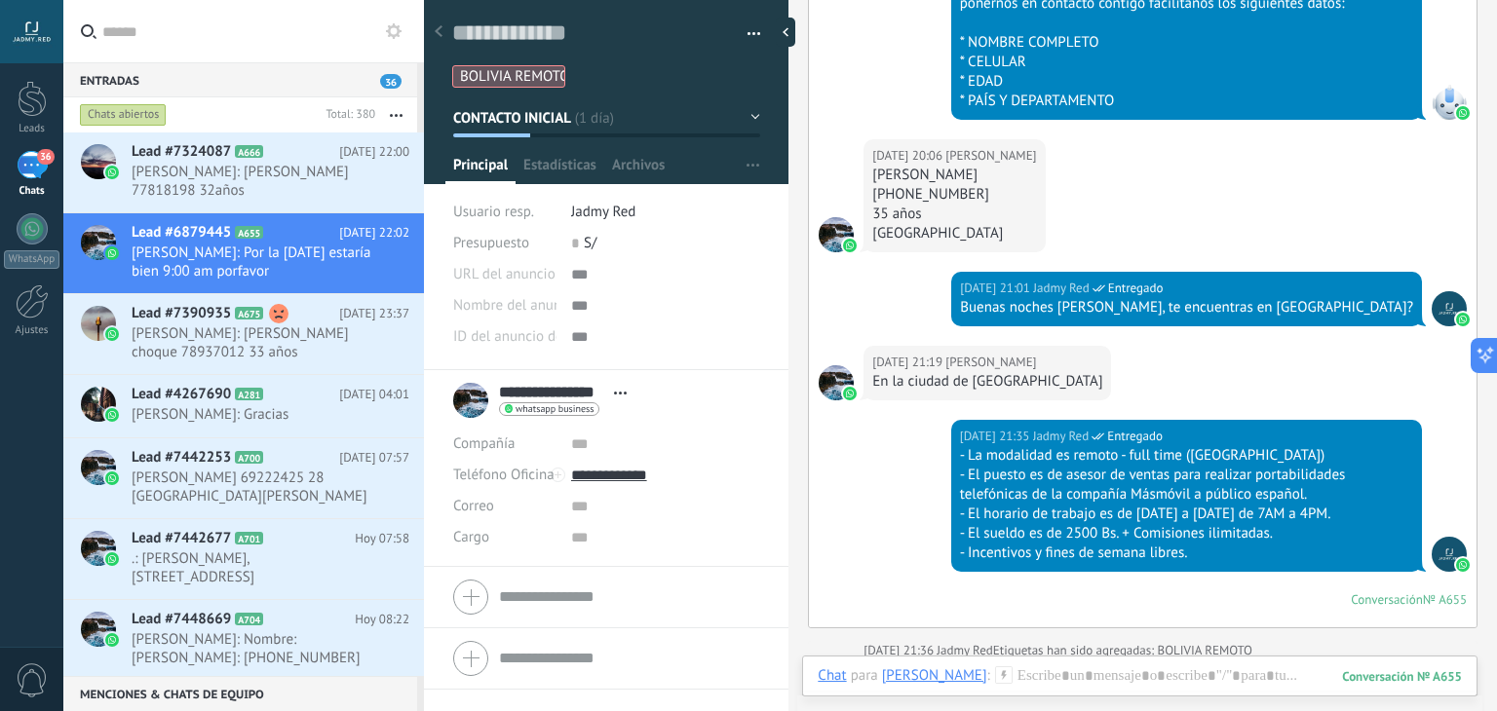
scroll to position [1173, 0]
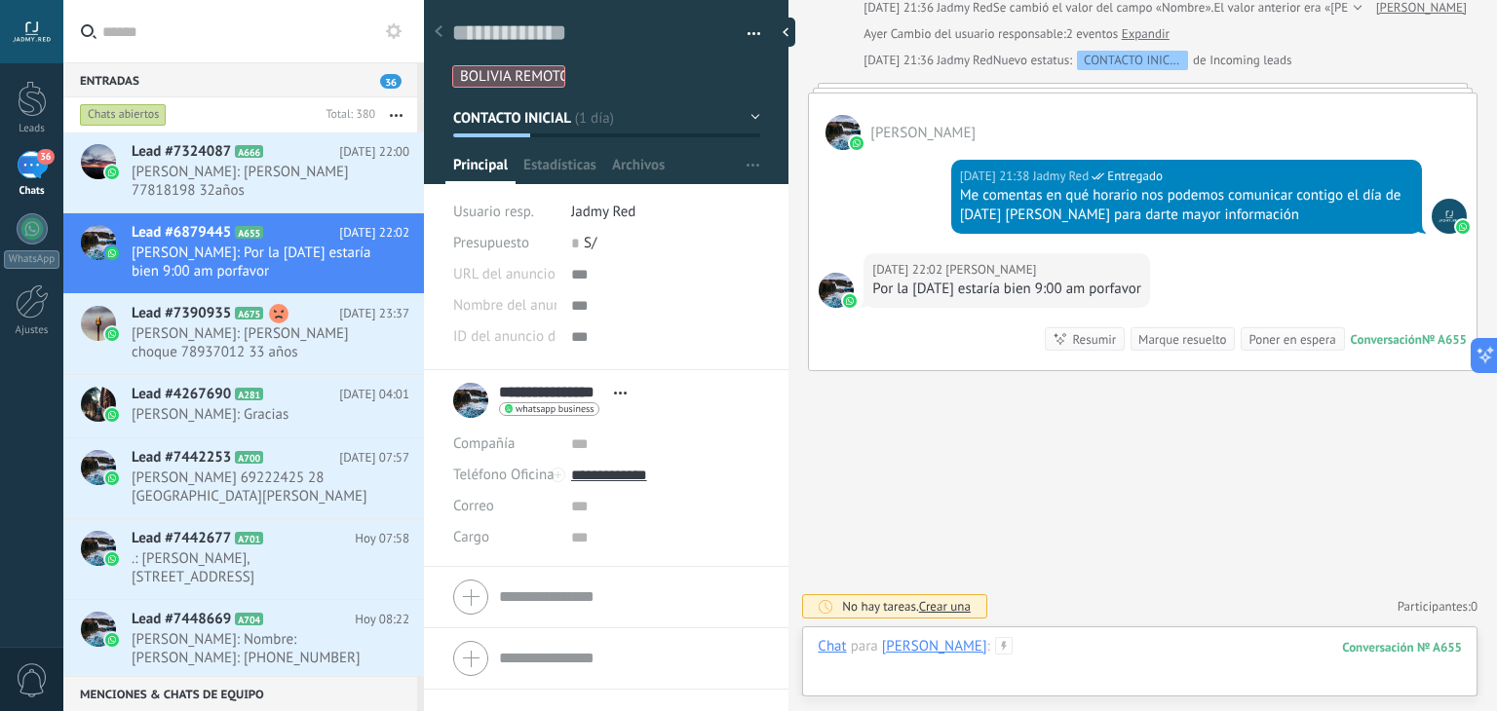
click at [1049, 672] on div at bounding box center [1140, 666] width 644 height 58
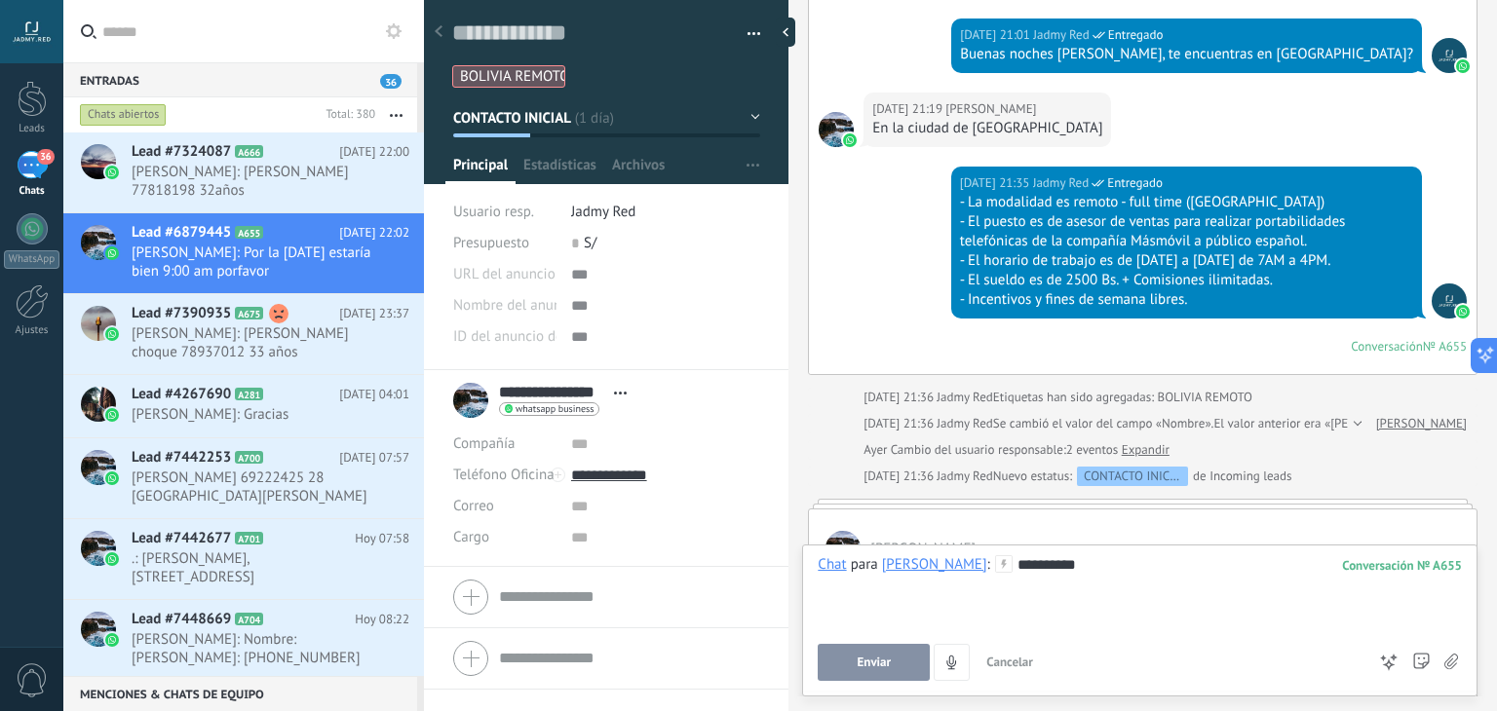
scroll to position [703, 0]
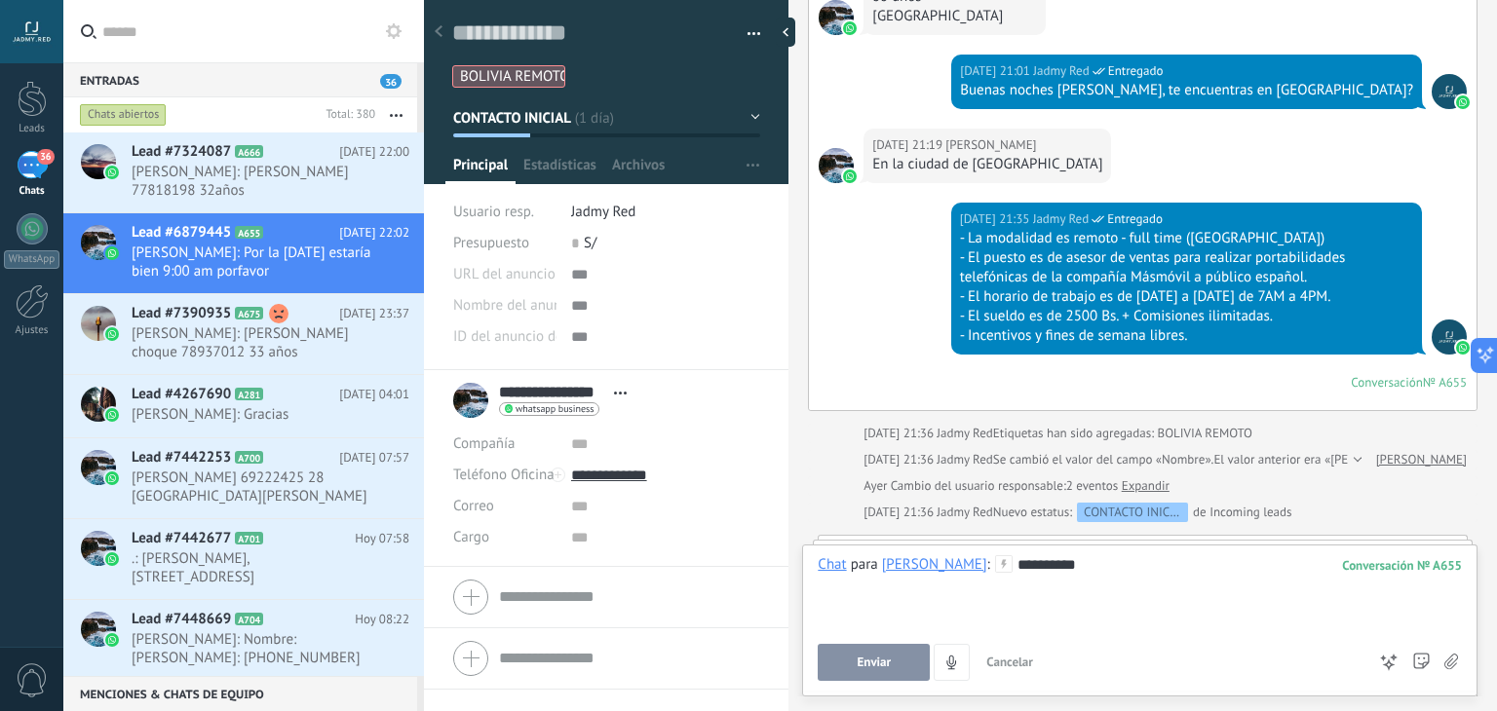
drag, startPoint x: 1080, startPoint y: 410, endPoint x: 1029, endPoint y: 394, distance: 53.3
click at [1029, 394] on div "Ayer 21:35 Jadmy Red Entregado - La modalidad es remoto - full time (BOLIVIA) -…" at bounding box center [1143, 307] width 668 height 208
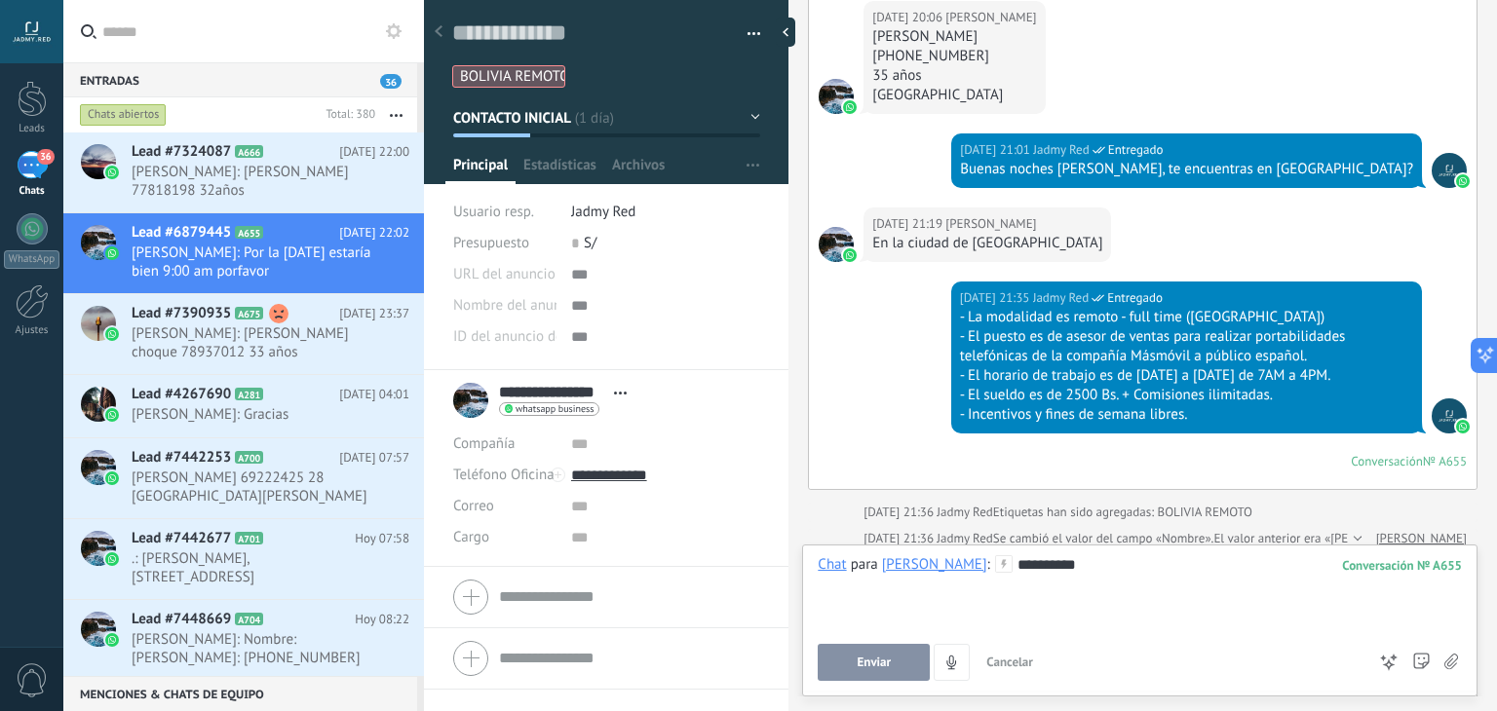
scroll to position [1173, 0]
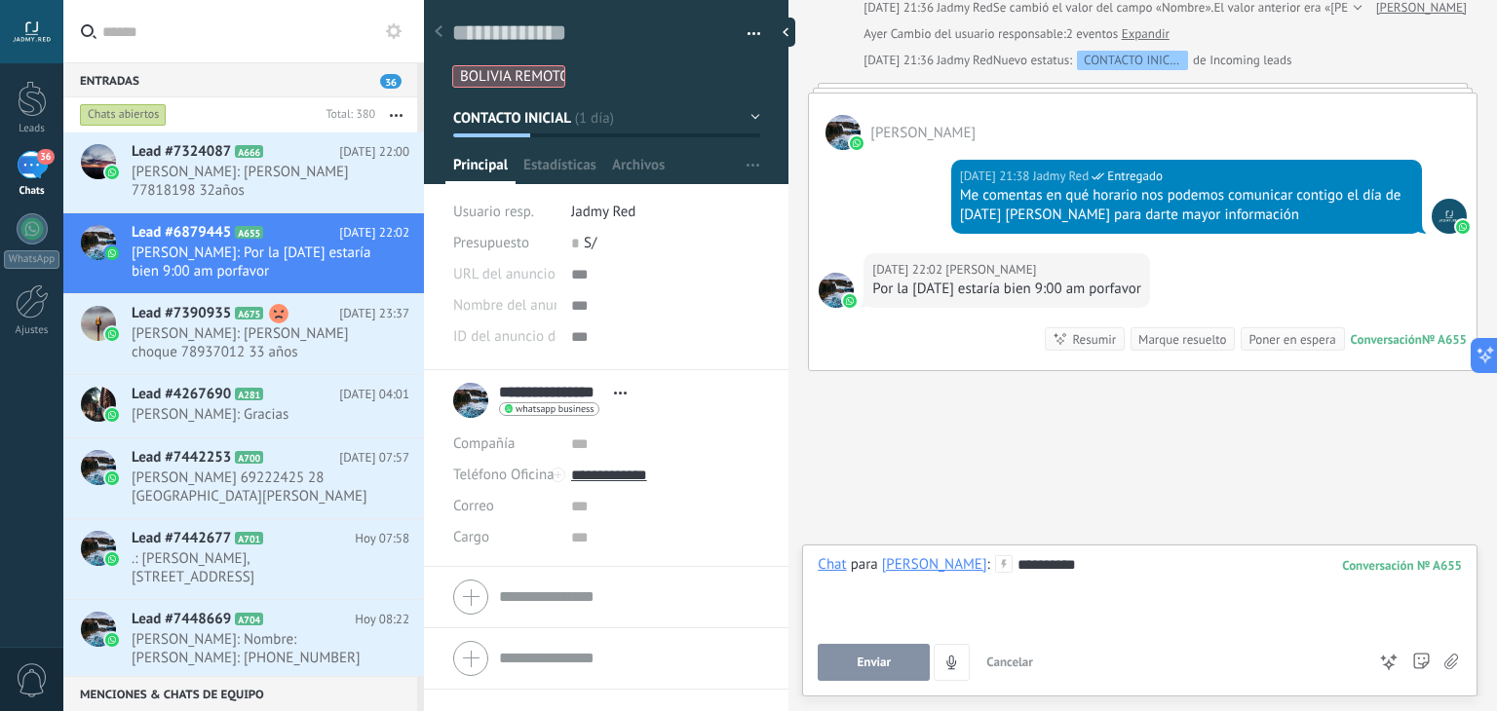
click at [1002, 658] on span "Cancelar" at bounding box center [1009, 662] width 47 height 17
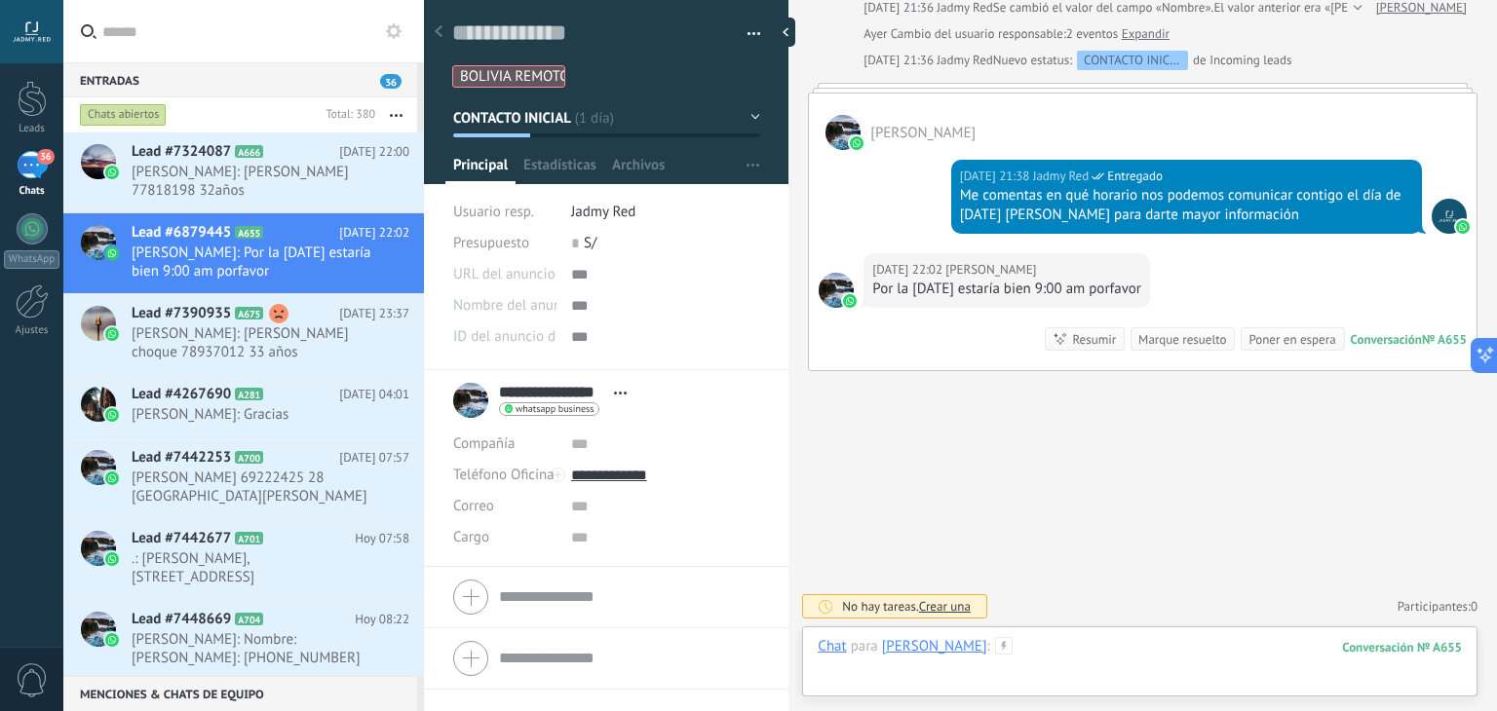
click at [1076, 644] on div at bounding box center [1140, 666] width 644 height 58
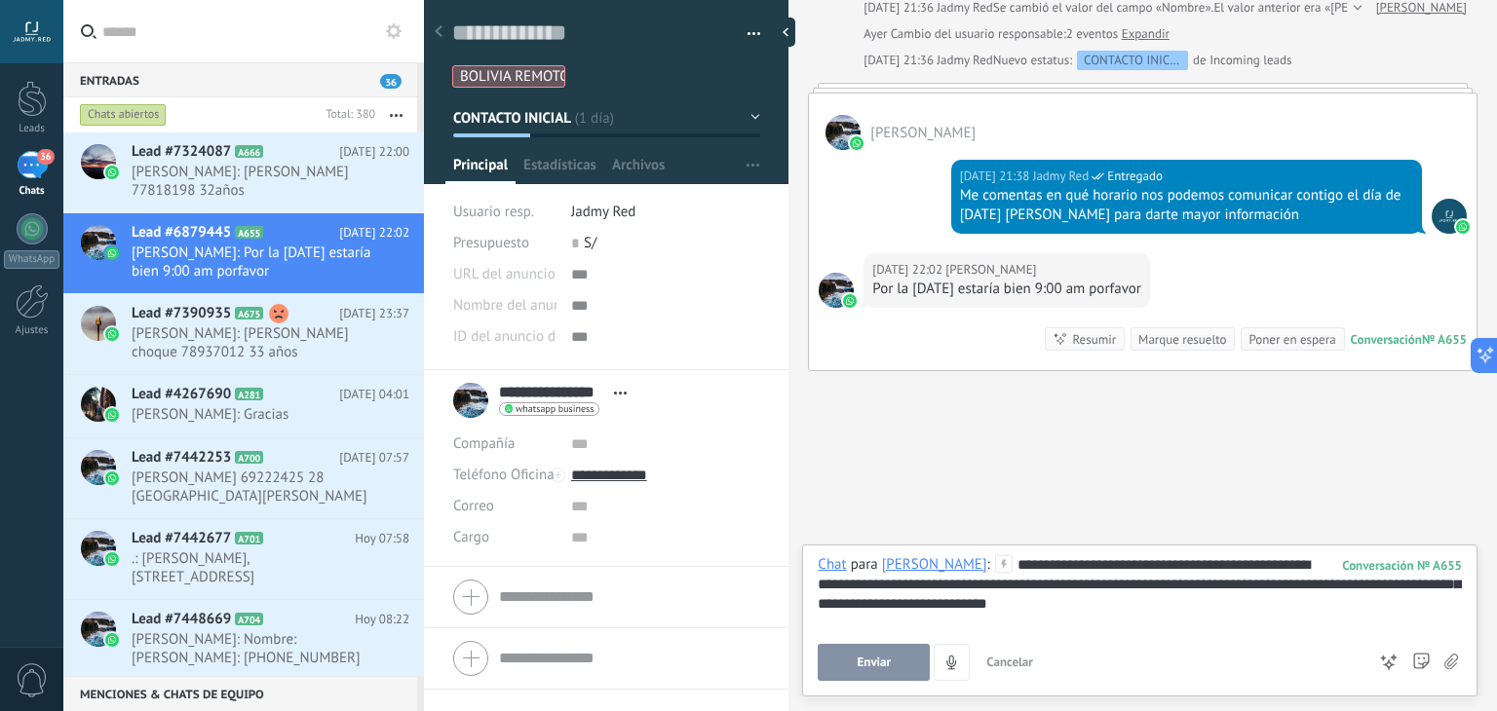
click at [894, 668] on button "Enviar" at bounding box center [874, 662] width 112 height 37
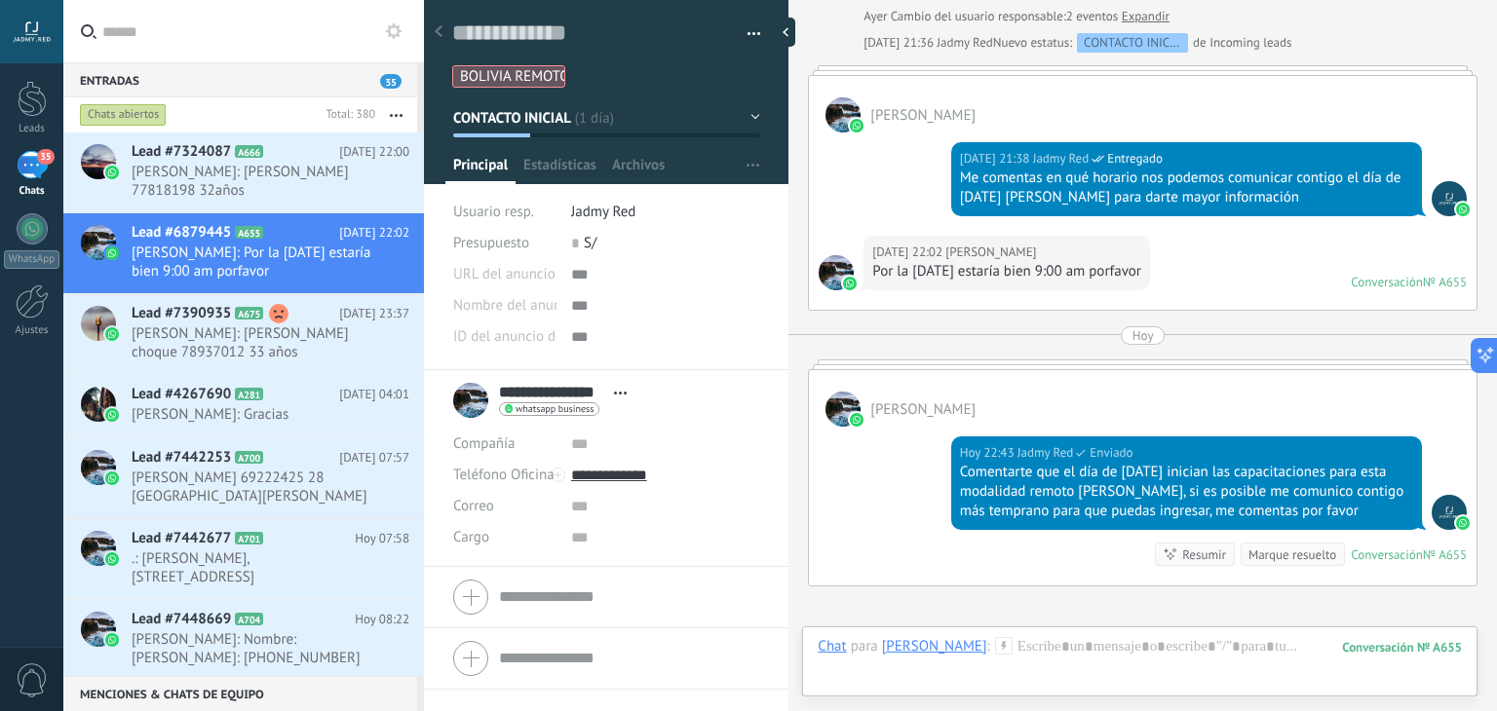
scroll to position [1130, 0]
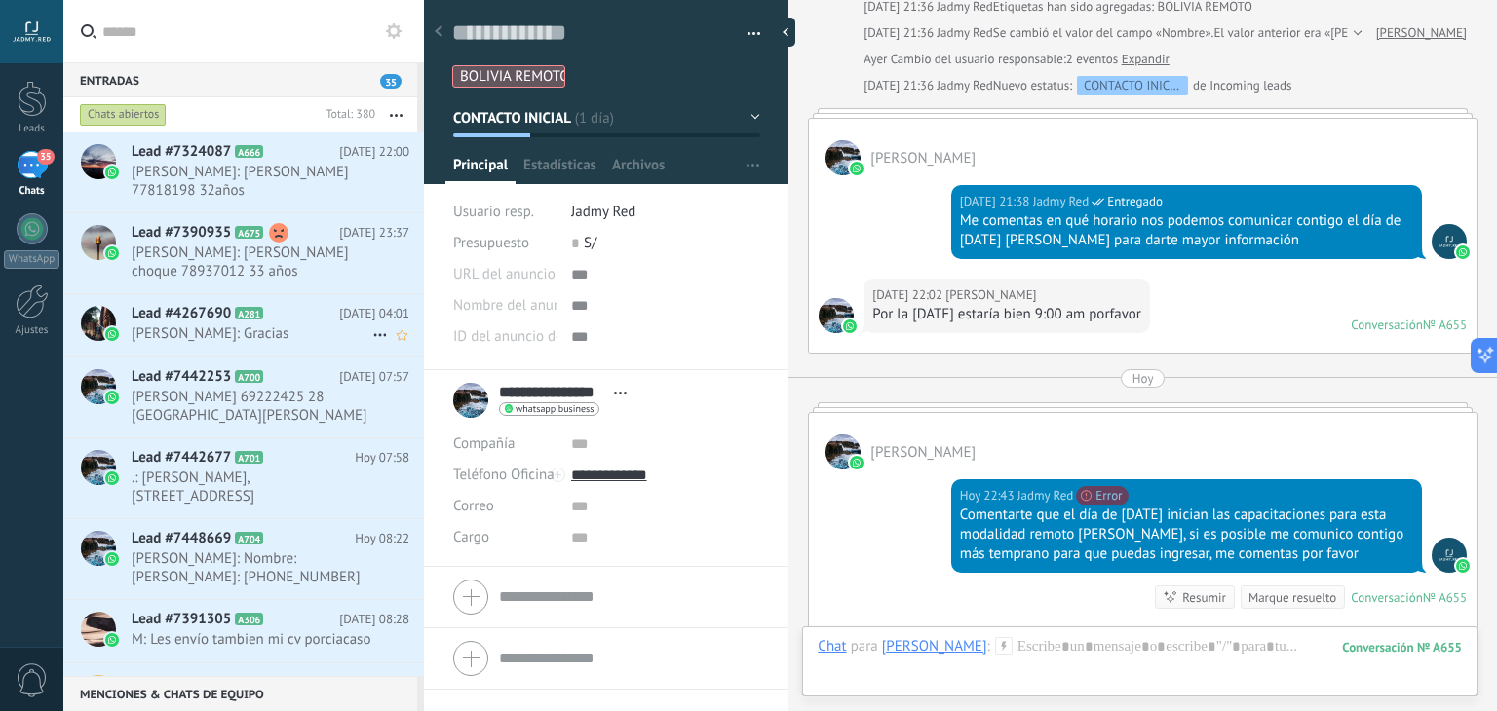
click at [233, 317] on h2 "Lead #4267690 A281" at bounding box center [236, 313] width 208 height 19
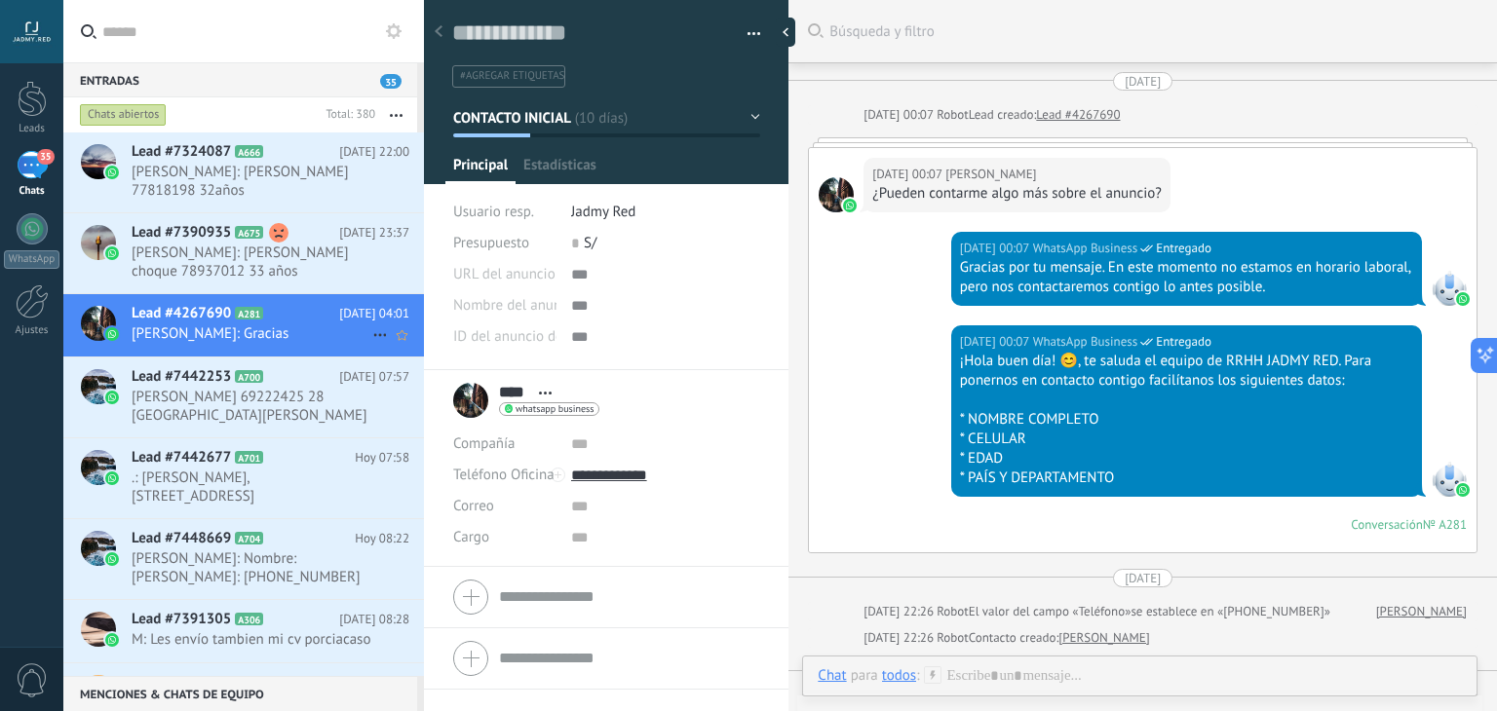
scroll to position [28, 0]
click at [275, 378] on icon at bounding box center [278, 376] width 19 height 19
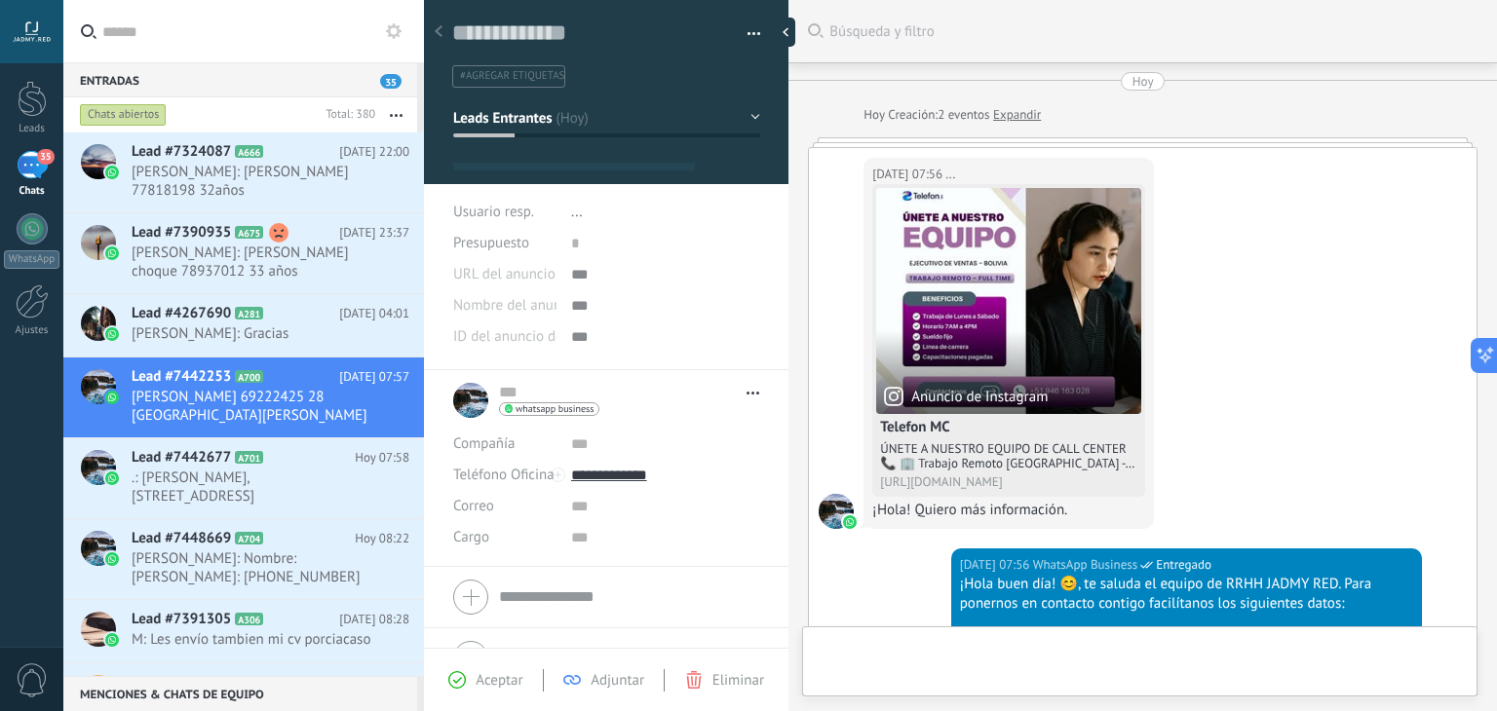
type textarea "**********"
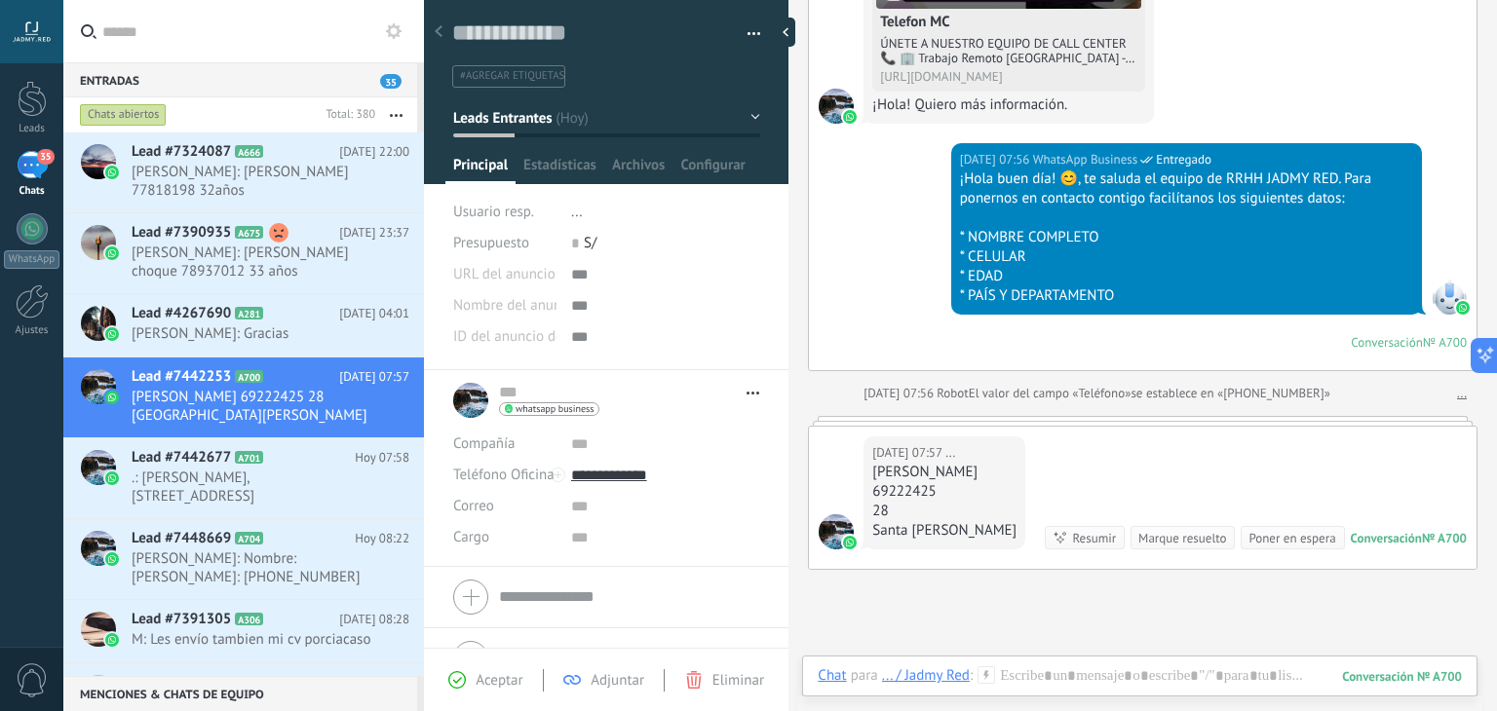
scroll to position [602, 0]
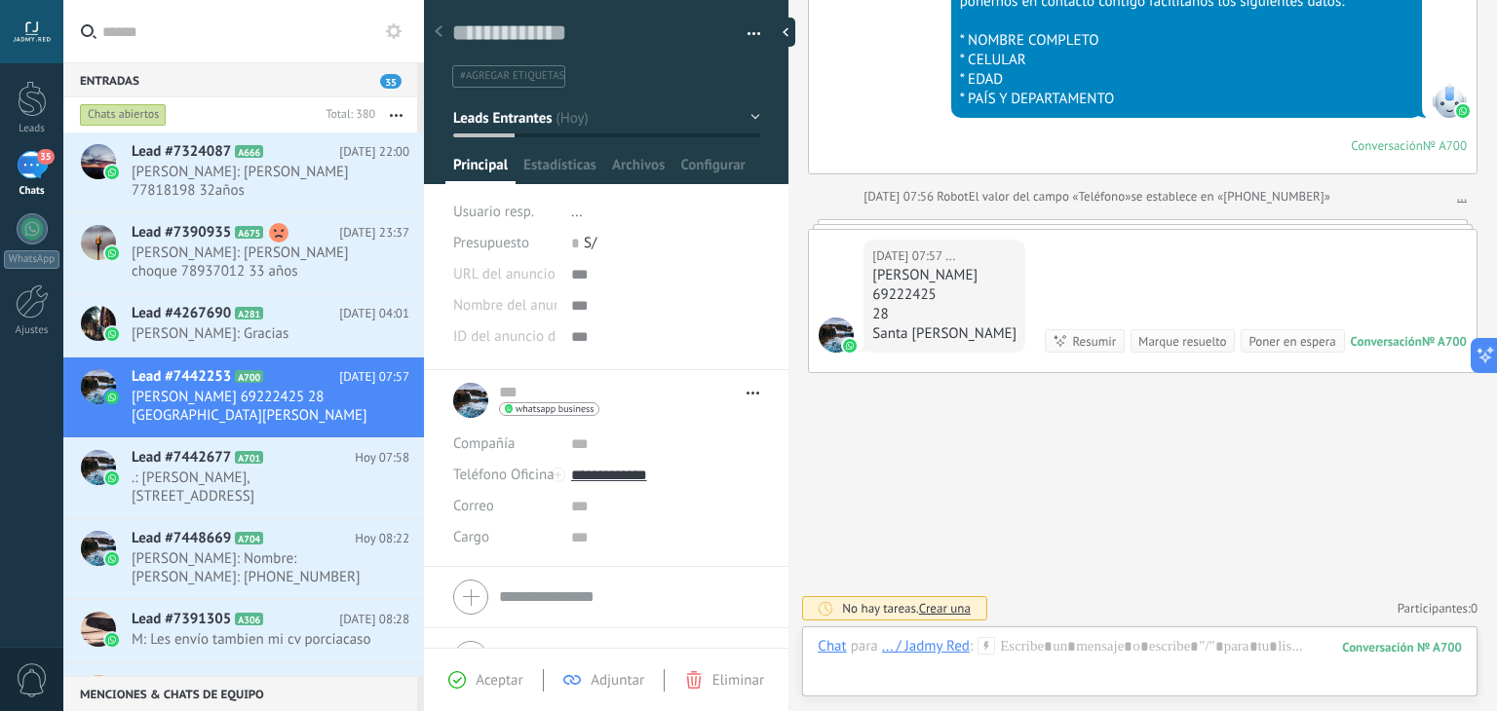
click at [987, 641] on use at bounding box center [987, 645] width 17 height 17
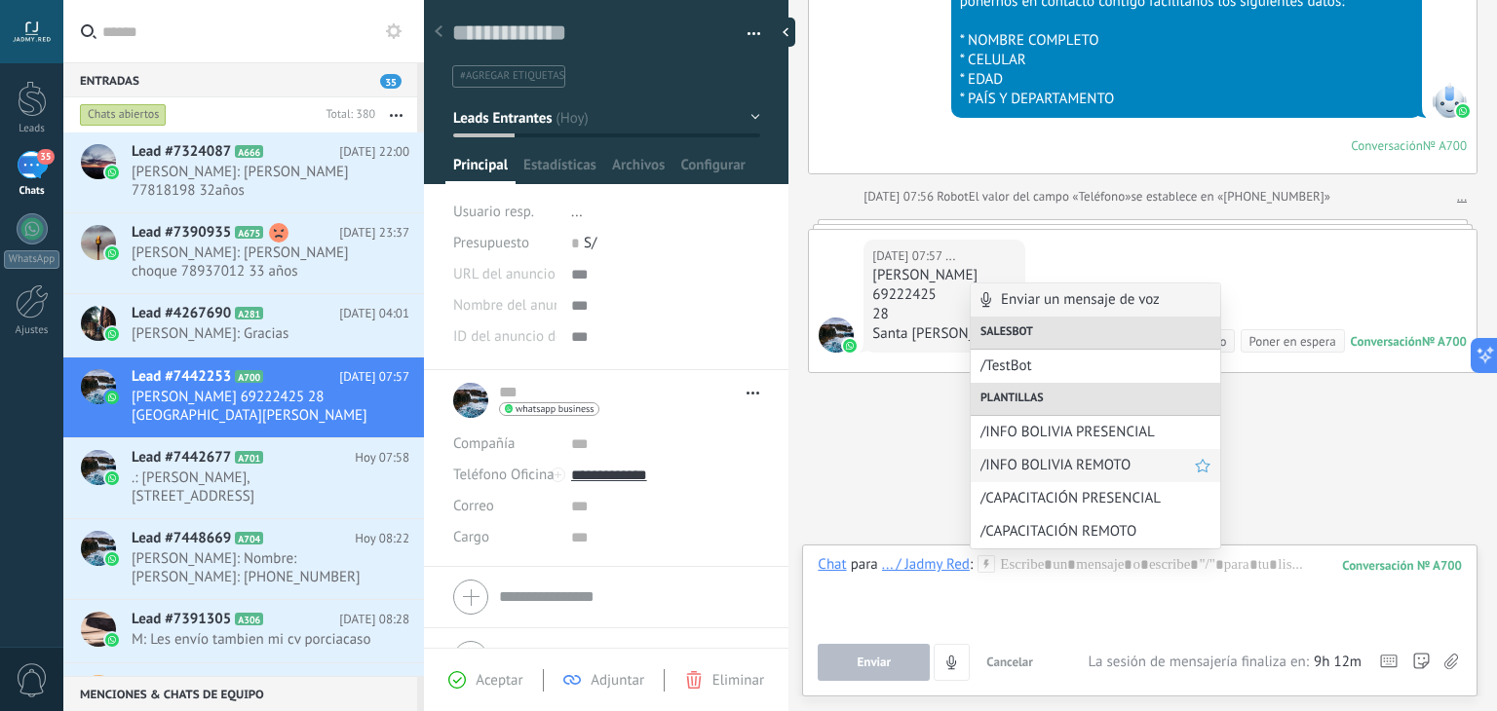
click at [1071, 467] on span "/INFO BOLIVIA REMOTO" at bounding box center [1088, 465] width 214 height 19
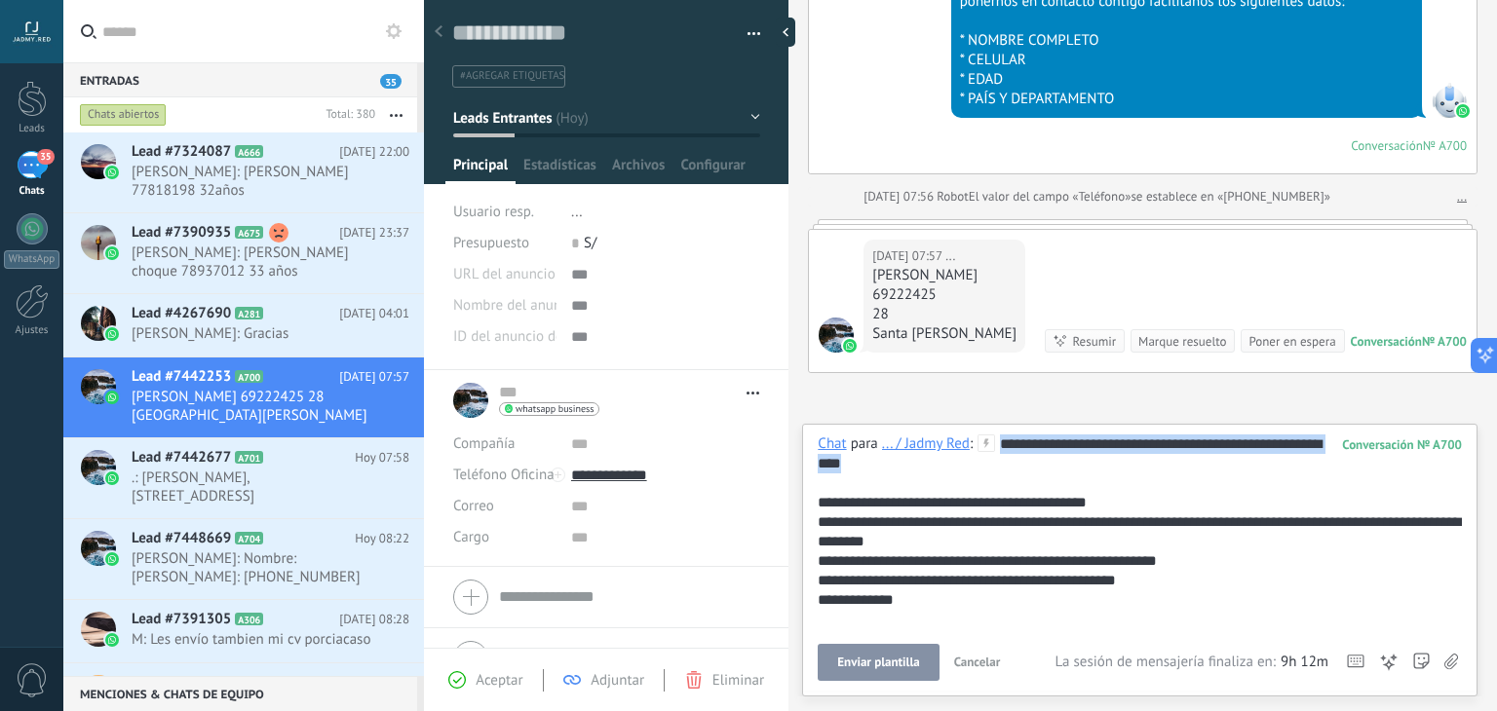
drag, startPoint x: 1026, startPoint y: 465, endPoint x: 973, endPoint y: 413, distance: 74.4
click at [973, 413] on div "Buscar Búsqueda y filtro Carga más Hoy Hoy Creación: 2 eventos Expandir Hoy 07:…" at bounding box center [1142, 355] width 709 height 711
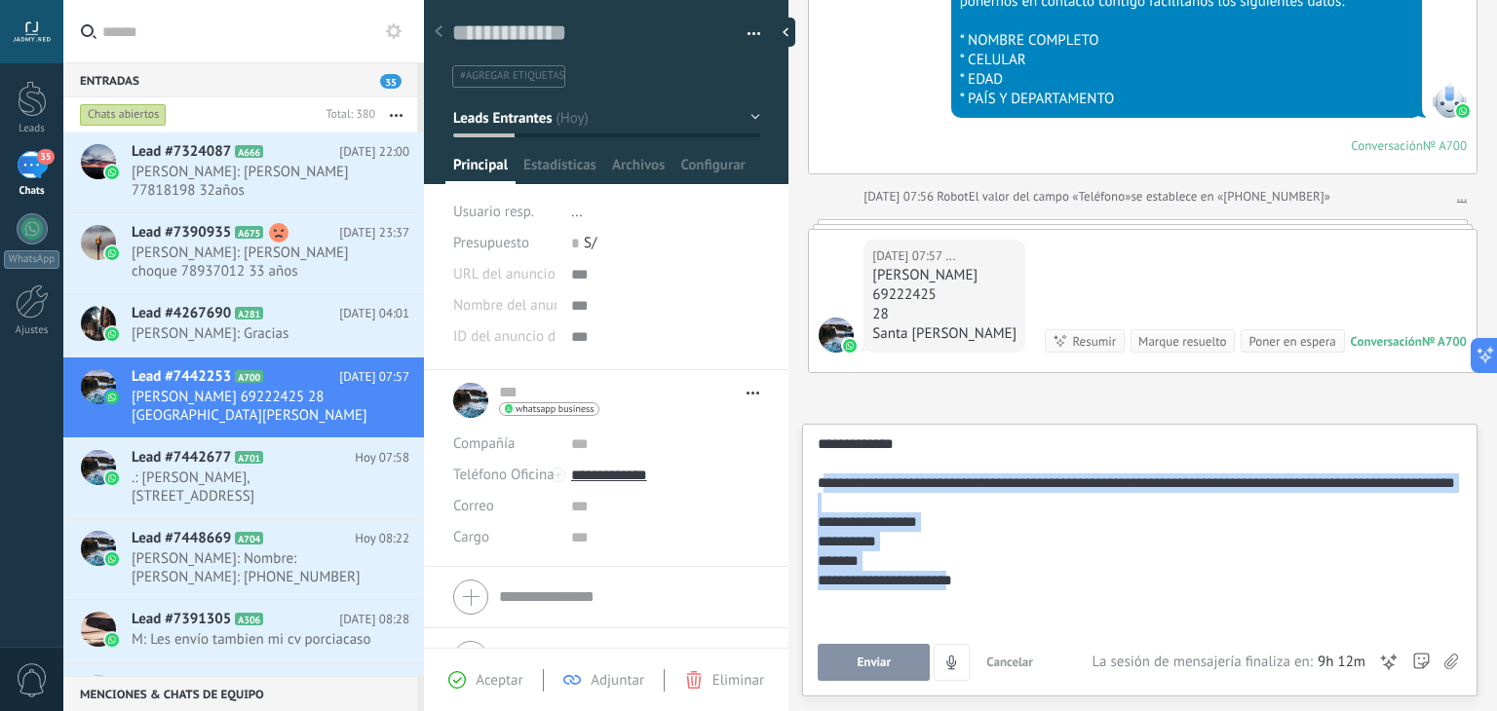
scroll to position [117, 0]
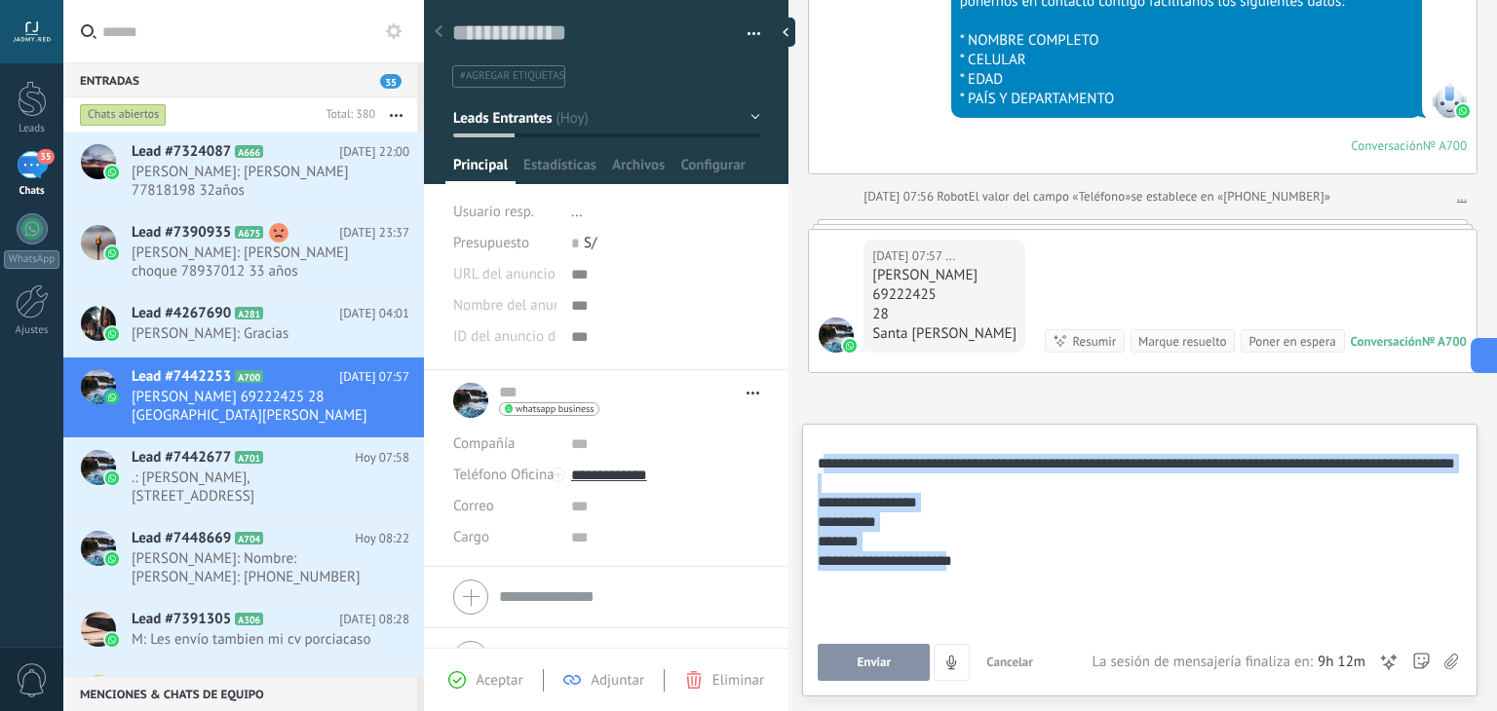
drag, startPoint x: 822, startPoint y: 613, endPoint x: 994, endPoint y: 647, distance: 175.9
click at [994, 647] on div "**********" at bounding box center [1140, 558] width 644 height 247
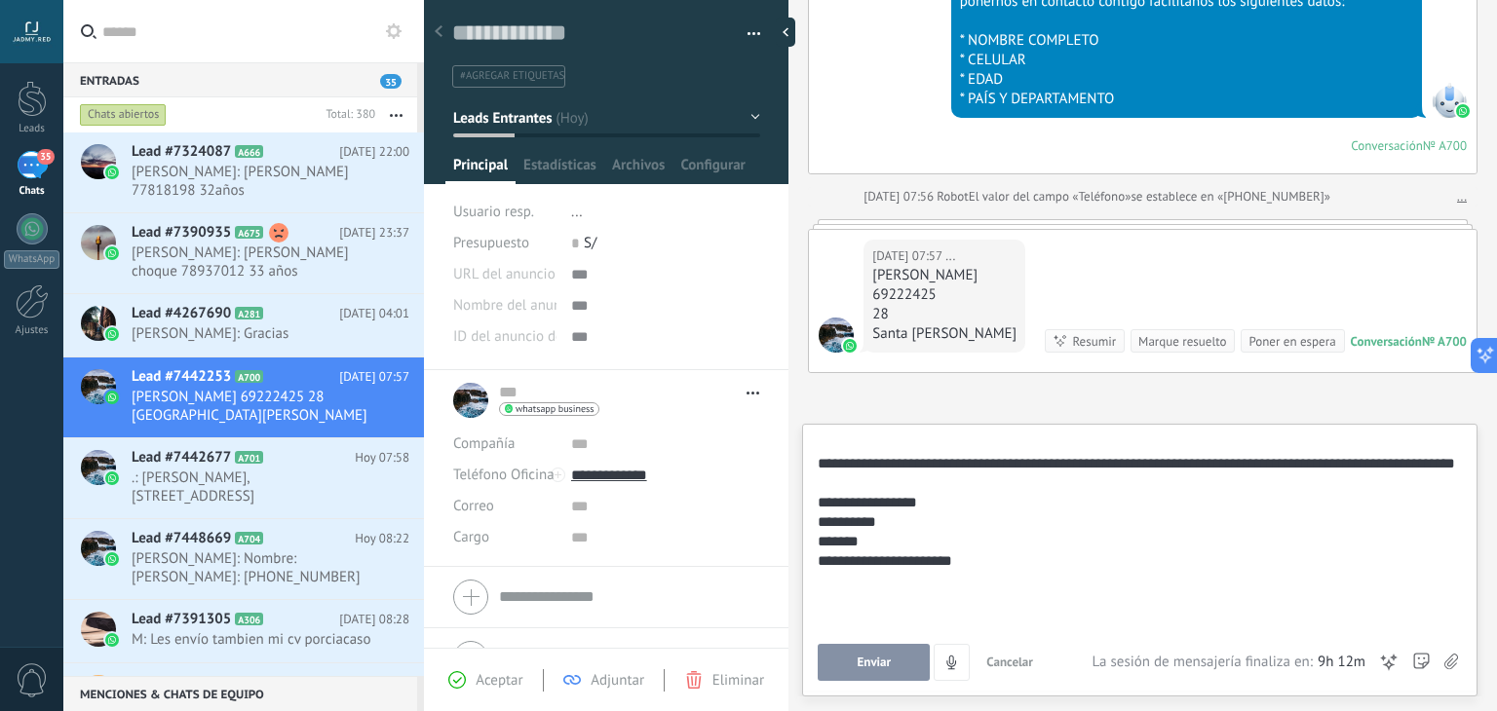
scroll to position [0, 0]
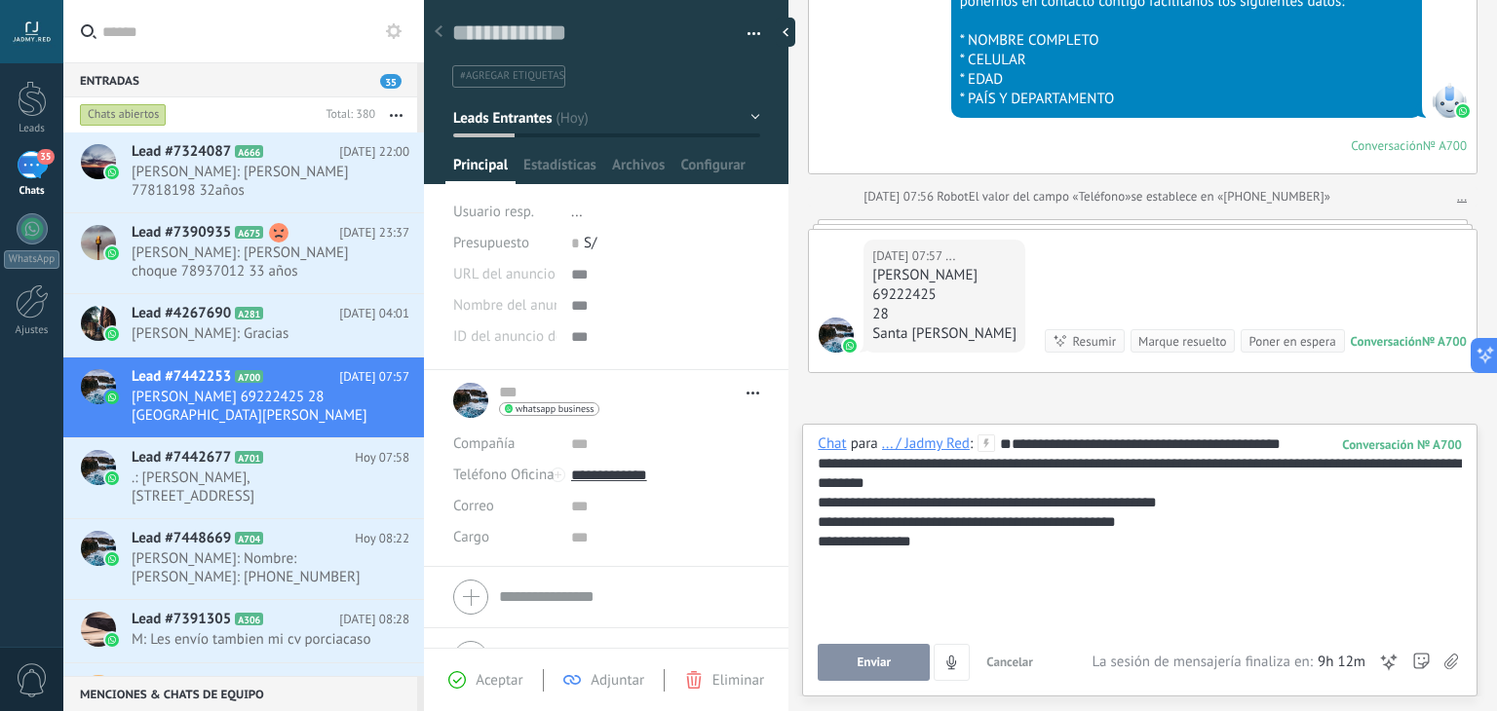
click at [846, 645] on button "Enviar" at bounding box center [874, 662] width 112 height 37
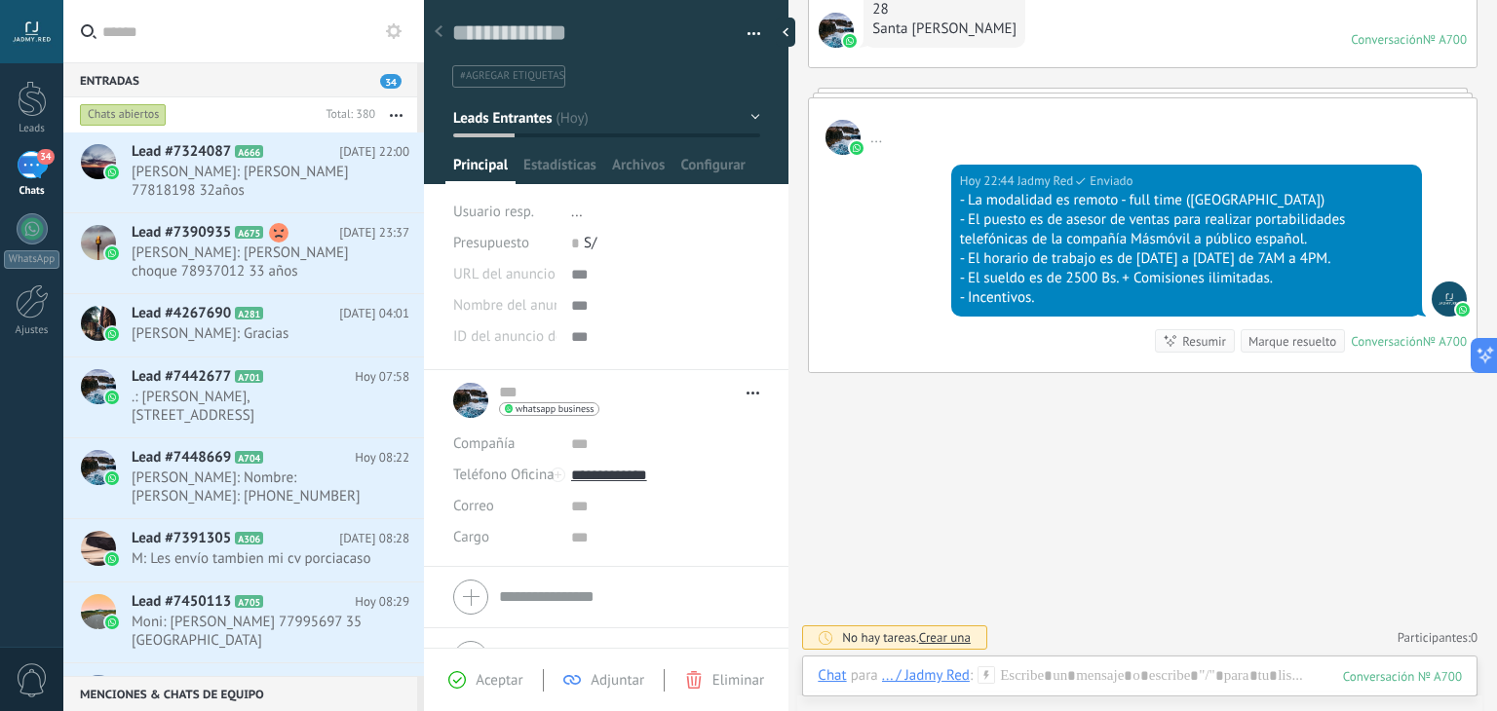
scroll to position [648, 0]
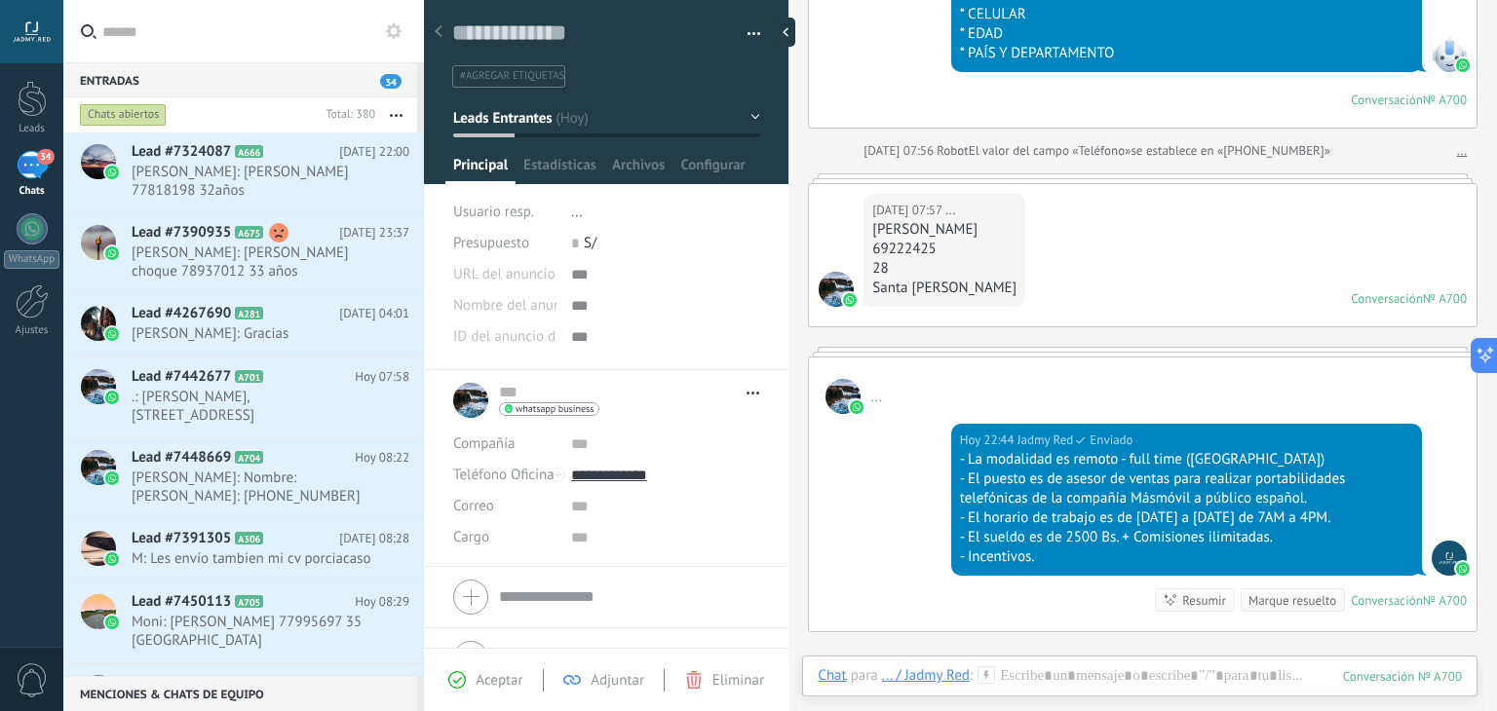
drag, startPoint x: 973, startPoint y: 227, endPoint x: 869, endPoint y: 231, distance: 103.4
click at [869, 231] on div "Hoy 07:57 ... Vladimir Chávez 69222425 28 Santa Cruz" at bounding box center [945, 250] width 162 height 113
copy div "Vladimir Chávez"
click at [504, 392] on input "text" at bounding box center [618, 392] width 238 height 19
paste input "**********"
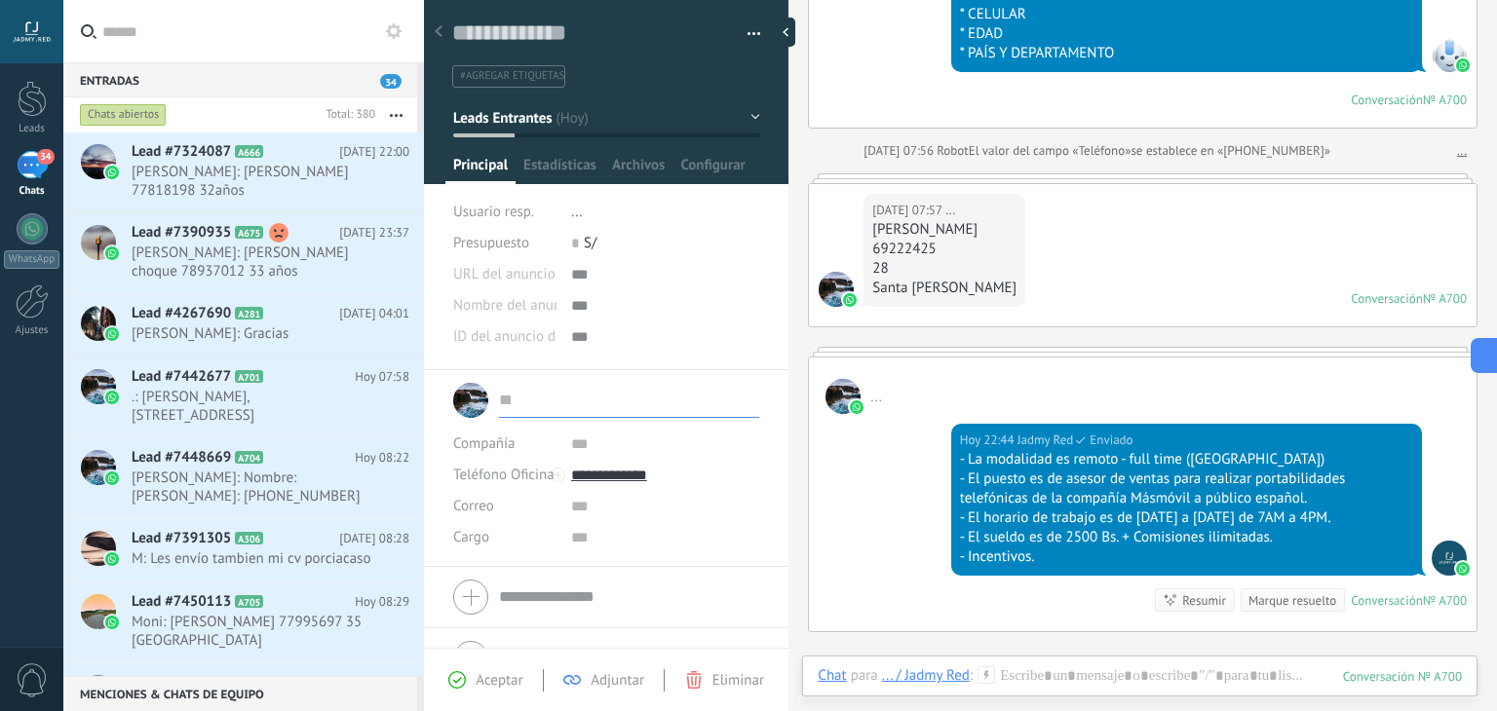
type input "**********"
click at [531, 77] on span "#agregar etiquetas" at bounding box center [512, 76] width 104 height 14
type input "**********"
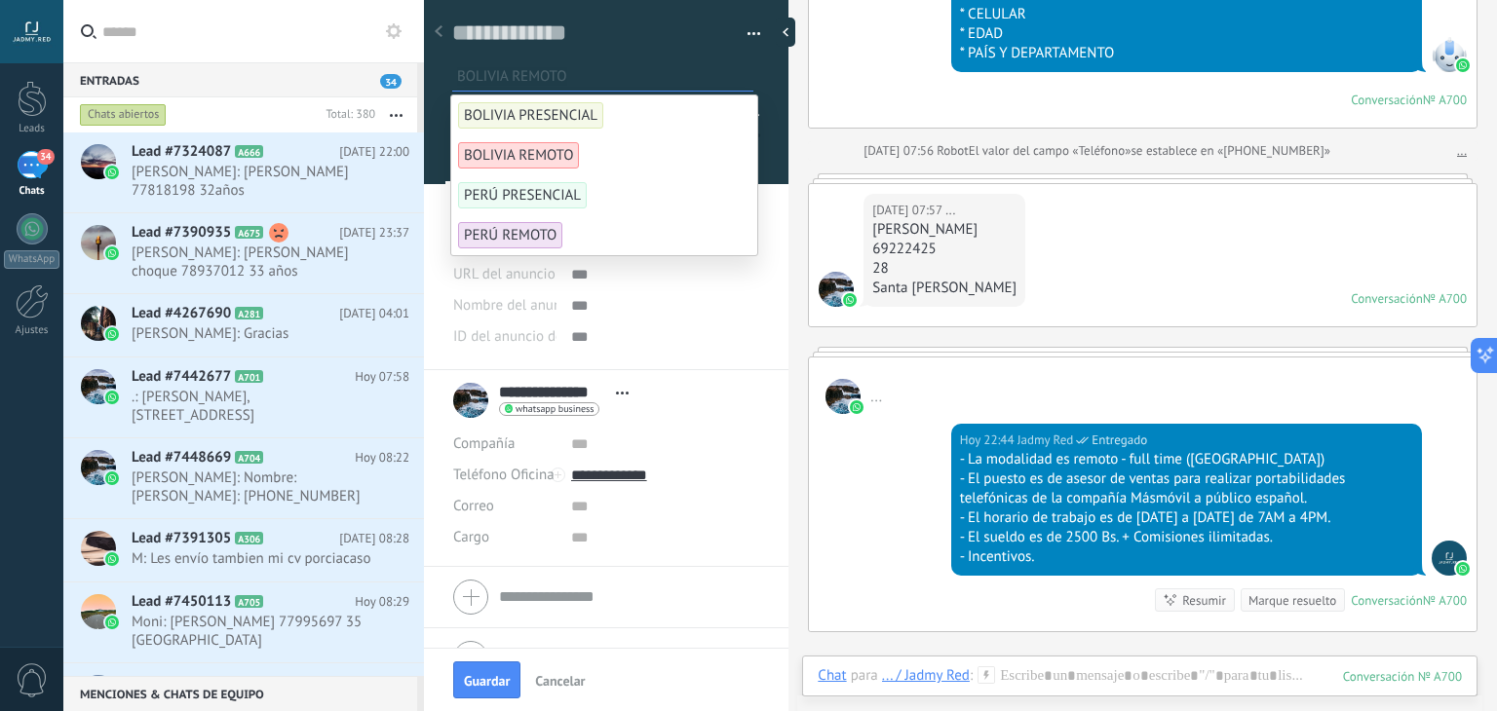
click at [545, 152] on span "BOLIVIA REMOTO" at bounding box center [518, 155] width 121 height 26
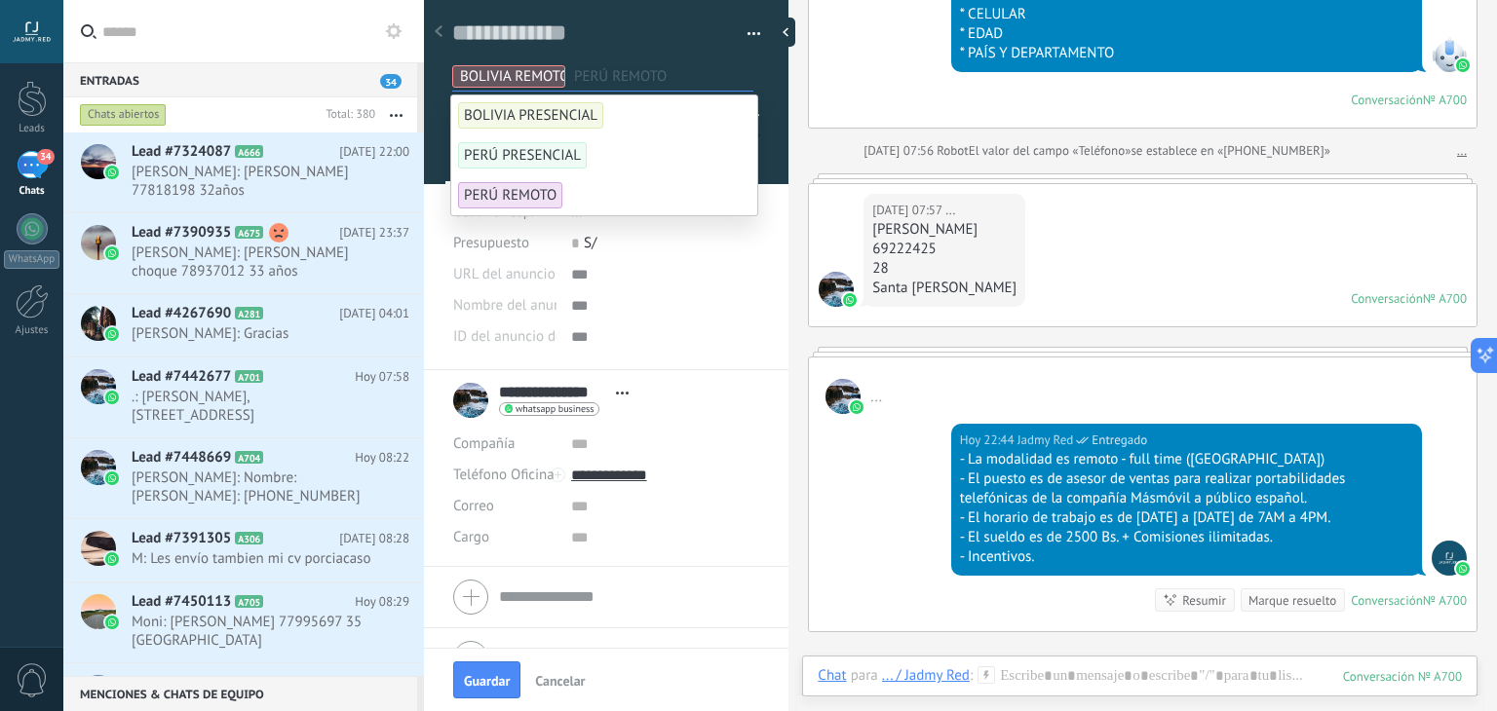
click at [1098, 319] on div "Hoy 07:57 ... Vladimir Chávez 69222425 28 Santa Cruz Conversación № A700 Conver…" at bounding box center [1143, 255] width 668 height 142
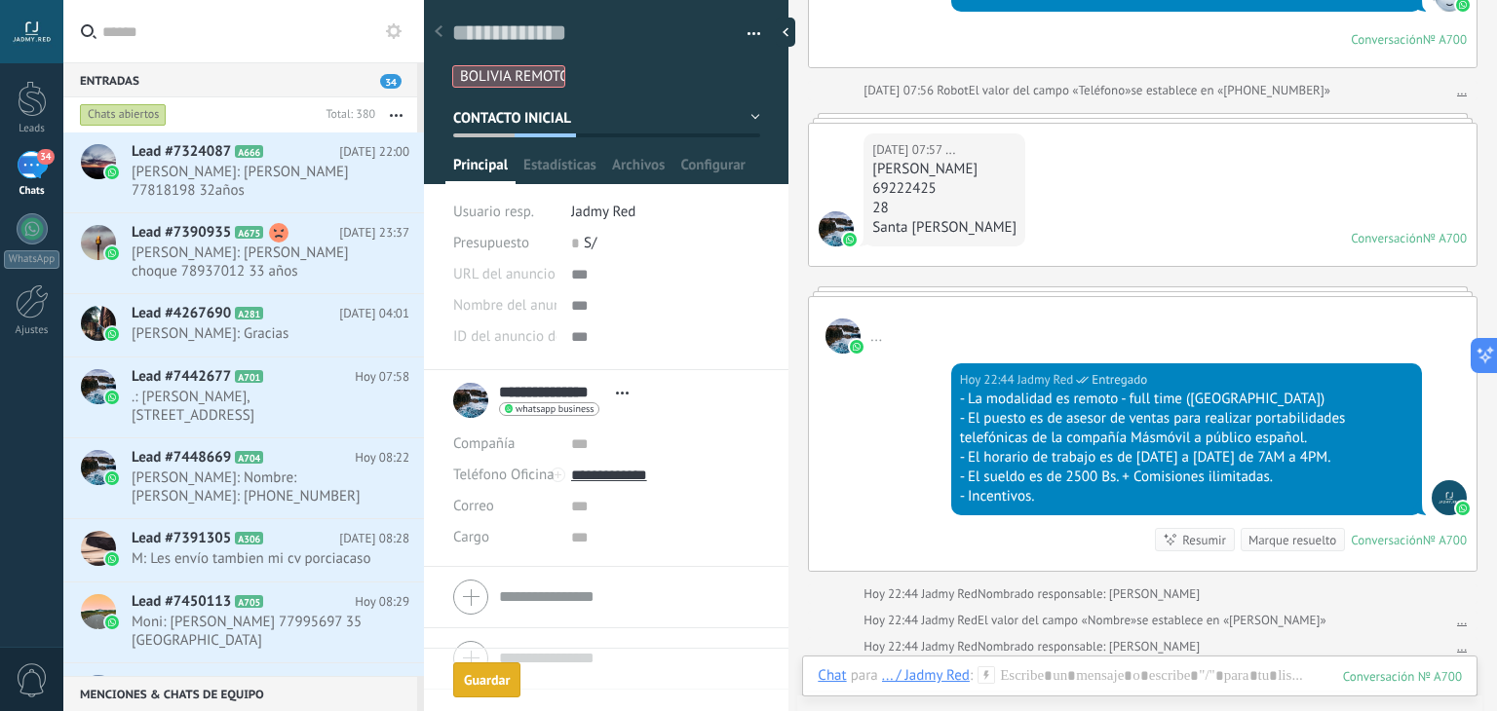
scroll to position [763, 0]
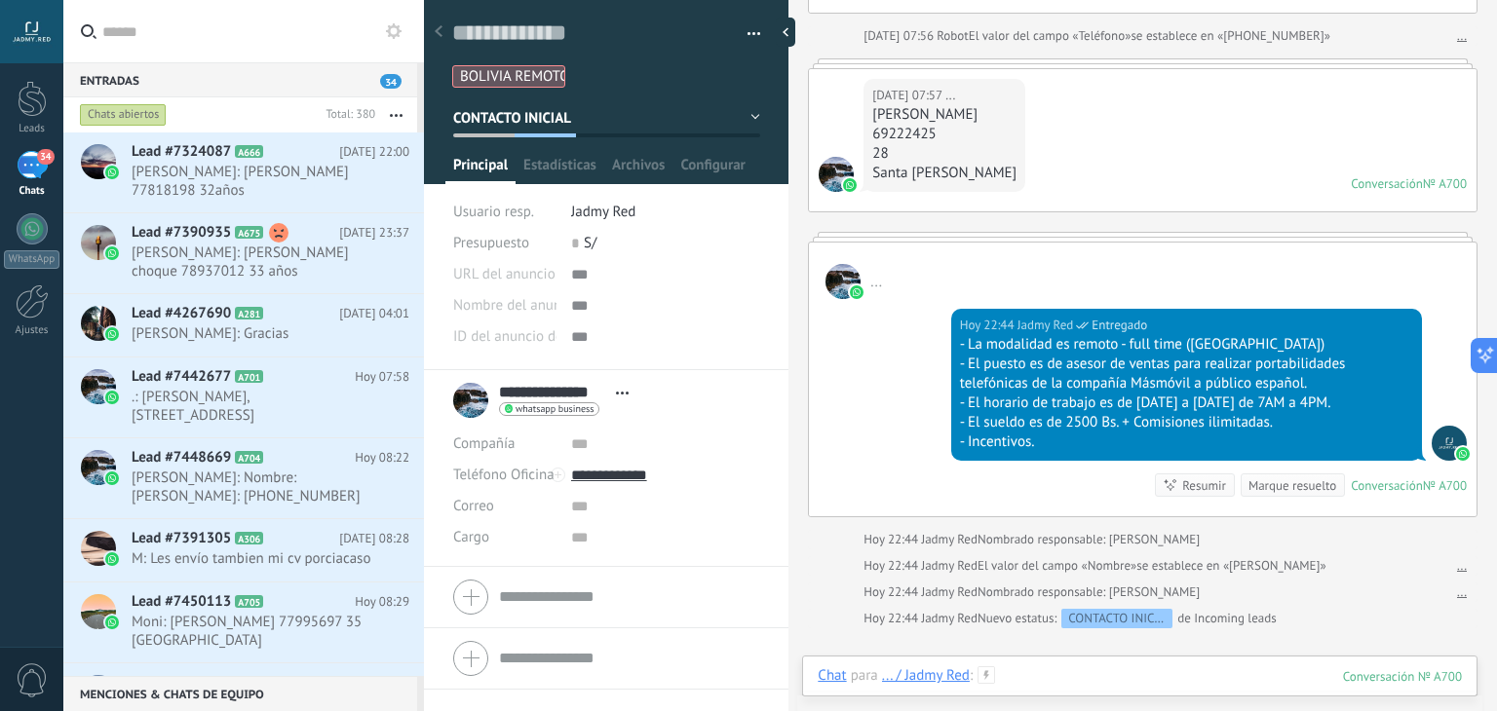
click at [1041, 683] on div at bounding box center [1140, 696] width 644 height 58
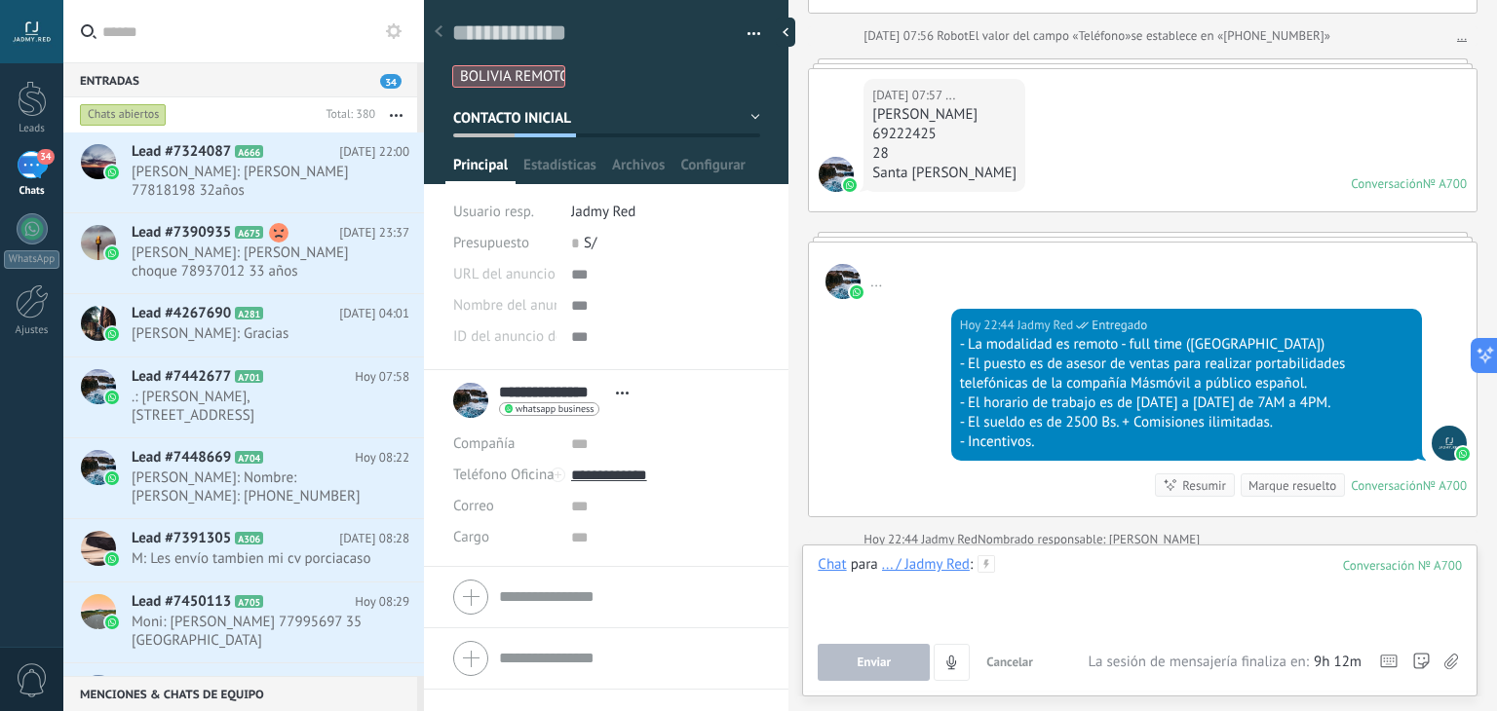
paste div
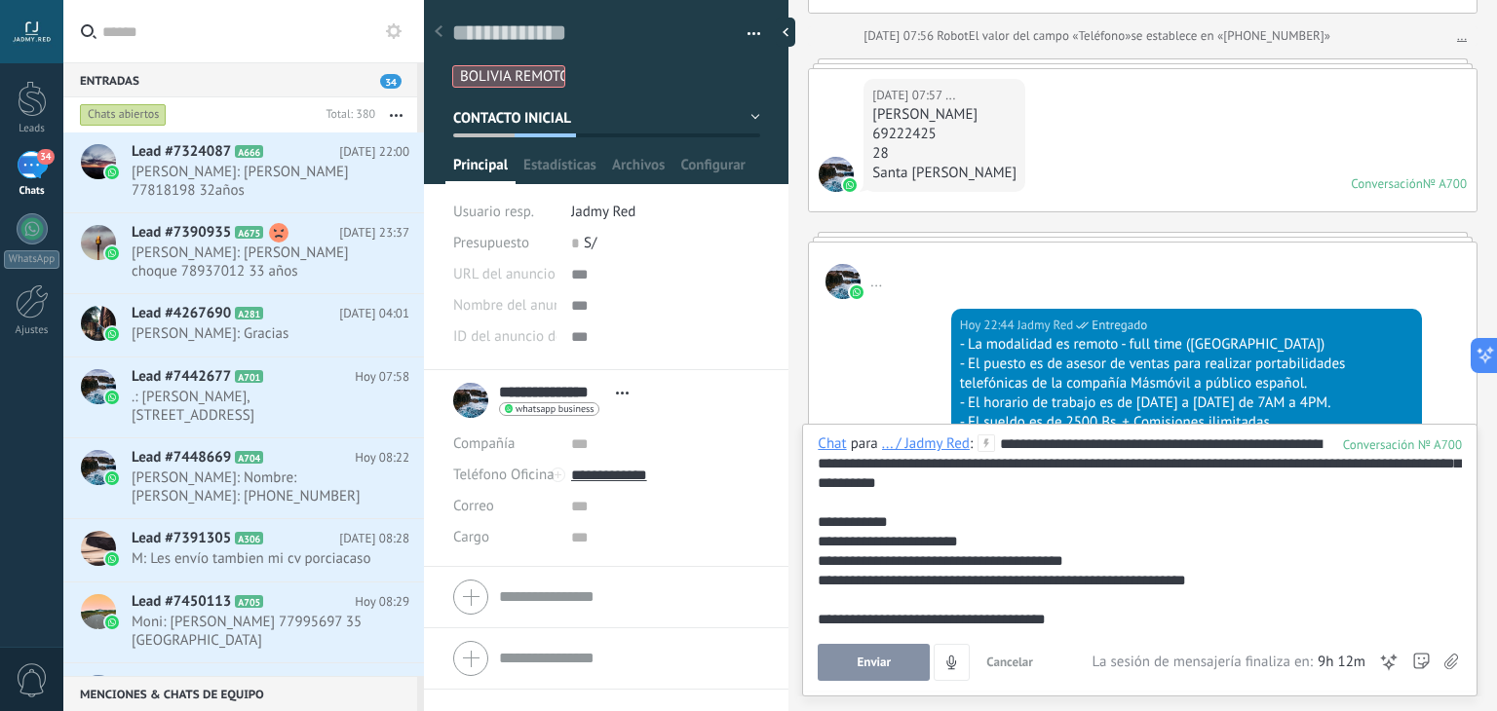
click at [1103, 442] on div "**********" at bounding box center [1140, 532] width 644 height 195
click at [868, 655] on button "Enviar" at bounding box center [874, 662] width 112 height 37
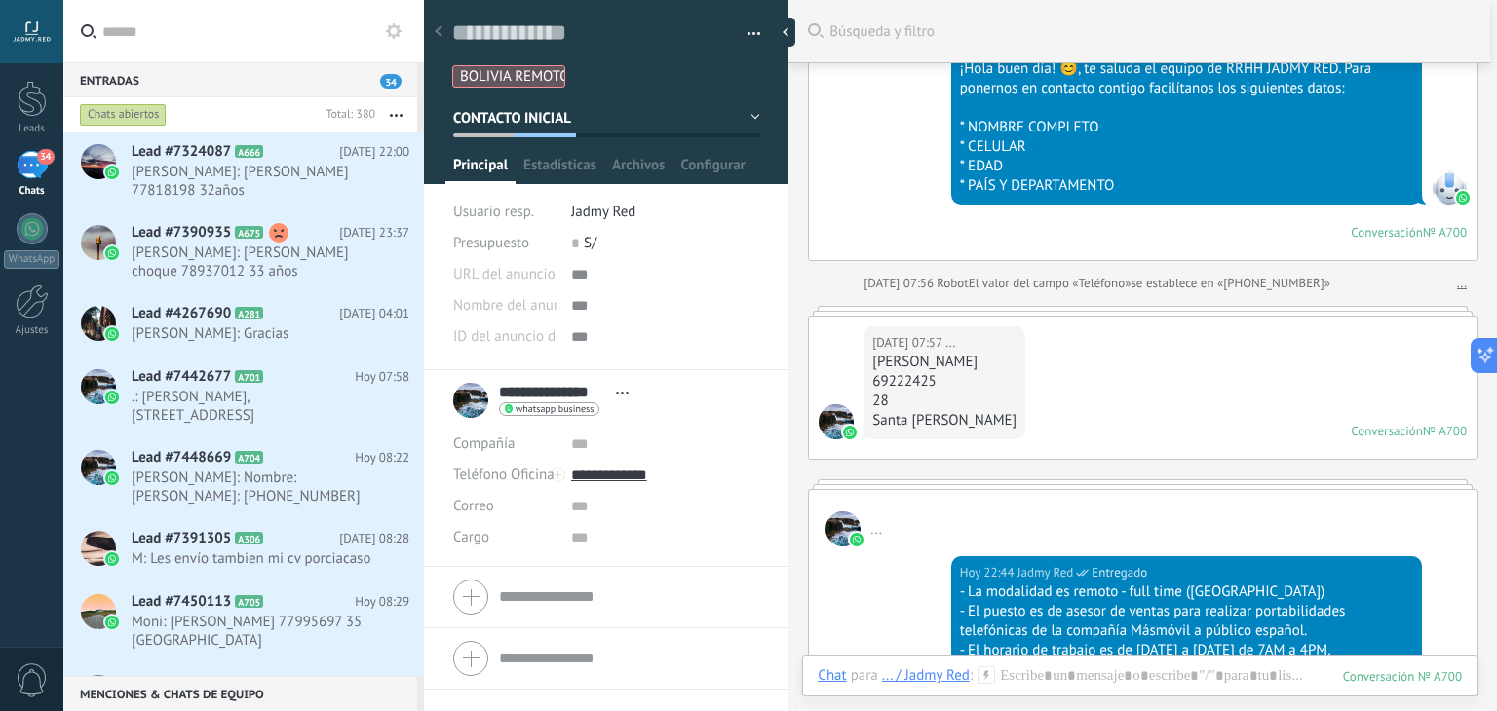
scroll to position [1394, 0]
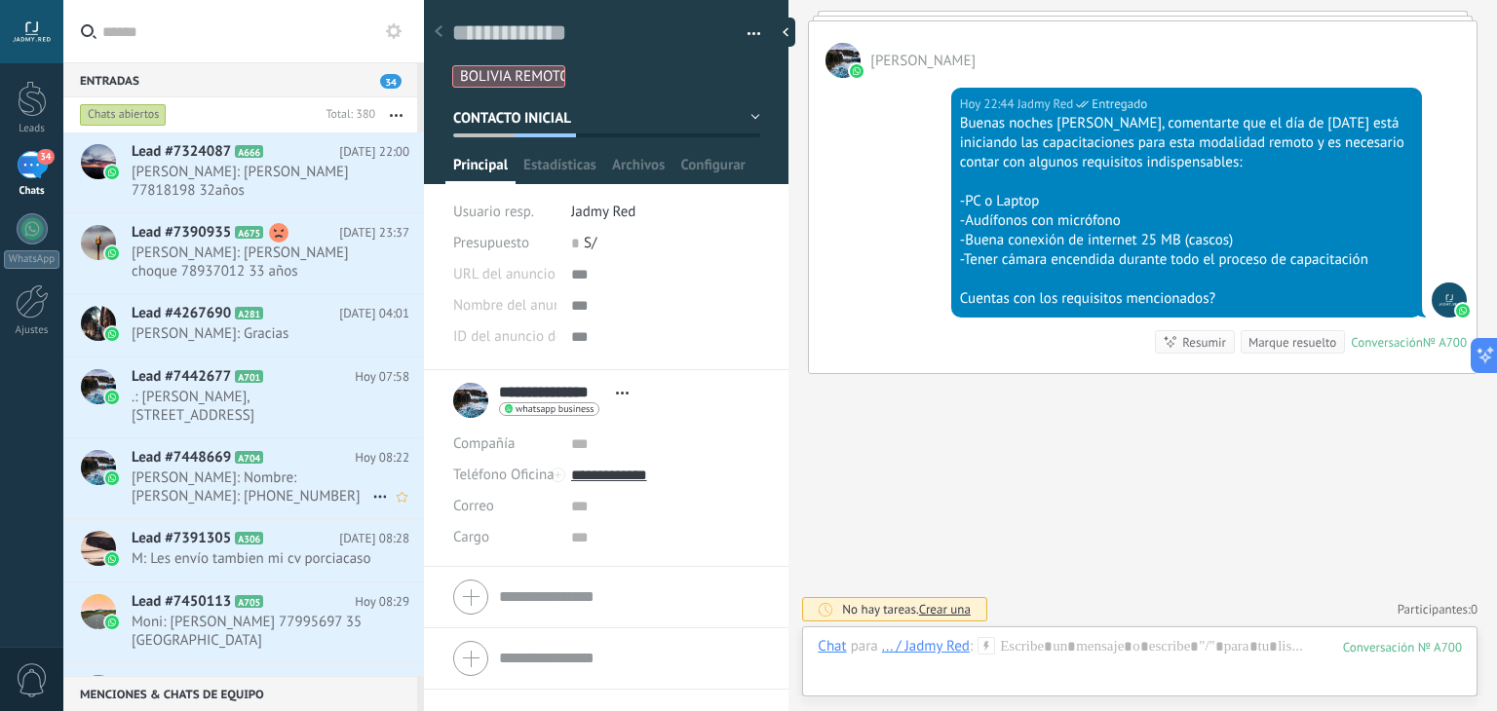
click at [250, 491] on span "[PERSON_NAME]: Nombre: [PERSON_NAME]: [PHONE_NUMBER] Edad: 25 años Pais: [GEOGR…" at bounding box center [252, 487] width 241 height 37
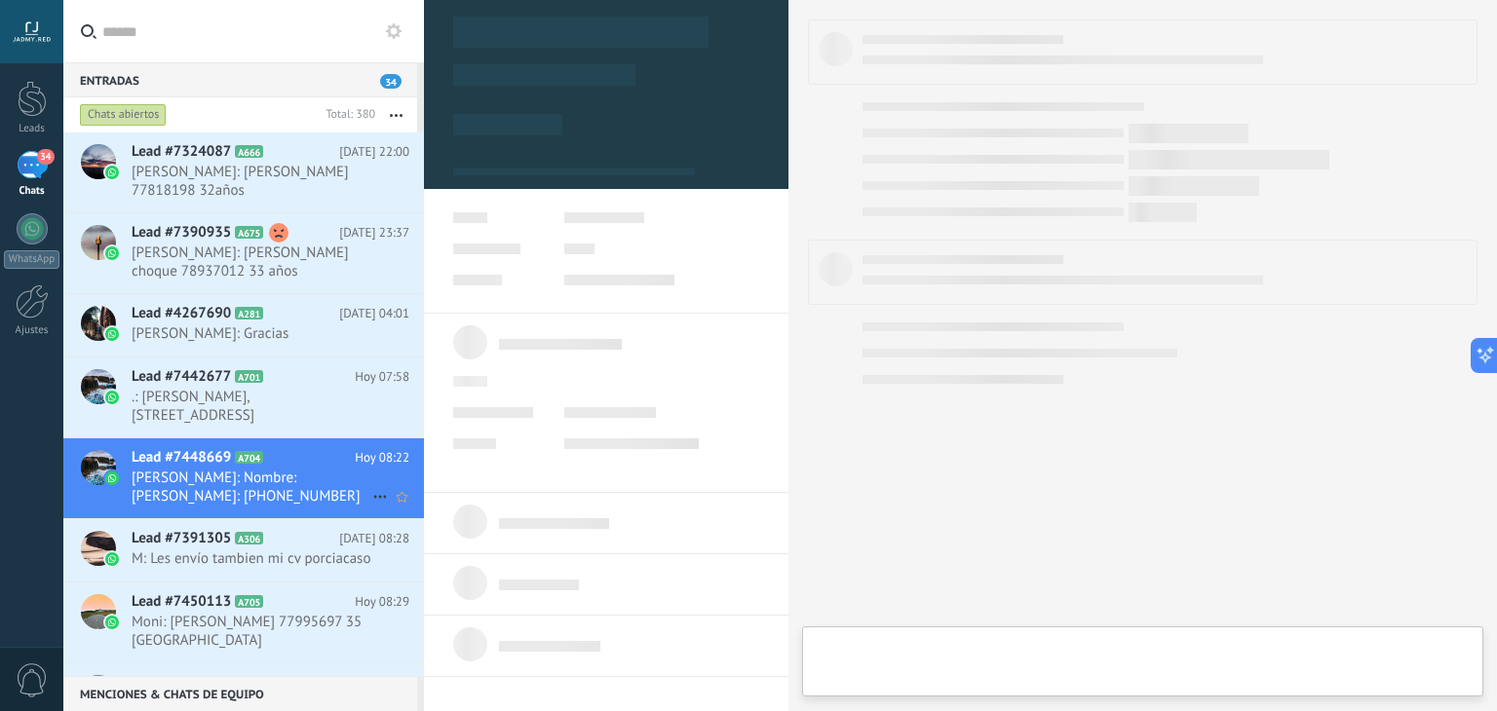
type textarea "**********"
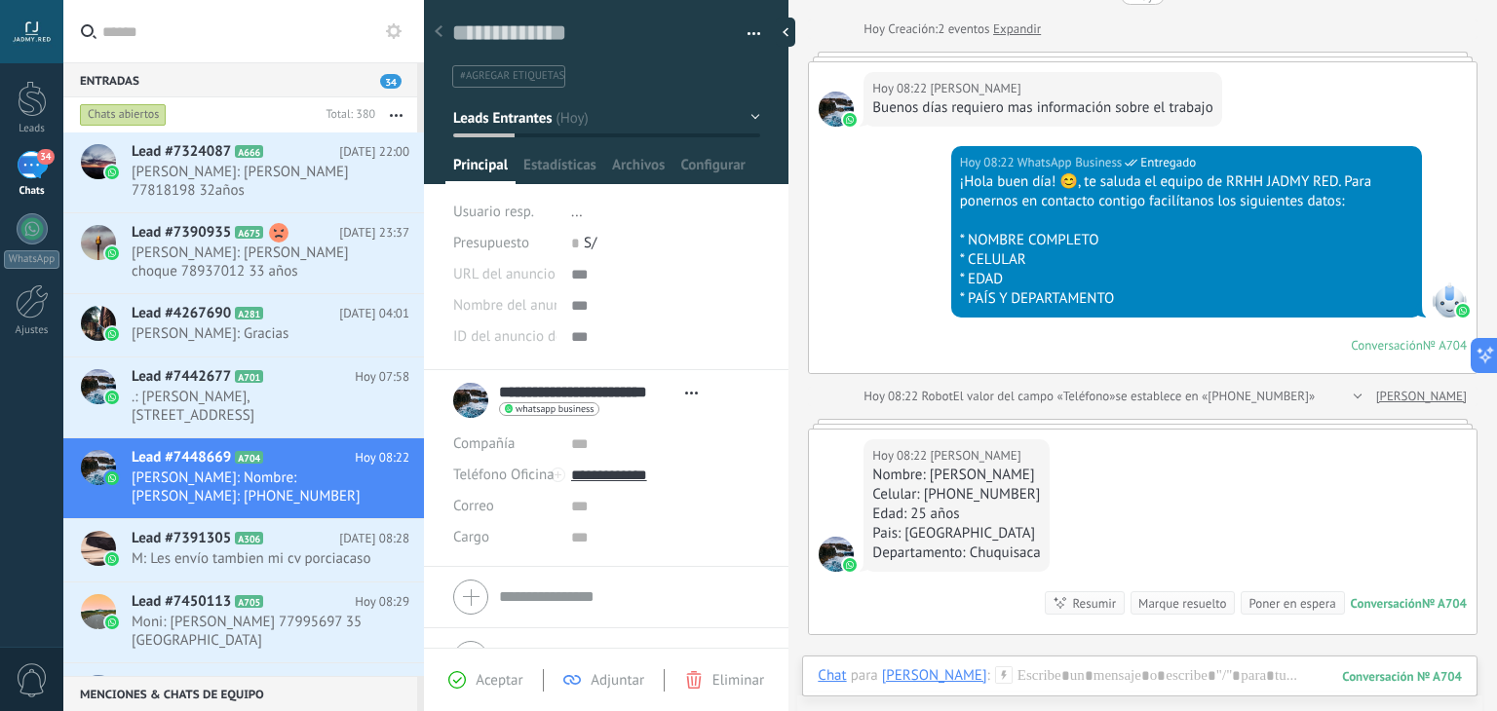
scroll to position [348, 0]
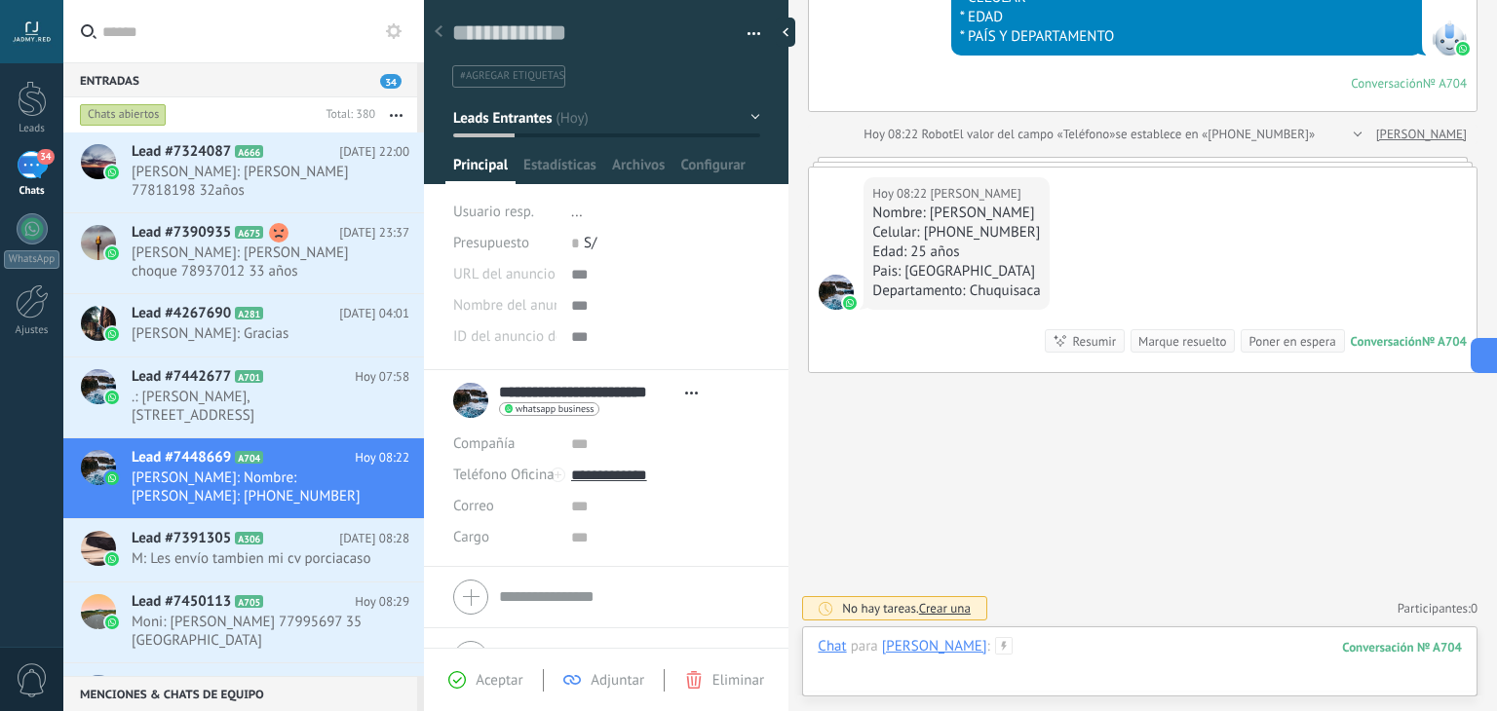
click at [1111, 650] on div at bounding box center [1140, 666] width 644 height 58
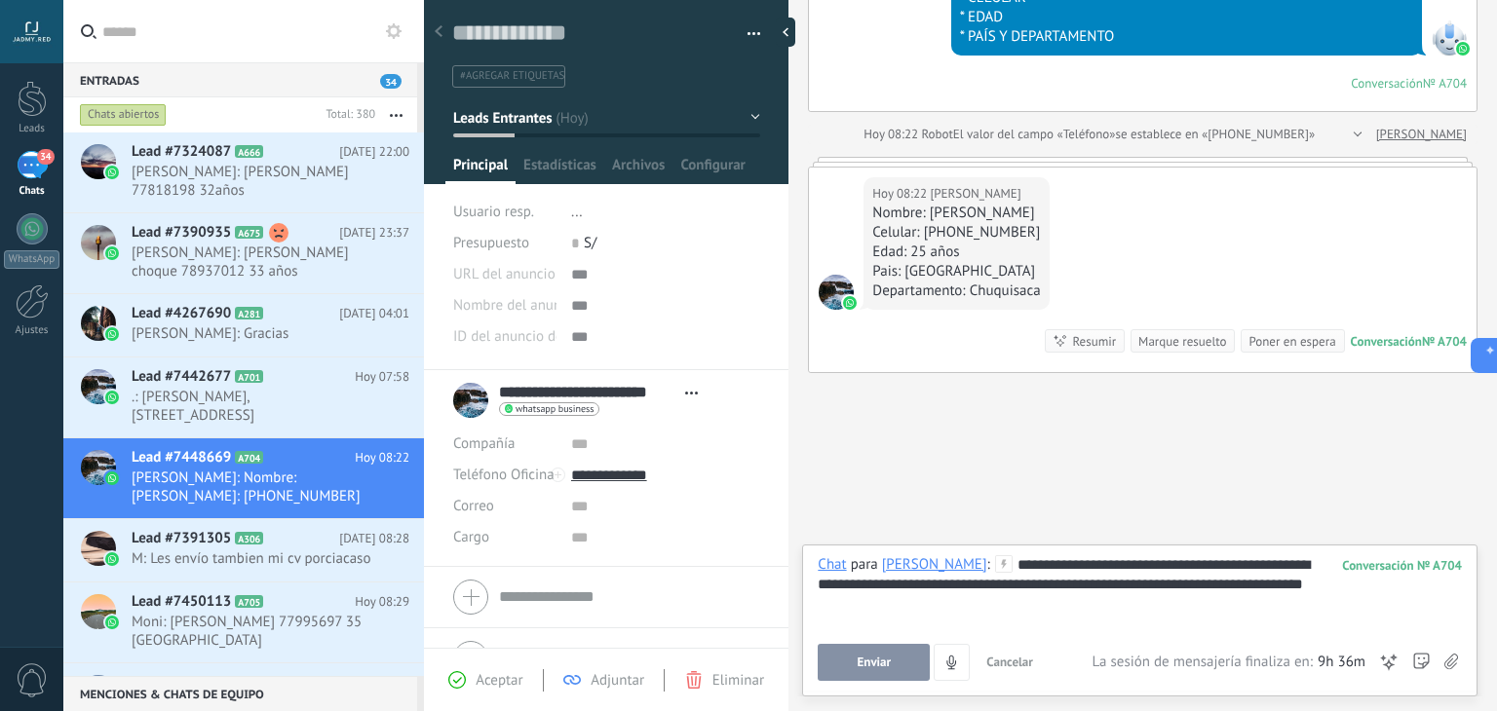
click at [860, 666] on span "Enviar" at bounding box center [875, 663] width 34 height 14
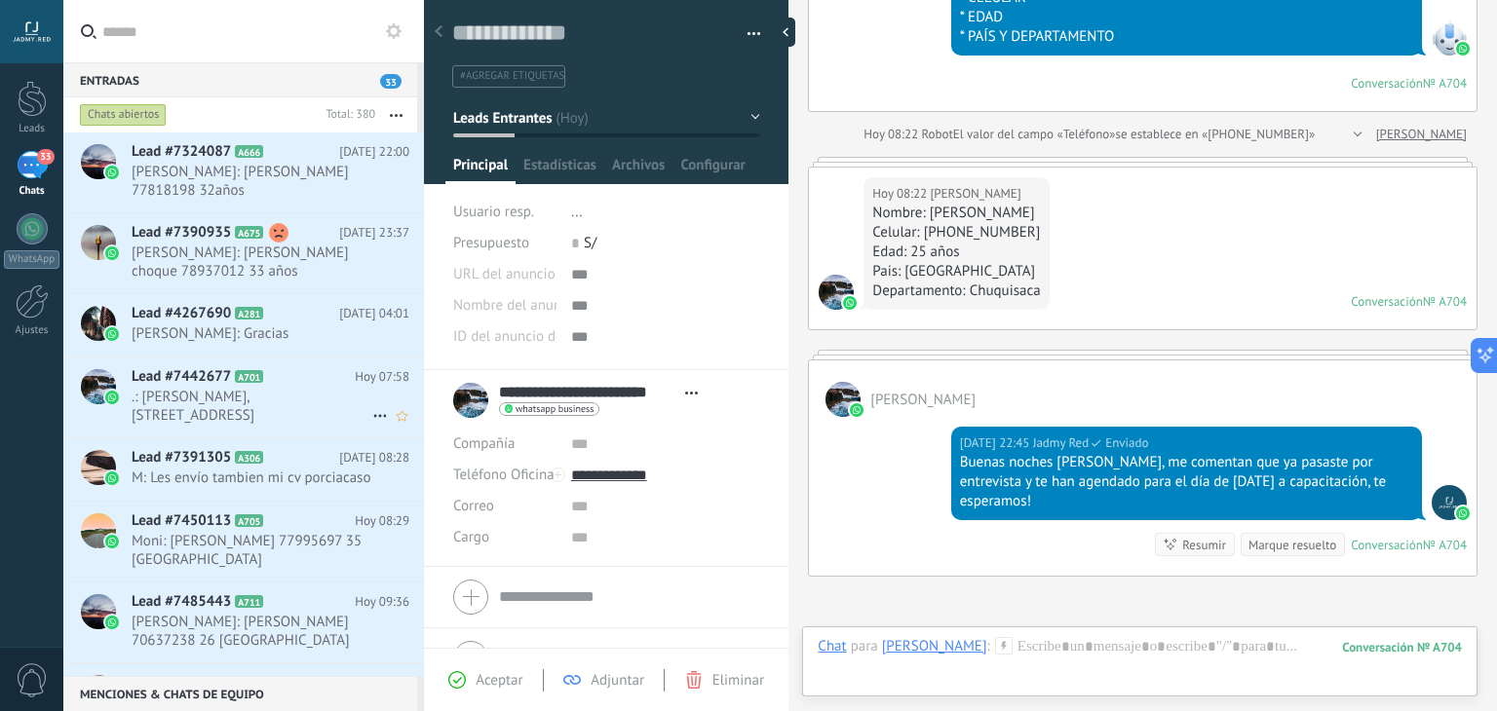
scroll to position [305, 0]
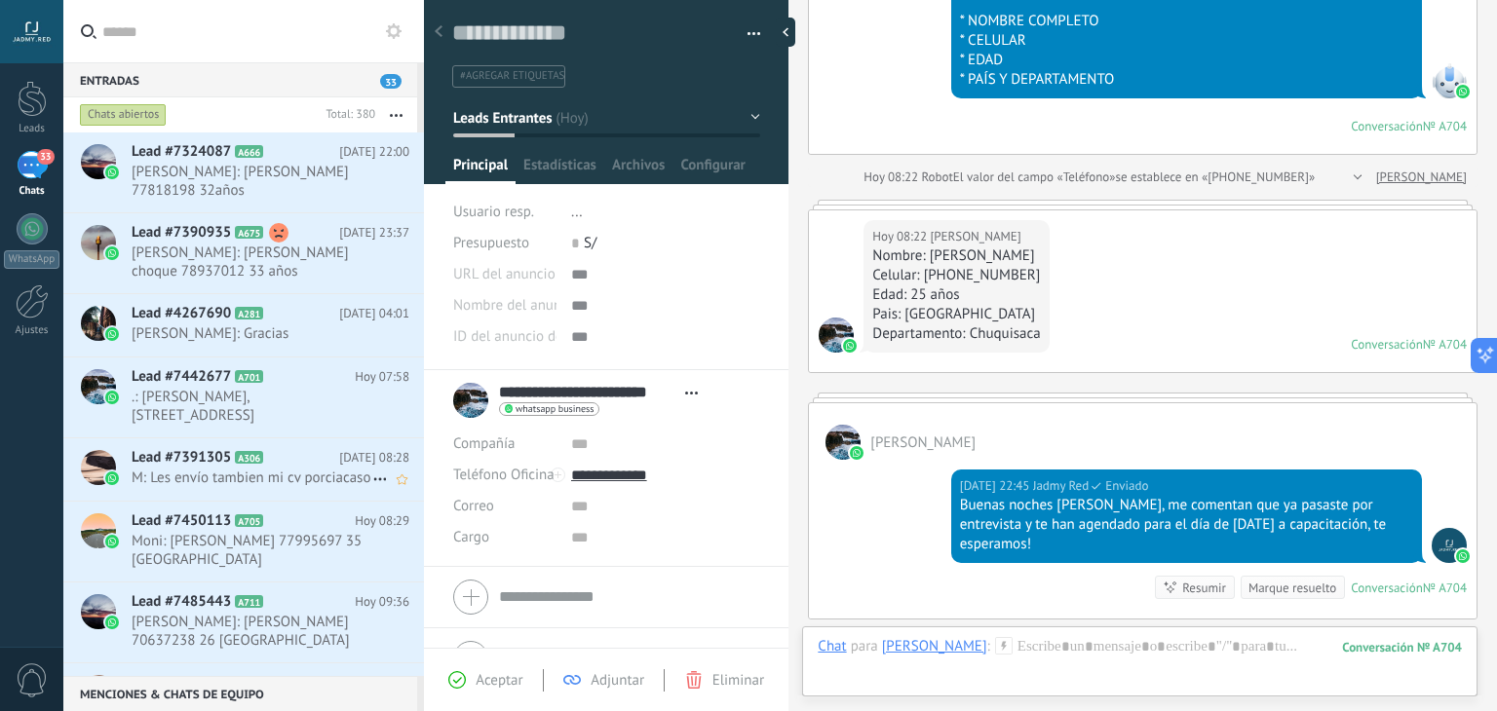
click at [270, 487] on span "M: Les envío tambien mi cv porciacaso" at bounding box center [252, 478] width 241 height 19
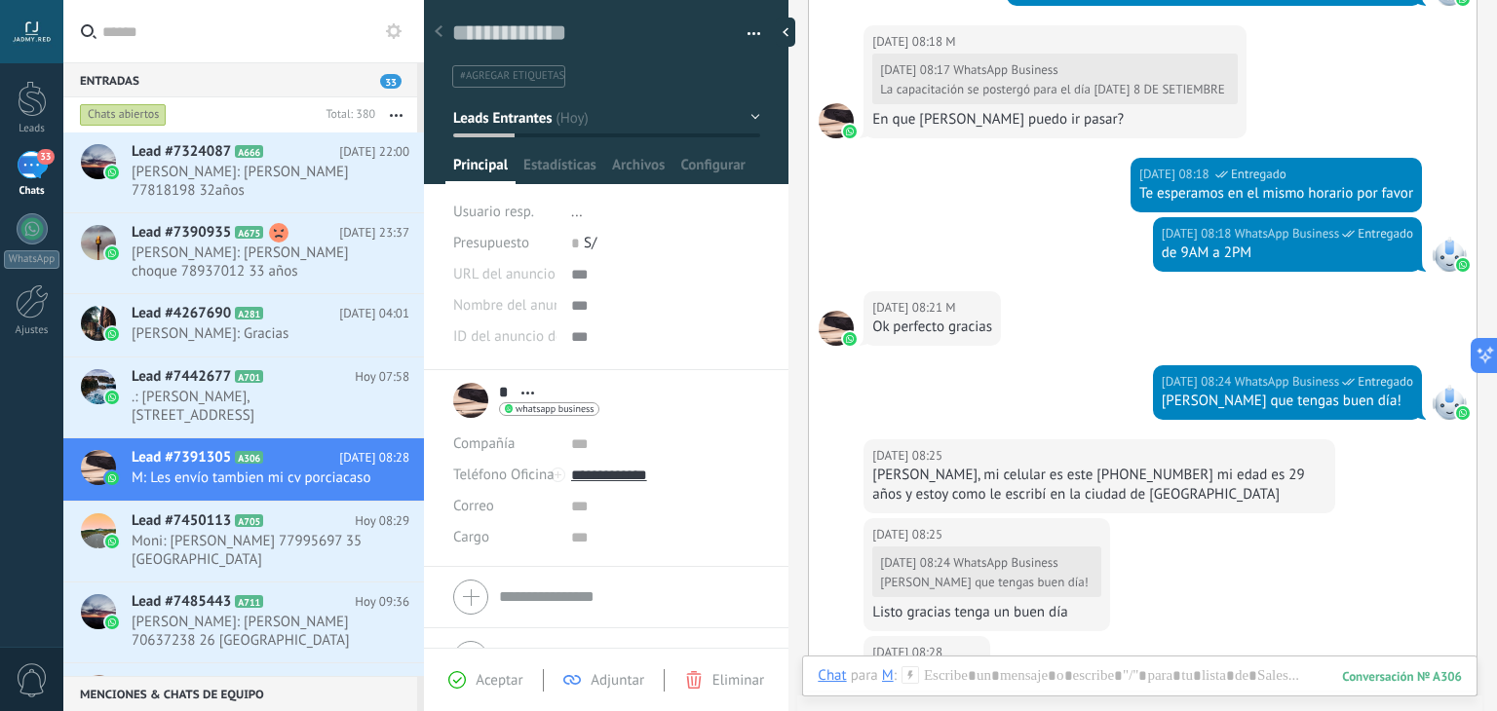
scroll to position [1333, 0]
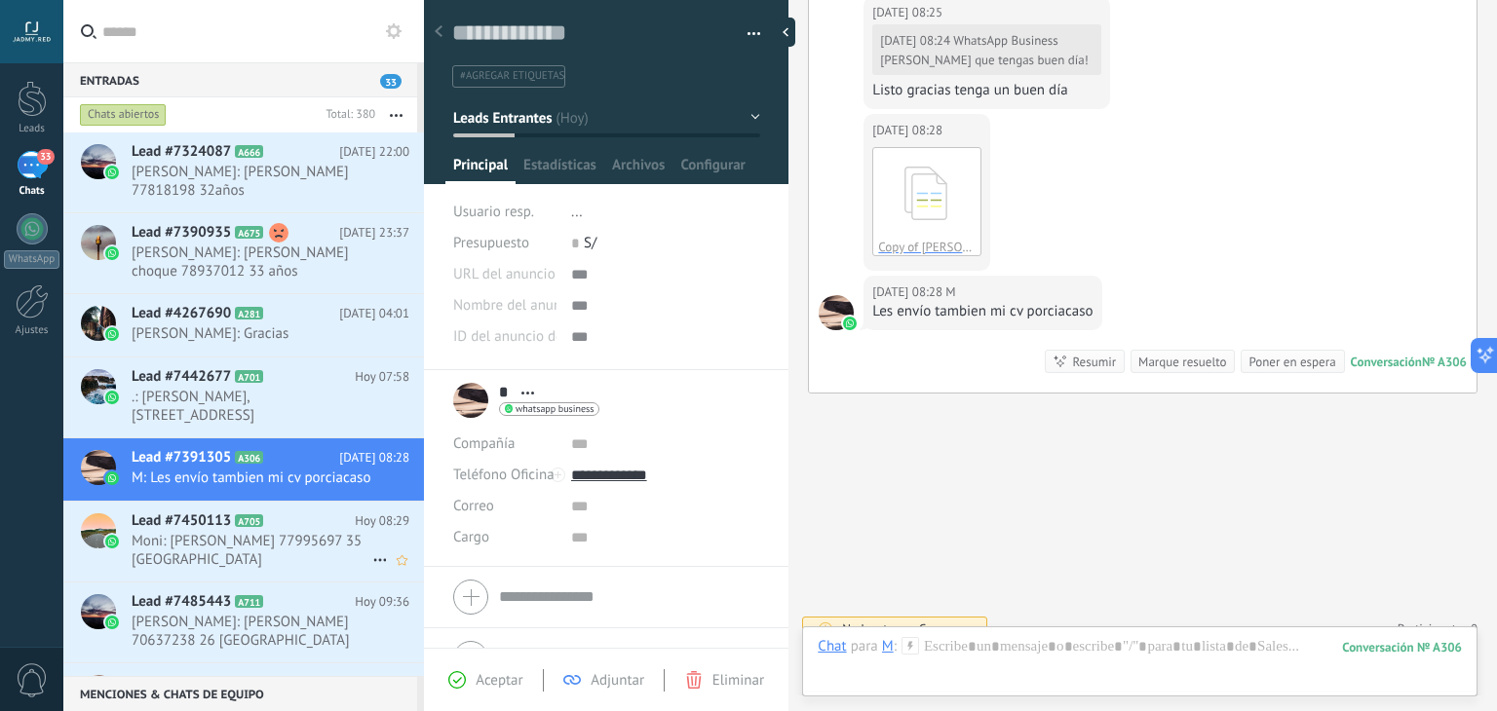
click at [242, 569] on span "Moni: [PERSON_NAME] 77995697 35 [GEOGRAPHIC_DATA] [GEOGRAPHIC_DATA]" at bounding box center [252, 550] width 241 height 37
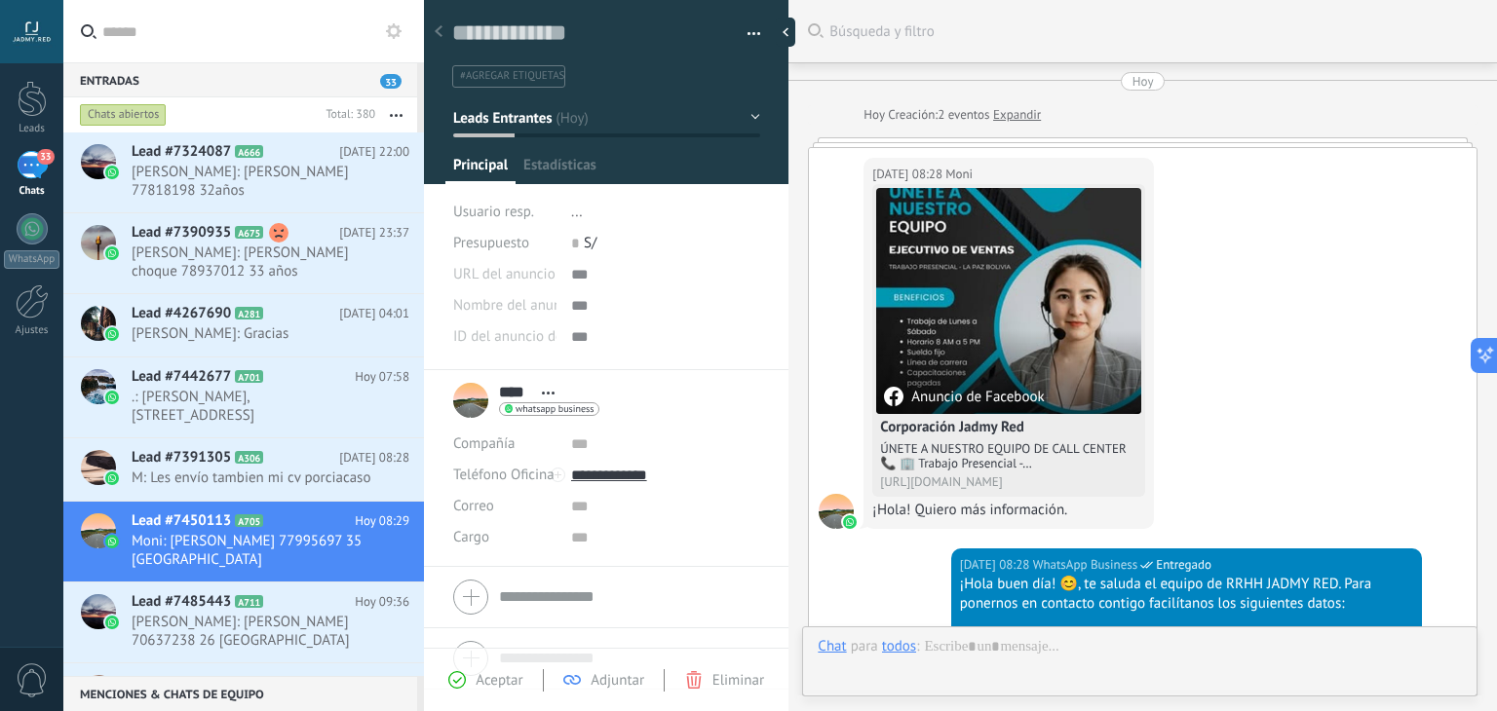
scroll to position [28, 0]
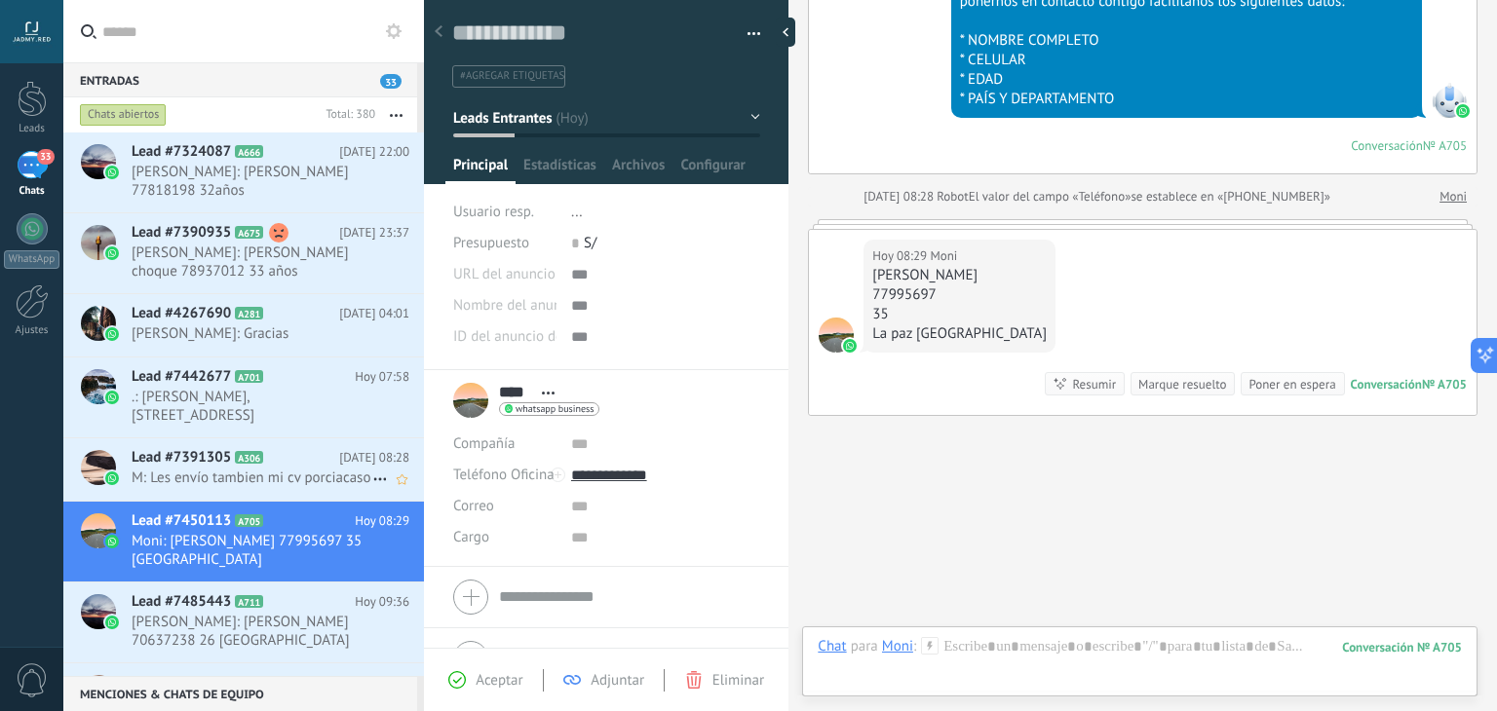
click at [203, 469] on span "M: Les envío tambien mi cv porciacaso" at bounding box center [252, 478] width 241 height 19
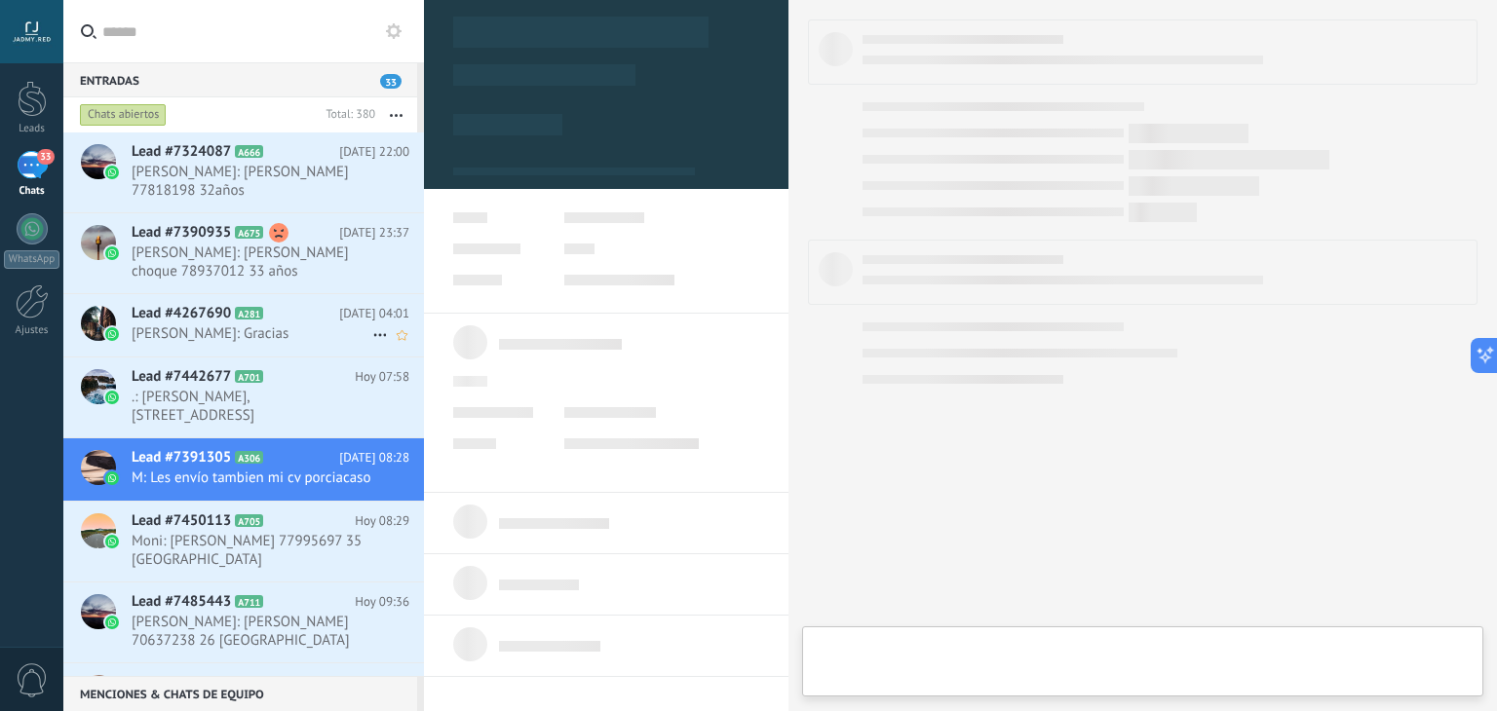
type textarea "**********"
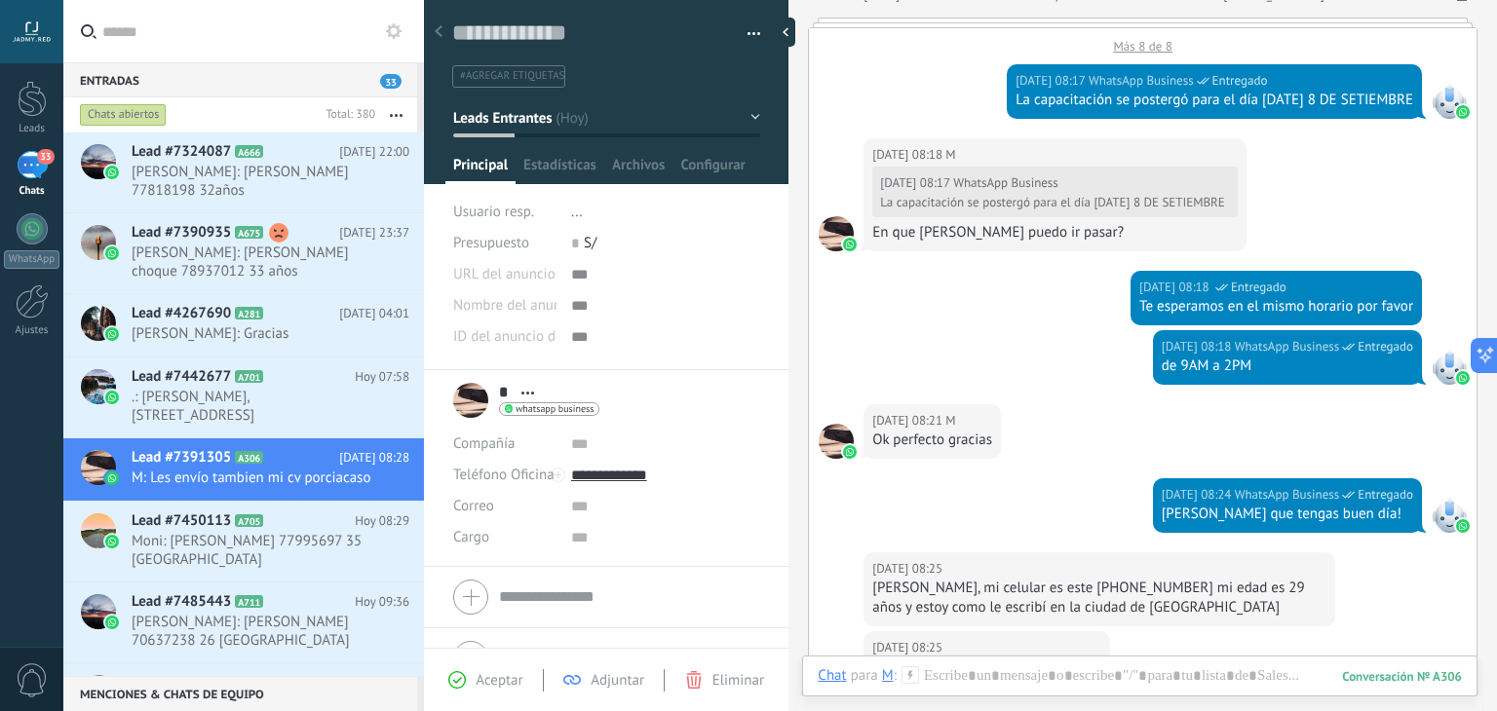
scroll to position [1333, 0]
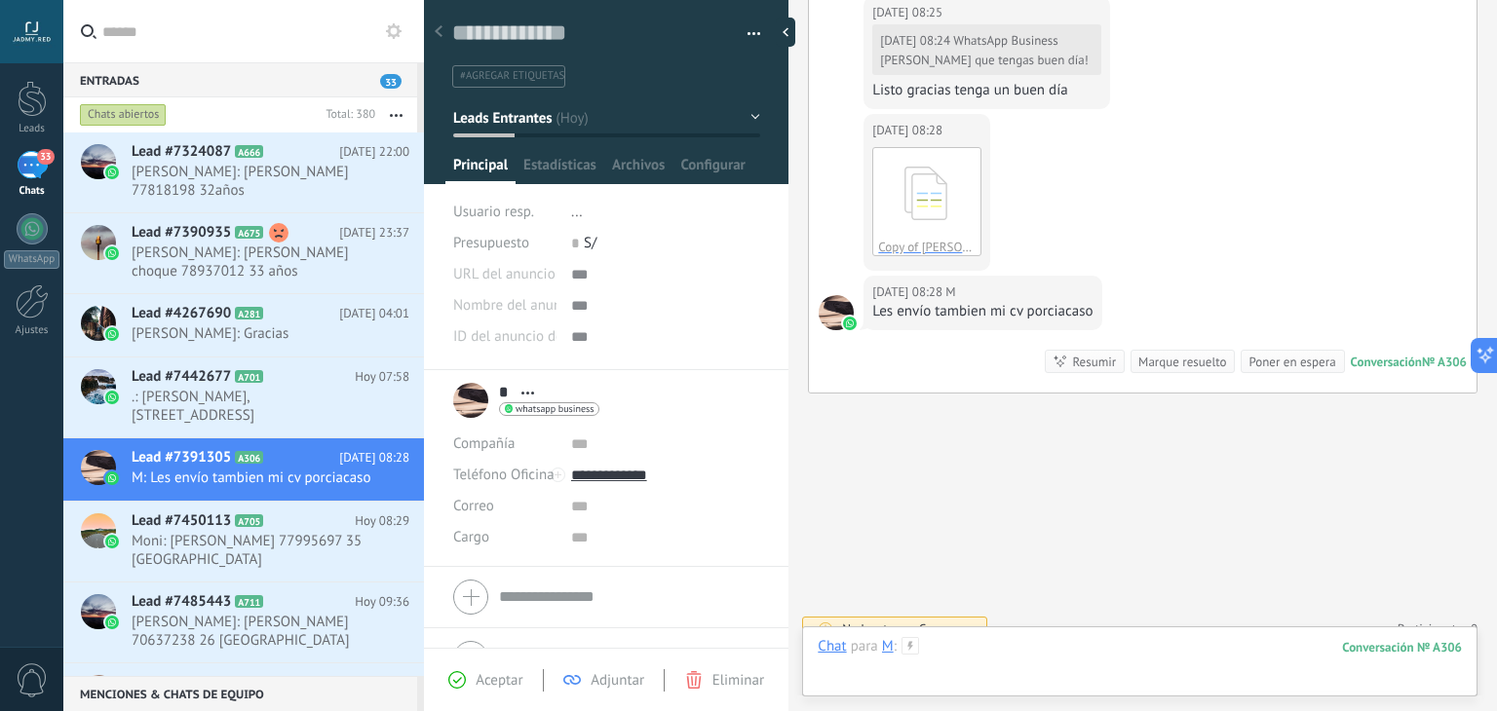
click at [1101, 665] on div at bounding box center [1140, 666] width 644 height 58
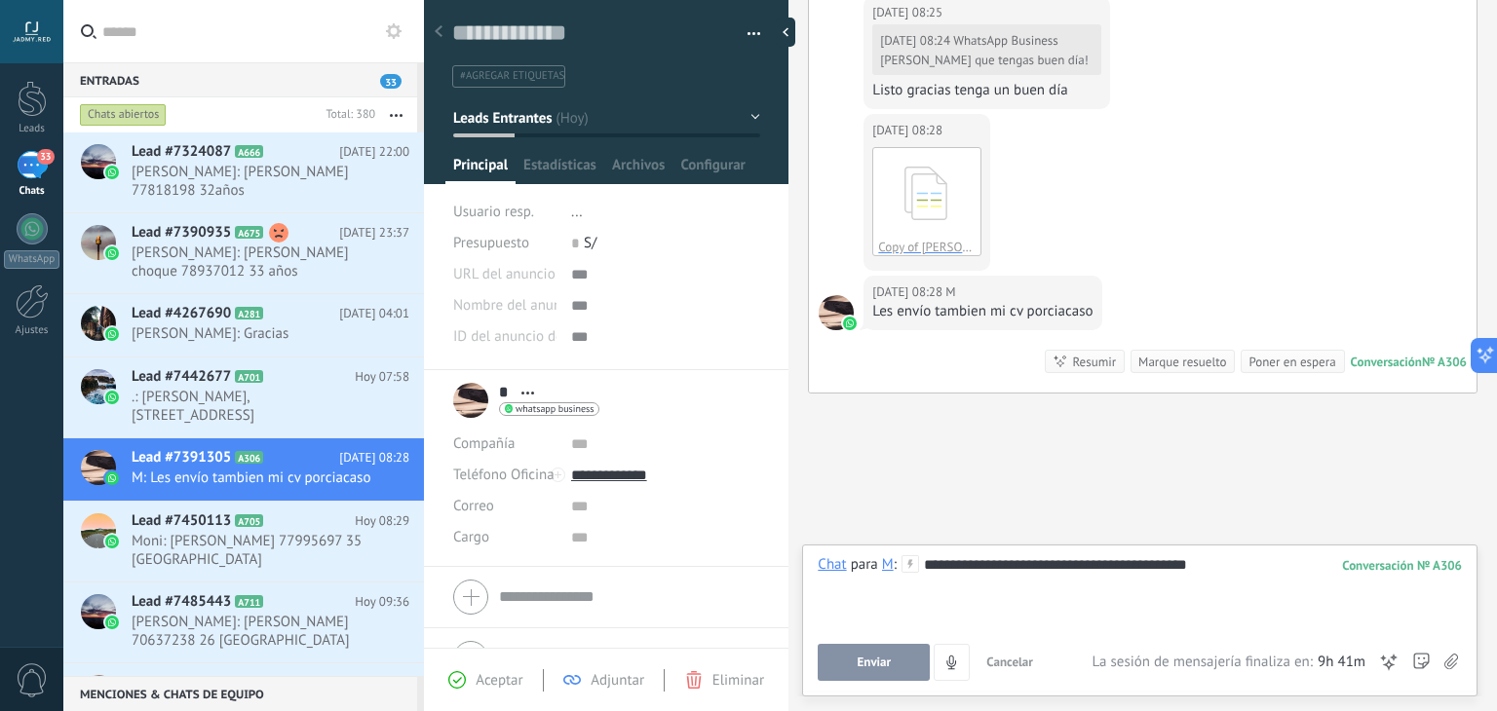
click at [887, 665] on span "Enviar" at bounding box center [875, 663] width 34 height 14
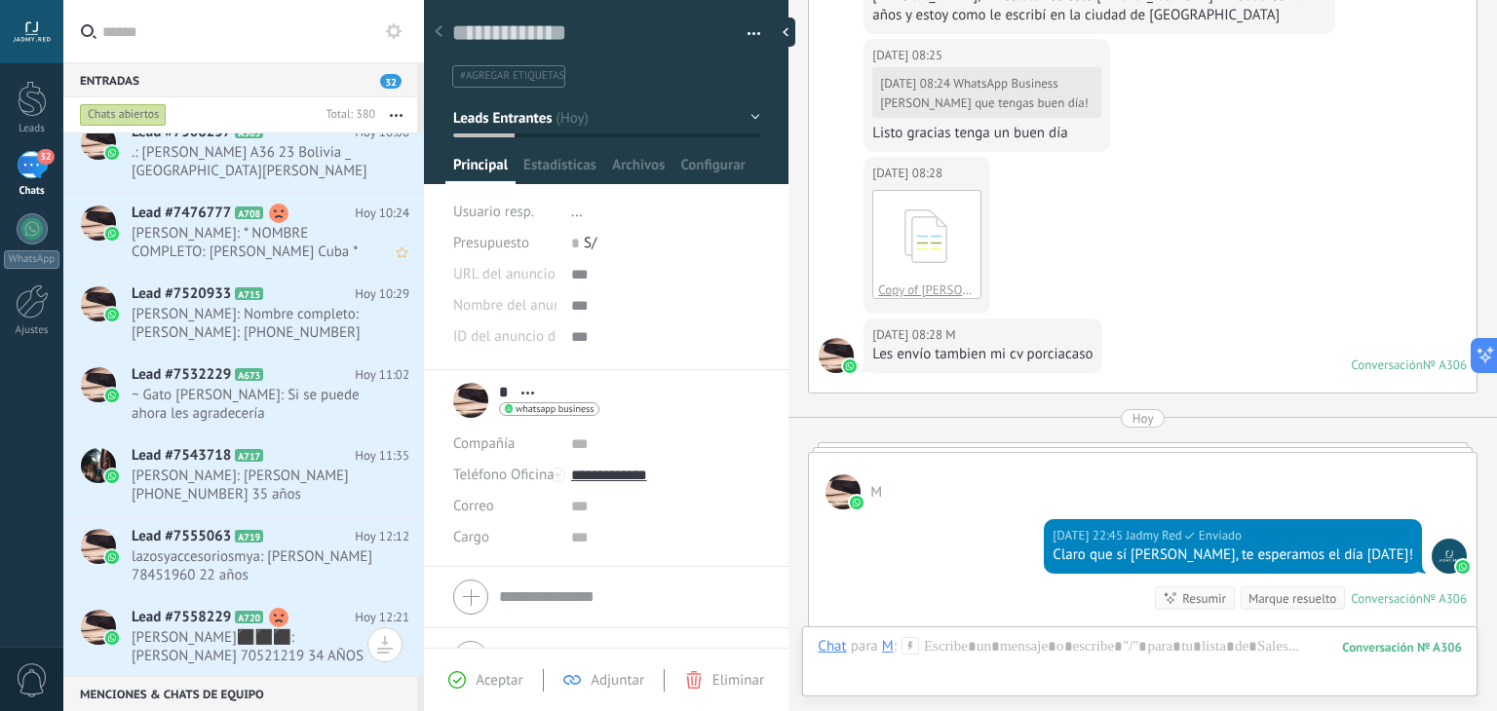
scroll to position [487, 0]
click at [316, 149] on span ".: [PERSON_NAME] A36 23 Bolivia _ [GEOGRAPHIC_DATA][PERSON_NAME]" at bounding box center [252, 162] width 241 height 37
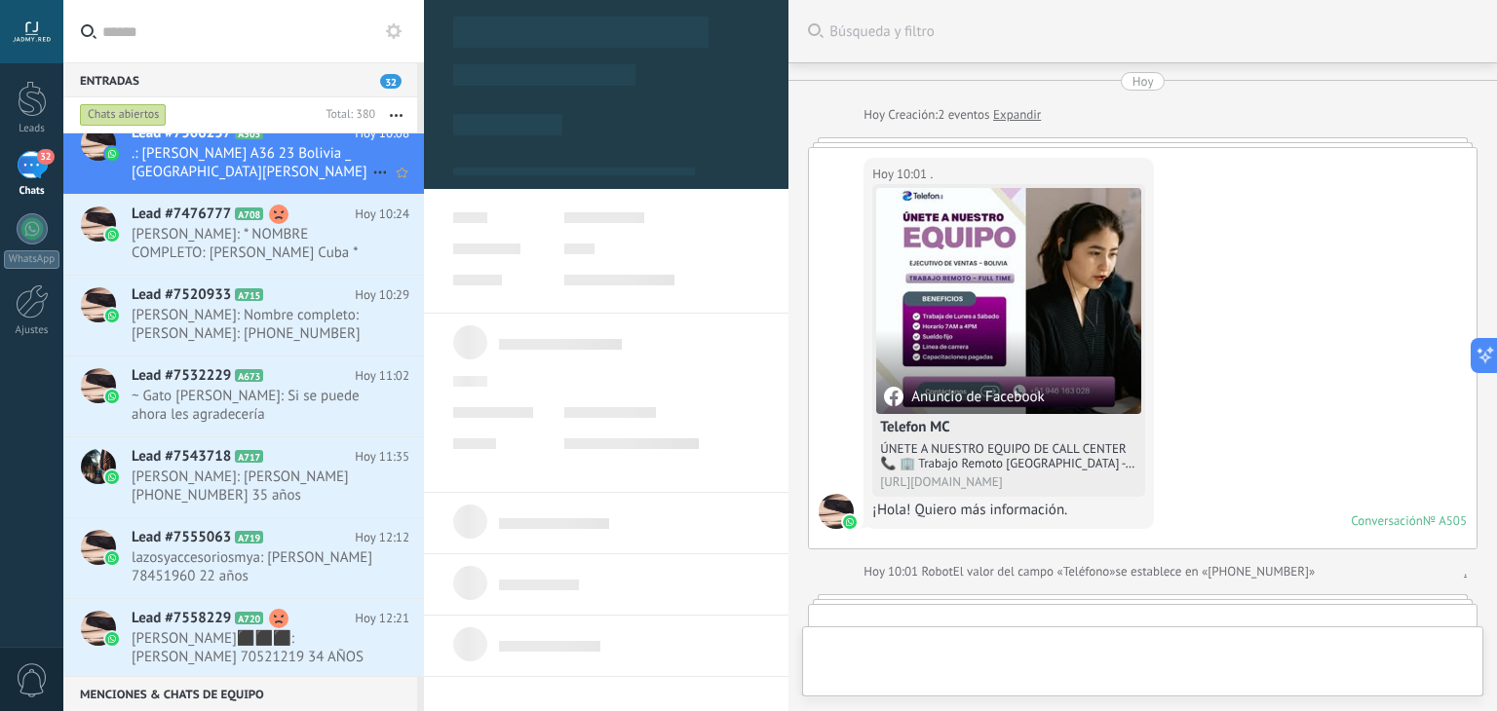
type textarea "**********"
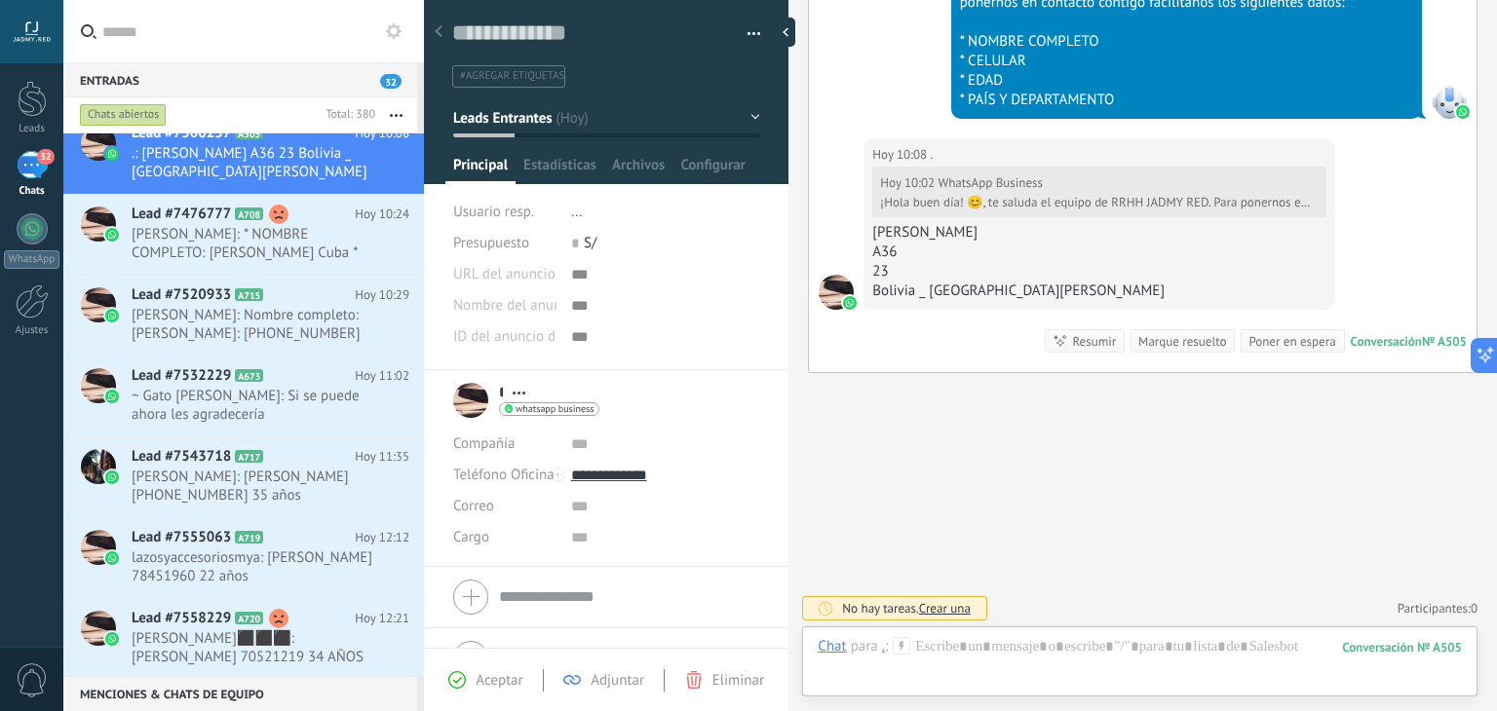
scroll to position [511, 0]
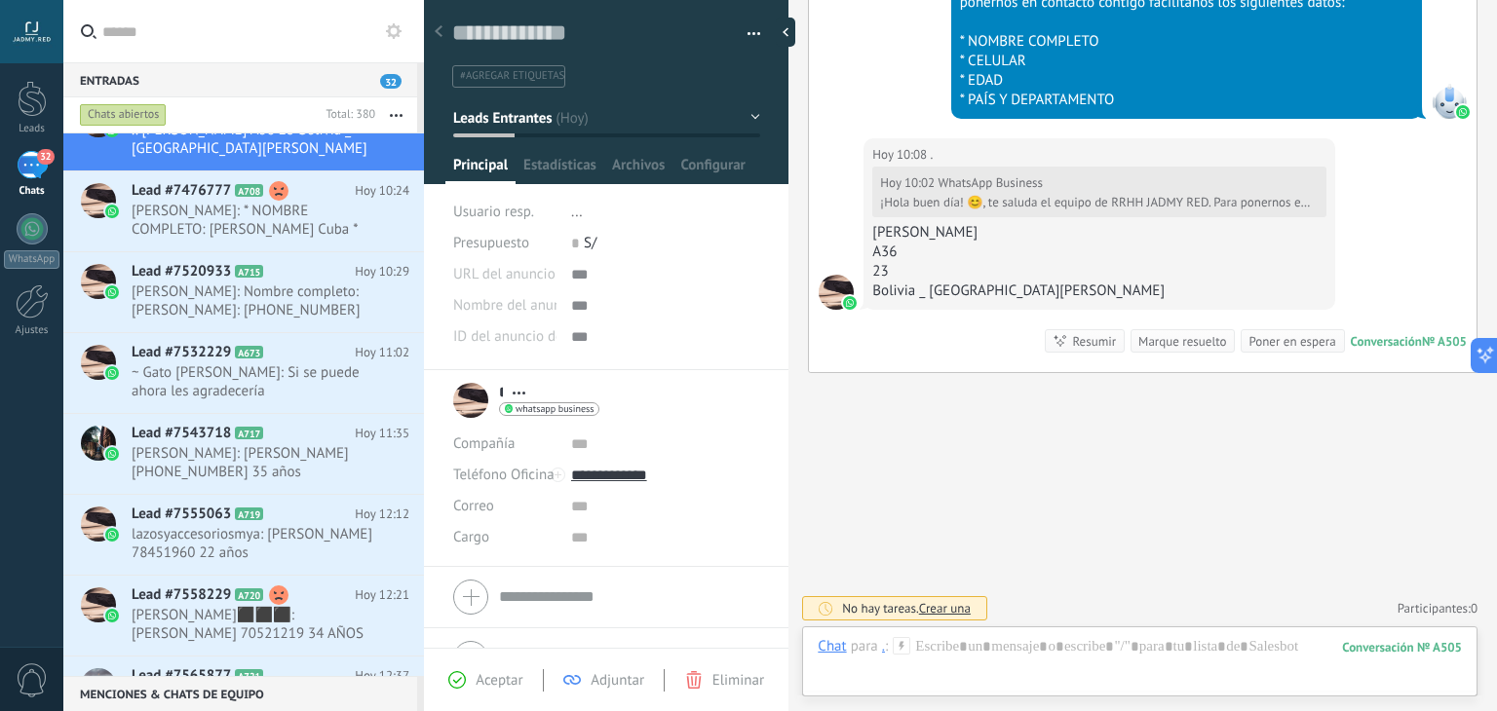
drag, startPoint x: 1076, startPoint y: 235, endPoint x: 866, endPoint y: 235, distance: 209.6
click at [866, 235] on div "Hoy 10:08 . Hoy 10:02 WhatsApp Business ¡Hola buen día! 😊, te saluda el equipo …" at bounding box center [1099, 224] width 471 height 172
copy div "Sergio Andres Algarañaz Urbano"
click at [503, 391] on span "Abrir detalle Copie el nombre Desatar Contacto principal" at bounding box center [519, 393] width 32 height 15
click at [503, 394] on span "Abrir detalle Copie el nombre Desatar Contacto principal" at bounding box center [519, 393] width 32 height 15
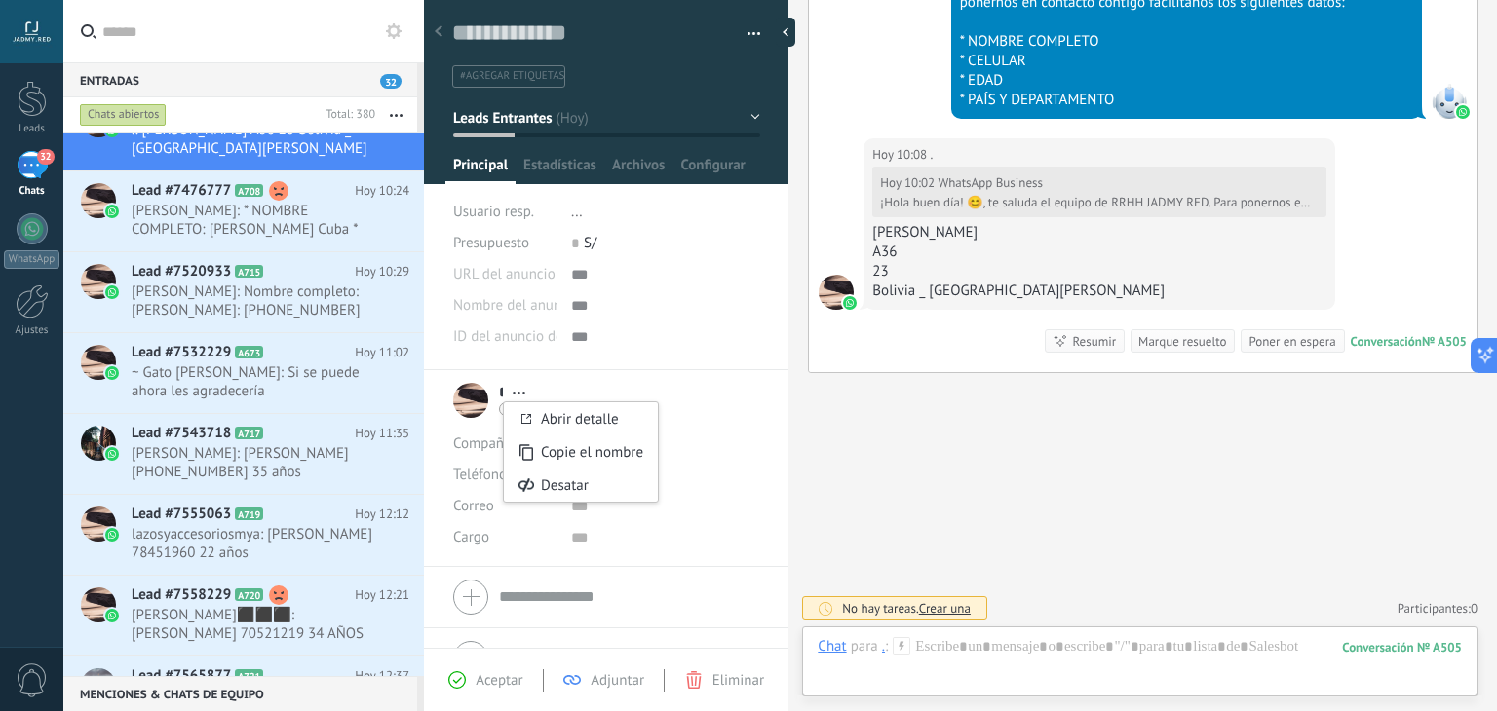
click at [498, 390] on div "* . * . Apellido Abrir detalle Copie el nombre Desatar Contacto principal" at bounding box center [526, 400] width 146 height 49
click at [500, 391] on input "*" at bounding box center [501, 392] width 4 height 19
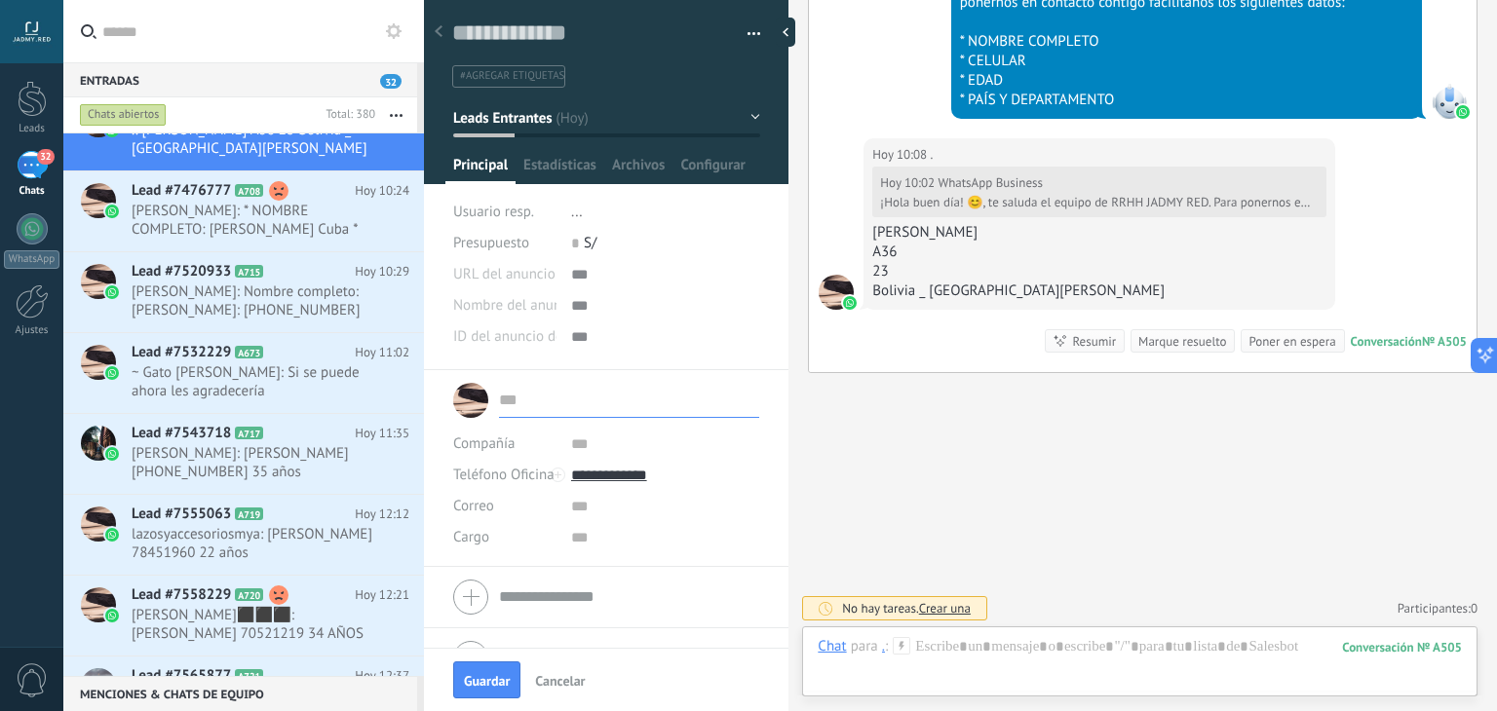
type input "**********"
click at [512, 69] on span "#agregar etiquetas" at bounding box center [512, 76] width 104 height 14
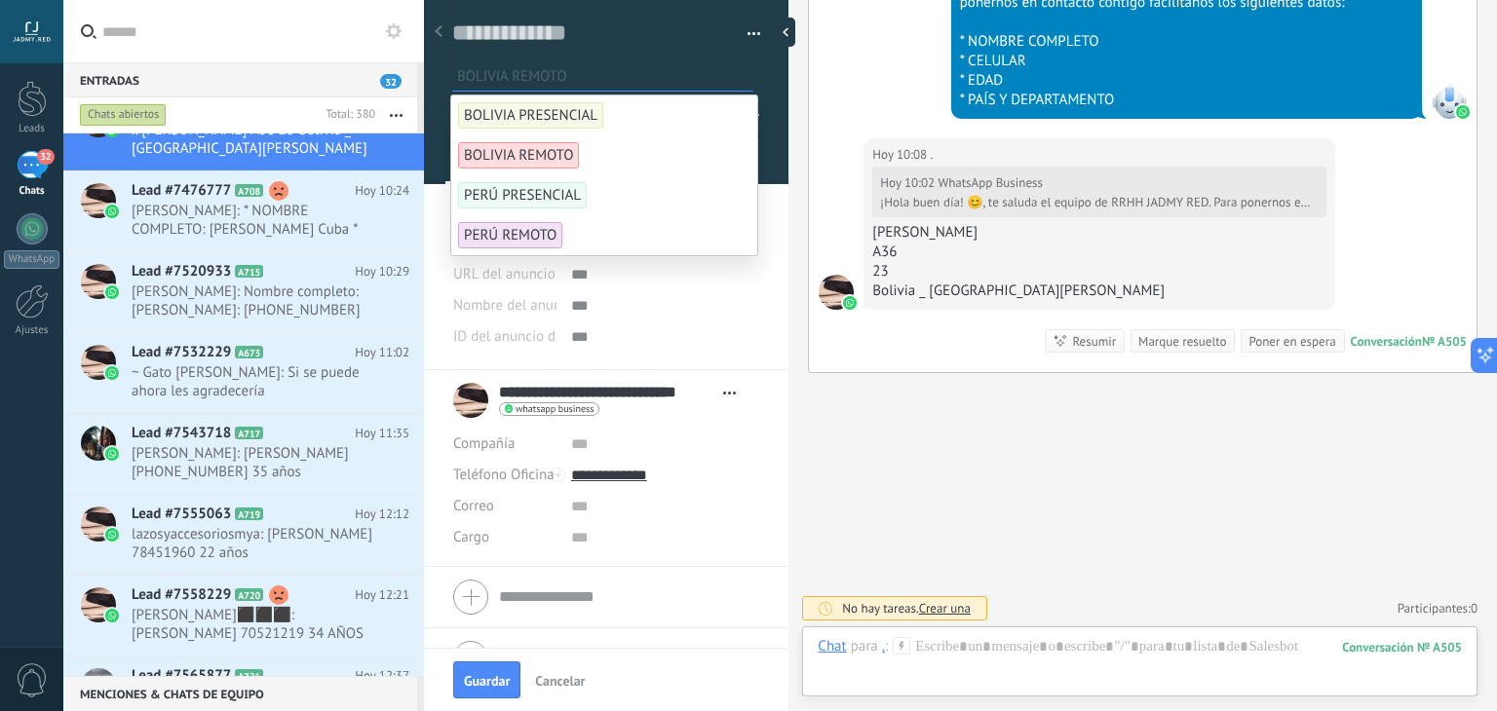
click at [553, 142] on span "BOLIVIA REMOTO" at bounding box center [518, 155] width 121 height 26
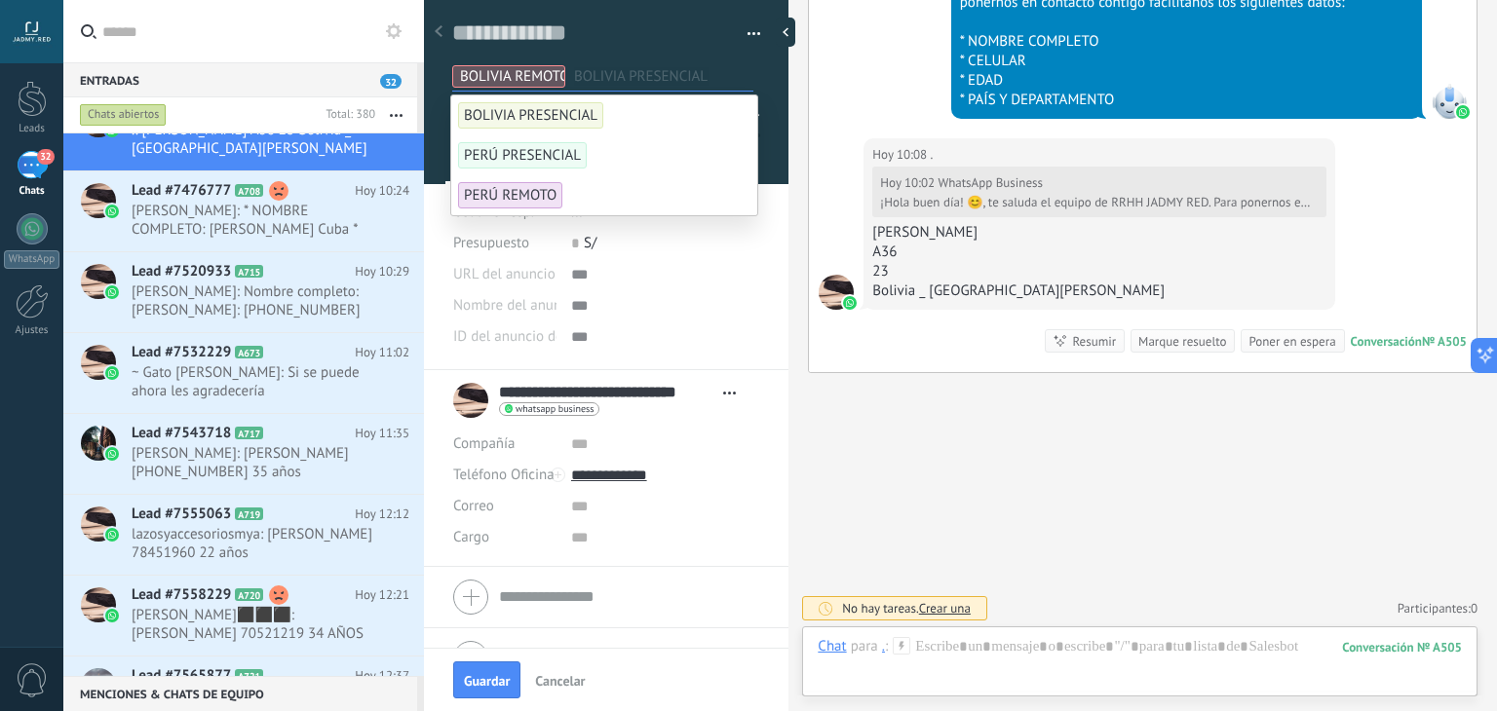
click at [902, 644] on use at bounding box center [902, 645] width 17 height 17
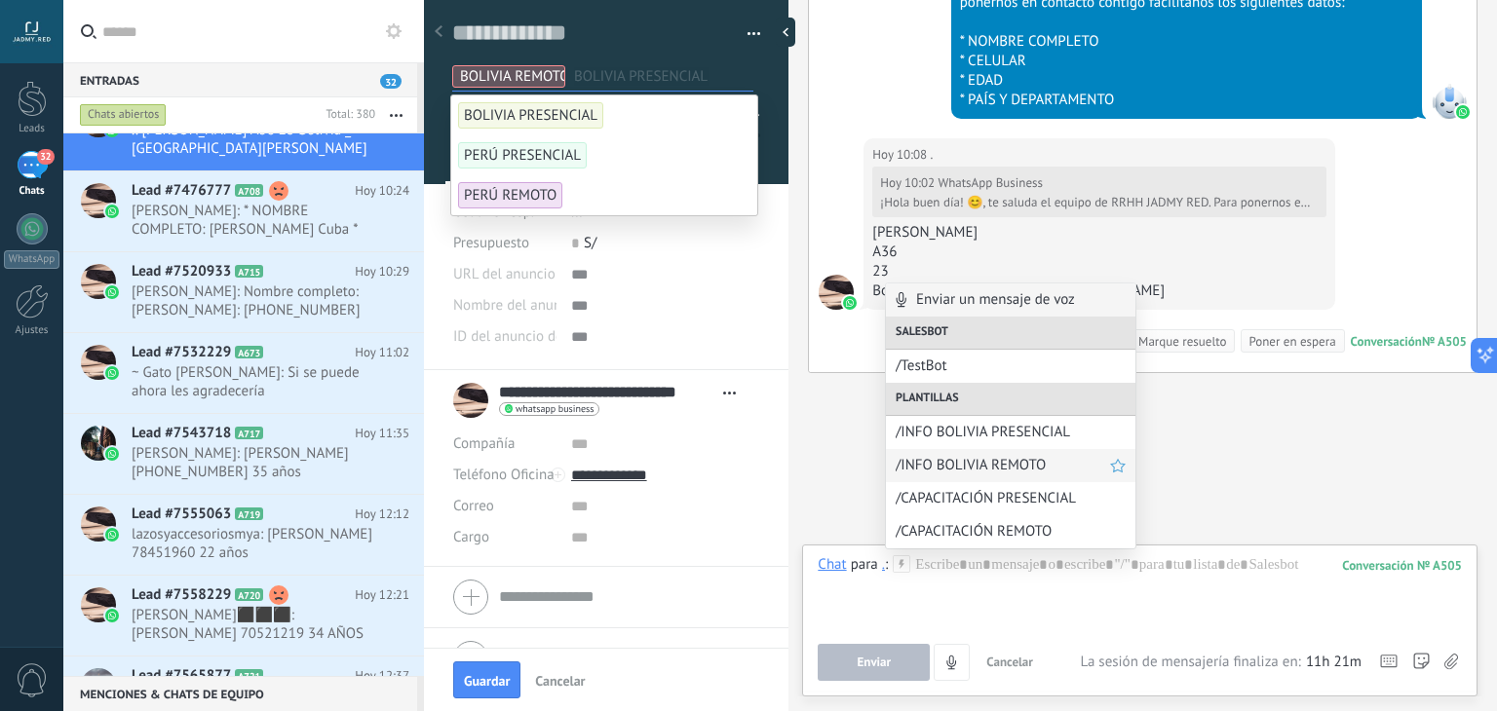
click at [995, 462] on span "/INFO BOLIVIA REMOTO" at bounding box center [1003, 465] width 214 height 19
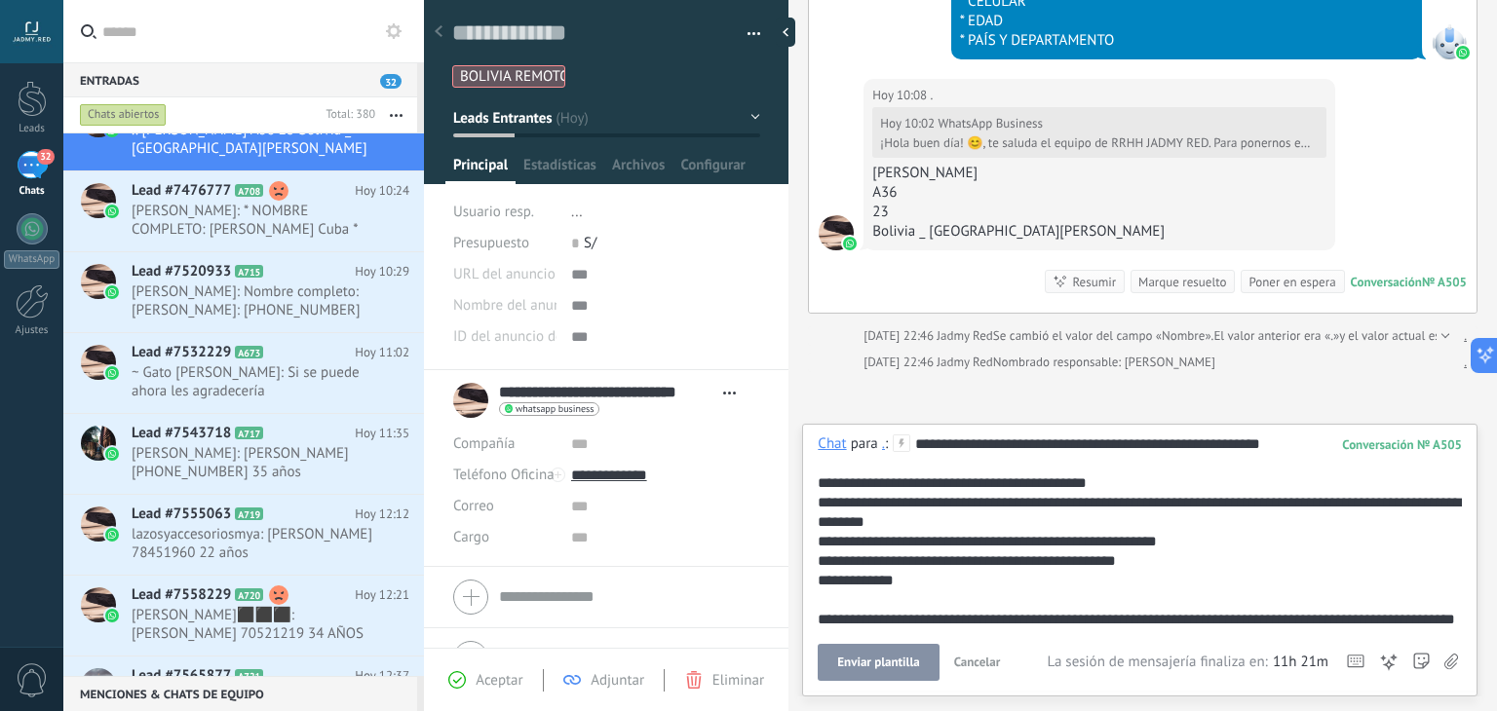
drag, startPoint x: 1084, startPoint y: 470, endPoint x: 923, endPoint y: 442, distance: 163.1
click at [923, 442] on div "**********" at bounding box center [1137, 591] width 638 height 312
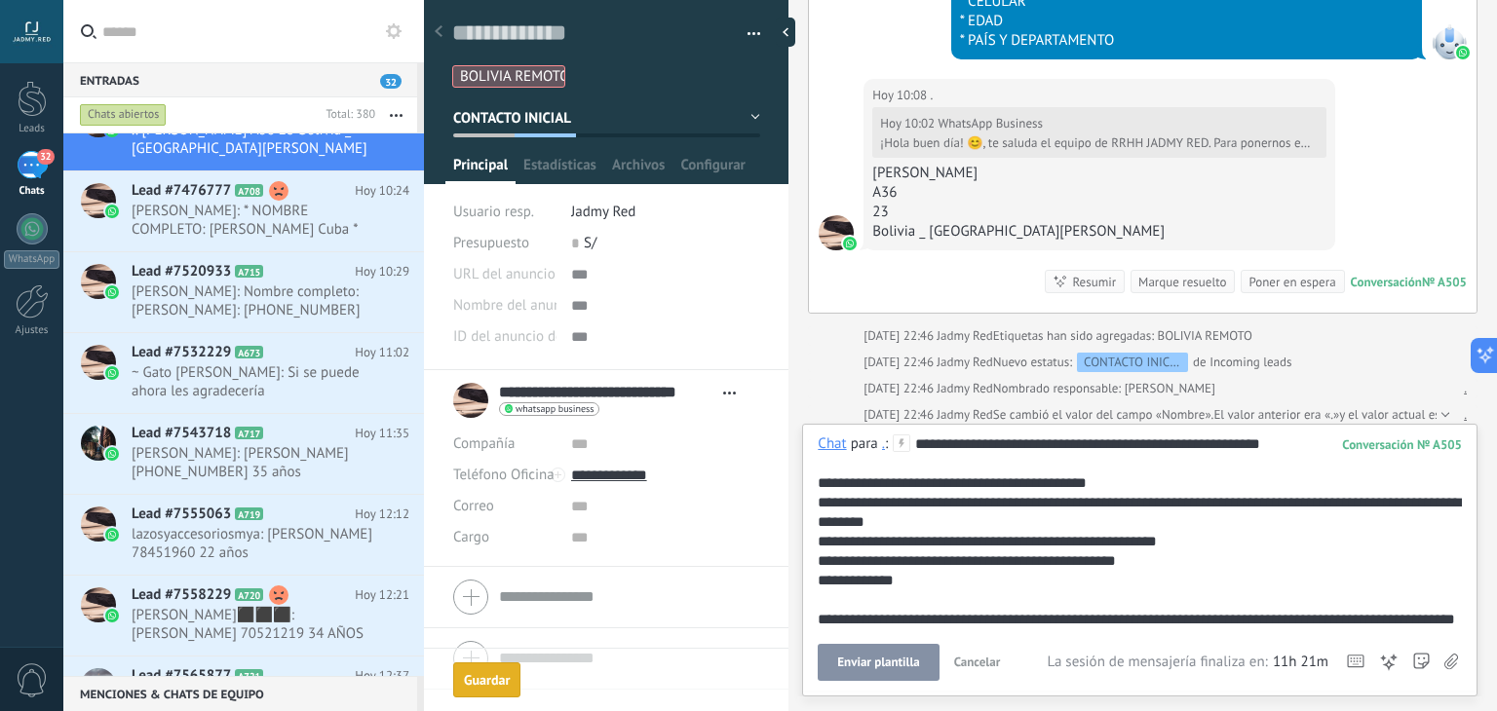
scroll to position [835, 0]
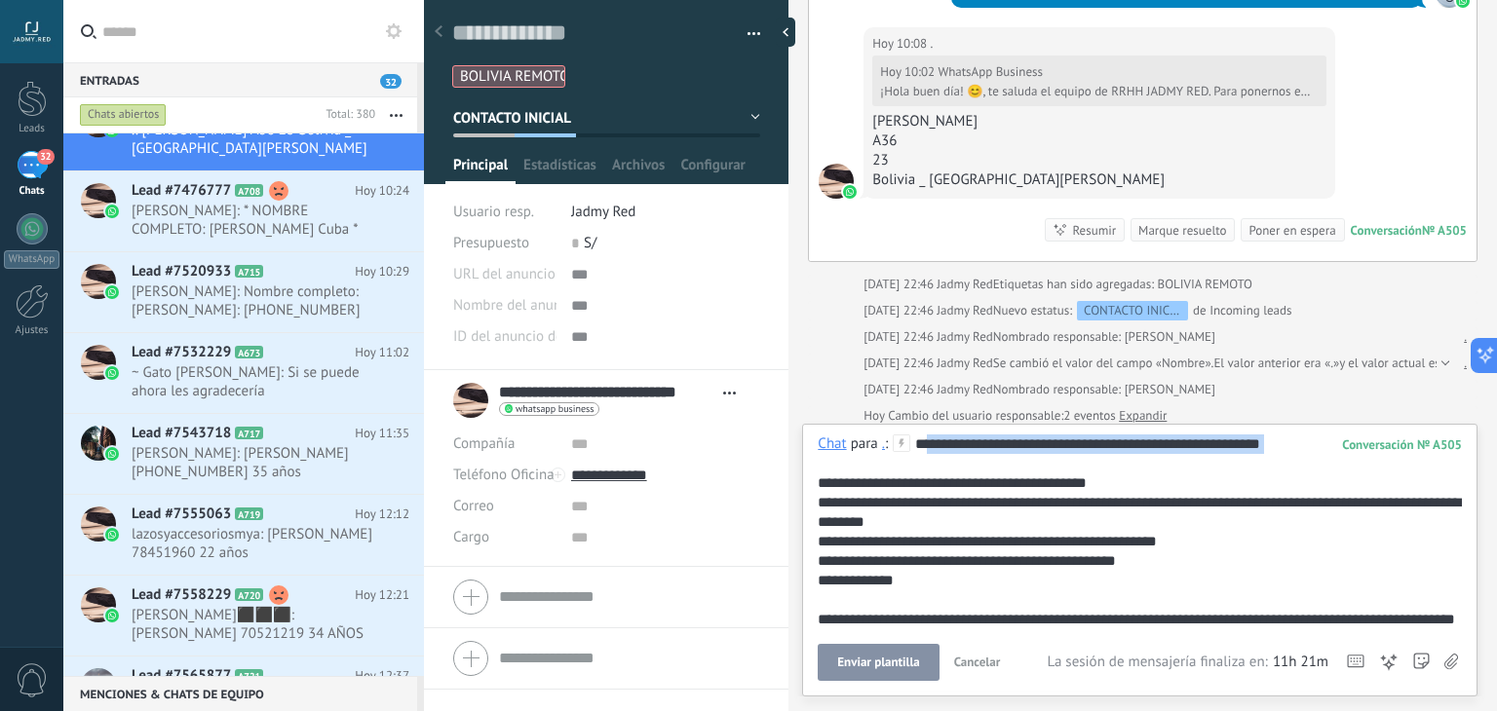
drag, startPoint x: 948, startPoint y: 465, endPoint x: 924, endPoint y: 442, distance: 33.1
click at [924, 442] on div "**********" at bounding box center [1137, 591] width 638 height 312
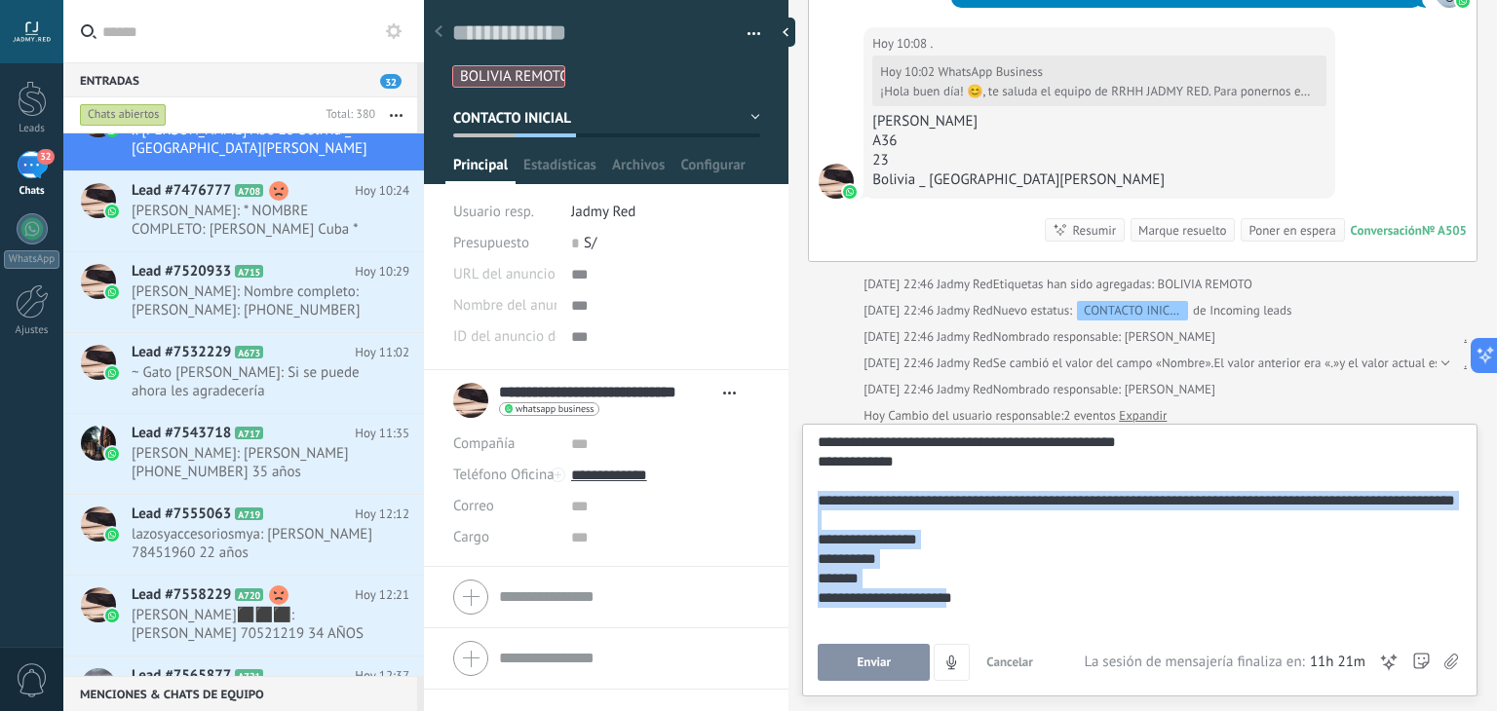
scroll to position [97, 0]
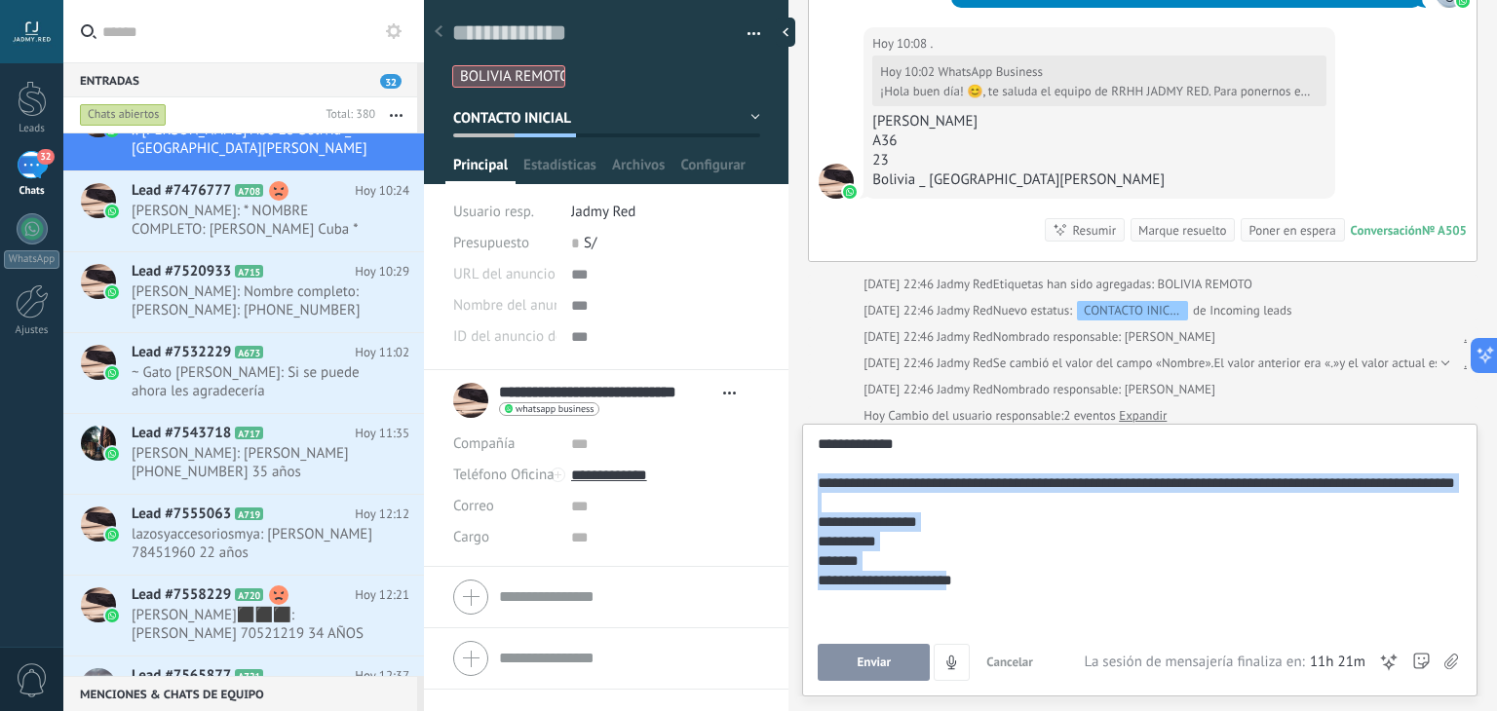
drag, startPoint x: 819, startPoint y: 595, endPoint x: 1068, endPoint y: 663, distance: 258.7
click at [1068, 663] on div "**********" at bounding box center [1140, 558] width 644 height 247
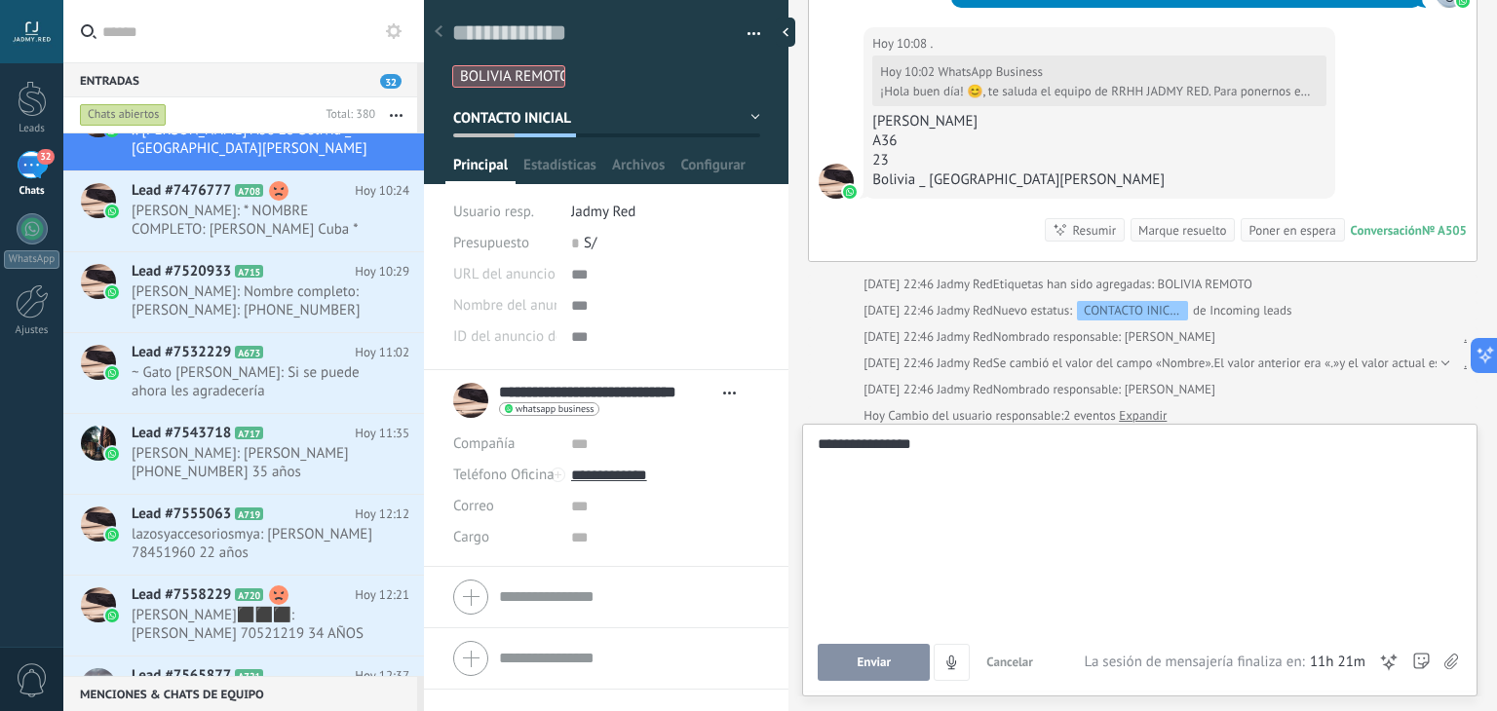
scroll to position [0, 0]
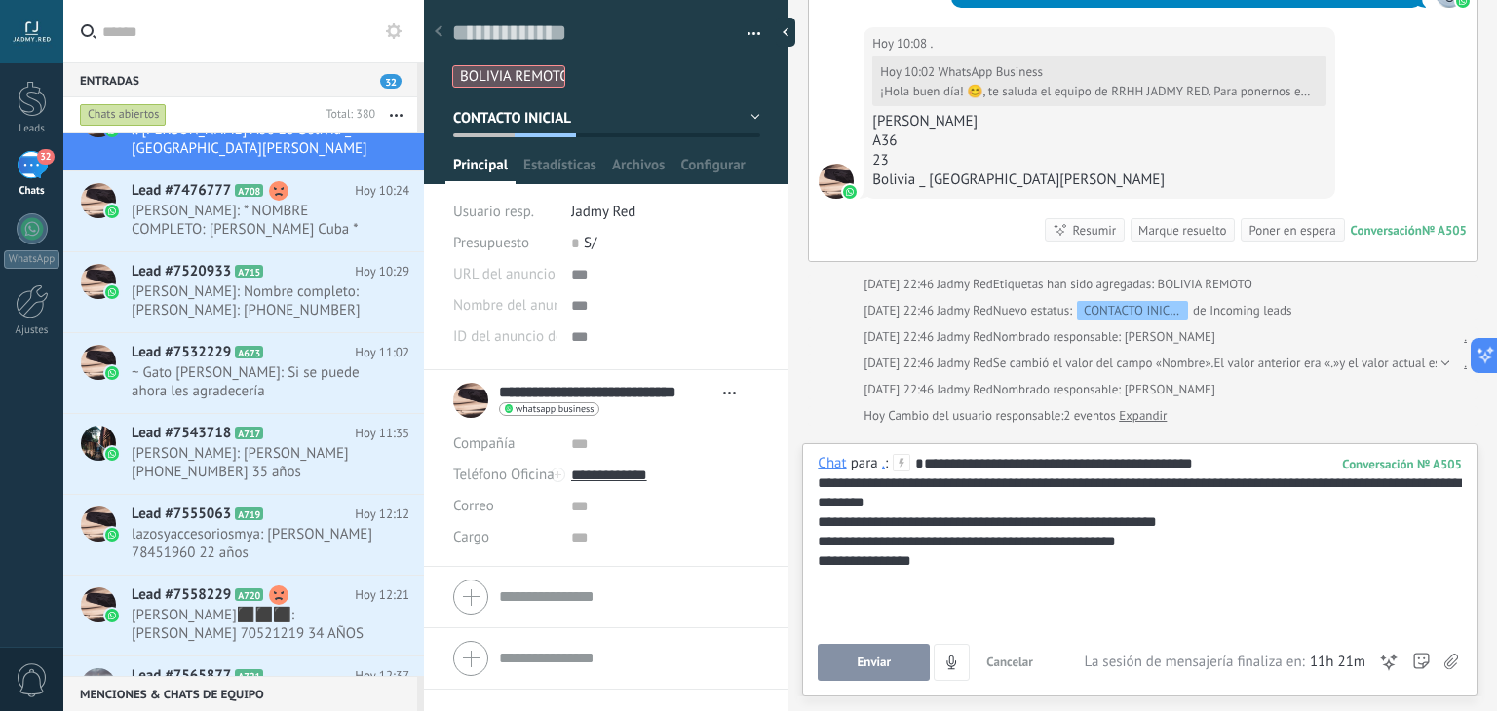
click at [864, 670] on span "Enviar" at bounding box center [875, 663] width 34 height 14
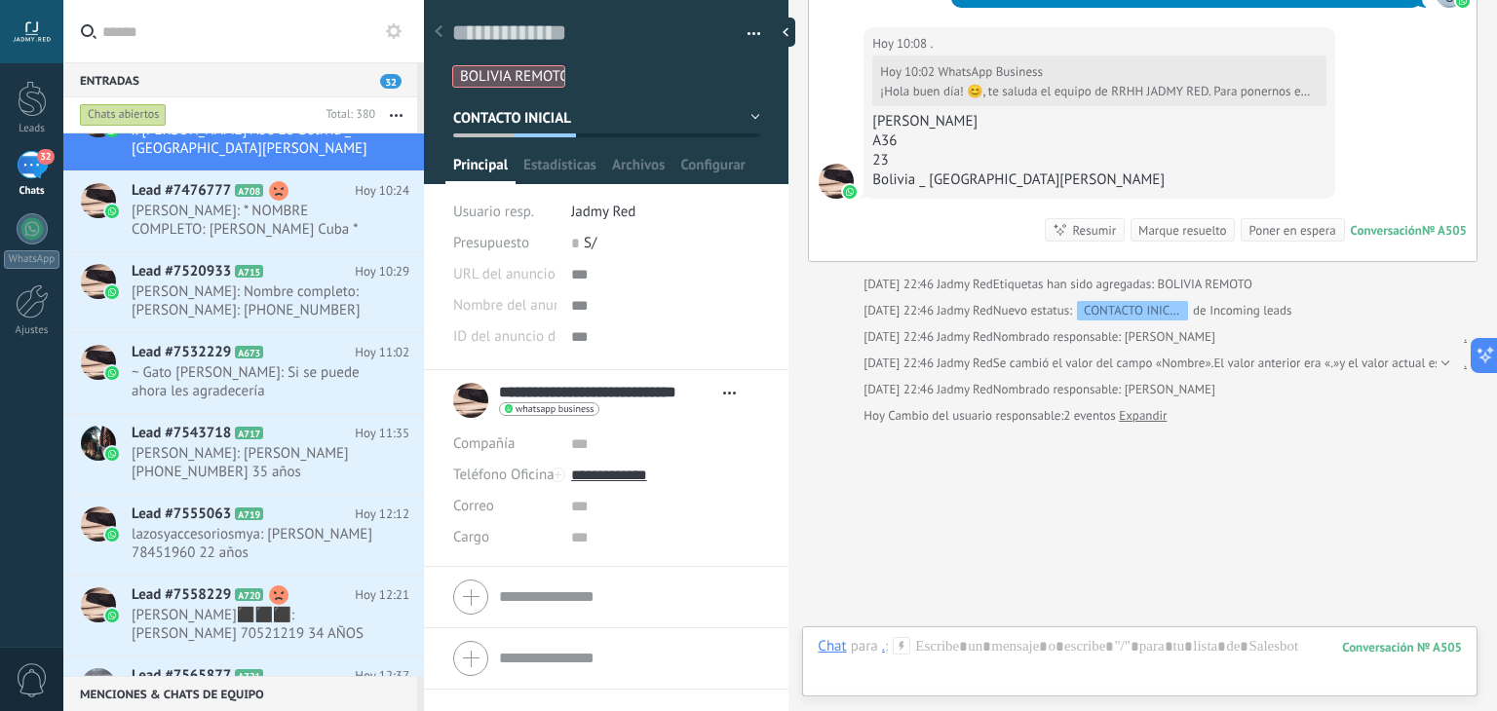
scroll to position [832, 0]
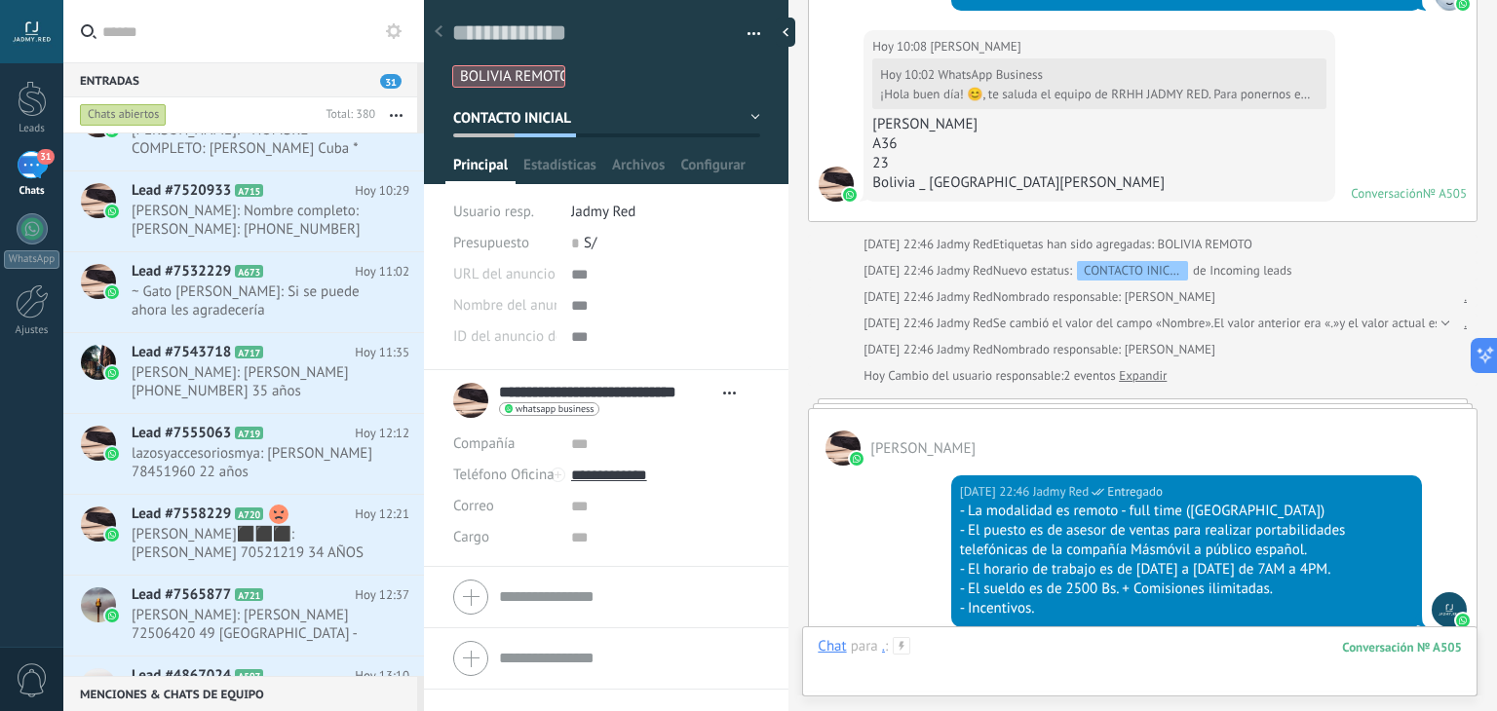
click at [994, 644] on div at bounding box center [1140, 666] width 644 height 58
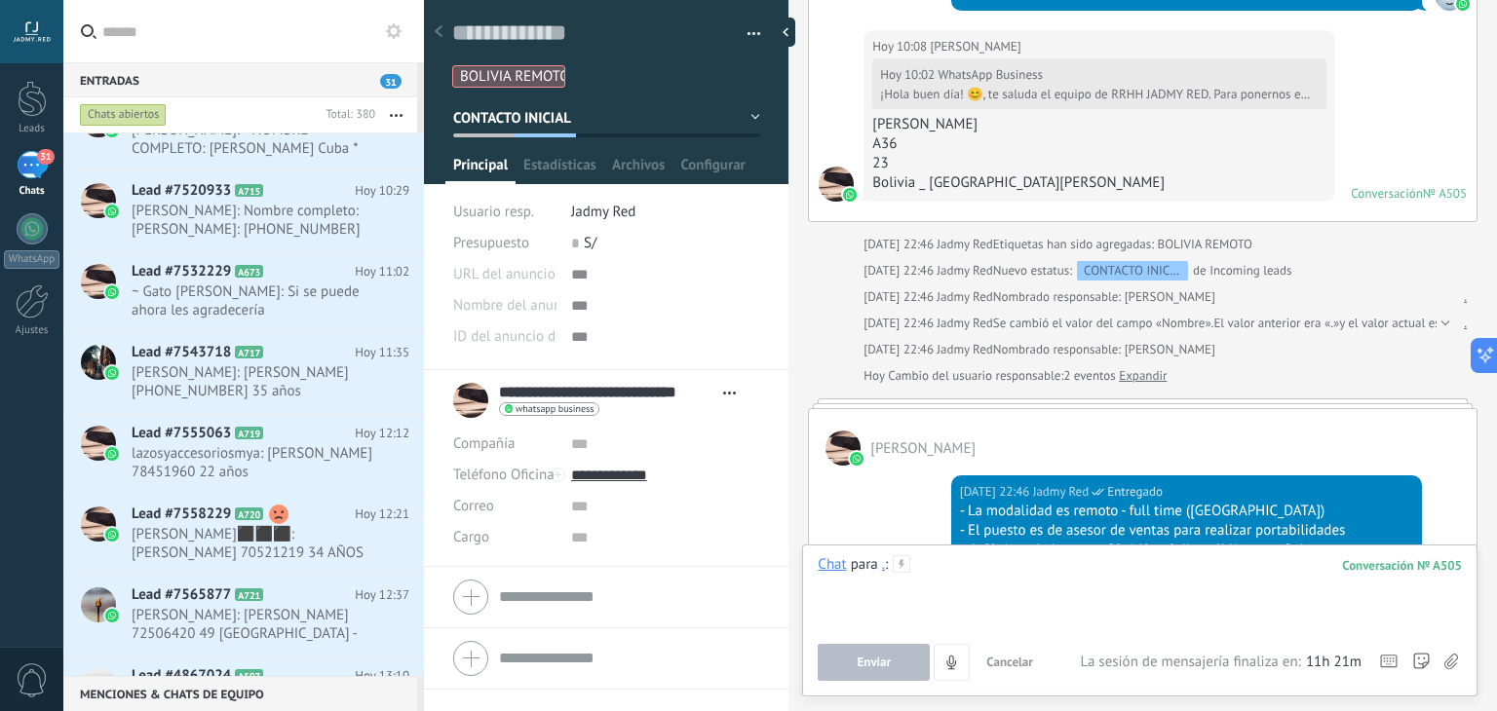
paste div
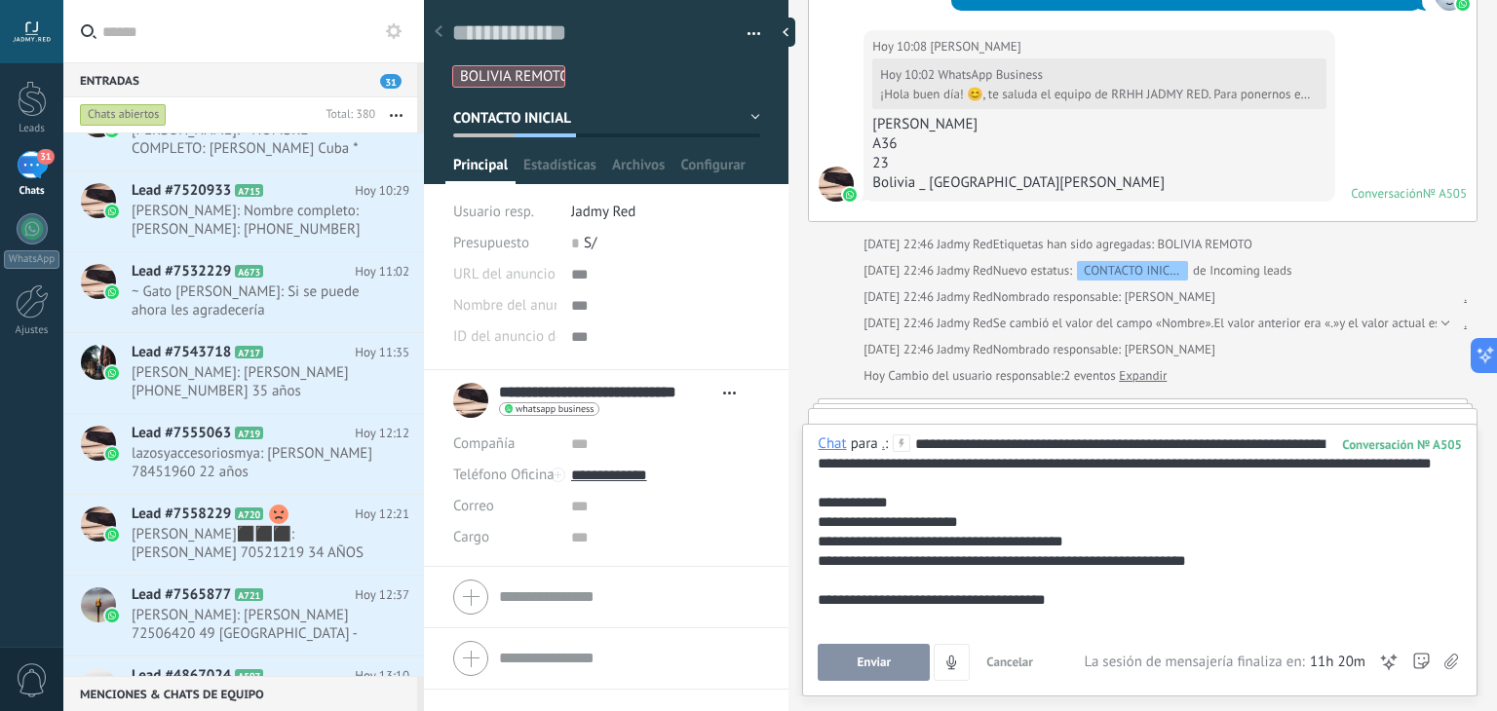
click at [852, 669] on button "Enviar" at bounding box center [874, 662] width 112 height 37
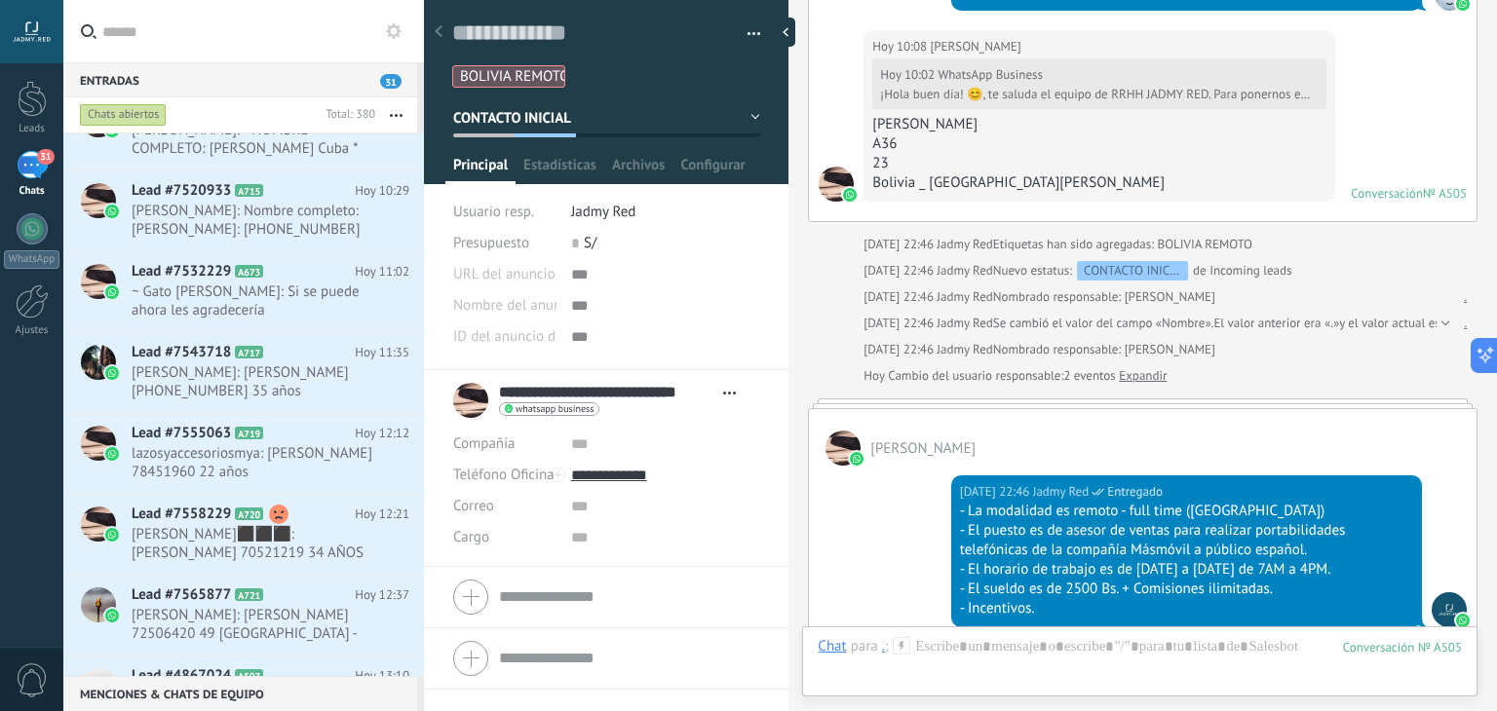
scroll to position [1377, 0]
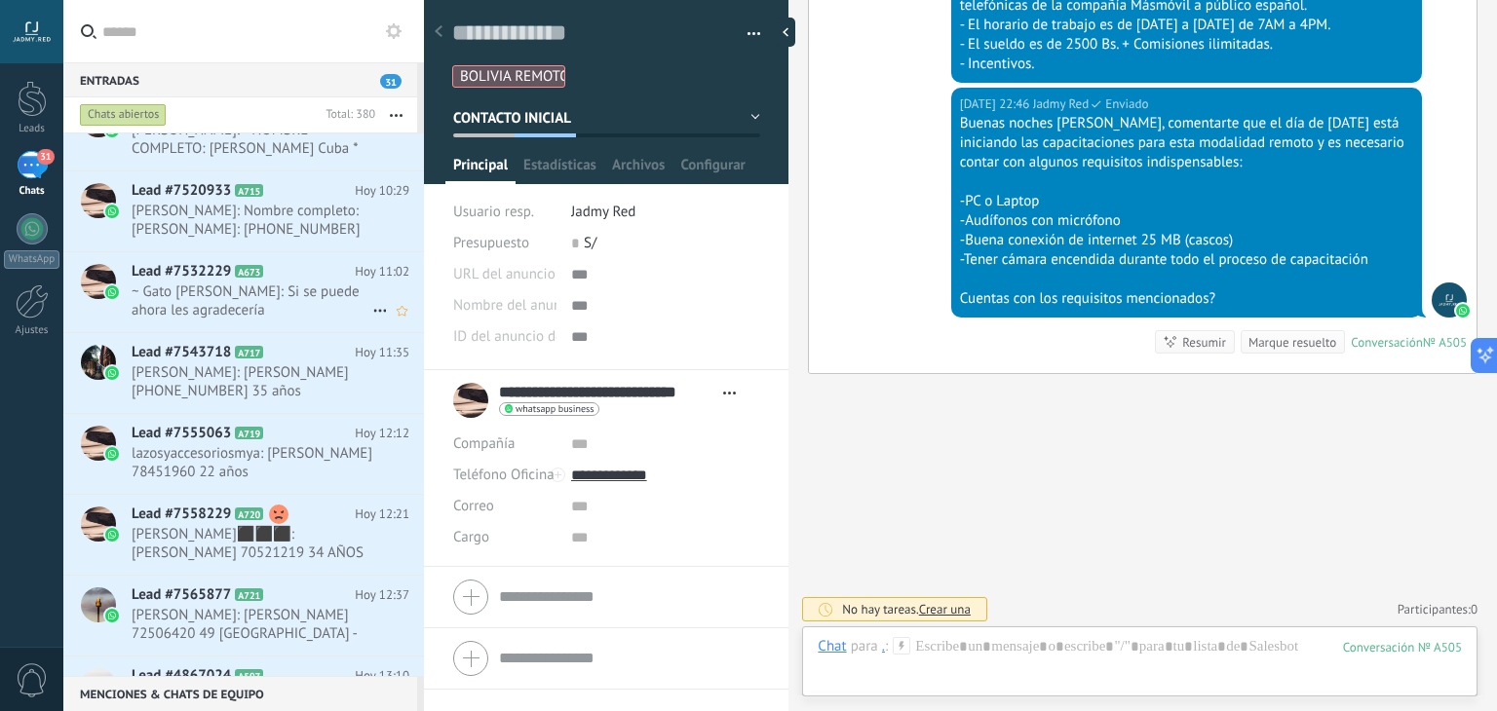
click at [219, 313] on span "~ Gato [PERSON_NAME]: Si se puede ahora les agradecería" at bounding box center [252, 301] width 241 height 37
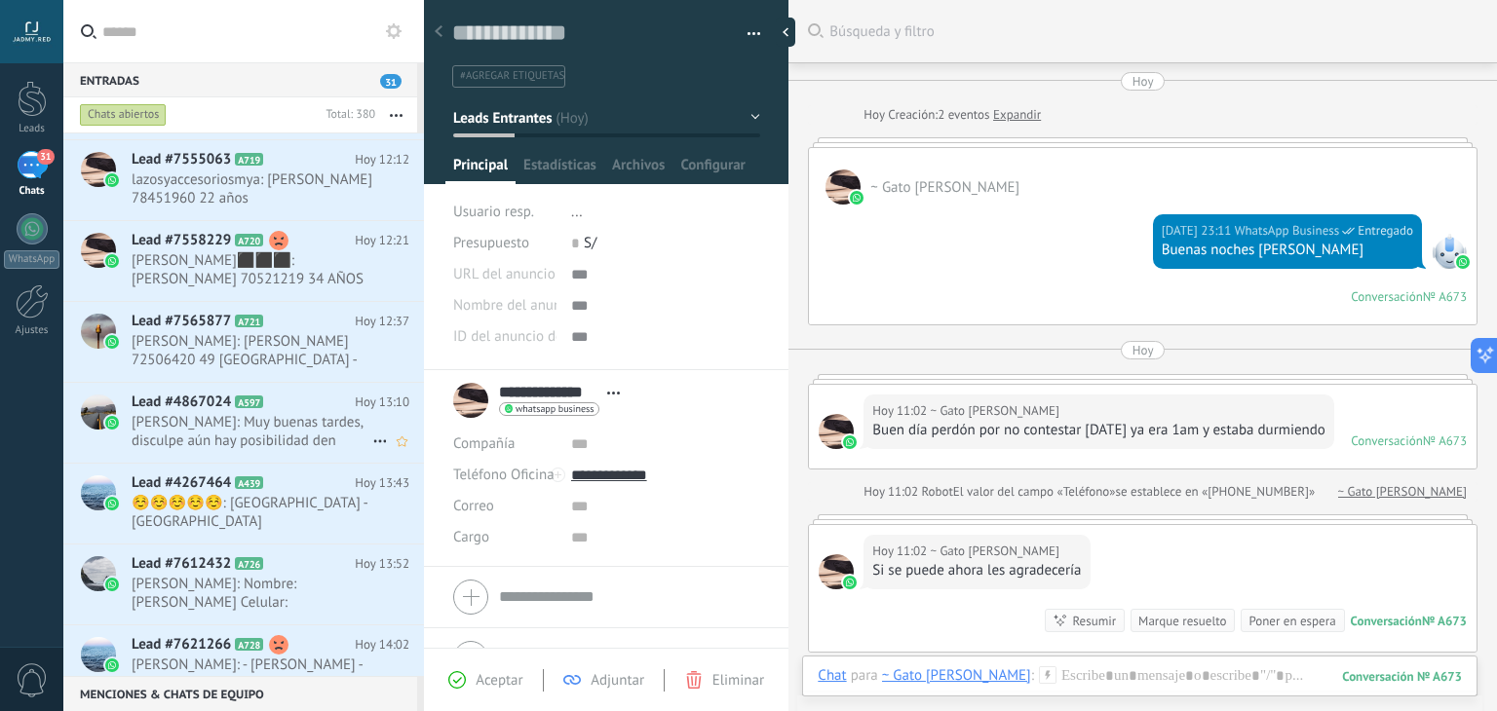
scroll to position [784, 0]
click at [253, 333] on span "[PERSON_NAME]: [PERSON_NAME] 72506420 49 [GEOGRAPHIC_DATA] - [GEOGRAPHIC_DATA]" at bounding box center [252, 351] width 241 height 37
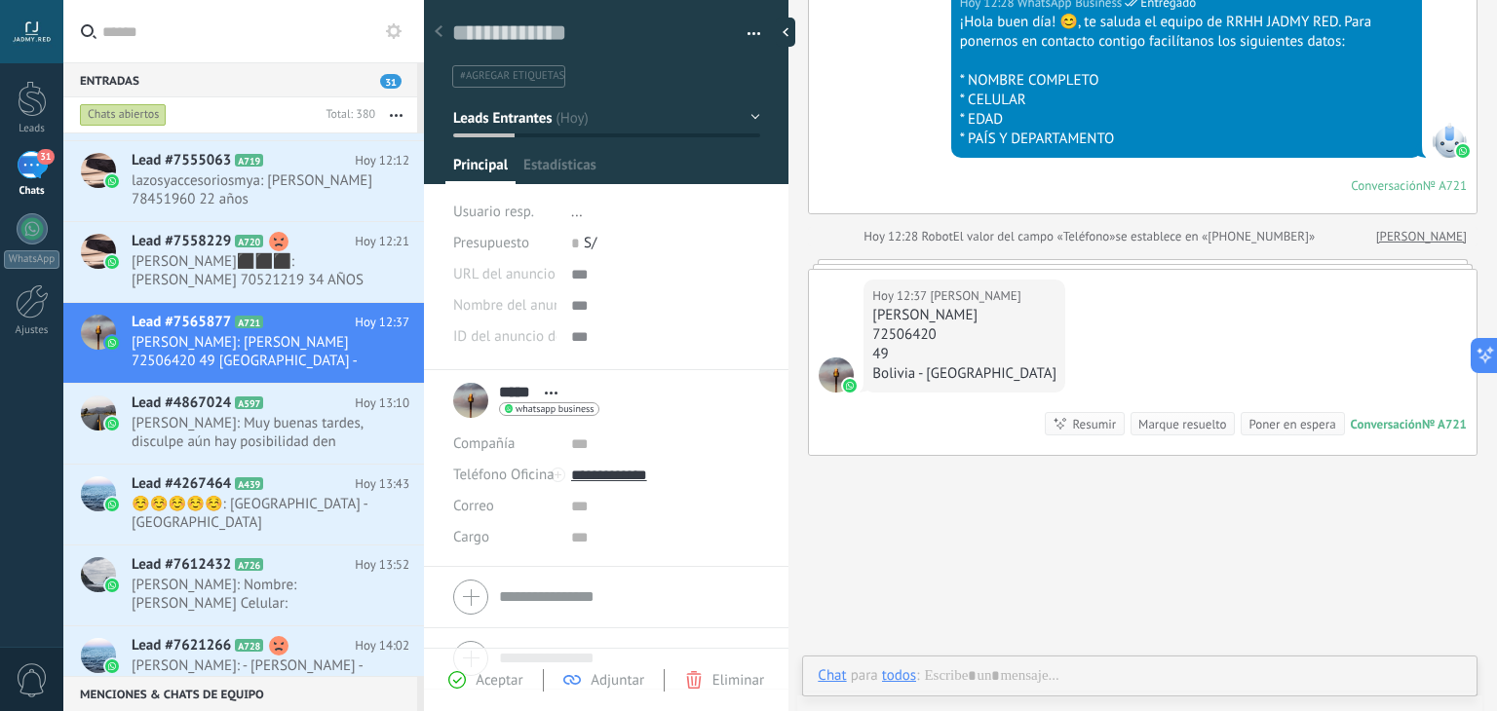
scroll to position [28, 0]
click at [1158, 425] on div "Marque resuelto" at bounding box center [1182, 424] width 88 height 19
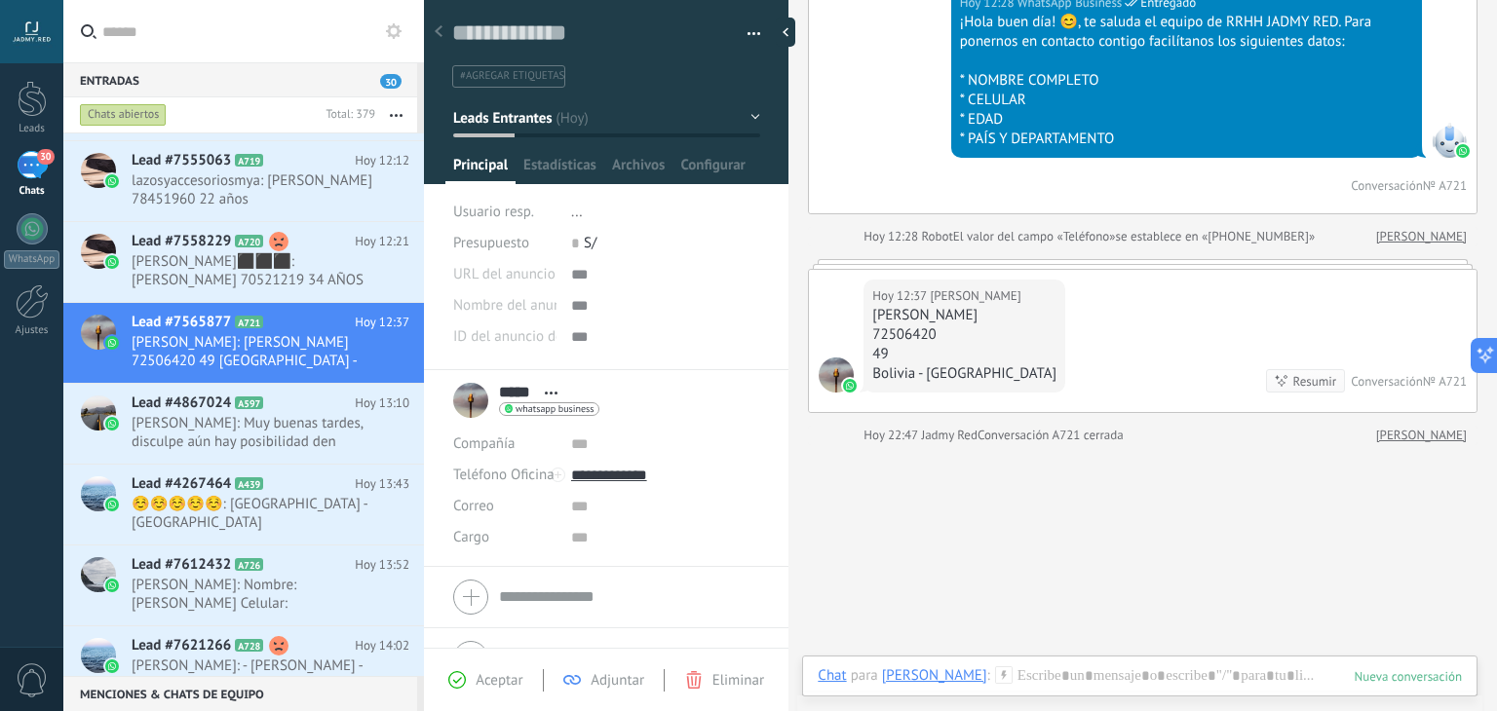
scroll to position [596, 0]
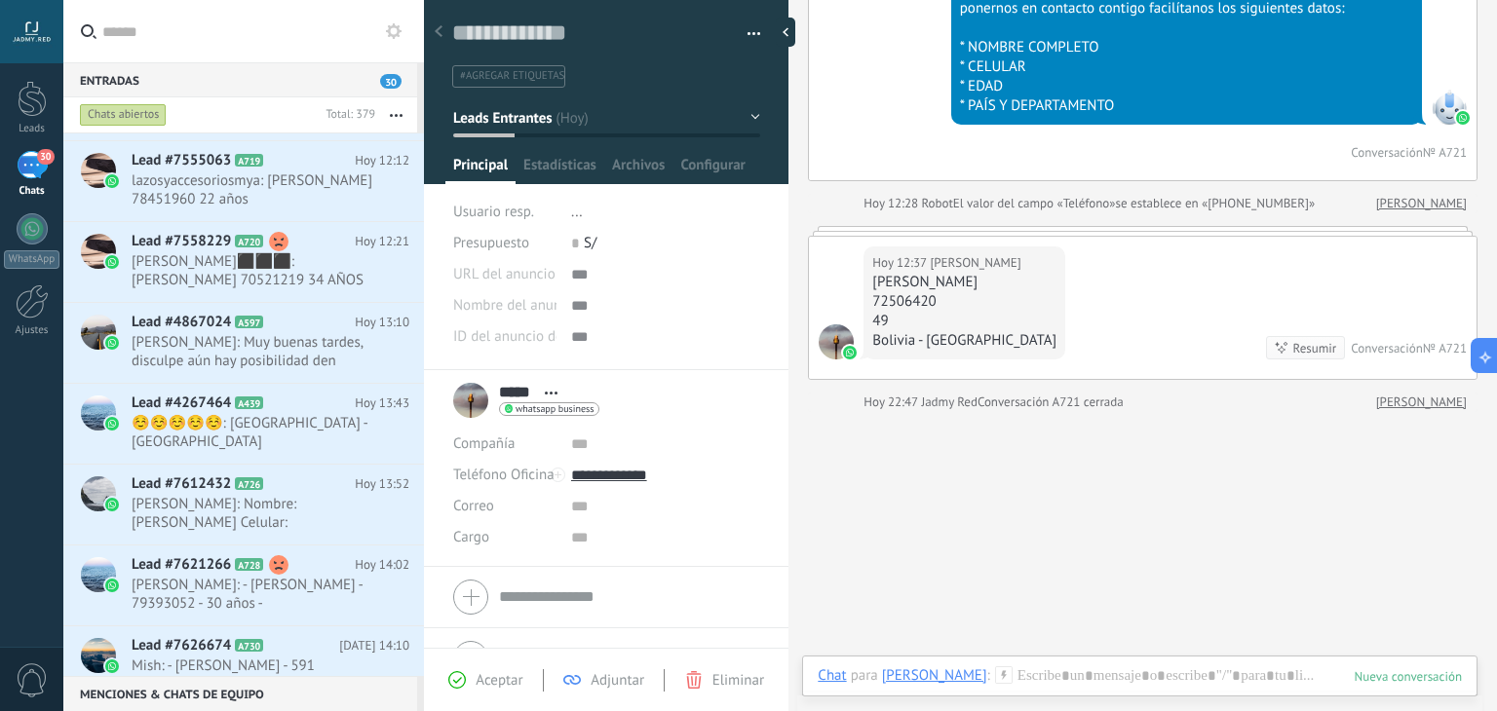
click at [503, 111] on span "Leads Entrantes" at bounding box center [502, 117] width 98 height 19
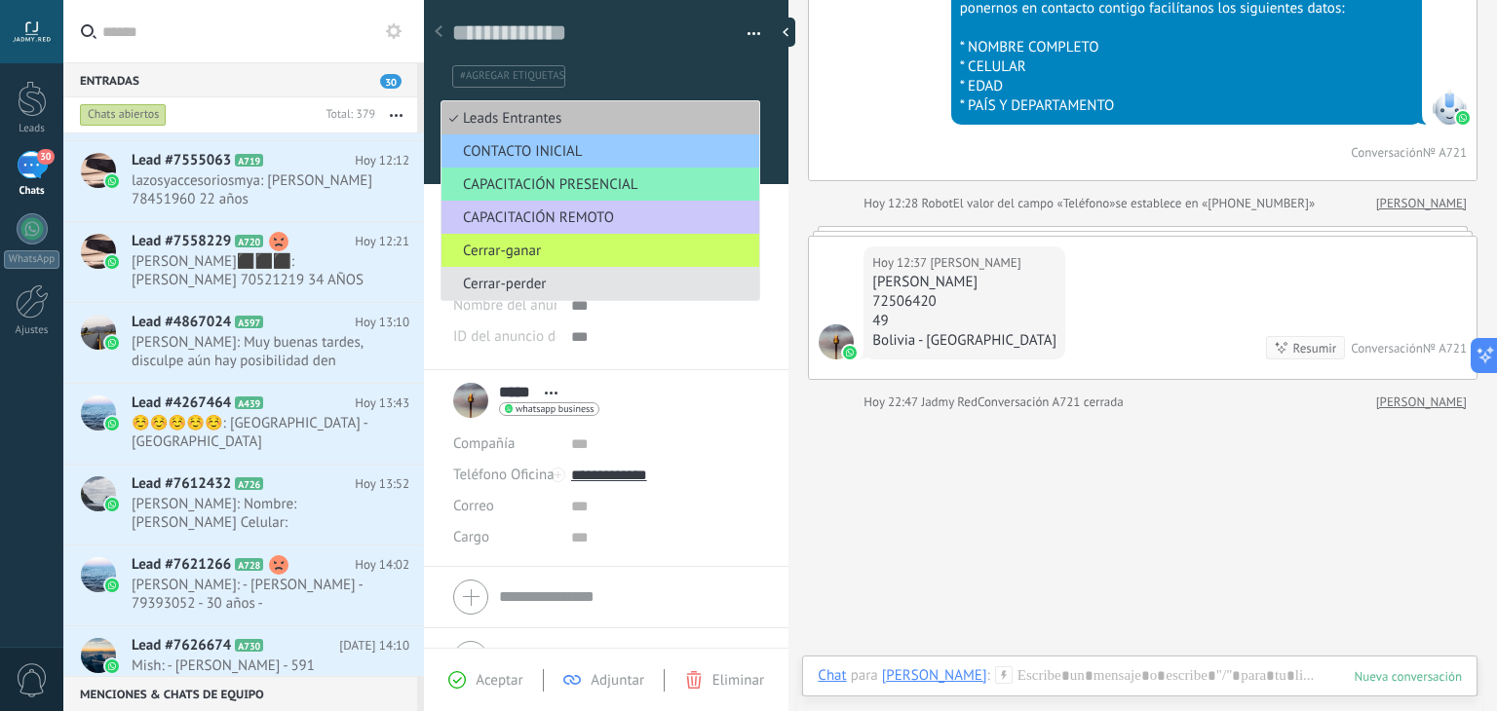
click at [537, 280] on span "Cerrar-perder" at bounding box center [598, 284] width 312 height 19
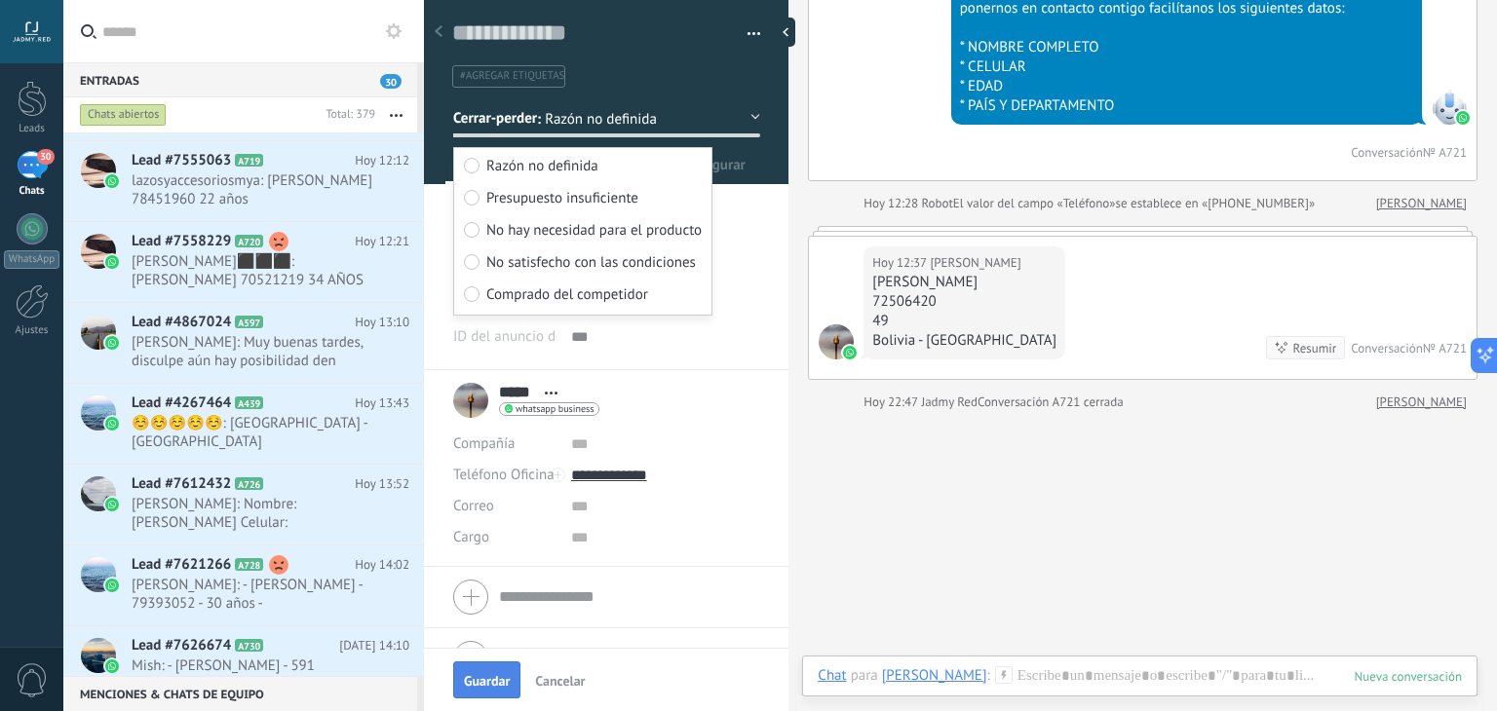
click at [483, 679] on span "Guardar" at bounding box center [487, 681] width 46 height 14
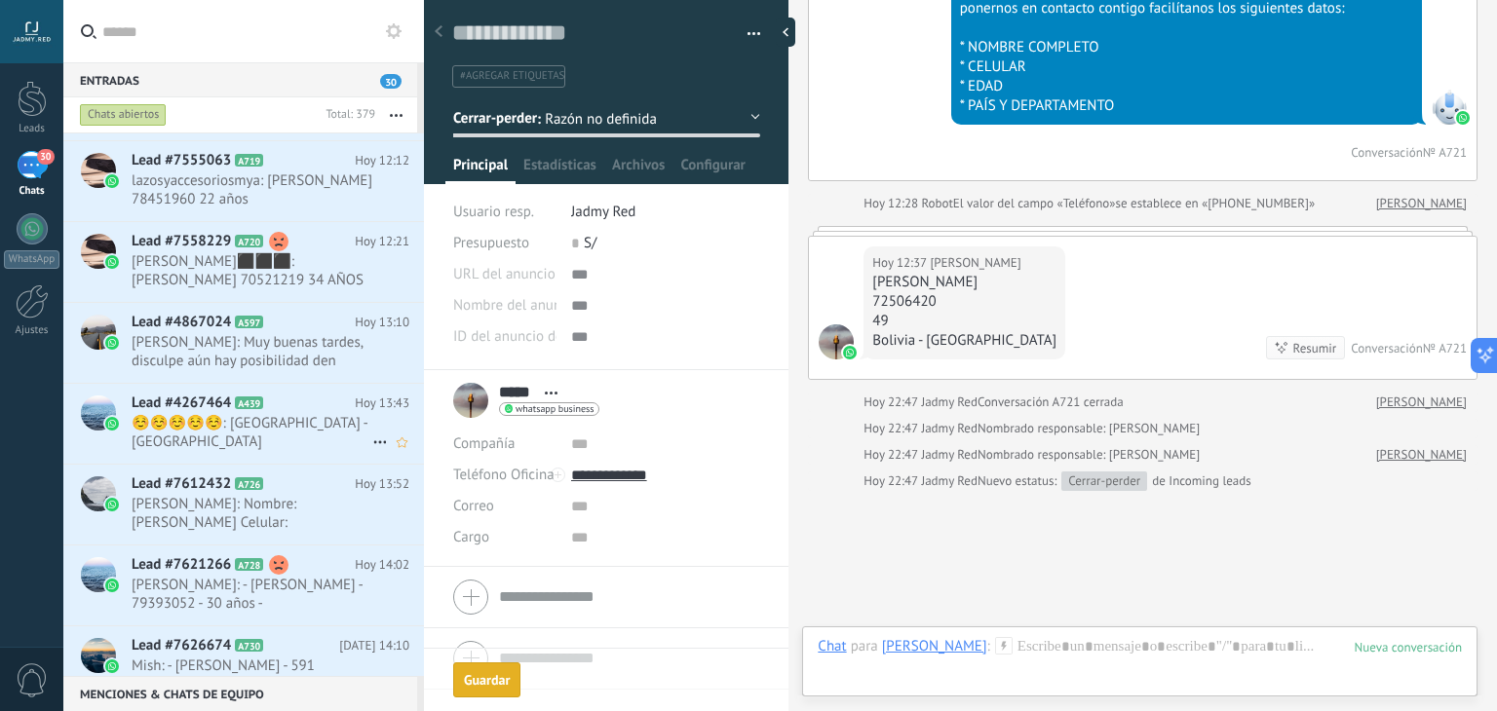
scroll to position [759, 0]
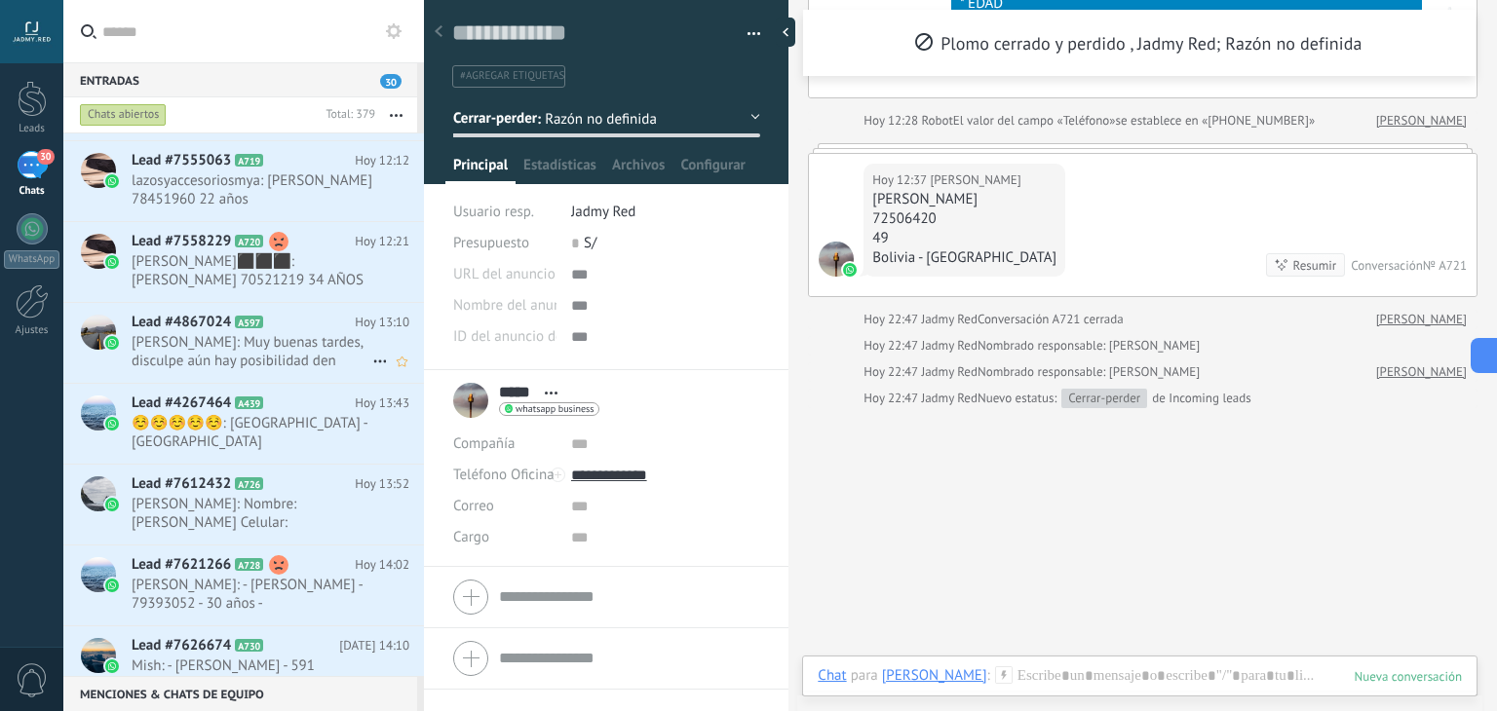
click at [250, 361] on span "[PERSON_NAME]: Muy buenas tardes, disculpe aún hay posibilidad den poder integr…" at bounding box center [252, 351] width 241 height 37
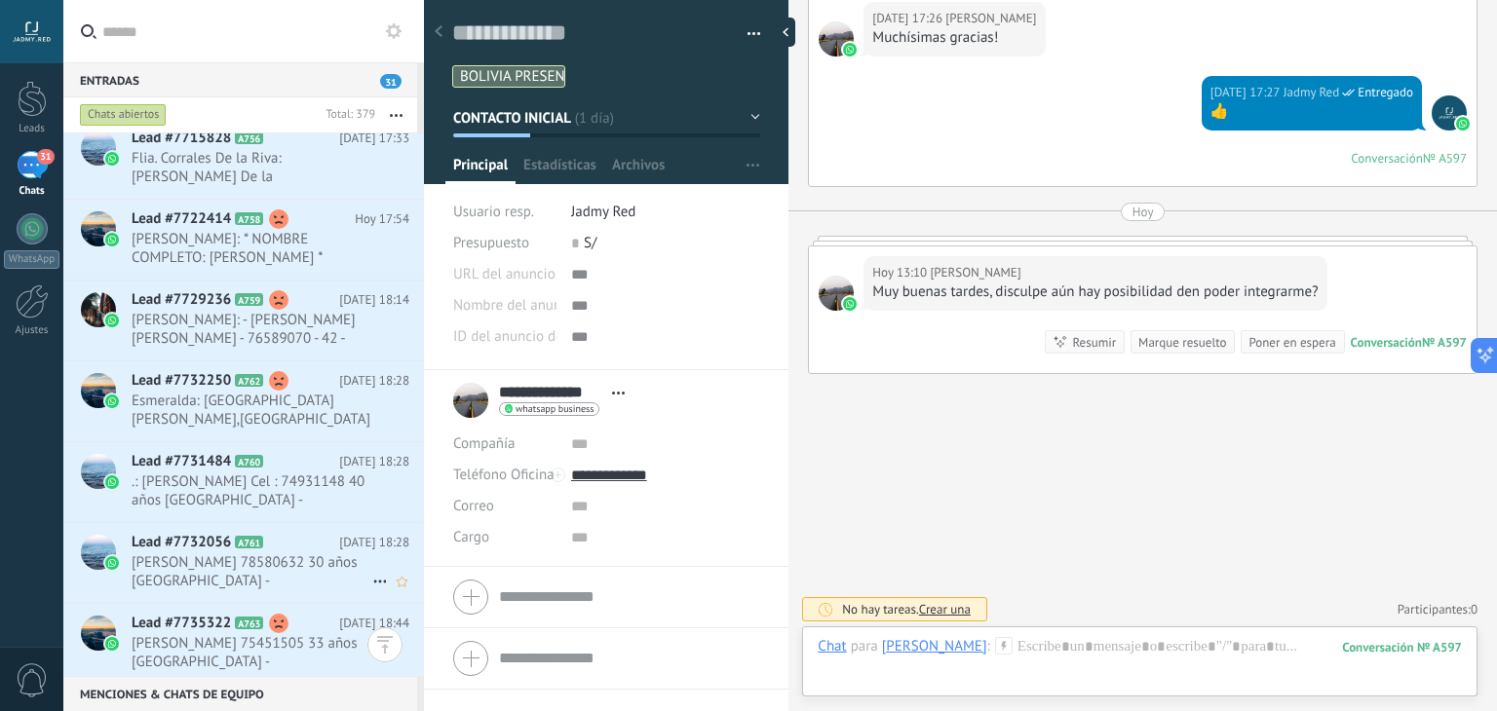
scroll to position [2062, 0]
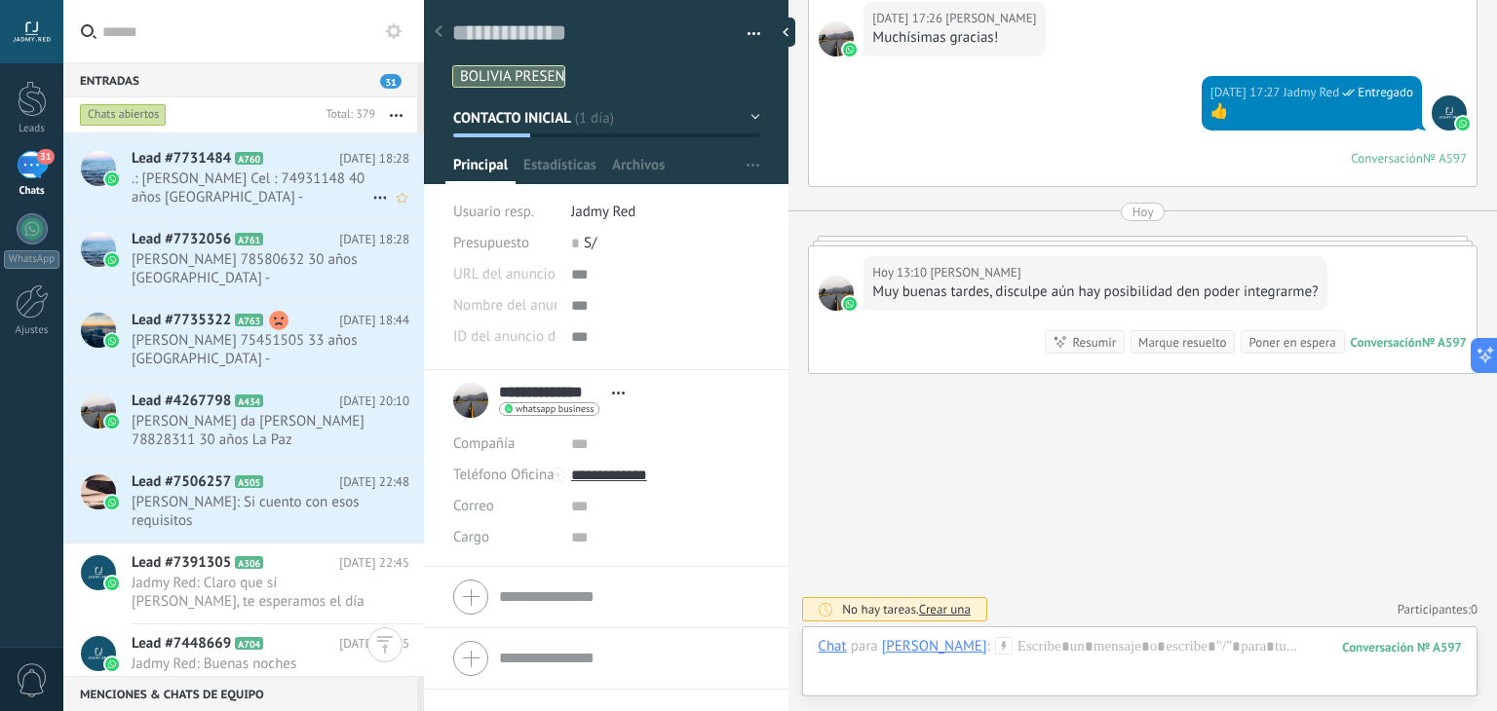
click at [265, 149] on h2 "Lead #7731484 A760" at bounding box center [236, 158] width 208 height 19
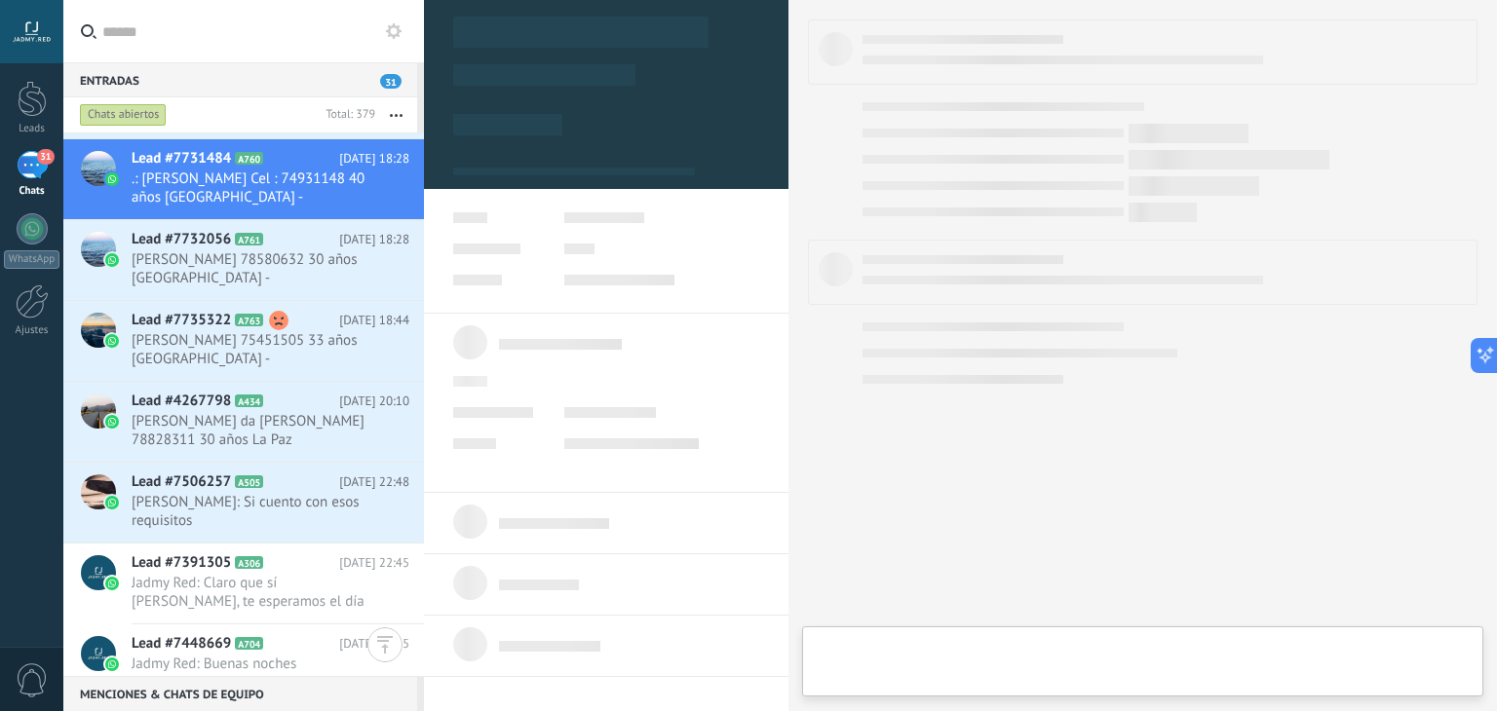
scroll to position [2086, 0]
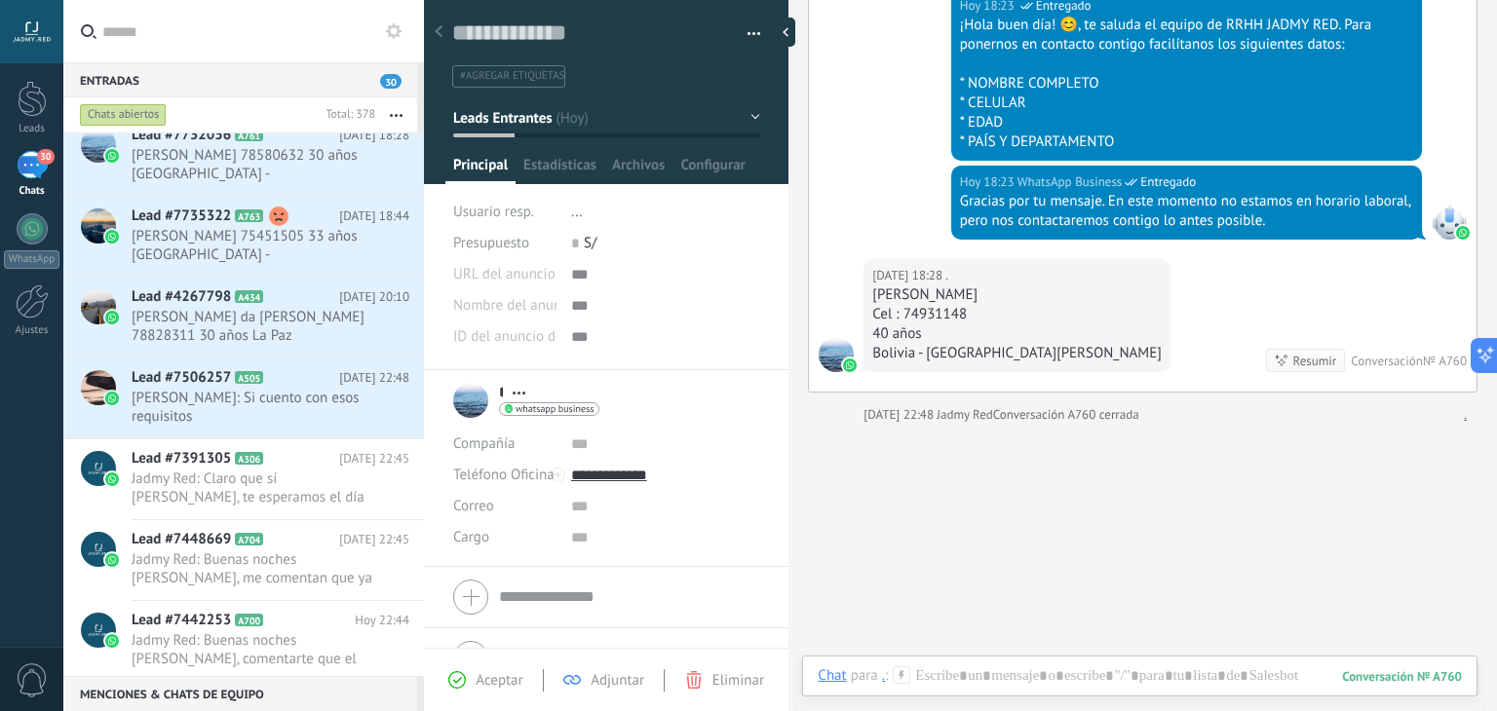
click at [503, 126] on button "Leads Entrantes" at bounding box center [606, 117] width 307 height 35
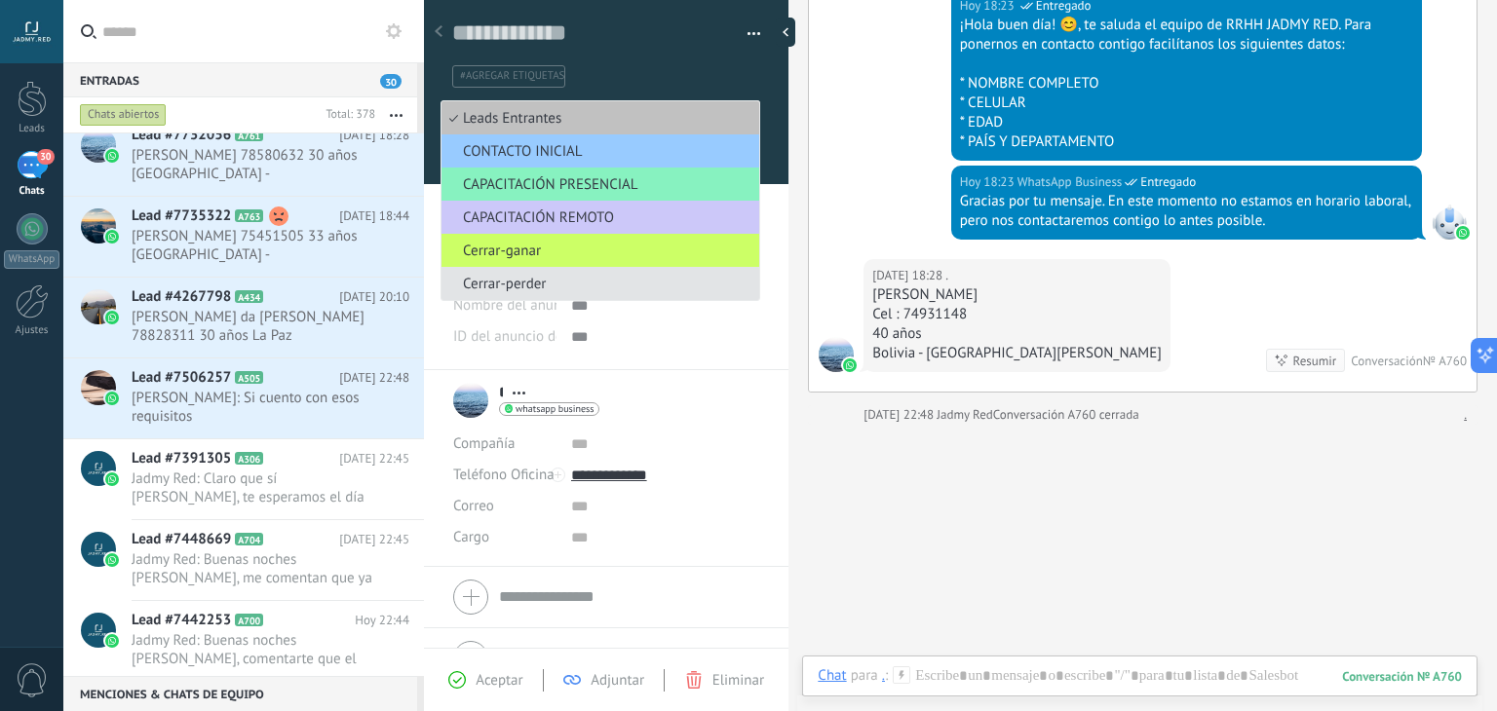
click at [543, 279] on span "Cerrar-perder" at bounding box center [598, 284] width 312 height 19
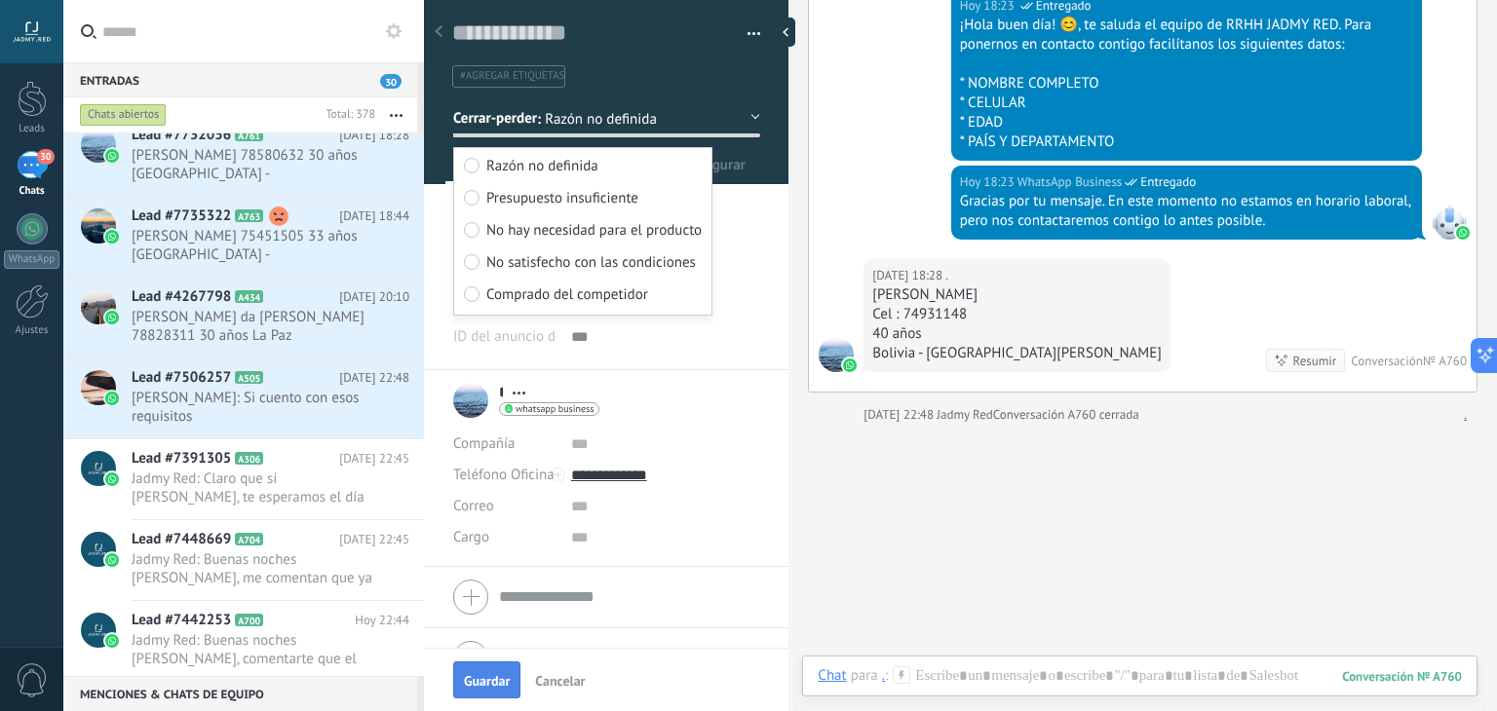
click at [476, 672] on button "Guardar" at bounding box center [486, 680] width 67 height 37
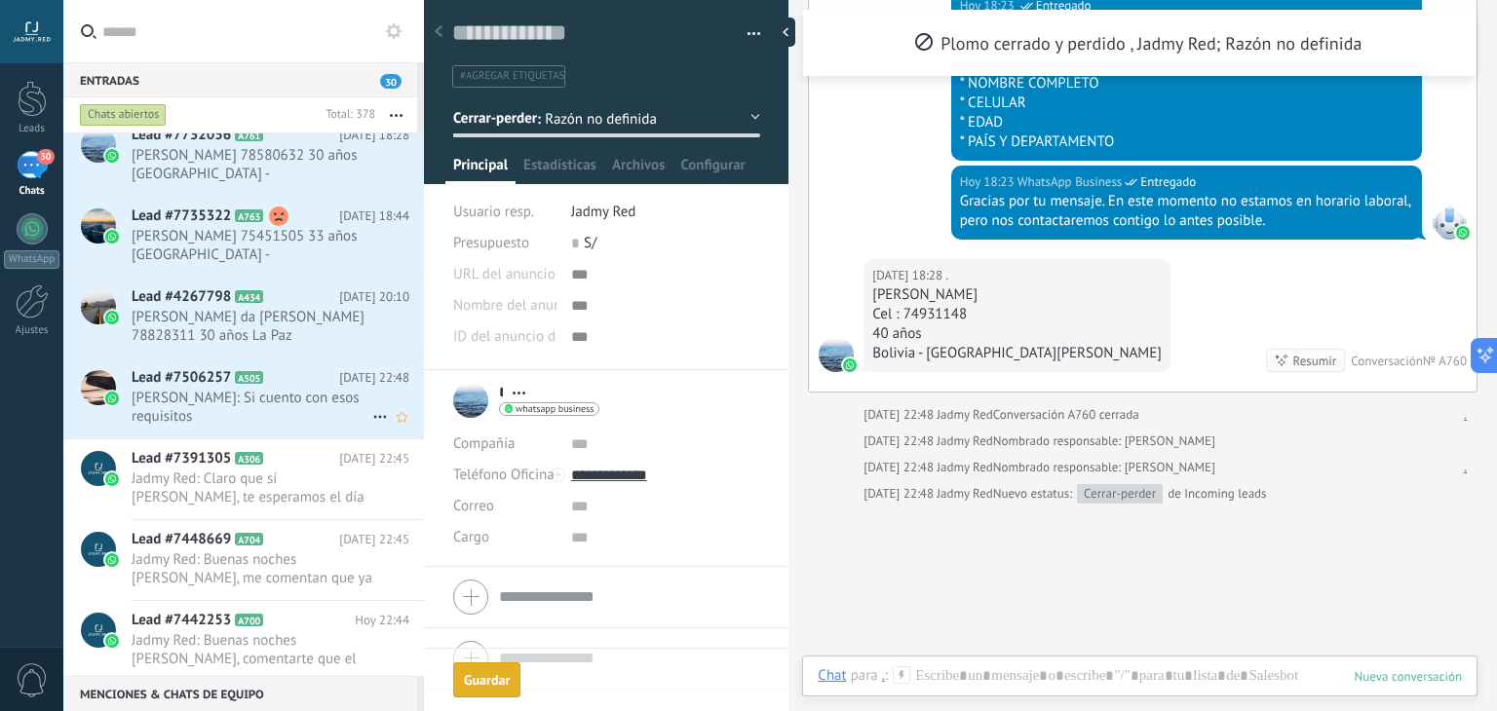
scroll to position [845, 0]
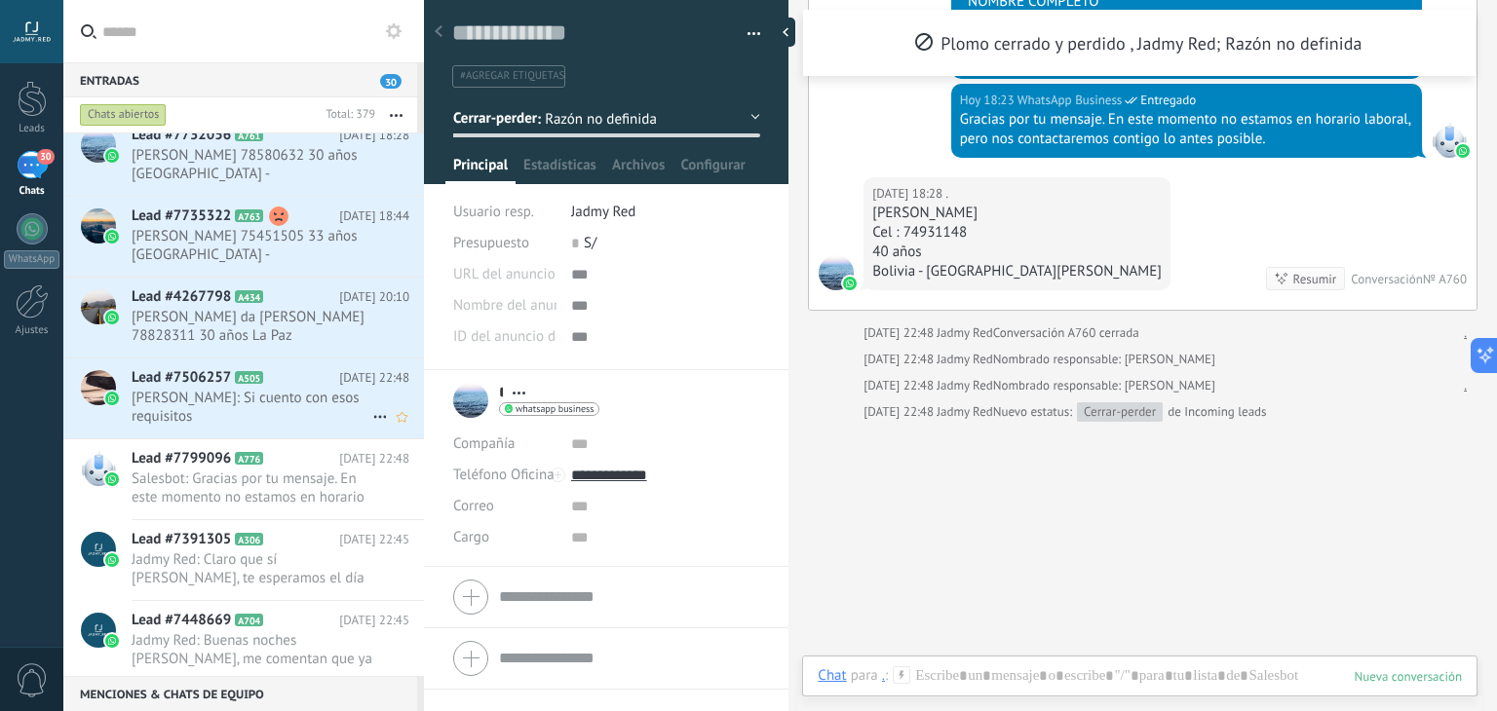
click at [256, 407] on div "Lead #7506257 A505 Hoy 22:48 Sergio Andres Algarañaz Urbano: Si cuento con esos…" at bounding box center [278, 399] width 292 height 80
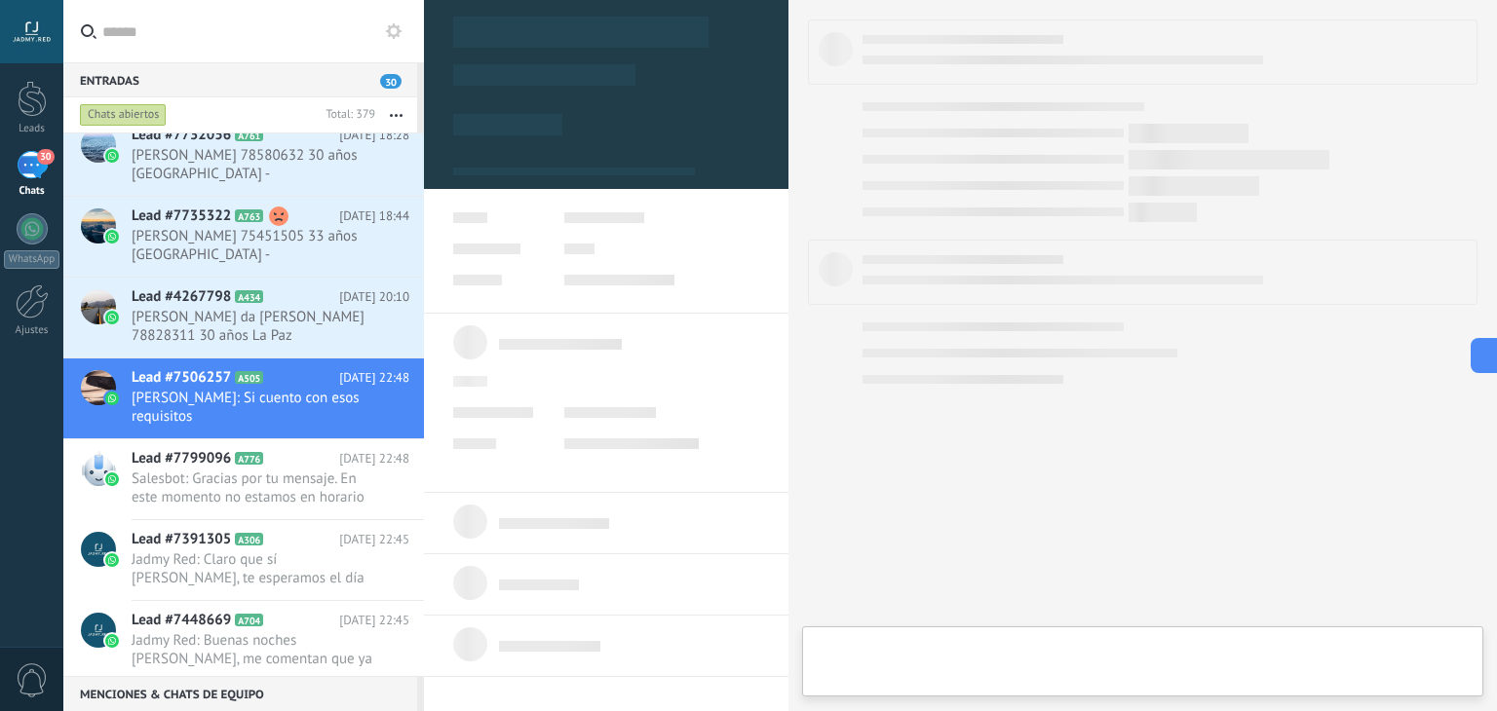
type textarea "**********"
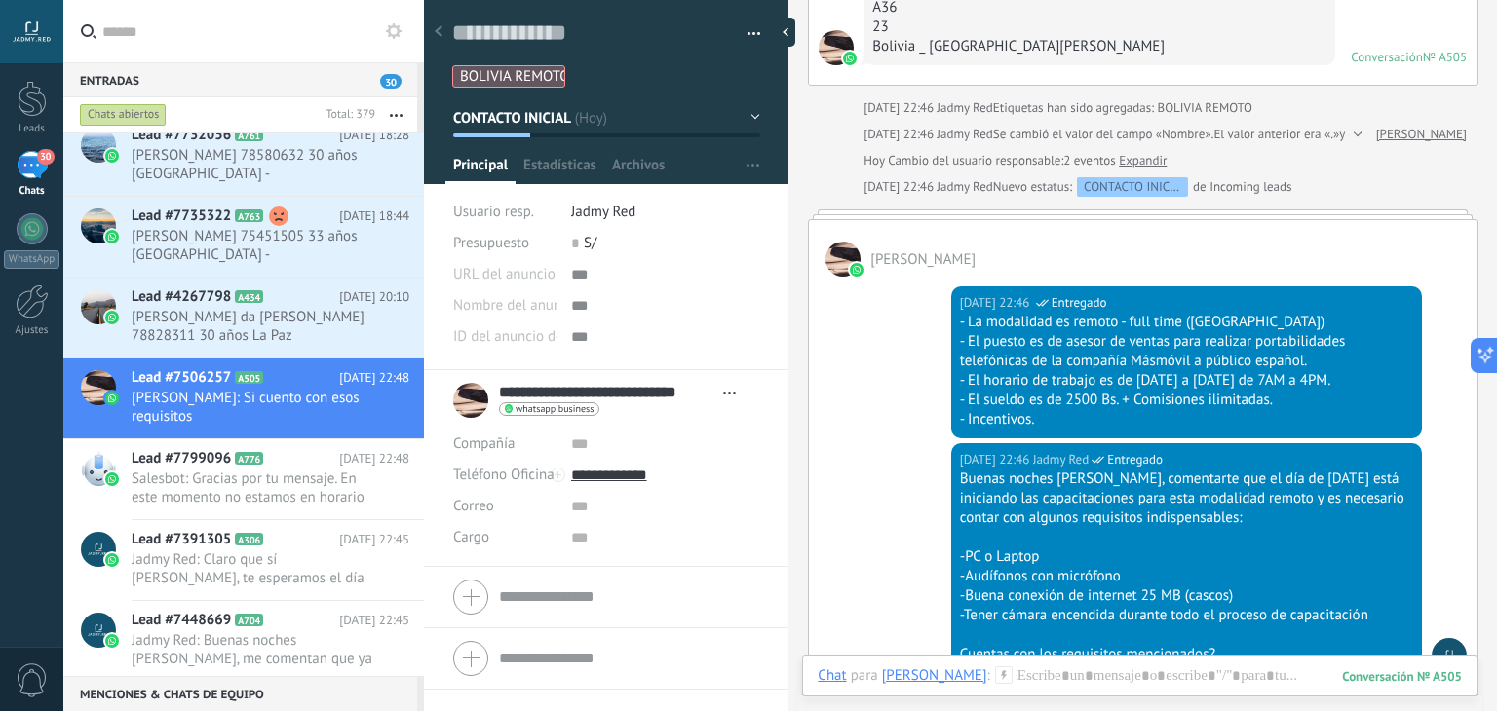
scroll to position [1406, 0]
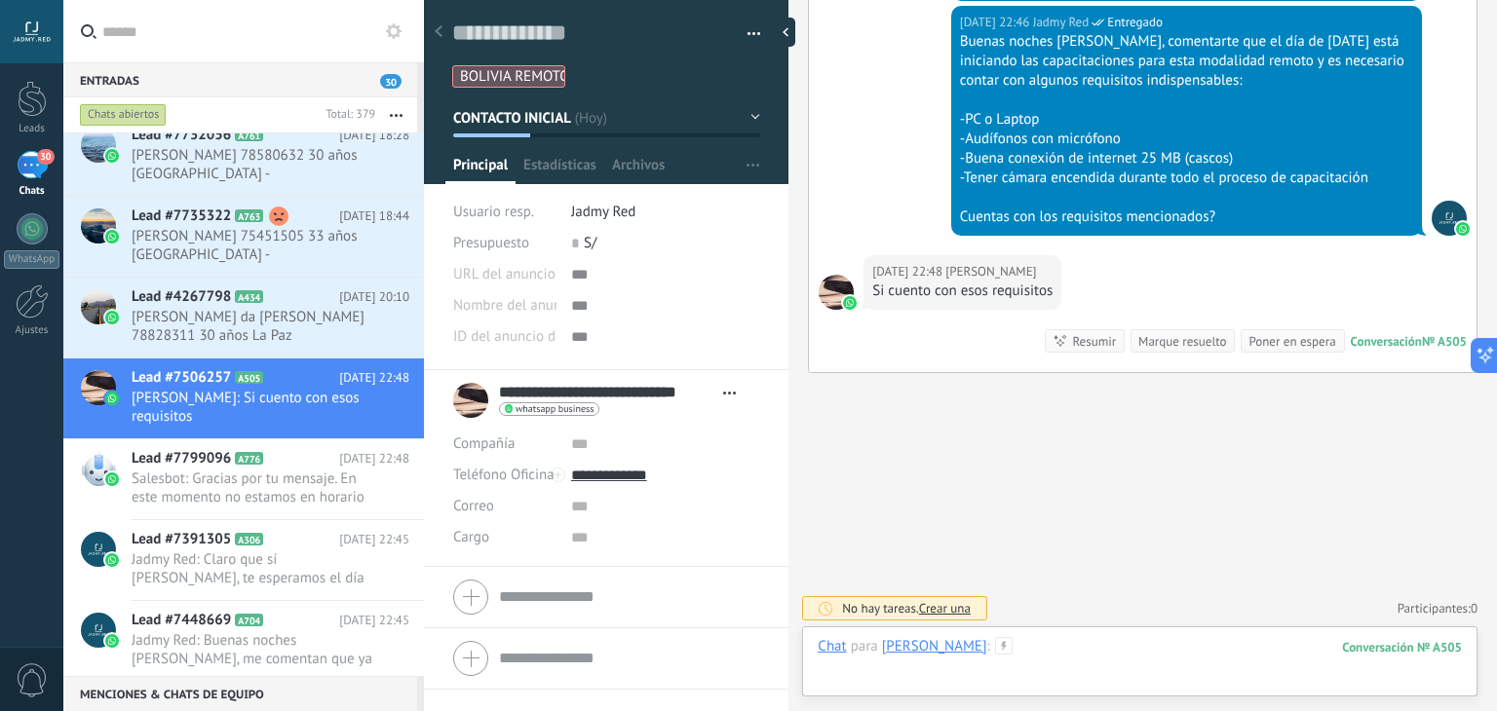
click at [1160, 644] on div at bounding box center [1140, 666] width 644 height 58
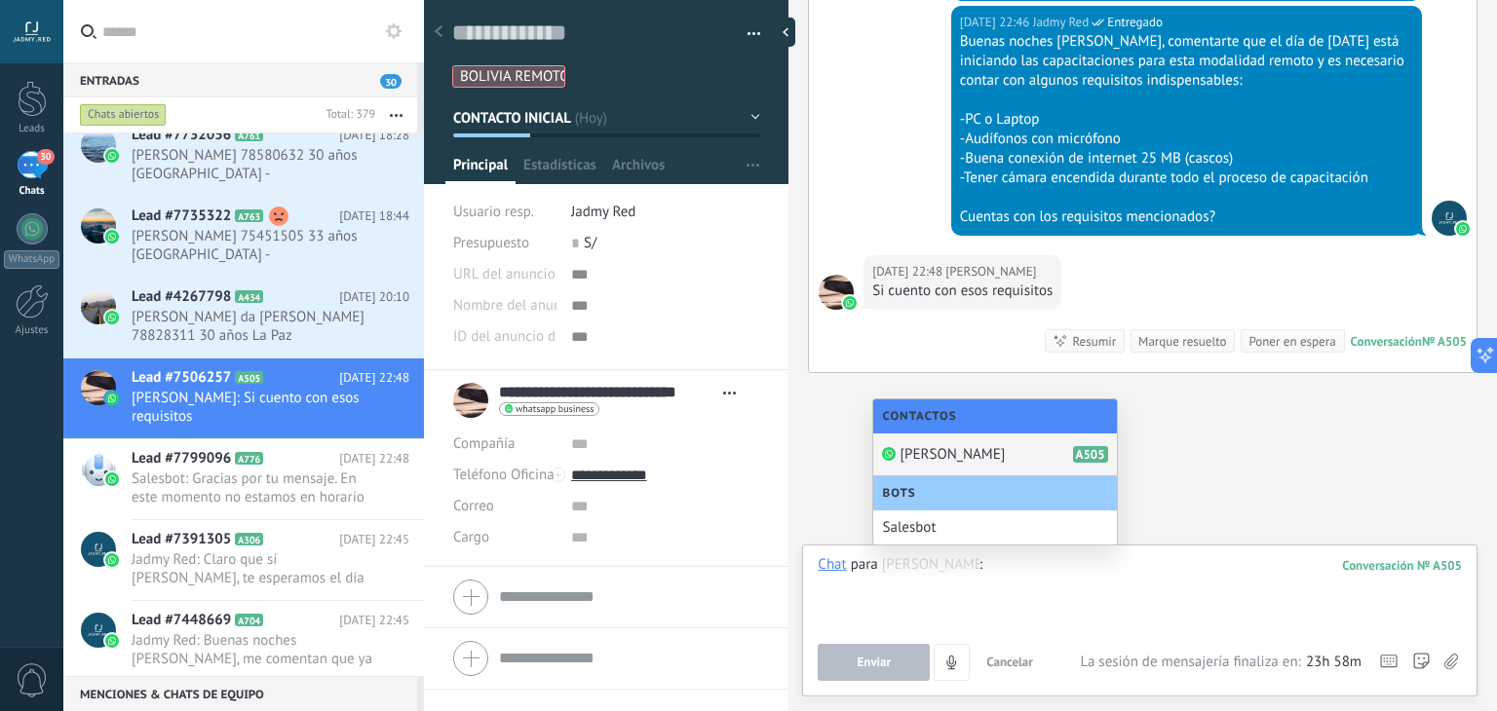
click at [1148, 587] on div at bounding box center [1140, 593] width 644 height 74
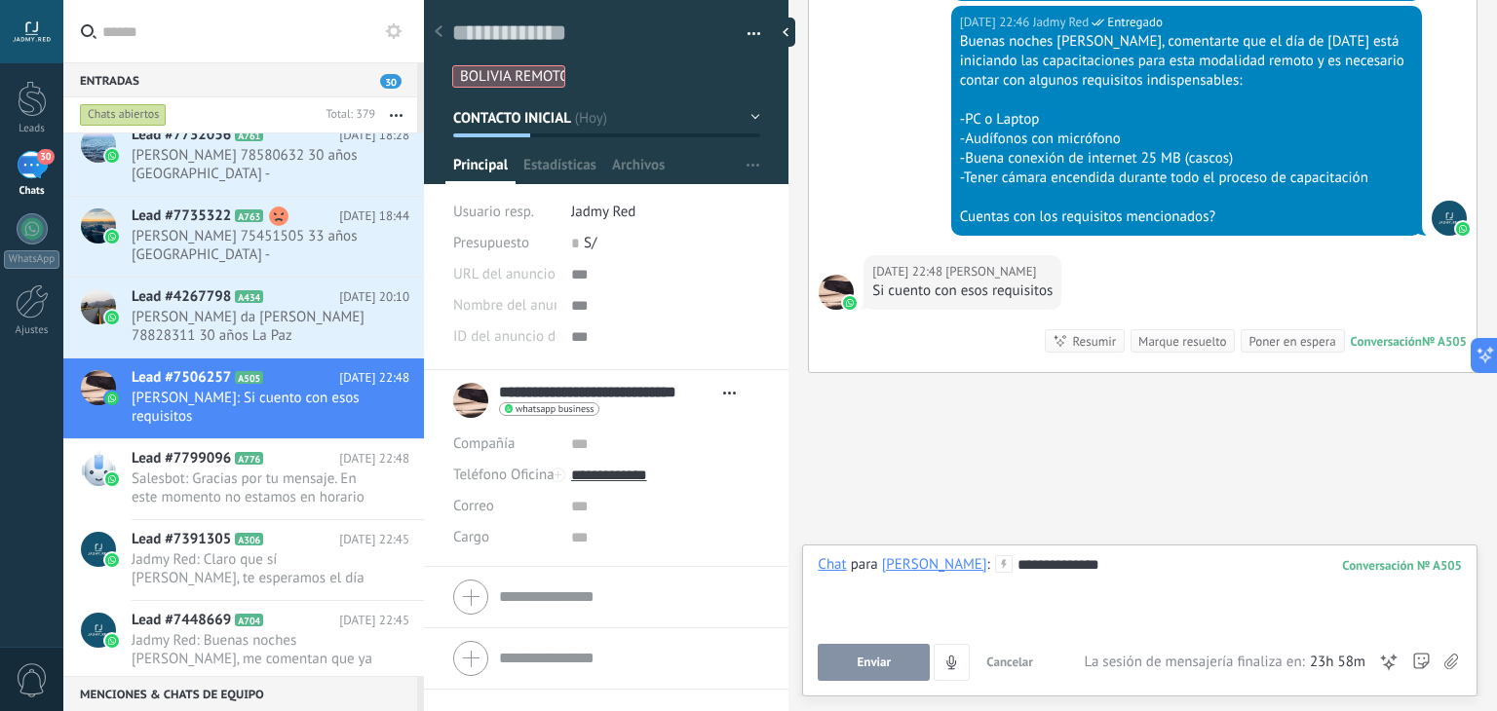
click at [922, 654] on button "Enviar" at bounding box center [874, 662] width 112 height 37
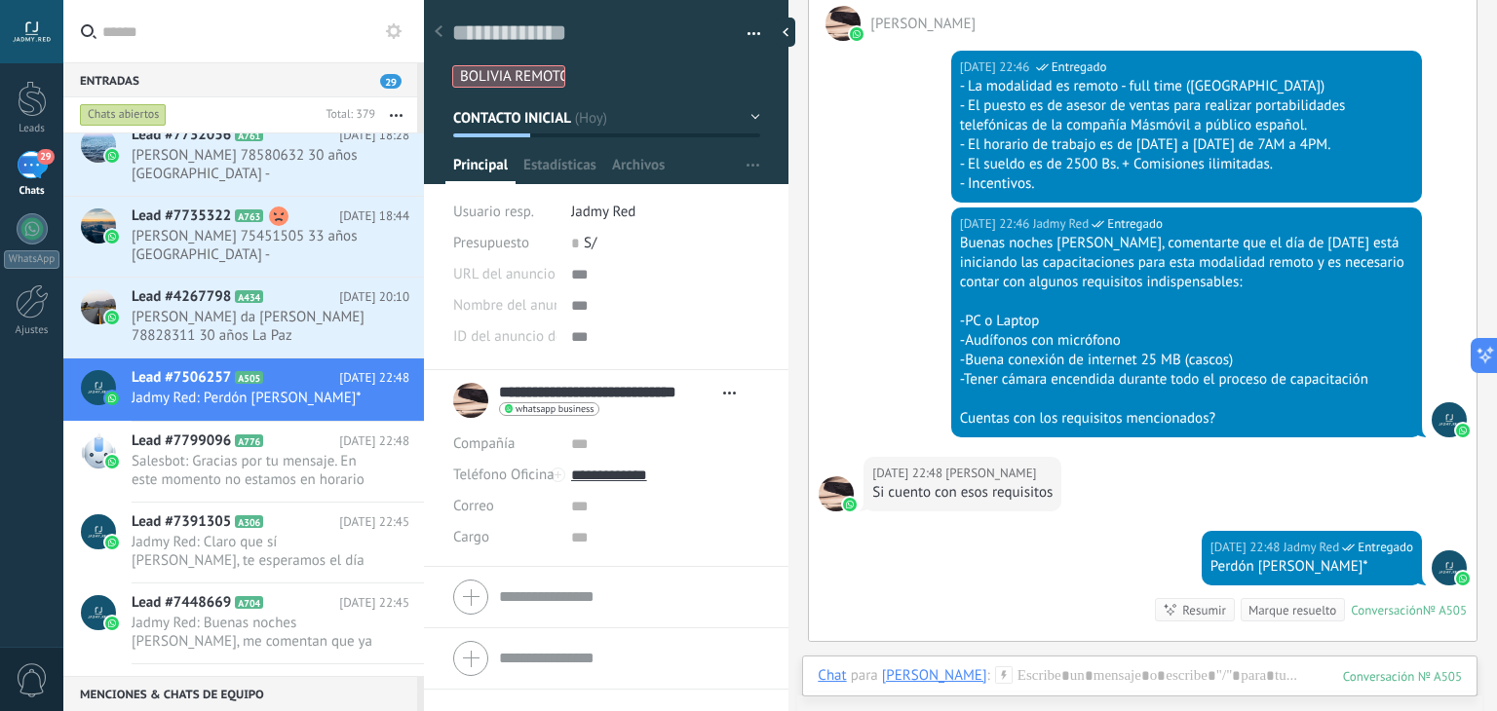
scroll to position [1290, 0]
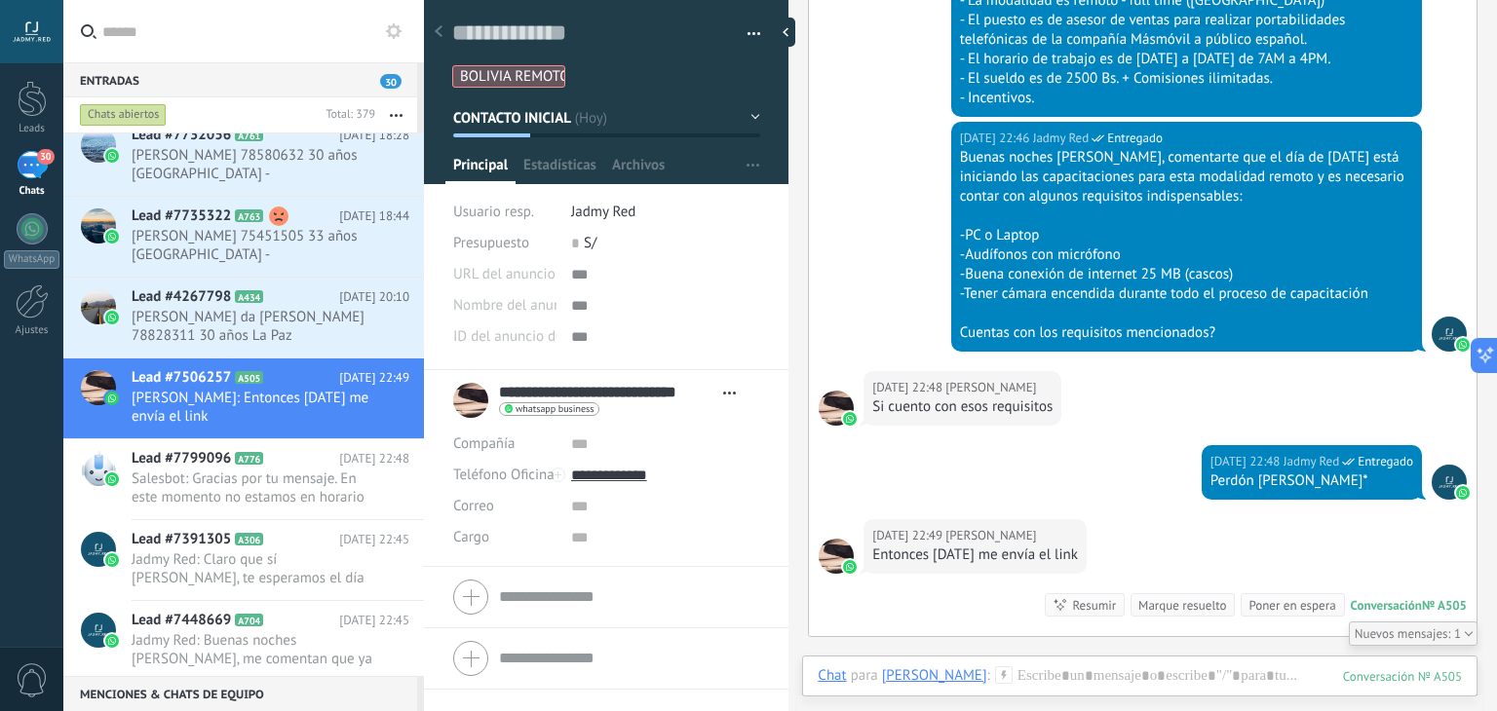
click at [850, 323] on div "Hoy 22:46 Jadmy Red Entregado Buenas noches Evelin, comentarte que el día de ma…" at bounding box center [1143, 247] width 668 height 250
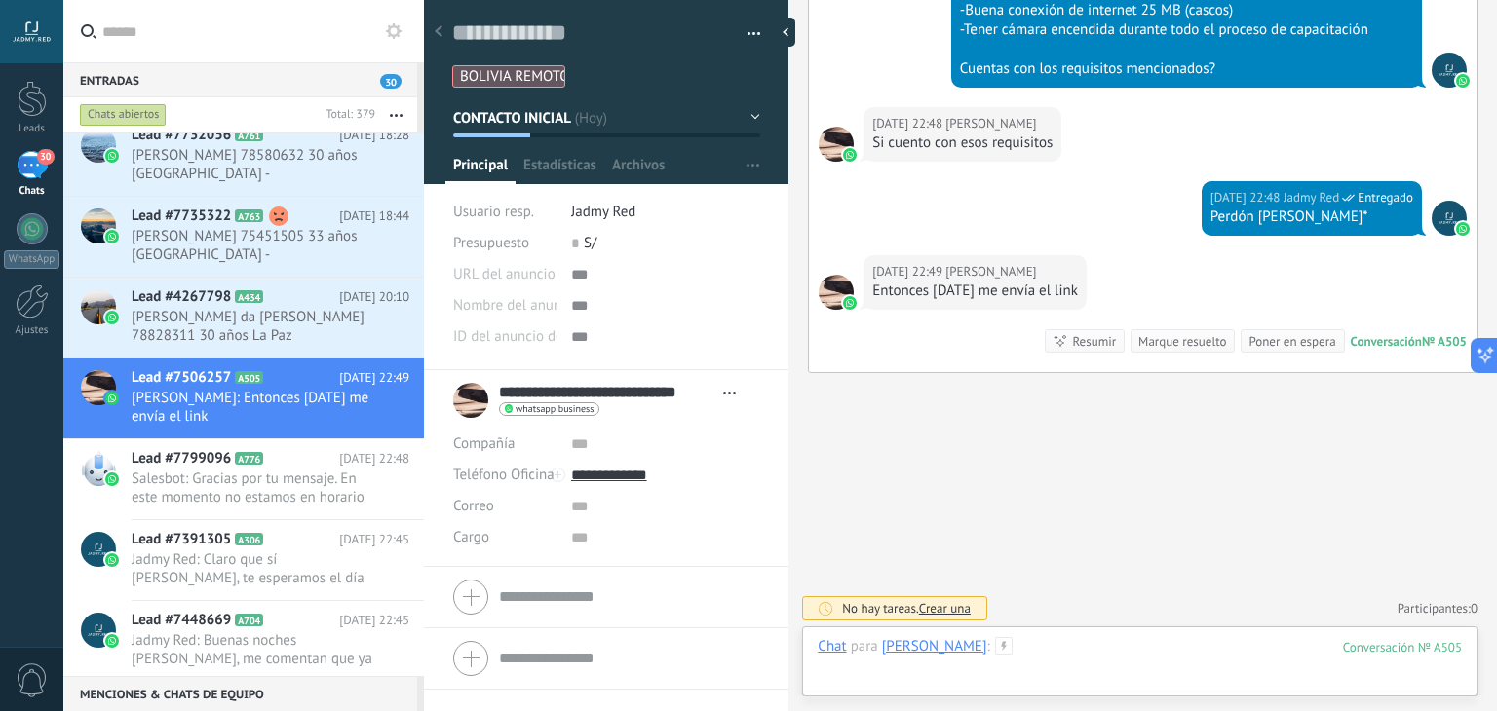
click at [1150, 648] on div at bounding box center [1140, 666] width 644 height 58
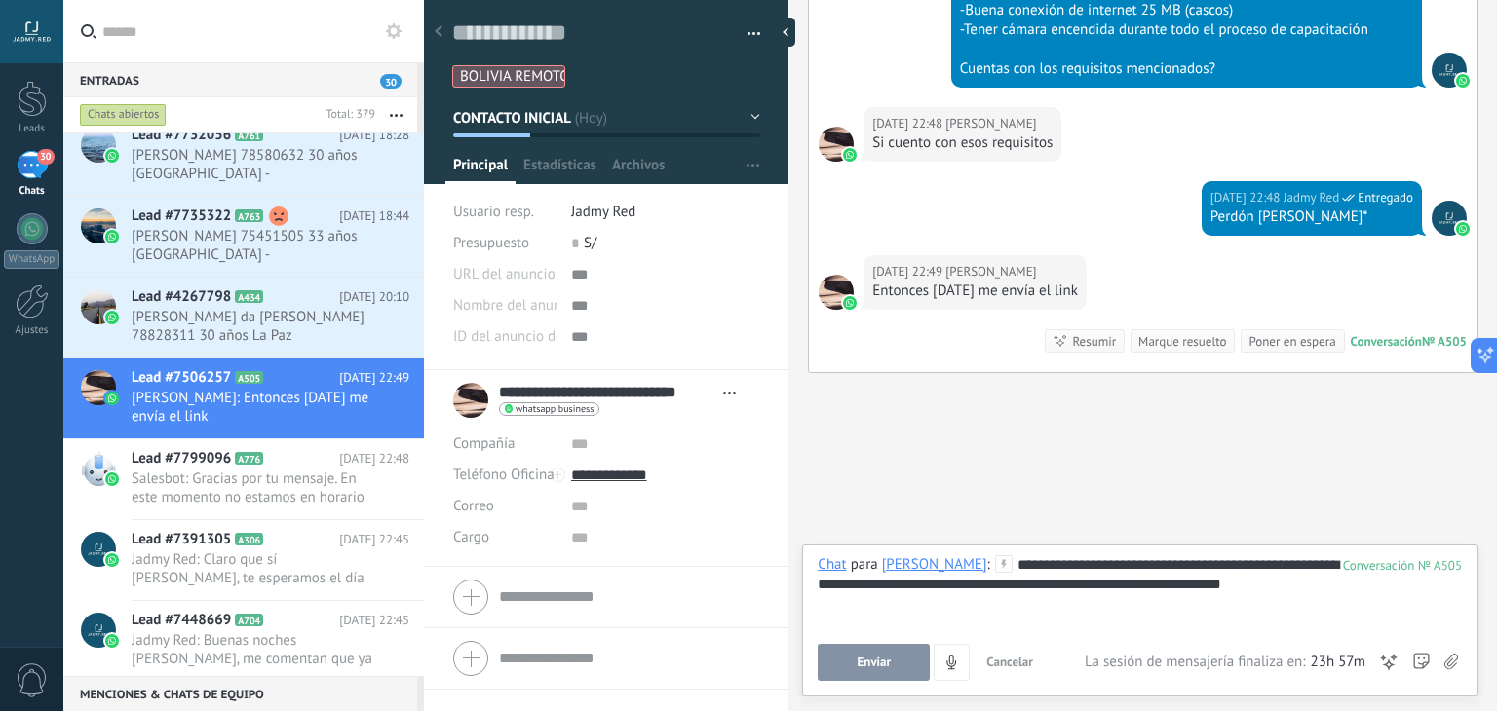
click at [898, 664] on button "Enviar" at bounding box center [874, 662] width 112 height 37
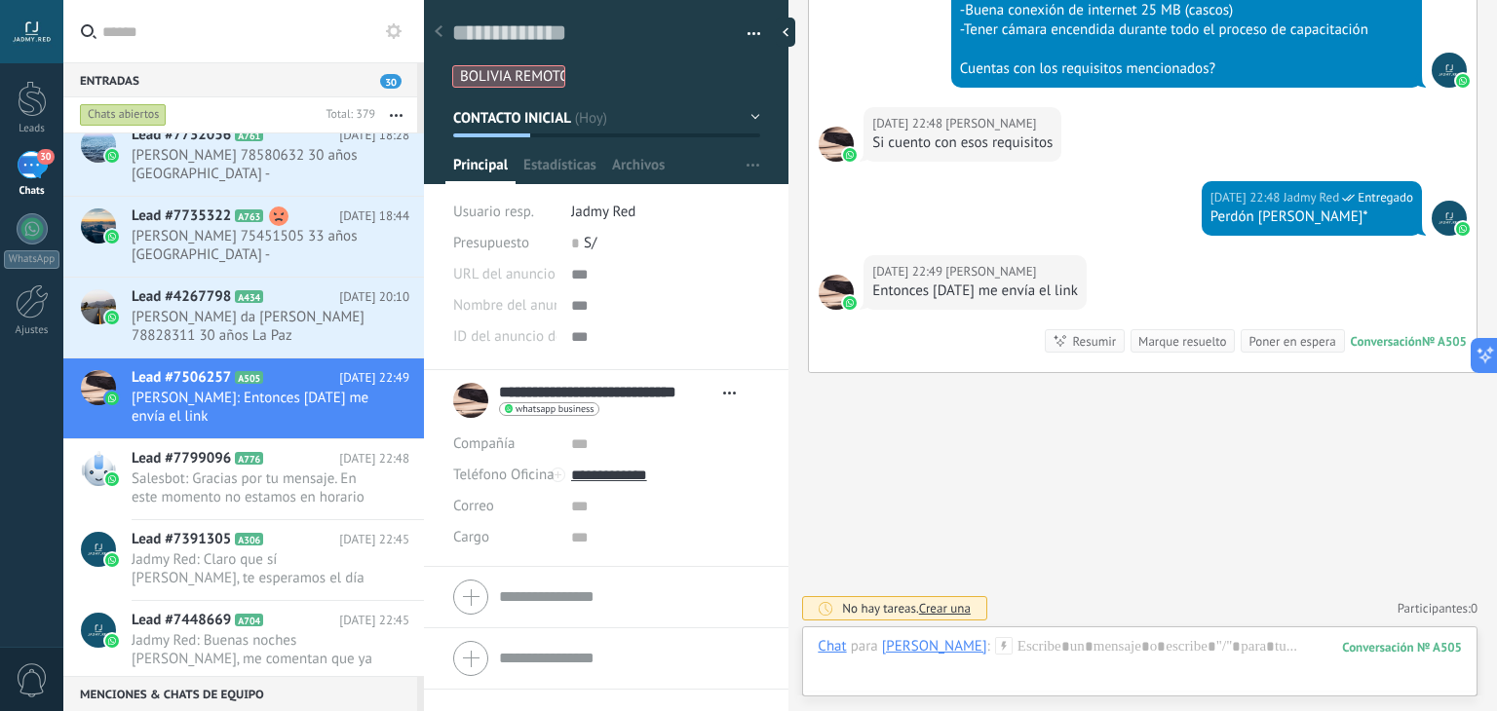
scroll to position [1641, 0]
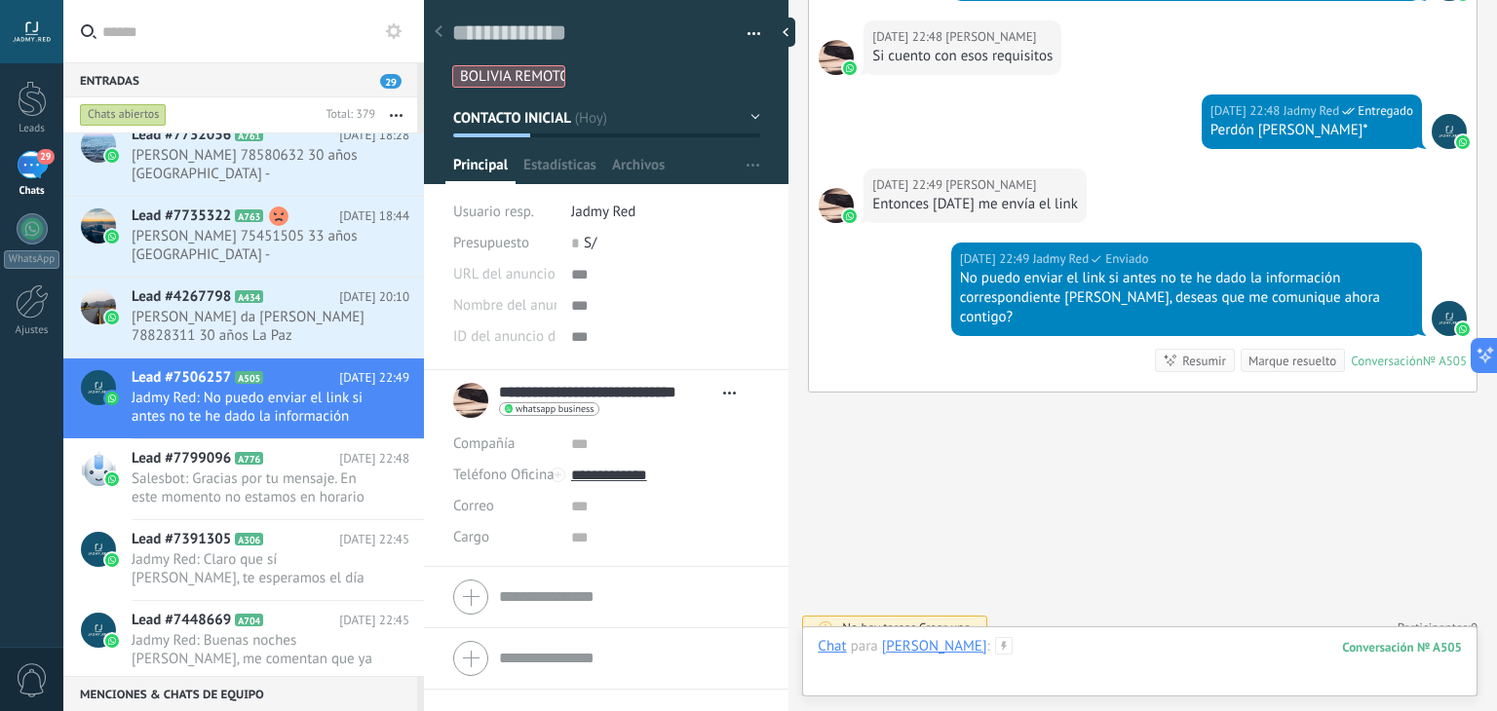
click at [1156, 648] on div at bounding box center [1140, 666] width 644 height 58
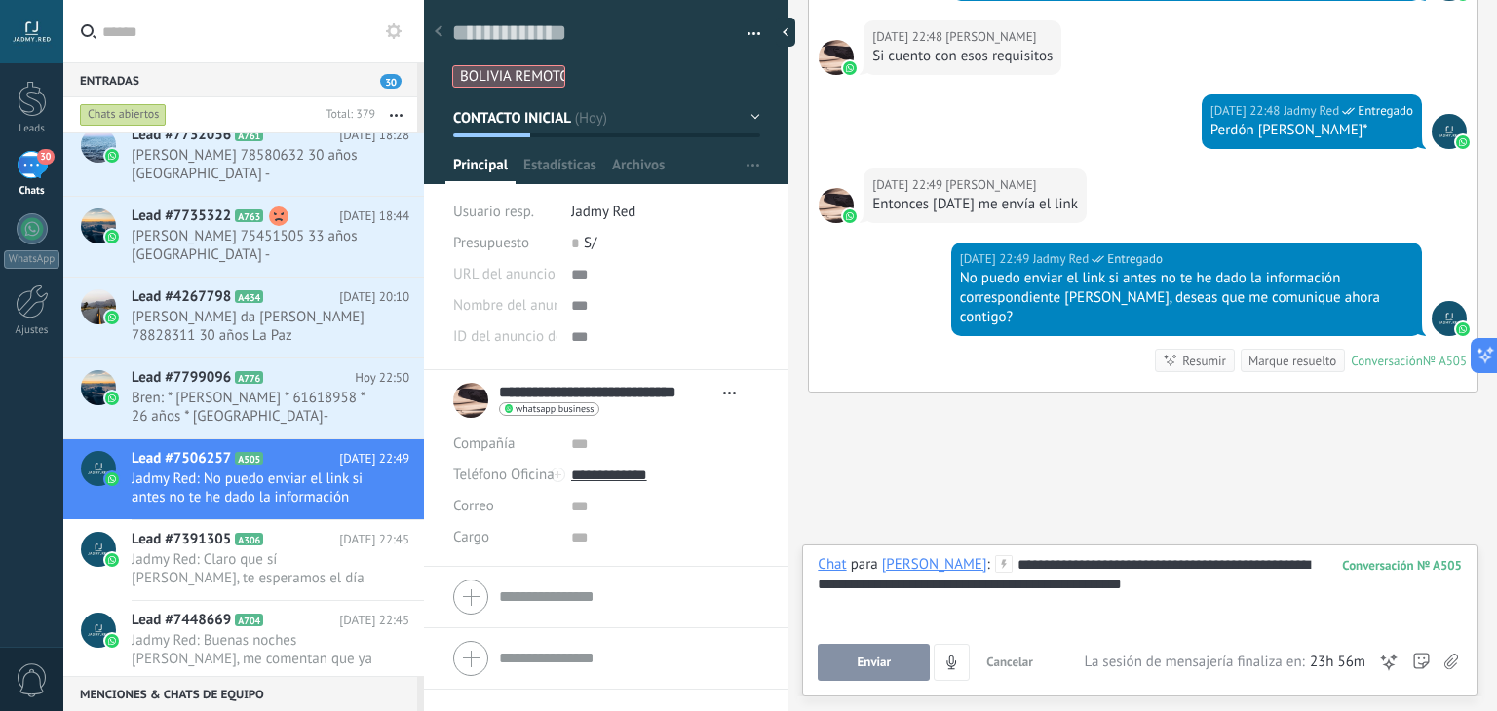
click at [863, 668] on span "Enviar" at bounding box center [875, 663] width 34 height 14
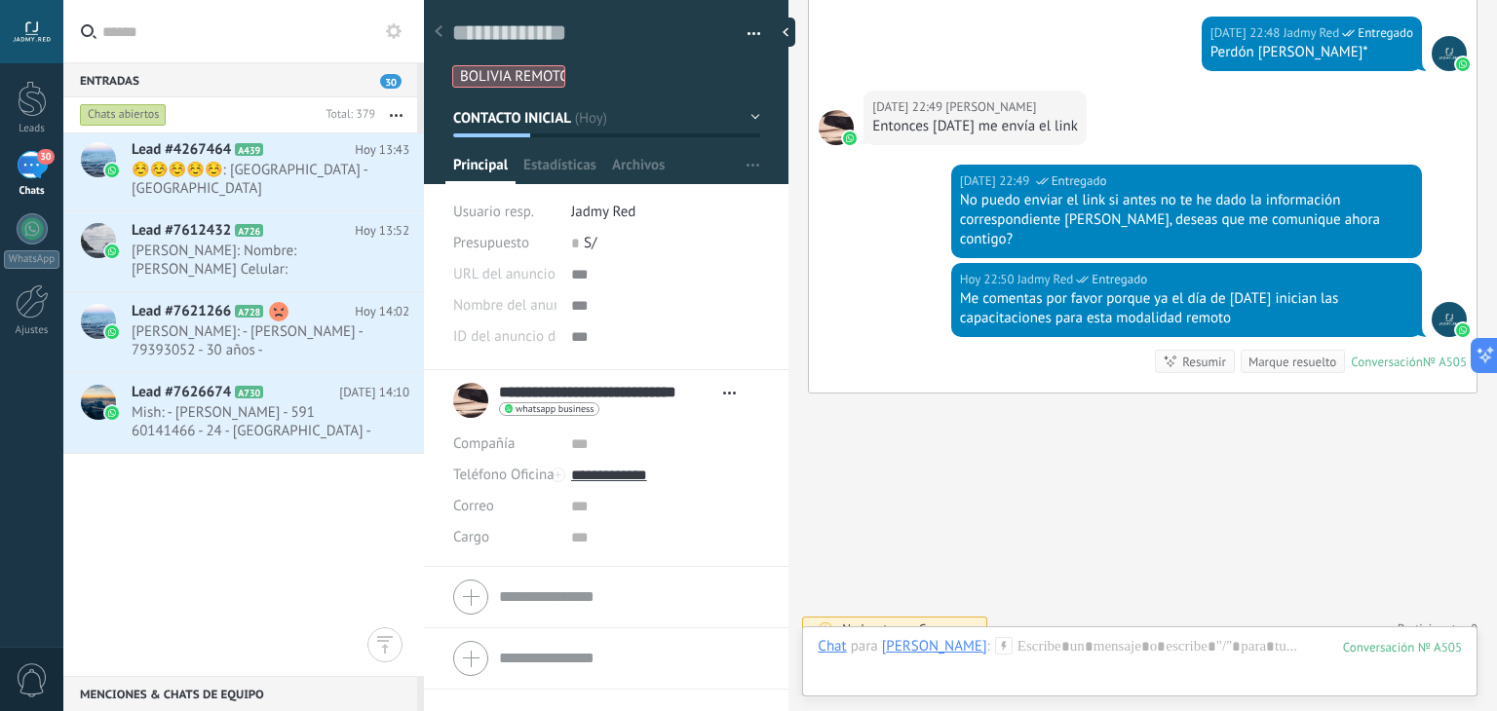
scroll to position [0, 0]
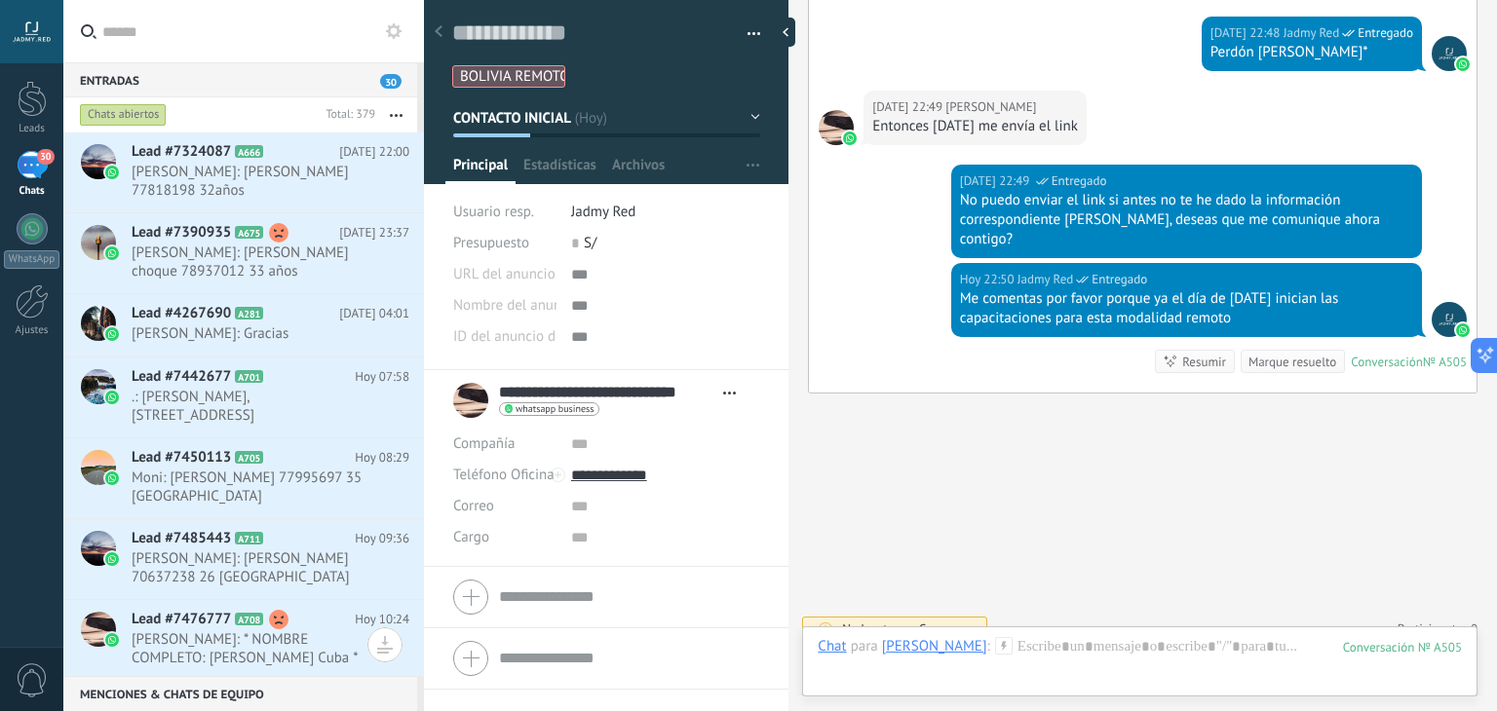
click at [391, 114] on icon "button" at bounding box center [396, 115] width 13 height 3
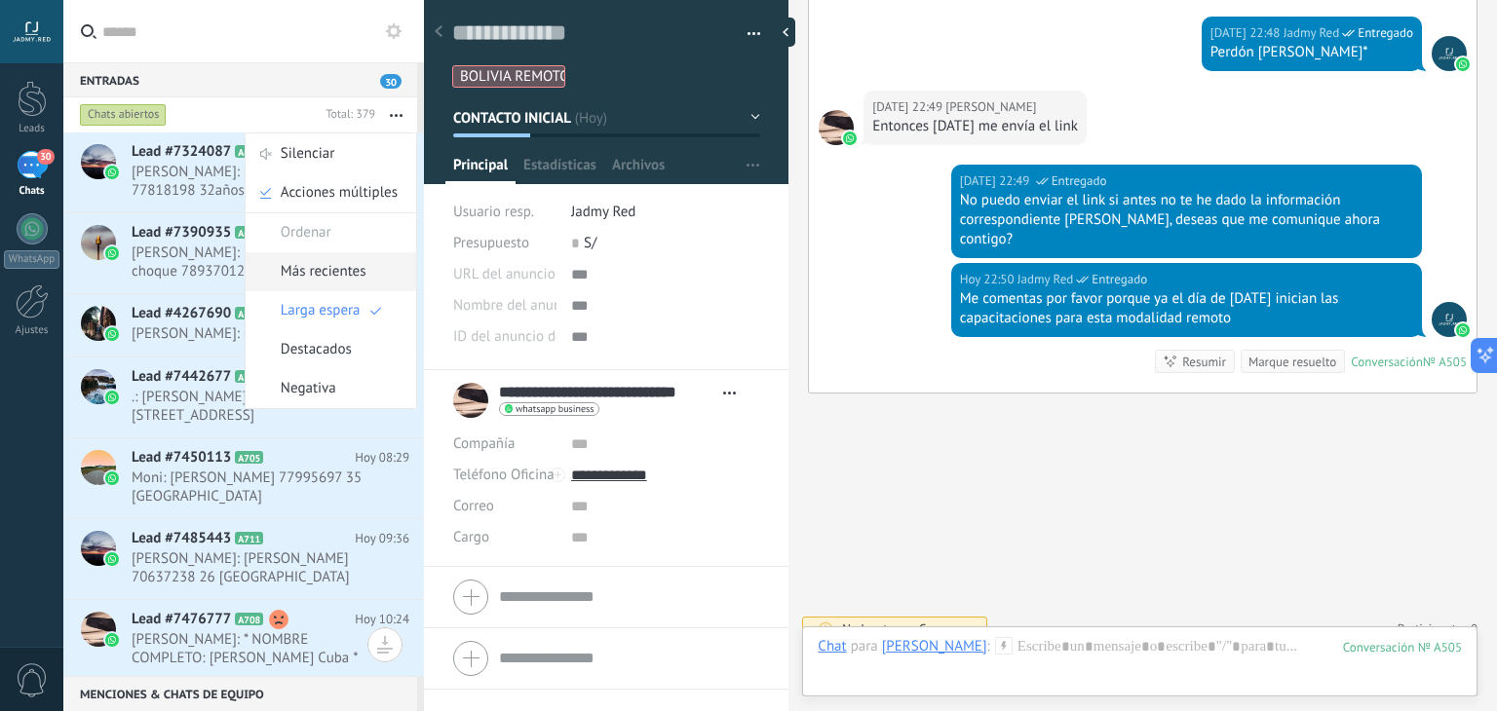
click at [328, 274] on span "Más recientes" at bounding box center [324, 271] width 86 height 39
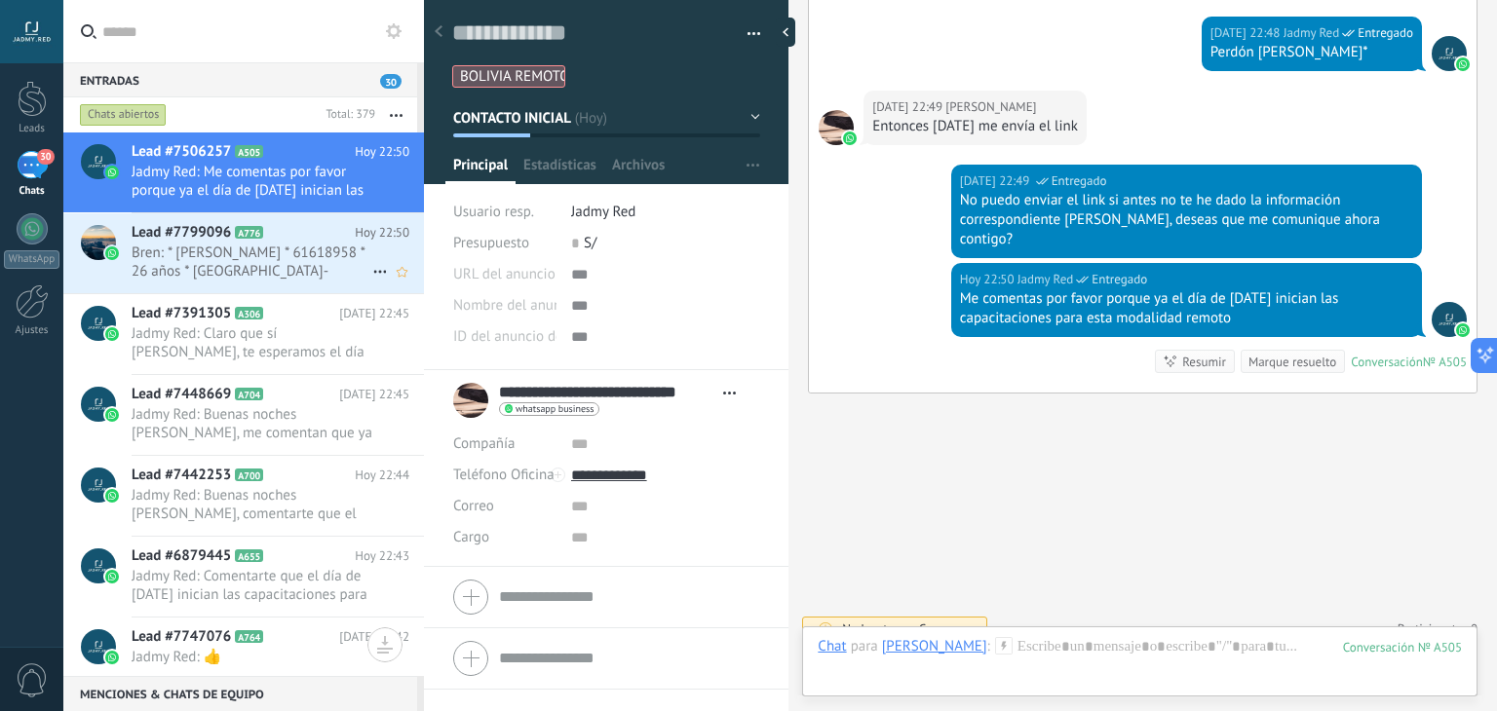
click at [293, 250] on span "Bren: * Brenda Rocio Aquino Alvarez * 61618958 * 26 años * Bolivia- Cochabamba" at bounding box center [252, 262] width 241 height 37
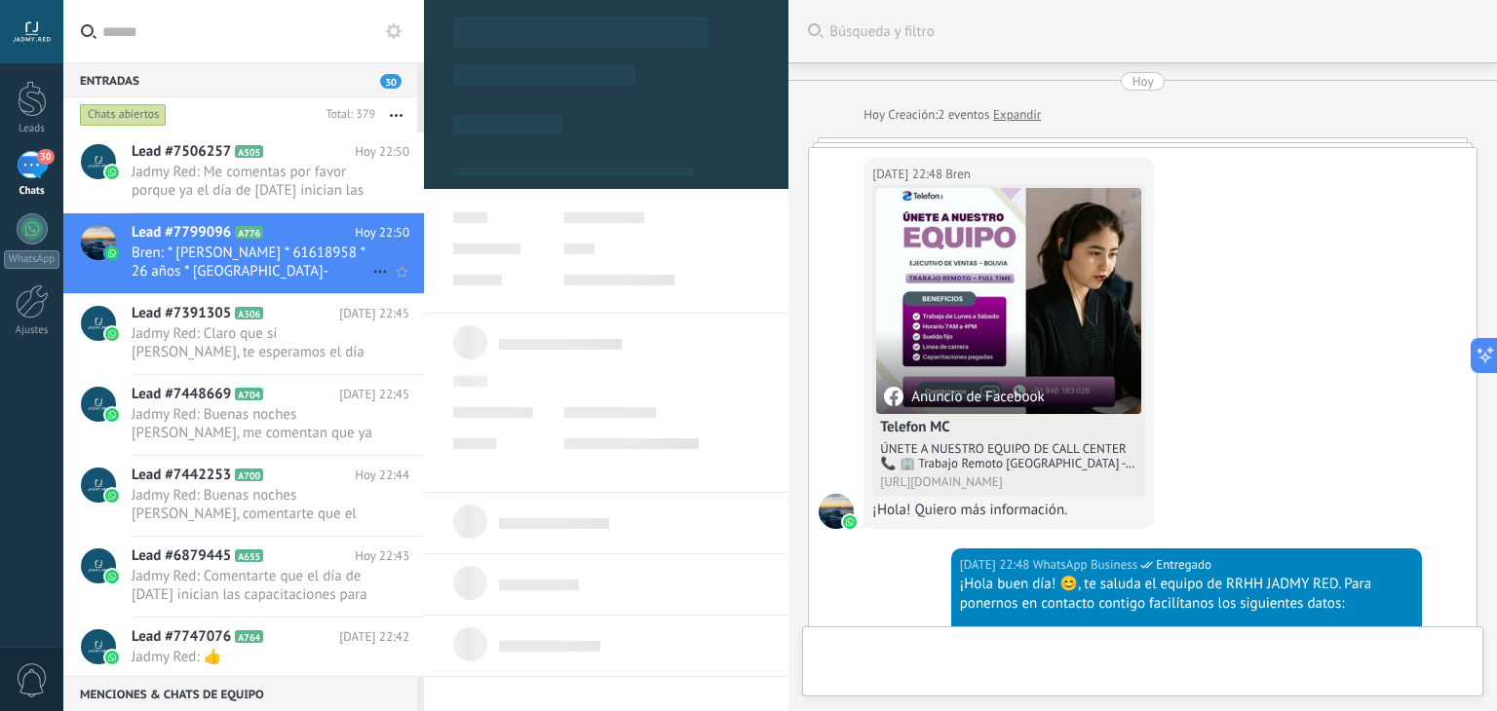
type textarea "**********"
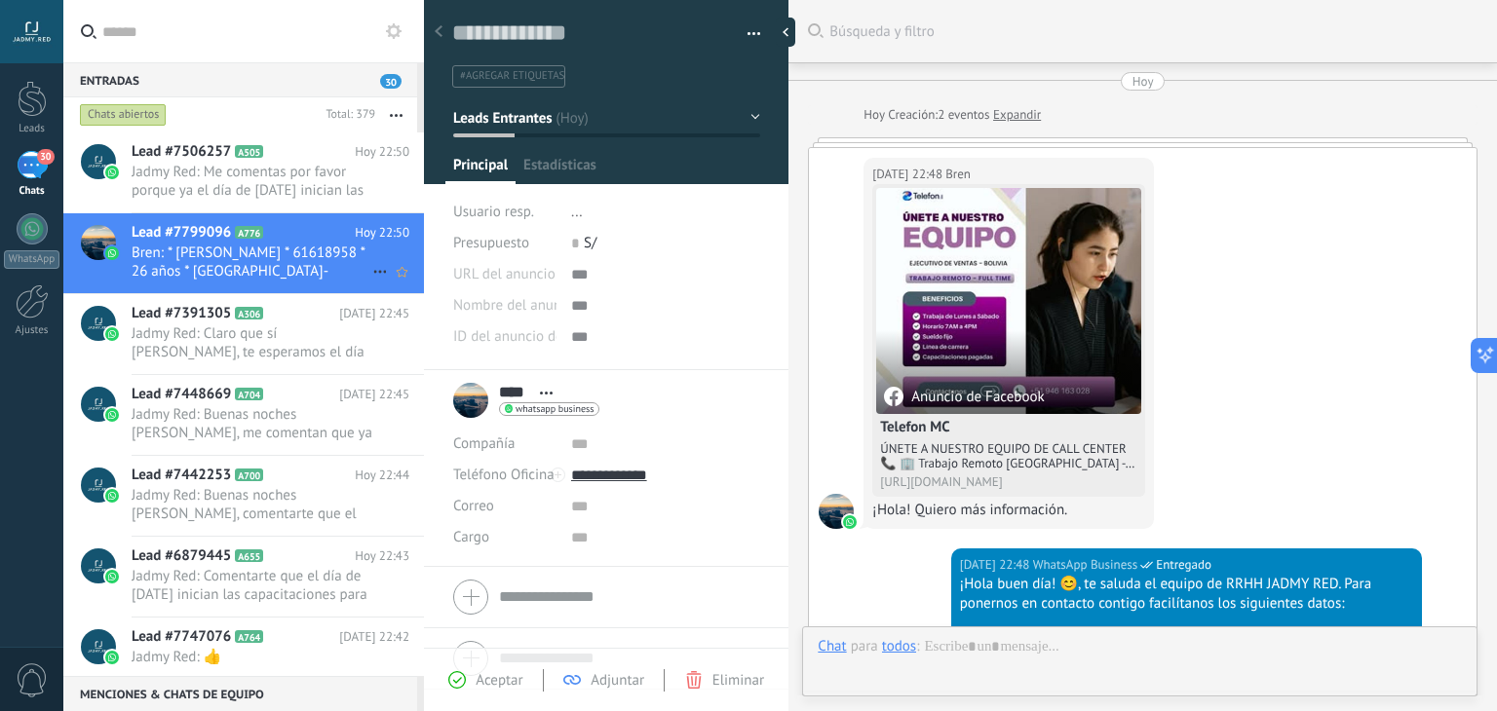
scroll to position [28, 0]
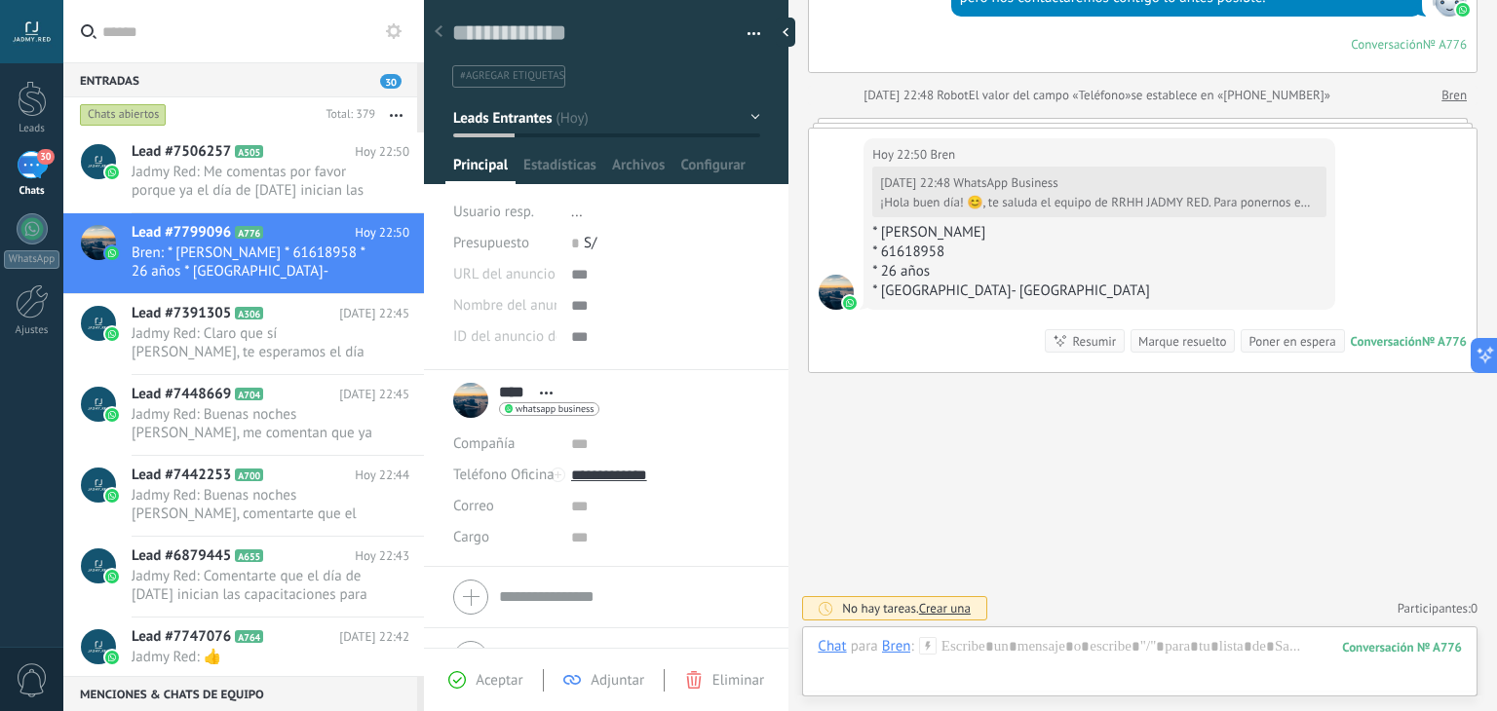
drag, startPoint x: 1059, startPoint y: 232, endPoint x: 881, endPoint y: 227, distance: 178.4
click at [881, 227] on div "* Brenda Rocio Aquino Alvarez" at bounding box center [1098, 232] width 453 height 19
copy div "Brenda Rocio Aquino Alvarez"
click at [518, 390] on input "****" at bounding box center [514, 392] width 31 height 19
click at [0, 0] on input "****" at bounding box center [0, 0] width 0 height 0
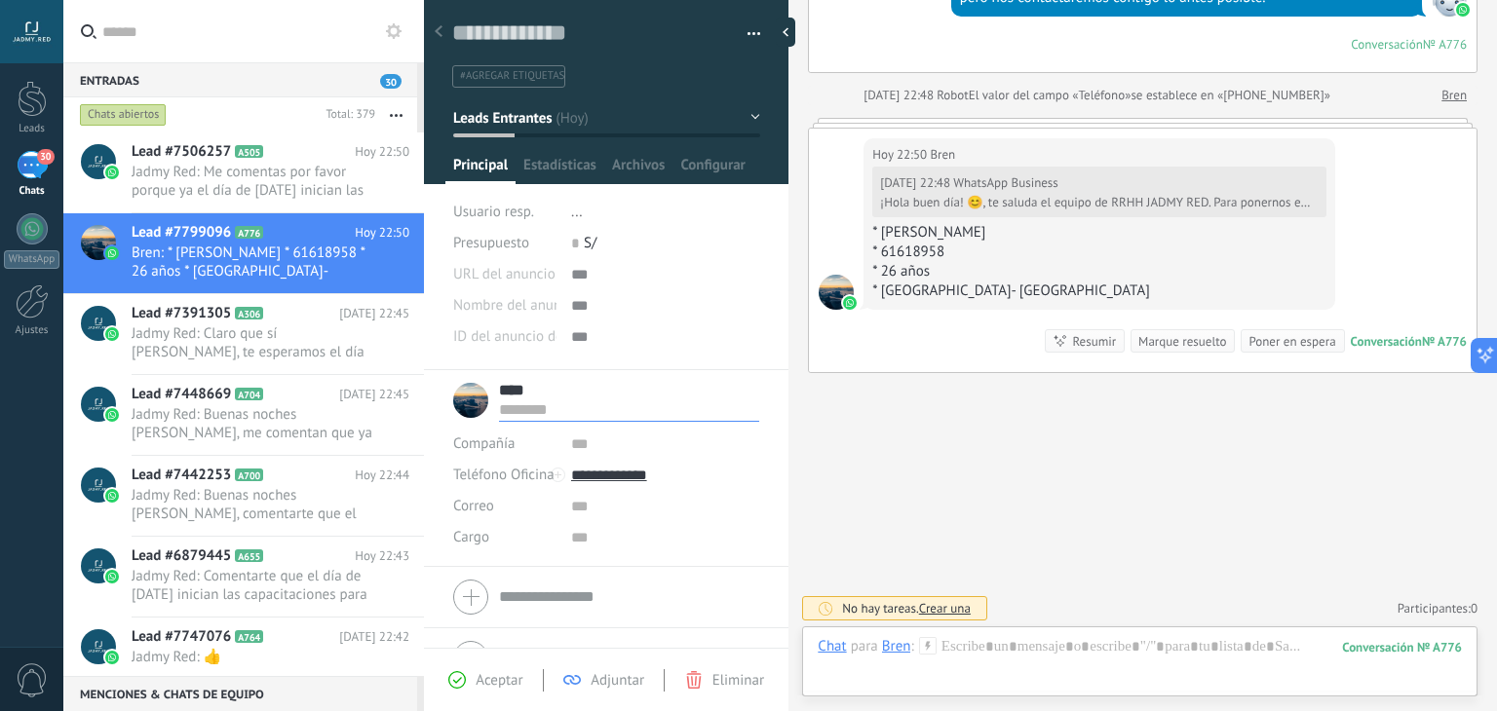
paste input "**********"
type input "**********"
click at [525, 75] on span "#agregar etiquetas" at bounding box center [512, 76] width 104 height 14
type input "**********"
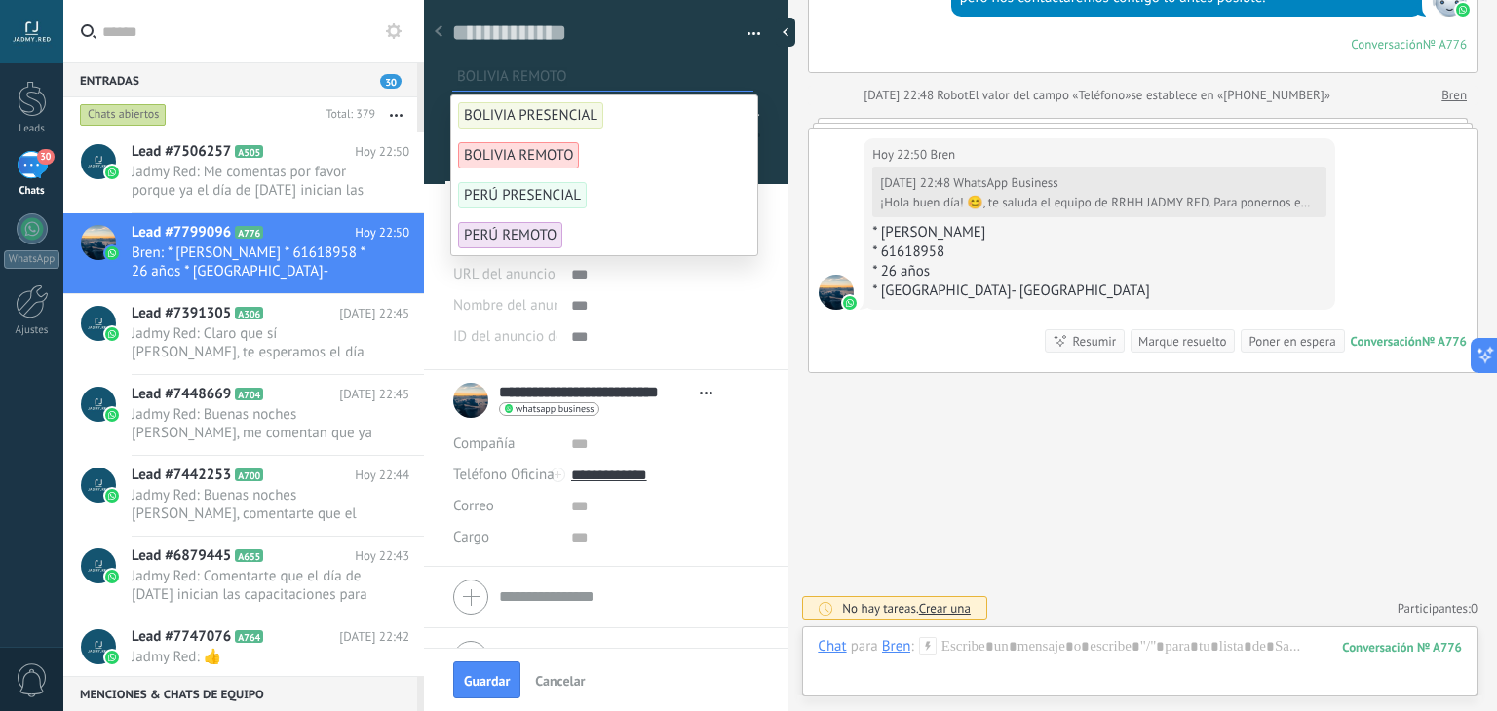
click at [547, 147] on span "BOLIVIA REMOTO" at bounding box center [518, 155] width 121 height 26
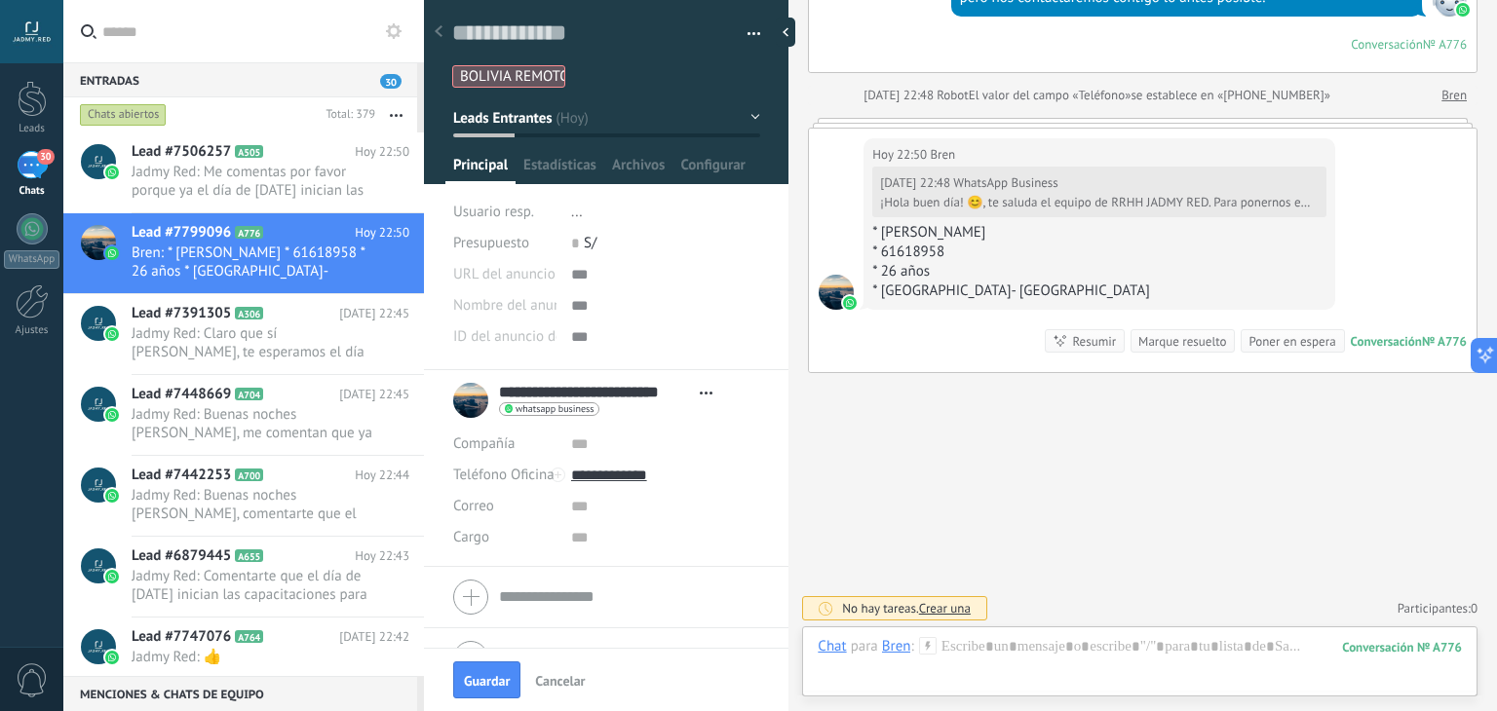
click at [928, 646] on use at bounding box center [927, 645] width 17 height 17
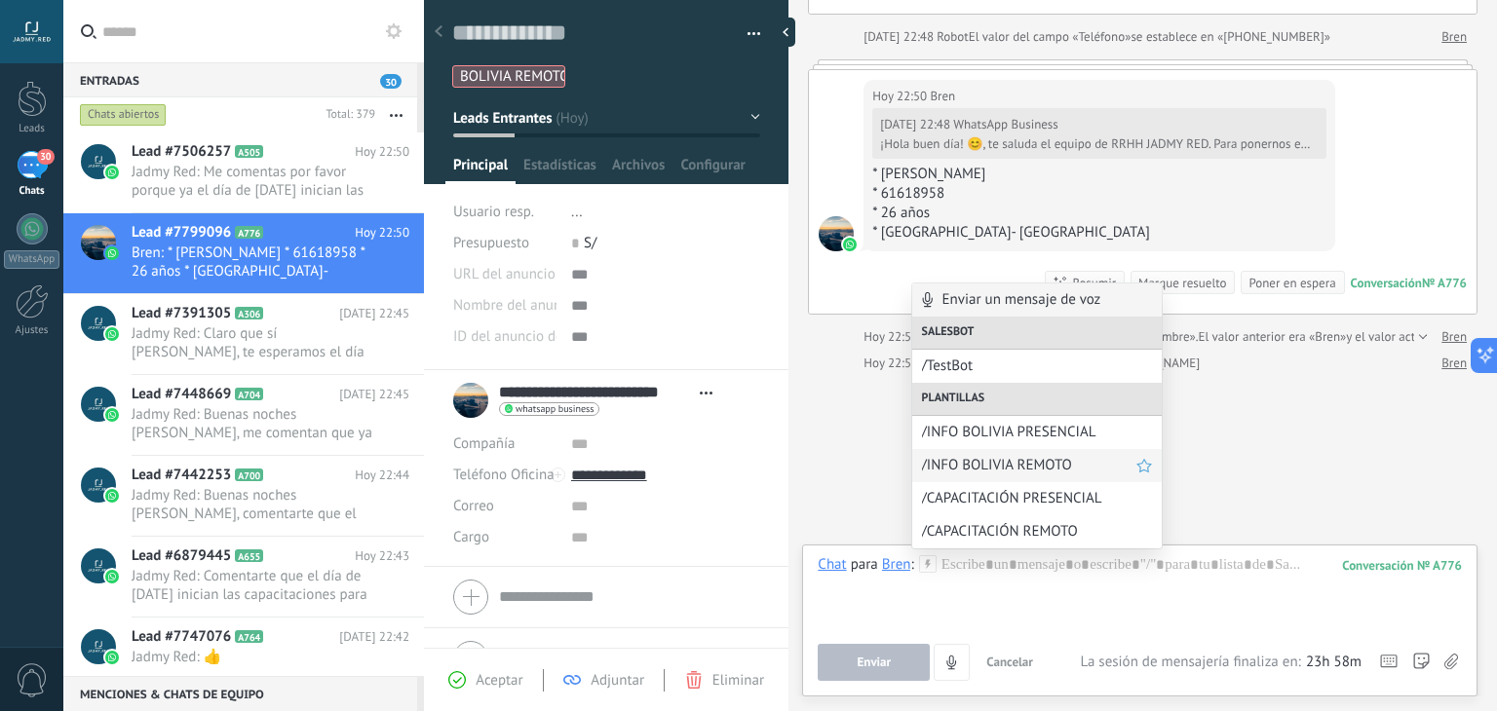
click at [1005, 474] on span "/INFO BOLIVIA REMOTO" at bounding box center [1029, 465] width 214 height 19
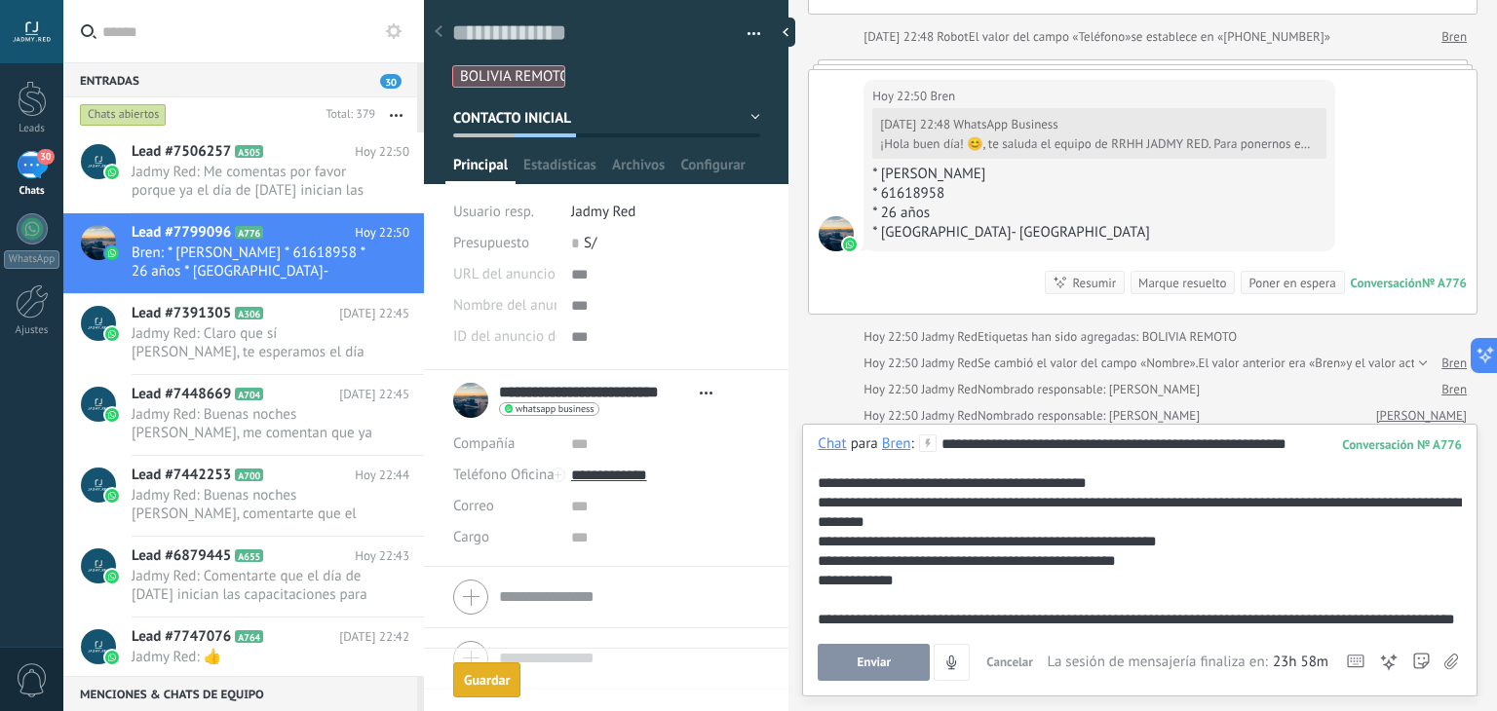
scroll to position [910, 0]
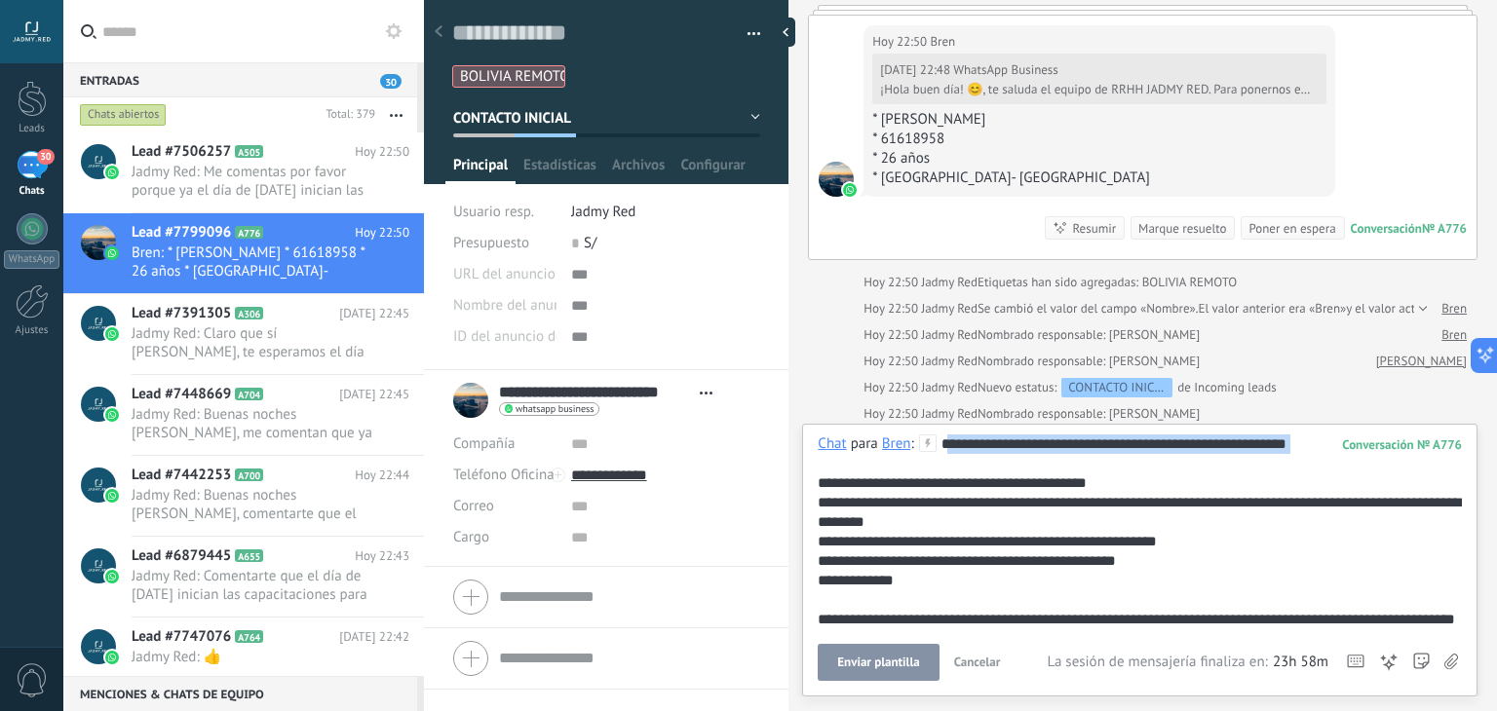
drag, startPoint x: 1101, startPoint y: 459, endPoint x: 947, endPoint y: 443, distance: 154.8
click at [947, 443] on div "**********" at bounding box center [1137, 591] width 638 height 312
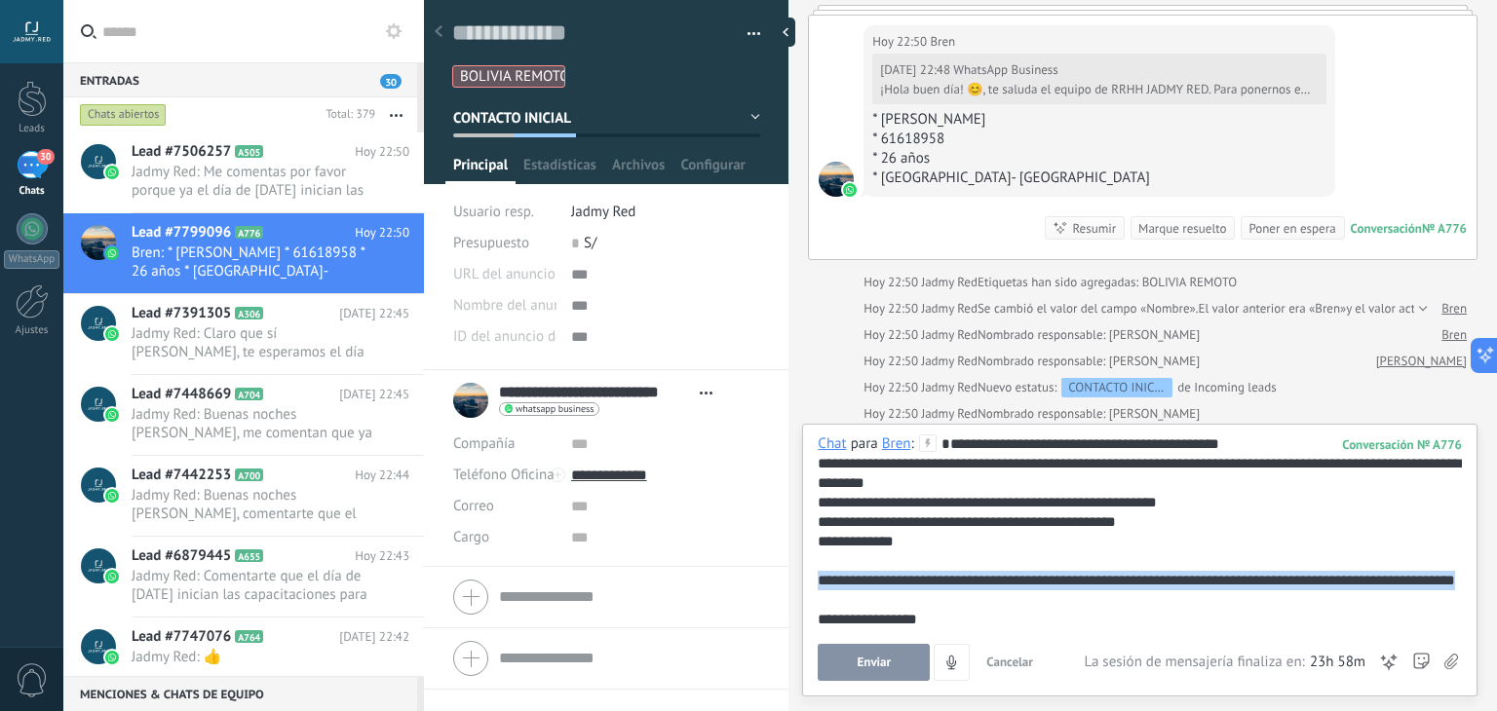
scroll to position [97, 0]
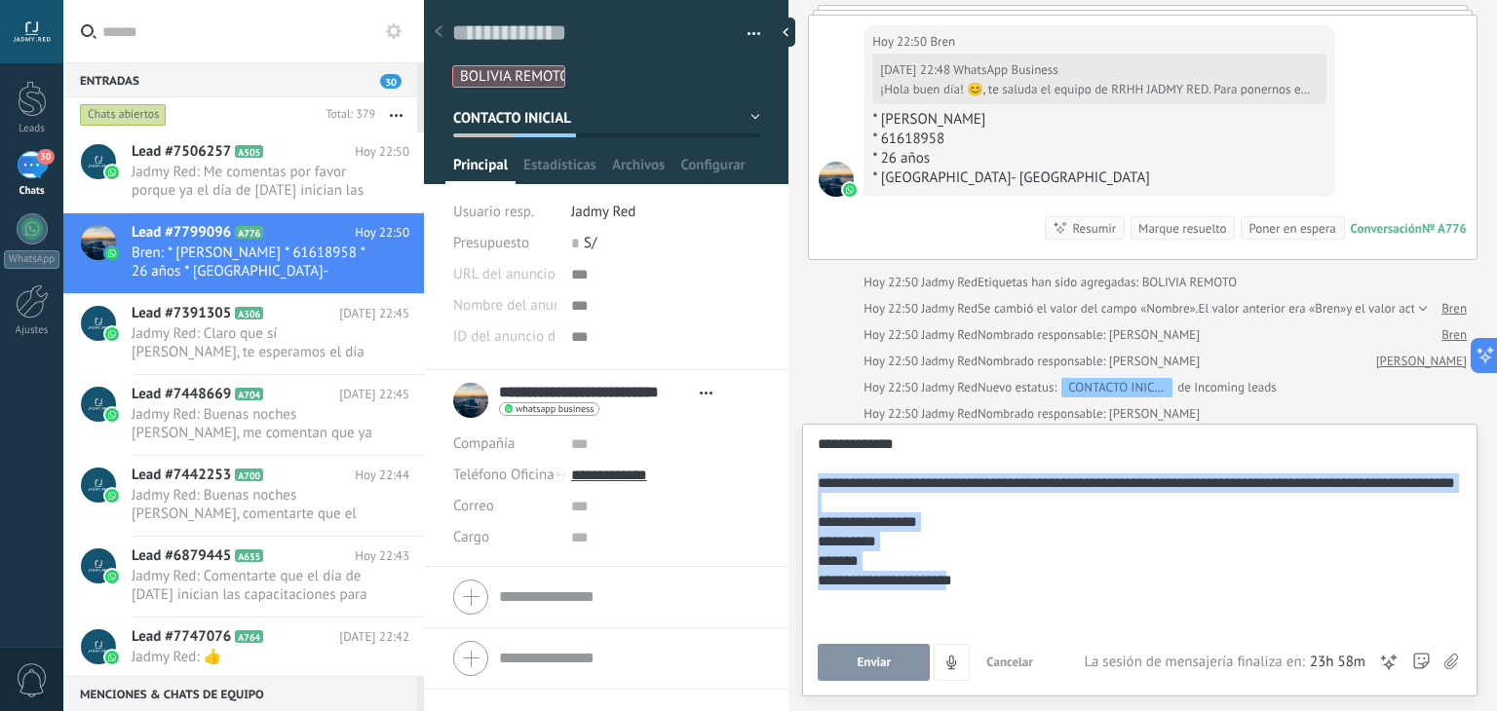
drag, startPoint x: 820, startPoint y: 597, endPoint x: 1086, endPoint y: 660, distance: 273.3
click at [1086, 660] on div "**********" at bounding box center [1140, 558] width 644 height 247
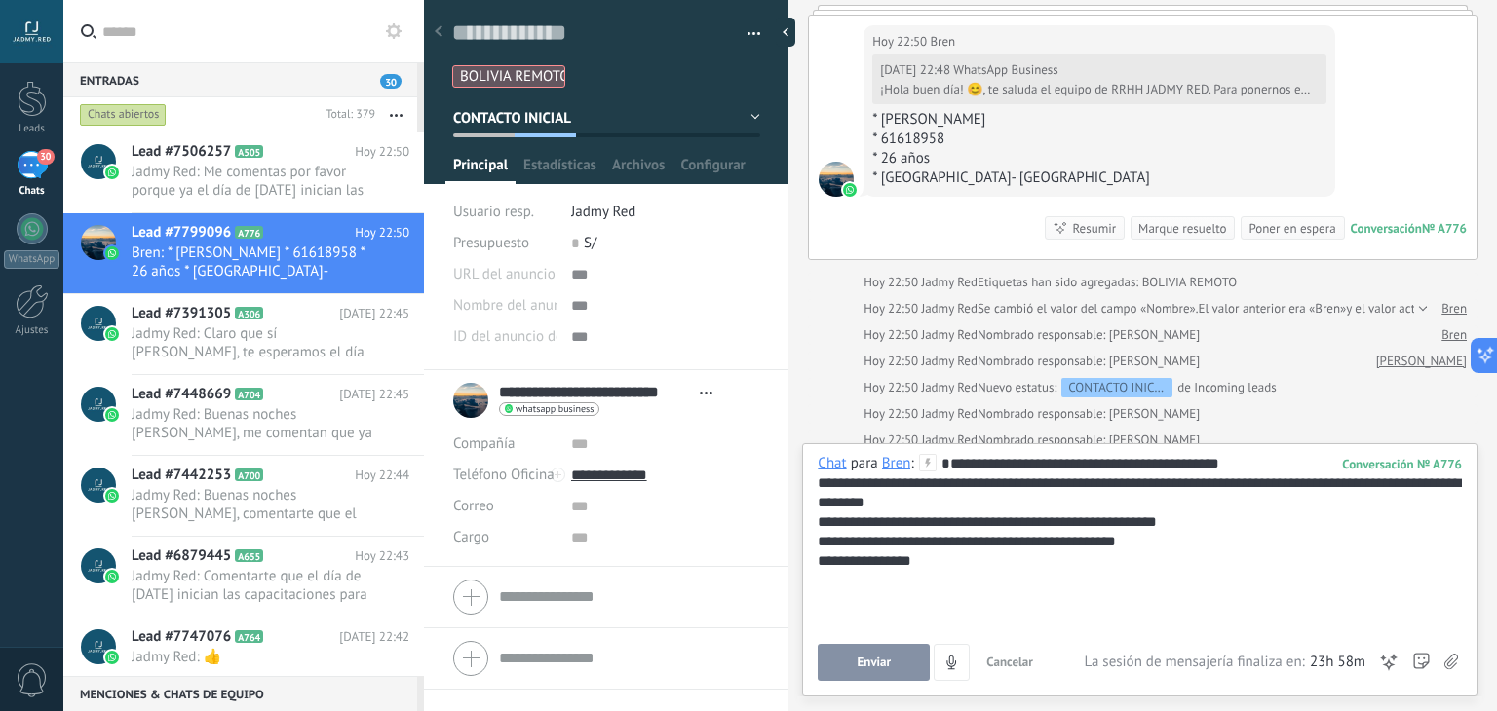
scroll to position [0, 0]
click at [877, 660] on span "Enviar" at bounding box center [875, 663] width 34 height 14
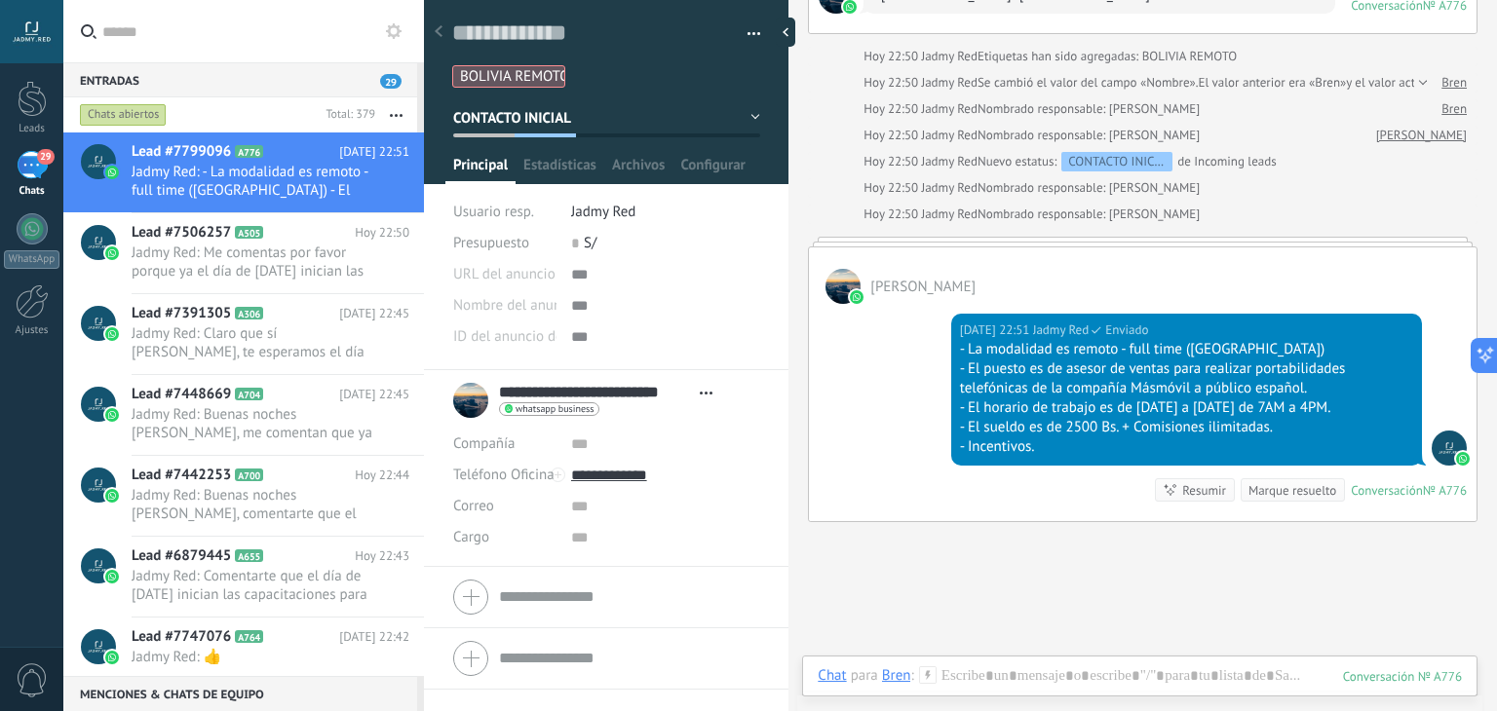
scroll to position [1243, 0]
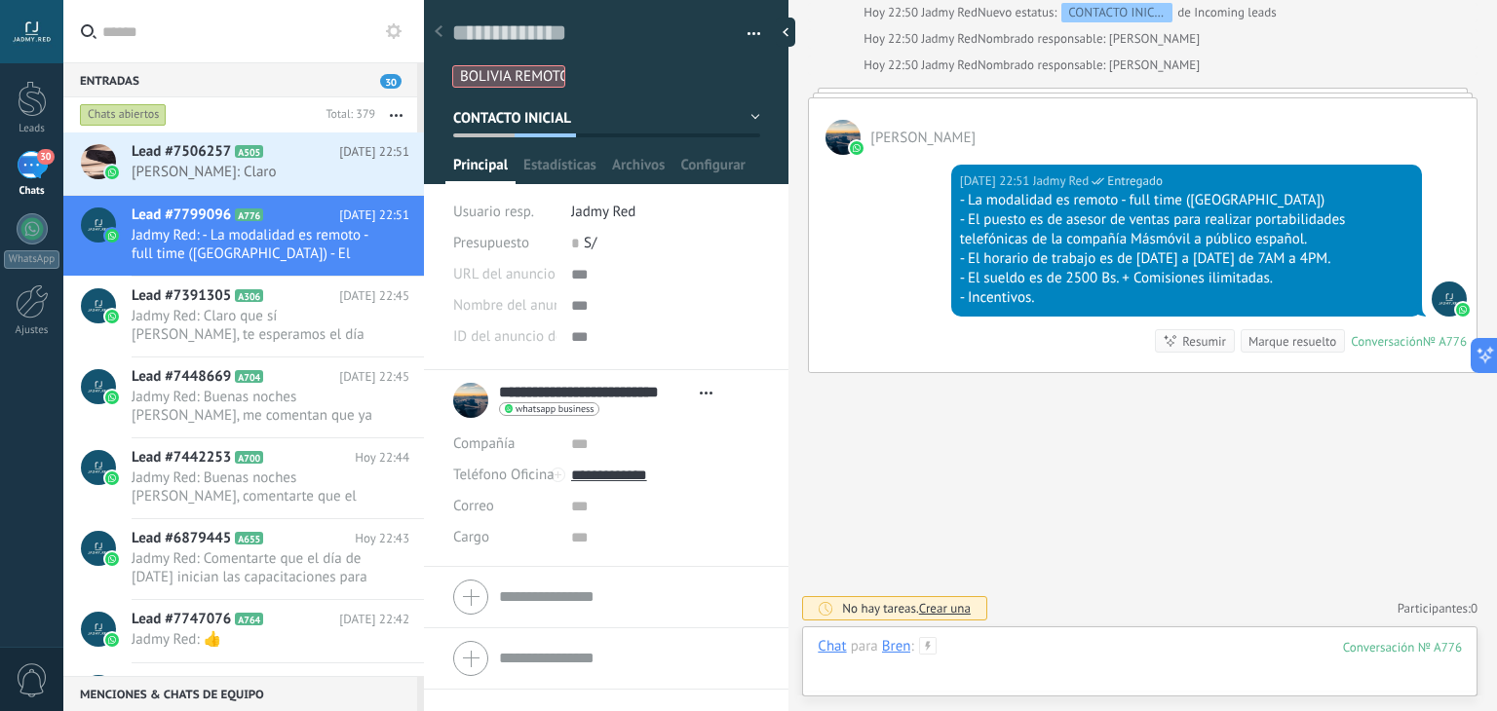
click at [985, 662] on div at bounding box center [1140, 666] width 644 height 58
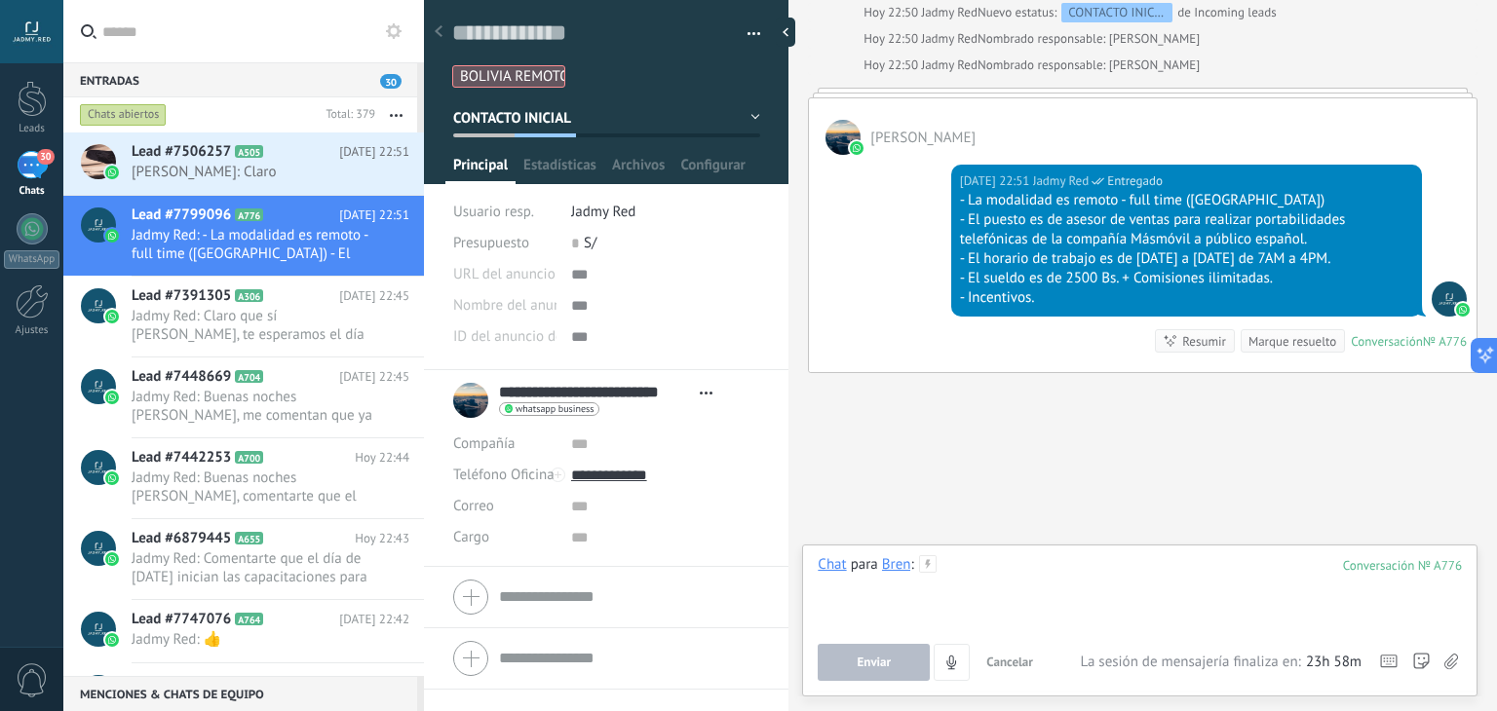
paste div
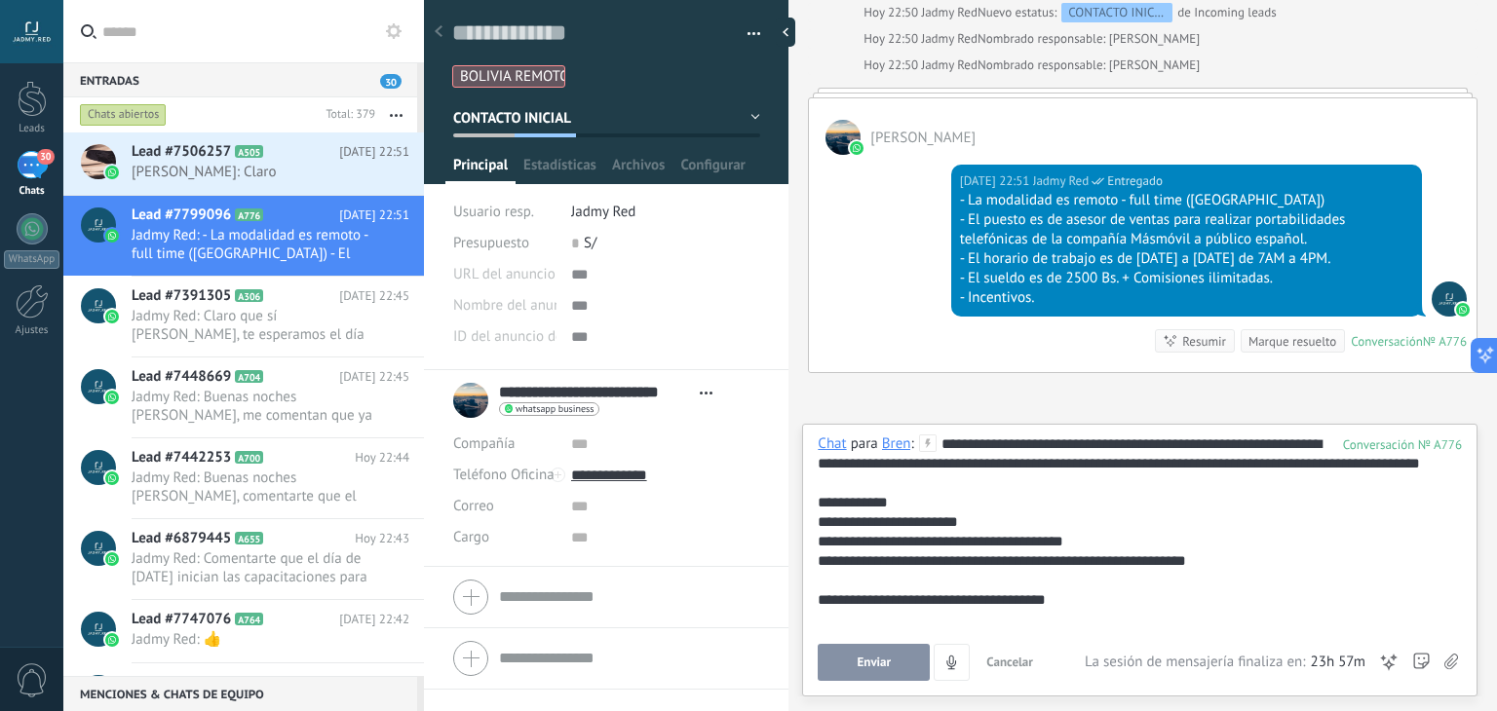
click at [864, 661] on span "Enviar" at bounding box center [875, 663] width 34 height 14
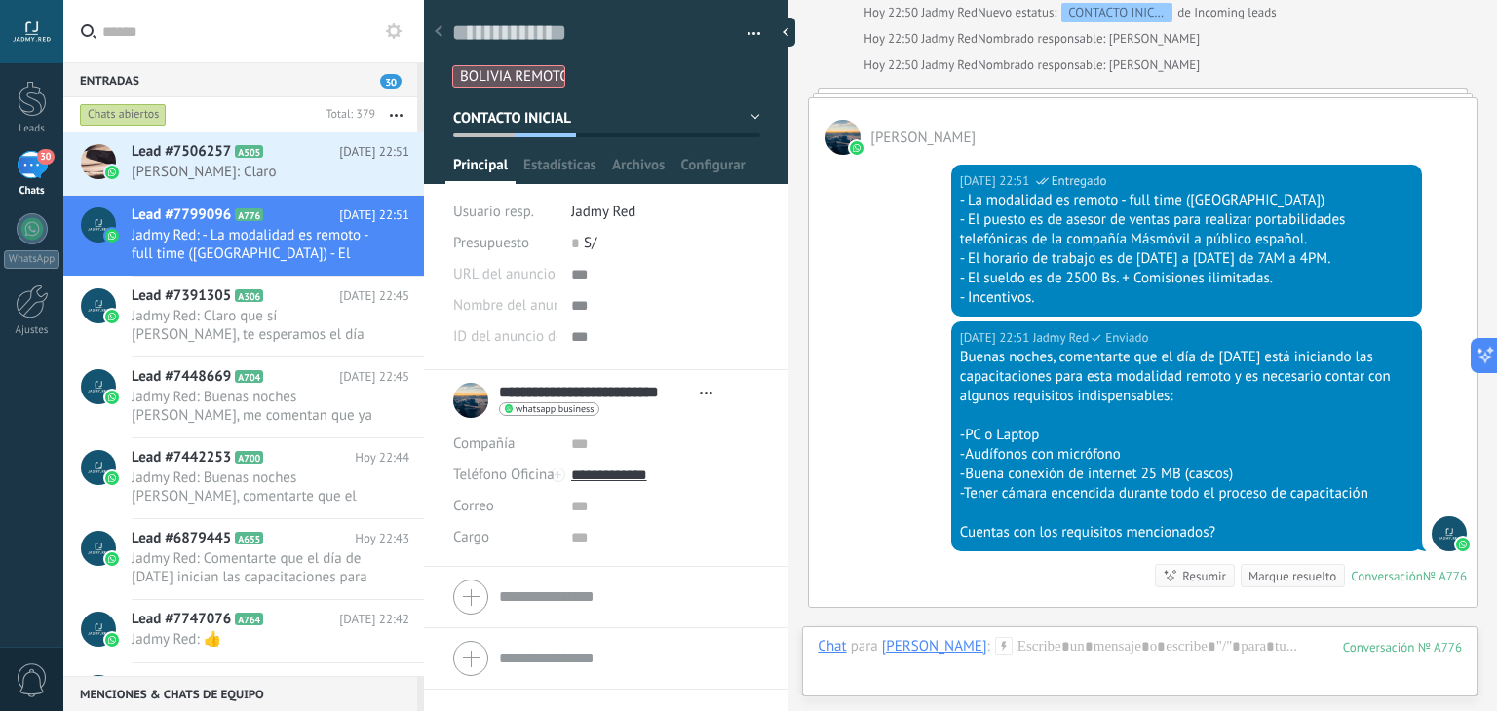
scroll to position [1478, 0]
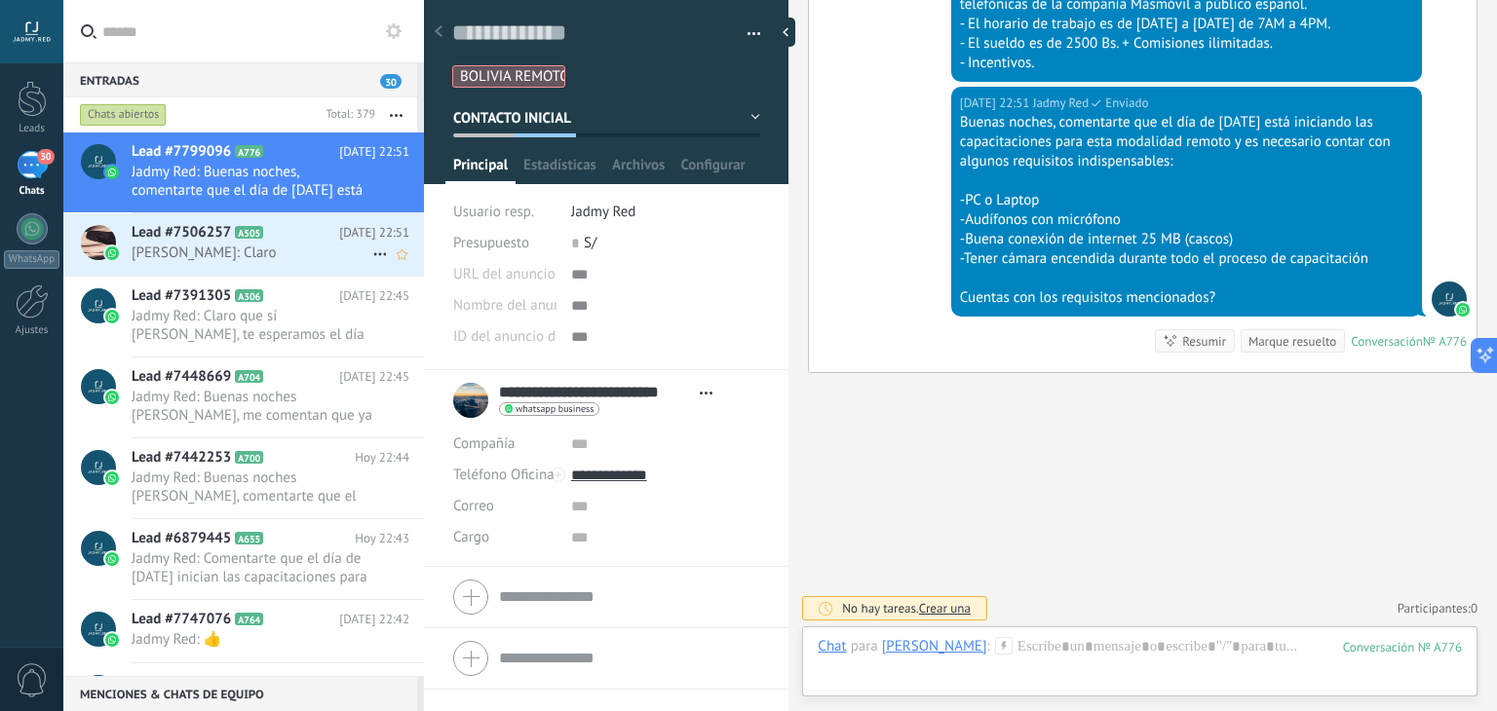
click at [304, 256] on span "Sergio Andres Algarañaz Urbano: Claro" at bounding box center [252, 253] width 241 height 19
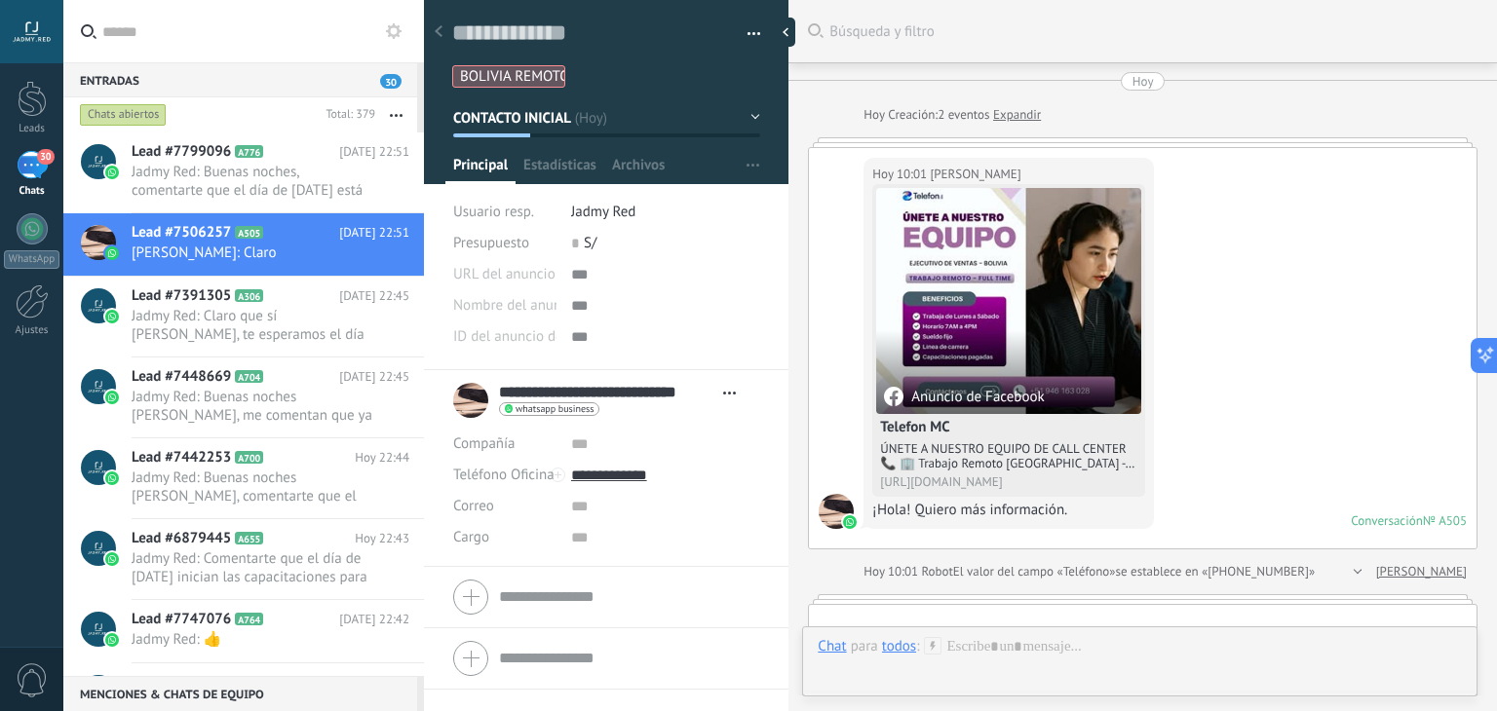
scroll to position [1800, 0]
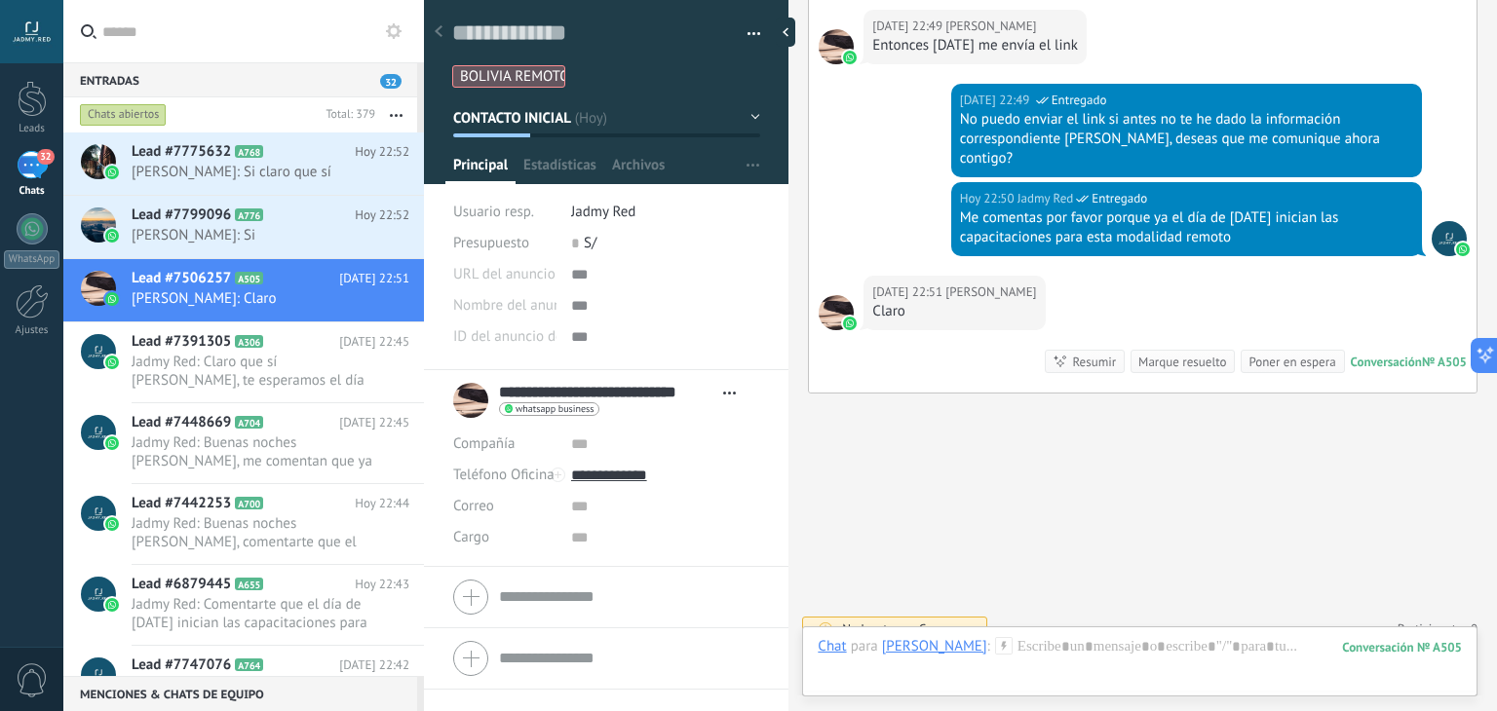
click at [1012, 644] on use at bounding box center [1003, 645] width 17 height 17
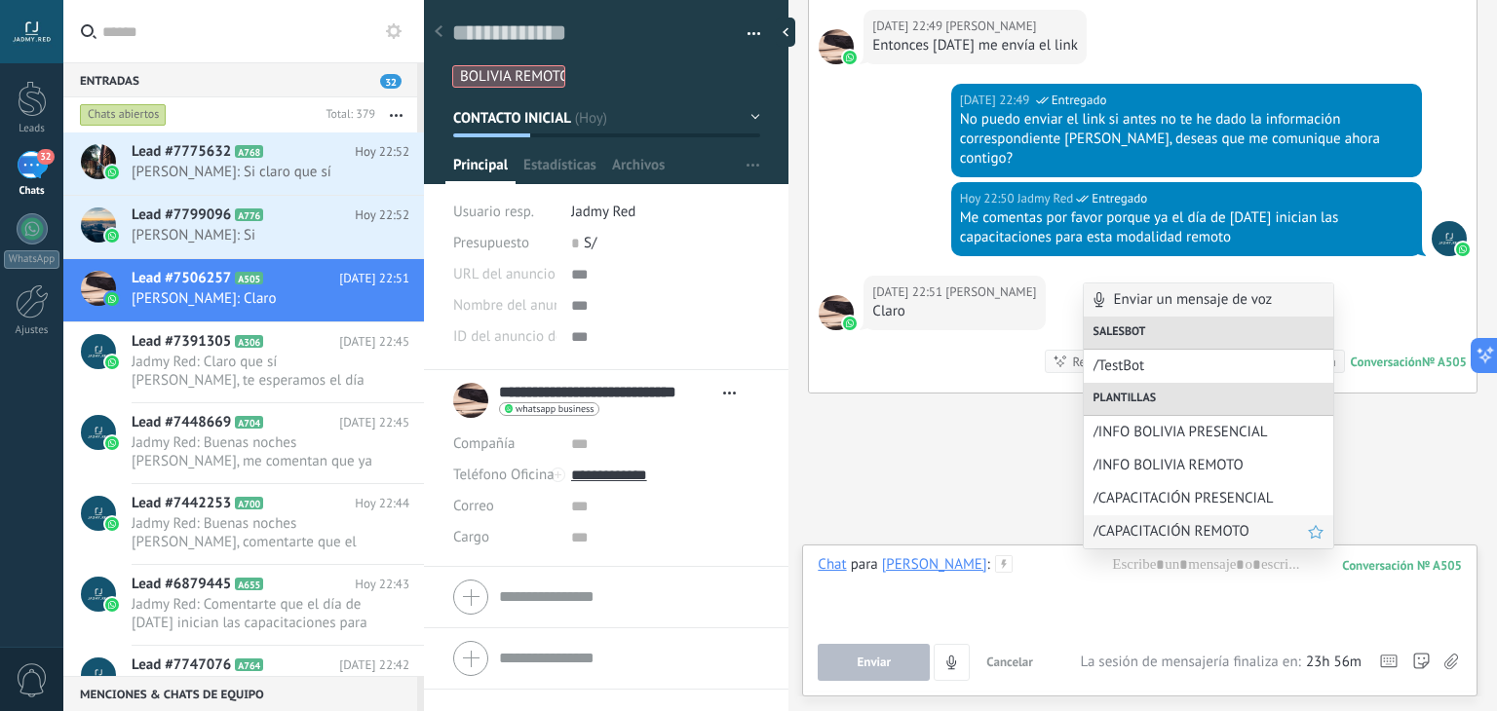
click at [1185, 528] on span "/CAPACITACIÓN REMOTO" at bounding box center [1201, 531] width 214 height 19
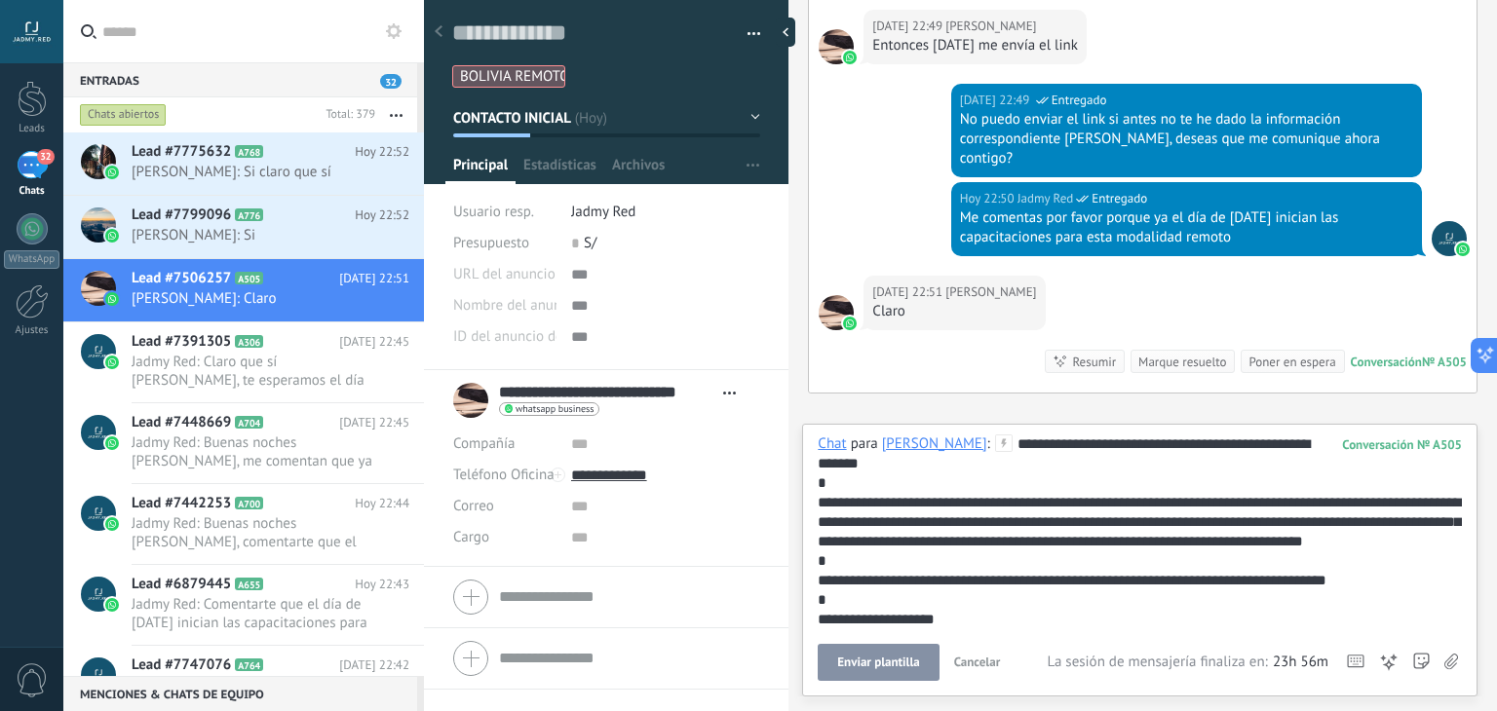
click at [873, 667] on span "Enviar plantilla" at bounding box center [878, 663] width 82 height 14
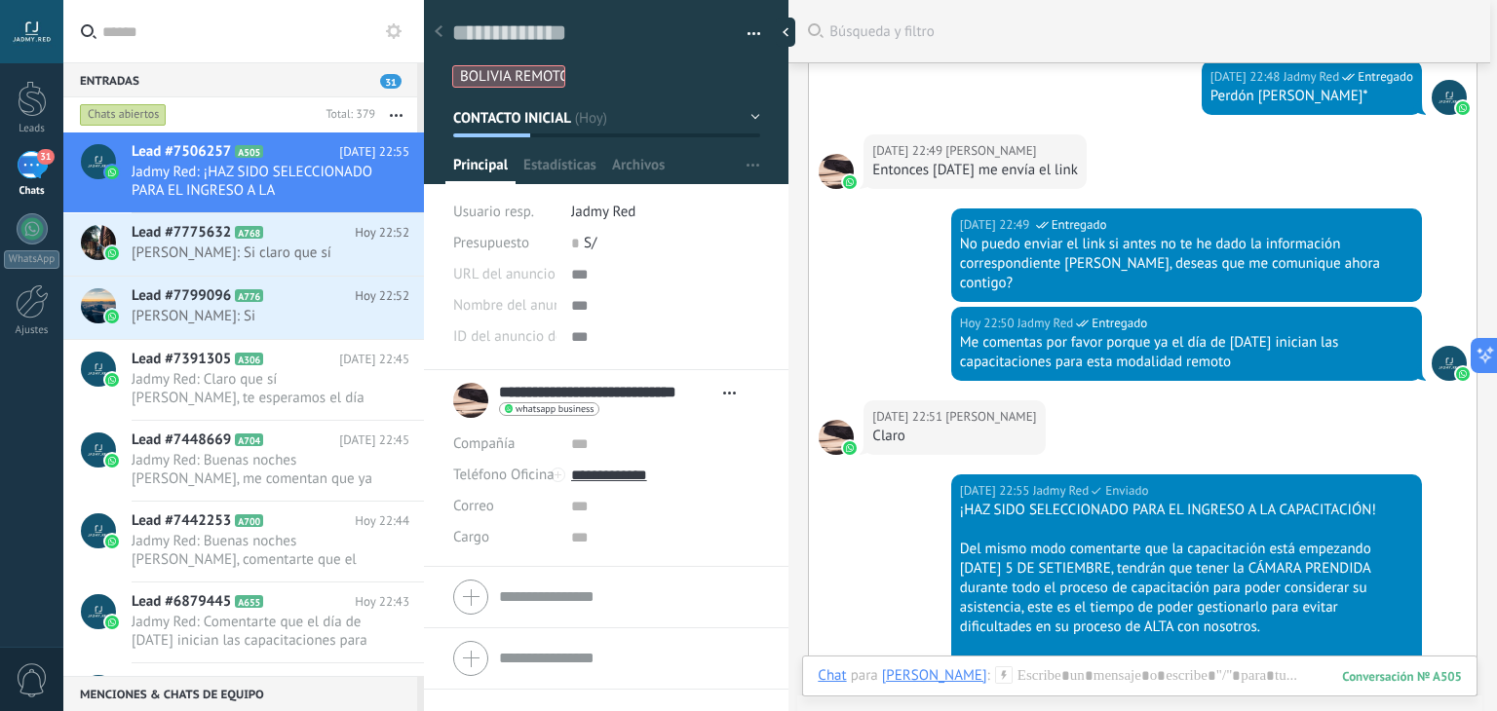
scroll to position [1676, 0]
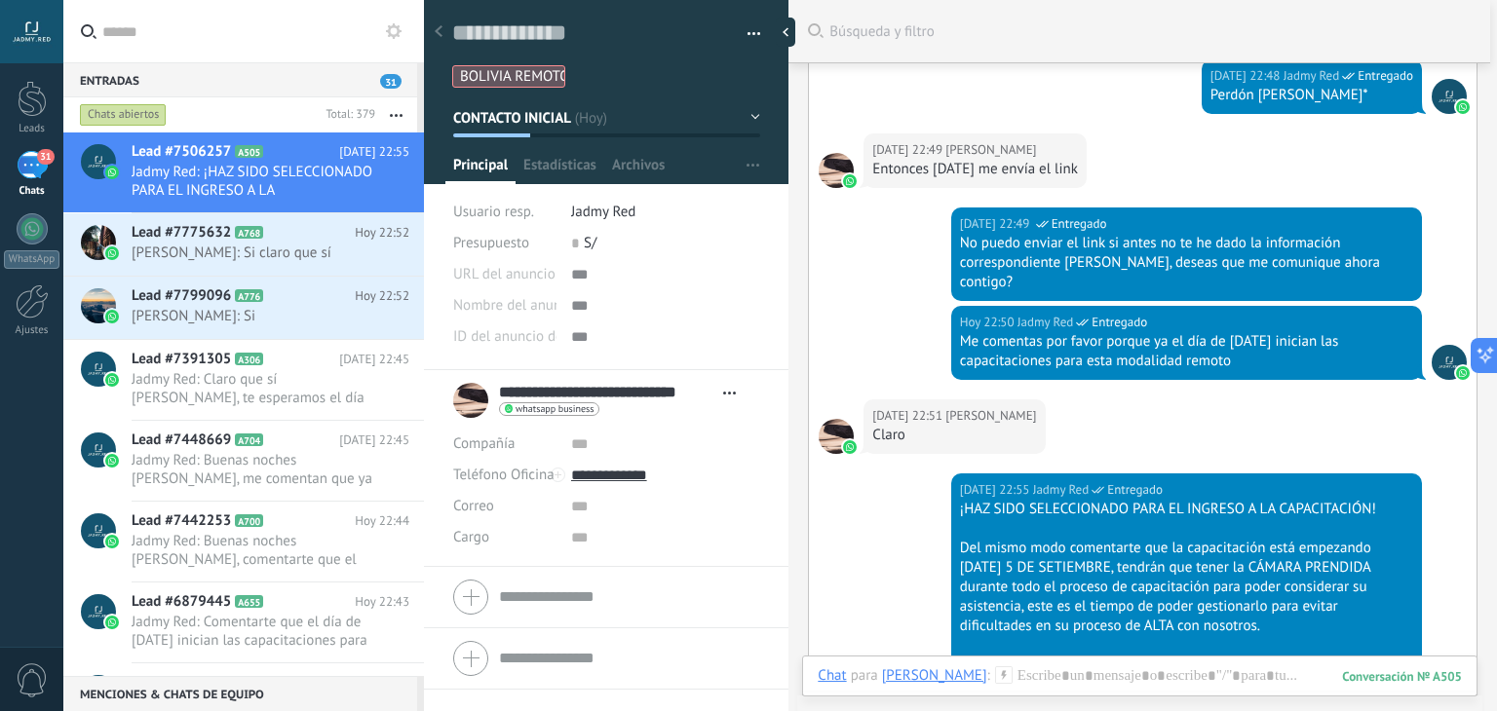
click at [591, 119] on button "CONTACTO INICIAL" at bounding box center [606, 117] width 307 height 35
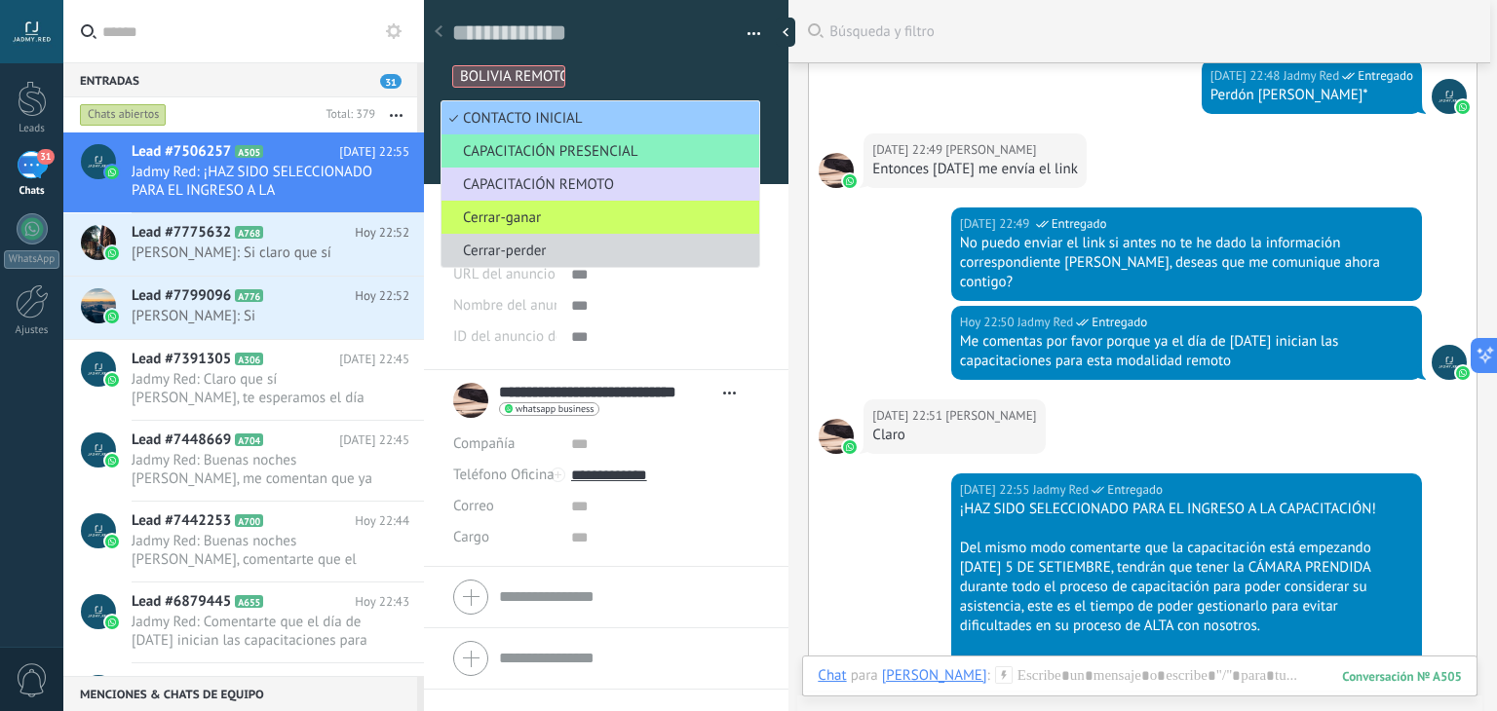
drag, startPoint x: 571, startPoint y: 149, endPoint x: 570, endPoint y: 188, distance: 39.0
click at [570, 188] on ul "CONTACTO INICIAL CAPACITACIÓN PRESENCIAL CAPACITACIÓN REMOTO Cerrar-ganar Cerra…" at bounding box center [601, 184] width 320 height 168
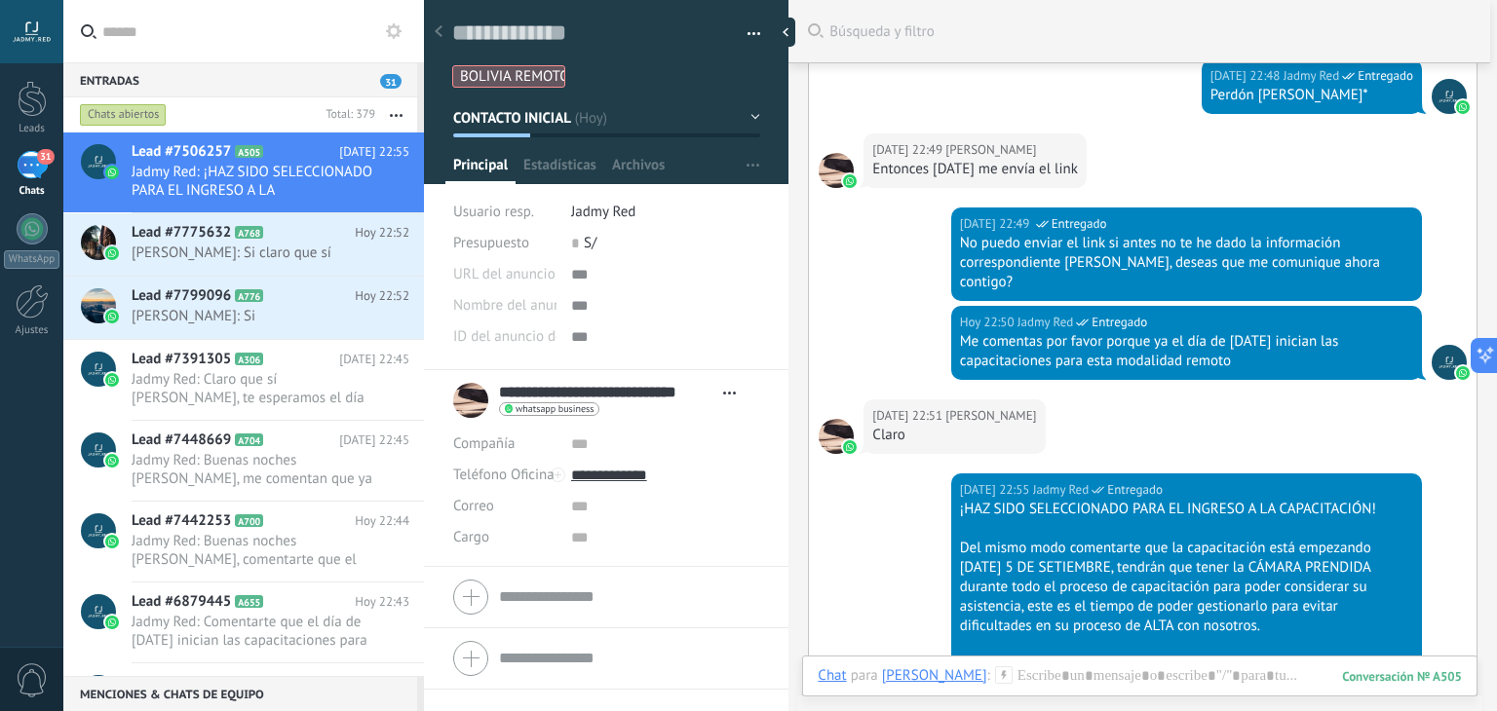
click at [570, 188] on div "Guardar y crear Imprimir Administrar etiquetas Exportar a excel" at bounding box center [606, 178] width 365 height 383
click at [534, 127] on button "CONTACTO INICIAL" at bounding box center [606, 117] width 307 height 35
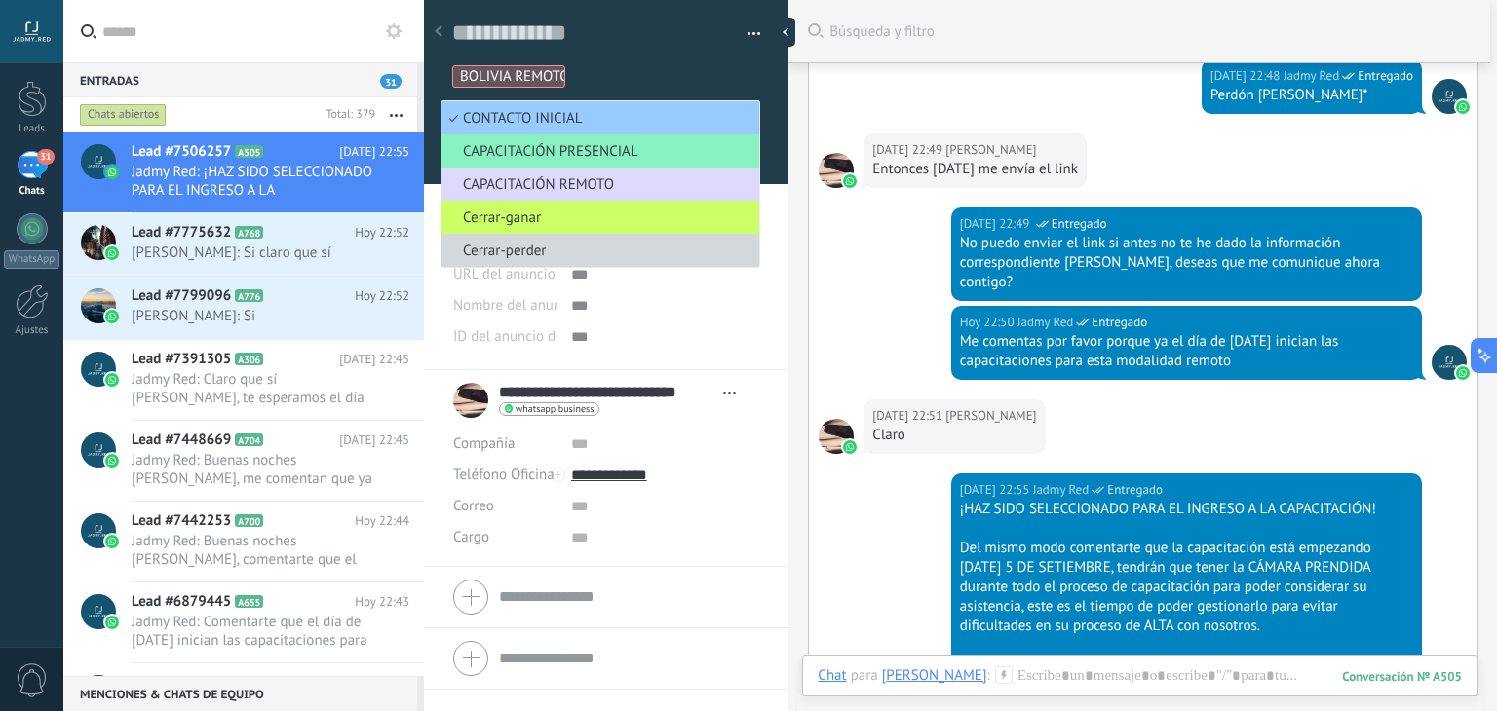
click at [563, 182] on span "CAPACITACIÓN REMOTO" at bounding box center [598, 184] width 312 height 19
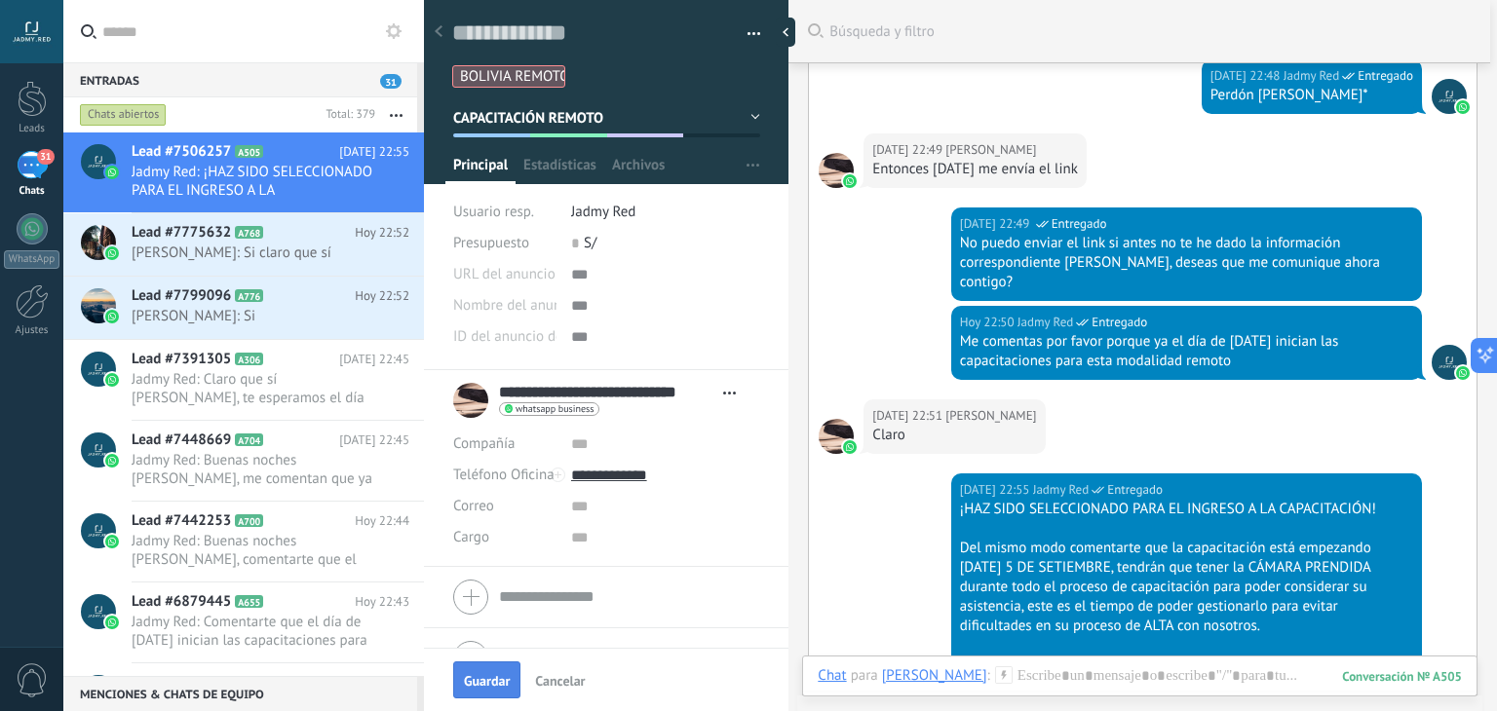
click at [491, 675] on span "Guardar" at bounding box center [487, 681] width 46 height 14
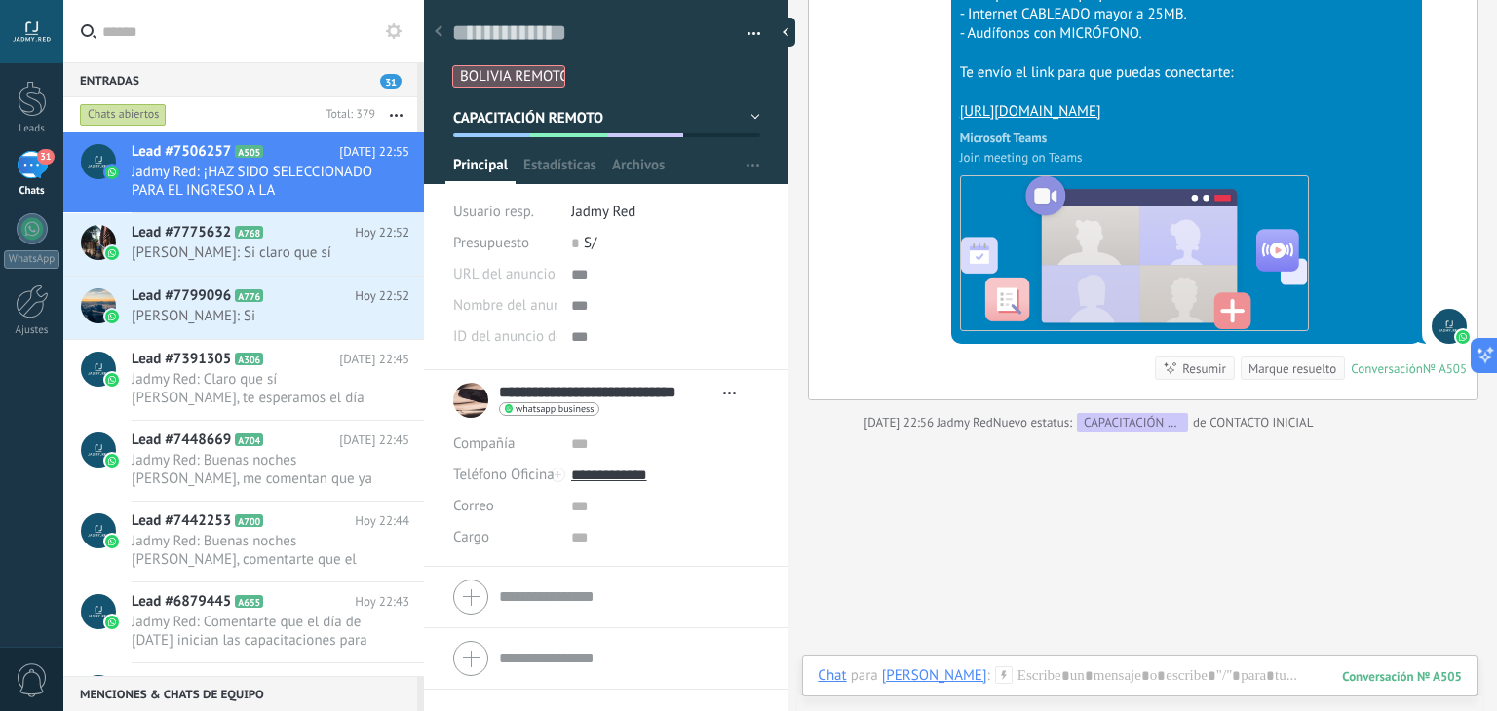
scroll to position [2561, 0]
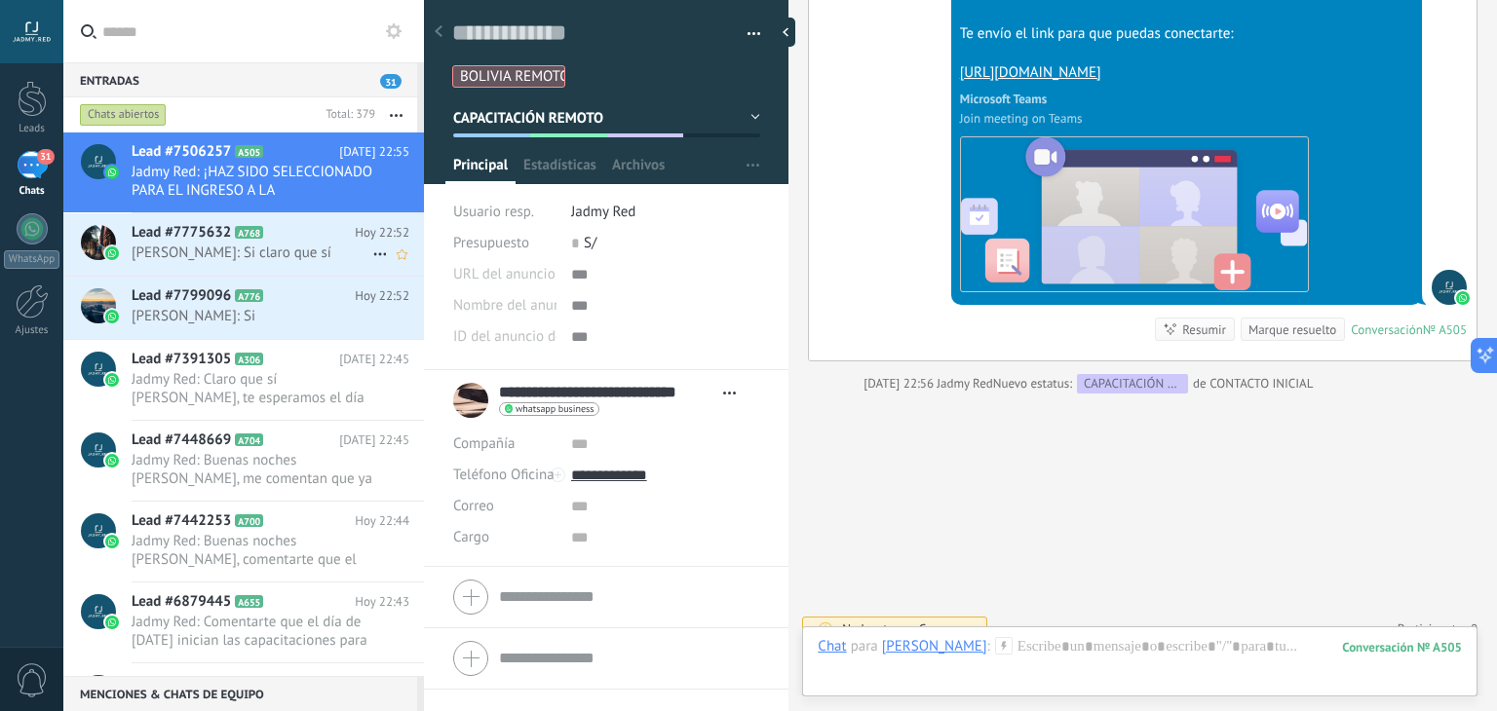
click at [260, 258] on span "Enrrique Hurtado Ortega: Si claro que sí" at bounding box center [252, 253] width 241 height 19
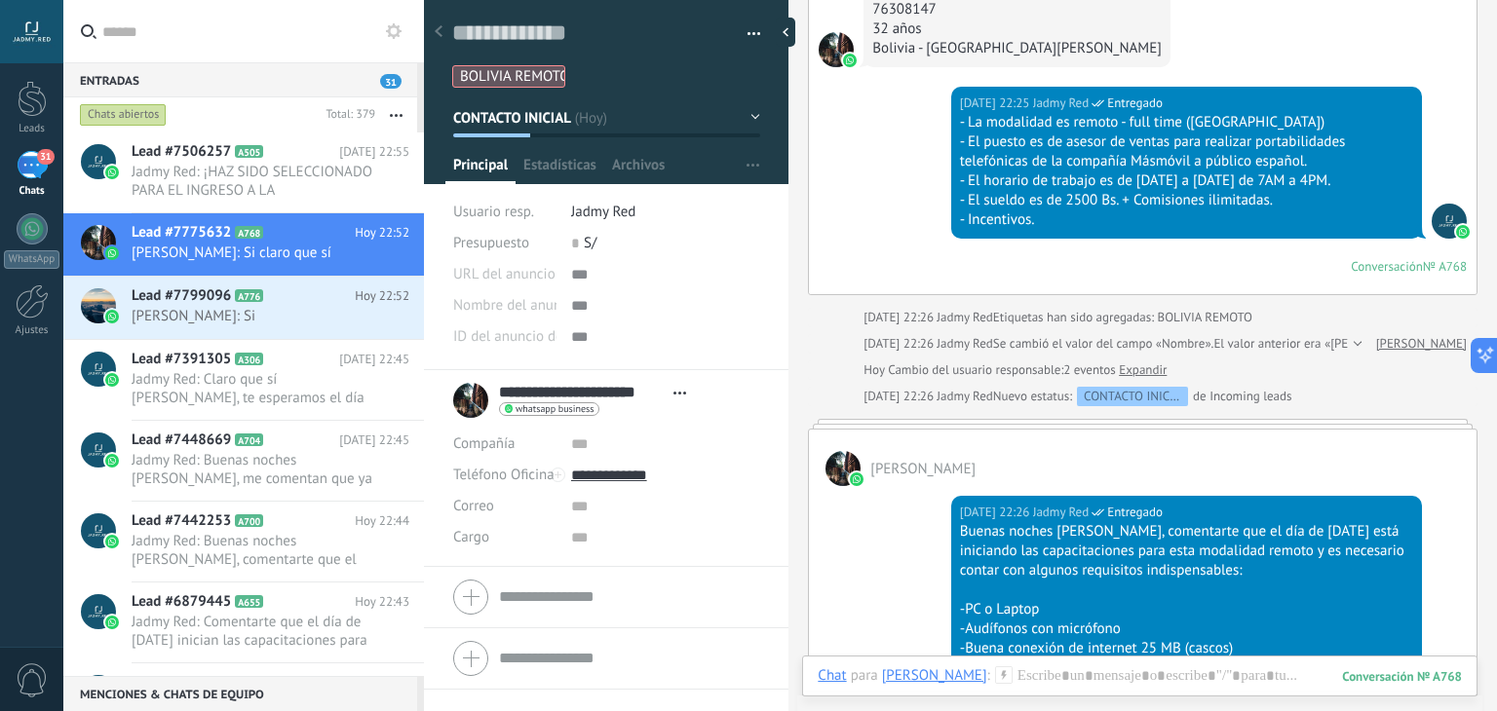
scroll to position [1389, 0]
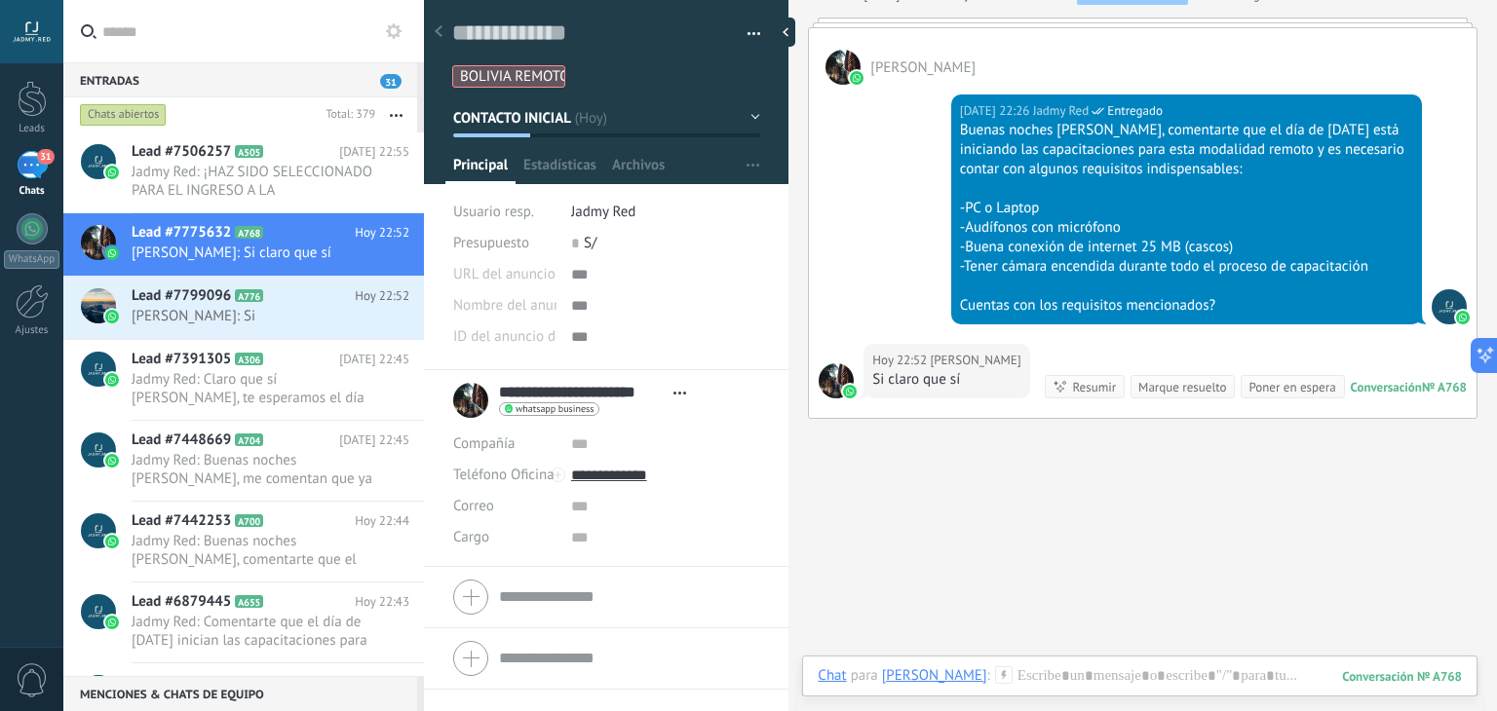
click at [957, 418] on div "Hoy 22:52 Enrrique Hurtado Ortega Si claro que sí Conversación № A768 Conversac…" at bounding box center [1143, 381] width 668 height 74
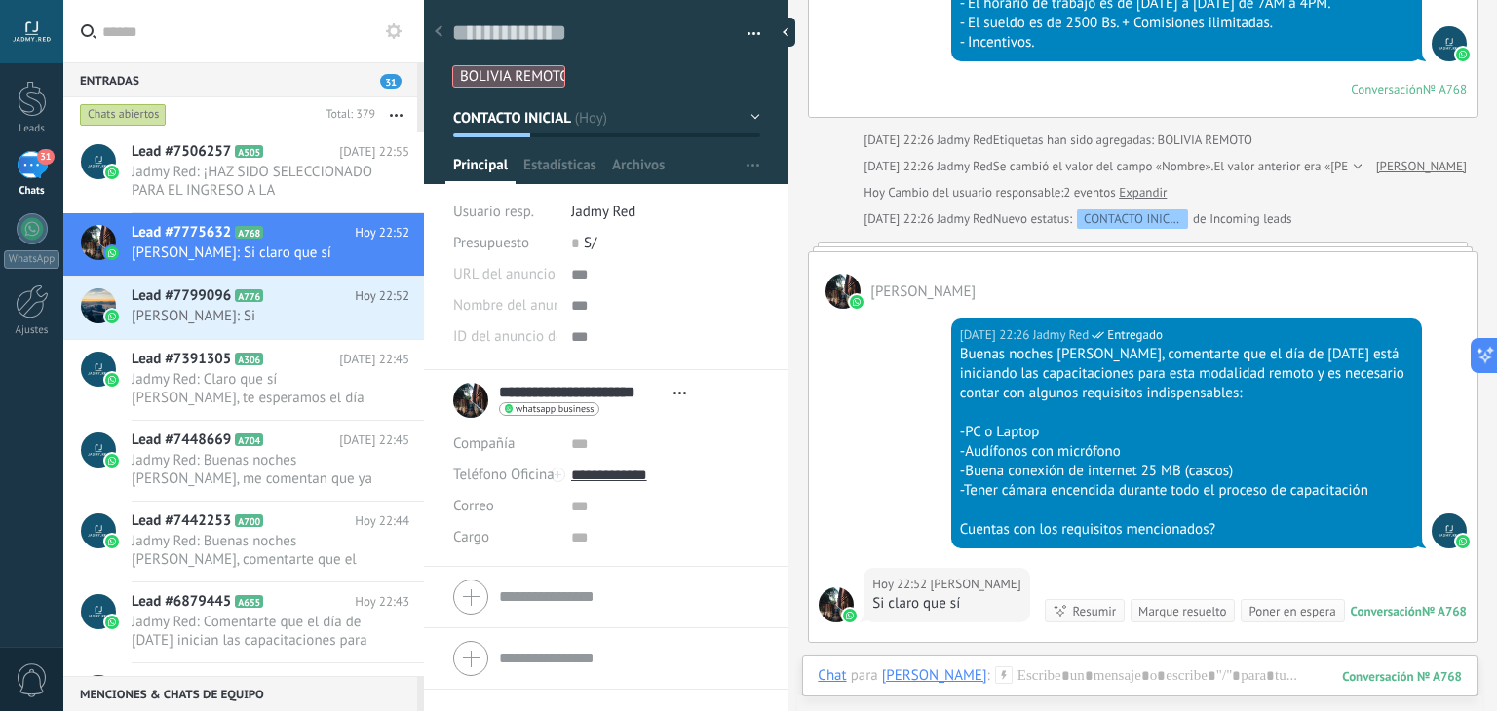
scroll to position [1167, 0]
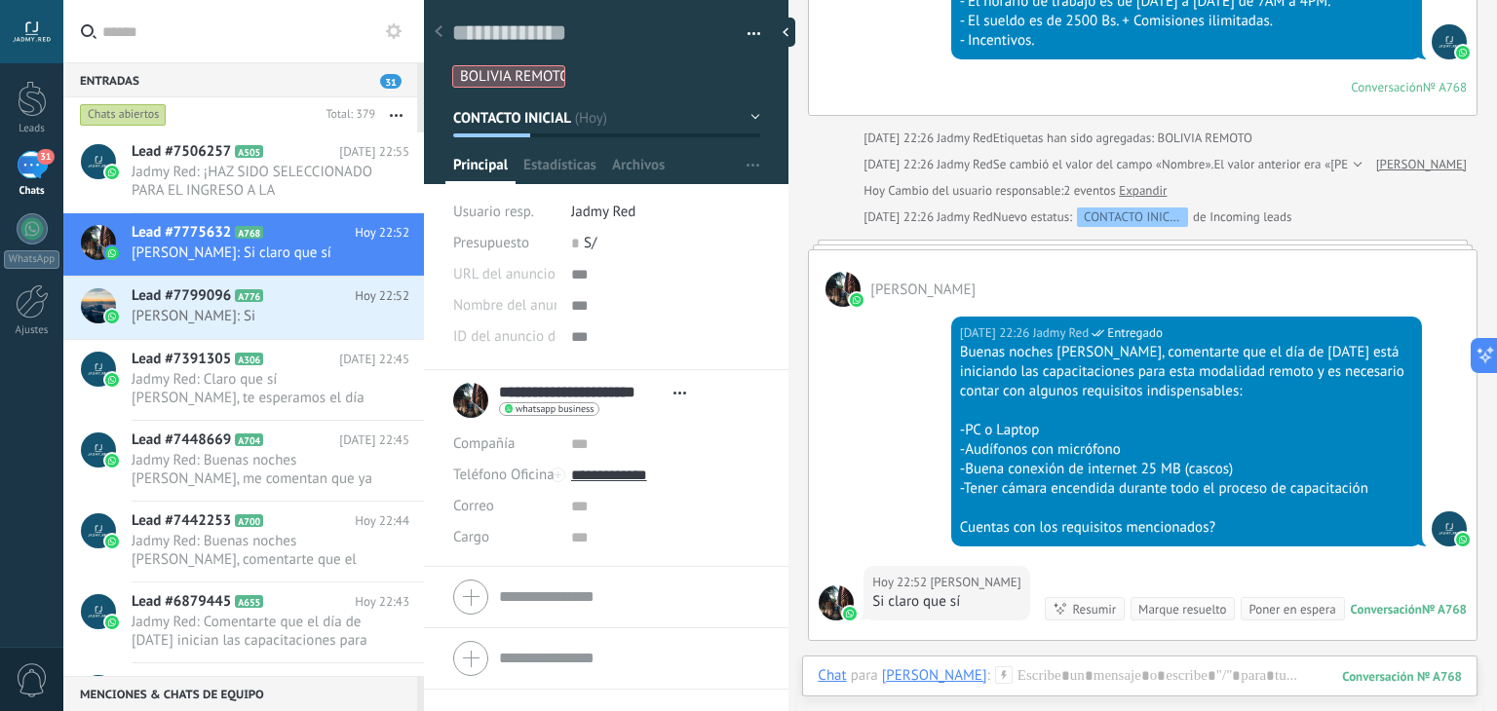
click at [884, 442] on div "Hoy 22:26 Jadmy Red Entregado Buenas noches Enrrique, comentarte que el día de …" at bounding box center [1143, 436] width 668 height 259
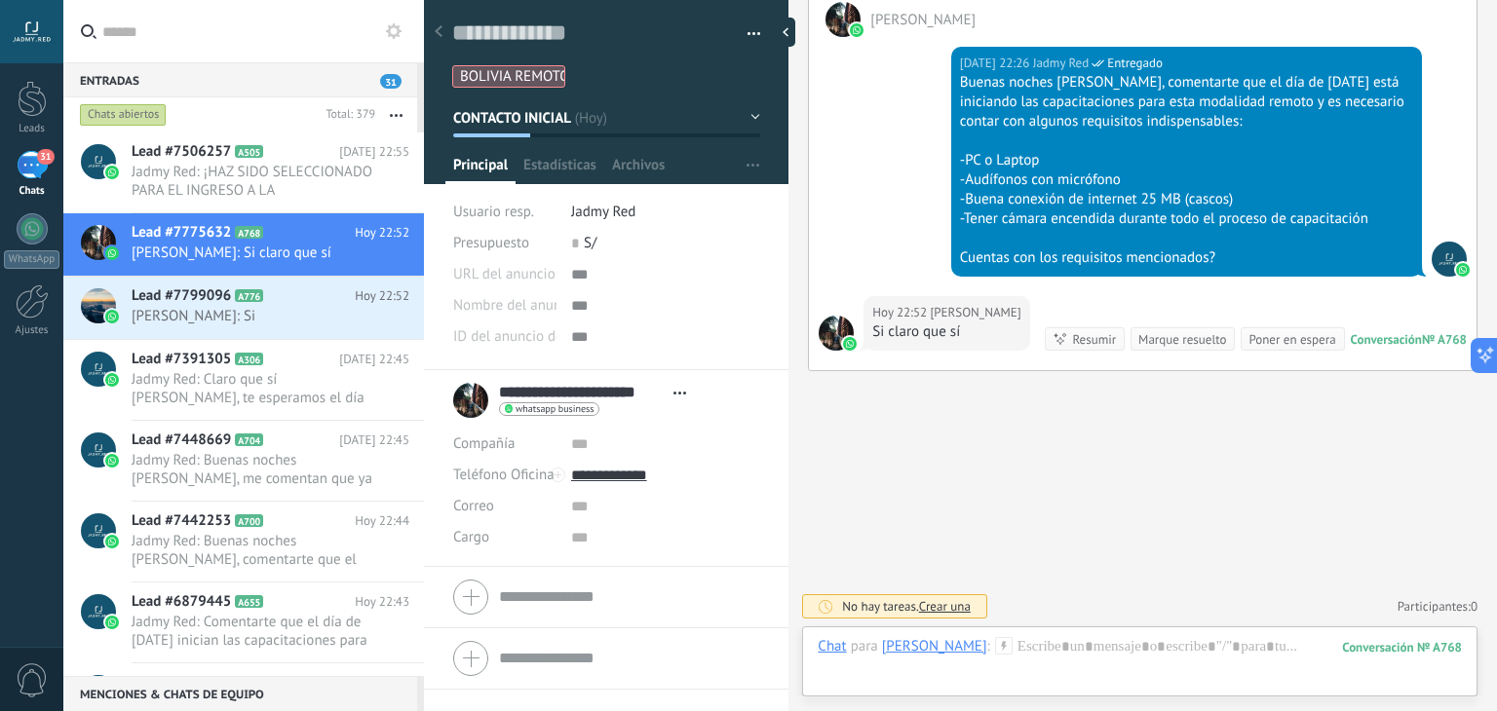
scroll to position [1476, 0]
click at [283, 306] on icon at bounding box center [278, 296] width 19 height 19
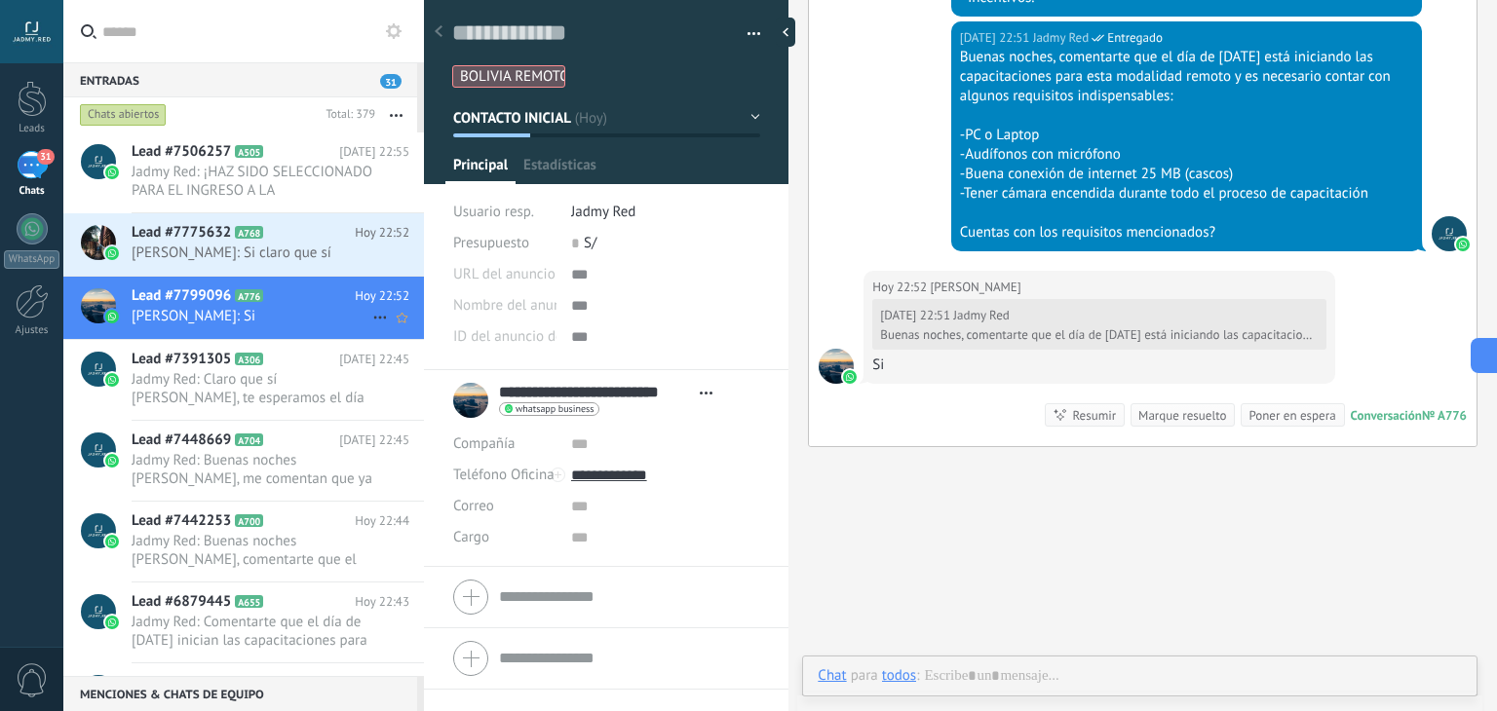
scroll to position [28, 0]
click at [284, 258] on span "Enrrique Hurtado Ortega: Si claro que sí" at bounding box center [252, 253] width 241 height 19
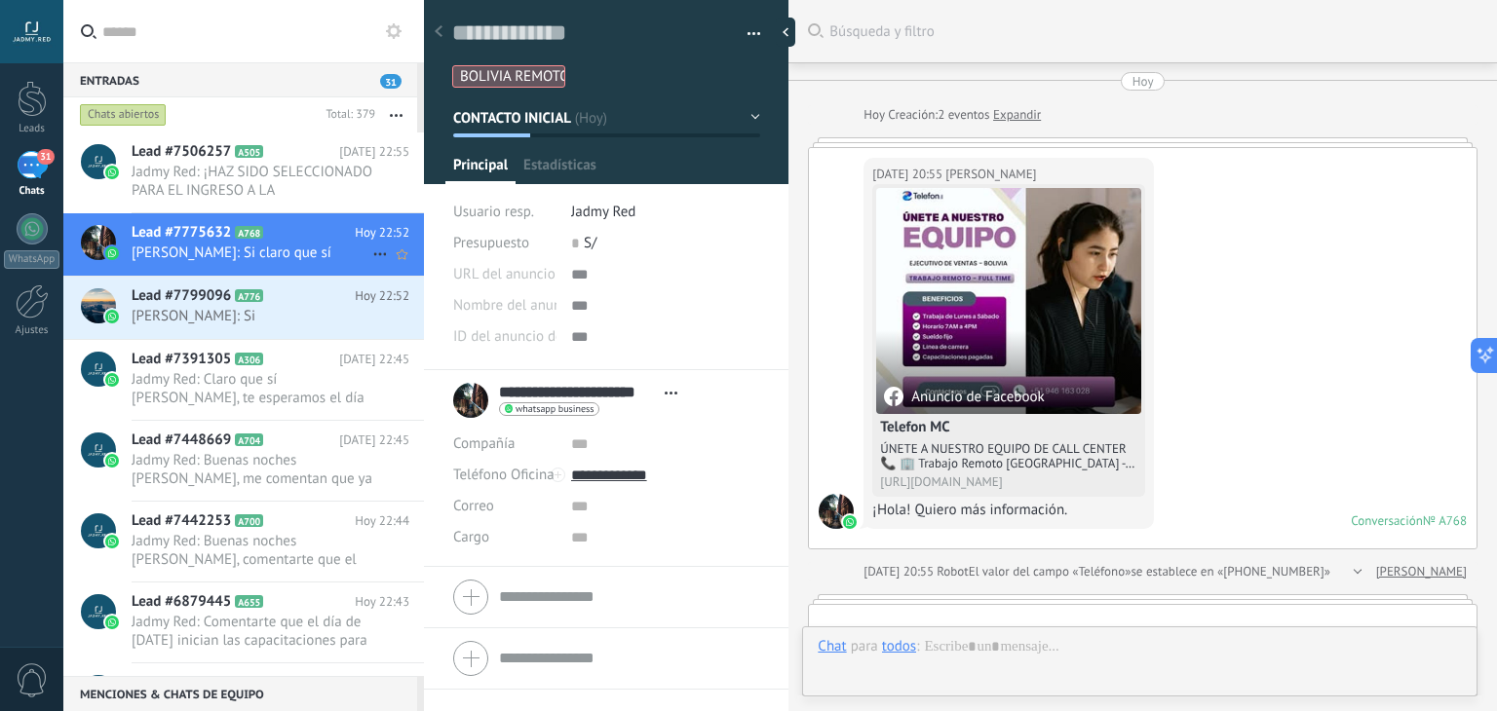
type textarea "**********"
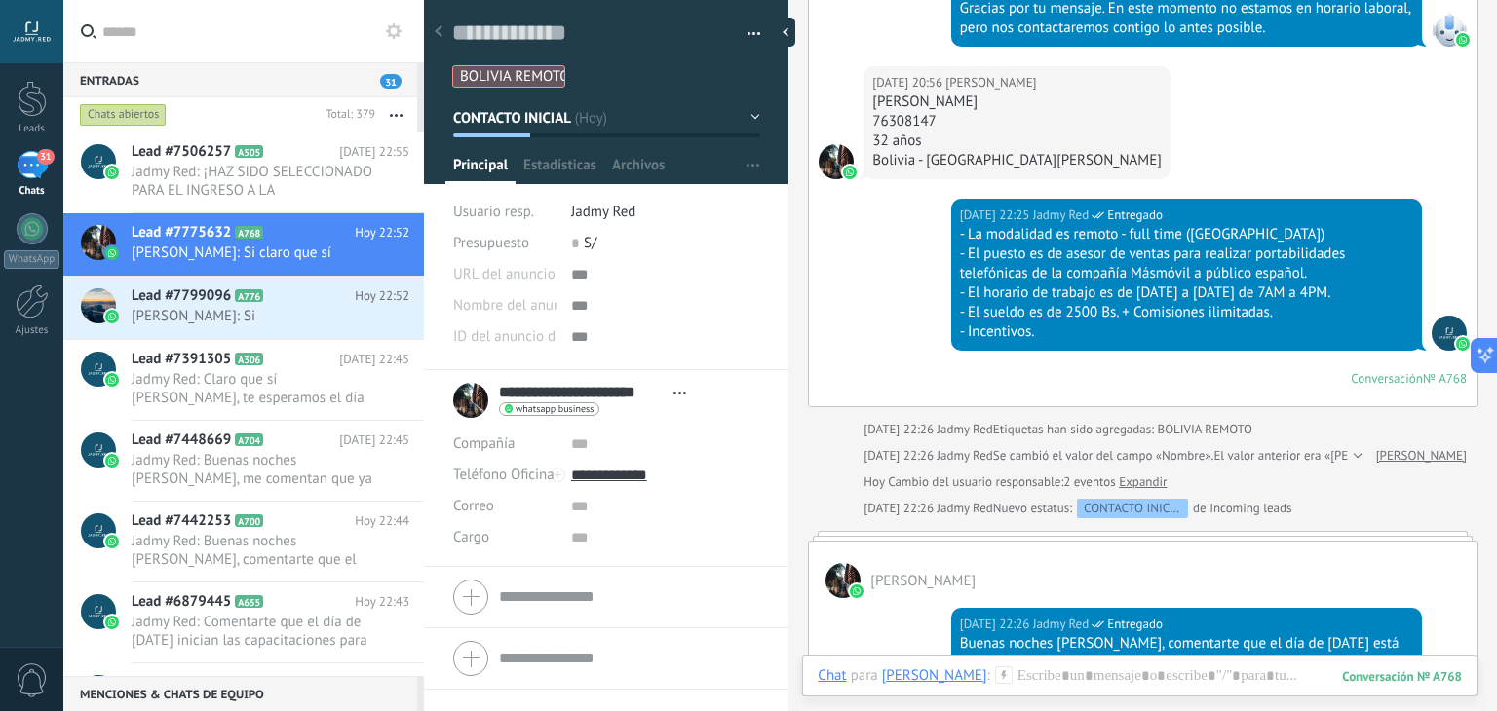
scroll to position [1478, 0]
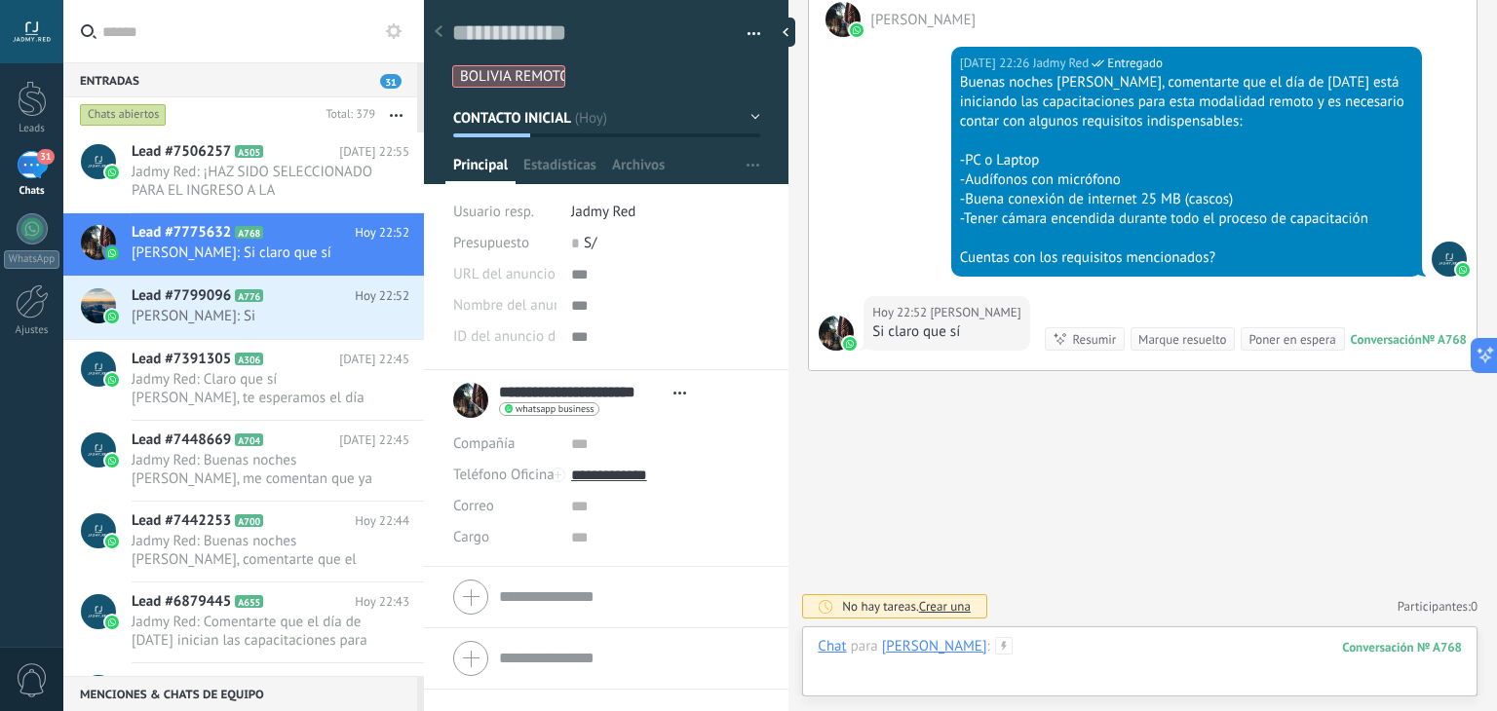
click at [1111, 662] on div at bounding box center [1140, 666] width 644 height 58
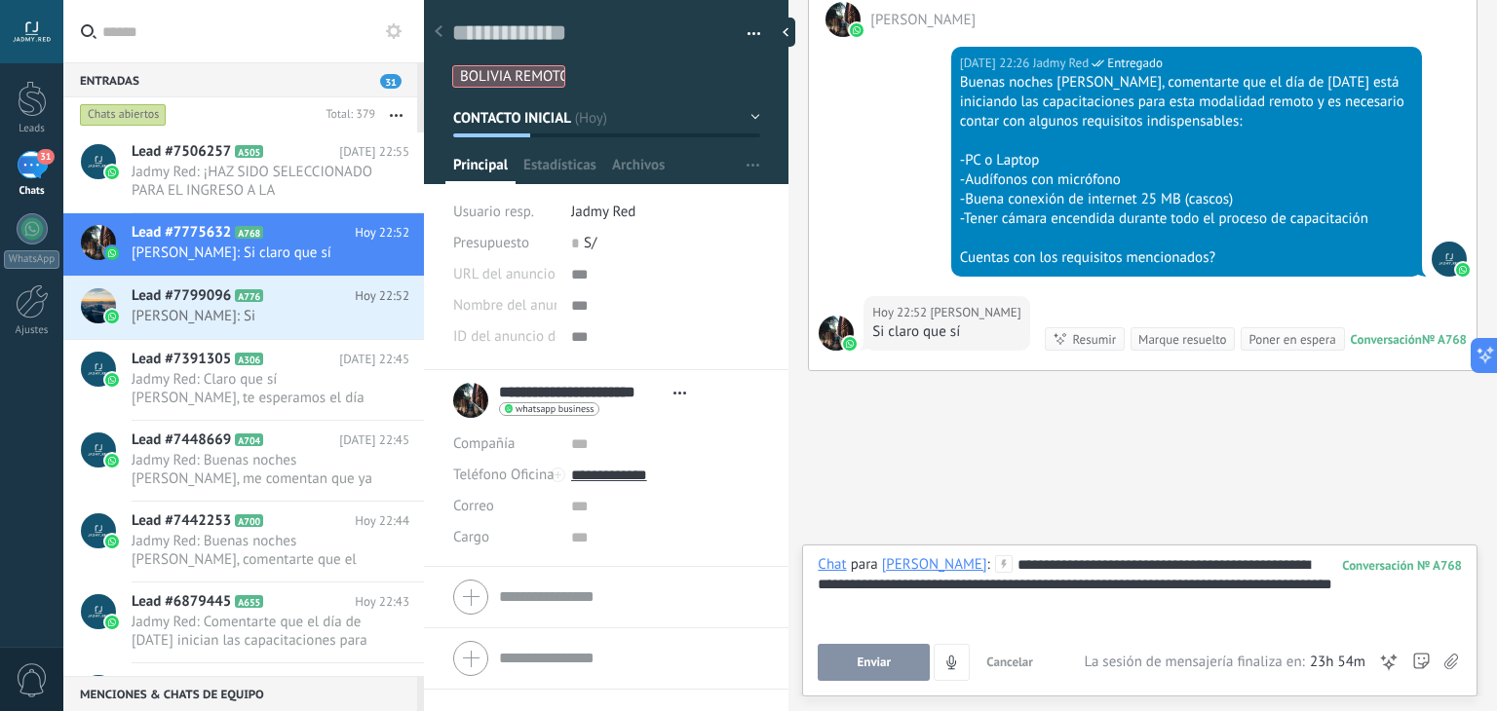
click at [1111, 590] on div "**********" at bounding box center [1140, 593] width 644 height 74
click at [884, 659] on span "Enviar" at bounding box center [875, 663] width 34 height 14
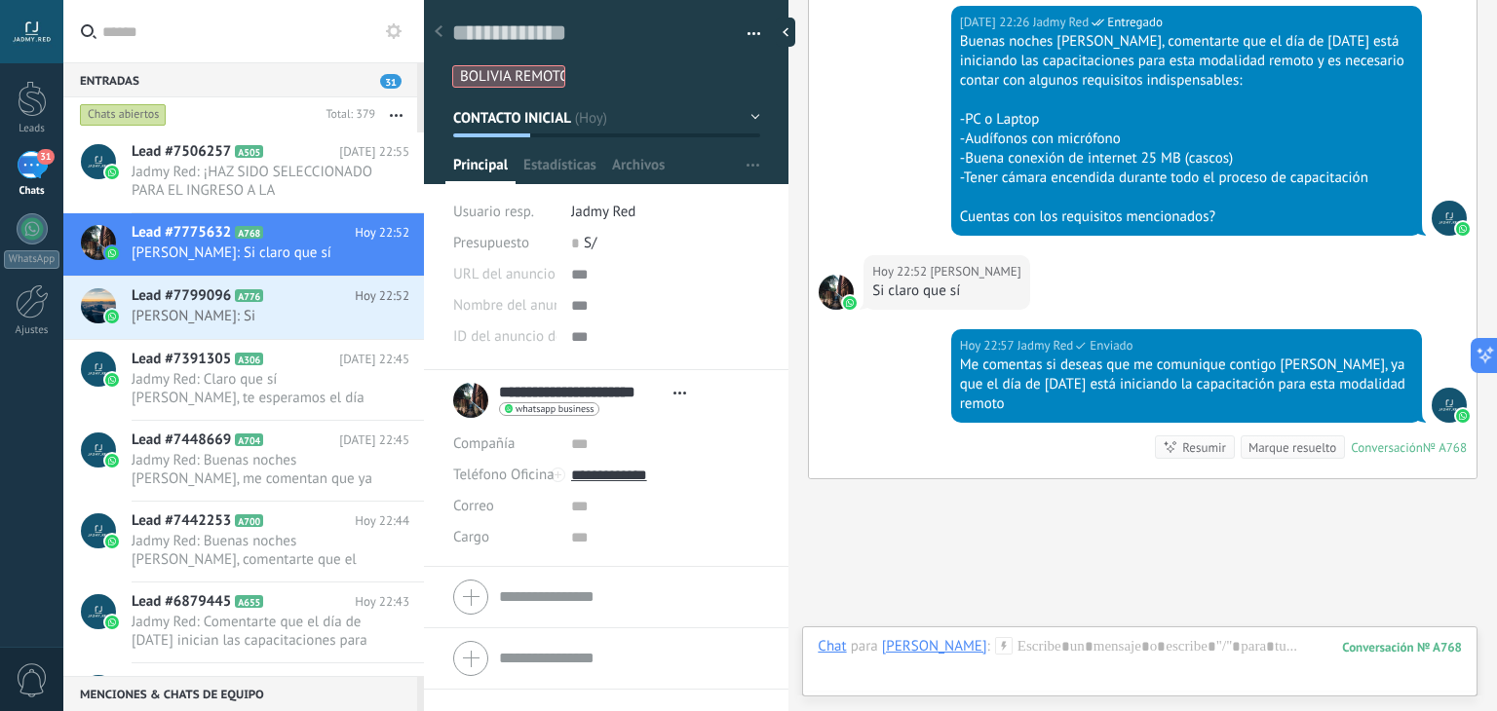
scroll to position [1583, 0]
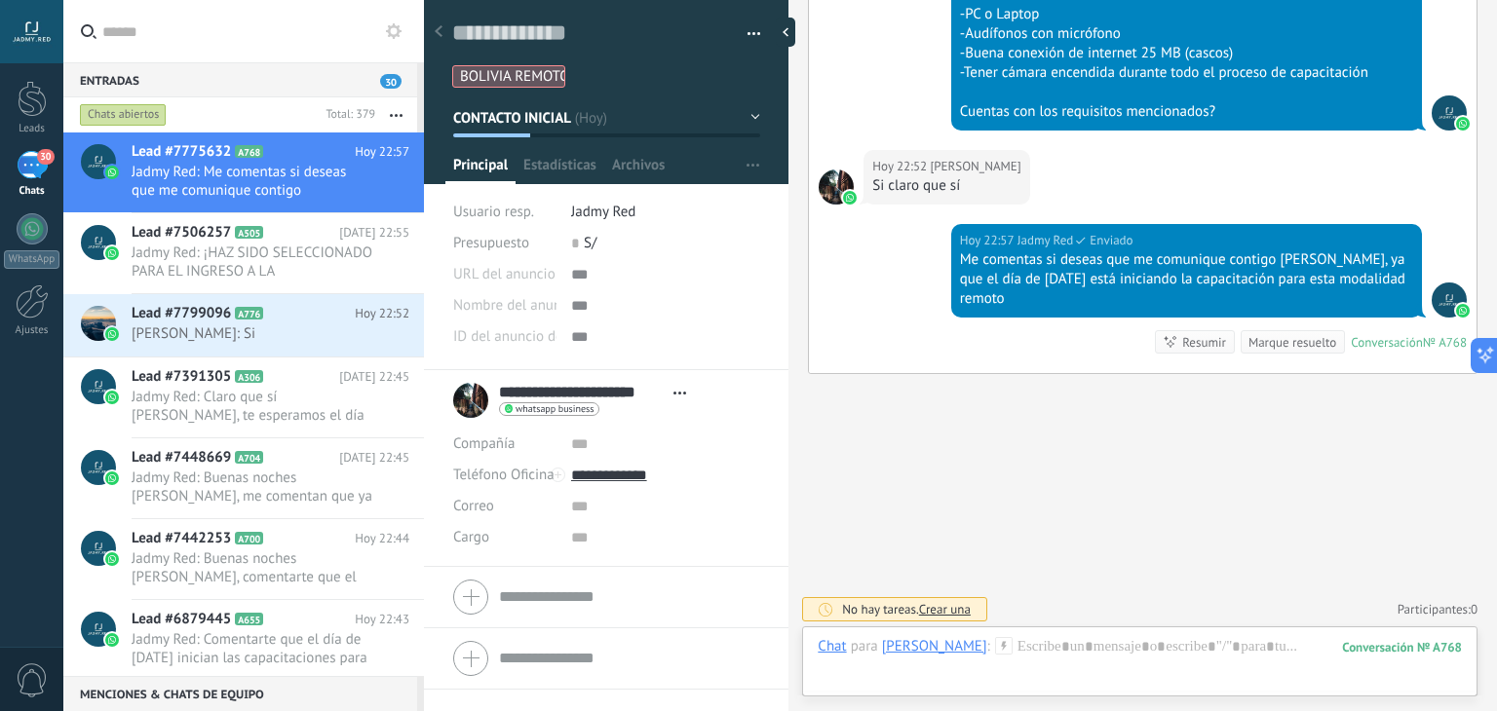
click at [1002, 295] on div "Me comentas si deseas que me comunique contigo Enrrique, ya que el día de mañan…" at bounding box center [1186, 279] width 453 height 58
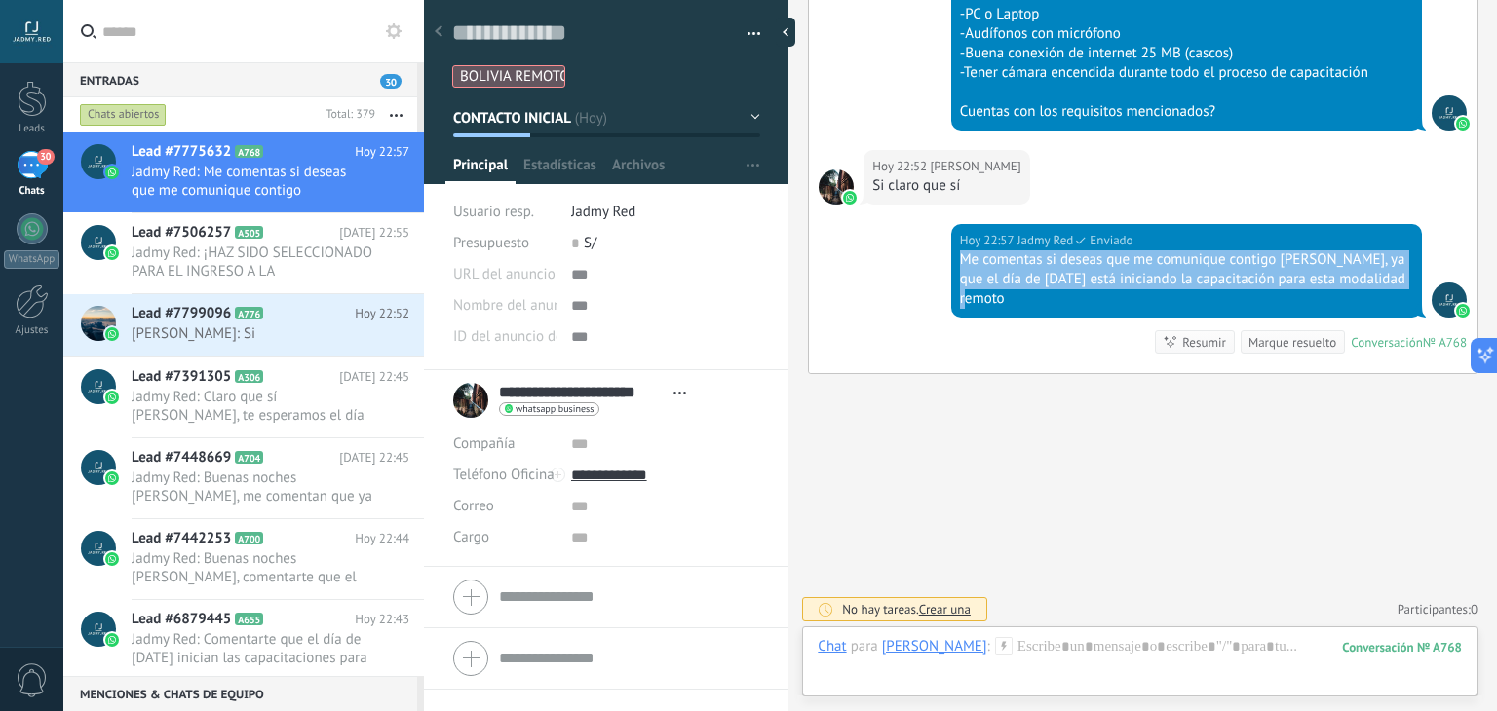
drag, startPoint x: 1011, startPoint y: 297, endPoint x: 947, endPoint y: 260, distance: 73.4
click at [947, 260] on div "Hoy 22:57 Jadmy Red Enviado Me comentas si deseas que me comunique contigo Enrr…" at bounding box center [1143, 298] width 668 height 149
copy div "Me comentas si deseas que me comunique contigo Enrrique, ya que el día de mañan…"
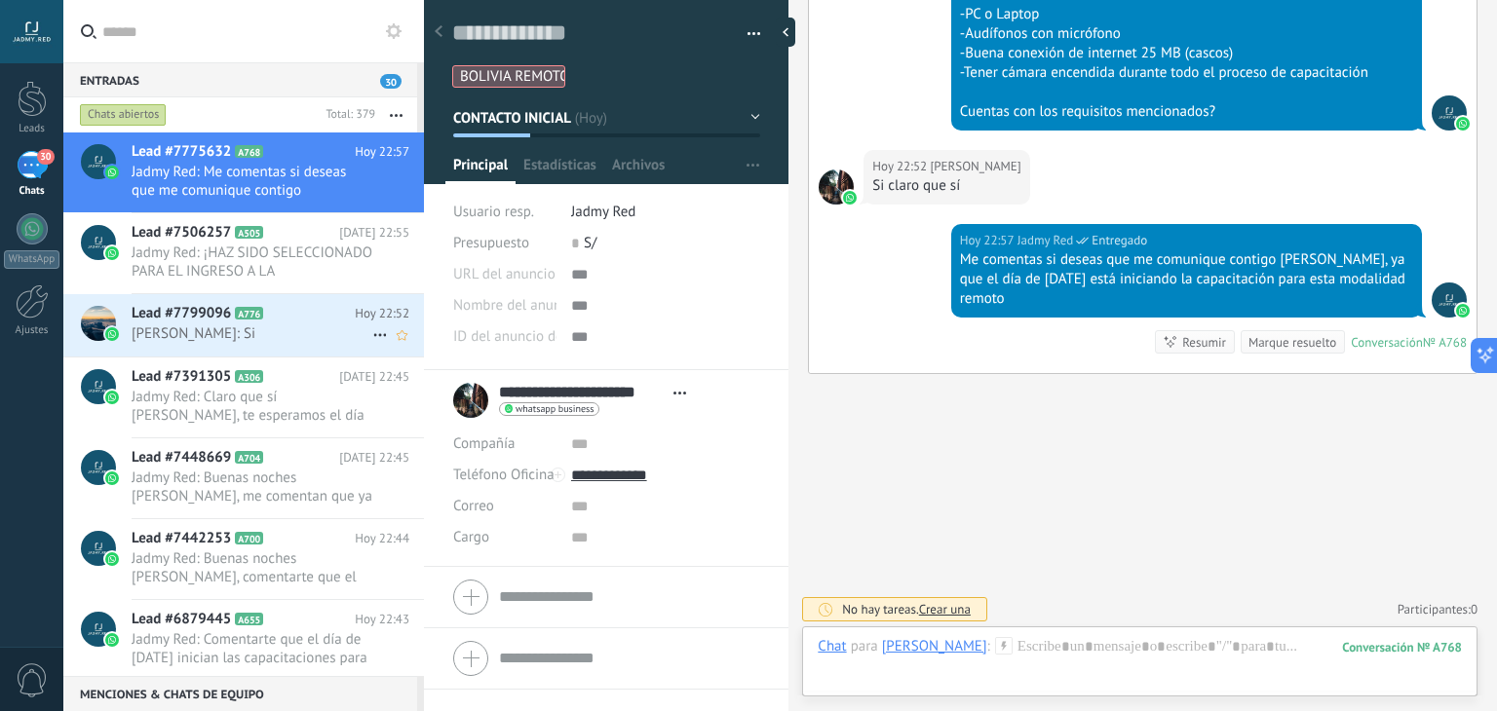
click at [324, 330] on span "Brenda Rocio Aquino Alvarez: Si" at bounding box center [252, 334] width 241 height 19
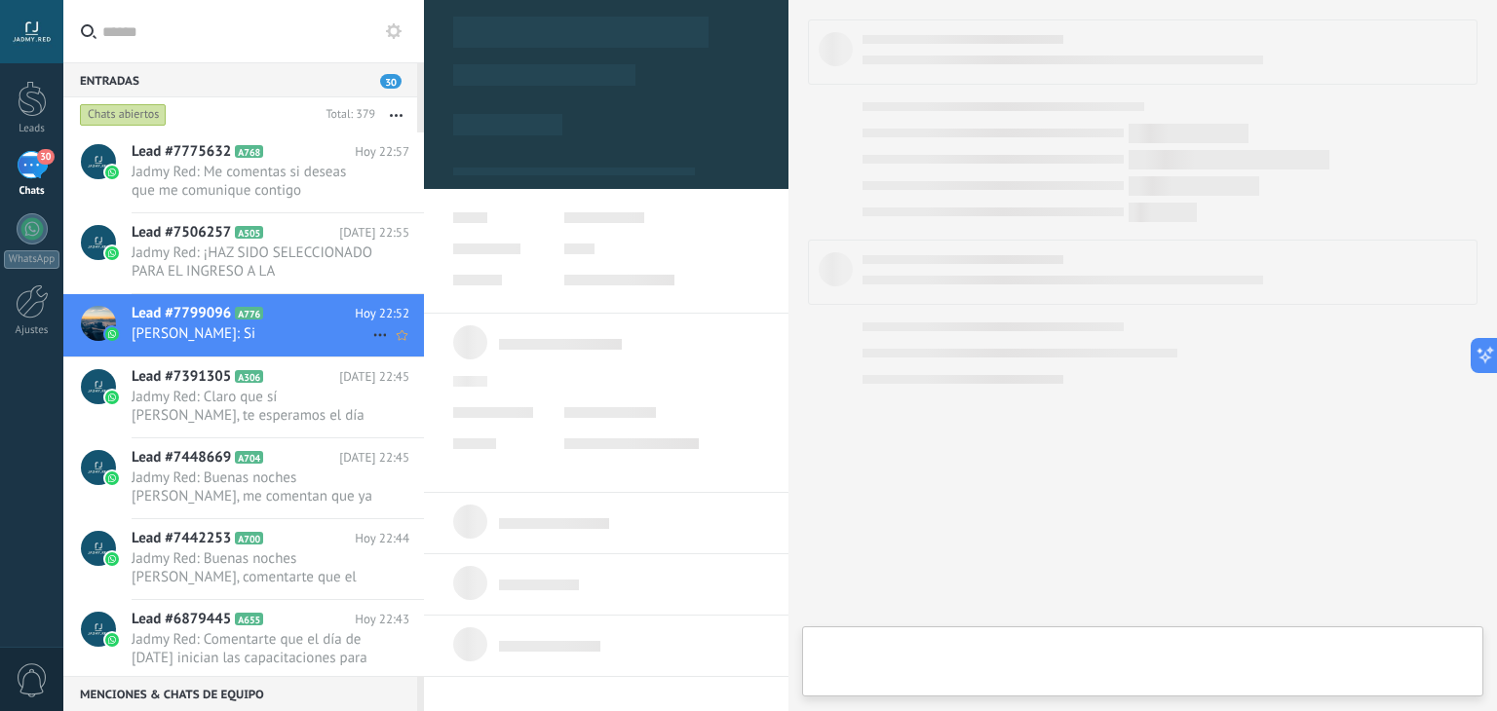
type textarea "**********"
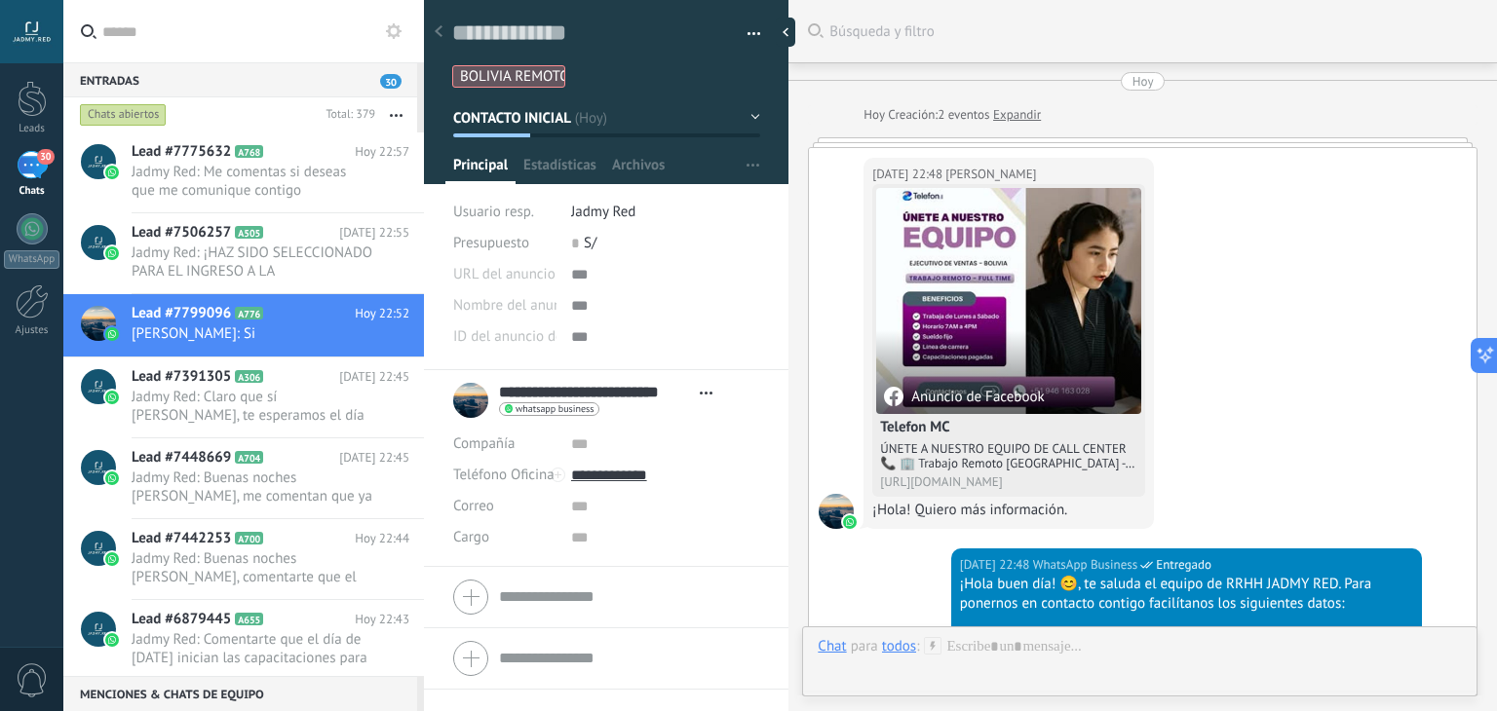
scroll to position [1536, 0]
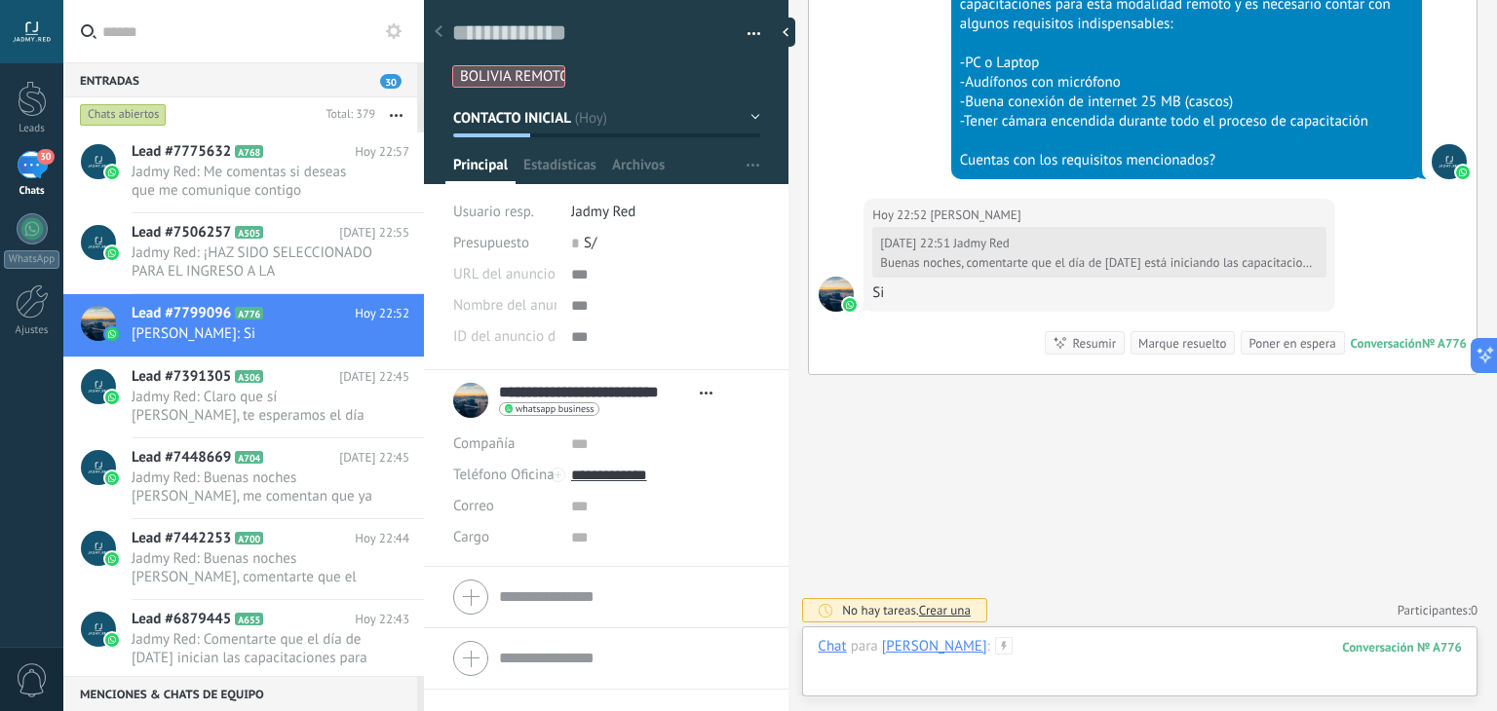
click at [1140, 652] on div at bounding box center [1140, 666] width 644 height 58
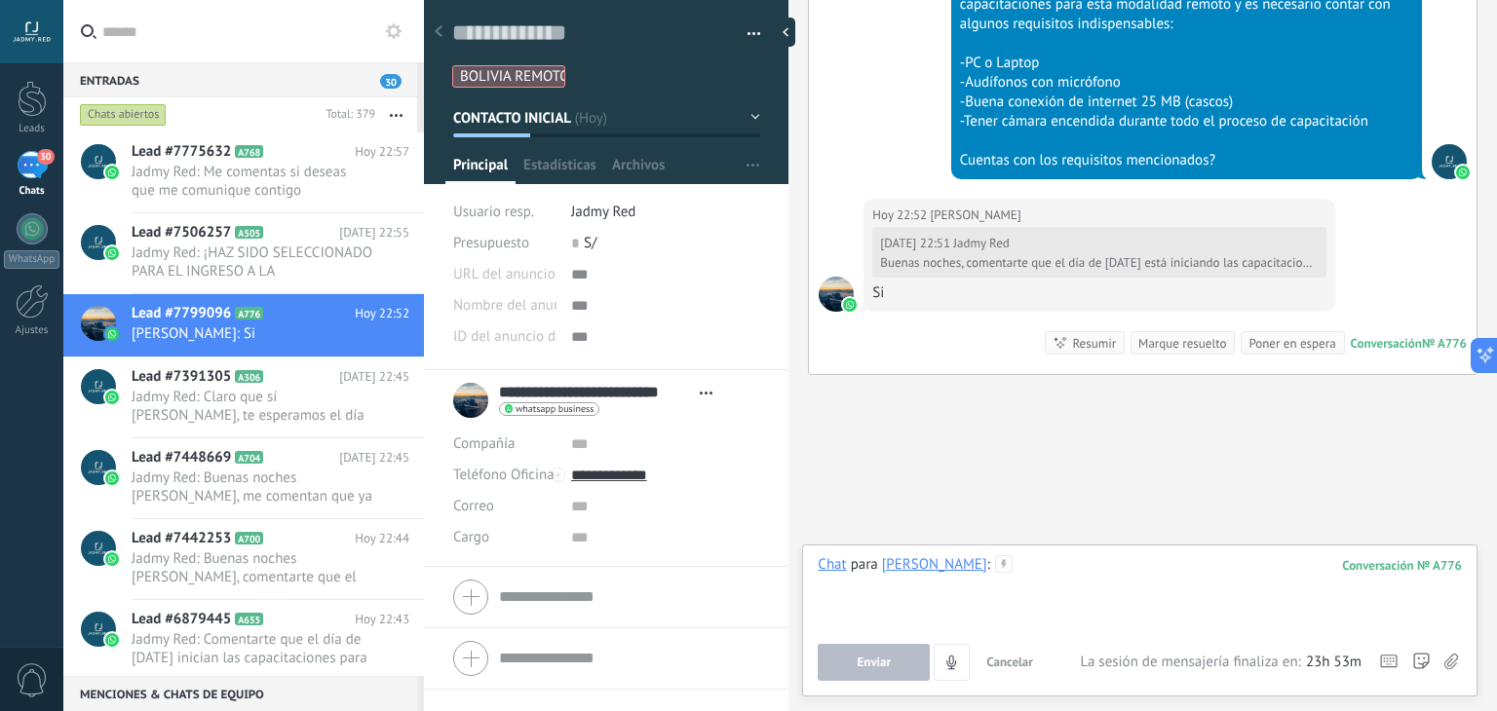
paste div
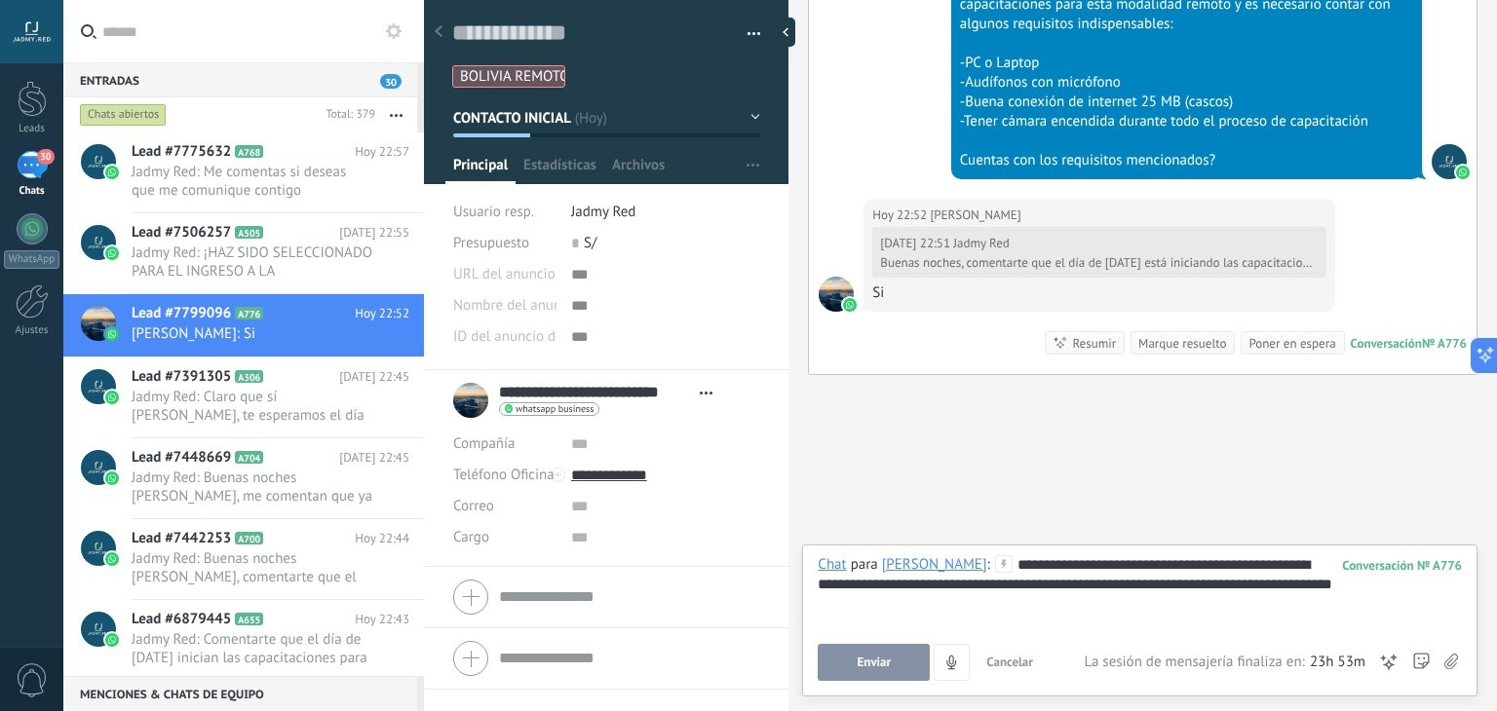
click at [966, 591] on div "**********" at bounding box center [1140, 593] width 644 height 74
click at [882, 656] on span "Enviar" at bounding box center [875, 663] width 34 height 14
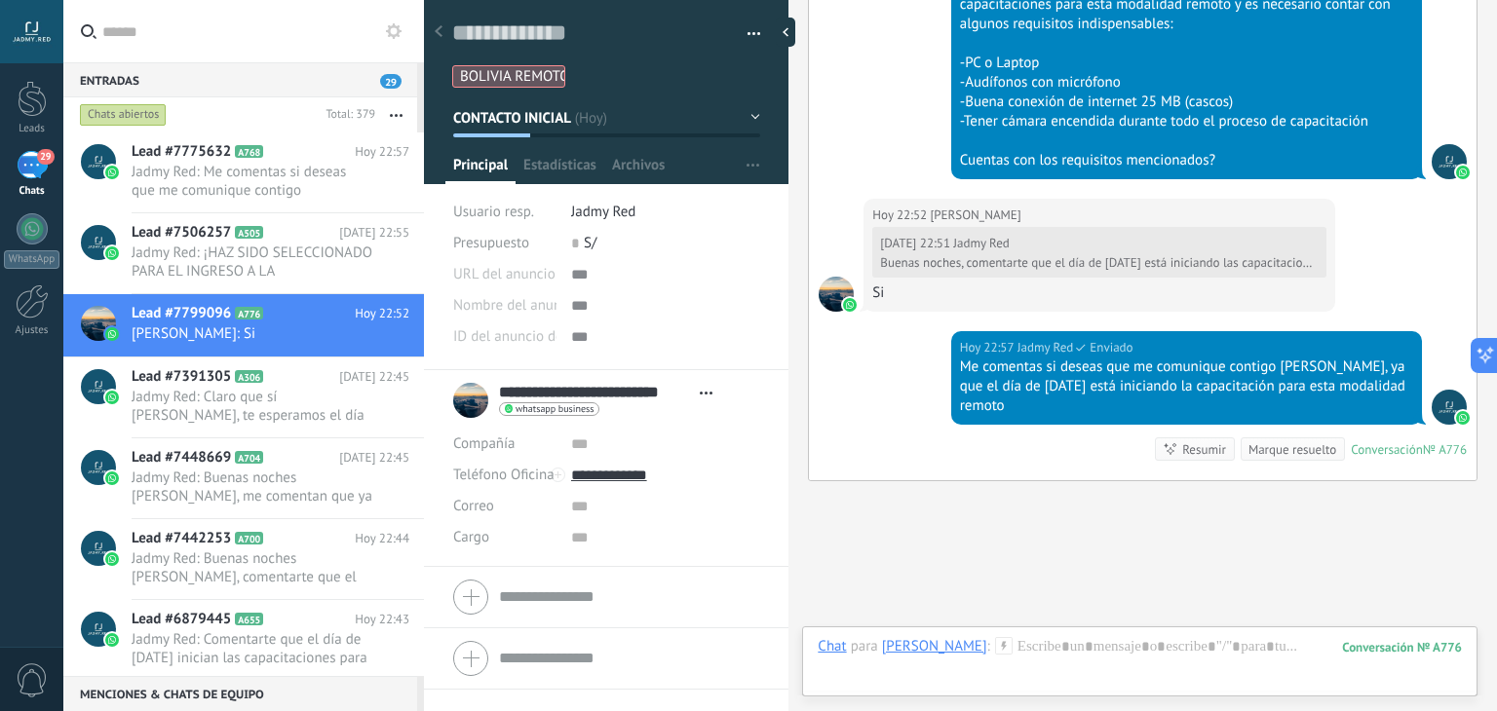
scroll to position [1644, 0]
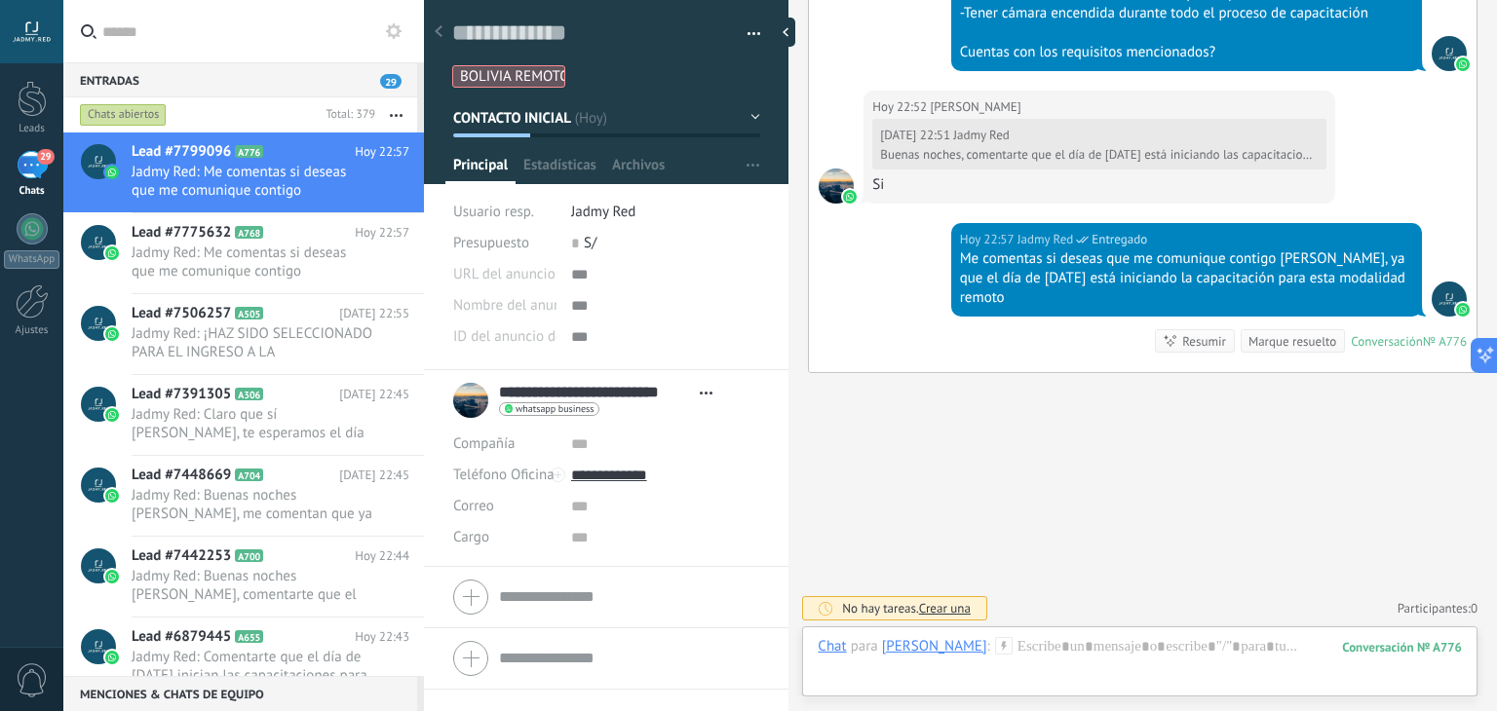
click at [283, 305] on icon at bounding box center [278, 313] width 19 height 19
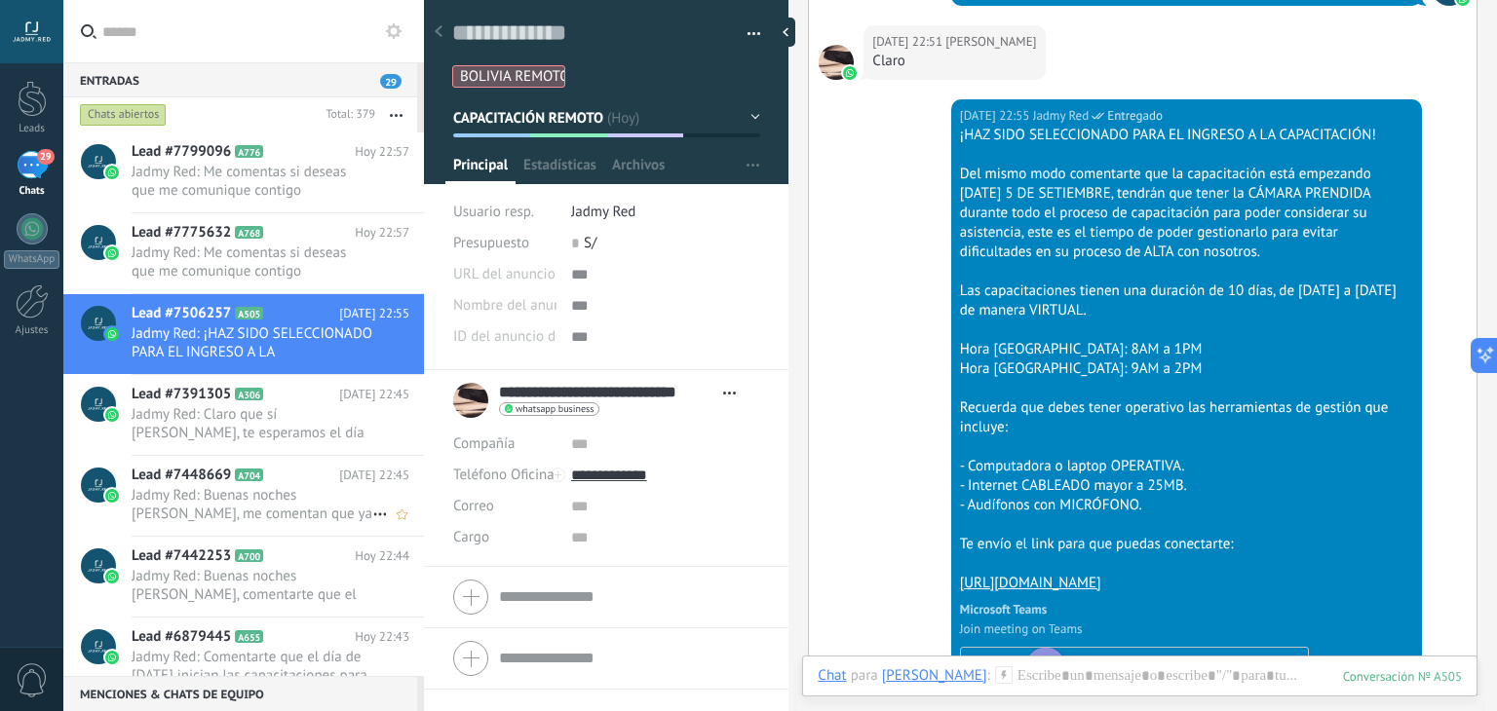
click at [269, 508] on span "Jadmy Red: Buenas noches Misael, me comentan que ya pasaste por entrevista y te…" at bounding box center [252, 504] width 241 height 37
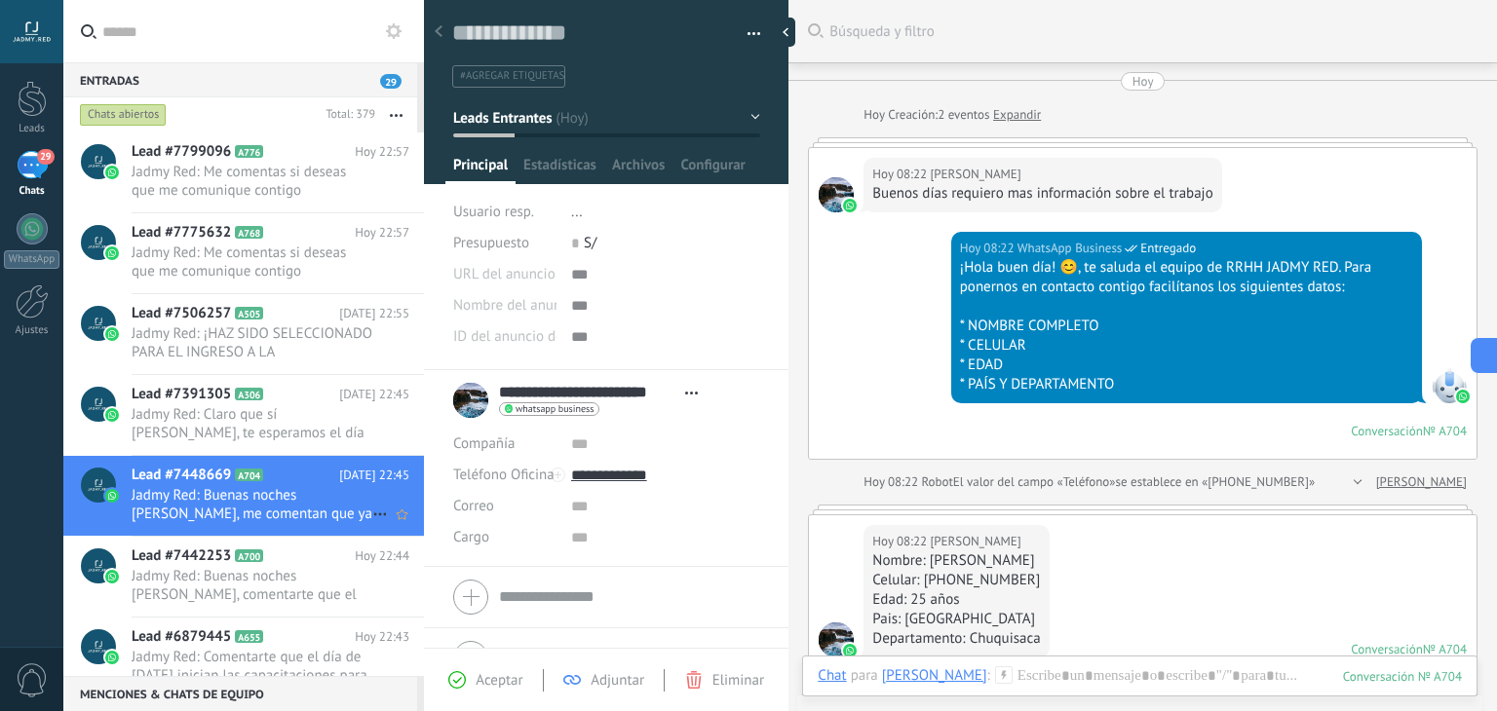
scroll to position [443, 0]
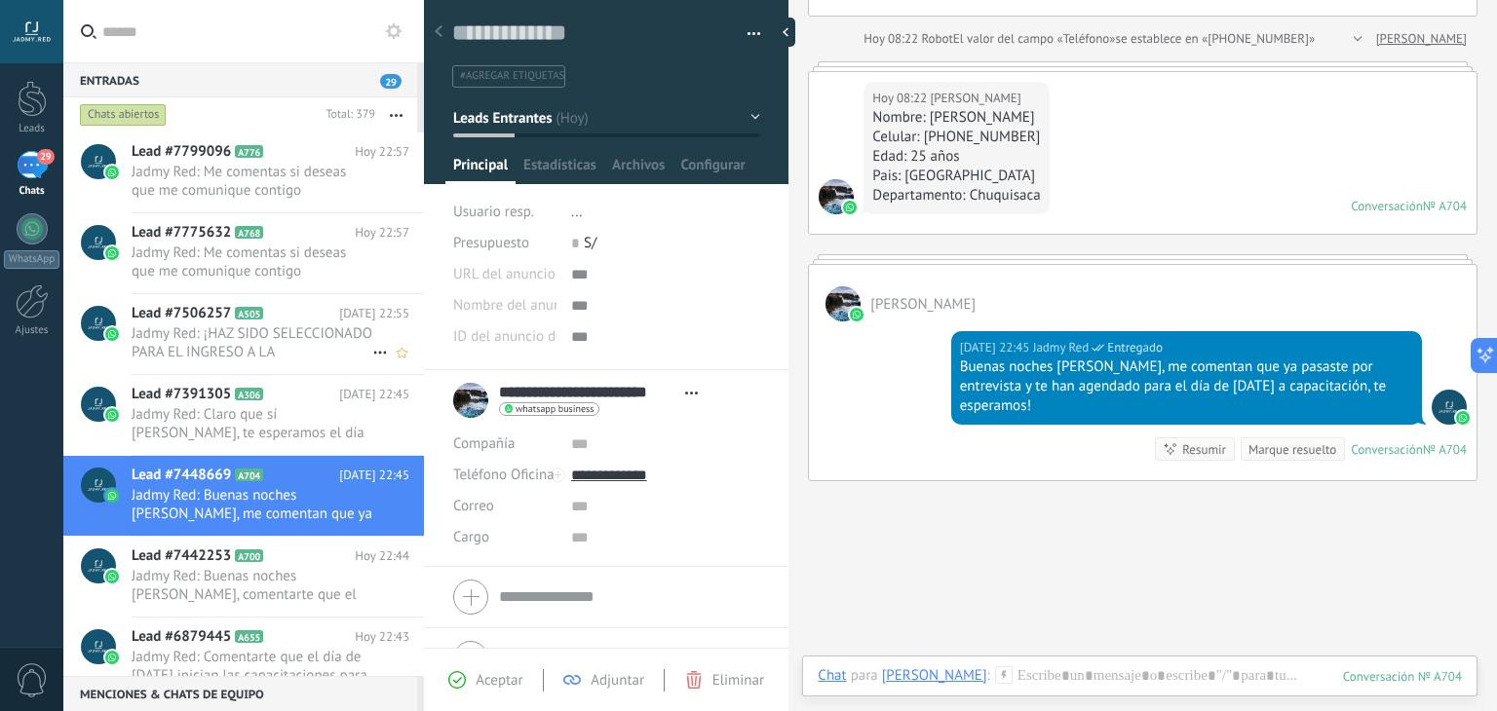
click at [231, 350] on span "Jadmy Red: ¡HAZ SIDO SELECCIONADO PARA EL INGRESO A LA CAPACITACIÓN! Del mismo …" at bounding box center [252, 343] width 241 height 37
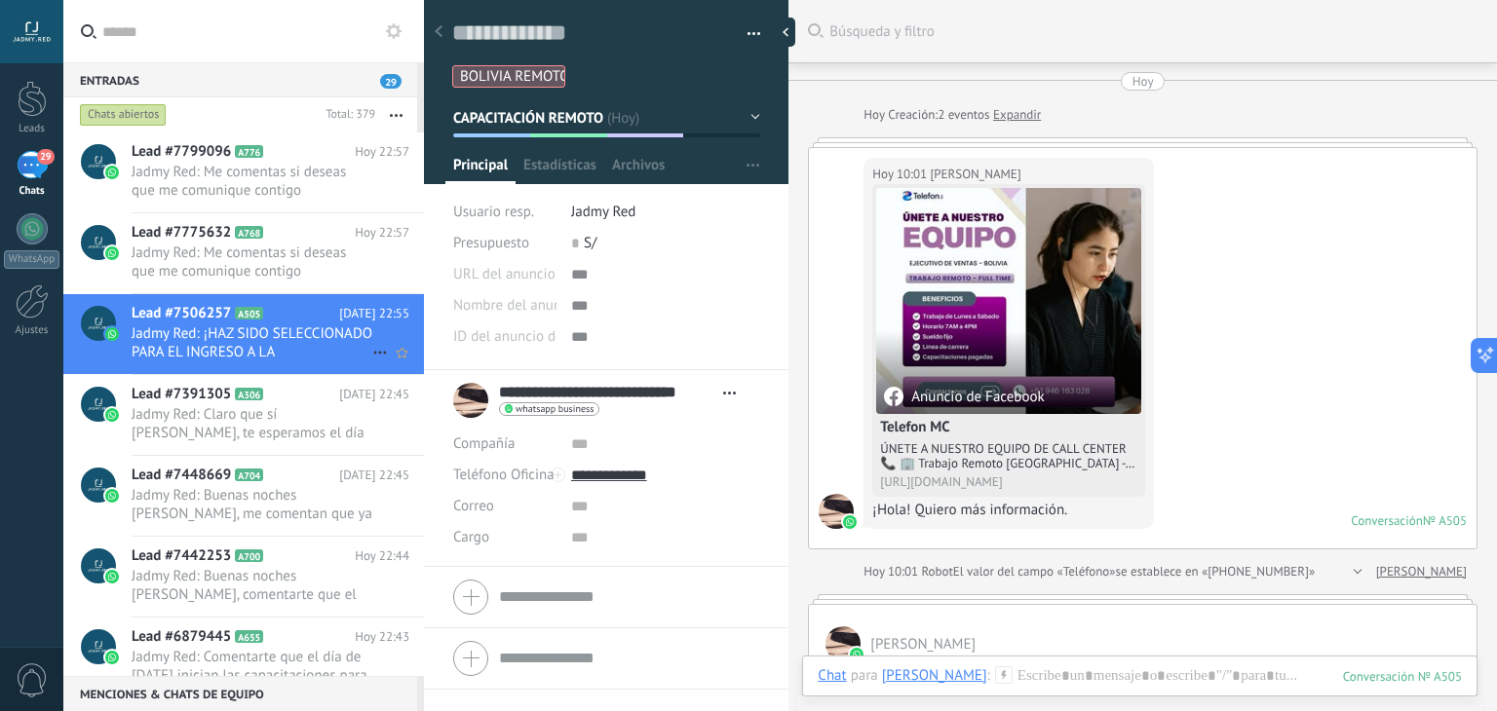
scroll to position [2051, 0]
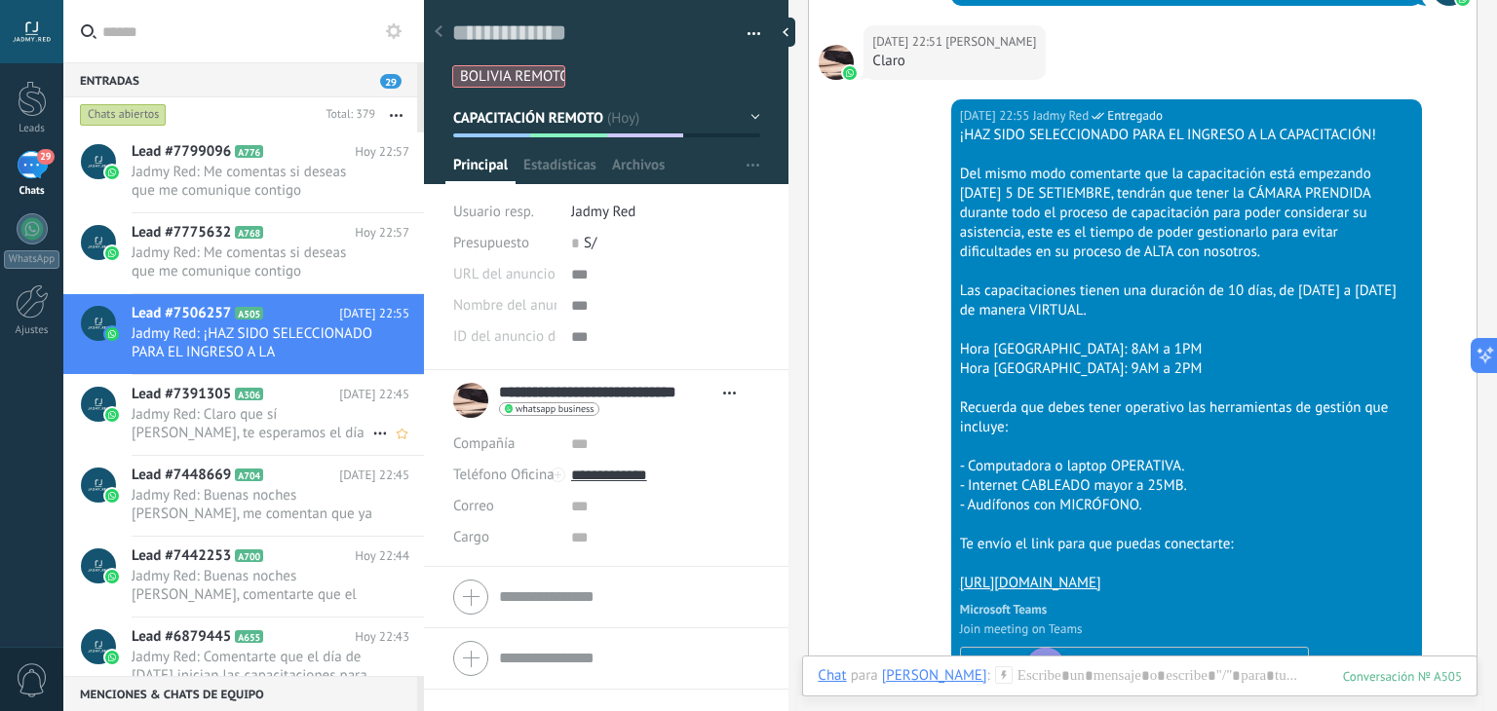
click at [243, 413] on span "Jadmy Red: Claro que sí Hugo, te esperamos el día lunes!" at bounding box center [252, 423] width 241 height 37
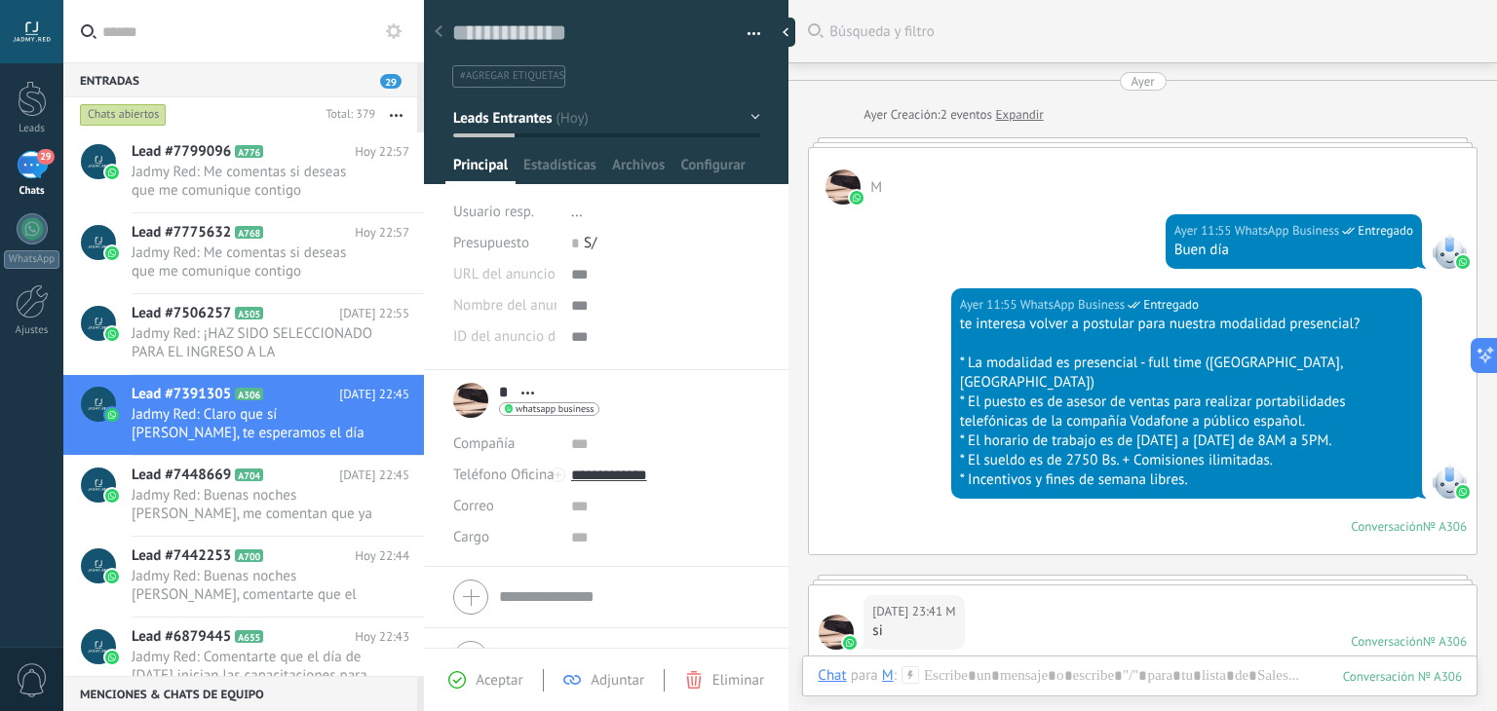
scroll to position [1462, 0]
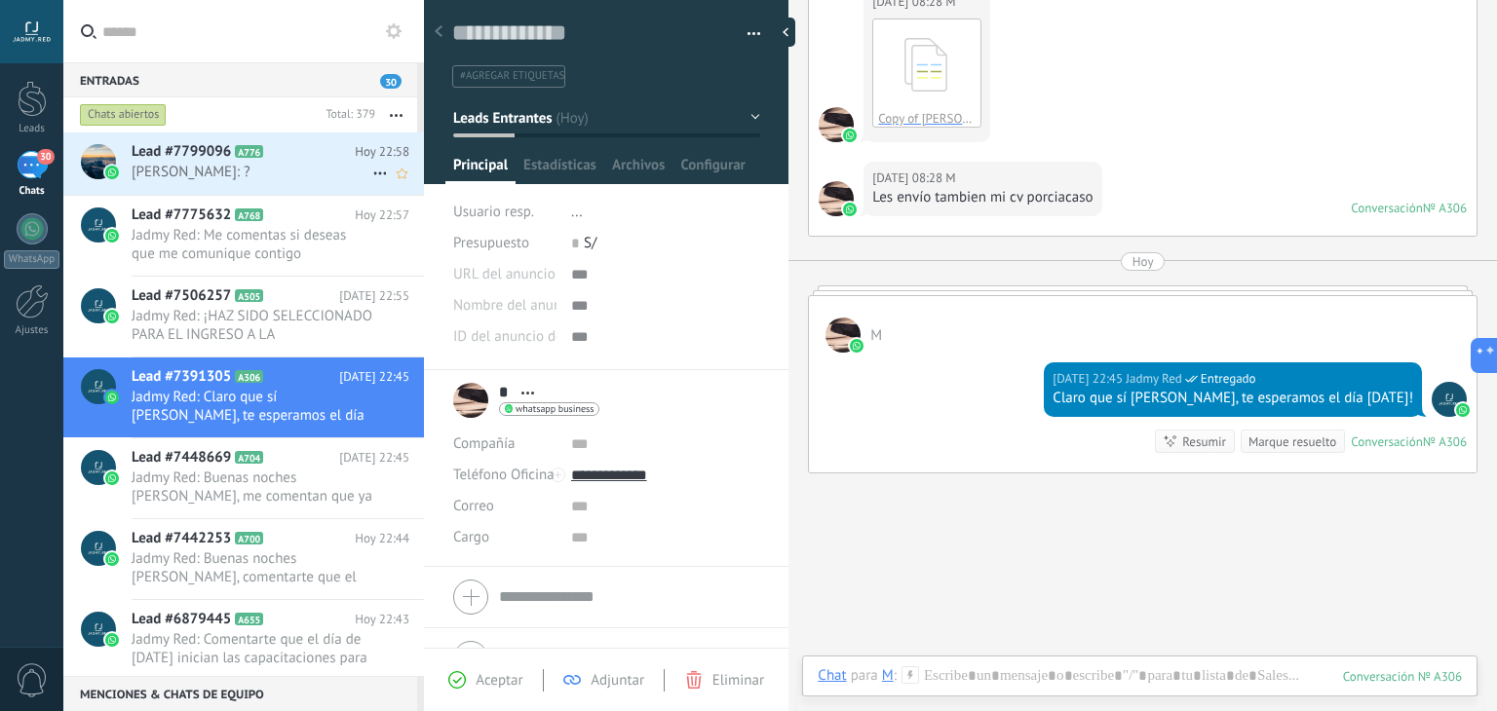
click at [254, 184] on div "Lead #7799096 A776 Hoy 22:58 Brenda Rocio Aquino Alvarez: ?" at bounding box center [278, 163] width 292 height 61
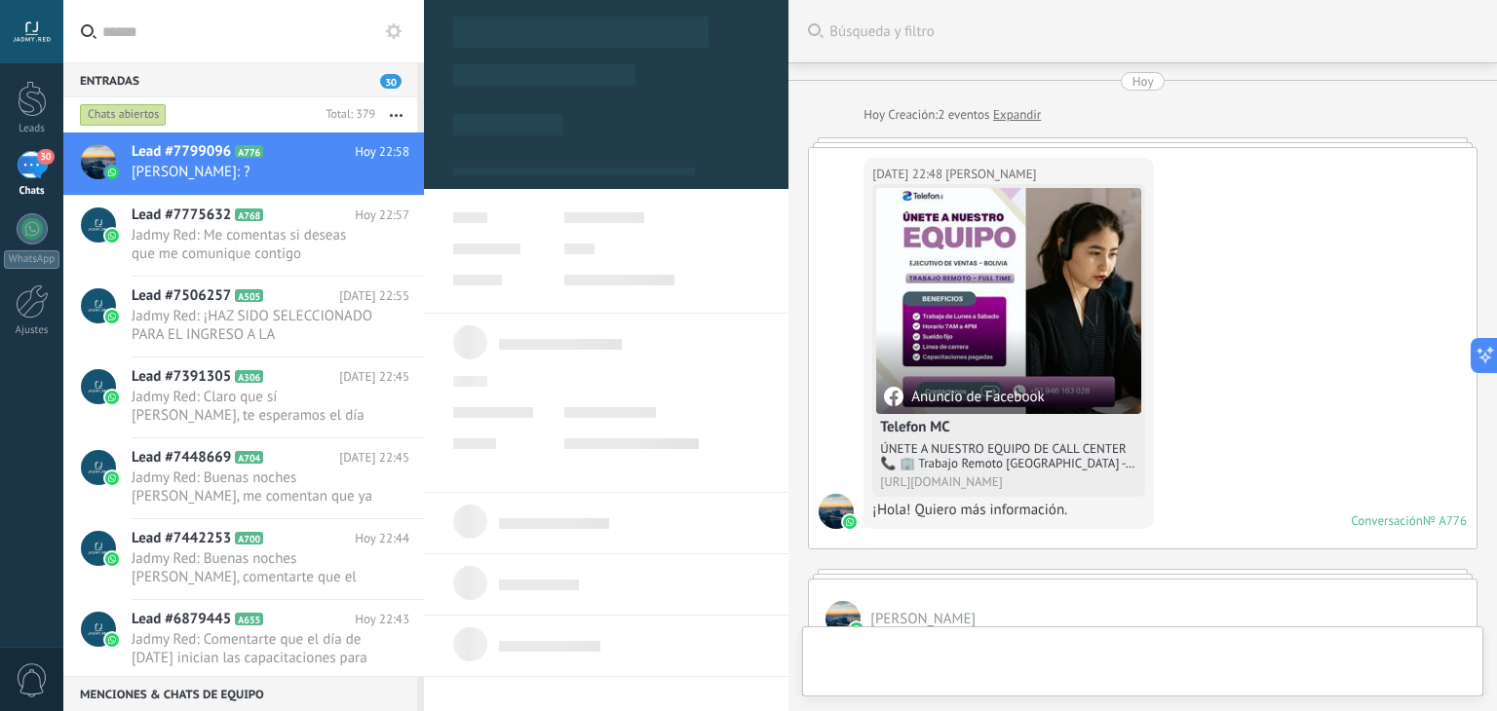
type textarea "**********"
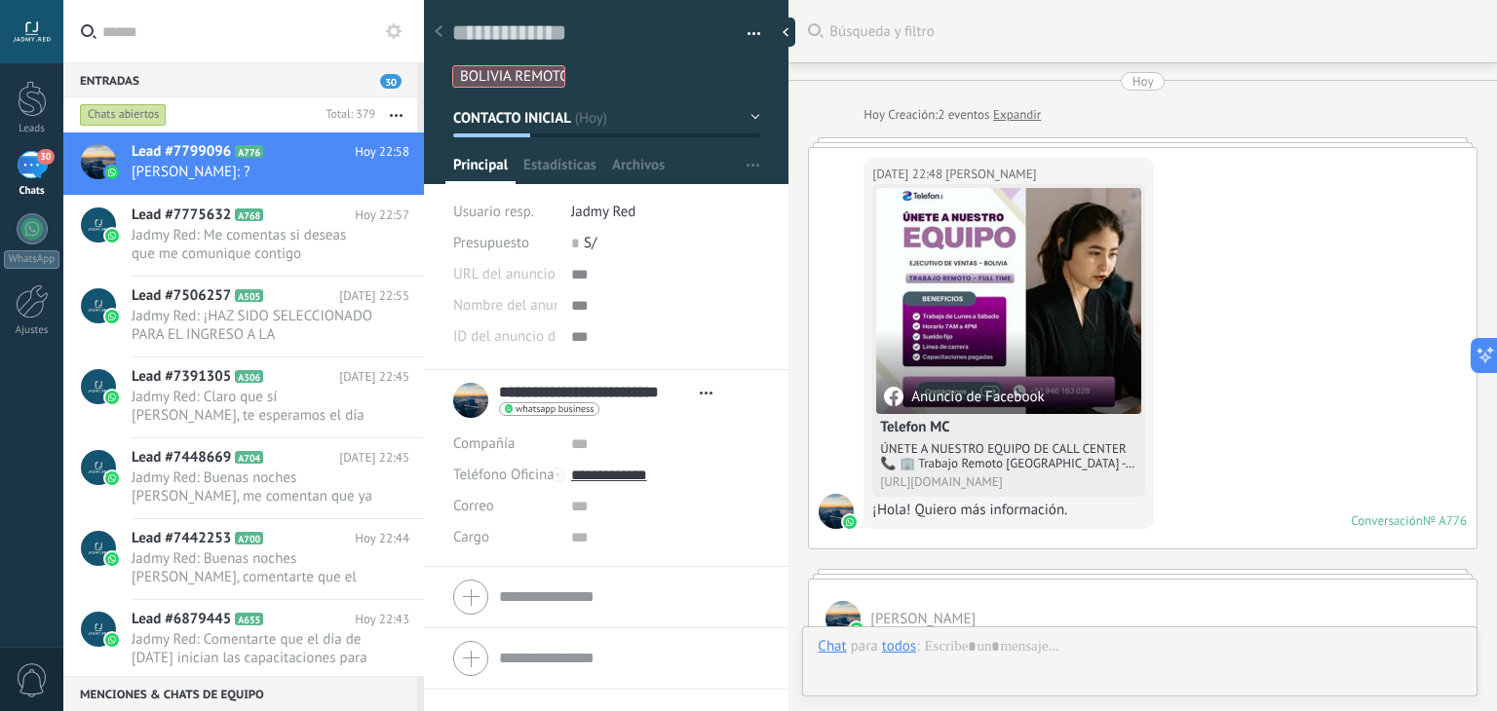
scroll to position [1881, 0]
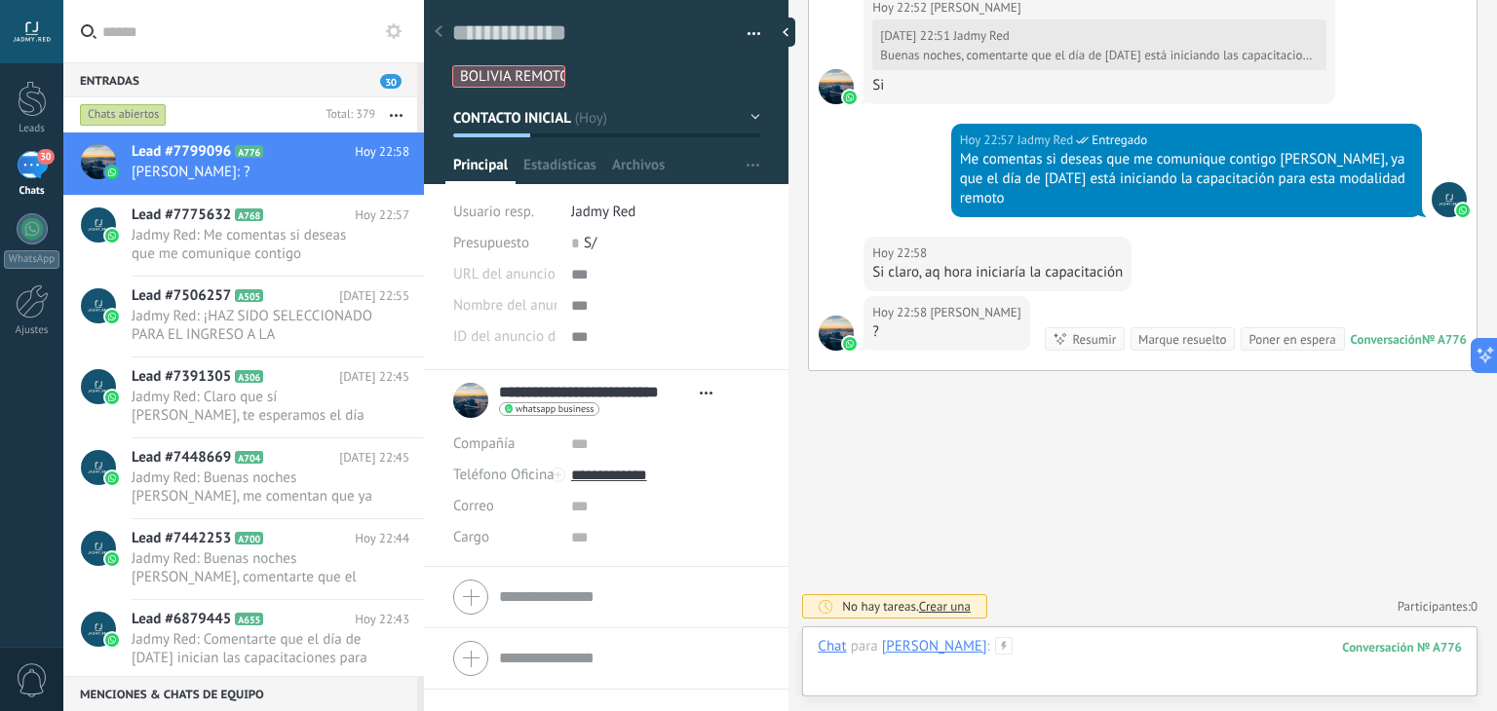
click at [1132, 663] on div at bounding box center [1140, 666] width 644 height 58
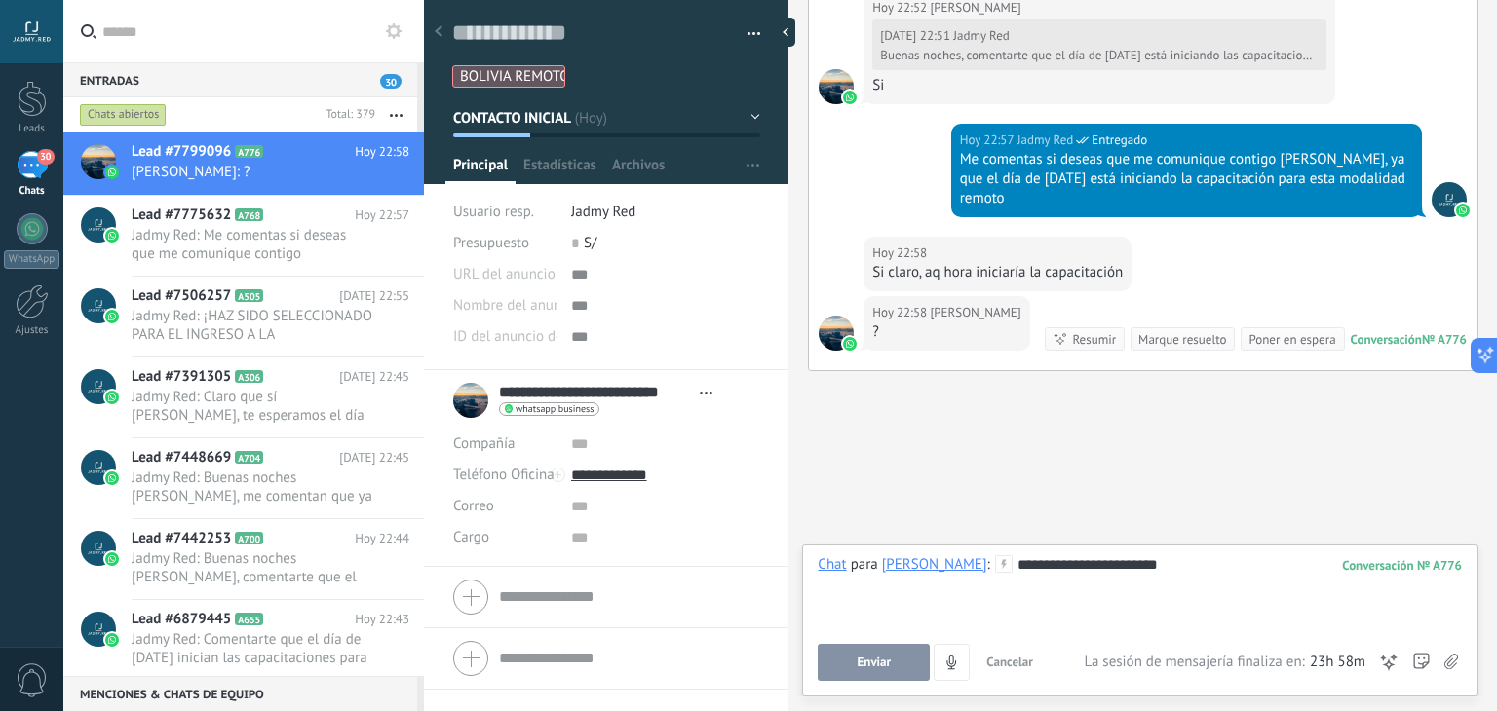
click at [889, 652] on button "Enviar" at bounding box center [874, 662] width 112 height 37
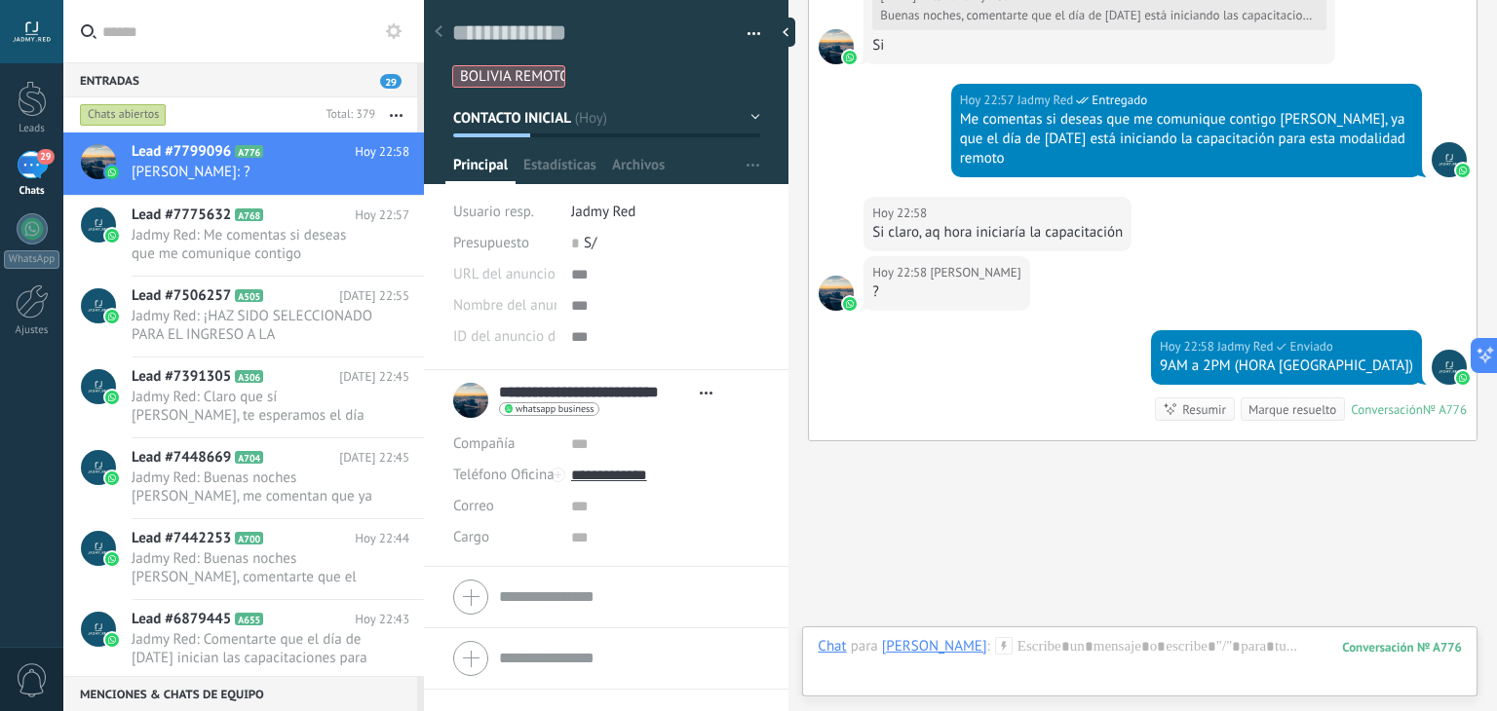
scroll to position [1948, 0]
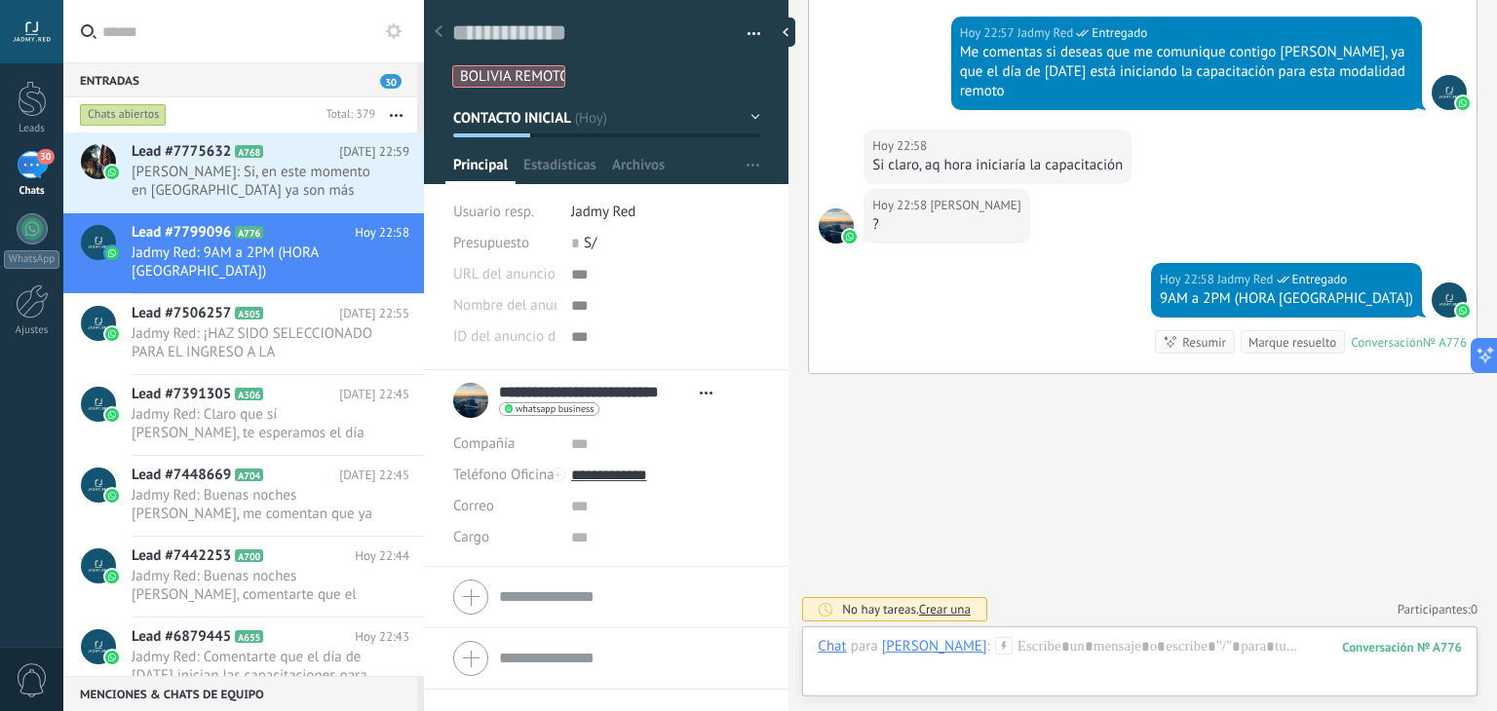
click at [572, 108] on span "CONTACTO INICIAL" at bounding box center [513, 117] width 120 height 19
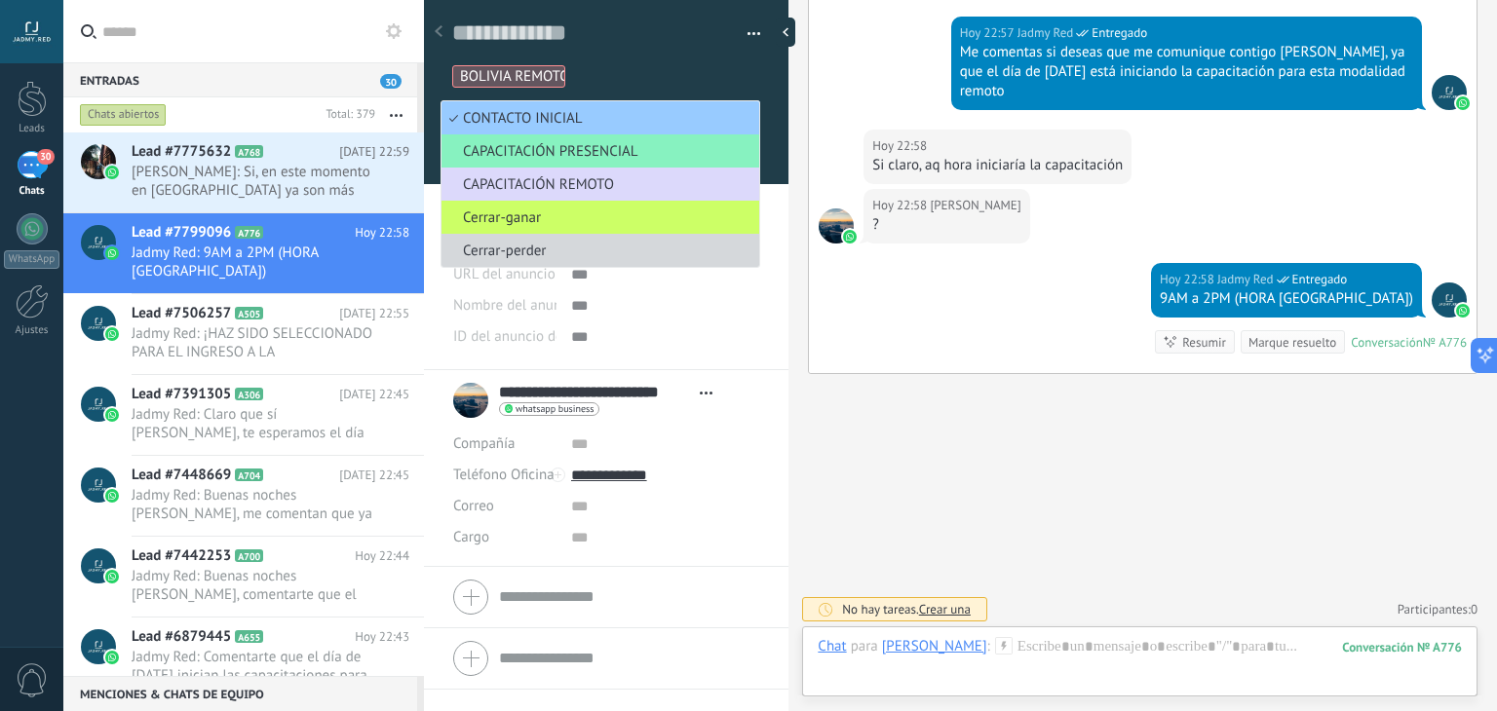
click at [561, 181] on span "CAPACITACIÓN REMOTO" at bounding box center [598, 184] width 312 height 19
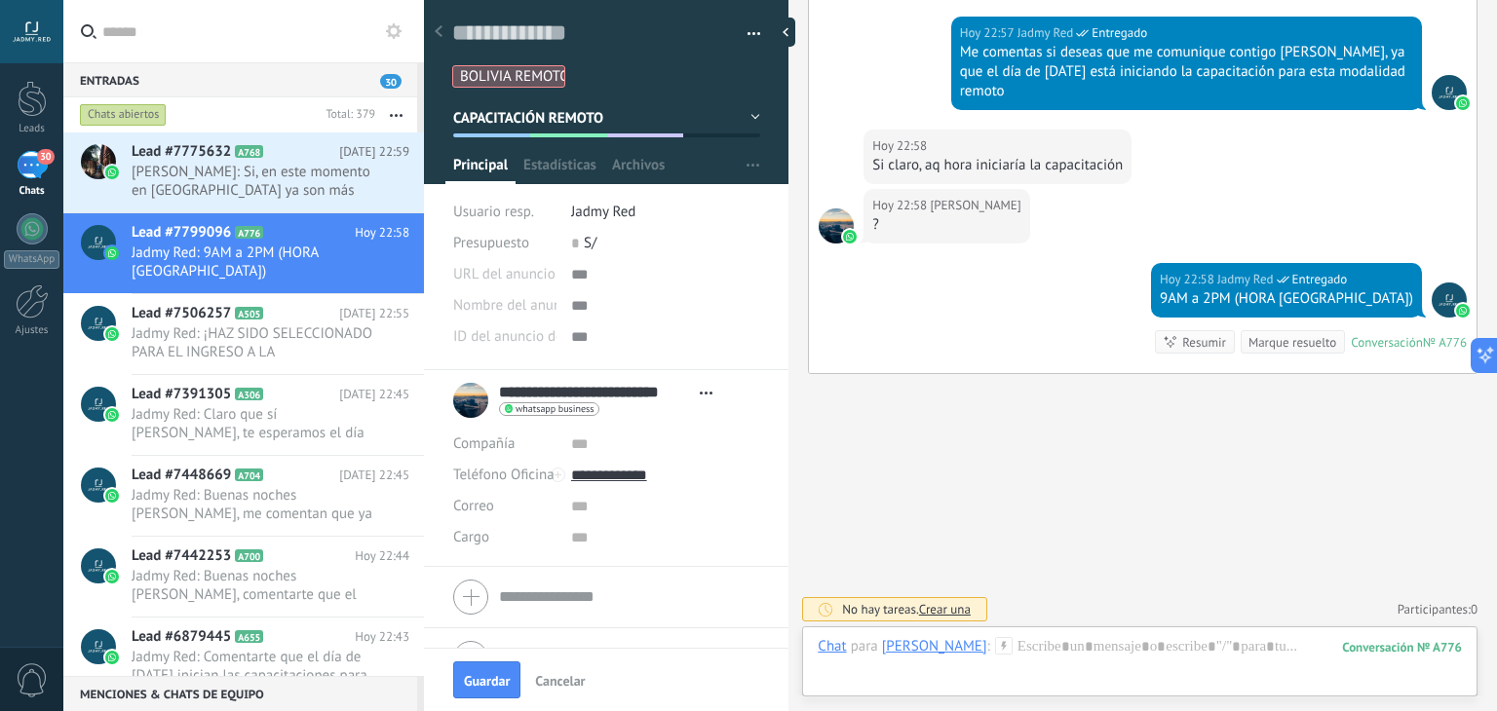
click at [1012, 645] on use at bounding box center [1003, 645] width 17 height 17
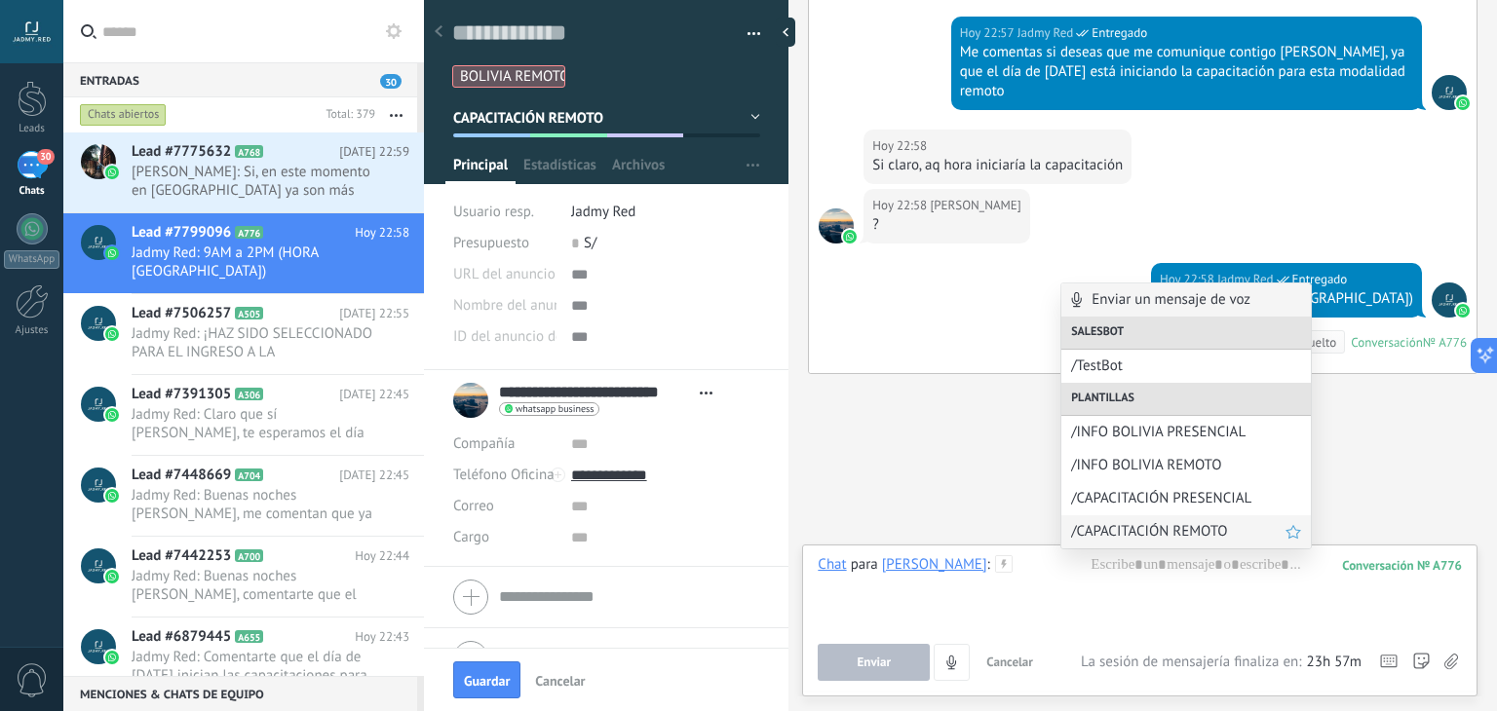
click at [1154, 527] on span "/CAPACITACIÓN REMOTO" at bounding box center [1178, 531] width 214 height 19
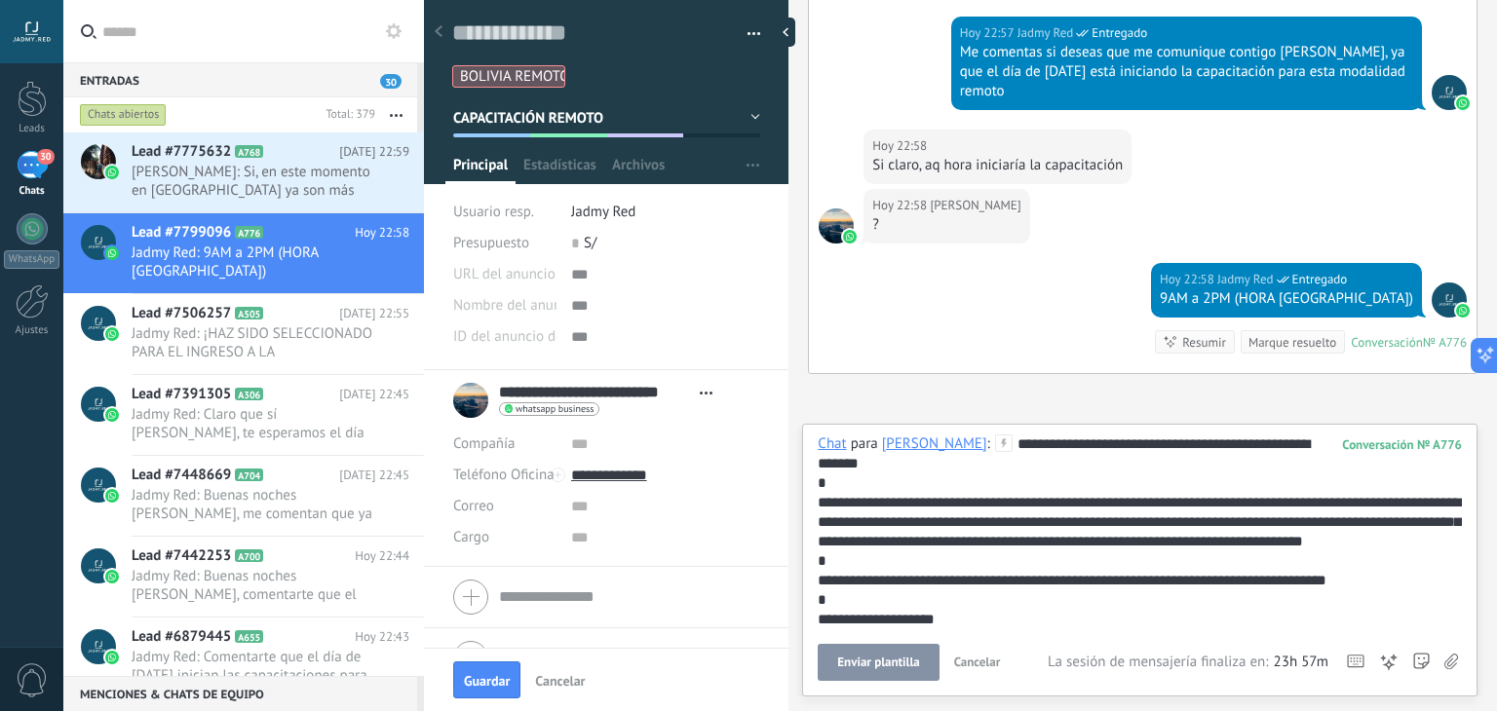
click at [895, 652] on button "Enviar plantilla" at bounding box center [878, 662] width 121 height 37
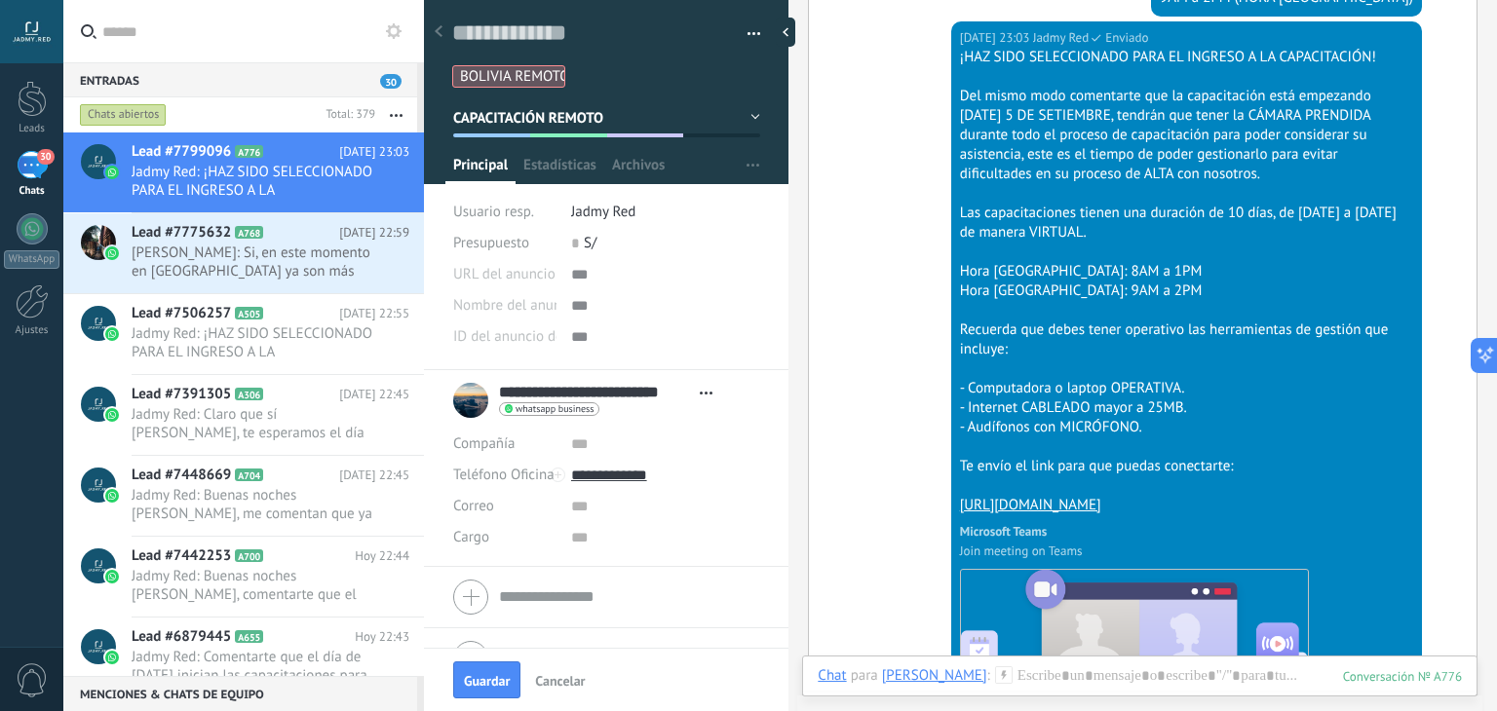
scroll to position [2670, 0]
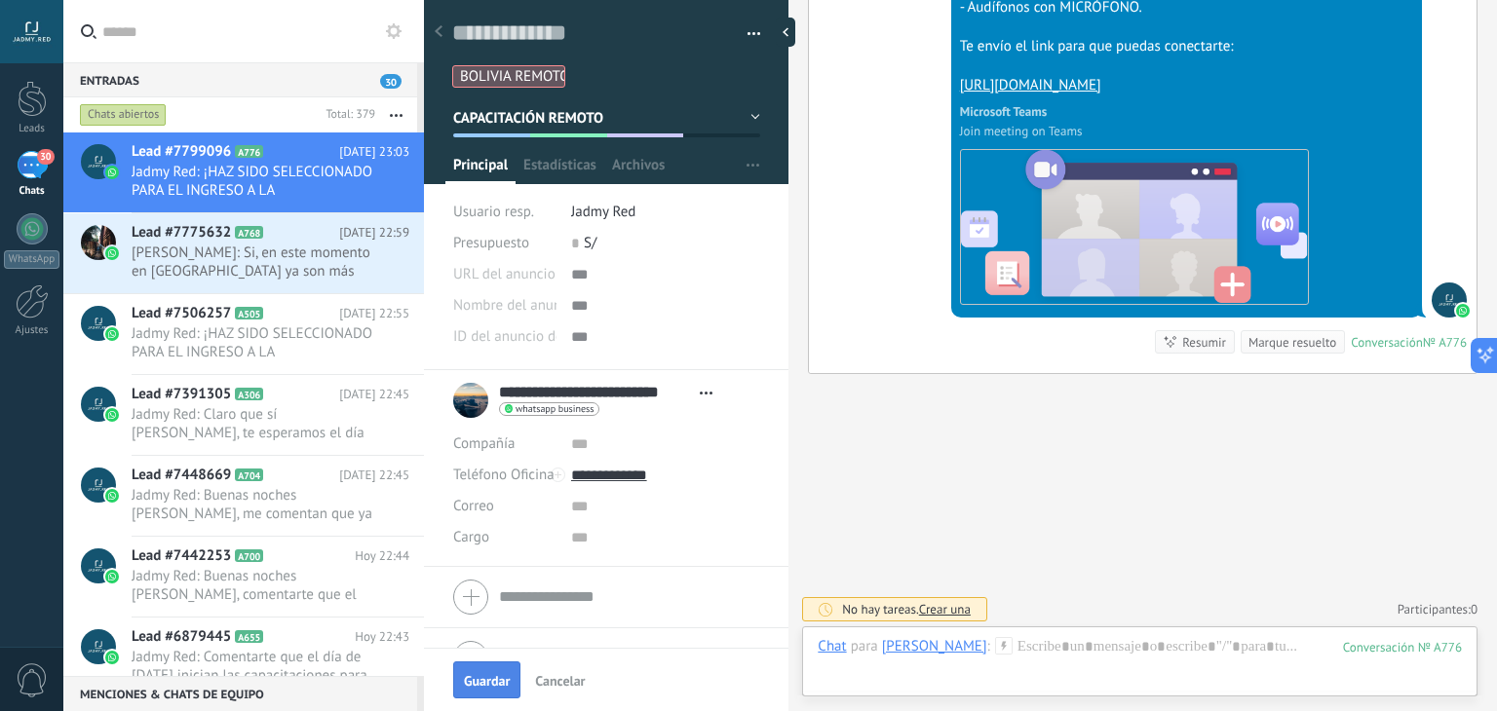
click at [482, 675] on span "Guardar" at bounding box center [487, 681] width 46 height 14
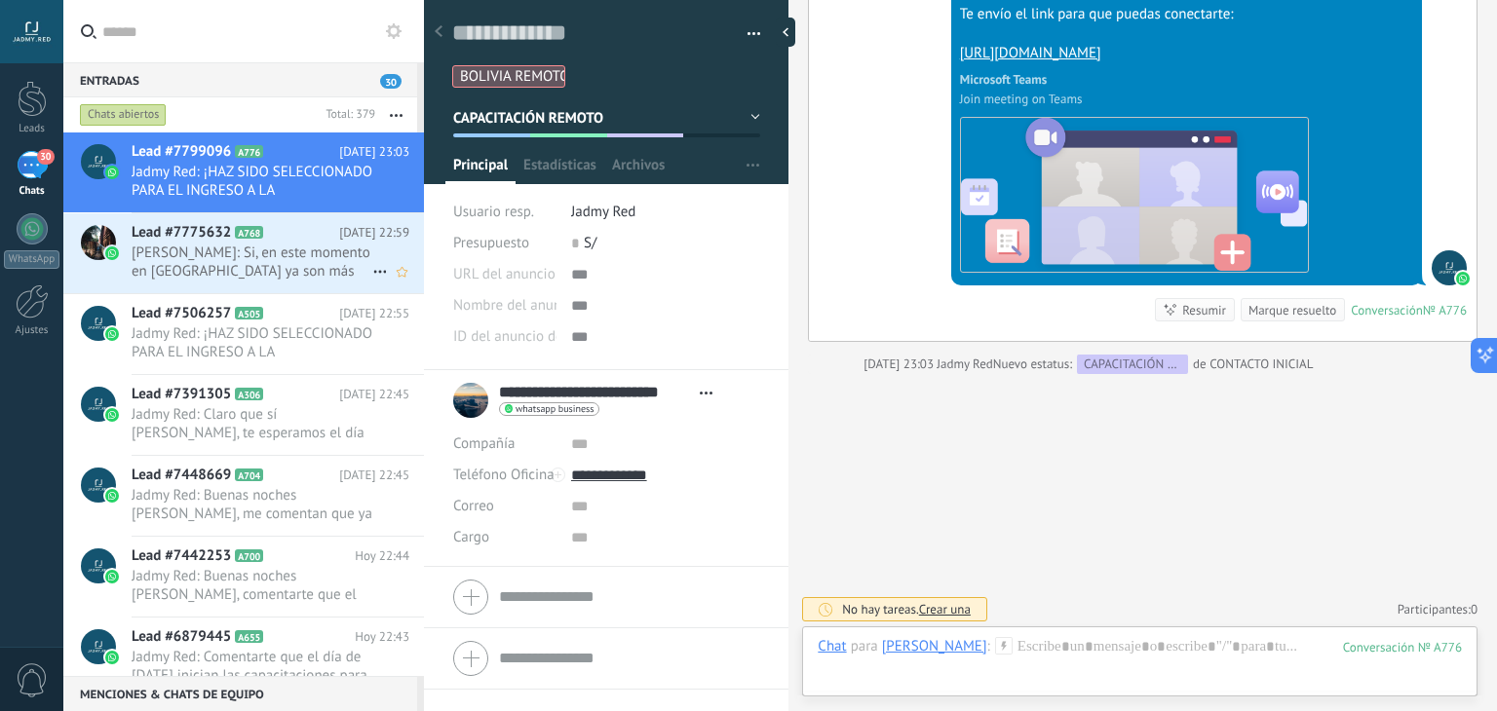
click at [288, 249] on span "Enrrique Hurtado Ortega: Si, en este momento en Bolivia ya son más 12 de la med…" at bounding box center [252, 262] width 241 height 37
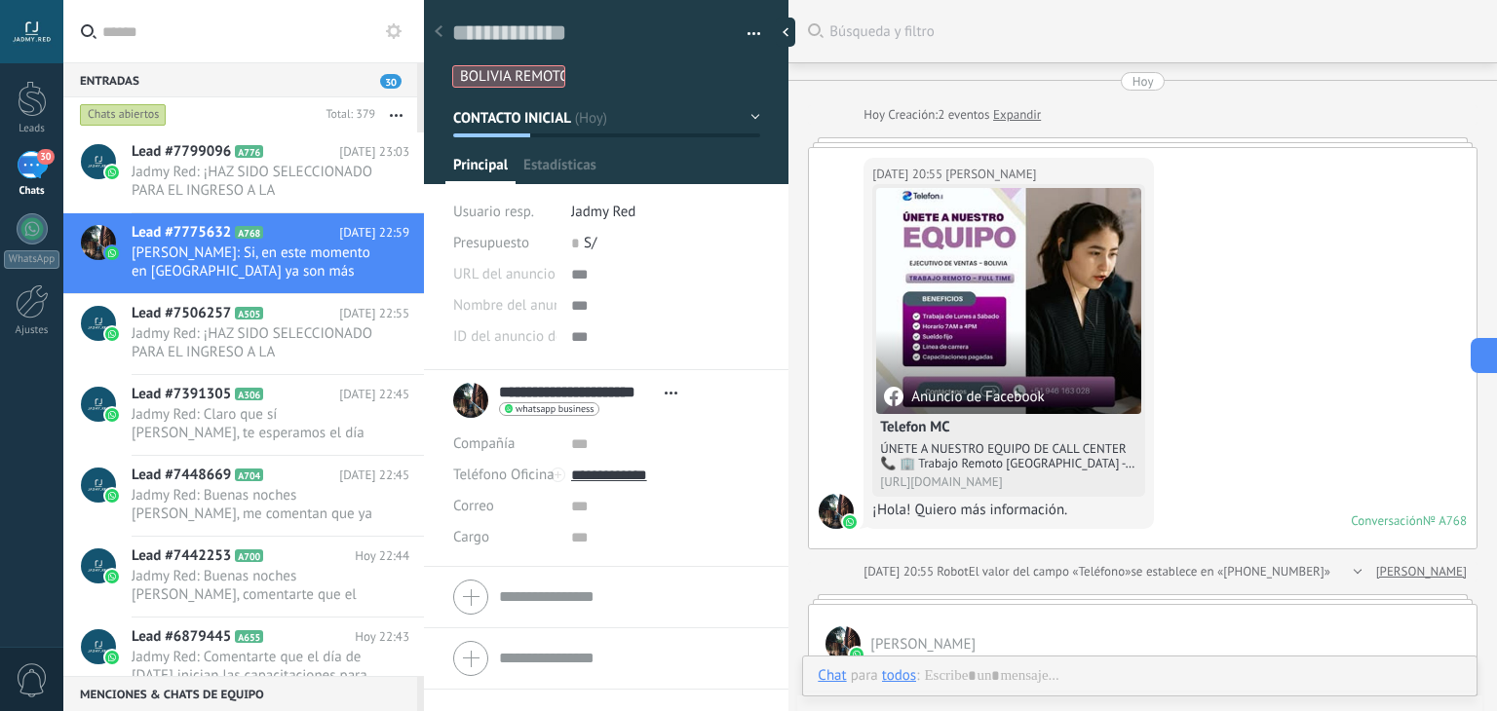
type textarea "**********"
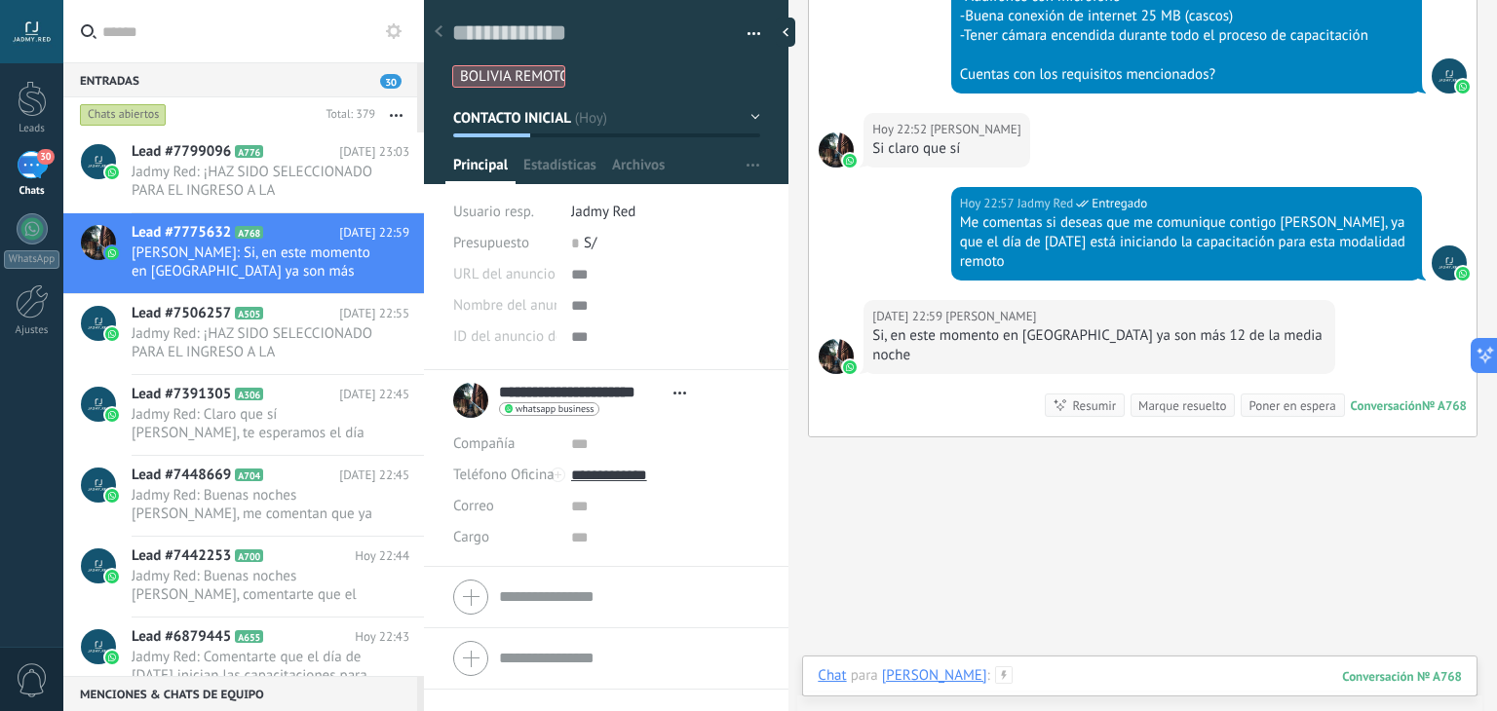
click at [1126, 673] on div at bounding box center [1140, 696] width 644 height 58
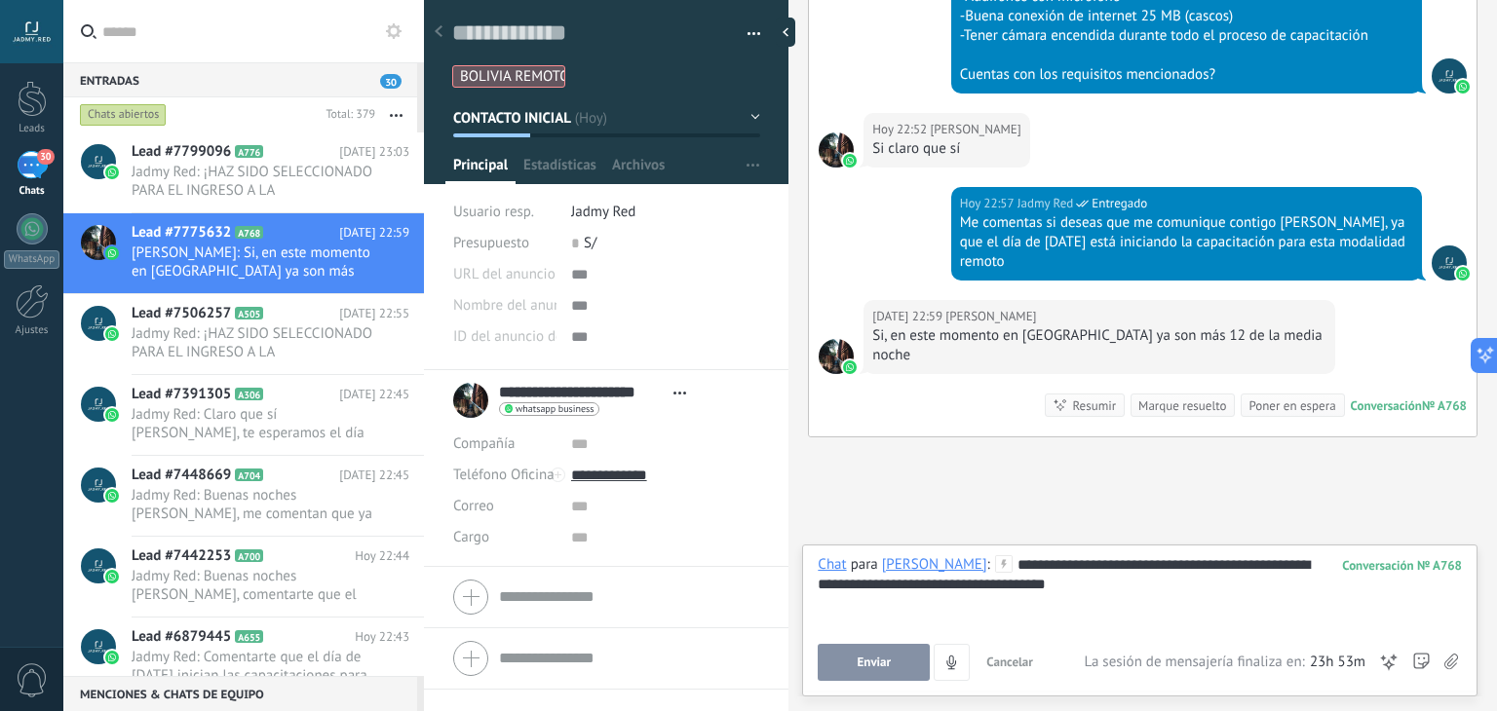
click at [897, 652] on button "Enviar" at bounding box center [874, 662] width 112 height 37
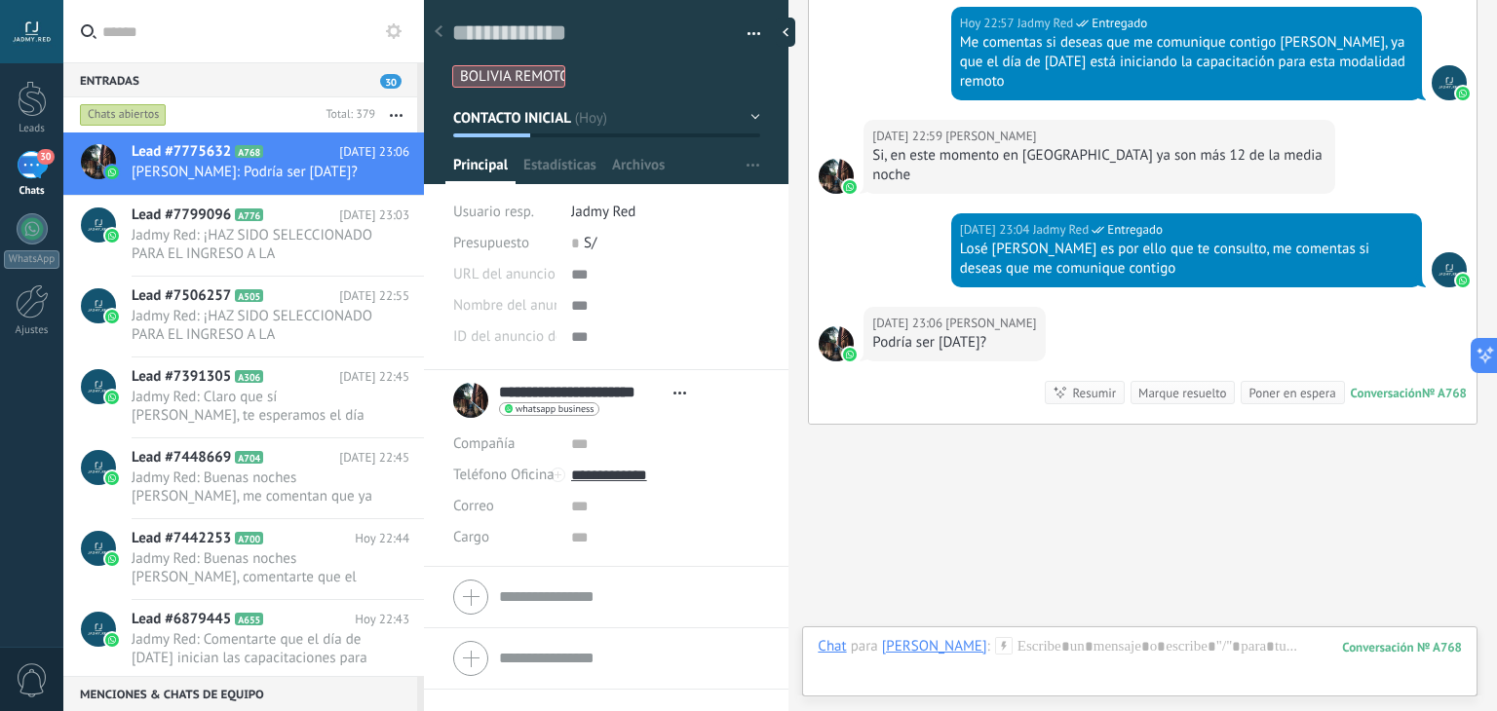
scroll to position [1832, 0]
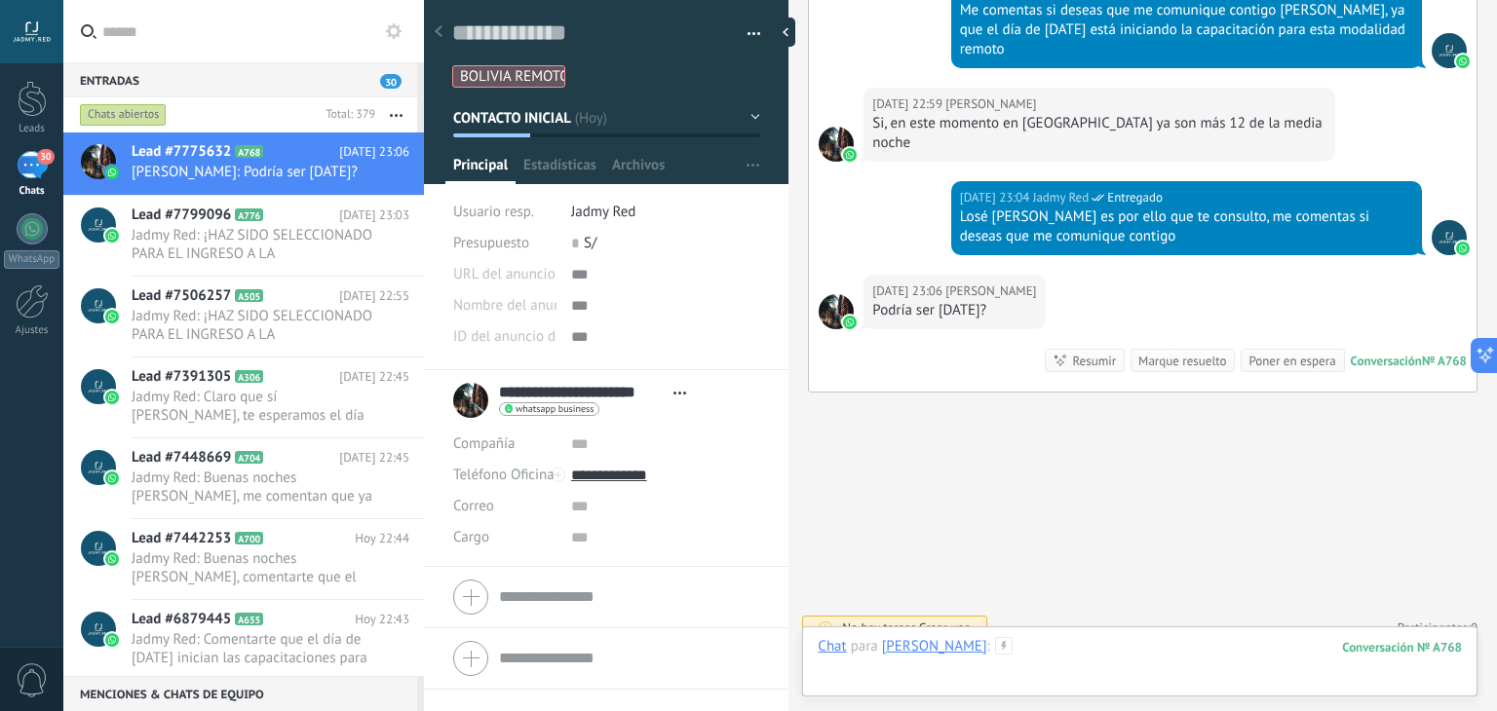
click at [1148, 656] on div at bounding box center [1140, 666] width 644 height 58
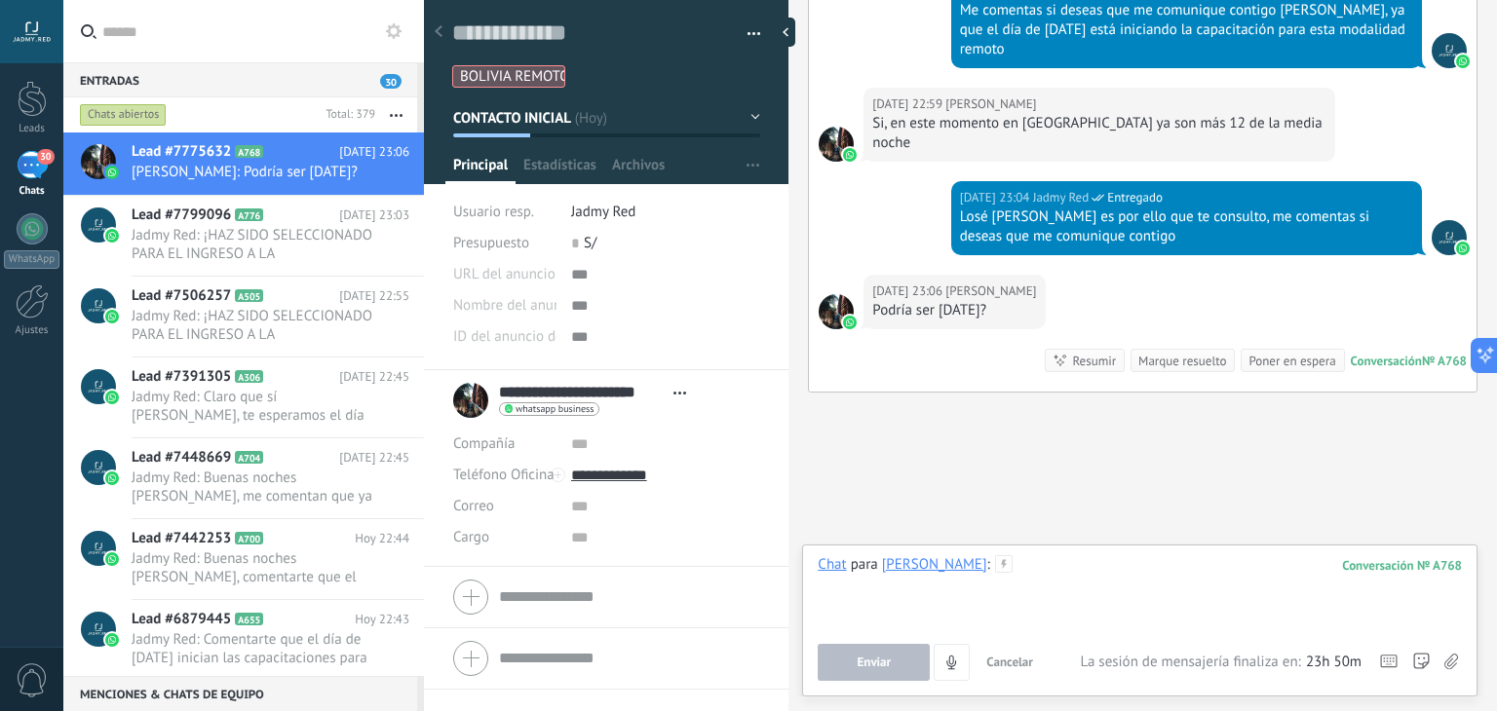
click at [1115, 562] on div at bounding box center [1140, 593] width 644 height 74
click at [893, 660] on button "Enviar" at bounding box center [874, 662] width 112 height 37
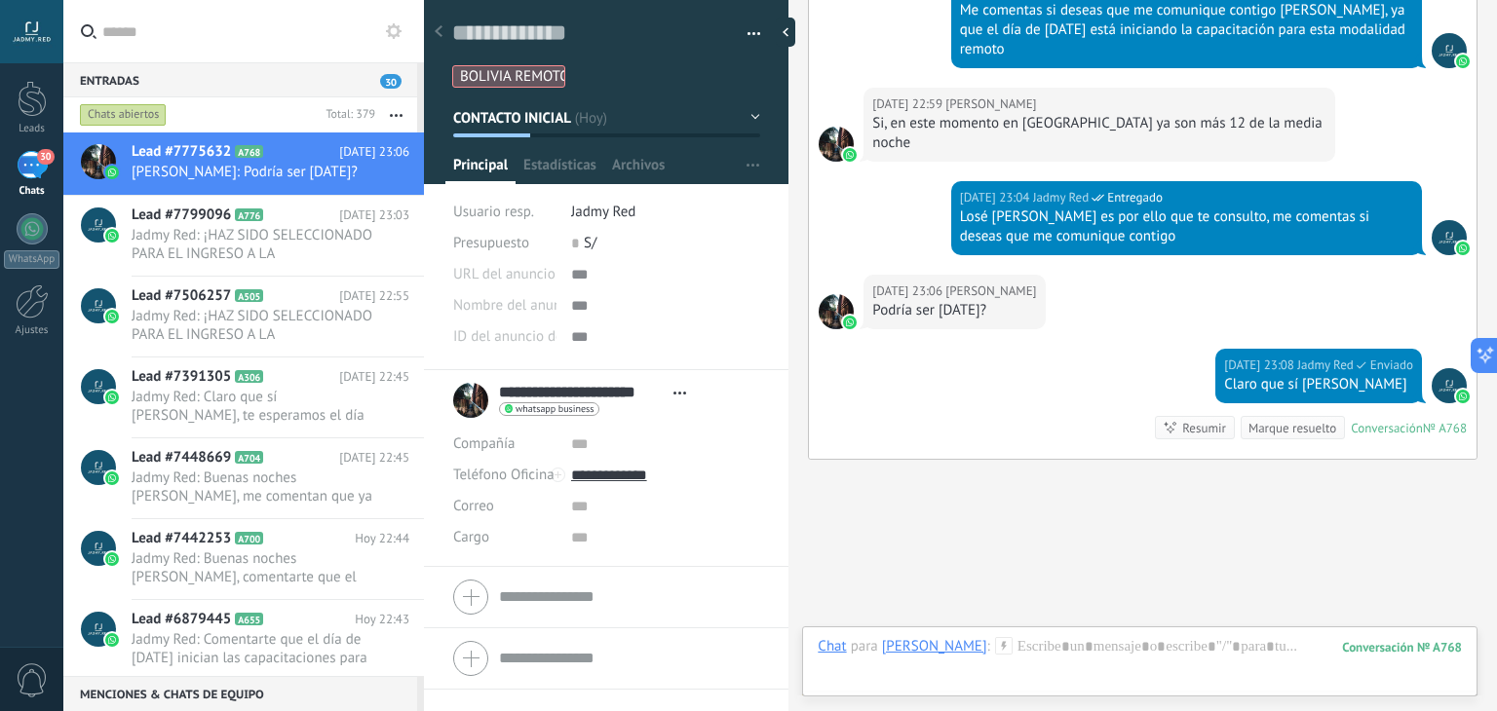
scroll to position [1899, 0]
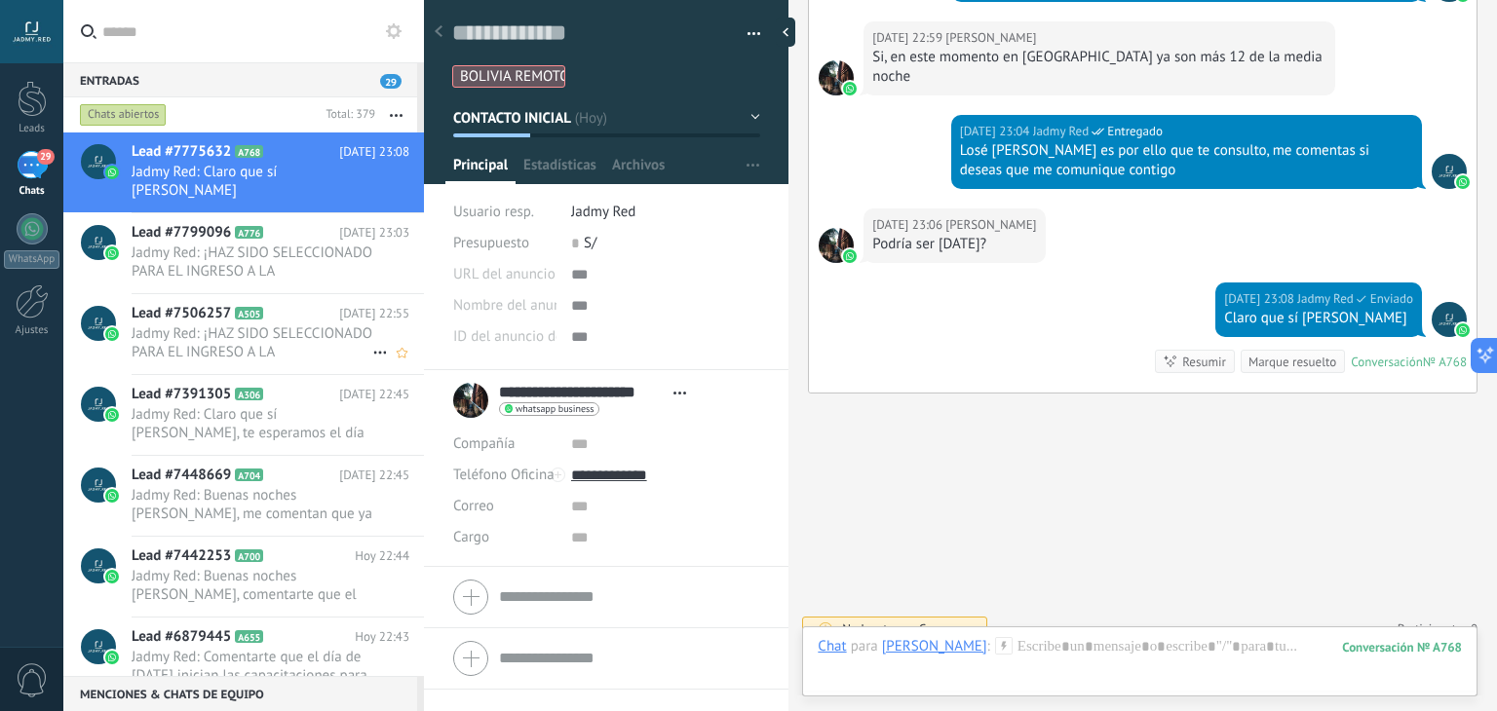
click at [274, 328] on span "Jadmy Red: ¡HAZ SIDO SELECCIONADO PARA EL INGRESO A LA CAPACITACIÓN! Del mismo …" at bounding box center [252, 343] width 241 height 37
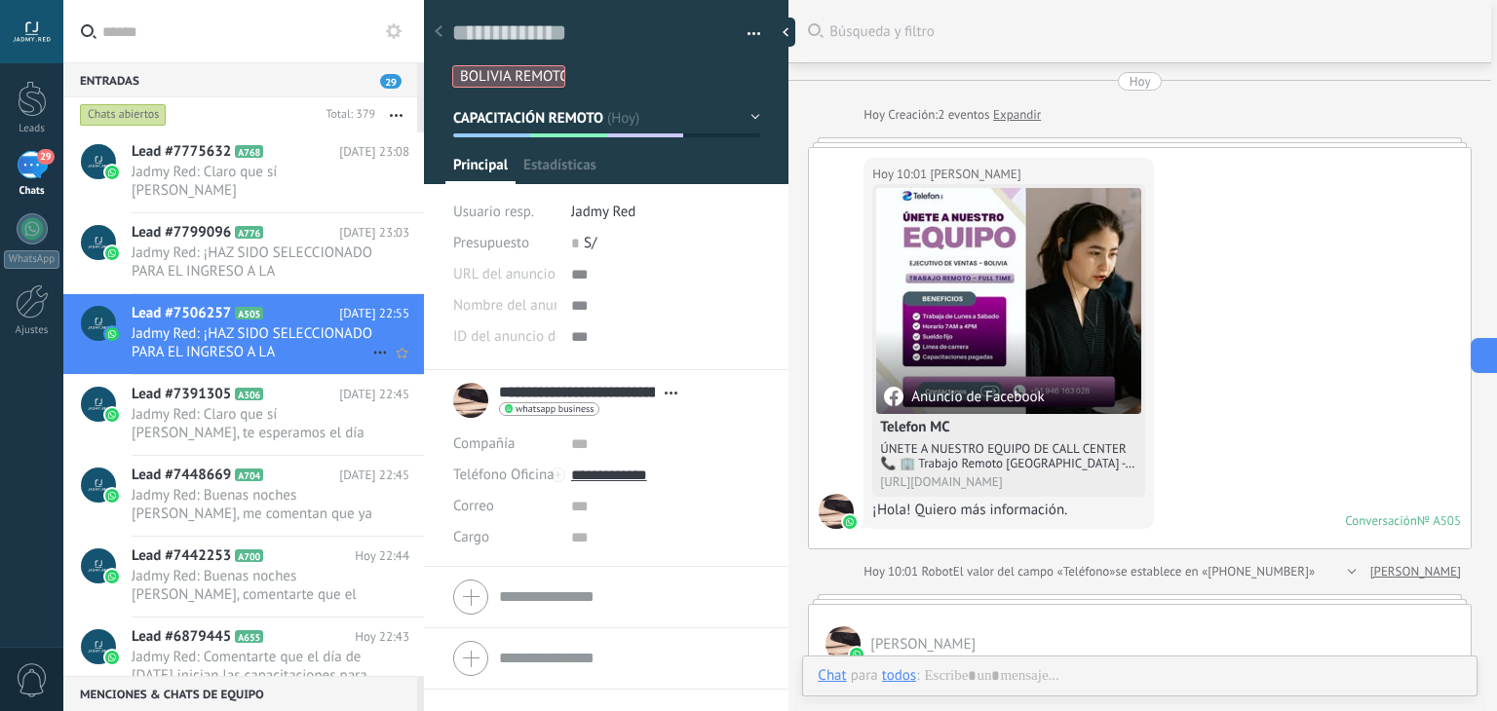
type textarea "**********"
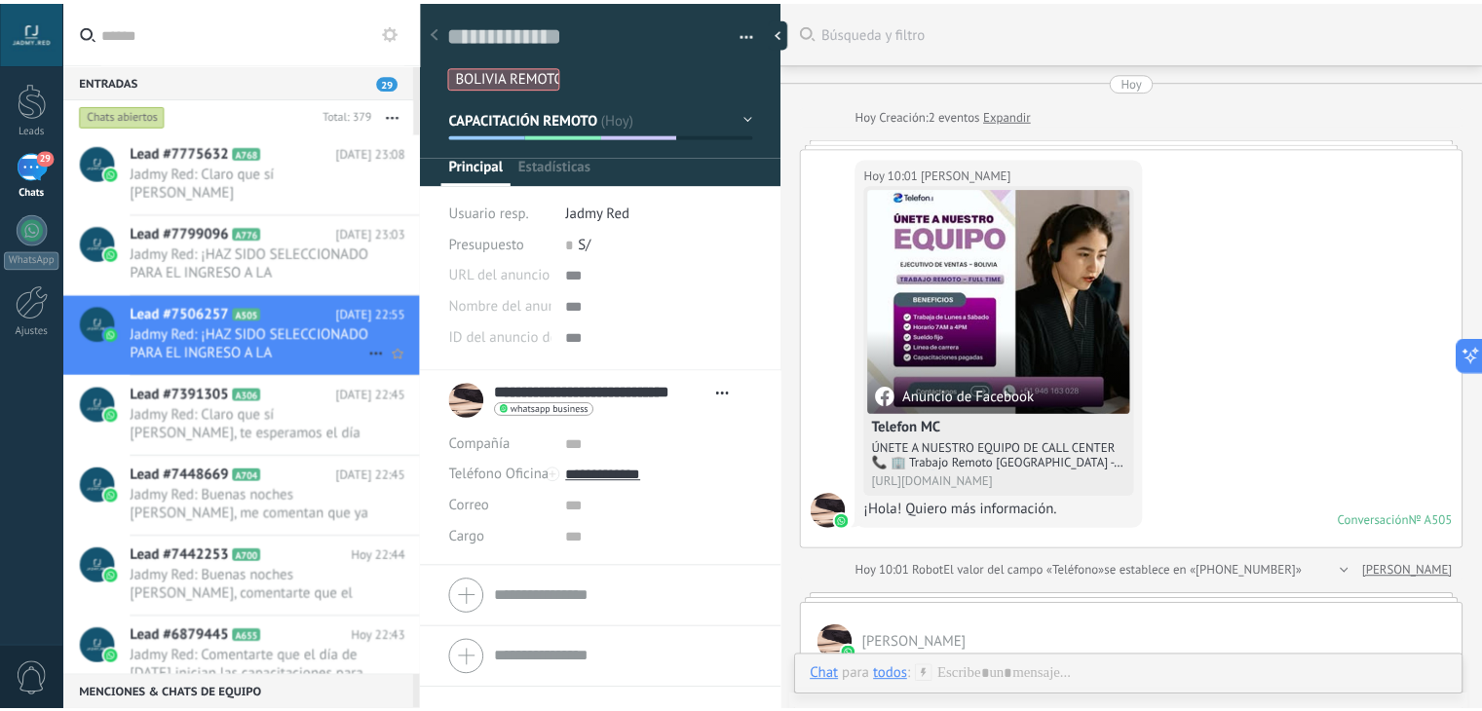
scroll to position [2051, 0]
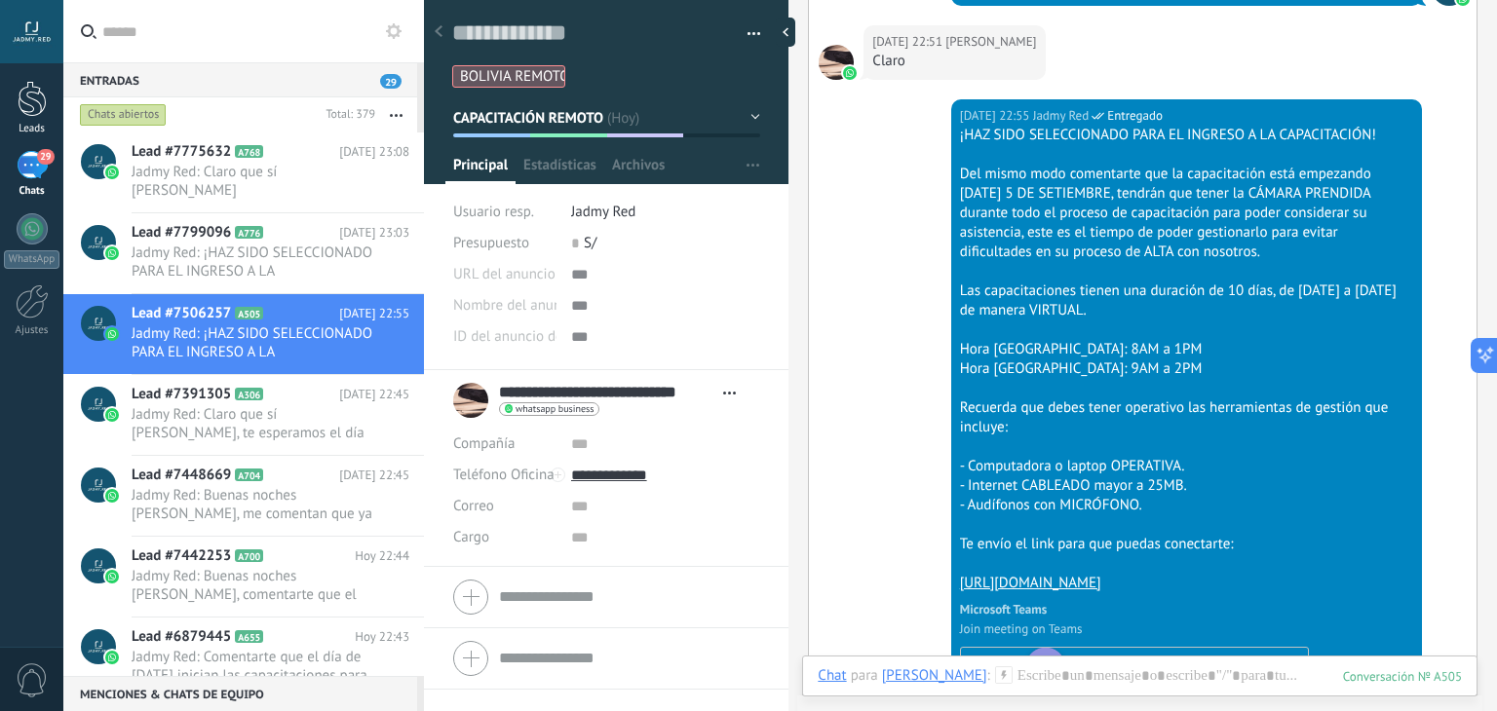
click at [37, 118] on link "Leads" at bounding box center [31, 108] width 63 height 55
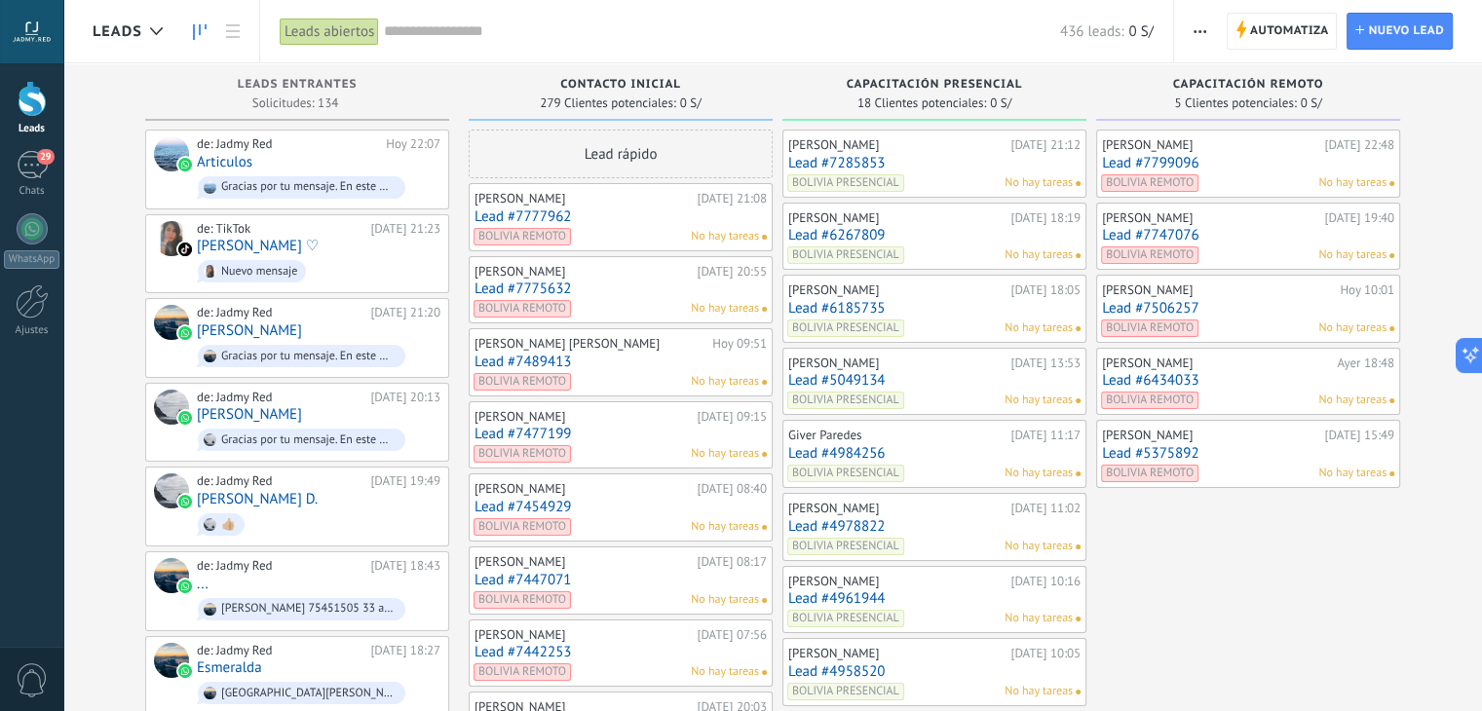
click at [1008, 27] on input "text" at bounding box center [722, 31] width 676 height 20
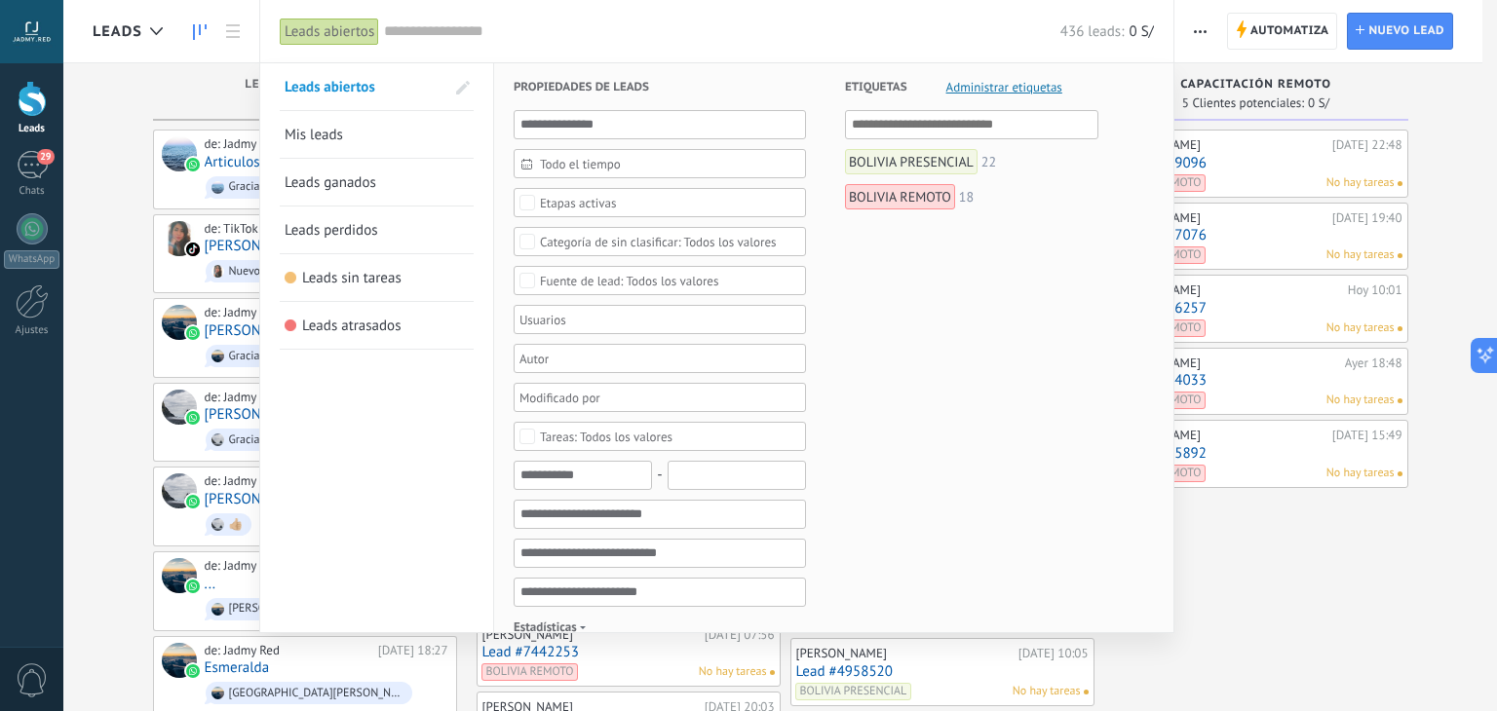
click at [585, 206] on div "Etapas activas" at bounding box center [578, 203] width 77 height 15
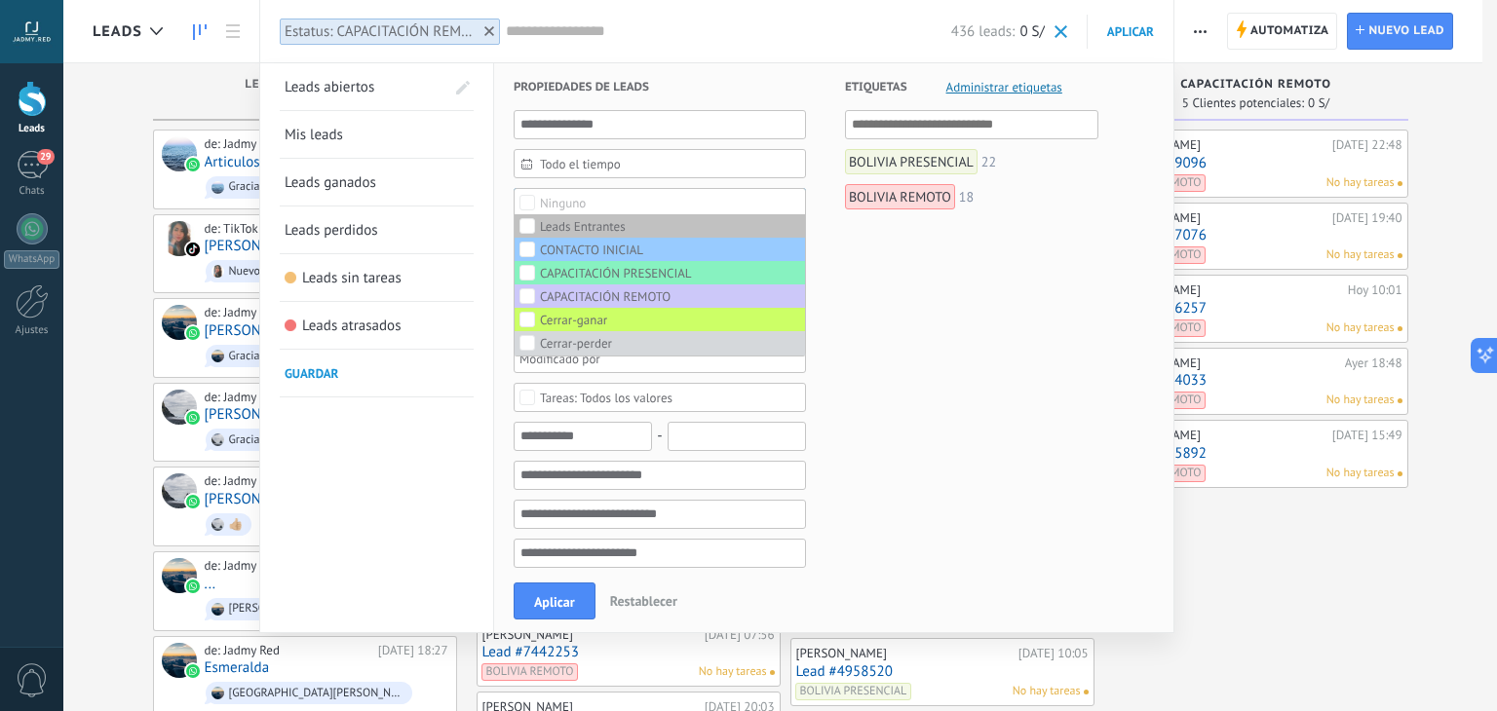
click at [737, 96] on h3 "Propiedades de leads" at bounding box center [660, 86] width 292 height 47
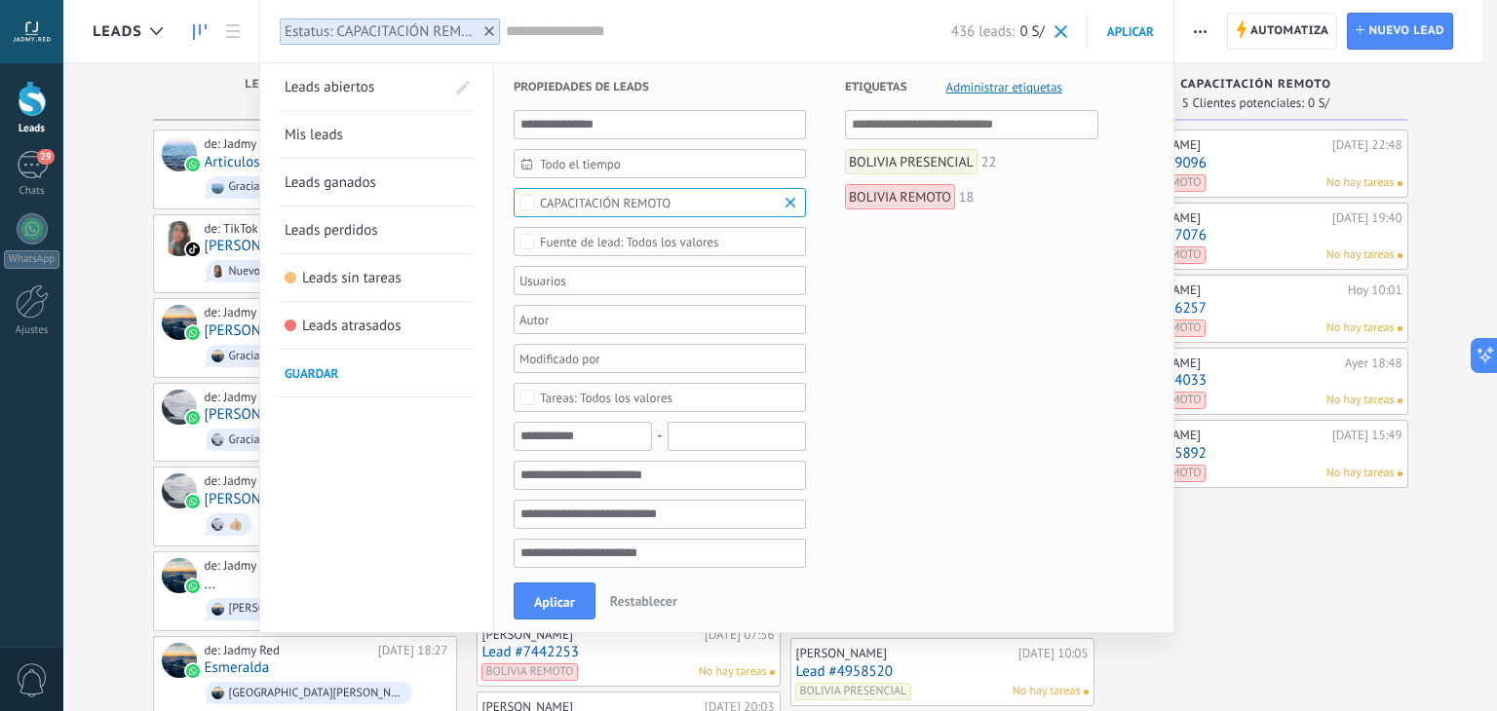
click at [608, 164] on span "Todo el tiempo" at bounding box center [667, 164] width 255 height 15
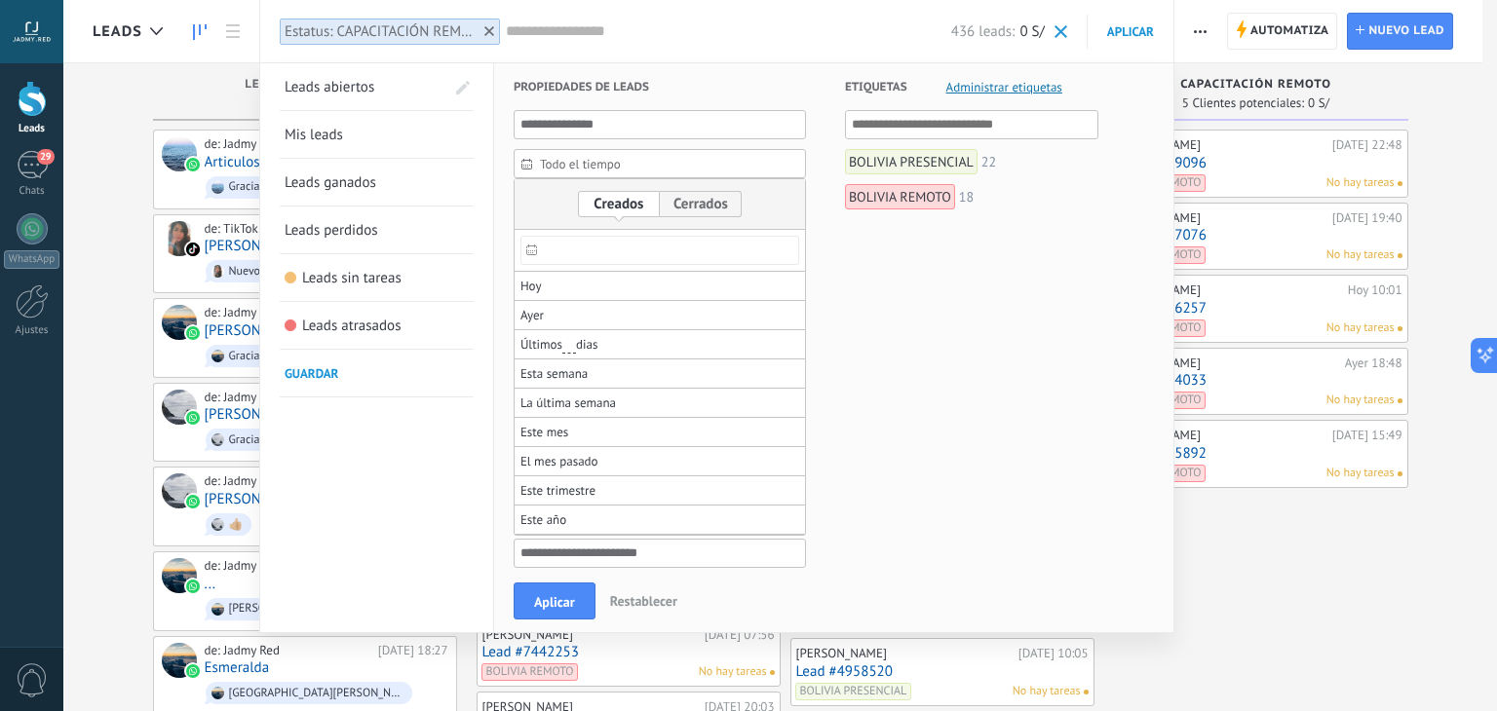
click at [936, 295] on div "Etiquetas Administrar etiquetas Y O BOLIVIA PRESENCIAL 22 BOLIVIA REMOTO 18" at bounding box center [952, 655] width 292 height 1184
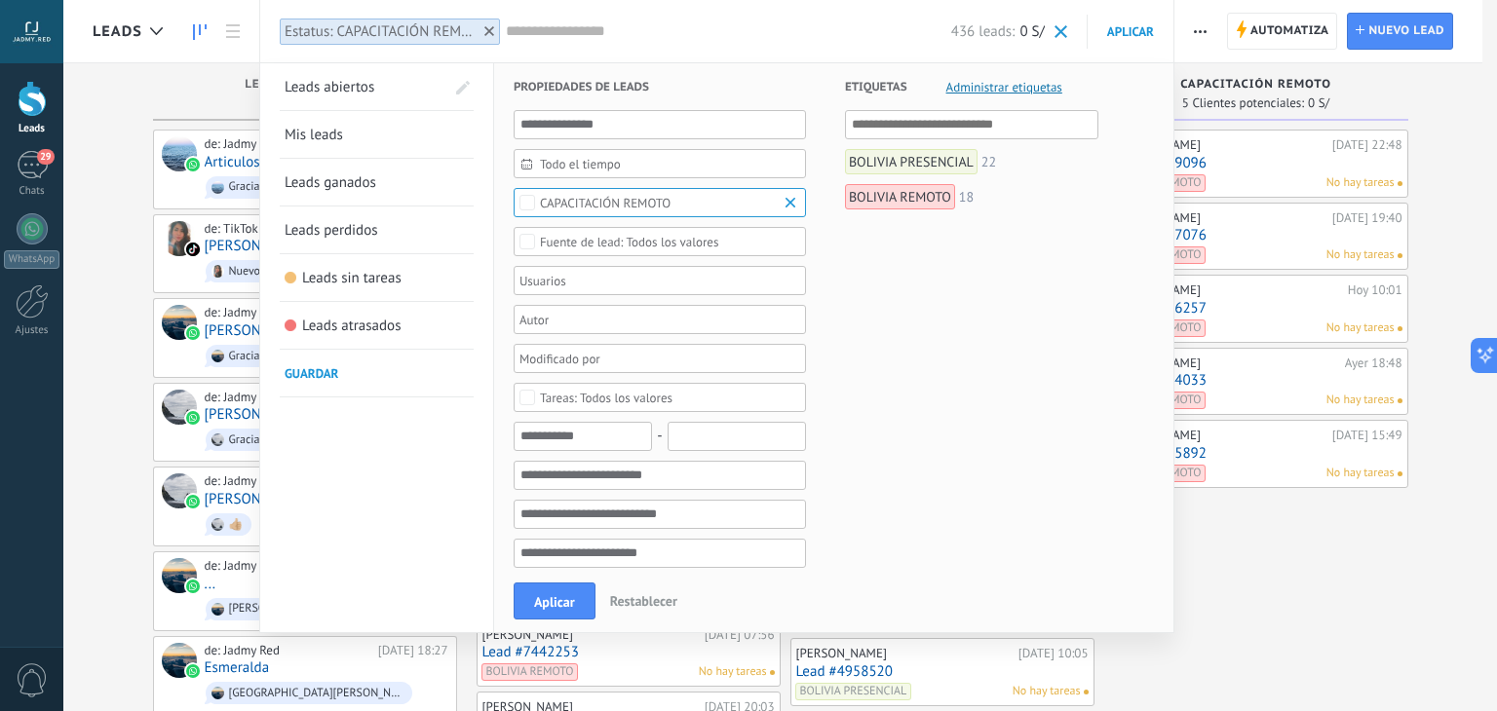
click at [695, 241] on div "Todos los valores" at bounding box center [629, 242] width 179 height 15
click at [831, 368] on div "Etiquetas Administrar etiquetas Y O BOLIVIA PRESENCIAL 22 BOLIVIA REMOTO 18" at bounding box center [952, 655] width 292 height 1184
click at [557, 596] on span "Aplicar" at bounding box center [554, 603] width 41 height 14
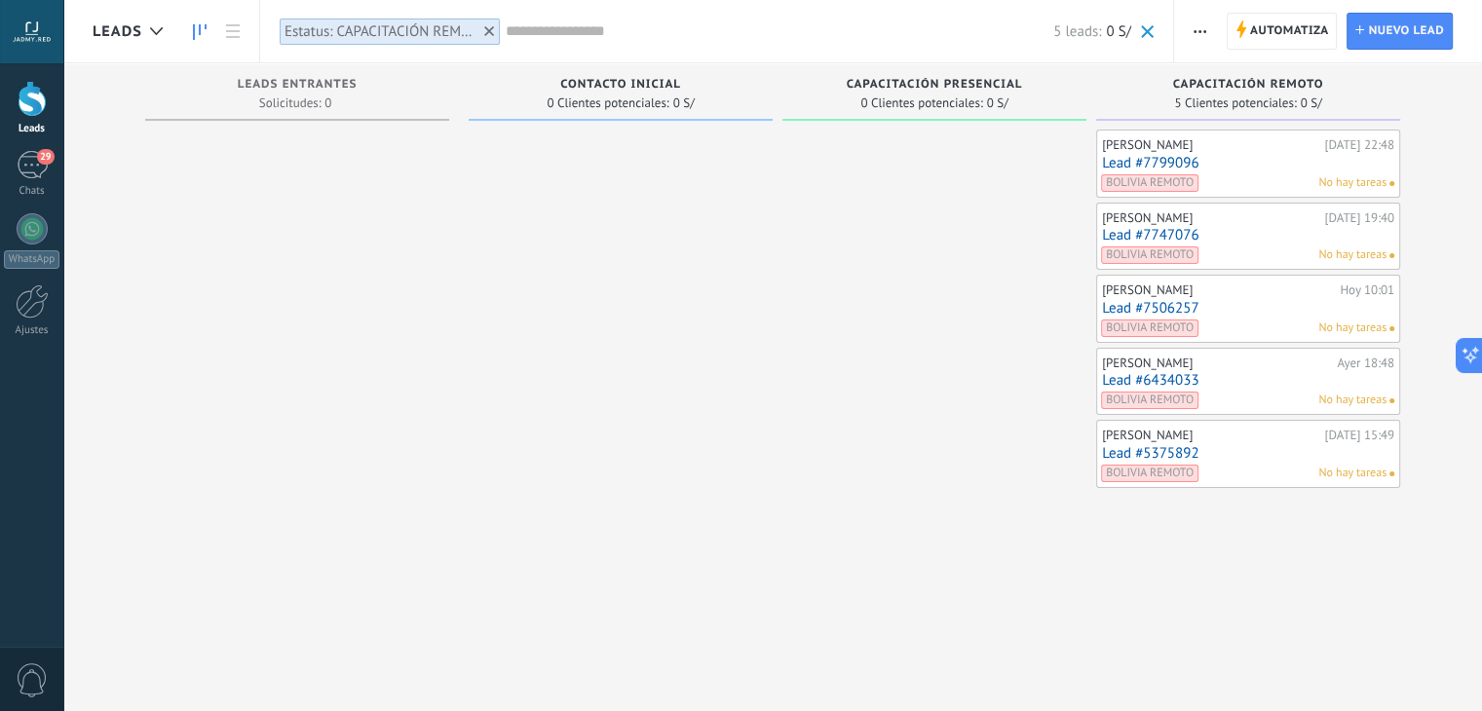
click at [1195, 30] on use "button" at bounding box center [1200, 31] width 13 height 3
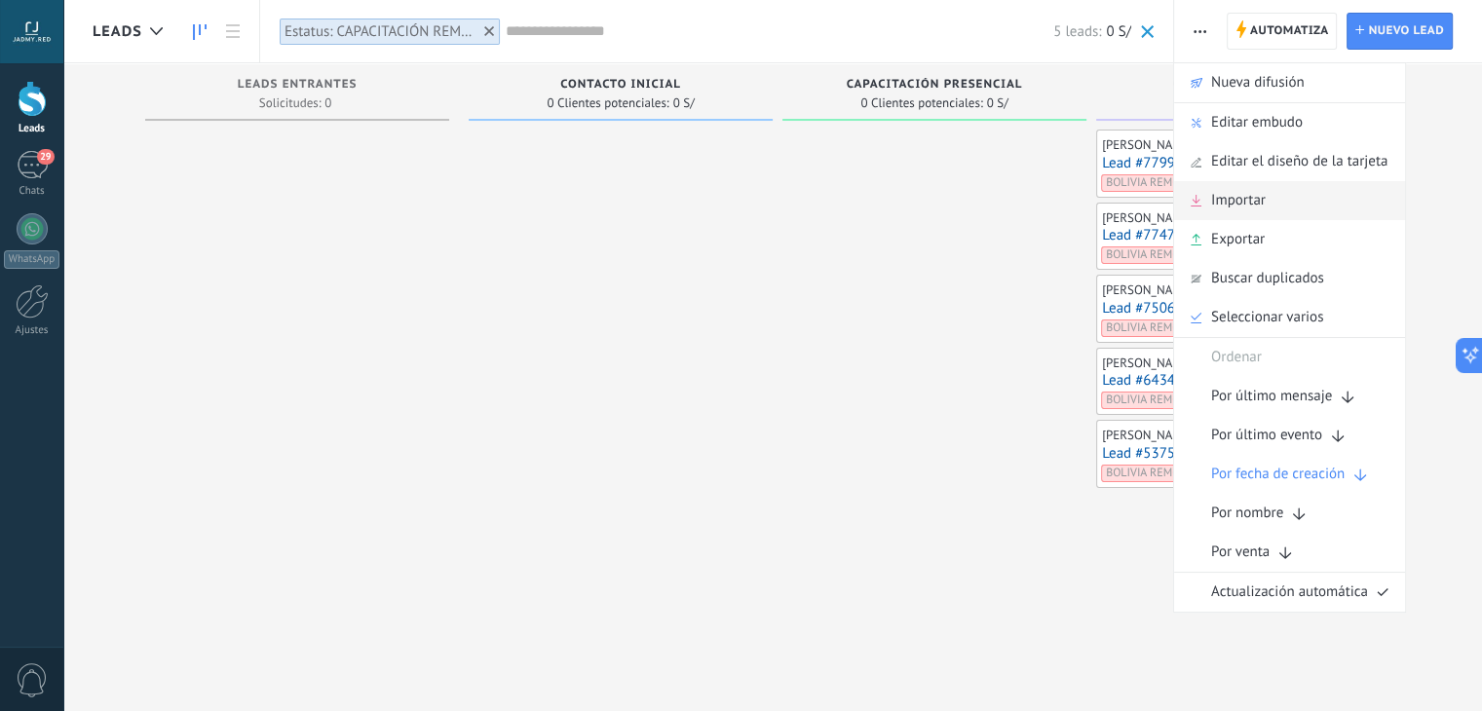
click at [1241, 209] on span "Importar" at bounding box center [1238, 200] width 55 height 39
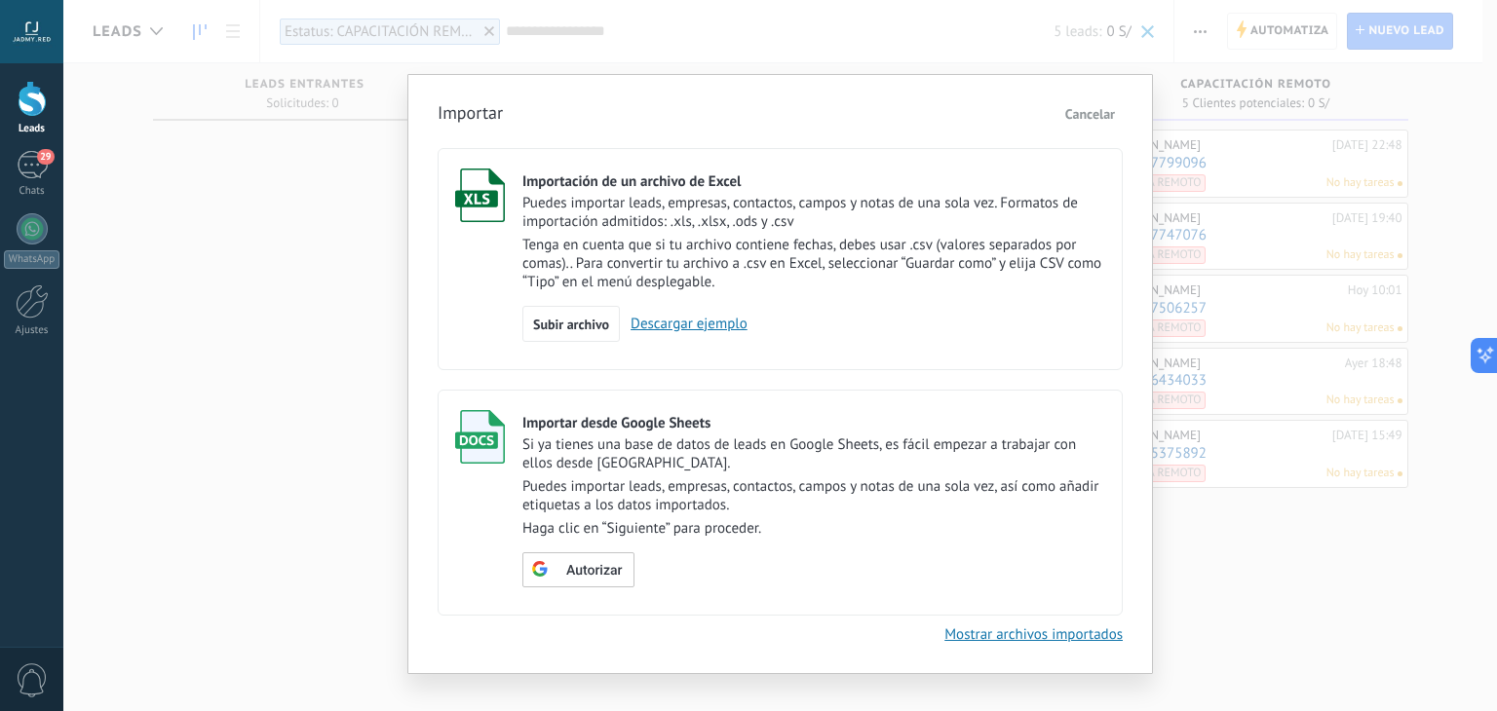
drag, startPoint x: 578, startPoint y: 319, endPoint x: 615, endPoint y: 356, distance: 52.4
click at [615, 356] on label "Importación de un archivo de Excel Puedes importar leads, empresas, contactos, …" at bounding box center [780, 259] width 685 height 223
click at [1098, 106] on span "Cancelar" at bounding box center [1090, 114] width 50 height 18
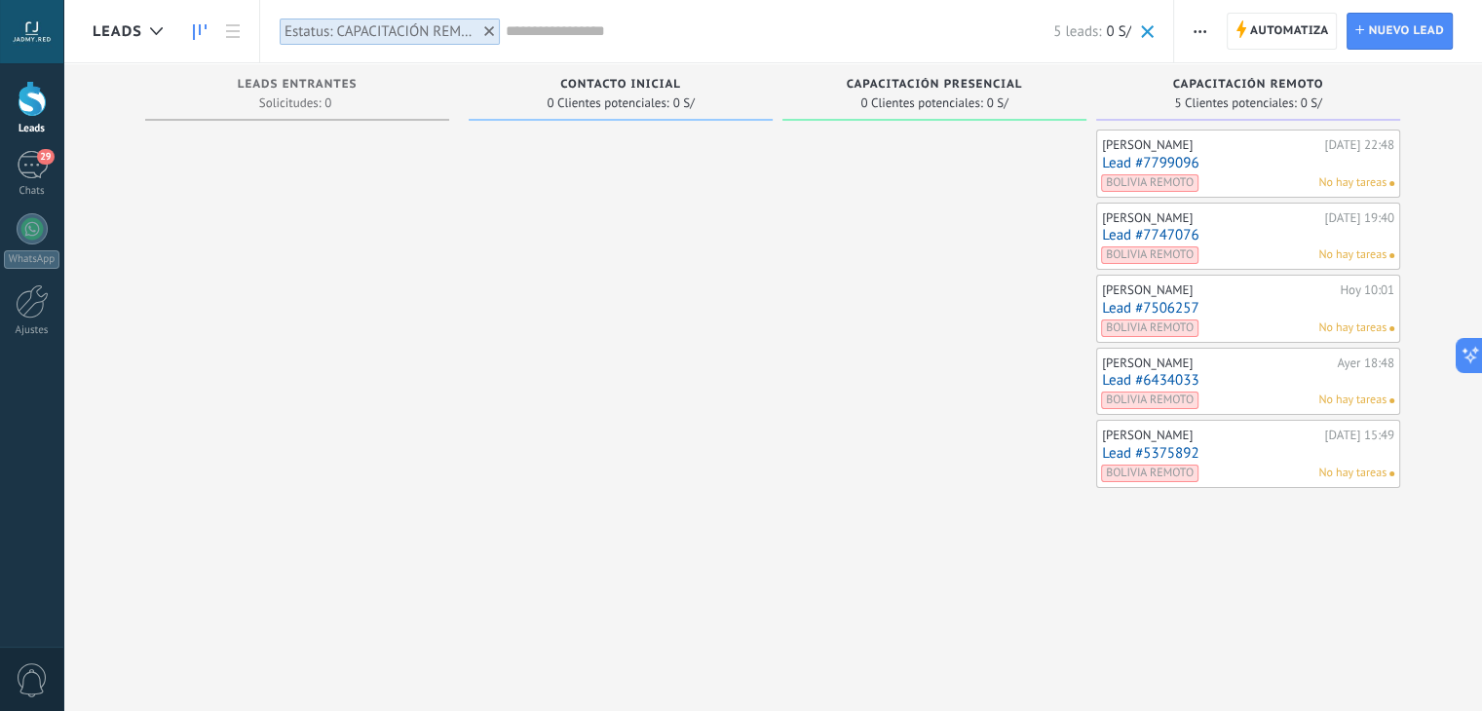
click at [1205, 38] on span "button" at bounding box center [1200, 31] width 13 height 37
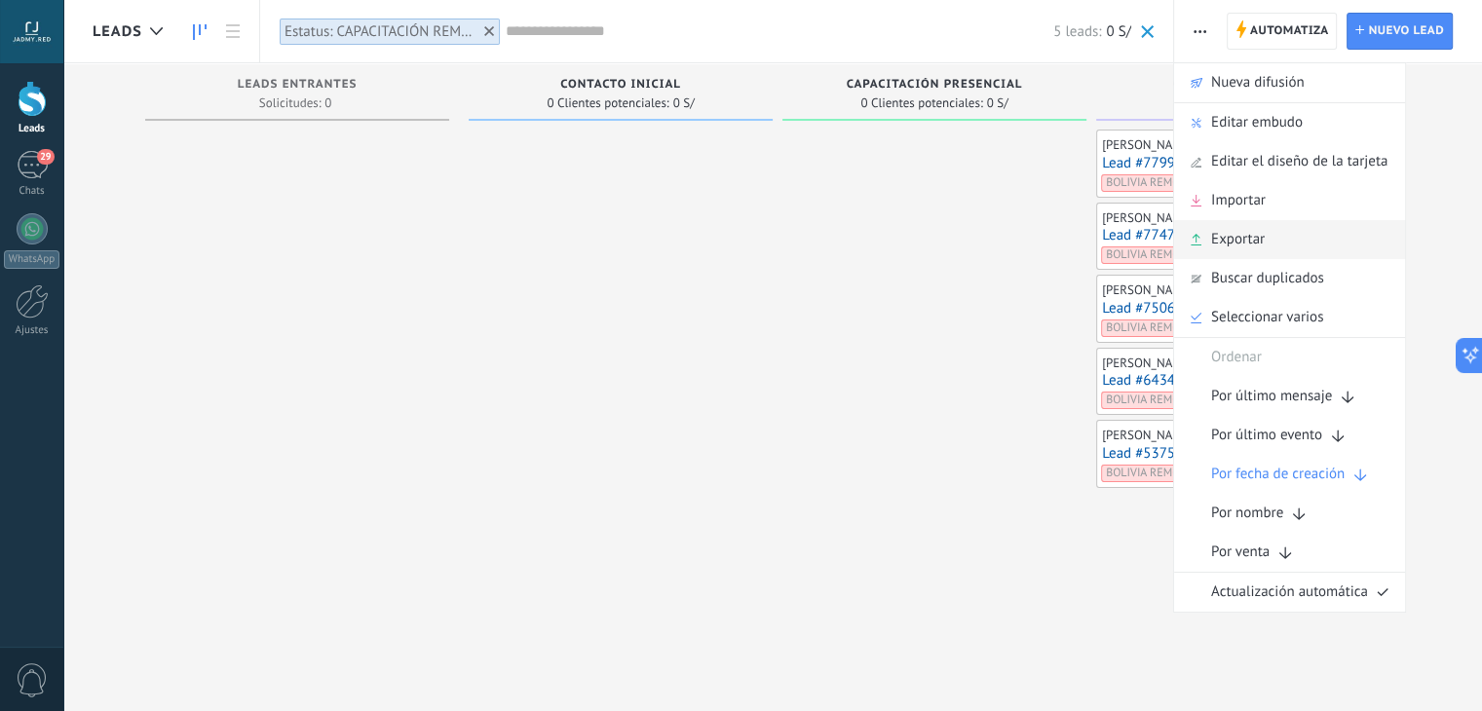
click at [1220, 237] on span "Exportar" at bounding box center [1238, 239] width 54 height 39
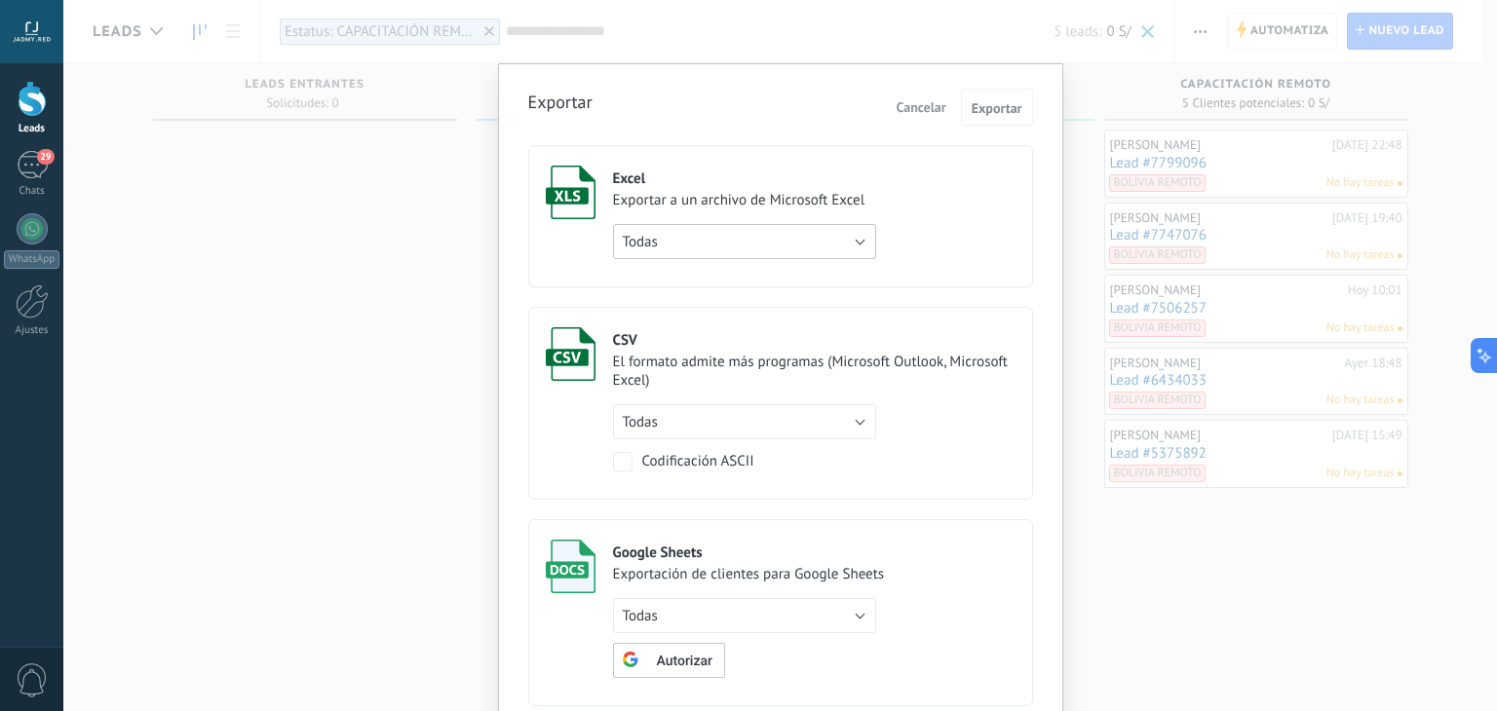
click at [847, 231] on button "Todas" at bounding box center [744, 241] width 263 height 35
click at [731, 278] on span "de filtro activo" at bounding box center [735, 275] width 268 height 19
click at [994, 113] on span "Exportar" at bounding box center [997, 108] width 51 height 14
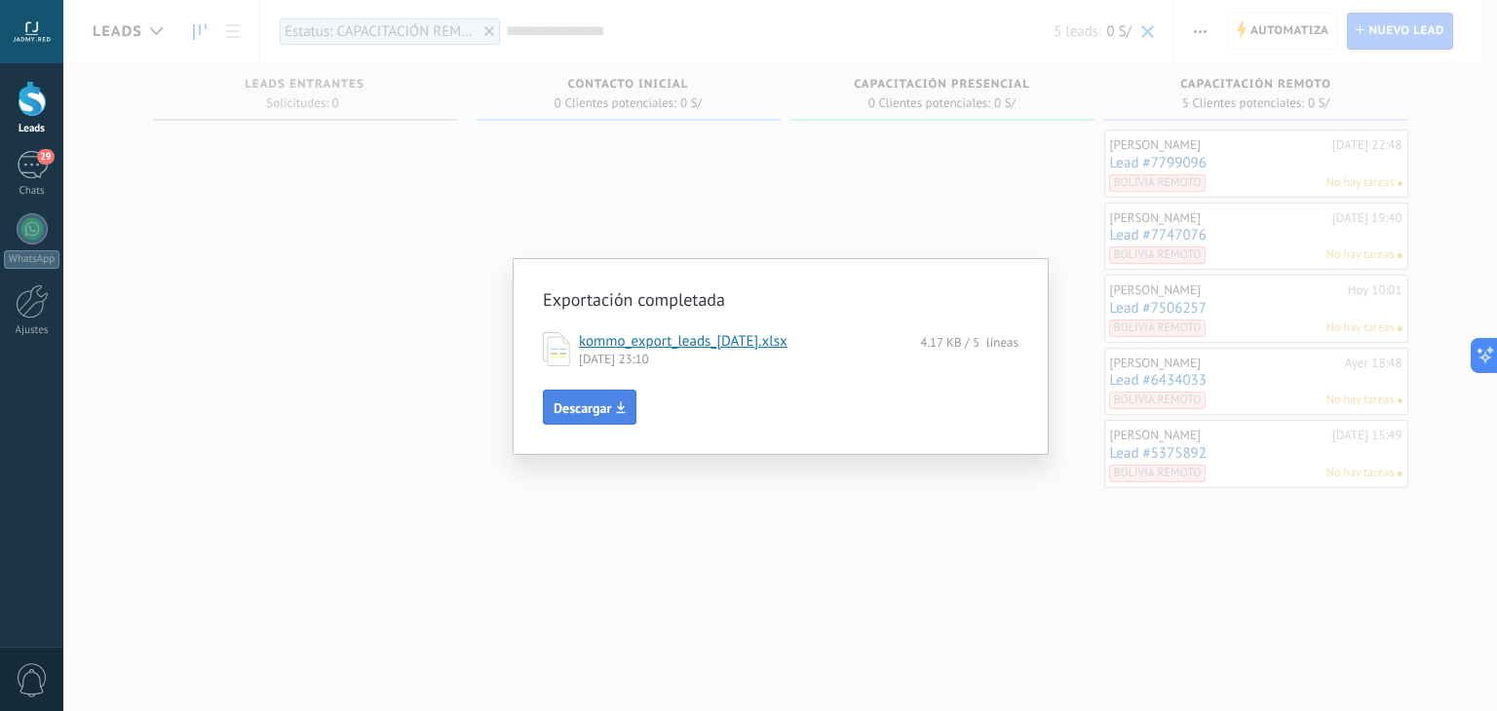
click at [611, 398] on button "Descargar" at bounding box center [590, 407] width 94 height 35
click at [846, 212] on div "Exportación completada kommo_export_leads_2025-09-04.xlsx 4.17 KB / 5 líneas 04…" at bounding box center [780, 355] width 1434 height 711
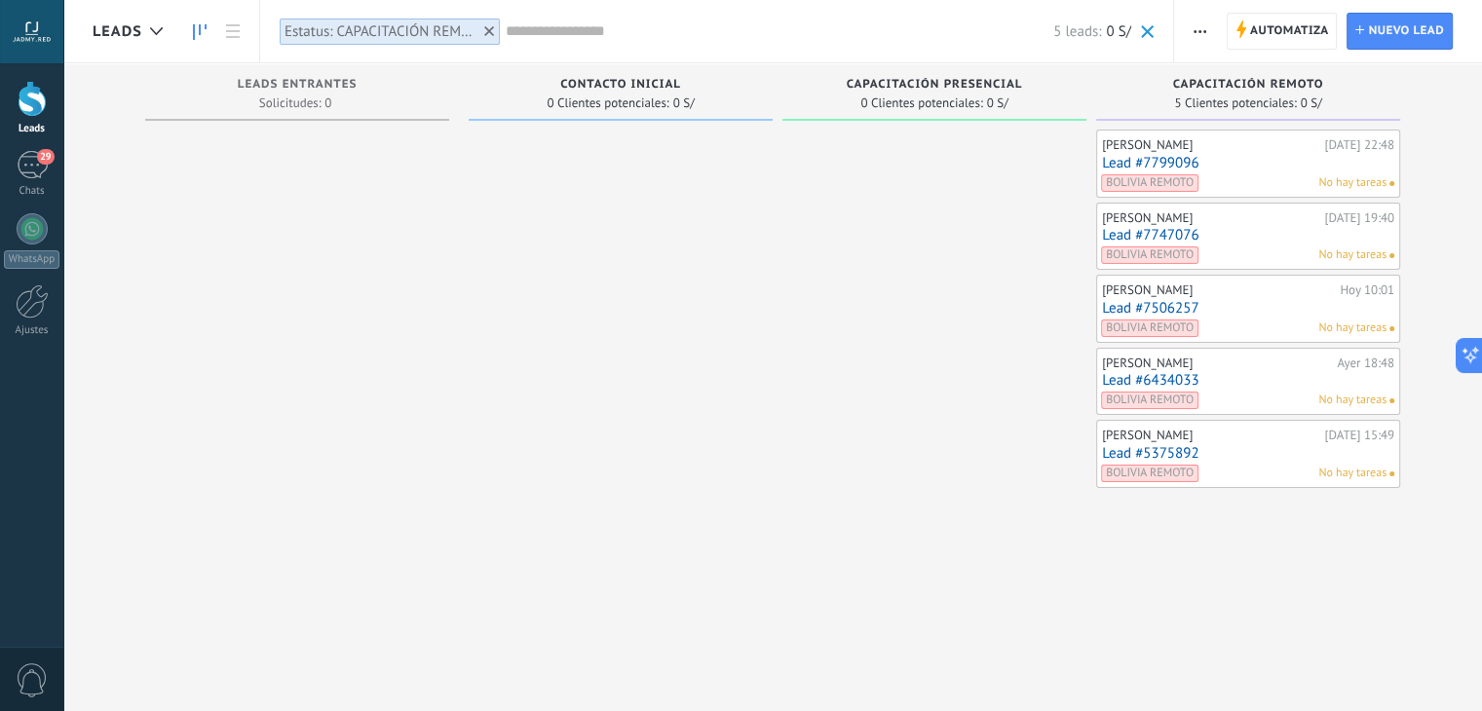
click at [1152, 31] on span at bounding box center [1147, 31] width 13 height 13
